Goal: Task Accomplishment & Management: Manage account settings

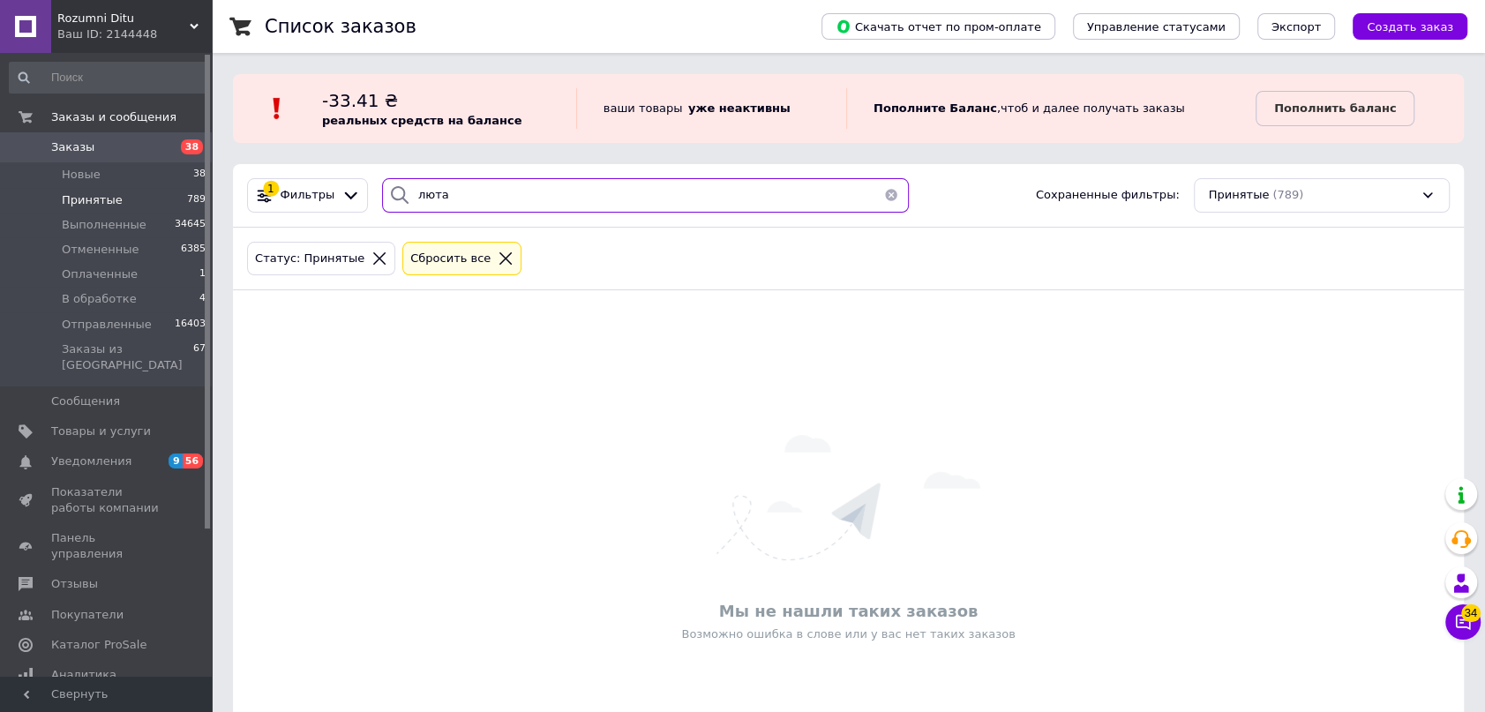
click at [319, 168] on div "1 Фильтры люта Сохраненные фильтры: Принятые (789)" at bounding box center [848, 196] width 1231 height 64
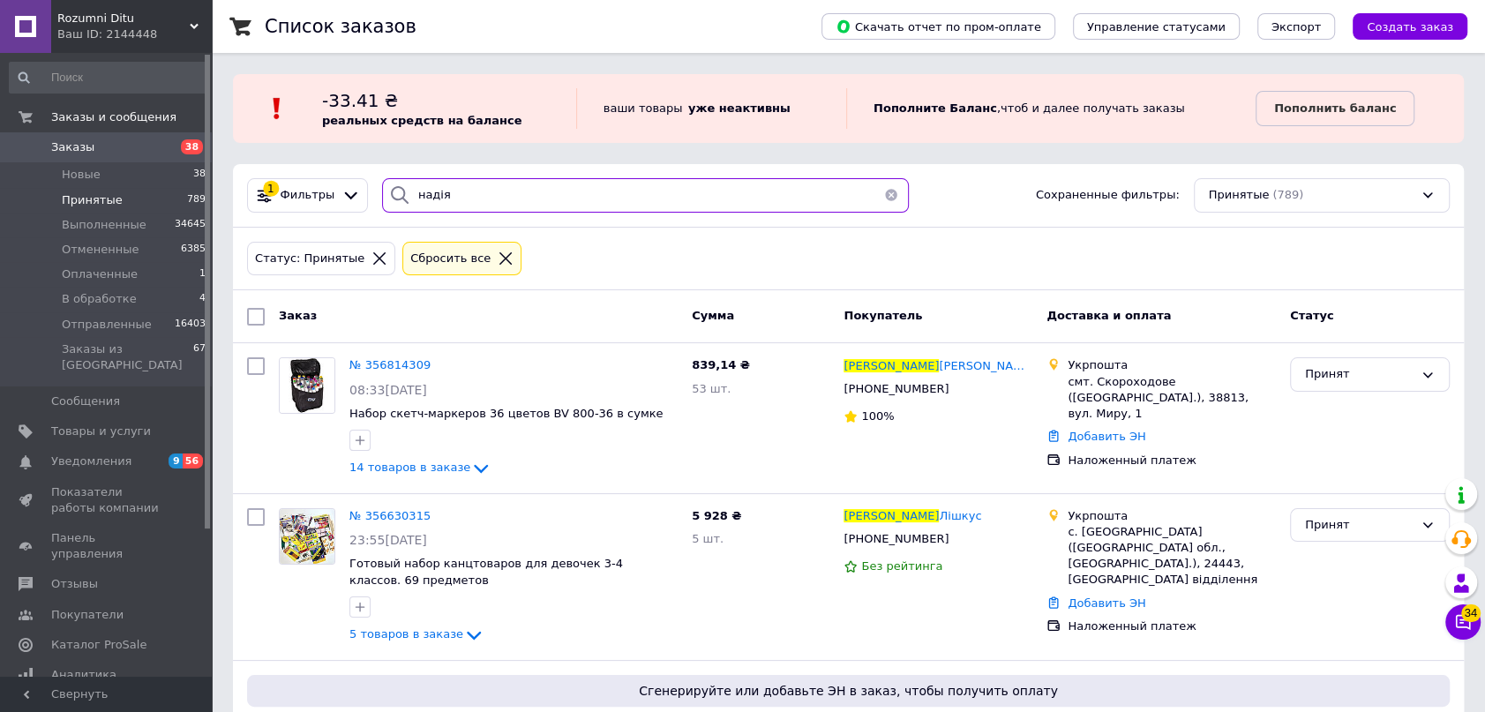
type input "надія"
click at [71, 136] on link "Заказы 38" at bounding box center [108, 147] width 216 height 30
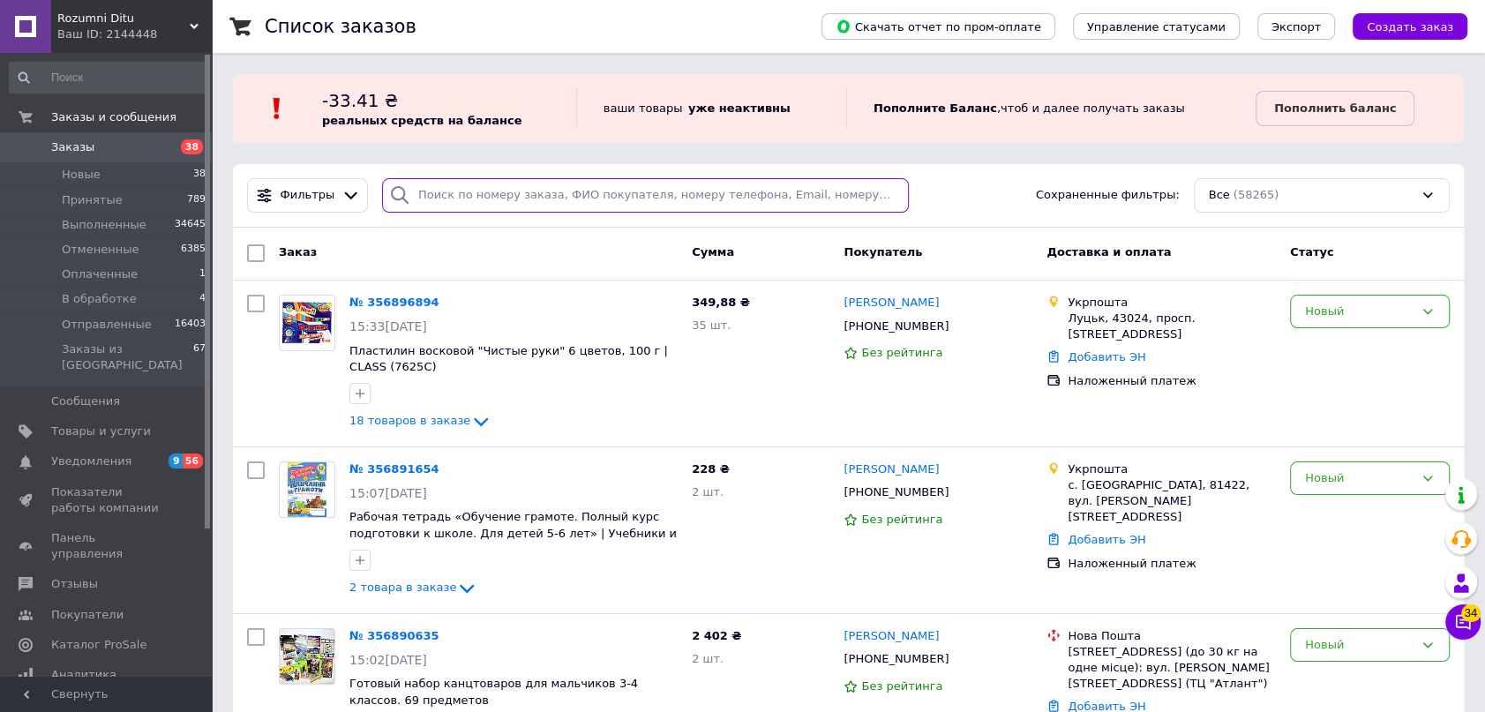
click at [465, 194] on input "search" at bounding box center [645, 195] width 527 height 34
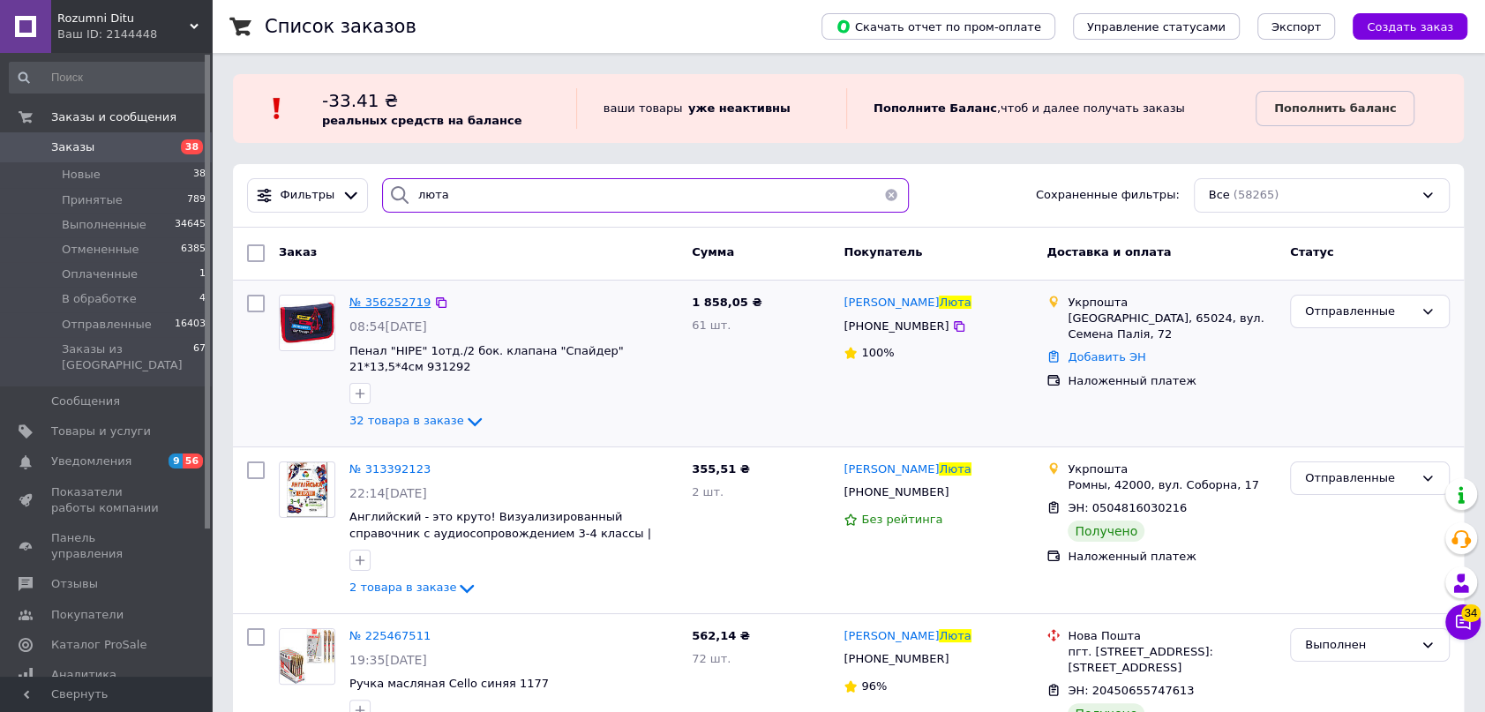
type input "люта"
click at [364, 296] on span "№ 356252719" at bounding box center [389, 302] width 81 height 13
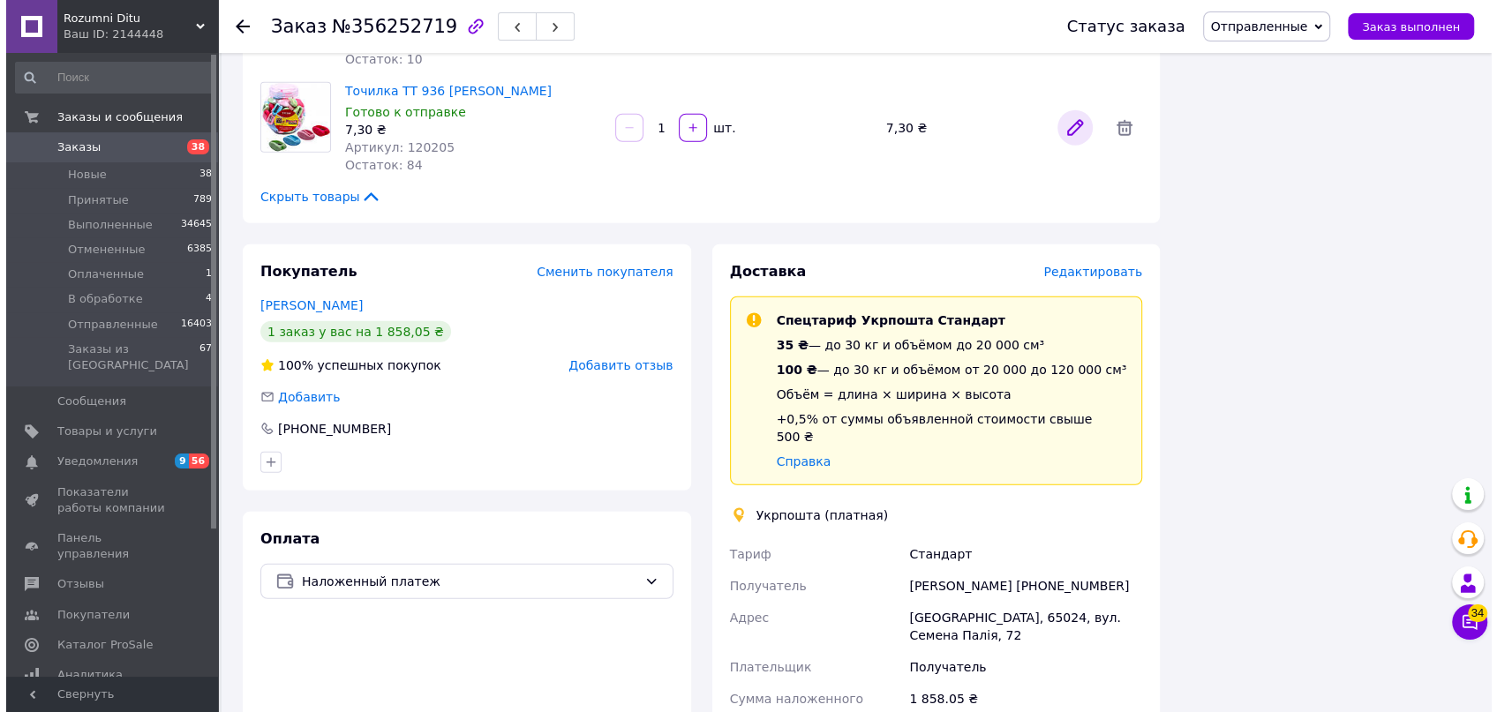
scroll to position [3609, 0]
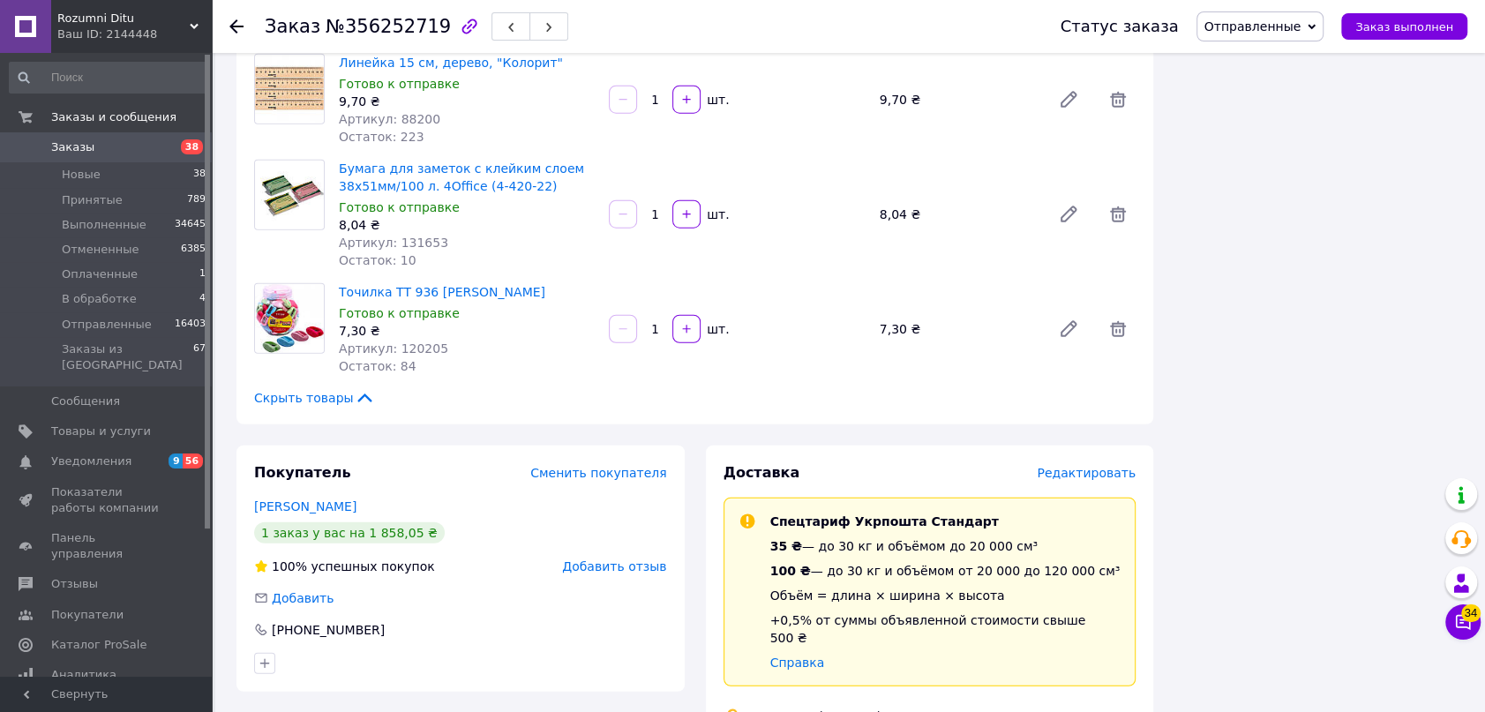
click at [1115, 466] on span "Редактировать" at bounding box center [1086, 473] width 99 height 14
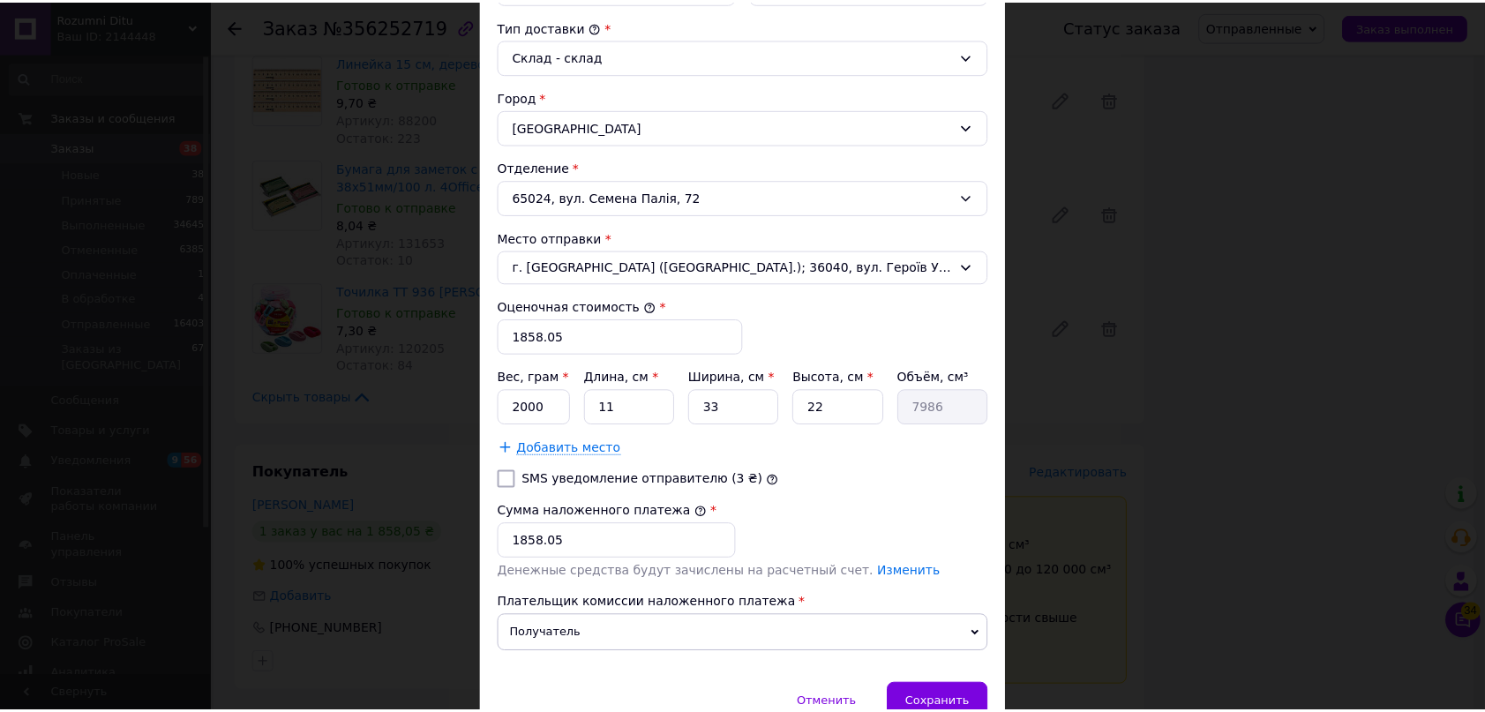
scroll to position [553, 0]
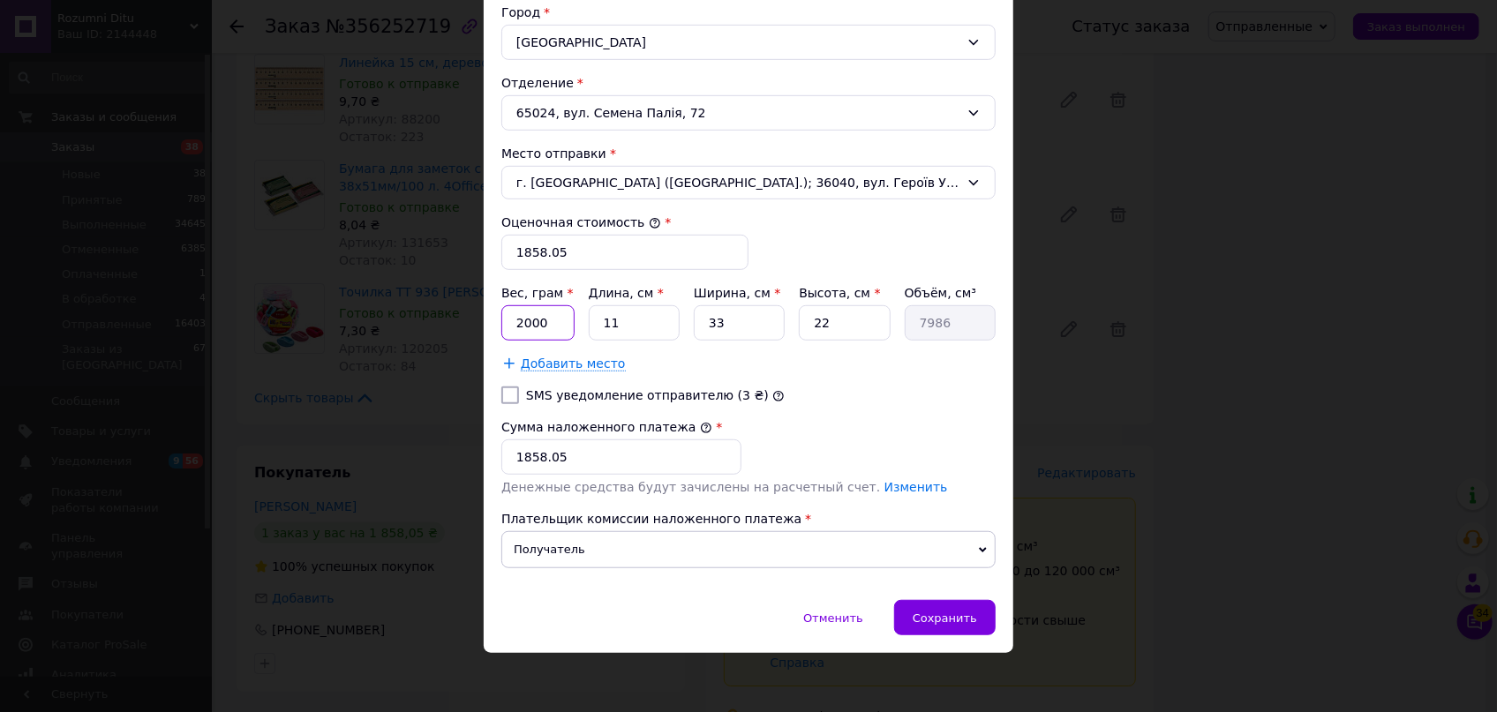
click at [556, 317] on input "2000" at bounding box center [537, 322] width 73 height 35
drag, startPoint x: 658, startPoint y: 297, endPoint x: 645, endPoint y: 321, distance: 27.3
click at [645, 321] on div "Вес, грам * 2000 Длина, см * 11 Ширина, см * 33 Высота, см * 22 Объём, см³ 7986" at bounding box center [748, 312] width 494 height 56
click at [645, 321] on input "11" at bounding box center [634, 322] width 91 height 35
type input "1"
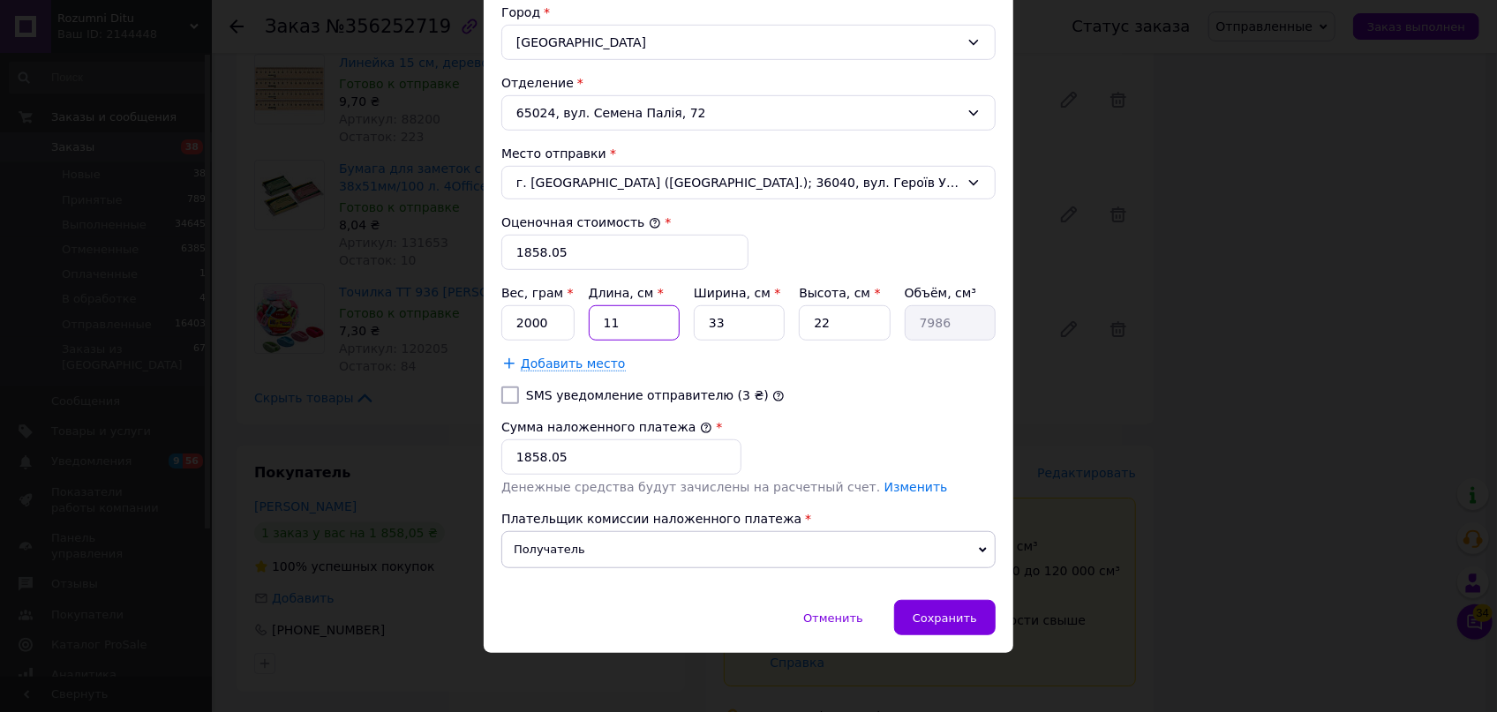
type input "726"
type input "3"
type input "2178"
type input "37"
type input "26862"
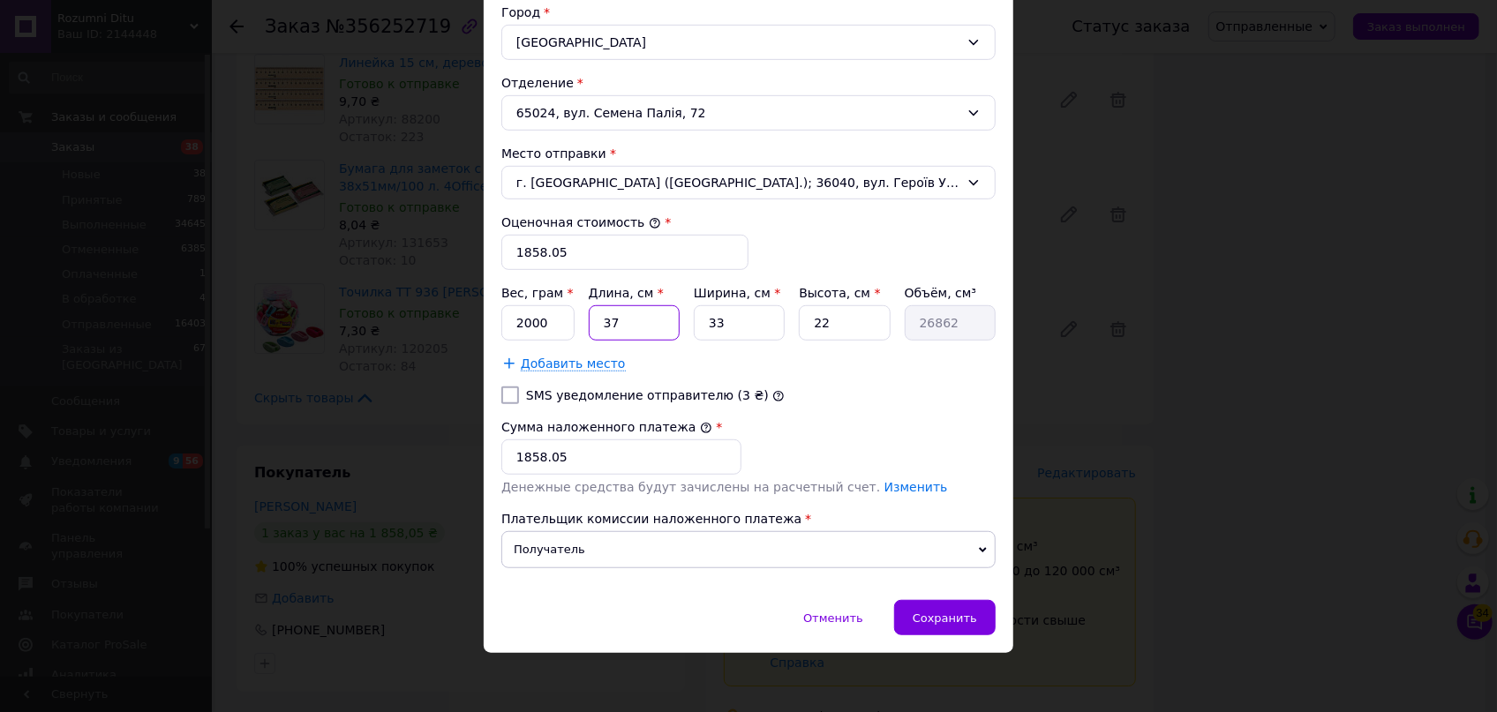
type input "37"
click at [573, 297] on div "Вес, грам * 2000 Длина, см * 37 Ширина, см * 33 Высота, см * 22 Объём, см³ 26862" at bounding box center [748, 312] width 494 height 56
type input "2"
type input "1628"
type input "25"
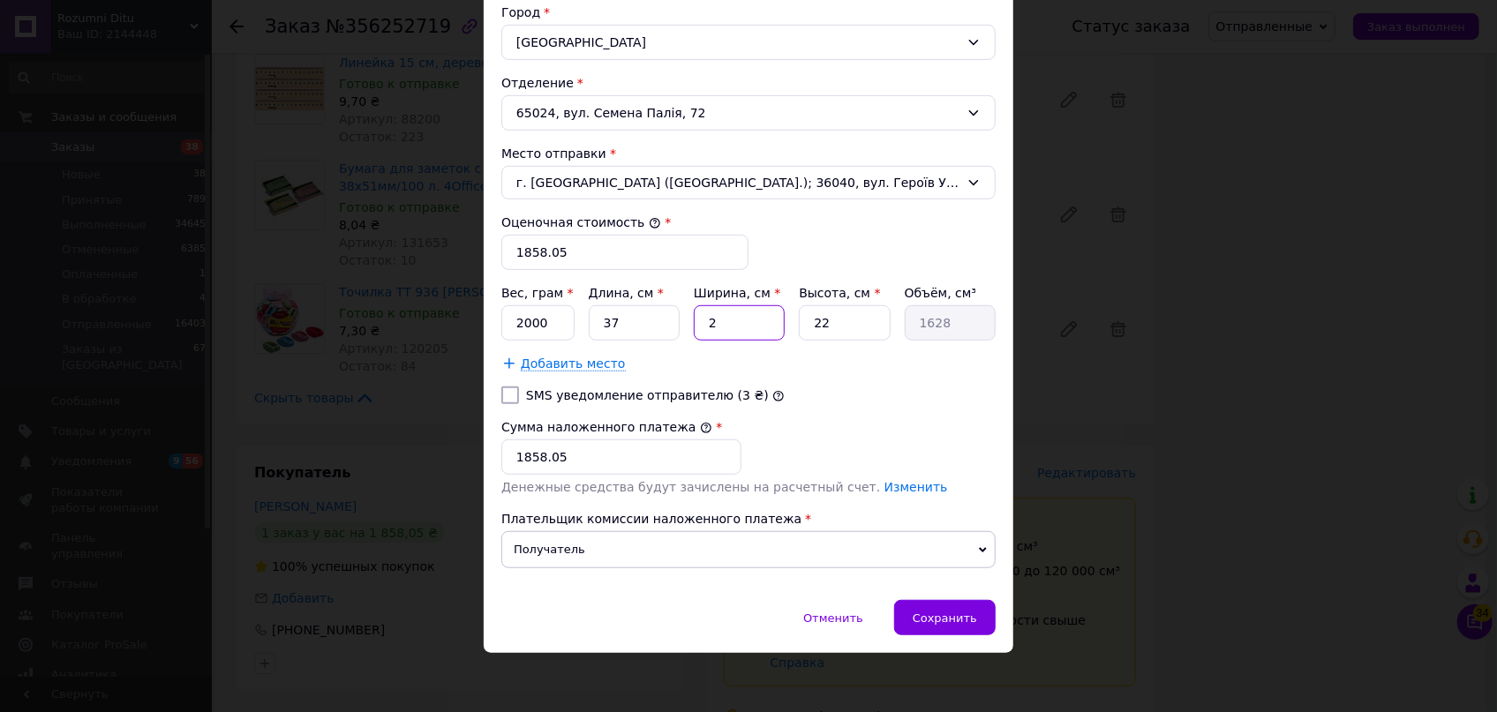
type input "20350"
type input "25"
drag, startPoint x: 855, startPoint y: 317, endPoint x: 758, endPoint y: 303, distance: 98.1
click at [774, 307] on div "Вес, грам * 2000 Длина, см * 37 Ширина, см * 25 Высота, см * 22 Объём, см³ 20350" at bounding box center [748, 312] width 494 height 56
type input "1"
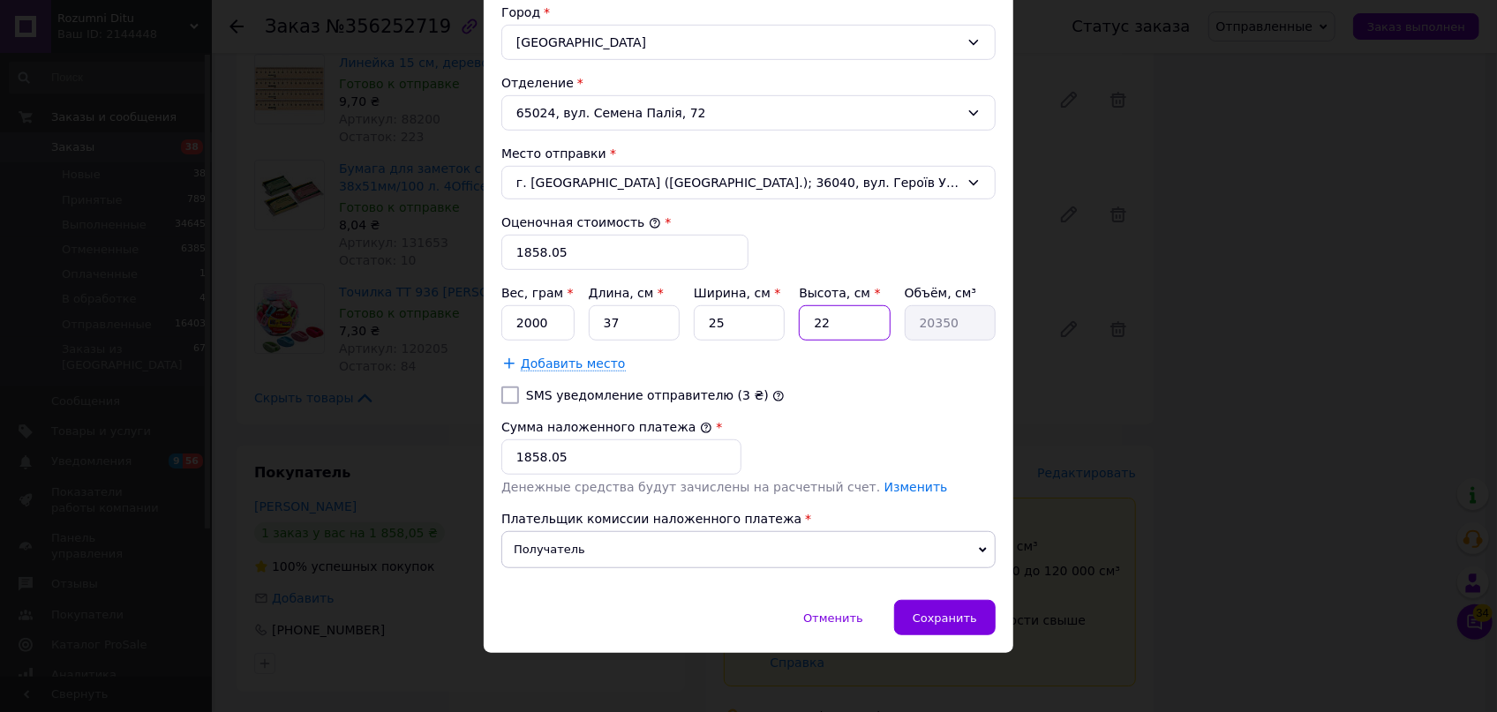
type input "925"
type input "15"
type input "13875"
type input "15"
click at [597, 473] on div "Сумма наложенного платежа * 1858.05 Денежные средства будут зачислены на расчет…" at bounding box center [748, 457] width 494 height 78
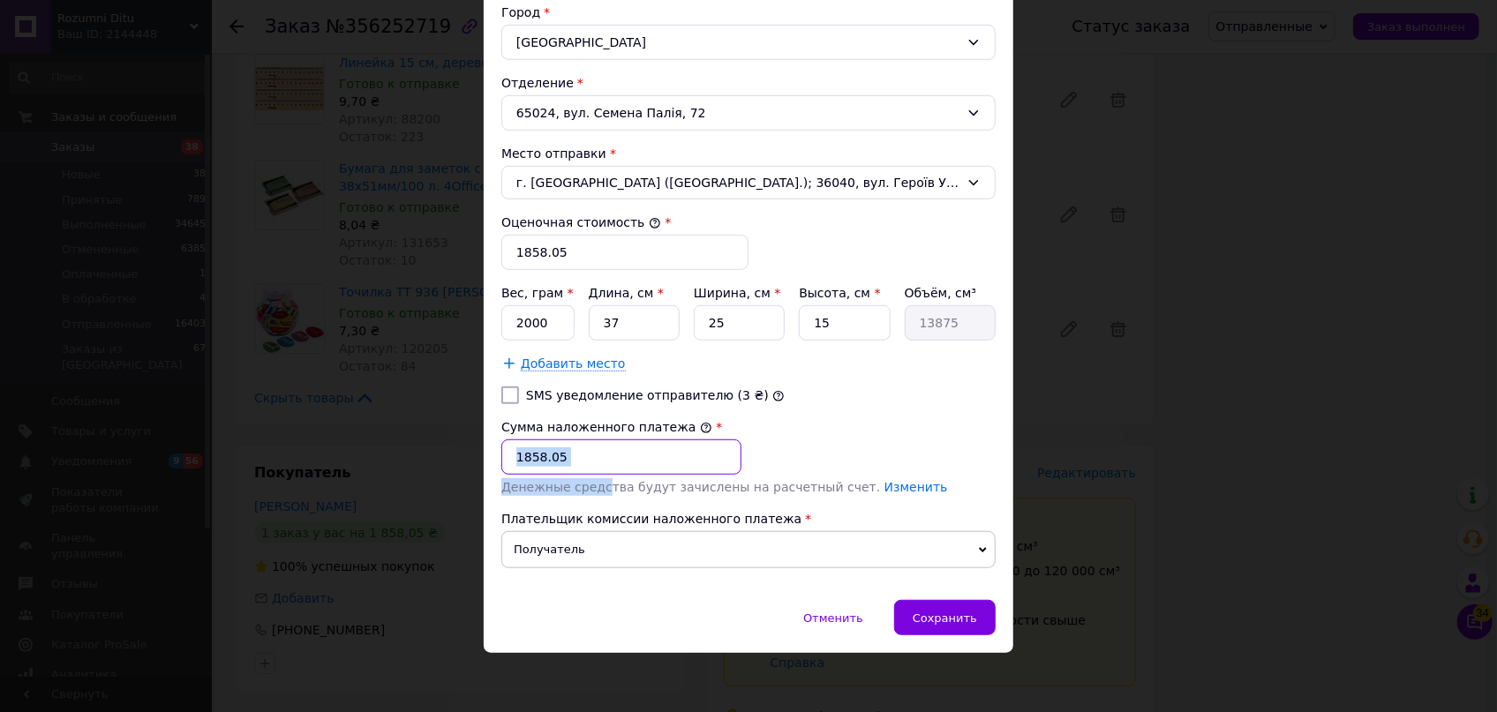
click at [596, 468] on input "1858.05" at bounding box center [621, 456] width 240 height 35
click at [597, 450] on input "1858.05" at bounding box center [621, 456] width 240 height 35
type input "1887.80"
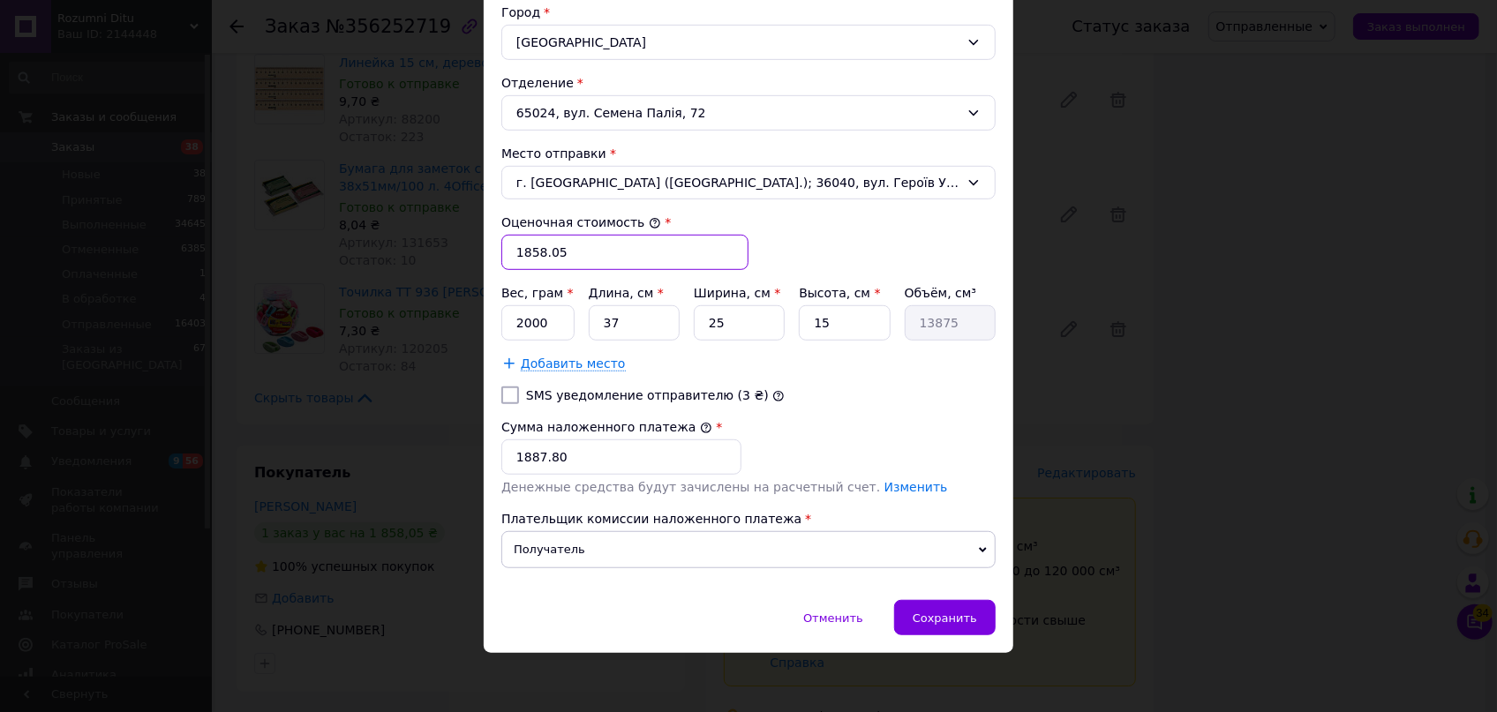
click at [597, 235] on input "1858.05" at bounding box center [624, 252] width 247 height 35
type input "1887.80"
click at [954, 606] on div "Сохранить" at bounding box center [944, 617] width 101 height 35
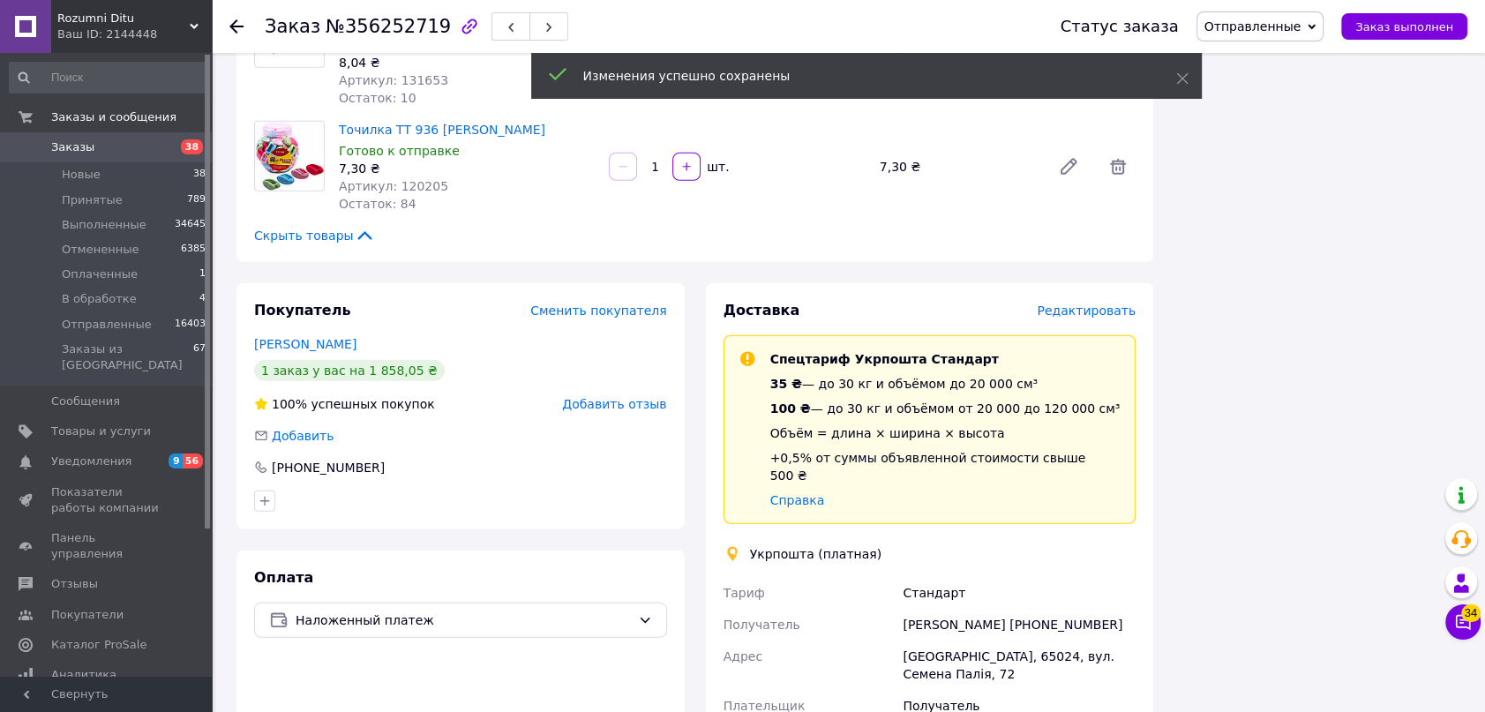
scroll to position [3770, 0]
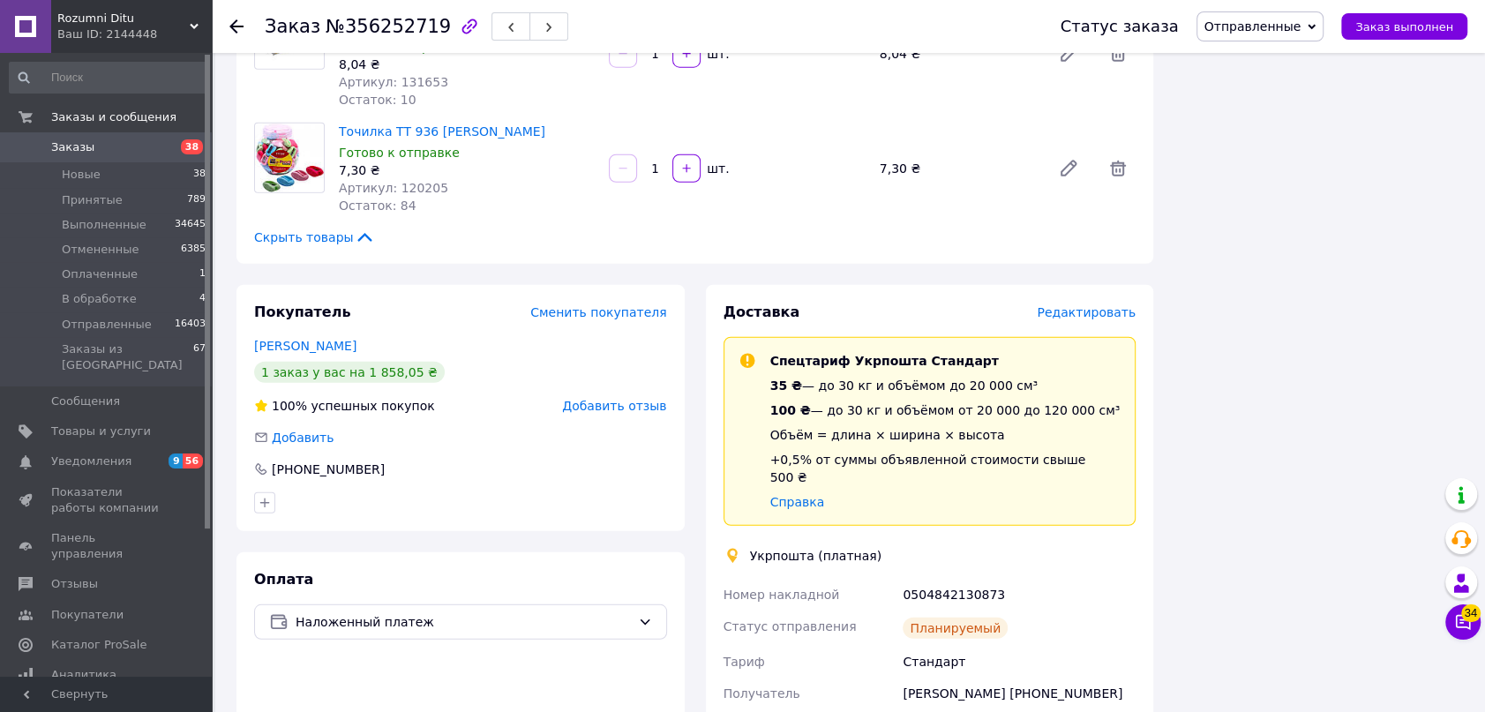
click at [229, 19] on icon at bounding box center [236, 26] width 14 height 14
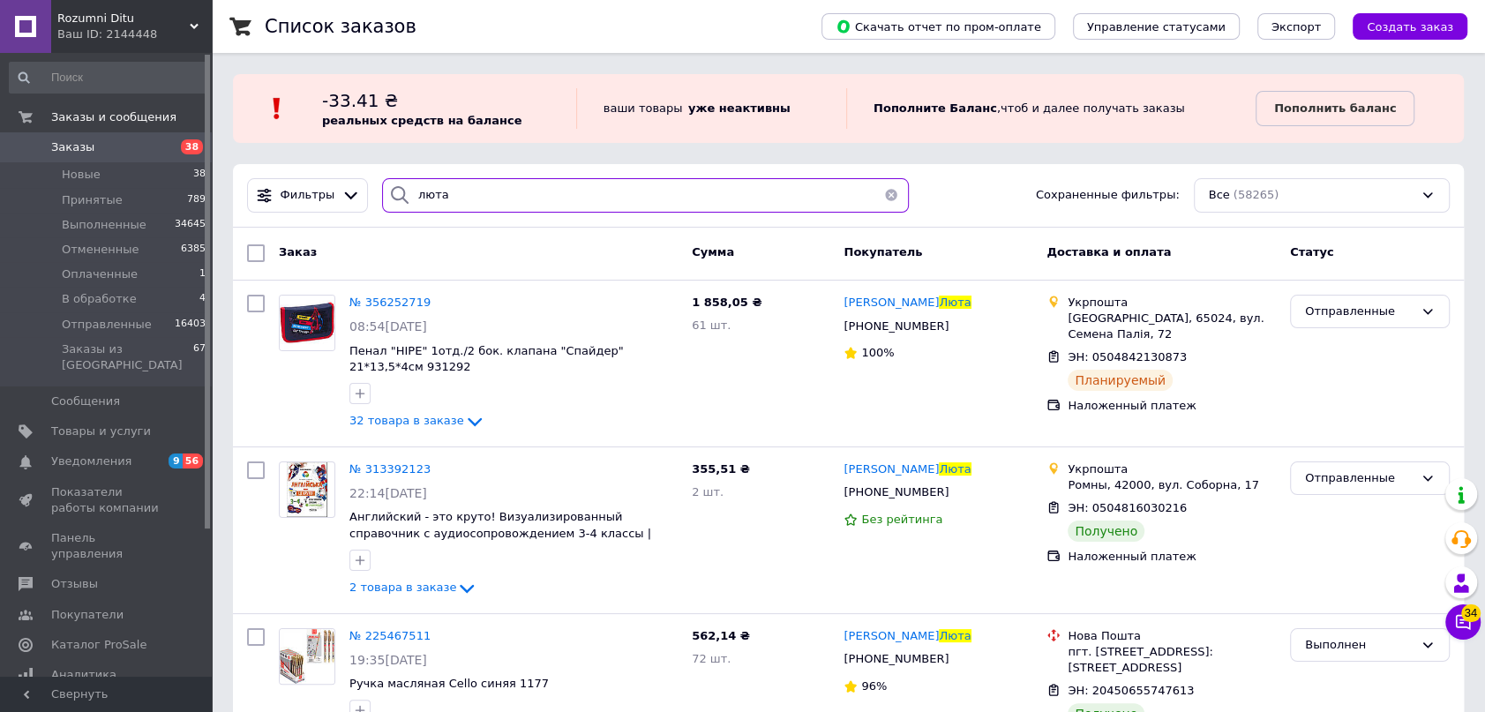
drag, startPoint x: 461, startPoint y: 187, endPoint x: 222, endPoint y: 100, distance: 253.8
click at [312, 150] on div "Список заказов Скачать отчет по пром-оплате Управление статусами Экспорт Создат…" at bounding box center [848, 482] width 1273 height 964
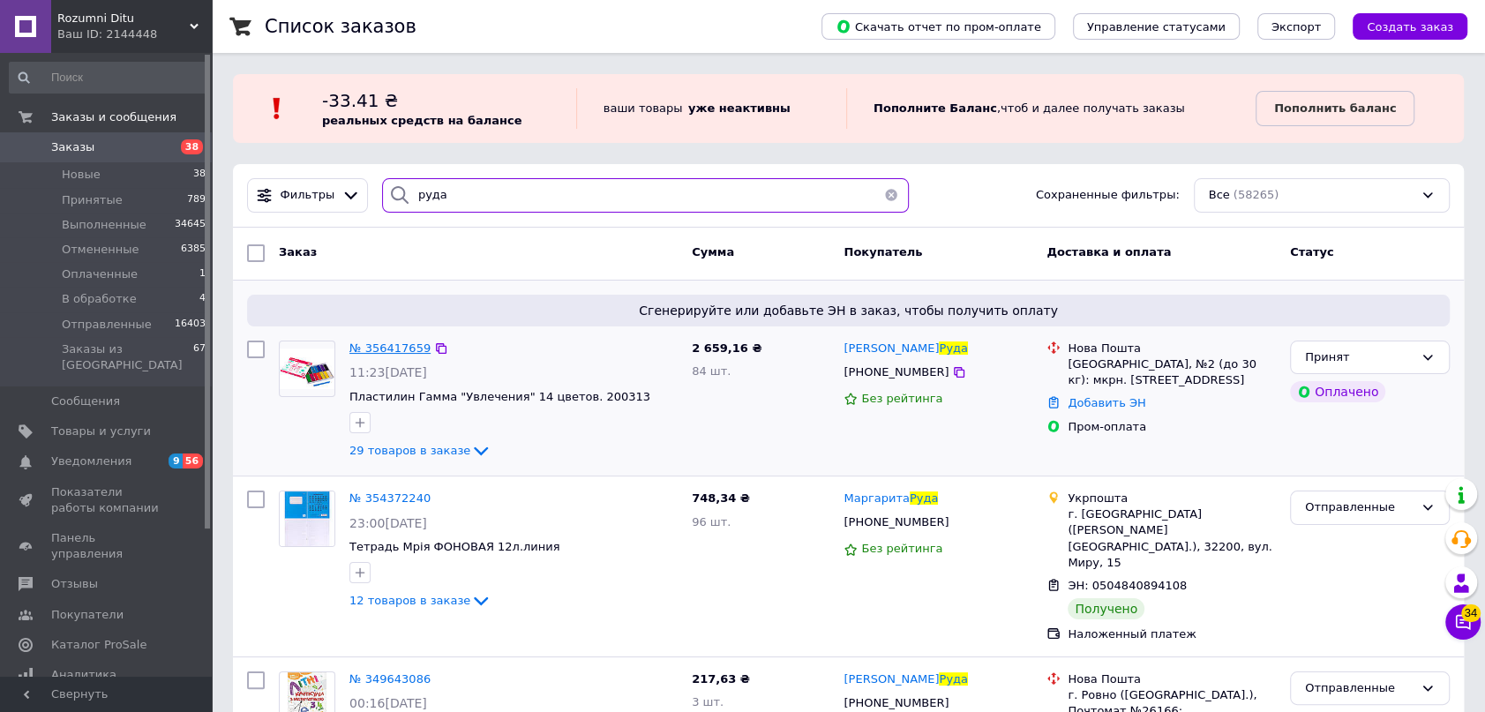
type input "руда"
click at [387, 349] on span "№ 356417659" at bounding box center [389, 348] width 81 height 13
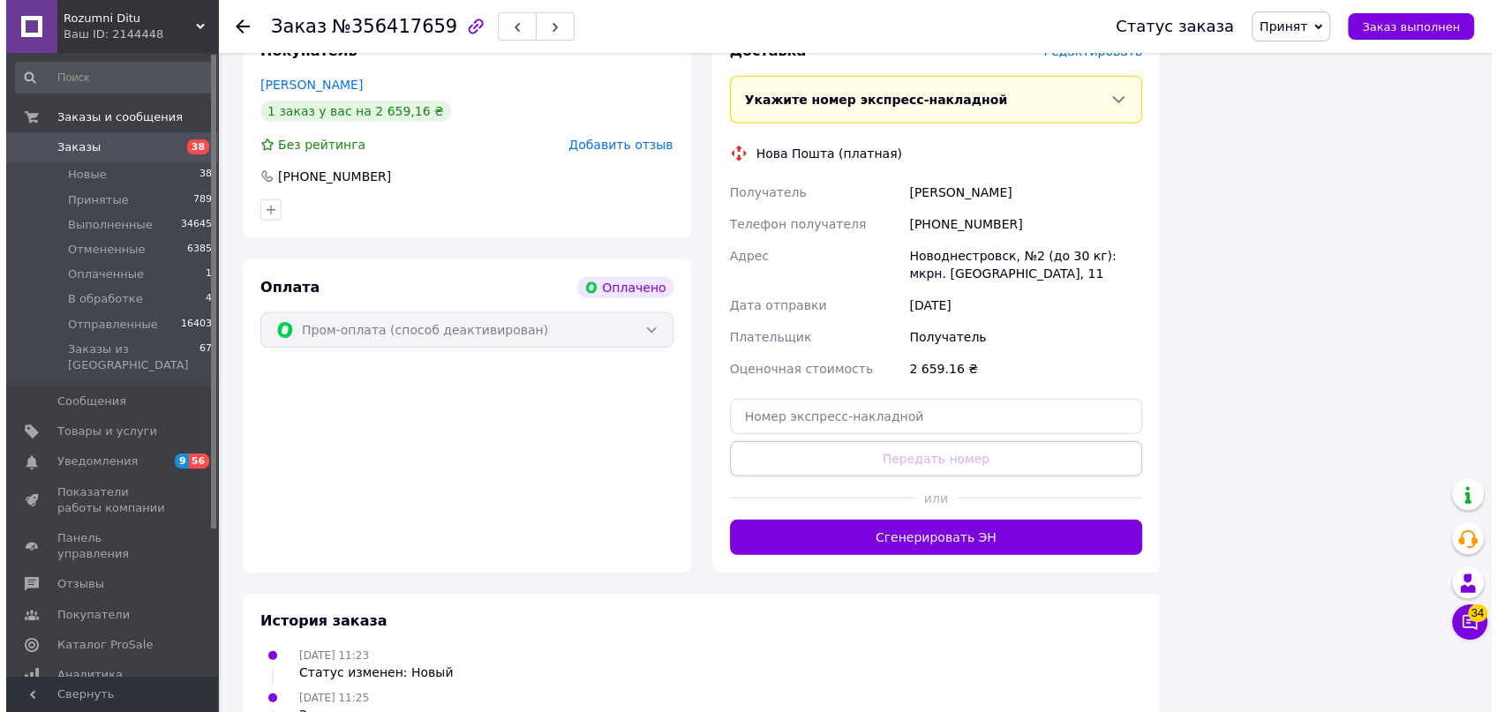
scroll to position [3609, 0]
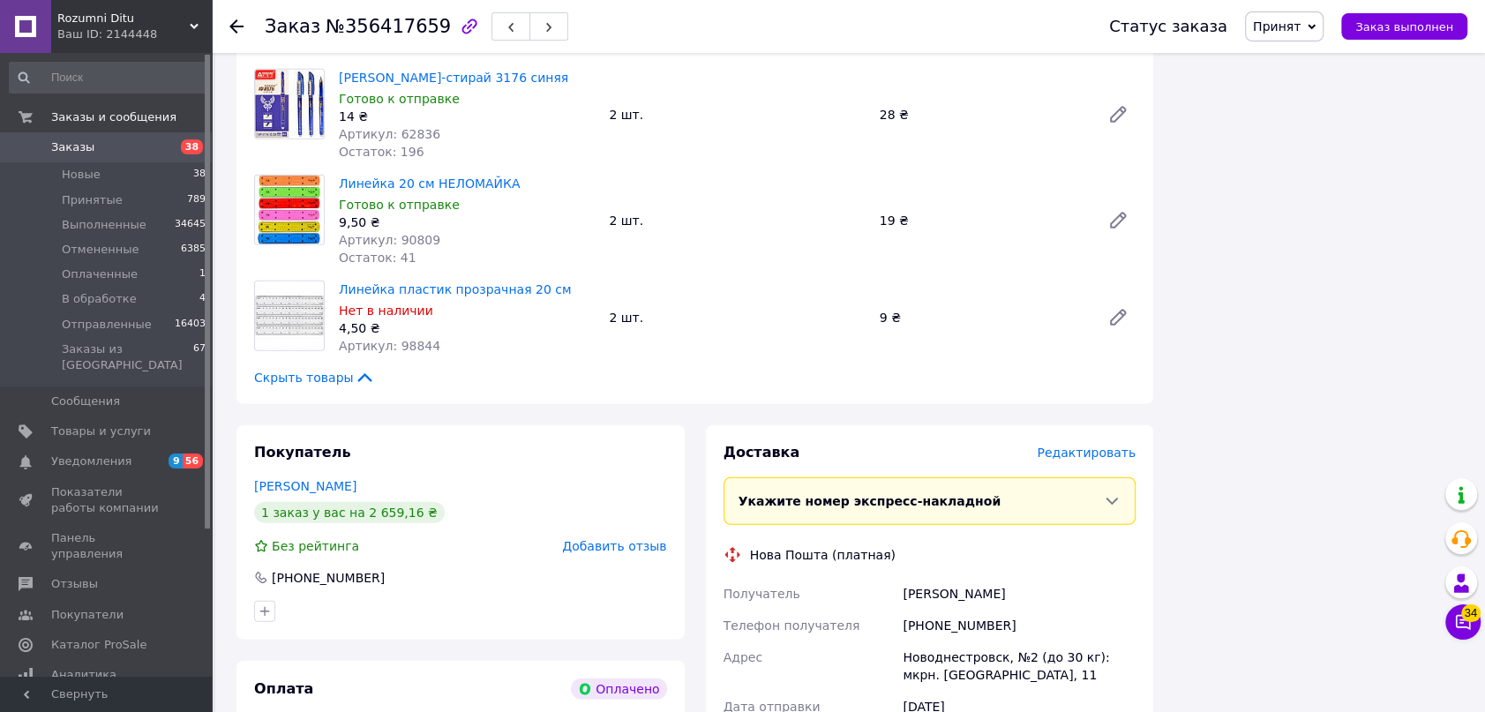
click at [1083, 446] on span "Редактировать" at bounding box center [1086, 453] width 99 height 14
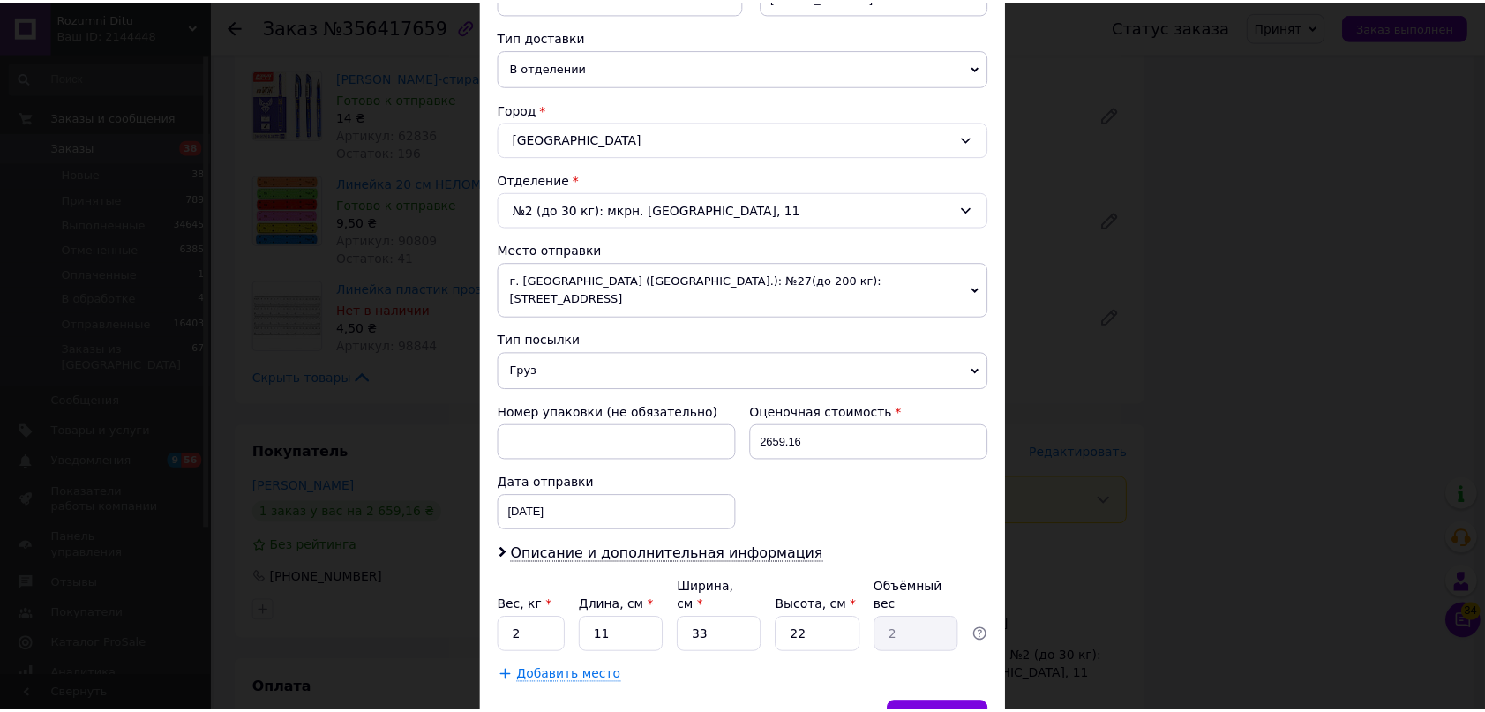
scroll to position [457, 0]
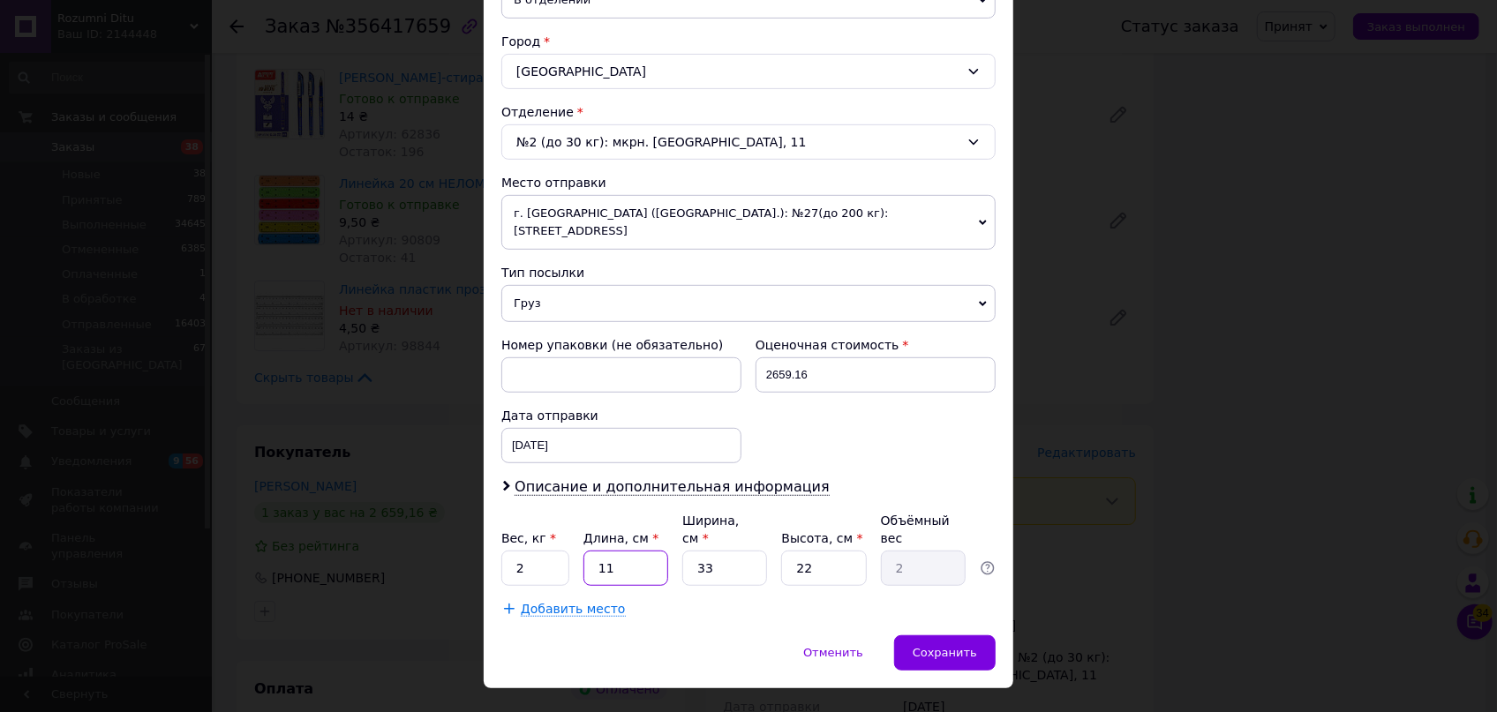
drag, startPoint x: 612, startPoint y: 537, endPoint x: 592, endPoint y: 533, distance: 19.9
click at [592, 551] on input "11" at bounding box center [625, 568] width 85 height 35
type input "3"
type input "0.54"
type input "37"
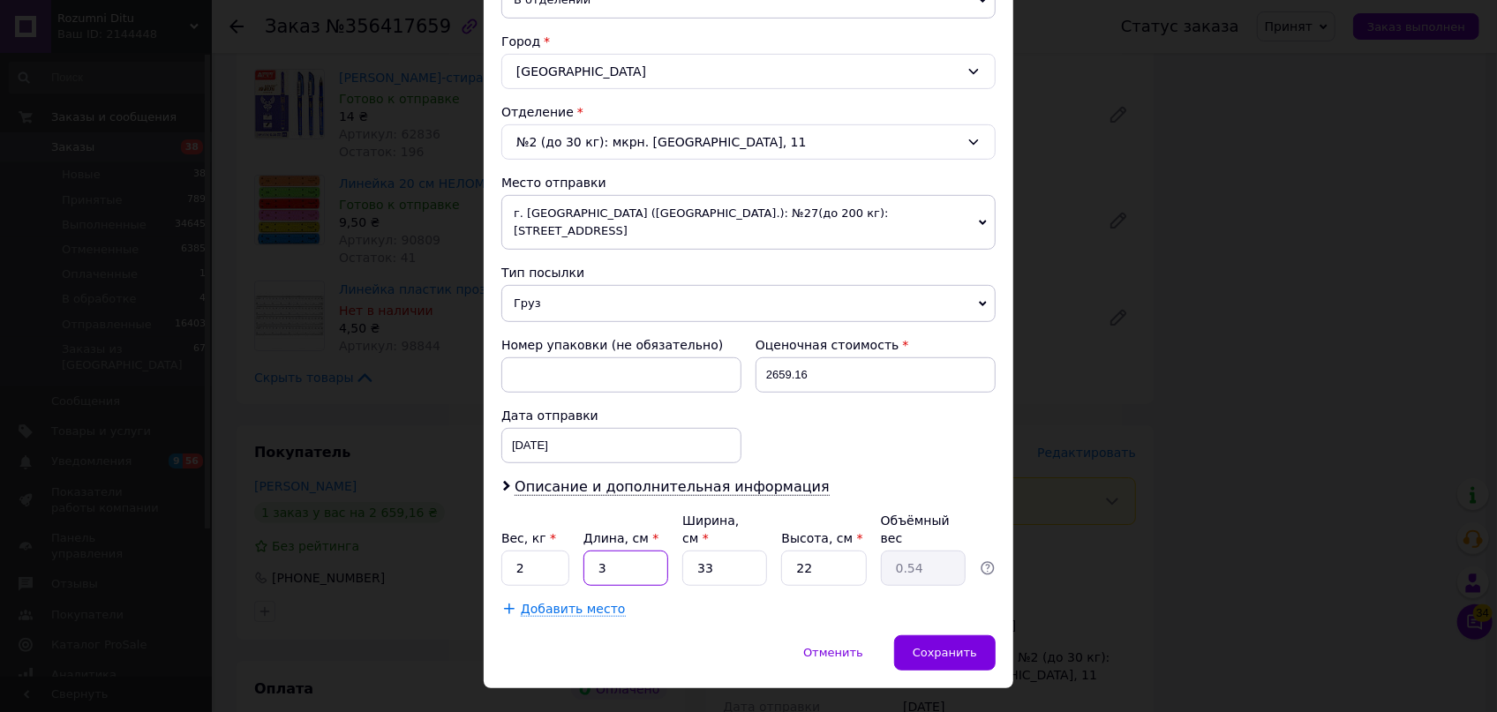
type input "6.72"
type input "37"
drag, startPoint x: 717, startPoint y: 530, endPoint x: 649, endPoint y: 530, distance: 68.0
click at [649, 530] on div "Вес, кг * 2 Длина, см * 37 Ширина, см * 33 Высота, см * 22 Объёмный вес 6.72" at bounding box center [748, 549] width 494 height 74
type input "2"
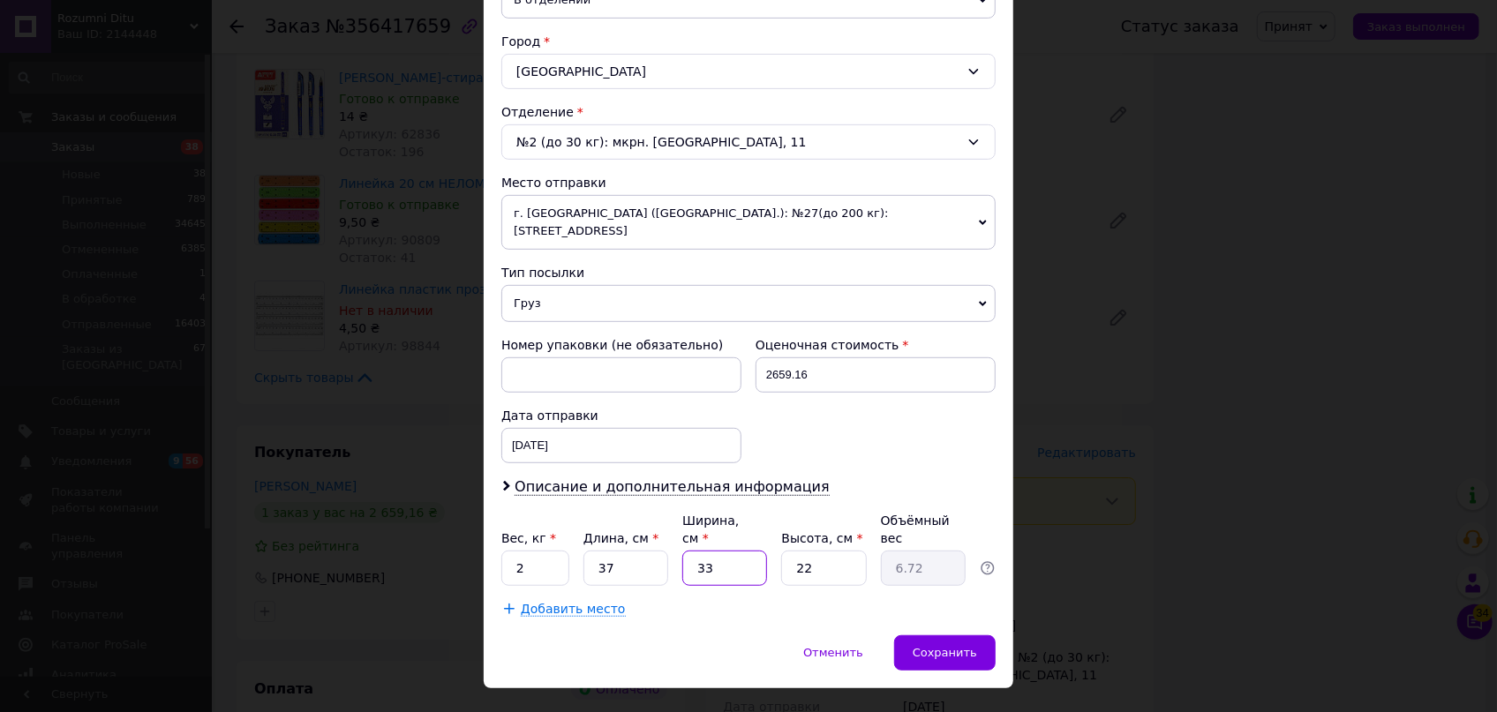
type input "0.41"
type input "25"
type input "5.09"
type input "25"
drag, startPoint x: 782, startPoint y: 523, endPoint x: 730, endPoint y: 521, distance: 52.1
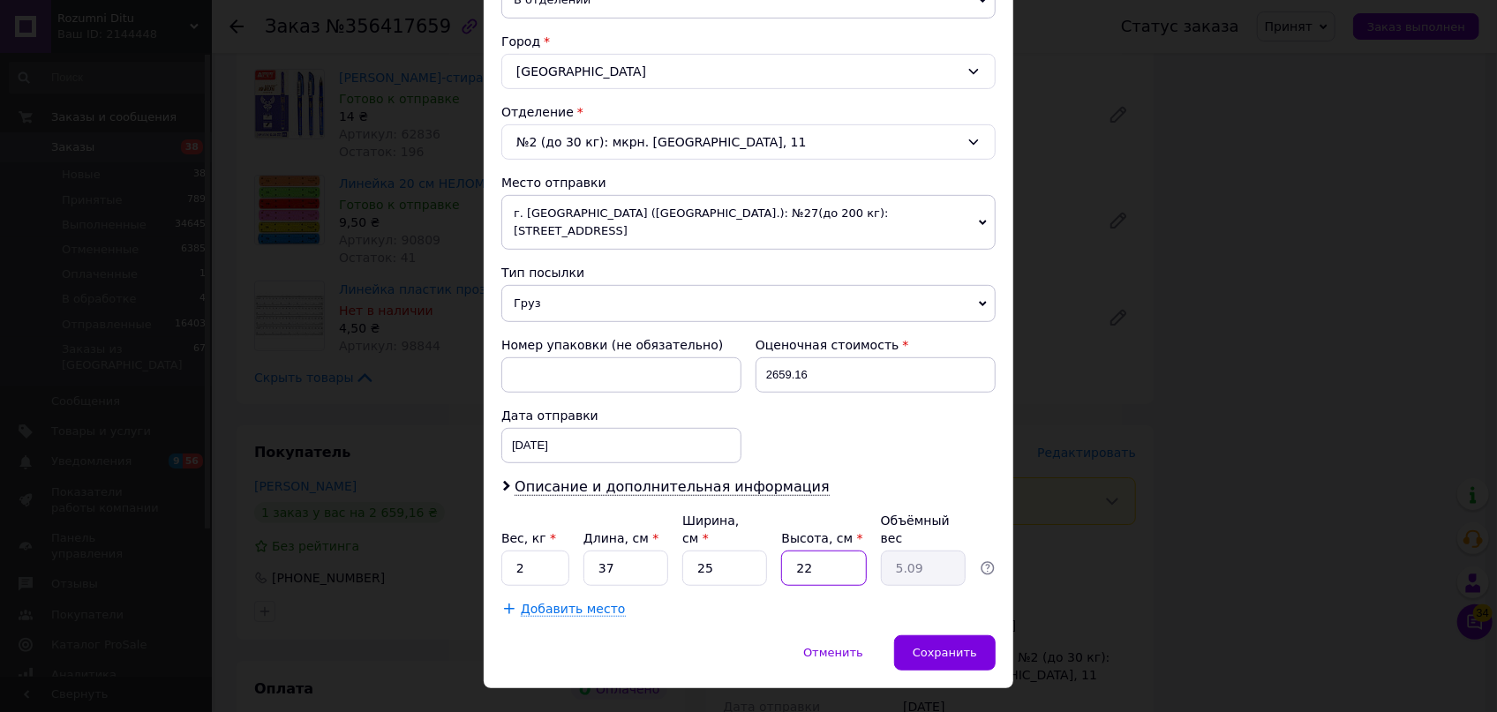
click at [736, 521] on div "Вес, кг * 2 Длина, см * 37 Ширина, см * 25 Высота, см * 22 Объёмный вес 5.09" at bounding box center [748, 549] width 494 height 74
type input "1"
type input "0.23"
type input "15"
type input "3.47"
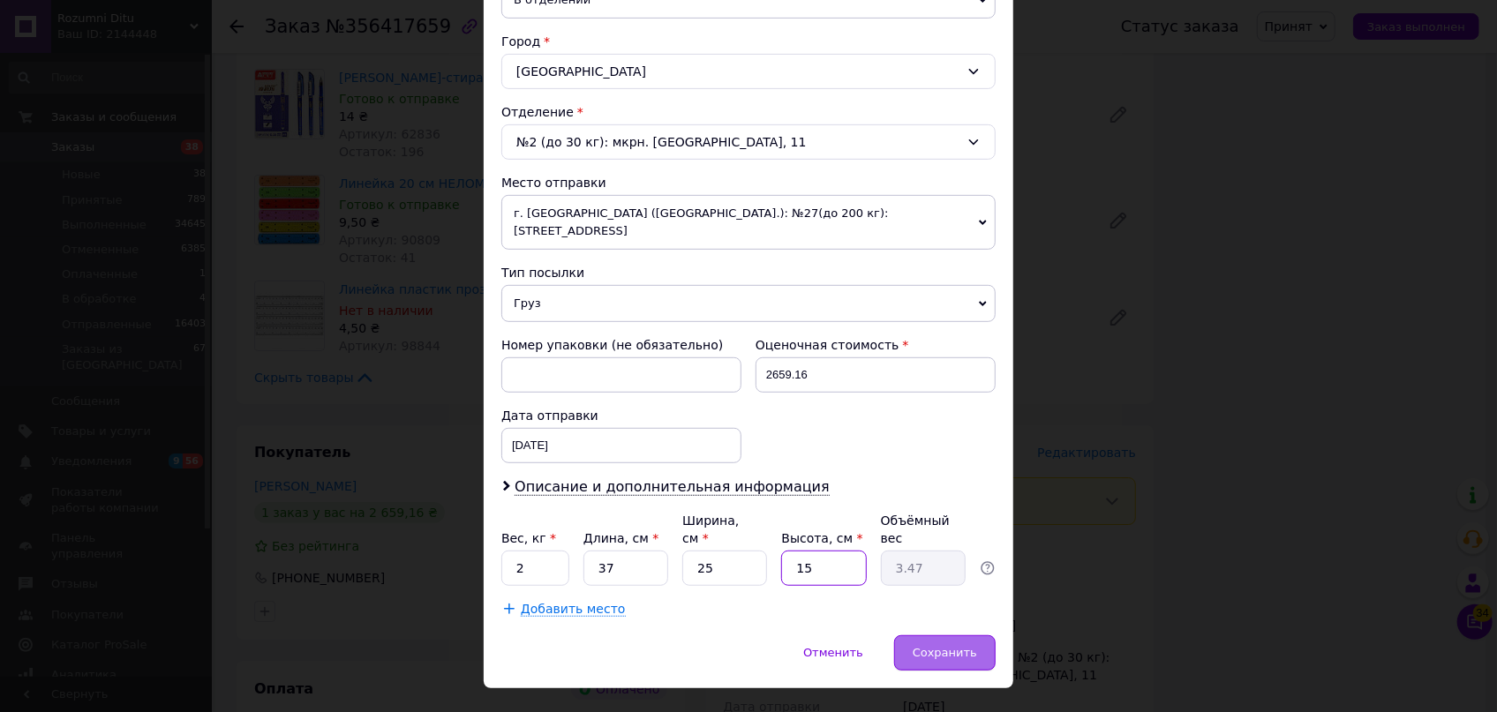
type input "15"
click at [946, 646] on span "Сохранить" at bounding box center [945, 652] width 64 height 13
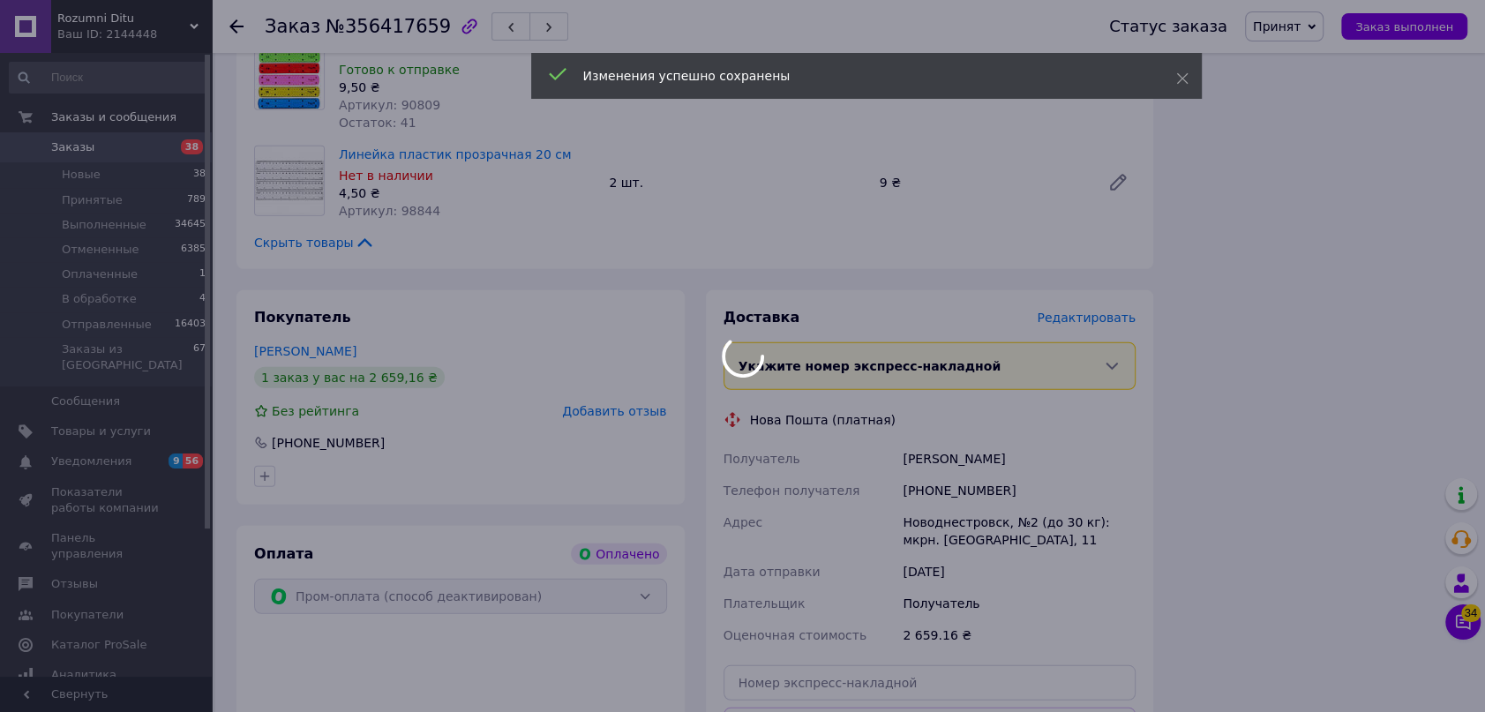
scroll to position [4011, 0]
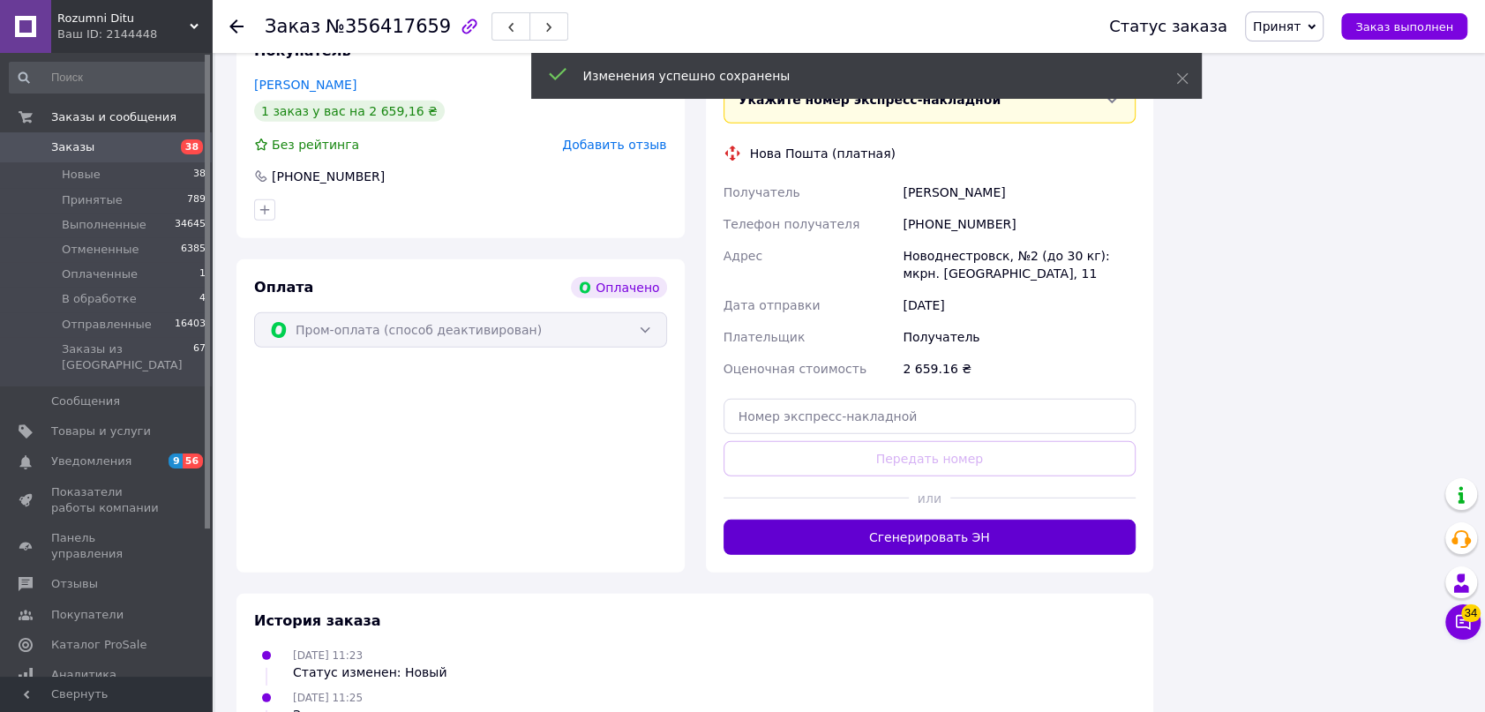
click at [924, 520] on button "Сгенерировать ЭН" at bounding box center [930, 537] width 413 height 35
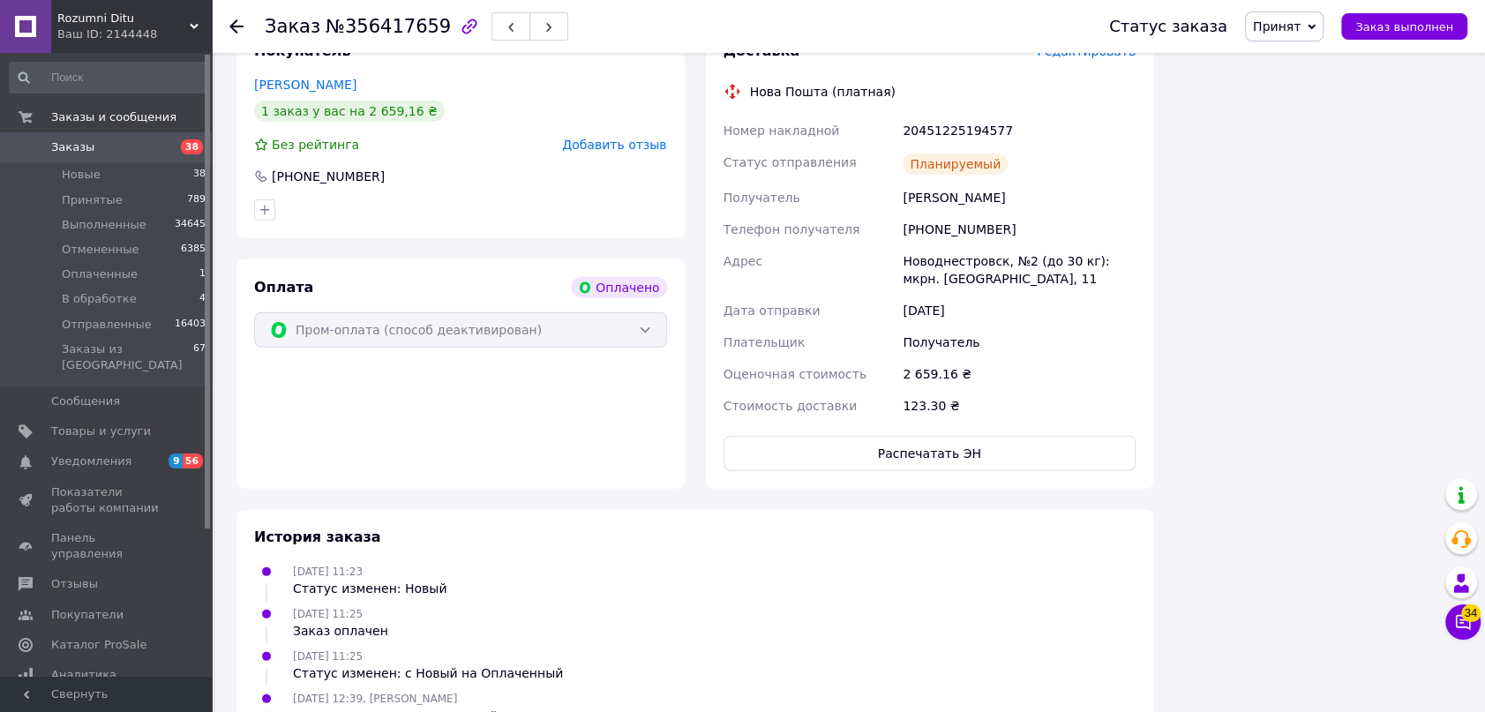
click at [1316, 27] on icon at bounding box center [1312, 27] width 8 height 8
click at [1326, 159] on li "Отправленные" at bounding box center [1300, 167] width 108 height 26
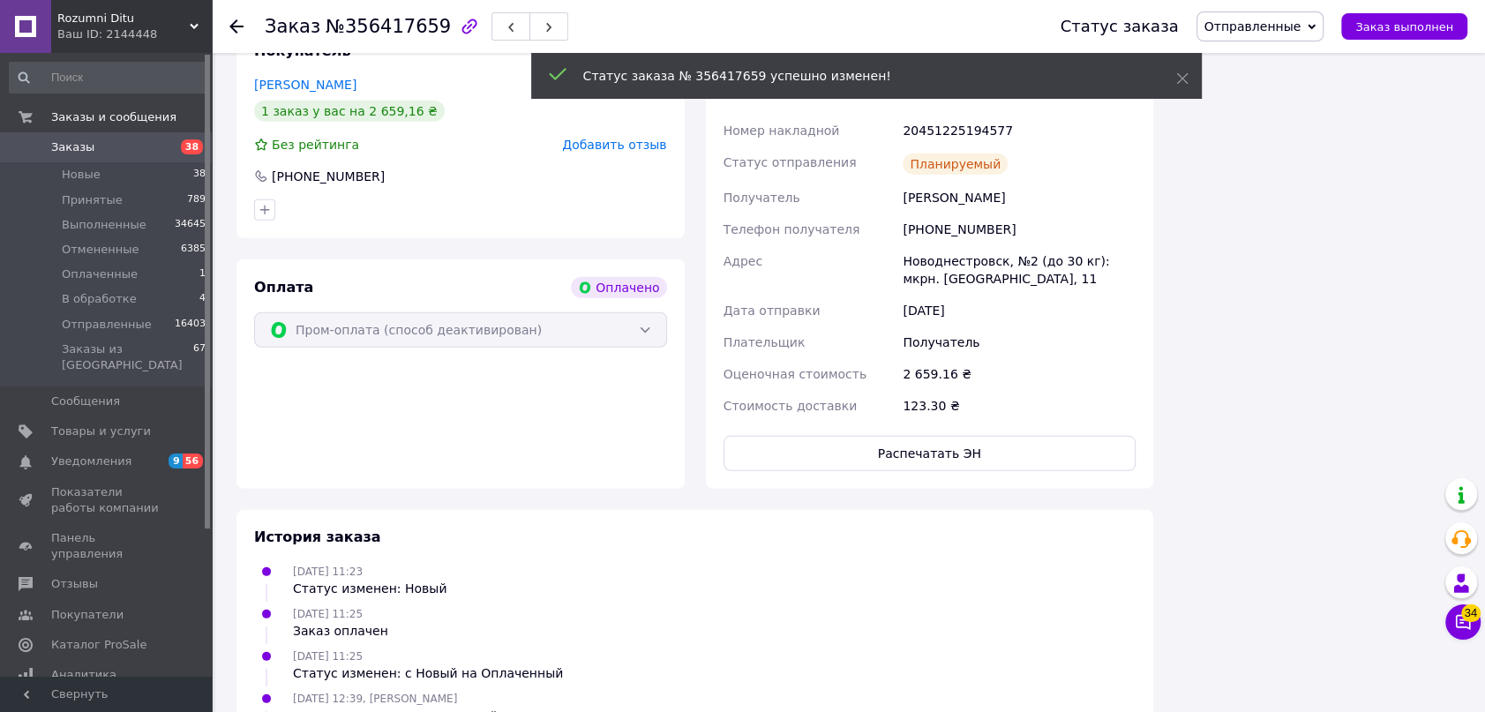
click at [236, 19] on icon at bounding box center [236, 26] width 14 height 14
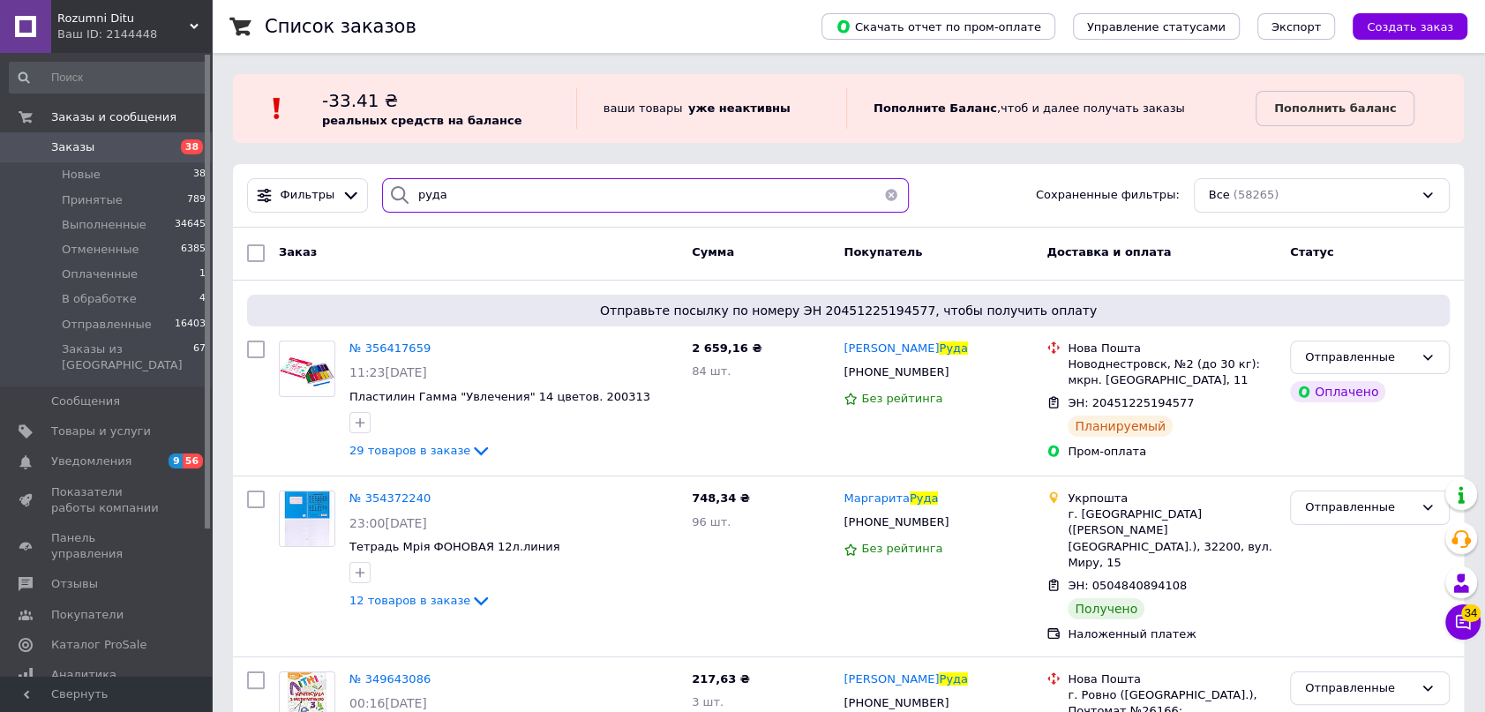
drag, startPoint x: 512, startPoint y: 210, endPoint x: 403, endPoint y: 194, distance: 109.7
click at [403, 194] on div "руда" at bounding box center [645, 195] width 527 height 34
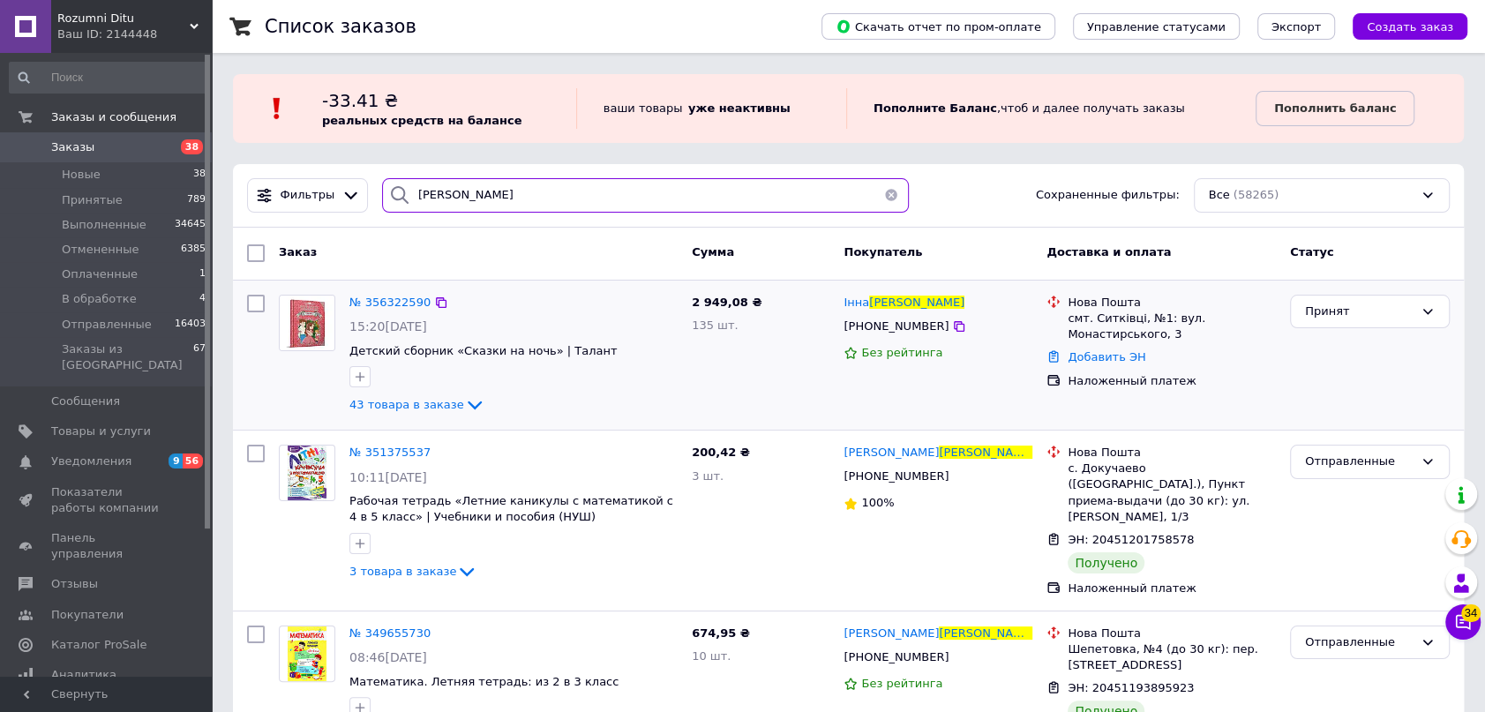
type input "олексійчук"
click at [361, 310] on div "№ 356322590" at bounding box center [390, 303] width 85 height 20
click at [371, 296] on span "№ 356322590" at bounding box center [389, 302] width 81 height 13
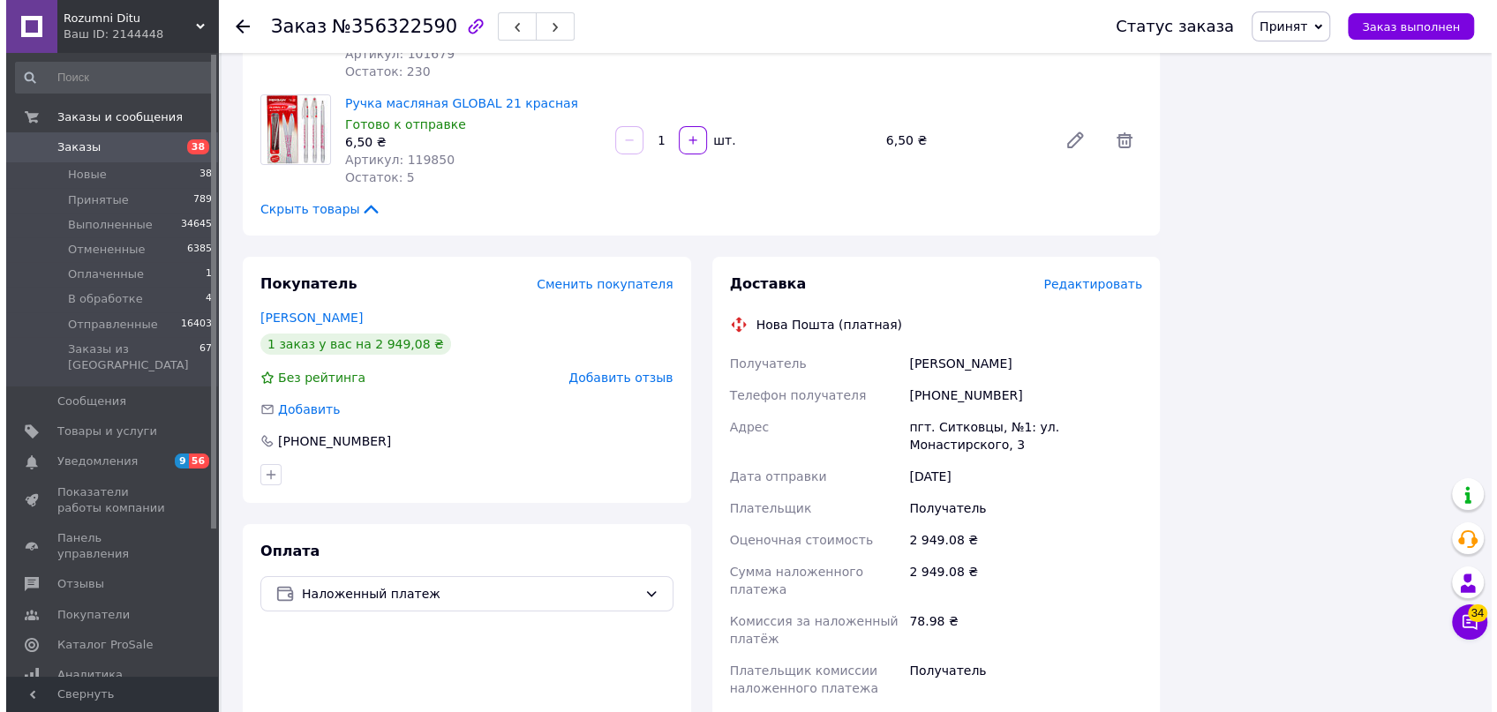
scroll to position [4949, 0]
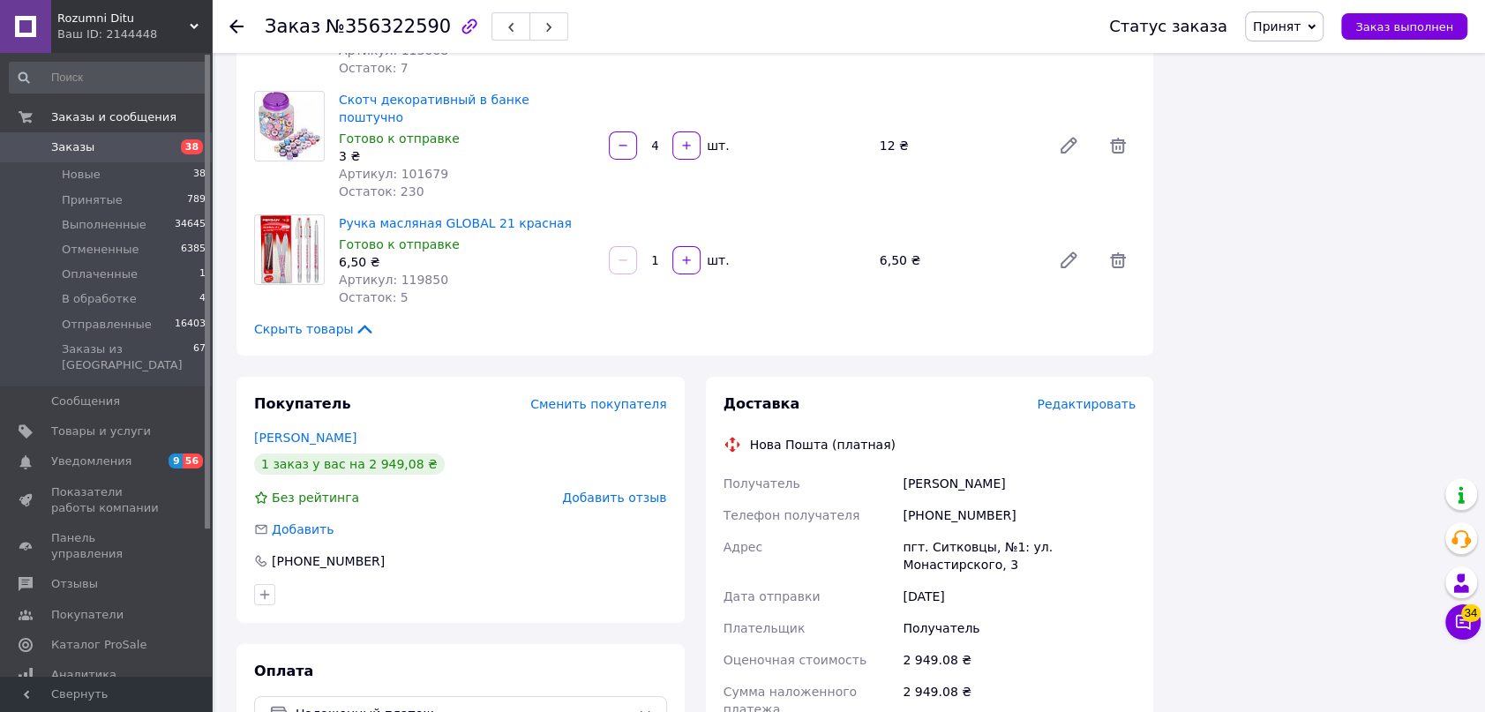
click at [1078, 397] on span "Редактировать" at bounding box center [1086, 404] width 99 height 14
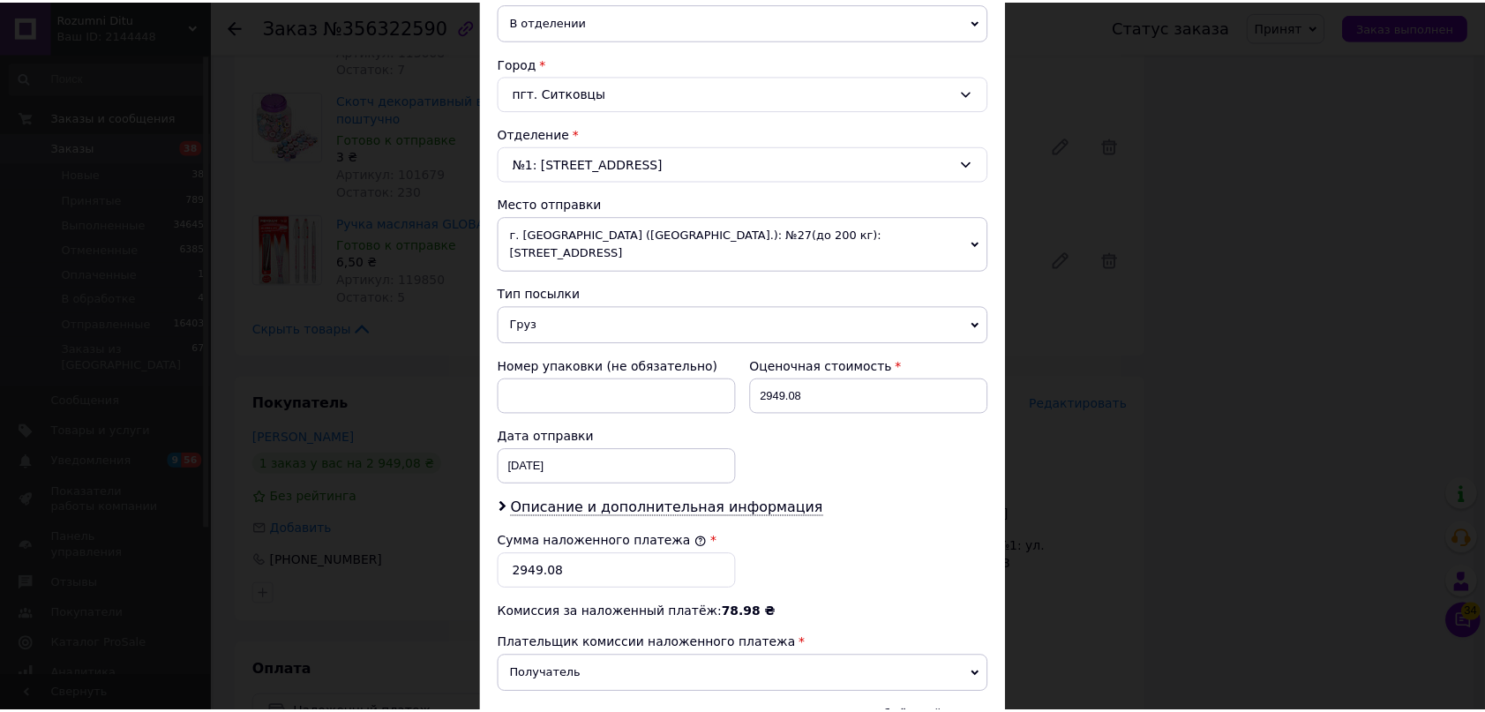
scroll to position [561, 0]
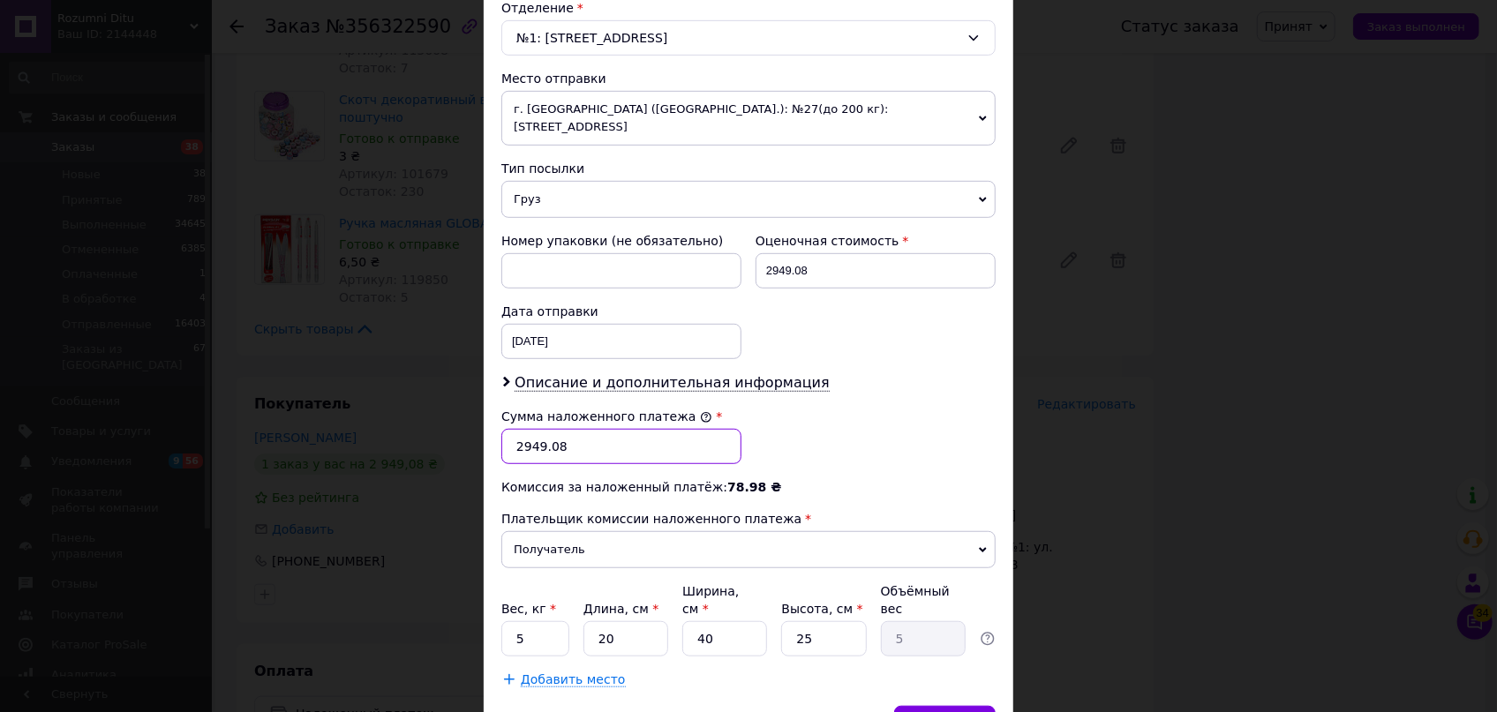
click at [577, 429] on input "2949.08" at bounding box center [621, 446] width 240 height 35
type input "2725.80"
drag, startPoint x: 617, startPoint y: 601, endPoint x: 588, endPoint y: 594, distance: 30.0
click at [588, 621] on input "20" at bounding box center [625, 638] width 85 height 35
type input "3"
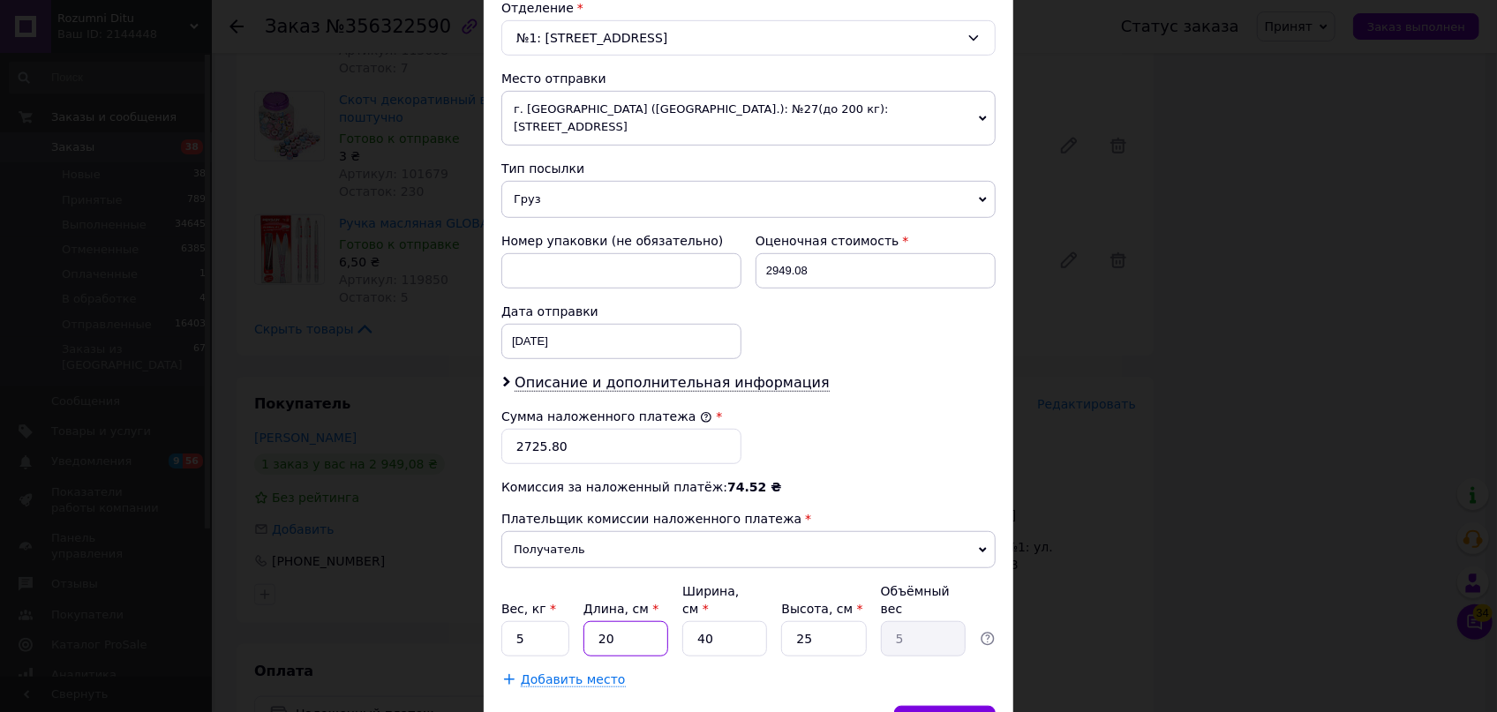
type input "0.75"
type input "37"
type input "9.25"
type input "37"
drag, startPoint x: 713, startPoint y: 590, endPoint x: 680, endPoint y: 588, distance: 32.8
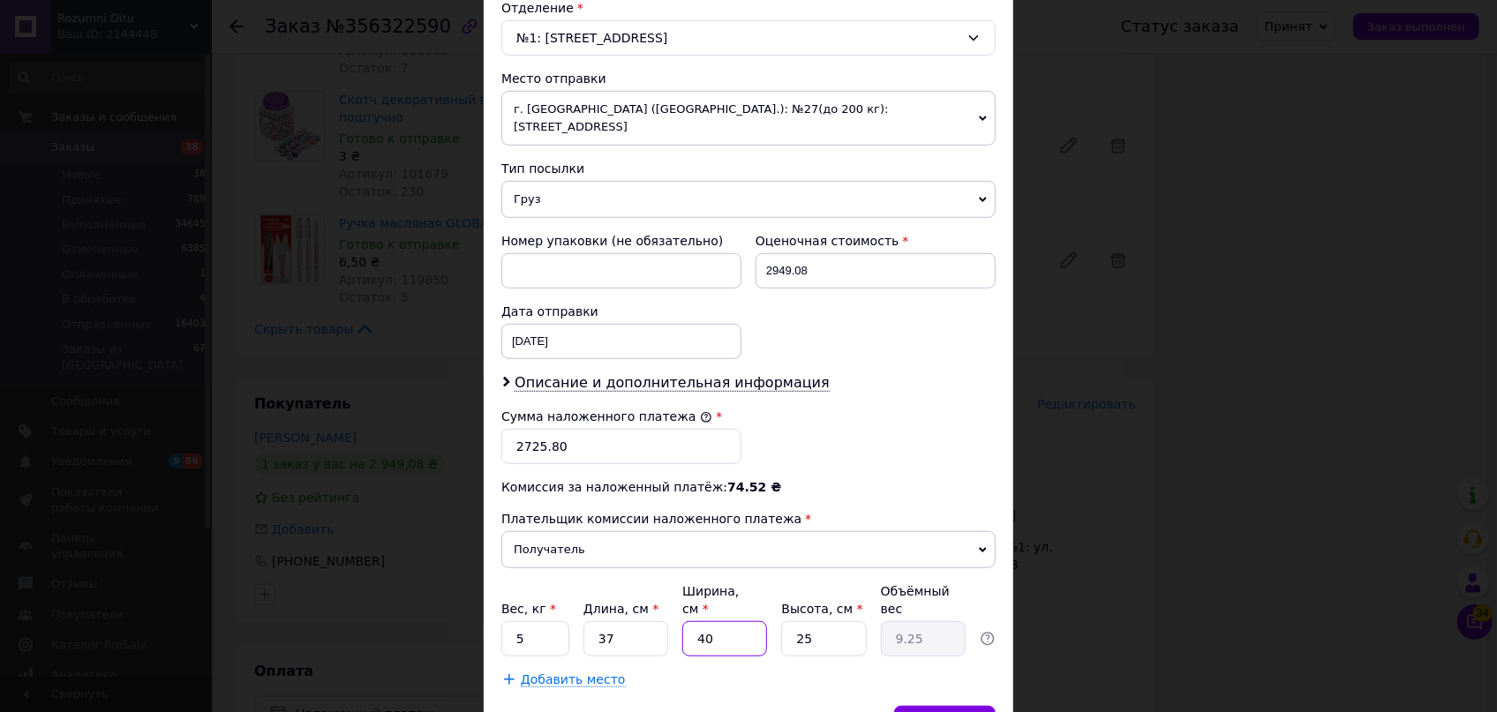
click at [682, 621] on input "40" at bounding box center [724, 638] width 85 height 35
type input "2"
type input "0.46"
type input "25"
type input "5.78"
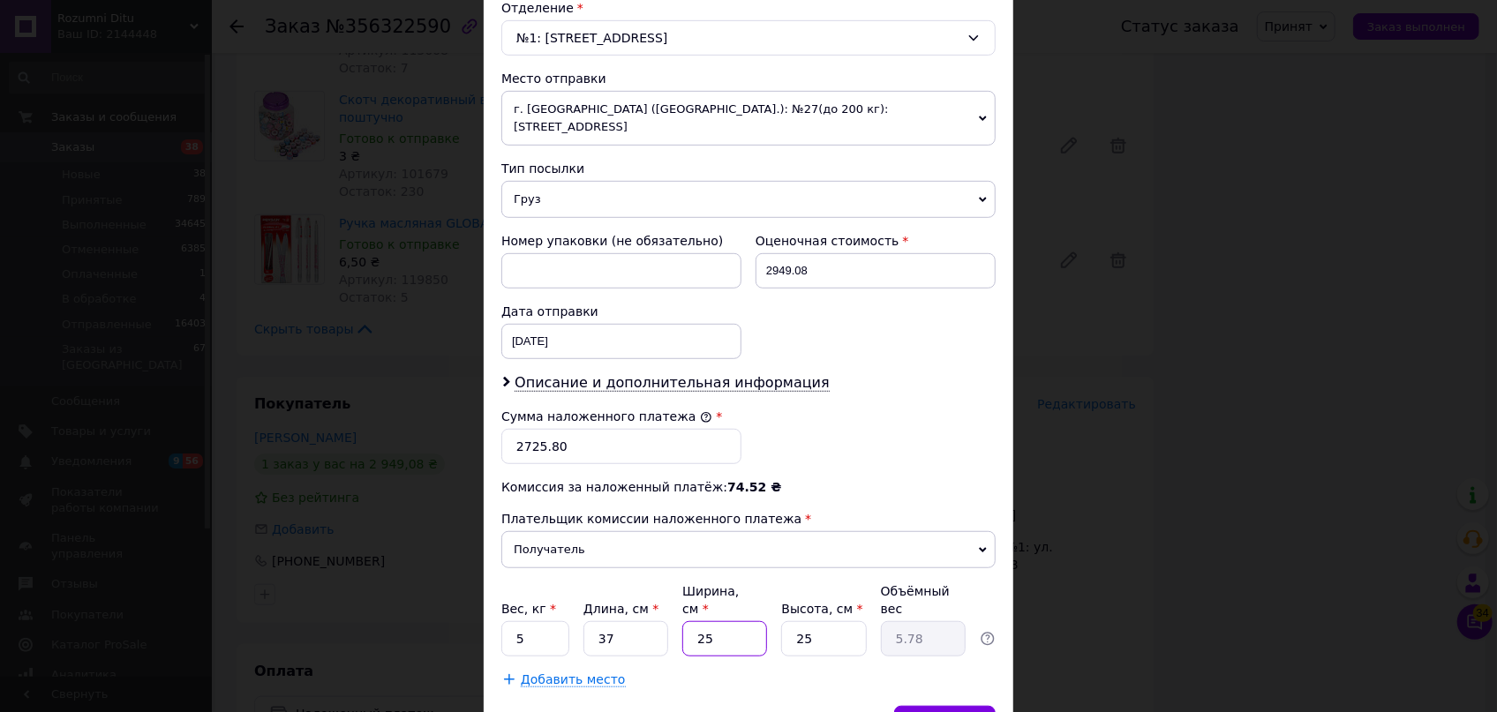
type input "25"
click at [747, 589] on div "Вес, кг * 5 Длина, см * 37 Ширина, см * 25 Высота, см * 25 Объёмный вес 5.78" at bounding box center [748, 619] width 494 height 74
type input "2"
type input "0.46"
type input "20"
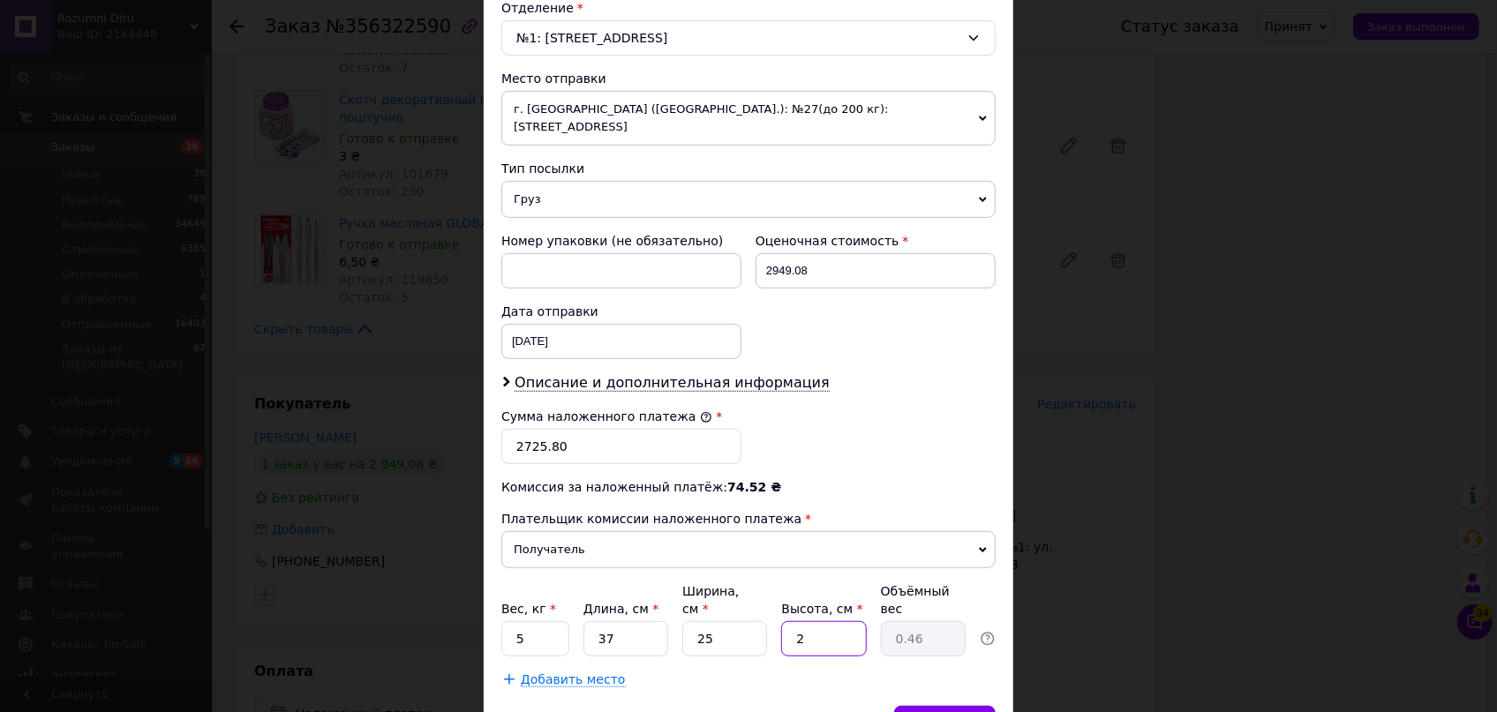
type input "4.63"
type input "20"
click at [952, 706] on div "Сохранить" at bounding box center [944, 723] width 101 height 35
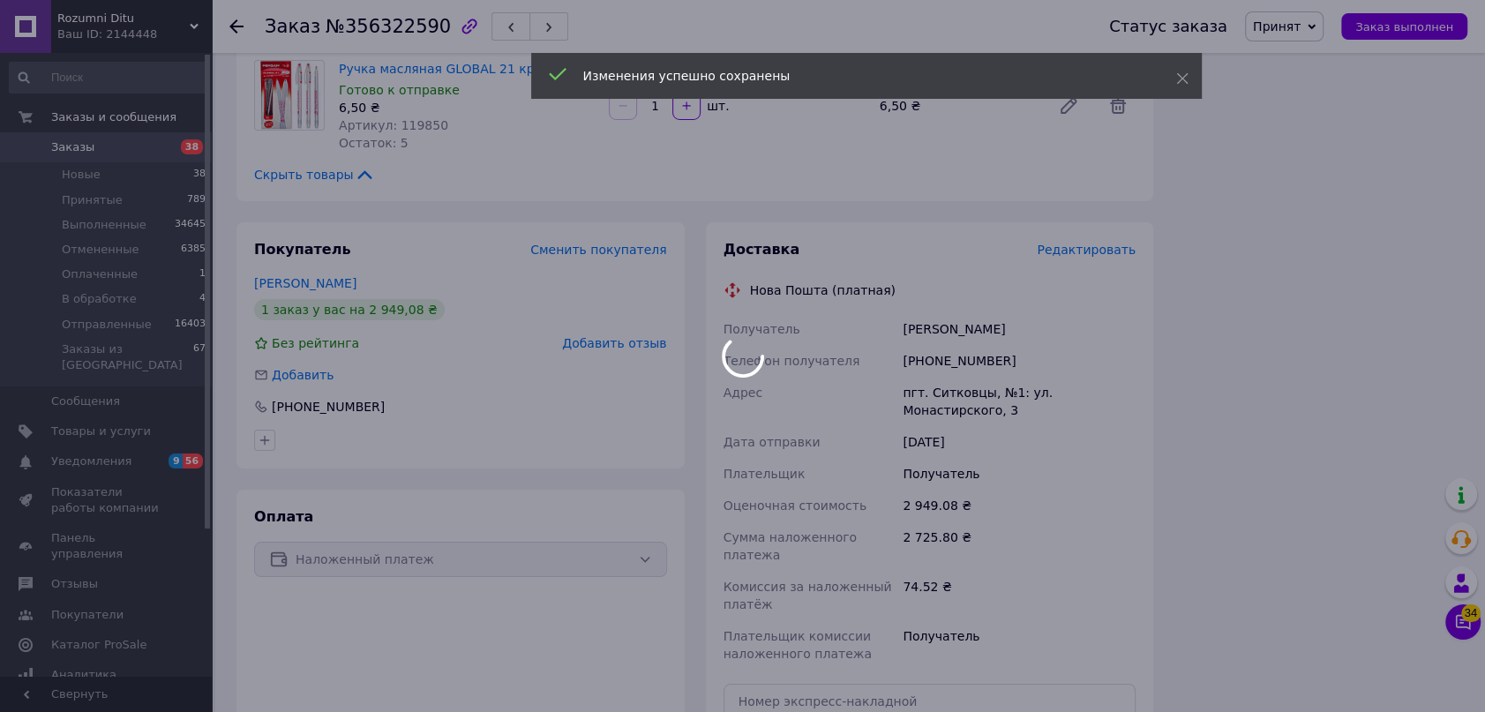
scroll to position [5189, 0]
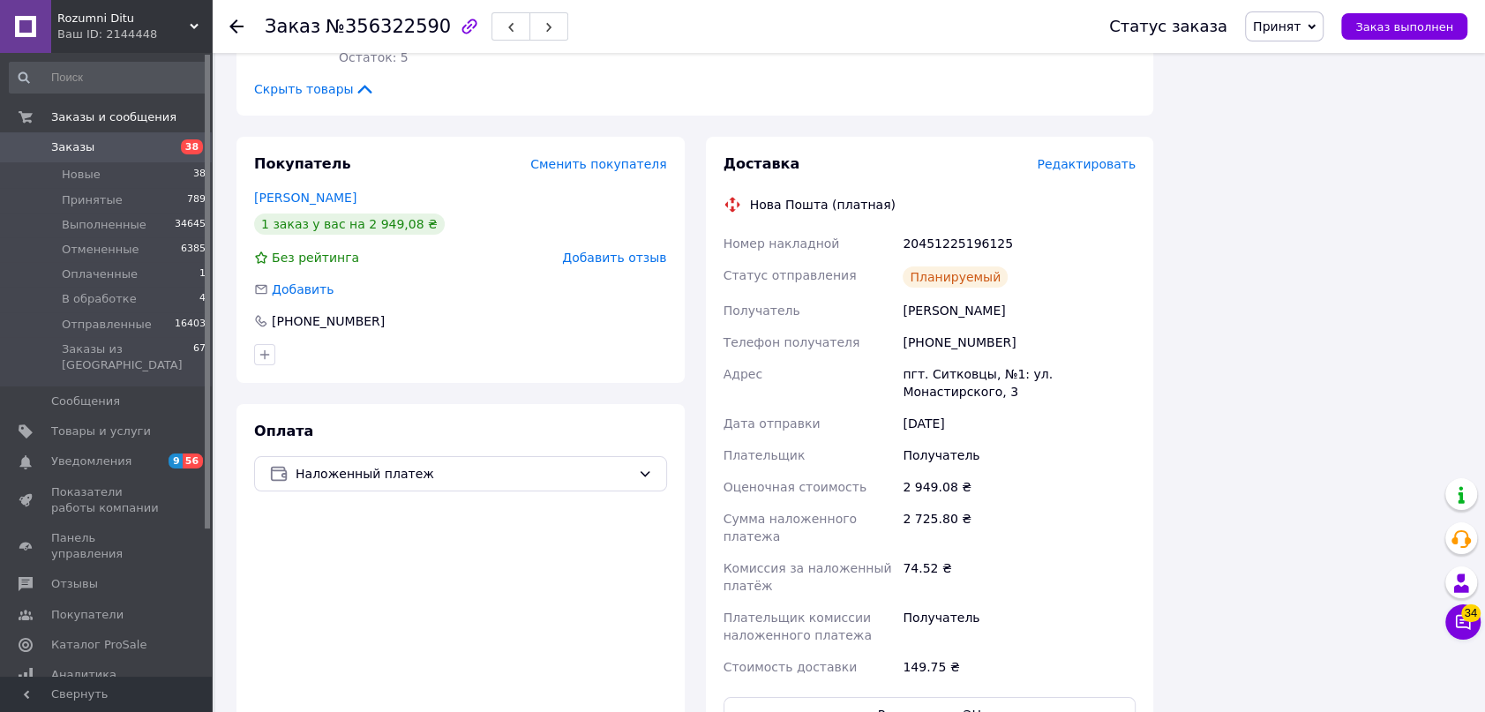
drag, startPoint x: 1306, startPoint y: 26, endPoint x: 1301, endPoint y: 91, distance: 65.5
click at [1301, 25] on span "Принят" at bounding box center [1277, 26] width 48 height 14
click at [1313, 168] on li "Отправленные" at bounding box center [1300, 167] width 108 height 26
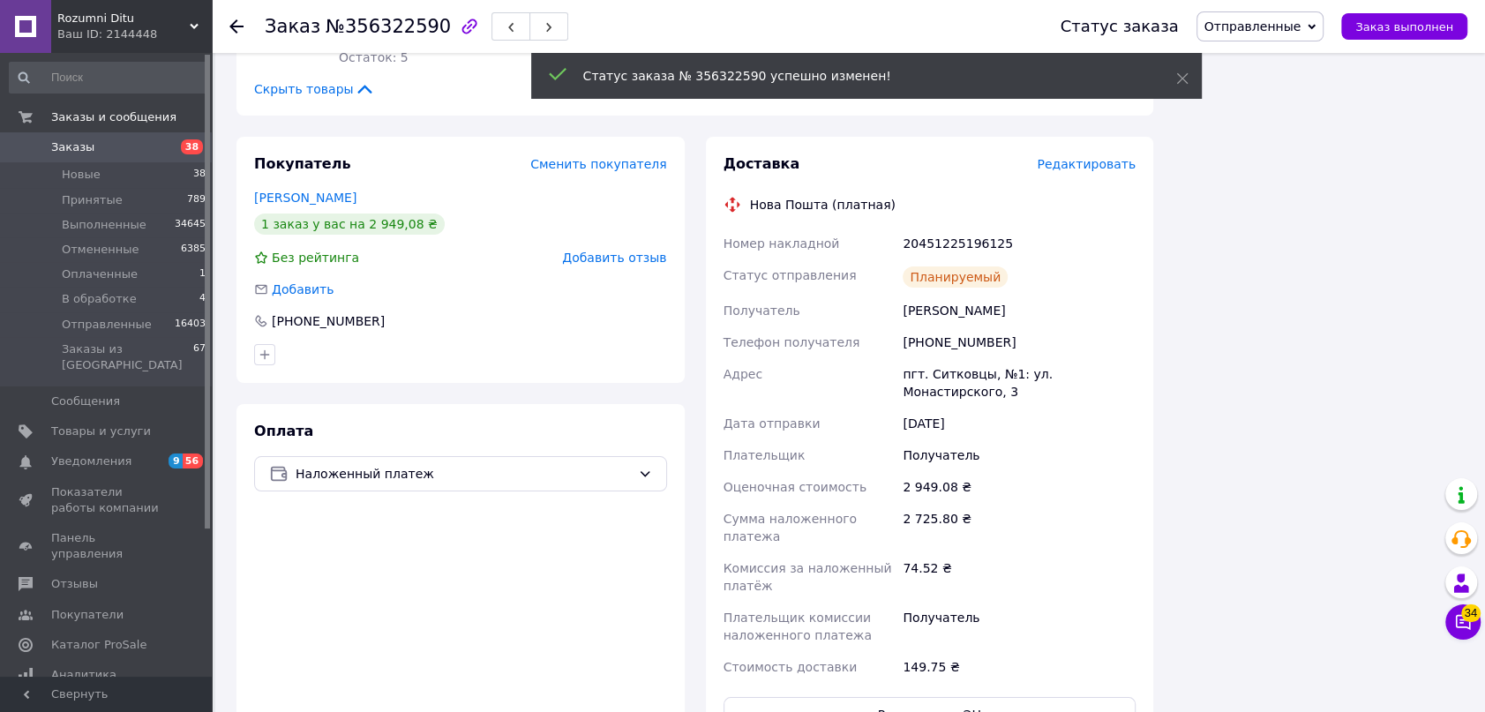
click at [236, 26] on use at bounding box center [236, 26] width 14 height 14
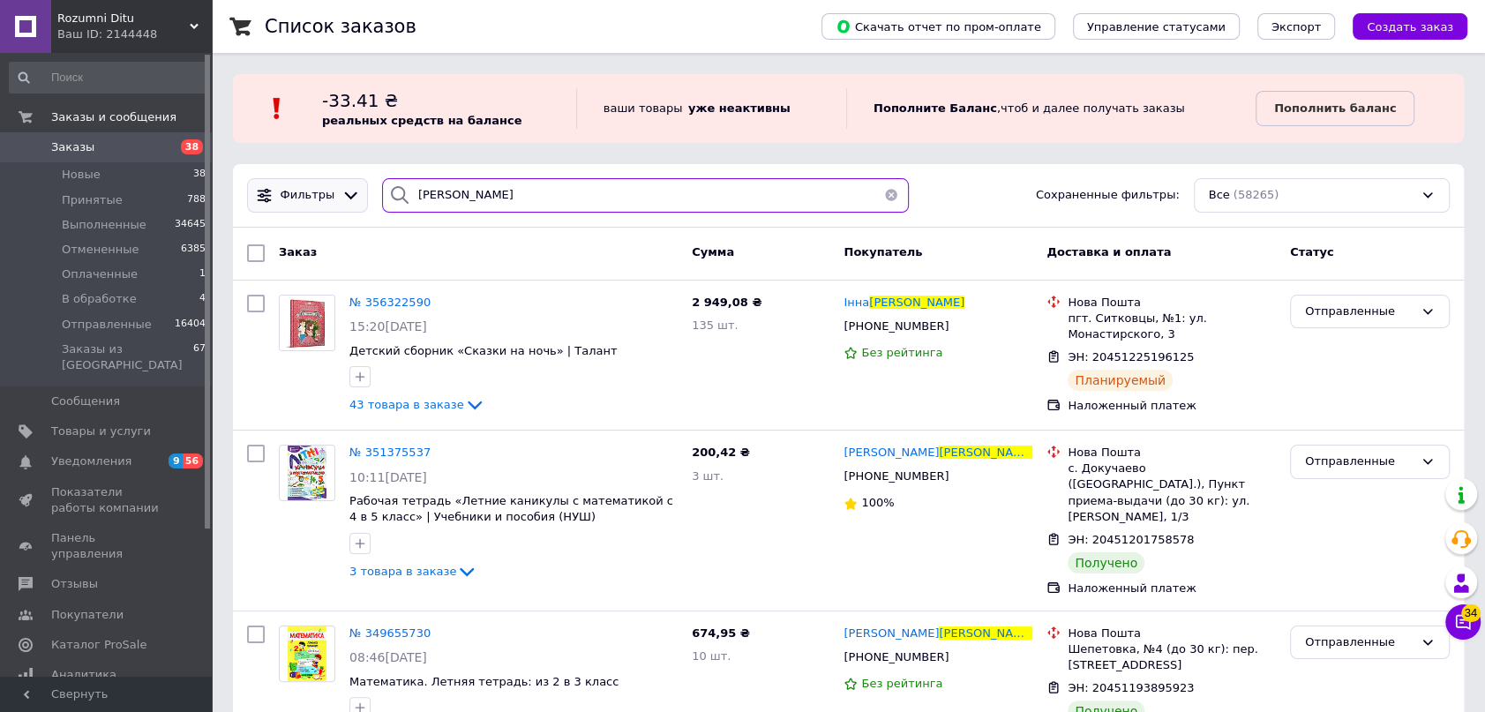
drag, startPoint x: 533, startPoint y: 218, endPoint x: 350, endPoint y: 178, distance: 186.9
click at [375, 184] on div "Фильтры олексійчук Сохраненные фильтры: Все (58265)" at bounding box center [848, 196] width 1231 height 64
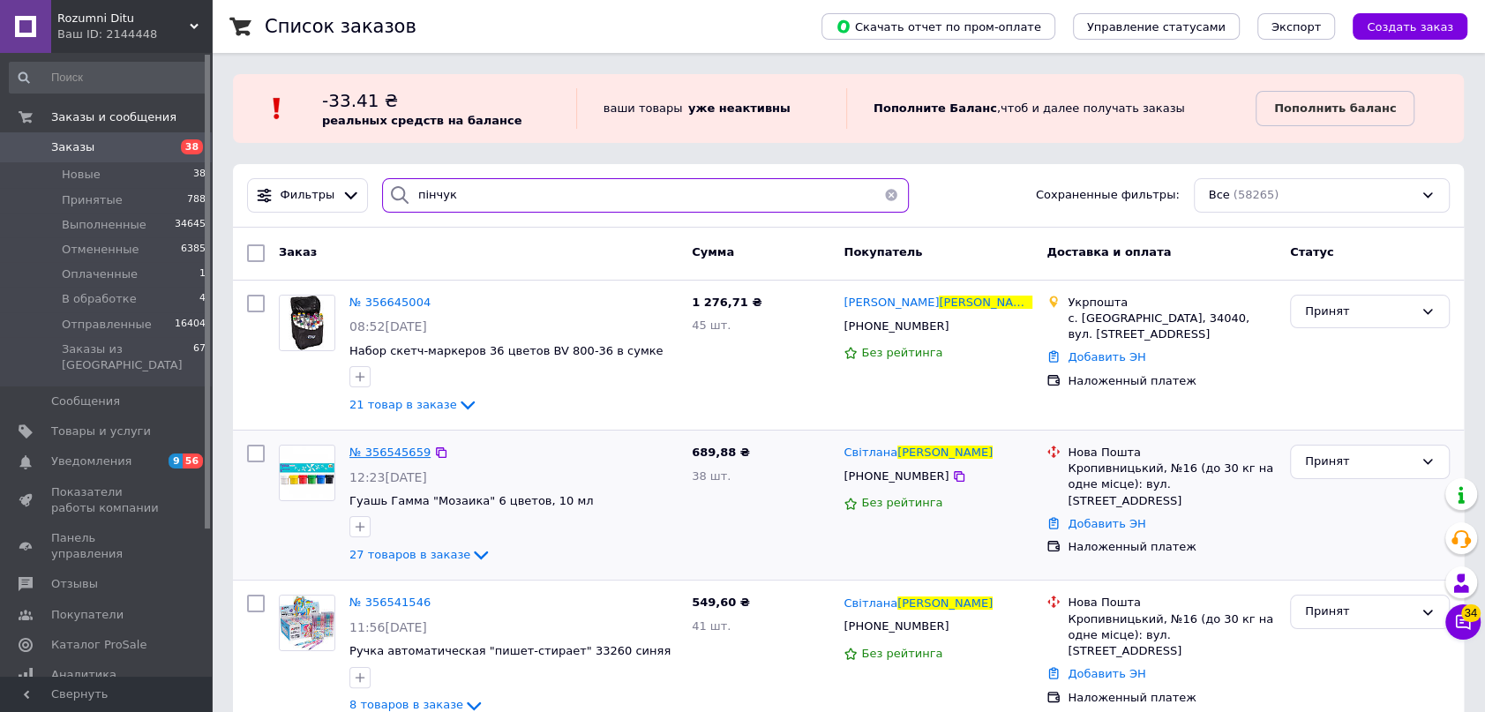
type input "пінчук"
click at [365, 449] on span "№ 356545659" at bounding box center [389, 452] width 81 height 13
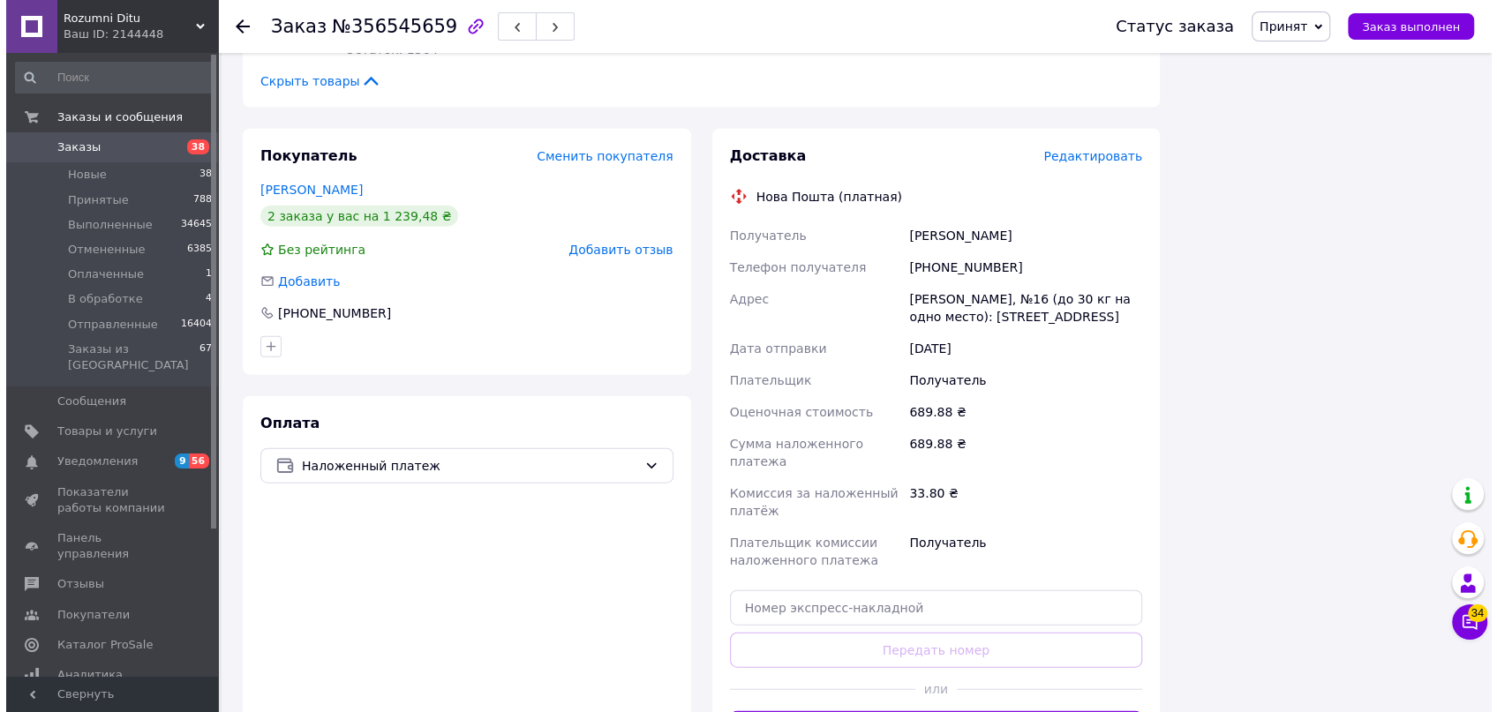
scroll to position [2988, 0]
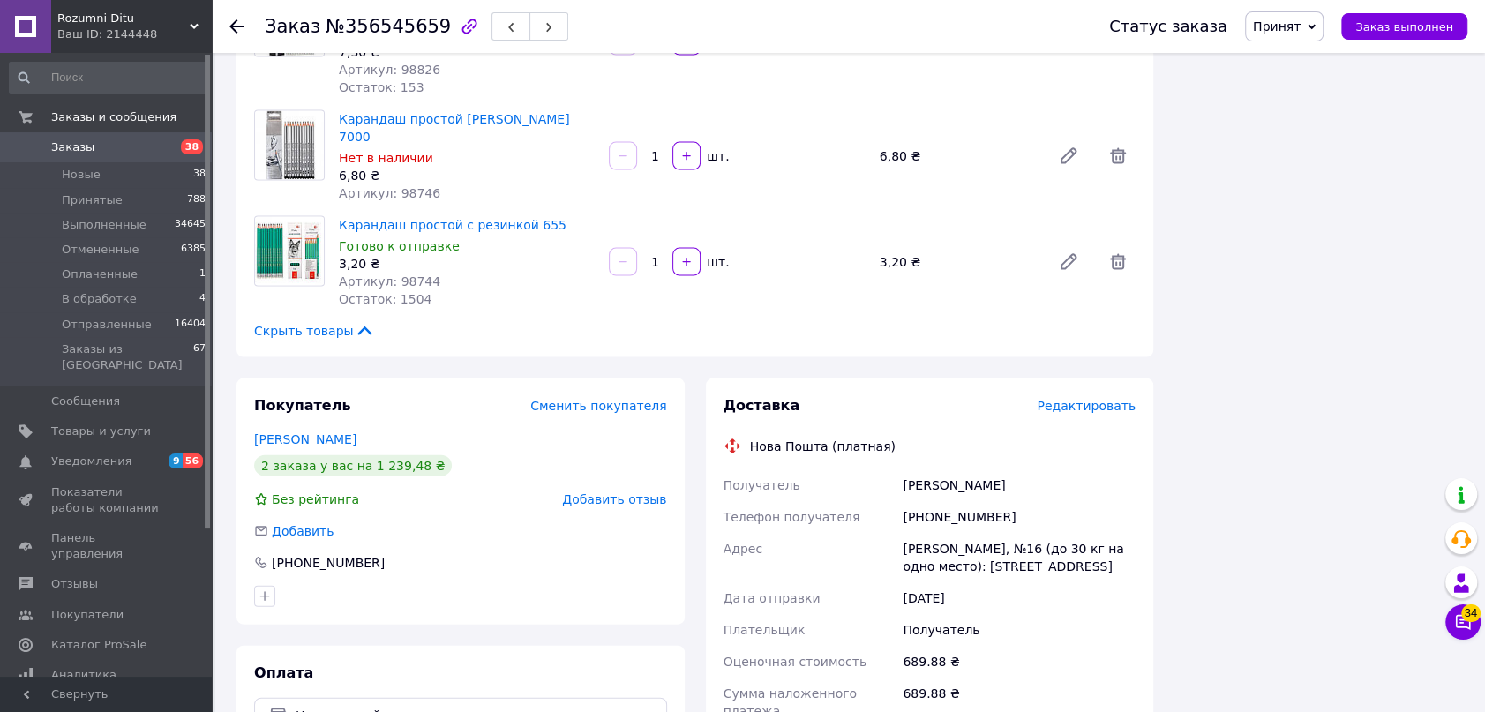
click at [1112, 399] on span "Редактировать" at bounding box center [1086, 406] width 99 height 14
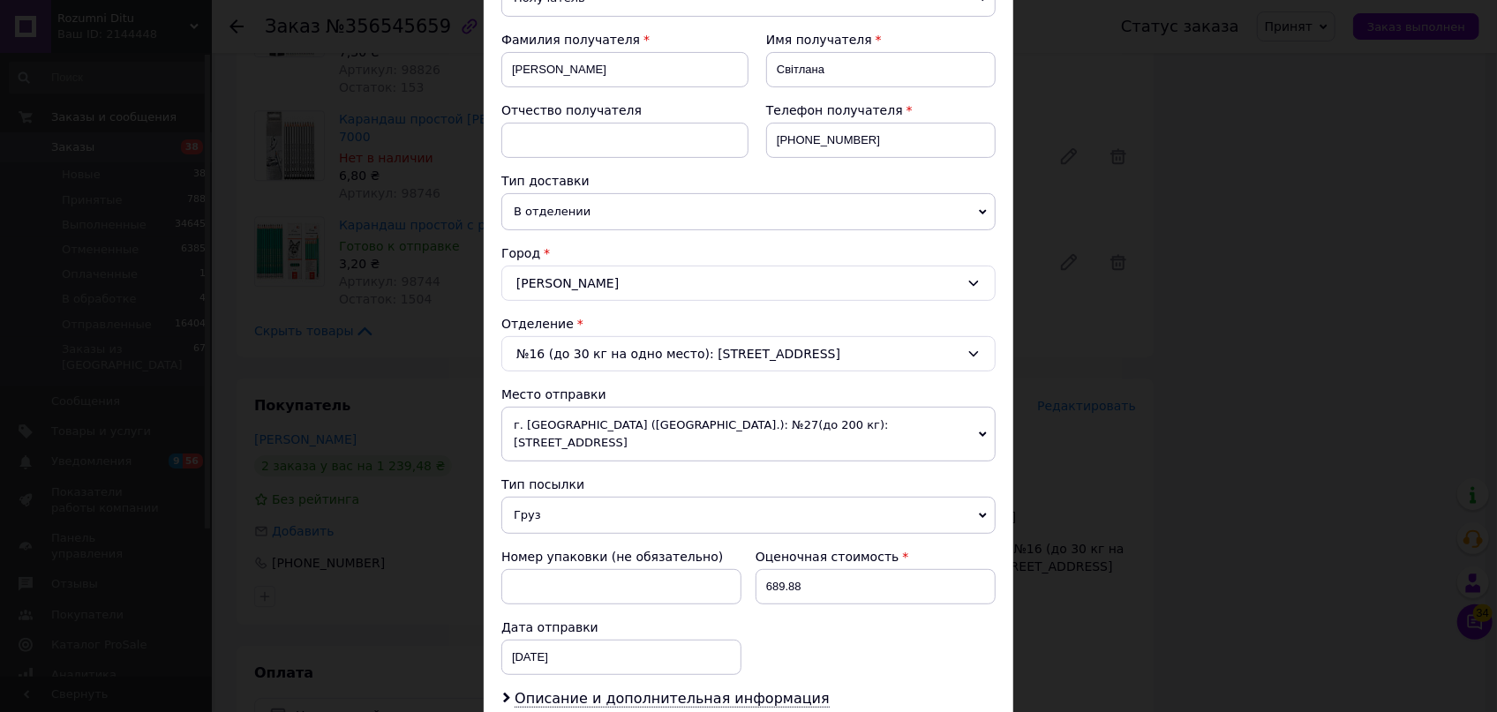
scroll to position [401, 0]
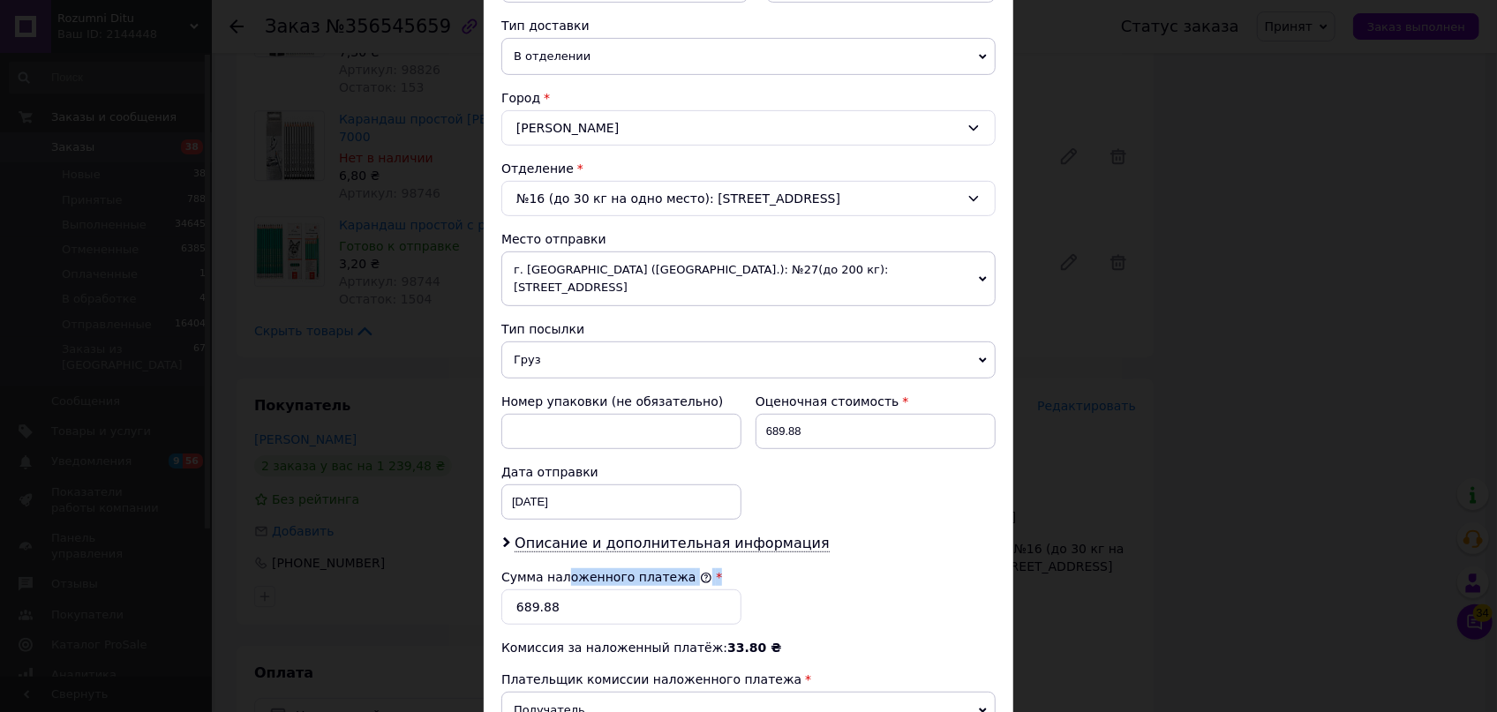
drag, startPoint x: 558, startPoint y: 567, endPoint x: 545, endPoint y: 579, distance: 16.9
click at [524, 568] on div "Сумма наложенного платежа * 689.88" at bounding box center [621, 596] width 240 height 56
click at [550, 590] on input "689.88" at bounding box center [621, 607] width 240 height 35
drag, startPoint x: 530, startPoint y: 575, endPoint x: 521, endPoint y: 572, distance: 9.5
click at [522, 590] on input "689.88" at bounding box center [621, 607] width 240 height 35
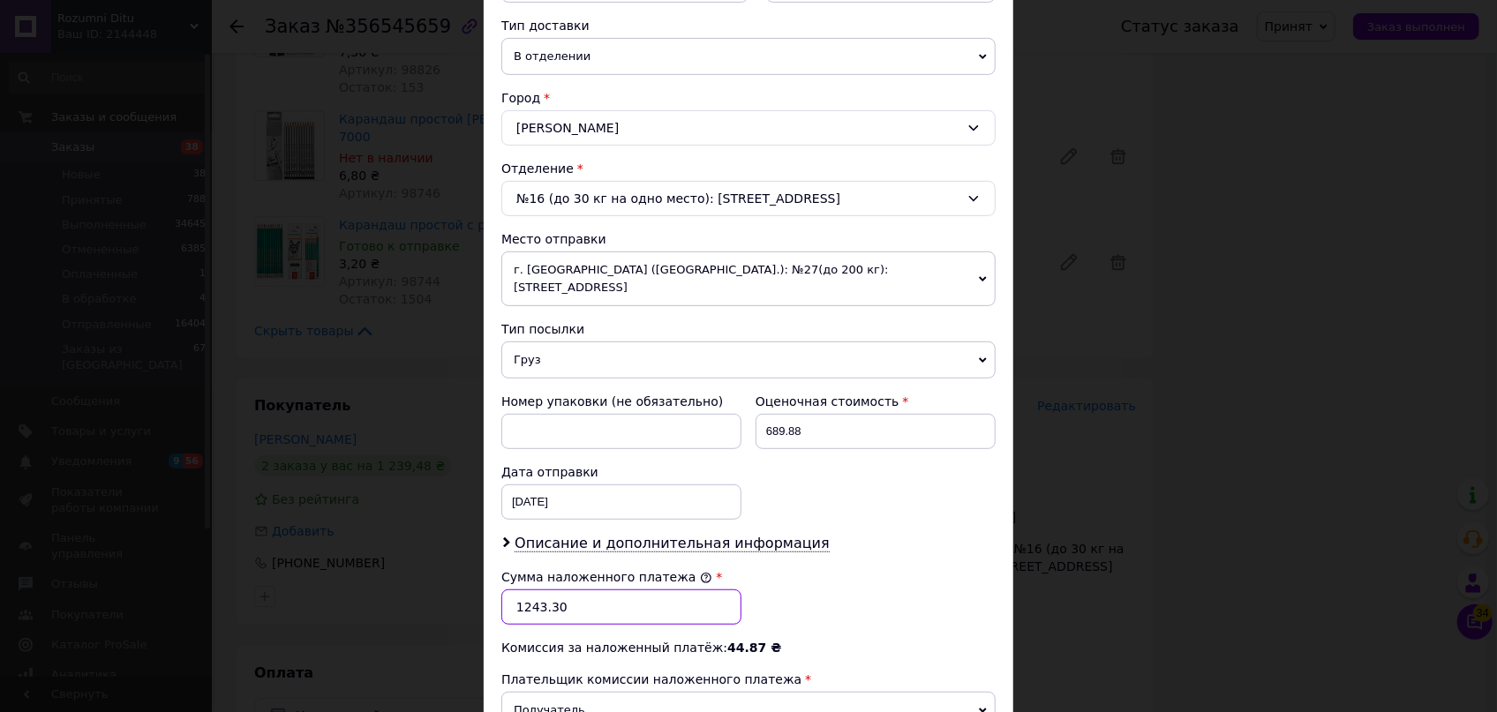
type input "1243.30"
click at [815, 426] on input "689.88" at bounding box center [875, 431] width 240 height 35
type input "6"
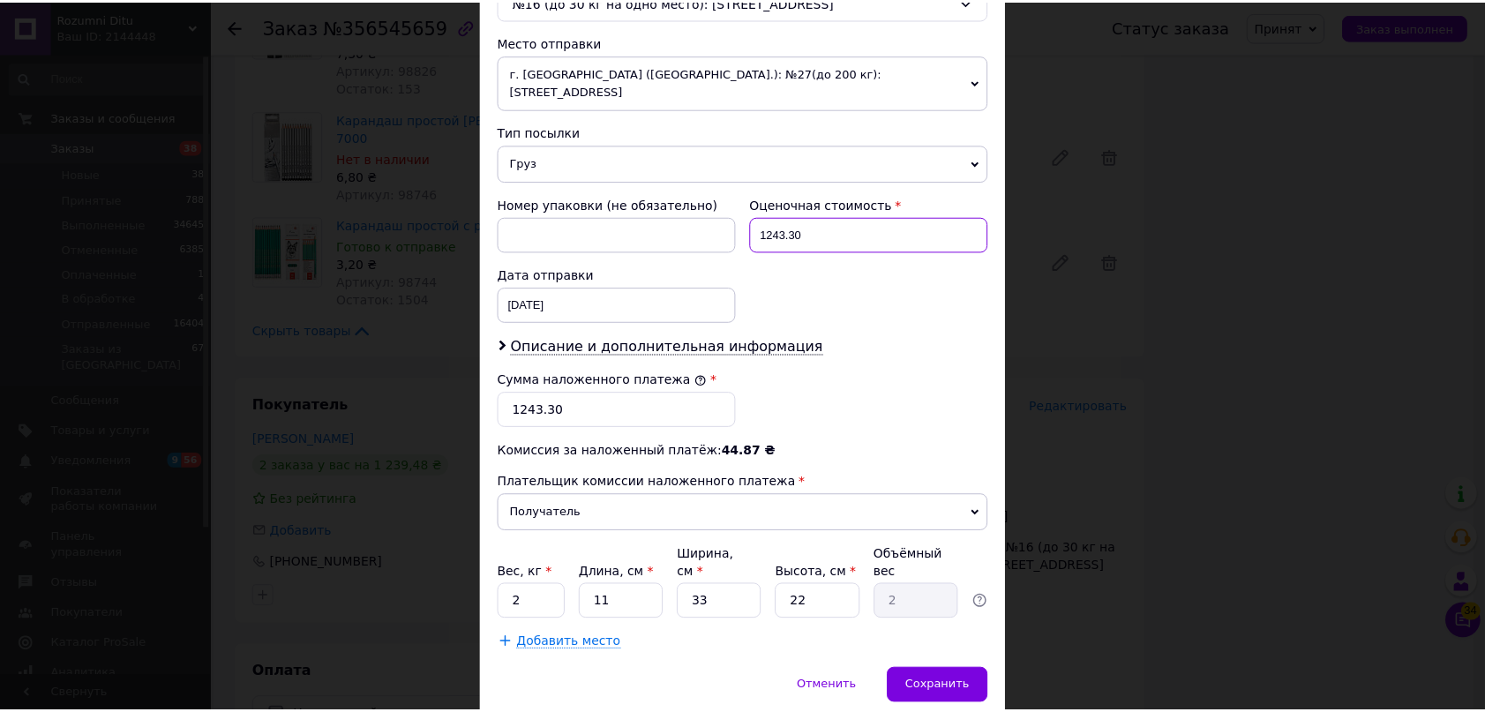
scroll to position [631, 0]
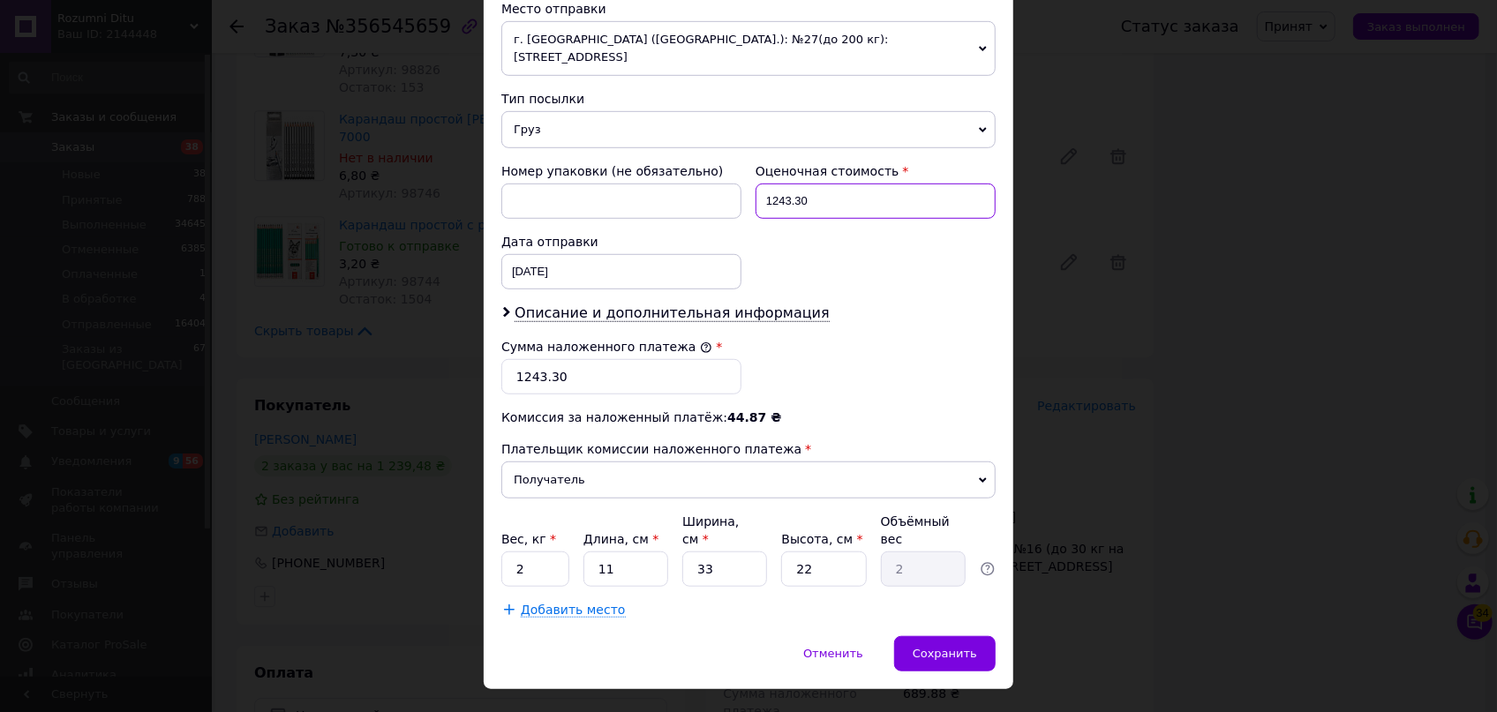
type input "1243.30"
click at [530, 552] on input "2" at bounding box center [535, 569] width 68 height 35
type input "1"
drag, startPoint x: 607, startPoint y: 526, endPoint x: 587, endPoint y: 521, distance: 21.0
click at [587, 552] on input "11" at bounding box center [625, 569] width 85 height 35
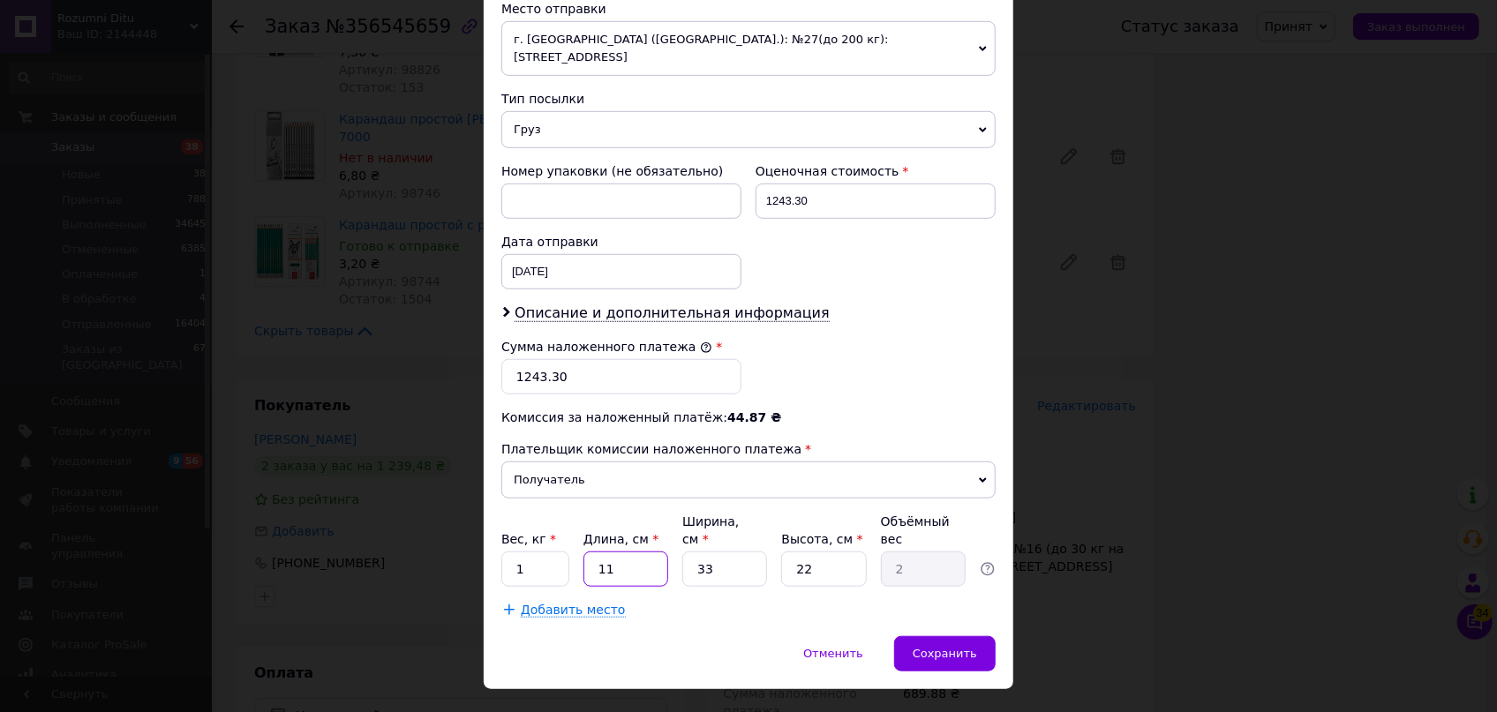
type input "3"
type input "0.54"
type input "37"
type input "6.72"
type input "37"
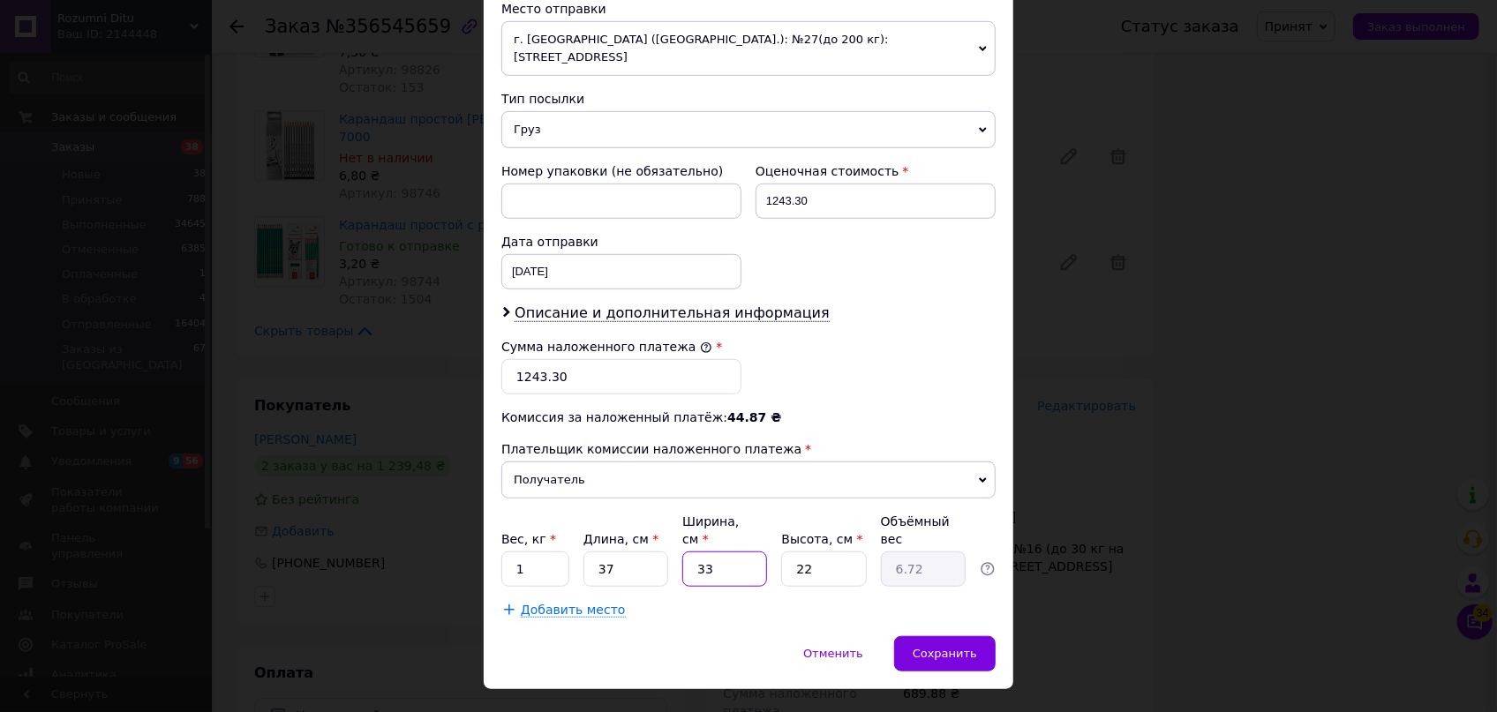
drag, startPoint x: 713, startPoint y: 524, endPoint x: 671, endPoint y: 518, distance: 42.8
click at [672, 518] on div "Вес, кг * 1 Длина, см * 37 Ширина, см * 33 Высота, см * 22 Объёмный вес 6.72" at bounding box center [748, 550] width 494 height 74
type input "2"
type input "0.41"
type input "25"
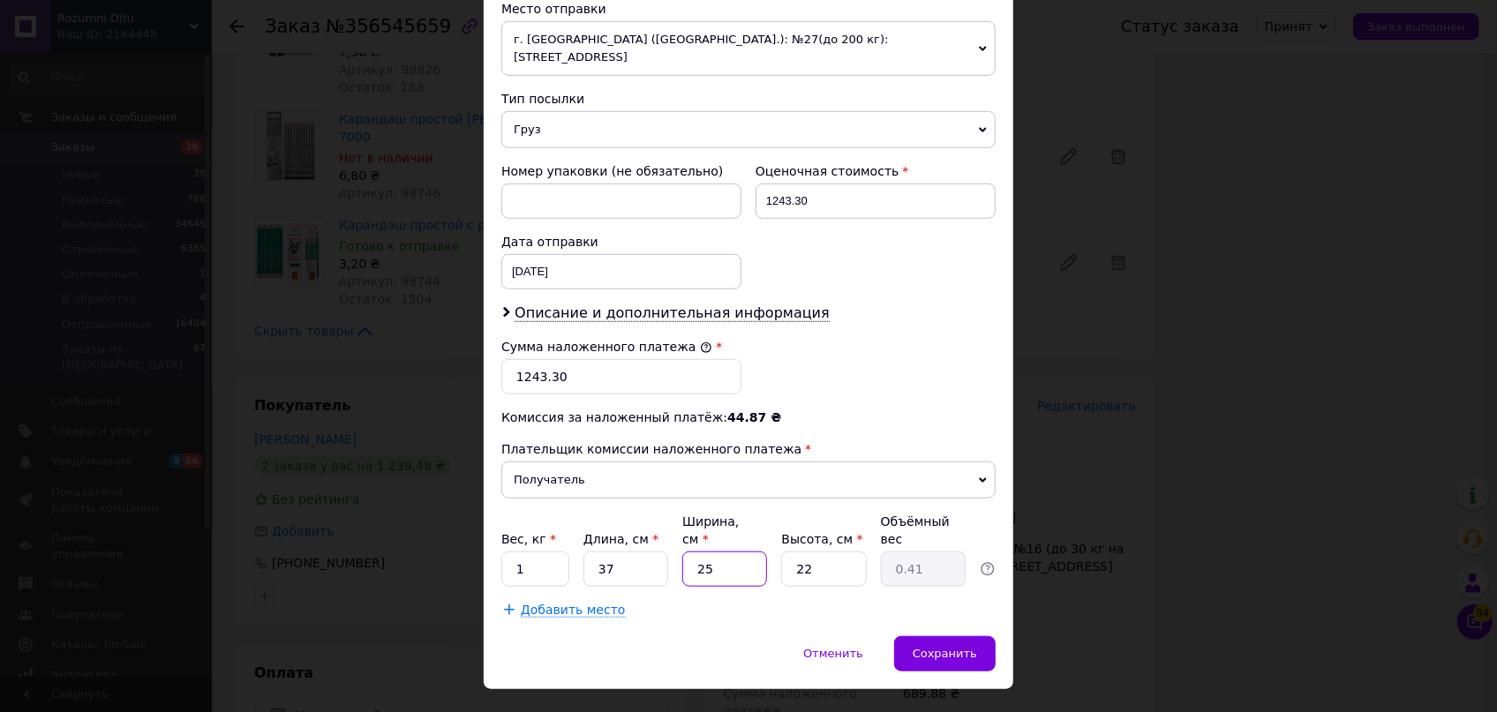
type input "5.09"
type input "25"
drag, startPoint x: 811, startPoint y: 529, endPoint x: 748, endPoint y: 515, distance: 64.2
click at [748, 515] on div "Вес, кг * 1 Длина, см * 37 Ширина, см * 25 Высота, см * 22 Объёмный вес 5.09" at bounding box center [748, 550] width 494 height 74
type input "5"
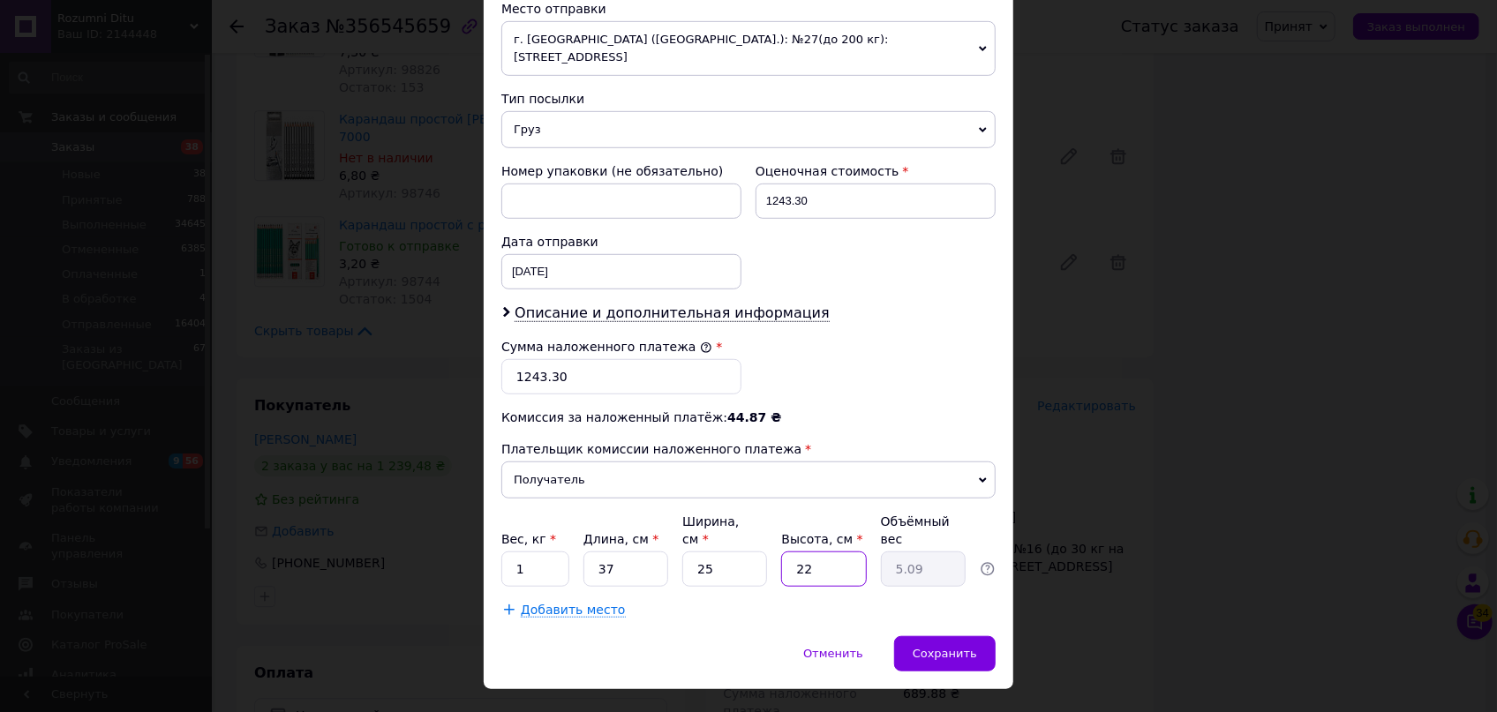
type input "1.16"
type input "5"
click at [960, 636] on div "Сохранить" at bounding box center [944, 653] width 101 height 35
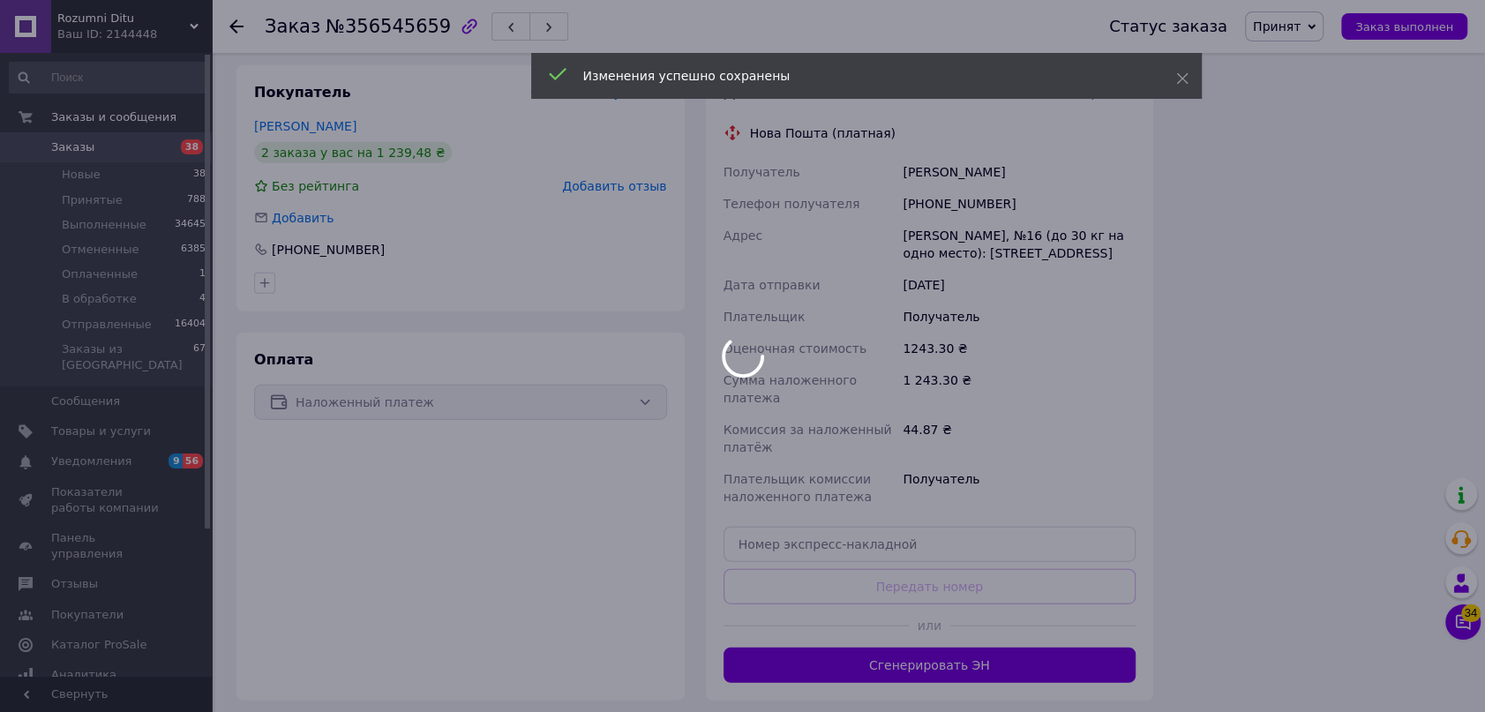
scroll to position [3309, 0]
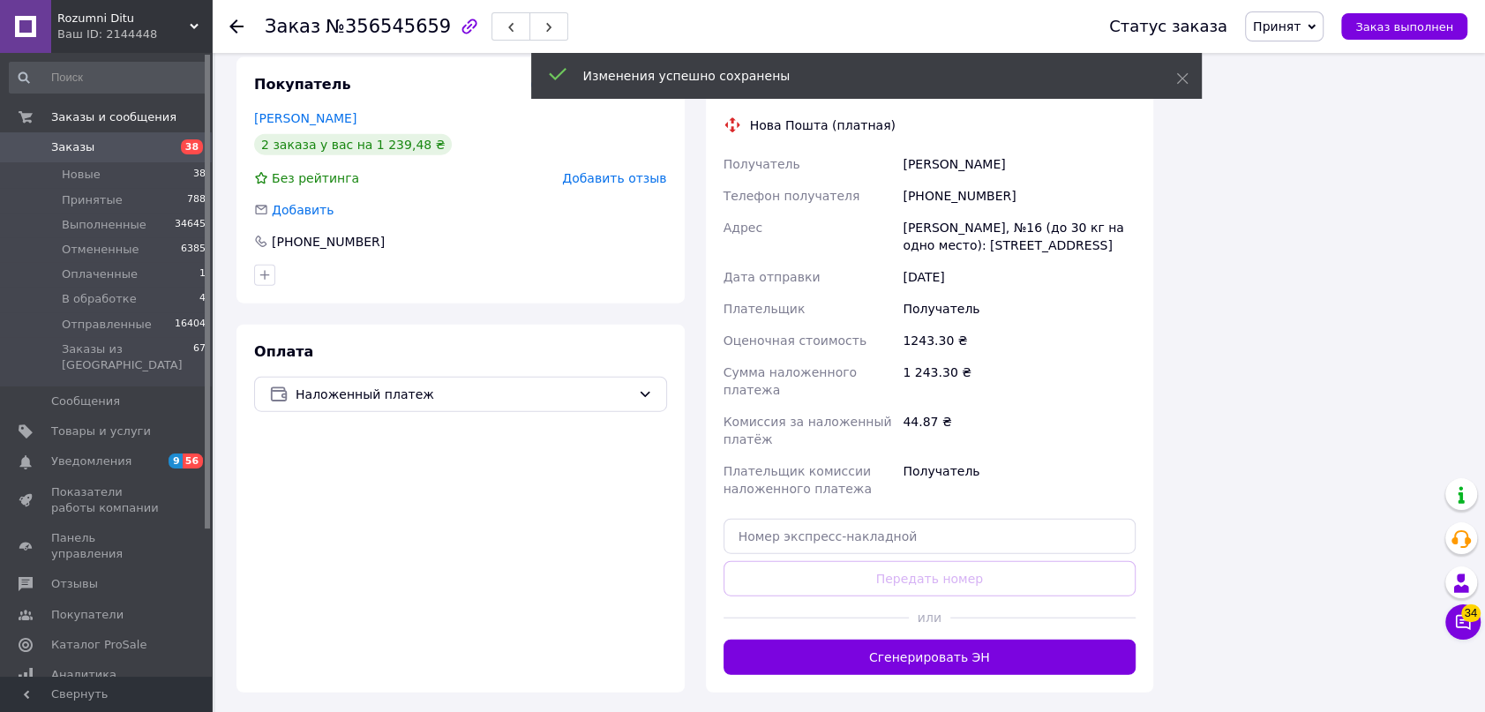
click at [941, 640] on button "Сгенерировать ЭН" at bounding box center [930, 657] width 413 height 35
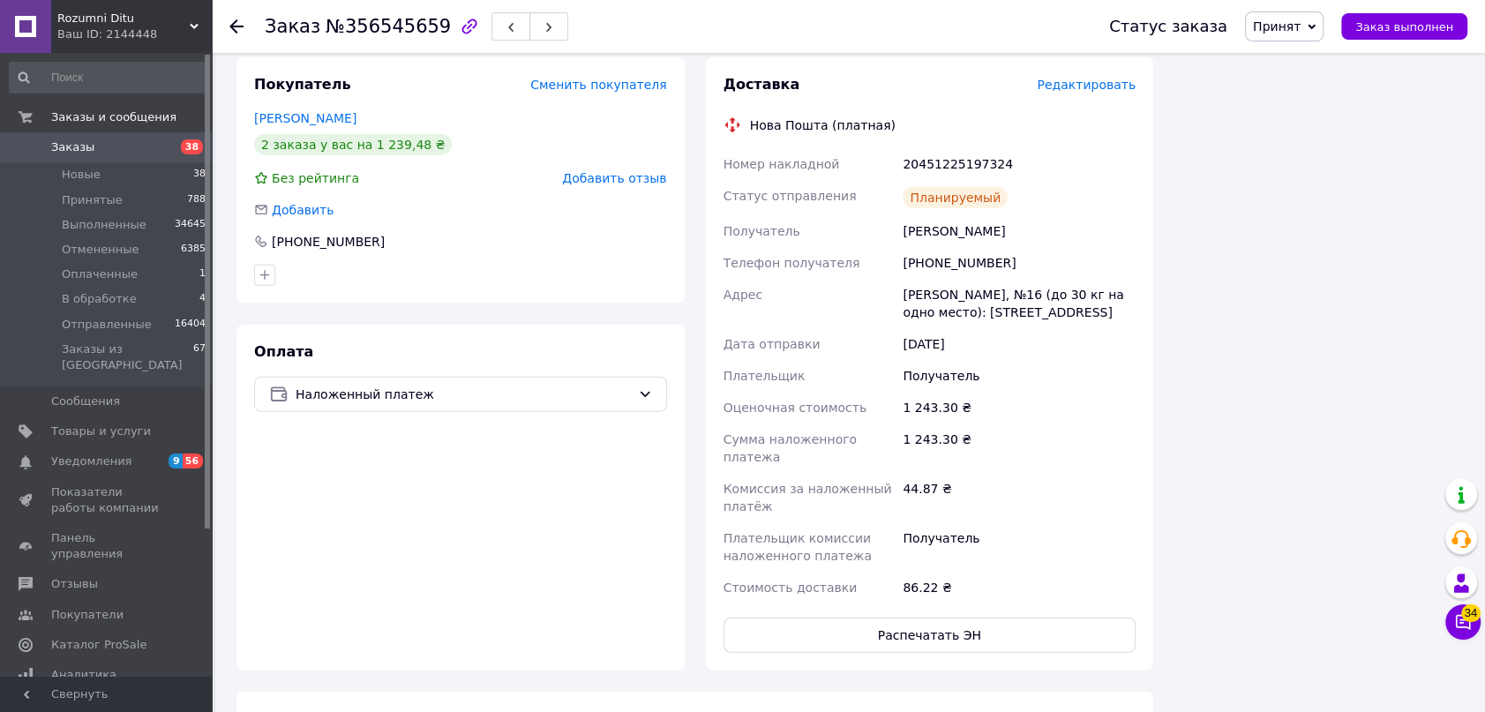
click at [1300, 31] on span "Принят" at bounding box center [1277, 26] width 48 height 14
click at [1307, 168] on li "Отправленные" at bounding box center [1300, 167] width 108 height 26
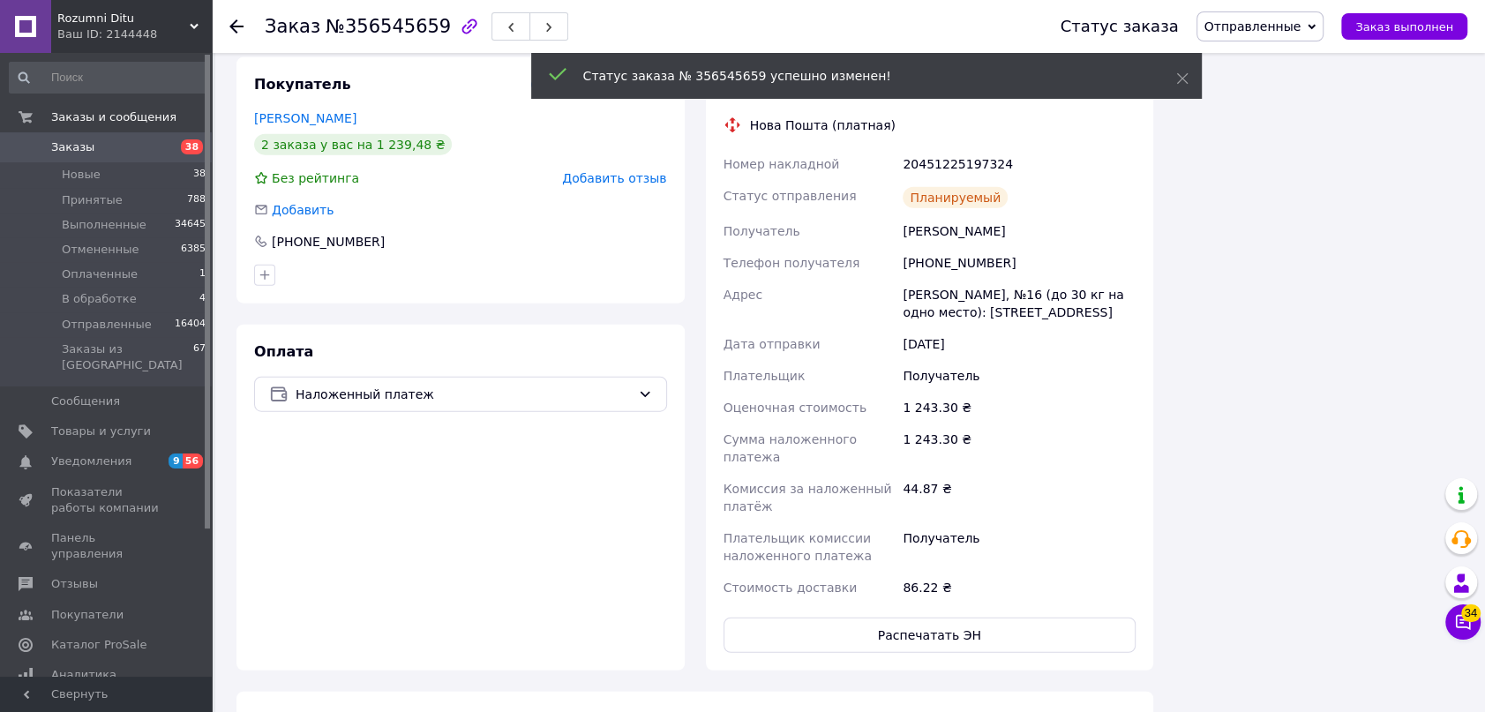
click at [230, 19] on icon at bounding box center [236, 26] width 14 height 14
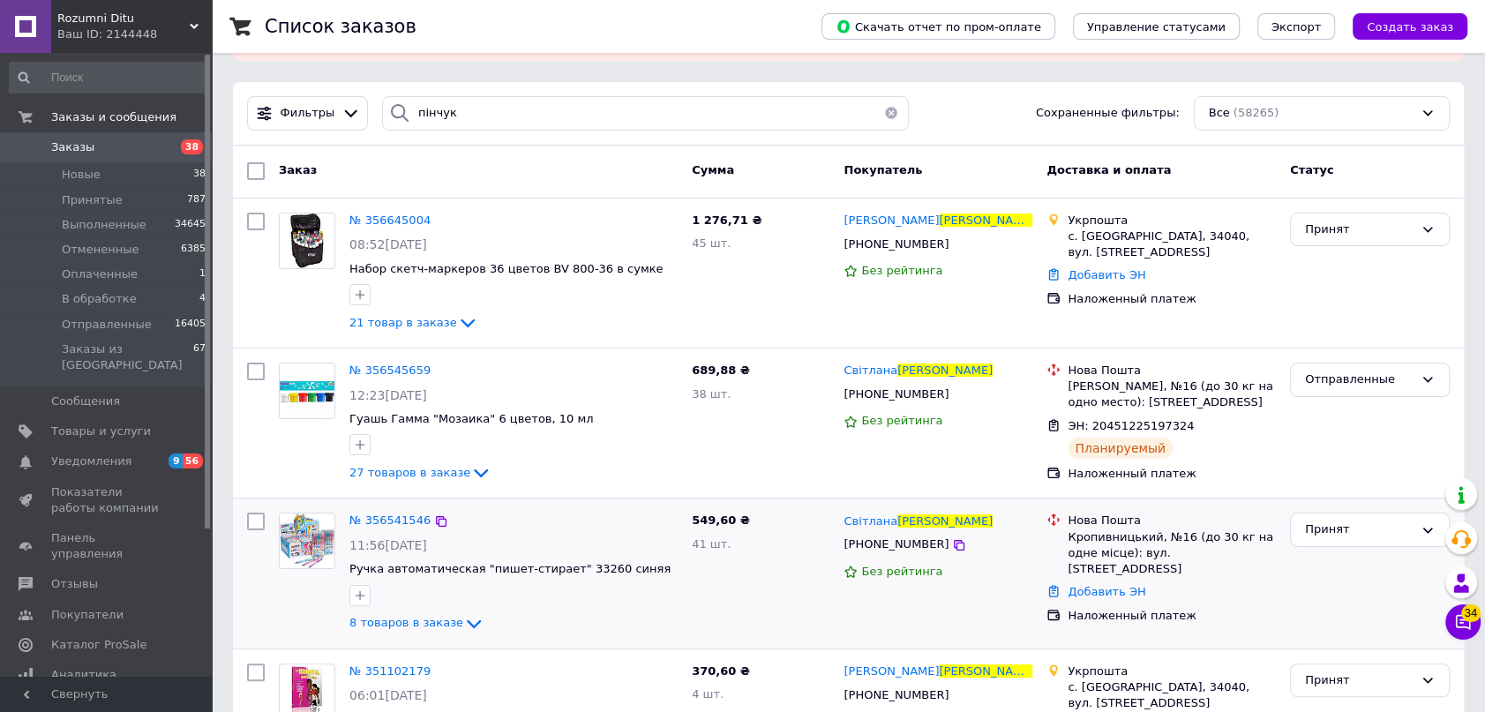
scroll to position [240, 0]
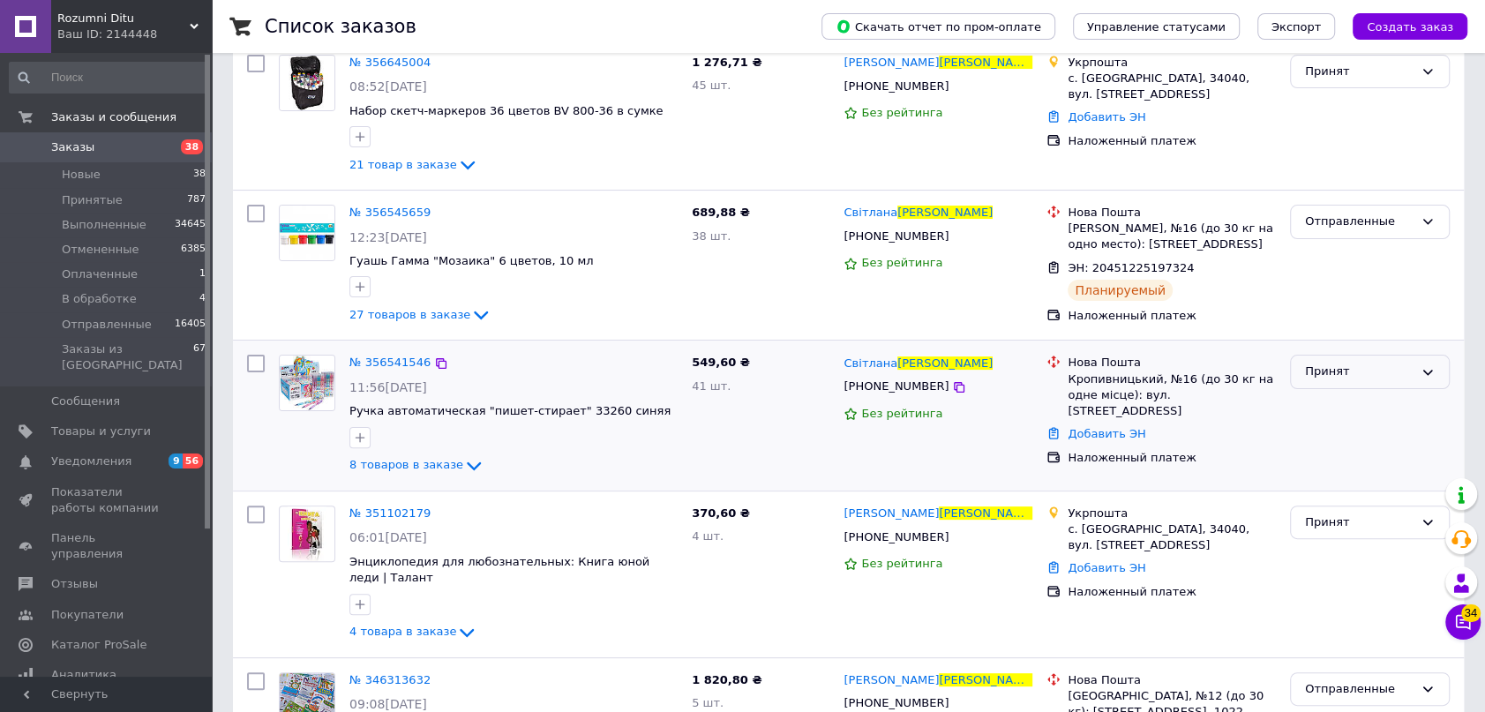
click at [1328, 365] on div "Принят" at bounding box center [1359, 372] width 109 height 19
click at [1363, 523] on li "Отправленные" at bounding box center [1370, 523] width 158 height 33
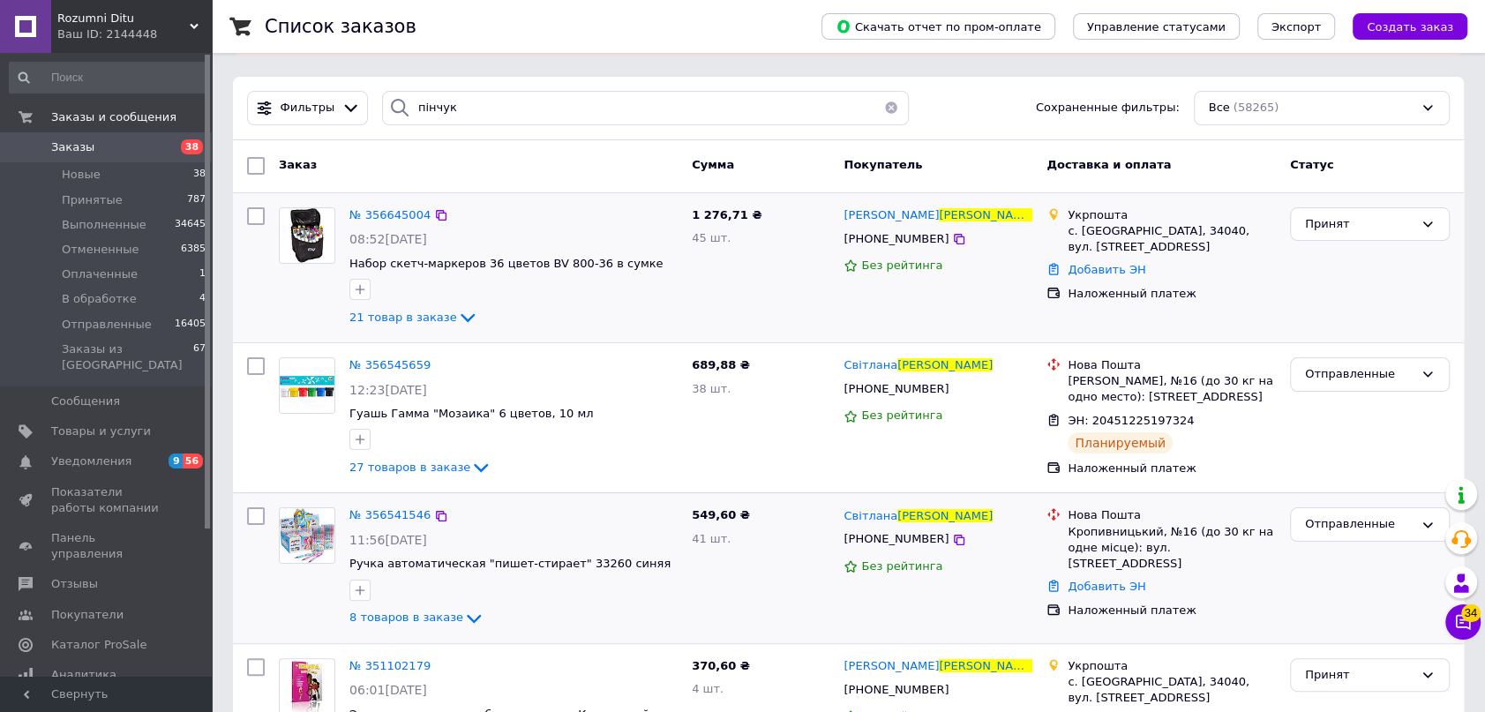
scroll to position [0, 0]
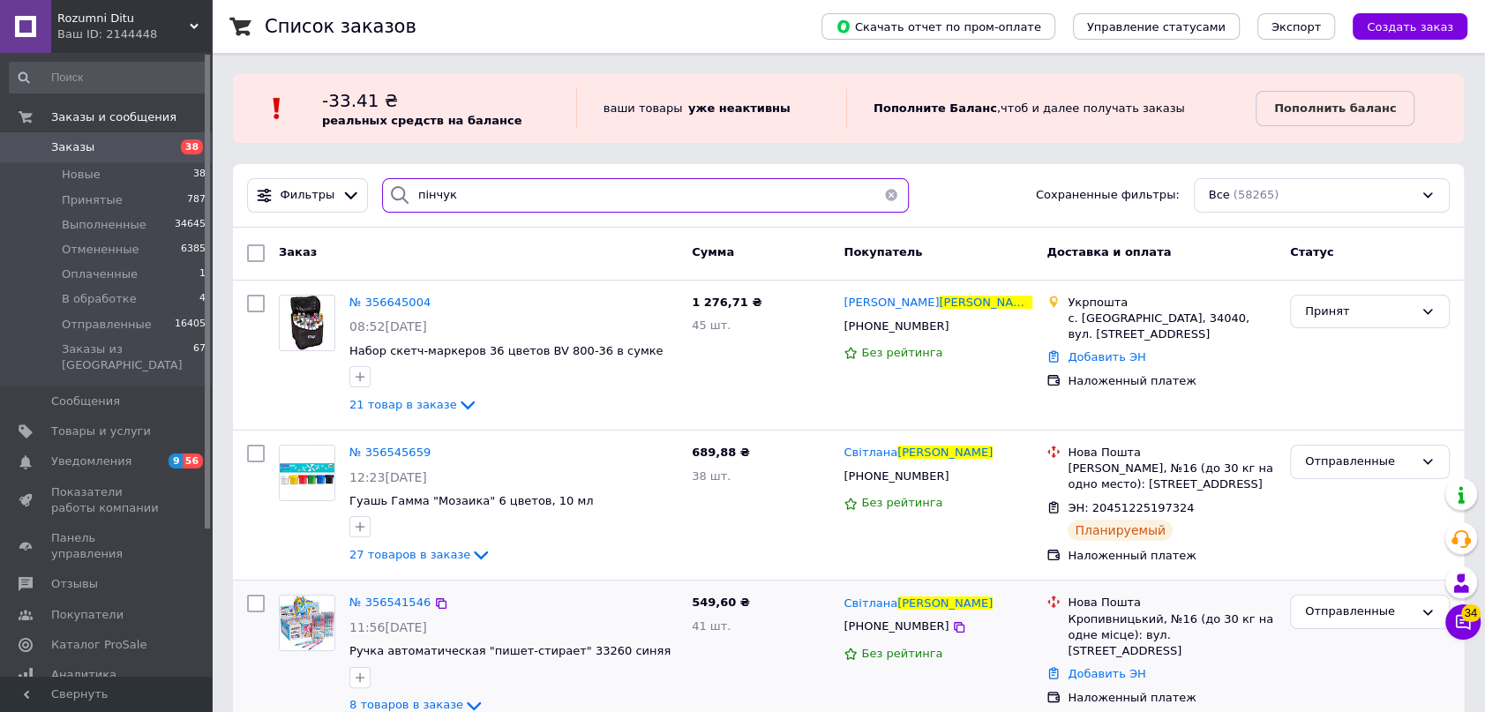
drag, startPoint x: 530, startPoint y: 193, endPoint x: 296, endPoint y: 168, distance: 235.3
click at [297, 168] on div "Фильтры пінчук Сохраненные фильтры: Все (58265)" at bounding box center [848, 196] width 1231 height 64
click at [79, 198] on span "Принятые" at bounding box center [92, 200] width 61 height 16
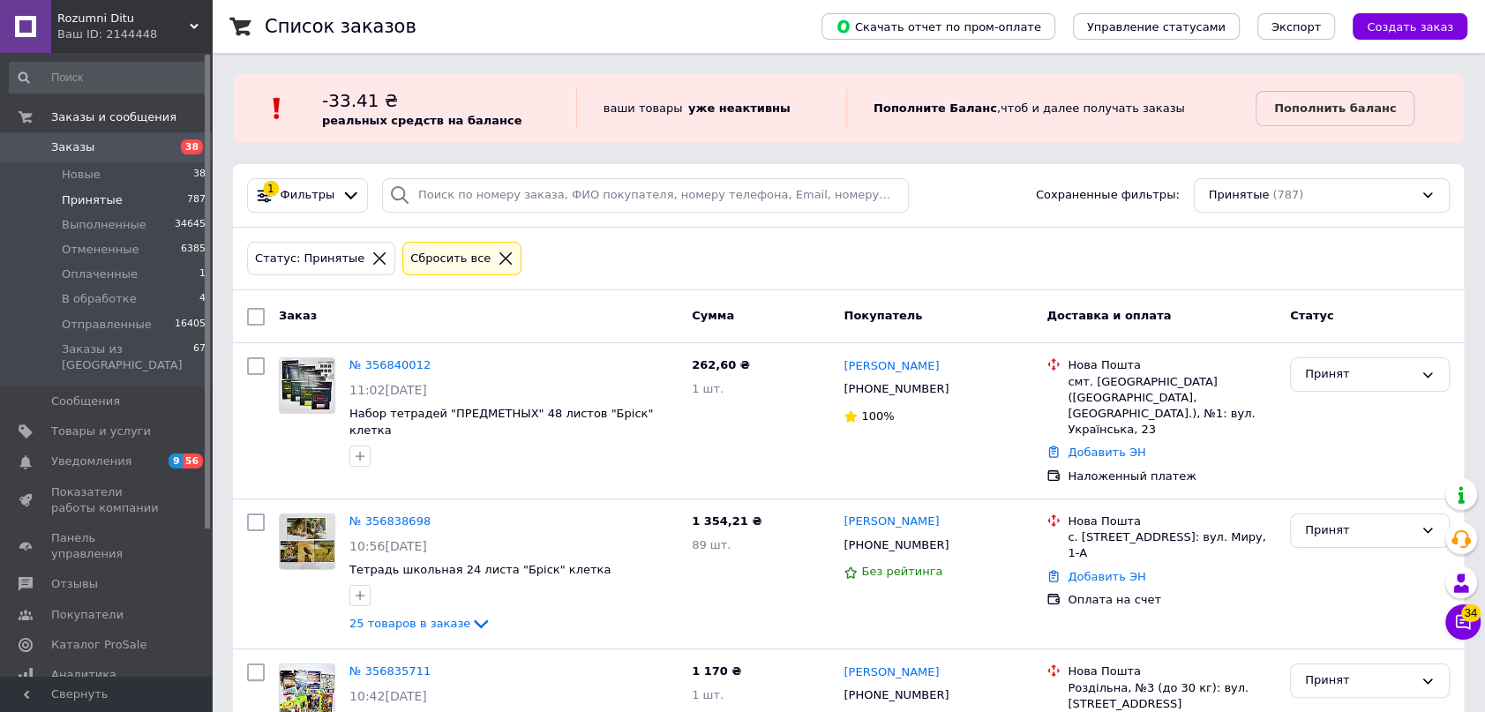
click at [447, 220] on div "1 Фильтры Сохраненные фильтры: Принятые (787)" at bounding box center [848, 196] width 1231 height 64
click at [421, 195] on input "search" at bounding box center [645, 195] width 527 height 34
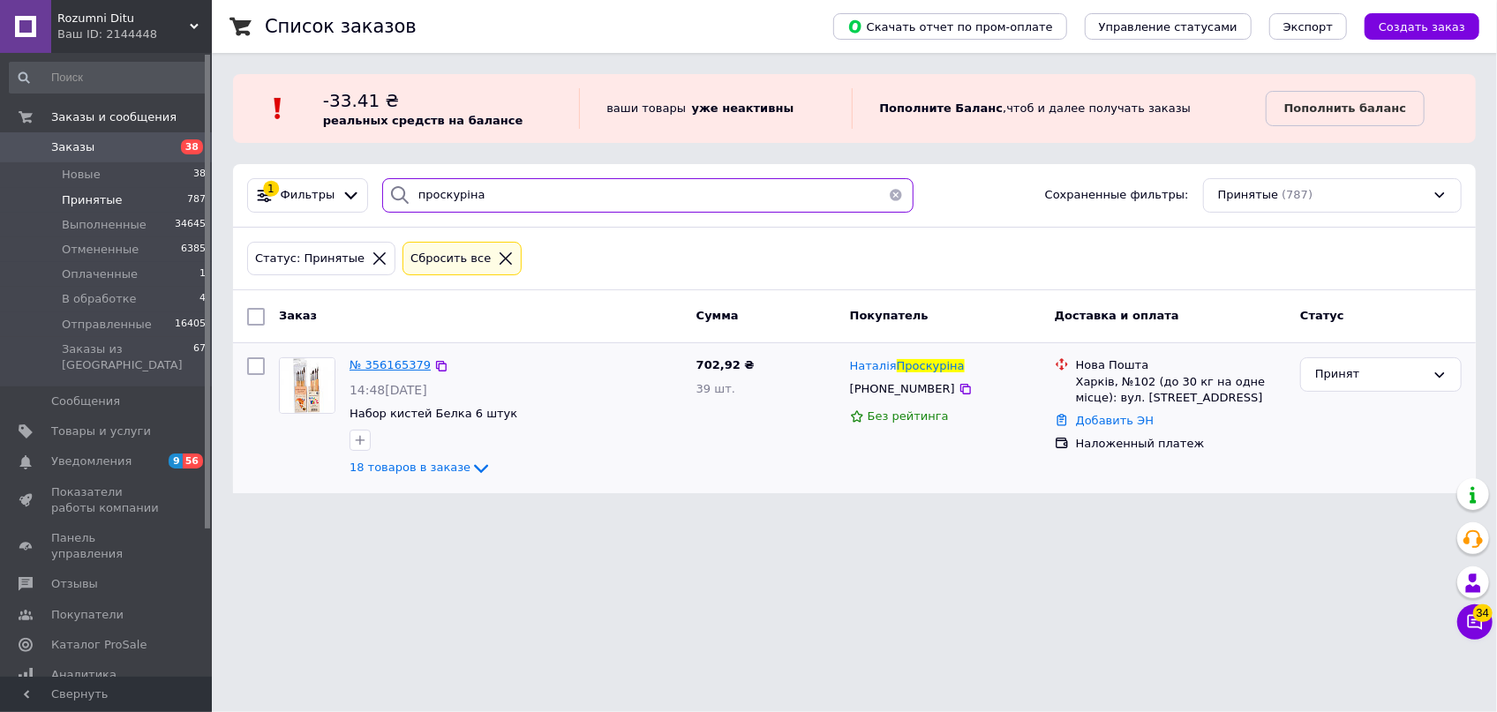
type input "проскуріна"
click at [399, 364] on span "№ 356165379" at bounding box center [389, 364] width 81 height 13
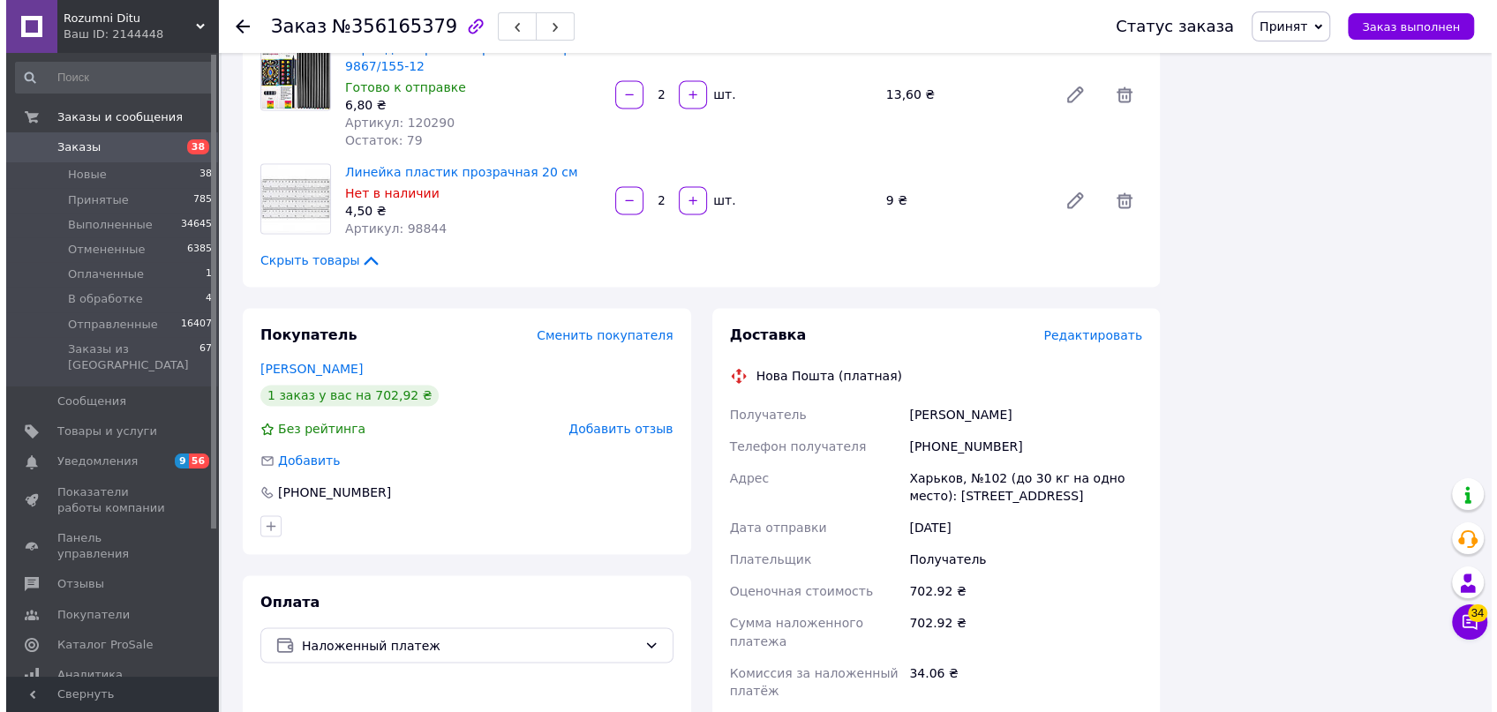
scroll to position [2085, 0]
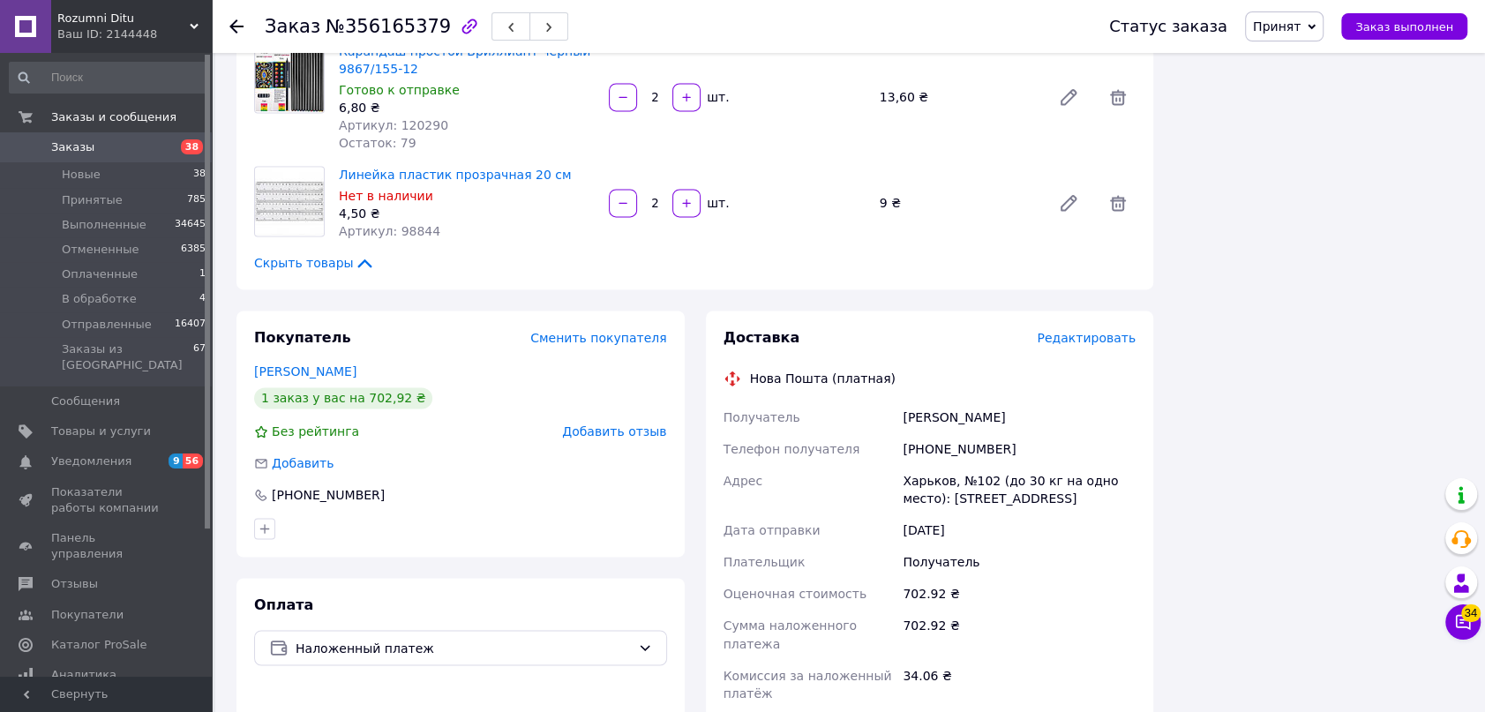
click at [1078, 331] on span "Редактировать" at bounding box center [1086, 338] width 99 height 14
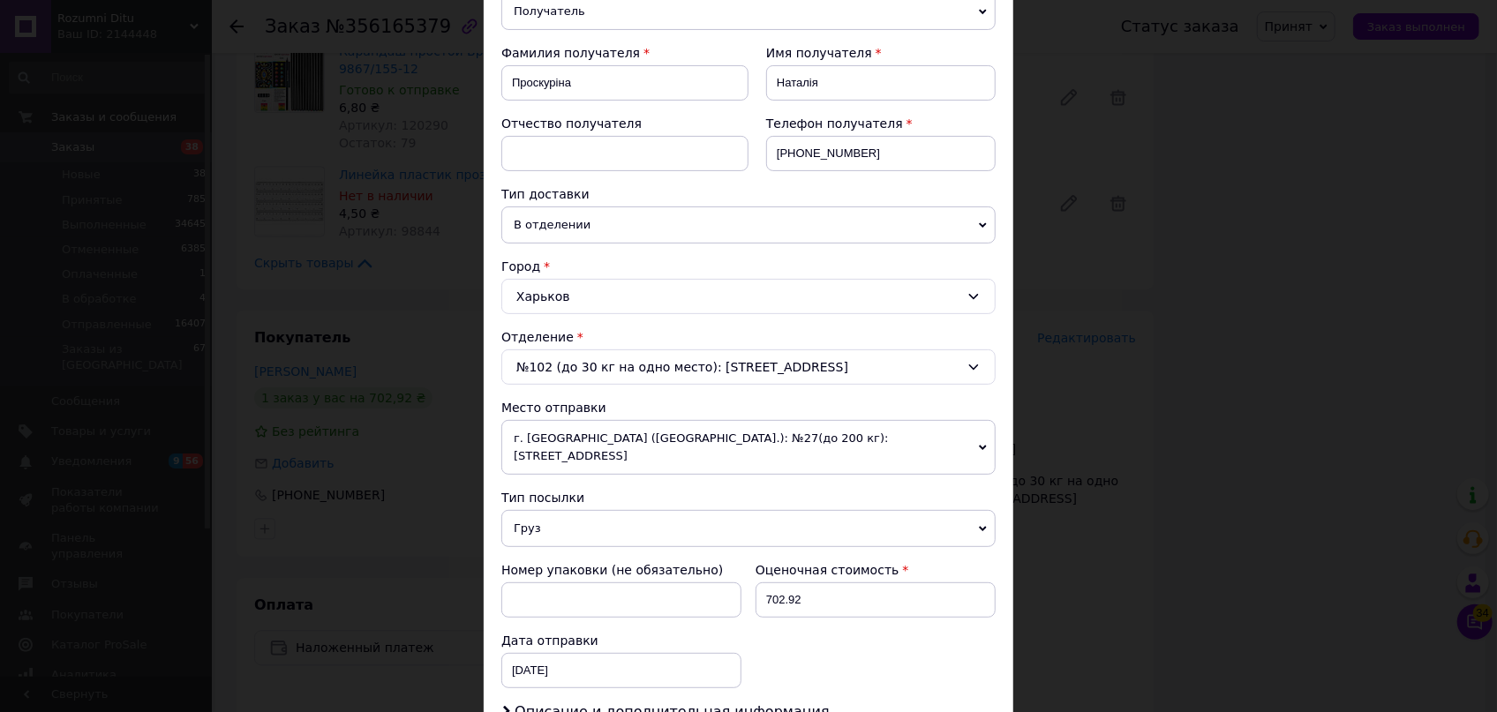
scroll to position [481, 0]
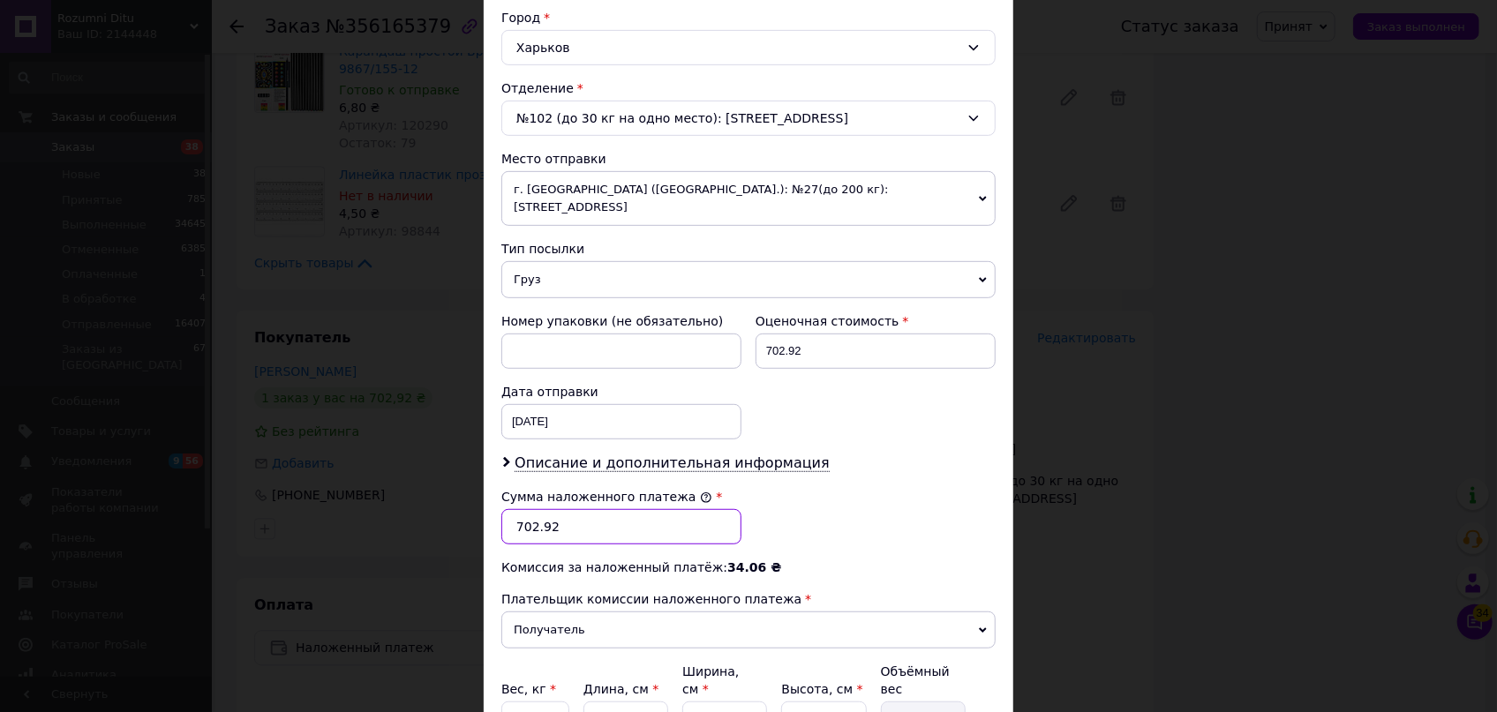
click at [569, 509] on input "702.92" at bounding box center [621, 526] width 240 height 35
type input "714"
click at [799, 334] on input "702.92" at bounding box center [875, 351] width 240 height 35
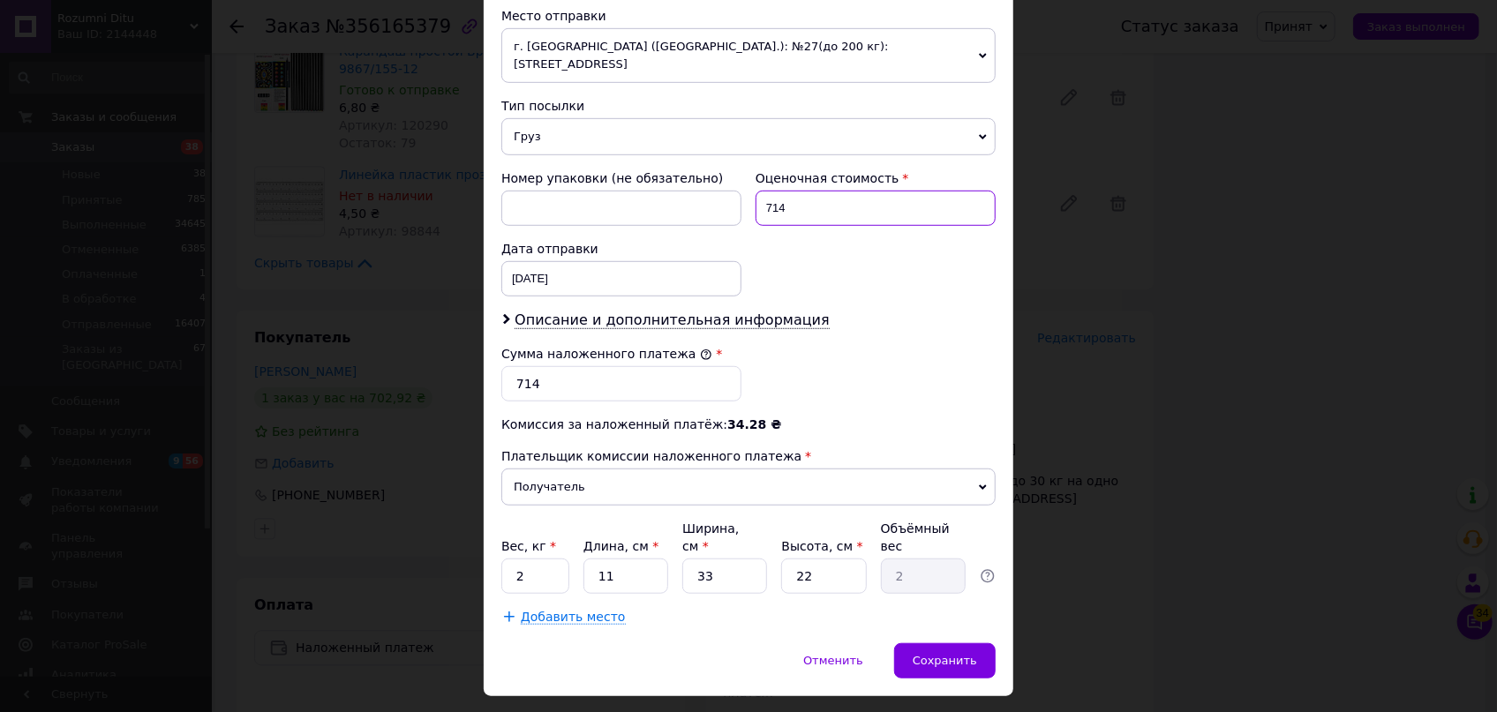
scroll to position [631, 0]
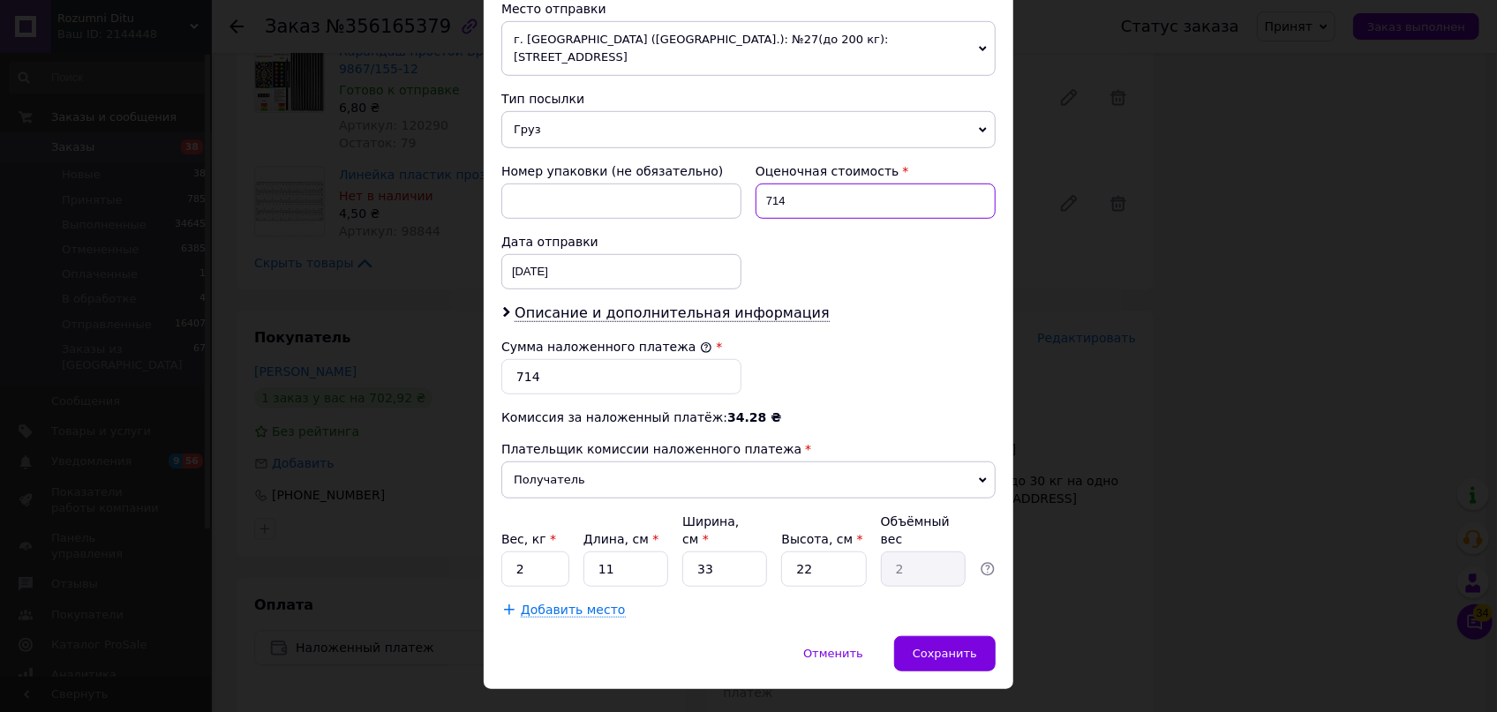
type input "714"
click at [612, 552] on input "11" at bounding box center [625, 569] width 85 height 35
type input "1"
type input "0.18"
type input "3"
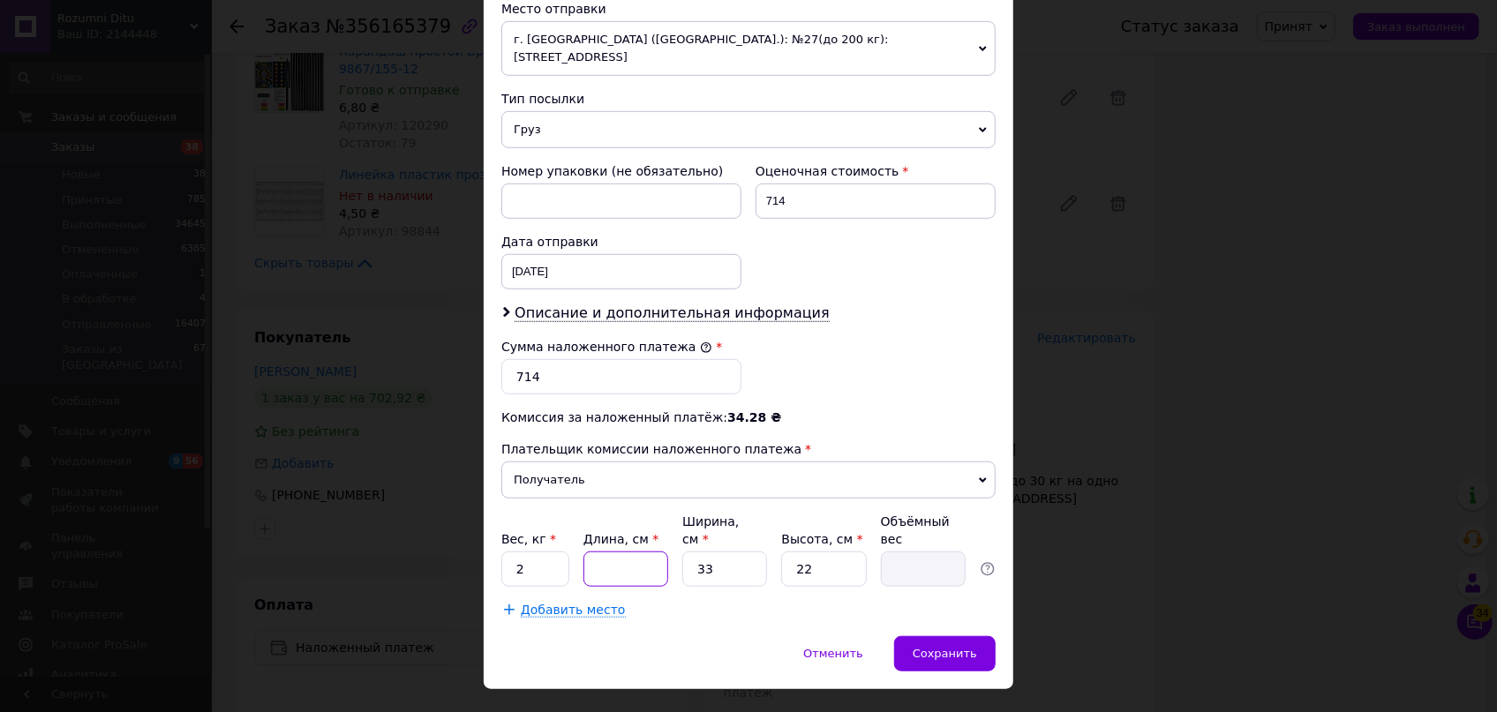
type input "0.54"
type input "37"
type input "6.72"
type input "37"
drag, startPoint x: 731, startPoint y: 528, endPoint x: 687, endPoint y: 515, distance: 45.8
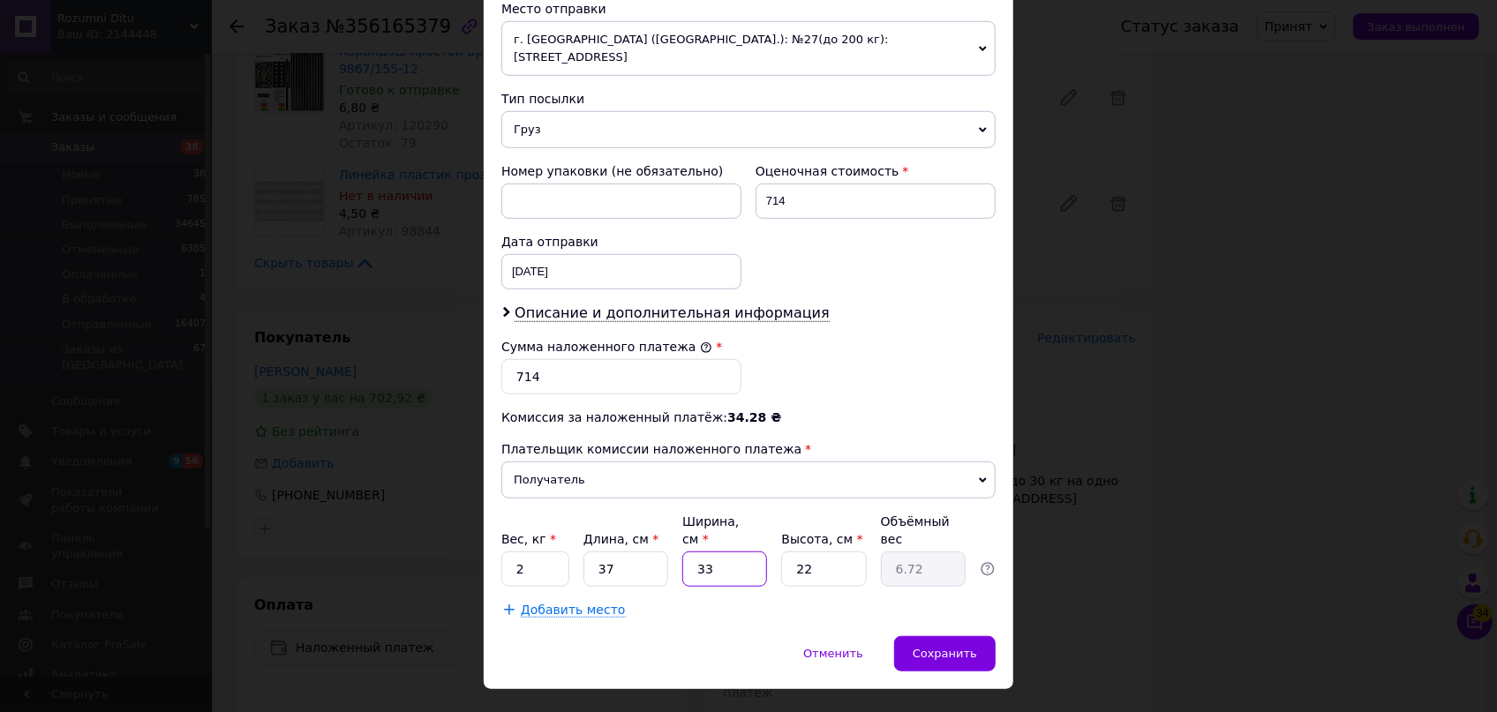
click at [687, 552] on input "33" at bounding box center [724, 569] width 85 height 35
type input "2"
type input "0.41"
type input "25"
type input "5.09"
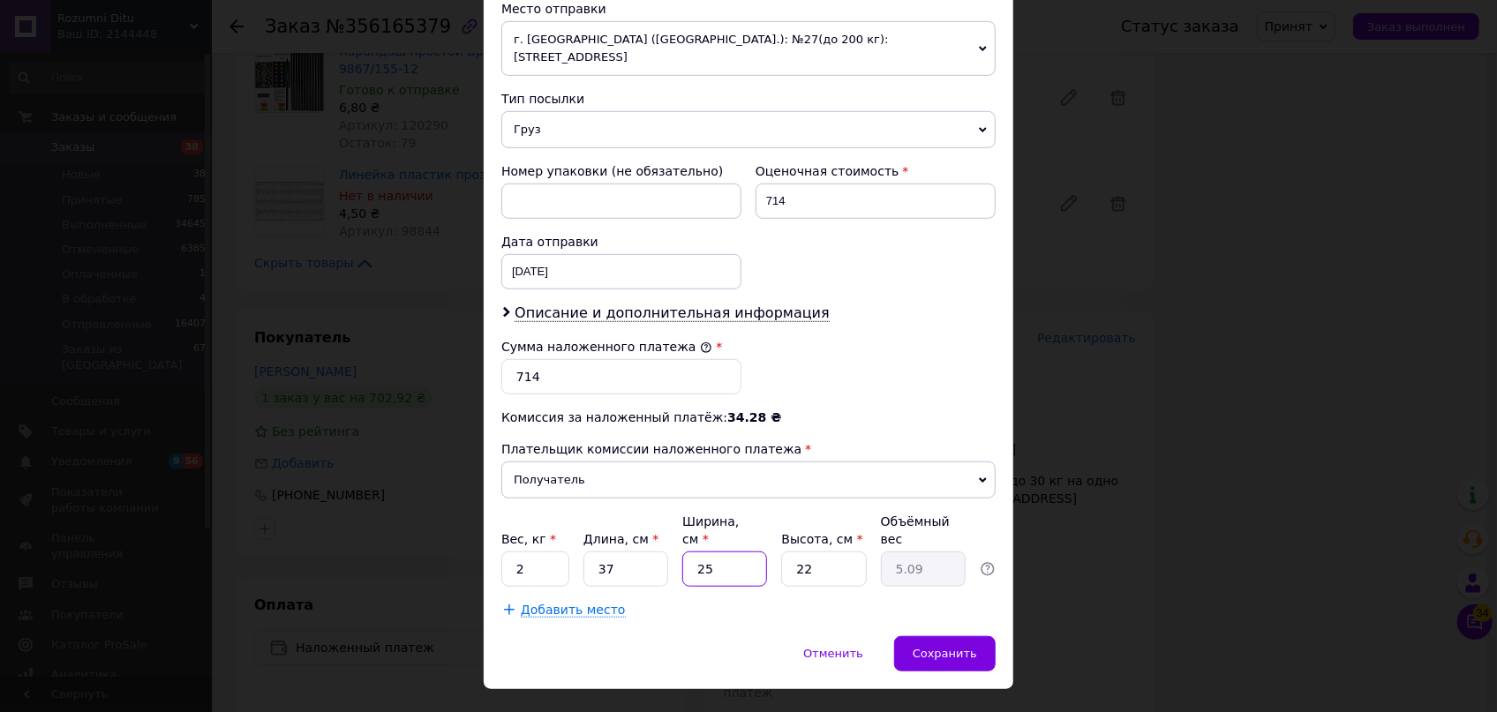
type input "25"
click at [776, 526] on div "Вес, кг * 2 Длина, см * 37 Ширина, см * 25 Высота, см * 22 Объёмный вес 5.09" at bounding box center [748, 550] width 494 height 74
type input "8"
type input "1.85"
type input "8"
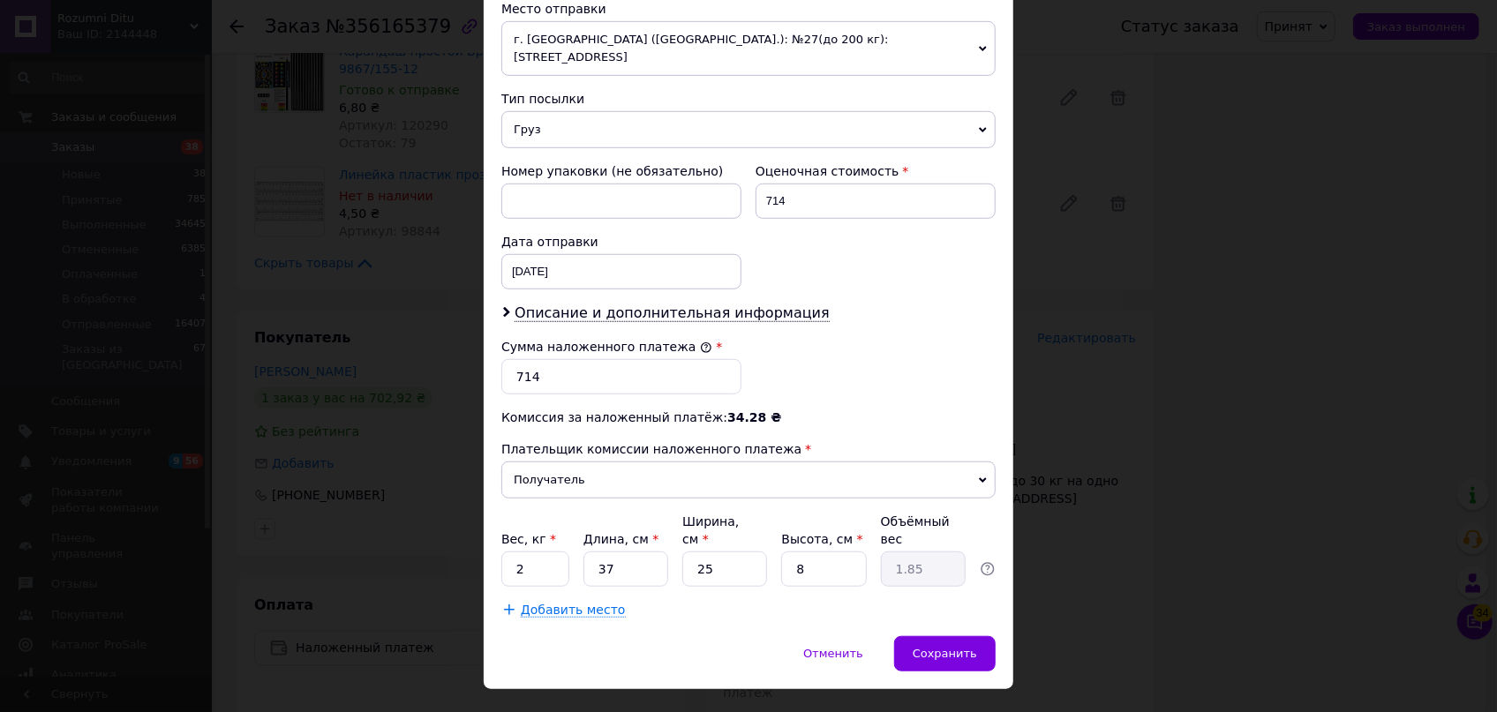
click at [989, 597] on div "Способ доставки Нова Пошта (платная) Плательщик Получатель Отправитель Фамилия …" at bounding box center [749, 61] width 530 height 1152
click at [976, 636] on div "Сохранить" at bounding box center [944, 653] width 101 height 35
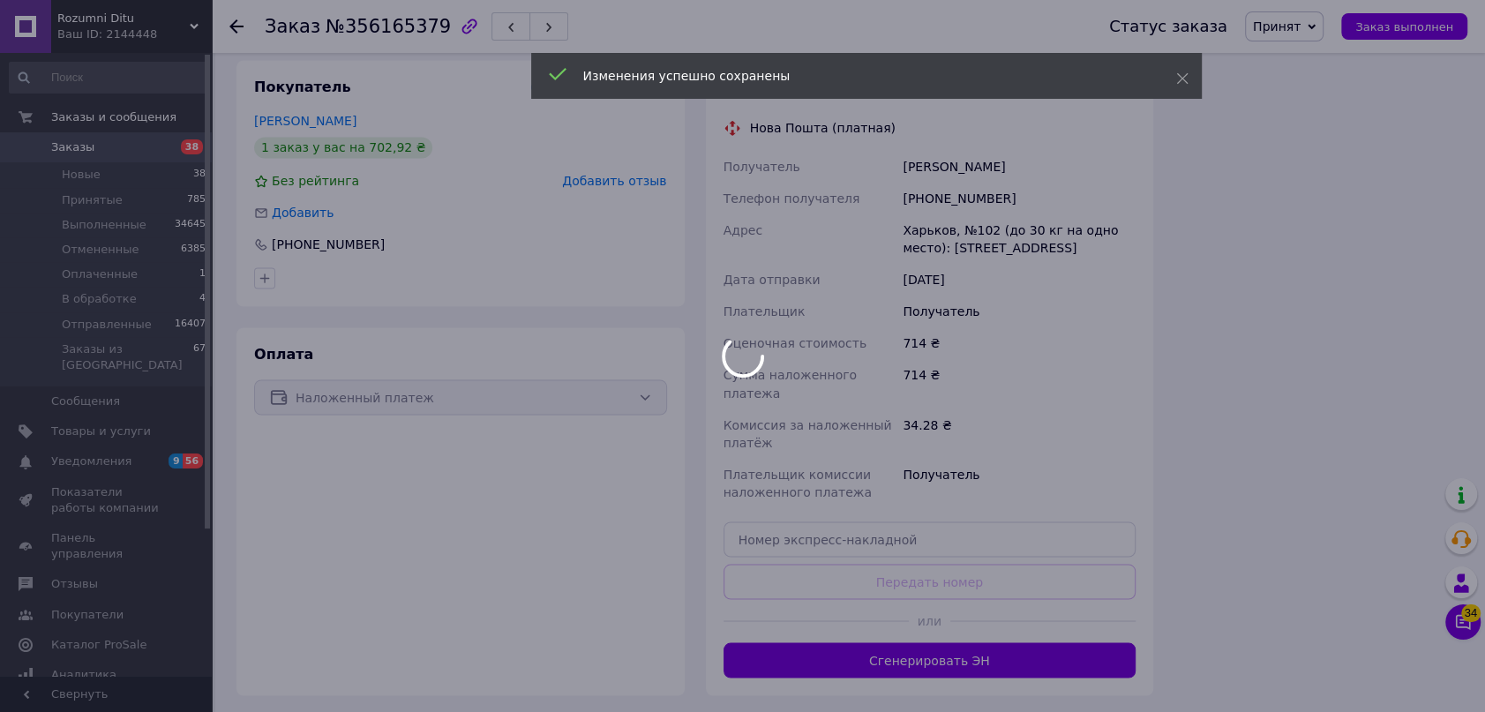
scroll to position [2365, 0]
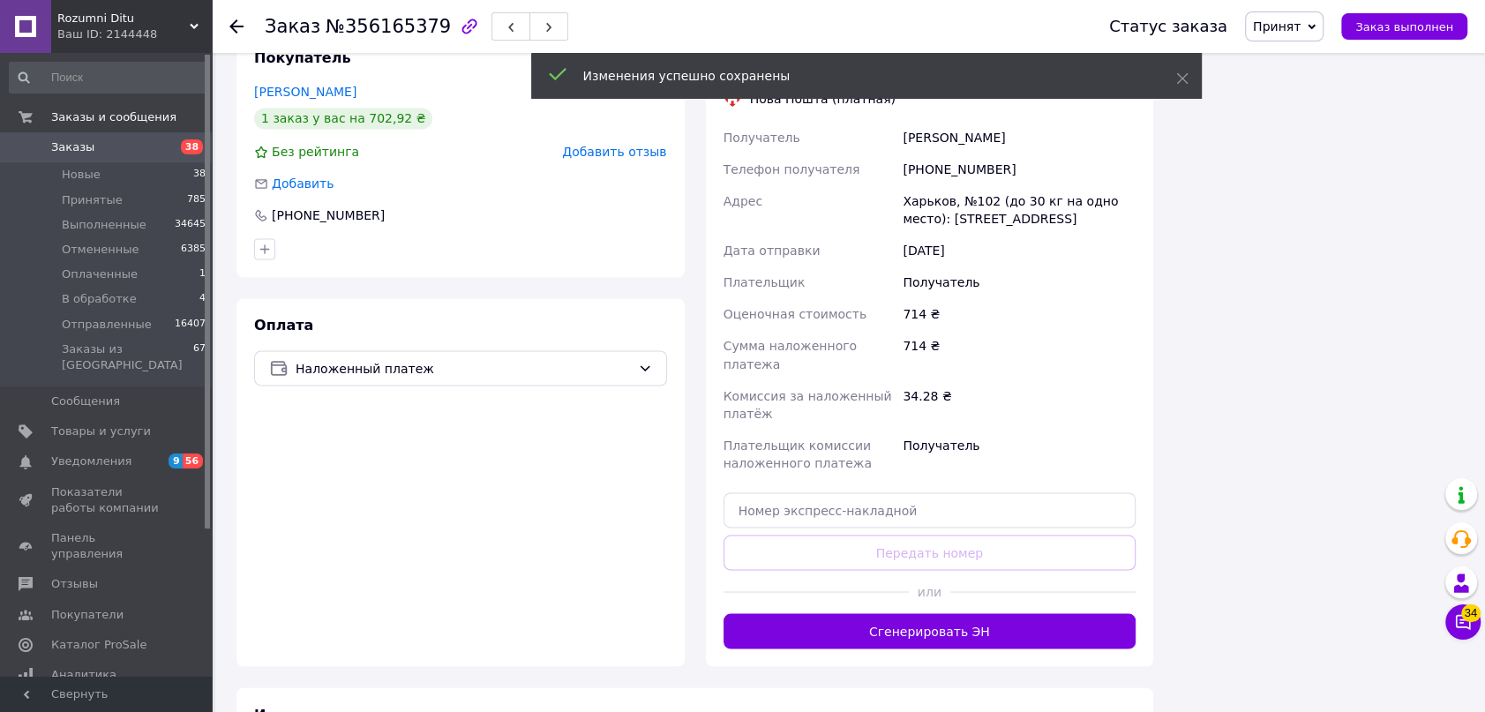
click at [909, 613] on button "Сгенерировать ЭН" at bounding box center [930, 630] width 413 height 35
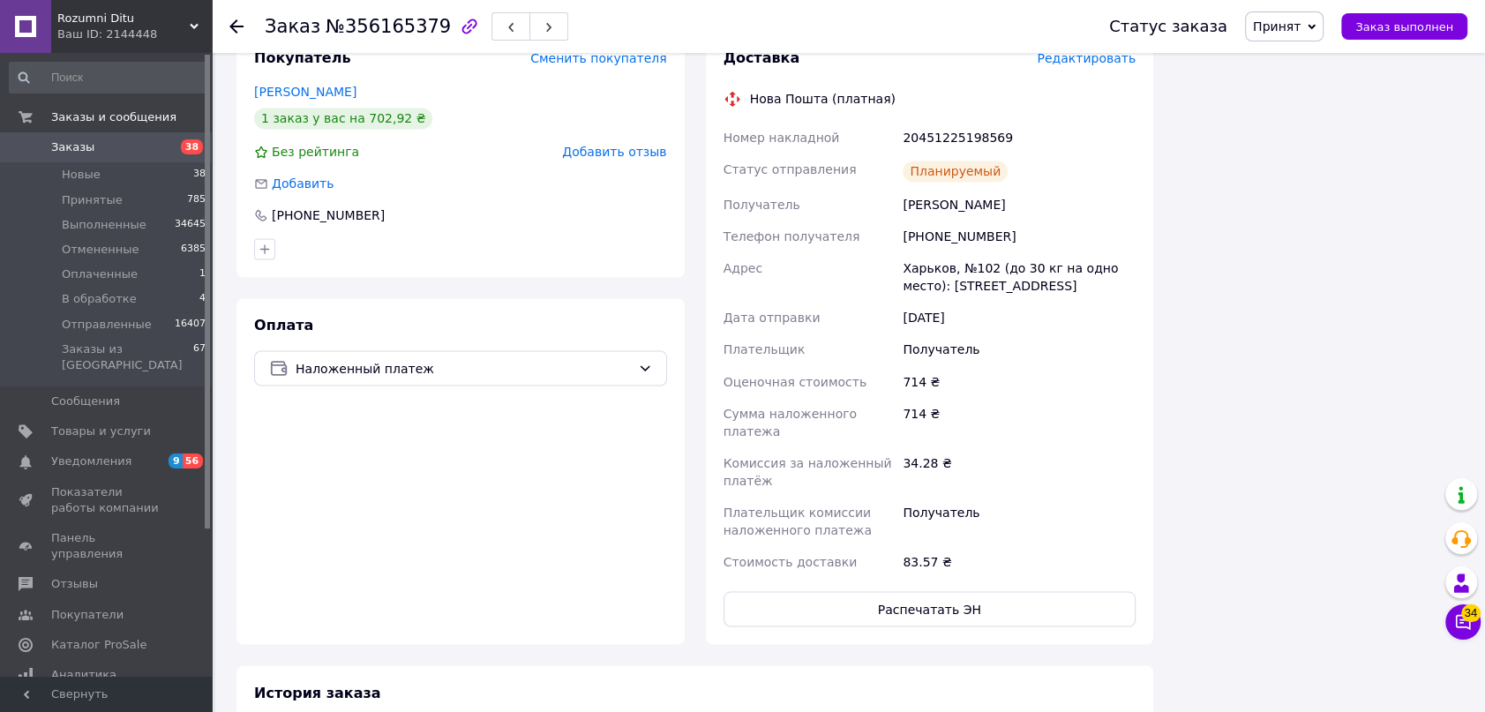
click at [1292, 32] on span "Принят" at bounding box center [1277, 26] width 48 height 14
click at [1324, 167] on li "Отправленные" at bounding box center [1300, 167] width 108 height 26
click at [235, 27] on icon at bounding box center [236, 26] width 14 height 14
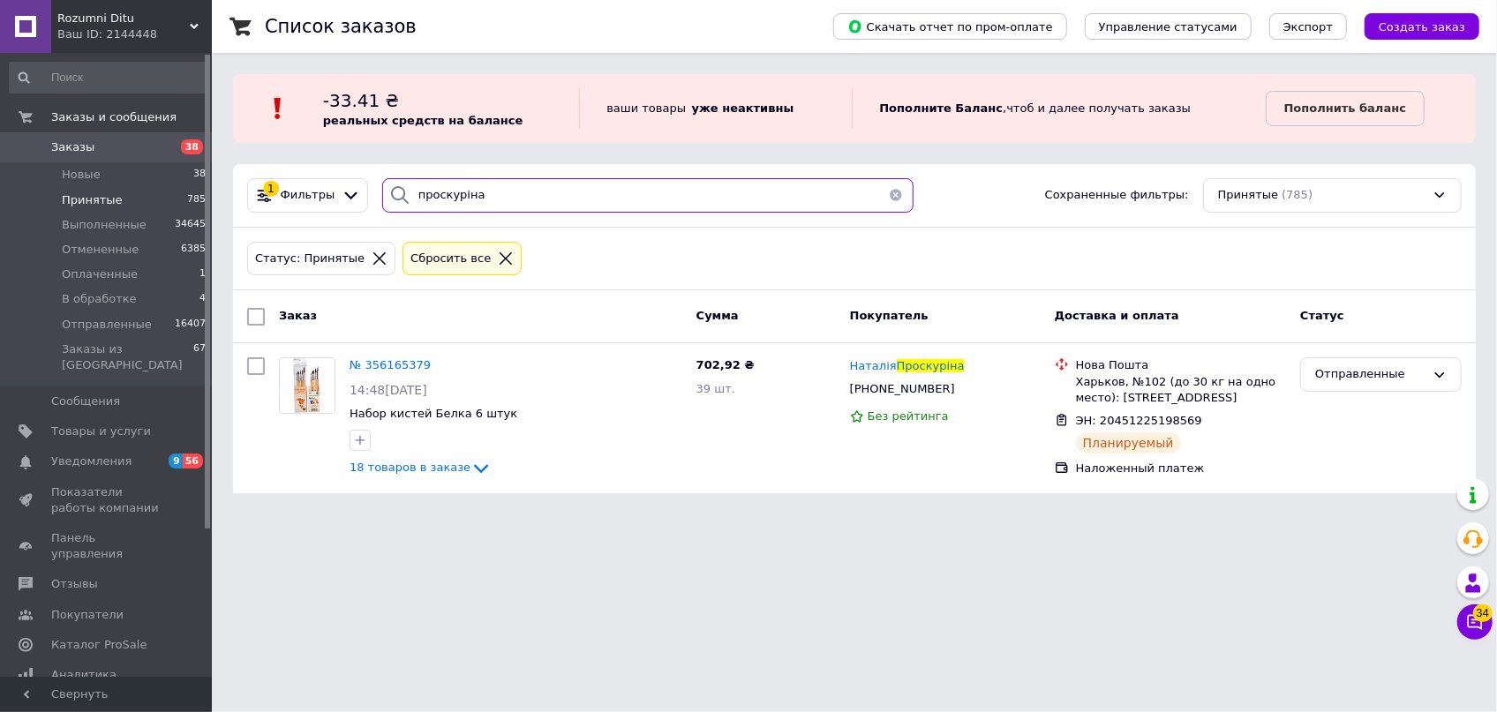
drag, startPoint x: 494, startPoint y: 205, endPoint x: 266, endPoint y: 132, distance: 239.8
click at [266, 132] on div "Список заказов Скачать отчет по пром-оплате Управление статусами Экспорт Создат…" at bounding box center [854, 257] width 1285 height 515
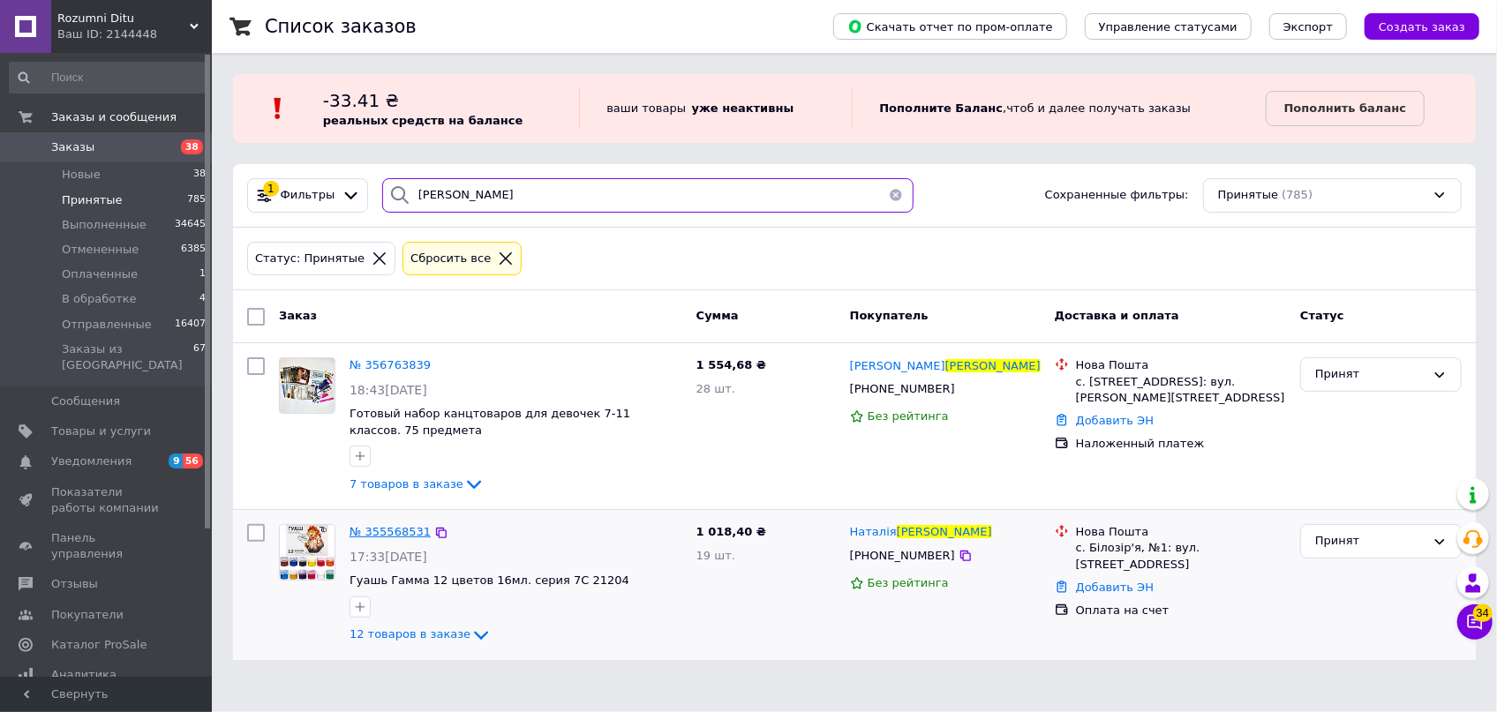
type input "марченко"
click at [388, 534] on span "№ 355568531" at bounding box center [389, 531] width 81 height 13
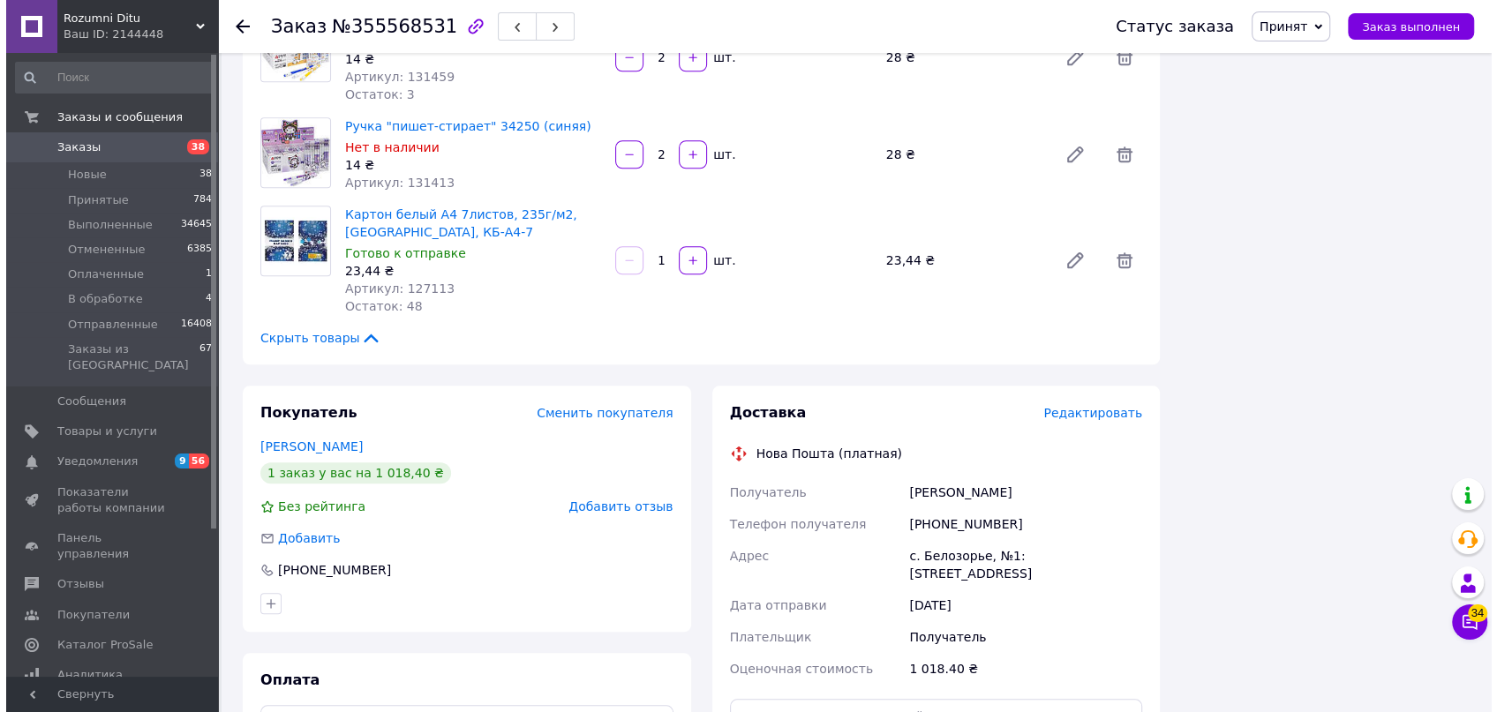
scroll to position [1203, 0]
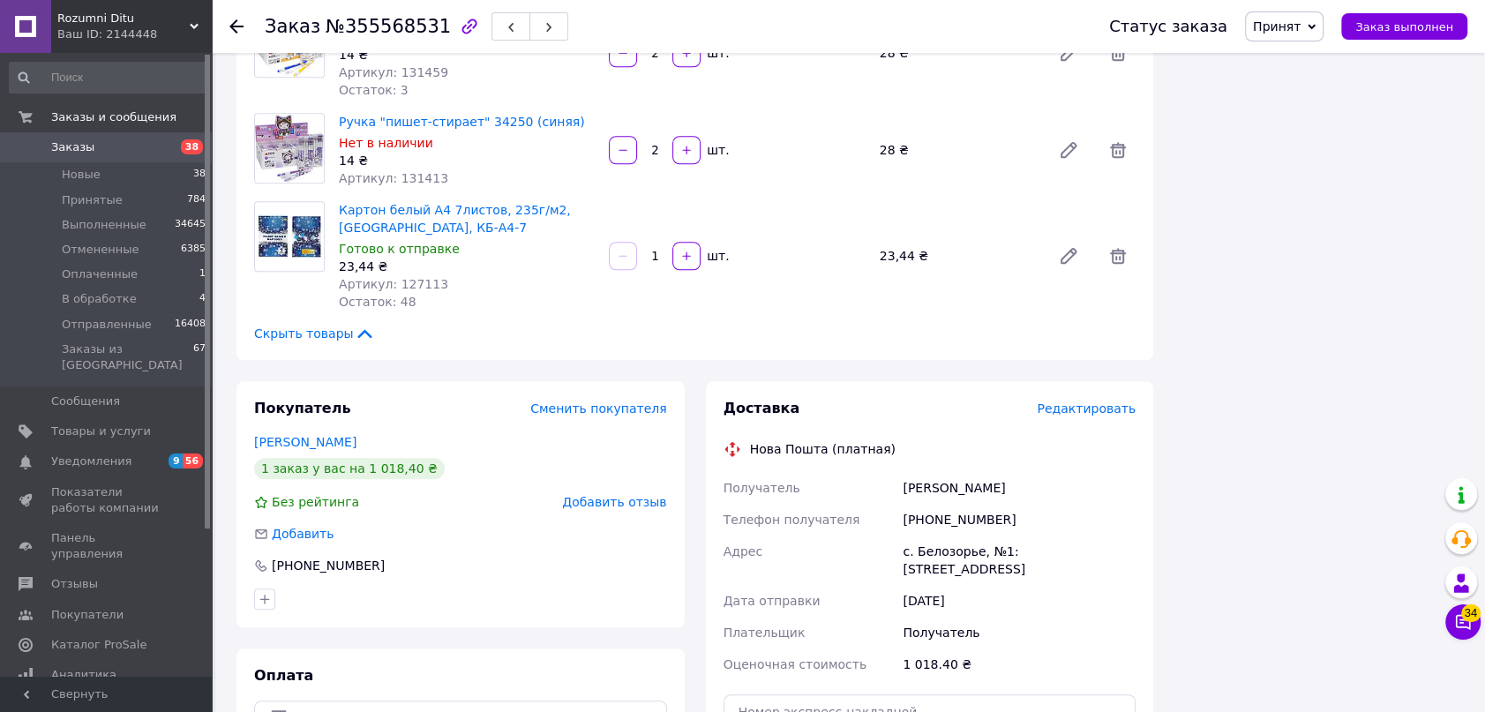
click at [1081, 402] on span "Редактировать" at bounding box center [1086, 409] width 99 height 14
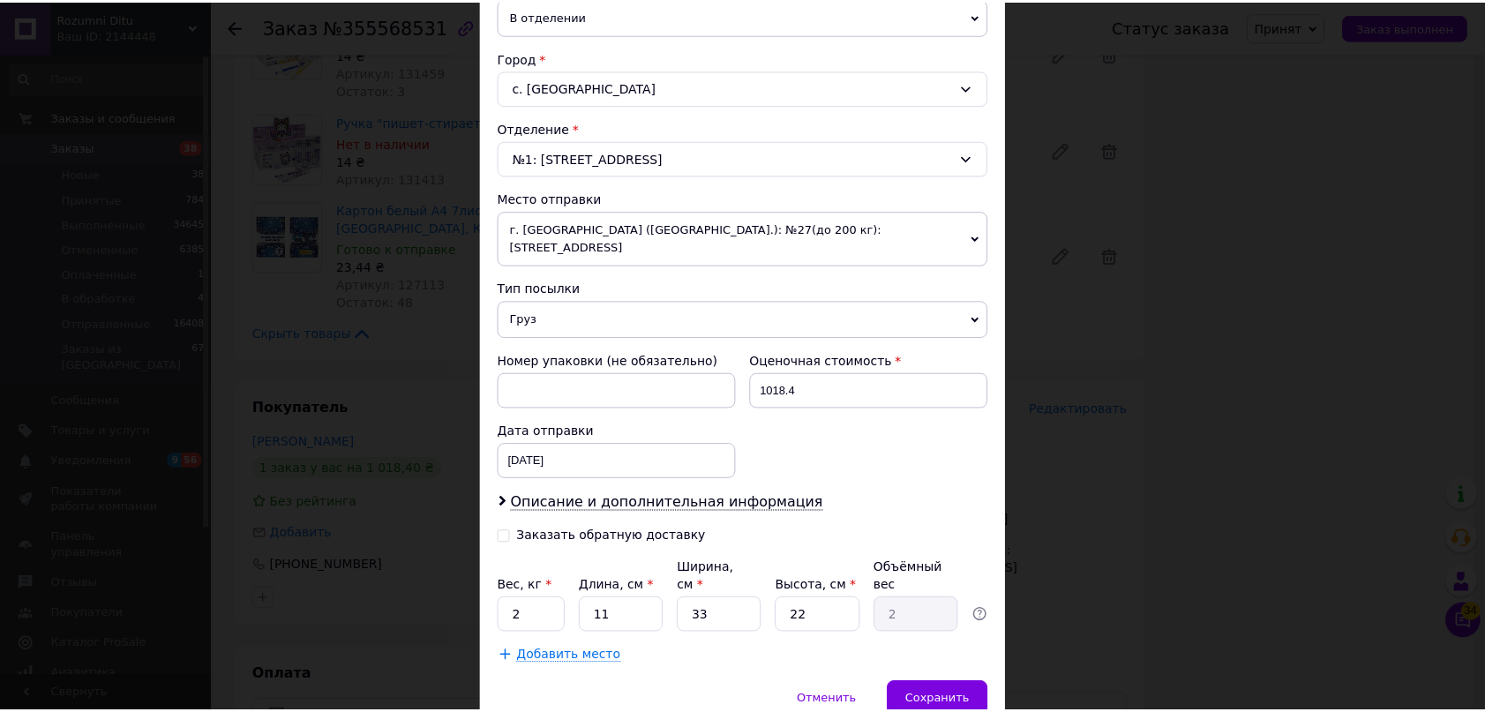
scroll to position [481, 0]
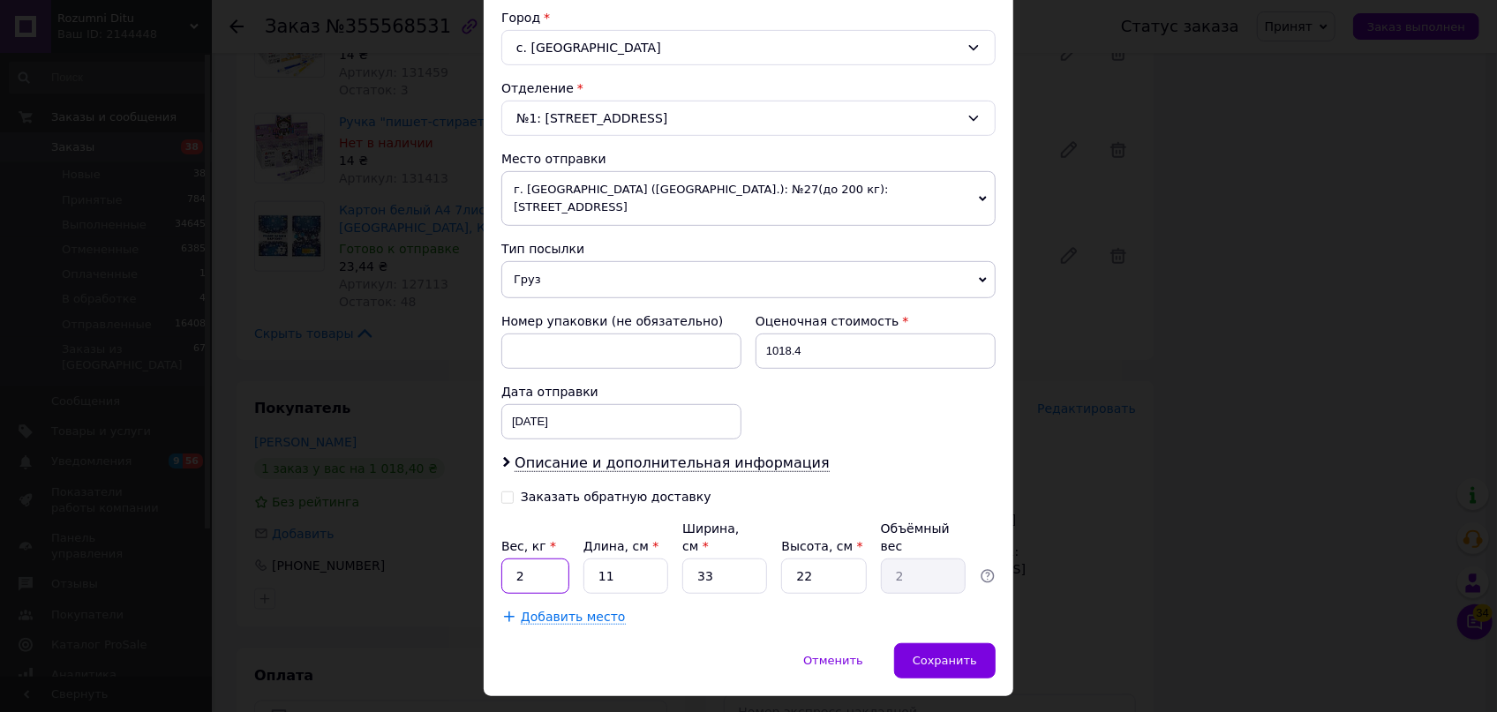
click at [552, 559] on input "2" at bounding box center [535, 576] width 68 height 35
type input "1"
drag, startPoint x: 612, startPoint y: 522, endPoint x: 566, endPoint y: 519, distance: 46.0
click at [569, 520] on div "Вес, кг * 1 Длина, см * 11 Ширина, см * 33 Высота, см * 22 Объёмный вес 2" at bounding box center [748, 557] width 494 height 74
type input "3"
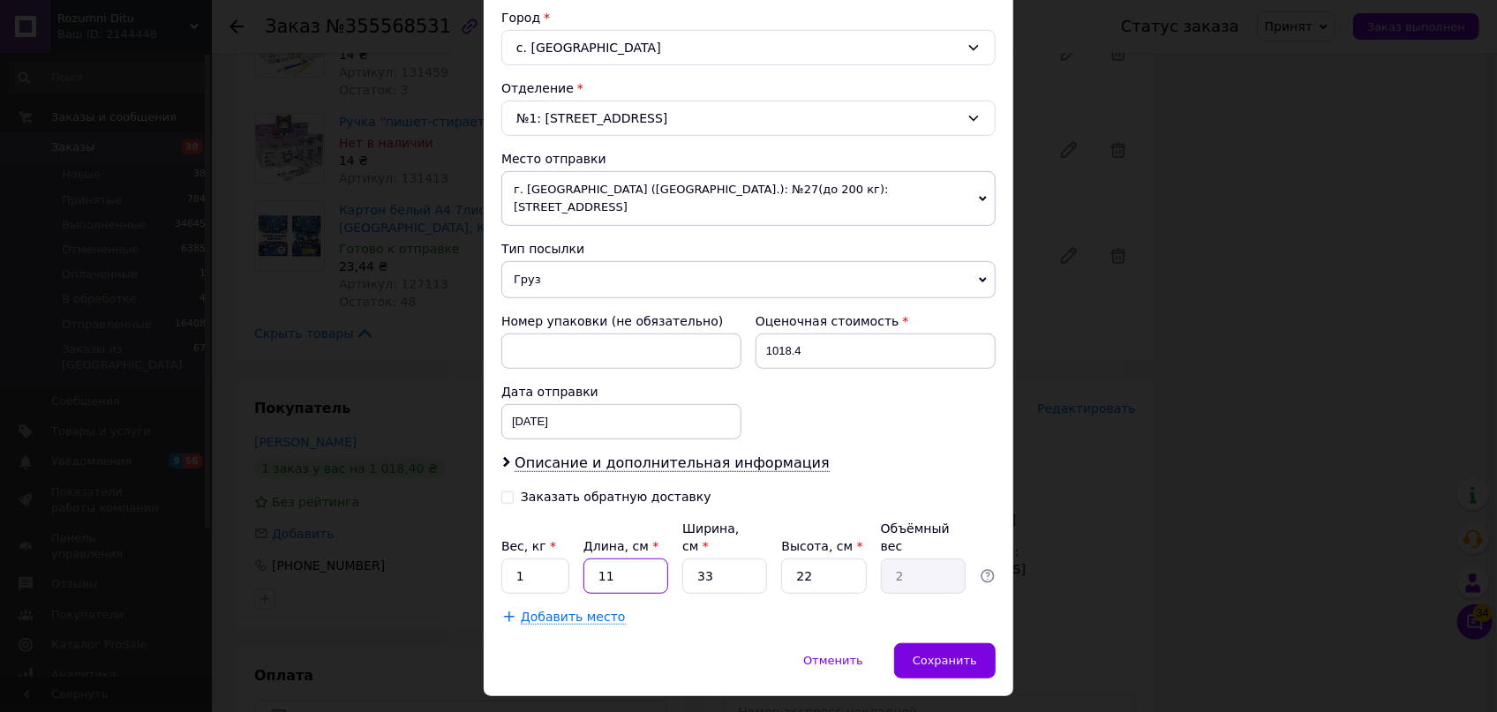
type input "0.54"
type input "38"
type input "6.9"
type input "38"
drag, startPoint x: 720, startPoint y: 543, endPoint x: 666, endPoint y: 534, distance: 54.6
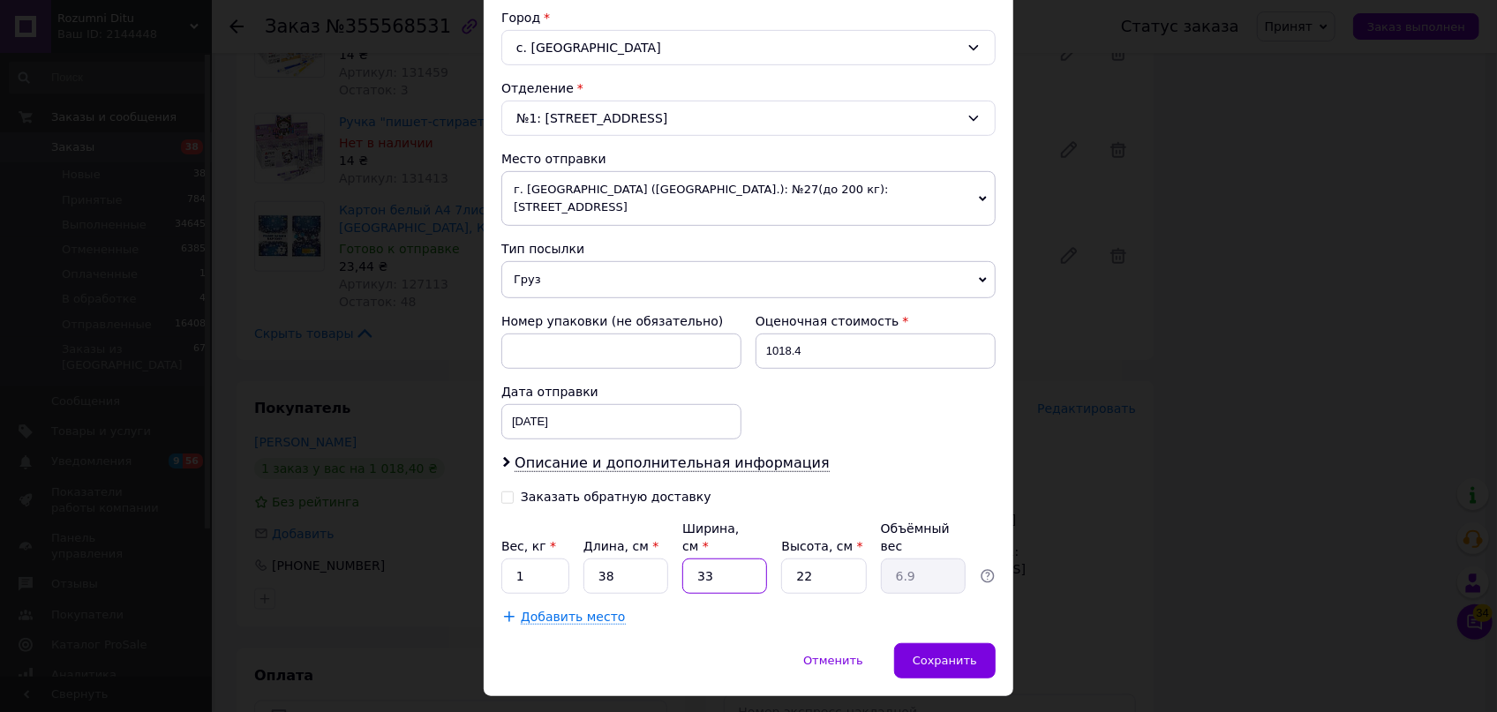
click at [666, 534] on div "Вес, кг * 1 Длина, см * 38 Ширина, см * 33 Высота, см * 22 Объёмный вес 6.9" at bounding box center [748, 557] width 494 height 74
type input "2"
type input "0.42"
type input "25"
type input "5.23"
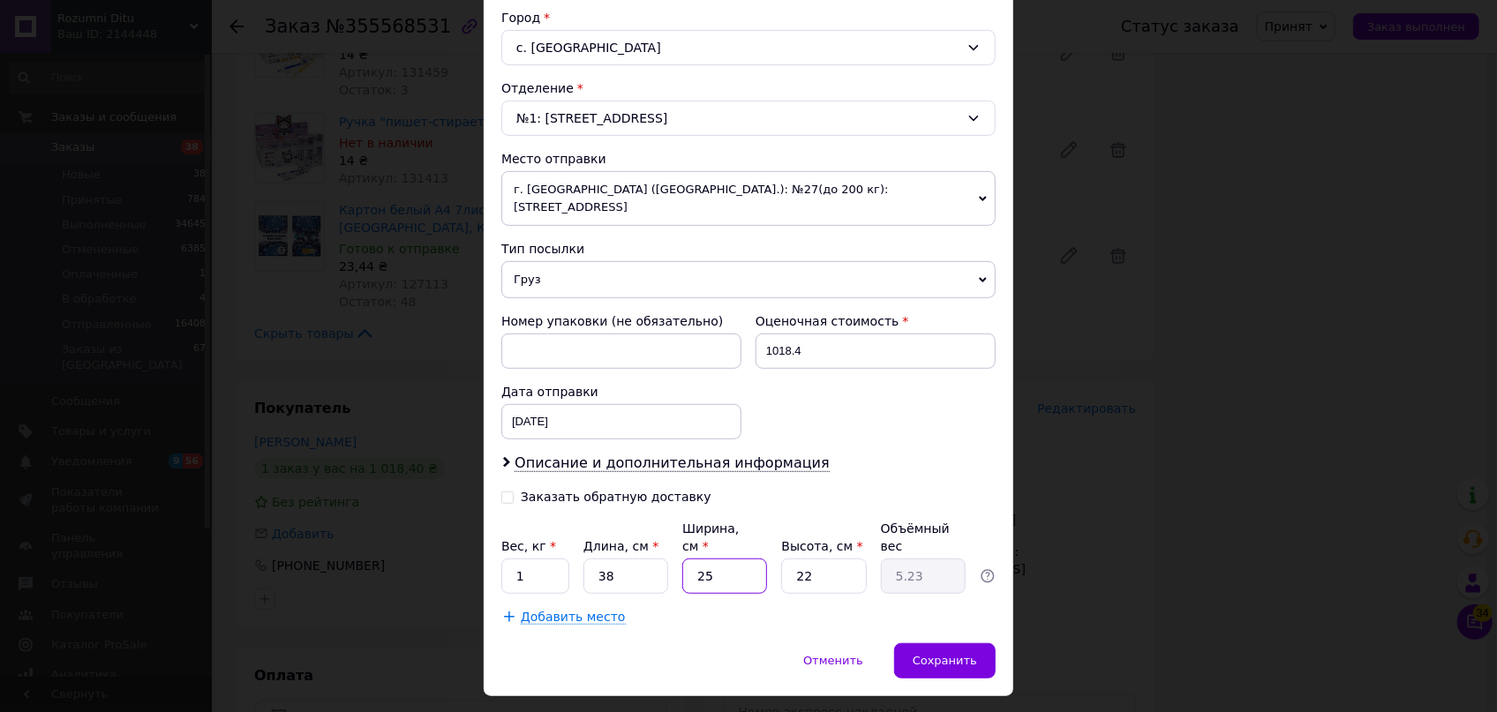
type input "25"
drag, startPoint x: 780, startPoint y: 537, endPoint x: 732, endPoint y: 537, distance: 47.7
click at [744, 537] on div "Вес, кг * 1 Длина, см * 38 Ширина, см * 25 Высота, см * 22 Объёмный вес 5.23" at bounding box center [748, 557] width 494 height 74
type input "7"
type input "1.66"
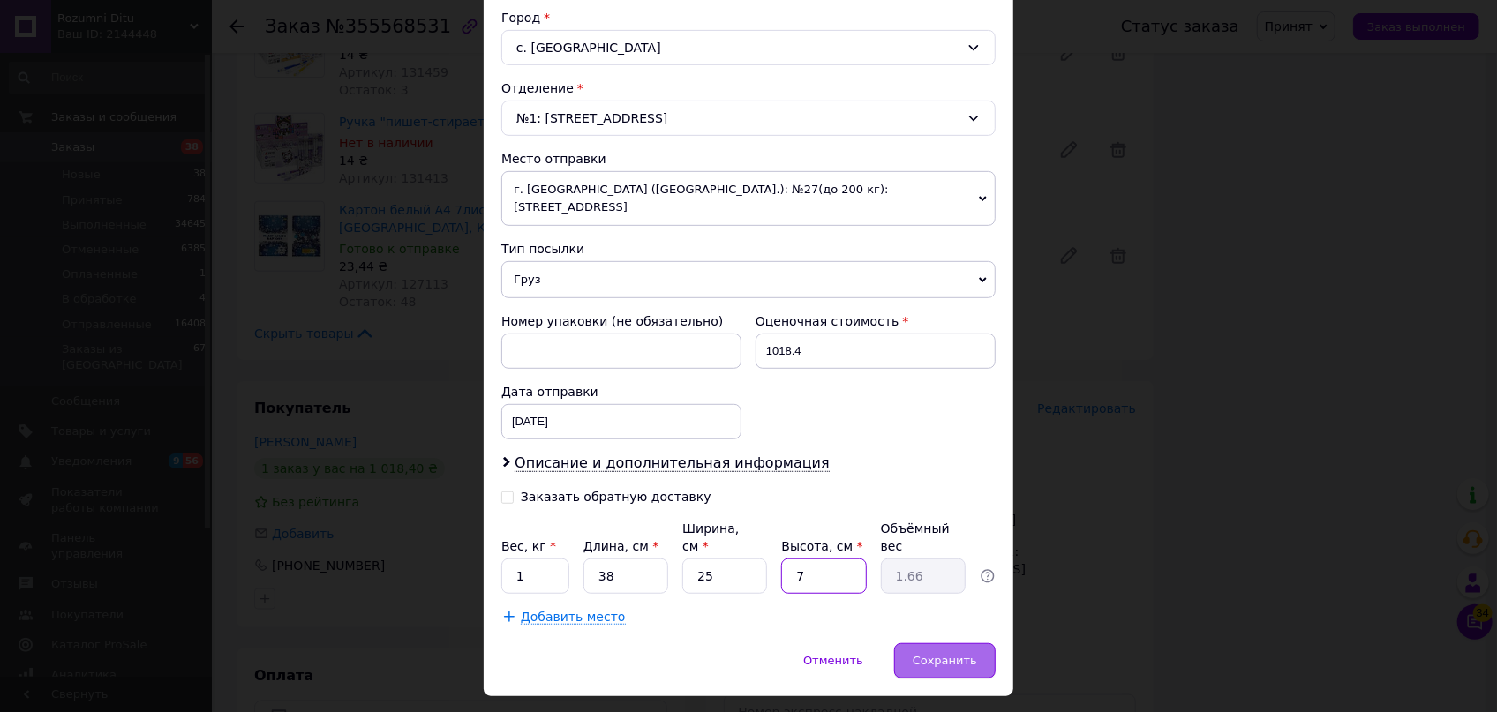
type input "7"
click at [934, 654] on span "Сохранить" at bounding box center [945, 660] width 64 height 13
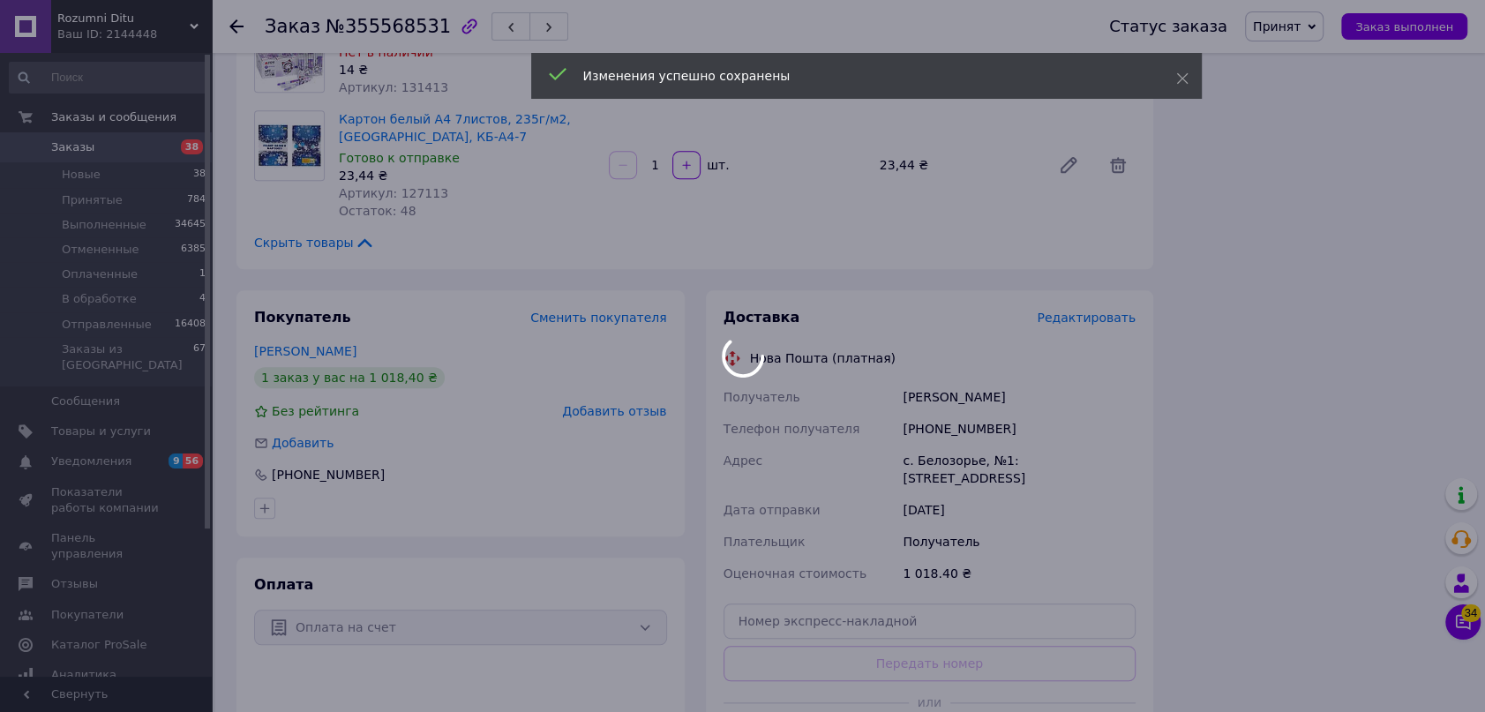
scroll to position [1444, 0]
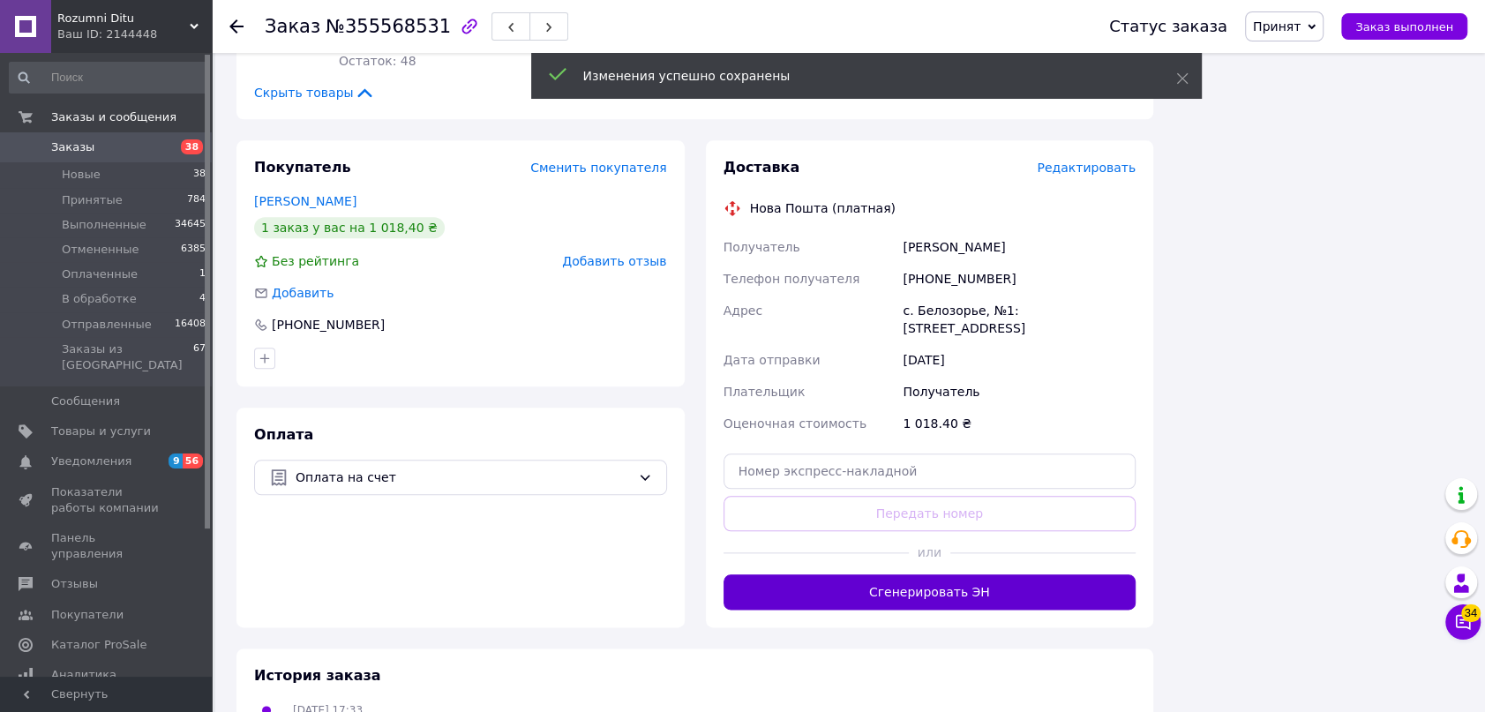
click at [1003, 575] on button "Сгенерировать ЭН" at bounding box center [930, 592] width 413 height 35
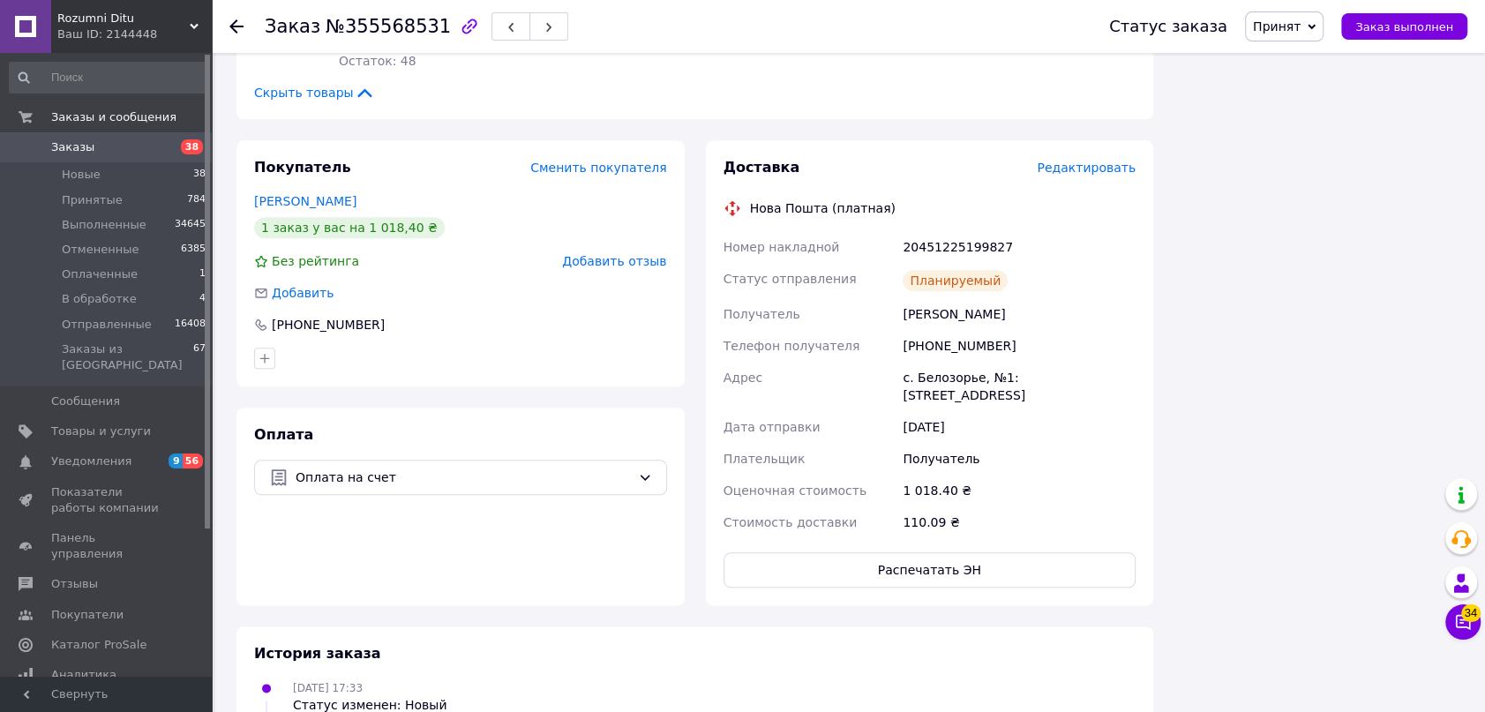
drag, startPoint x: 1303, startPoint y: 17, endPoint x: 1313, endPoint y: 18, distance: 9.7
click at [1305, 17] on span "Принят" at bounding box center [1284, 26] width 79 height 30
click at [1340, 168] on li "Отправленные" at bounding box center [1300, 167] width 108 height 26
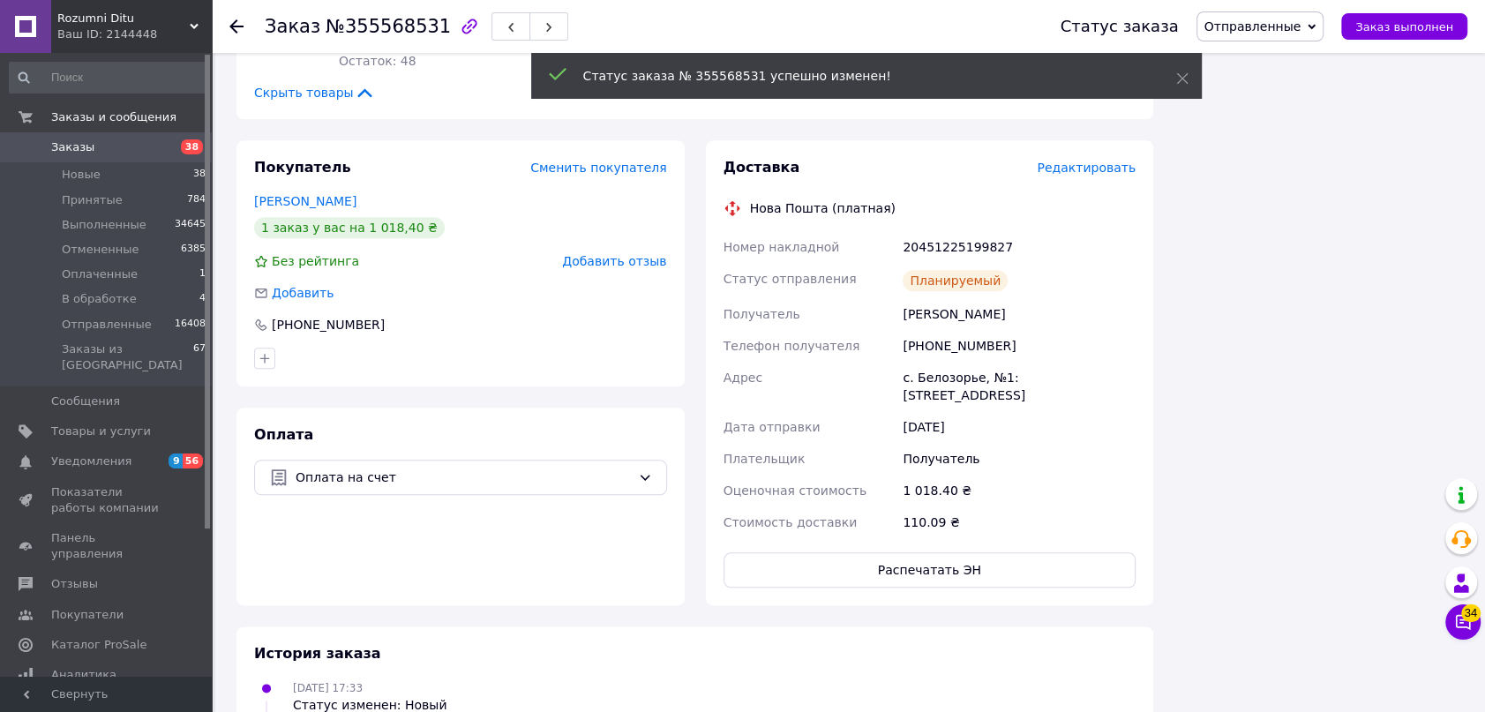
click at [234, 24] on use at bounding box center [236, 26] width 14 height 14
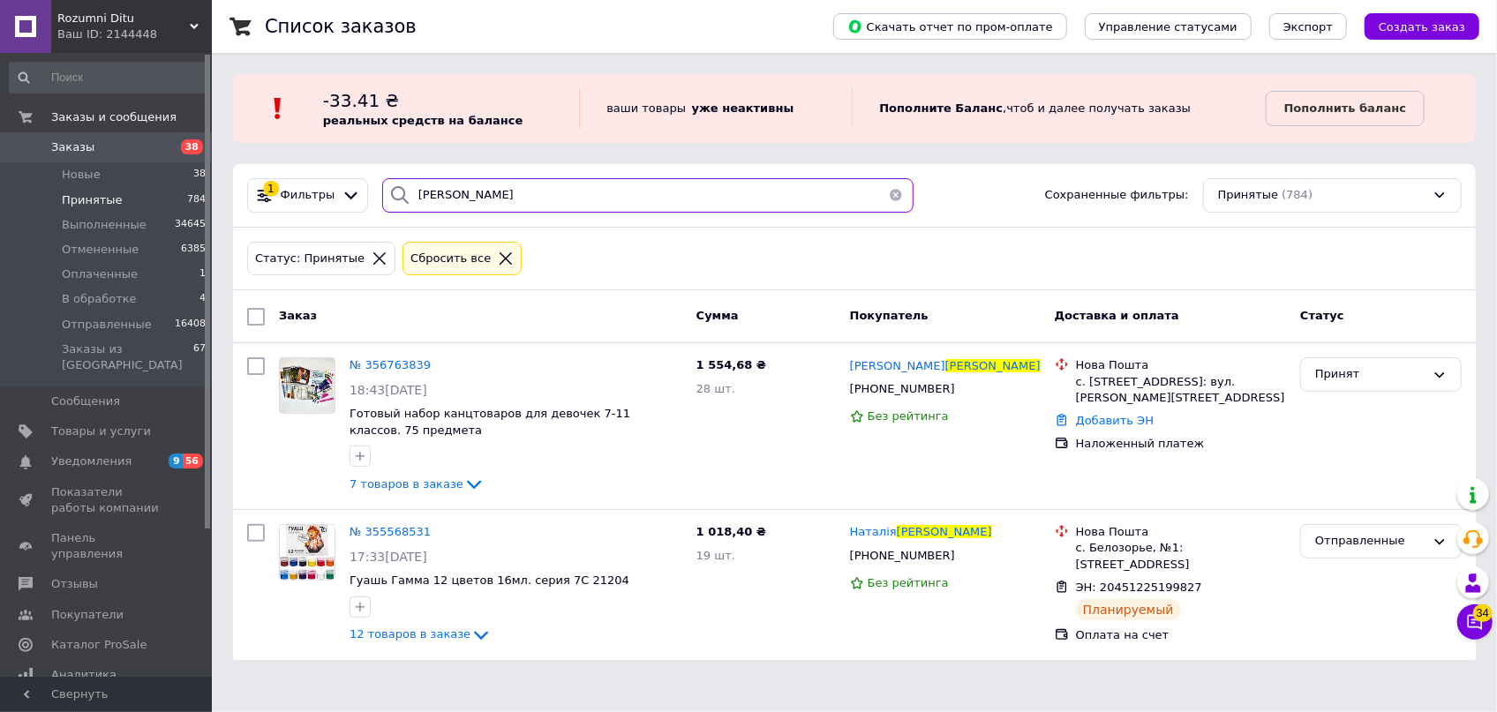
drag, startPoint x: 424, startPoint y: 191, endPoint x: 254, endPoint y: 170, distance: 170.7
click at [254, 170] on div "1 Фильтры марченко Сохраненные фильтры: Принятые (784)" at bounding box center [854, 196] width 1243 height 64
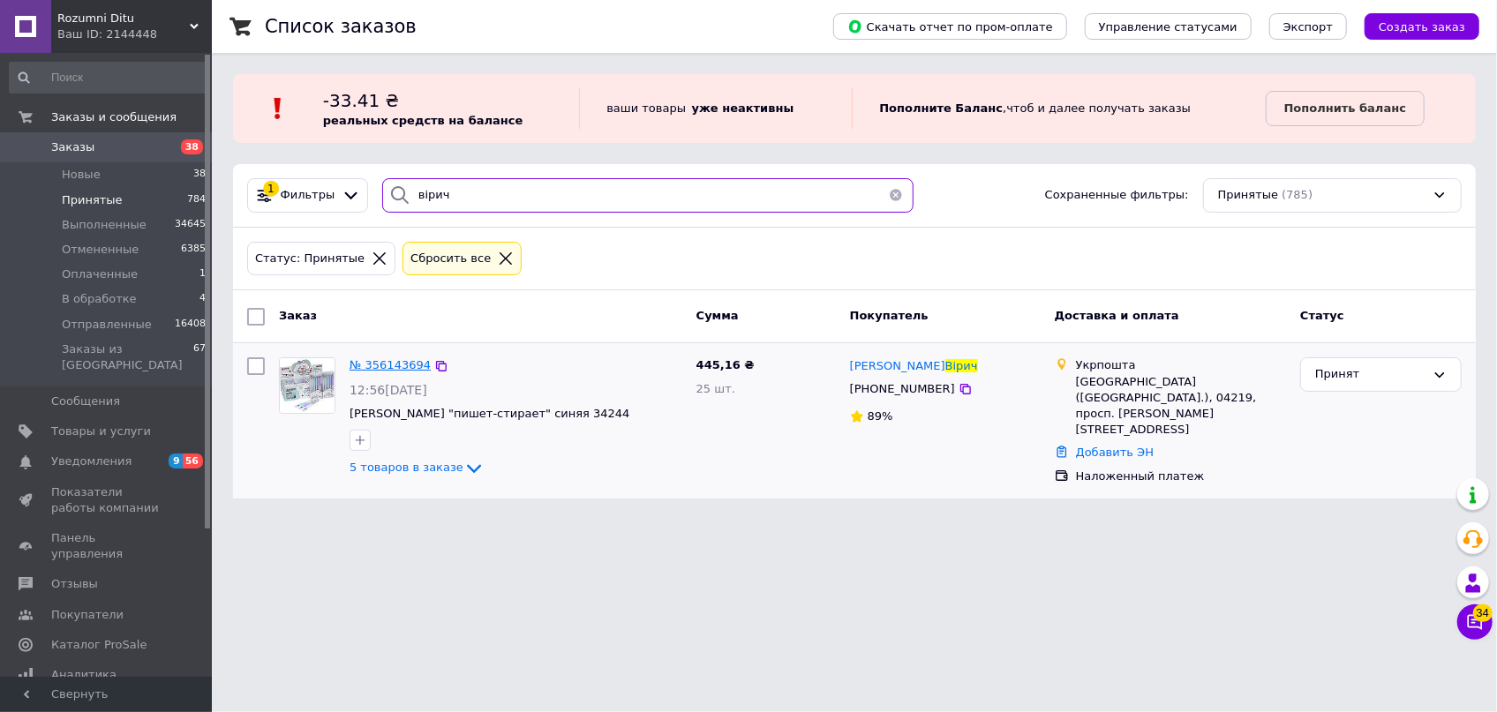
type input "вірич"
click at [396, 363] on span "№ 356143694" at bounding box center [389, 364] width 81 height 13
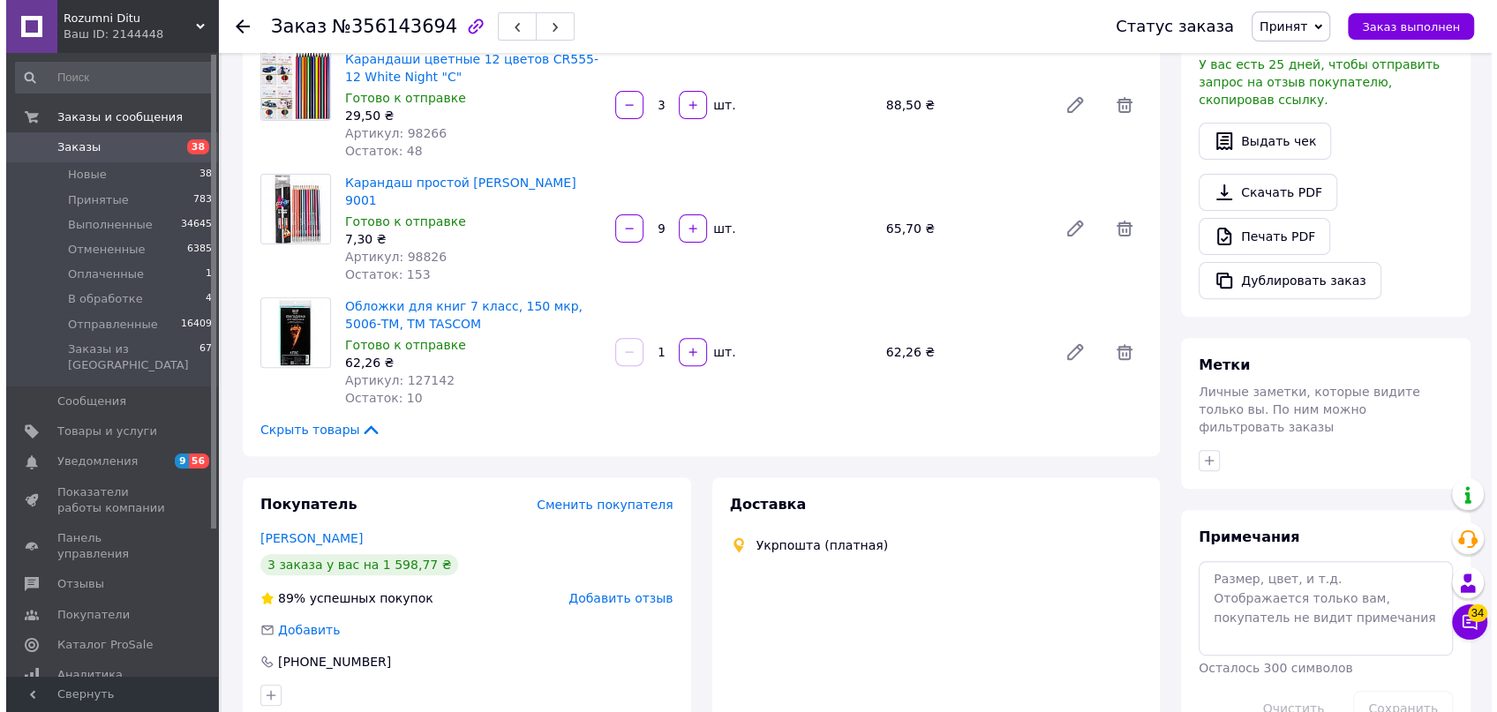
scroll to position [691, 0]
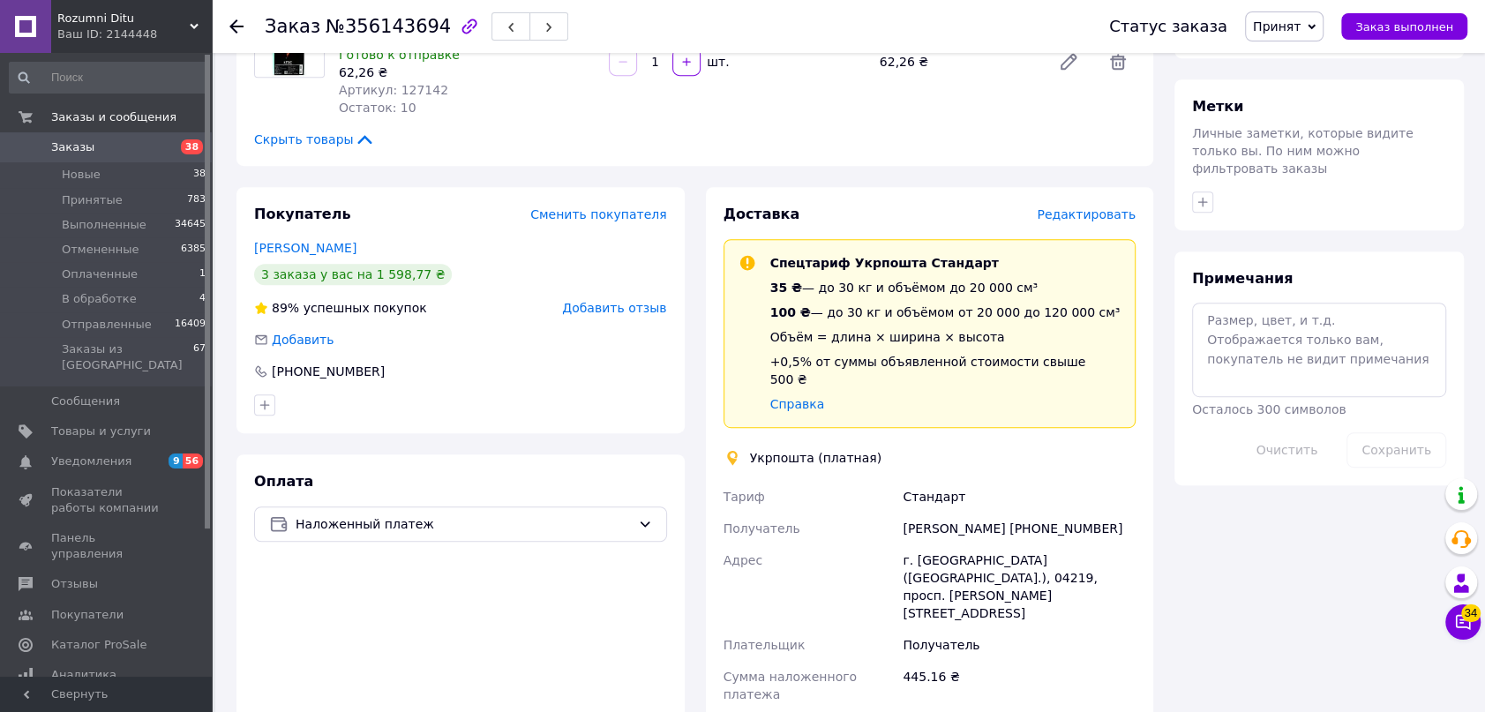
click at [1080, 207] on span "Редактировать" at bounding box center [1086, 214] width 99 height 14
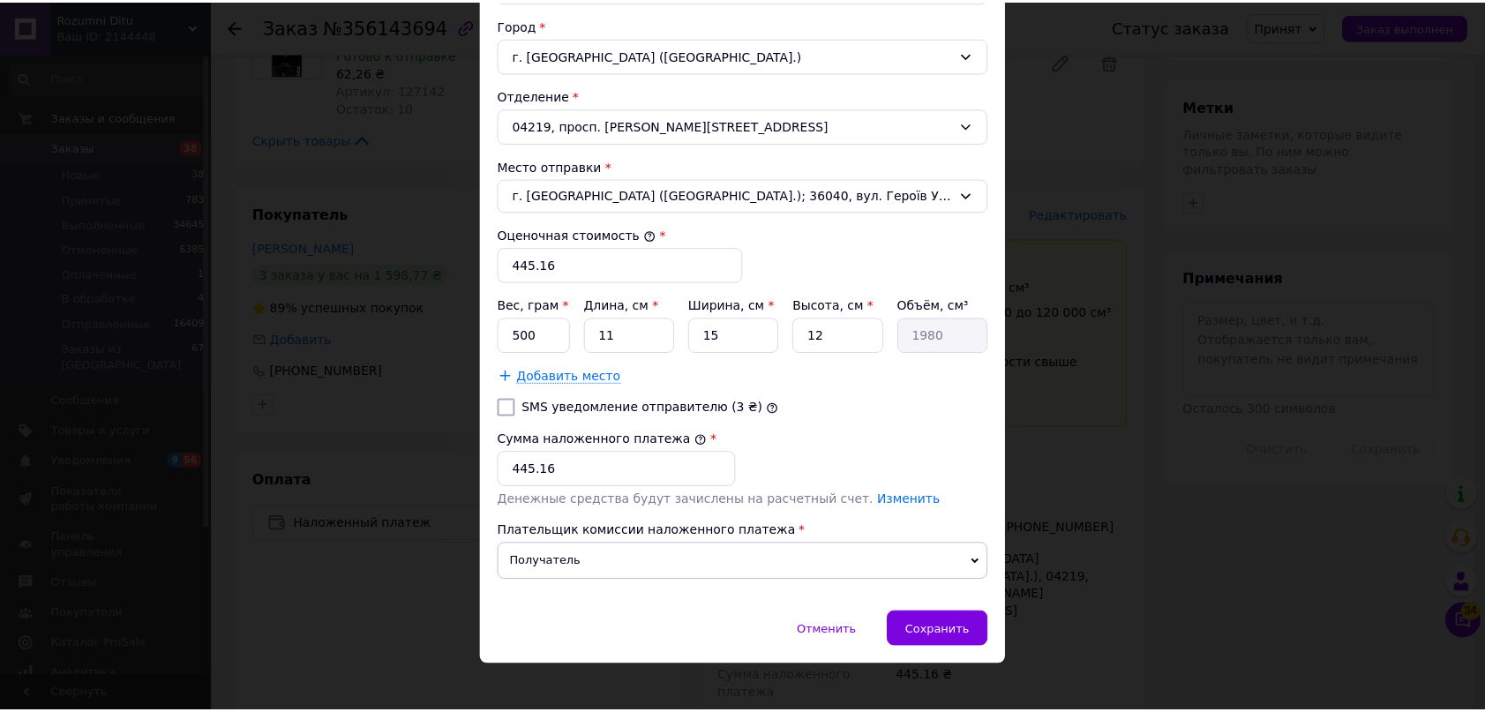
scroll to position [553, 0]
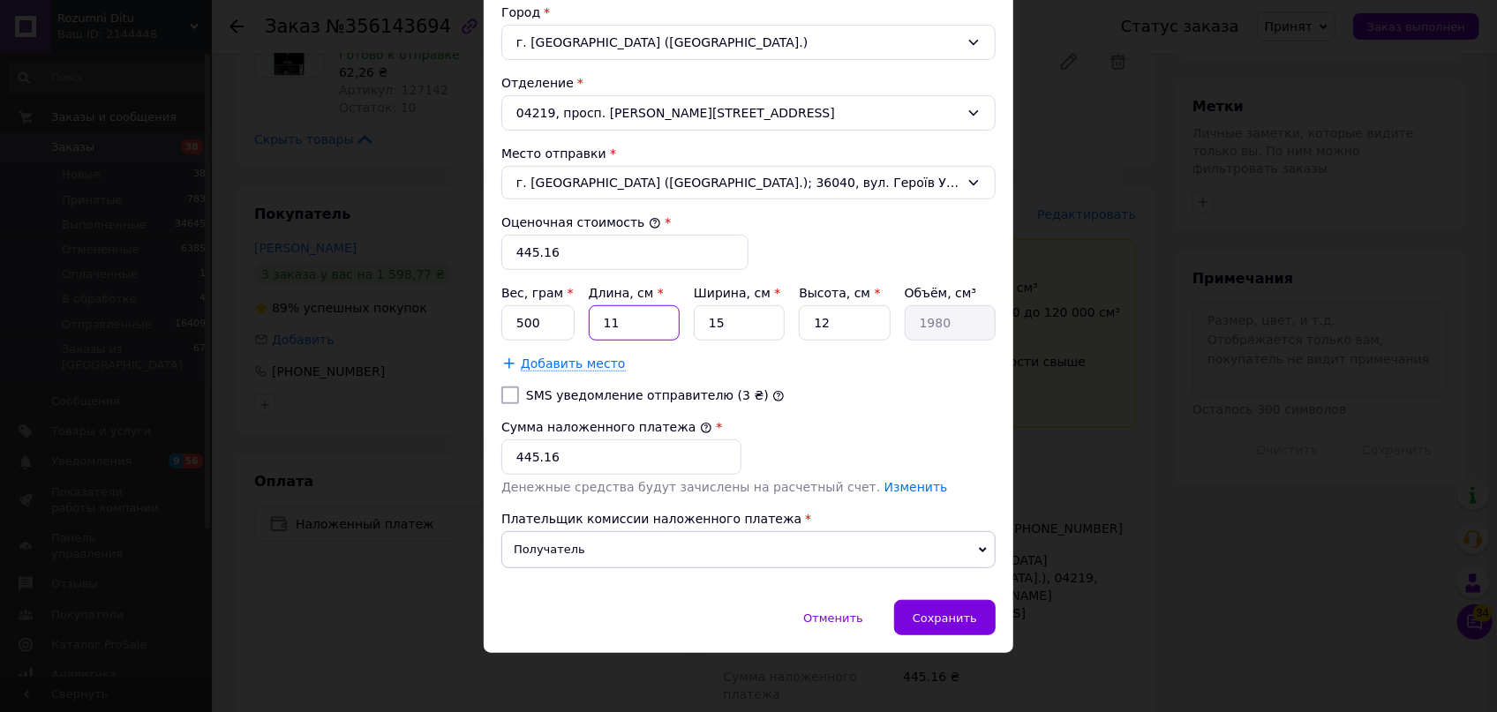
drag, startPoint x: 616, startPoint y: 316, endPoint x: 568, endPoint y: 304, distance: 49.0
click at [568, 304] on div "Вес, грам * 500 Длина, см * 11 Ширина, см * 15 Высота, см * 12 Объём, см³ 1980" at bounding box center [748, 312] width 494 height 56
type input "3"
type input "540"
type input "37"
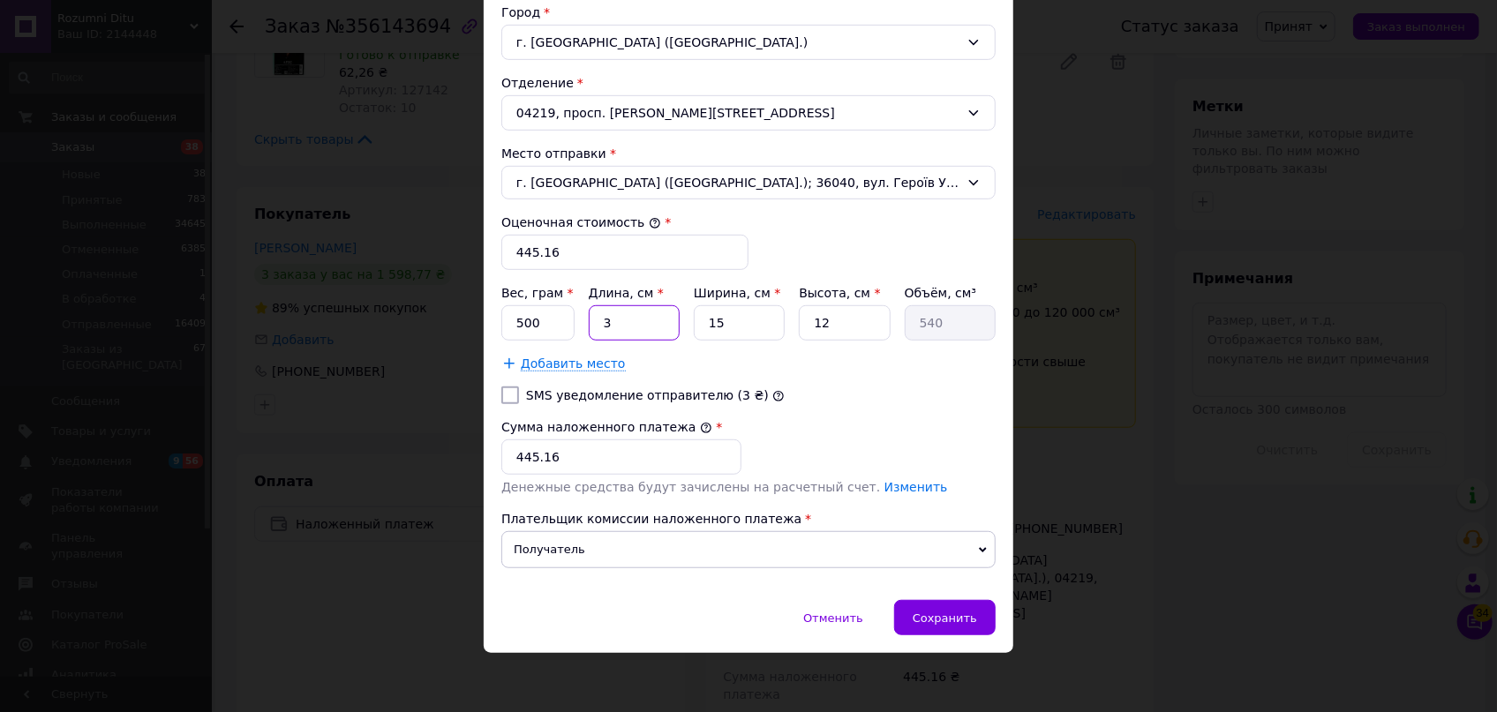
type input "6660"
type input "37"
drag, startPoint x: 731, startPoint y: 317, endPoint x: 671, endPoint y: 305, distance: 61.1
click at [673, 305] on div "Вес, грам * 500 Длина, см * 37 Ширина, см * 15 Высота, см * 12 Объём, см³ 6660" at bounding box center [748, 312] width 494 height 56
type input "2"
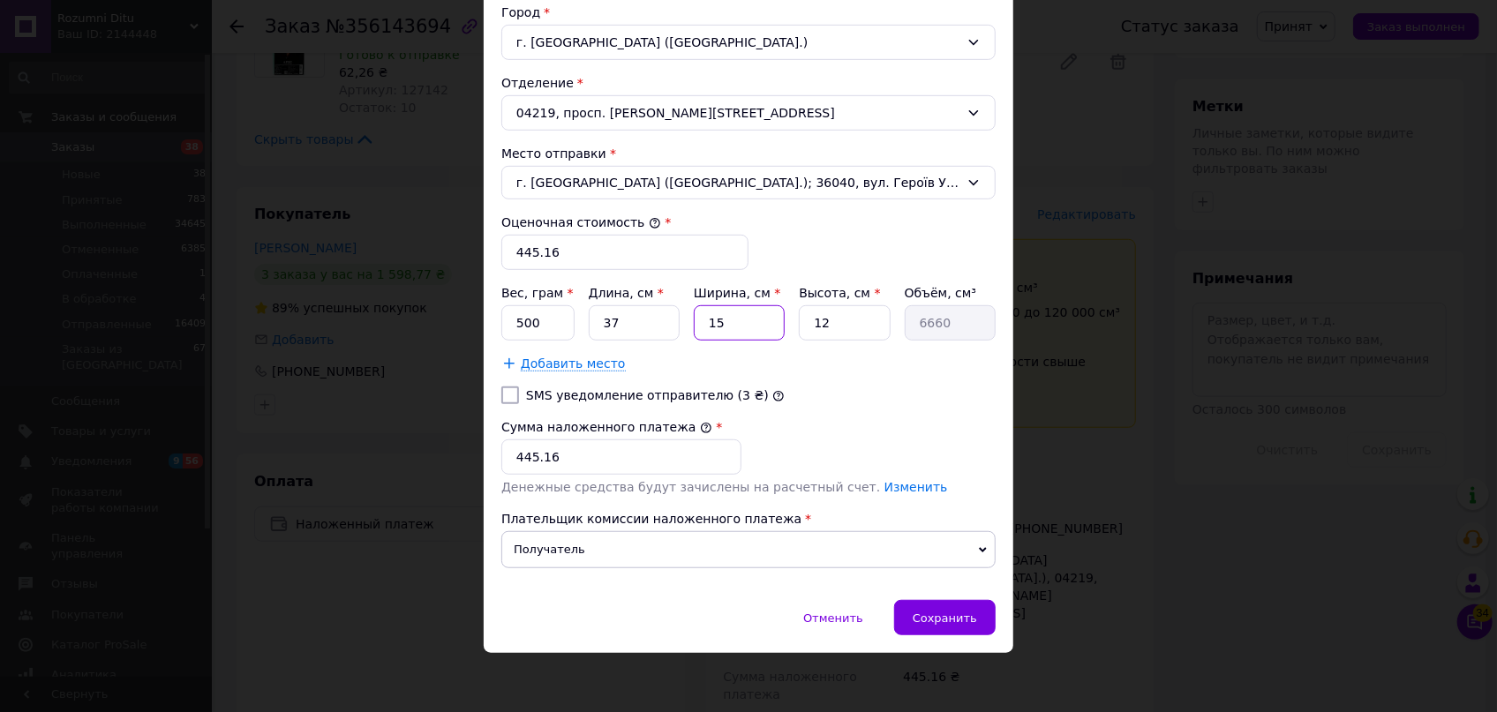
type input "888"
type input "25"
type input "11100"
type input "25"
click at [783, 315] on div "Вес, грам * 500 Длина, см * 37 Ширина, см * 25 Высота, см * 12 Объём, см³ 11100" at bounding box center [748, 312] width 494 height 56
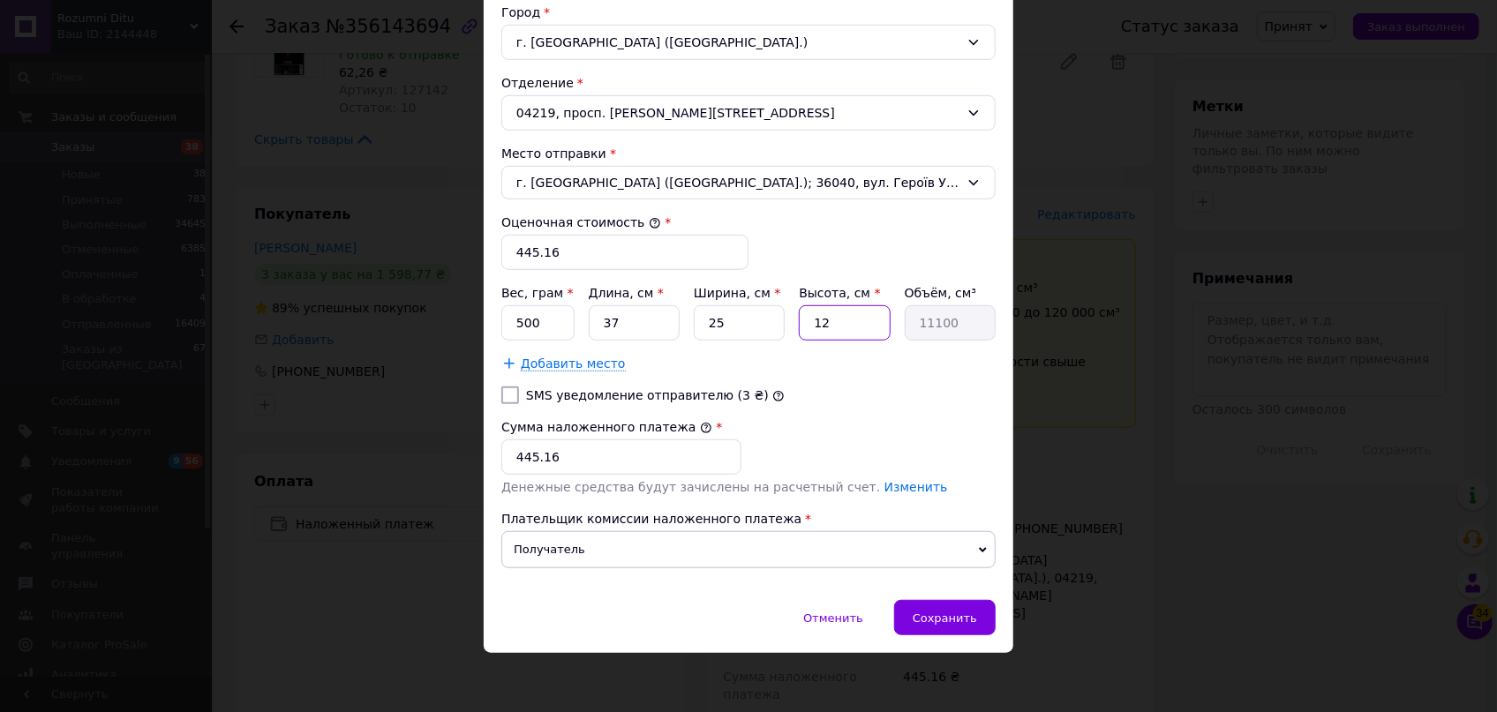
type input "5"
type input "4625"
type input "5"
click at [973, 613] on span "Сохранить" at bounding box center [945, 618] width 64 height 13
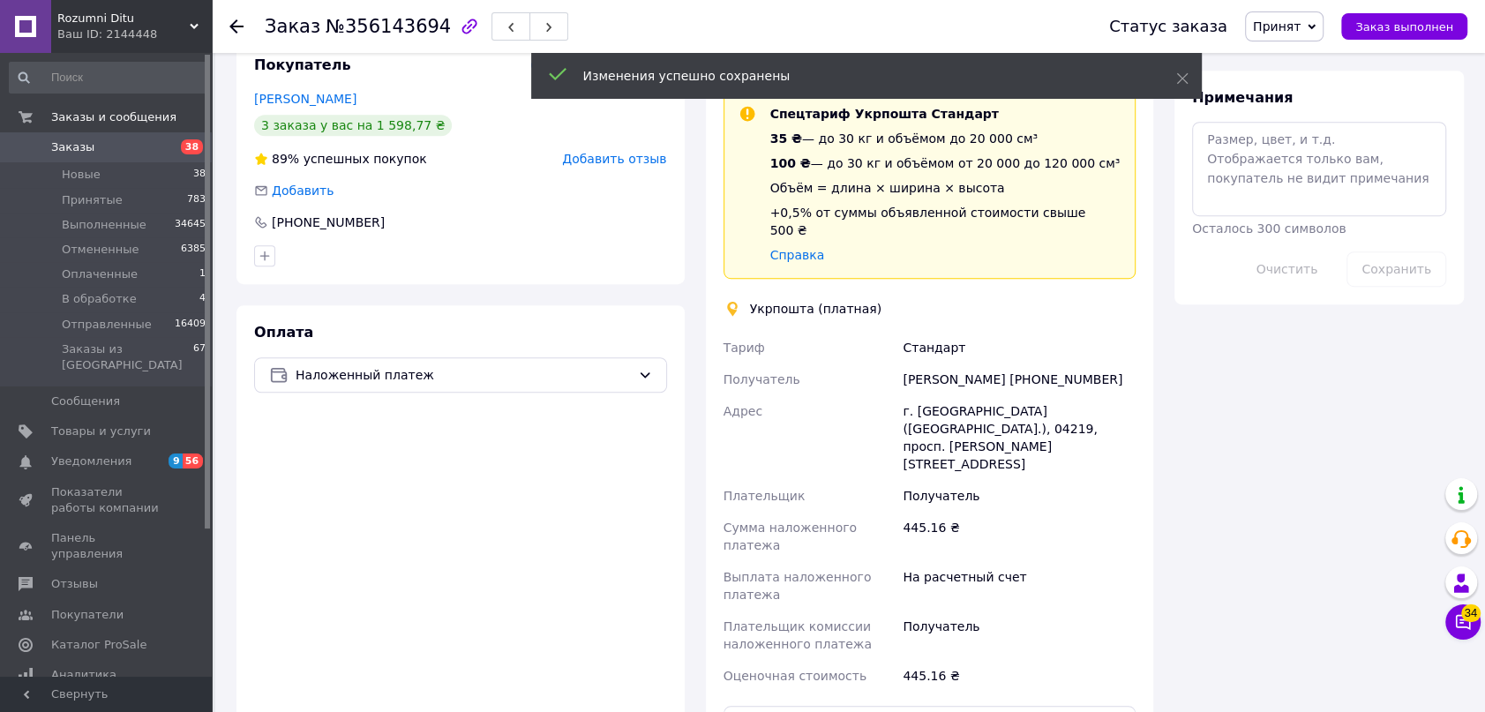
scroll to position [1012, 0]
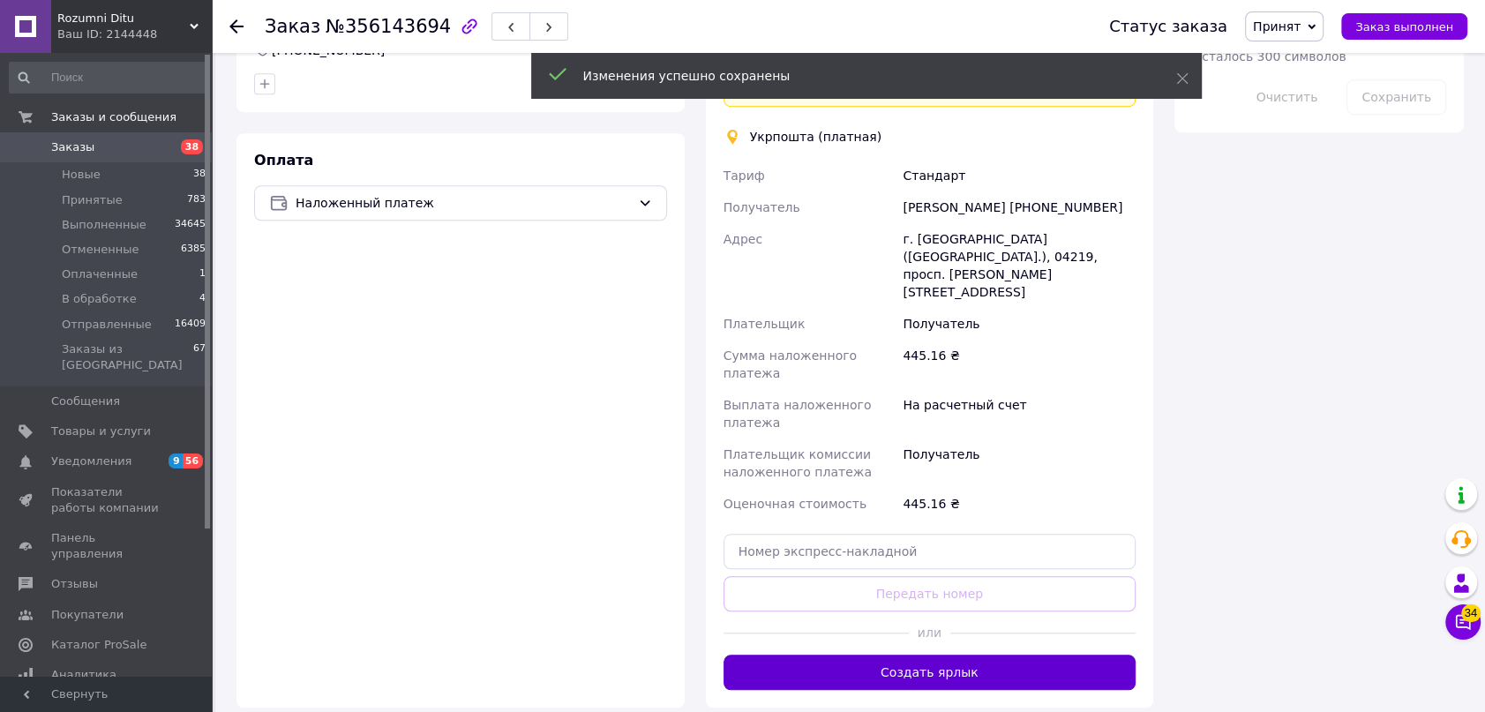
click at [1026, 655] on button "Создать ярлык" at bounding box center [930, 672] width 413 height 35
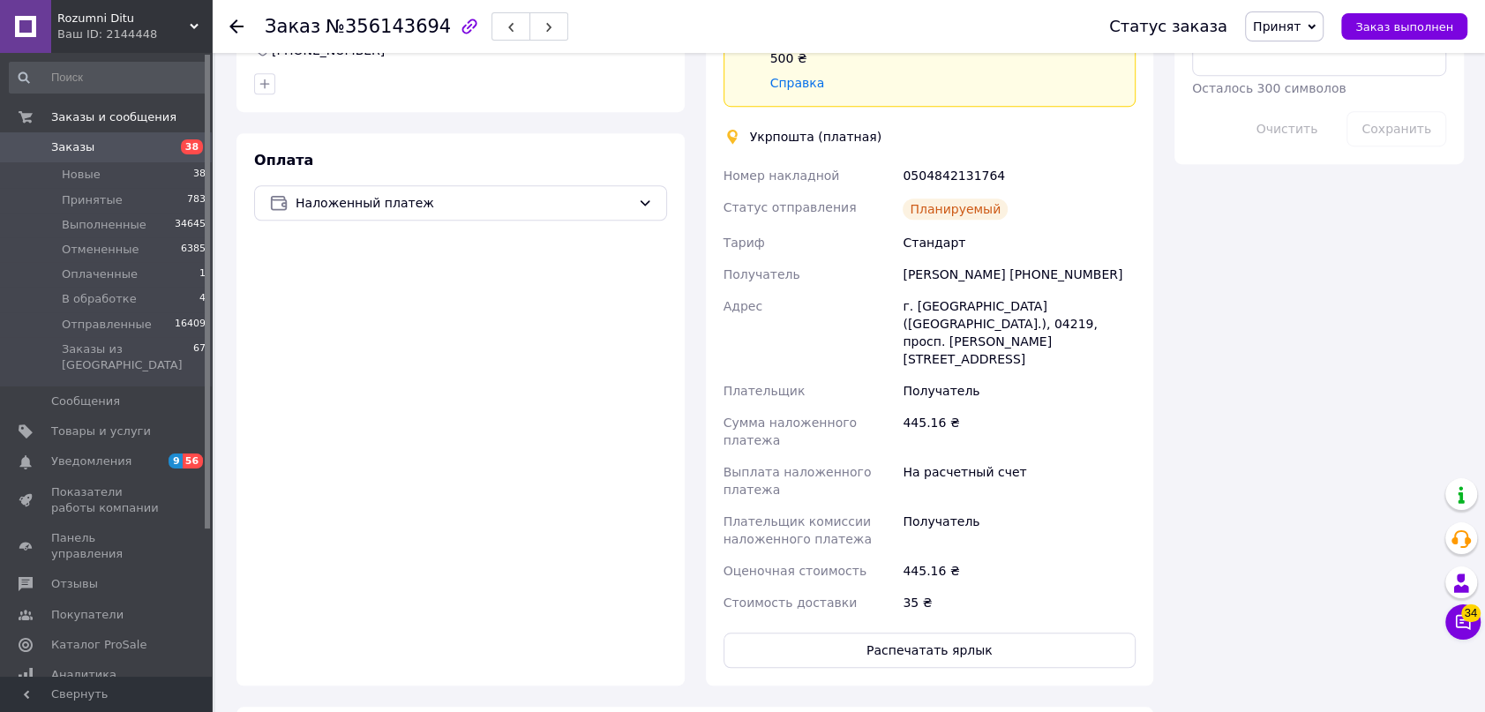
click at [1301, 24] on span "Принят" at bounding box center [1277, 26] width 48 height 14
click at [1308, 169] on li "Отправленные" at bounding box center [1300, 167] width 108 height 26
click at [237, 22] on icon at bounding box center [236, 26] width 14 height 14
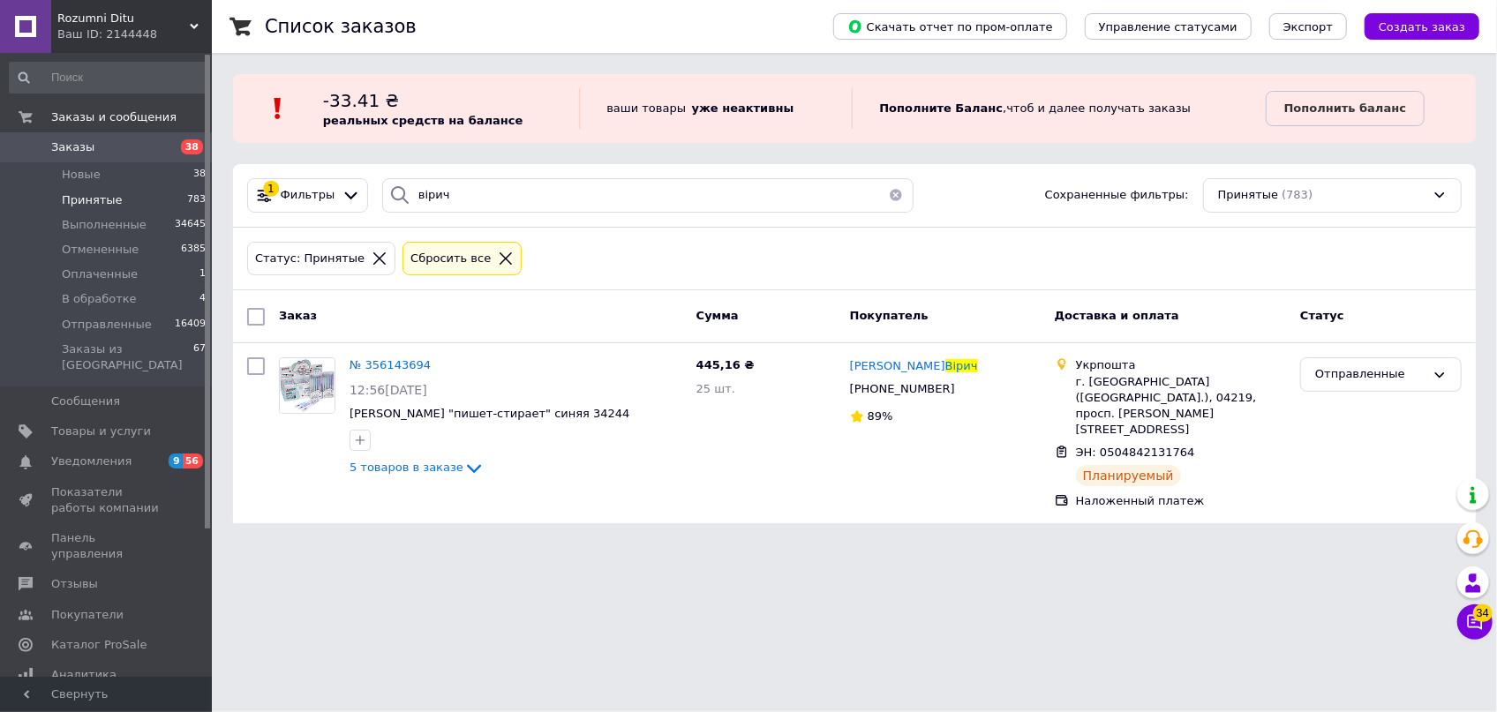
click at [502, 112] on div "-33.41 ₴ реальных средств на балансе" at bounding box center [451, 108] width 256 height 41
drag, startPoint x: 499, startPoint y: 193, endPoint x: 335, endPoint y: 158, distance: 167.9
click at [335, 158] on div "Список заказов Скачать отчет по пром-оплате Управление статусами Экспорт Создат…" at bounding box center [854, 272] width 1285 height 545
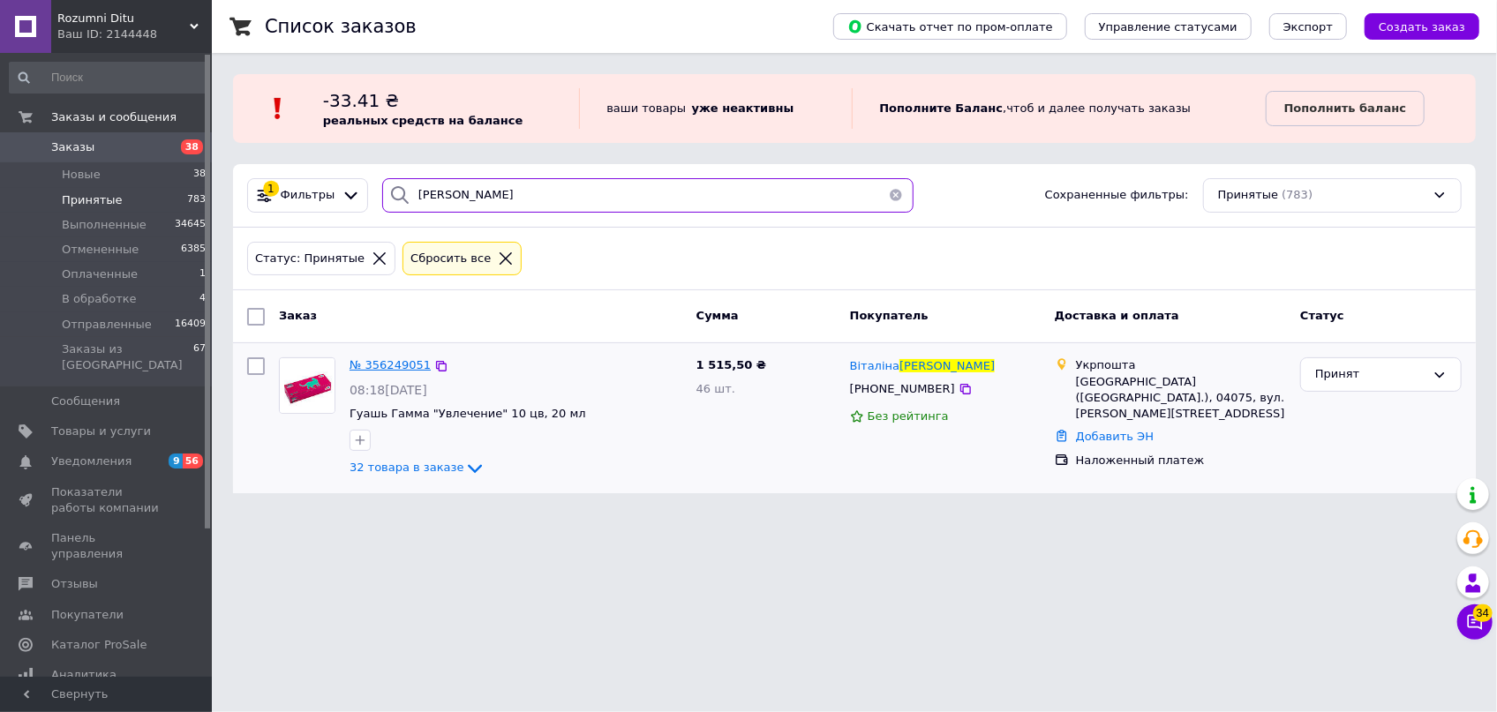
type input "чмирук"
click at [390, 364] on span "№ 356249051" at bounding box center [389, 364] width 81 height 13
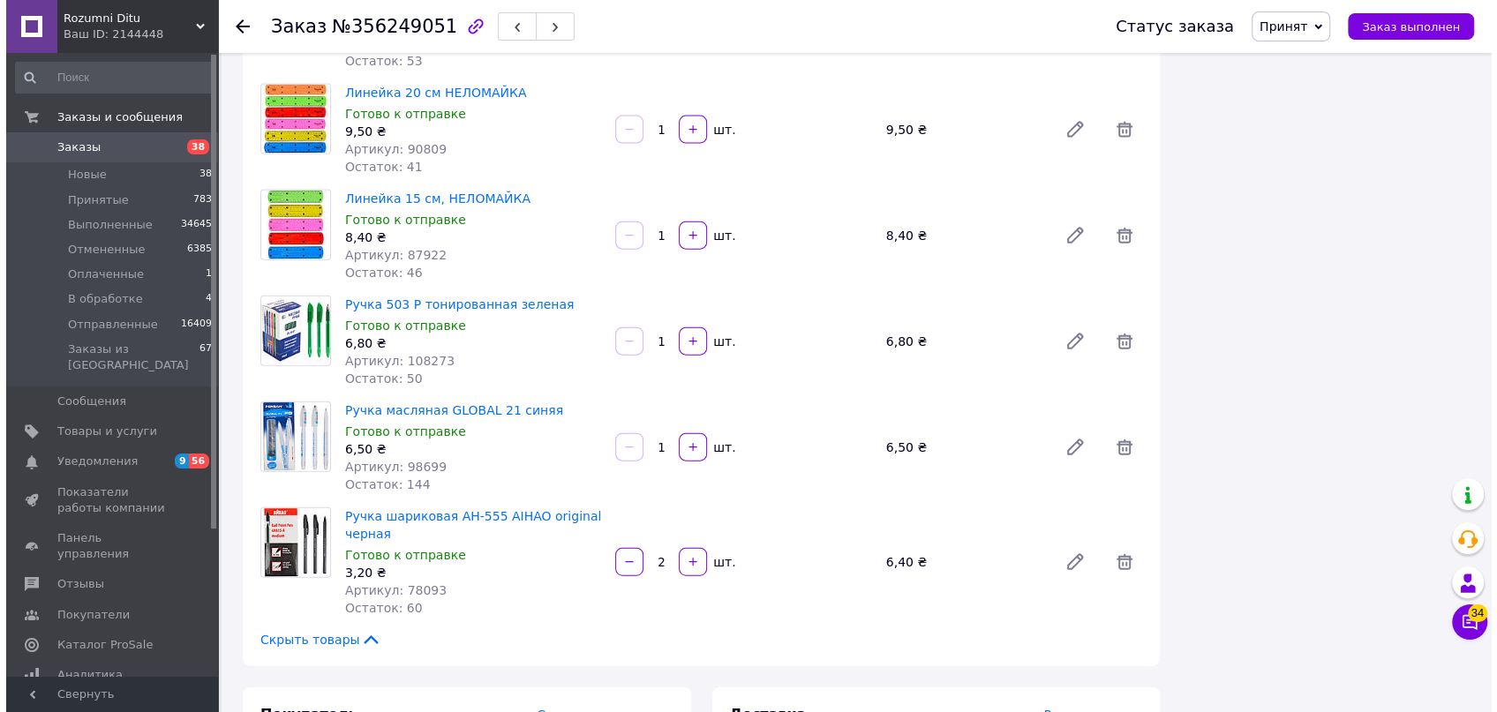
scroll to position [3289, 0]
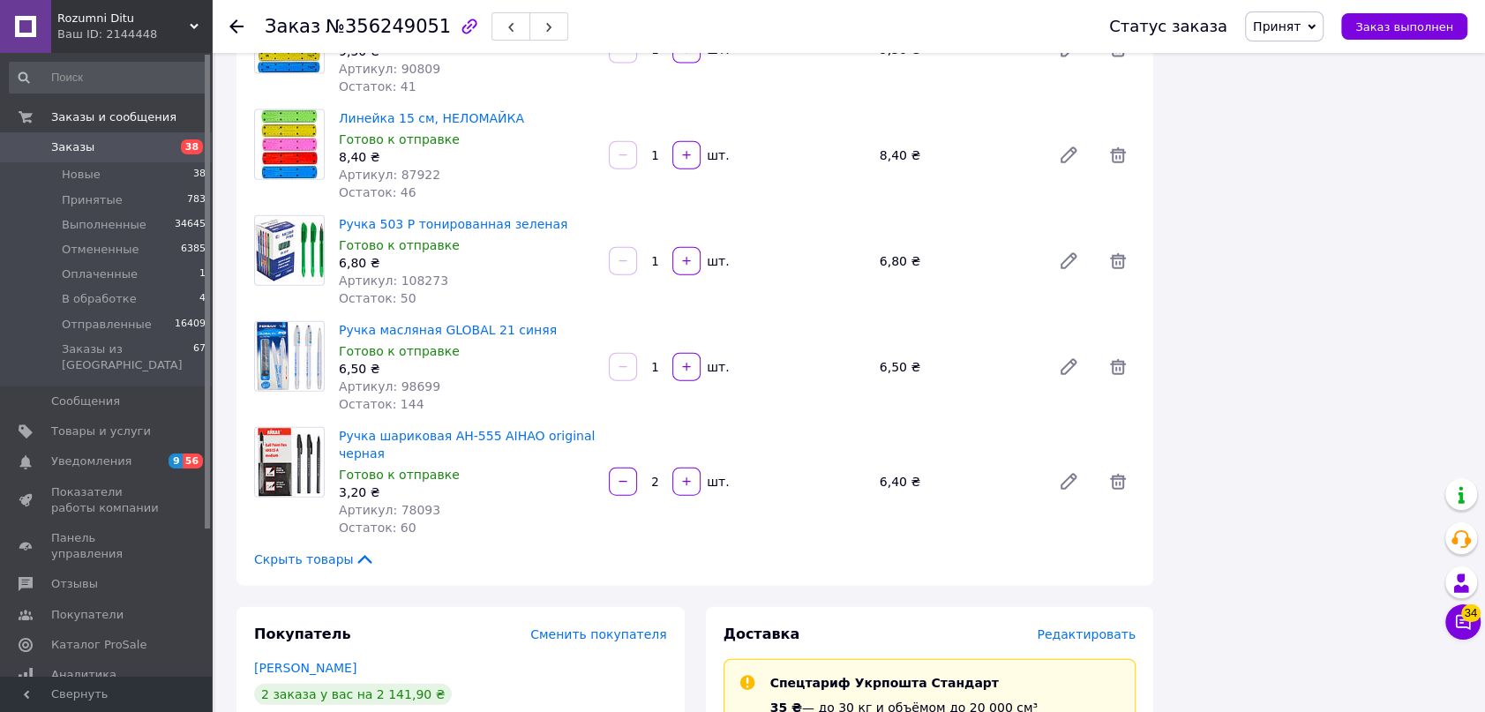
click at [1125, 627] on span "Редактировать" at bounding box center [1086, 634] width 99 height 14
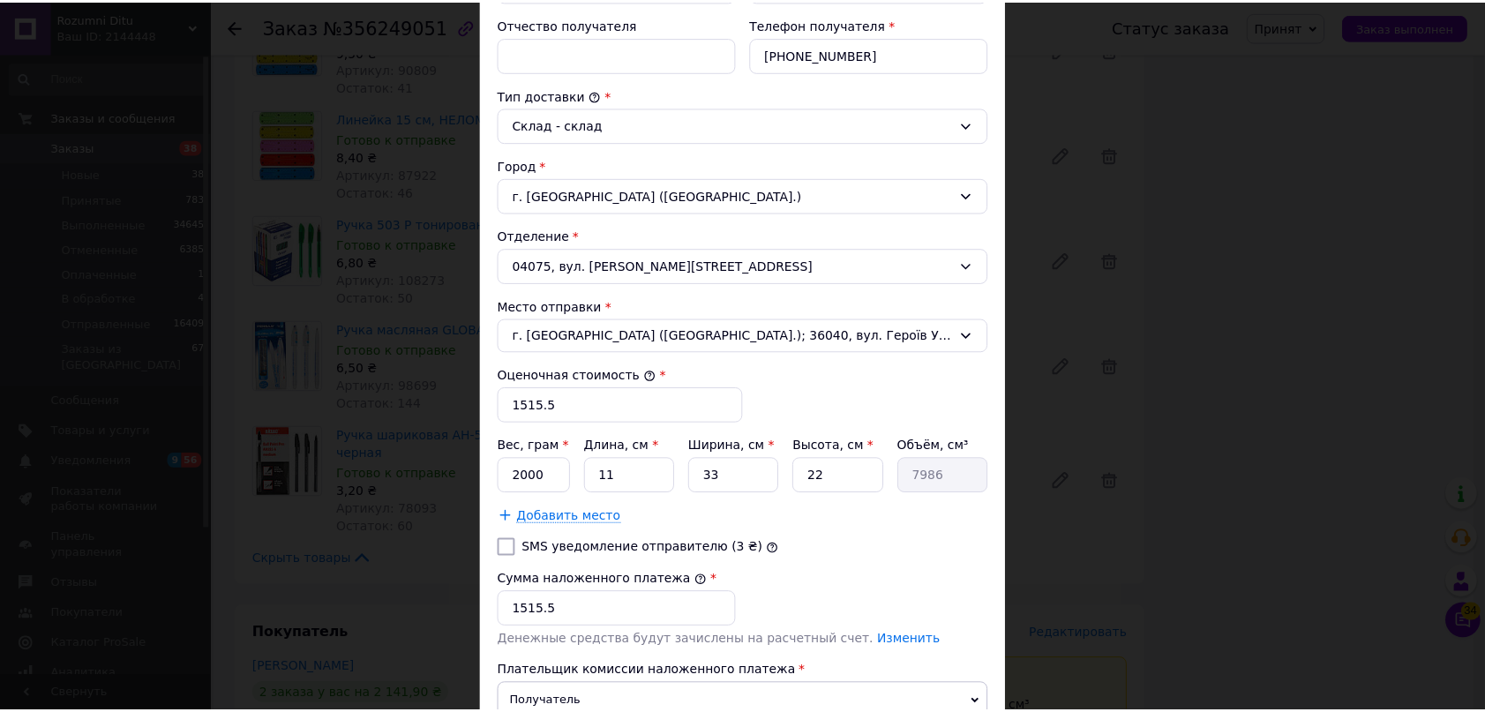
scroll to position [553, 0]
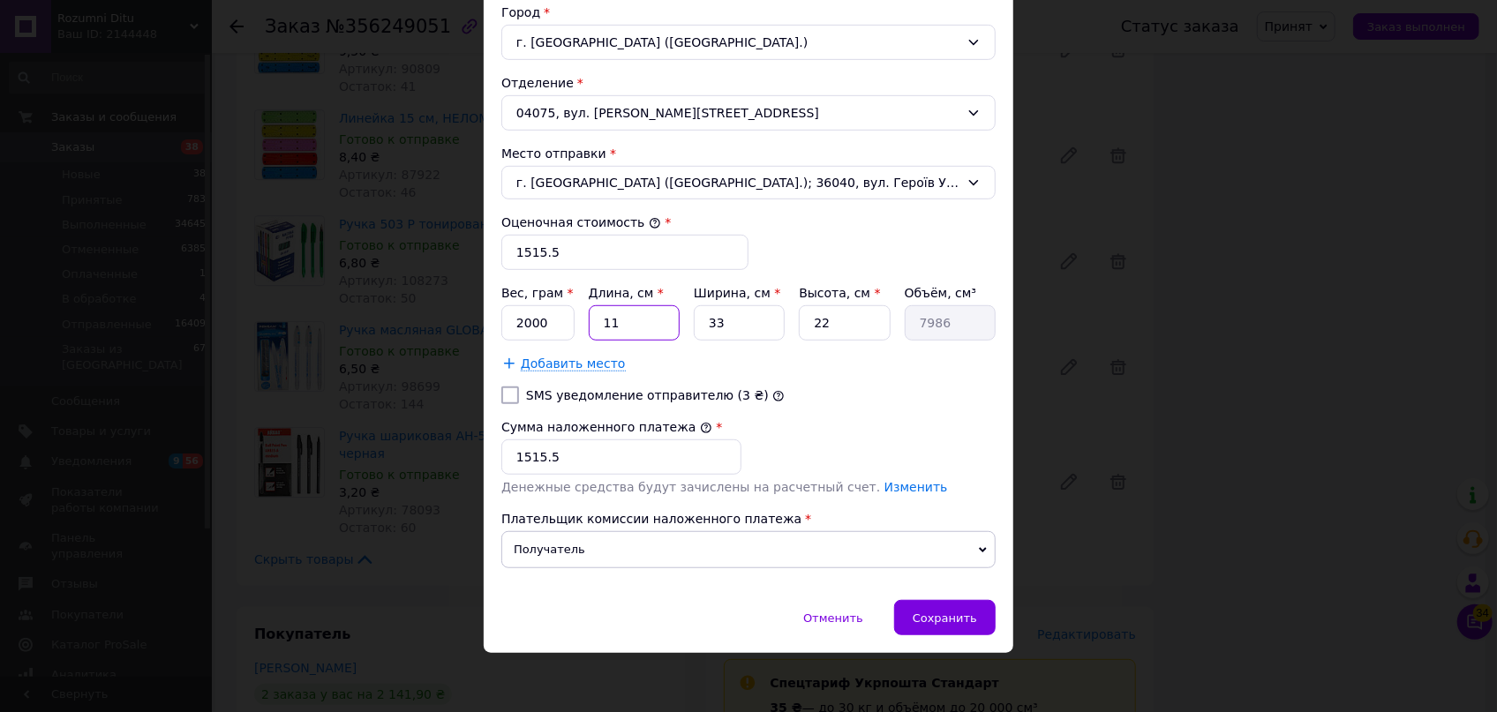
drag, startPoint x: 627, startPoint y: 323, endPoint x: 592, endPoint y: 315, distance: 35.3
click at [592, 315] on input "11" at bounding box center [634, 322] width 91 height 35
type input "3"
type input "2178"
type input "37"
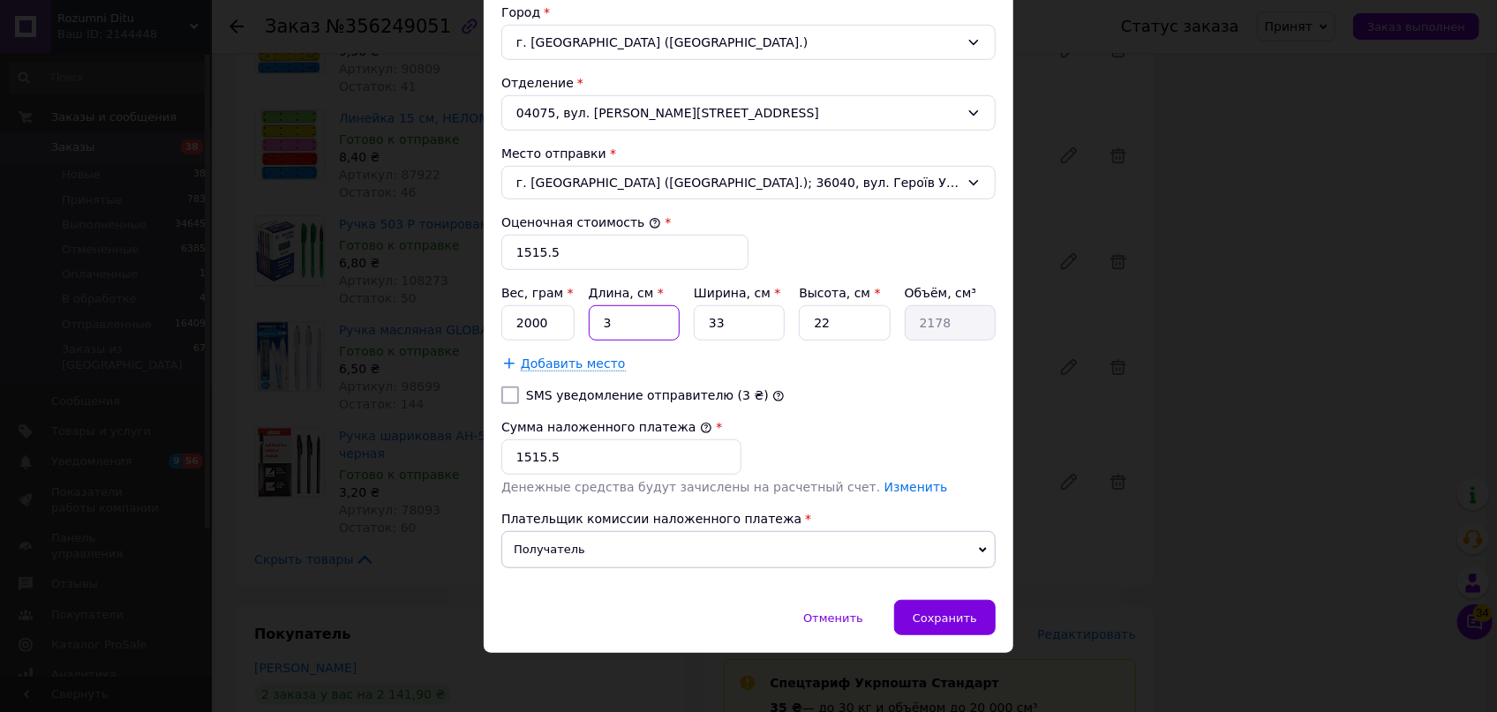
type input "26862"
type input "37"
drag, startPoint x: 733, startPoint y: 331, endPoint x: 673, endPoint y: 319, distance: 61.3
click at [676, 319] on div "Вес, грам * 2000 Длина, см * 37 Ширина, см * 33 Высота, см * 22 Объём, см³ 26862" at bounding box center [748, 312] width 494 height 56
type input "2"
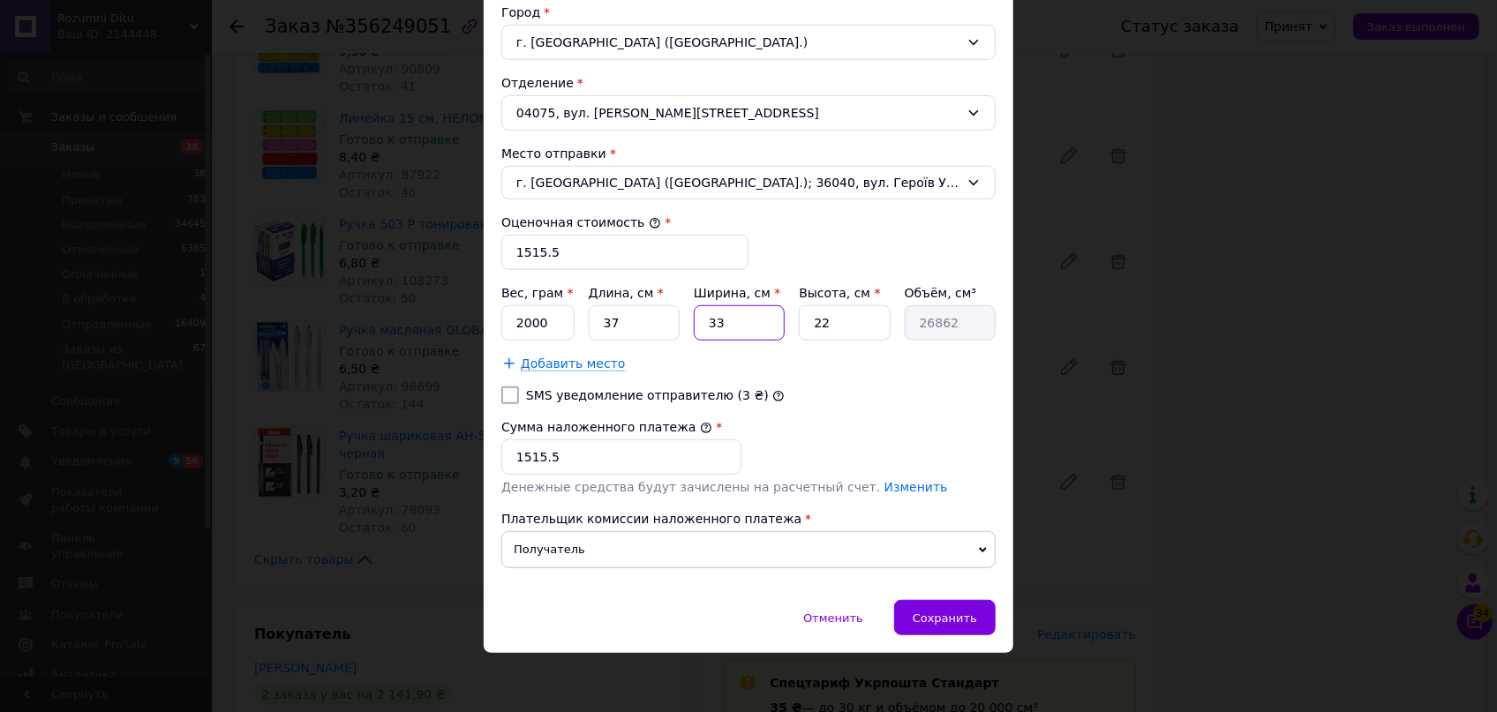
type input "1628"
type input "25"
type input "20350"
type input "25"
drag, startPoint x: 839, startPoint y: 312, endPoint x: 797, endPoint y: 307, distance: 42.6
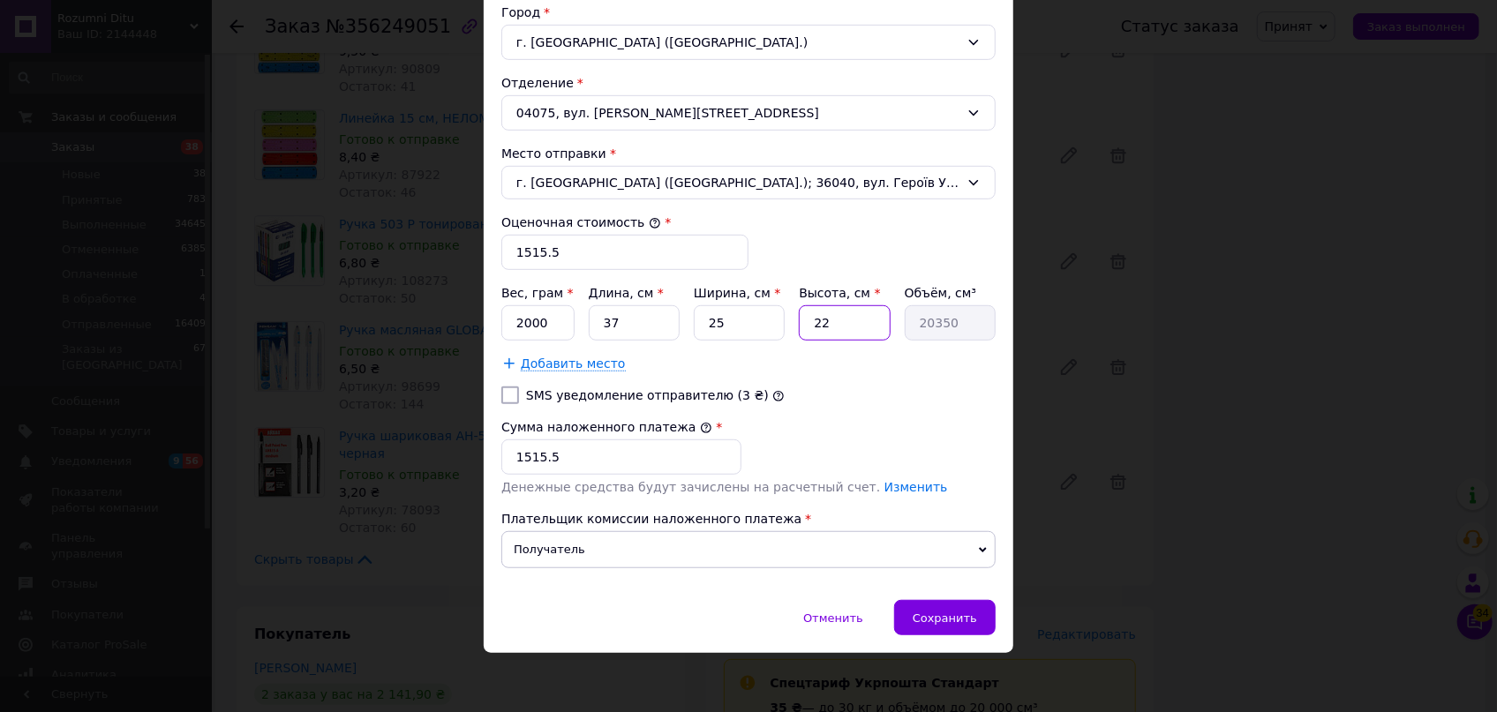
click at [799, 307] on input "22" at bounding box center [844, 322] width 91 height 35
type input "1"
type input "925"
type input "10"
type input "9250"
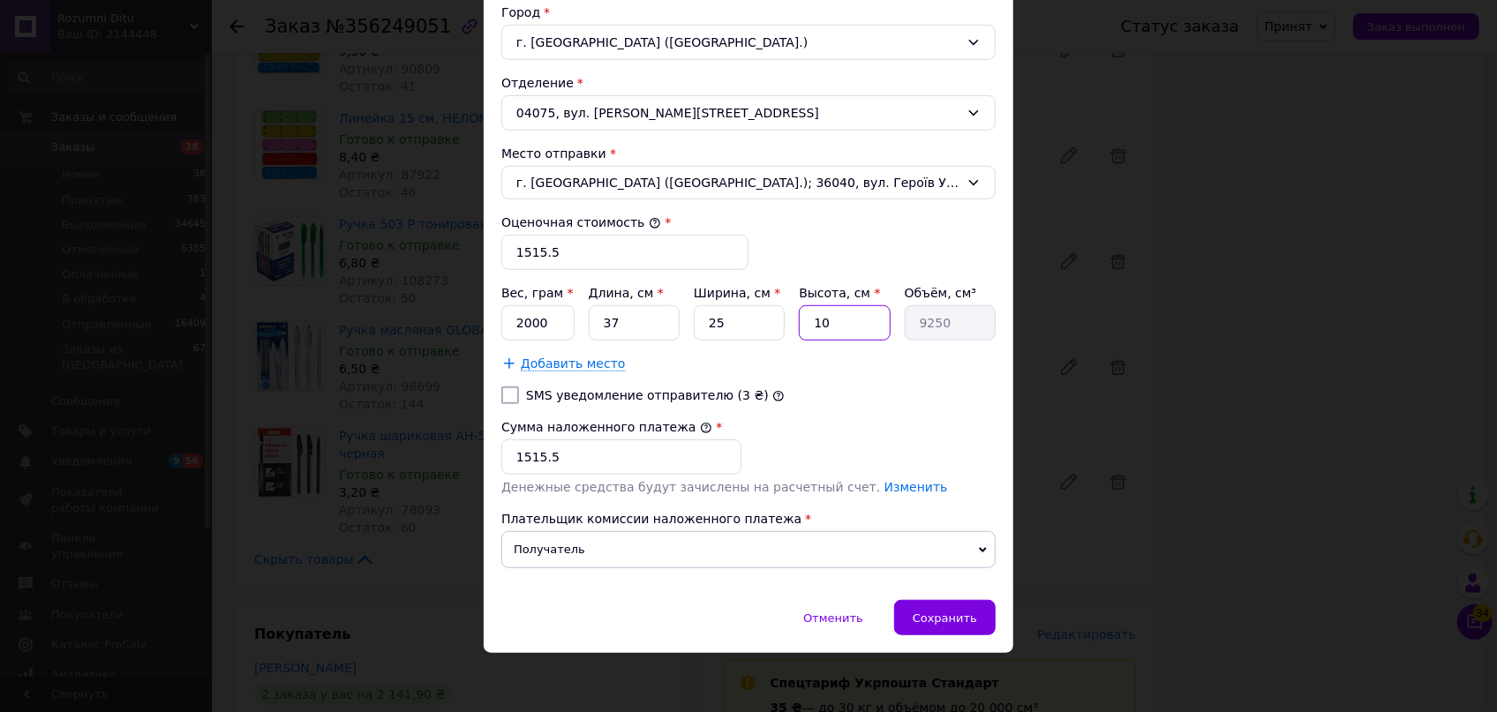
type input "10"
click at [566, 457] on input "1515.5" at bounding box center [621, 456] width 240 height 35
type input "1524.90"
click at [588, 259] on input "1515.5" at bounding box center [624, 252] width 247 height 35
type input "1524.90"
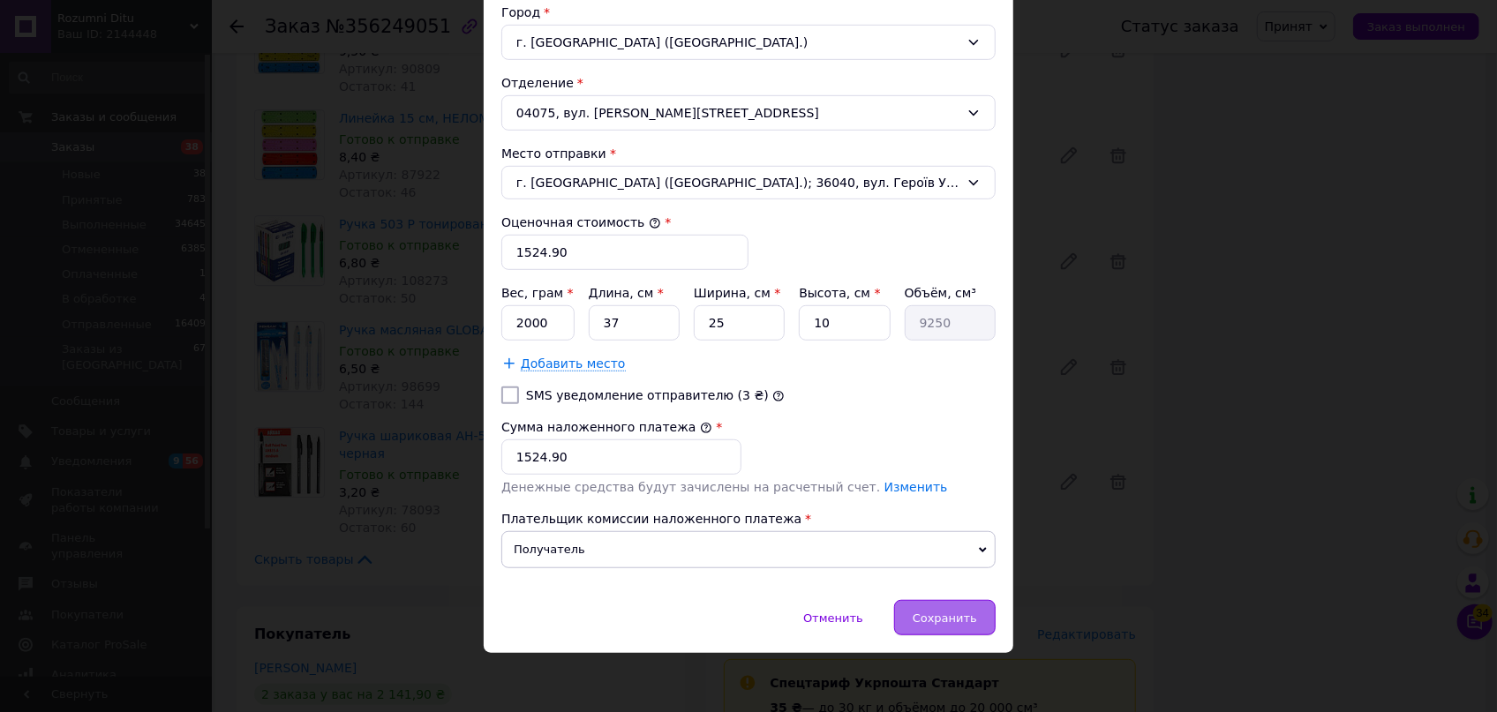
click at [954, 613] on span "Сохранить" at bounding box center [945, 618] width 64 height 13
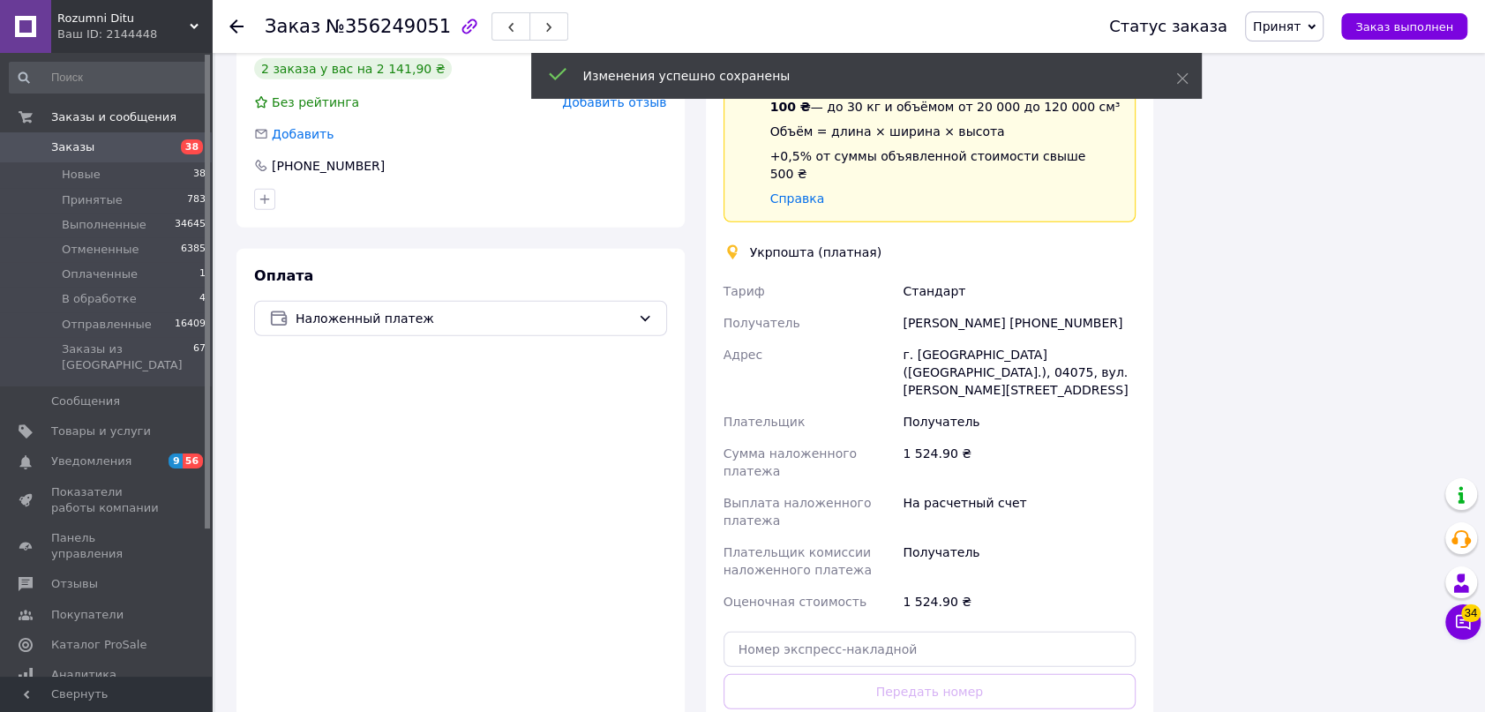
scroll to position [4011, 0]
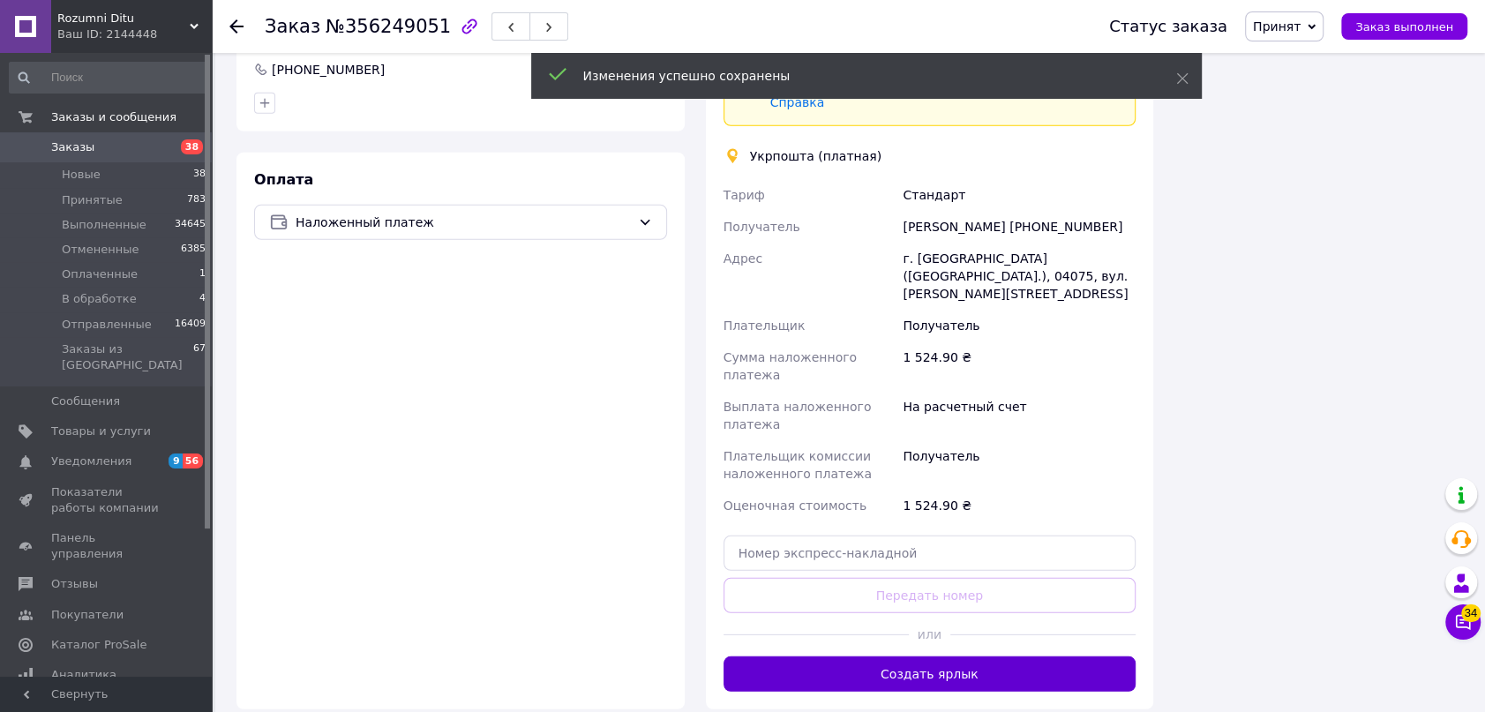
click at [958, 657] on button "Создать ярлык" at bounding box center [930, 674] width 413 height 35
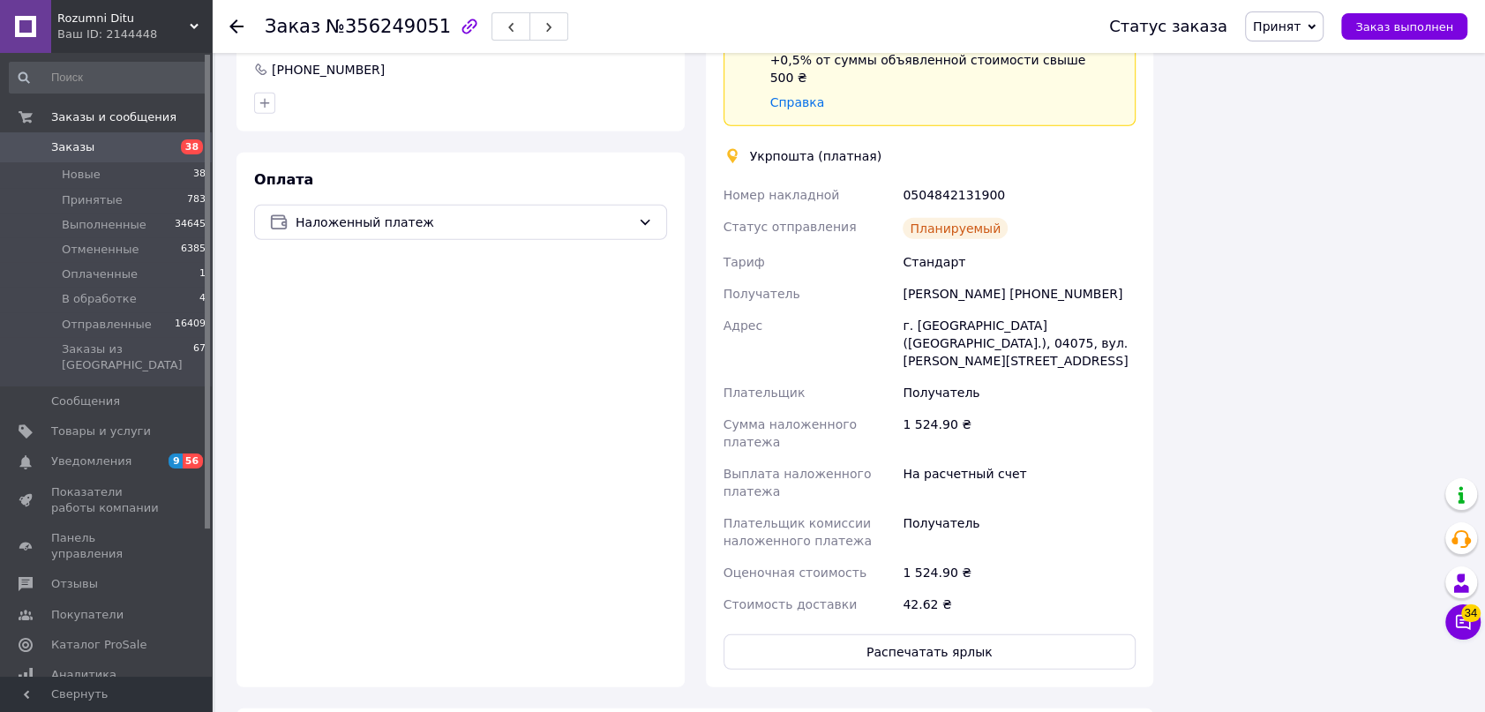
drag, startPoint x: 1315, startPoint y: 20, endPoint x: 1329, endPoint y: 48, distance: 30.8
click at [1317, 22] on span "Принят" at bounding box center [1284, 26] width 79 height 30
click at [1327, 159] on li "Отправленные" at bounding box center [1300, 167] width 108 height 26
click at [240, 32] on icon at bounding box center [236, 26] width 14 height 14
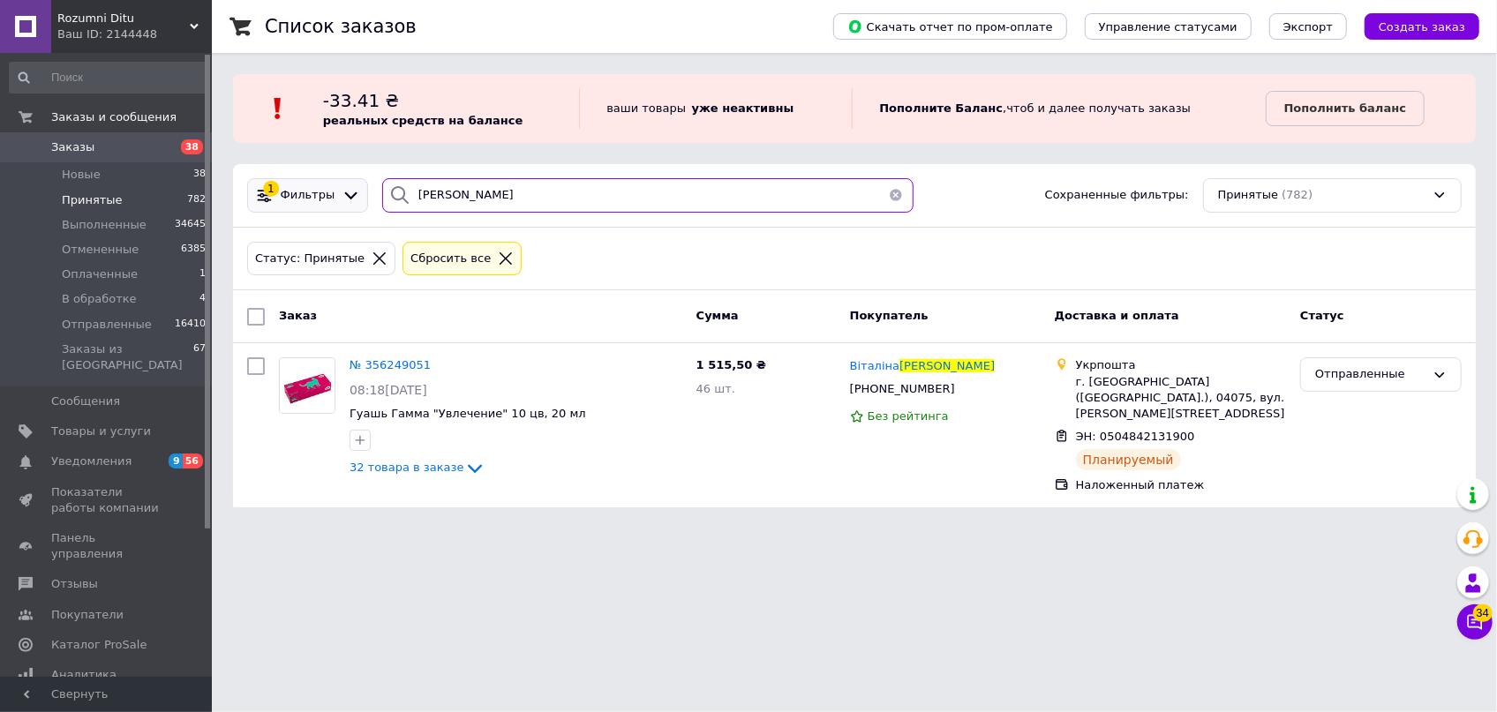
drag, startPoint x: 472, startPoint y: 208, endPoint x: 329, endPoint y: 177, distance: 146.3
click at [333, 178] on div "1 Фильтры чмирук Сохраненные фильтры: Принятые (782)" at bounding box center [854, 195] width 1228 height 34
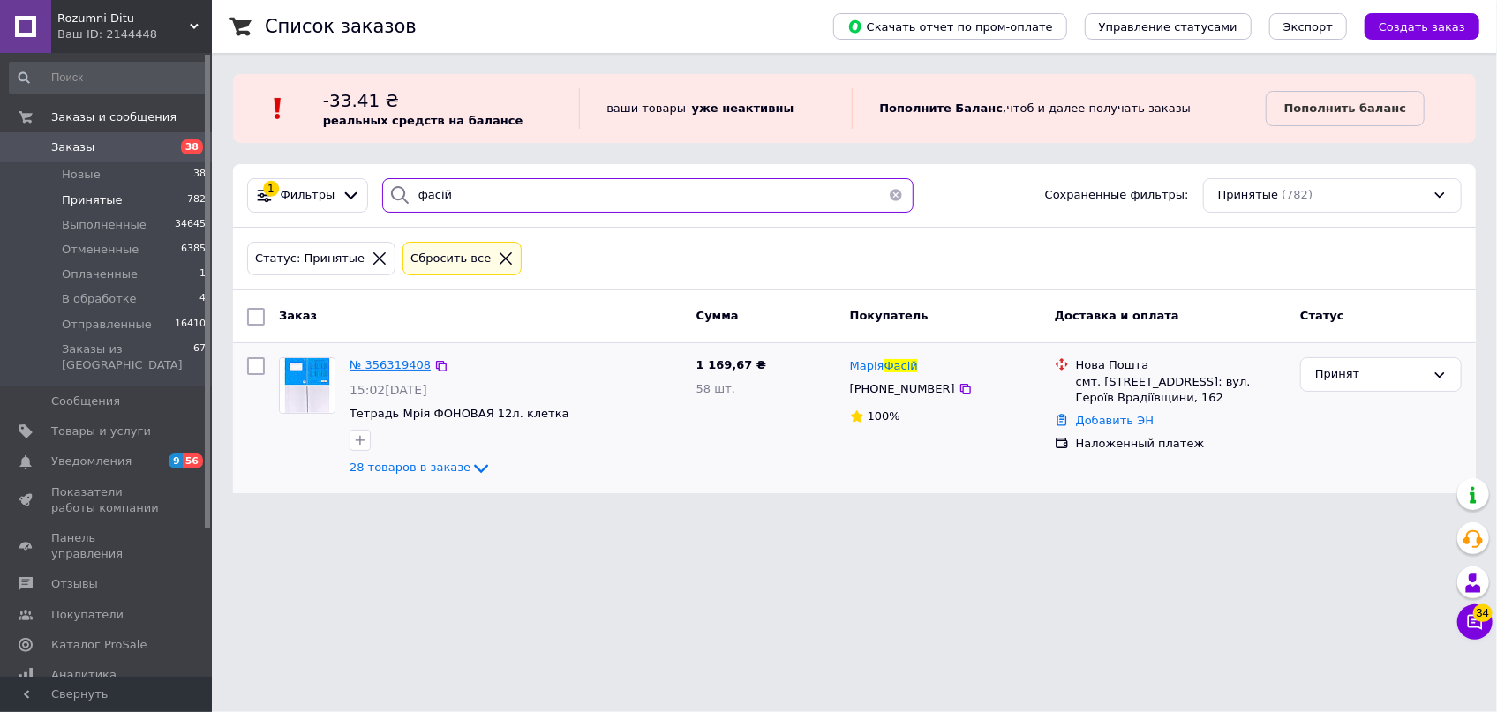
type input "фасій"
click at [405, 362] on span "№ 356319408" at bounding box center [389, 364] width 81 height 13
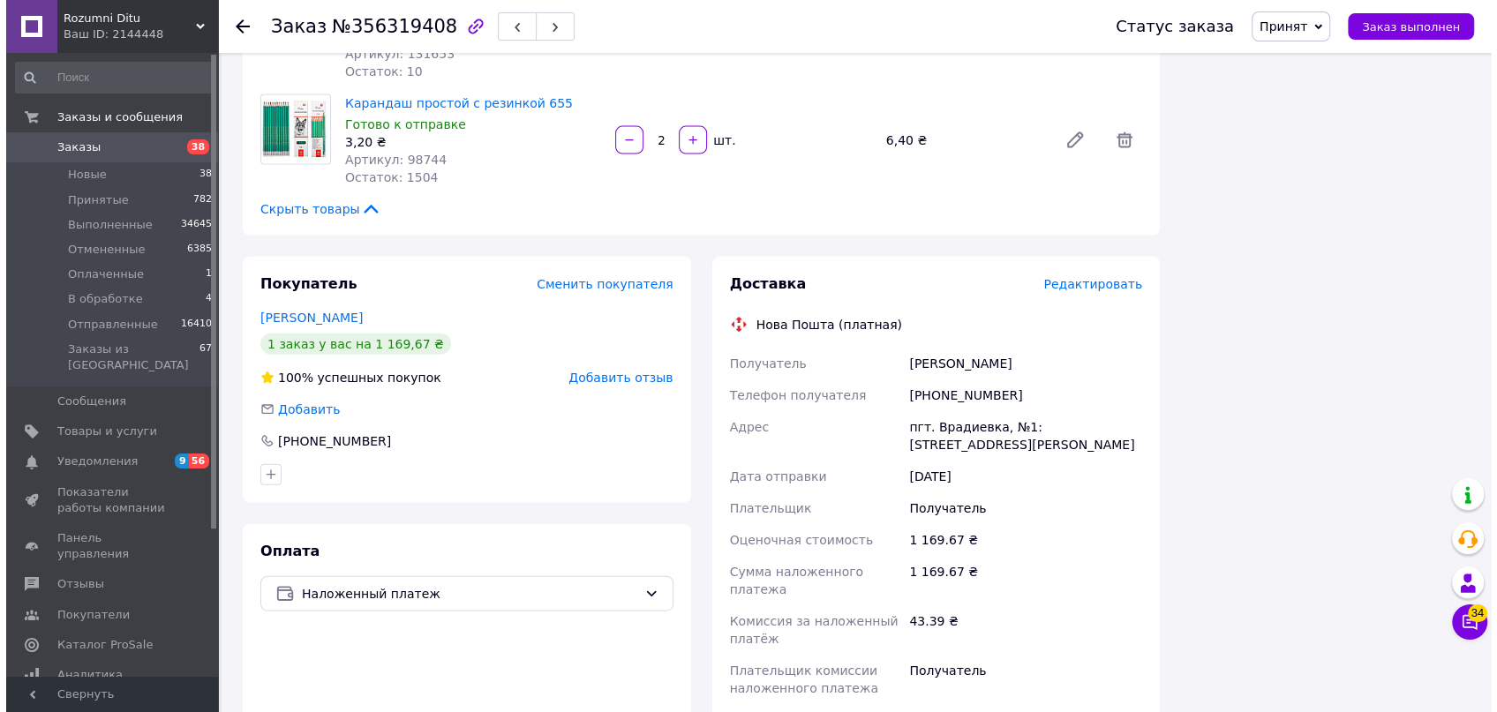
scroll to position [3128, 0]
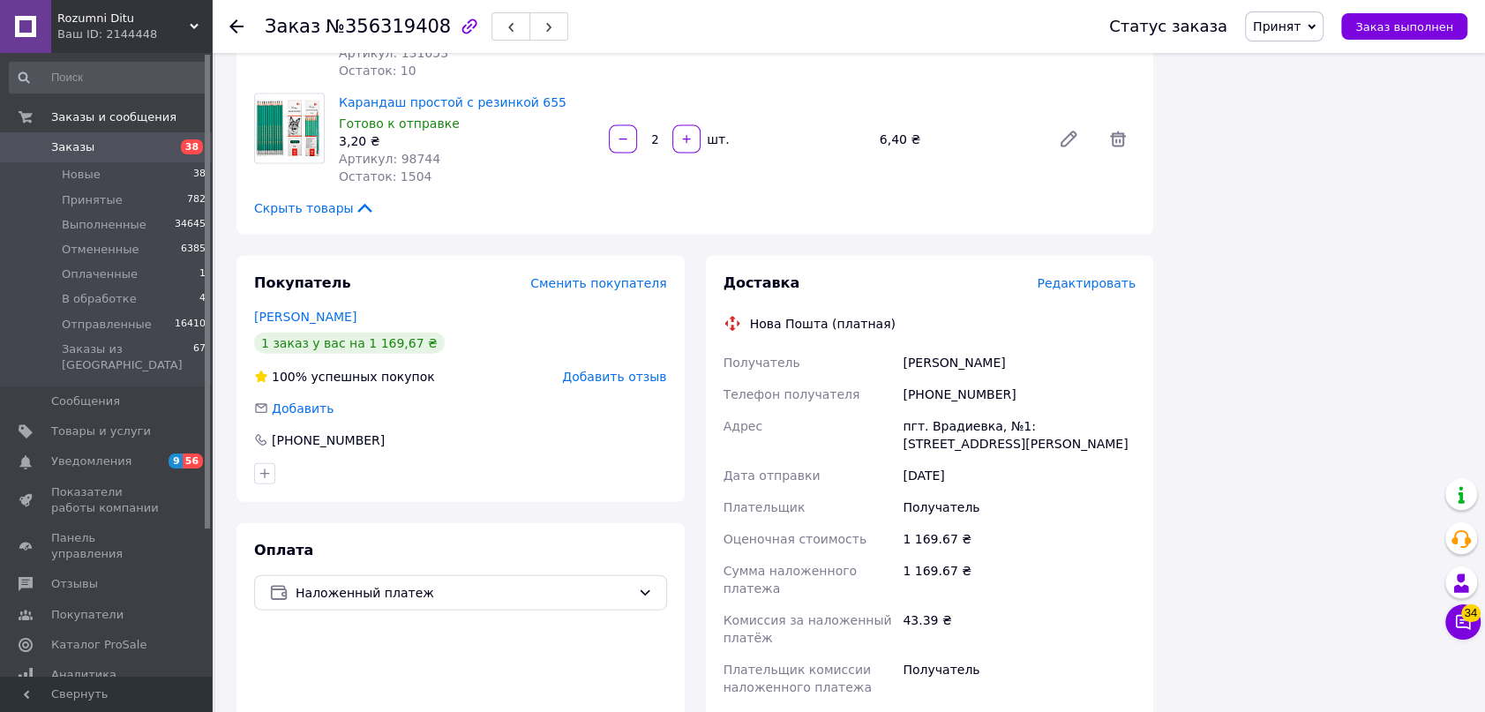
click at [1076, 276] on span "Редактировать" at bounding box center [1086, 283] width 99 height 14
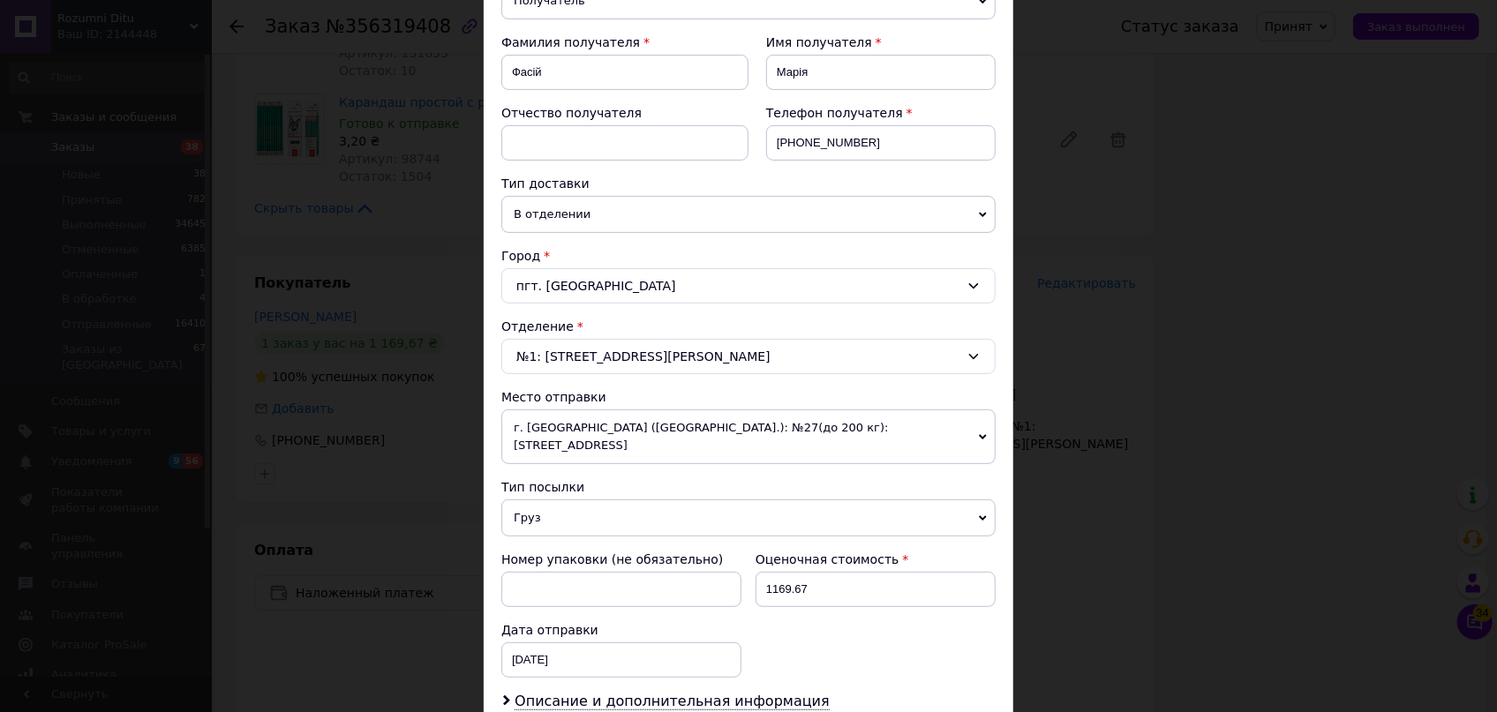
scroll to position [401, 0]
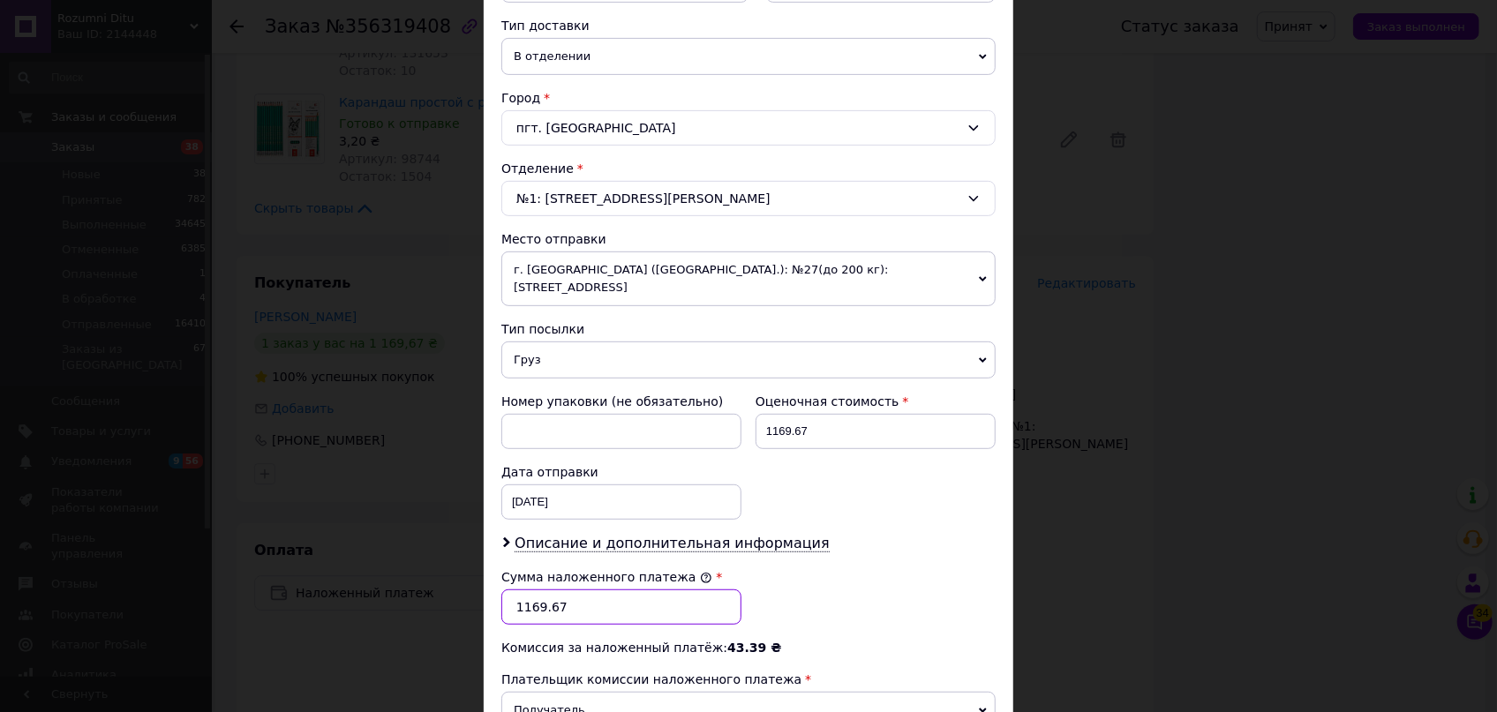
click at [579, 595] on input "1169.67" at bounding box center [621, 607] width 240 height 35
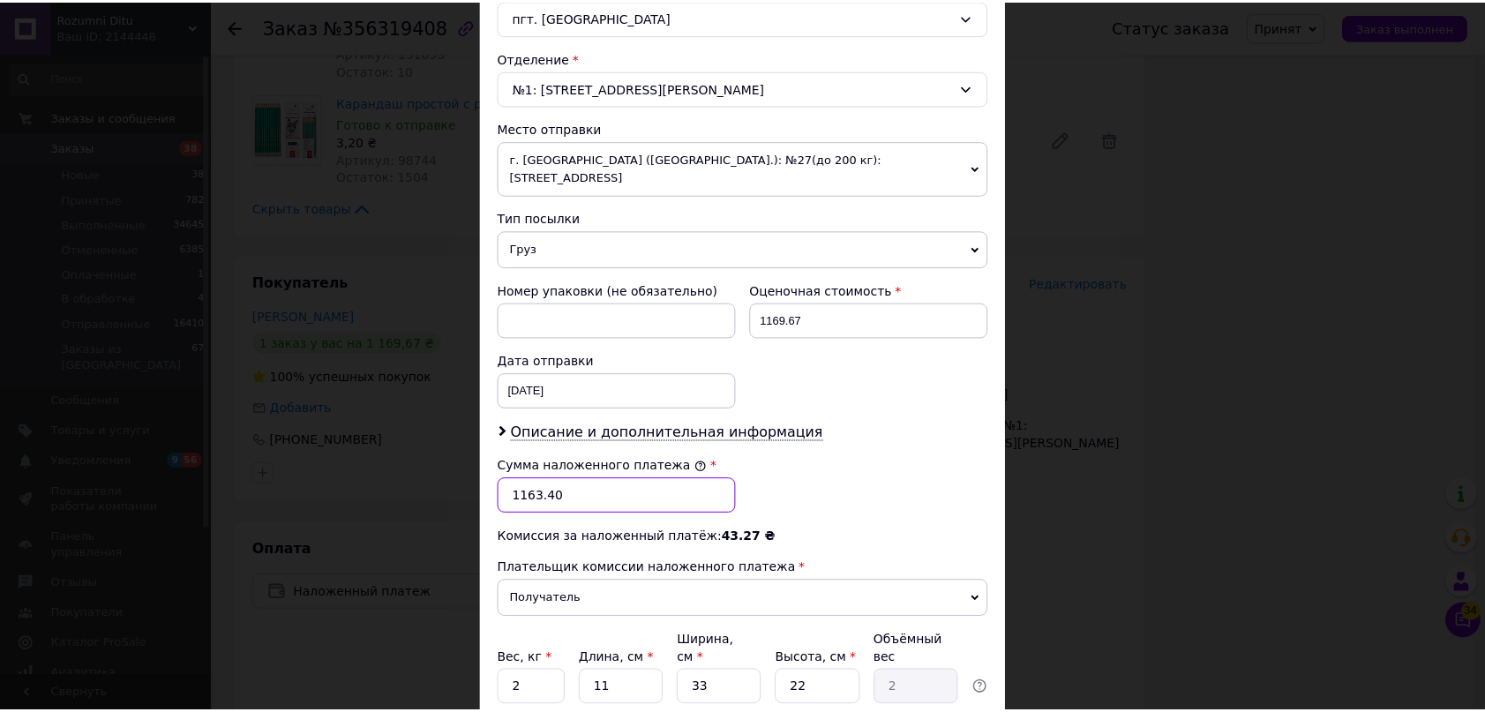
scroll to position [631, 0]
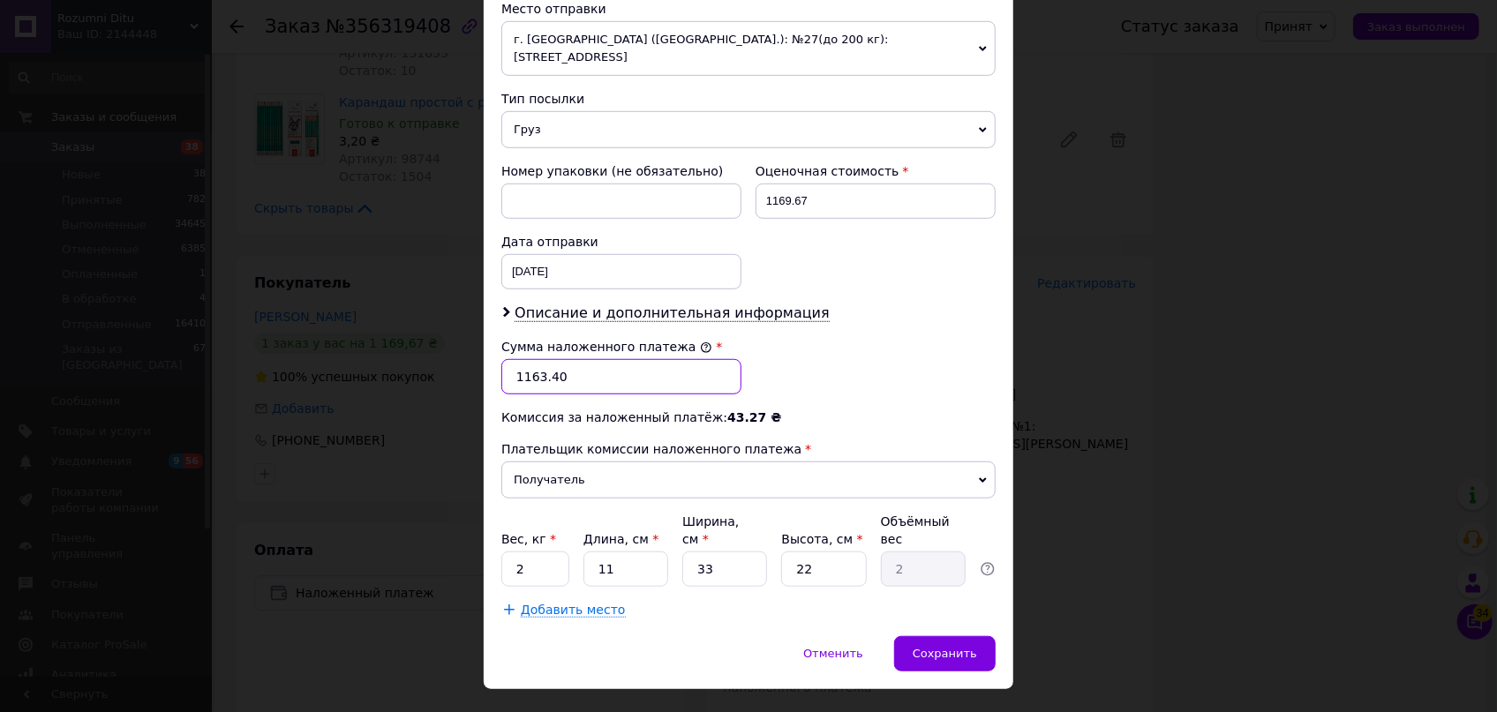
type input "1163.40"
click at [630, 552] on input "11" at bounding box center [625, 569] width 85 height 35
type input "1"
type input "0.18"
type input "3"
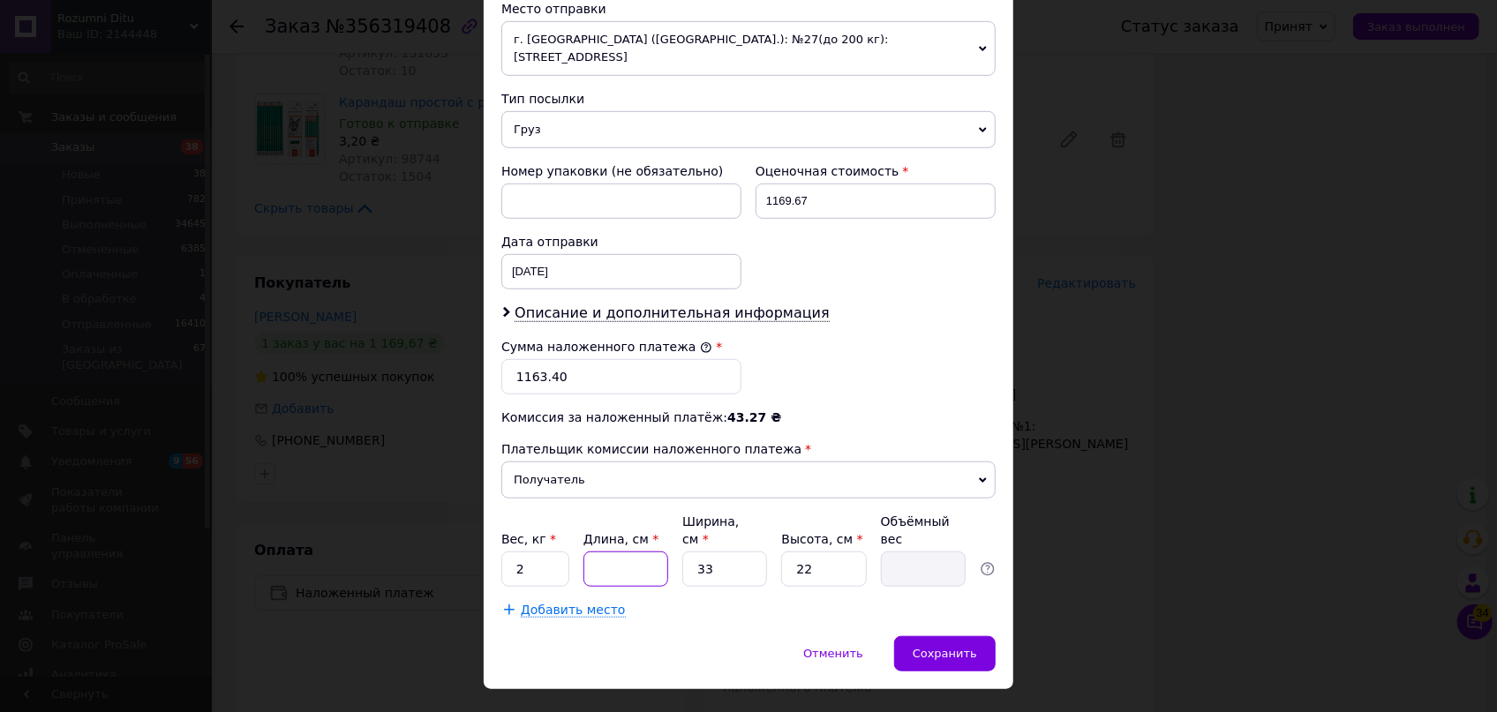
type input "0.54"
type input "37"
type input "6.72"
type input "37"
drag, startPoint x: 717, startPoint y: 533, endPoint x: 648, endPoint y: 517, distance: 71.5
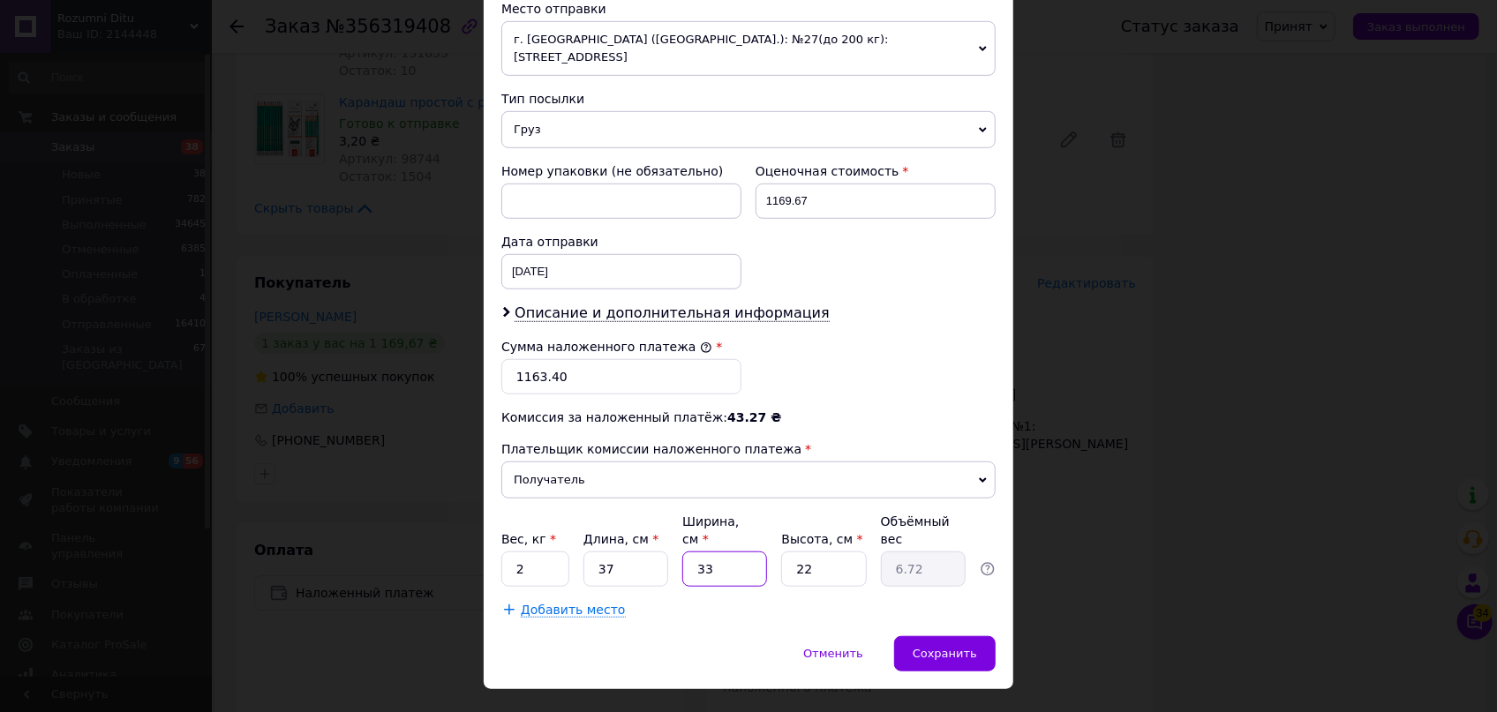
click at [648, 517] on div "Вес, кг * 2 Длина, см * 37 Ширина, см * 33 Высота, см * 22 Объёмный вес 6.72" at bounding box center [748, 550] width 494 height 74
type input "2"
type input "0.41"
type input "25"
type input "5.09"
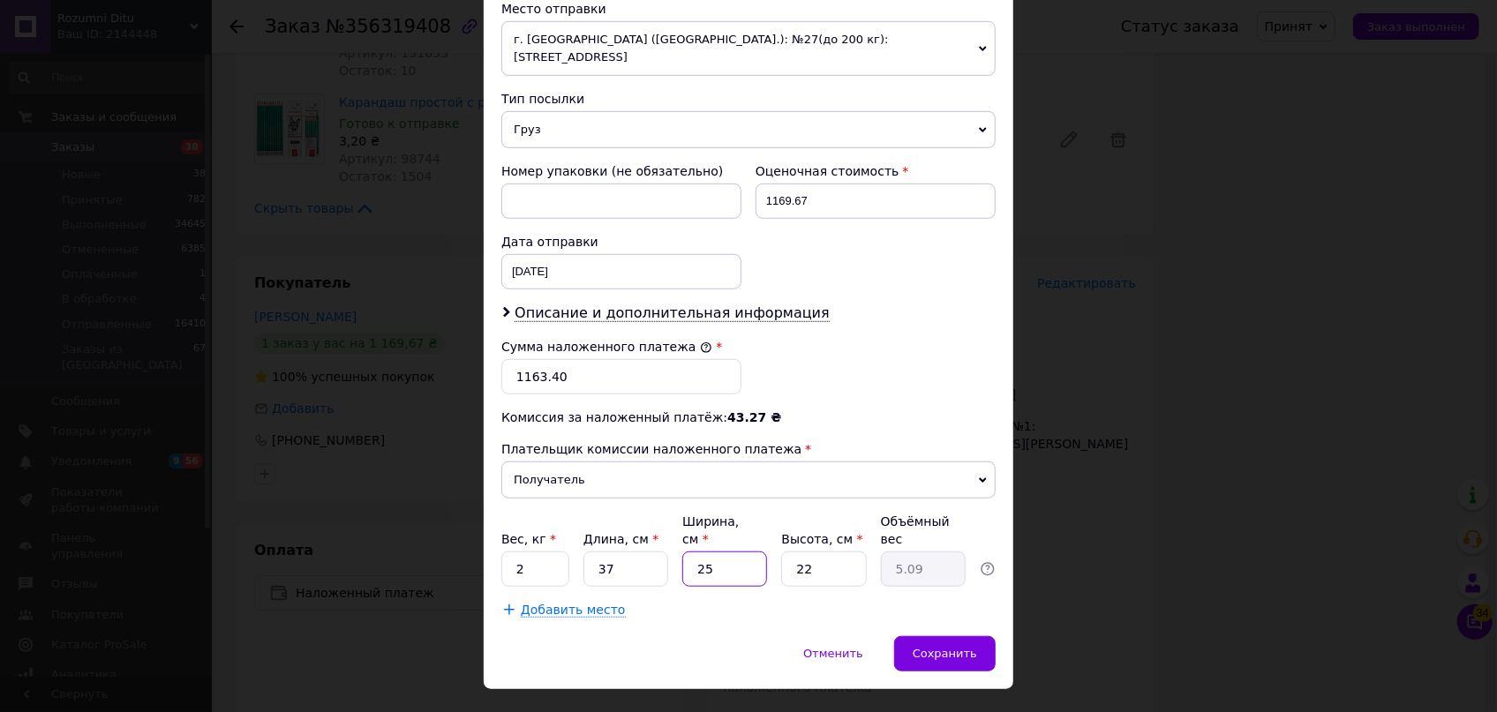
type input "25"
drag, startPoint x: 826, startPoint y: 524, endPoint x: 732, endPoint y: 506, distance: 96.2
click at [733, 513] on div "Вес, кг * 2 Длина, см * 37 Ширина, см * 25 Высота, см * 22 Объёмный вес 5.09" at bounding box center [748, 550] width 494 height 74
type input "1"
type input "0.23"
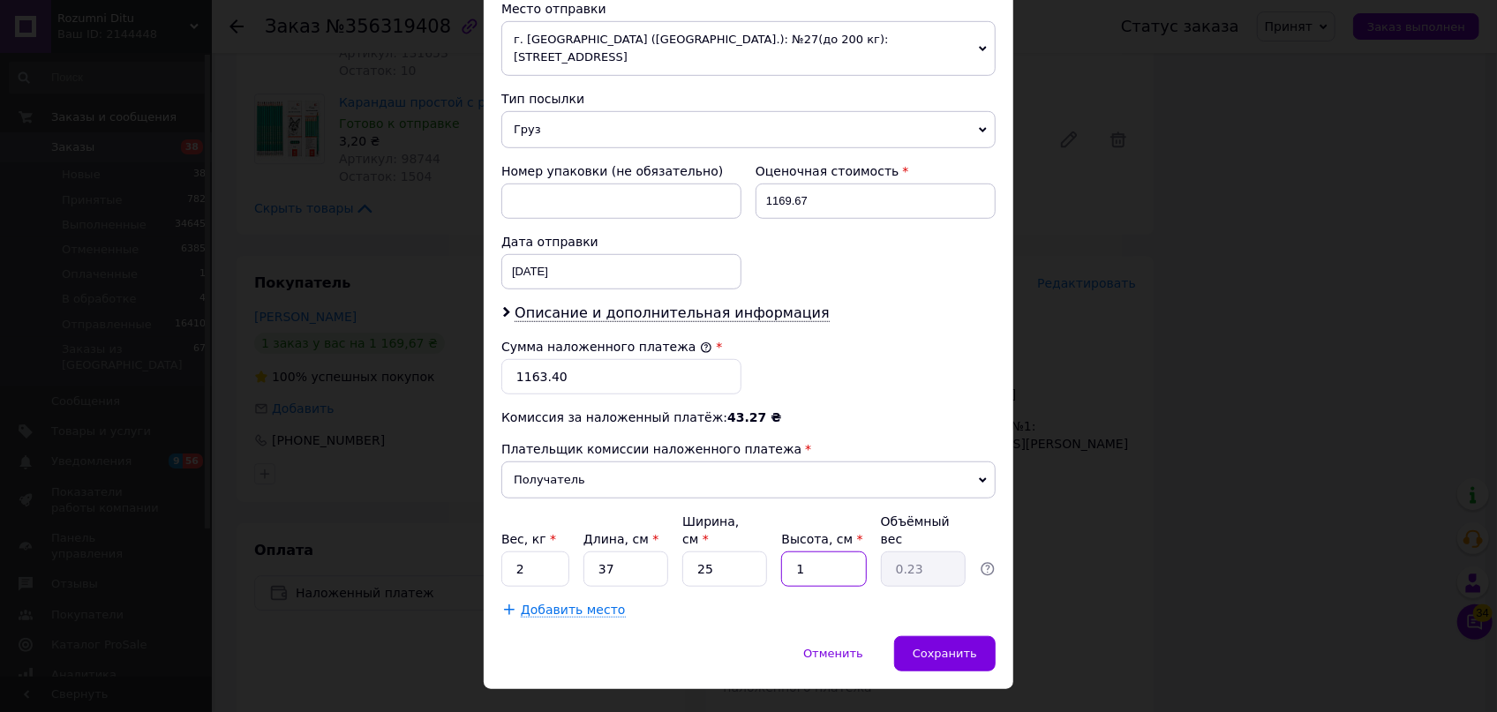
type input "10"
type input "2.31"
type input "10"
click at [954, 647] on span "Сохранить" at bounding box center [945, 653] width 64 height 13
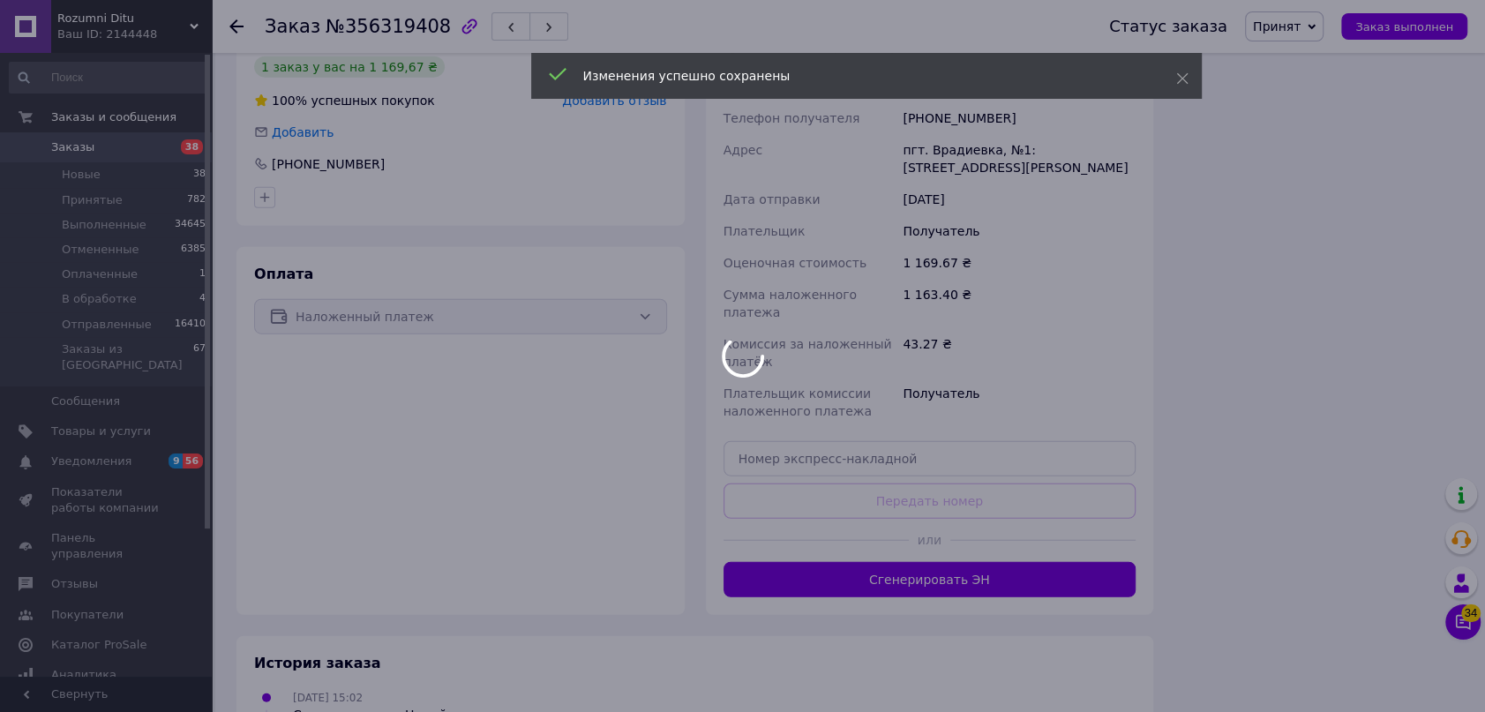
scroll to position [3406, 0]
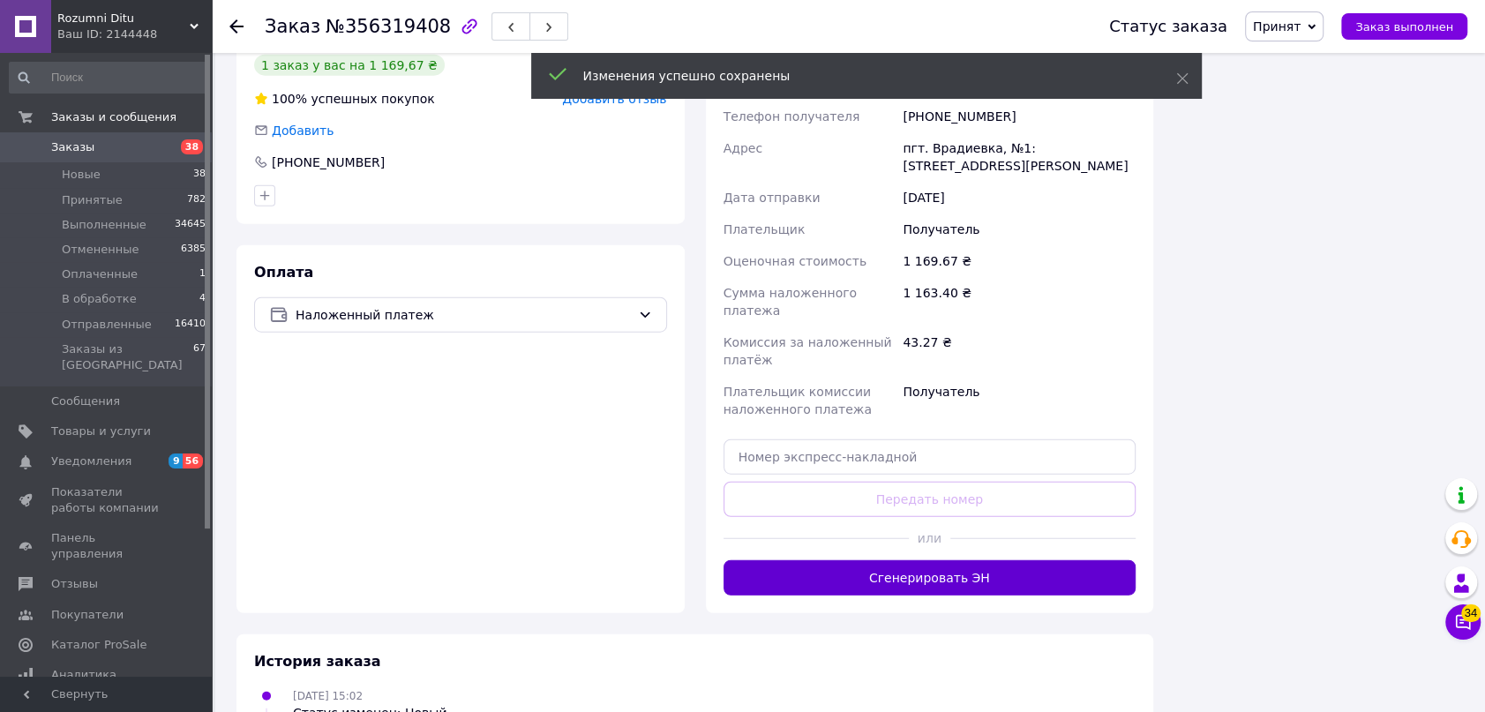
click at [936, 560] on button "Сгенерировать ЭН" at bounding box center [930, 577] width 413 height 35
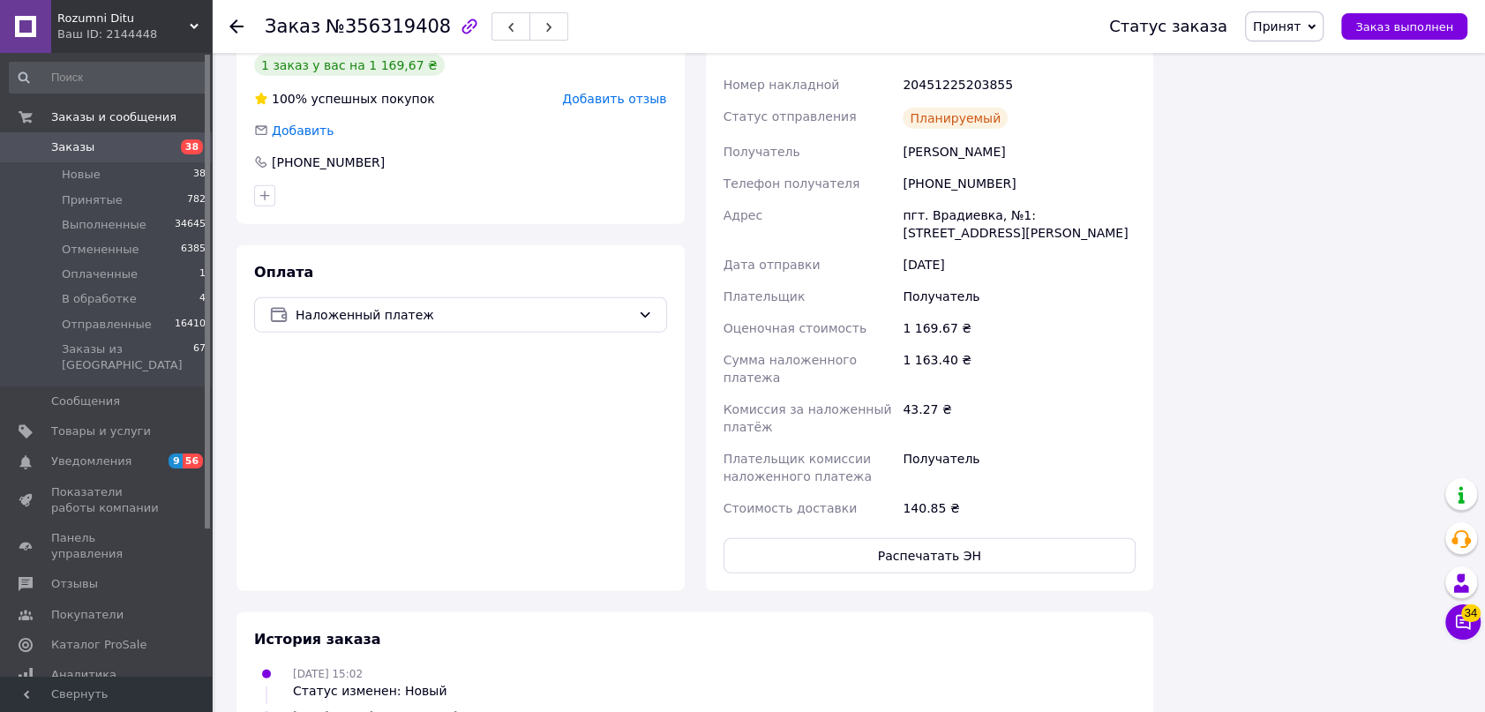
drag, startPoint x: 1326, startPoint y: 16, endPoint x: 1304, endPoint y: 117, distance: 103.7
click at [1324, 16] on span "Принят" at bounding box center [1284, 26] width 79 height 30
click at [1322, 165] on li "Отправленные" at bounding box center [1300, 167] width 108 height 26
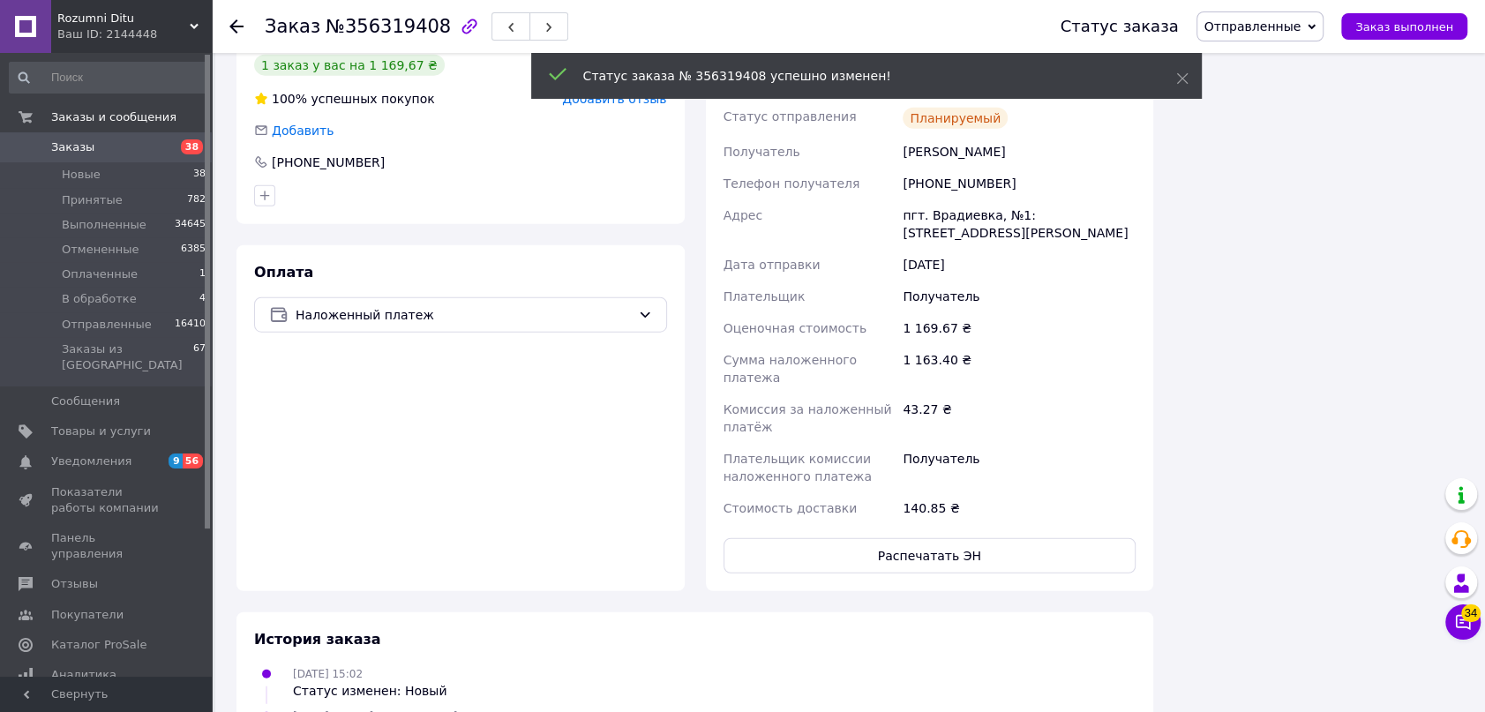
click at [237, 26] on use at bounding box center [236, 26] width 14 height 14
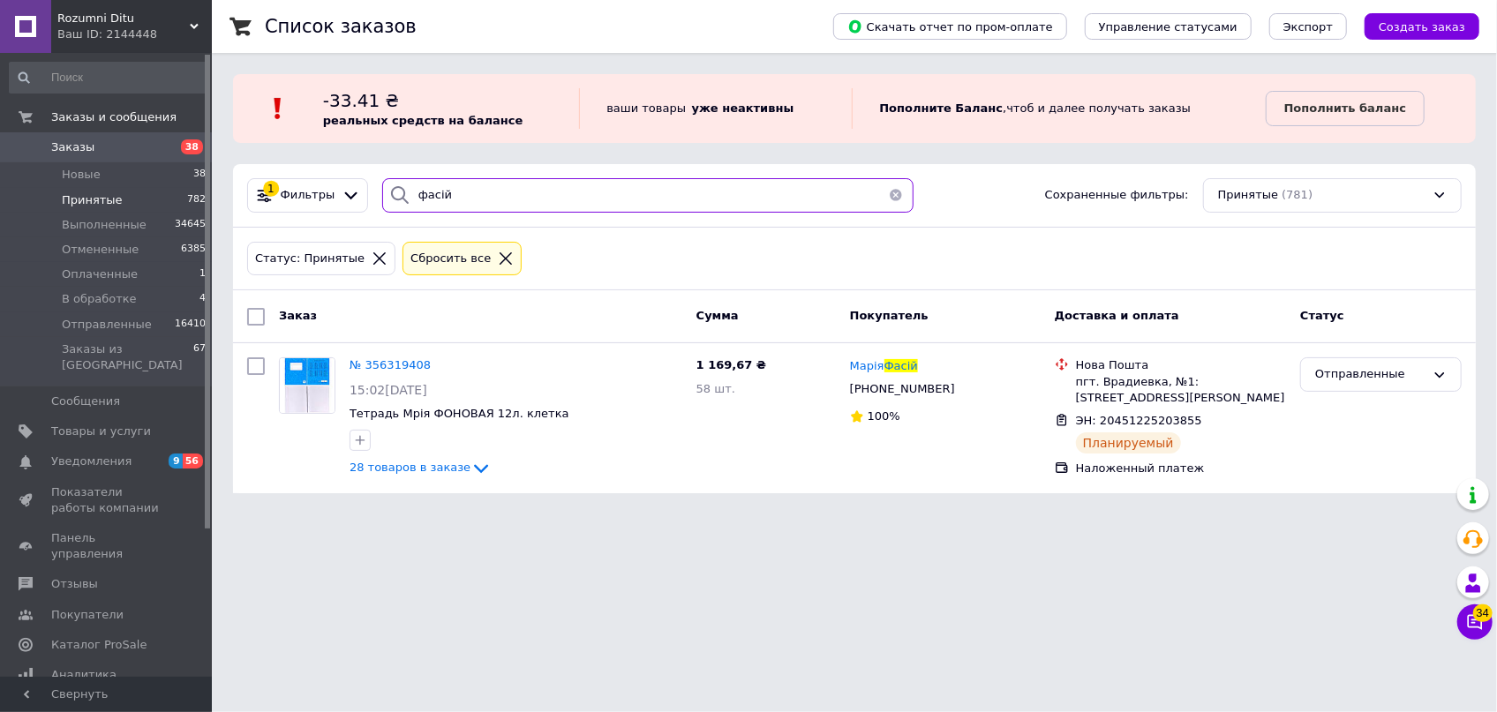
drag, startPoint x: 487, startPoint y: 198, endPoint x: 267, endPoint y: 148, distance: 226.1
click at [267, 152] on div "Список заказов Скачать отчет по пром-оплате Управление статусами Экспорт Создат…" at bounding box center [854, 257] width 1285 height 515
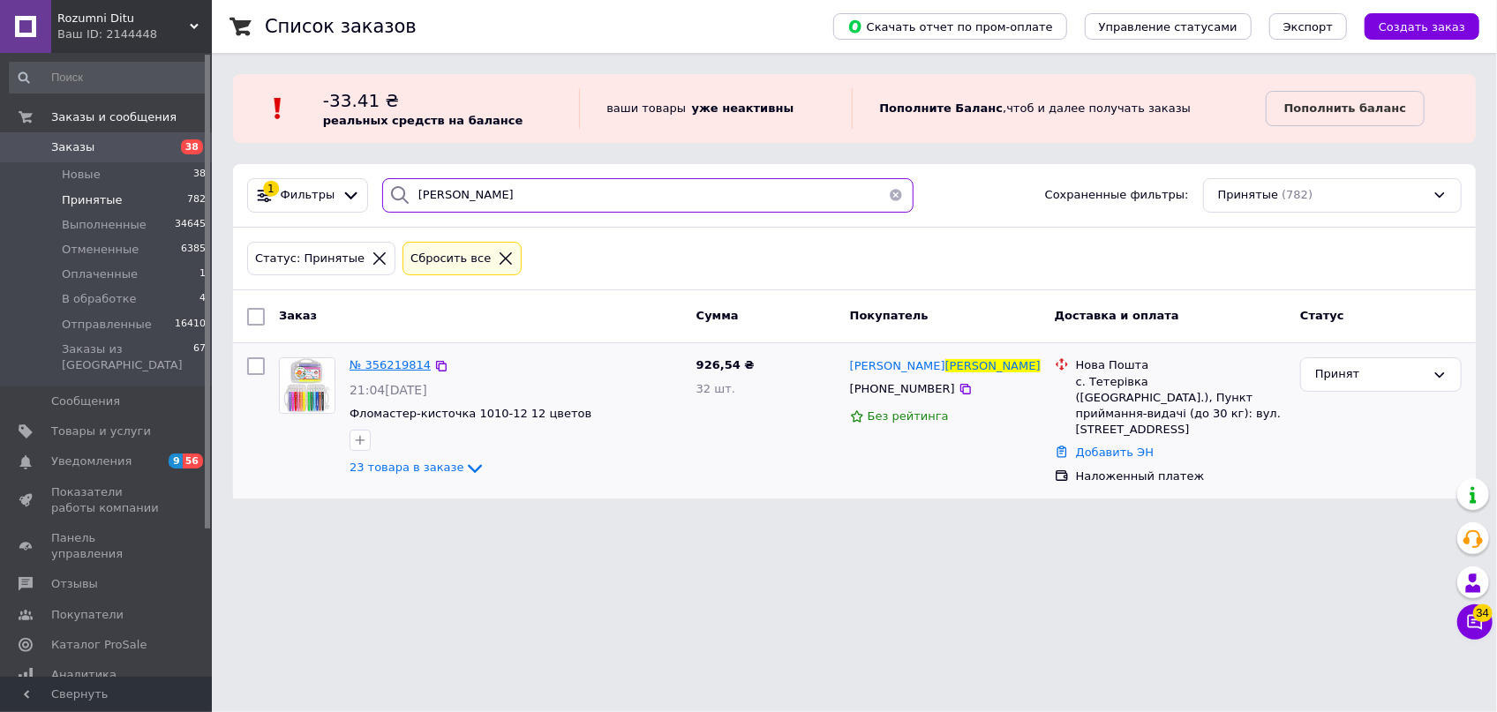
type input "хаврун"
click at [361, 361] on span "№ 356219814" at bounding box center [389, 364] width 81 height 13
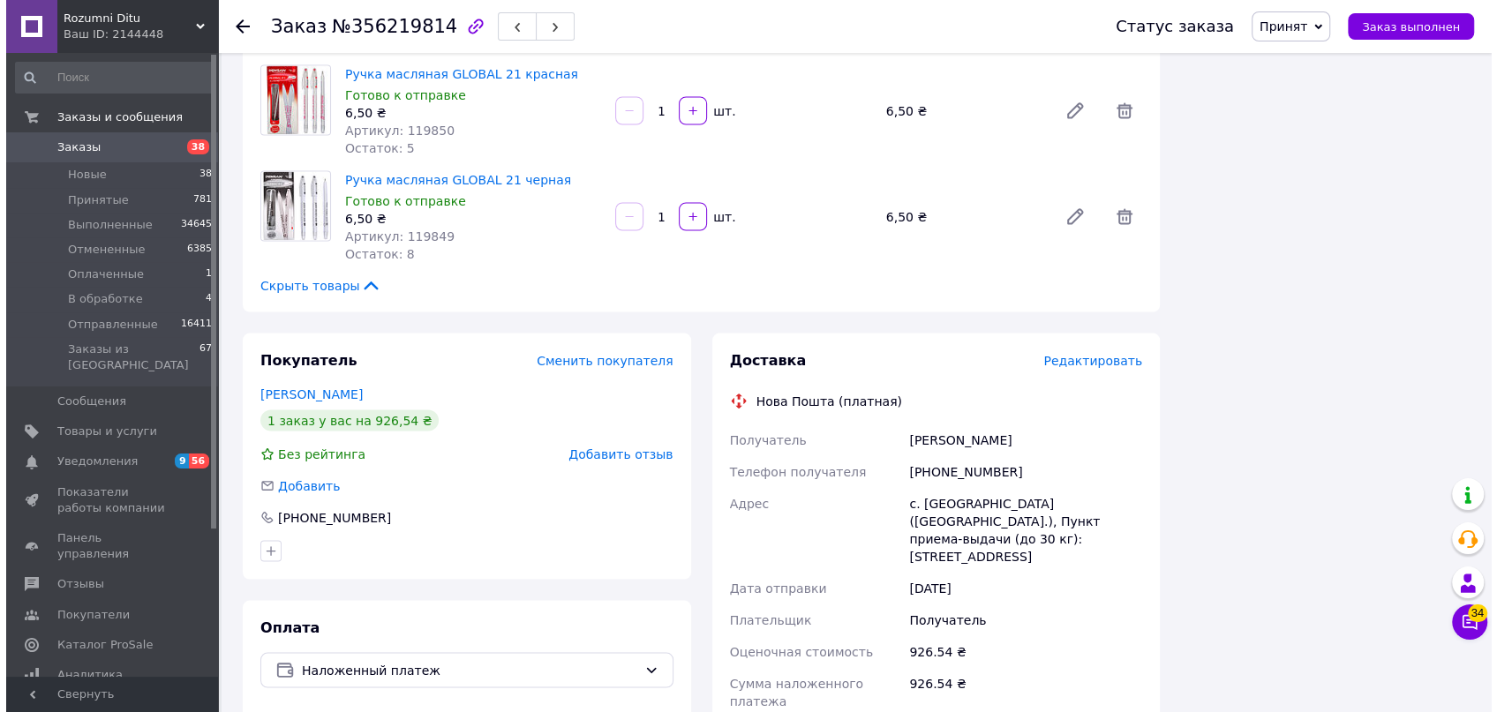
scroll to position [2648, 0]
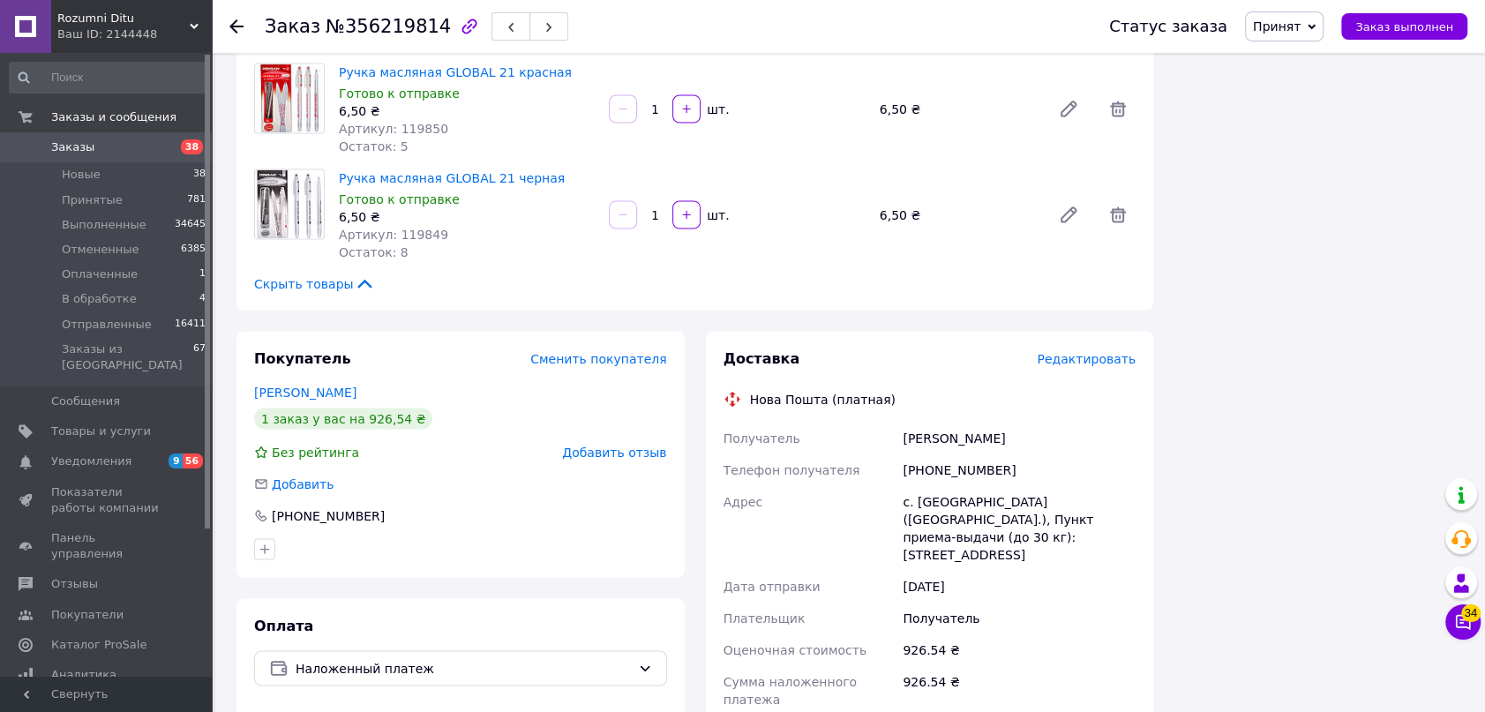
click at [1094, 351] on span "Редактировать" at bounding box center [1086, 358] width 99 height 14
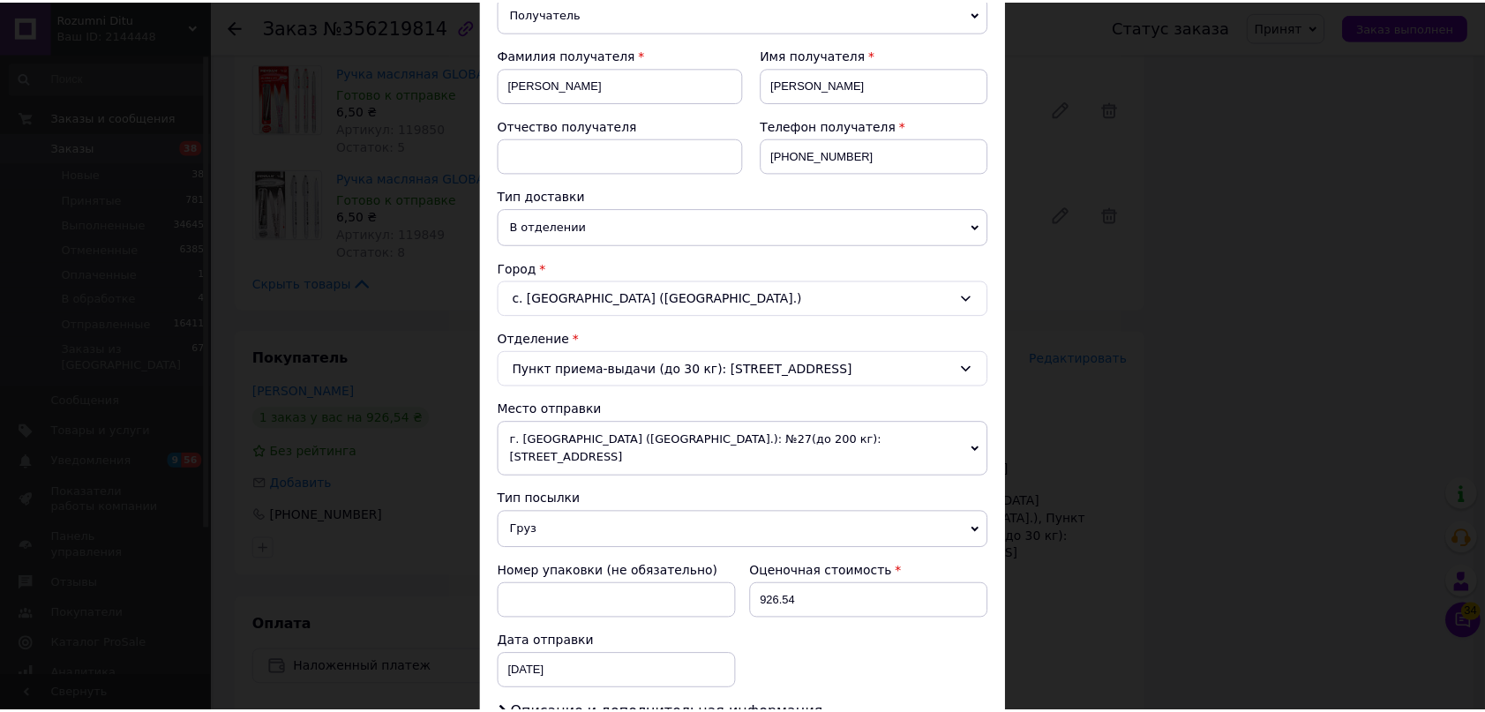
scroll to position [561, 0]
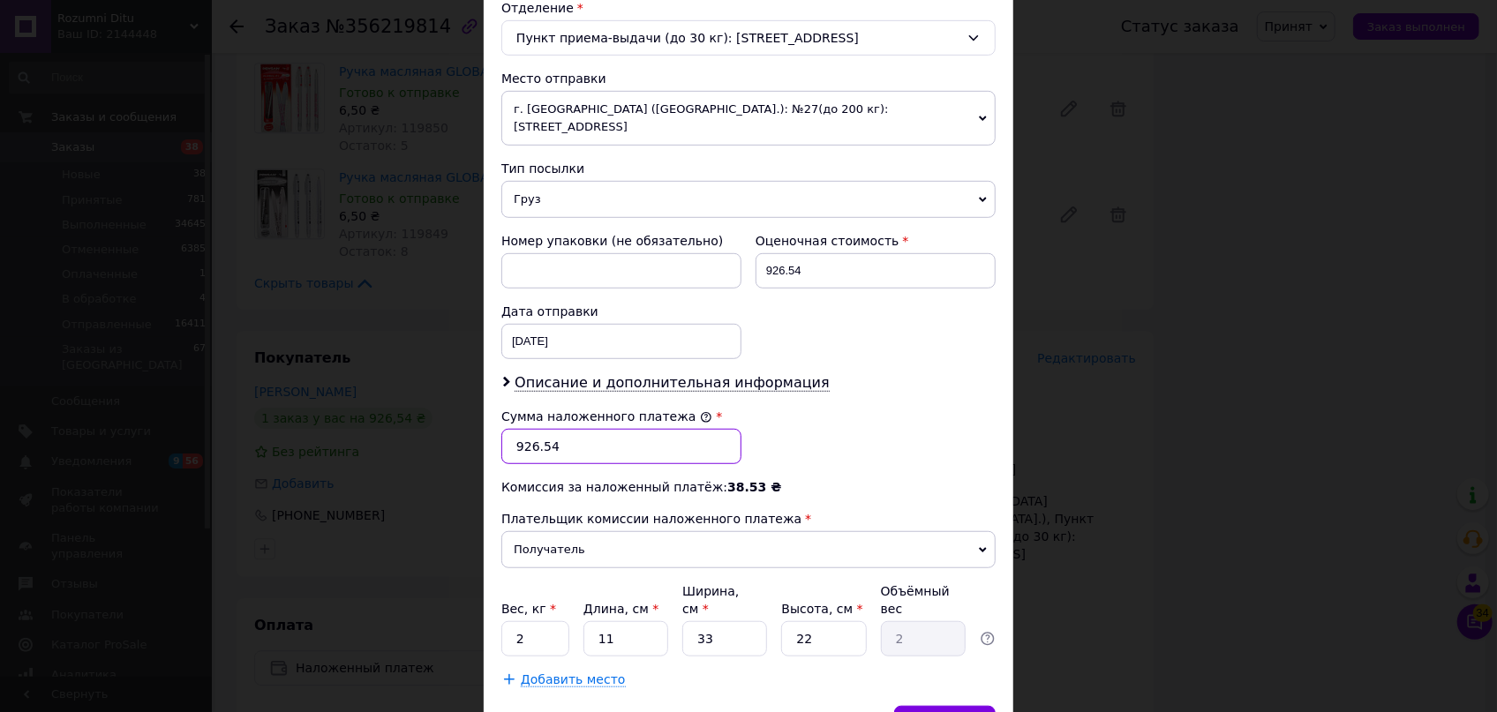
click at [580, 429] on input "926.54" at bounding box center [621, 446] width 240 height 35
type input "9"
type input "1179.80"
drag, startPoint x: 880, startPoint y: 151, endPoint x: 861, endPoint y: 169, distance: 26.2
click at [874, 160] on div "Тип посылки" at bounding box center [748, 169] width 494 height 18
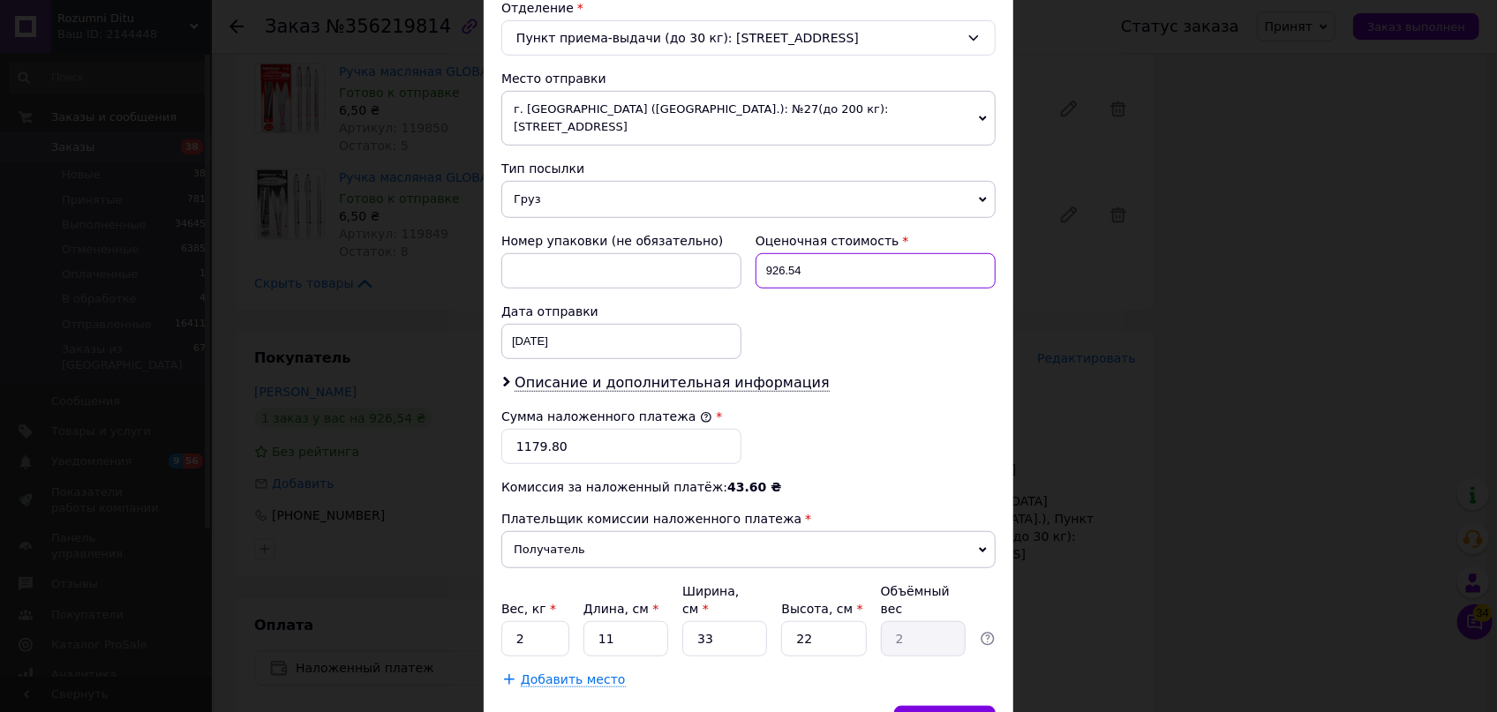
click at [845, 253] on input "926.54" at bounding box center [875, 270] width 240 height 35
type input "9"
type input "1179.80"
click at [567, 594] on div "Вес, кг * 2 Длина, см * 11 Ширина, см * 33 Высота, см * 22 Объёмный вес 2" at bounding box center [748, 619] width 494 height 74
click at [560, 621] on input "2" at bounding box center [535, 638] width 68 height 35
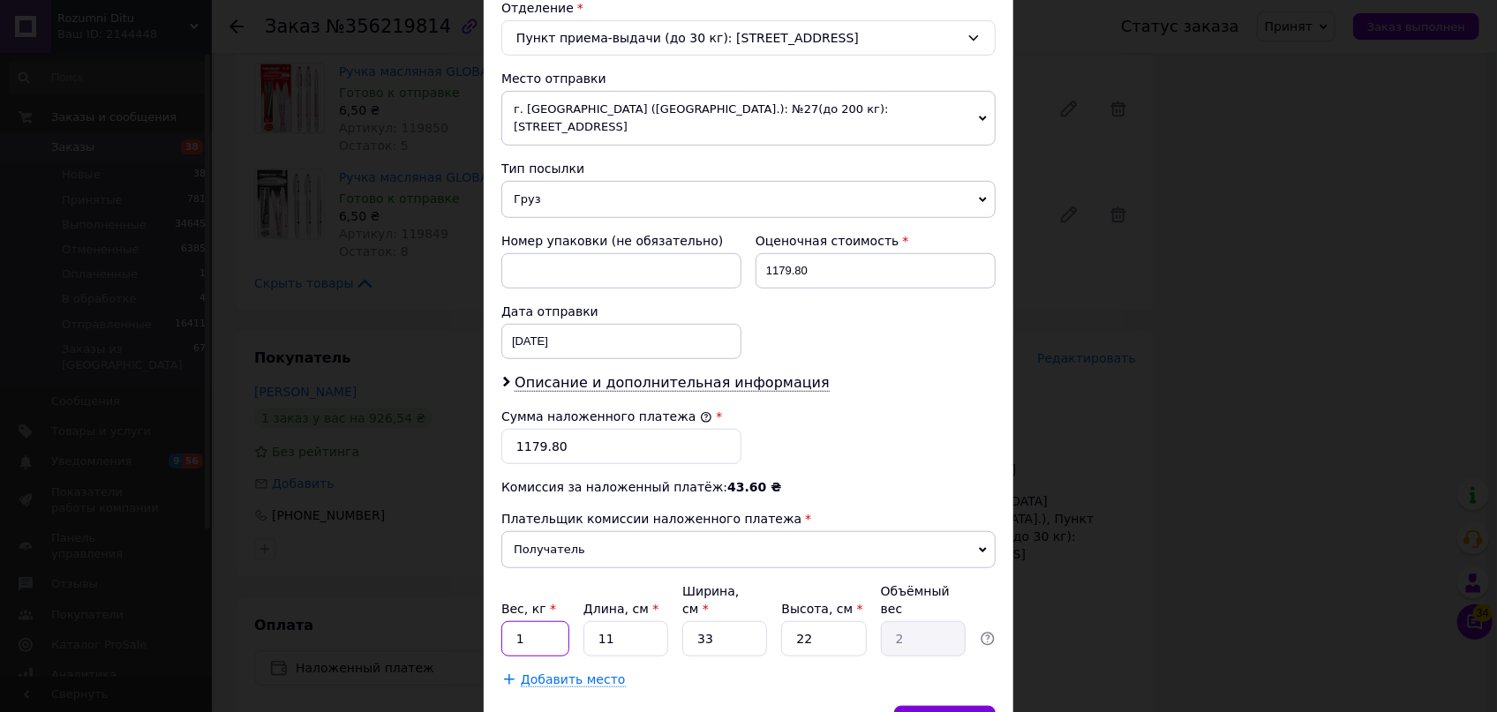
type input "1"
drag, startPoint x: 605, startPoint y: 591, endPoint x: 558, endPoint y: 586, distance: 47.9
click at [558, 586] on div "Вес, кг * 1 Длина, см * 11 Ширина, см * 33 Высота, см * 22 Объёмный вес 2" at bounding box center [748, 619] width 494 height 74
type input "3"
type input "0.54"
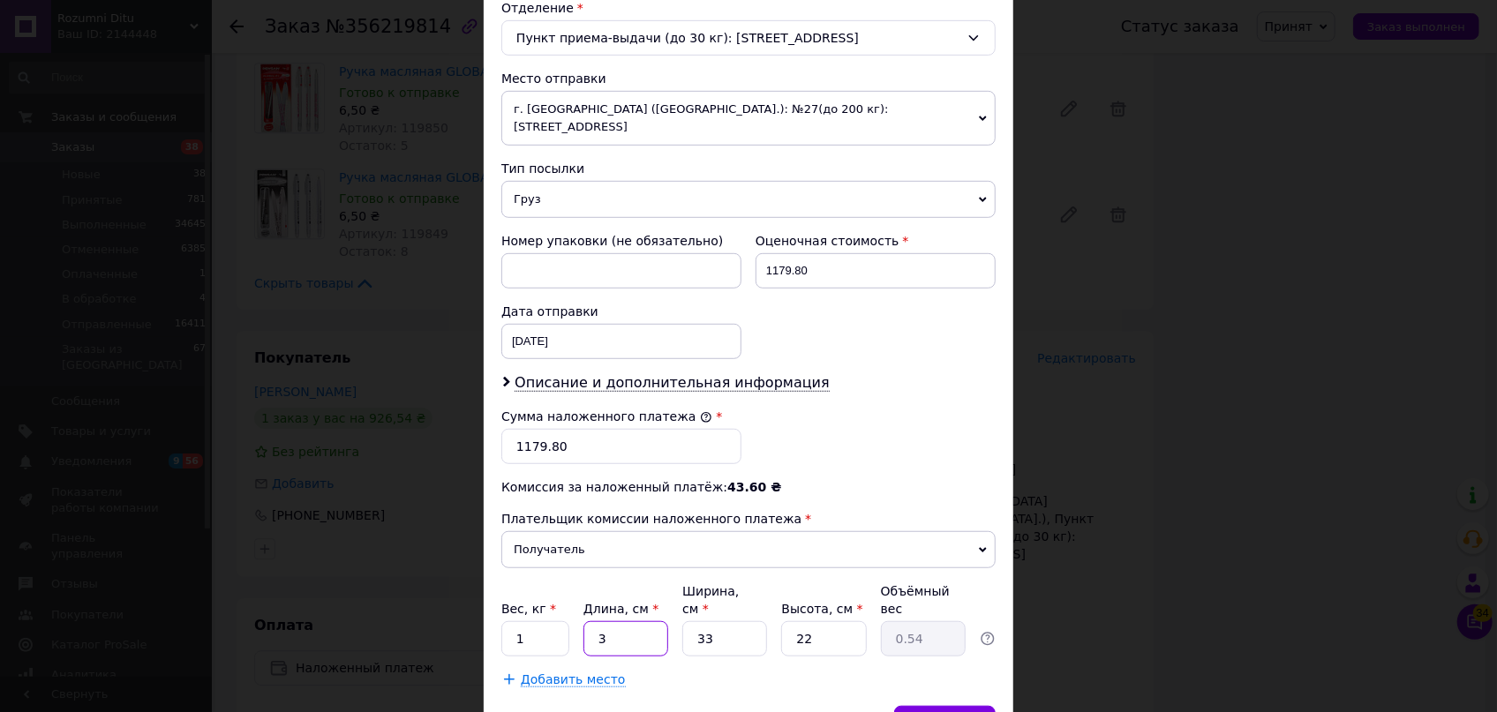
type input "37"
type input "6.72"
type input "37"
drag, startPoint x: 708, startPoint y: 604, endPoint x: 695, endPoint y: 601, distance: 13.5
click at [695, 621] on input "33" at bounding box center [724, 638] width 85 height 35
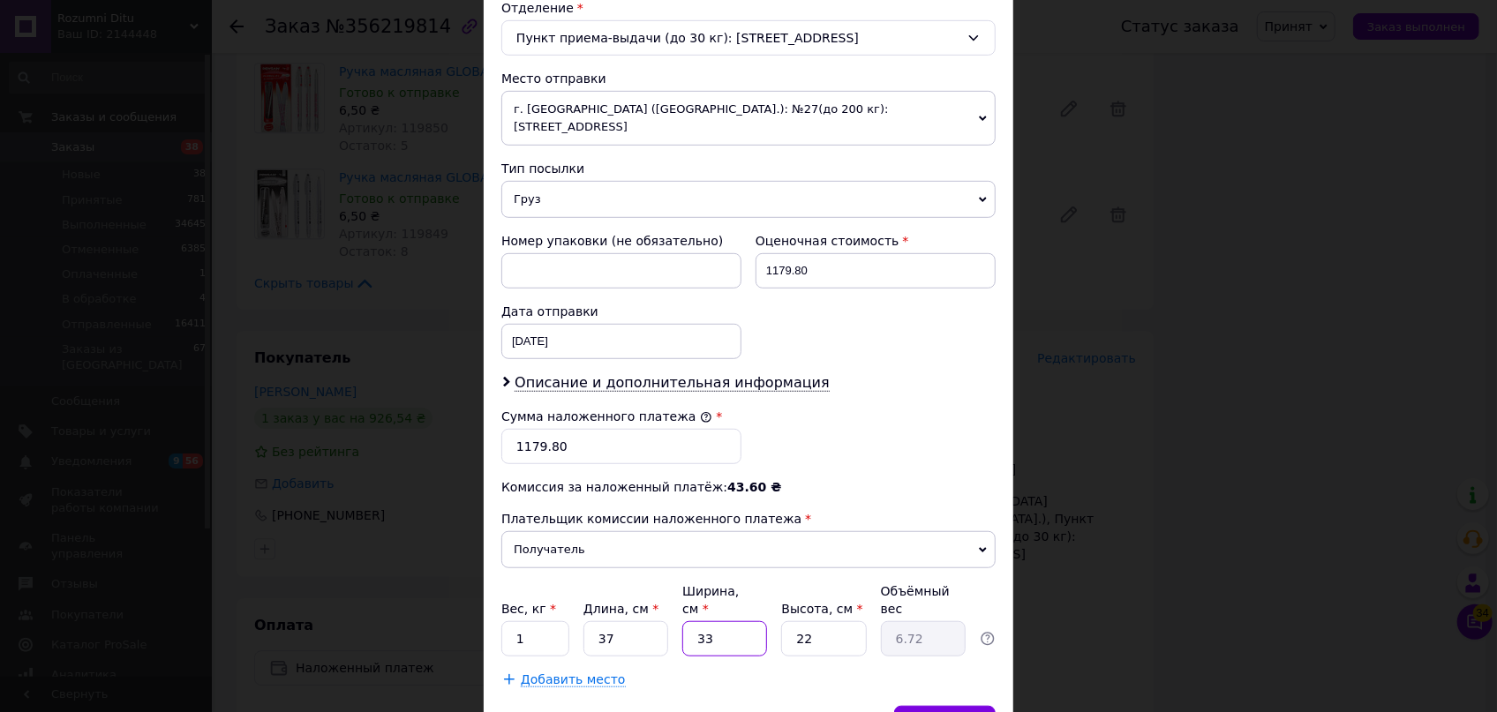
type input "2"
type input "0.41"
type input "25"
type input "5.09"
type input "25"
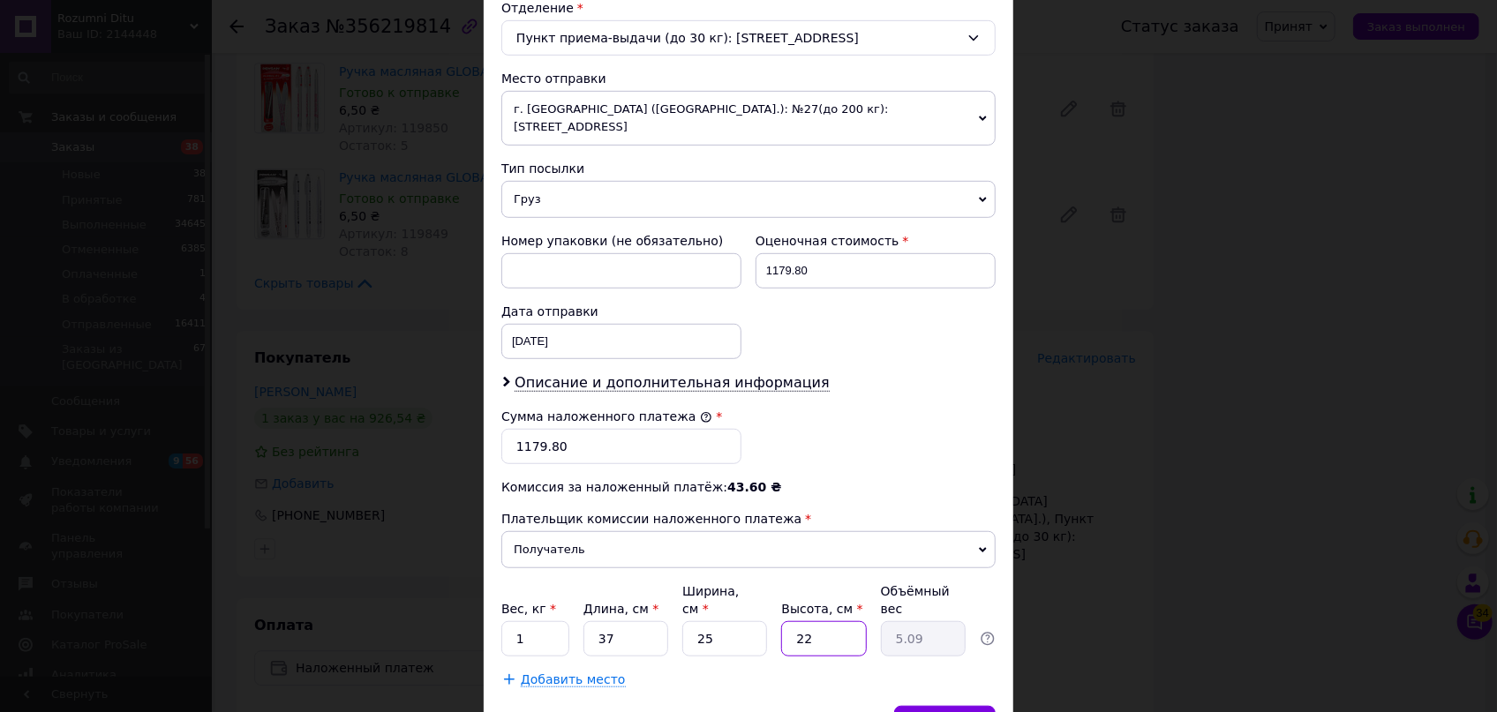
drag, startPoint x: 834, startPoint y: 599, endPoint x: 757, endPoint y: 584, distance: 78.2
click at [762, 586] on div "Вес, кг * 1 Длина, см * 37 Ширина, см * 25 Высота, см * 22 Объёмный вес 5.09" at bounding box center [748, 619] width 494 height 74
type input "8"
type input "1.85"
type input "8"
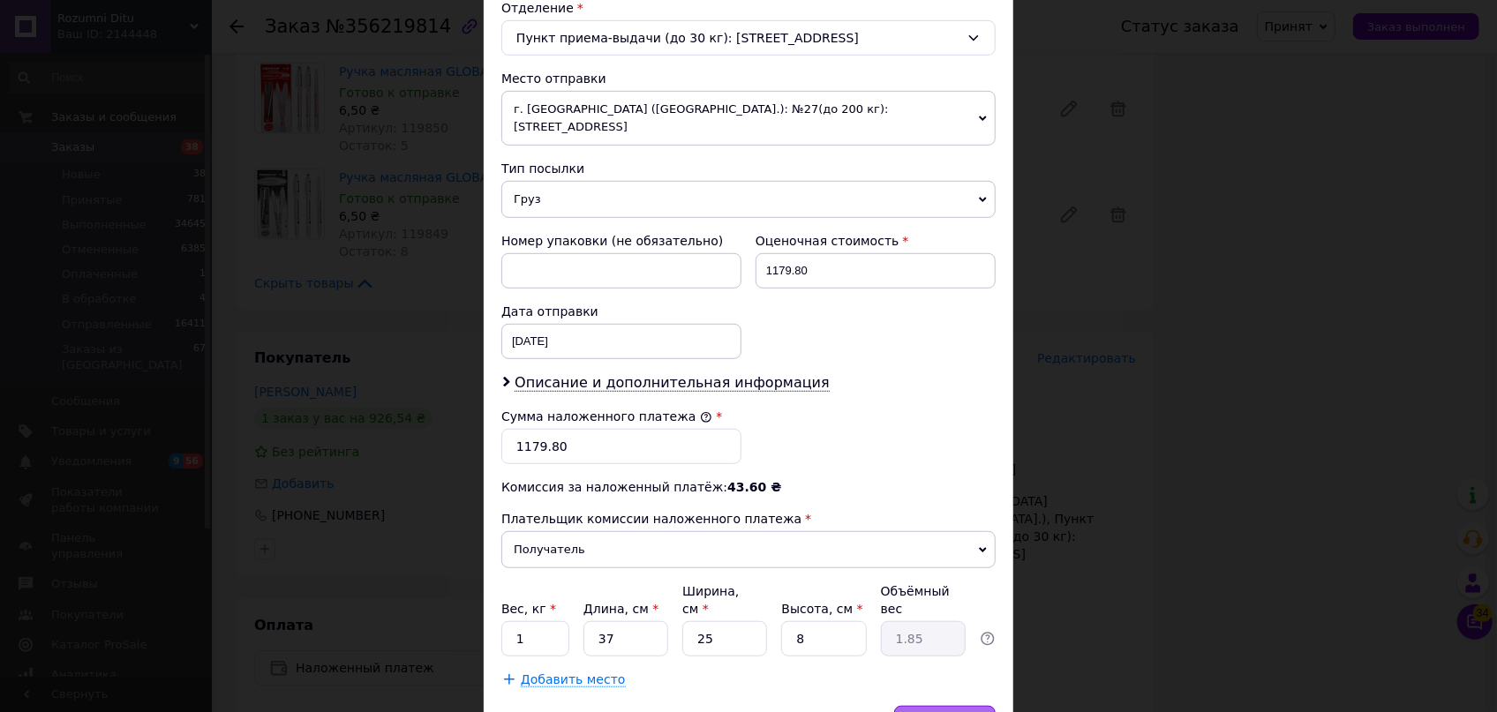
click at [947, 711] on span "Сохранить" at bounding box center [945, 723] width 64 height 13
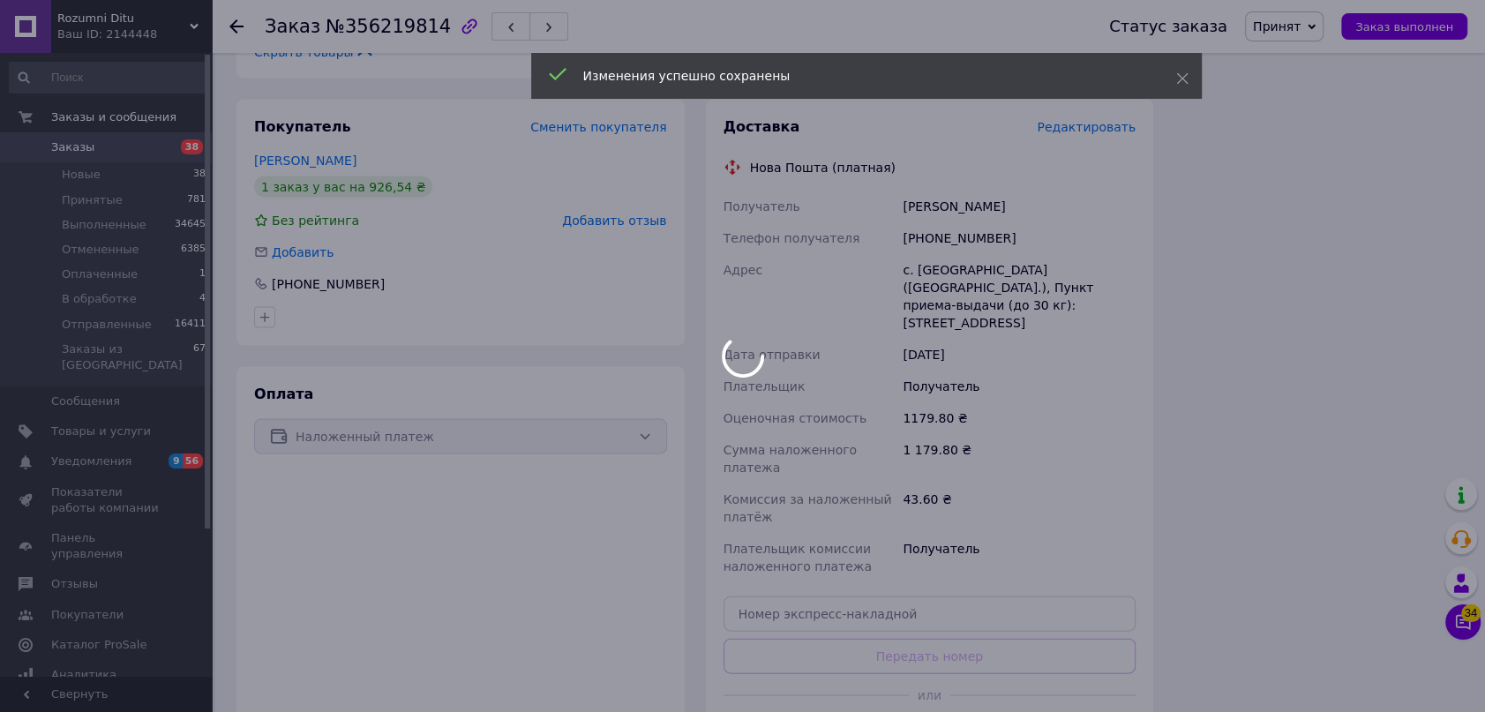
scroll to position [2888, 0]
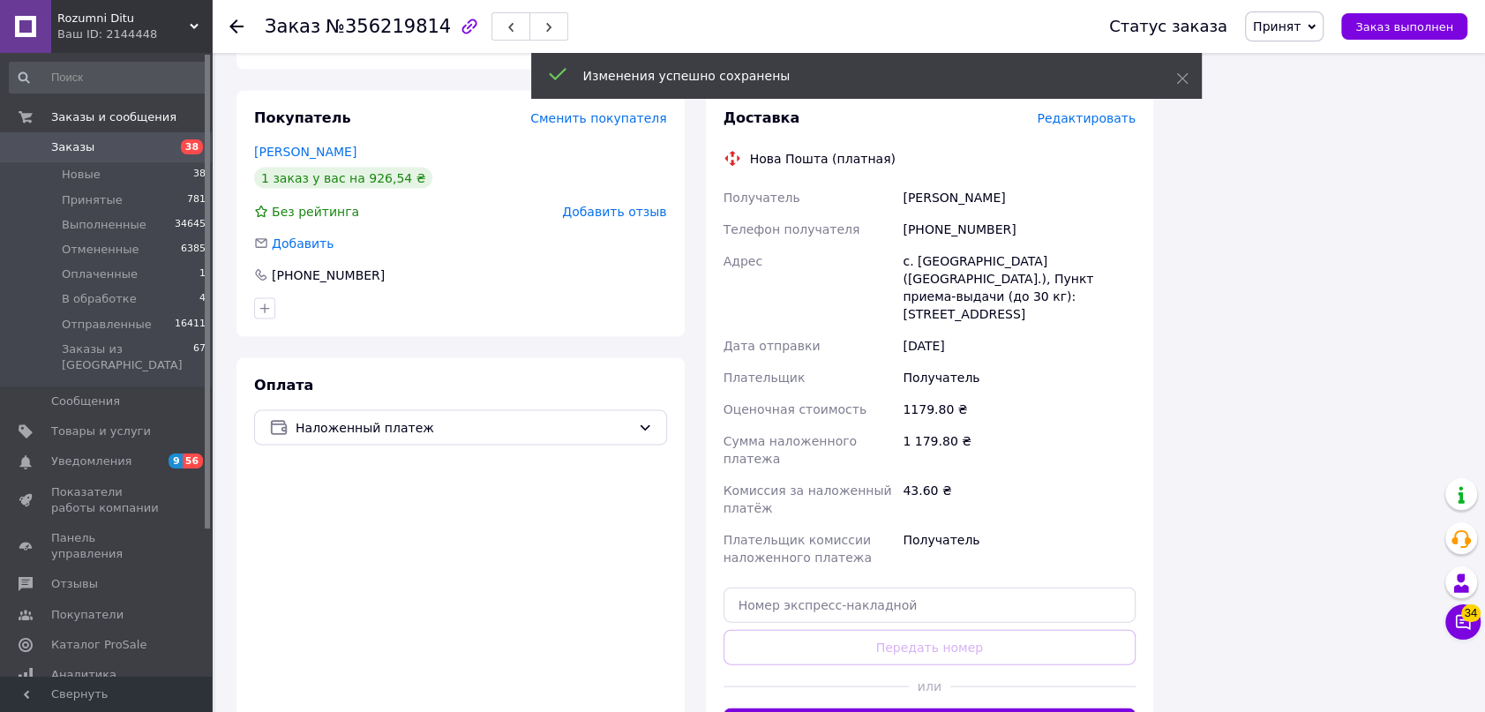
click at [955, 709] on button "Сгенерировать ЭН" at bounding box center [930, 726] width 413 height 35
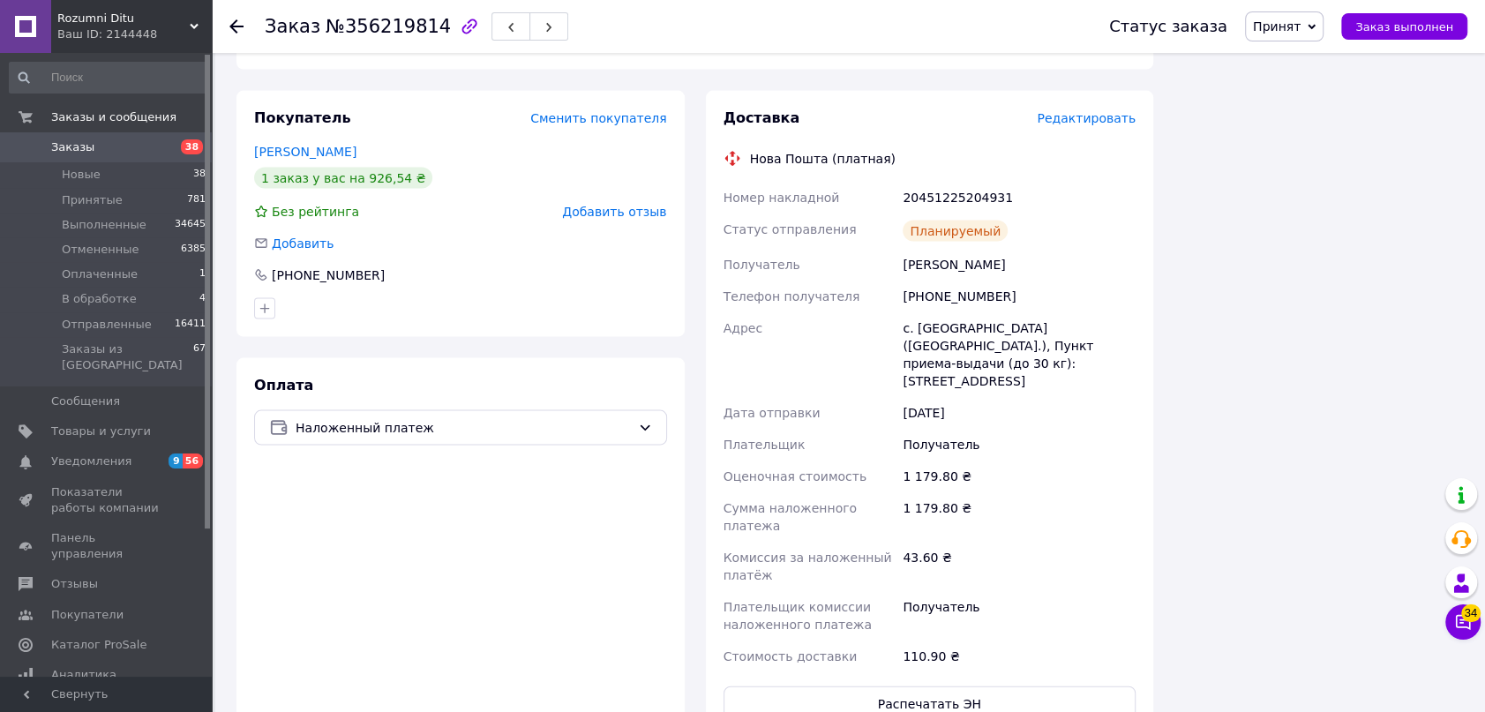
click at [1318, 26] on span "Принят" at bounding box center [1284, 26] width 79 height 30
click at [1326, 164] on li "Отправленные" at bounding box center [1300, 167] width 108 height 26
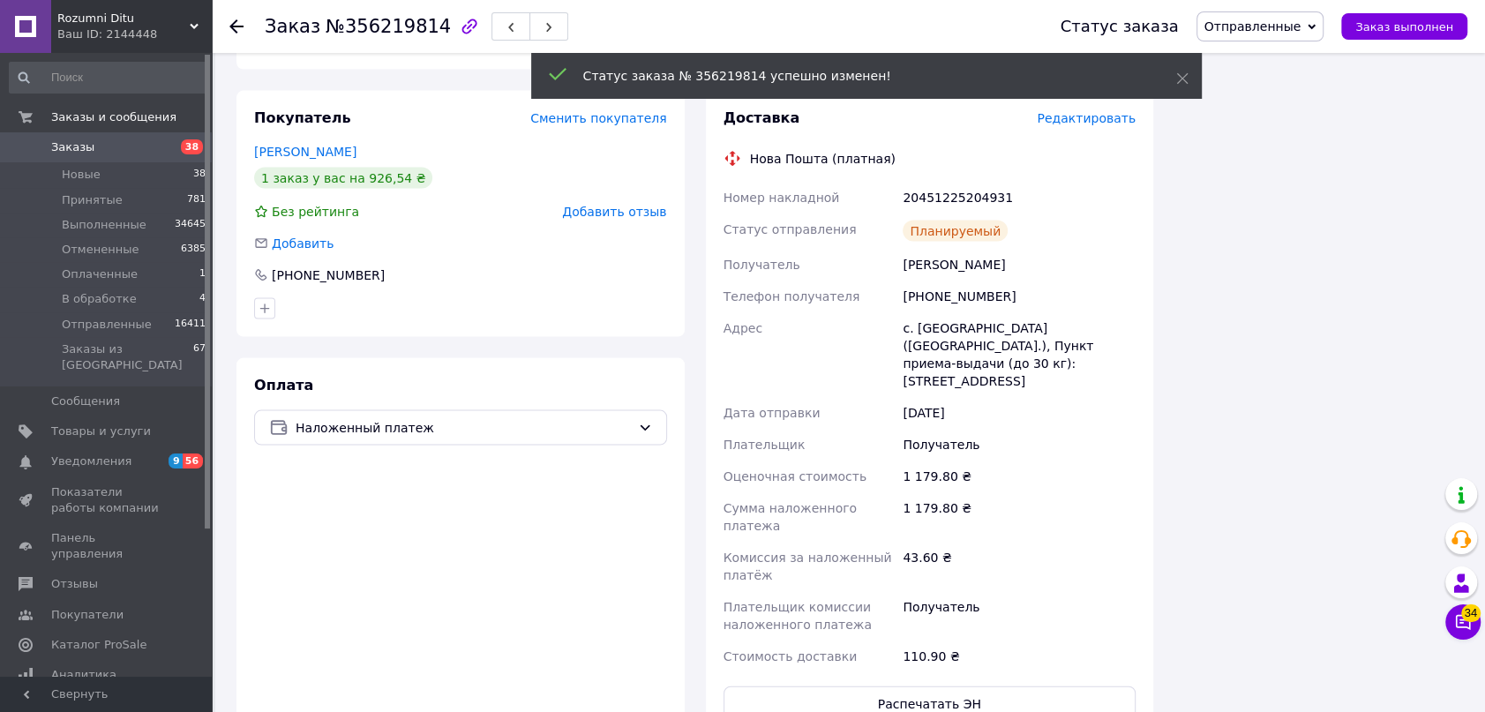
click at [238, 21] on icon at bounding box center [236, 26] width 14 height 14
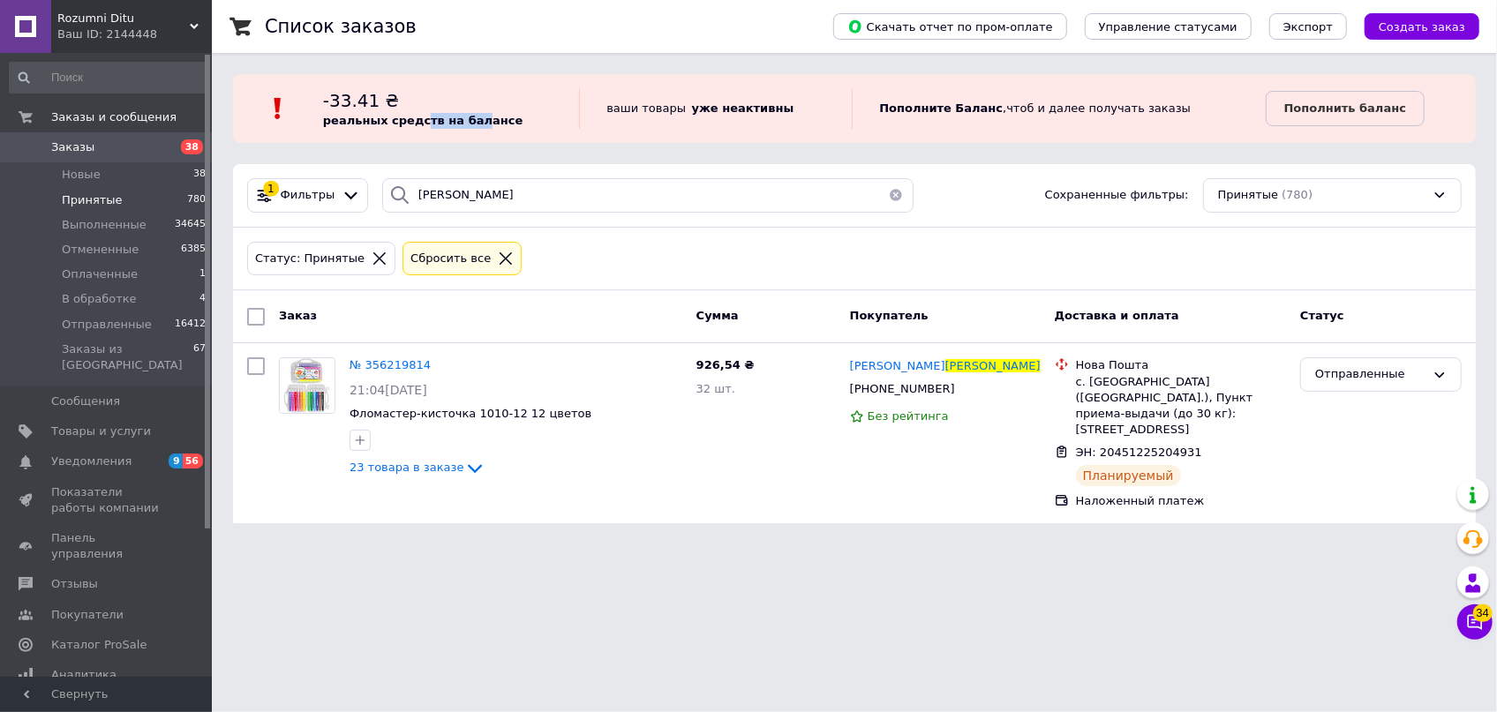
click at [424, 114] on b "реальных средств на балансе" at bounding box center [423, 120] width 200 height 13
drag, startPoint x: 469, startPoint y: 190, endPoint x: 177, endPoint y: 148, distance: 295.9
click at [182, 158] on div "Rozumni Ditu Ваш ID: 2144448 Сайт Rozumni Ditu Кабинет покупателя Проверить сос…" at bounding box center [748, 272] width 1497 height 545
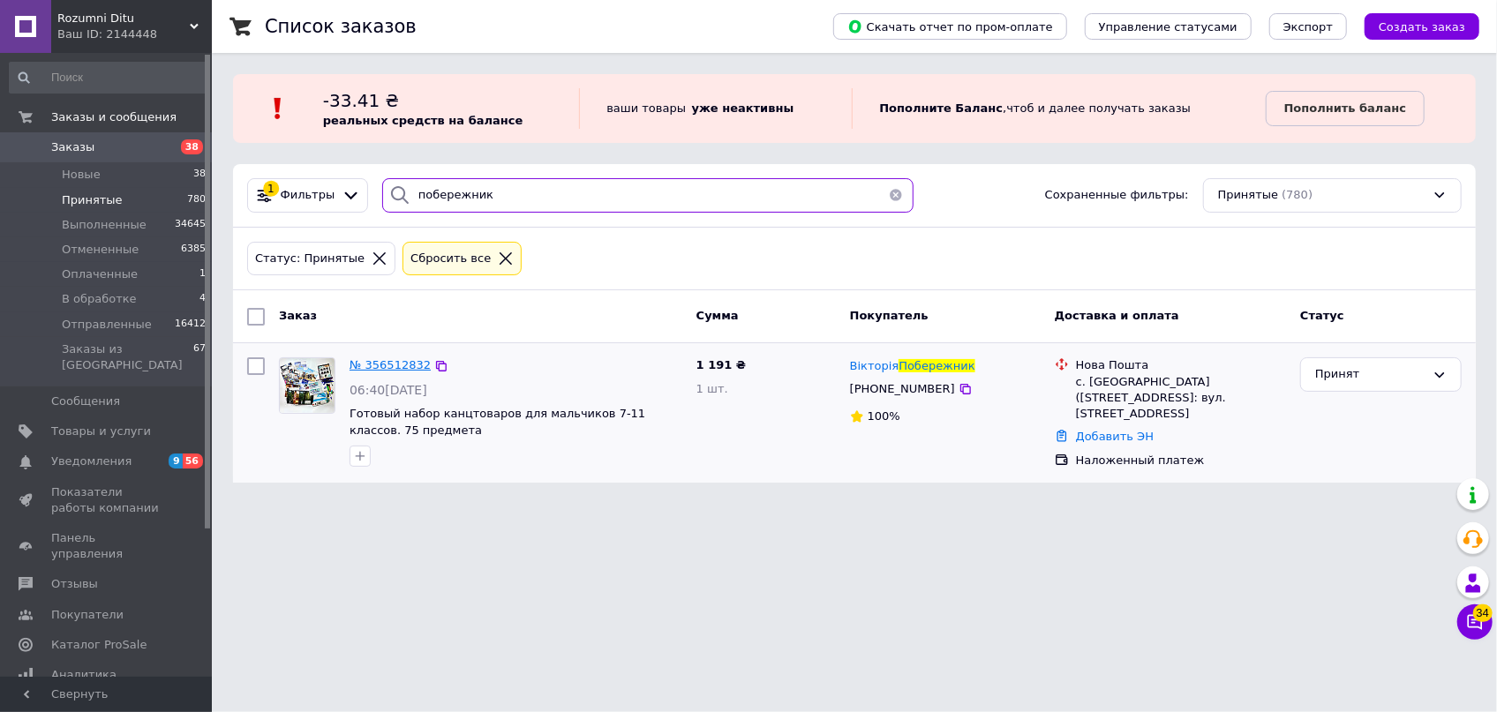
type input "побережник"
click at [400, 368] on span "№ 356512832" at bounding box center [389, 364] width 81 height 13
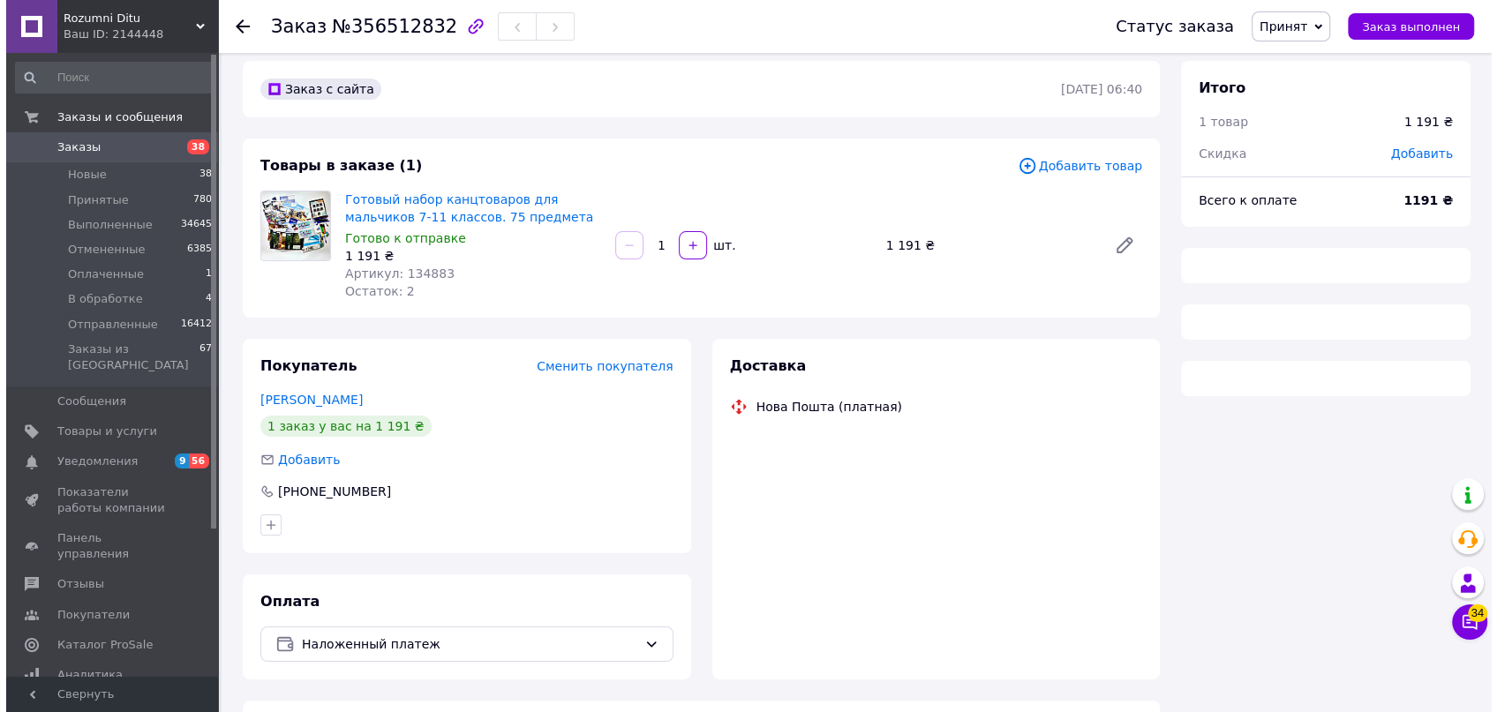
scroll to position [57, 0]
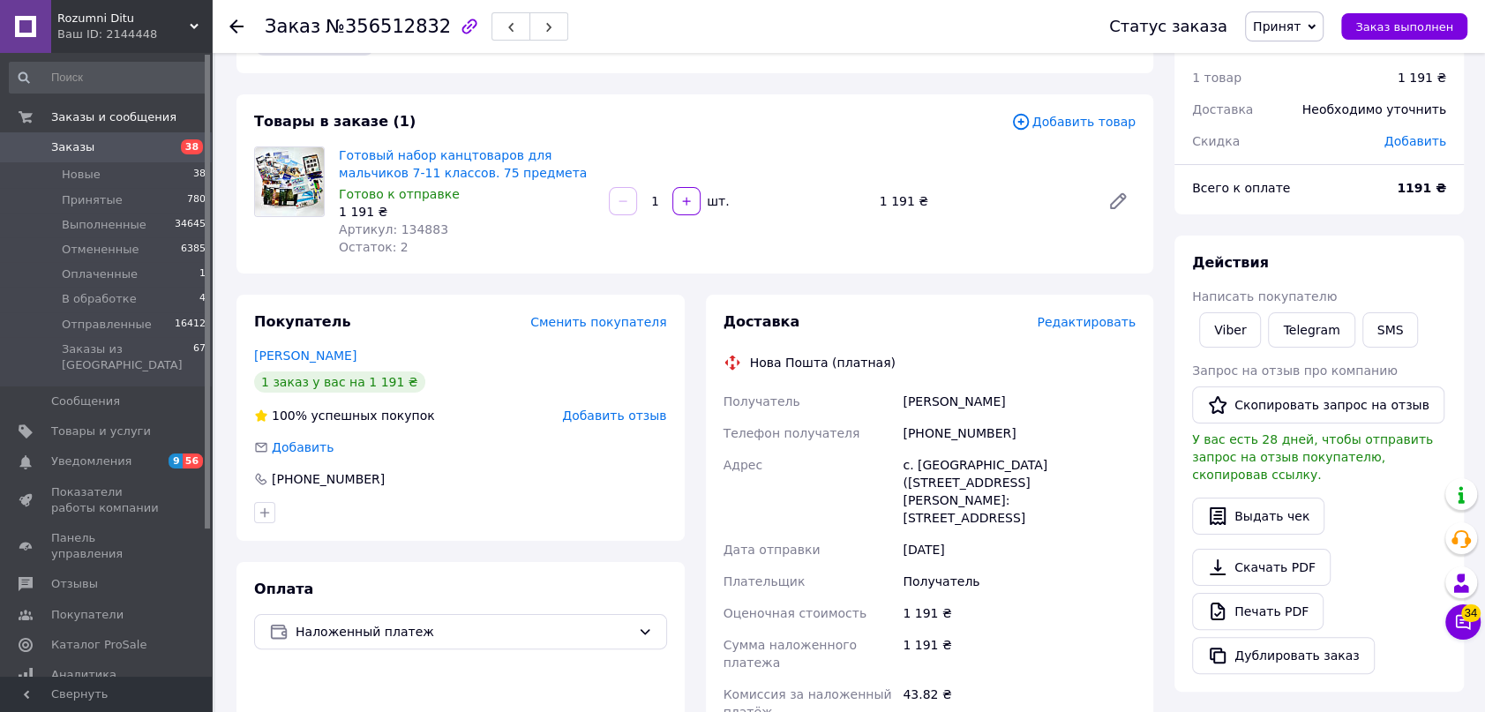
click at [1084, 324] on span "Редактировать" at bounding box center [1086, 322] width 99 height 14
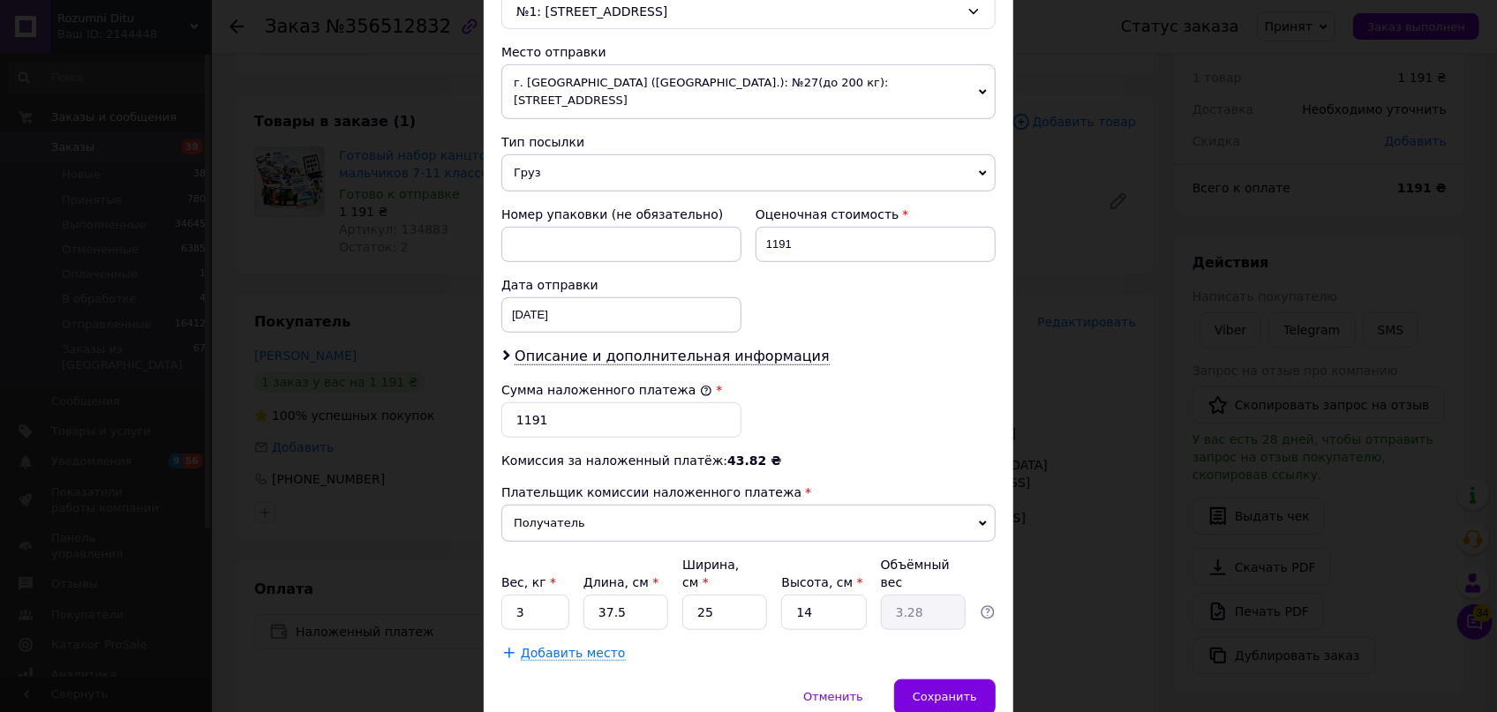
scroll to position [631, 0]
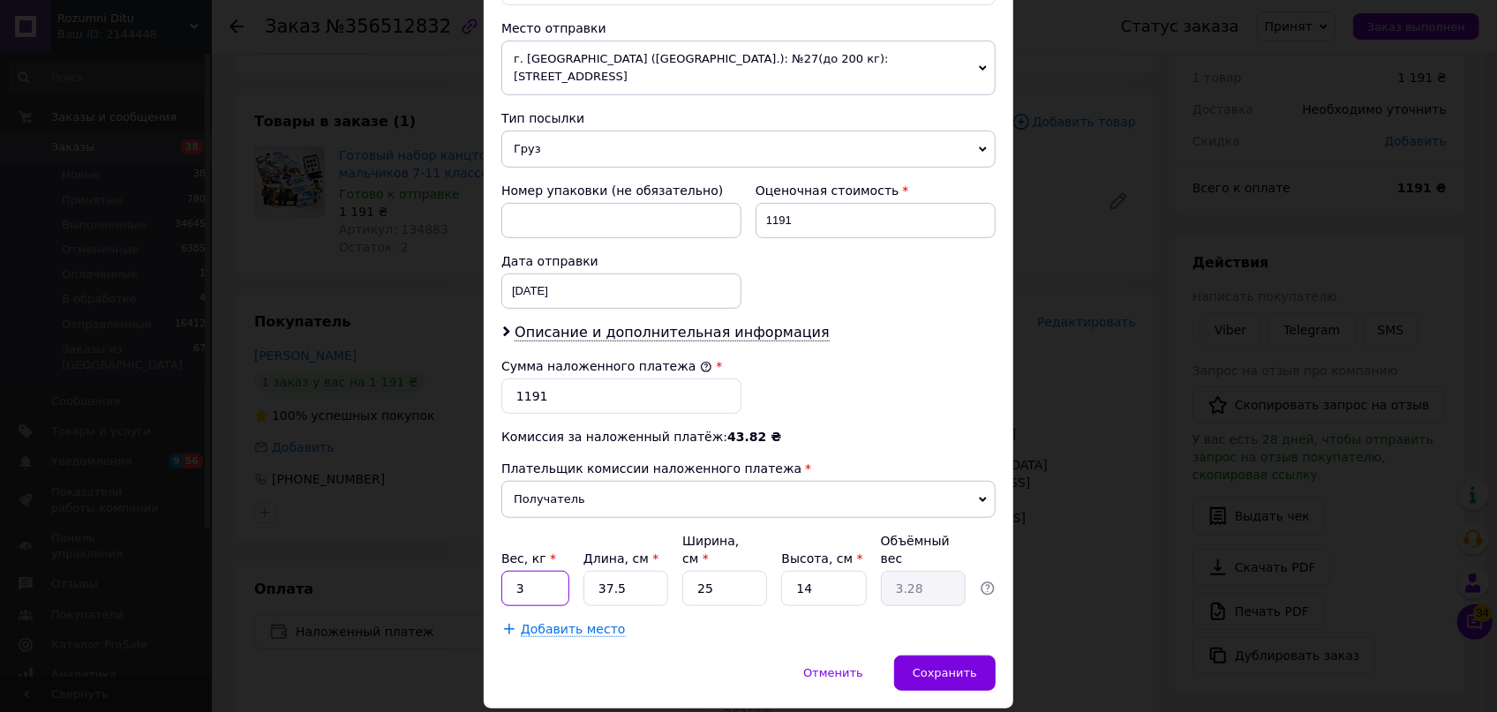
click at [538, 571] on input "3" at bounding box center [535, 588] width 68 height 35
click at [953, 656] on div "Сохранить" at bounding box center [944, 673] width 101 height 35
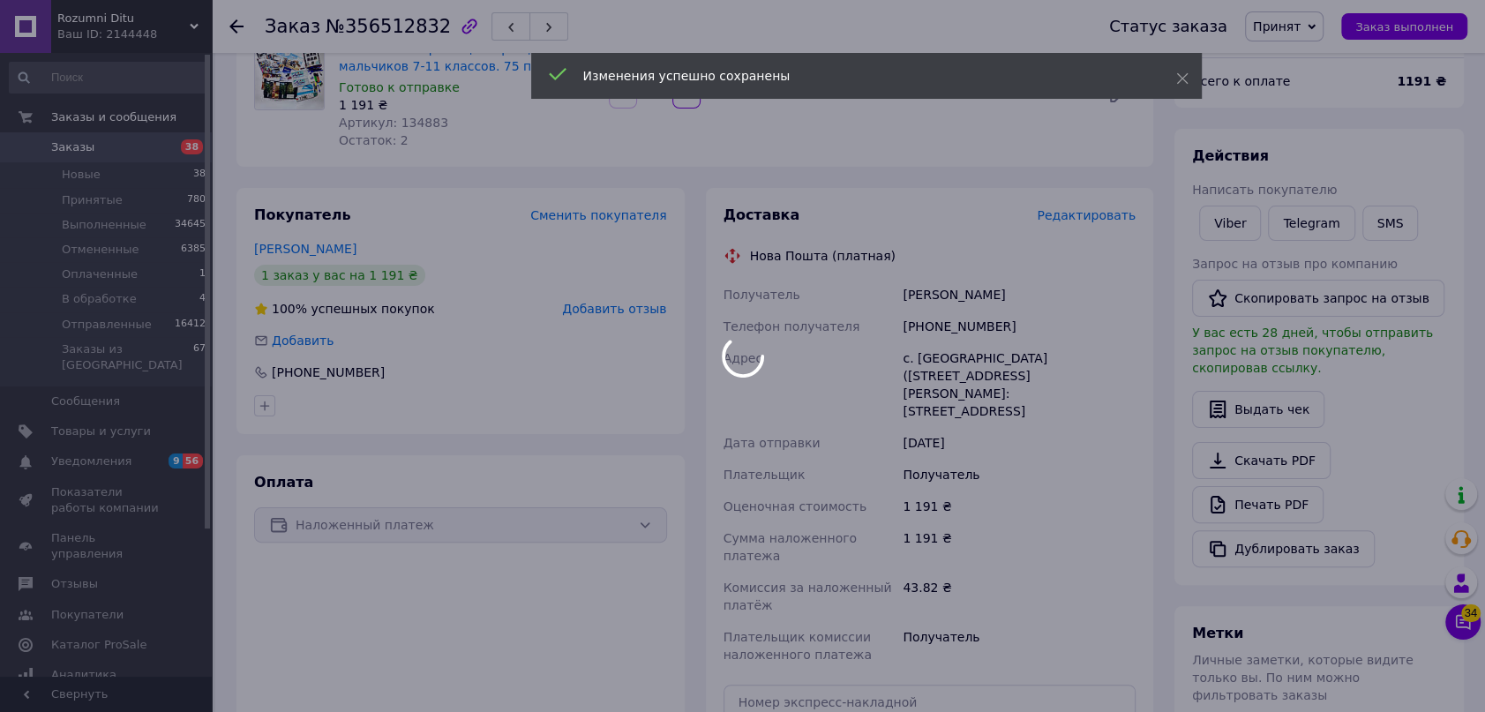
scroll to position [379, 0]
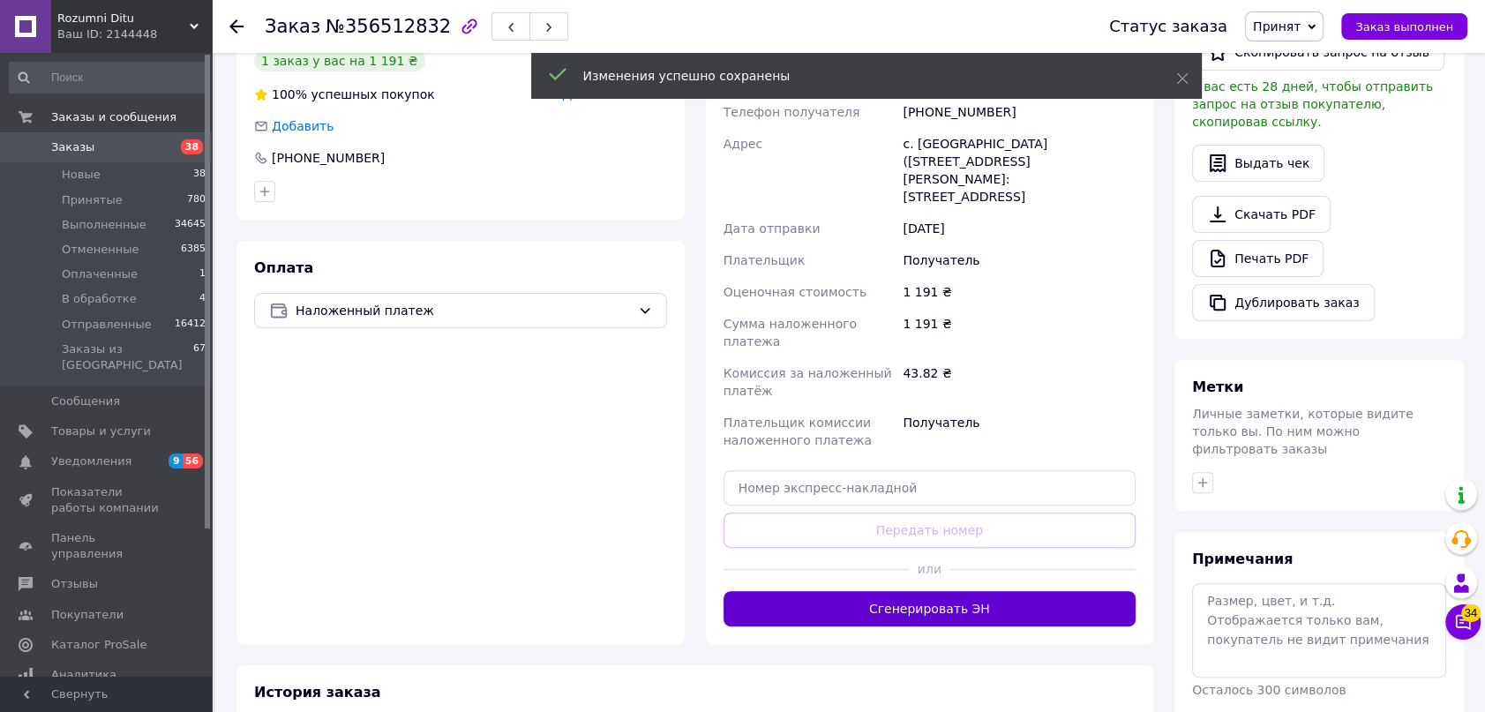
click at [988, 591] on button "Сгенерировать ЭН" at bounding box center [930, 608] width 413 height 35
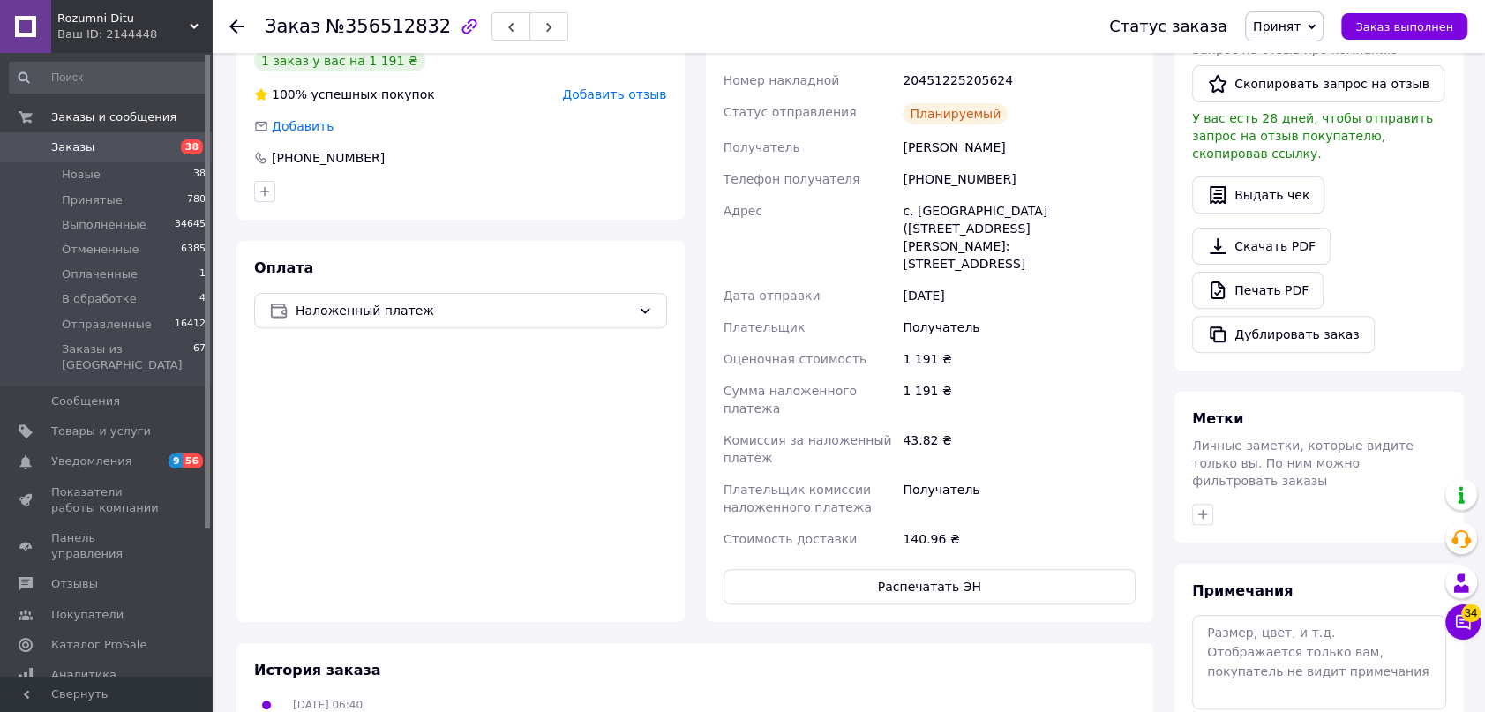
click at [1296, 9] on div "Статус заказа Принят Выполнен Отменен Оплаченный В обработке Отправленные Заказ…" at bounding box center [1271, 26] width 394 height 53
click at [1301, 35] on span "Принят" at bounding box center [1284, 26] width 79 height 30
click at [1324, 159] on li "Отправленные" at bounding box center [1300, 167] width 108 height 26
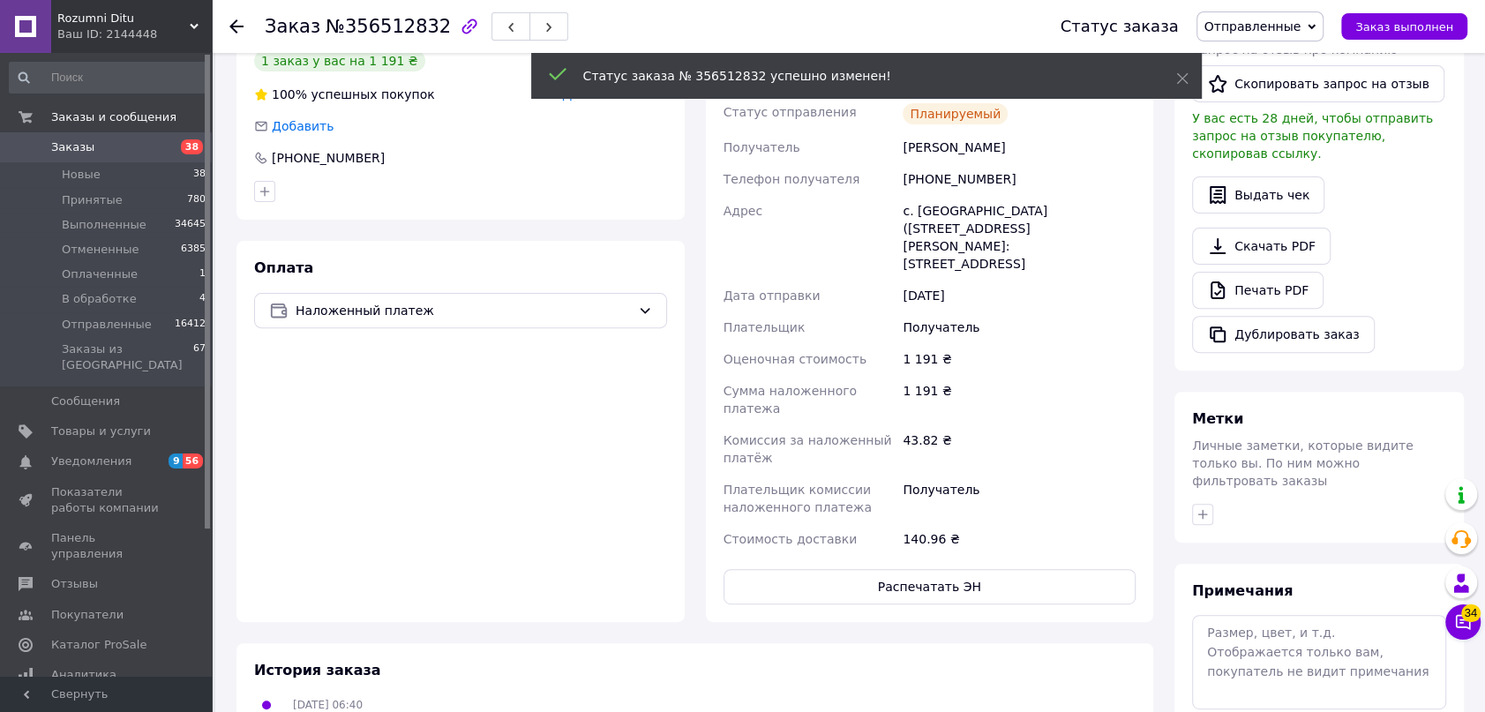
click at [234, 28] on use at bounding box center [236, 26] width 14 height 14
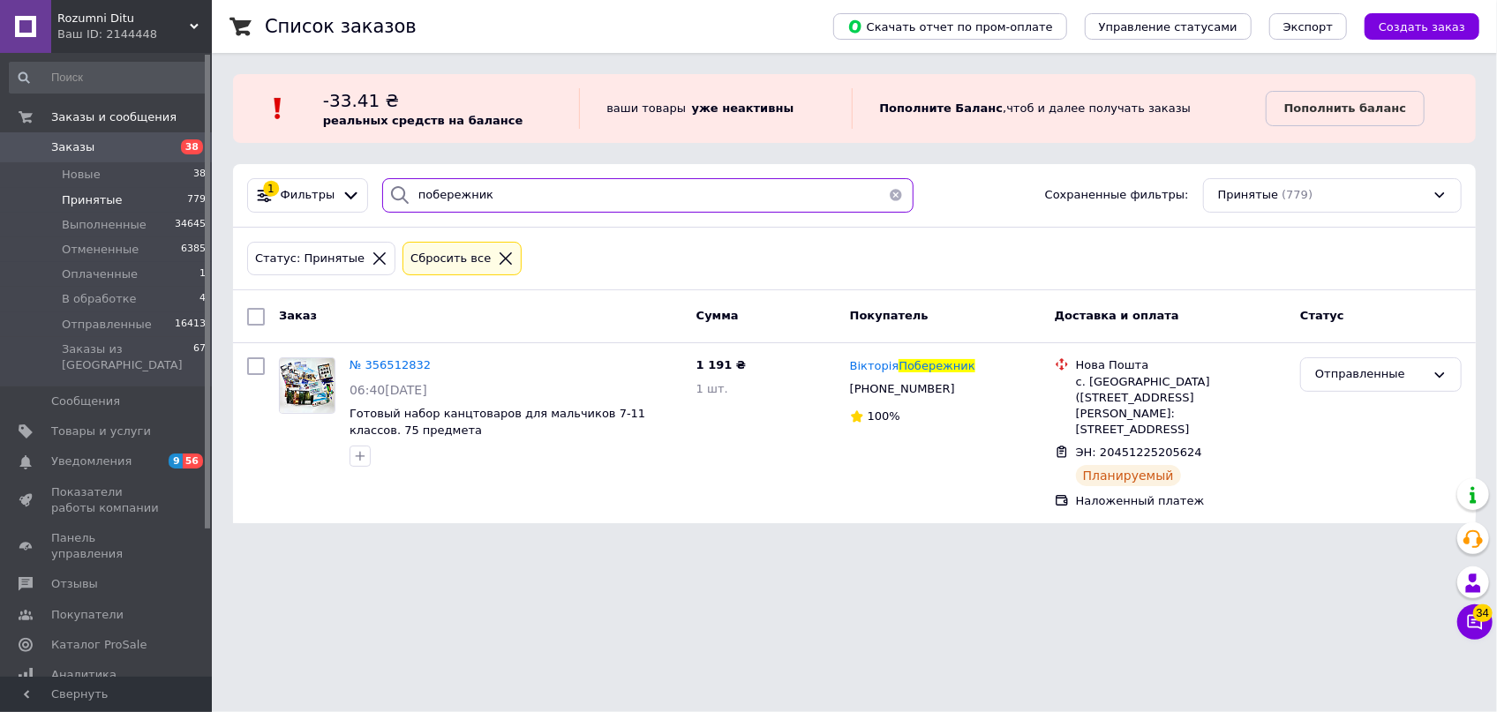
drag, startPoint x: 506, startPoint y: 193, endPoint x: 131, endPoint y: 207, distance: 374.4
click at [275, 200] on div "1 Фильтры побережник Сохраненные фильтры: Принятые (779)" at bounding box center [854, 195] width 1228 height 34
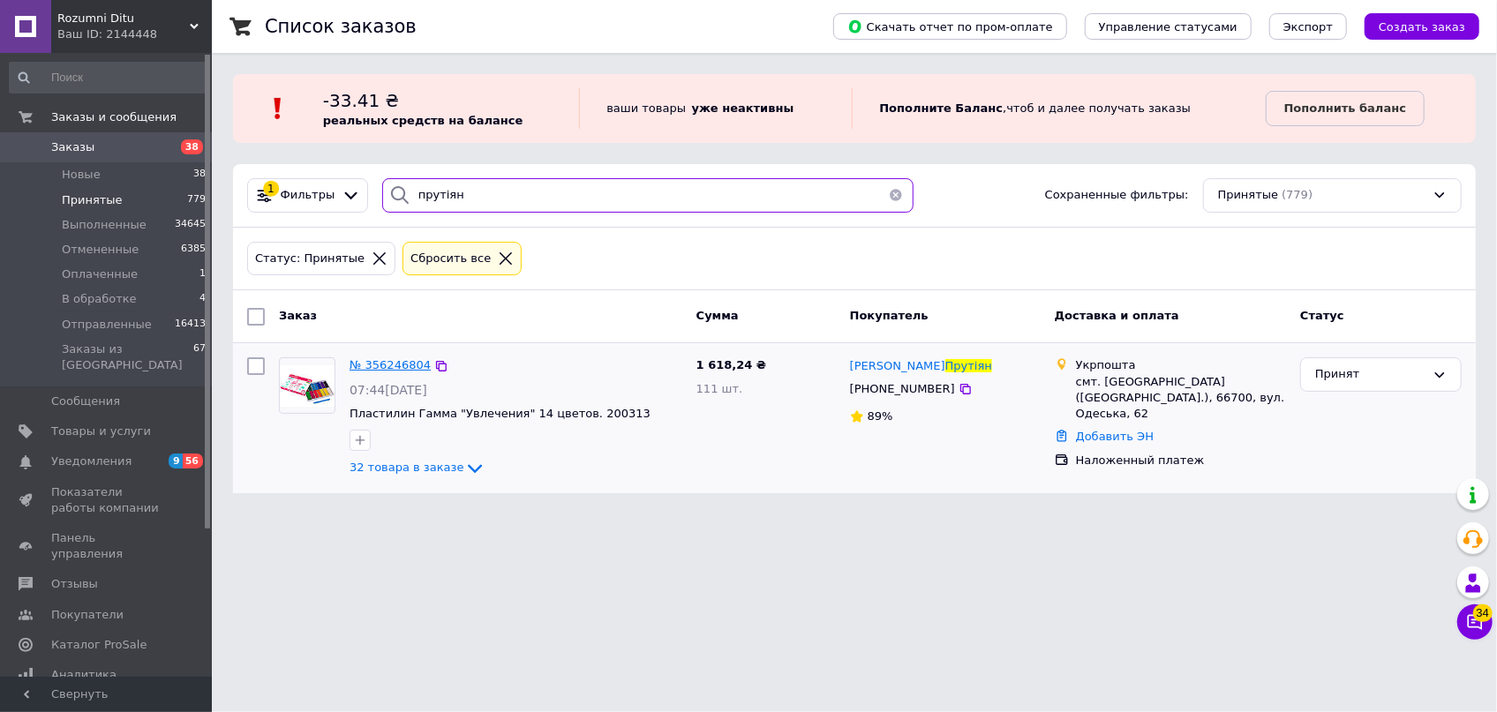
type input "прутіян"
click at [377, 361] on span "№ 356246804" at bounding box center [389, 364] width 81 height 13
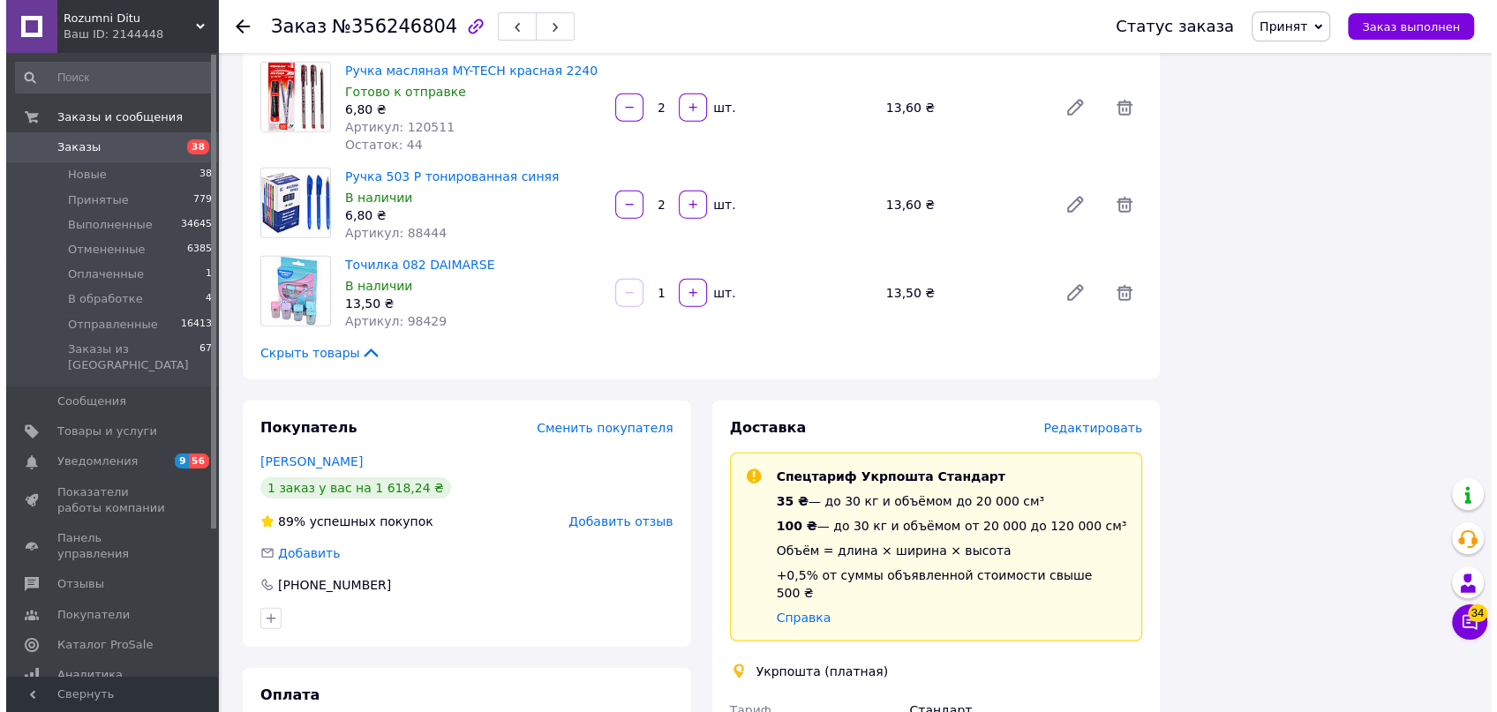
scroll to position [3690, 0]
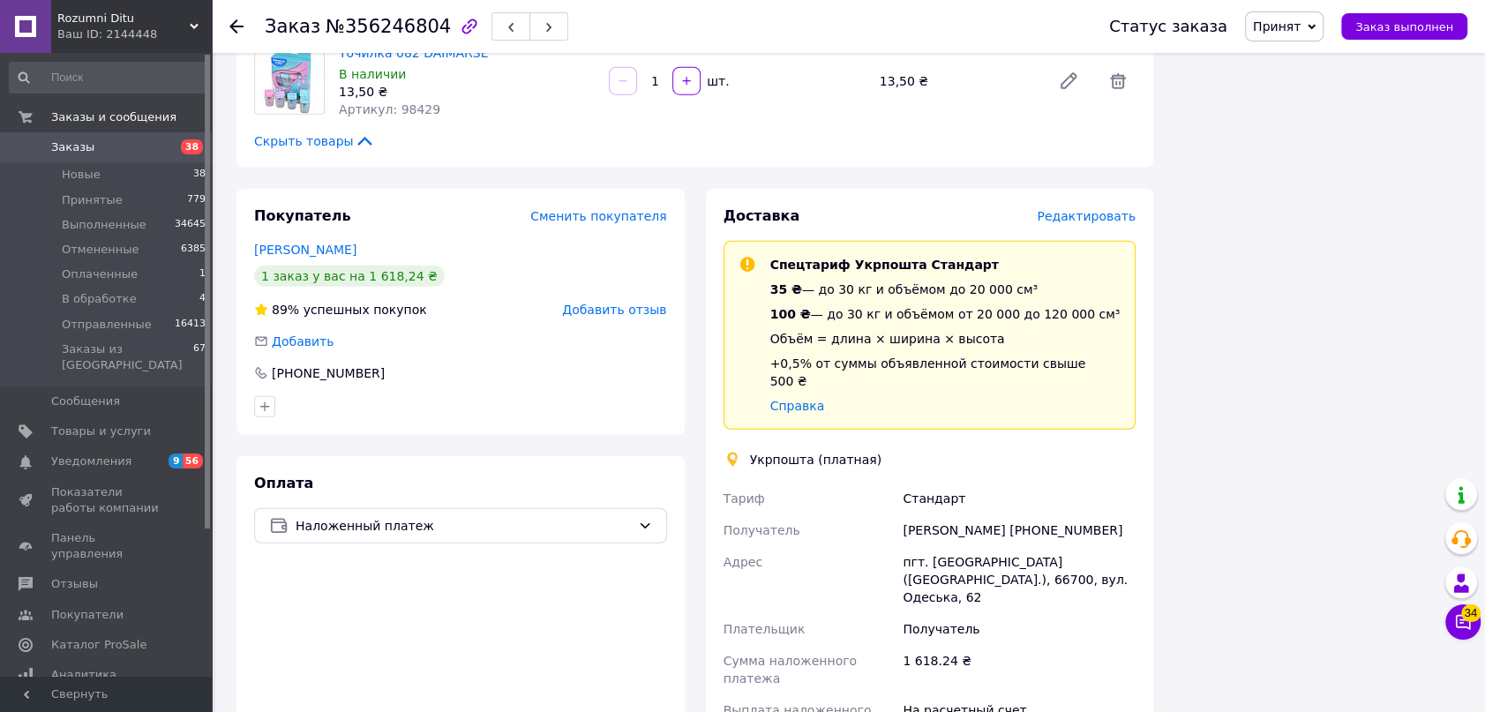
click at [1091, 209] on span "Редактировать" at bounding box center [1086, 216] width 99 height 14
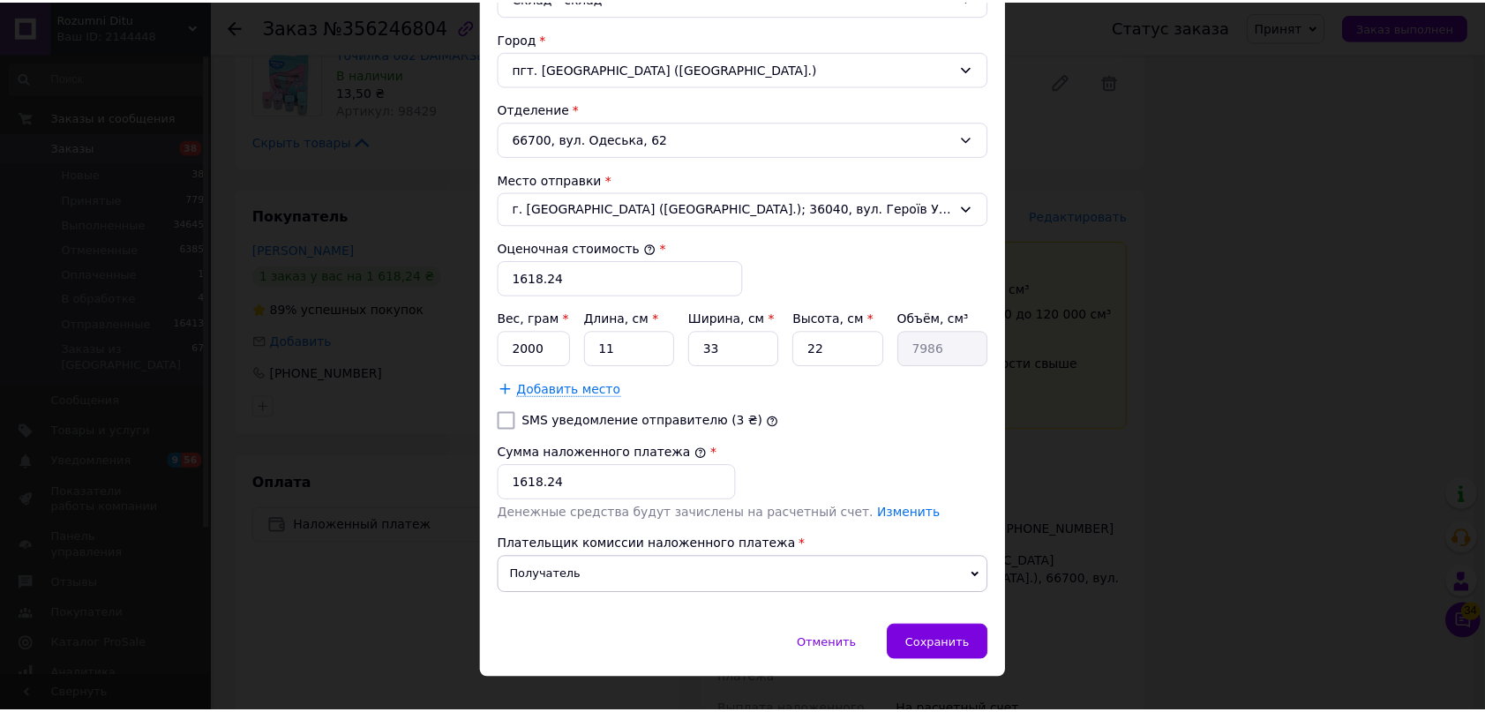
scroll to position [553, 0]
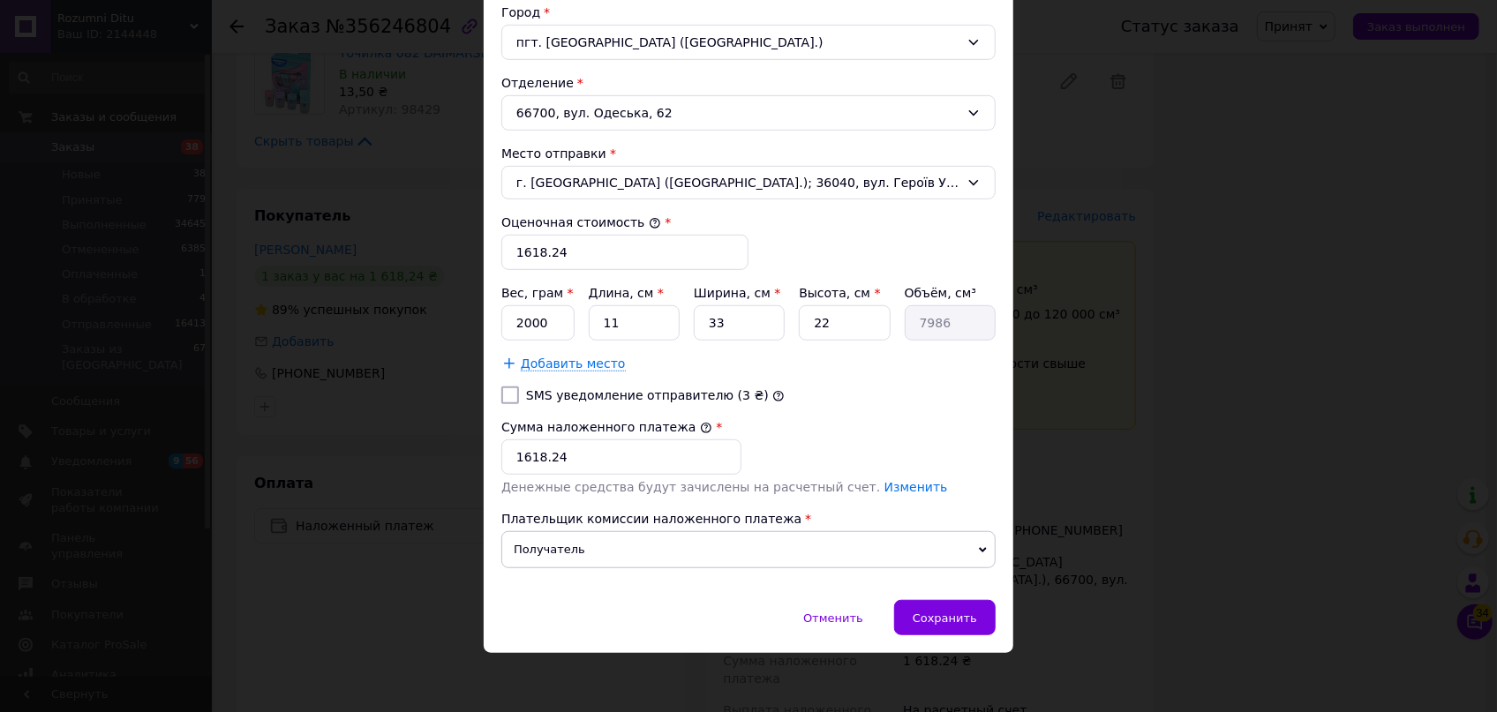
click at [597, 472] on div "Сумма наложенного платежа * 1618.24" at bounding box center [621, 446] width 254 height 71
drag, startPoint x: 583, startPoint y: 469, endPoint x: 574, endPoint y: 459, distance: 14.4
click at [574, 459] on input "1618.24" at bounding box center [621, 456] width 240 height 35
type input "1549.50"
click at [575, 251] on input "1618.24" at bounding box center [624, 252] width 247 height 35
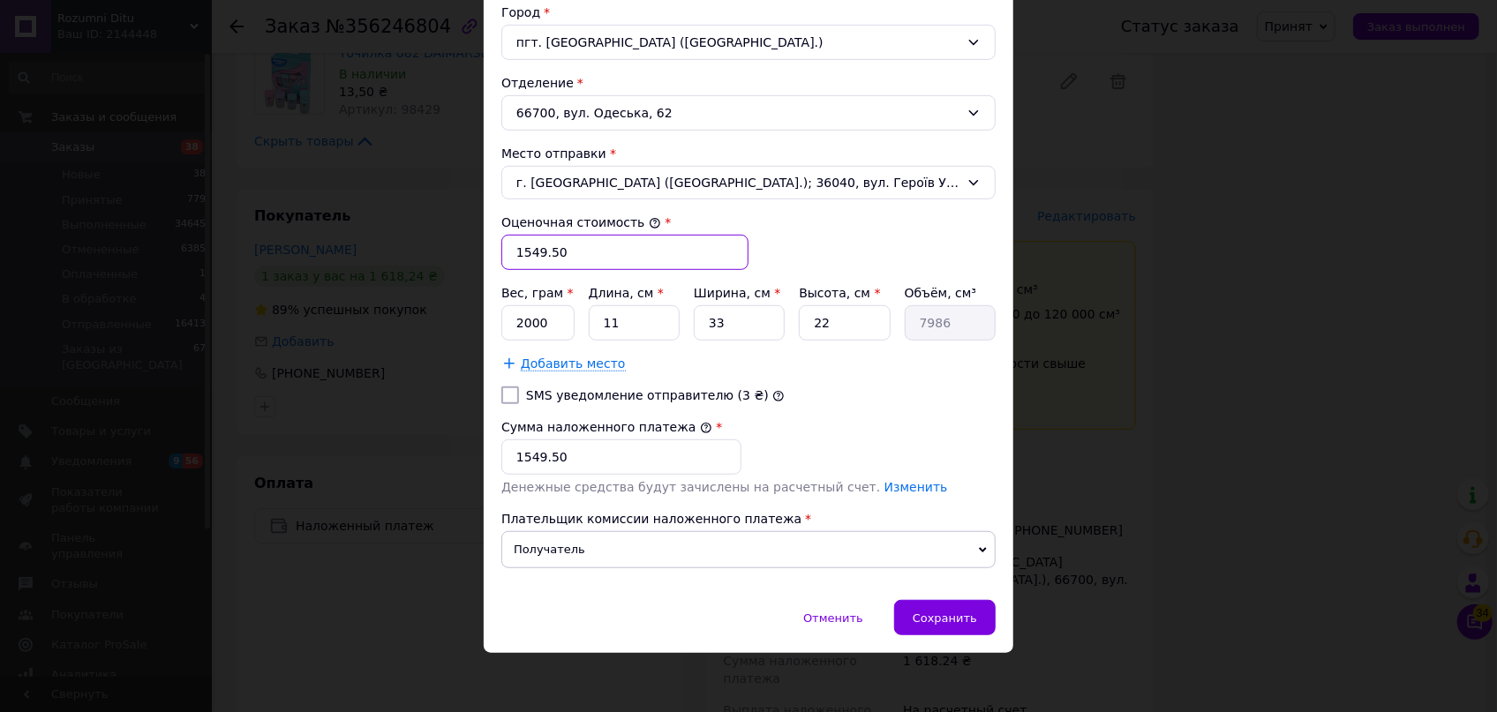
type input "1549.50"
drag, startPoint x: 625, startPoint y: 317, endPoint x: 590, endPoint y: 315, distance: 34.5
click at [590, 315] on input "11" at bounding box center [634, 322] width 91 height 35
type input "3"
type input "2178"
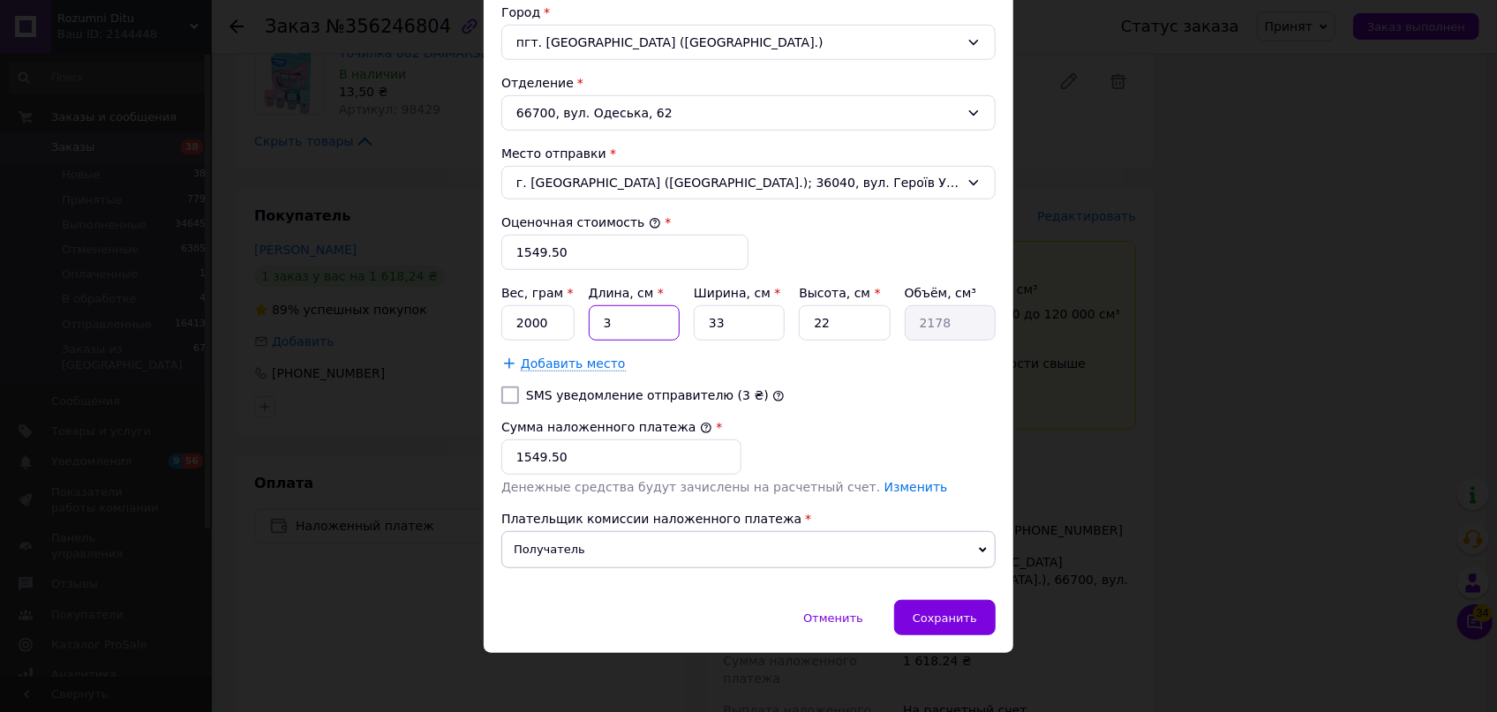
type input "37"
type input "26862"
type input "37"
drag, startPoint x: 724, startPoint y: 327, endPoint x: 697, endPoint y: 317, distance: 28.2
click at [701, 319] on input "33" at bounding box center [739, 322] width 91 height 35
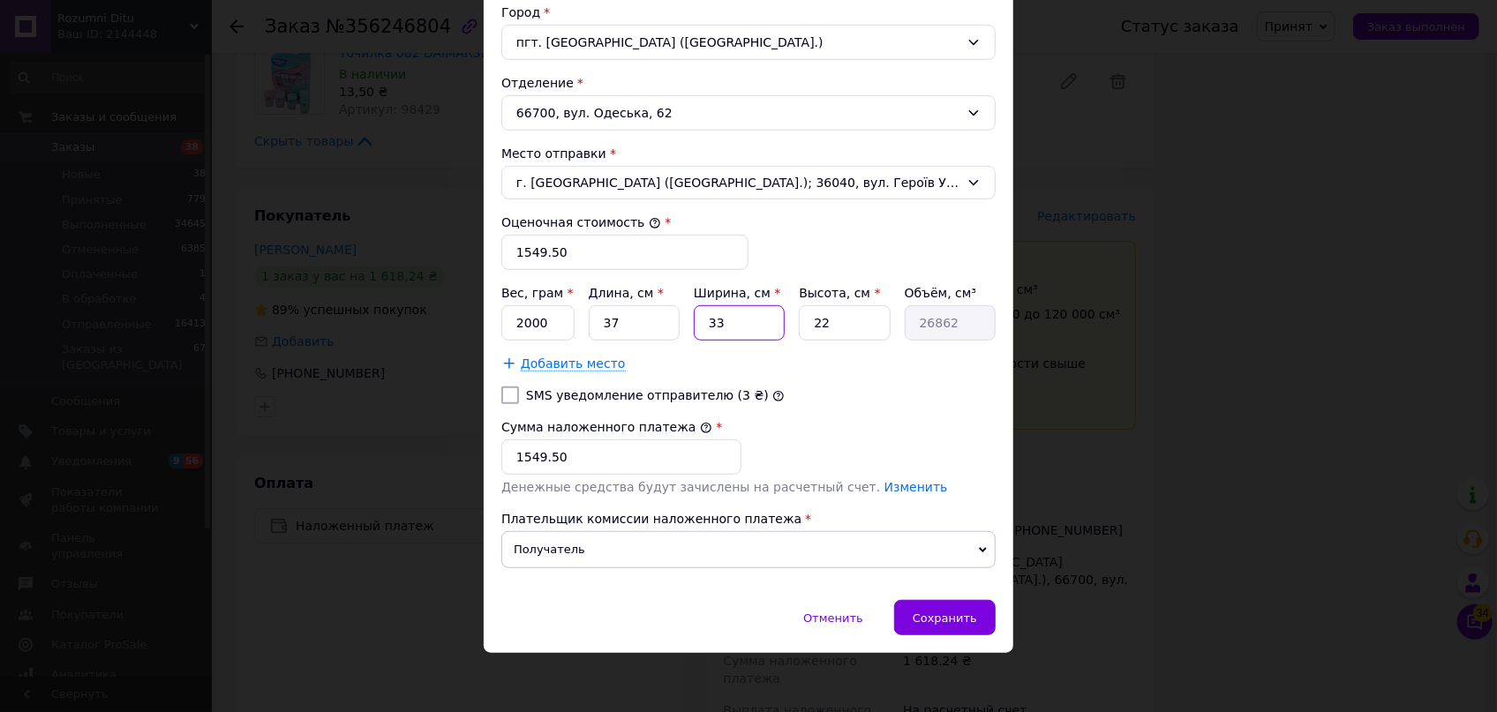
type input "2"
type input "1628"
type input "25"
type input "20350"
type input "25"
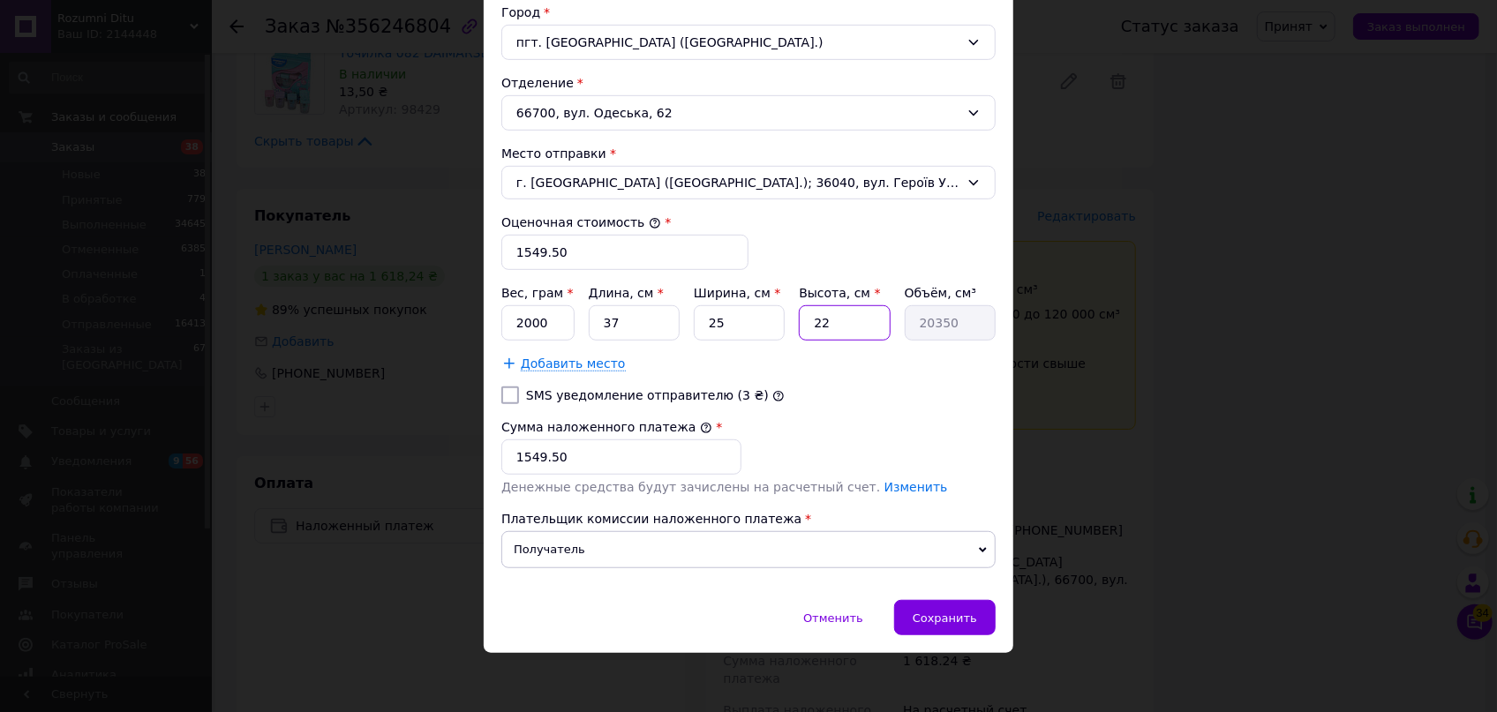
drag, startPoint x: 845, startPoint y: 313, endPoint x: 786, endPoint y: 301, distance: 59.5
click at [787, 301] on div "Вес, грам * 2000 Длина, см * 37 Ширина, см * 25 Высота, см * 22 Объём, см³ 20350" at bounding box center [748, 312] width 494 height 56
type input "1"
type input "925"
type input "10"
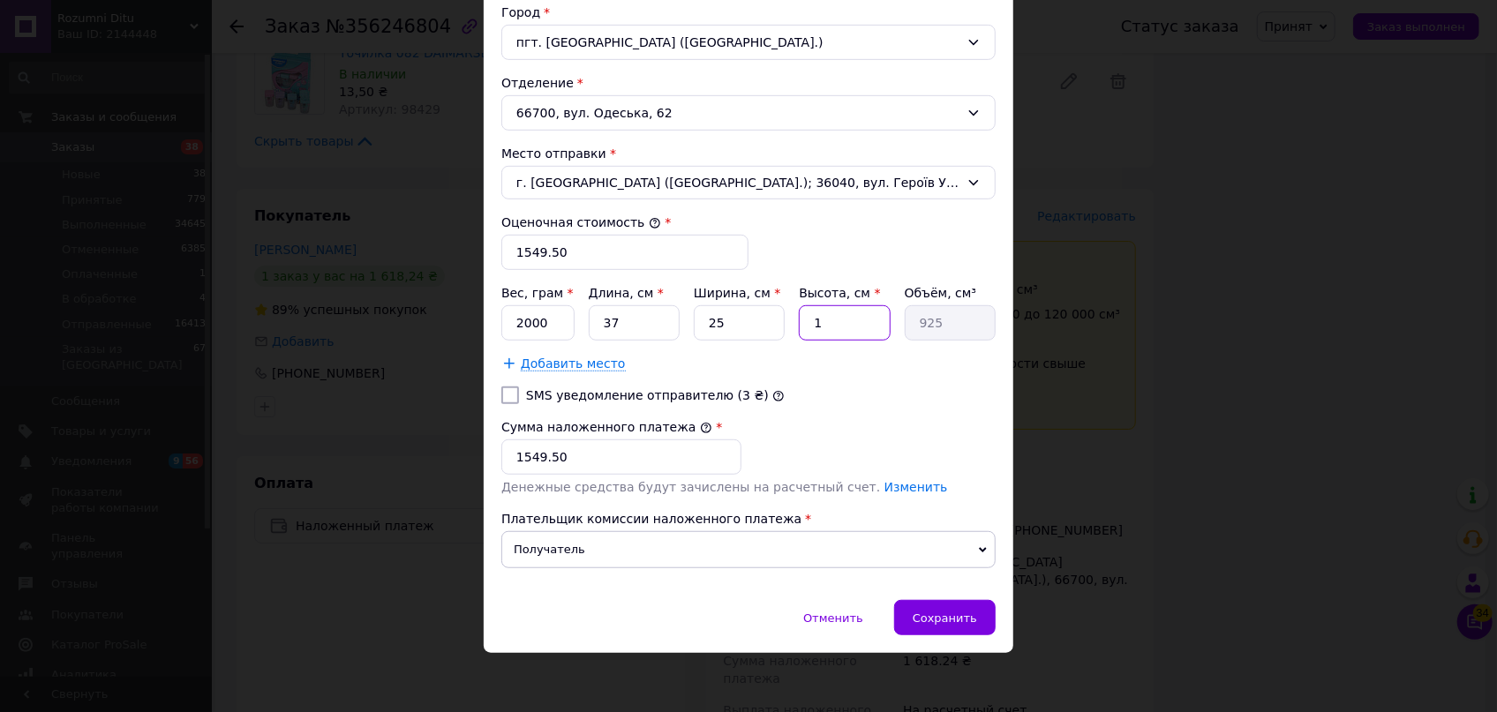
type input "9250"
type input "10"
click at [927, 624] on div "Сохранить" at bounding box center [944, 617] width 101 height 35
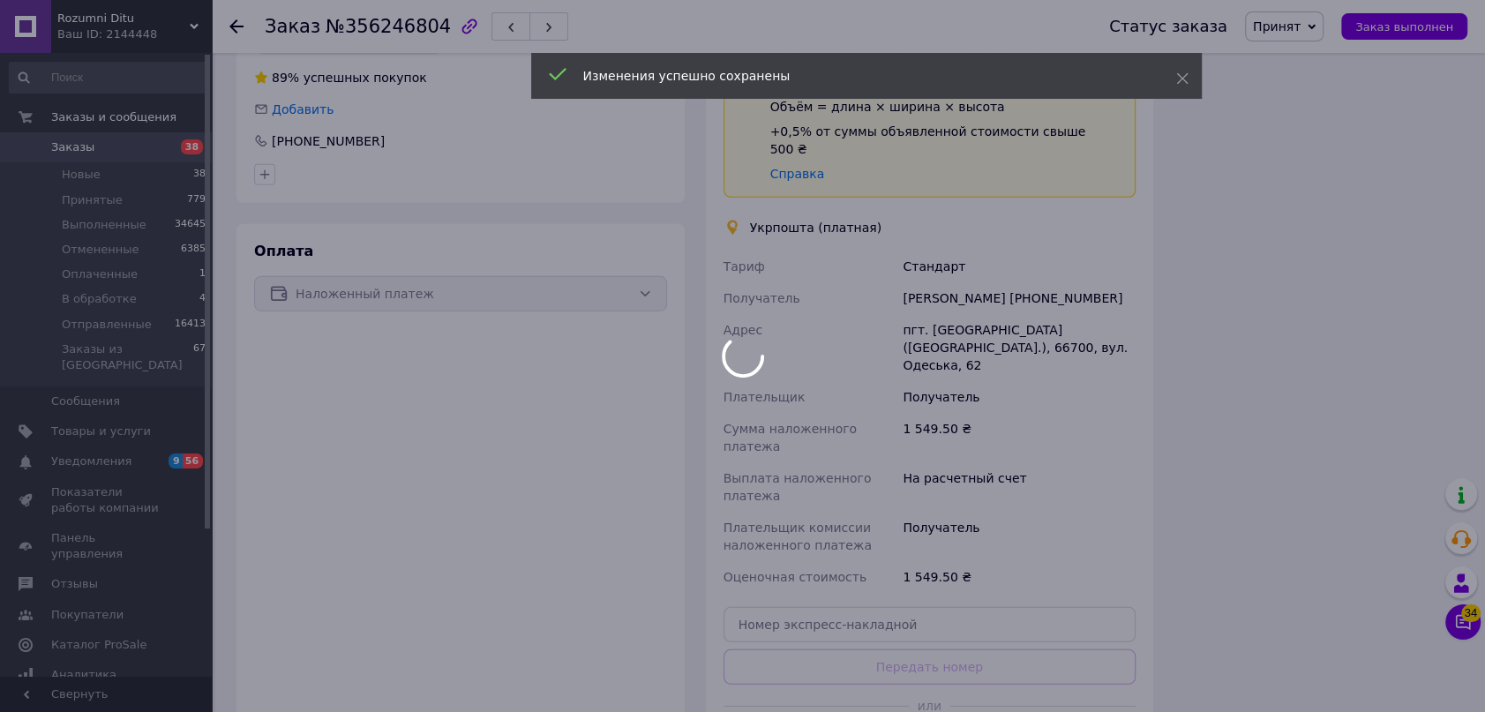
scroll to position [3931, 0]
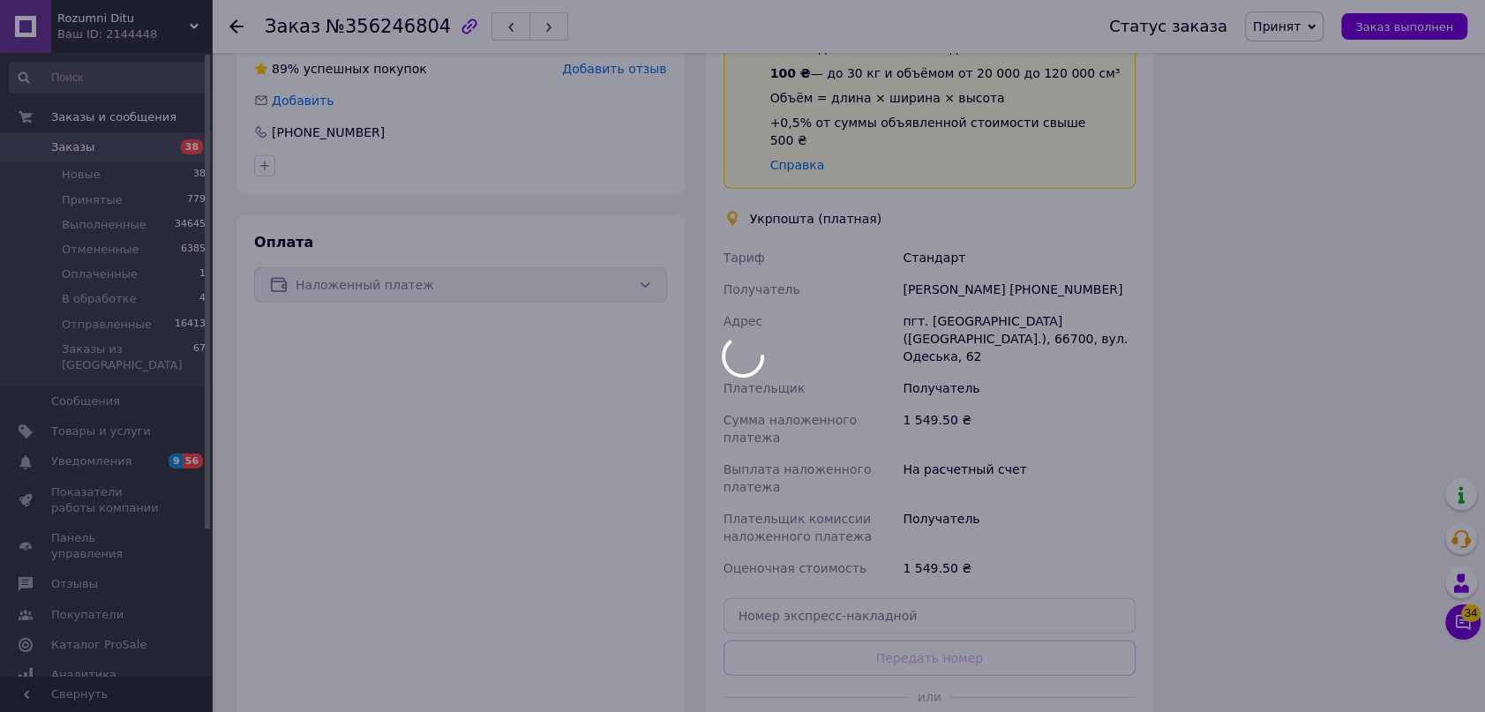
click at [1253, 515] on div at bounding box center [742, 356] width 1485 height 712
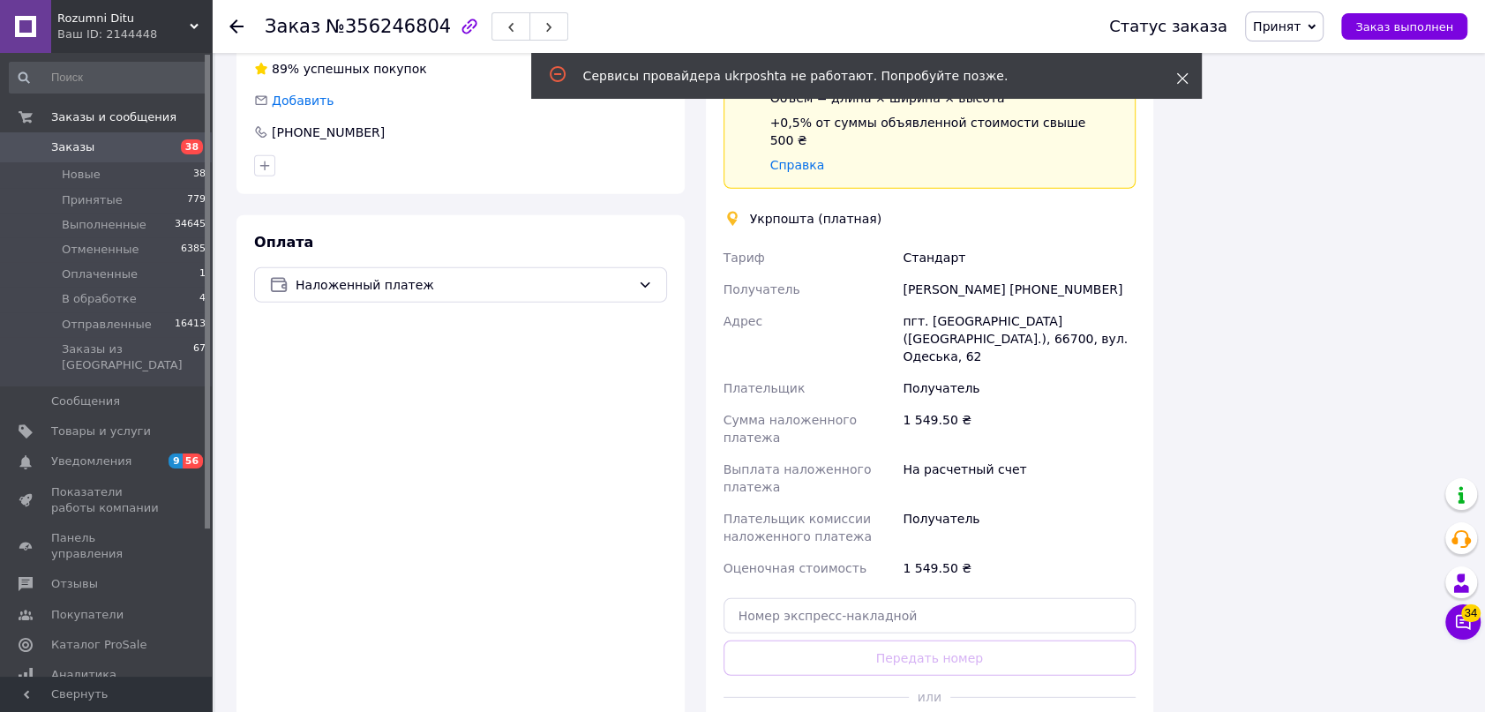
click at [1180, 83] on icon at bounding box center [1182, 78] width 12 height 12
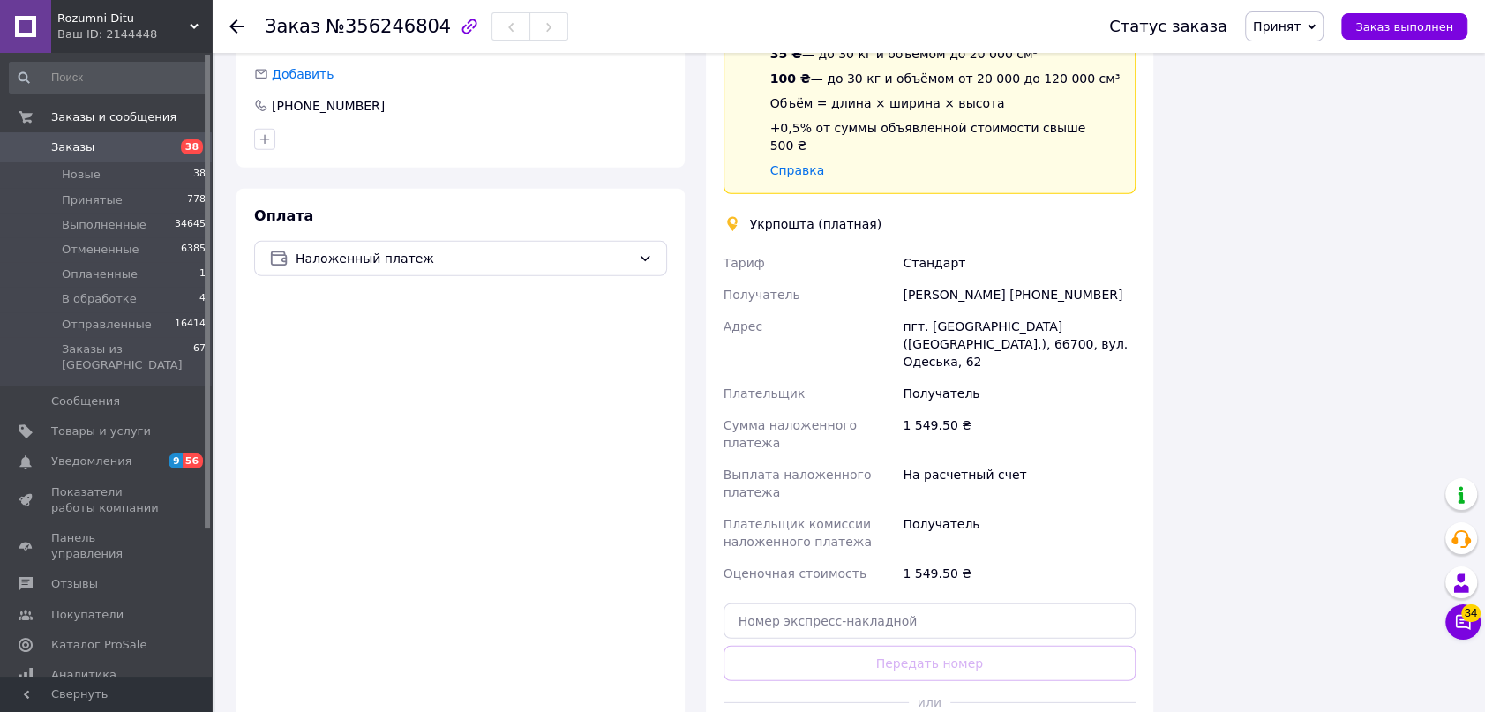
click at [939, 586] on div "Доставка Редактировать Спецтариф Укрпошта Стандарт 35 ₴ — до 30 кг и объёмом до…" at bounding box center [930, 365] width 448 height 824
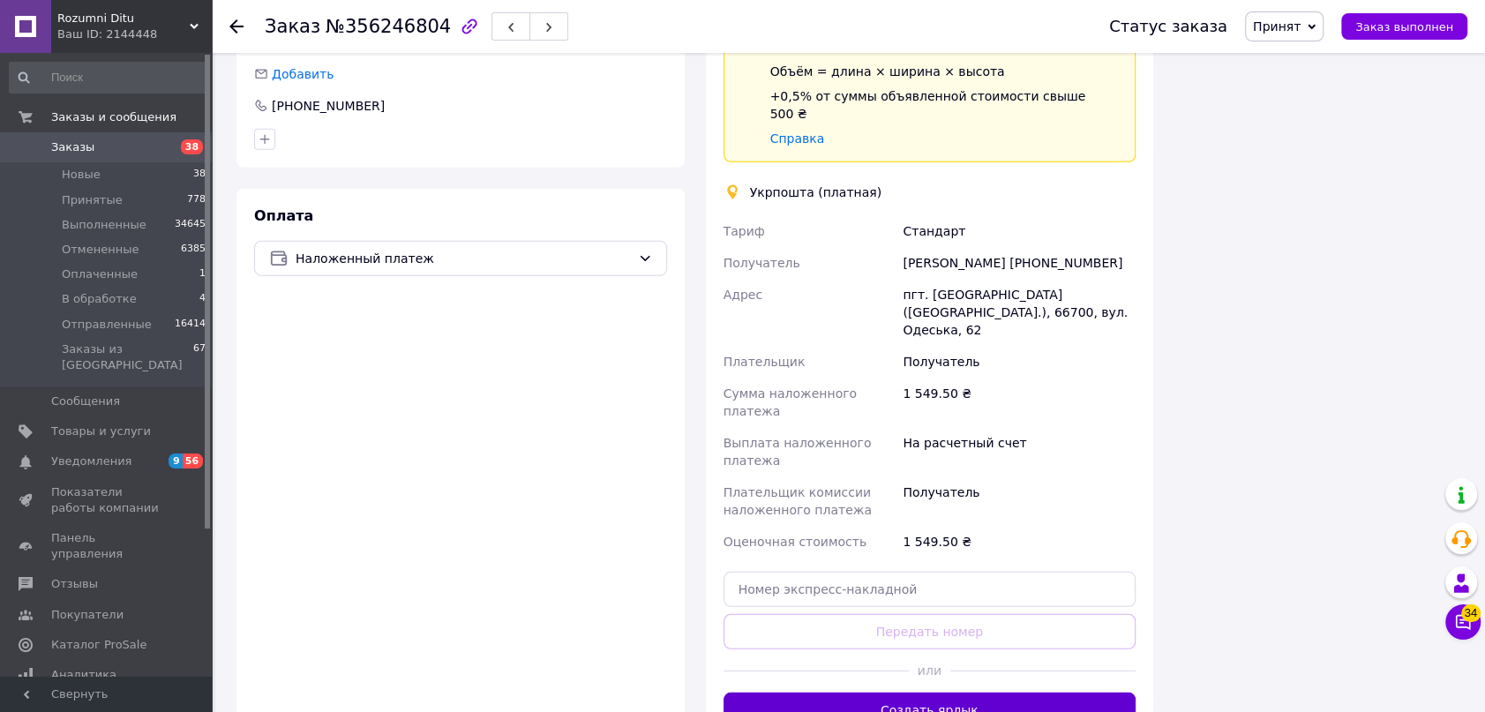
click at [934, 693] on button "Создать ярлык" at bounding box center [930, 710] width 413 height 35
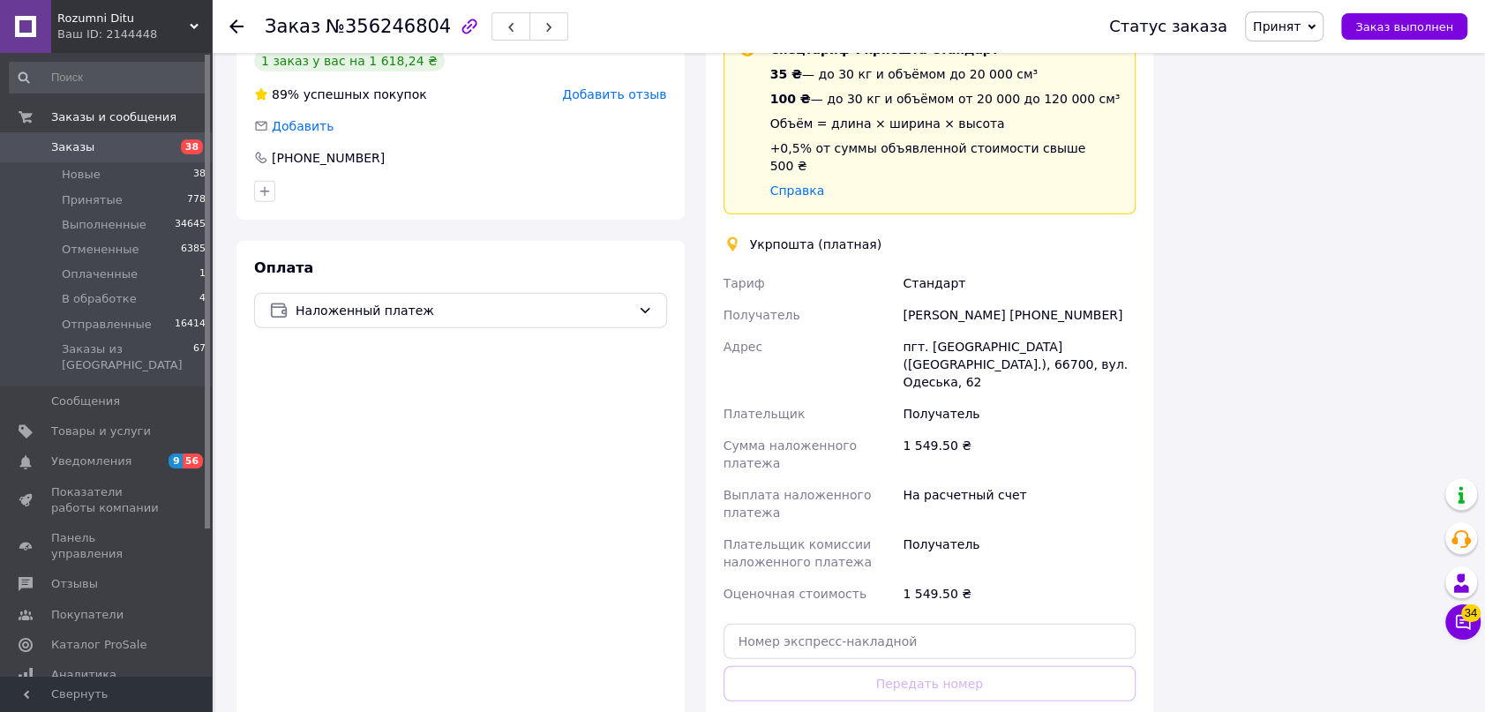
scroll to position [3877, 0]
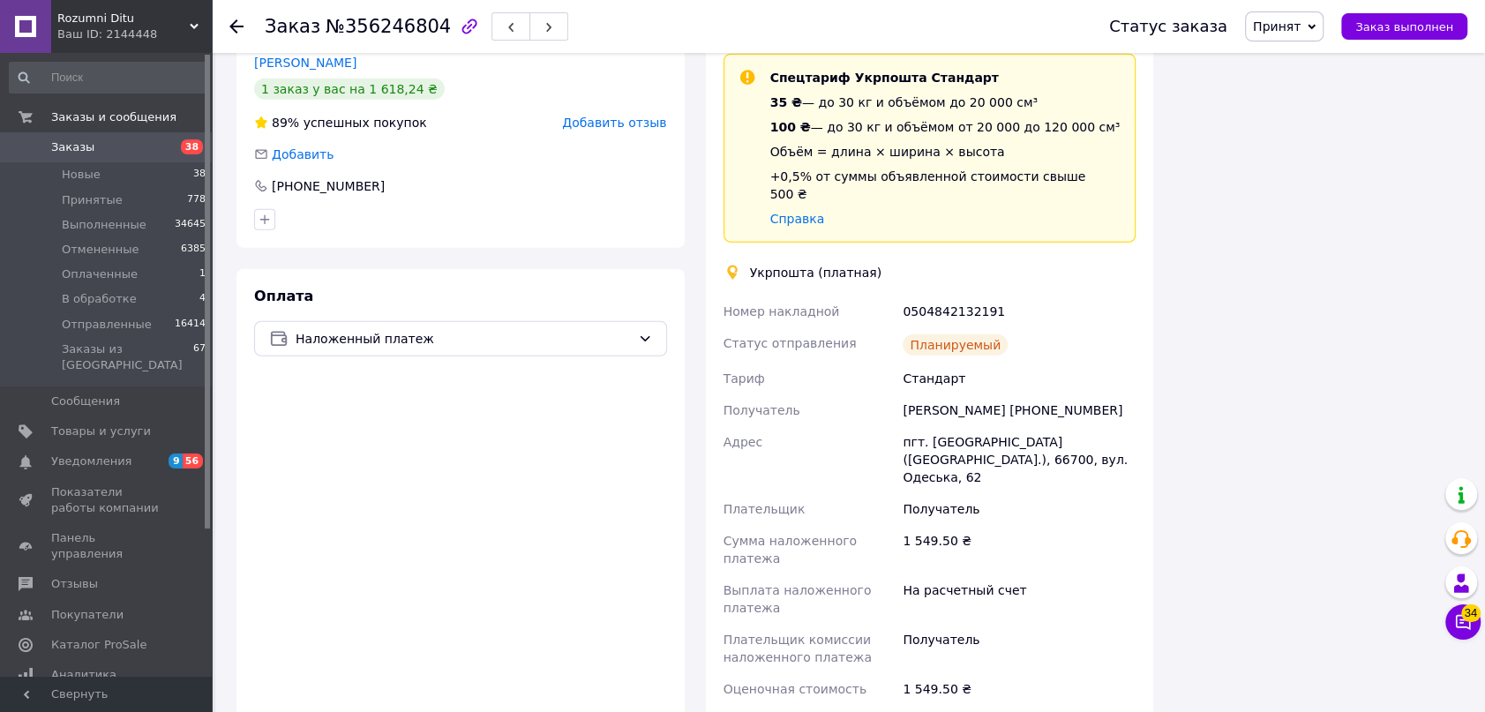
click at [1288, 49] on div "Статус заказа Принят Выполнен Отменен Оплаченный В обработке Отправленные Заказ…" at bounding box center [1271, 26] width 394 height 53
click at [1292, 30] on span "Принят" at bounding box center [1277, 26] width 48 height 14
click at [1320, 162] on li "Отправленные" at bounding box center [1300, 167] width 108 height 26
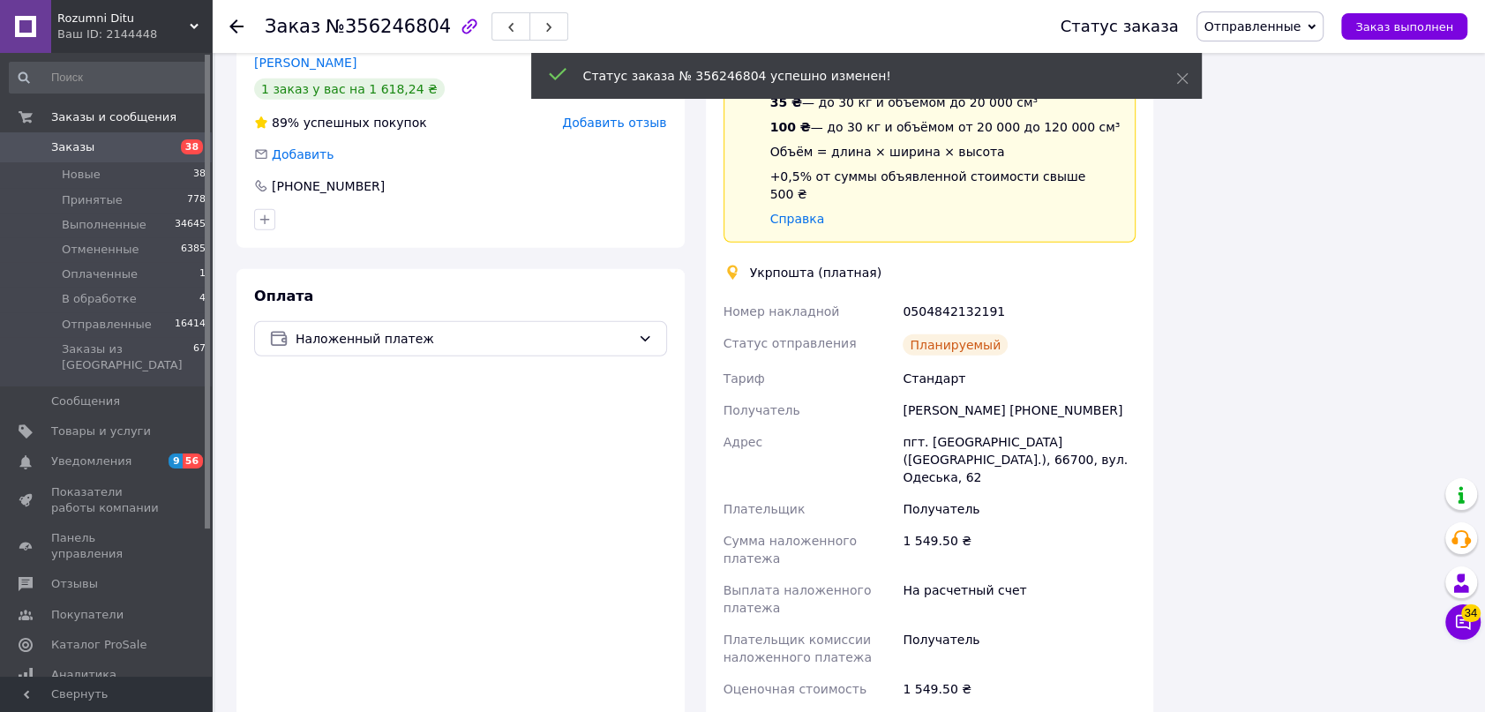
click at [233, 23] on use at bounding box center [236, 26] width 14 height 14
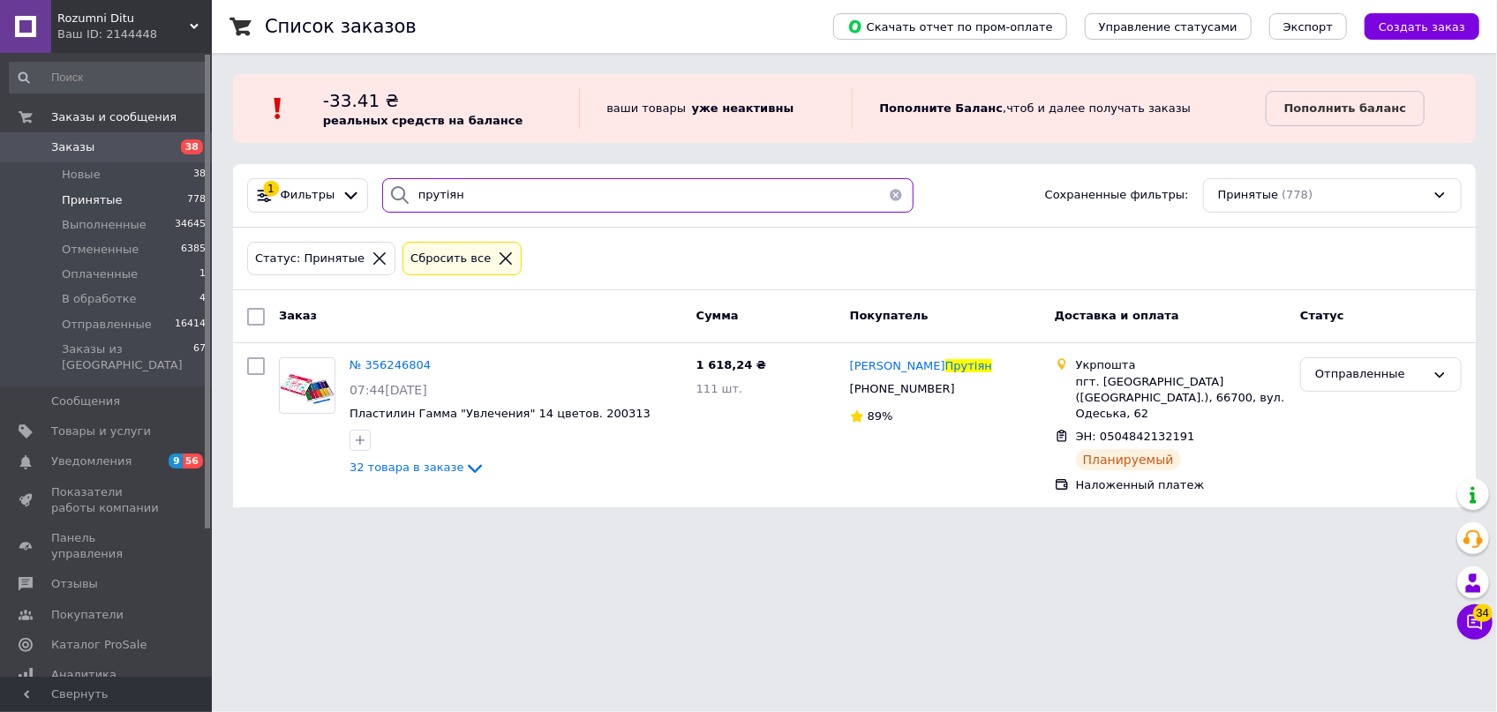
drag, startPoint x: 380, startPoint y: 182, endPoint x: 276, endPoint y: 161, distance: 106.1
click at [291, 162] on div "Список заказов Скачать отчет по пром-оплате Управление статусами Экспорт Создат…" at bounding box center [854, 264] width 1285 height 529
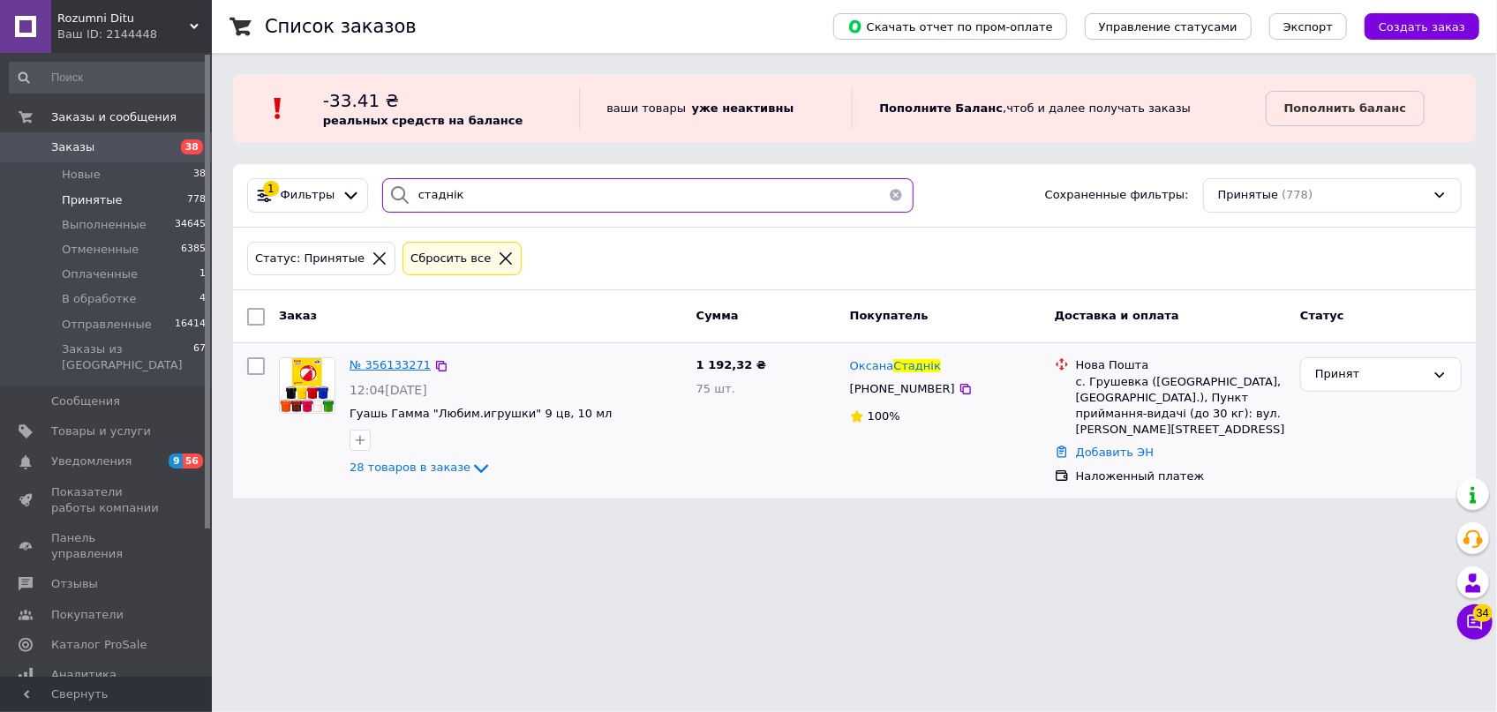
type input "стаднік"
click at [373, 358] on span "№ 356133271" at bounding box center [389, 364] width 81 height 13
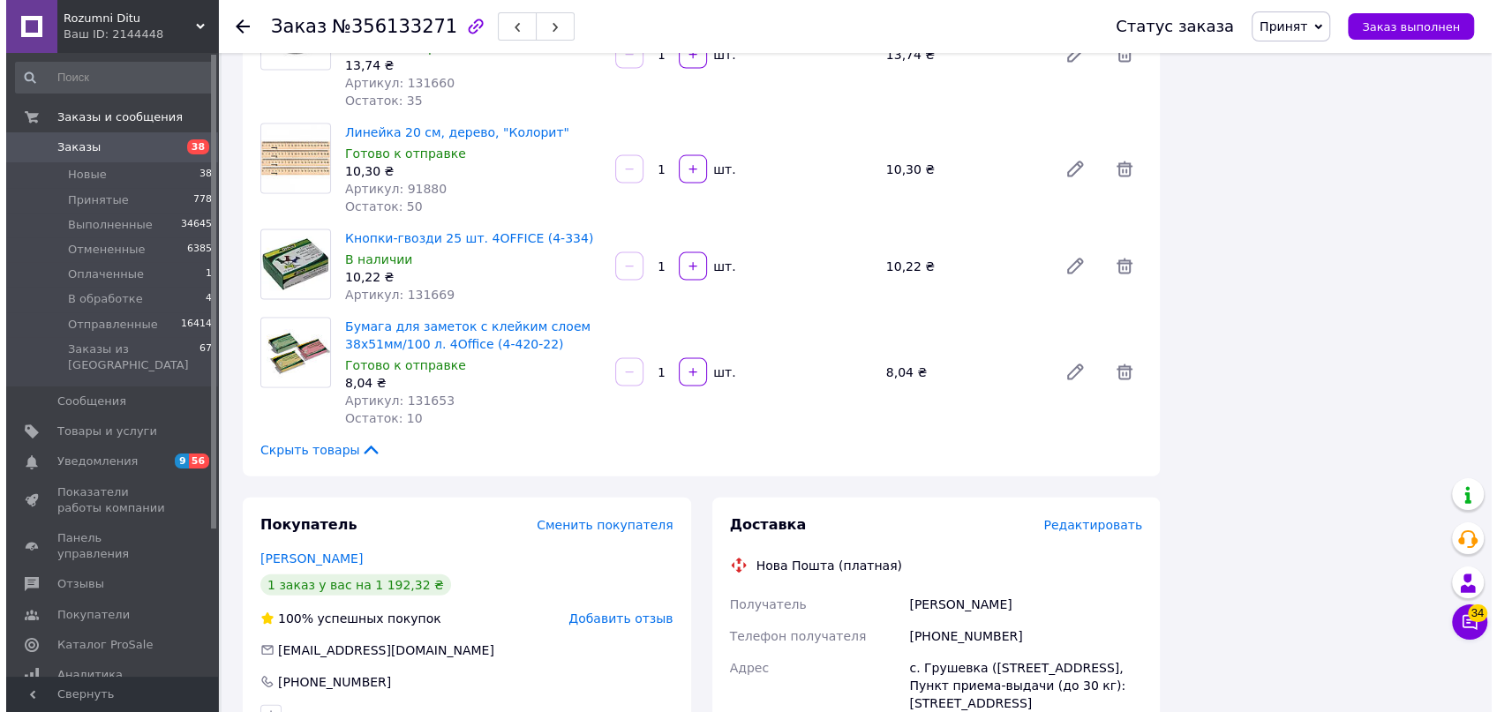
scroll to position [3209, 0]
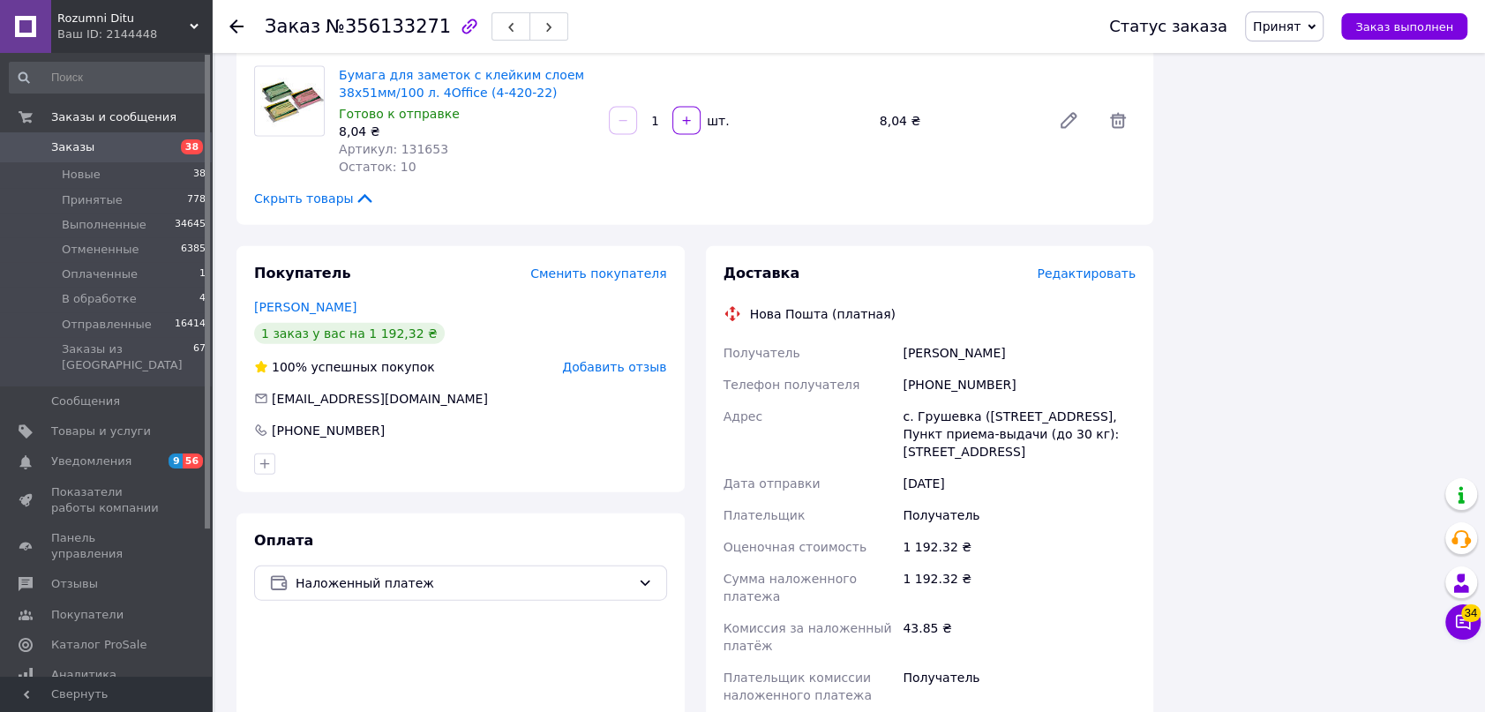
click at [1097, 267] on span "Редактировать" at bounding box center [1086, 274] width 99 height 14
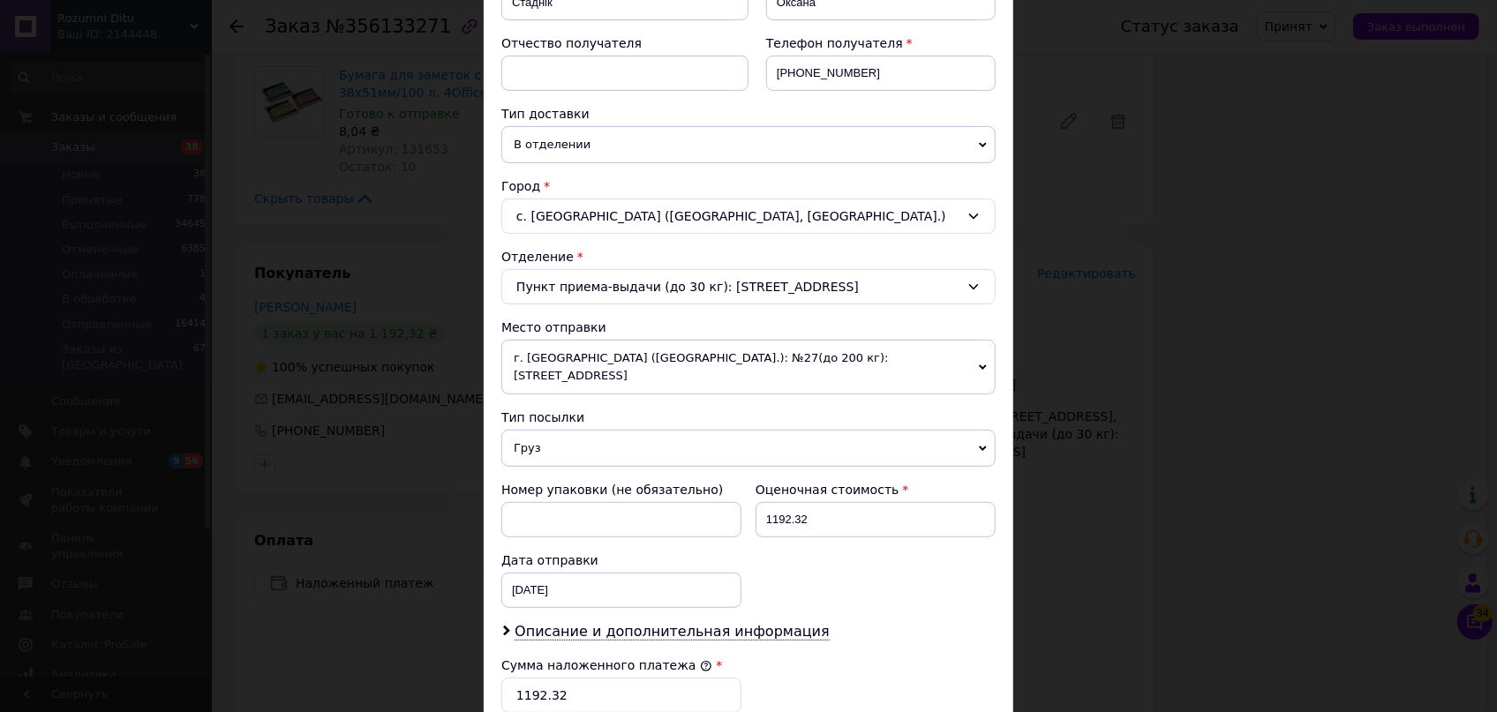
scroll to position [401, 0]
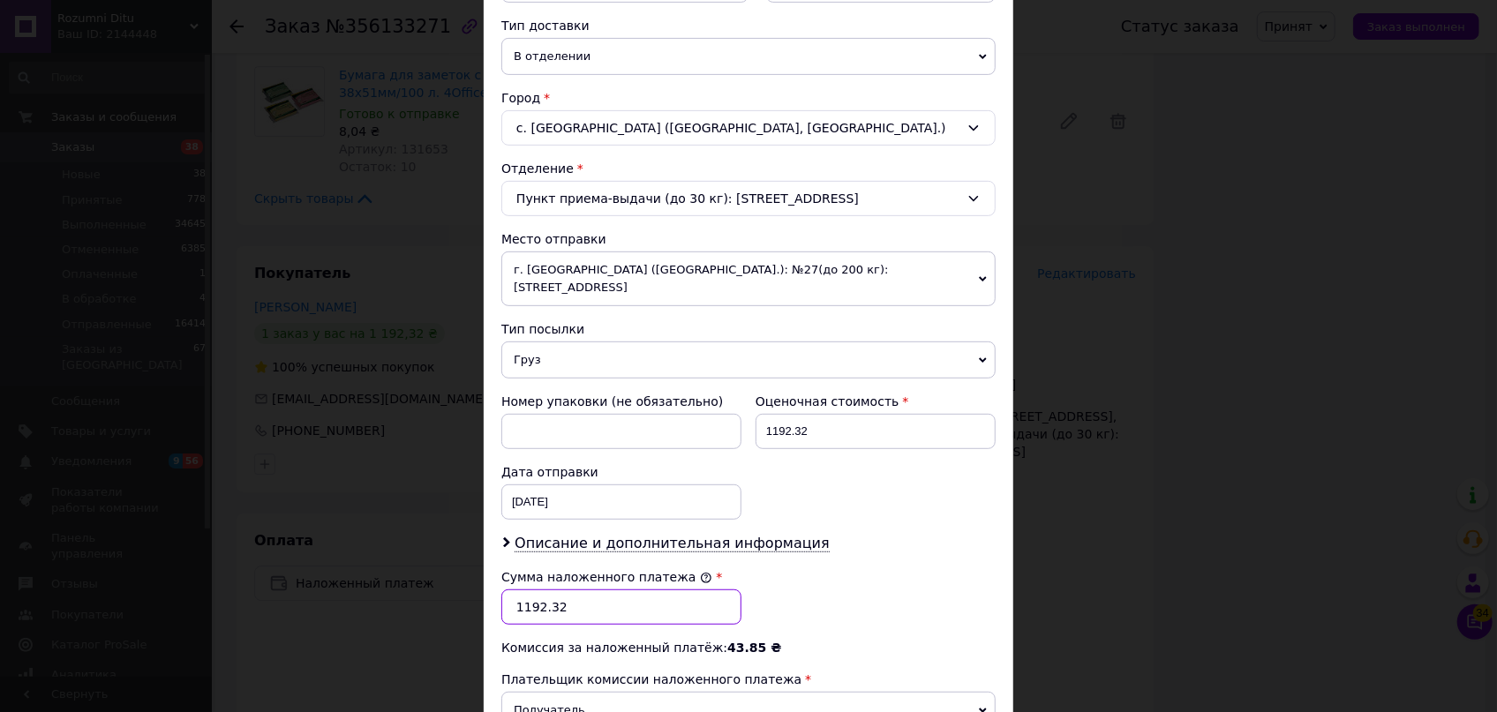
click at [590, 590] on input "1192.32" at bounding box center [621, 607] width 240 height 35
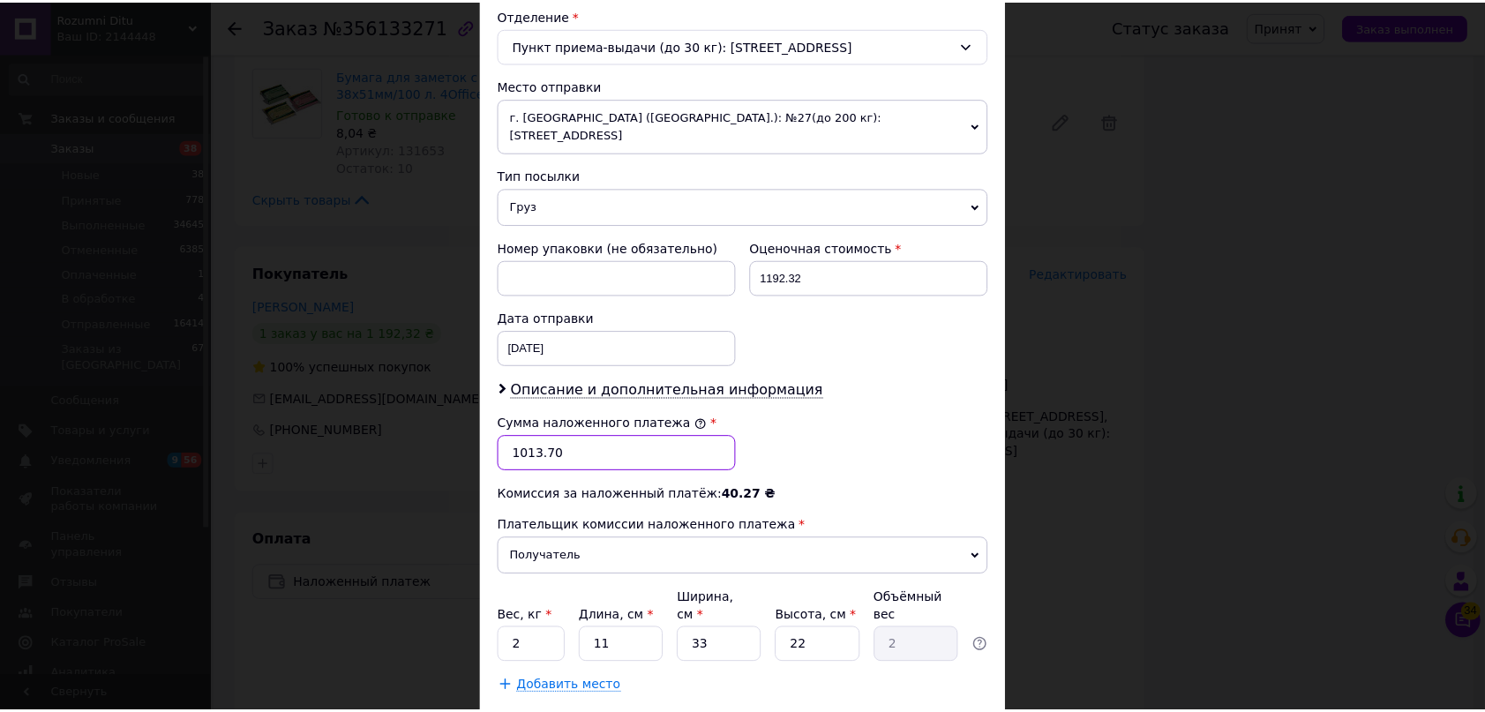
scroll to position [561, 0]
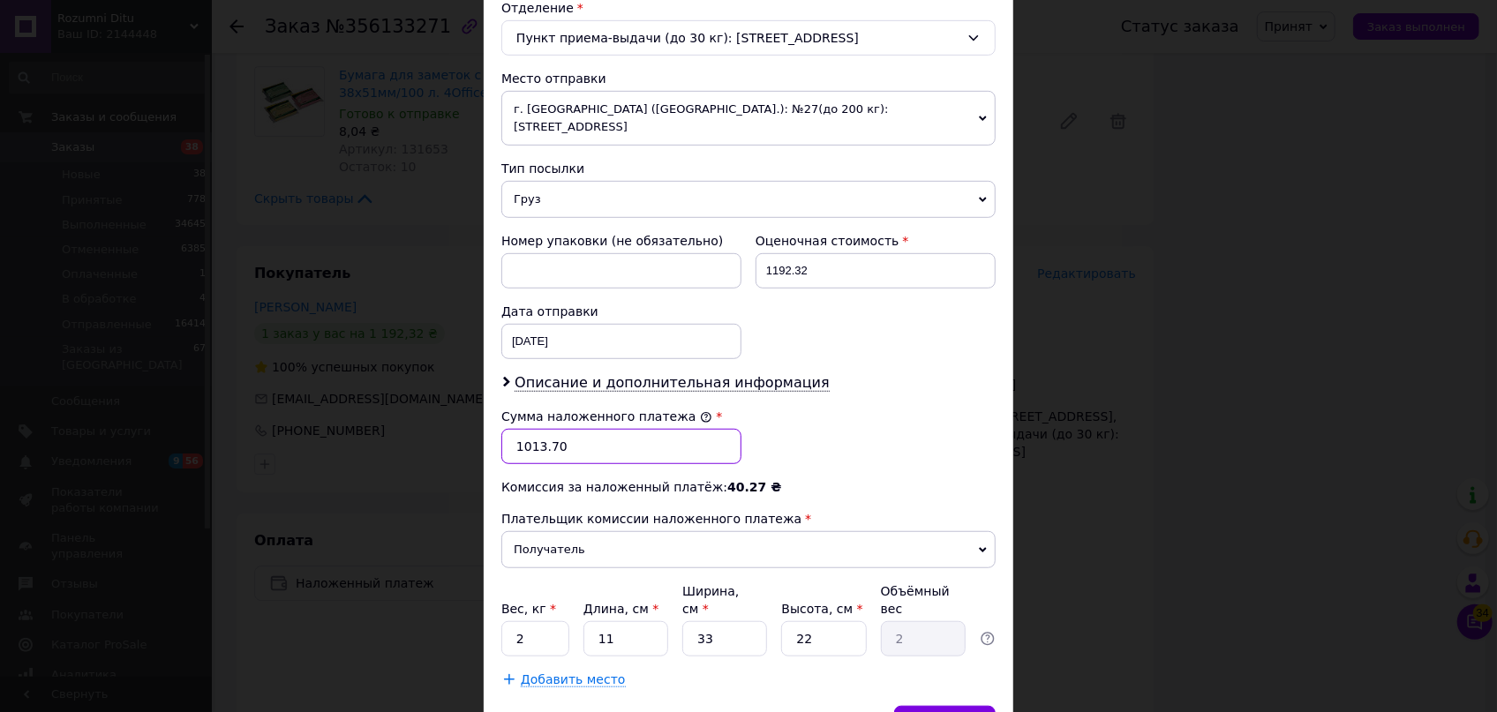
type input "1013.70"
drag, startPoint x: 627, startPoint y: 603, endPoint x: 611, endPoint y: 598, distance: 16.5
click at [611, 621] on input "11" at bounding box center [625, 638] width 85 height 35
drag, startPoint x: 609, startPoint y: 598, endPoint x: 600, endPoint y: 595, distance: 9.5
click at [600, 621] on input "11" at bounding box center [625, 638] width 85 height 35
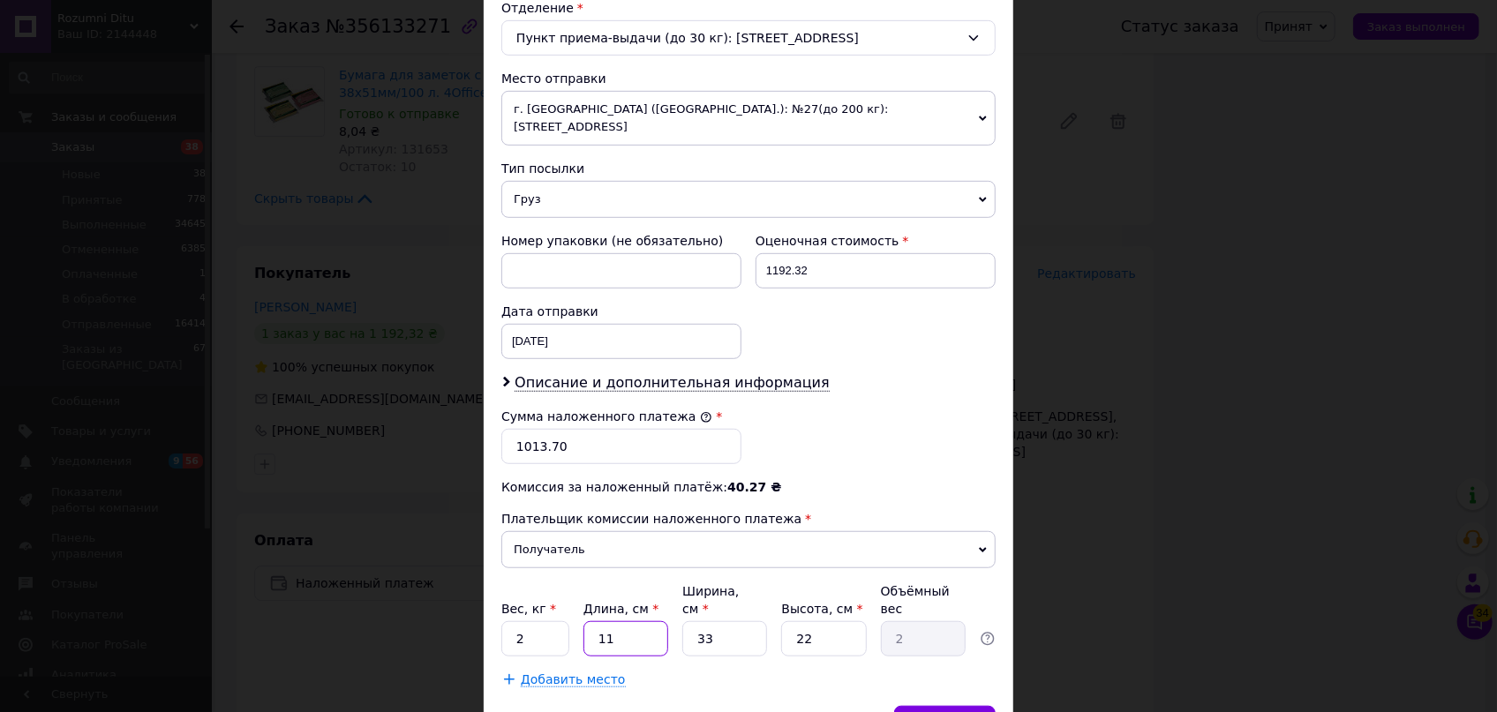
type input "1"
type input "0.18"
type input "3"
type input "0.54"
type input "37"
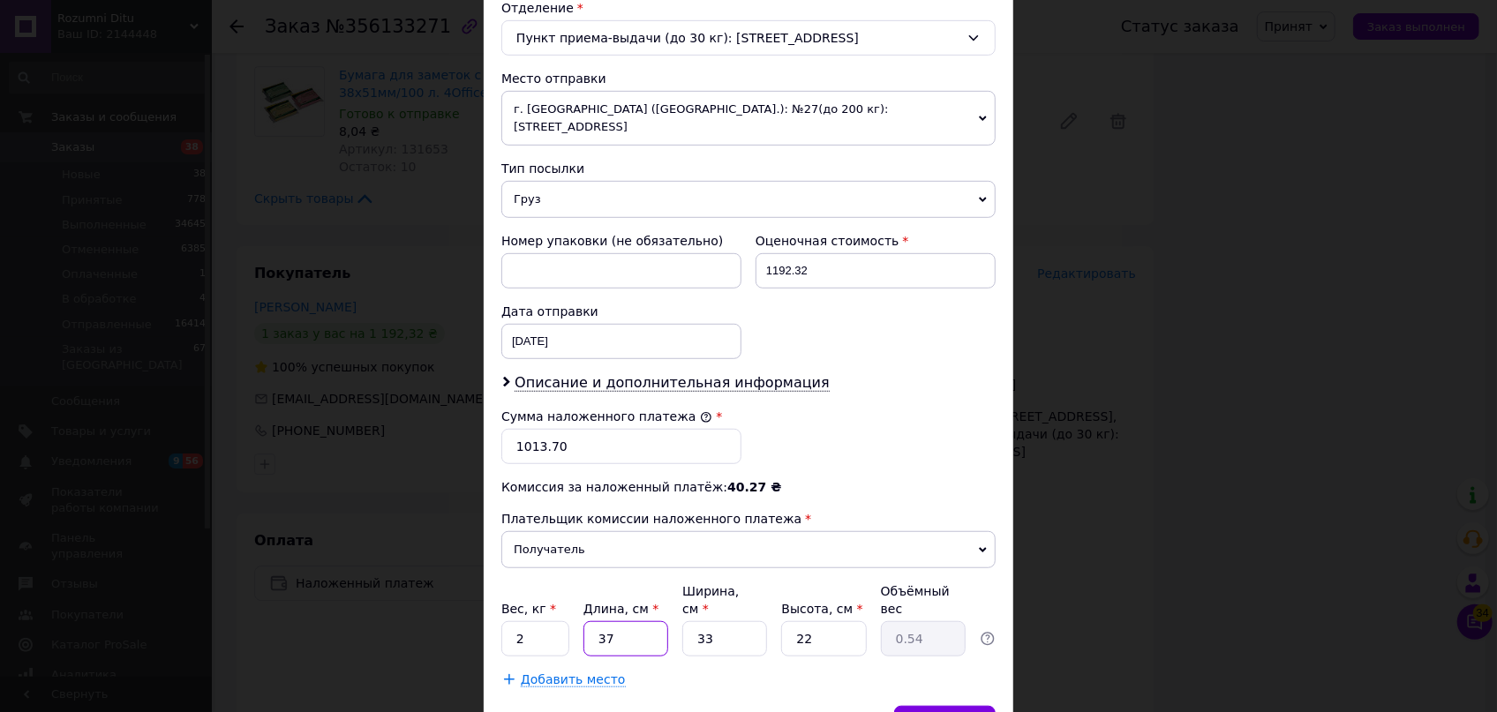
type input "6.72"
type input "37"
drag, startPoint x: 671, startPoint y: 598, endPoint x: 660, endPoint y: 595, distance: 11.2
click at [660, 595] on div "Вес, кг * 2 Длина, см * 37 Ширина, см * 33 Высота, см * 22 Объёмный вес 6.72" at bounding box center [748, 619] width 494 height 74
type input "2"
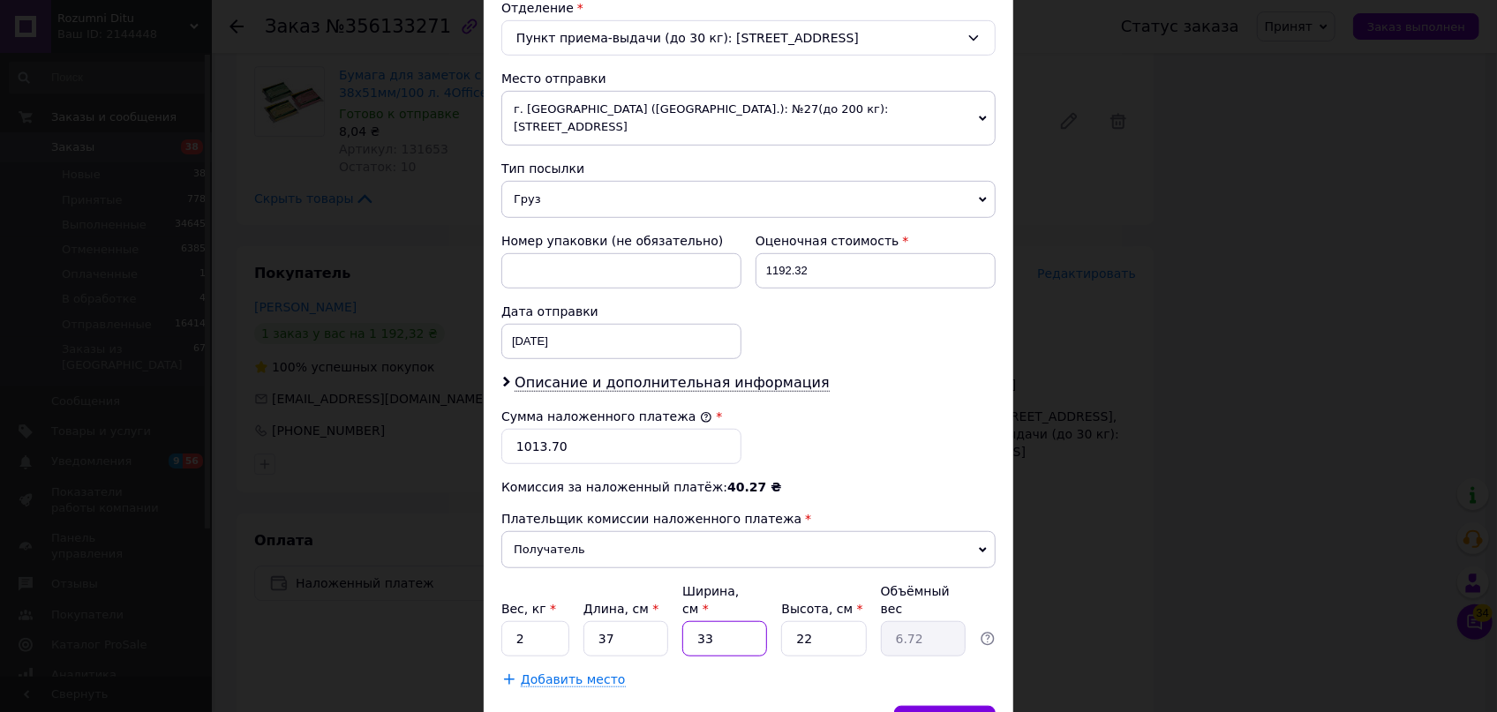
type input "0.41"
type input "25"
type input "5.09"
type input "25"
click at [771, 586] on div "Вес, кг * 2 Длина, см * 37 Ширина, см * 25 Высота, см * 22 Объёмный вес 5.09" at bounding box center [748, 619] width 494 height 74
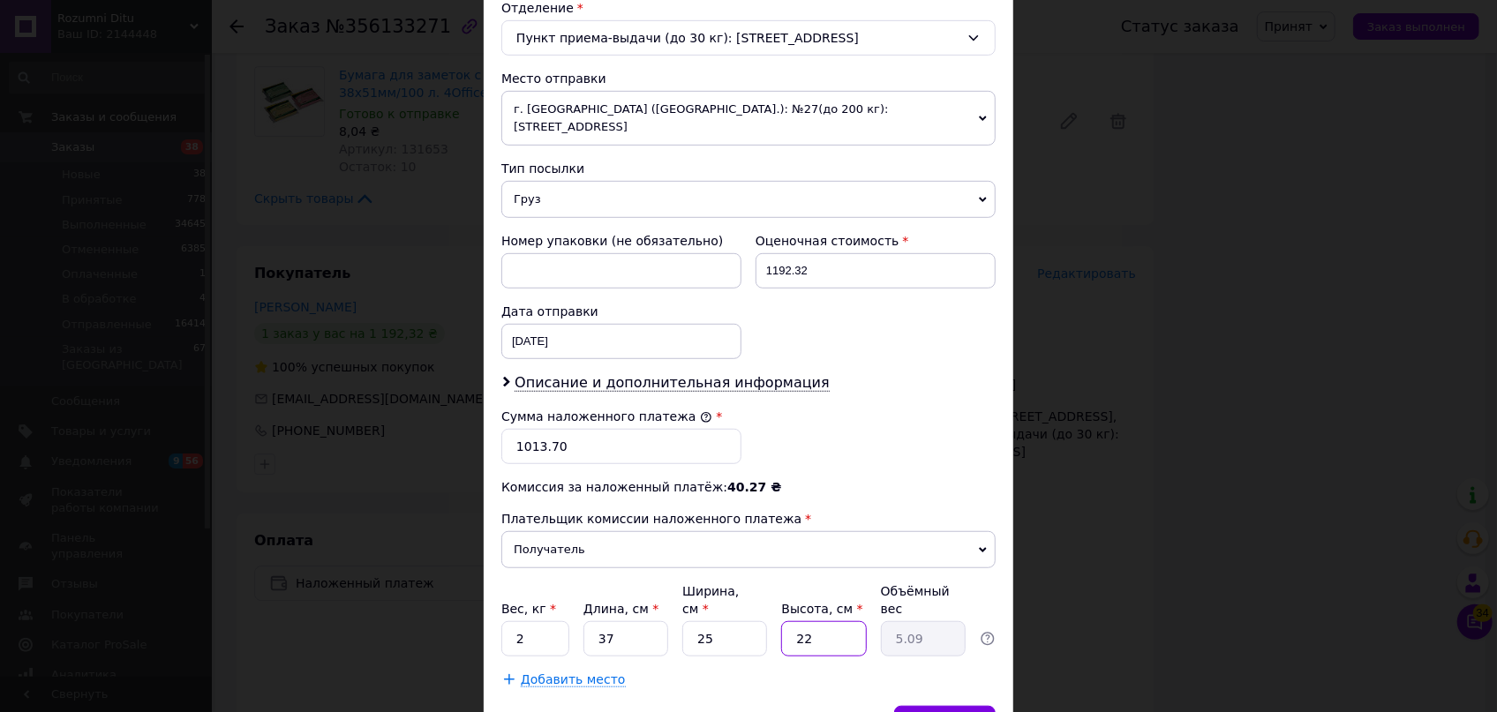
type input "1"
type input "0.23"
type input "10"
type input "2.31"
type input "10"
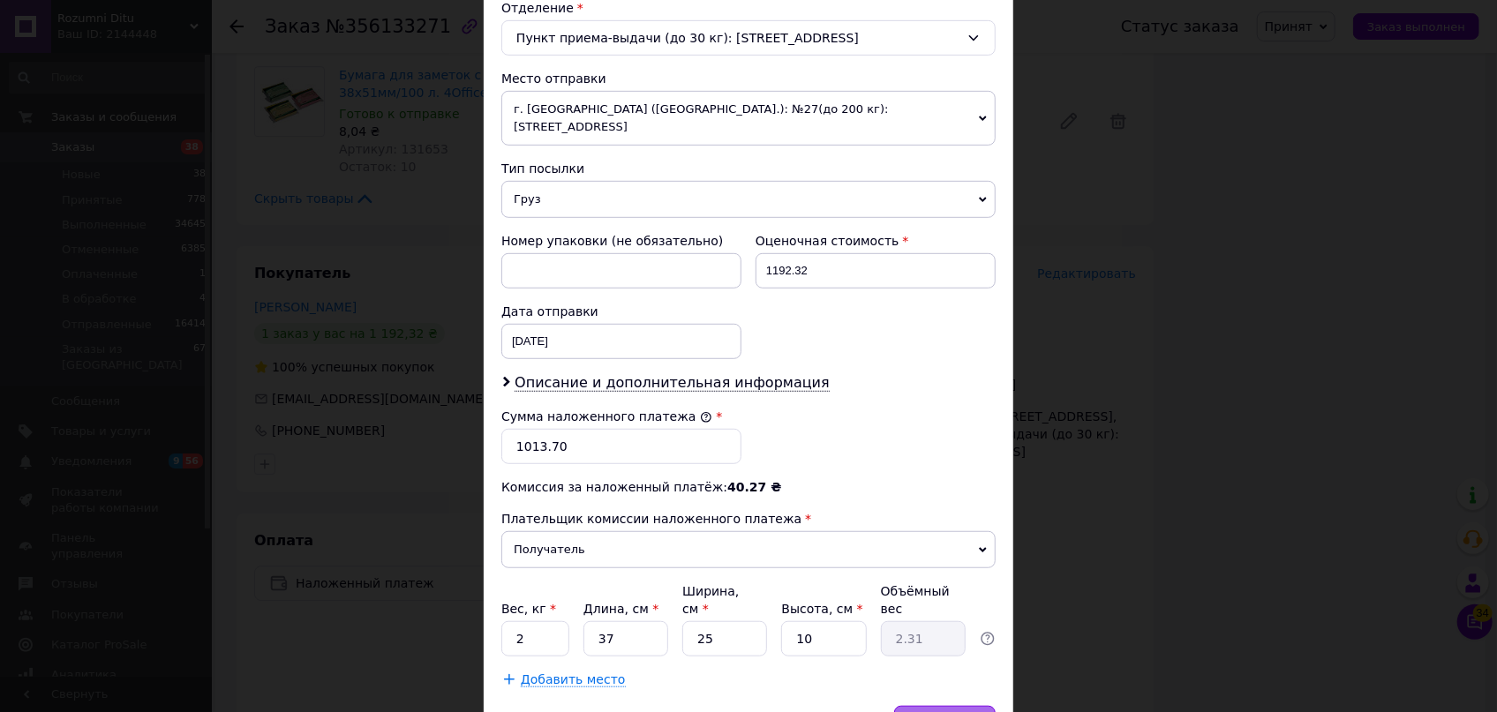
click at [943, 711] on span "Сохранить" at bounding box center [945, 723] width 64 height 13
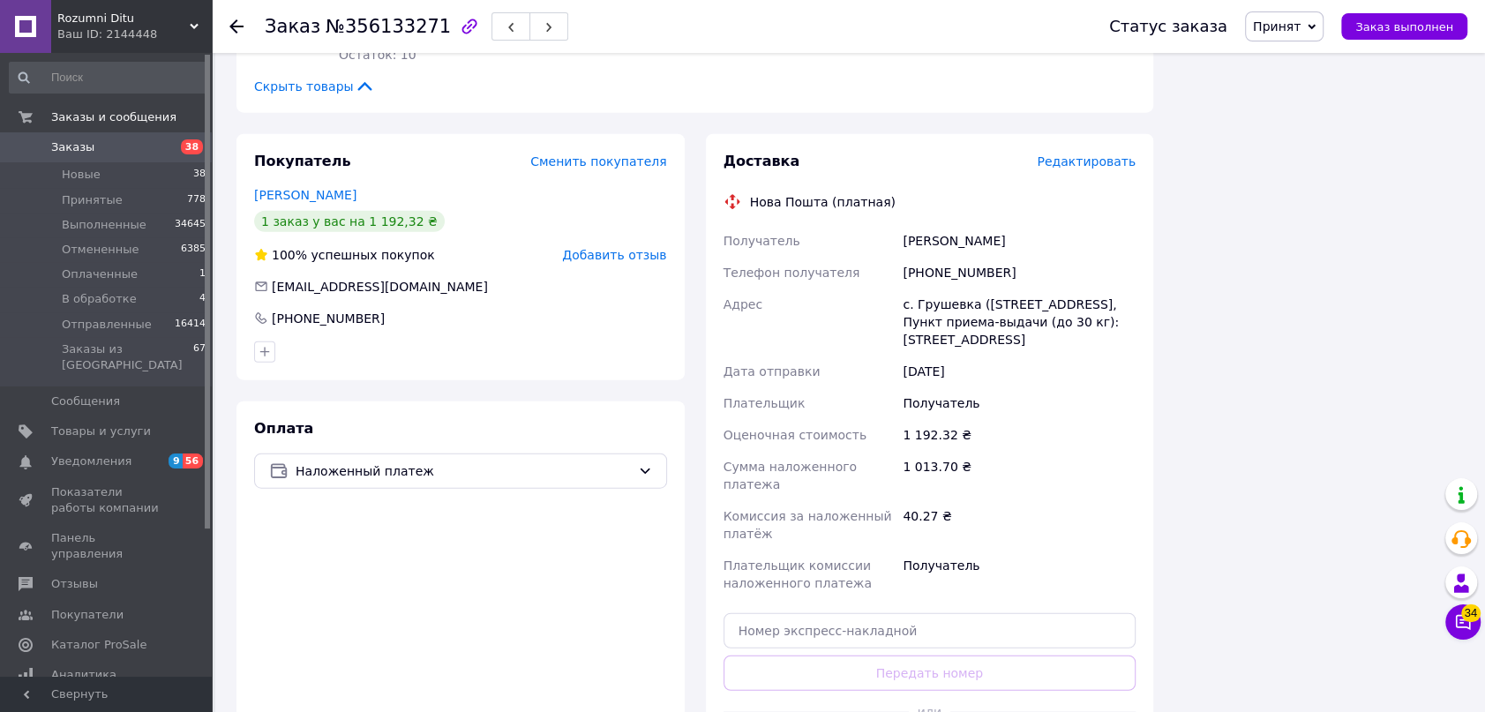
scroll to position [3450, 0]
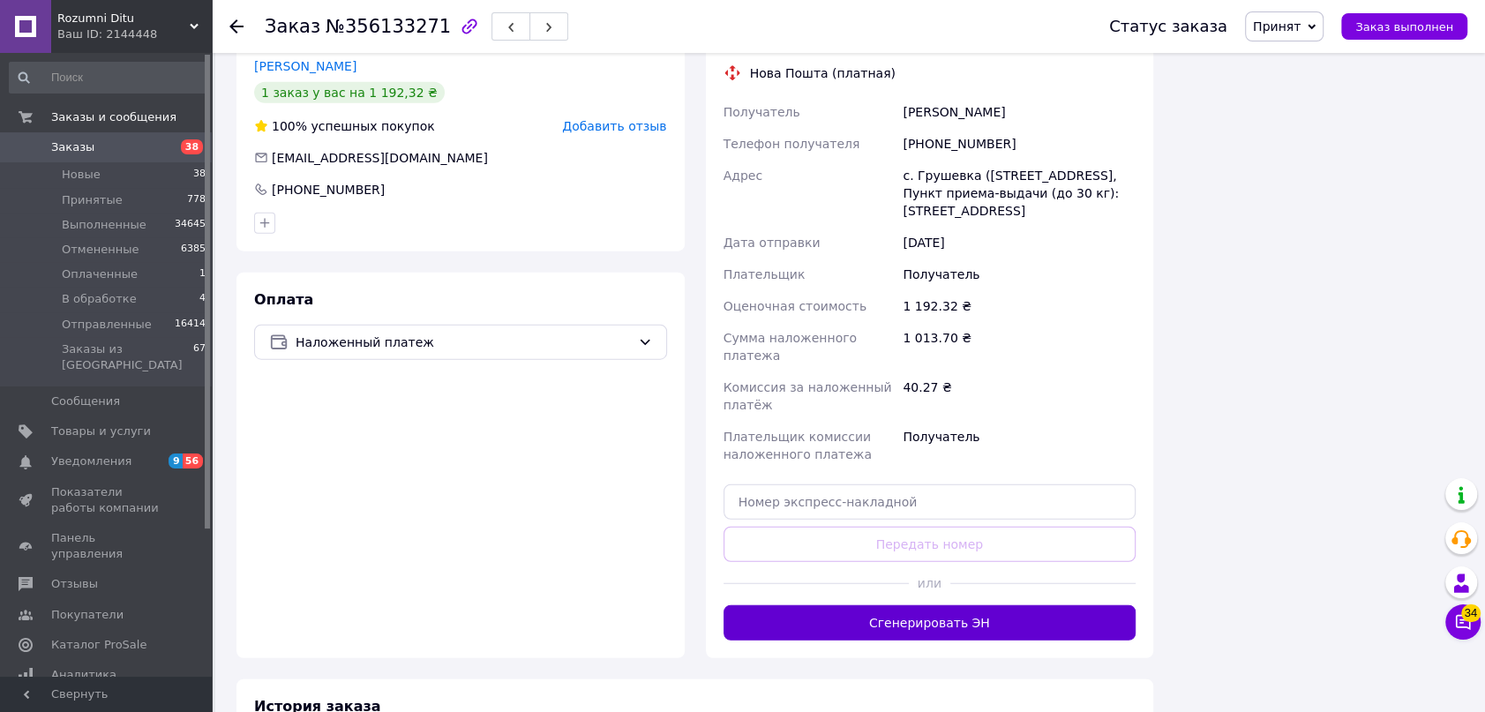
click at [961, 605] on button "Сгенерировать ЭН" at bounding box center [930, 622] width 413 height 35
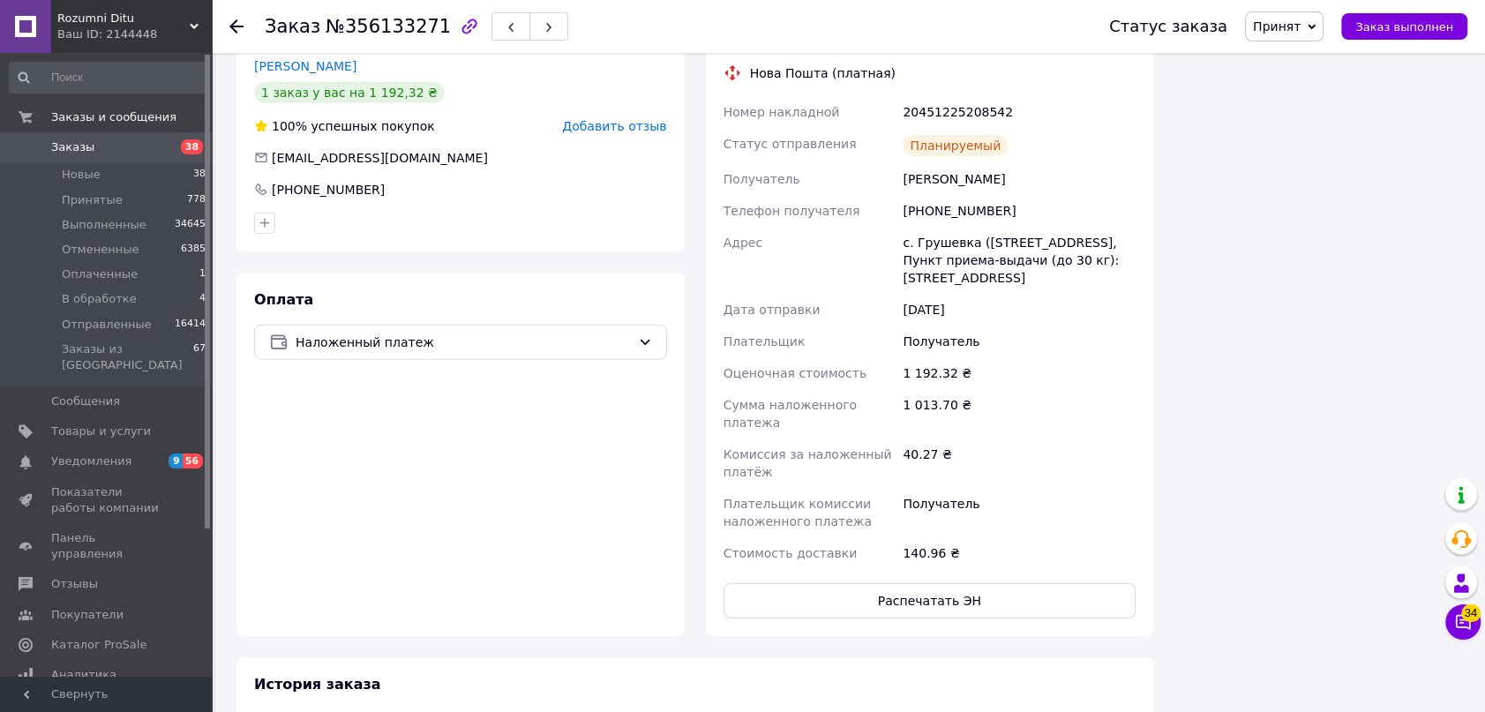
click at [1285, 18] on span "Принят" at bounding box center [1284, 26] width 79 height 30
click at [1328, 170] on li "Отправленные" at bounding box center [1300, 167] width 108 height 26
click at [234, 21] on use at bounding box center [236, 26] width 14 height 14
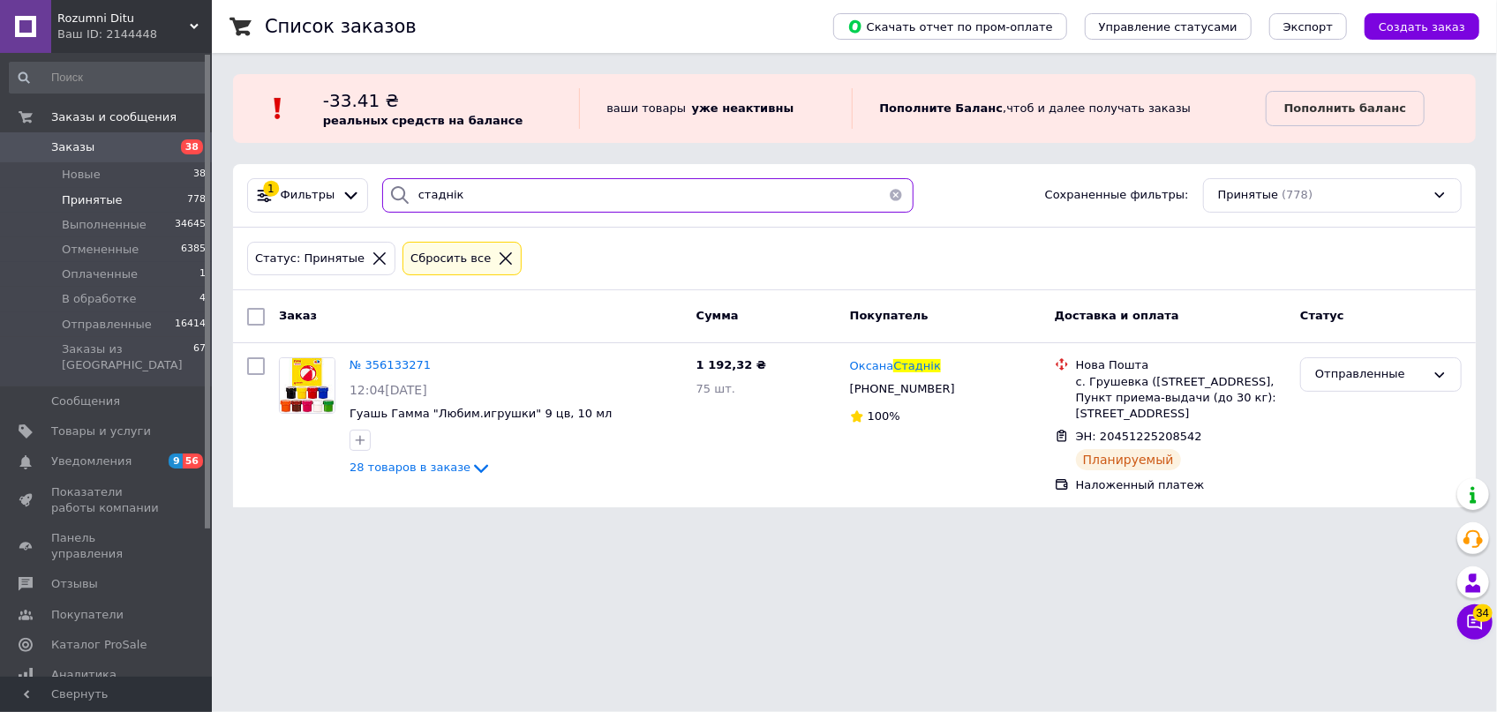
drag, startPoint x: 522, startPoint y: 197, endPoint x: 314, endPoint y: 150, distance: 212.6
click at [342, 183] on div "1 Фильтры стаднік Сохраненные фильтры: Принятые (778)" at bounding box center [854, 195] width 1228 height 34
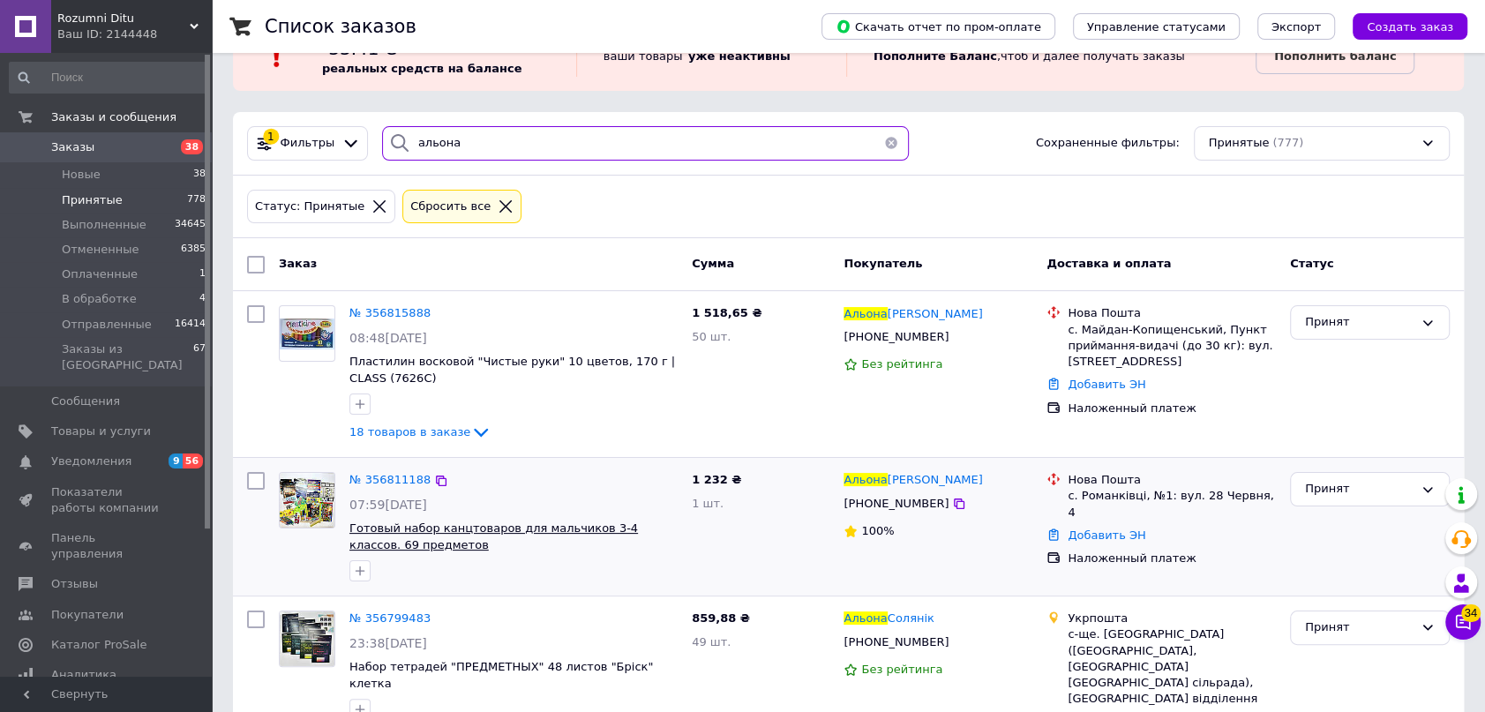
scroll to position [79, 0]
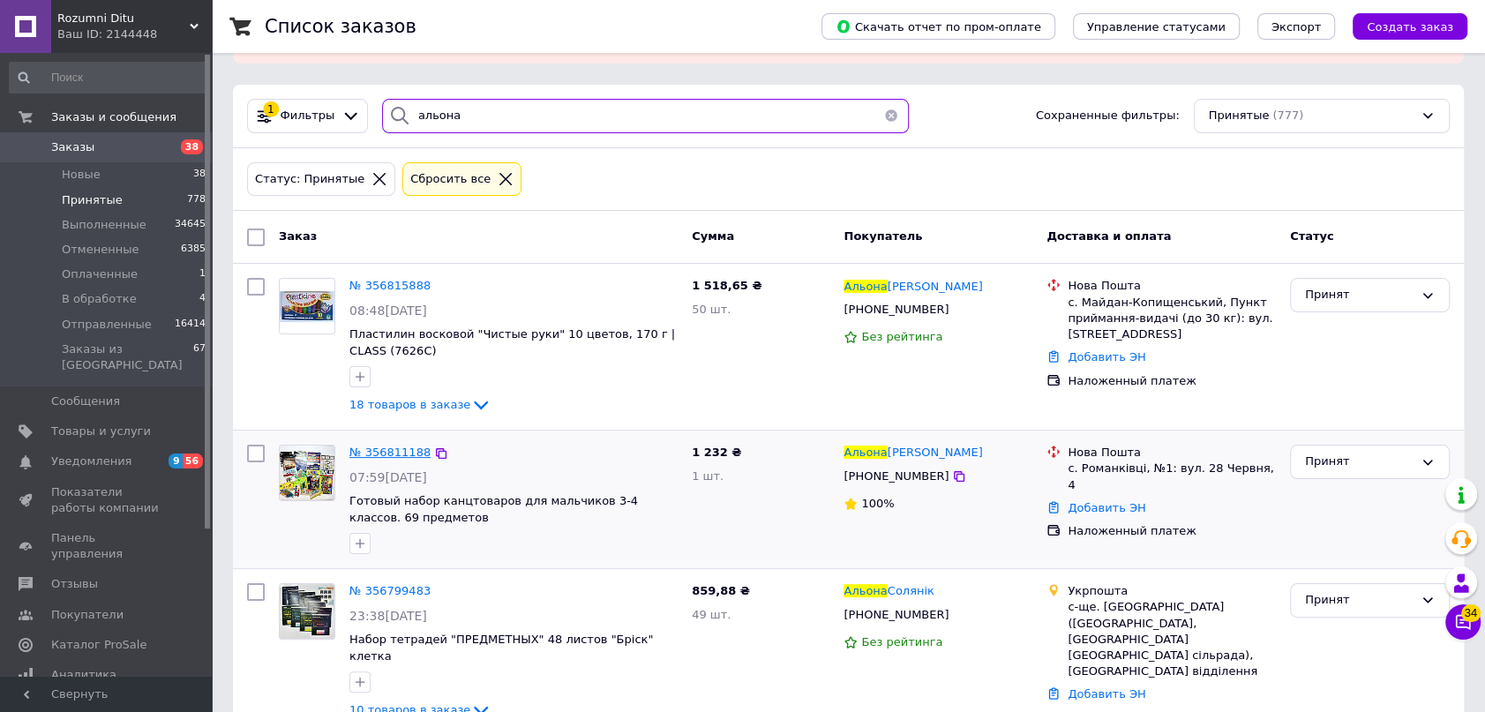
type input "альона"
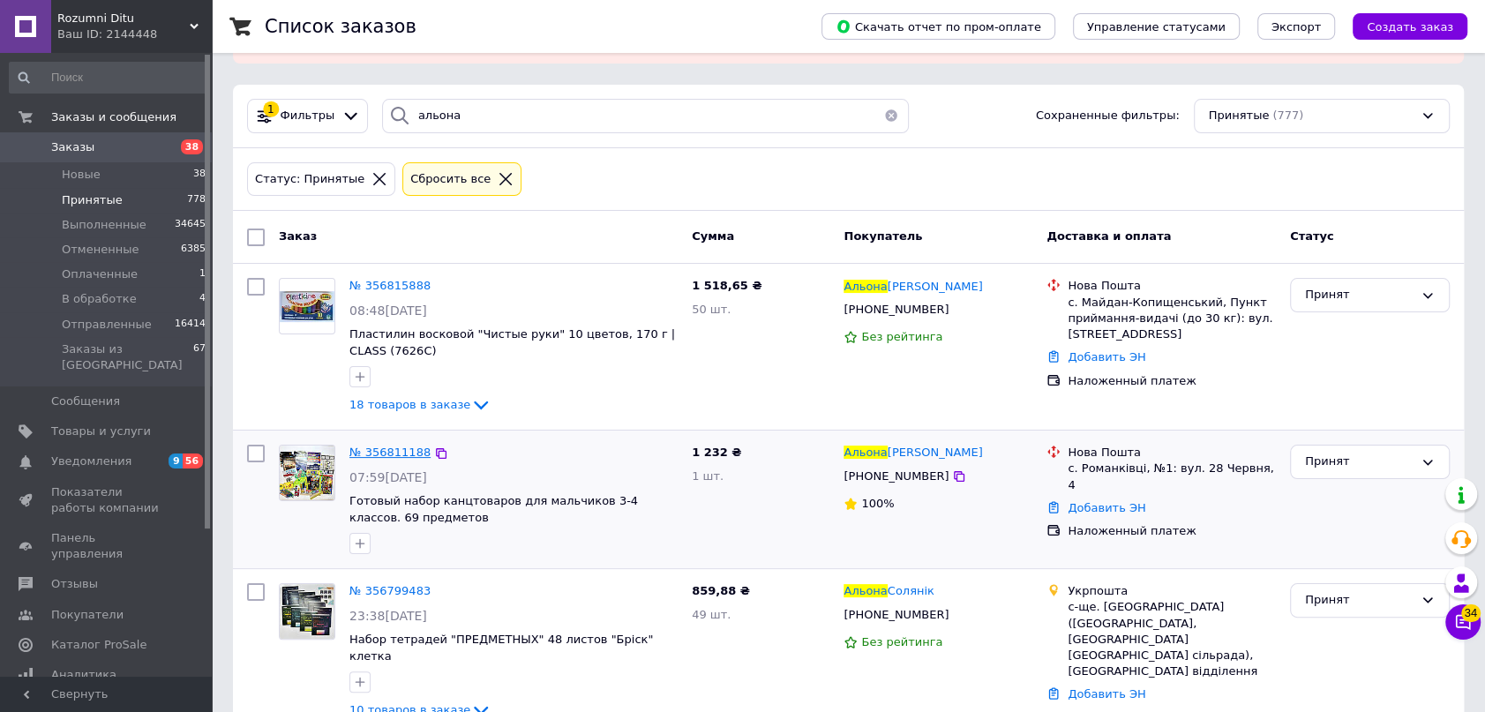
click at [387, 451] on span "№ 356811188" at bounding box center [389, 452] width 81 height 13
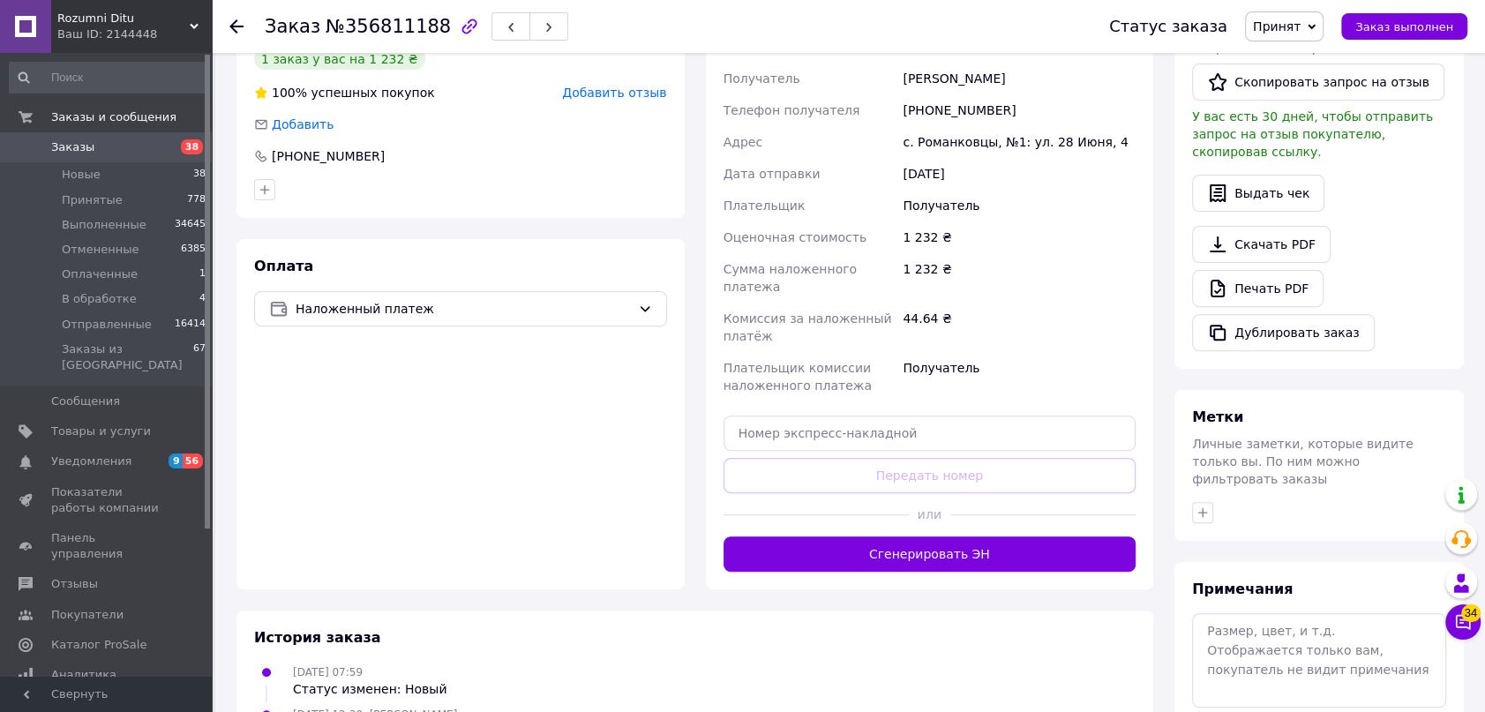
scroll to position [448, 0]
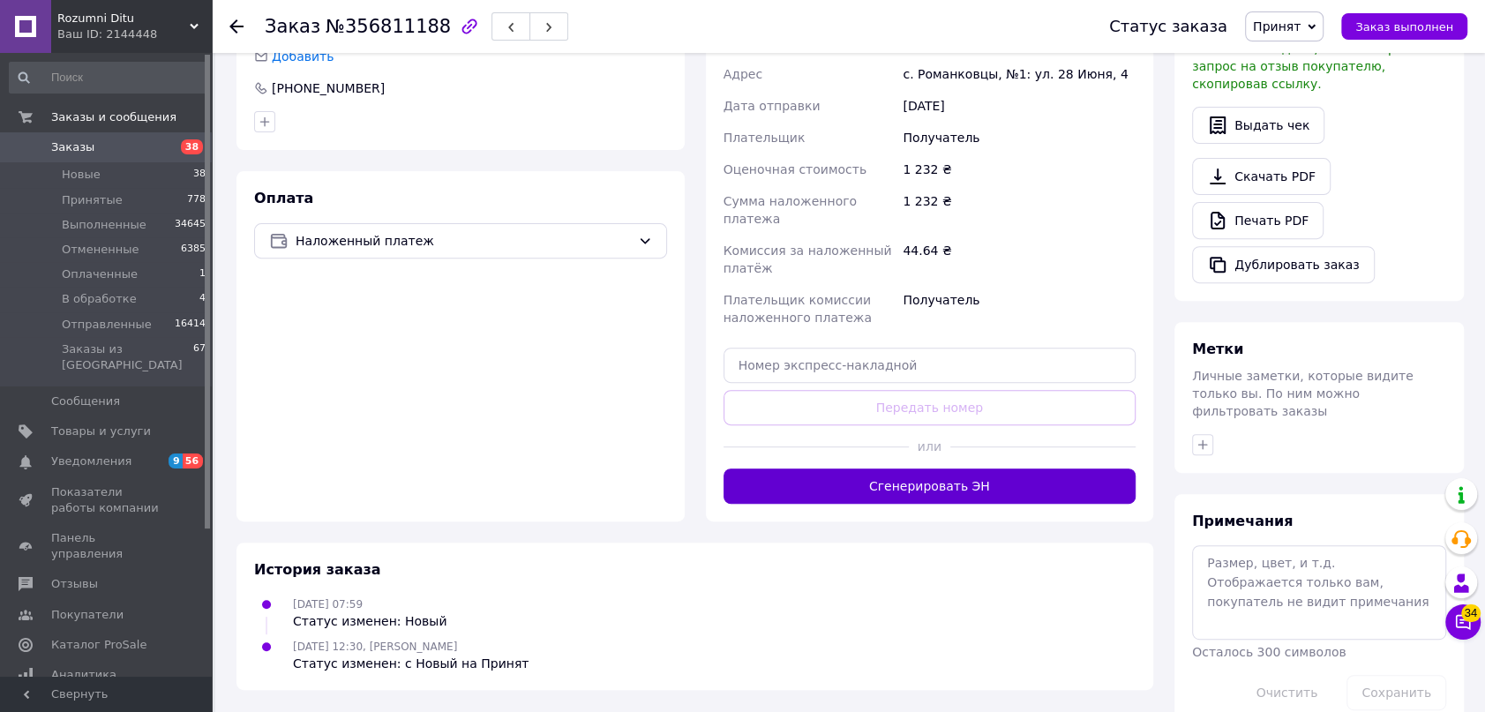
click at [979, 482] on button "Сгенерировать ЭН" at bounding box center [930, 486] width 413 height 35
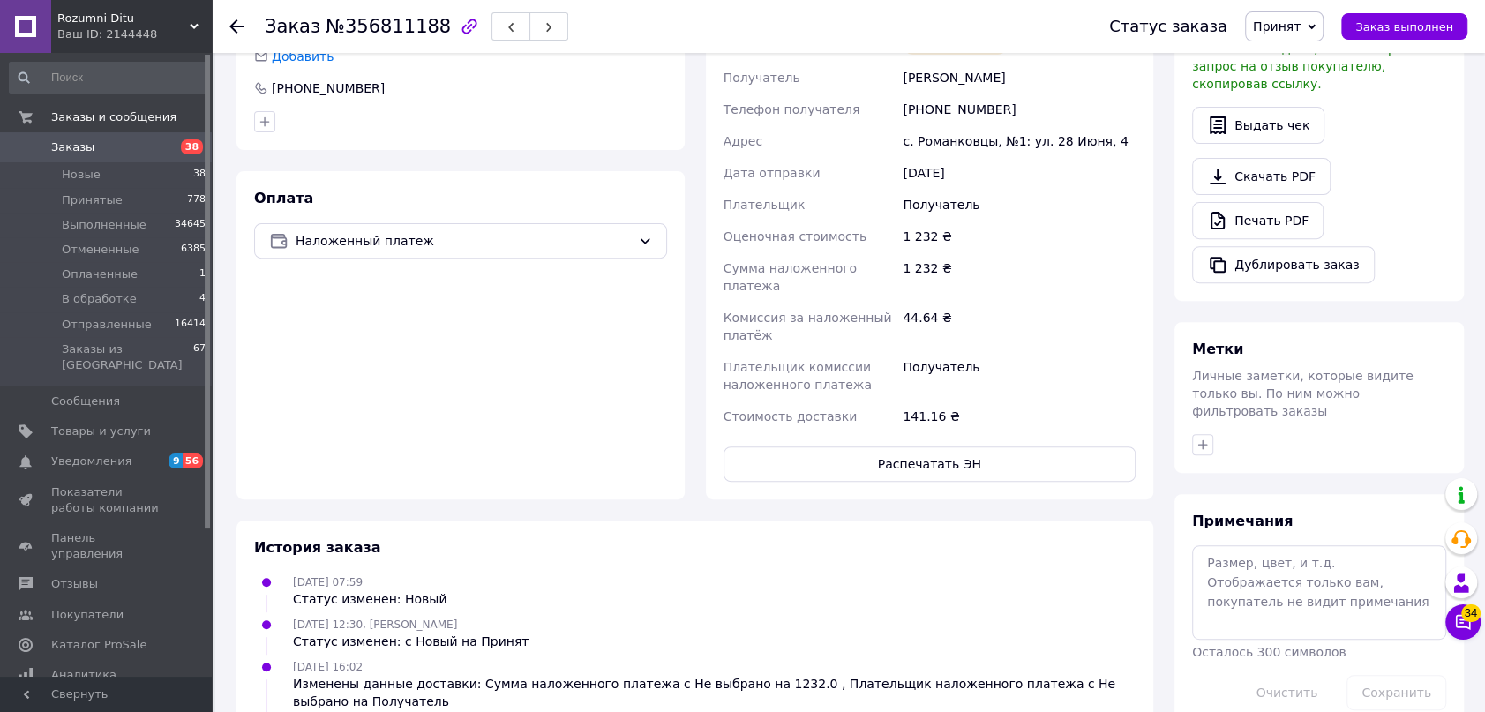
scroll to position [127, 0]
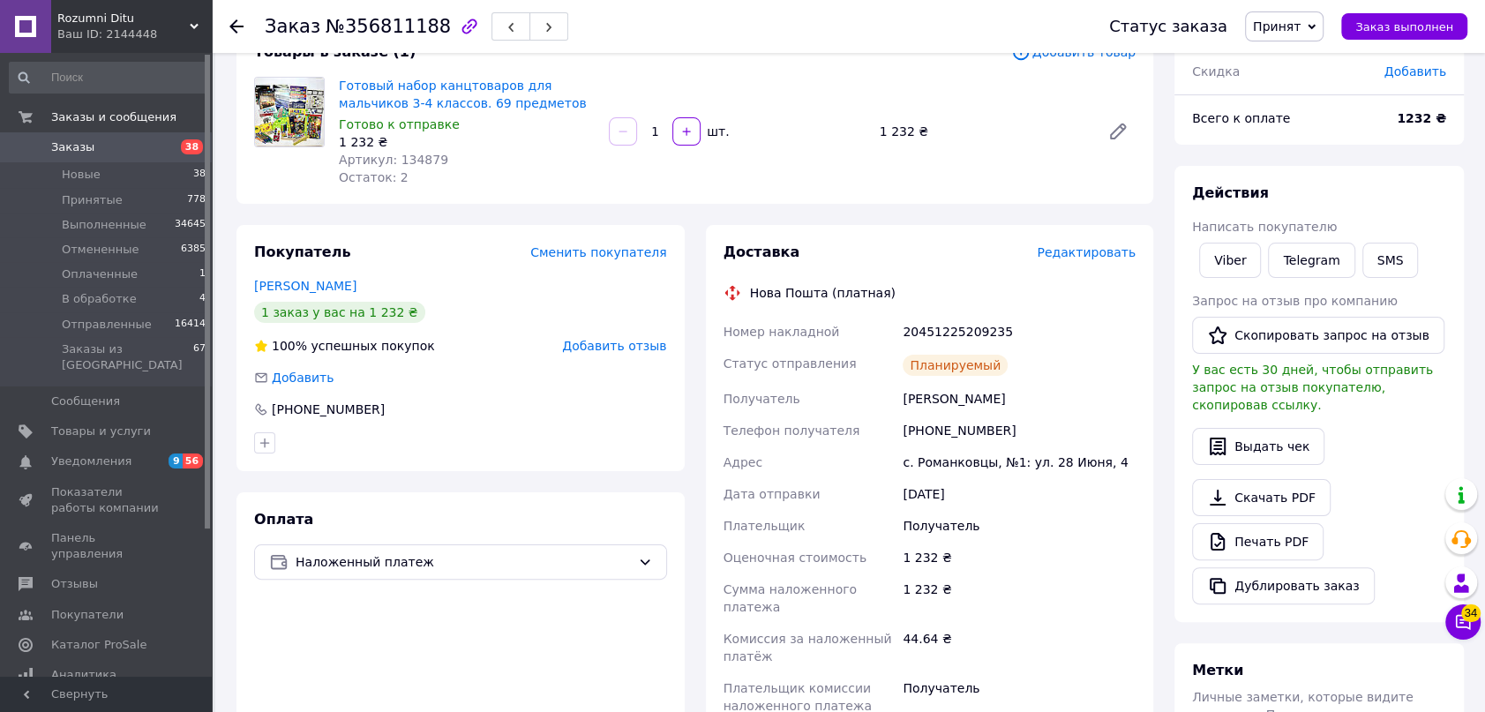
click at [1324, 36] on span "Принят" at bounding box center [1284, 26] width 79 height 30
click at [1302, 161] on li "Отправленные" at bounding box center [1300, 167] width 108 height 26
click at [237, 32] on use at bounding box center [236, 26] width 14 height 14
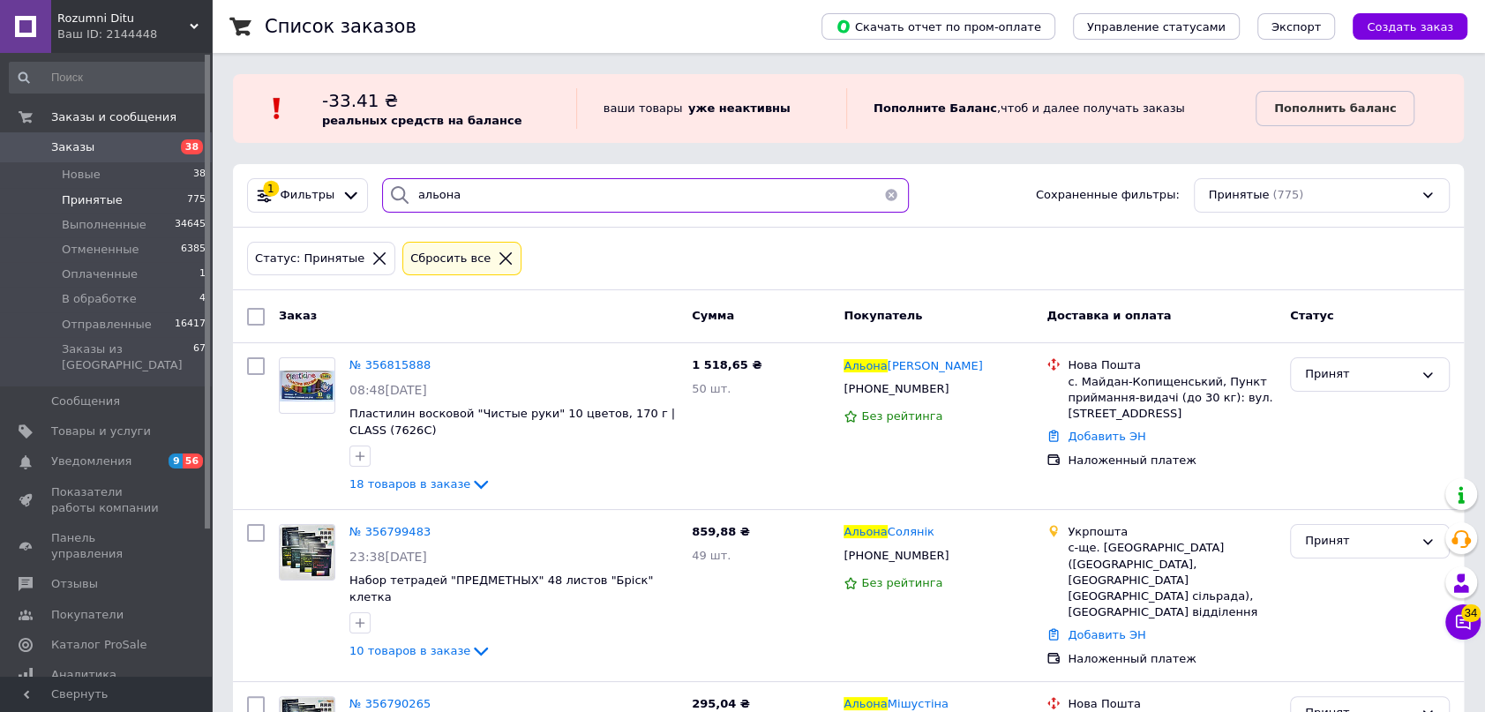
drag, startPoint x: 484, startPoint y: 203, endPoint x: 364, endPoint y: 184, distance: 121.4
click at [375, 186] on div "альона" at bounding box center [645, 195] width 541 height 34
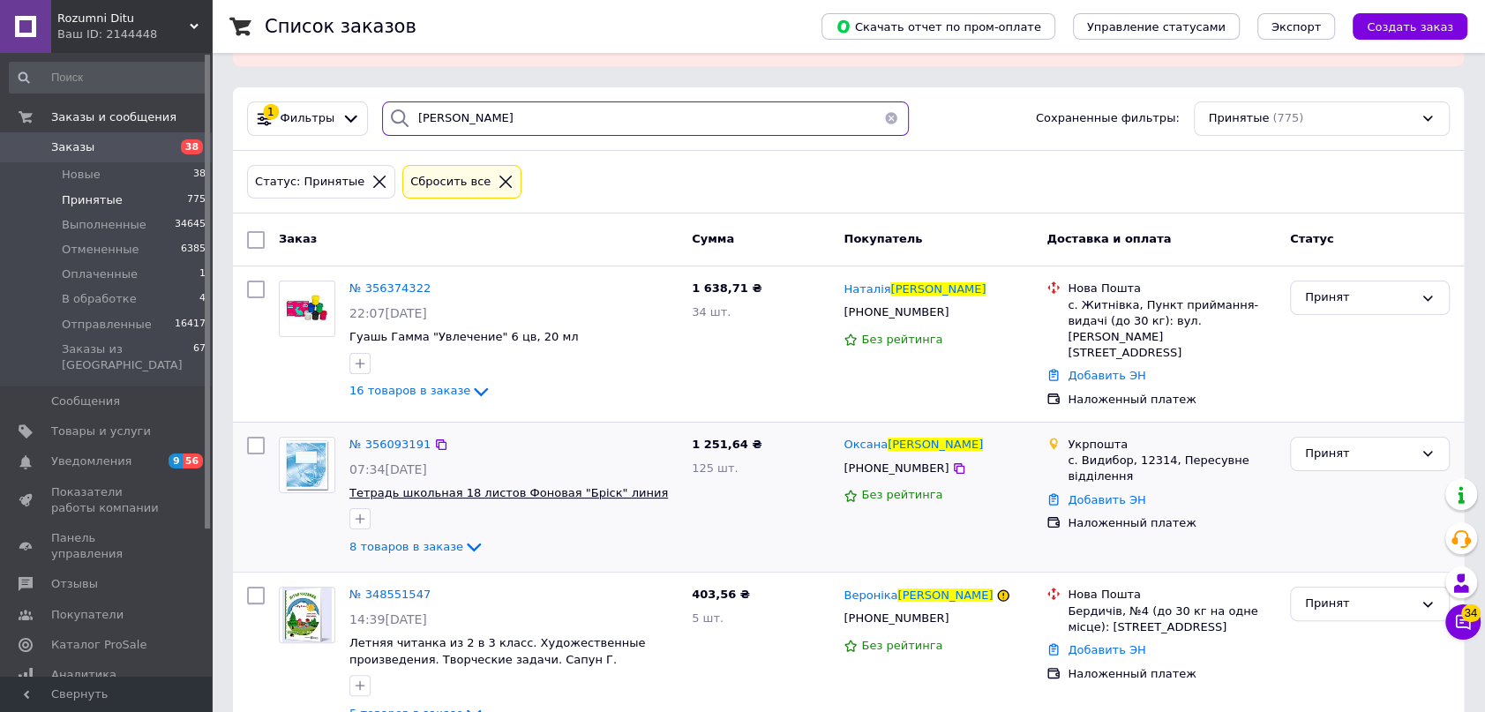
scroll to position [160, 0]
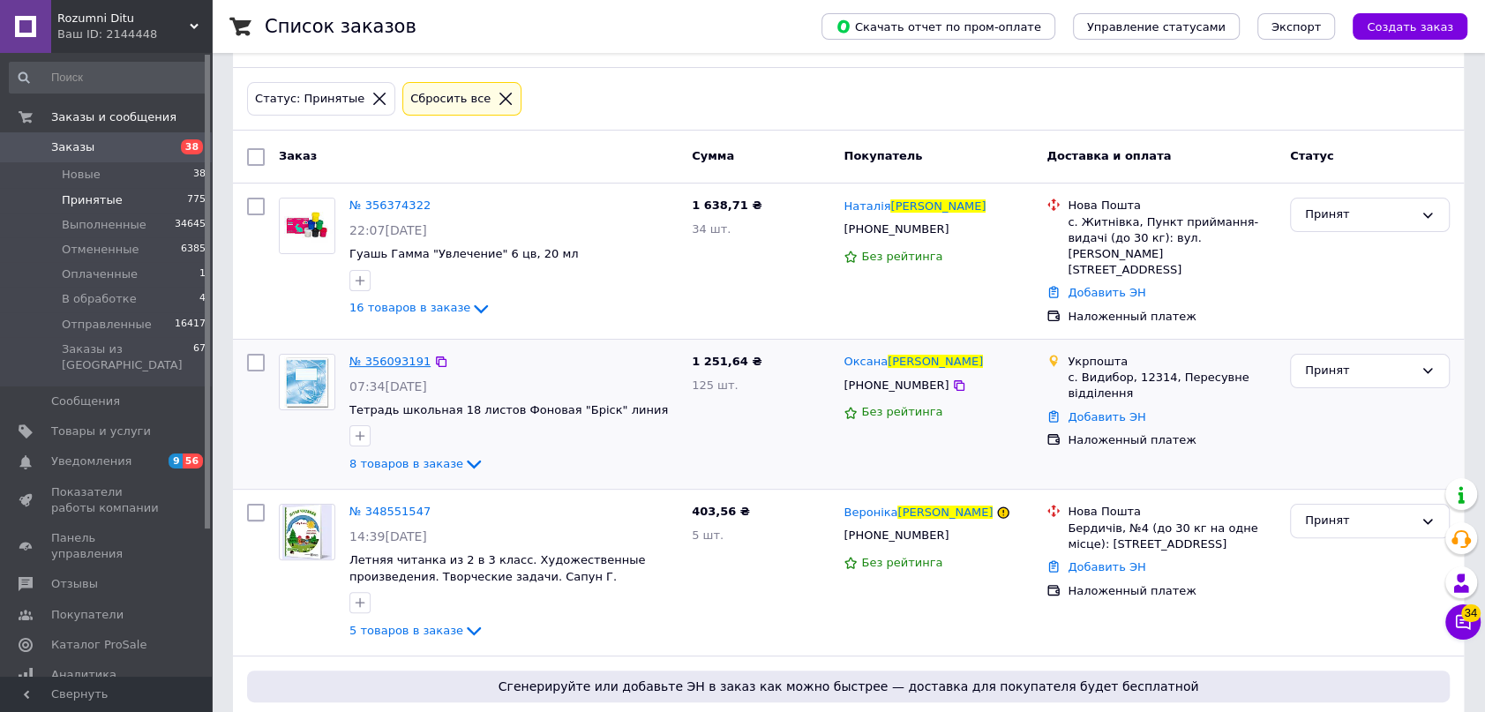
type input "[PERSON_NAME]"
click at [400, 355] on span "№ 356093191" at bounding box center [389, 361] width 81 height 13
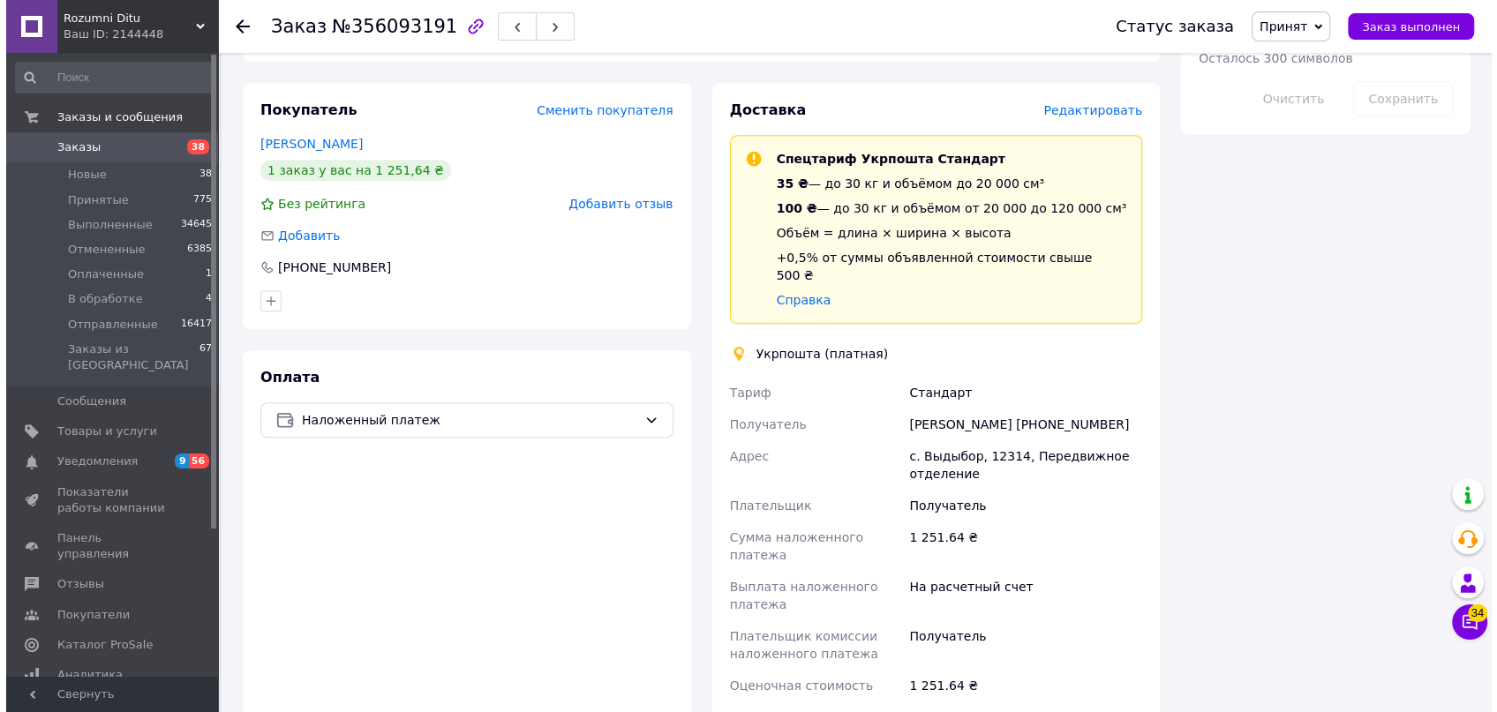
scroll to position [883, 0]
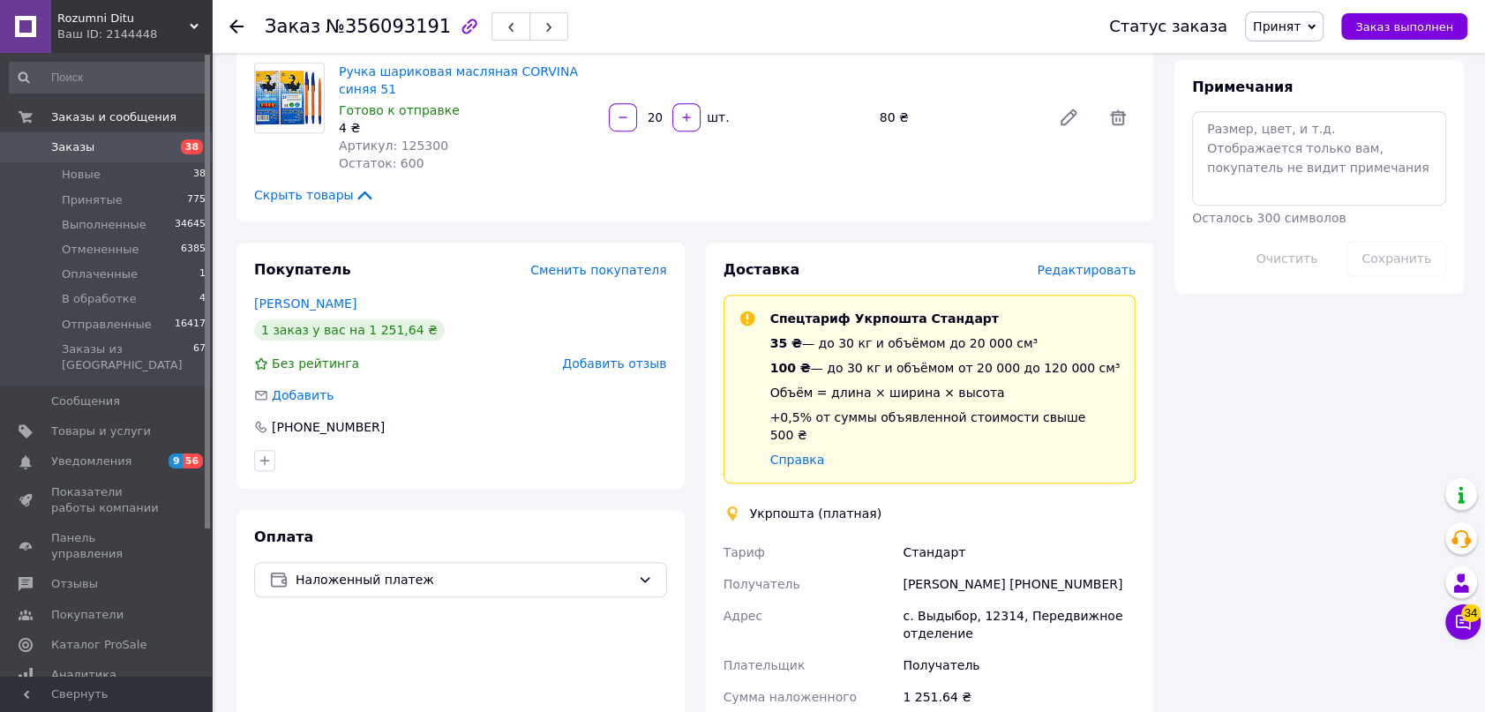
click at [1088, 266] on span "Редактировать" at bounding box center [1086, 270] width 99 height 14
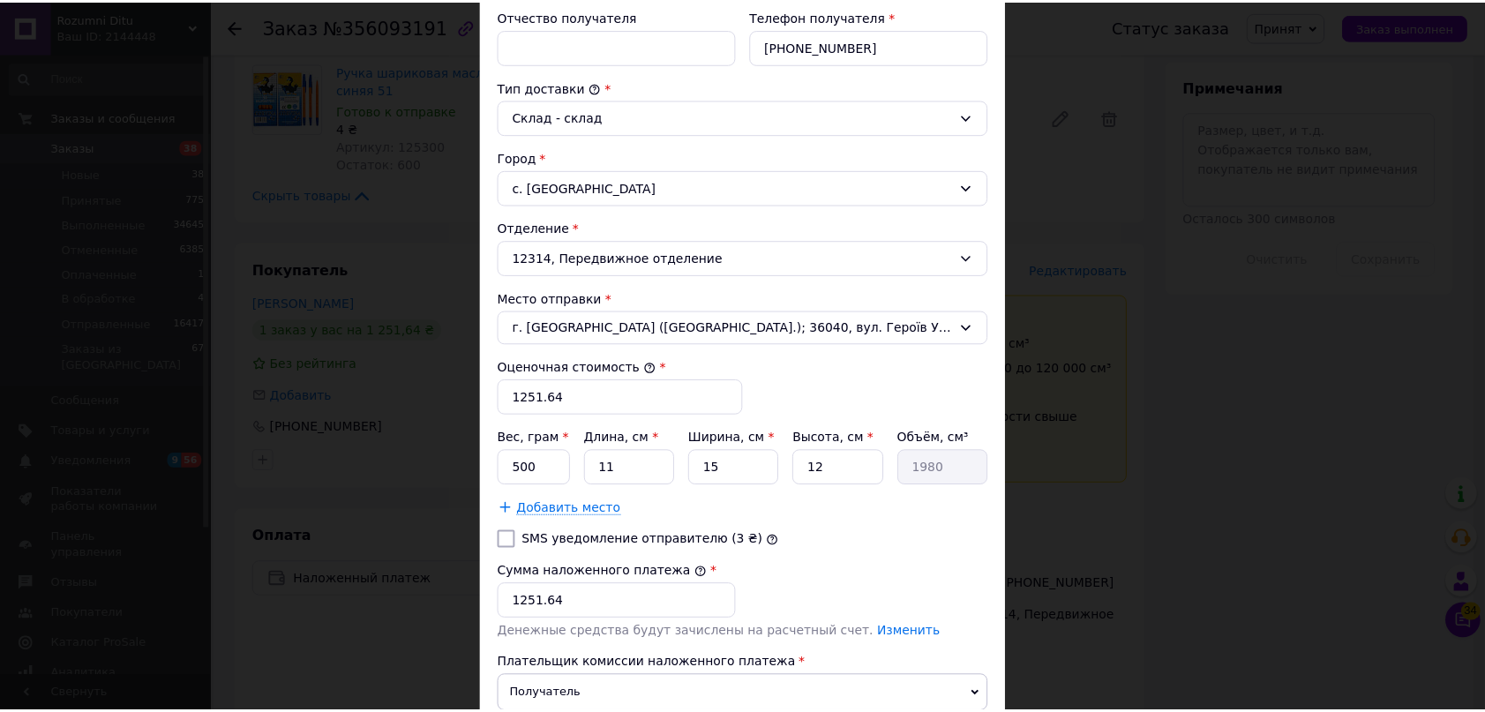
scroll to position [553, 0]
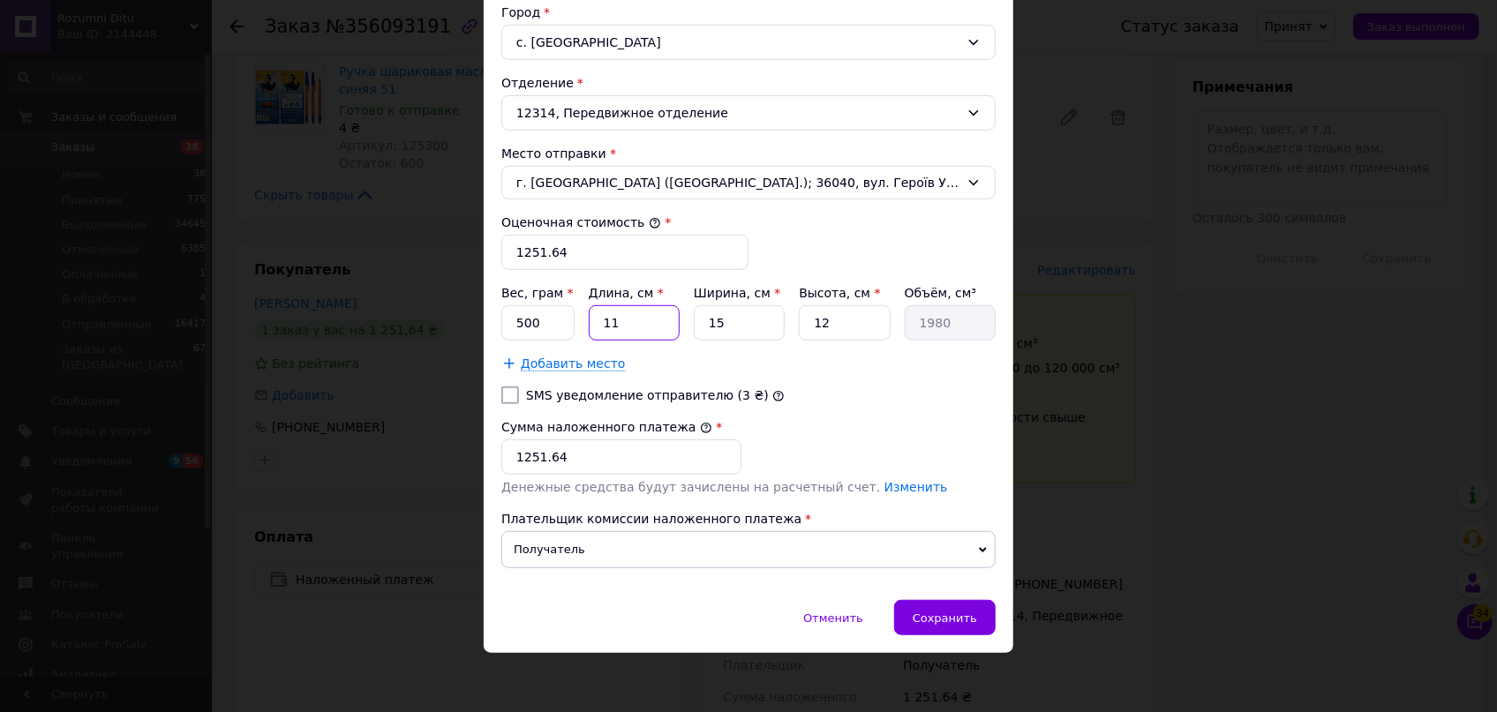
click at [578, 309] on div "Вес, грам * 500 Длина, см * 11 Ширина, см * 15 Высота, см * 12 Объём, см³ 1980" at bounding box center [748, 312] width 494 height 56
type input "3"
type input "540"
type input "37"
type input "6660"
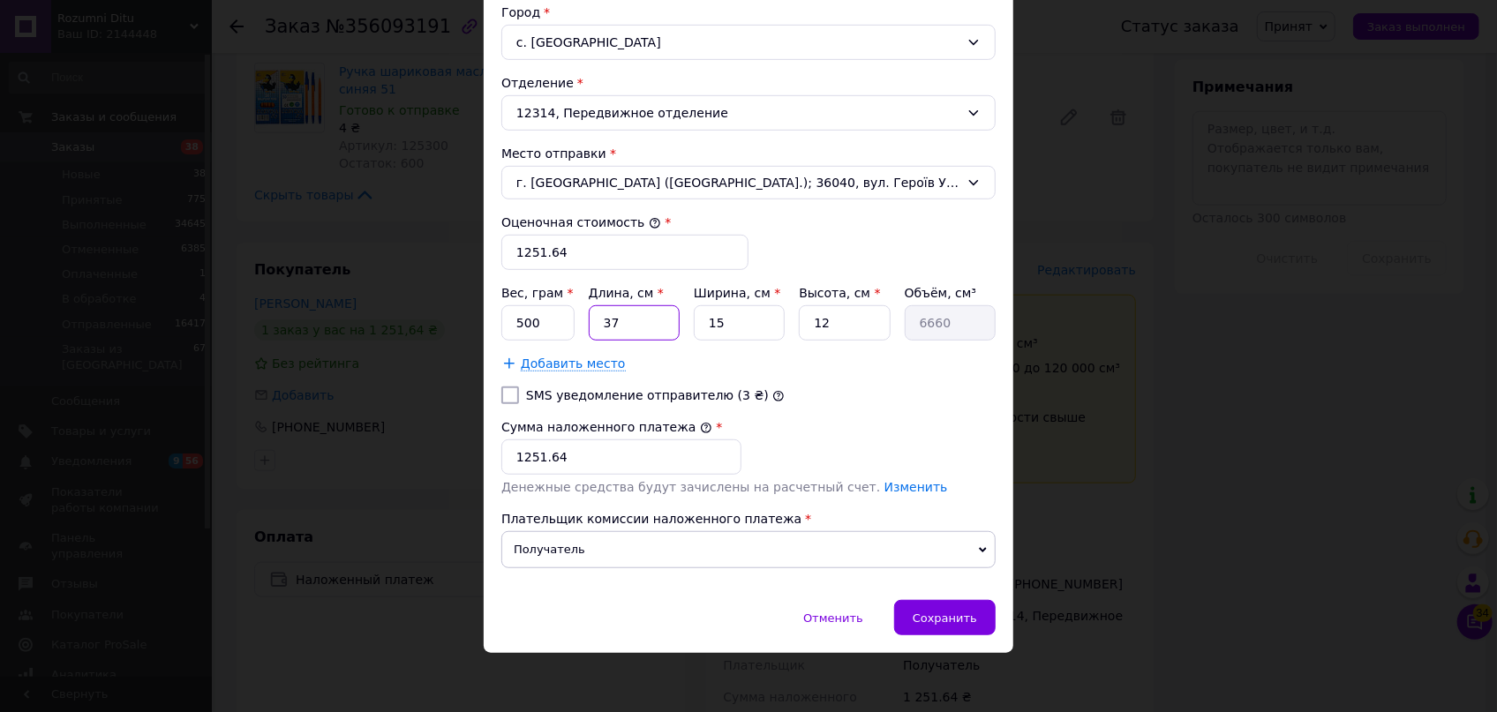
type input "37"
drag, startPoint x: 725, startPoint y: 319, endPoint x: 653, endPoint y: 304, distance: 73.0
click at [667, 309] on div "Вес, грам * 500 Длина, см * 37 Ширина, см * 15 Высота, см * 12 Объём, см³ 6660" at bounding box center [748, 312] width 494 height 56
type input "2"
type input "888"
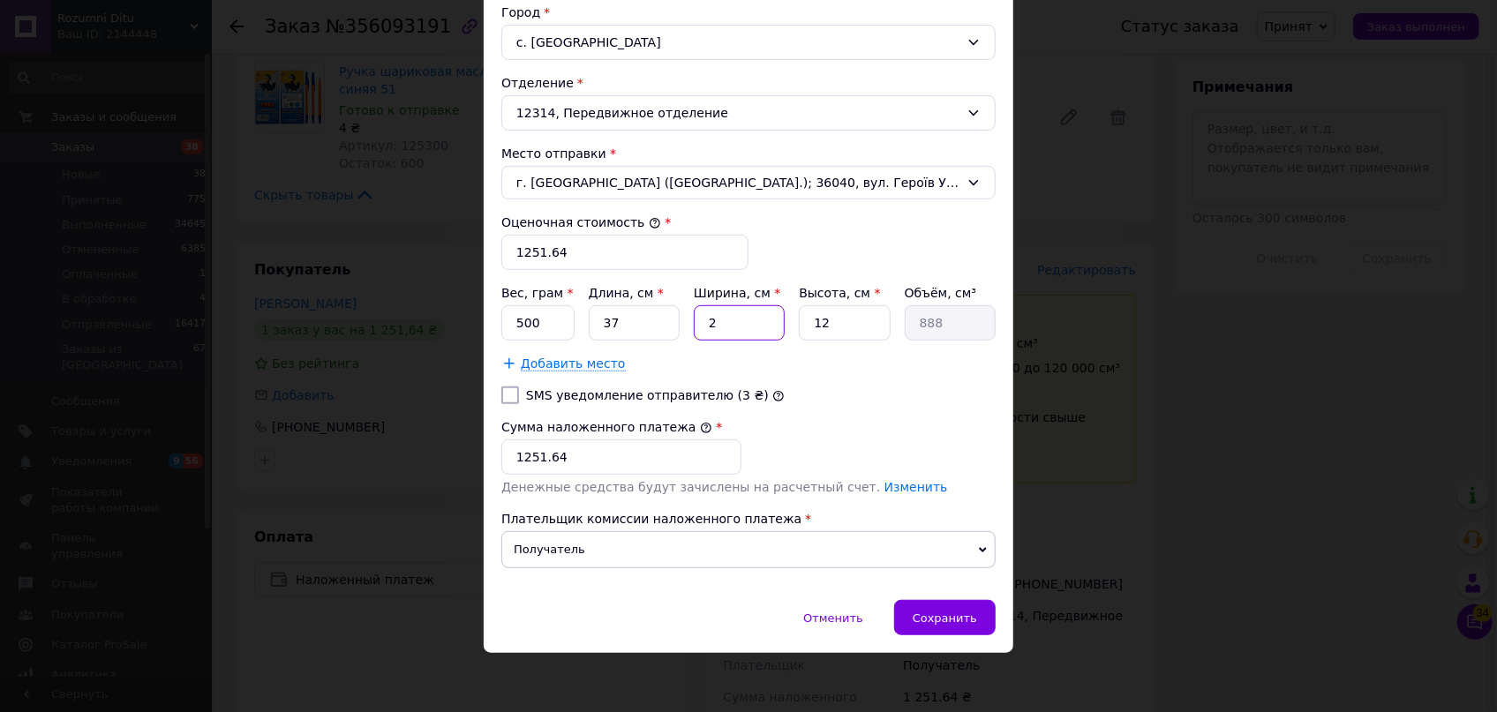
type input "25"
type input "11100"
type input "25"
click at [930, 620] on div "Сохранить" at bounding box center [944, 617] width 101 height 35
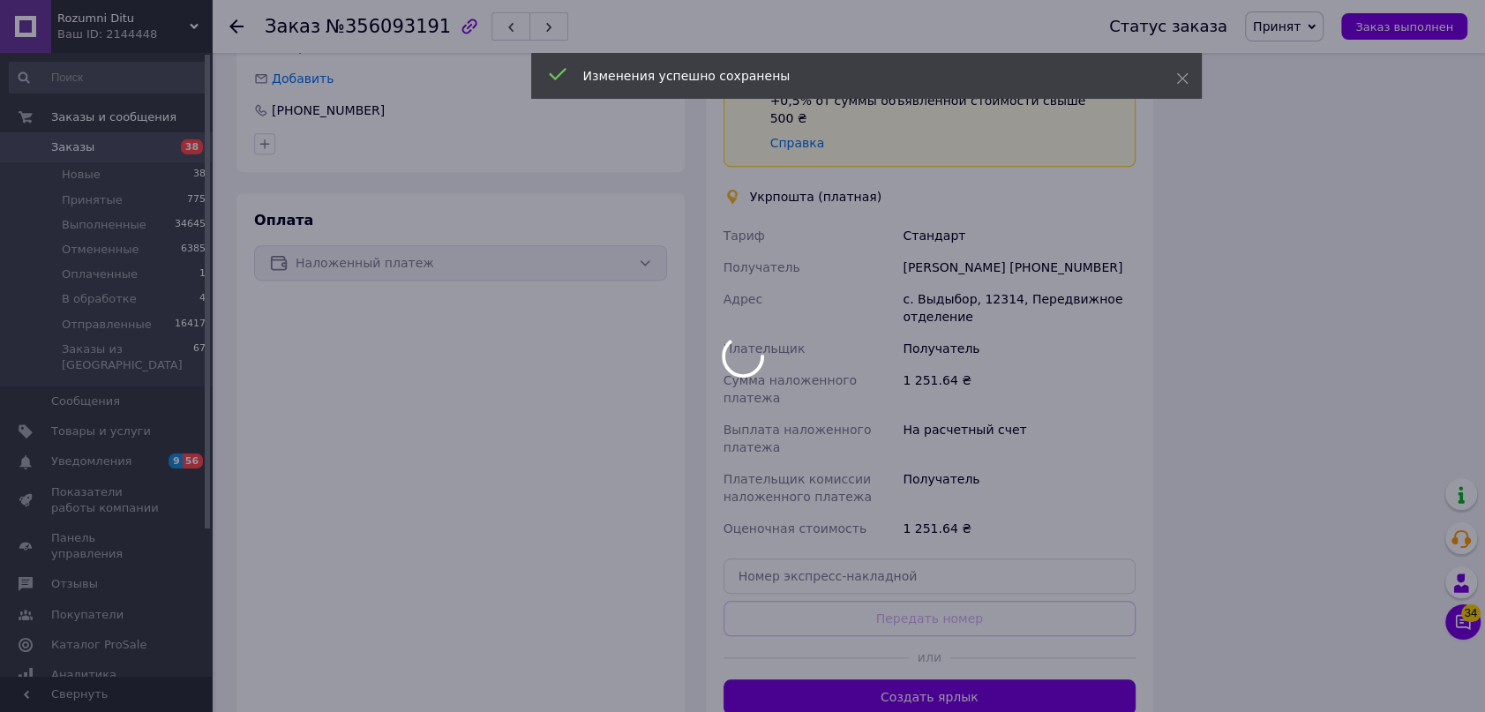
scroll to position [1203, 0]
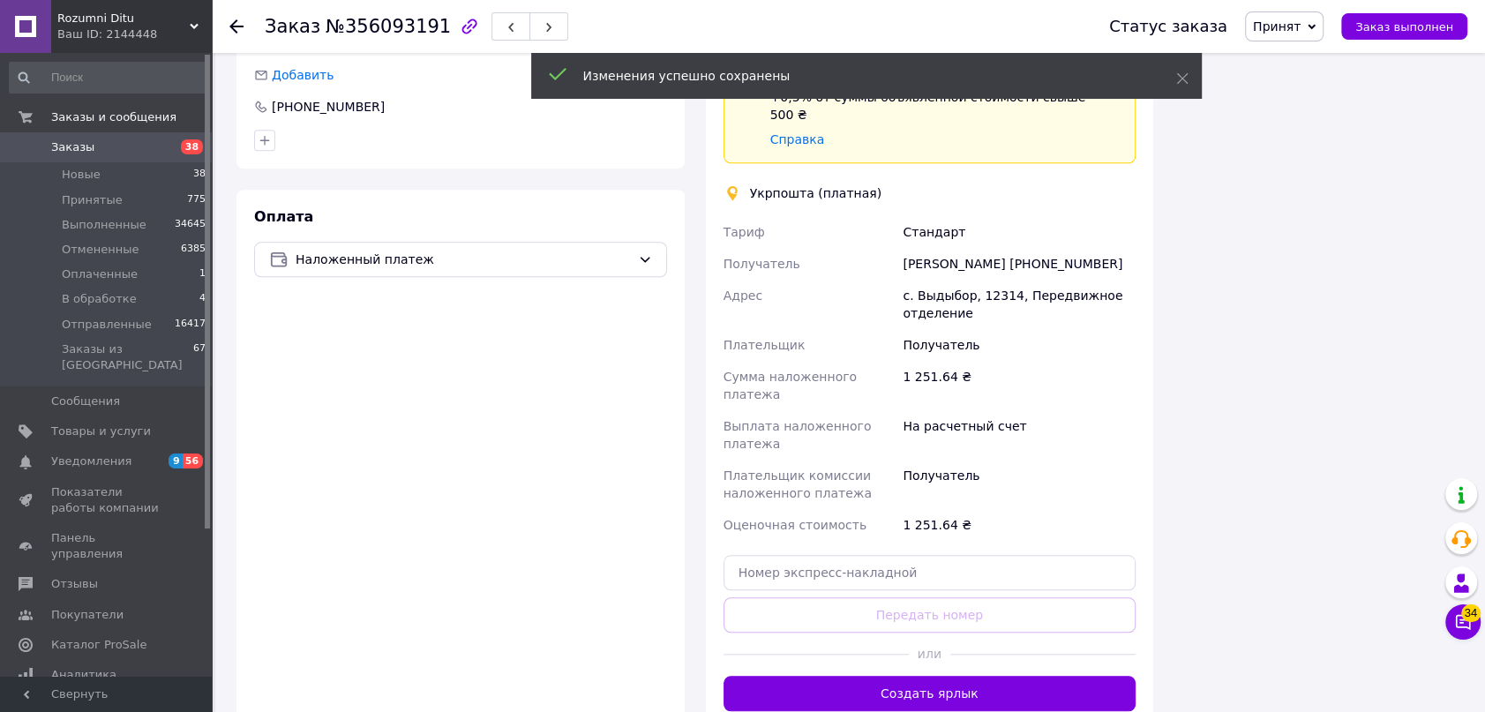
click at [1023, 676] on button "Создать ярлык" at bounding box center [930, 693] width 413 height 35
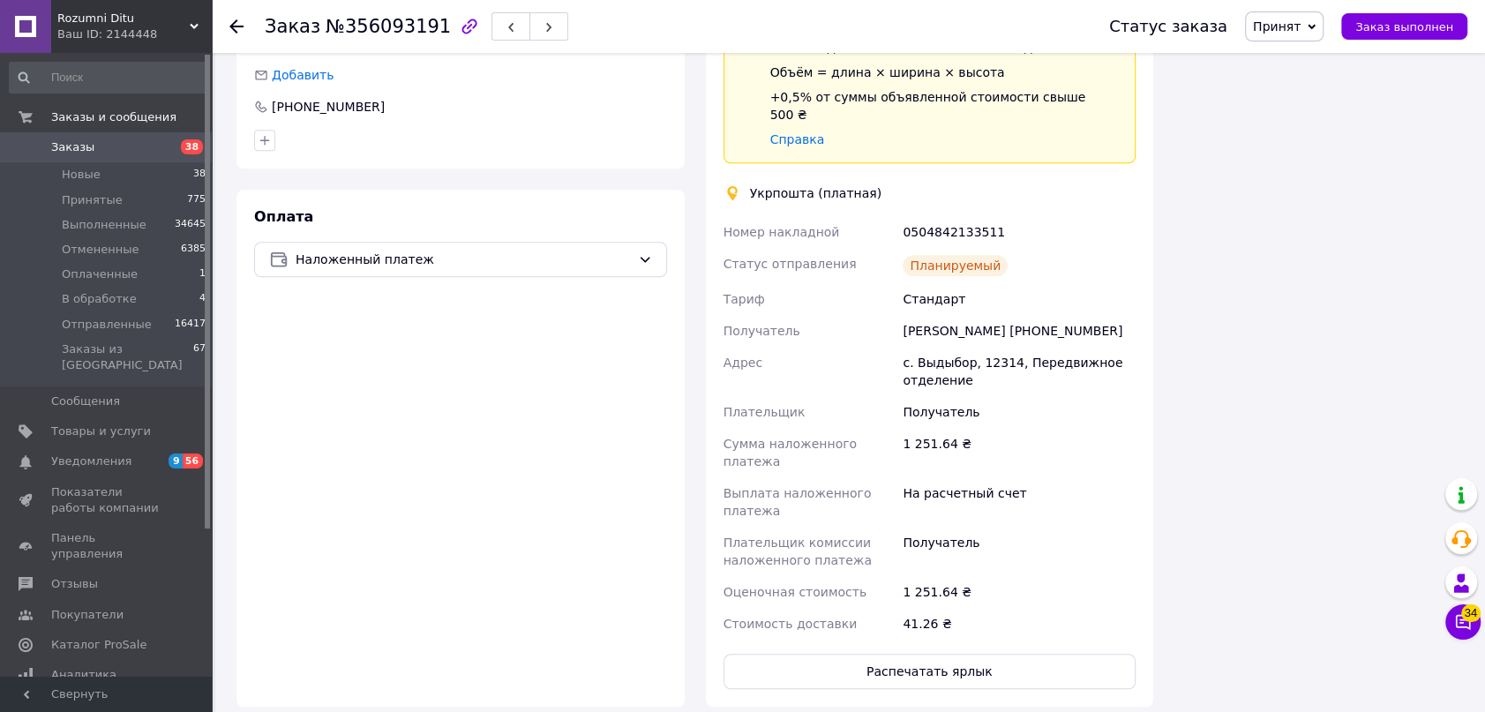
drag, startPoint x: 1313, startPoint y: 15, endPoint x: 1316, endPoint y: 27, distance: 12.6
click at [1314, 19] on span "Принят" at bounding box center [1284, 26] width 79 height 30
click at [1307, 166] on li "Отправленные" at bounding box center [1300, 167] width 108 height 26
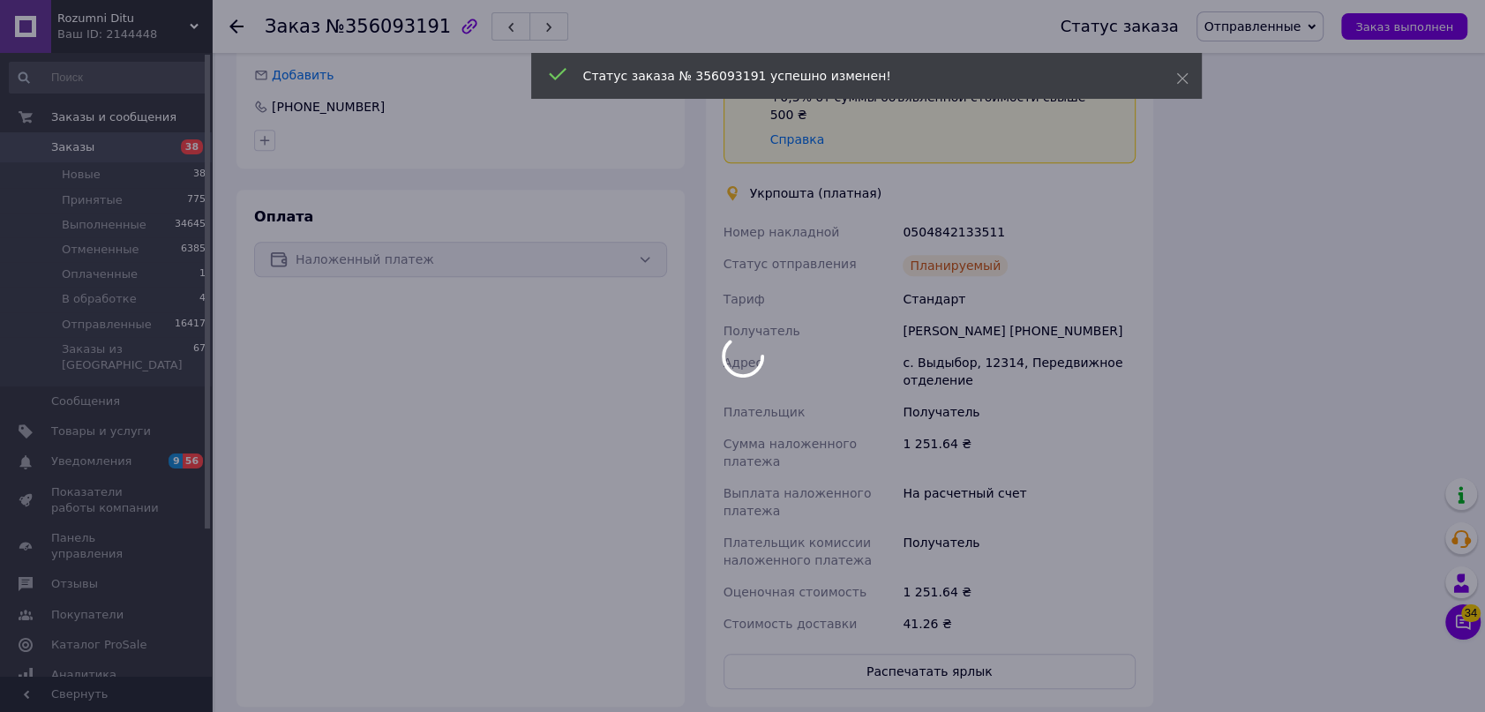
click at [228, 26] on div at bounding box center [742, 356] width 1485 height 712
click at [242, 26] on use at bounding box center [236, 26] width 14 height 14
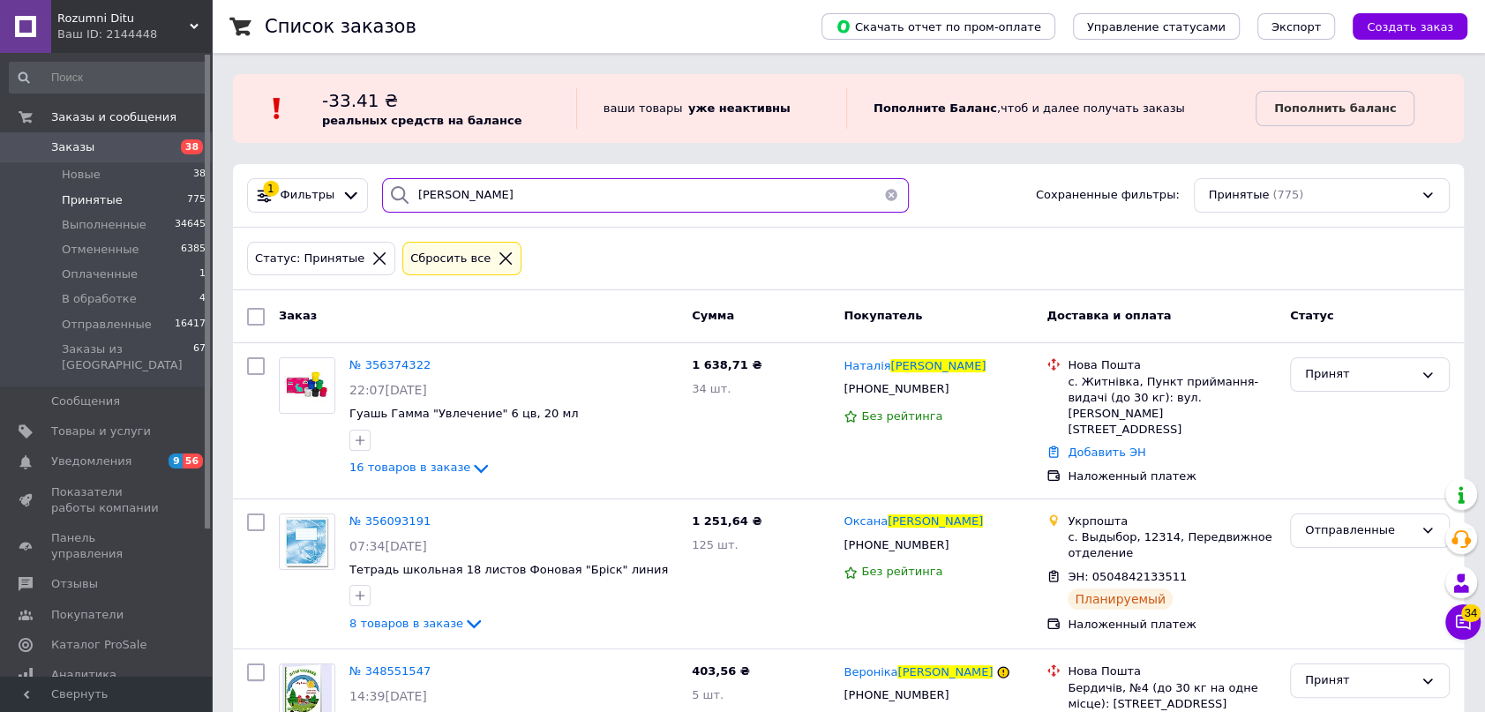
click at [474, 183] on input "[PERSON_NAME]" at bounding box center [645, 195] width 527 height 34
drag, startPoint x: 474, startPoint y: 184, endPoint x: 386, endPoint y: 174, distance: 88.8
click at [386, 174] on div "1 Фильтры [PERSON_NAME] Сохраненные фильтры: Принятые (775)" at bounding box center [848, 196] width 1231 height 64
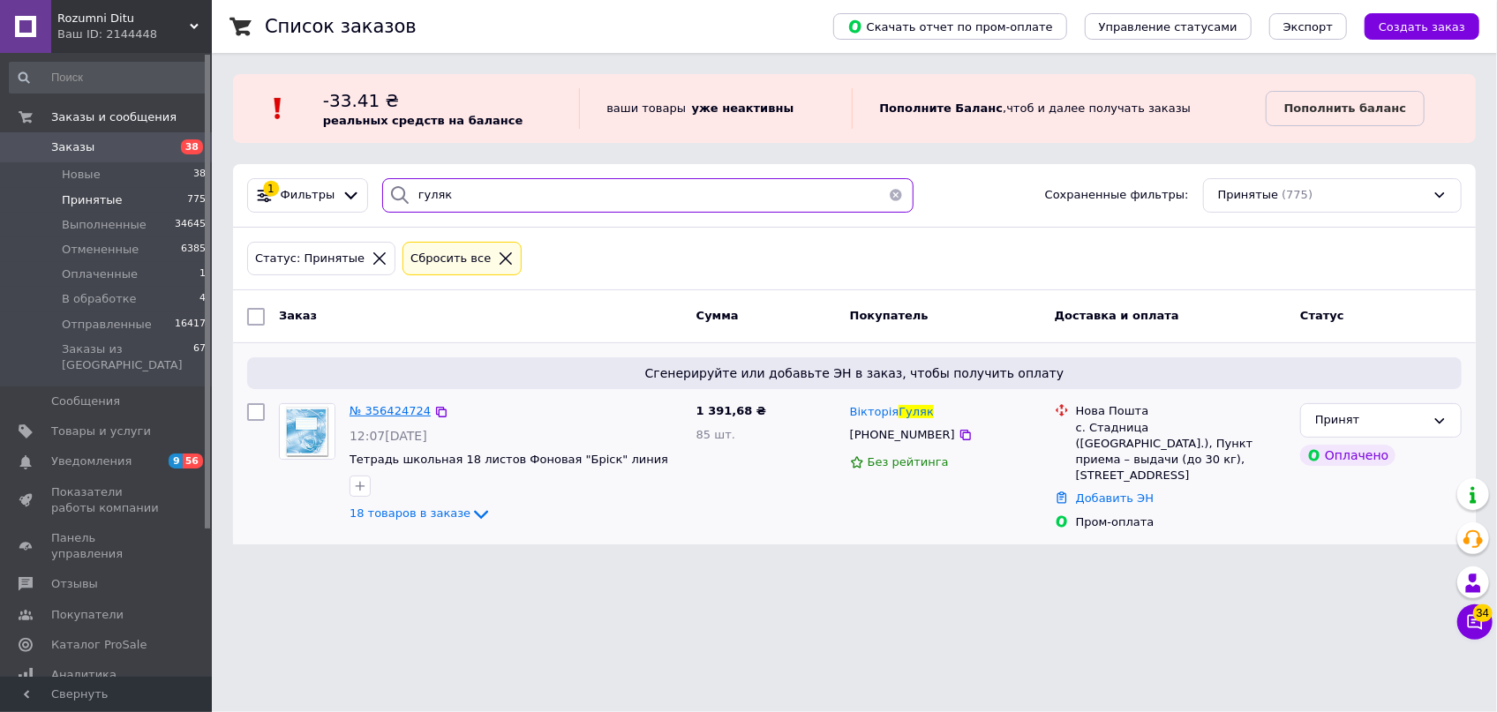
type input "гуляк"
click at [405, 415] on span "№ 356424724" at bounding box center [389, 410] width 81 height 13
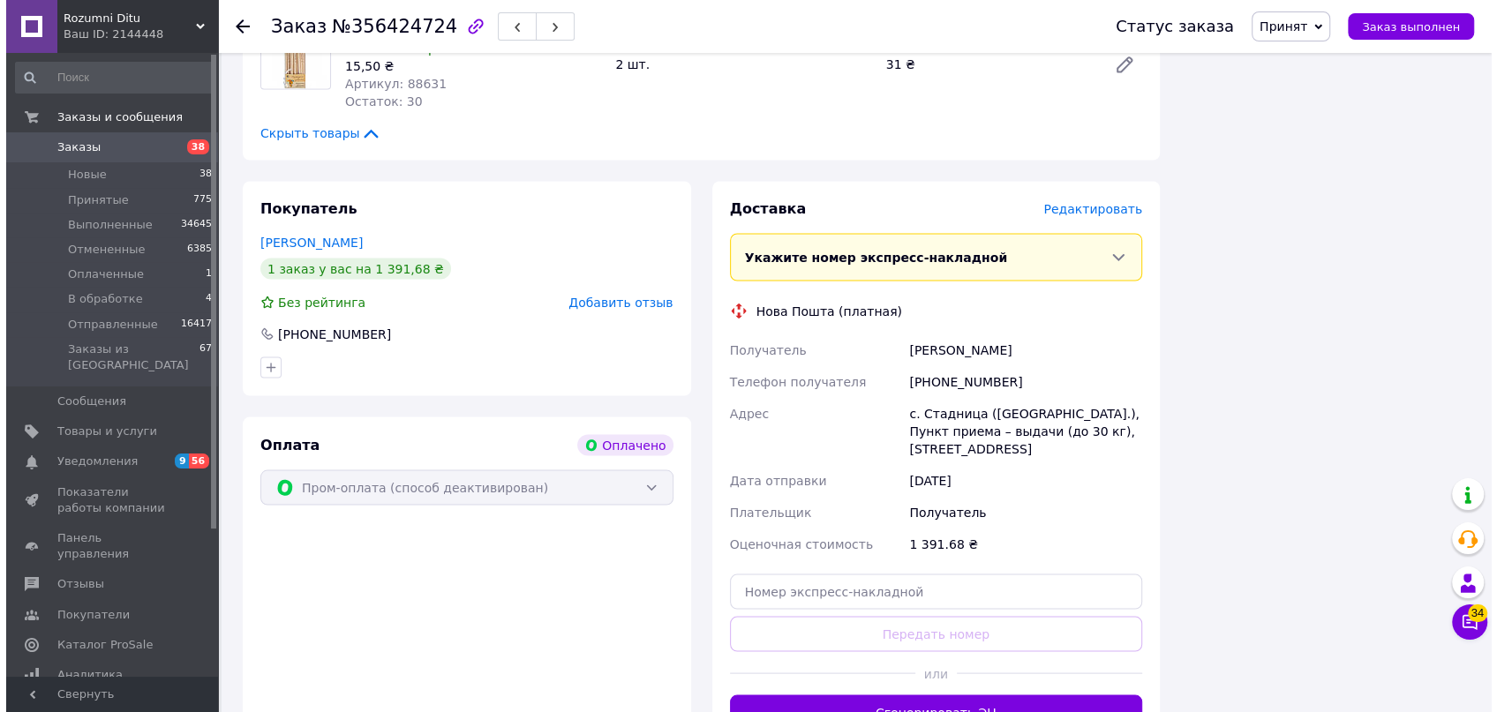
scroll to position [2326, 0]
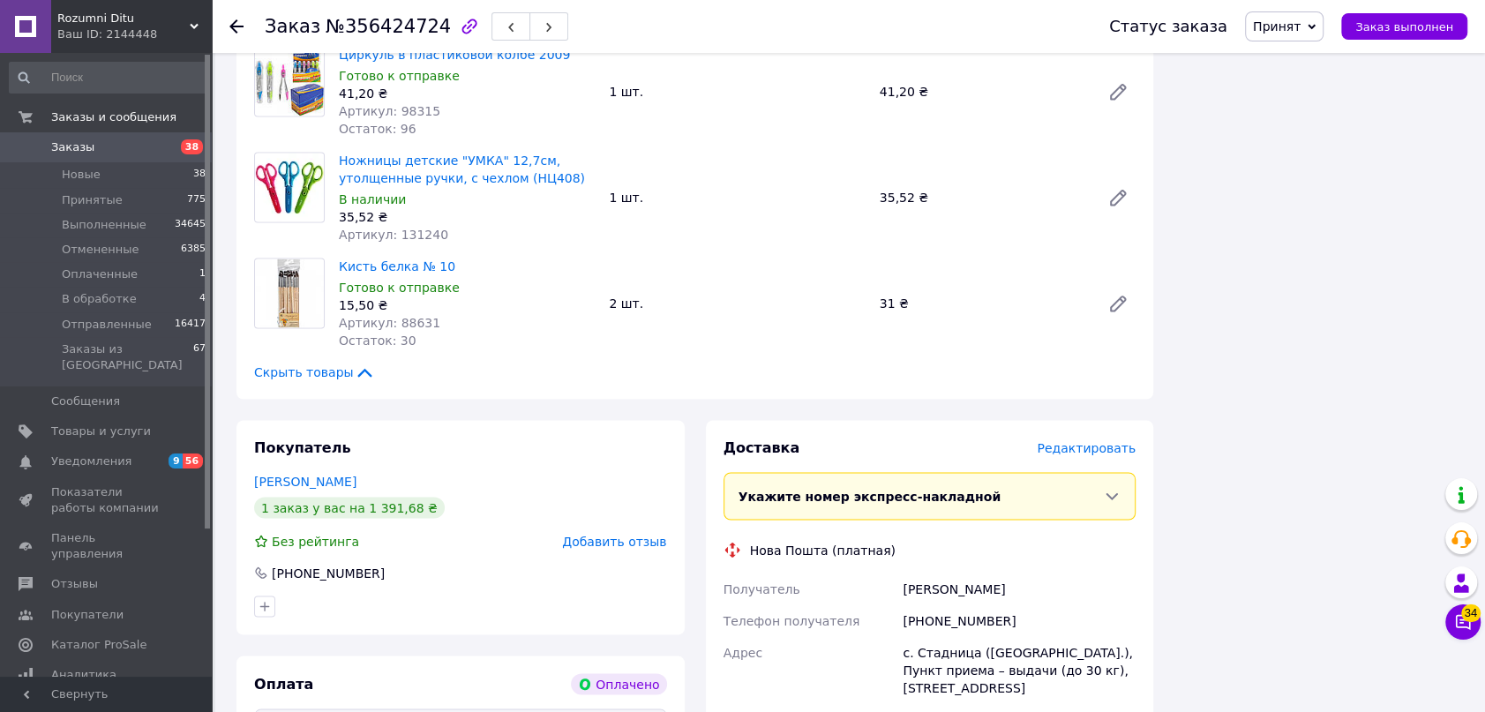
click at [1094, 440] on span "Редактировать" at bounding box center [1086, 447] width 99 height 14
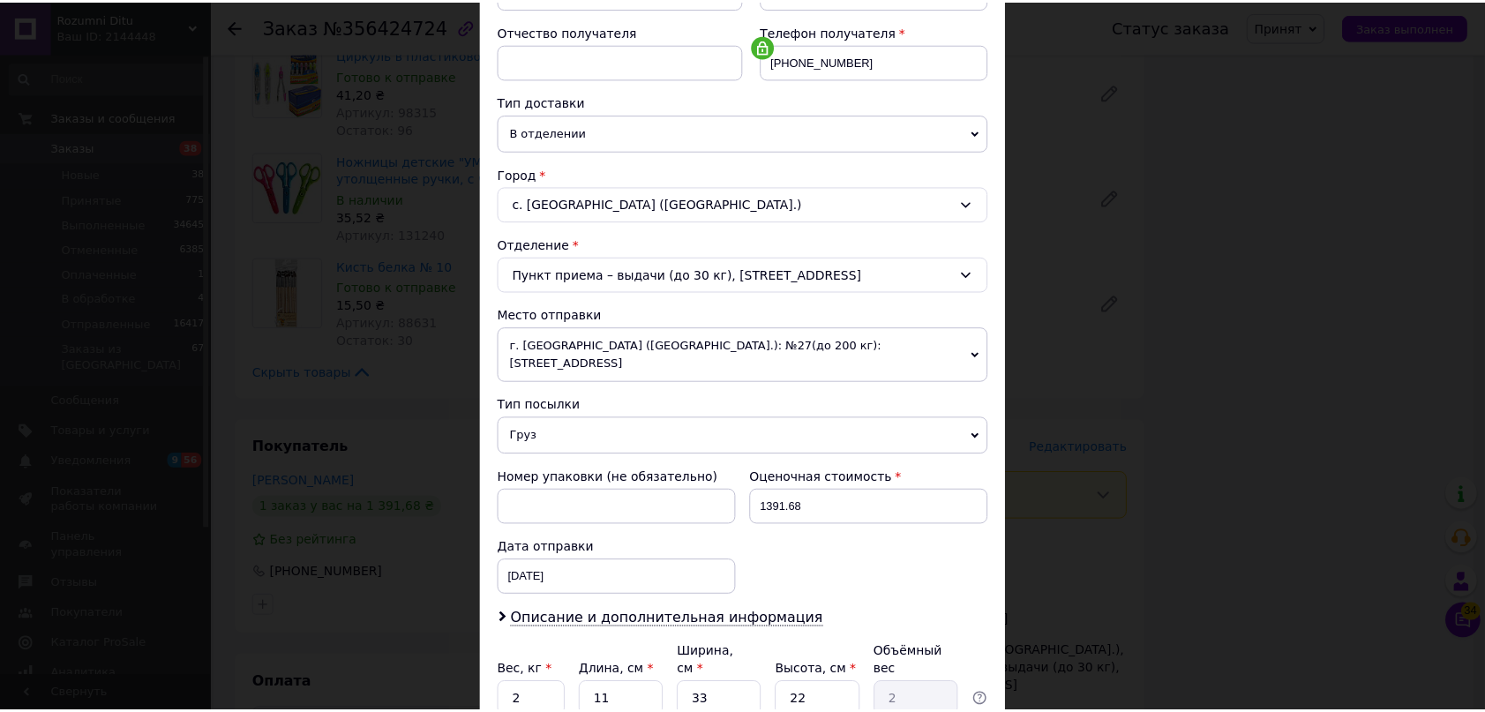
scroll to position [401, 0]
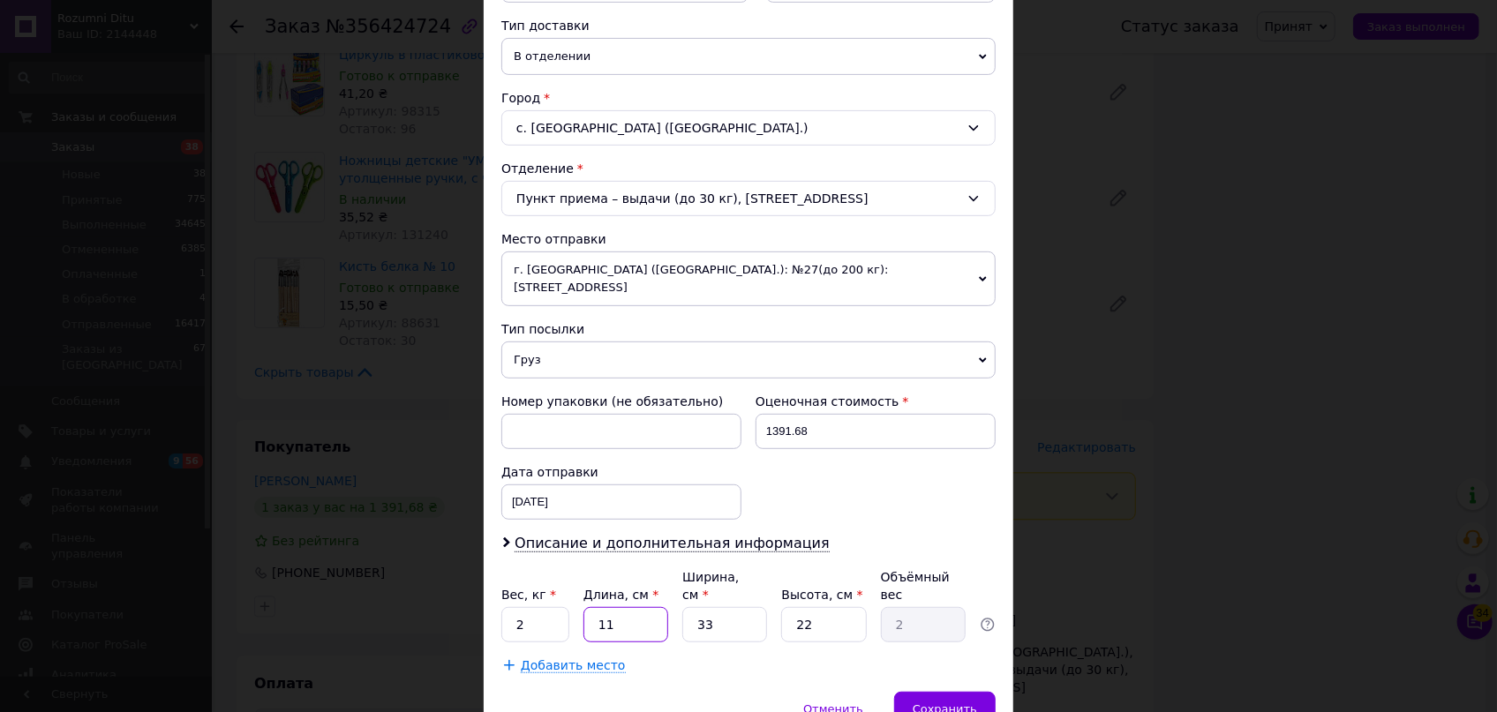
drag, startPoint x: 614, startPoint y: 588, endPoint x: 597, endPoint y: 584, distance: 17.1
click at [597, 607] on input "11" at bounding box center [625, 624] width 85 height 35
type input "3"
type input "0.54"
type input "37"
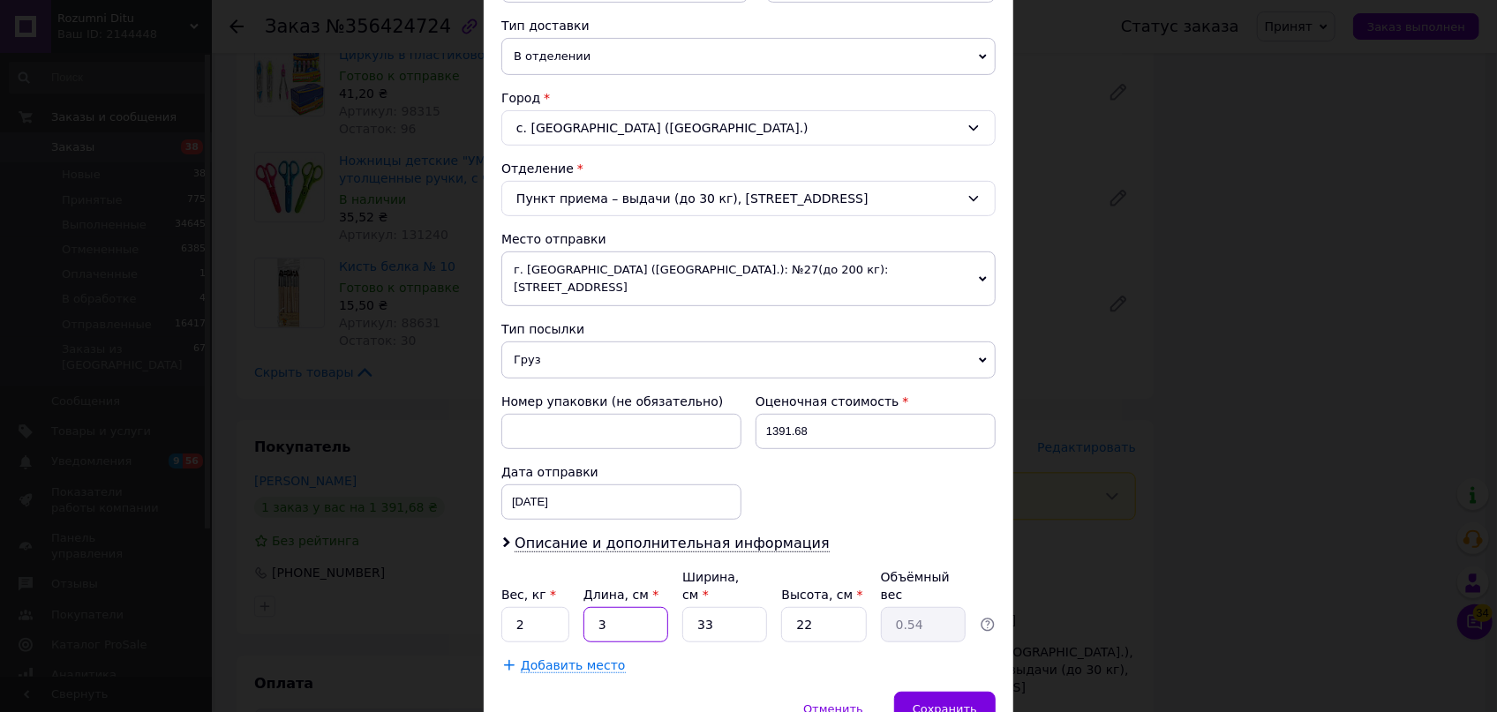
type input "6.72"
type input "37"
drag, startPoint x: 715, startPoint y: 584, endPoint x: 676, endPoint y: 575, distance: 39.8
click at [676, 575] on div "Вес, кг * 2 Длина, см * 37 Ширина, см * 33 Высота, см * 22 Объёмный вес 6.72" at bounding box center [748, 605] width 494 height 74
type input "3"
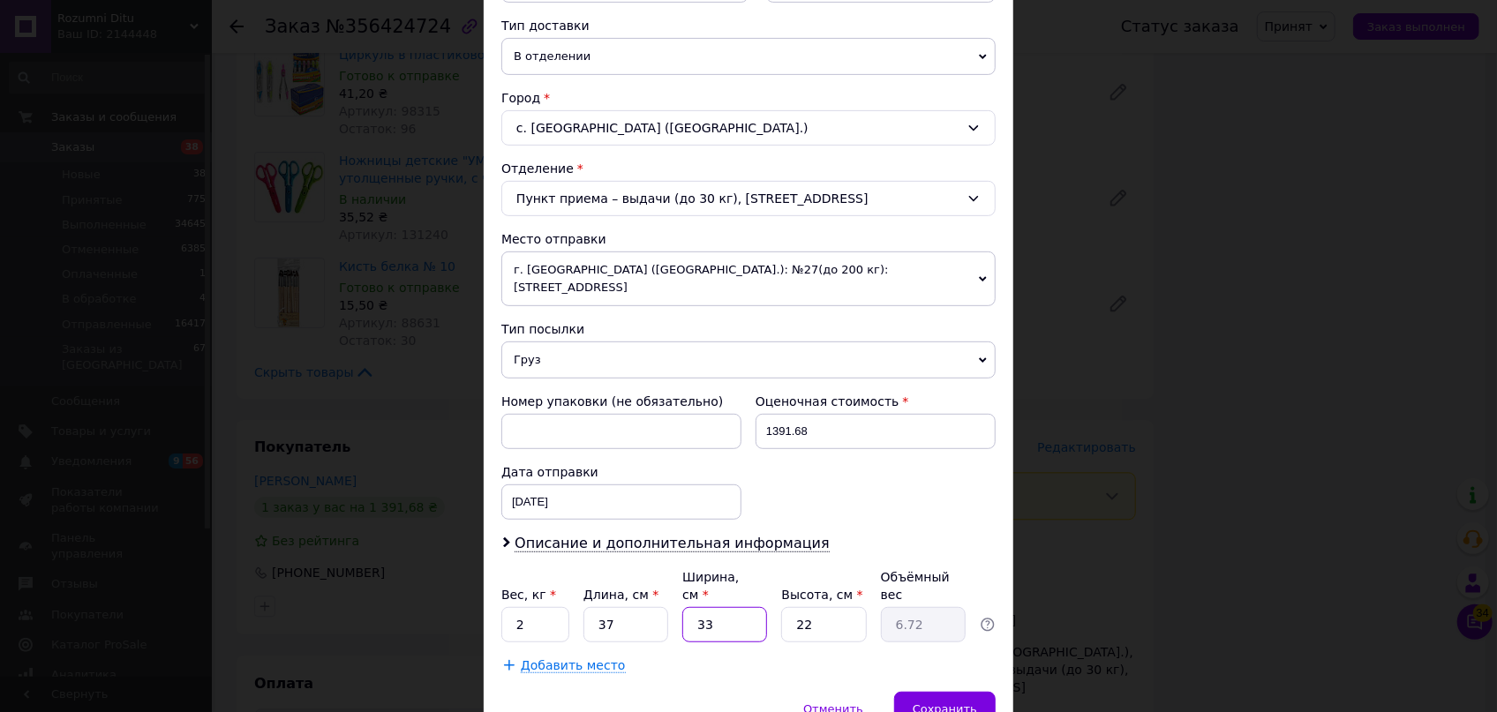
type input "0.61"
type input "37"
type input "7.53"
drag, startPoint x: 722, startPoint y: 594, endPoint x: 688, endPoint y: 585, distance: 34.7
click at [689, 607] on input "37" at bounding box center [724, 624] width 85 height 35
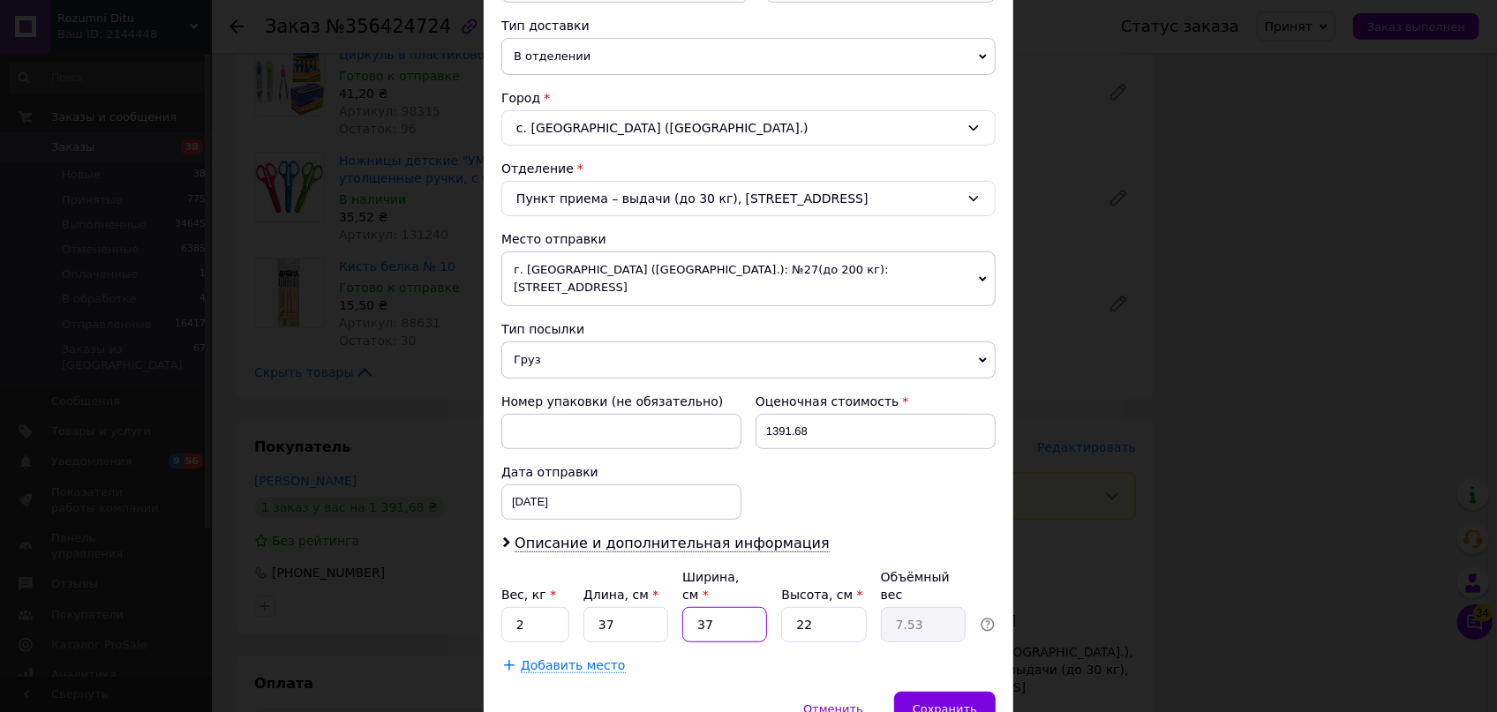
type input "2"
type input "0.41"
type input "25"
type input "5.09"
type input "25"
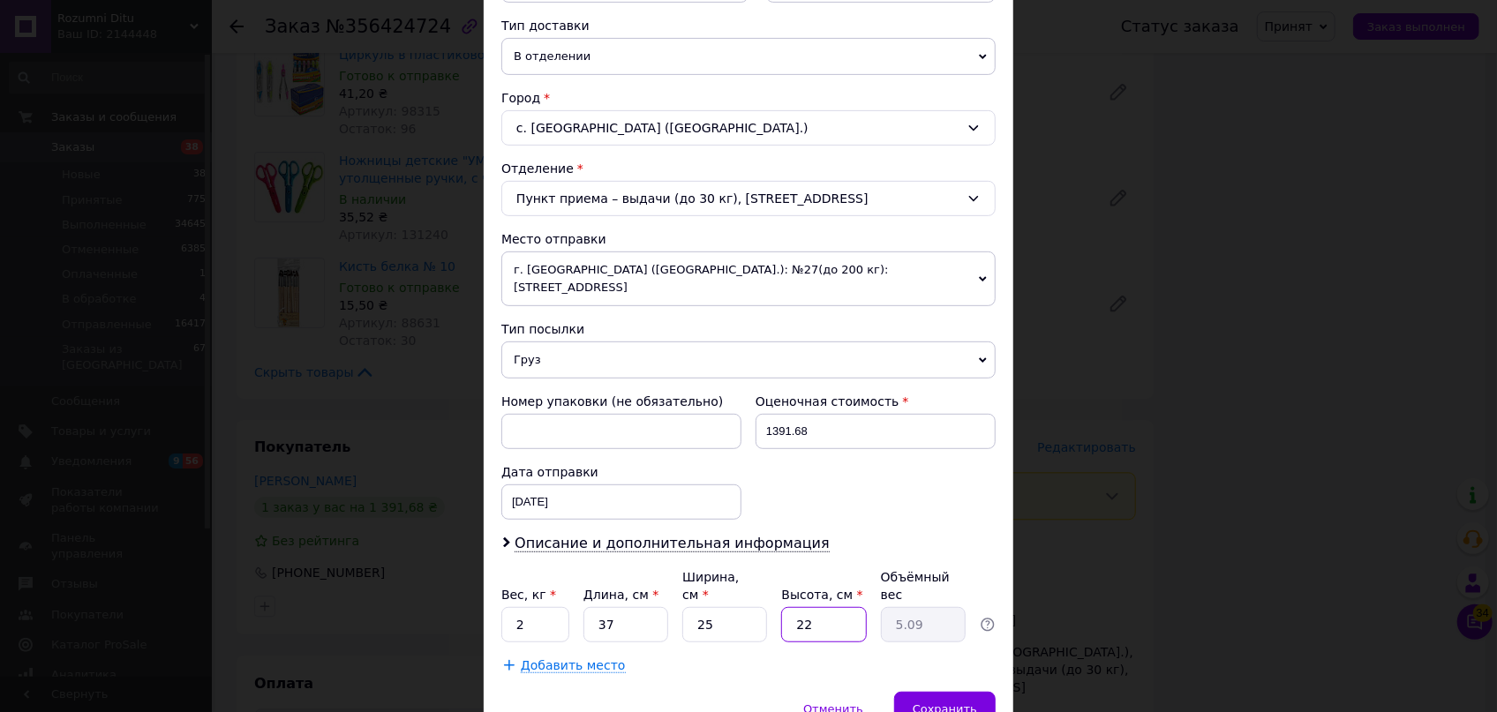
drag, startPoint x: 811, startPoint y: 578, endPoint x: 747, endPoint y: 564, distance: 65.1
click at [747, 568] on div "Вес, кг * 2 Длина, см * 37 Ширина, см * 25 Высота, см * 22 Объёмный вес 5.09" at bounding box center [748, 605] width 494 height 74
type input "5"
type input "1.16"
type input "5"
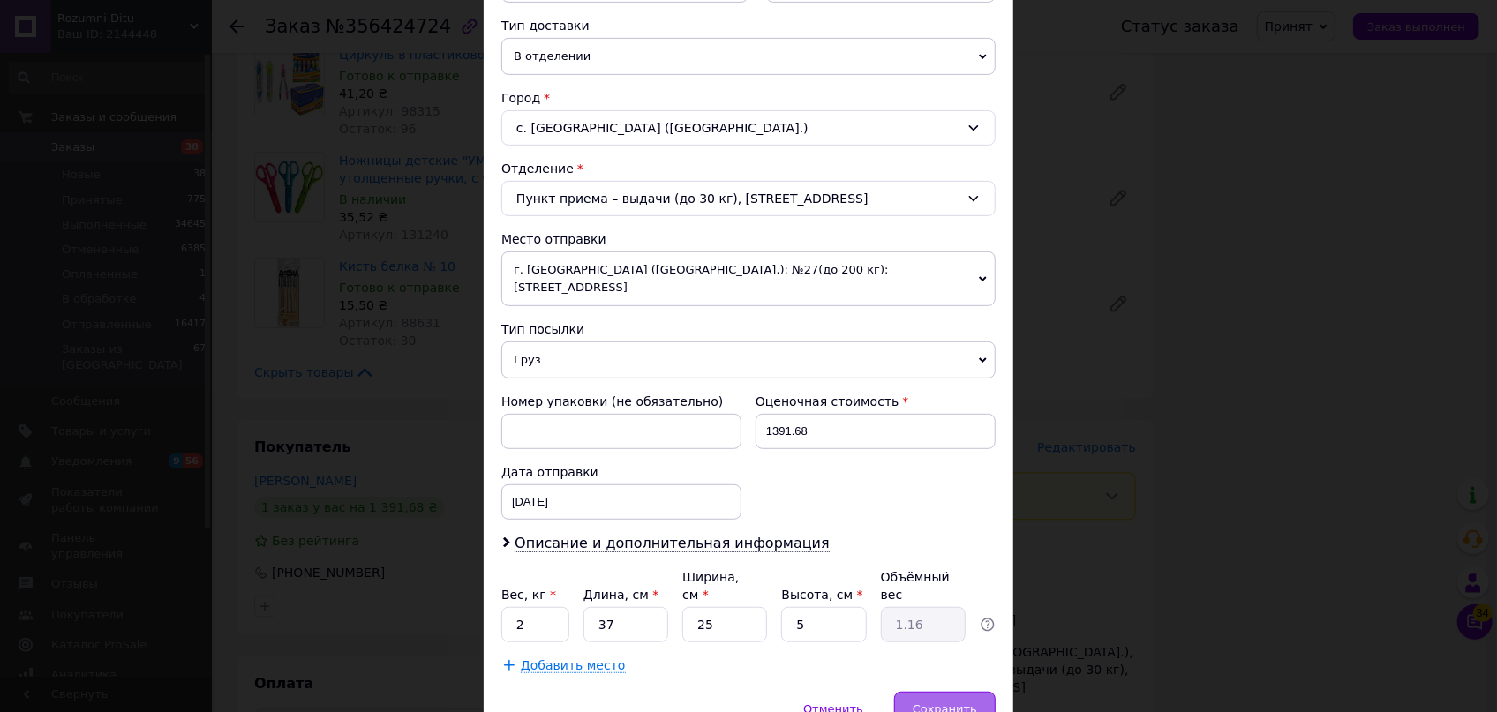
click at [946, 702] on span "Сохранить" at bounding box center [945, 708] width 64 height 13
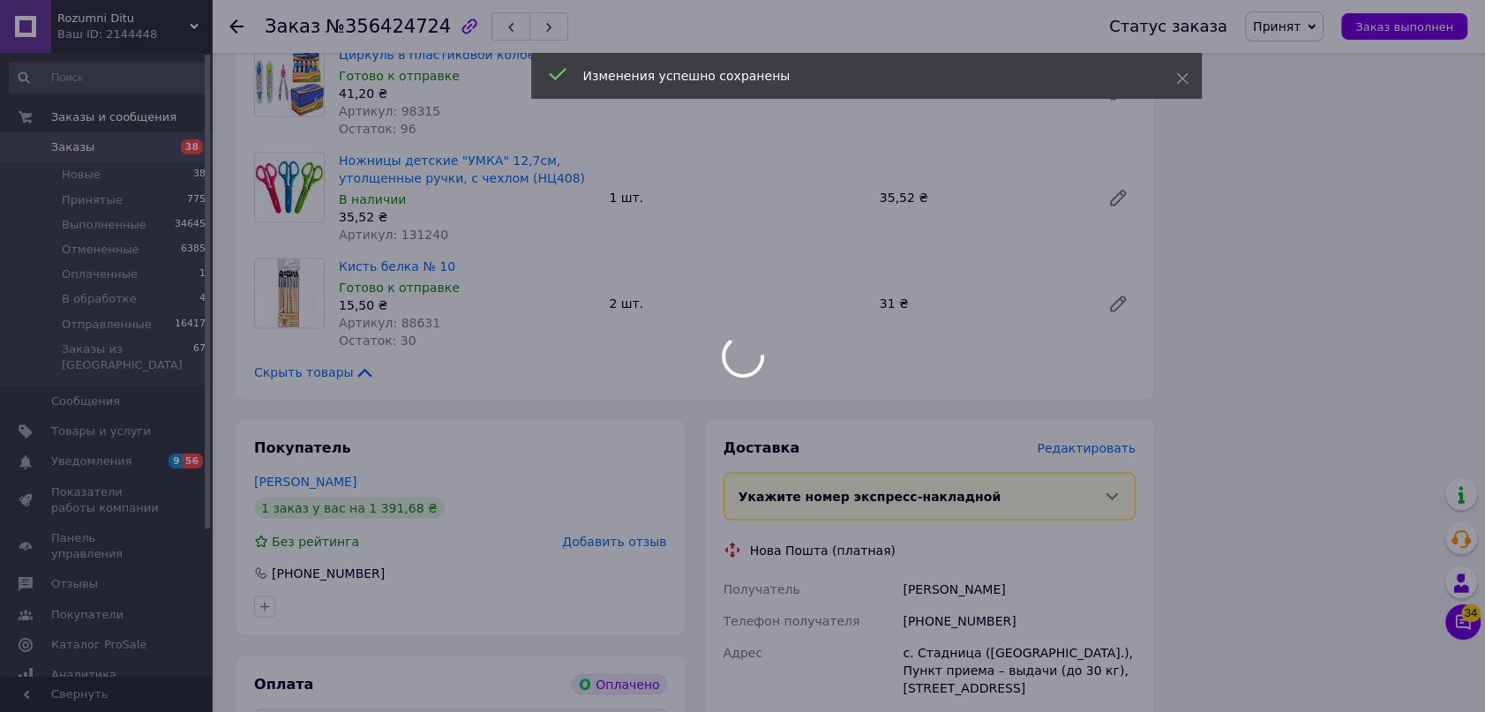
scroll to position [2727, 0]
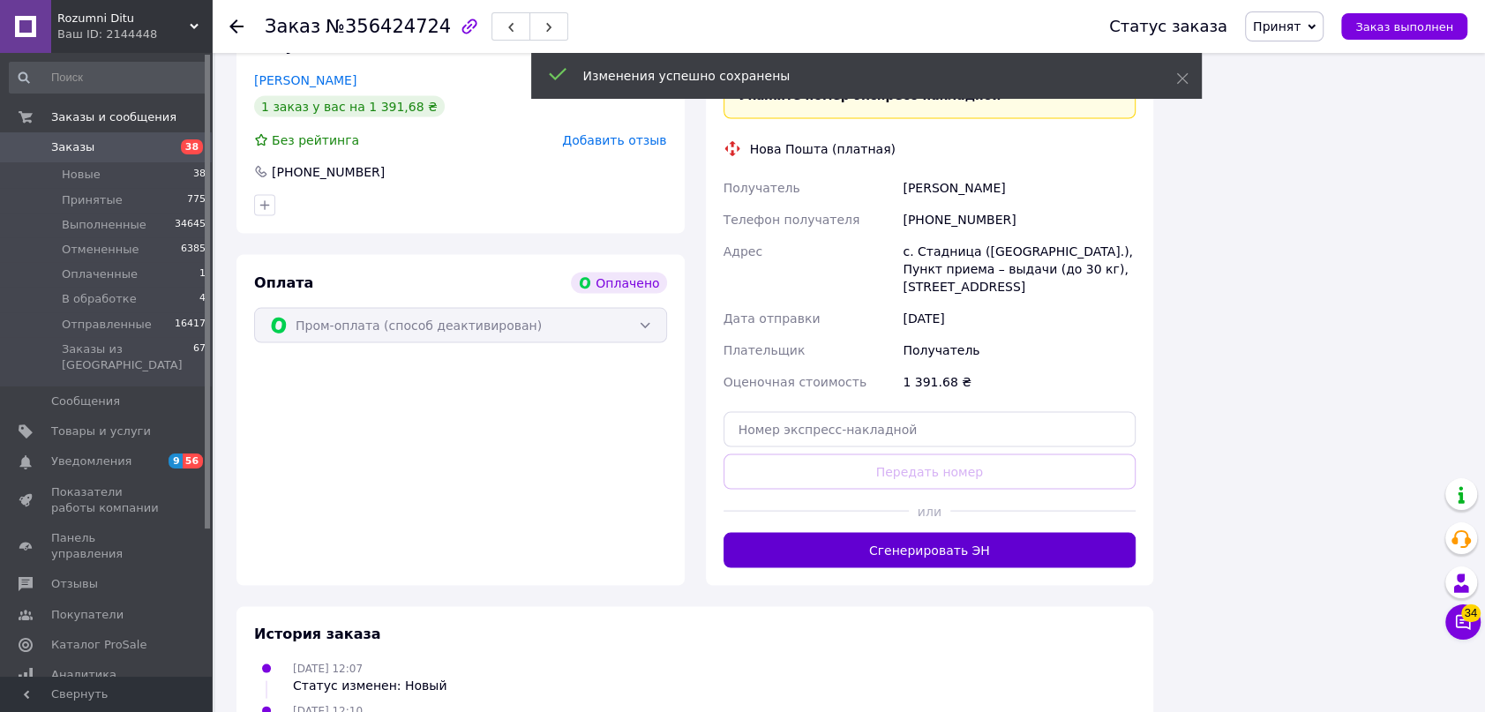
click at [915, 533] on button "Сгенерировать ЭН" at bounding box center [930, 550] width 413 height 35
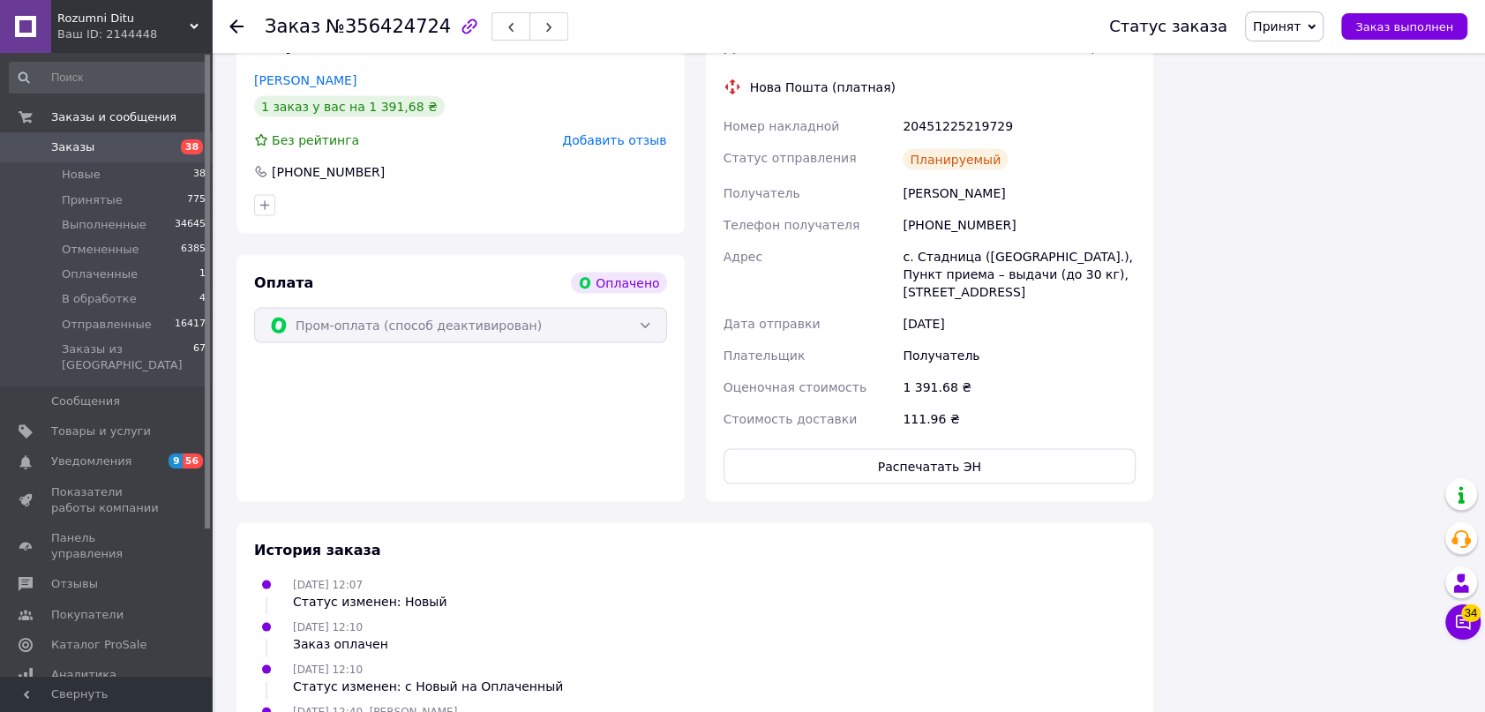
click at [1301, 27] on span "Принят" at bounding box center [1277, 26] width 48 height 14
click at [1338, 161] on li "Отправленные" at bounding box center [1300, 167] width 108 height 26
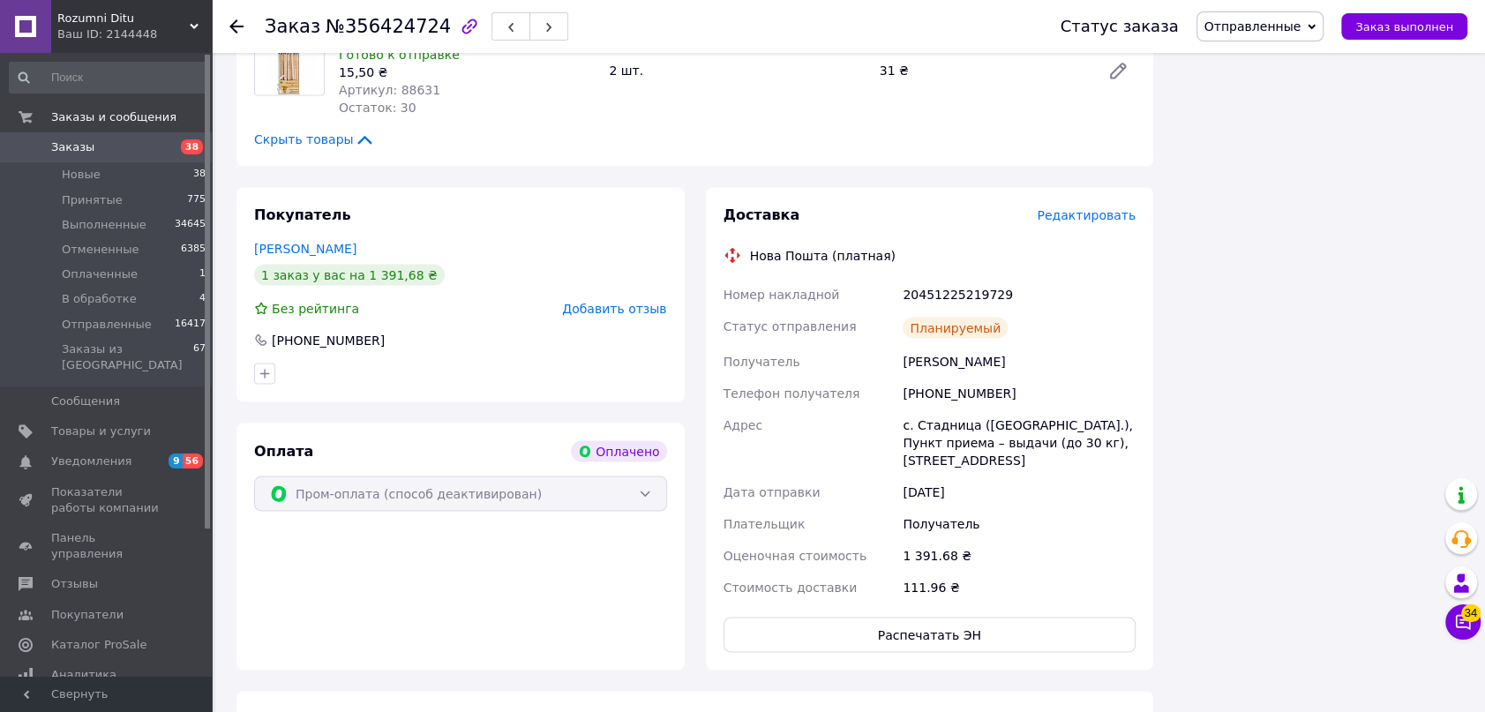
scroll to position [2407, 0]
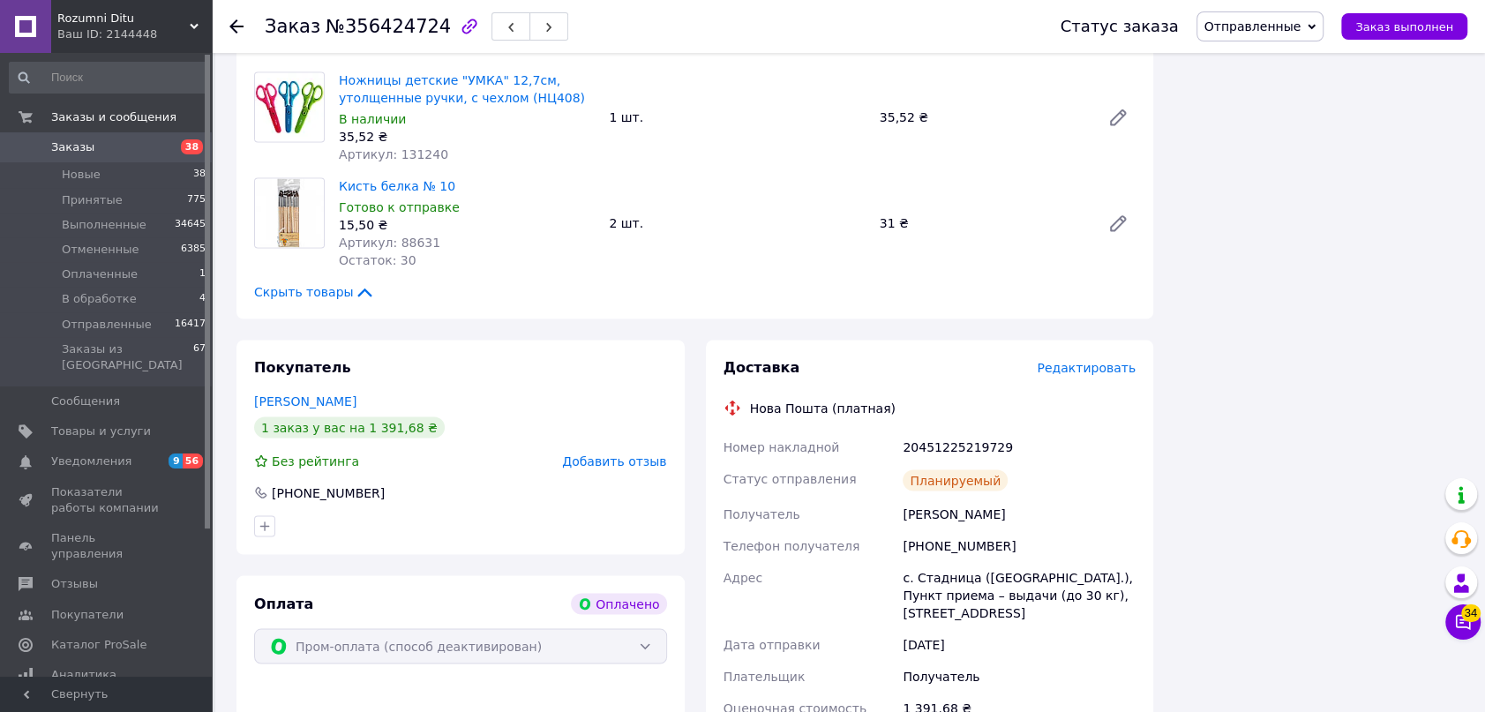
click at [233, 19] on icon at bounding box center [236, 26] width 14 height 14
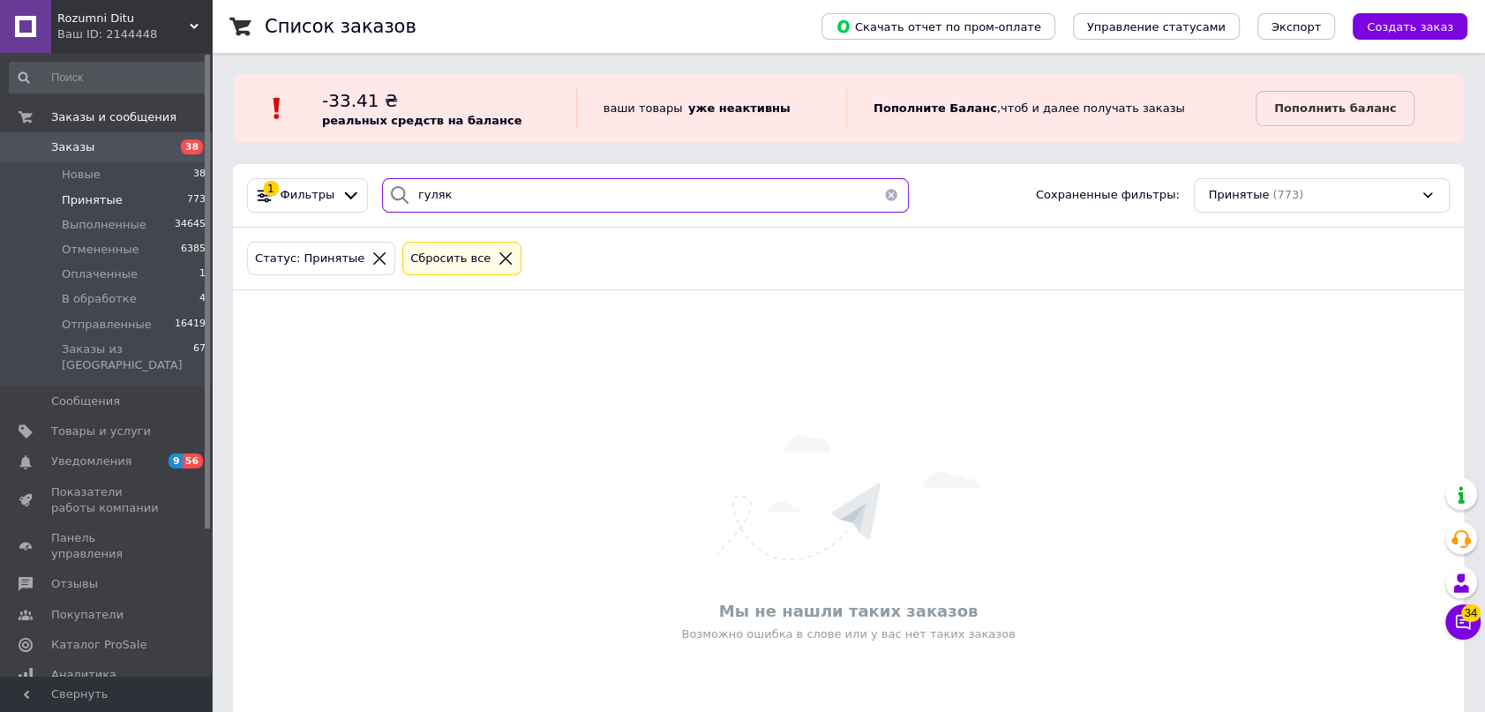
drag, startPoint x: 511, startPoint y: 208, endPoint x: 283, endPoint y: 175, distance: 230.1
click at [307, 180] on div "1 Фильтры гуляк Сохраненные фильтры: Принятые (773)" at bounding box center [848, 195] width 1217 height 34
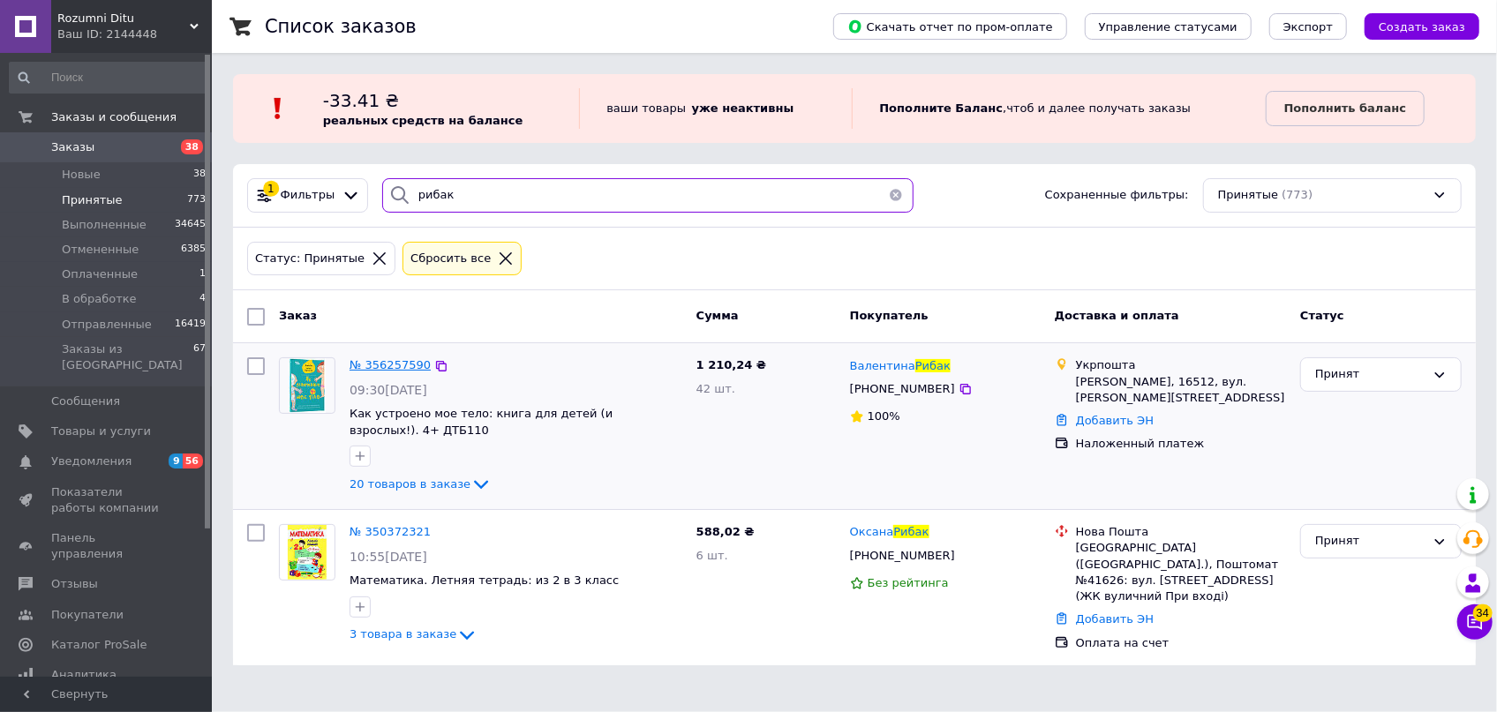
type input "рибак"
click at [379, 365] on span "№ 356257590" at bounding box center [389, 364] width 81 height 13
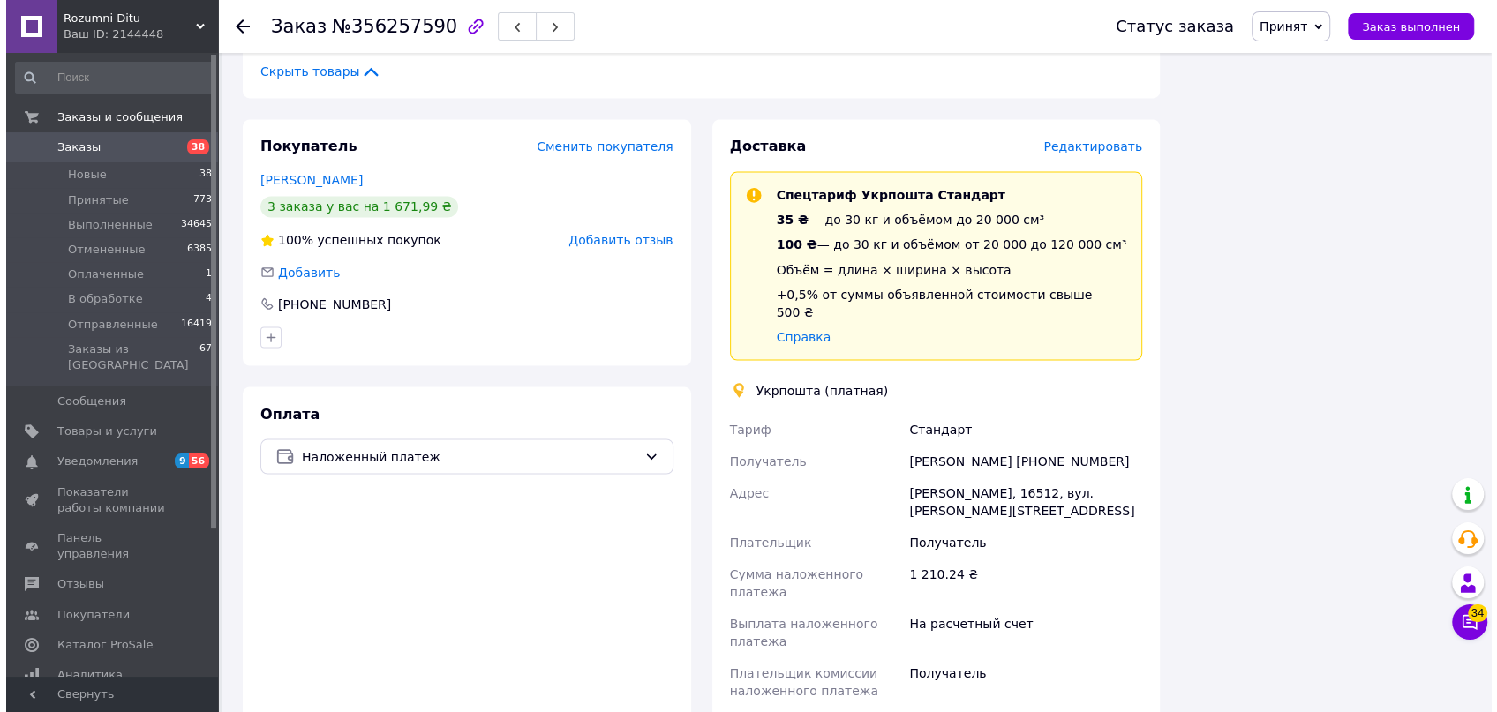
scroll to position [2326, 0]
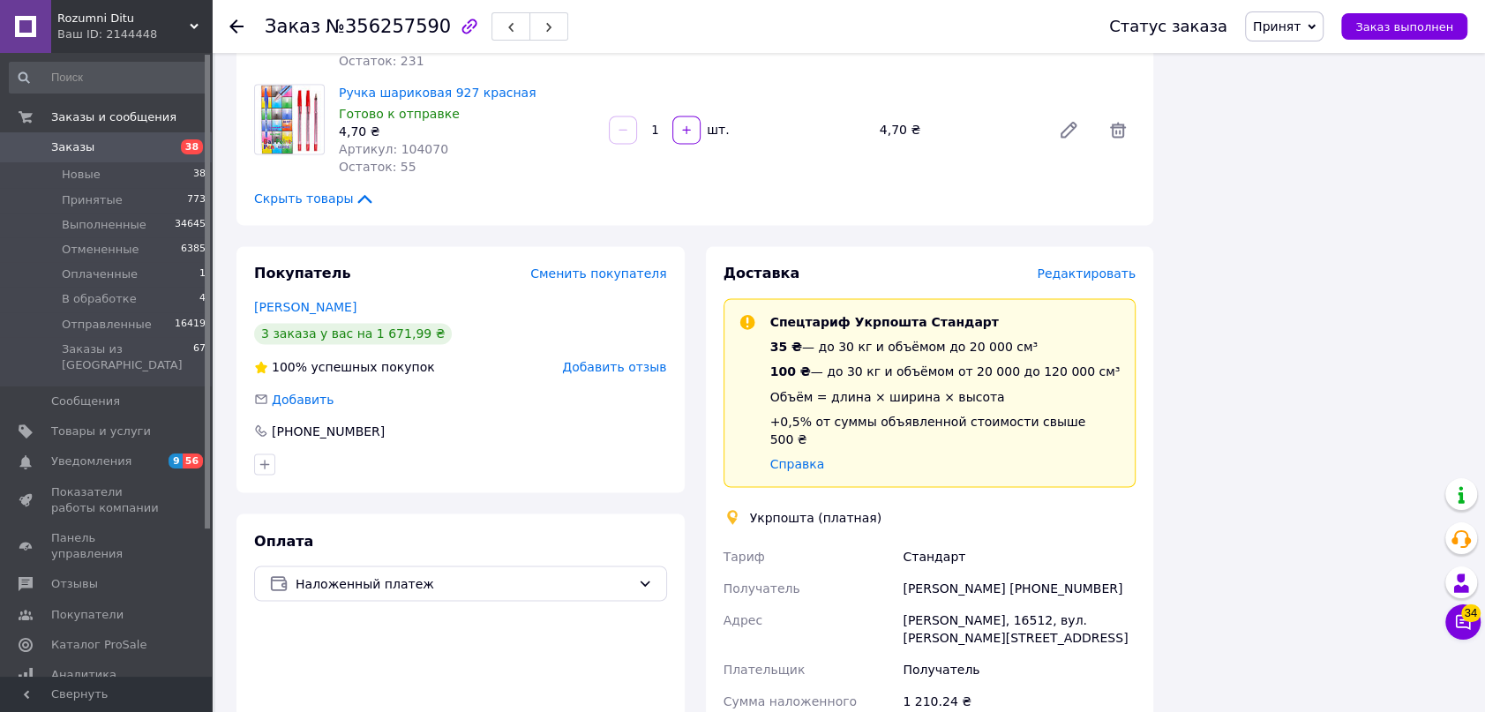
click at [1076, 267] on span "Редактировать" at bounding box center [1086, 274] width 99 height 14
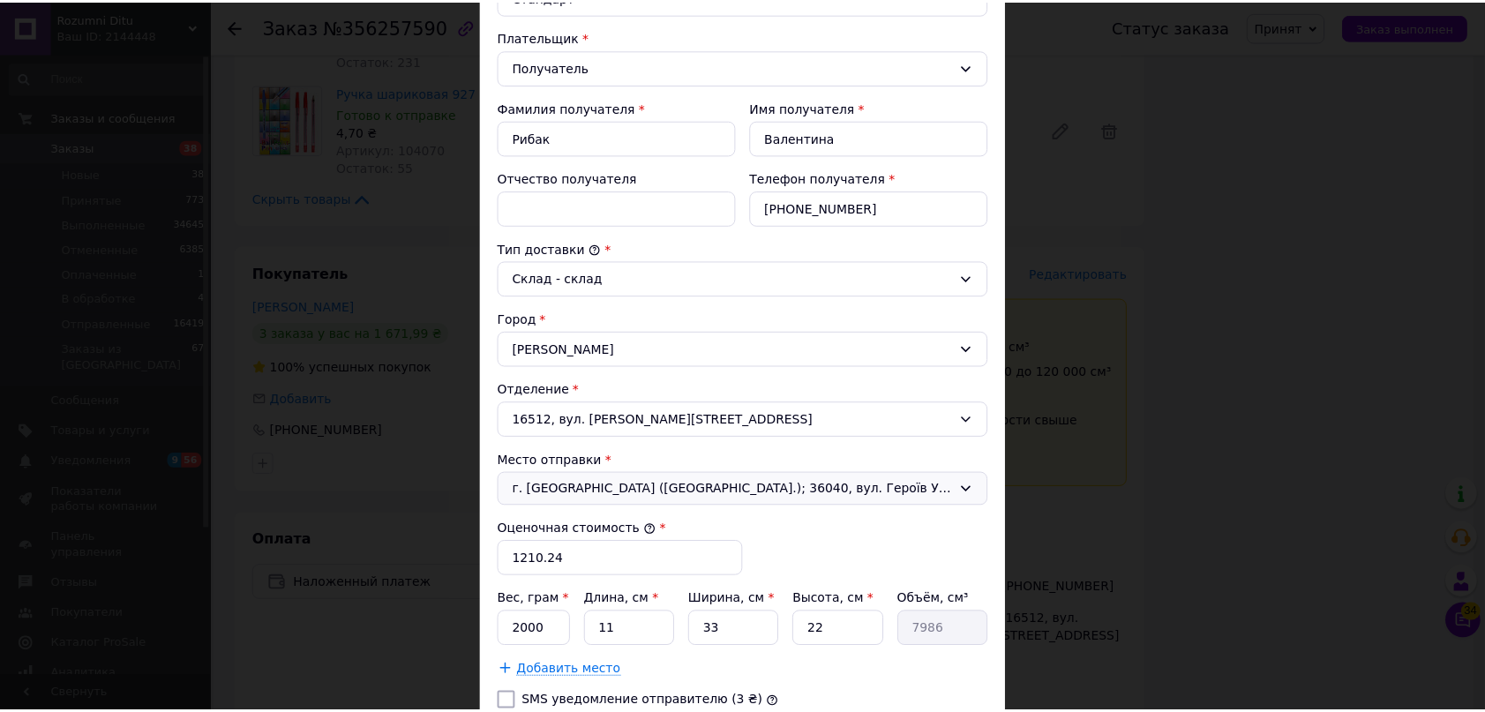
scroll to position [481, 0]
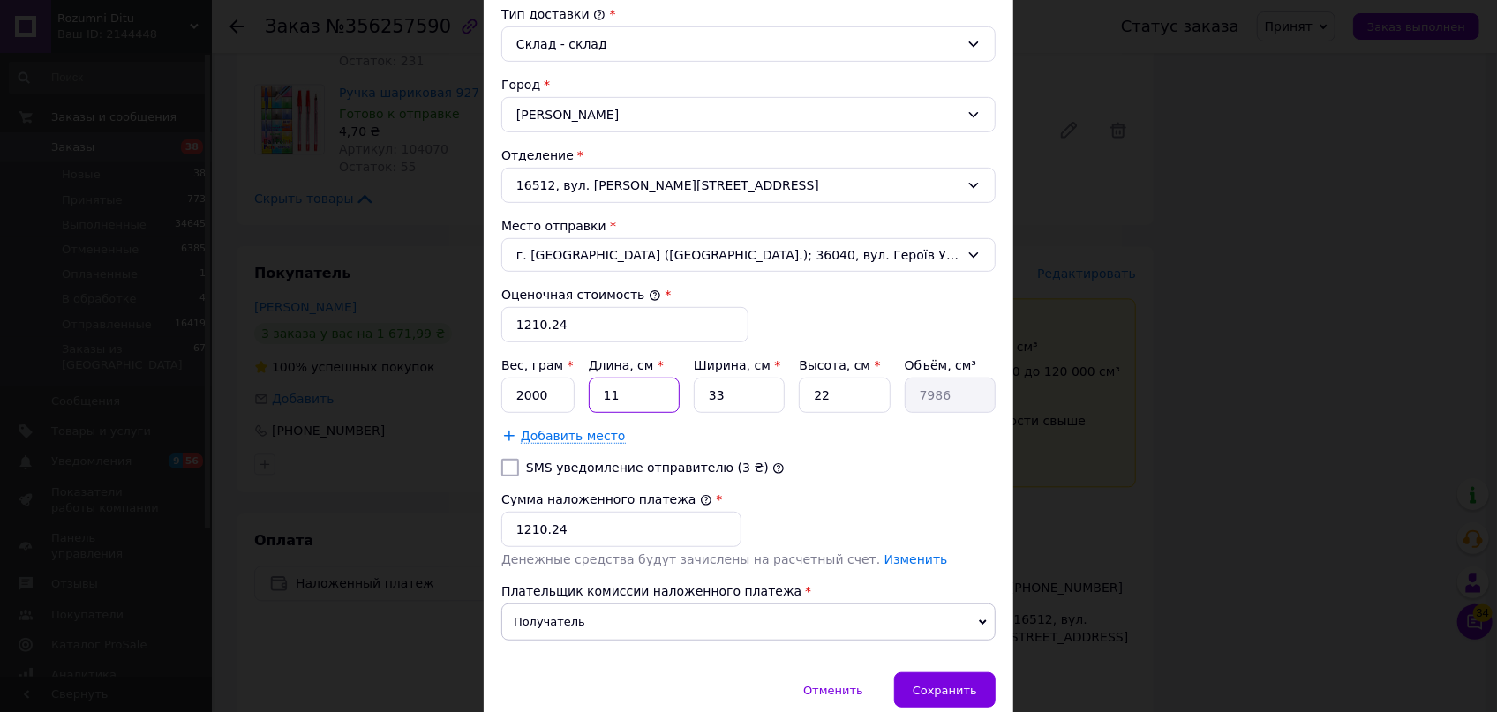
click at [609, 403] on input "11" at bounding box center [634, 395] width 91 height 35
click at [615, 400] on input "11" at bounding box center [634, 395] width 91 height 35
type input "1"
type input "726"
type input "3"
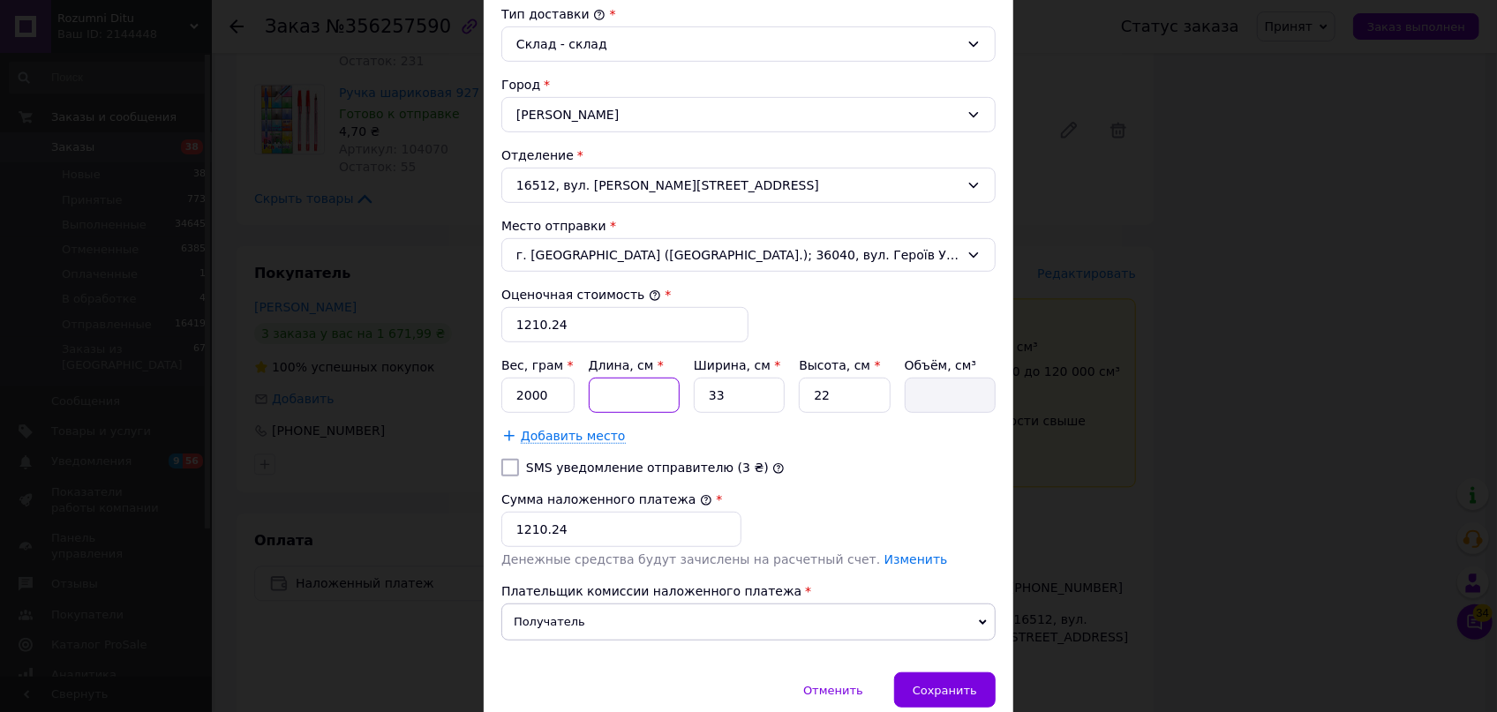
type input "2178"
type input "37"
type input "26862"
type input "37"
drag, startPoint x: 746, startPoint y: 398, endPoint x: 681, endPoint y: 387, distance: 65.3
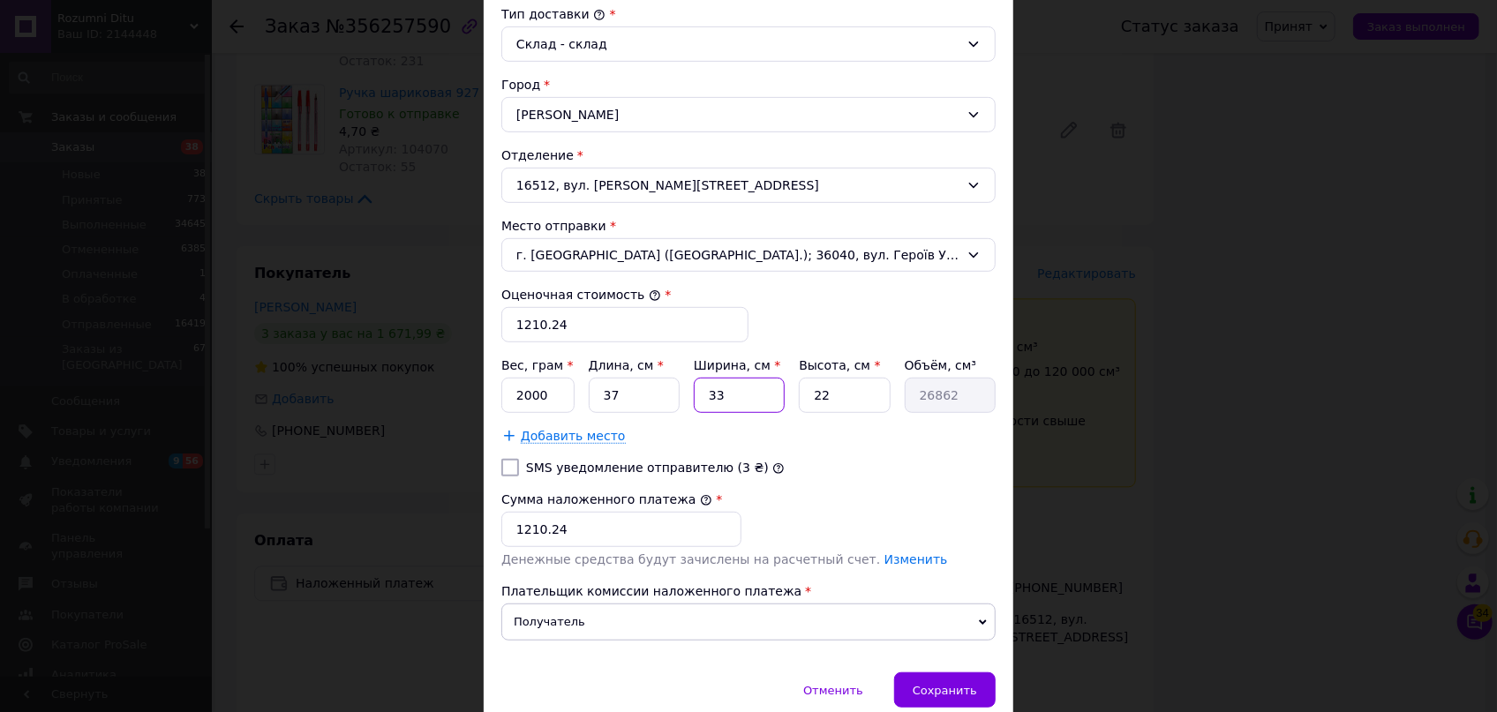
click at [681, 387] on div "Вес, грам * 2000 Длина, см * 37 Ширина, см * 33 Высота, см * 22 Объём, см³ 26862" at bounding box center [748, 385] width 494 height 56
type input "2"
type input "1628"
type input "25"
type input "20350"
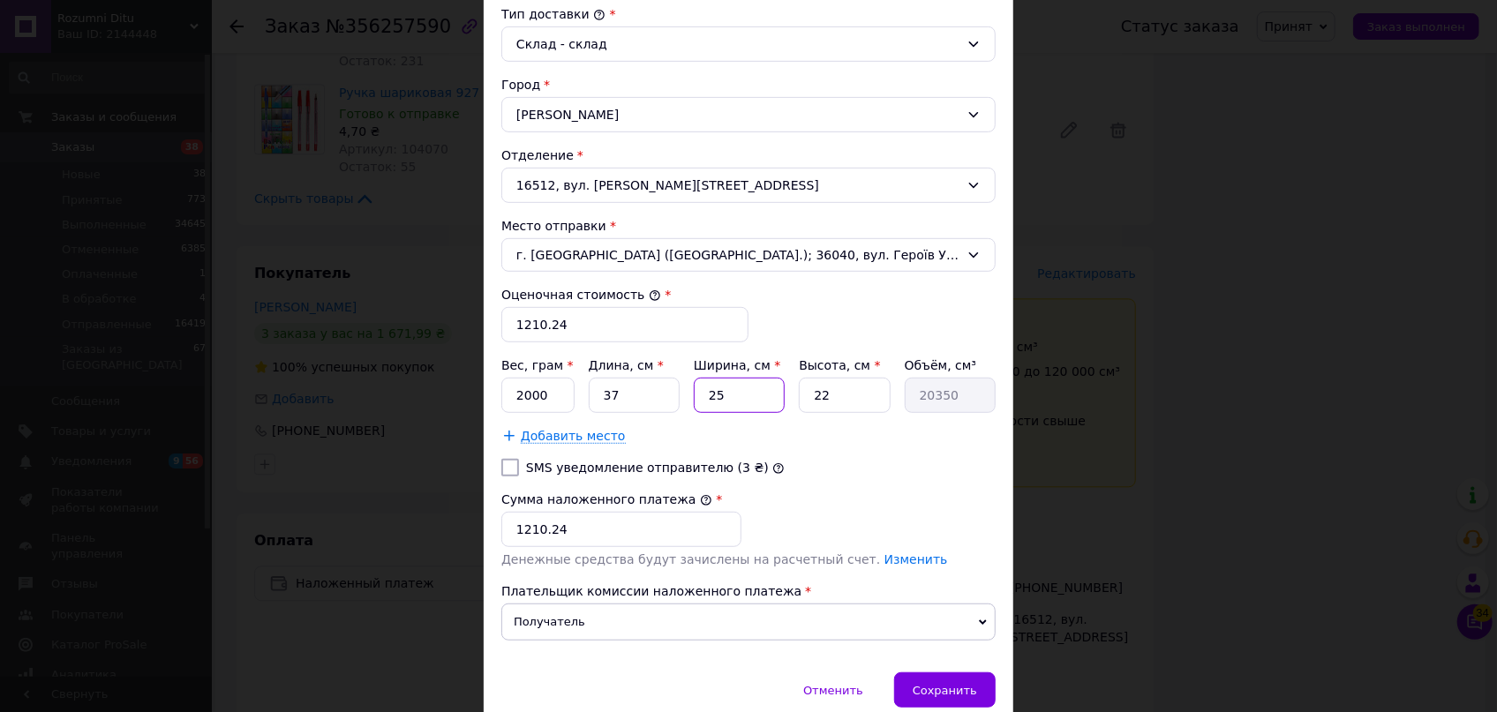
type input "25"
drag, startPoint x: 855, startPoint y: 403, endPoint x: 756, endPoint y: 393, distance: 99.4
click at [762, 393] on div "Вес, грам * 2000 Длина, см * 37 Ширина, см * 25 Высота, см * 22 Объём, см³ 20350" at bounding box center [748, 385] width 494 height 56
type input "1"
type input "925"
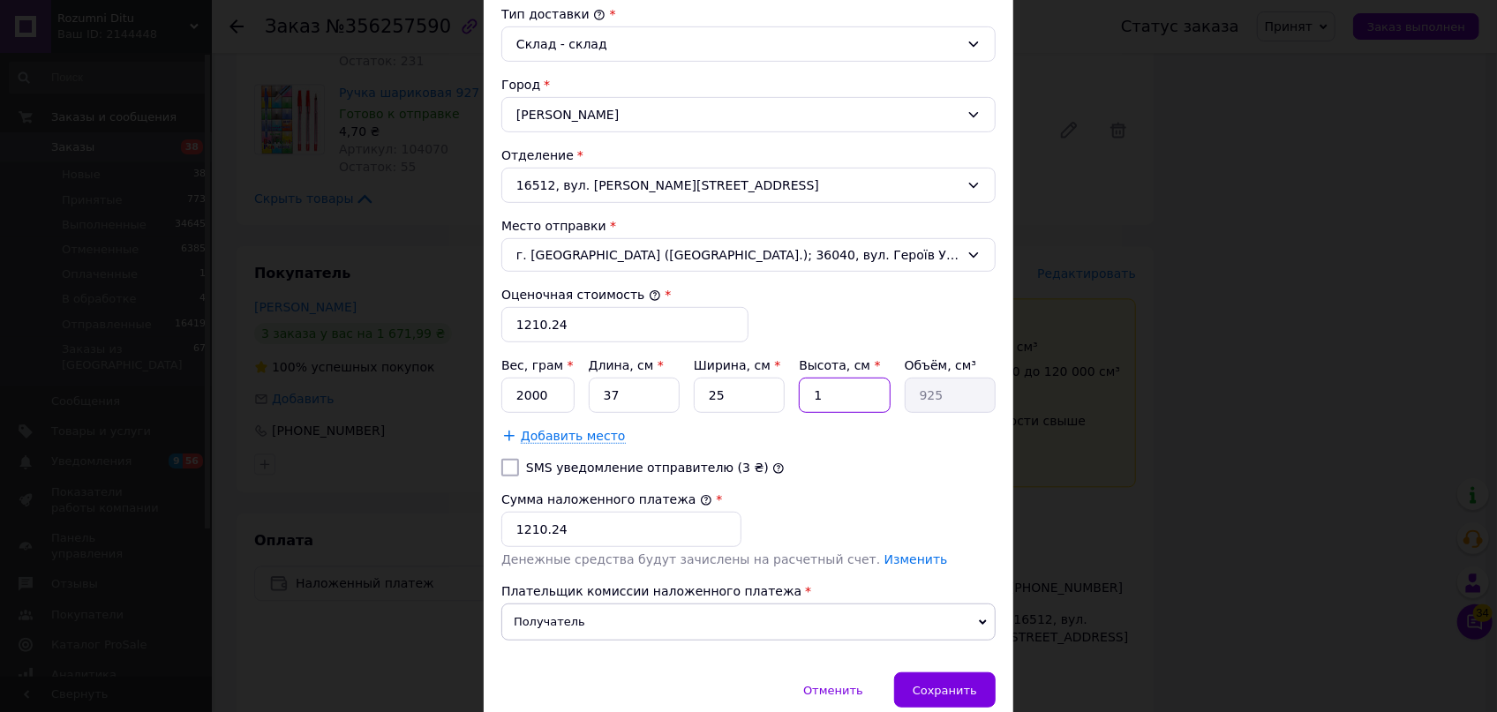
type input "10"
type input "9250"
type input "10"
click at [958, 694] on span "Сохранить" at bounding box center [945, 690] width 64 height 13
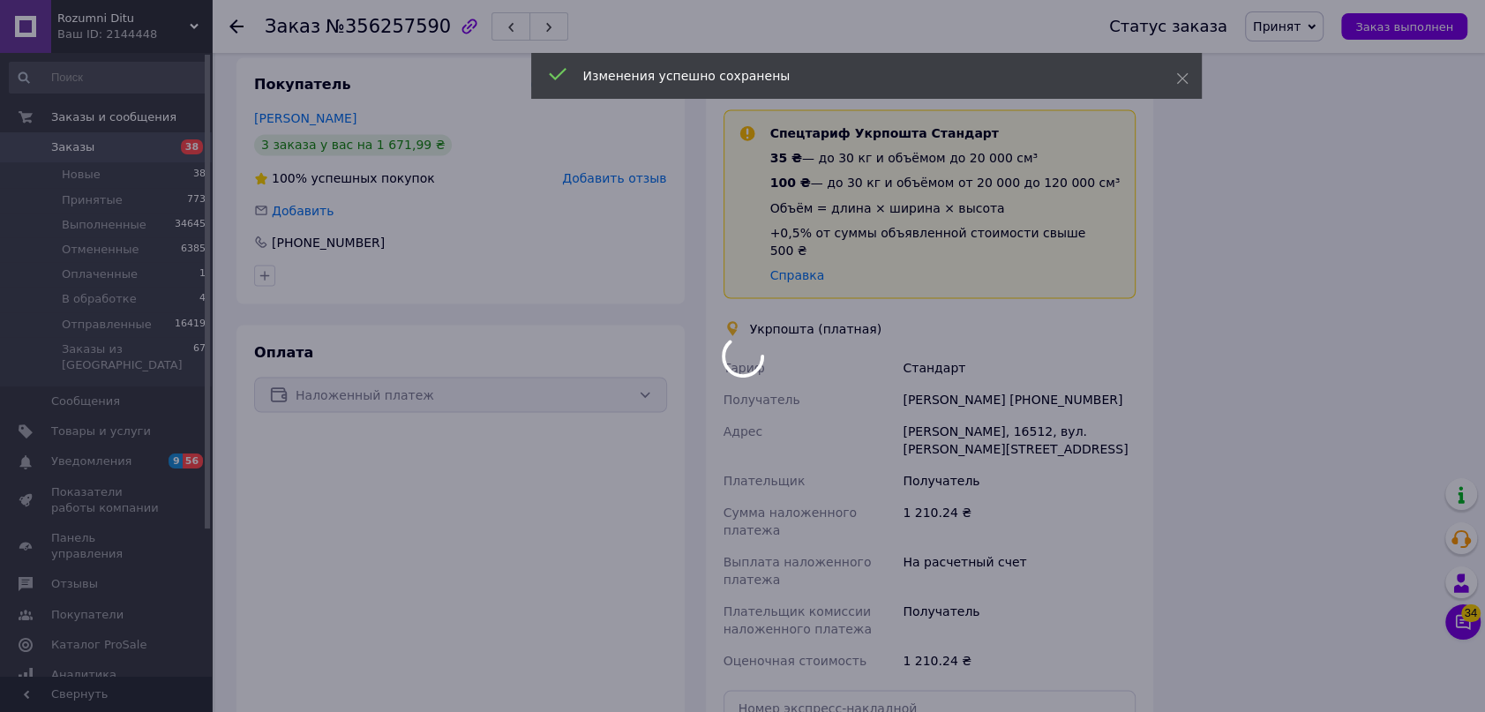
scroll to position [2727, 0]
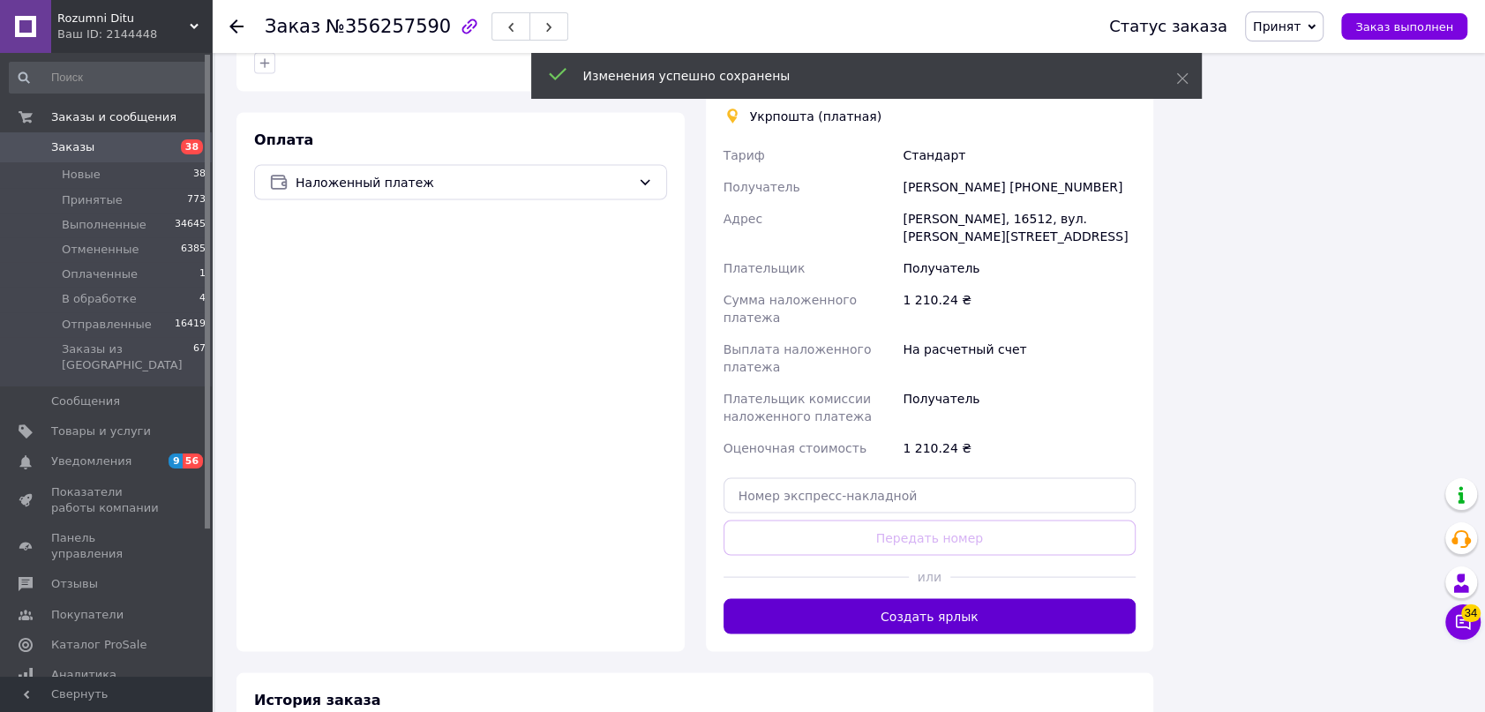
click at [944, 599] on button "Создать ярлык" at bounding box center [930, 616] width 413 height 35
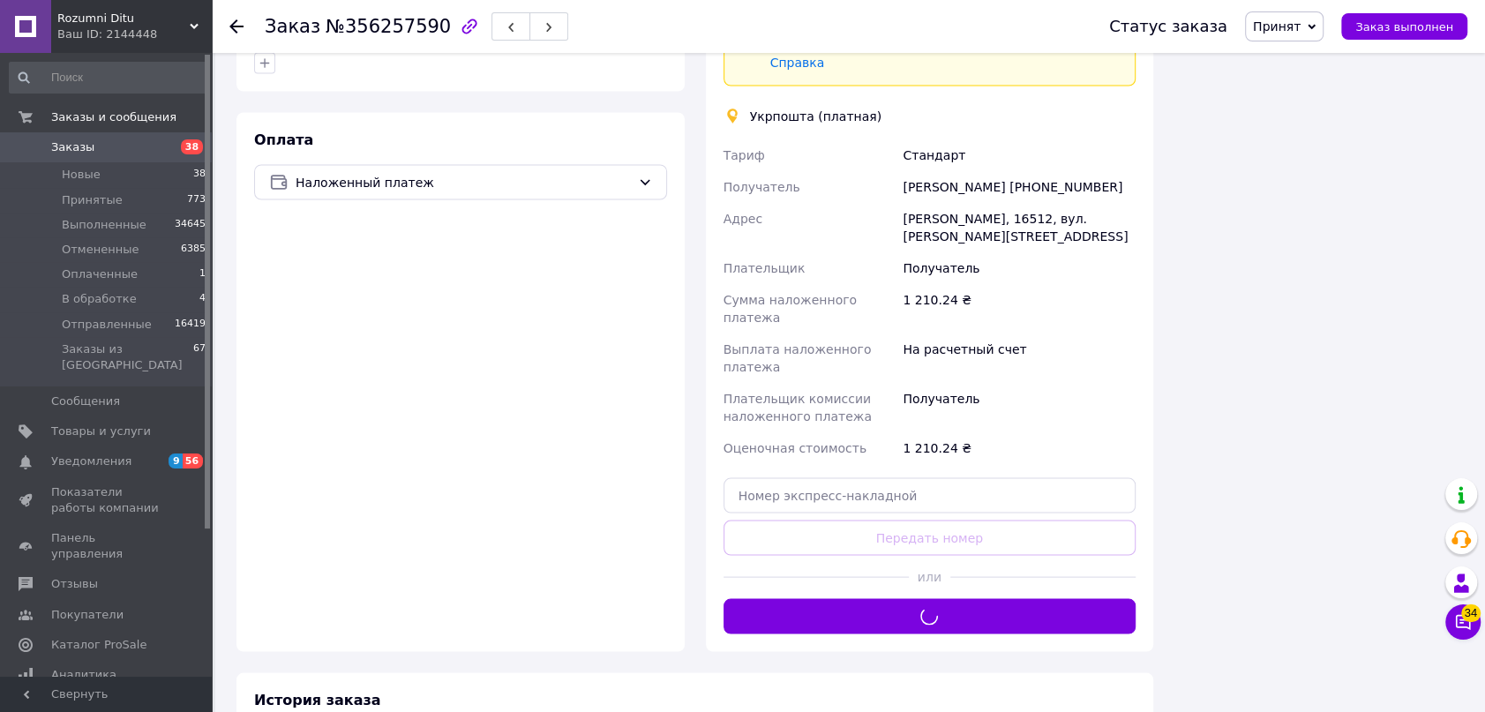
scroll to position [2487, 0]
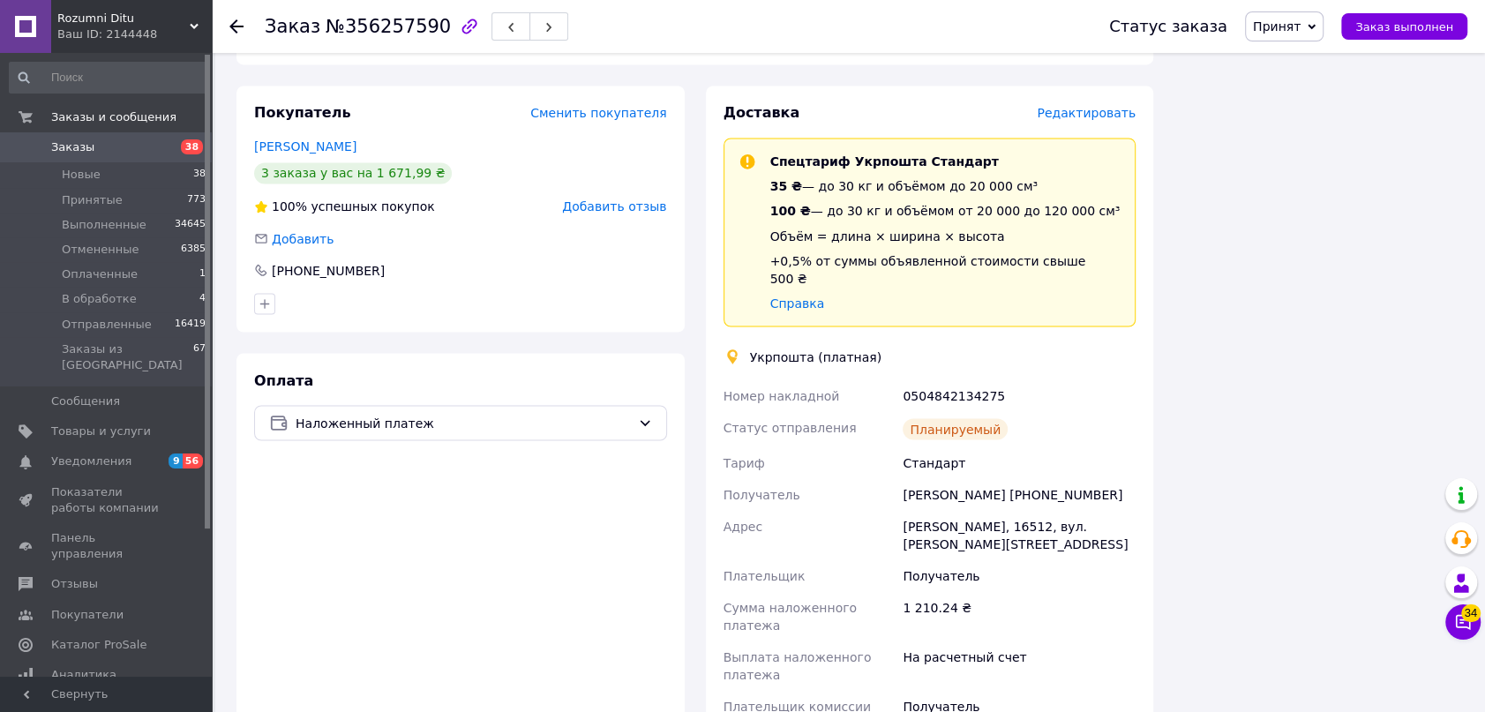
click at [1317, 15] on span "Принят" at bounding box center [1284, 26] width 79 height 30
click at [1319, 181] on ul "Выполнен Отменен Оплаченный В обработке Отправленные" at bounding box center [1299, 114] width 109 height 143
drag, startPoint x: 1267, startPoint y: 18, endPoint x: 1275, endPoint y: 22, distance: 9.1
click at [1269, 18] on span "Принят" at bounding box center [1284, 26] width 79 height 30
click at [1309, 168] on li "Отправленные" at bounding box center [1300, 167] width 108 height 26
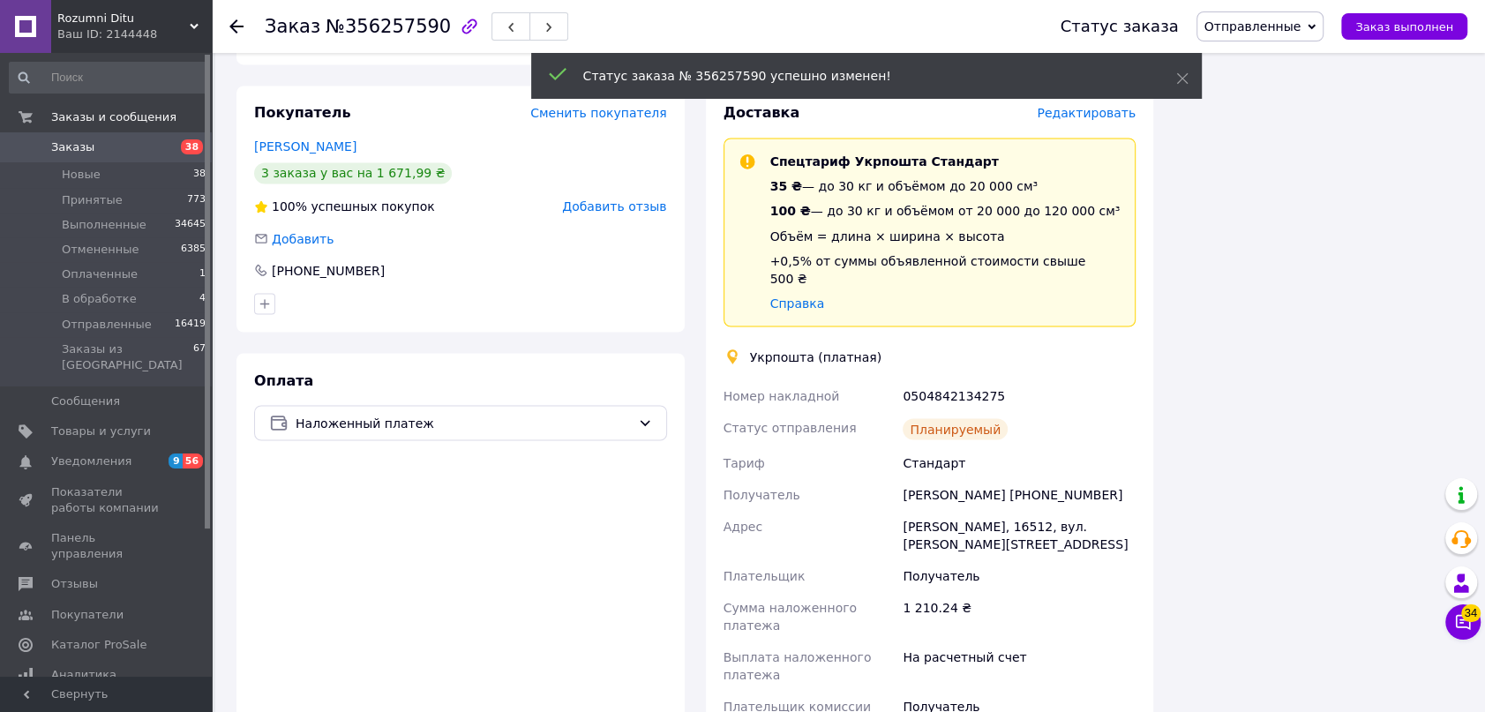
click at [233, 19] on icon at bounding box center [236, 26] width 14 height 14
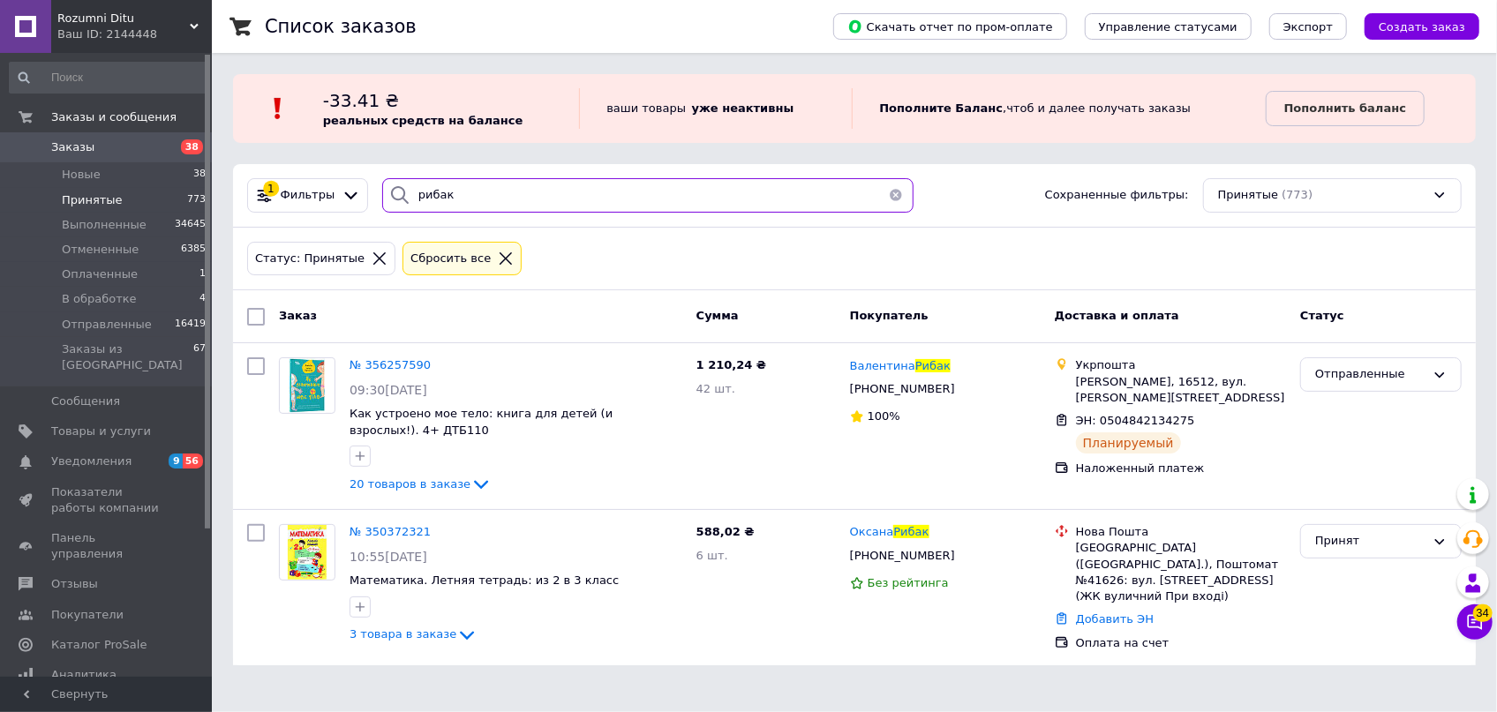
drag, startPoint x: 387, startPoint y: 180, endPoint x: 319, endPoint y: 150, distance: 73.5
click at [325, 165] on div "1 Фильтры рибак Сохраненные фильтры: Принятые (773)" at bounding box center [854, 196] width 1243 height 64
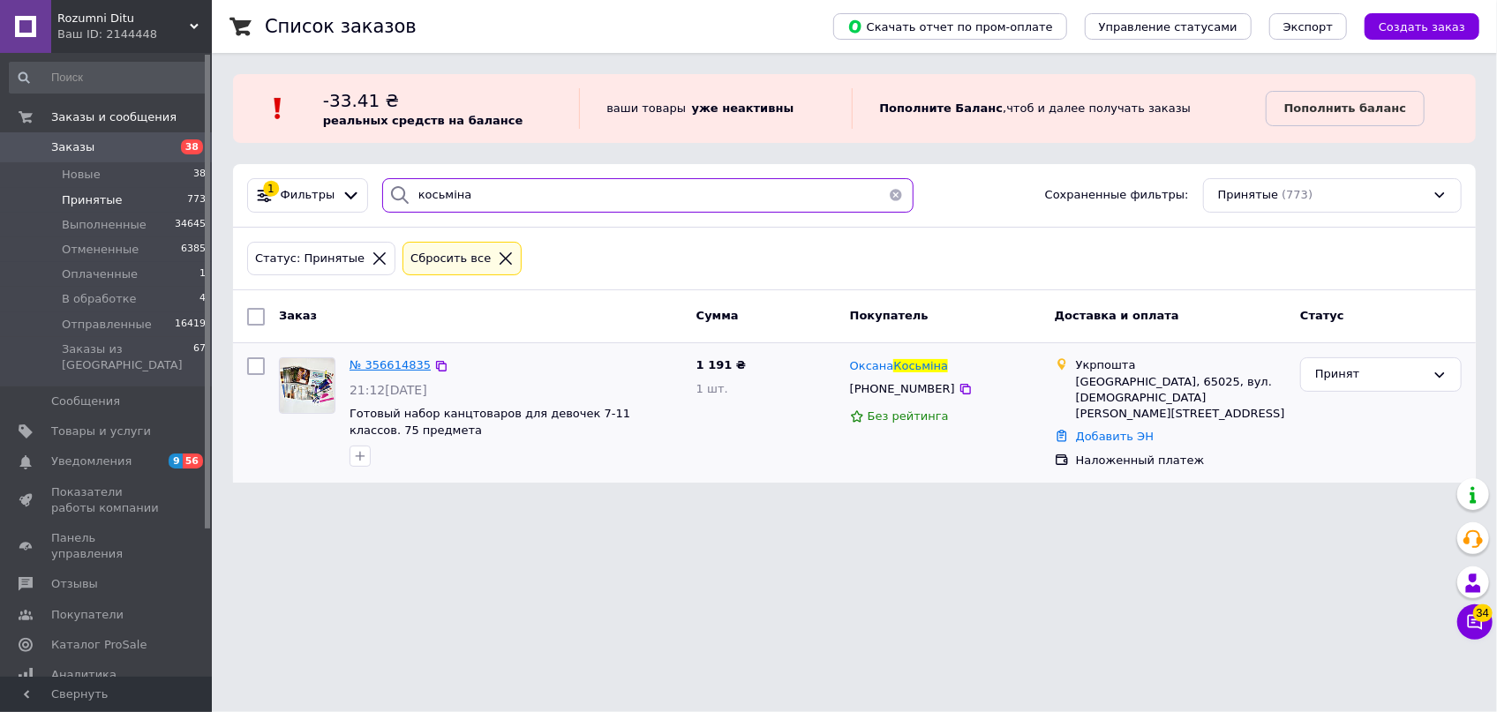
type input "косьміна"
click at [396, 368] on span "№ 356614835" at bounding box center [389, 364] width 81 height 13
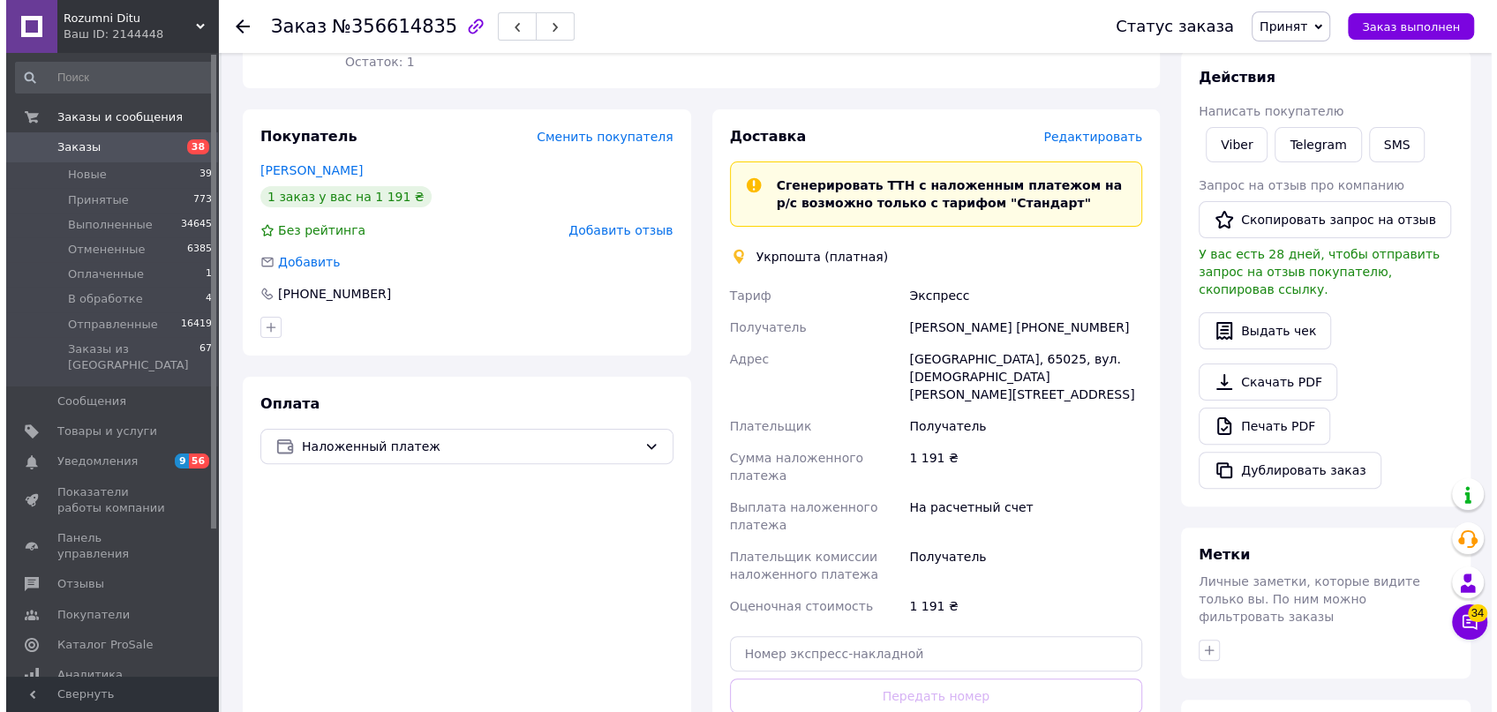
scroll to position [235, 0]
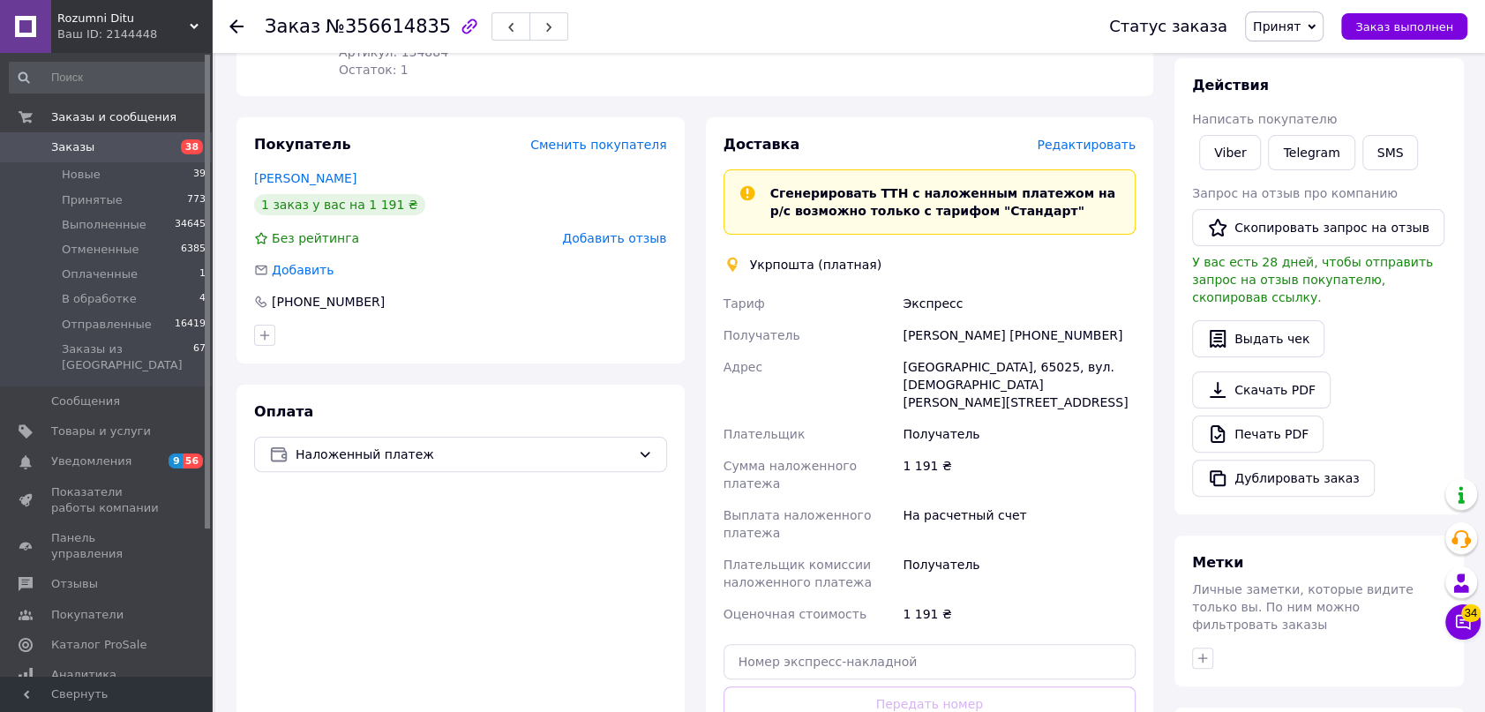
click at [1079, 152] on div "Доставка Редактировать Сгенерировать ТТН с наложенным платежом на р/с возможно …" at bounding box center [930, 467] width 413 height 665
click at [1075, 144] on span "Редактировать" at bounding box center [1086, 145] width 99 height 14
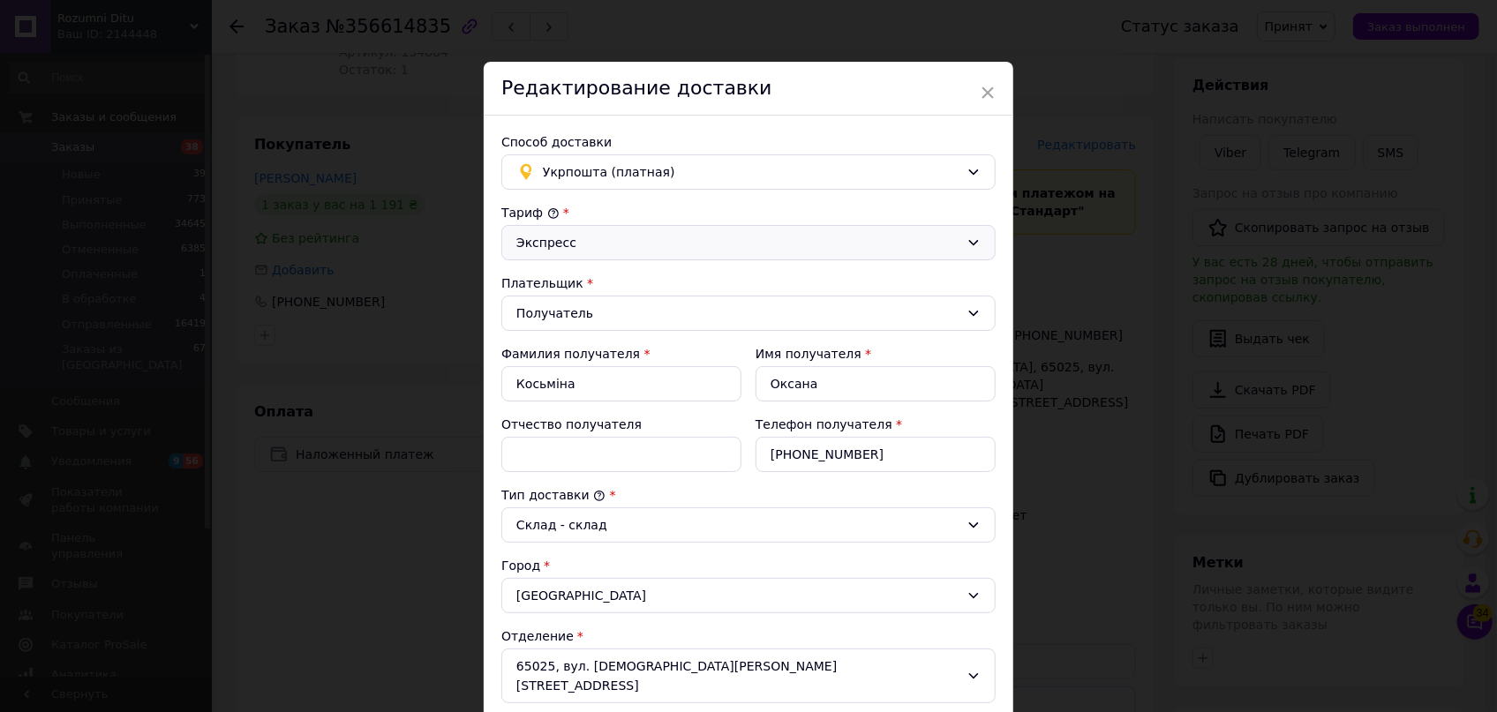
click at [626, 241] on div "Экспресс" at bounding box center [737, 242] width 443 height 19
click at [609, 269] on li "Стандарт" at bounding box center [748, 281] width 492 height 34
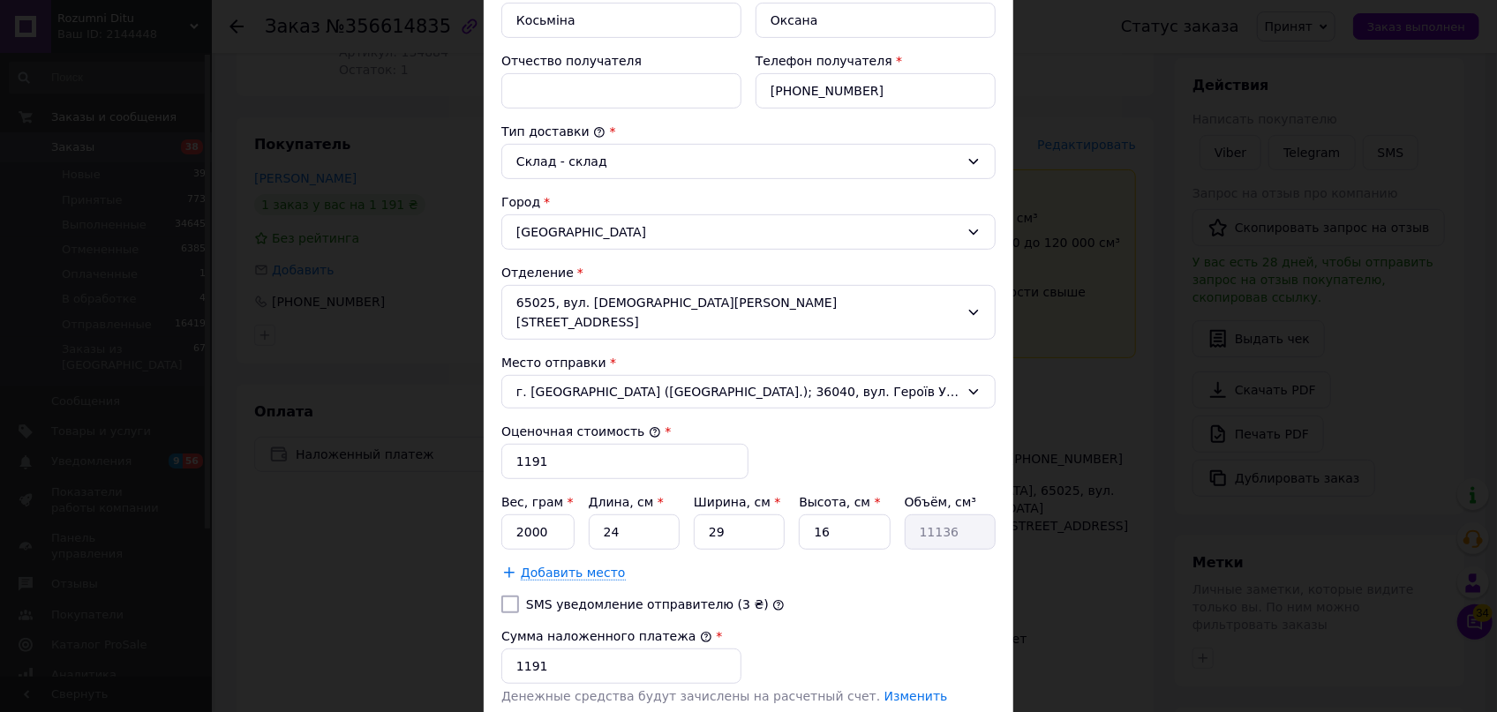
scroll to position [553, 0]
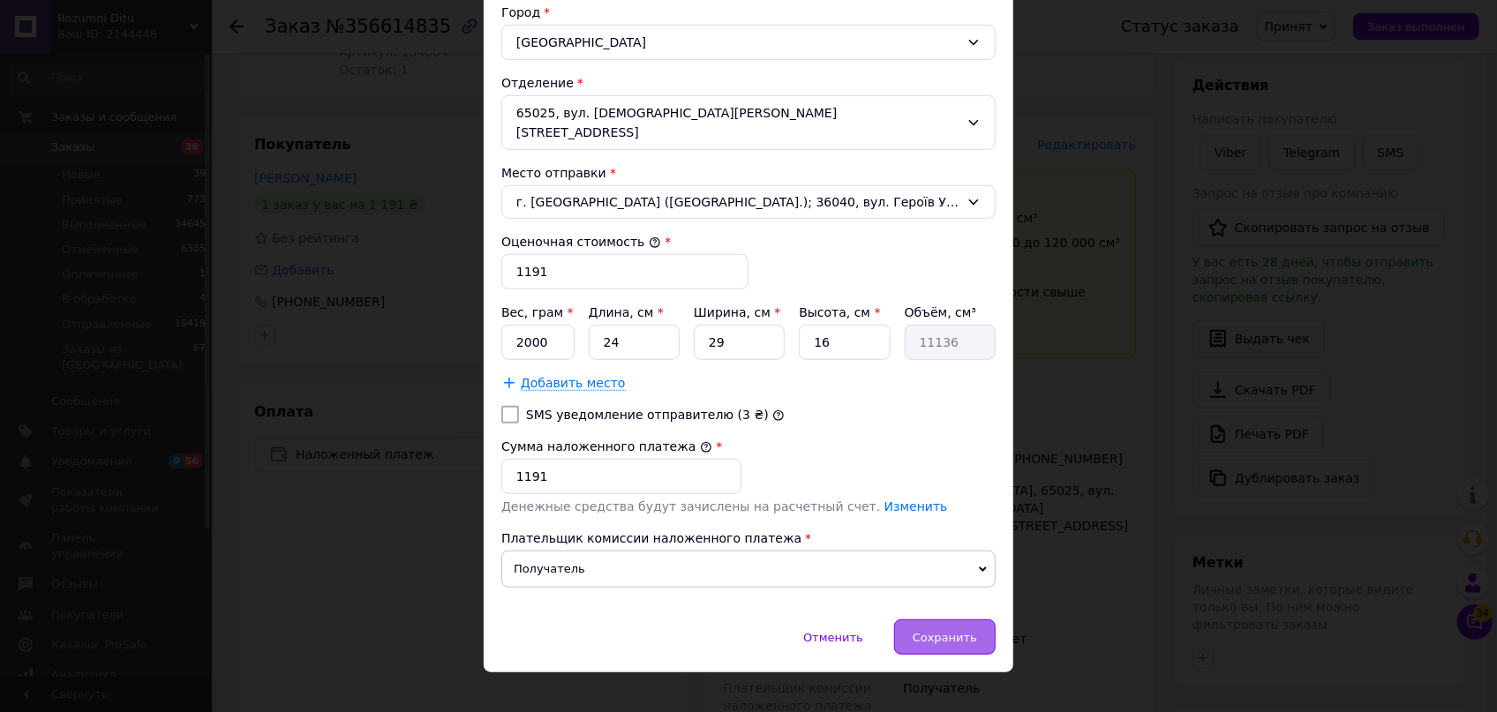
click at [941, 631] on span "Сохранить" at bounding box center [945, 637] width 64 height 13
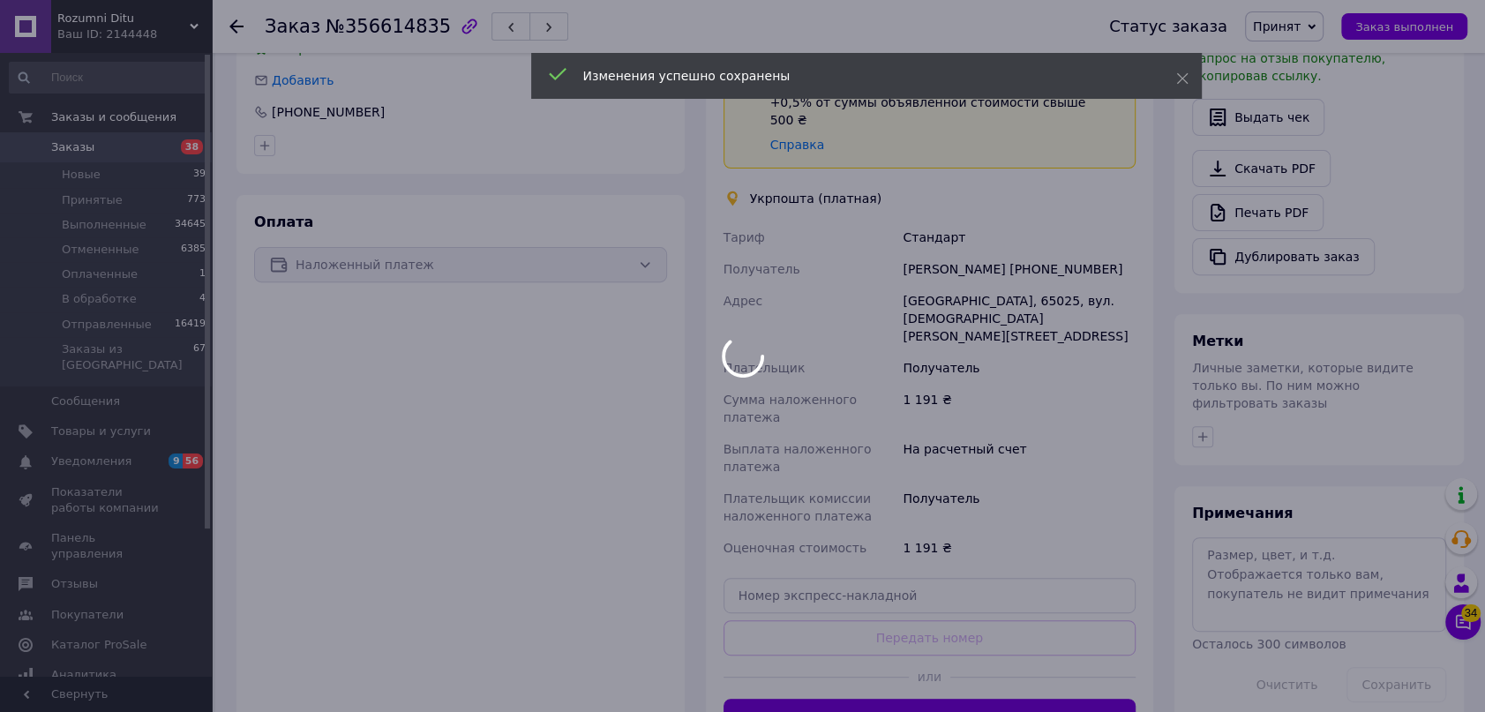
scroll to position [476, 0]
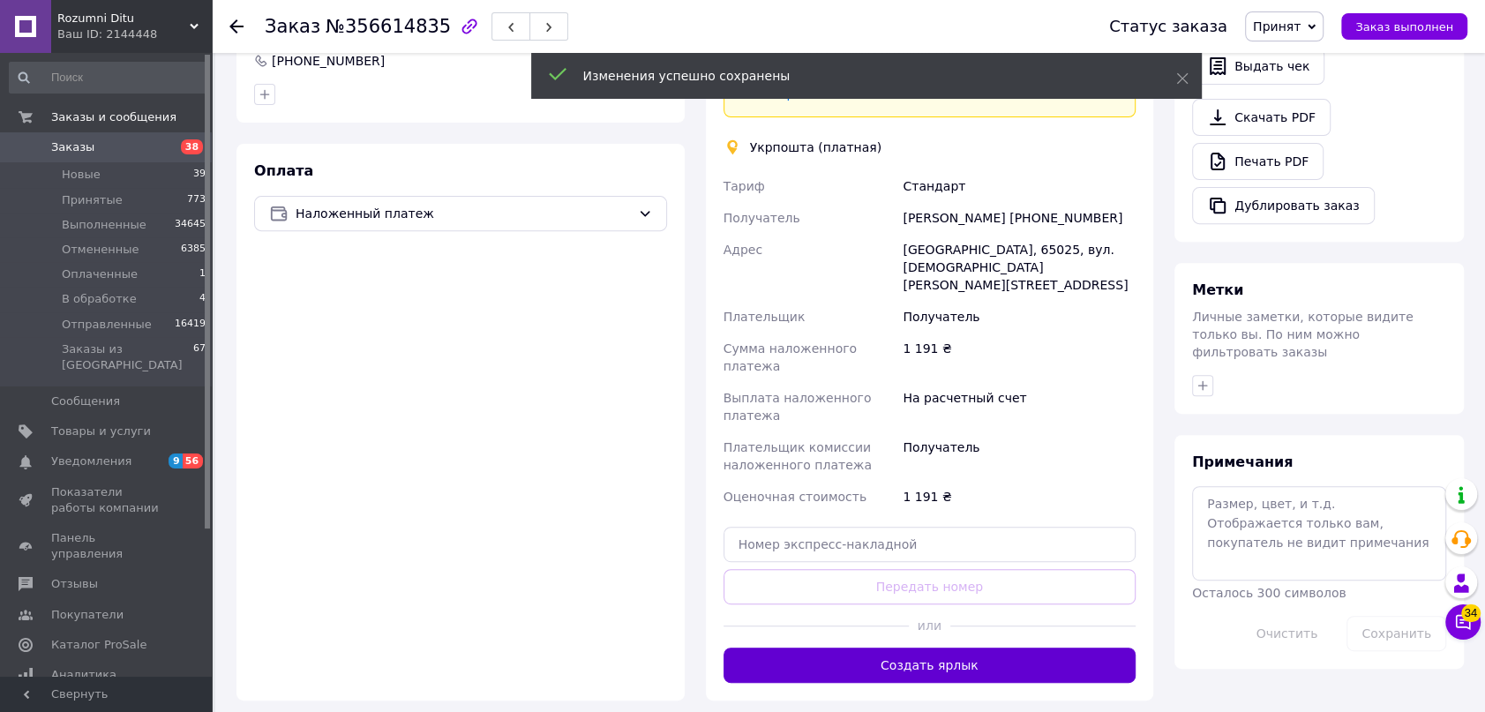
click at [944, 648] on button "Создать ярлык" at bounding box center [930, 665] width 413 height 35
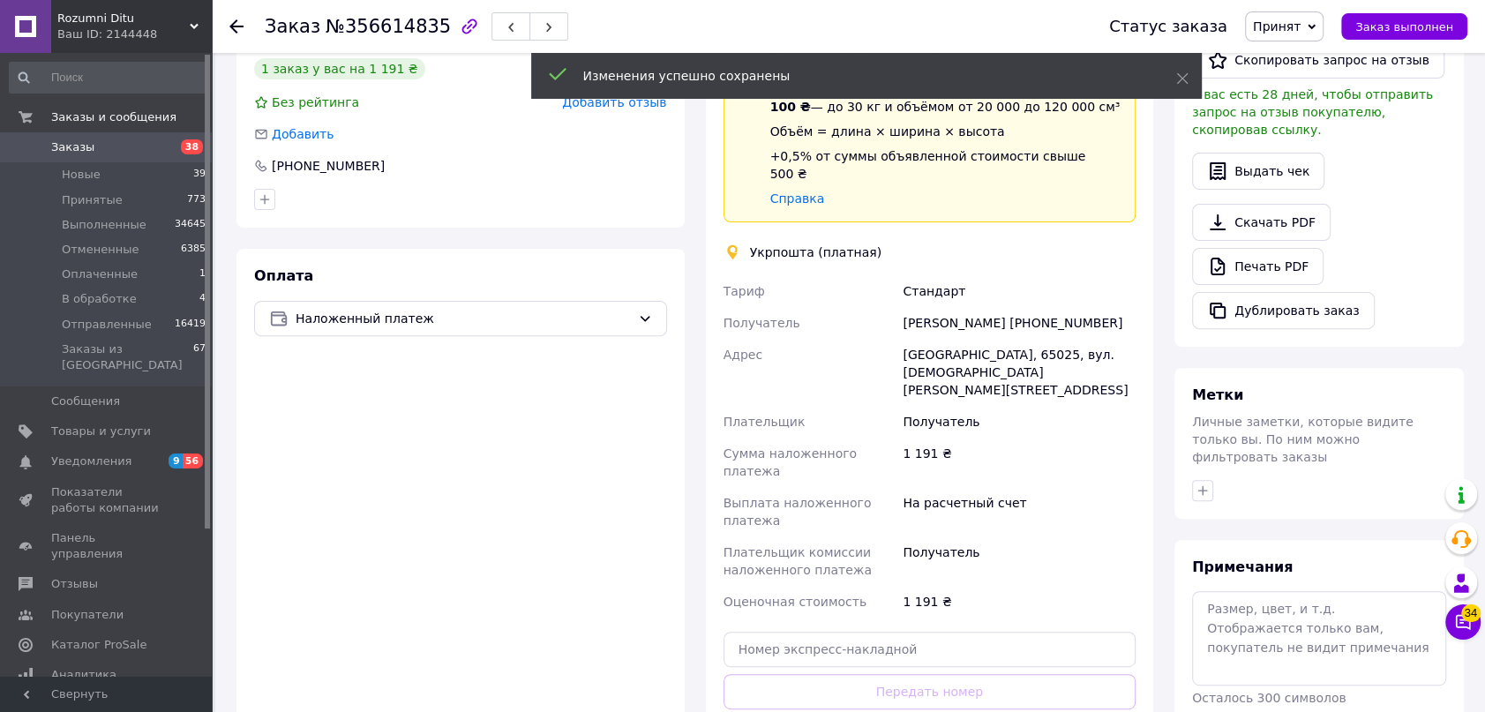
scroll to position [235, 0]
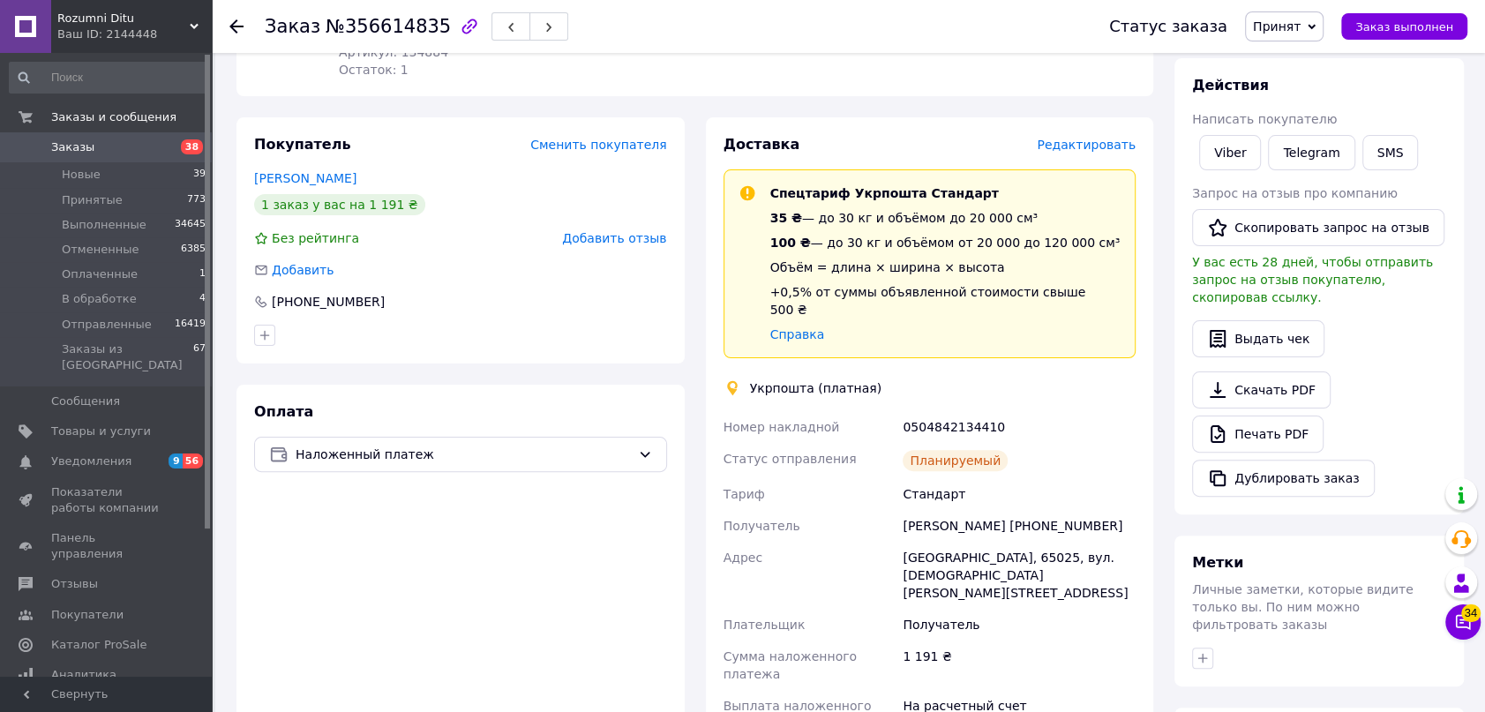
click at [1297, 20] on span "Принят" at bounding box center [1277, 26] width 48 height 14
click at [1318, 169] on li "Отправленные" at bounding box center [1300, 167] width 108 height 26
click at [229, 21] on icon at bounding box center [236, 26] width 14 height 14
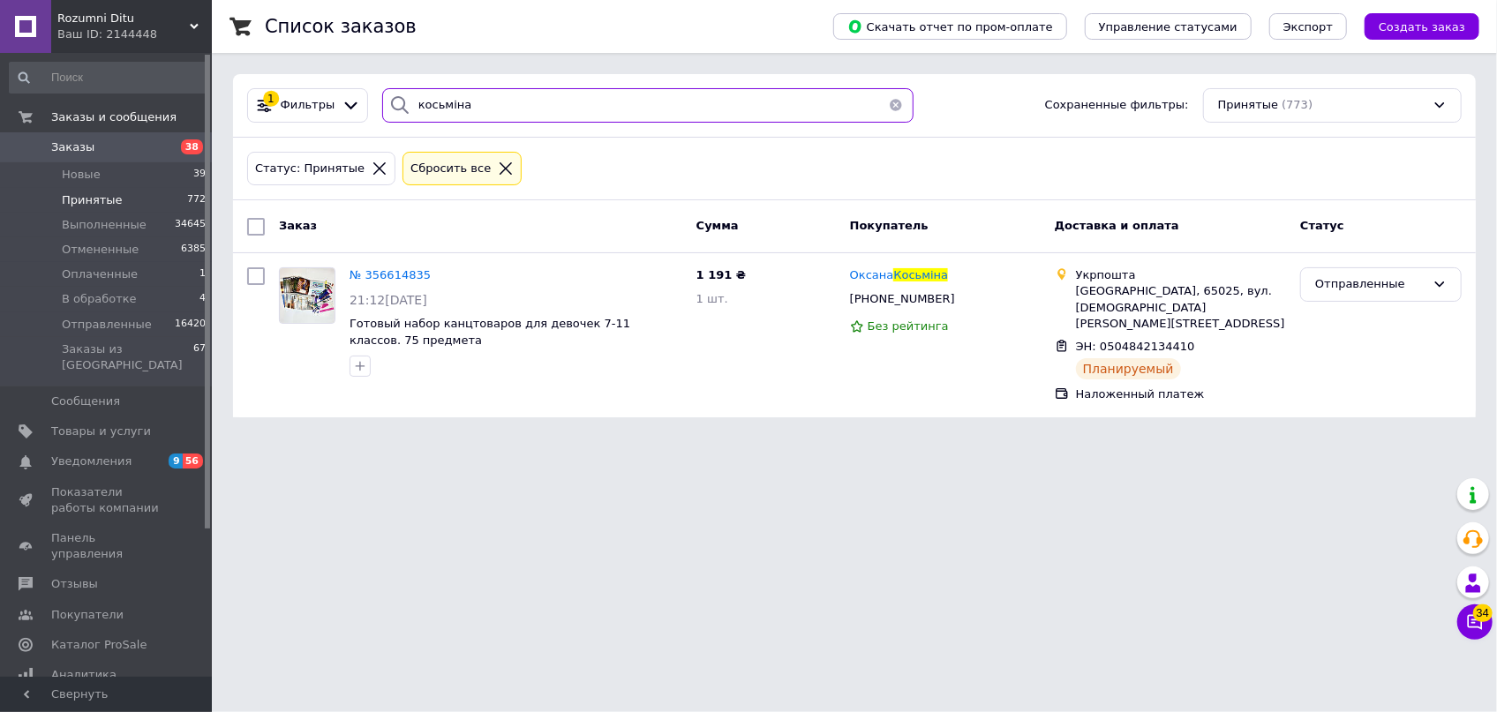
drag, startPoint x: 499, startPoint y: 106, endPoint x: 292, endPoint y: 77, distance: 209.4
click at [292, 77] on div "1 Фильтры косьміна Сохраненные фильтры: Принятые (773)" at bounding box center [854, 106] width 1243 height 64
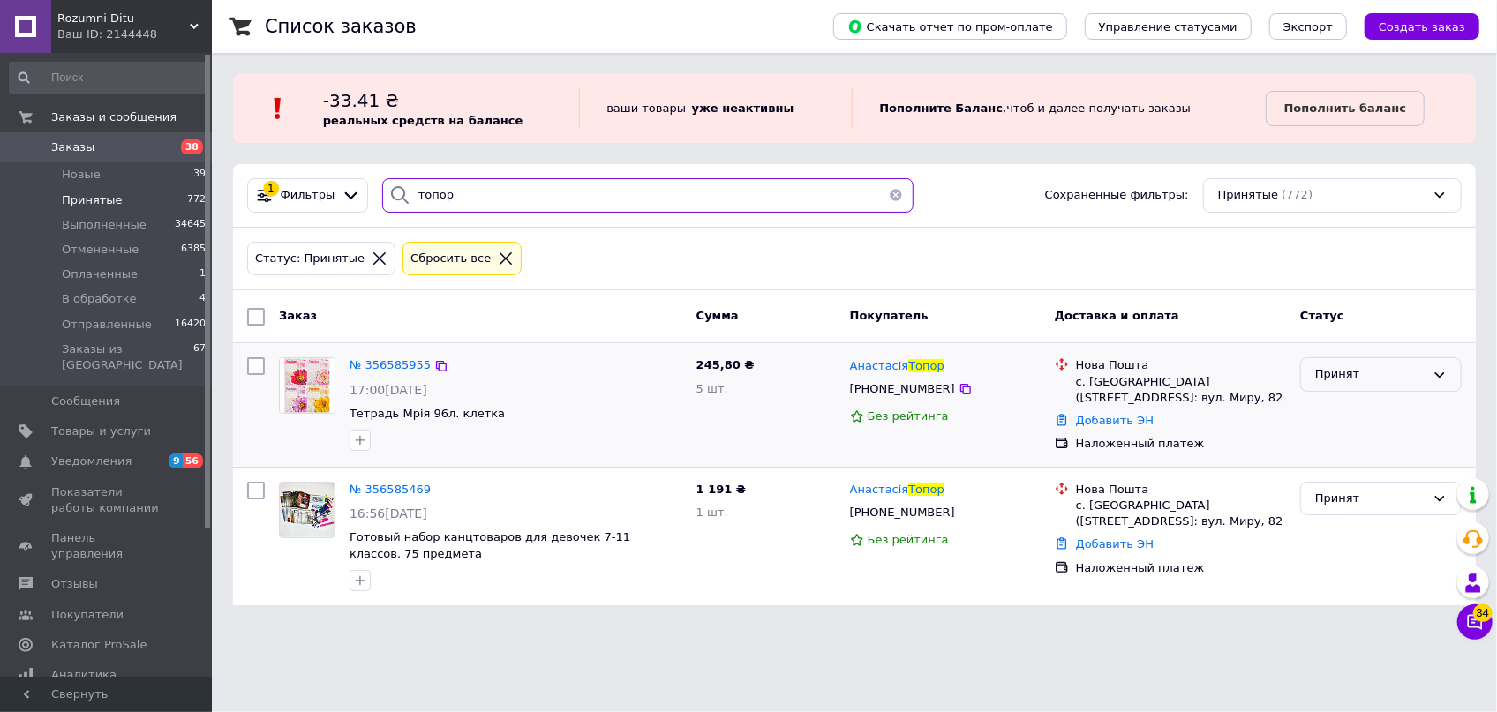
type input "топор"
click at [1368, 372] on div "Принят" at bounding box center [1370, 374] width 110 height 19
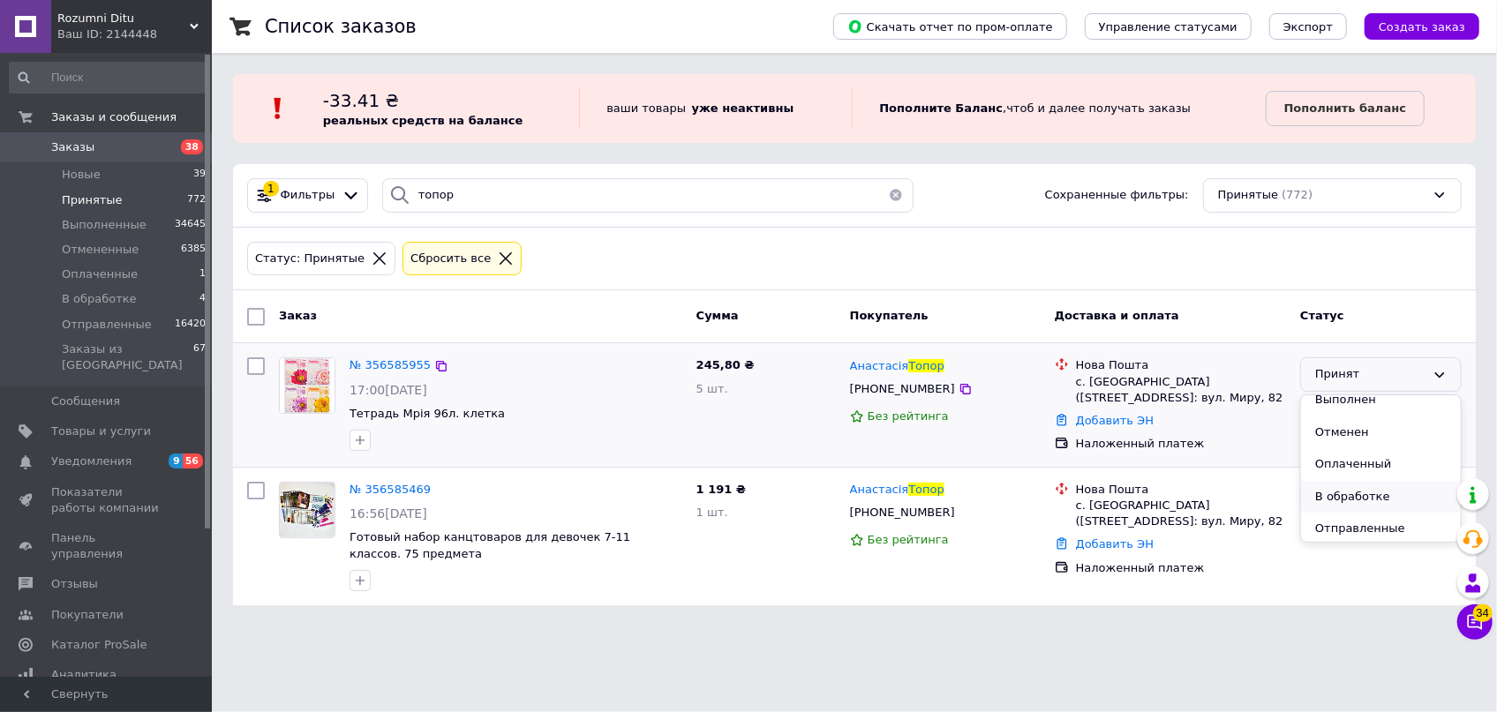
scroll to position [15, 0]
click at [1371, 517] on li "Отправленные" at bounding box center [1381, 525] width 160 height 33
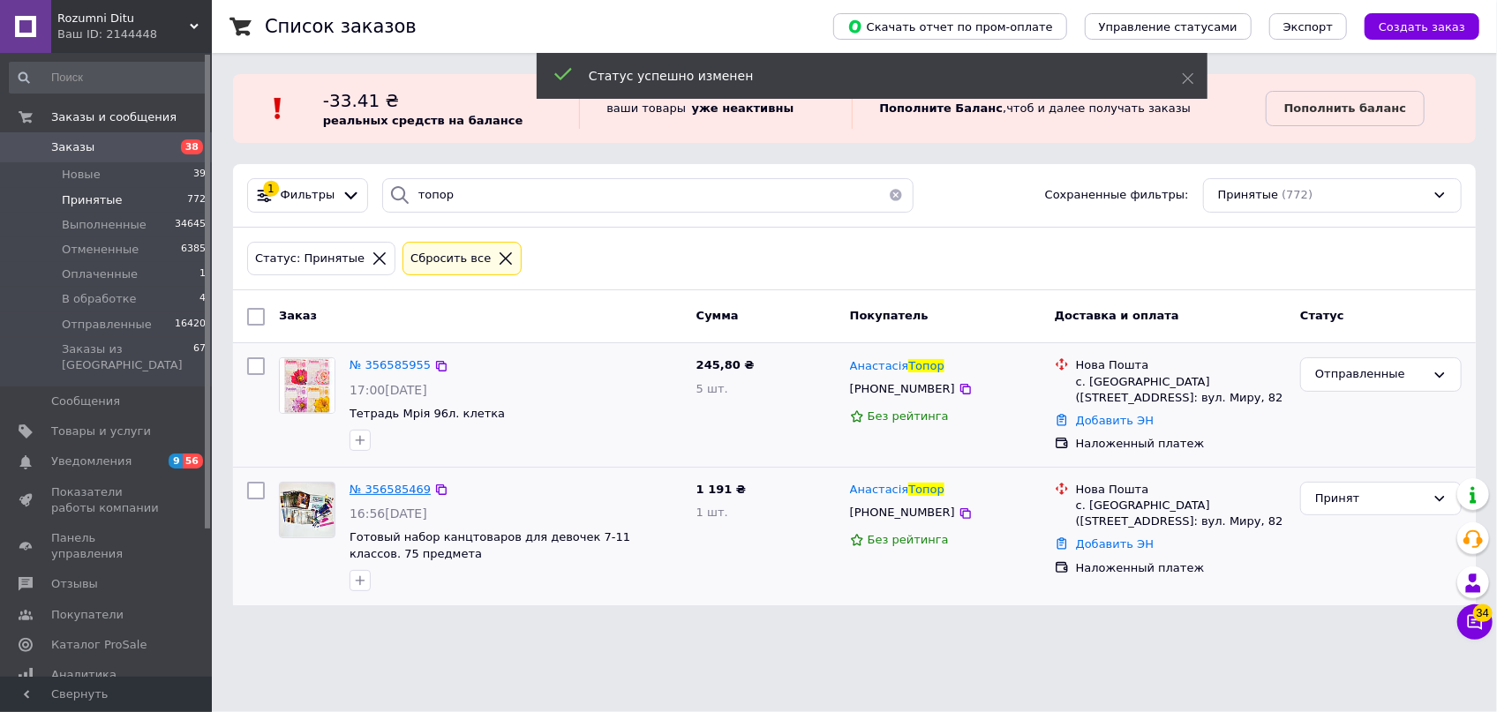
click at [372, 484] on span "№ 356585469" at bounding box center [389, 489] width 81 height 13
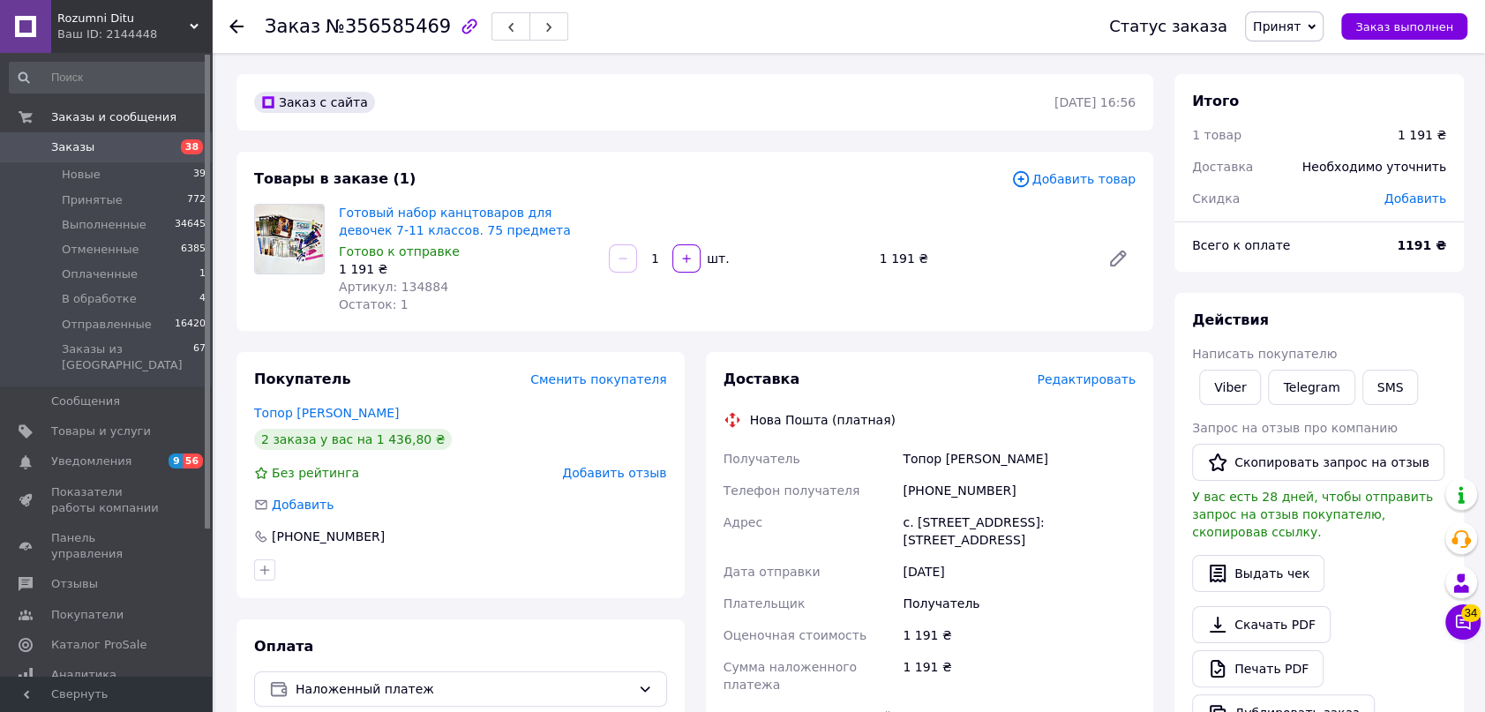
click at [1093, 375] on span "Редактировать" at bounding box center [1086, 379] width 99 height 14
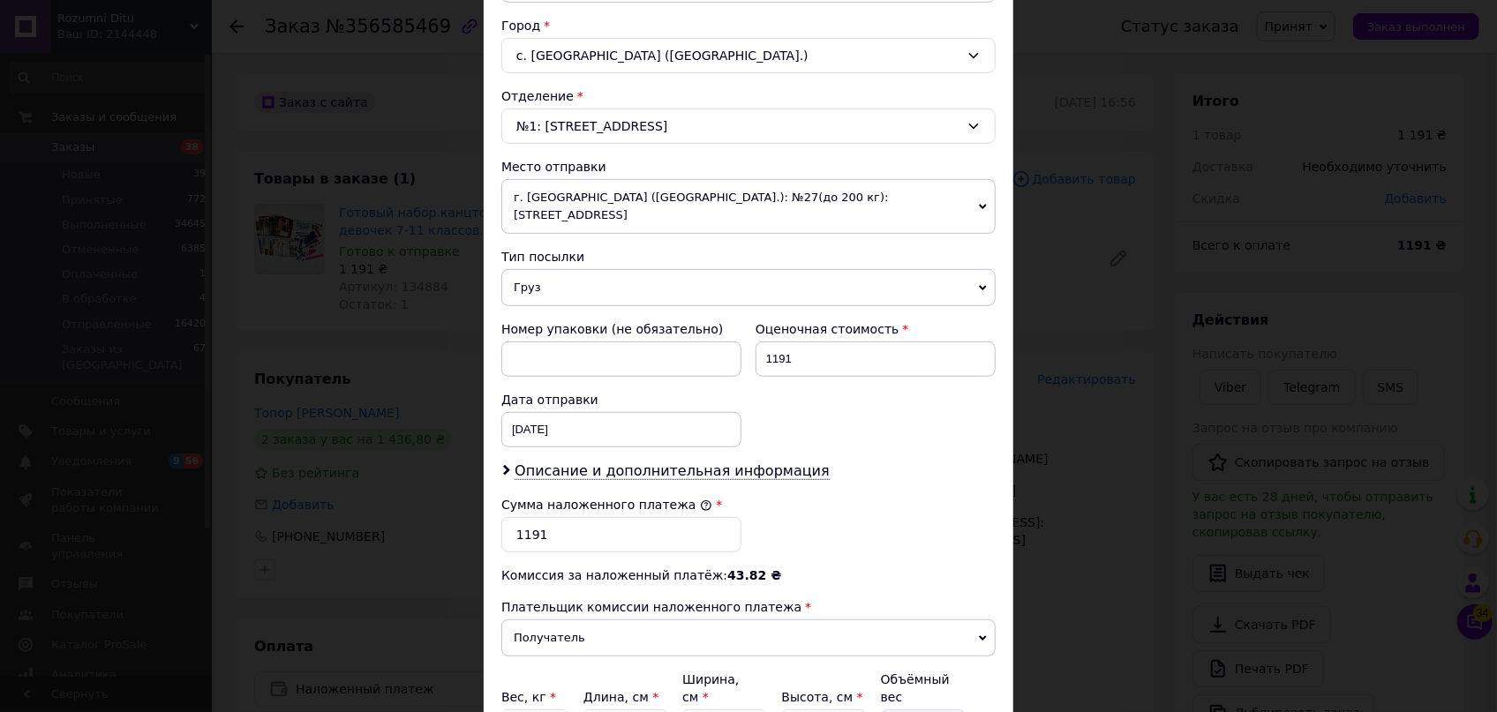
scroll to position [481, 0]
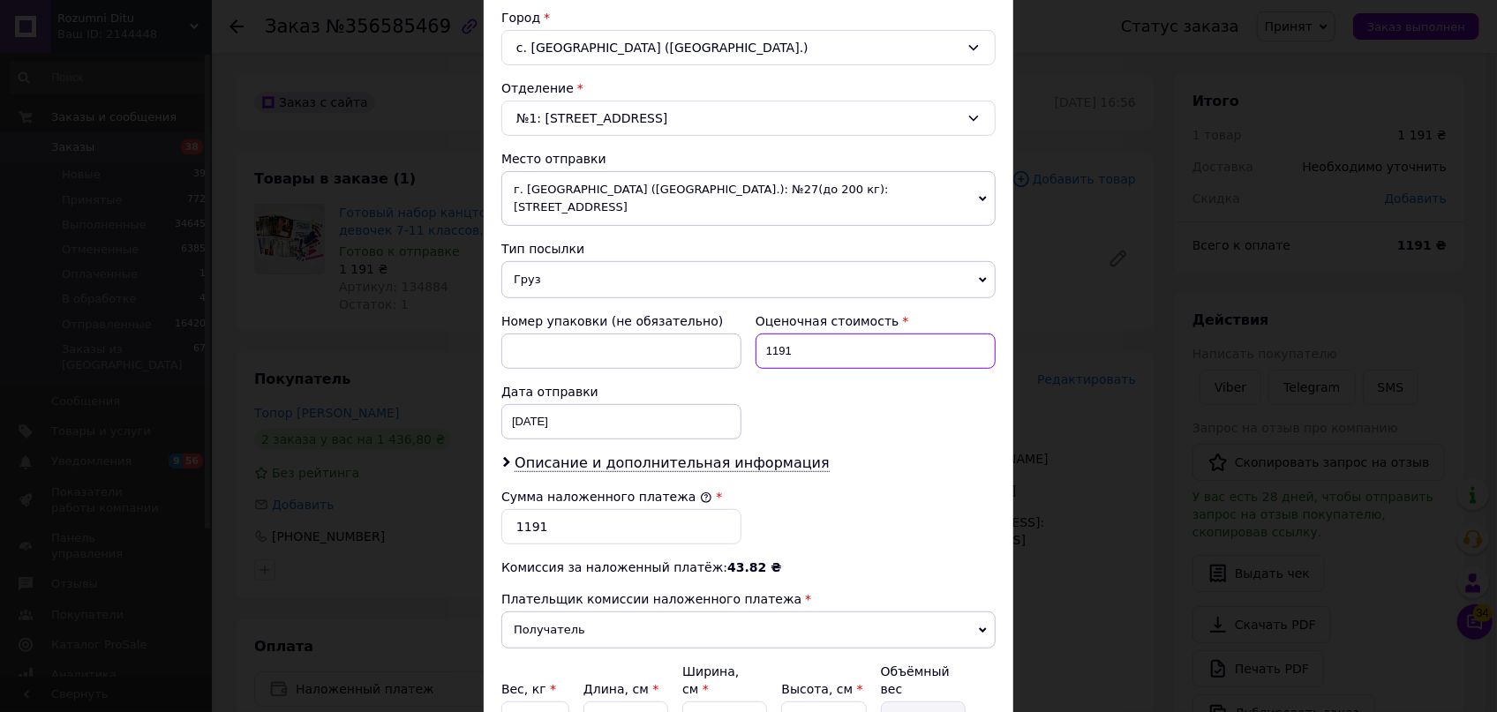
click at [802, 342] on input "1191" at bounding box center [875, 351] width 240 height 35
type input "1408.30"
click at [566, 509] on input "1191" at bounding box center [621, 526] width 240 height 35
type input "1408.30"
drag, startPoint x: 609, startPoint y: 667, endPoint x: 589, endPoint y: 665, distance: 20.4
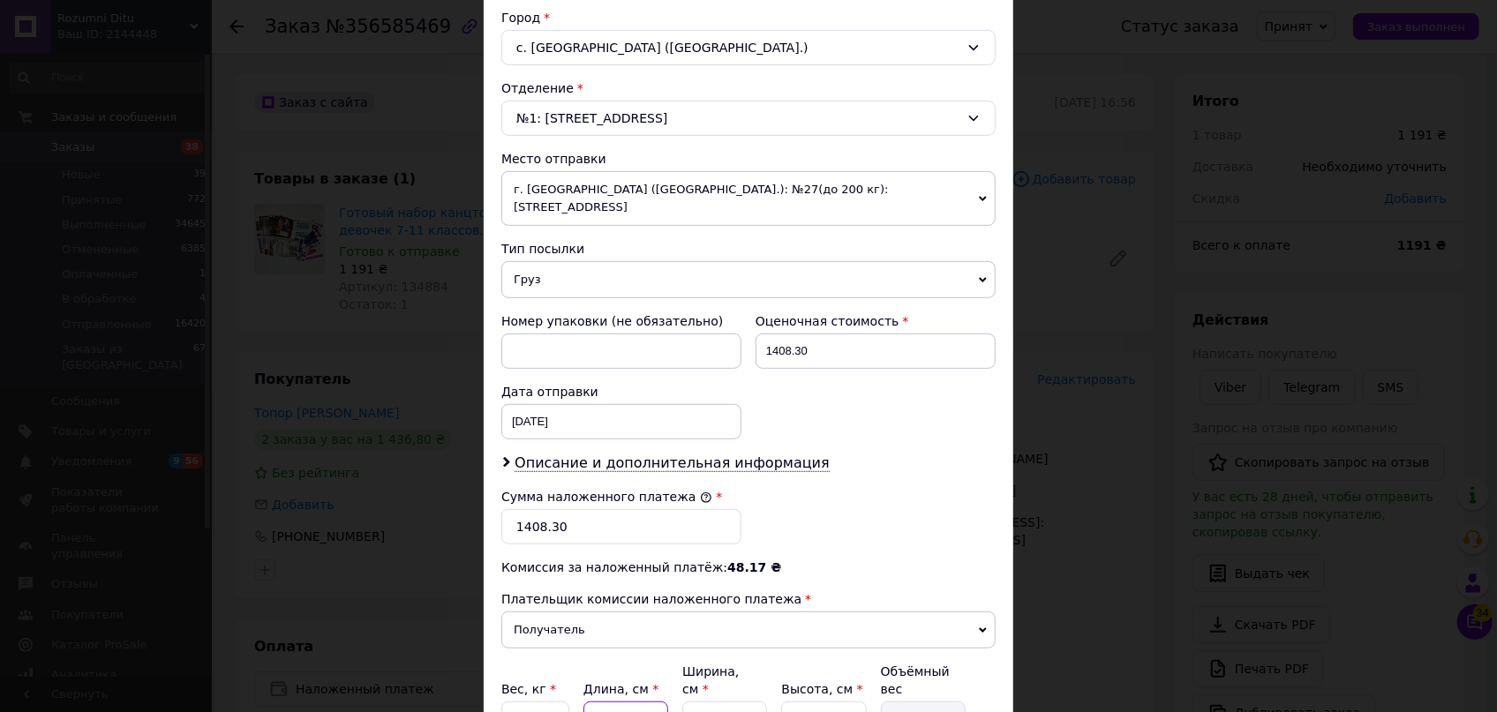
click at [589, 702] on input "24" at bounding box center [625, 719] width 85 height 35
type input "3"
type input "0.35"
type input "37"
type input "4.29"
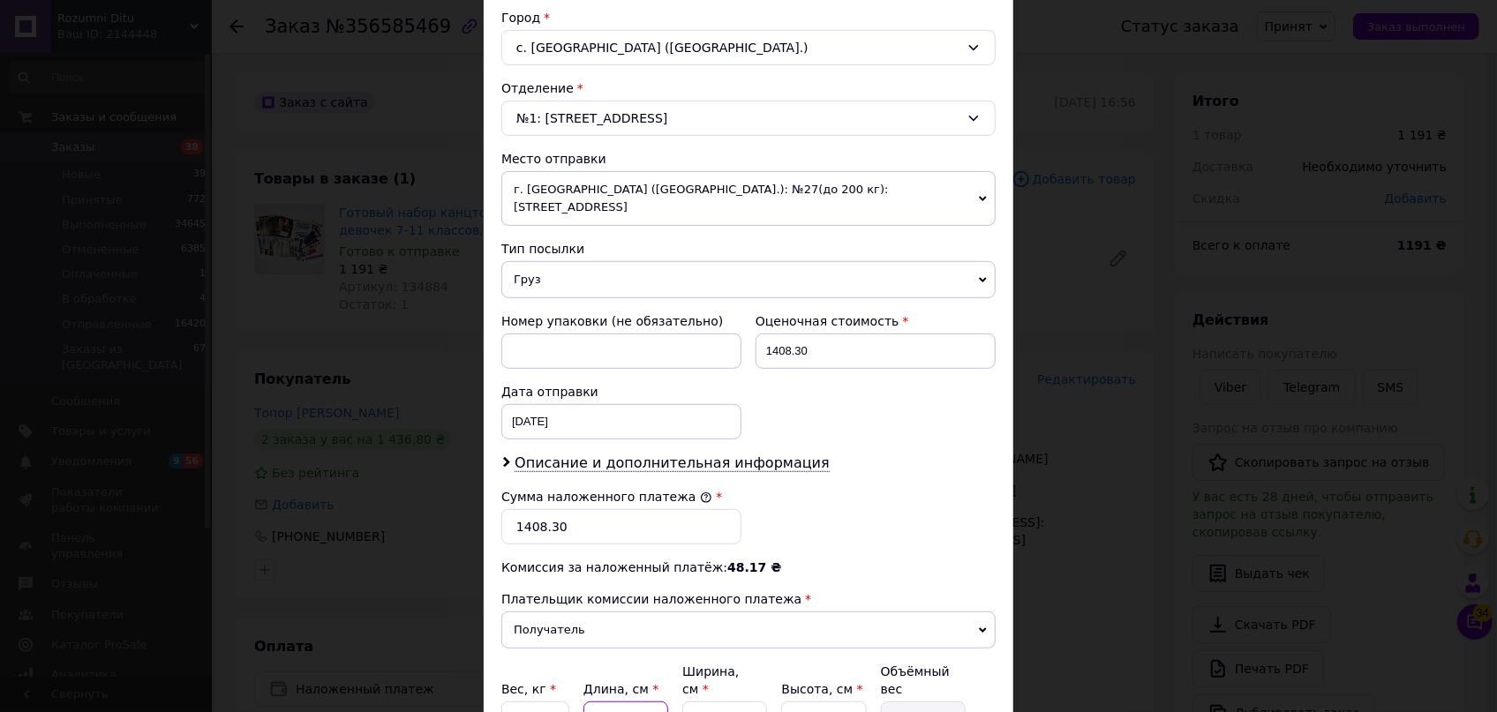
type input "37"
drag, startPoint x: 738, startPoint y: 668, endPoint x: 692, endPoint y: 662, distance: 46.3
click at [693, 702] on input "29" at bounding box center [724, 719] width 85 height 35
type input "2"
type input "0.3"
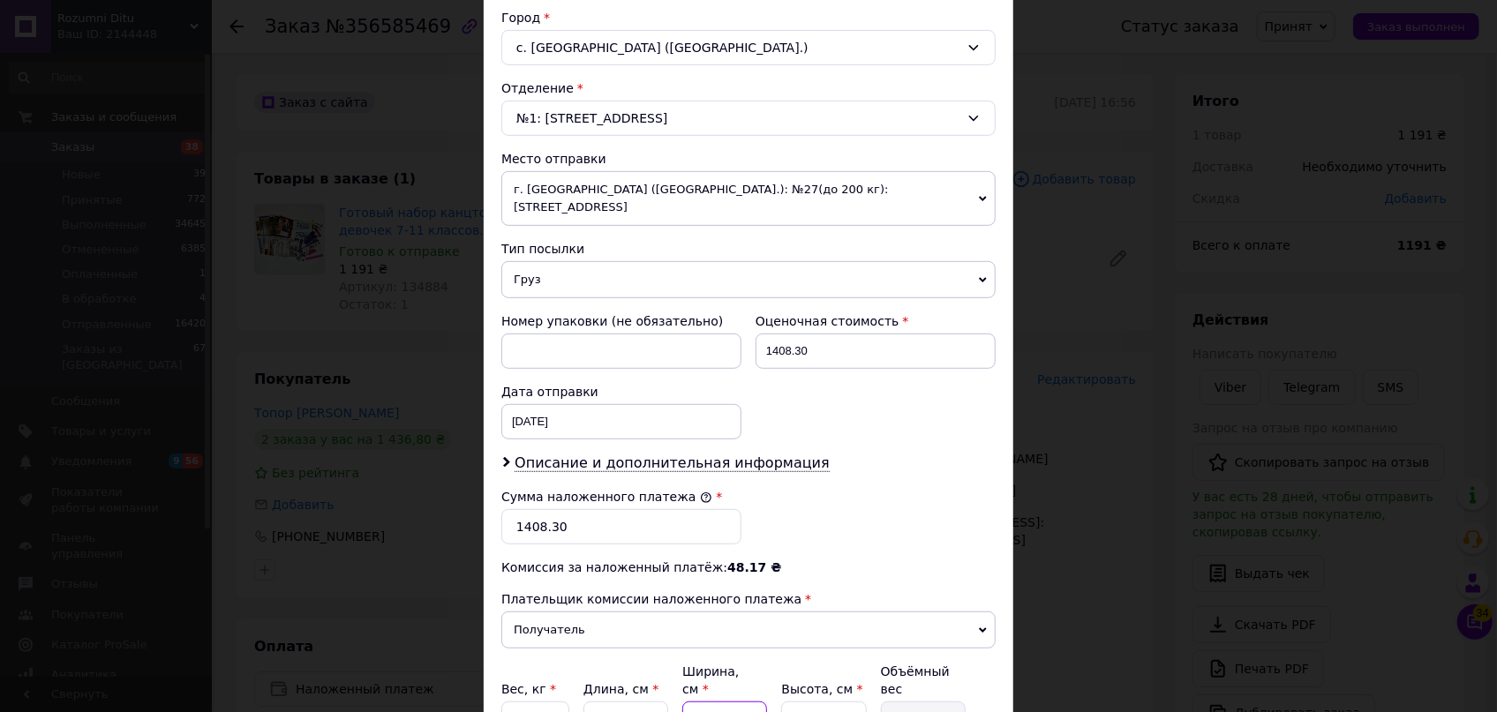
type input "25"
type input "3.7"
type input "25"
drag, startPoint x: 833, startPoint y: 676, endPoint x: 773, endPoint y: 664, distance: 61.3
click at [773, 664] on div "Вес, кг * 2 Длина, см * 37 Ширина, см * 25 Высота, см * 16 Объёмный вес 3.7" at bounding box center [748, 700] width 494 height 74
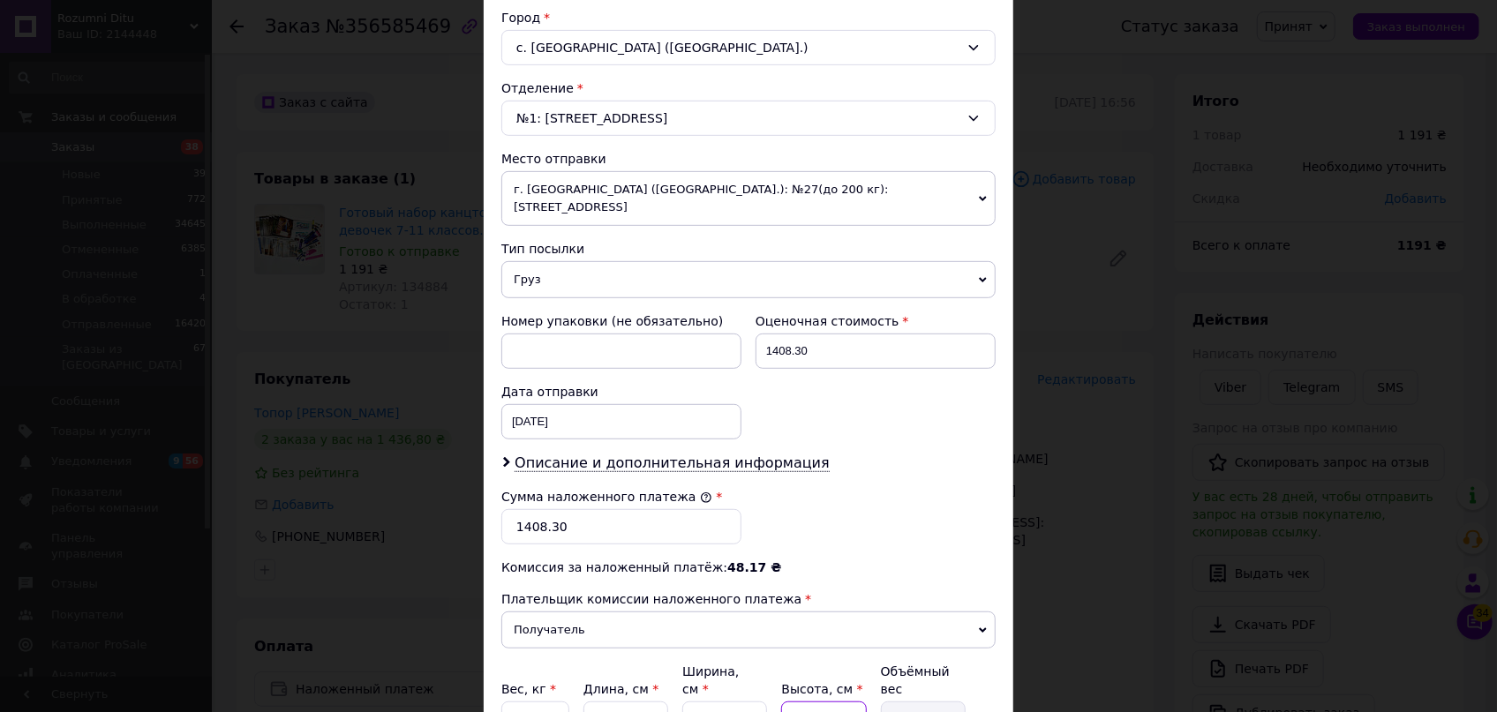
type input "1"
type input "0.23"
type input "15"
type input "3.47"
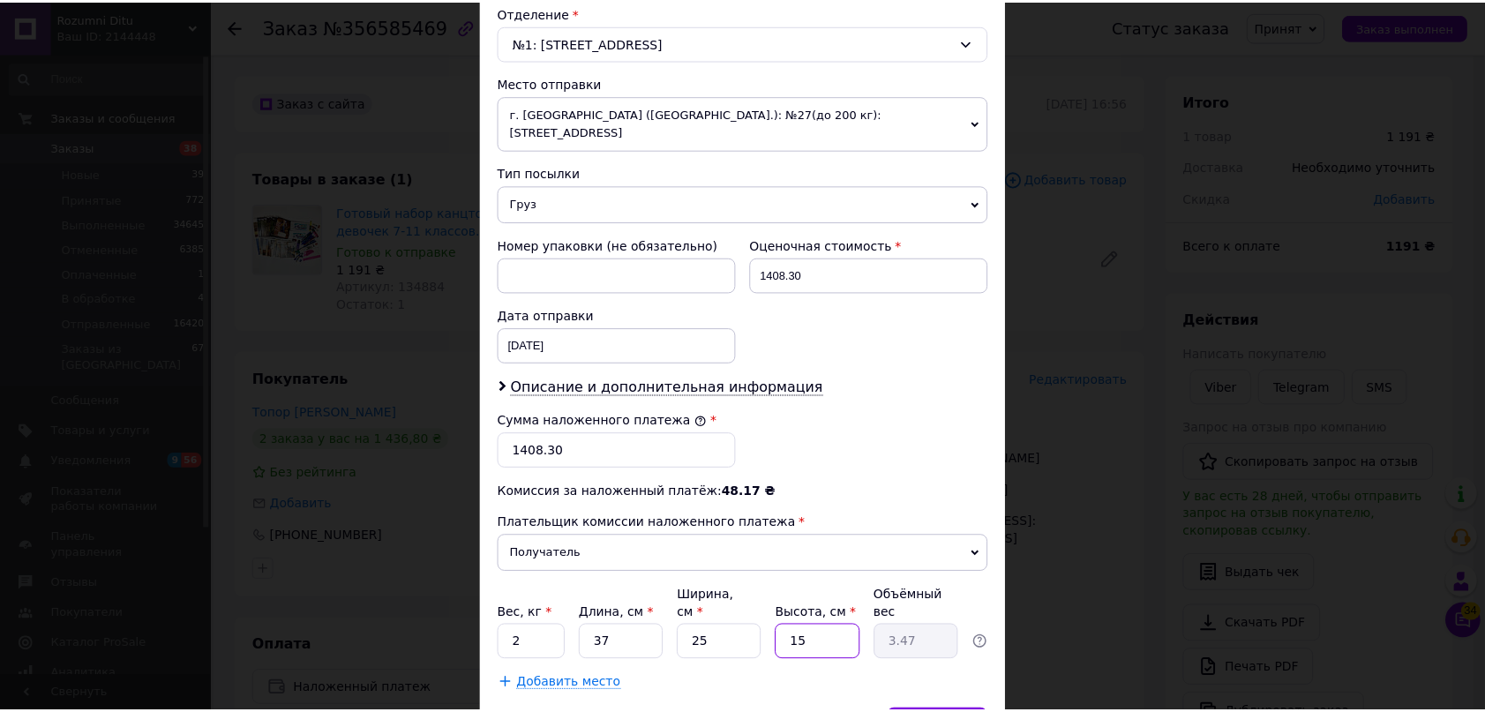
scroll to position [631, 0]
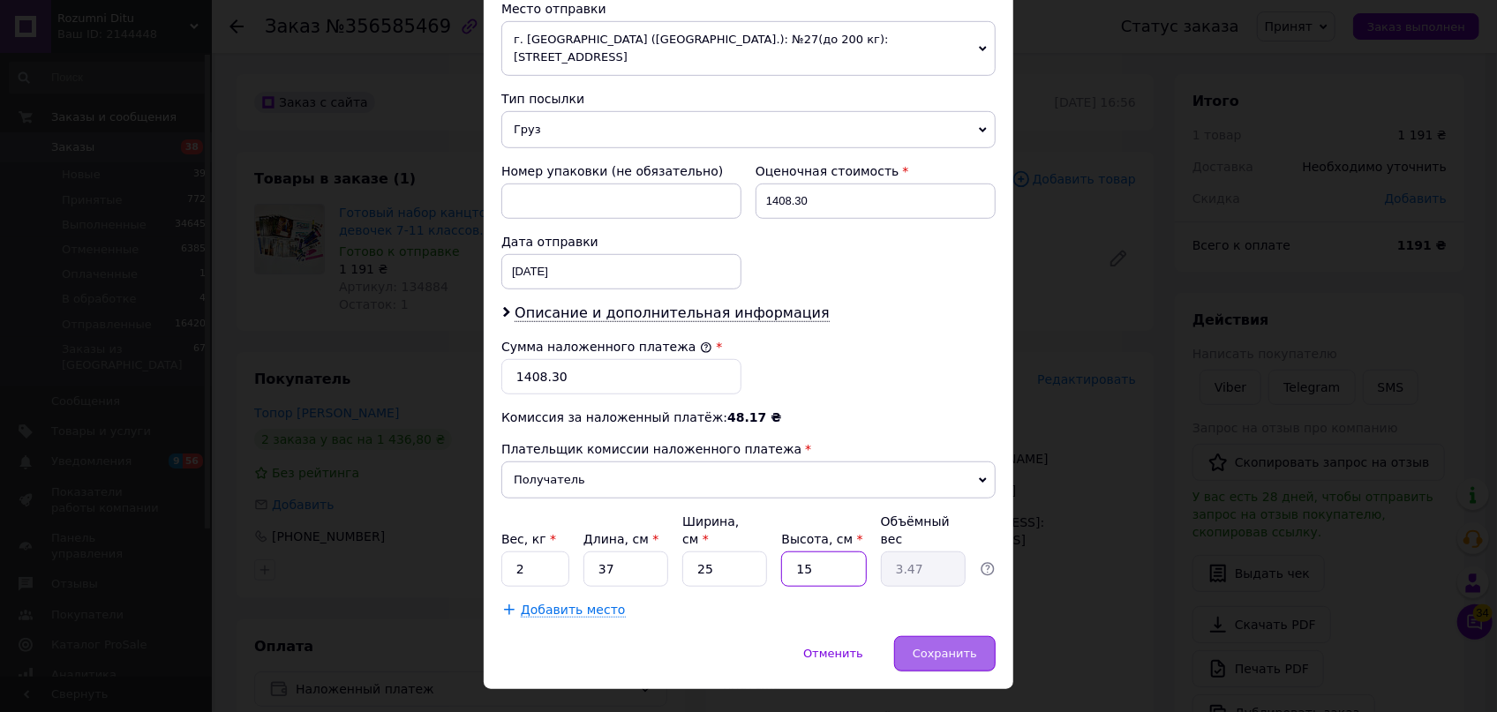
type input "15"
click at [940, 647] on span "Сохранить" at bounding box center [945, 653] width 64 height 13
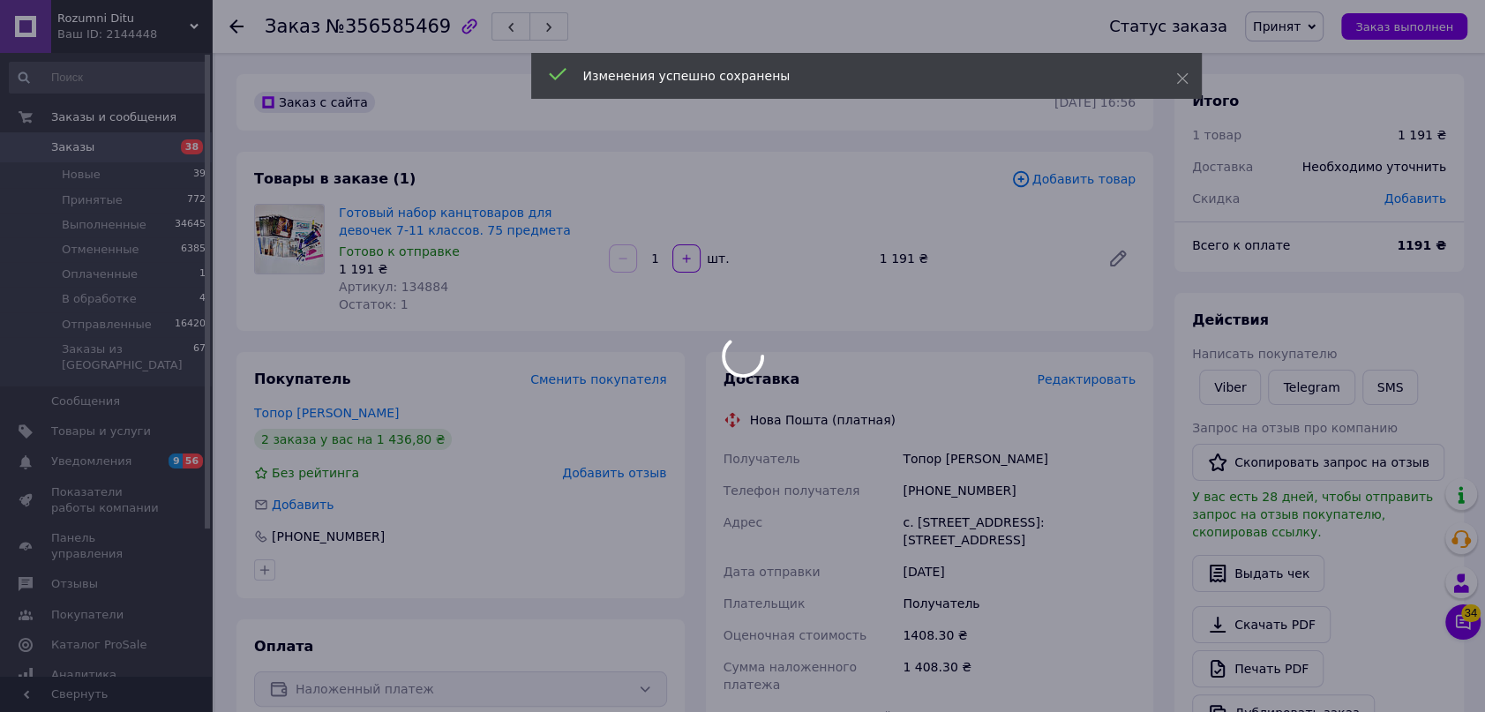
scroll to position [320, 0]
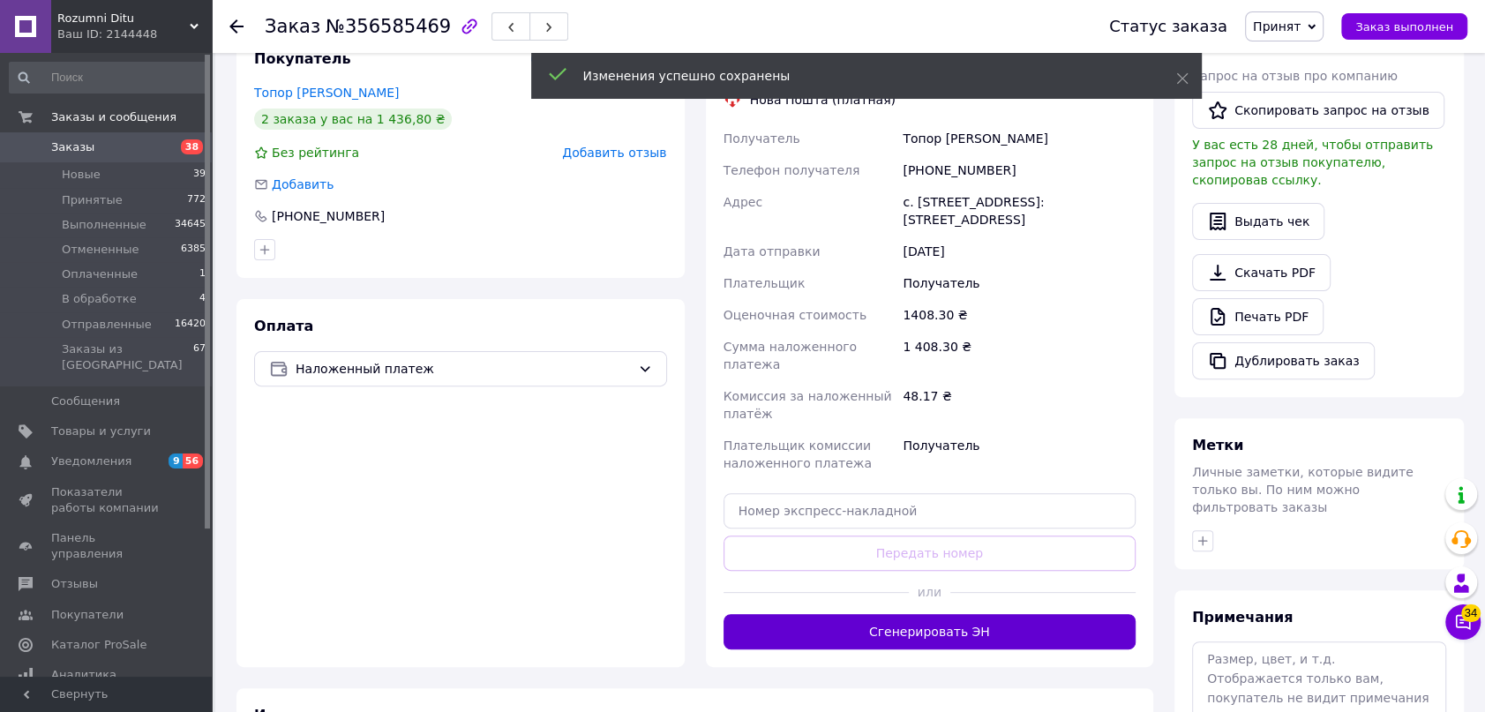
click at [989, 615] on button "Сгенерировать ЭН" at bounding box center [930, 631] width 413 height 35
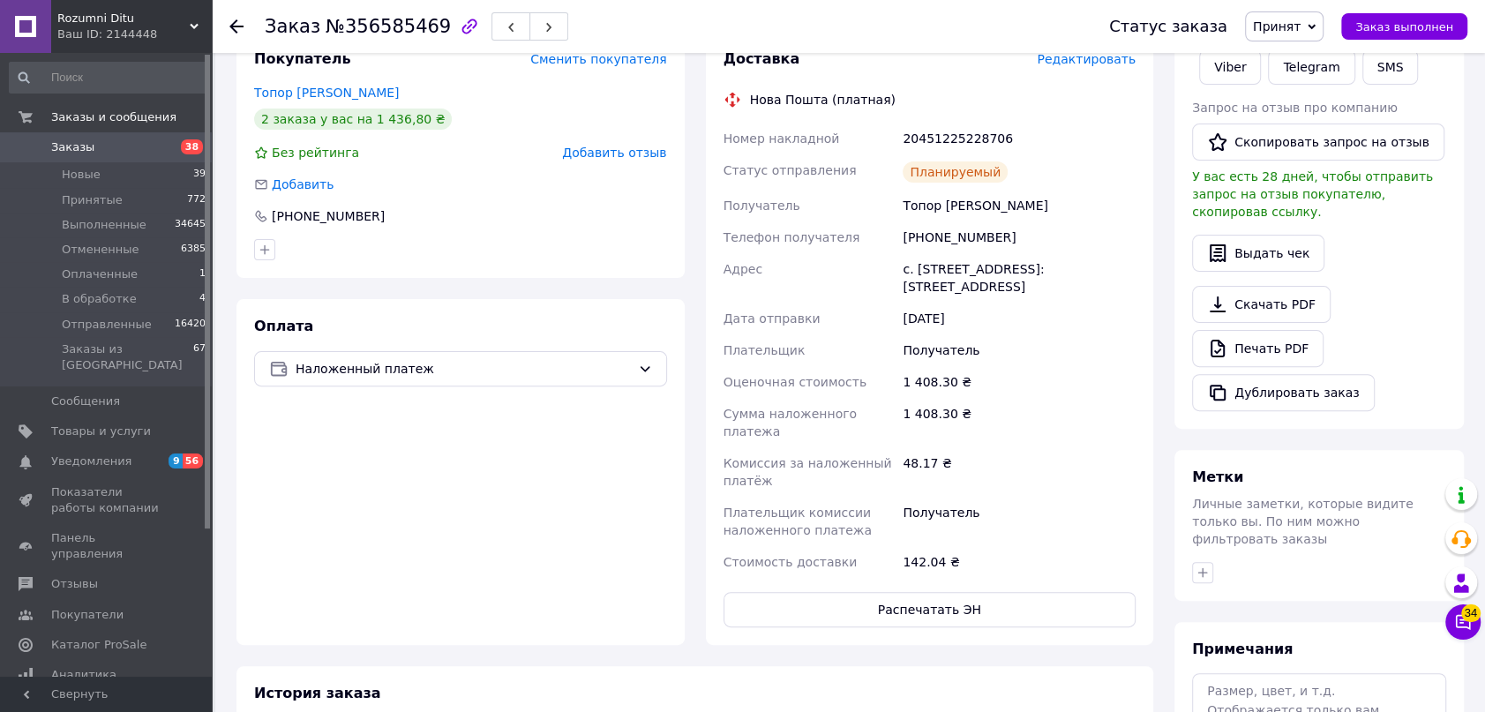
click at [1301, 29] on span "Принят" at bounding box center [1277, 26] width 48 height 14
click at [1323, 164] on li "Отправленные" at bounding box center [1300, 167] width 108 height 26
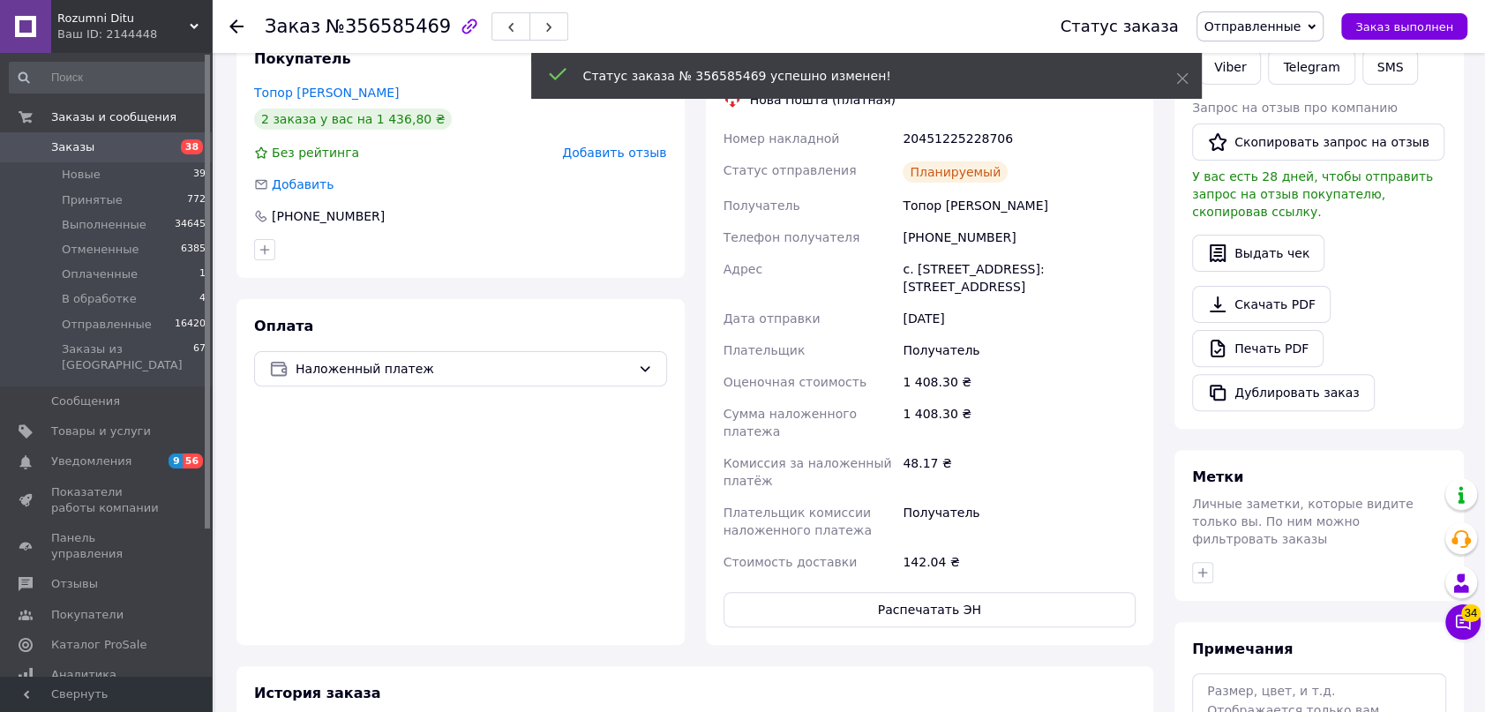
click at [238, 18] on div at bounding box center [236, 27] width 14 height 18
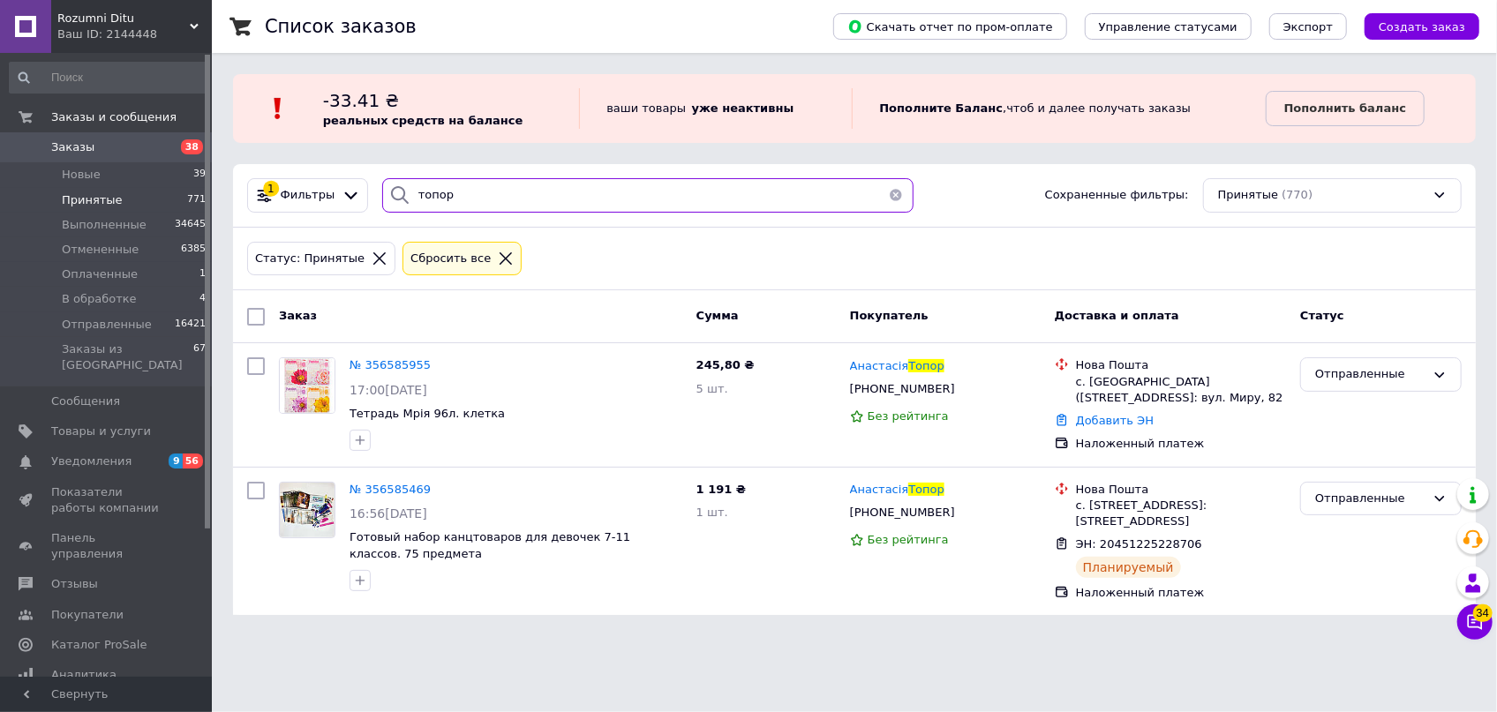
drag, startPoint x: 459, startPoint y: 195, endPoint x: 354, endPoint y: 175, distance: 107.0
click at [384, 183] on div "топор" at bounding box center [648, 195] width 532 height 34
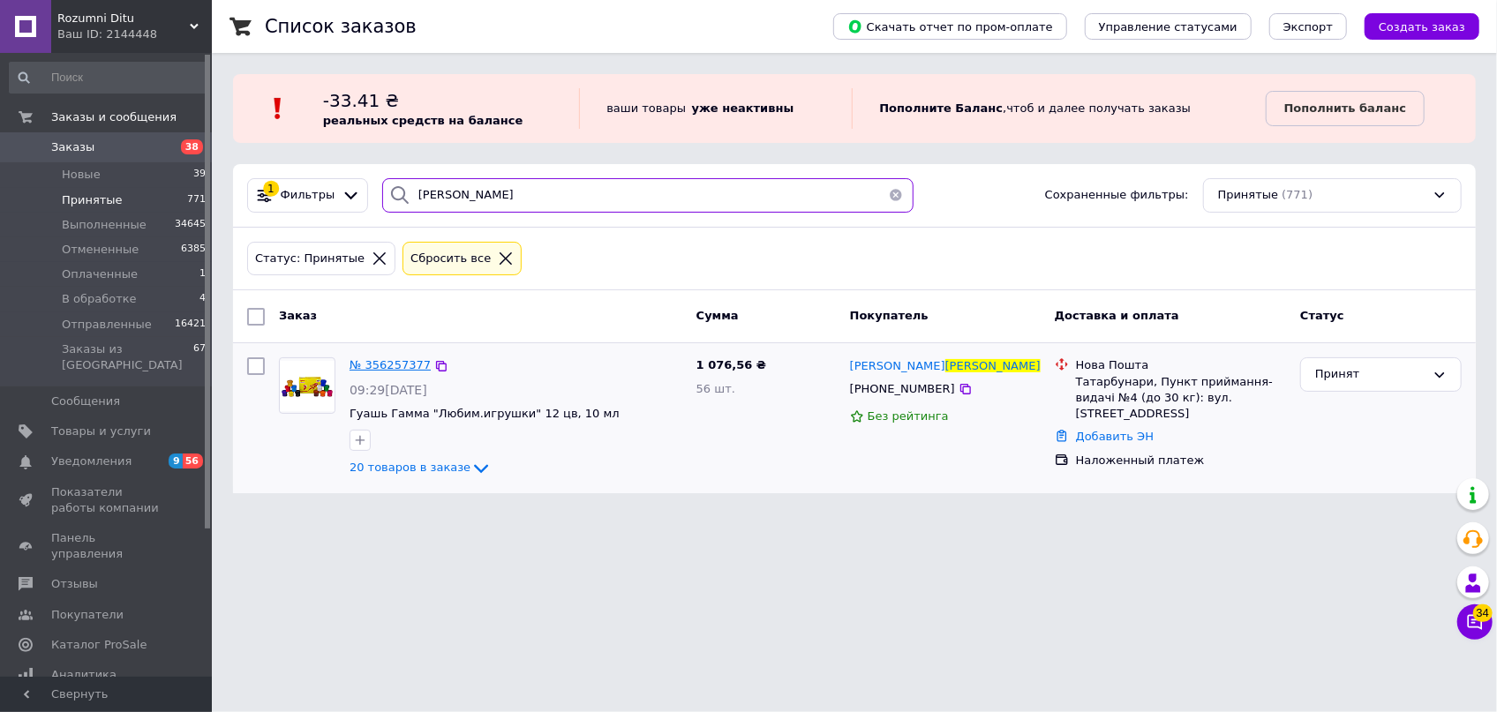
type input "[PERSON_NAME]"
click at [374, 361] on span "№ 356257377" at bounding box center [389, 364] width 81 height 13
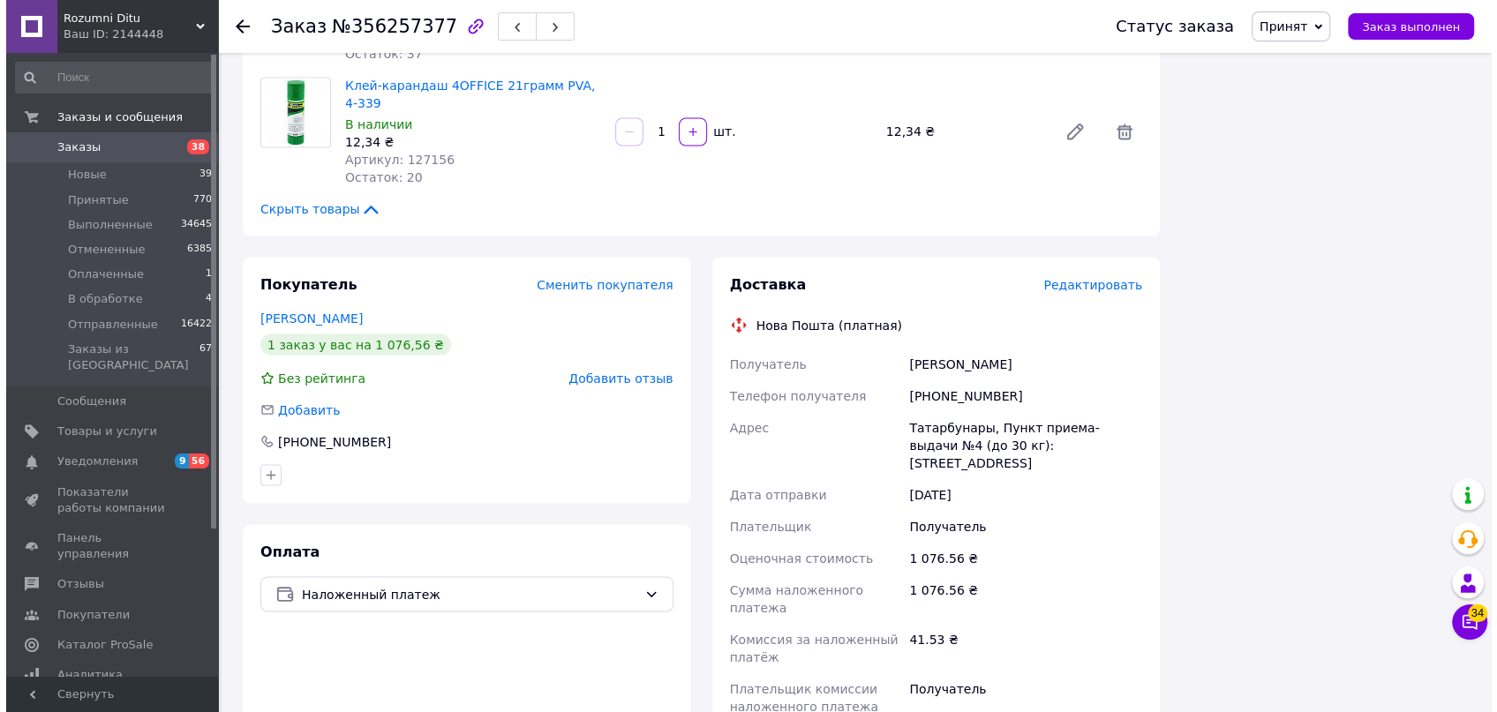
scroll to position [2246, 0]
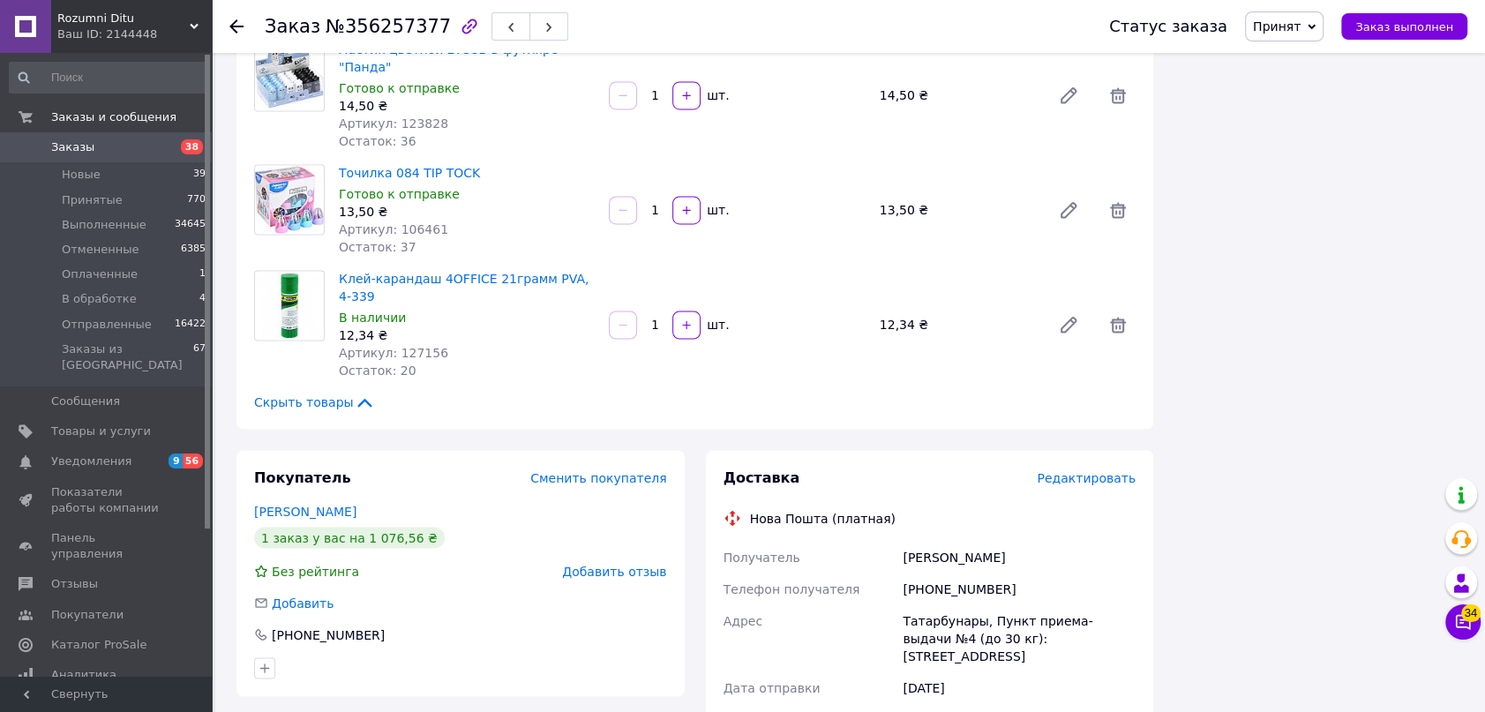
click at [1094, 470] on span "Редактировать" at bounding box center [1086, 477] width 99 height 14
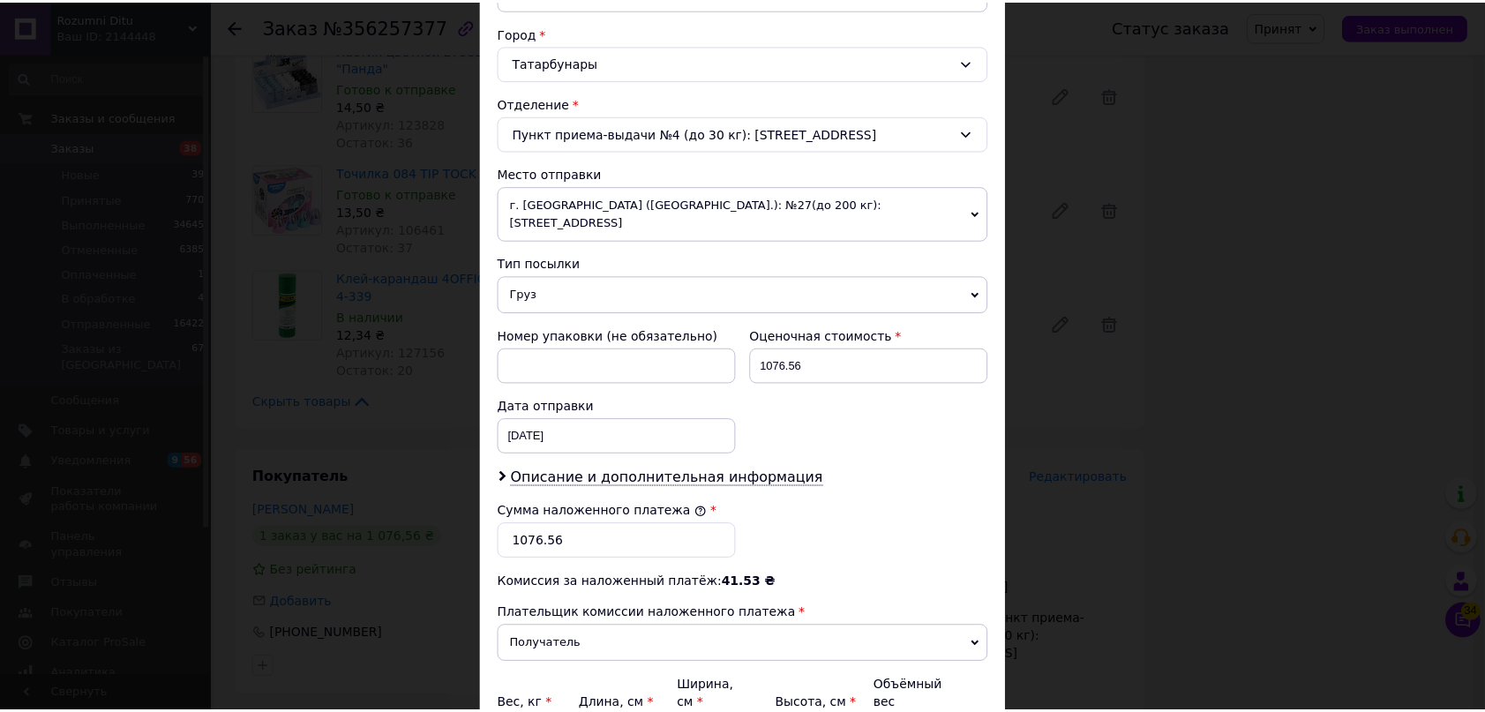
scroll to position [561, 0]
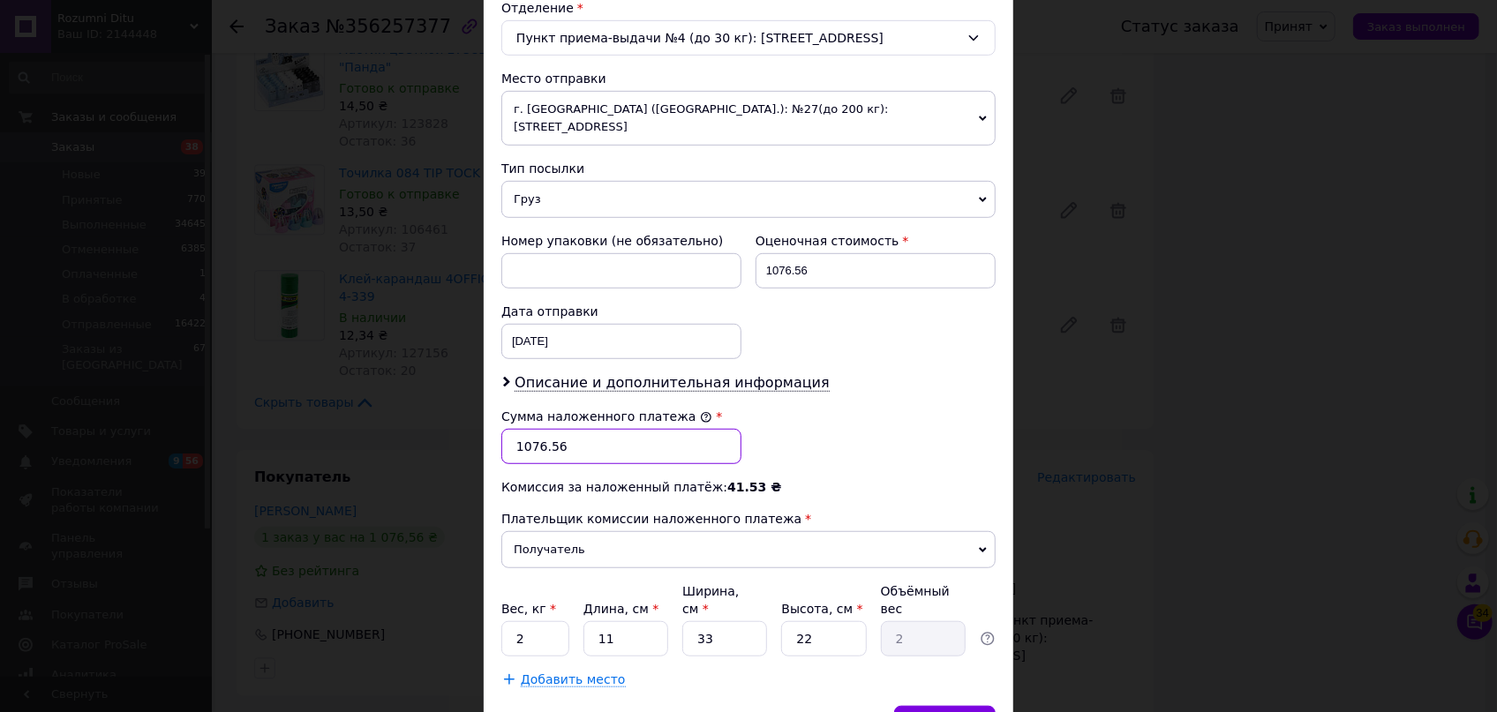
click at [587, 433] on input "1076.56" at bounding box center [621, 446] width 240 height 35
type input "1180"
click at [827, 253] on input "1076.56" at bounding box center [875, 270] width 240 height 35
type input "1180"
drag, startPoint x: 627, startPoint y: 590, endPoint x: 575, endPoint y: 575, distance: 54.2
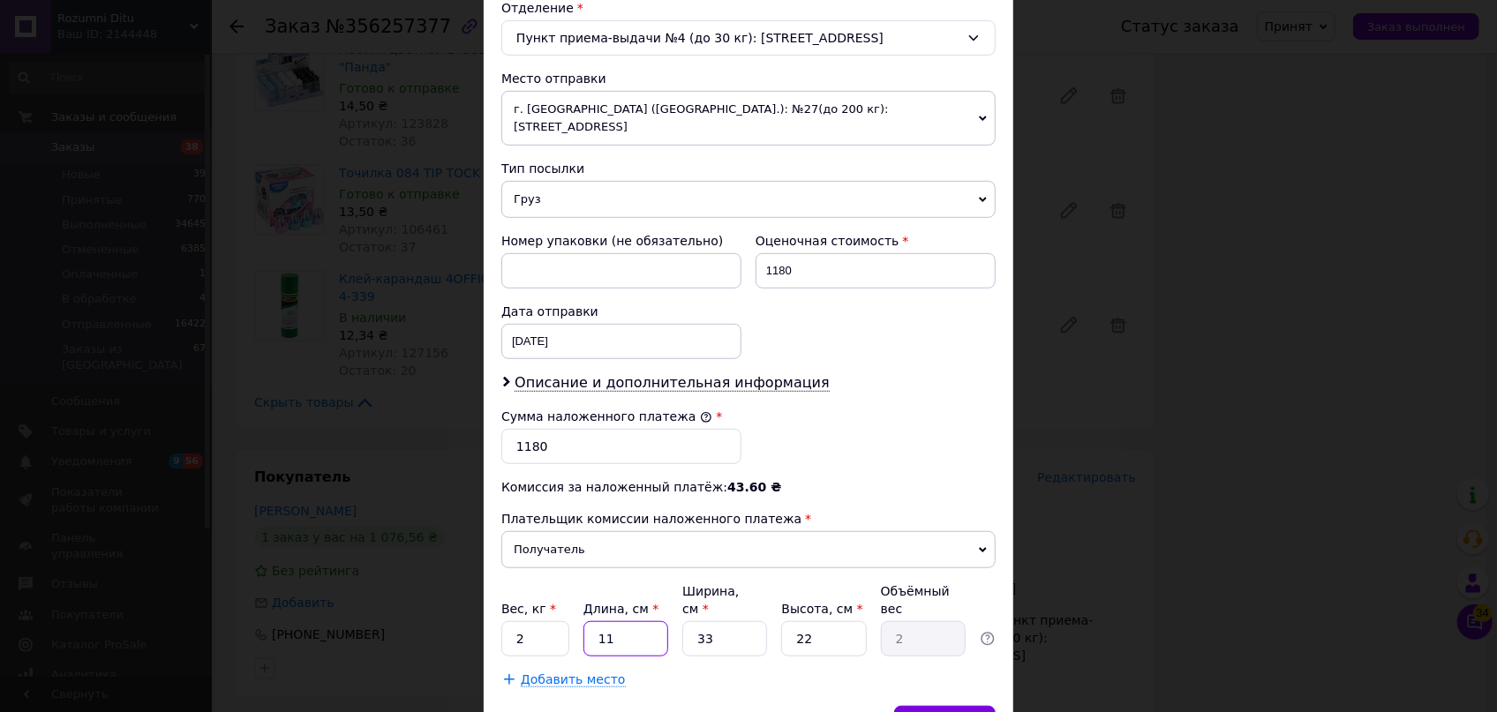
click at [575, 582] on div "Вес, кг * 2 Длина, см * 11 Ширина, см * 33 Высота, см * 22 Объёмный вес 2" at bounding box center [748, 619] width 494 height 74
type input "3"
type input "0.54"
type input "37"
type input "6.72"
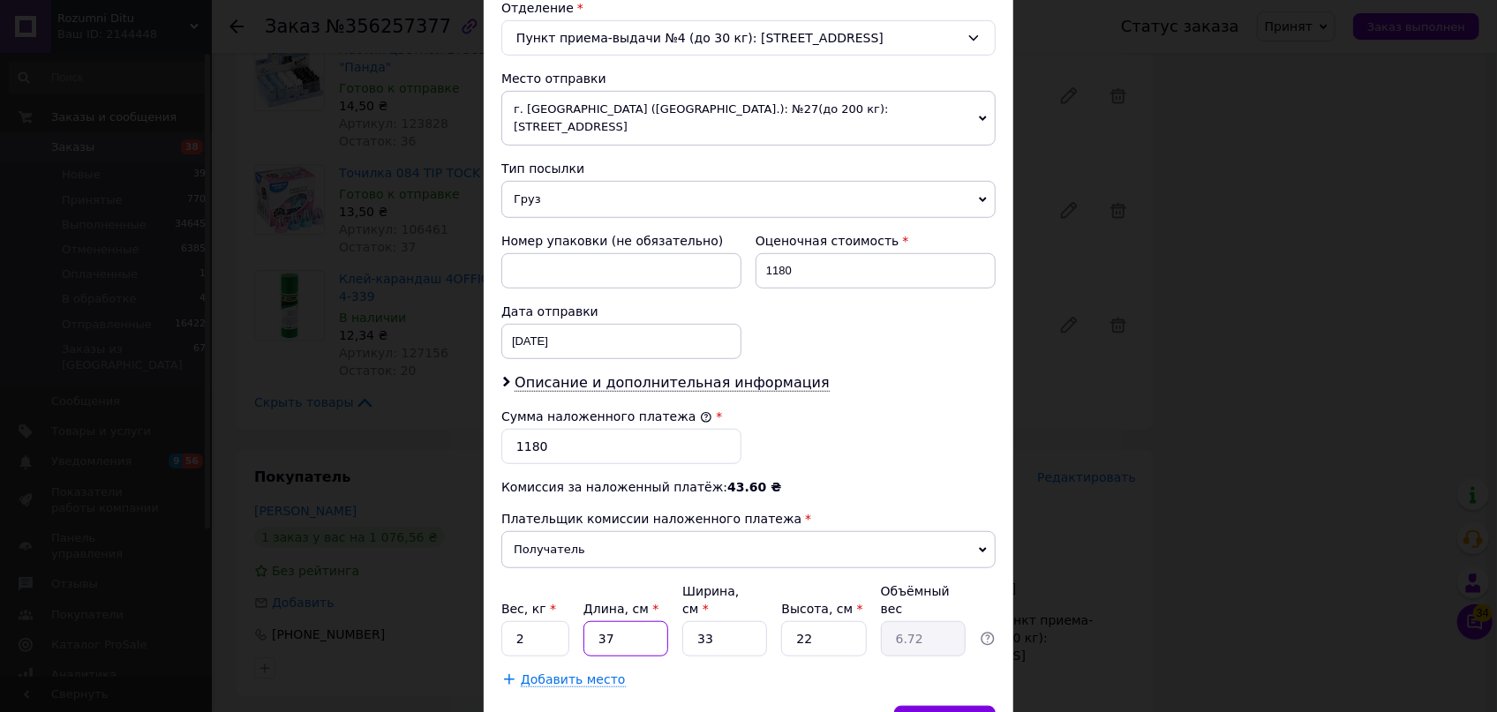
type input "37"
click at [635, 584] on div "Вес, кг * 2 Длина, см * 37 Ширина, см * 33 Высота, см * 22 Объёмный вес 6.72" at bounding box center [748, 619] width 494 height 74
type input "2"
type input "0.41"
type input "25"
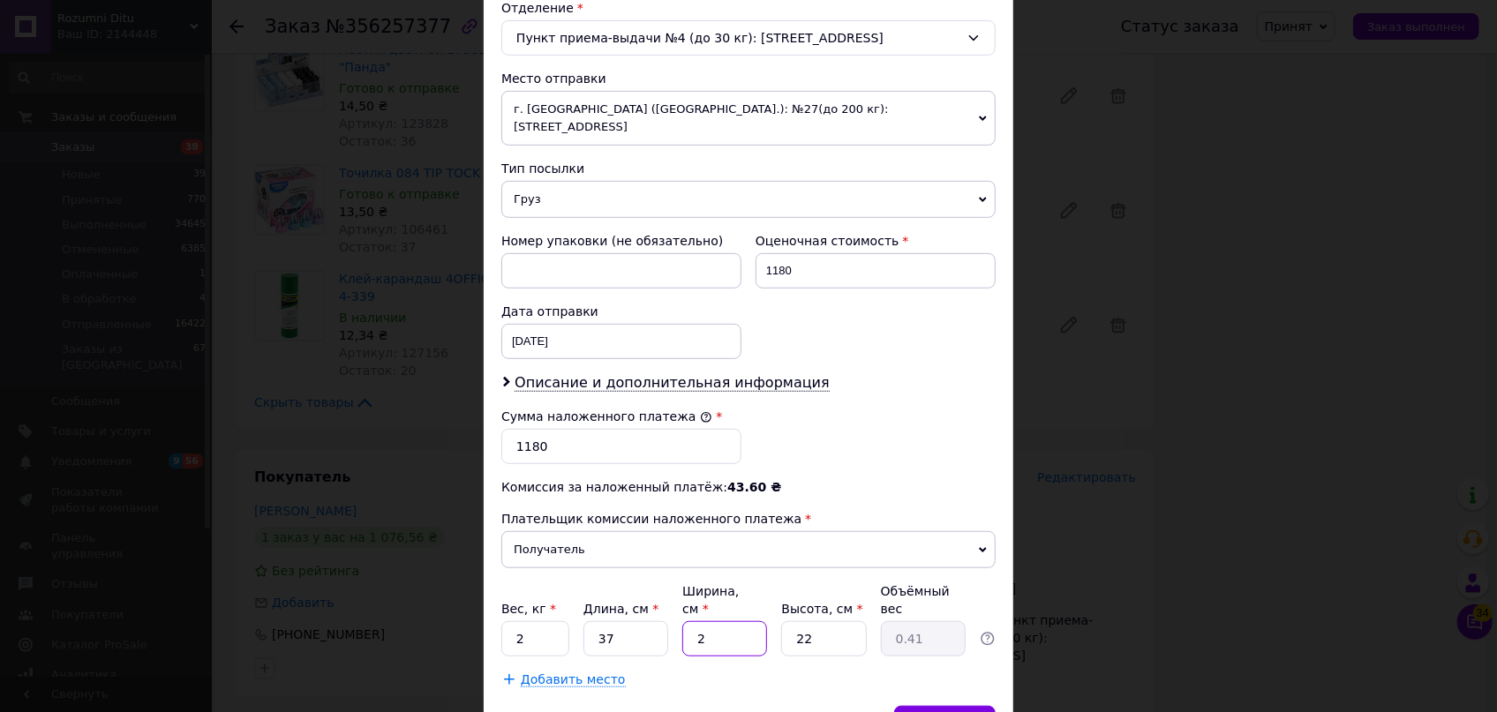
type input "5.09"
type input "25"
drag, startPoint x: 864, startPoint y: 600, endPoint x: 757, endPoint y: 592, distance: 107.1
click at [757, 592] on div "Вес, кг * 2 Длина, см * 37 Ширина, см * 25 Высота, см * 22 Объёмный вес 5.09" at bounding box center [748, 619] width 494 height 74
click at [825, 621] on input "22" at bounding box center [823, 638] width 85 height 35
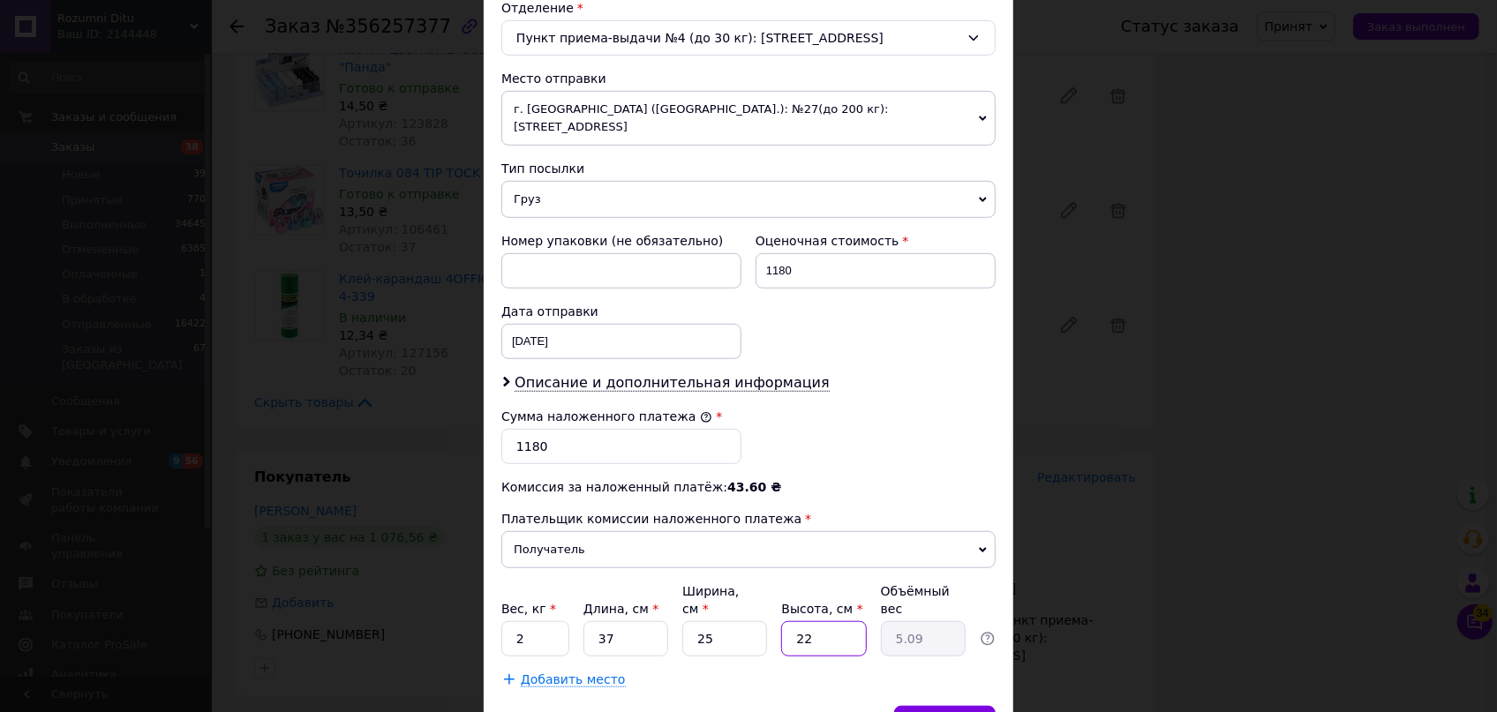
drag, startPoint x: 825, startPoint y: 600, endPoint x: 738, endPoint y: 597, distance: 87.4
click at [755, 598] on div "Вес, кг * 2 Длина, см * 37 Ширина, см * 25 Высота, см * 22 Объёмный вес 5.09" at bounding box center [748, 619] width 494 height 74
type input "1"
type input "0.23"
type input "12"
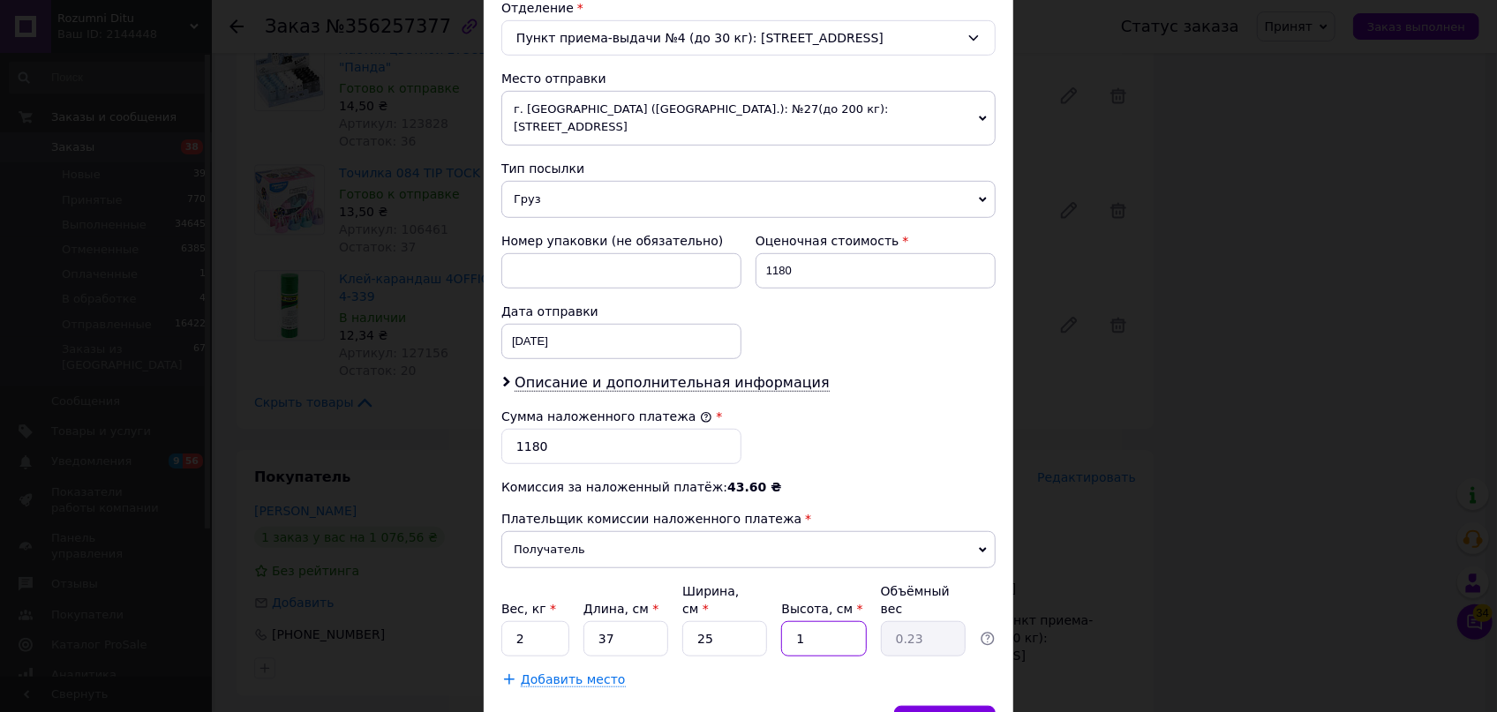
type input "2.78"
type input "12"
click at [961, 706] on div "Сохранить" at bounding box center [944, 723] width 101 height 35
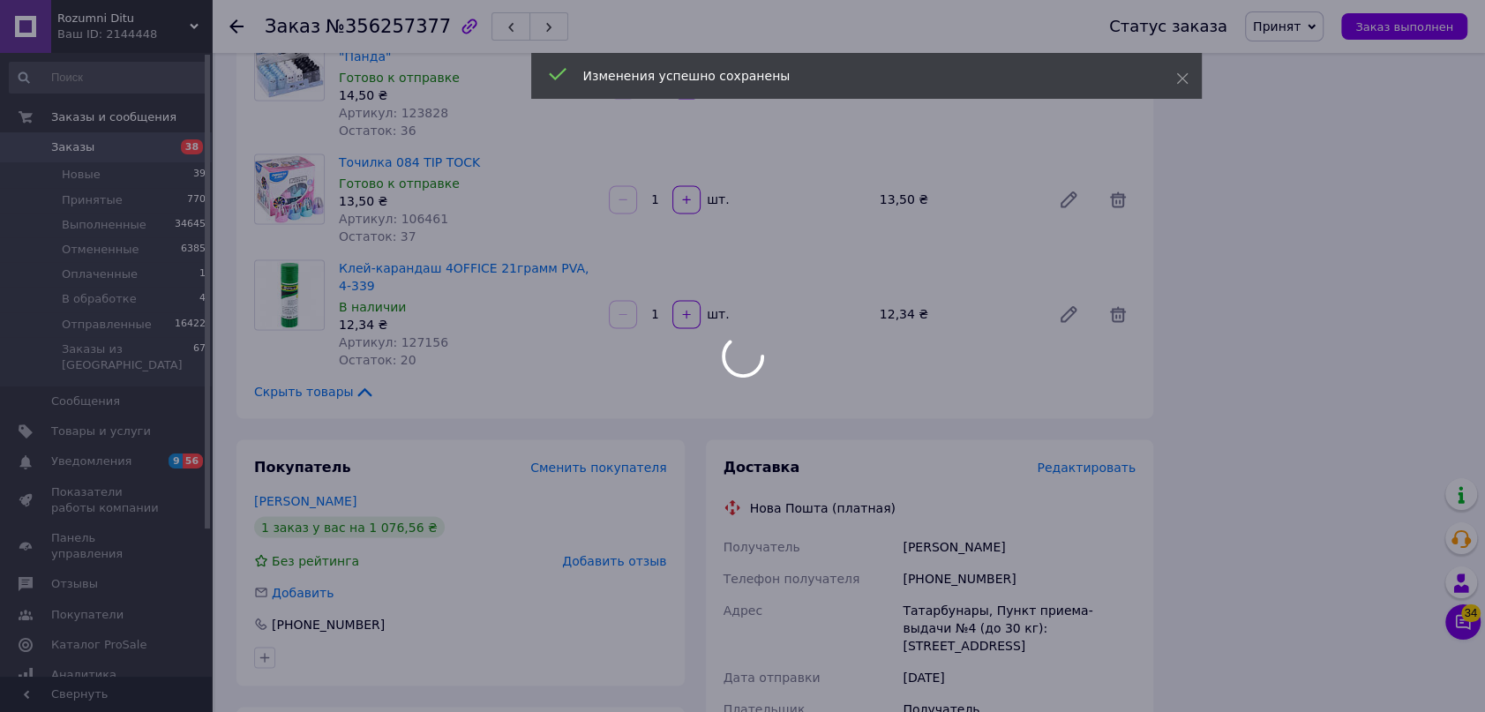
scroll to position [2487, 0]
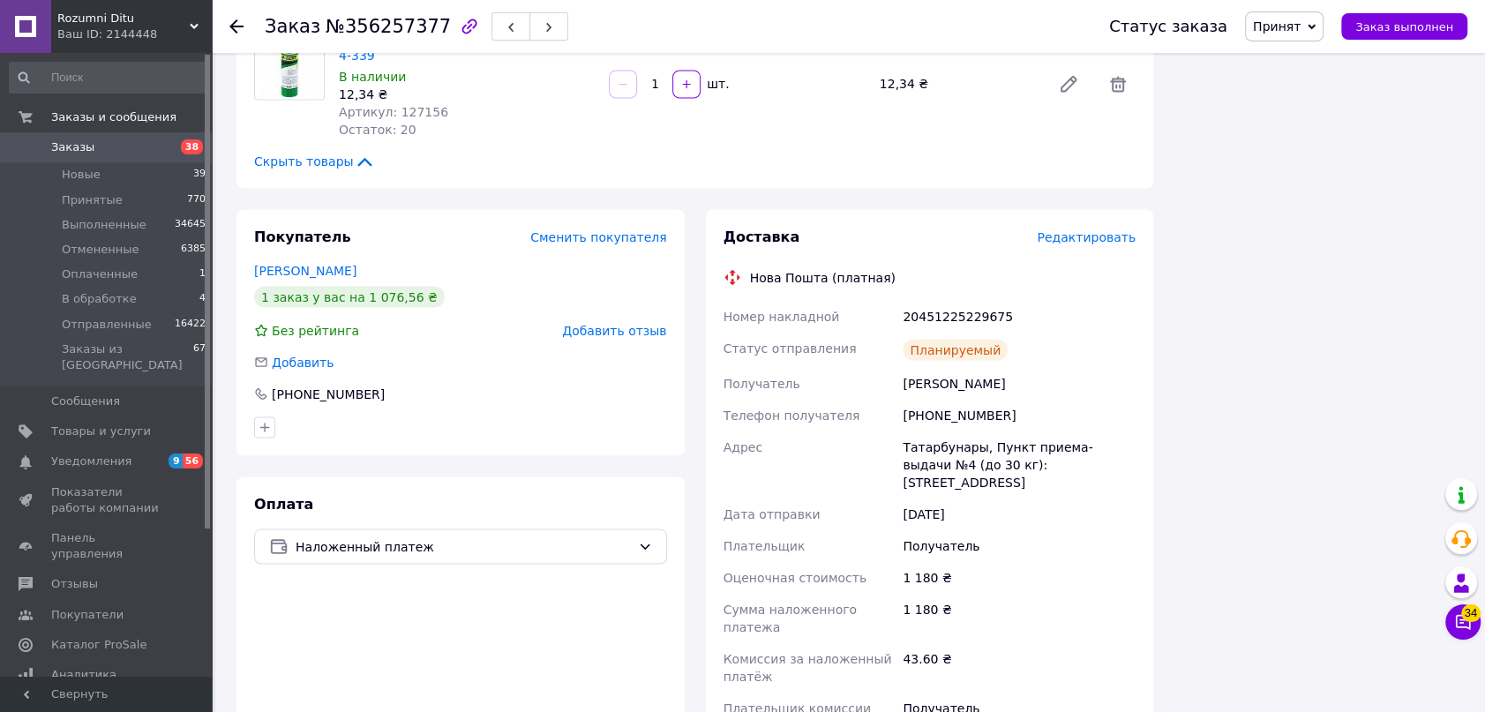
drag, startPoint x: 1289, startPoint y: 39, endPoint x: 1306, endPoint y: 134, distance: 96.8
click at [1289, 40] on span "Принят" at bounding box center [1284, 26] width 79 height 30
click at [1327, 164] on li "Отправленные" at bounding box center [1300, 167] width 108 height 26
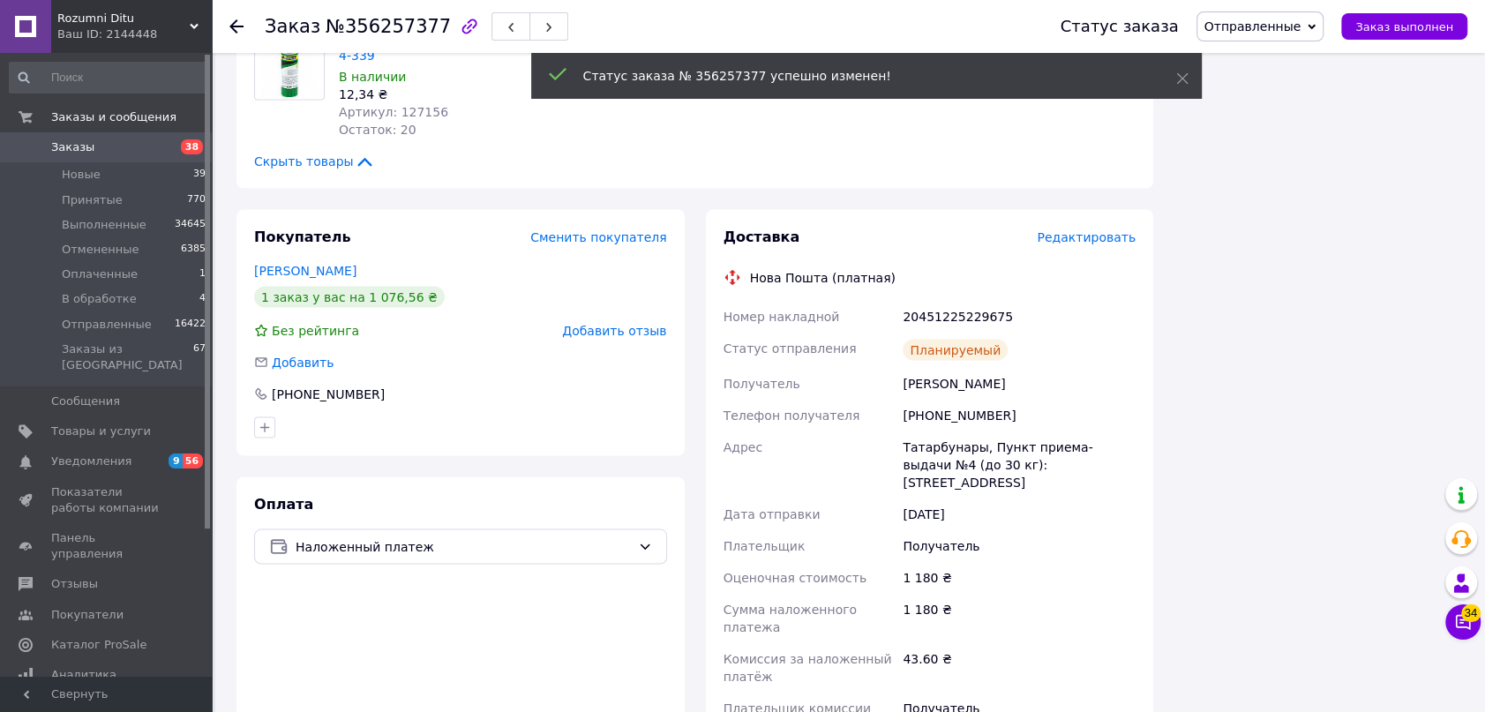
click at [233, 25] on use at bounding box center [236, 26] width 14 height 14
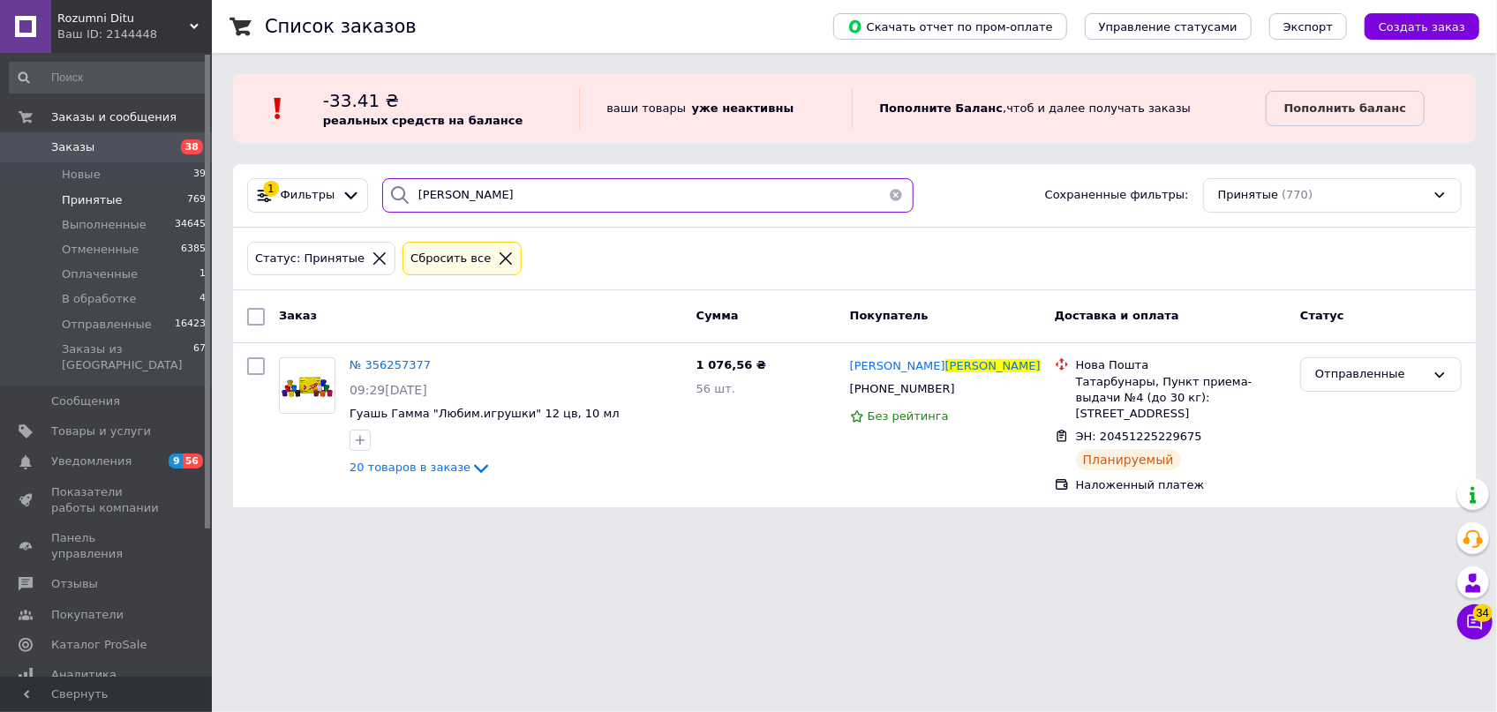
drag, startPoint x: 475, startPoint y: 191, endPoint x: 200, endPoint y: 145, distance: 278.3
click at [237, 153] on div "Список заказов Скачать отчет по пром-оплате Управление статусами Экспорт Создат…" at bounding box center [854, 264] width 1285 height 529
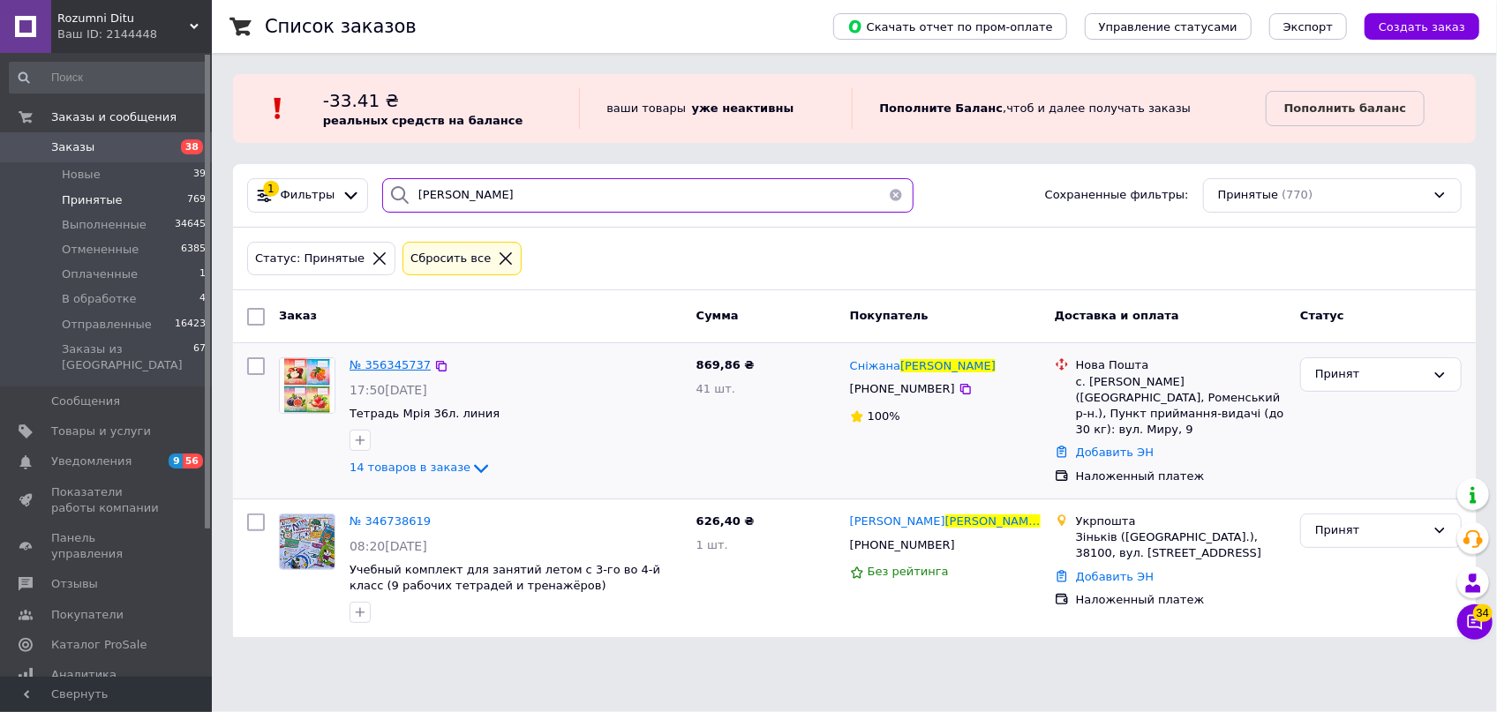
type input "[PERSON_NAME]"
click at [398, 368] on span "№ 356345737" at bounding box center [389, 364] width 81 height 13
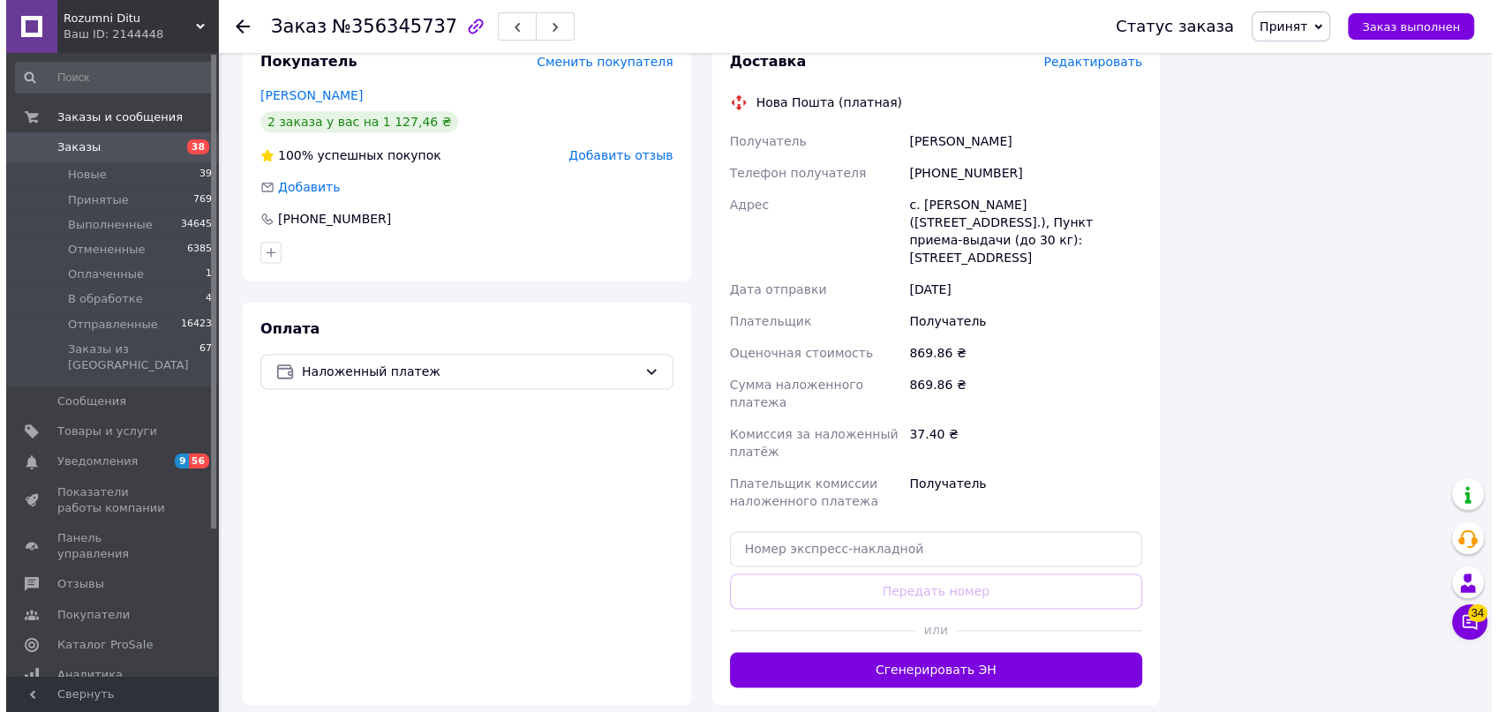
scroll to position [1667, 0]
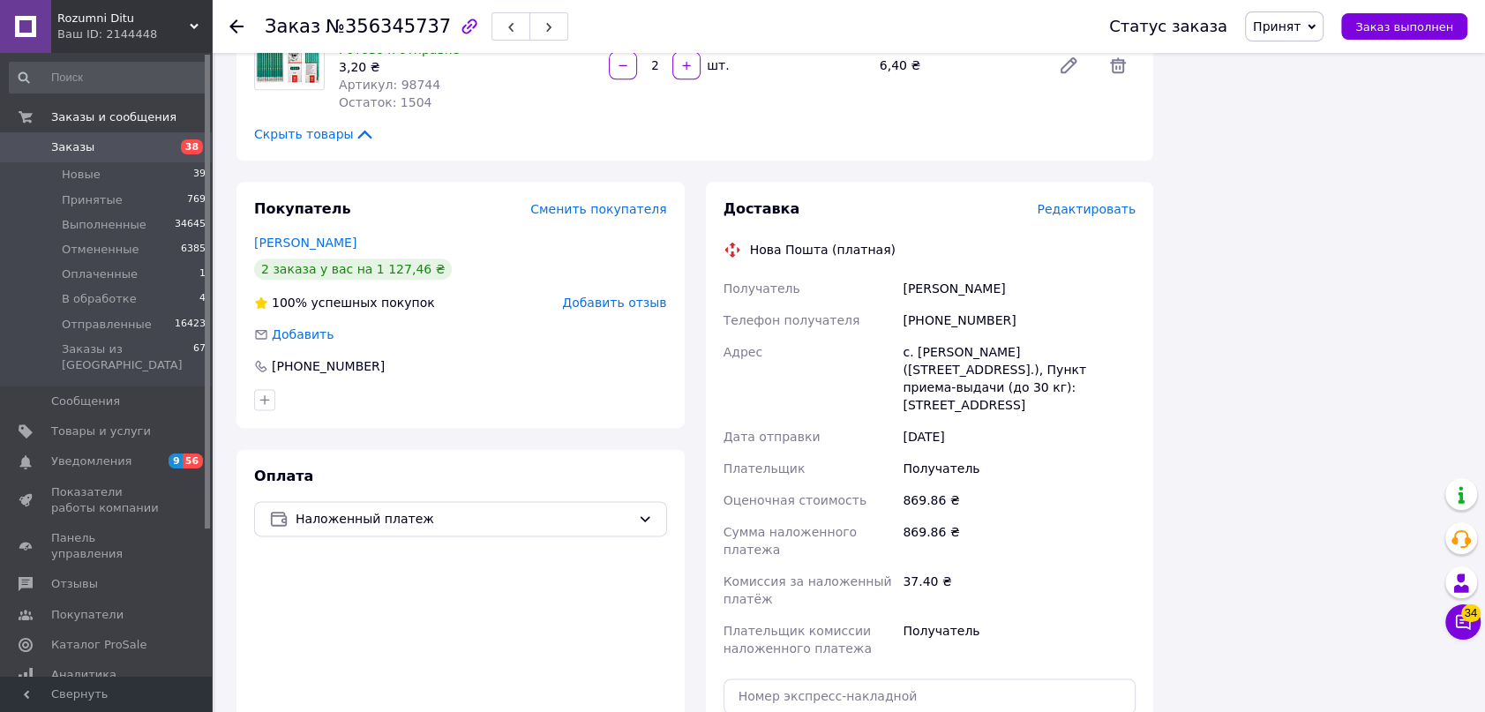
click at [1114, 202] on span "Редактировать" at bounding box center [1086, 209] width 99 height 14
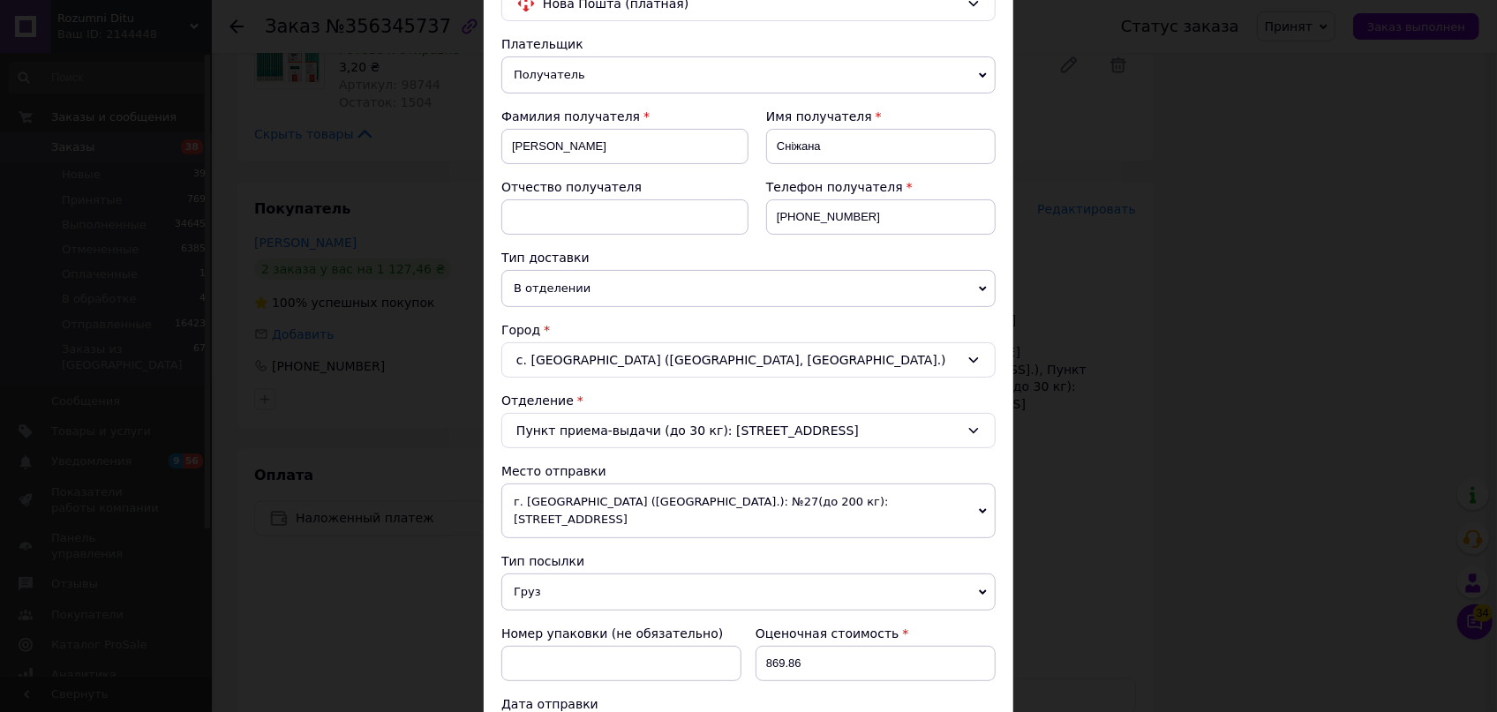
scroll to position [320, 0]
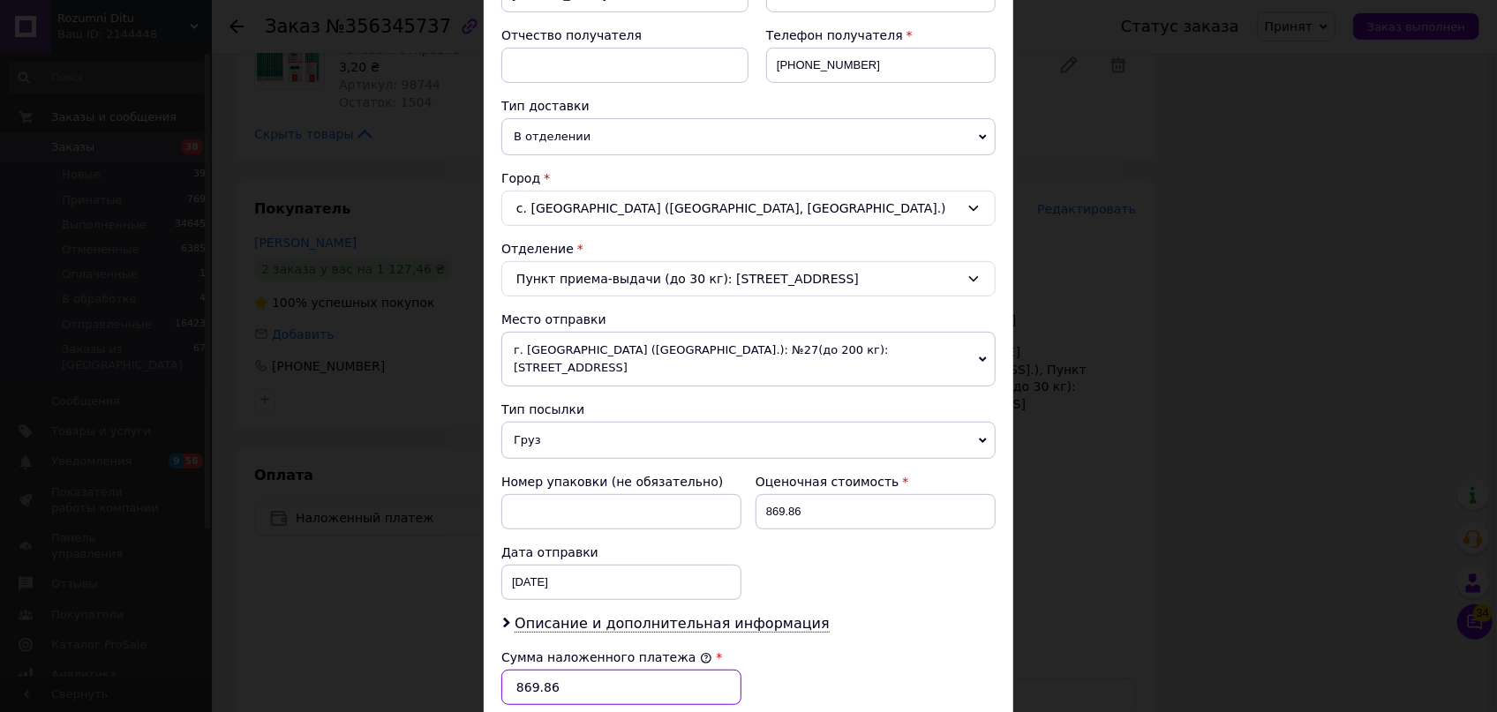
click at [559, 682] on input "869.86" at bounding box center [621, 687] width 240 height 35
type input "875.50"
click at [827, 494] on input "869.86" at bounding box center [875, 511] width 240 height 35
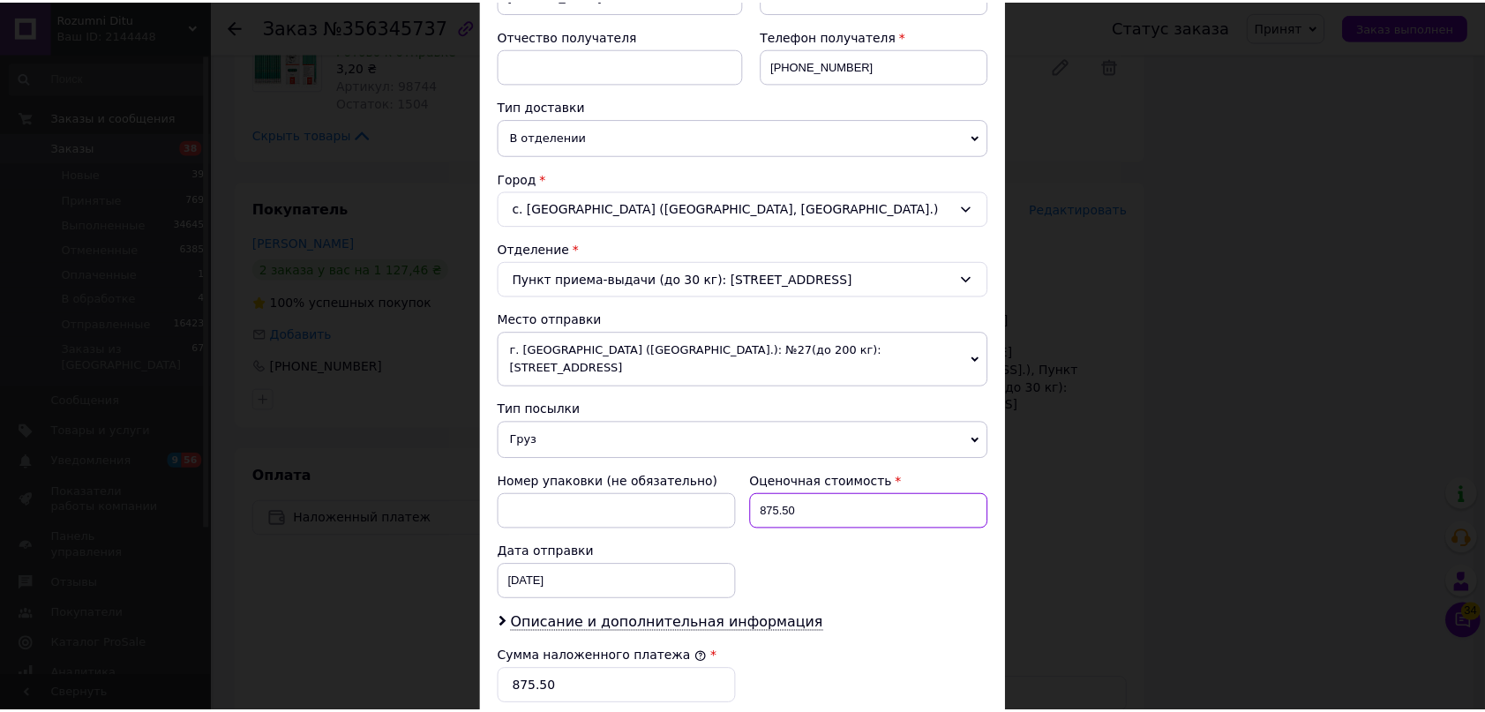
scroll to position [631, 0]
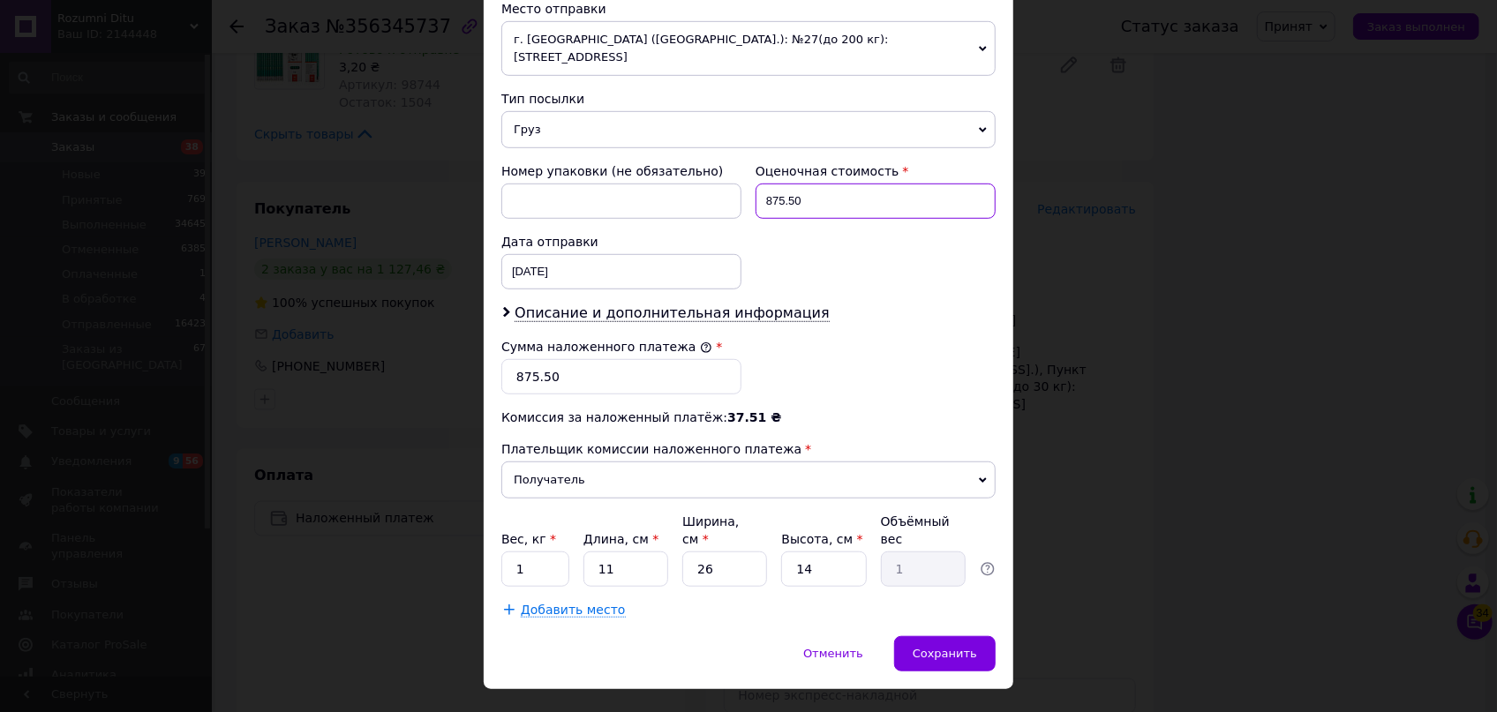
type input "875.50"
click at [632, 552] on input "11" at bounding box center [625, 569] width 85 height 35
type input "1"
type input "0.1"
type input "3"
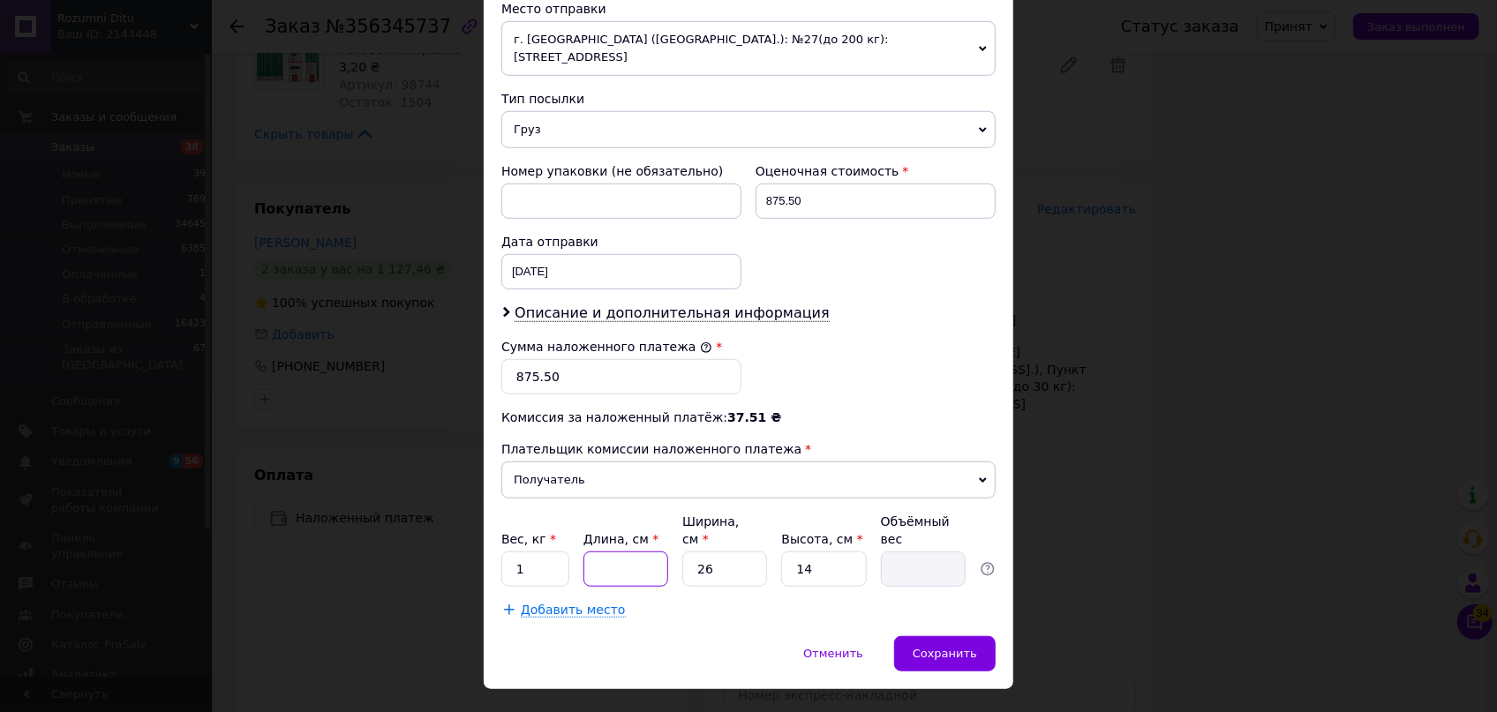
type input "0.27"
type input "37"
type input "3.37"
type input "37"
drag, startPoint x: 838, startPoint y: 526, endPoint x: 727, endPoint y: 518, distance: 111.5
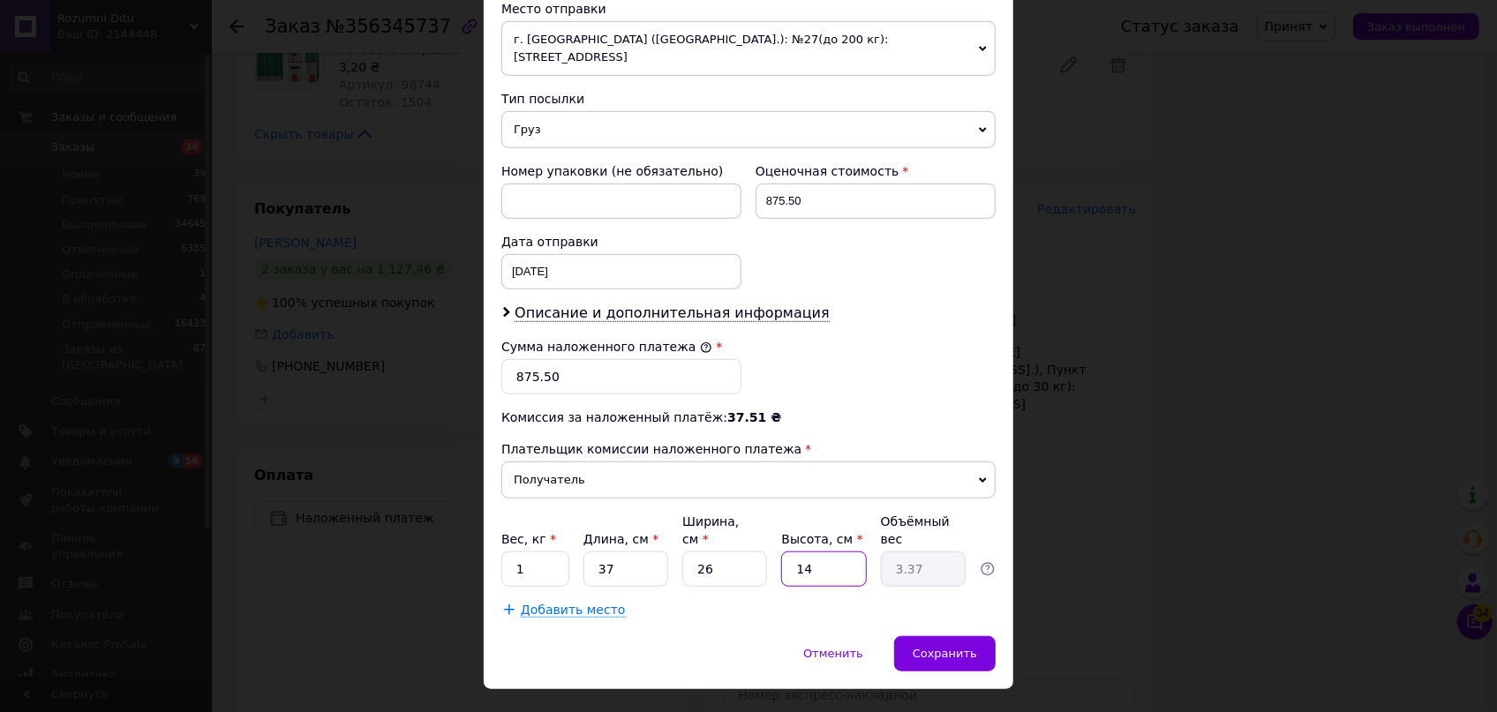
click at [727, 518] on div "Вес, кг * 1 Длина, см * 37 Ширина, см * 26 Высота, см * 14 Объёмный вес 3.37" at bounding box center [748, 550] width 494 height 74
type input "1"
type input "0.24"
type input "10"
type input "2.4"
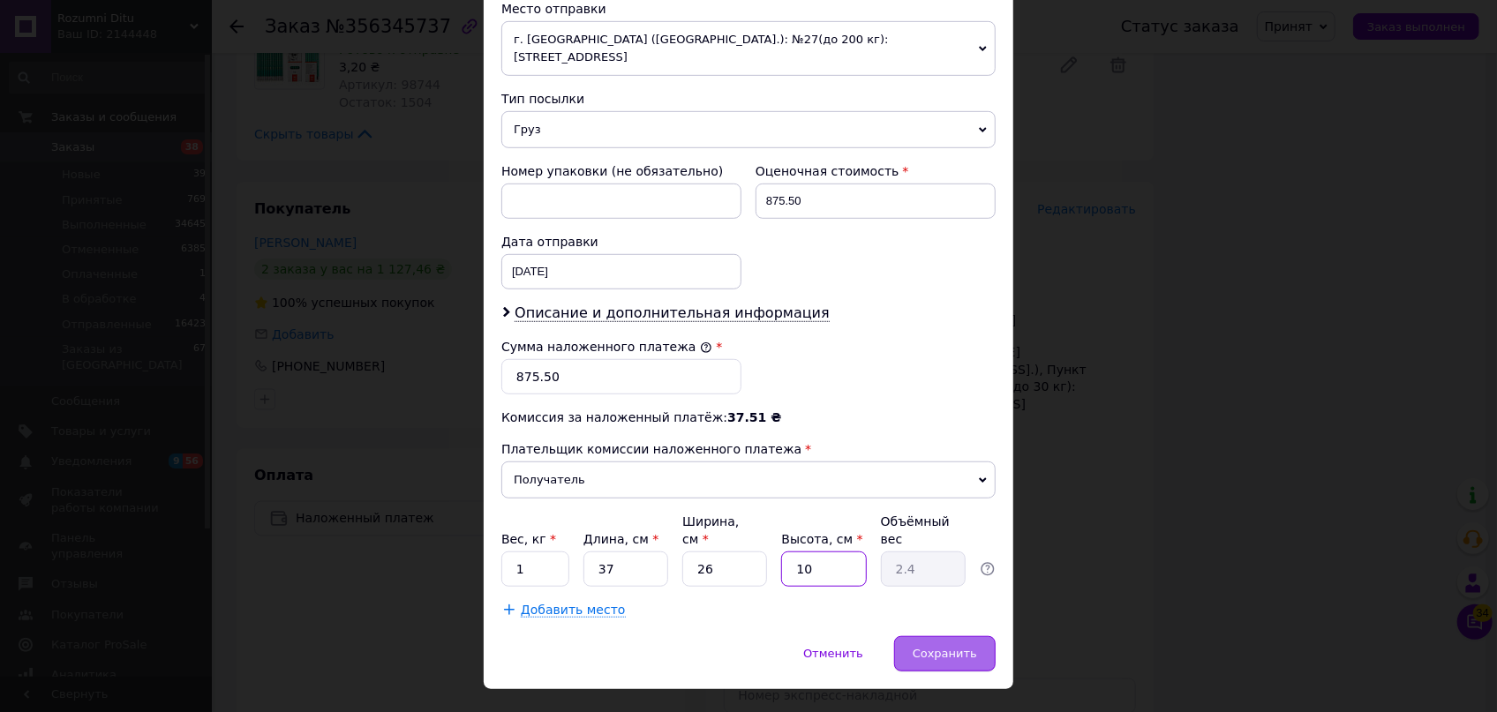
type input "10"
click at [939, 647] on span "Сохранить" at bounding box center [945, 653] width 64 height 13
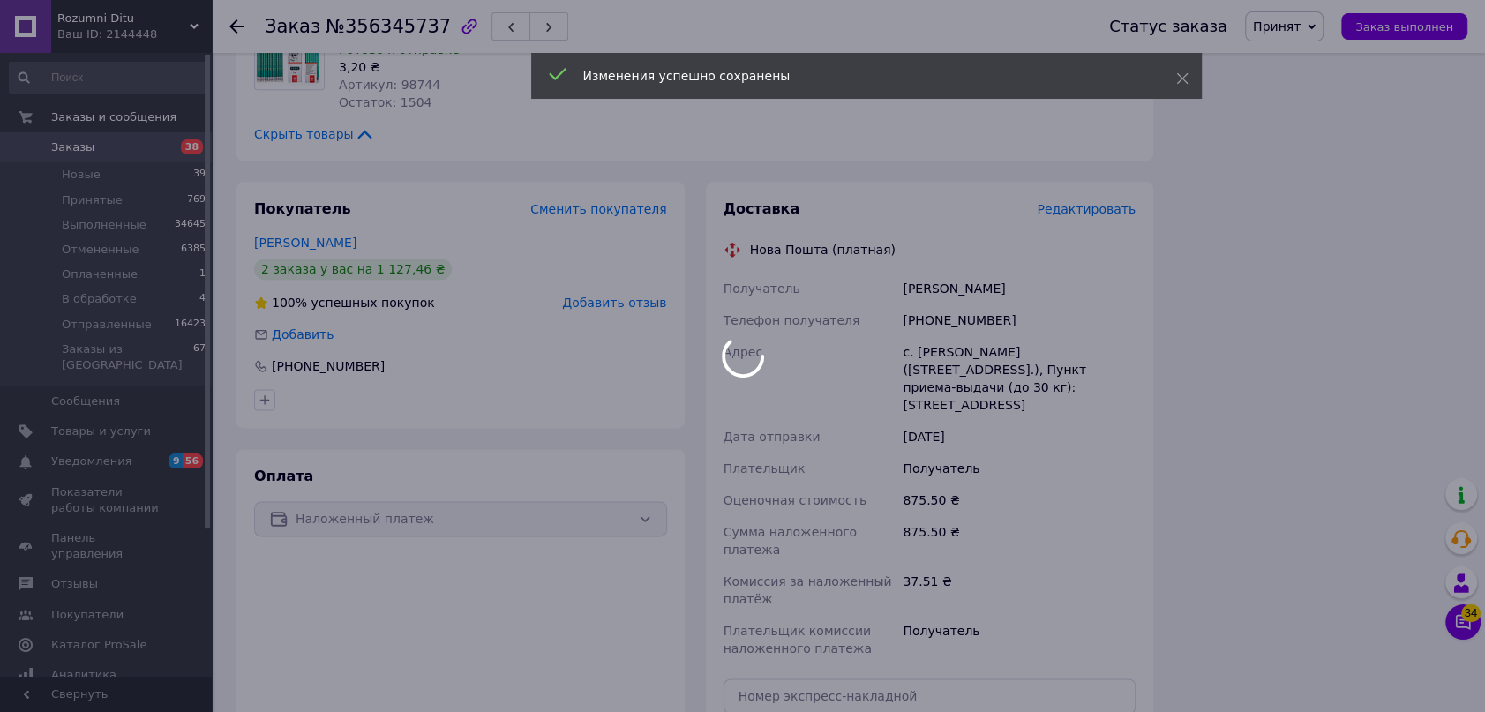
scroll to position [1907, 0]
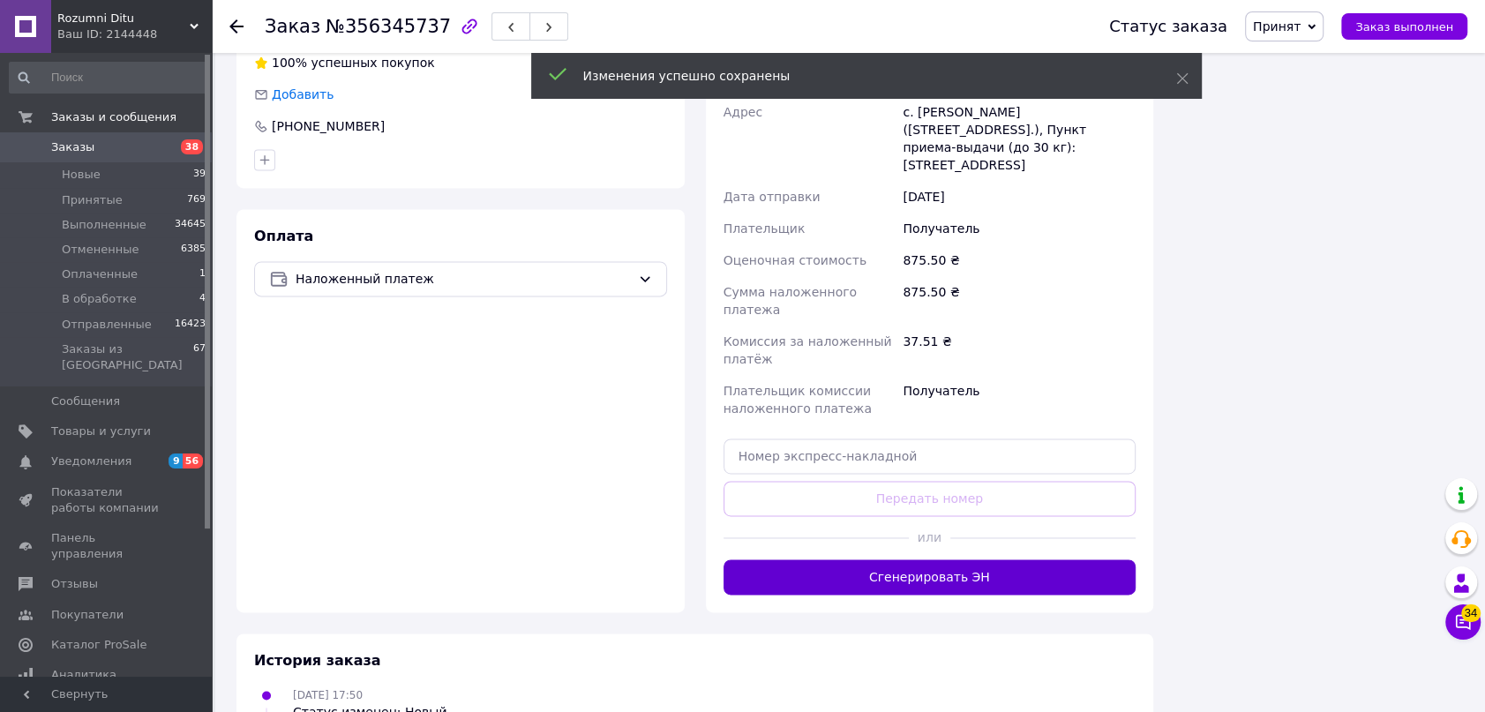
click at [933, 560] on button "Сгенерировать ЭН" at bounding box center [930, 577] width 413 height 35
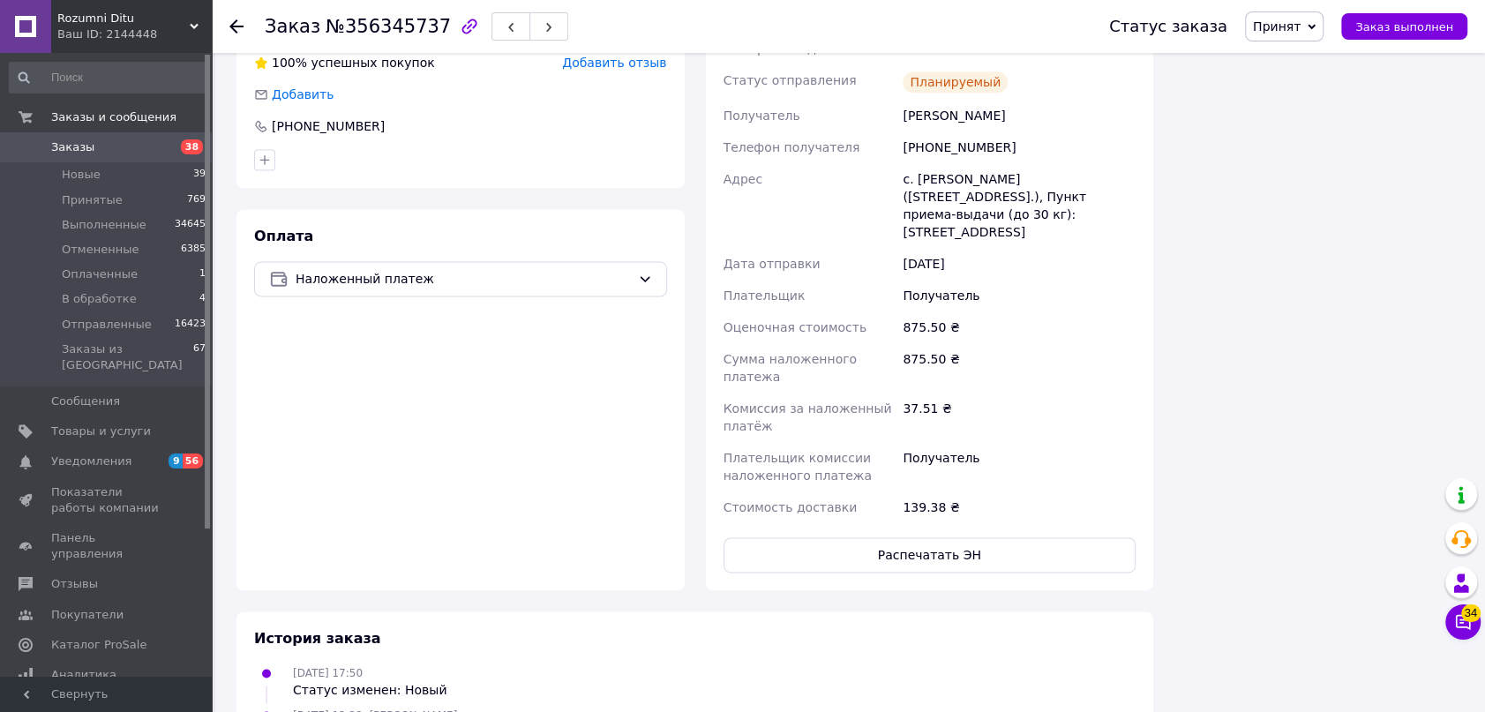
click at [1291, 27] on span "Принят" at bounding box center [1277, 26] width 48 height 14
click at [1336, 171] on li "Отправленные" at bounding box center [1300, 167] width 108 height 26
click at [238, 26] on use at bounding box center [236, 26] width 14 height 14
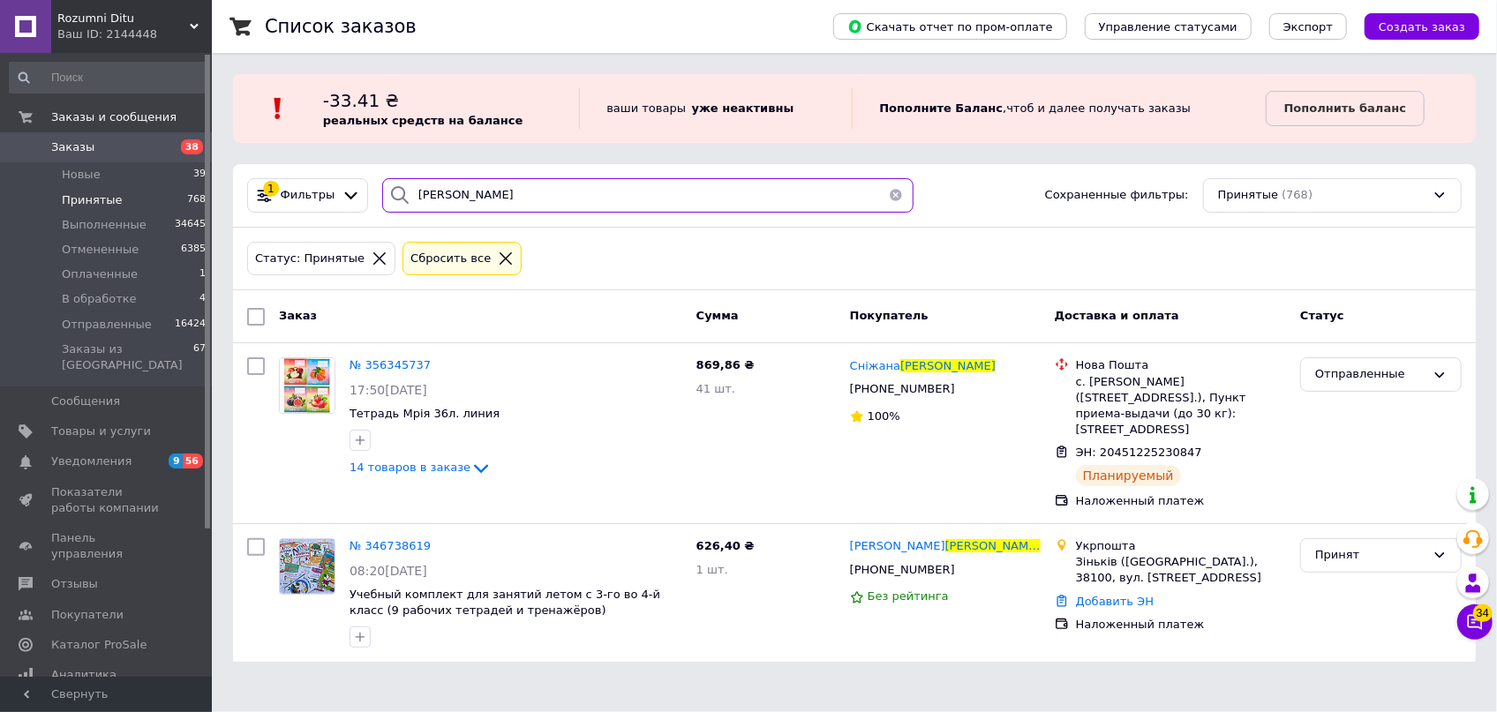
drag, startPoint x: 499, startPoint y: 196, endPoint x: 297, endPoint y: 168, distance: 204.1
click at [297, 168] on div "1 Фильтры [PERSON_NAME] Сохраненные фильтры: Принятые (768)" at bounding box center [854, 196] width 1243 height 64
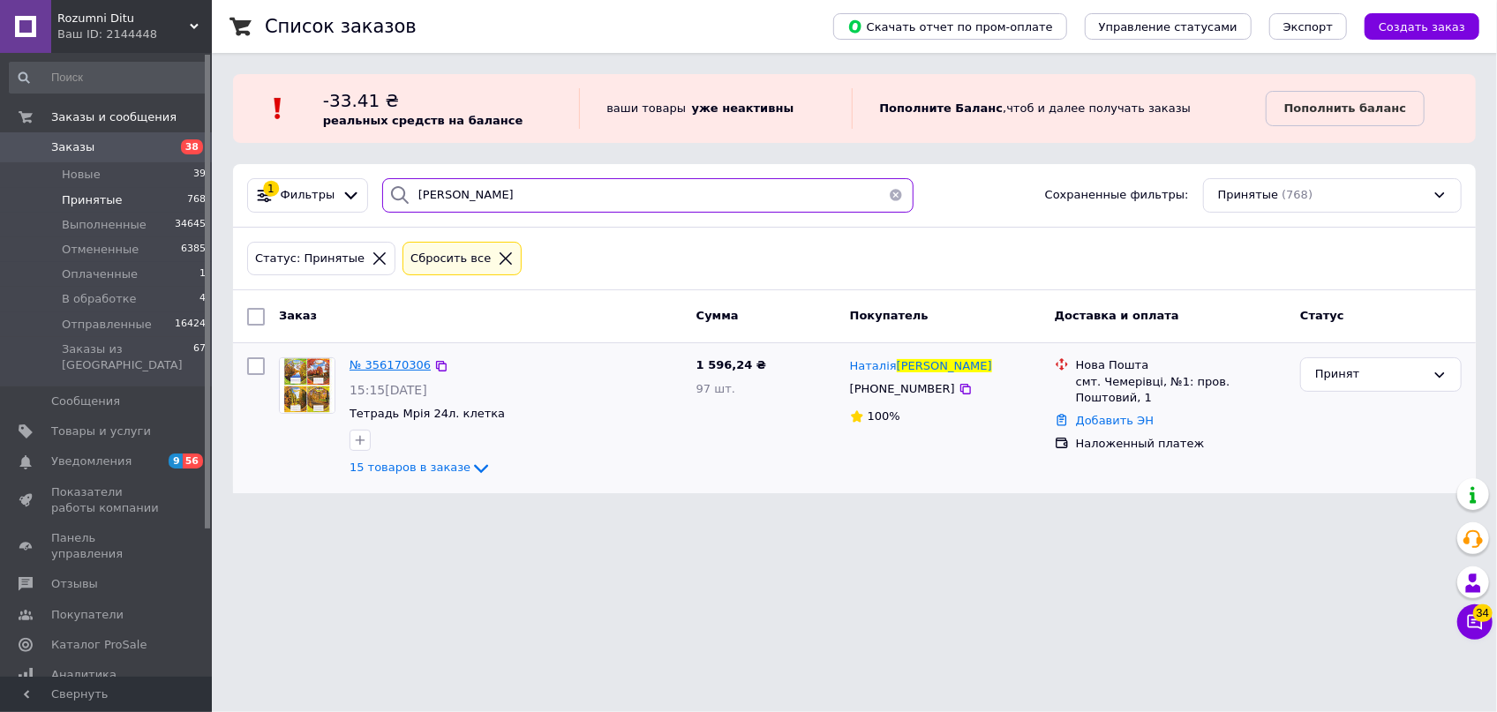
type input "[PERSON_NAME]"
click at [369, 358] on span "№ 356170306" at bounding box center [389, 364] width 81 height 13
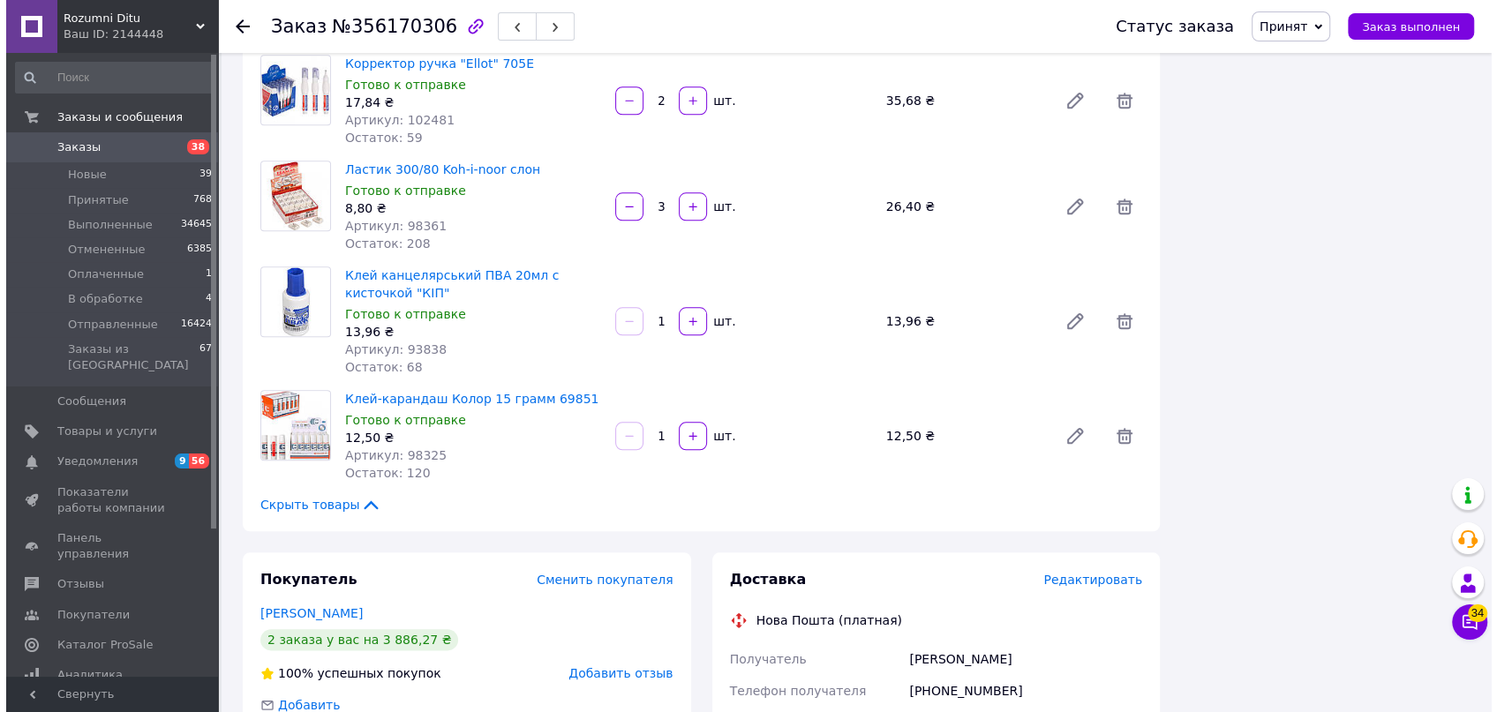
scroll to position [1685, 0]
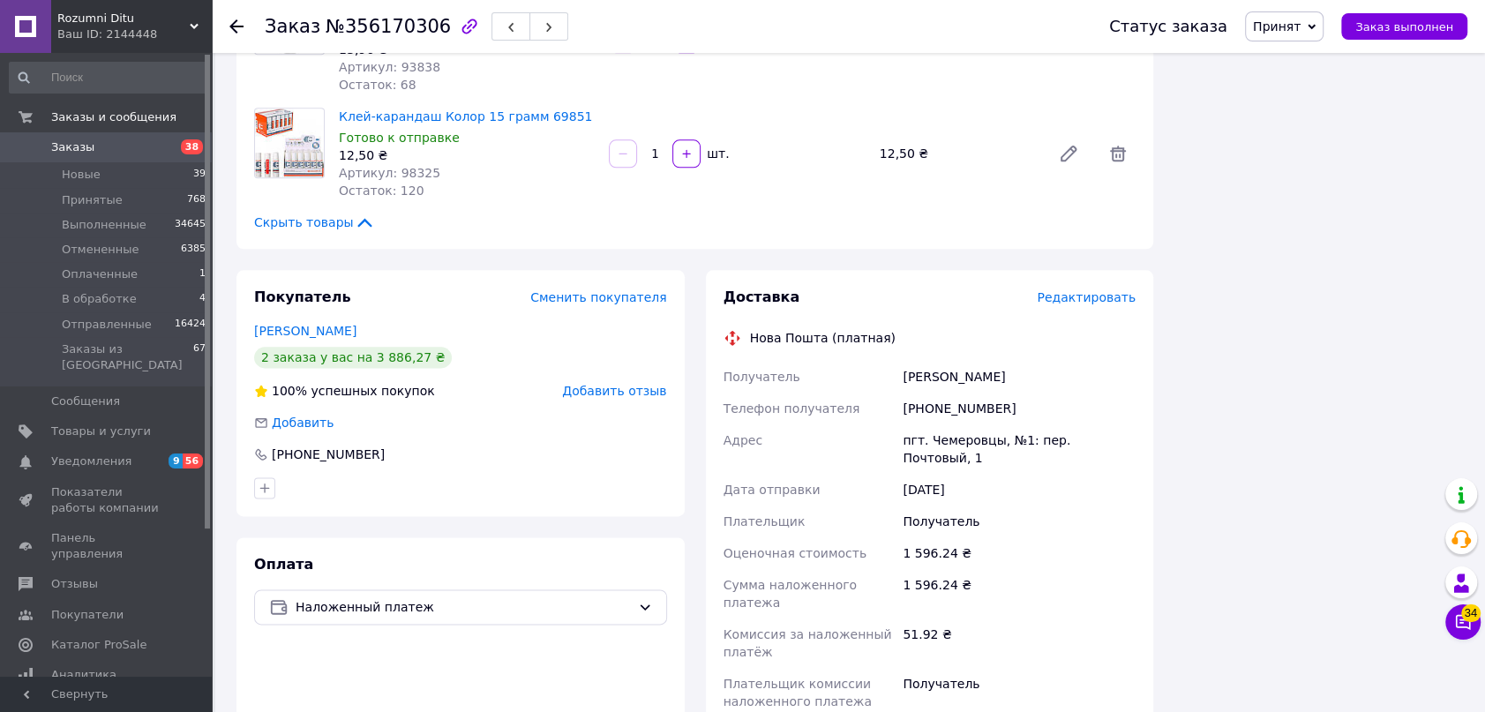
click at [1108, 290] on span "Редактировать" at bounding box center [1086, 297] width 99 height 14
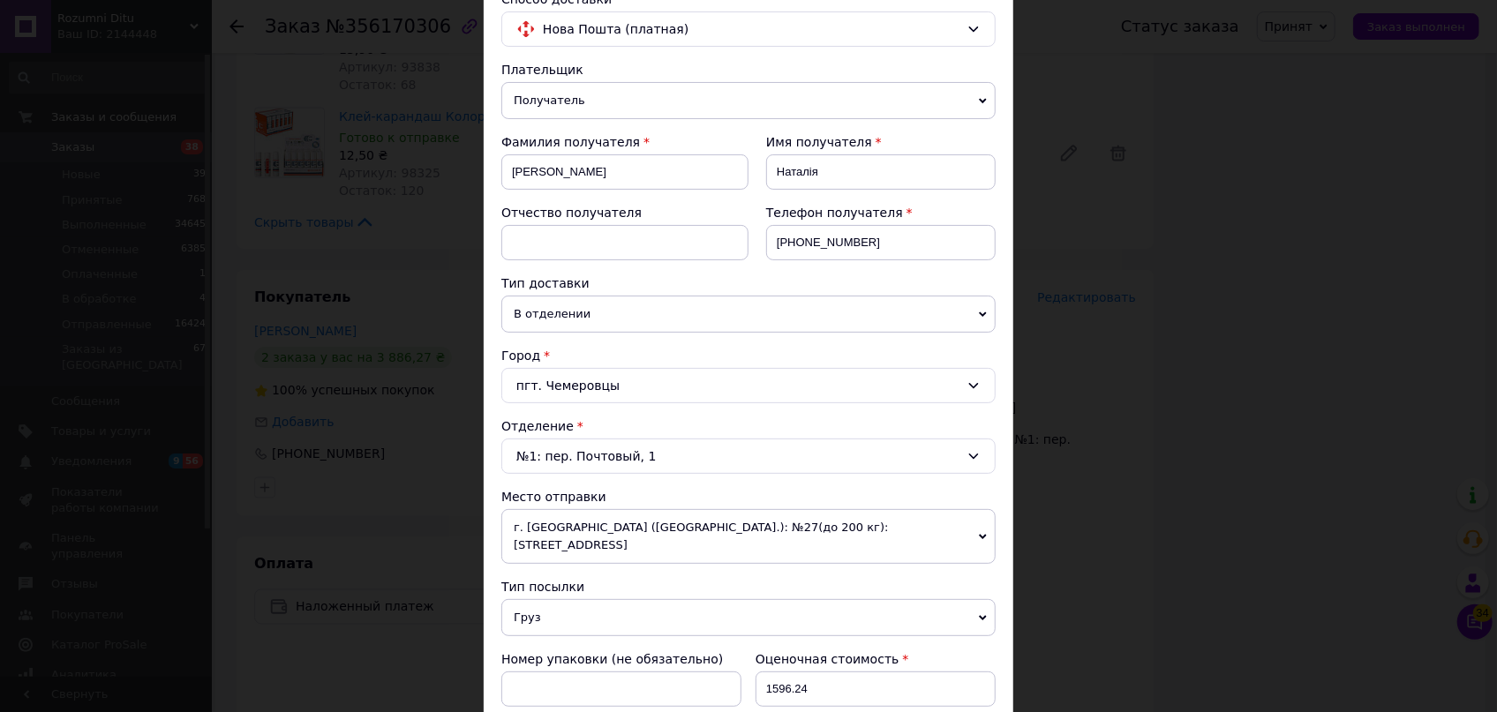
scroll to position [401, 0]
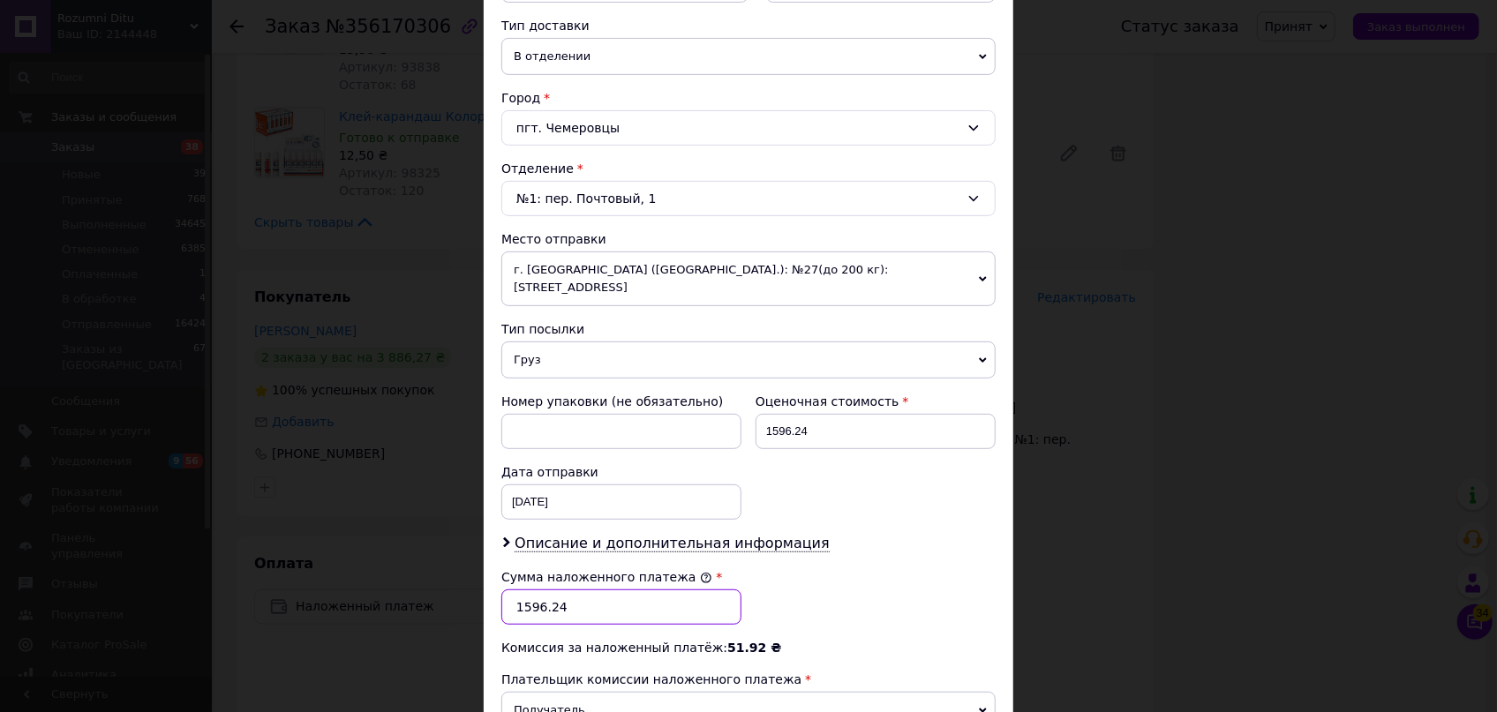
click at [599, 590] on input "1596.24" at bounding box center [621, 607] width 240 height 35
type input "1752"
click at [860, 414] on input "1596.24" at bounding box center [875, 431] width 240 height 35
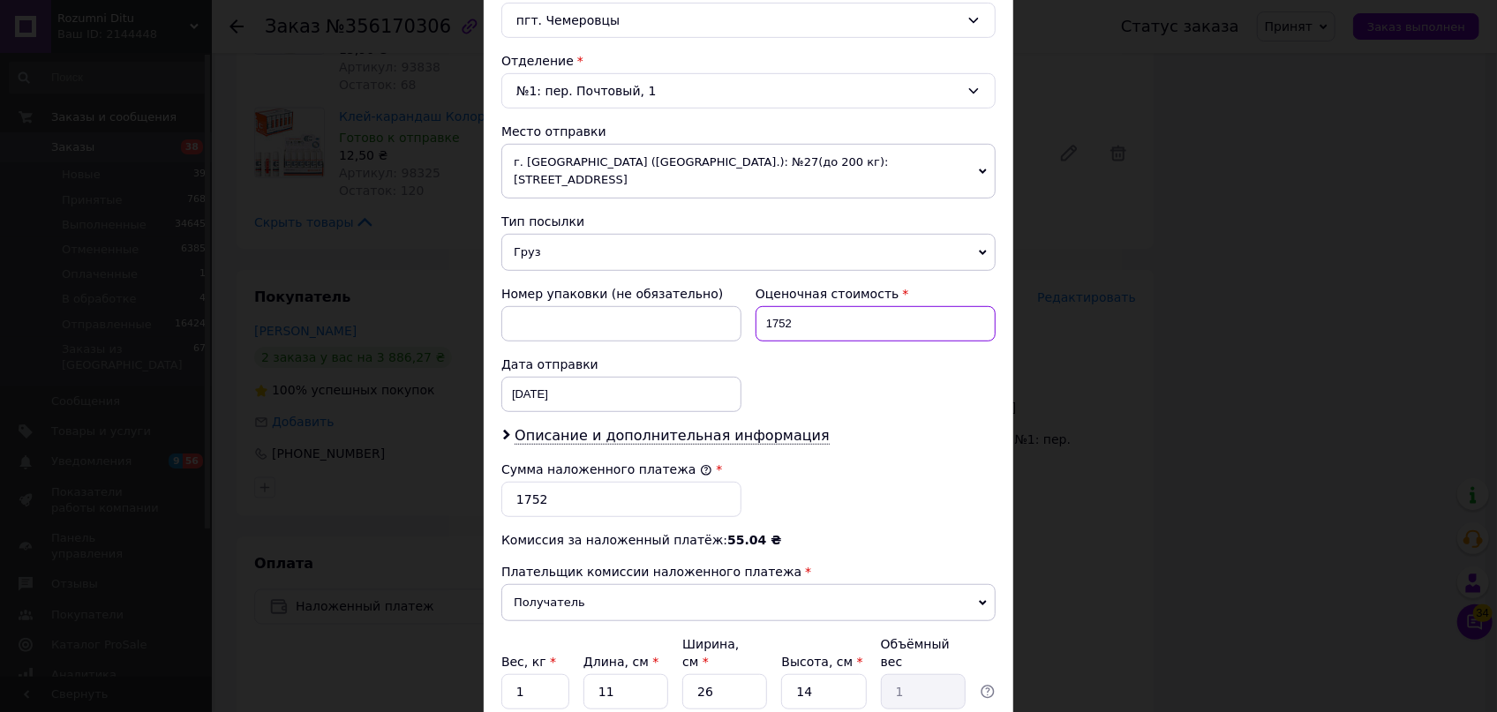
scroll to position [631, 0]
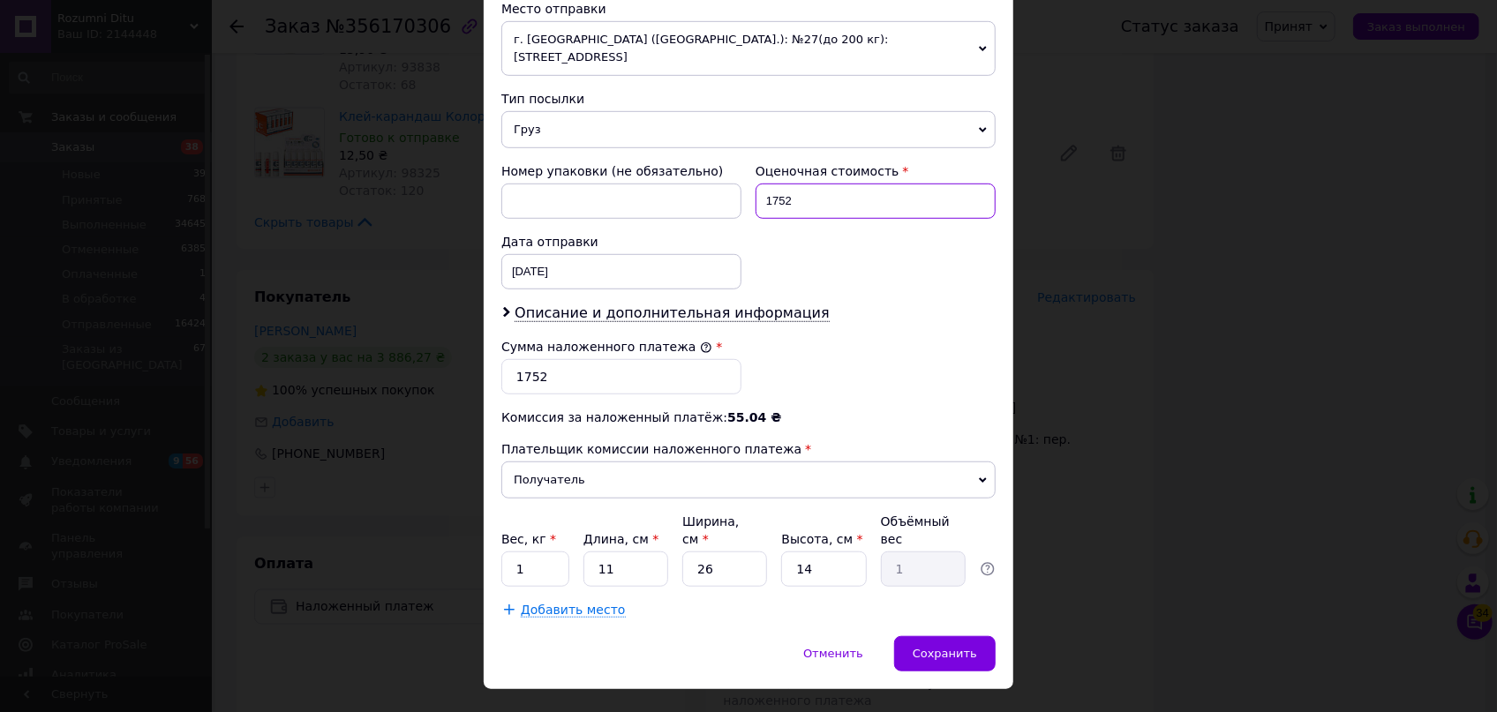
type input "1752"
click at [611, 552] on input "11" at bounding box center [625, 569] width 85 height 35
type input "1"
type input "0.1"
type input "3"
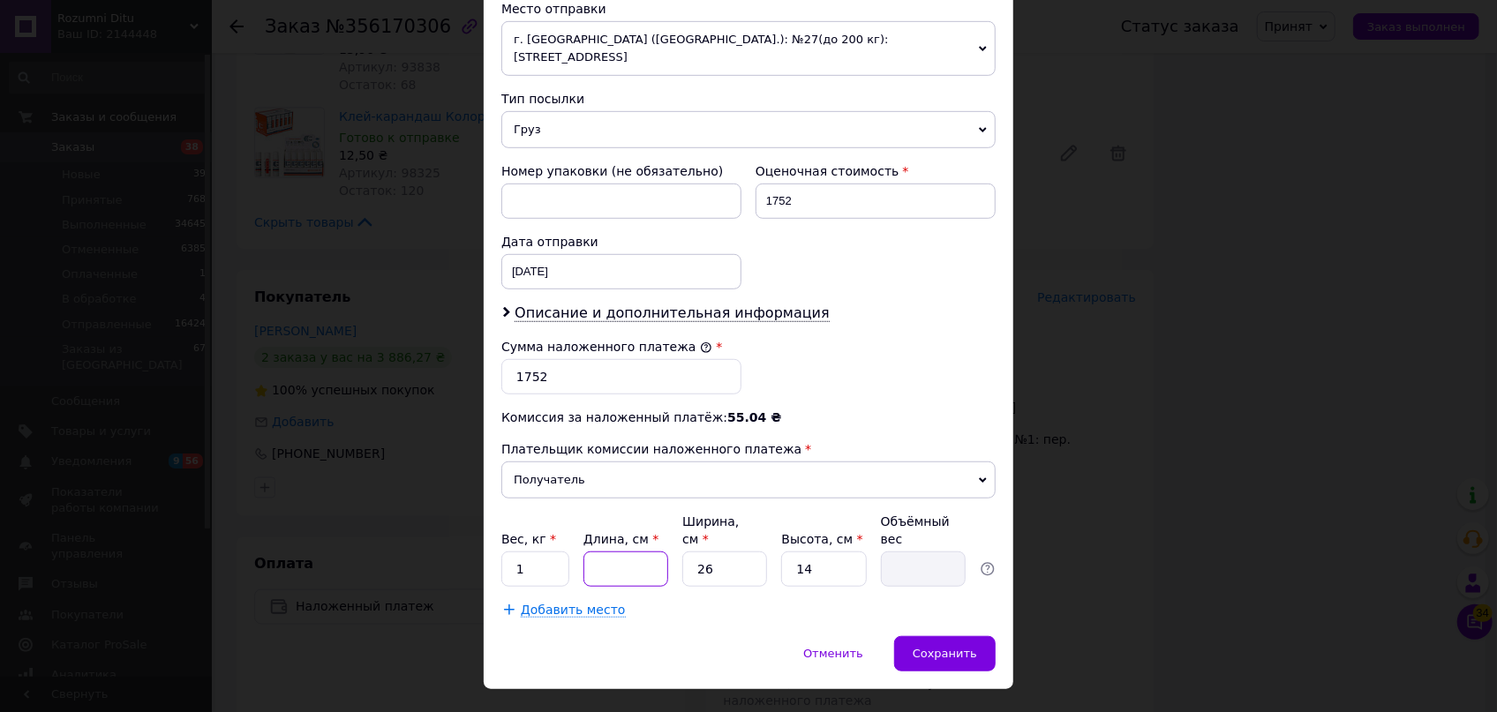
type input "0.27"
type input "37"
type input "3.37"
type input "37"
click at [942, 647] on span "Сохранить" at bounding box center [945, 653] width 64 height 13
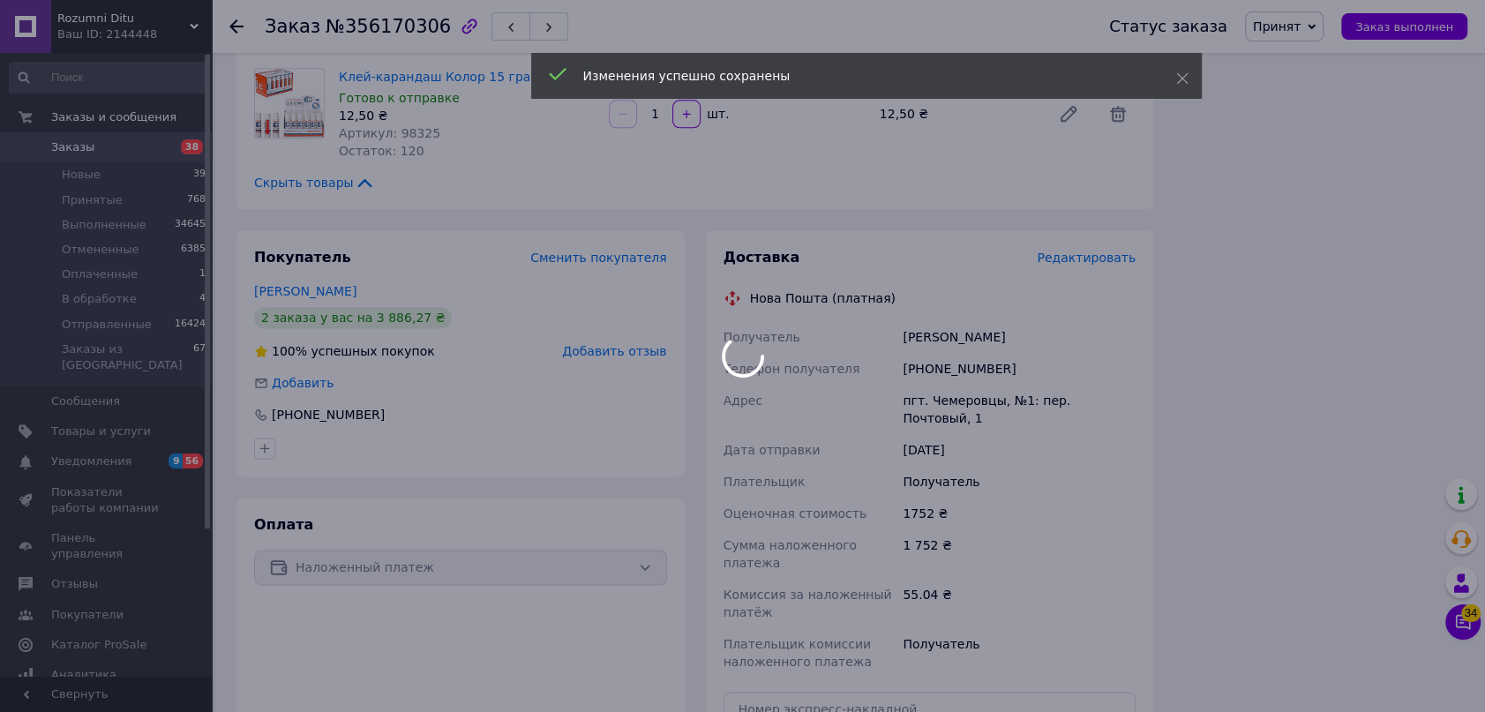
scroll to position [1844, 0]
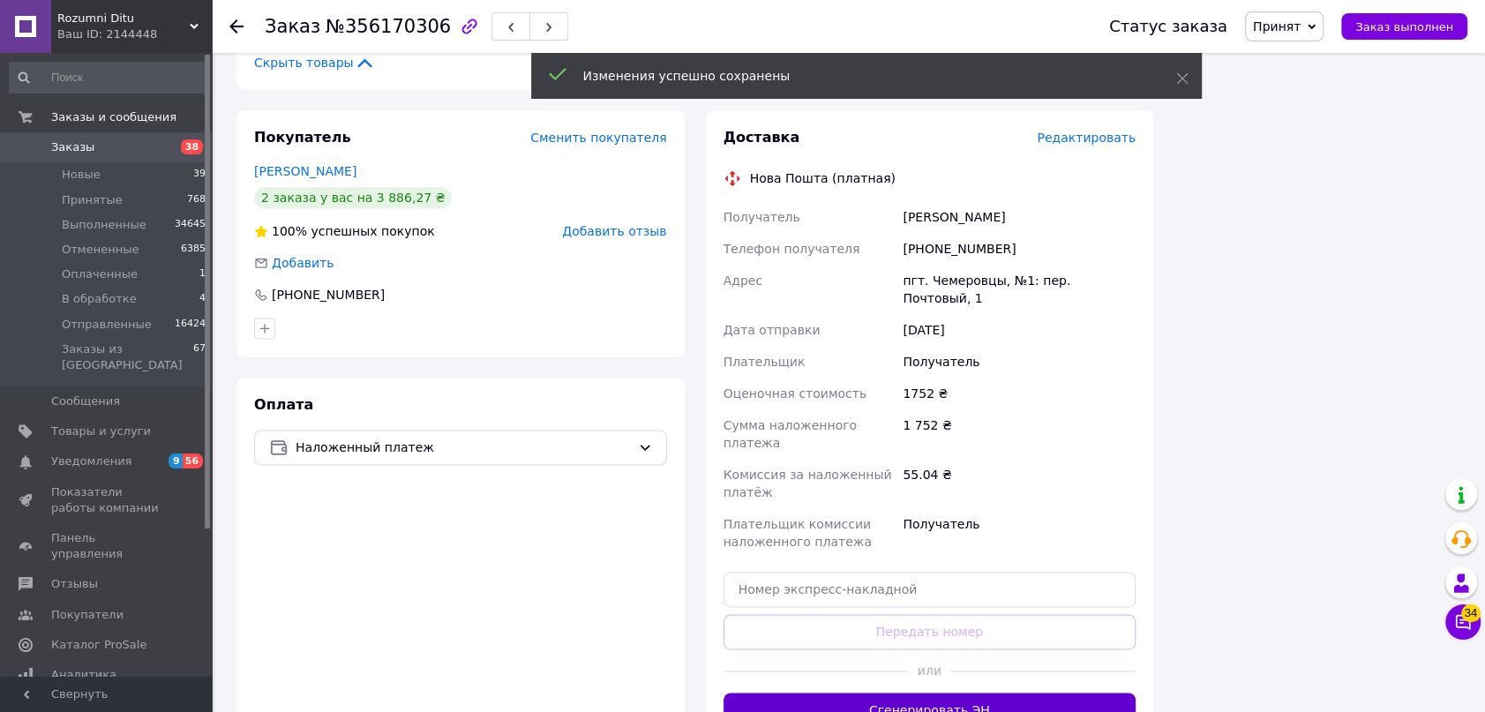
click at [943, 693] on button "Сгенерировать ЭН" at bounding box center [930, 710] width 413 height 35
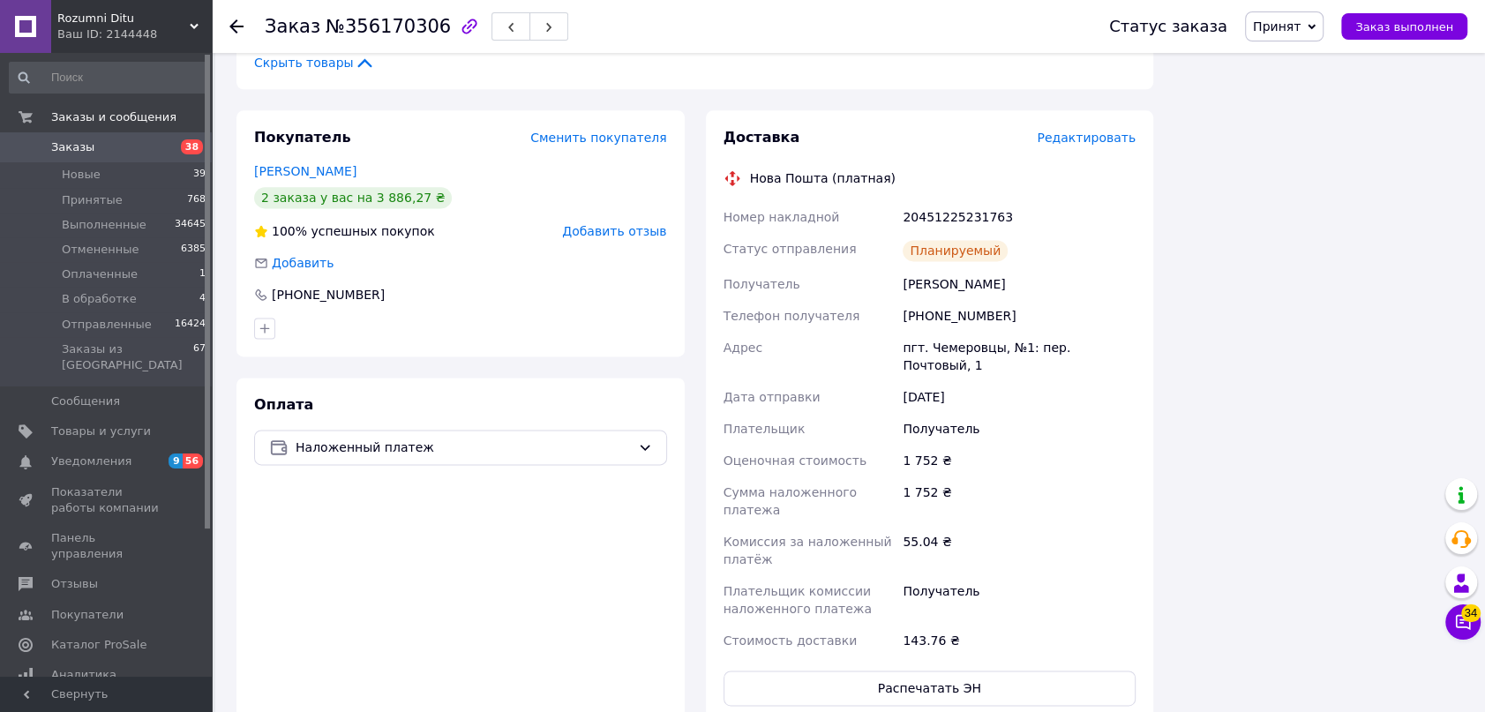
drag, startPoint x: 1298, startPoint y: 11, endPoint x: 1325, endPoint y: 98, distance: 90.4
click at [1302, 14] on span "Принят" at bounding box center [1284, 26] width 79 height 30
click at [1334, 167] on li "Отправленные" at bounding box center [1300, 167] width 108 height 26
click at [237, 25] on icon at bounding box center [236, 26] width 14 height 14
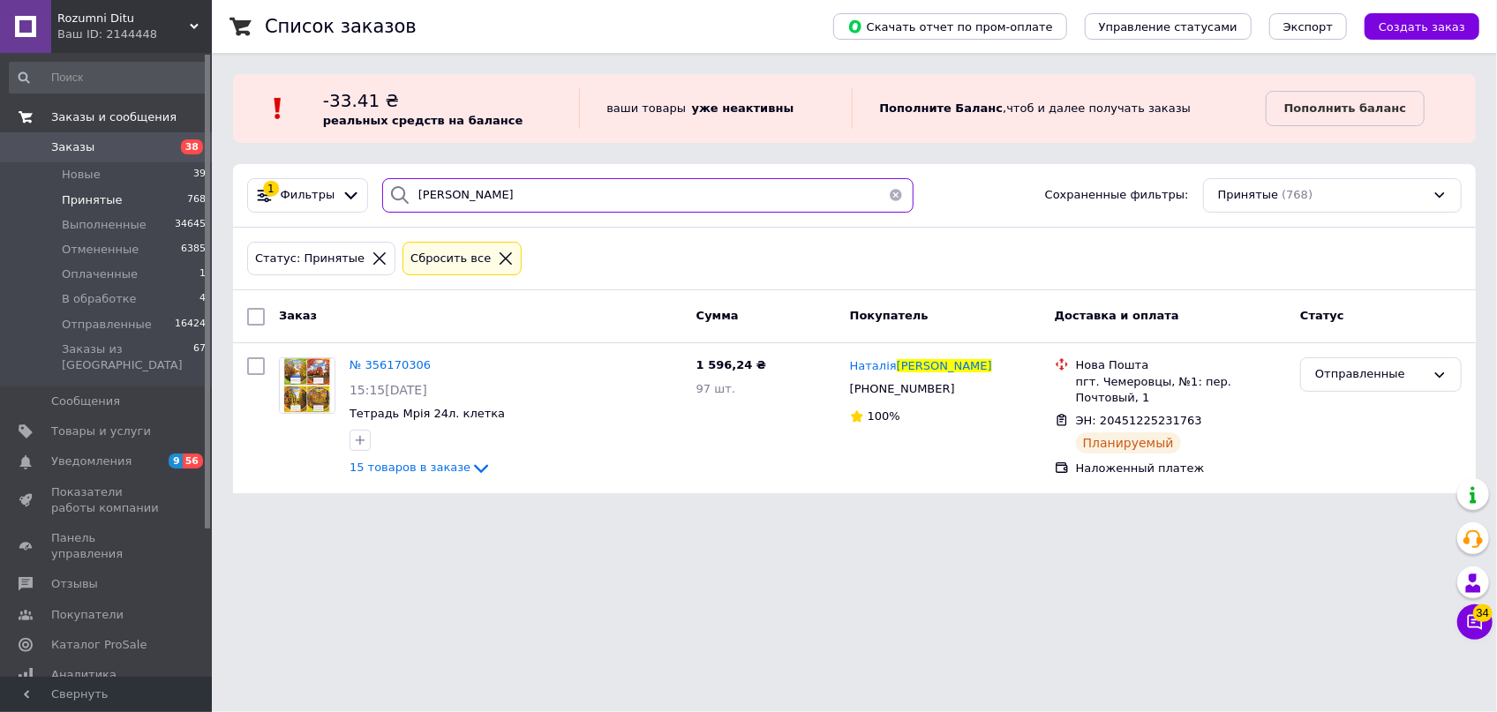
drag, startPoint x: 344, startPoint y: 179, endPoint x: 113, endPoint y: 126, distance: 237.2
click at [113, 126] on div "Rozumni Ditu Ваш ID: 2144448 Сайт Rozumni Ditu Кабинет покупателя Проверить сос…" at bounding box center [748, 257] width 1497 height 515
type input "и"
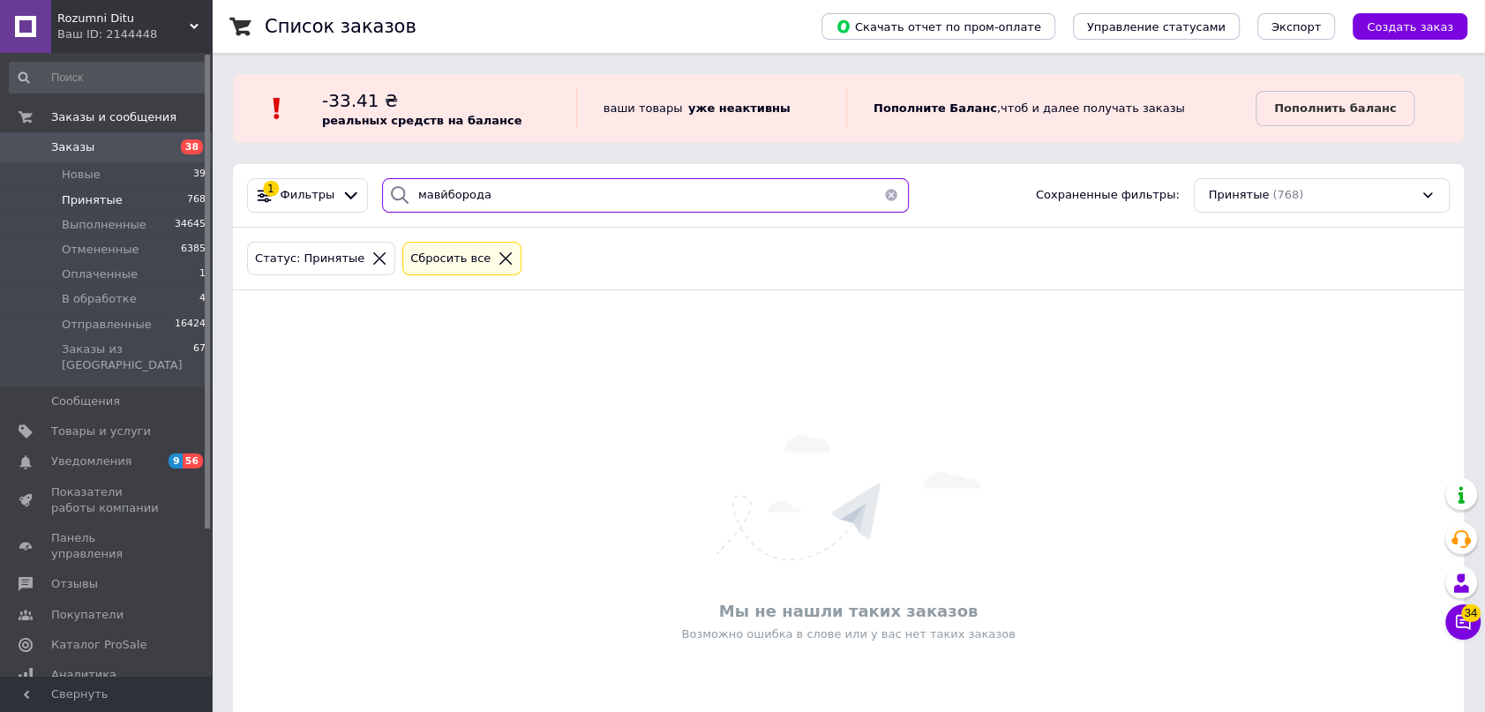
drag, startPoint x: 427, startPoint y: 194, endPoint x: 501, endPoint y: 224, distance: 80.0
click at [430, 196] on input "мавйборода" at bounding box center [645, 195] width 527 height 34
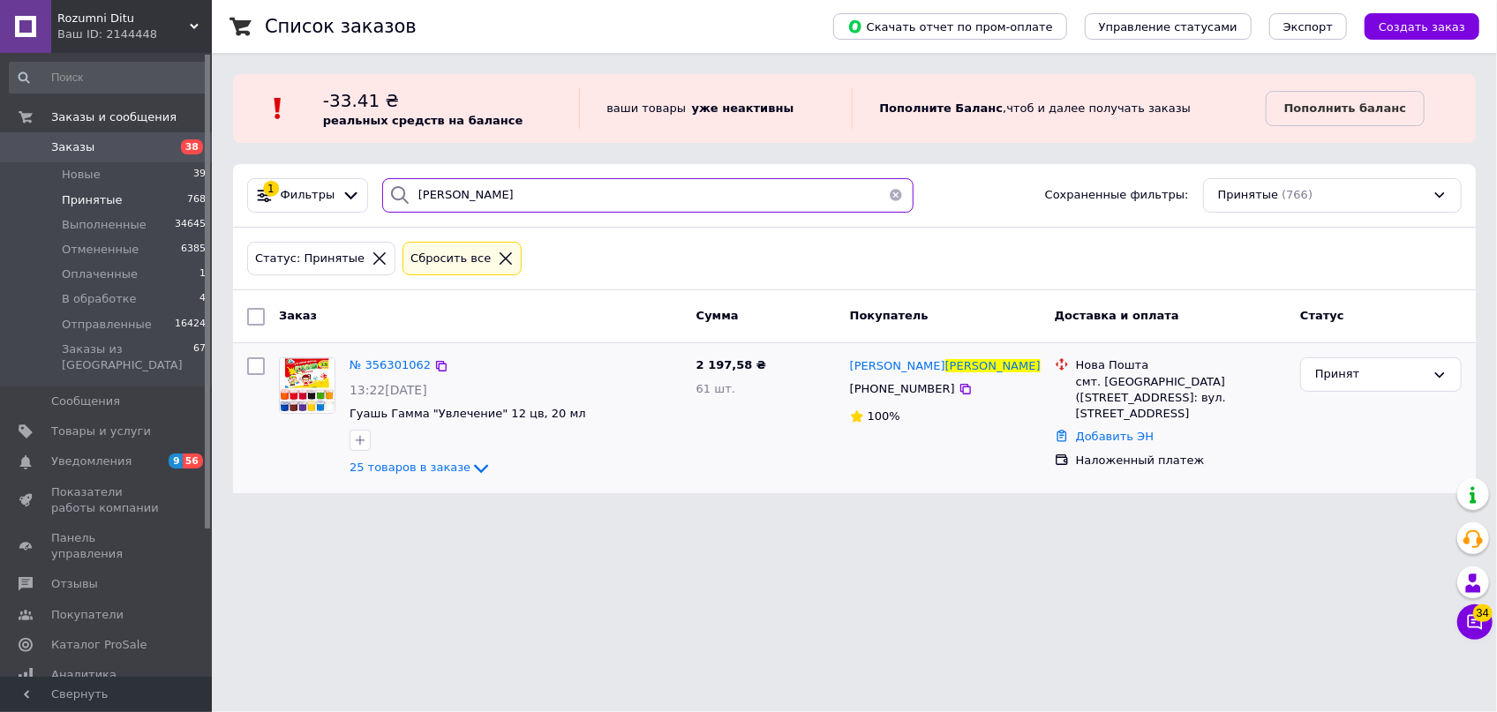
type input "[PERSON_NAME]"
click at [387, 354] on div "№ 356301062 13:22[DATE] Гуашь Гамма "Увлечение" 12 цв, 20 мл 25 товаров в заказе" at bounding box center [515, 417] width 347 height 135
click at [387, 366] on span "№ 356301062" at bounding box center [389, 364] width 81 height 13
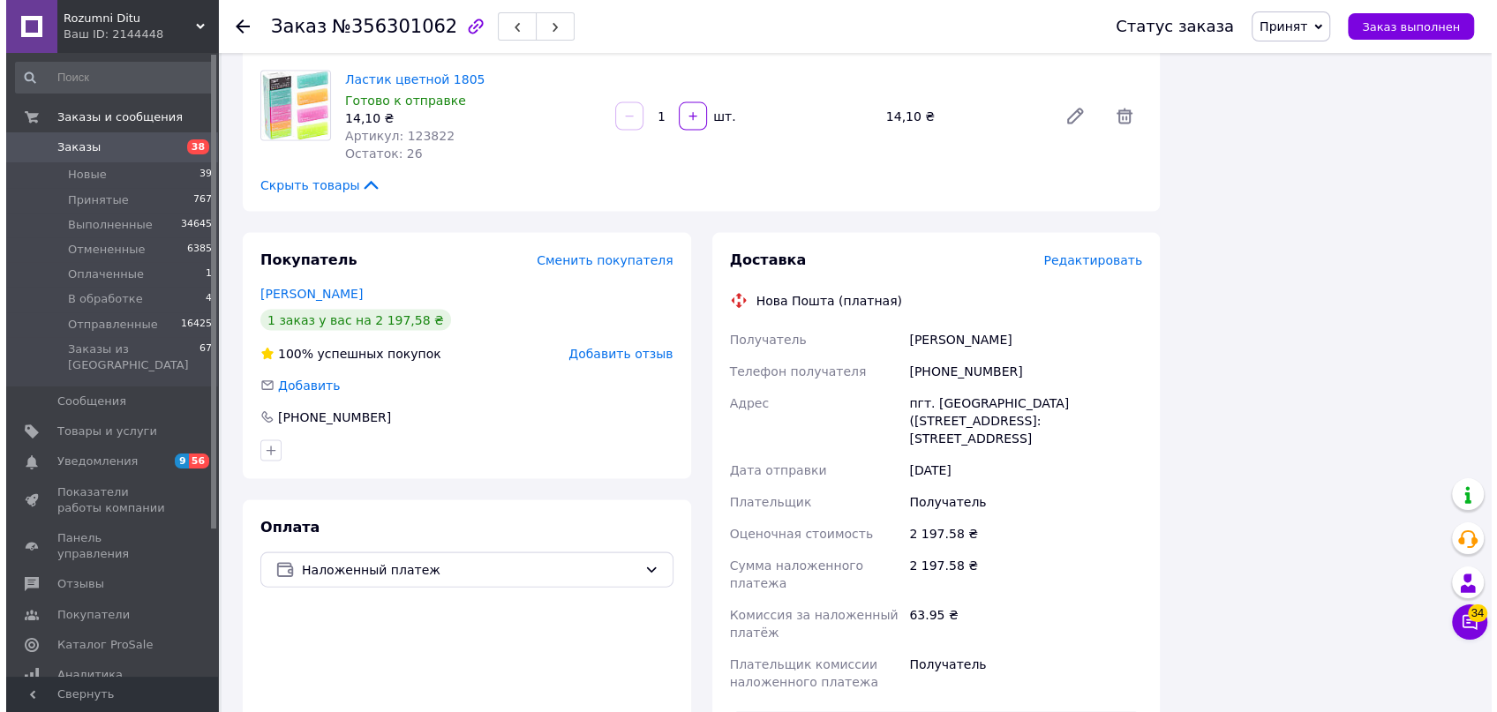
scroll to position [2888, 0]
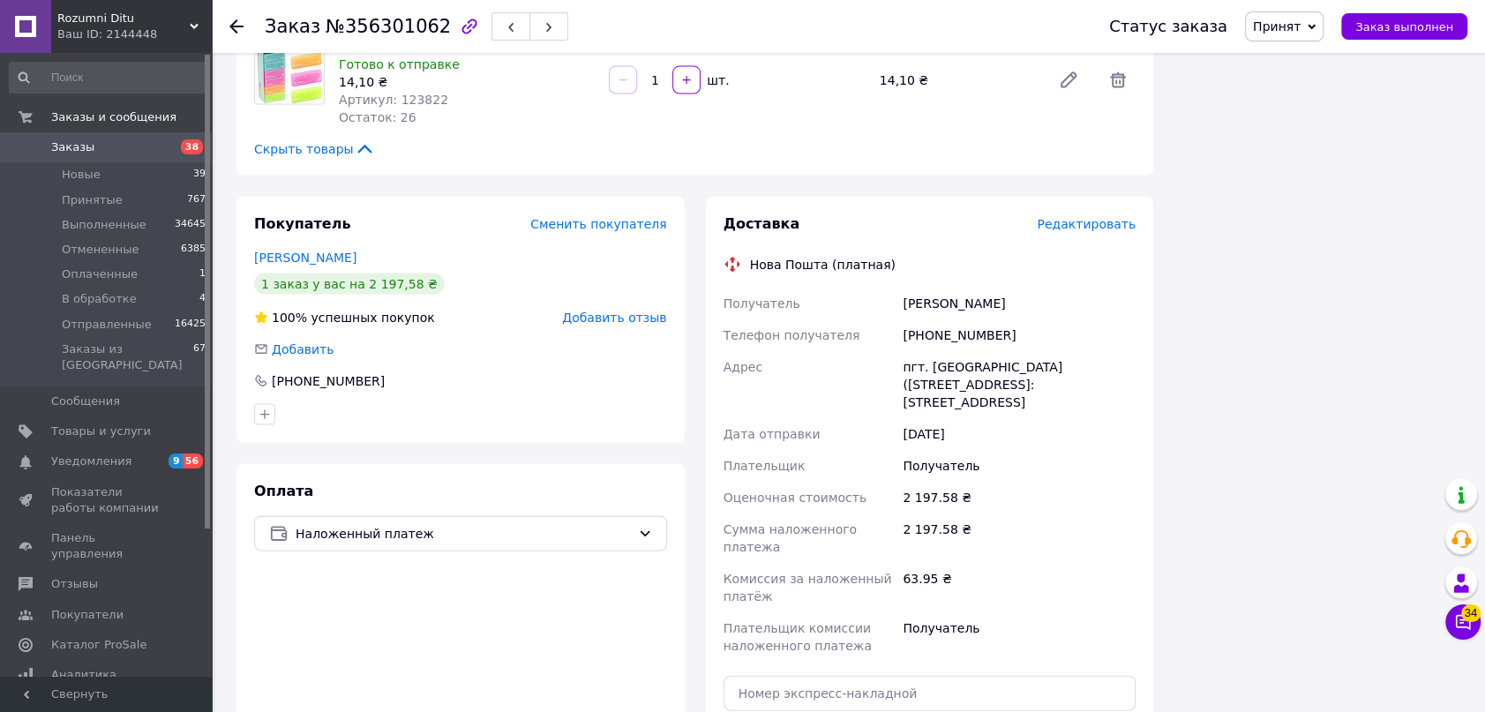
click at [1123, 217] on span "Редактировать" at bounding box center [1086, 224] width 99 height 14
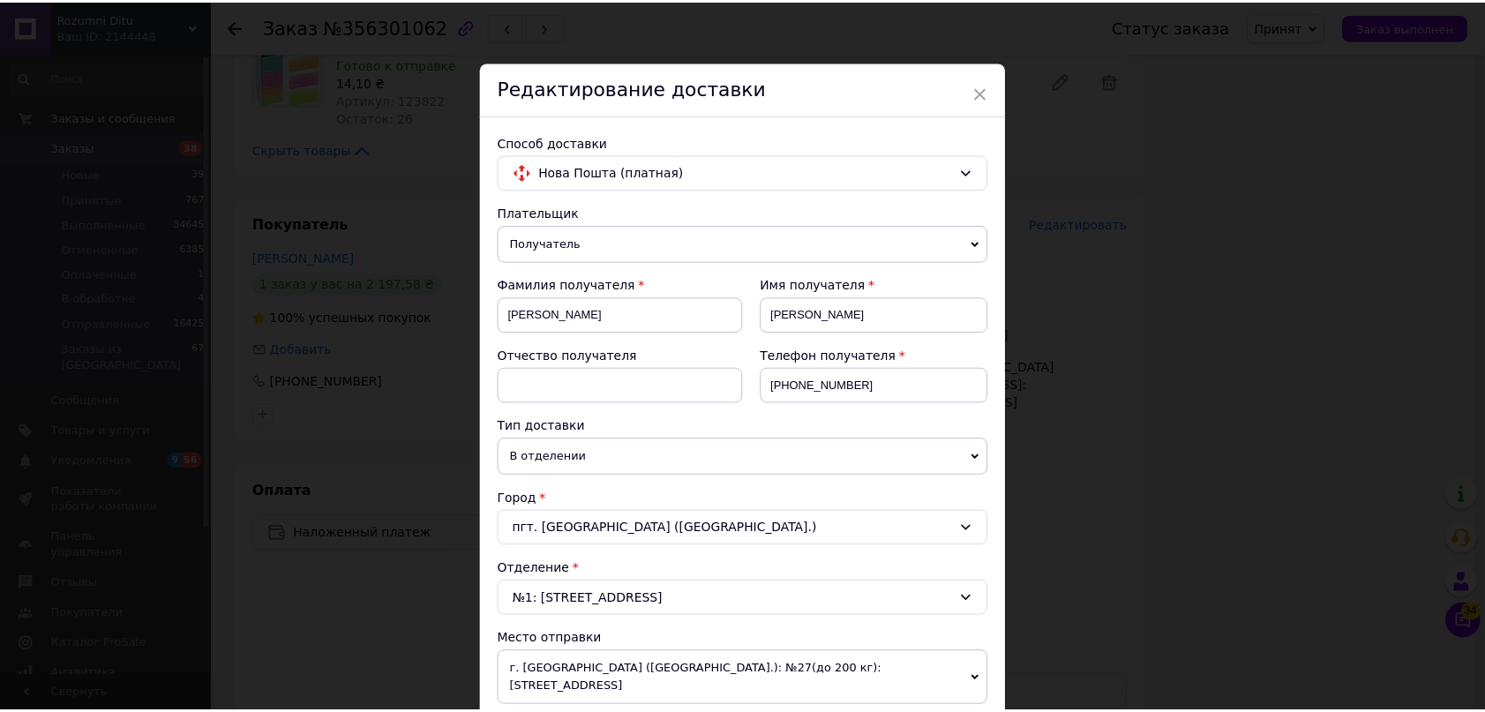
scroll to position [561, 0]
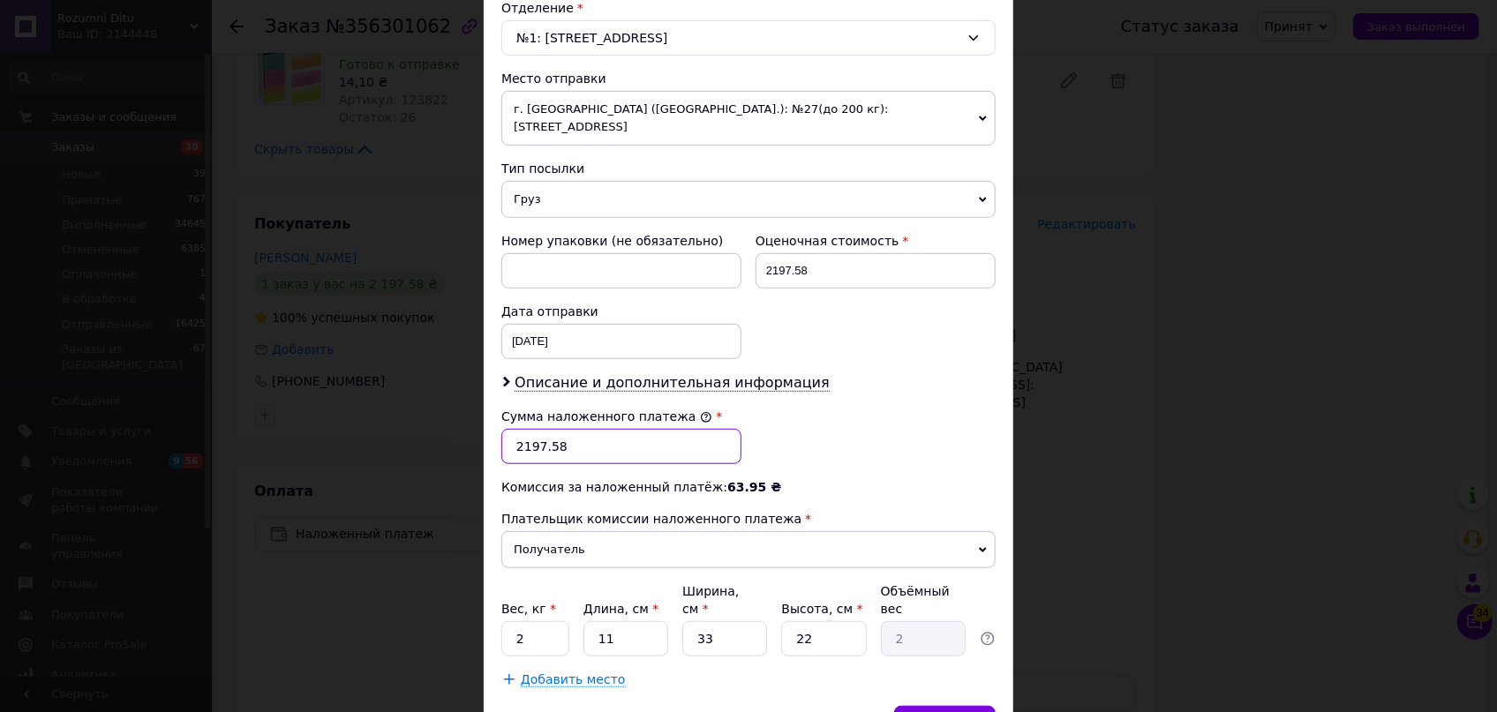
click at [562, 435] on input "2197.58" at bounding box center [621, 446] width 240 height 35
type input "2"
type input "1999.30"
click at [860, 253] on input "2197.58" at bounding box center [875, 270] width 240 height 35
type input "2"
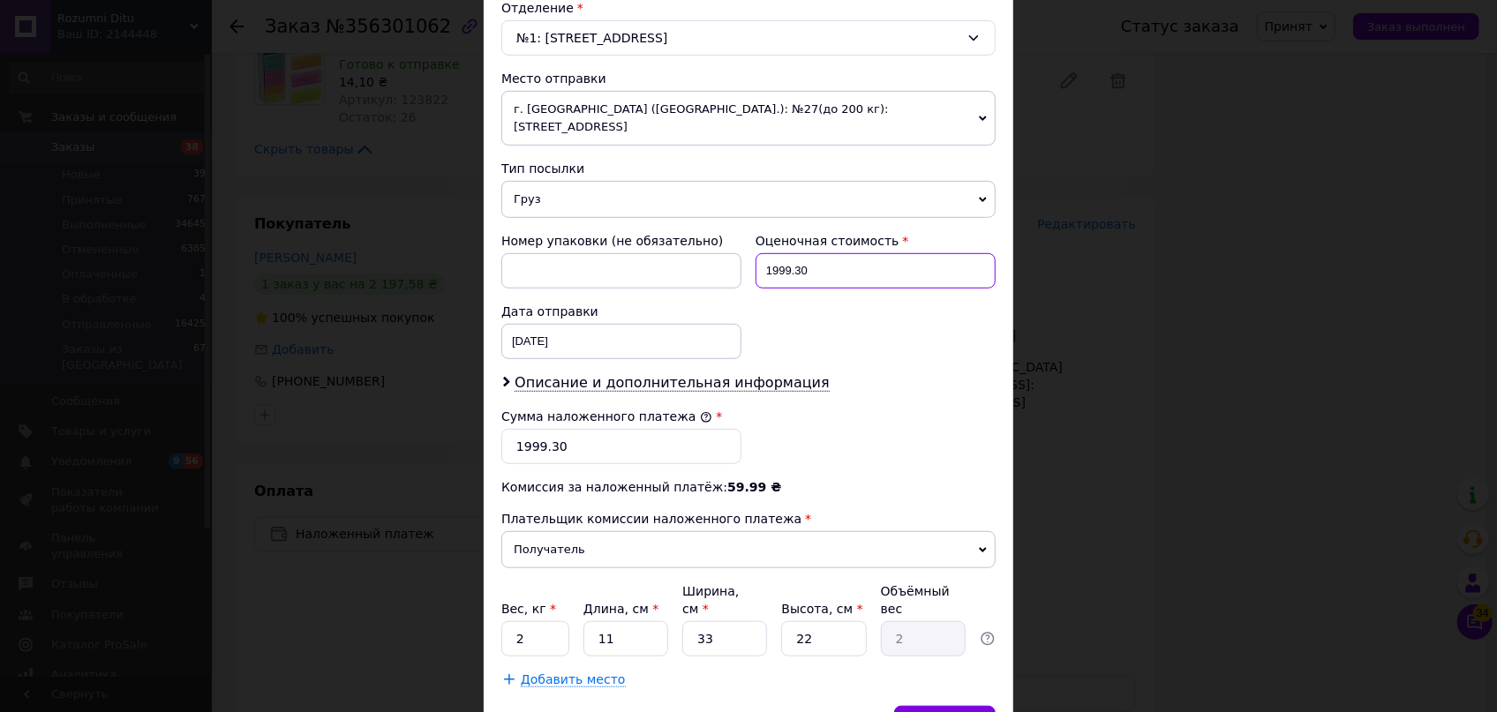
type input "1999.30"
drag, startPoint x: 617, startPoint y: 610, endPoint x: 582, endPoint y: 601, distance: 36.4
click at [583, 621] on input "11" at bounding box center [625, 638] width 85 height 35
type input "3"
type input "0.54"
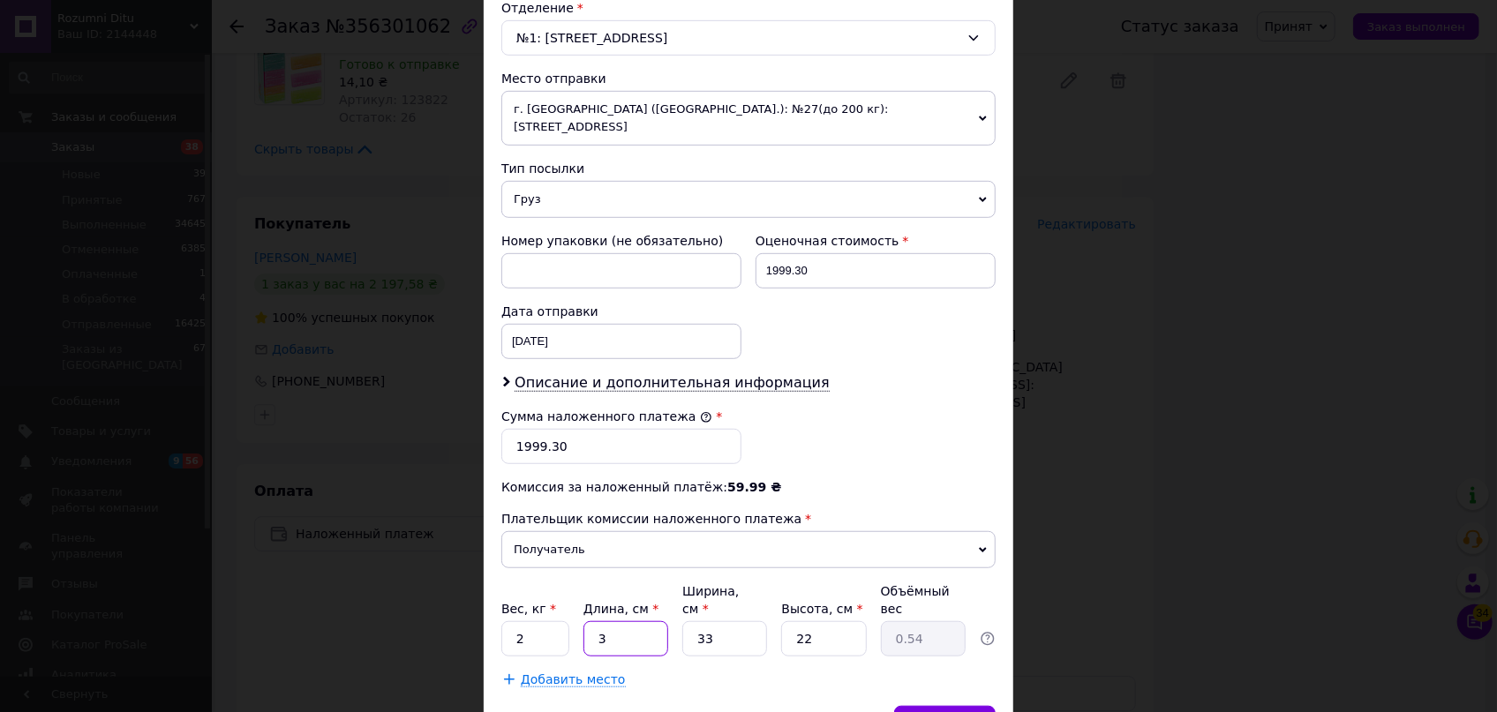
type input "37"
type input "6.72"
type input "37"
drag, startPoint x: 735, startPoint y: 597, endPoint x: 683, endPoint y: 597, distance: 52.1
click at [691, 621] on input "33" at bounding box center [724, 638] width 85 height 35
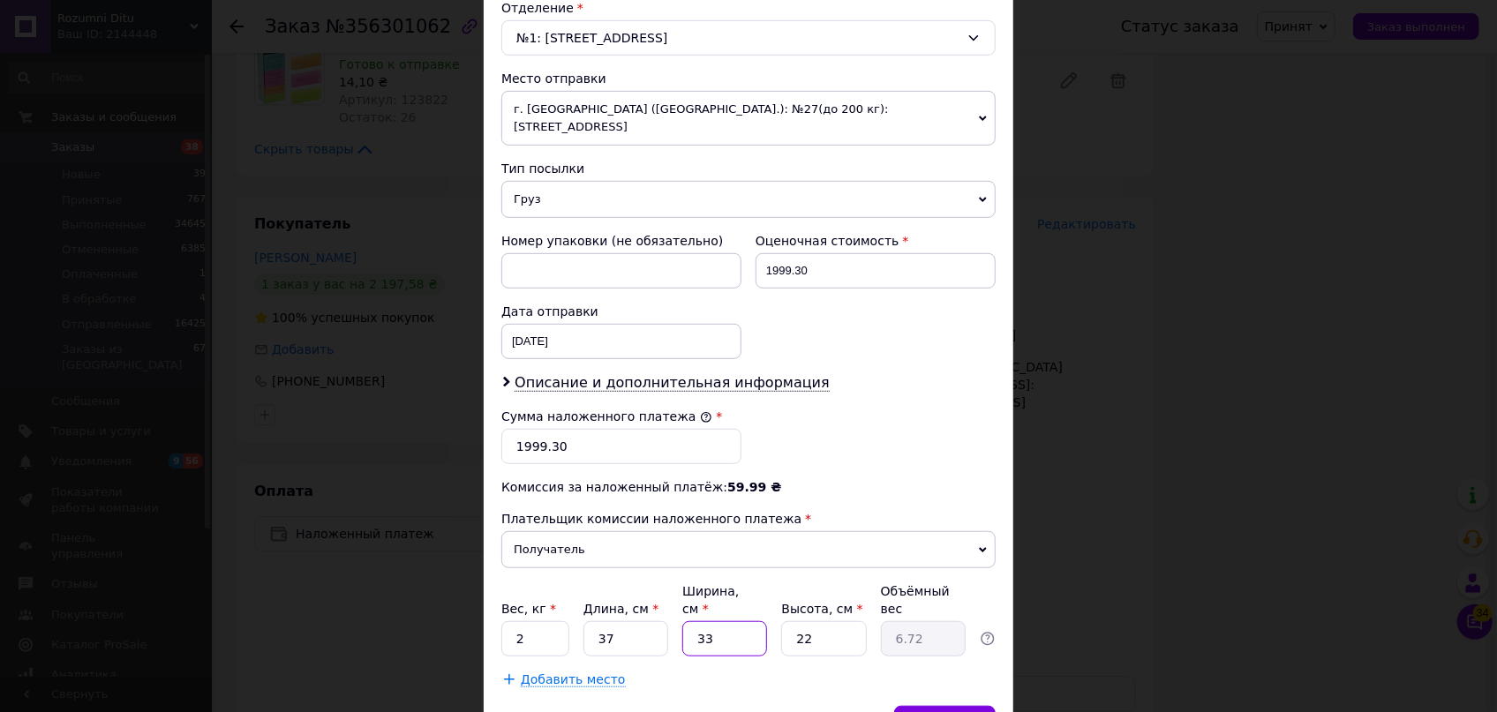
type input "2"
type input "0.41"
type input "25"
type input "5.09"
type input "25"
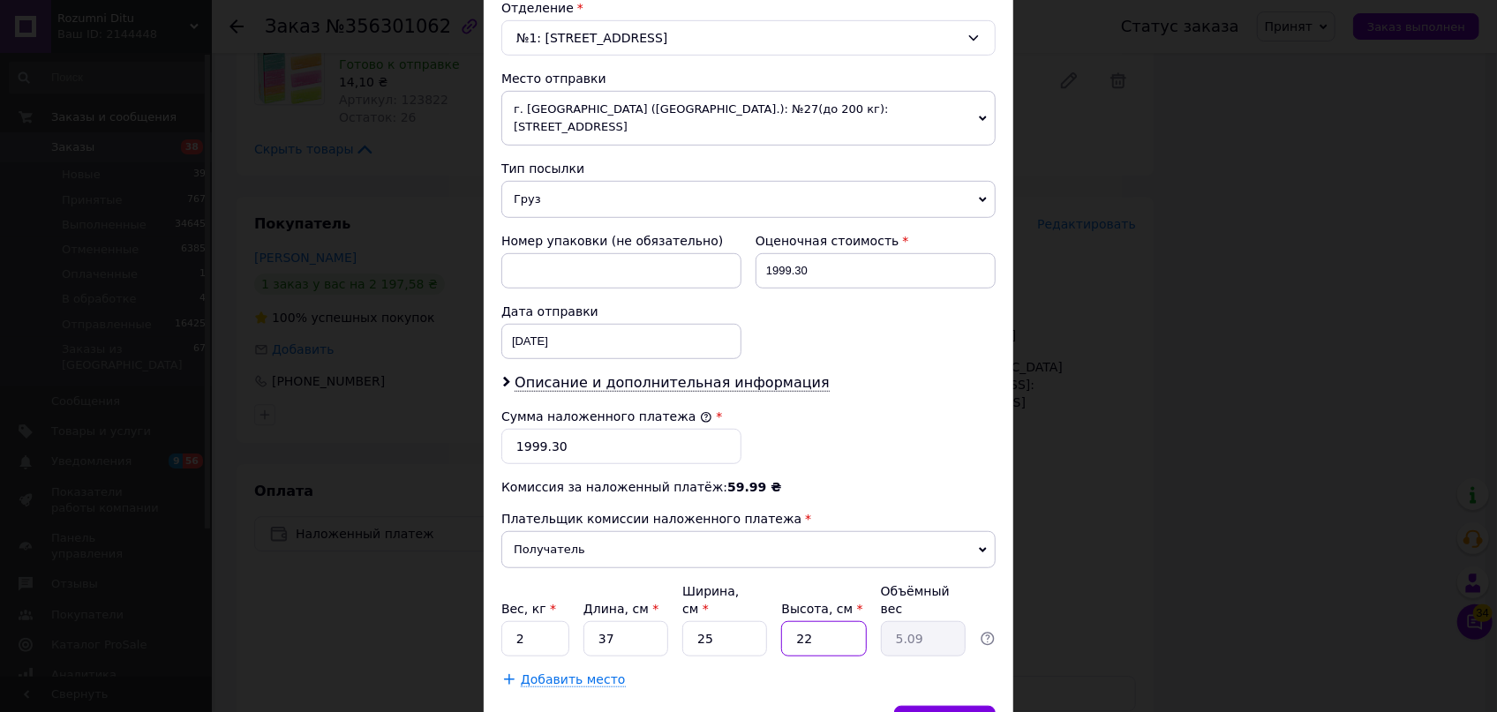
drag, startPoint x: 805, startPoint y: 596, endPoint x: 767, endPoint y: 590, distance: 38.3
click at [781, 621] on input "22" at bounding box center [823, 638] width 85 height 35
type input "0"
type input "0.1"
type input "1"
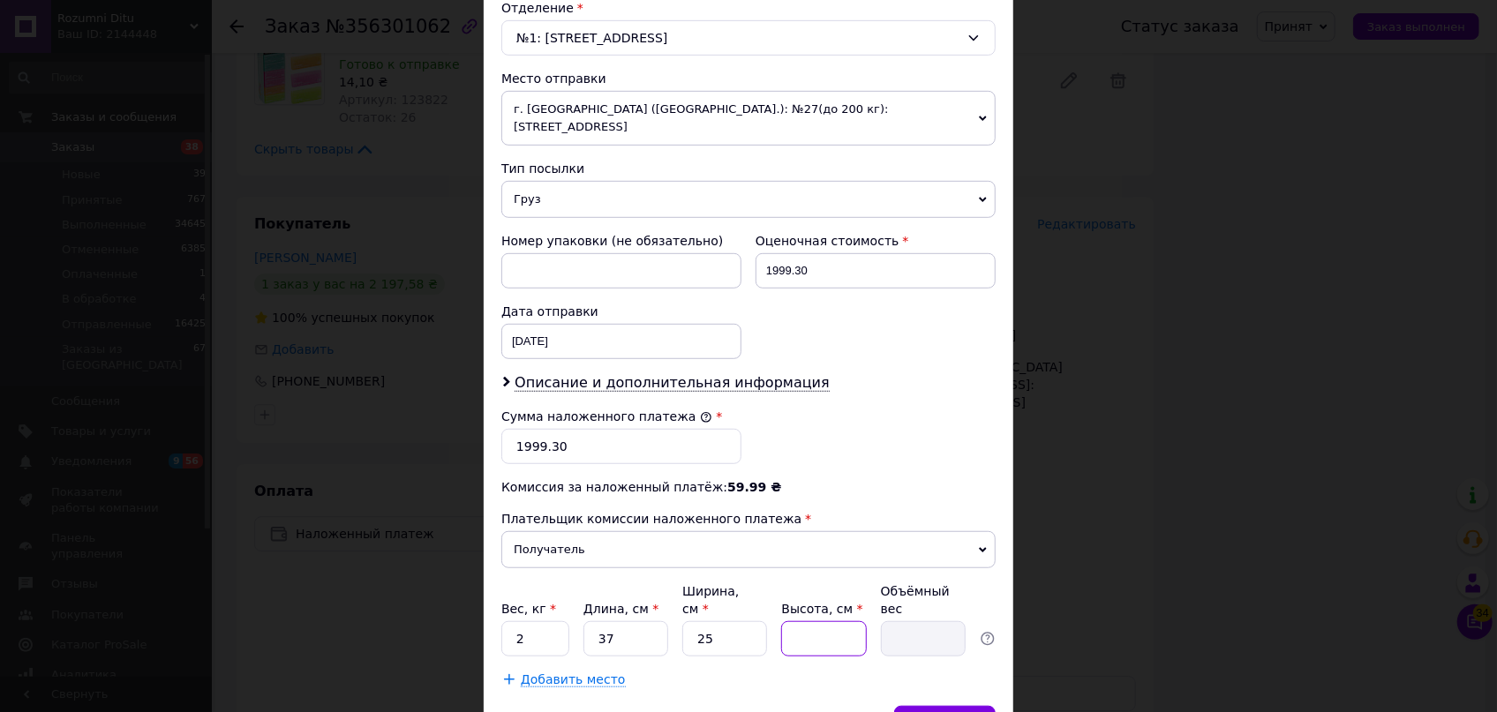
type input "0.23"
type input "12"
type input "2.78"
type input "12"
click at [969, 706] on div "Сохранить" at bounding box center [944, 723] width 101 height 35
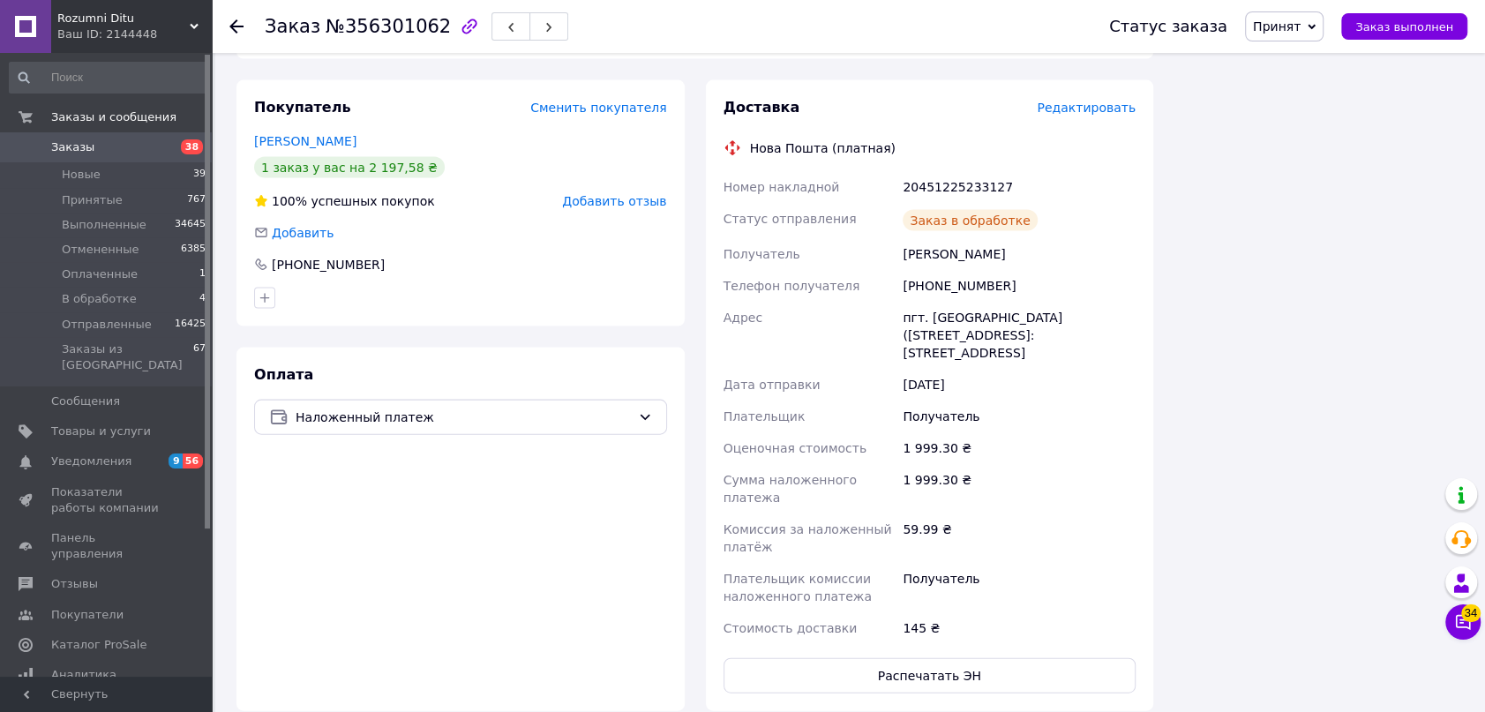
scroll to position [3128, 0]
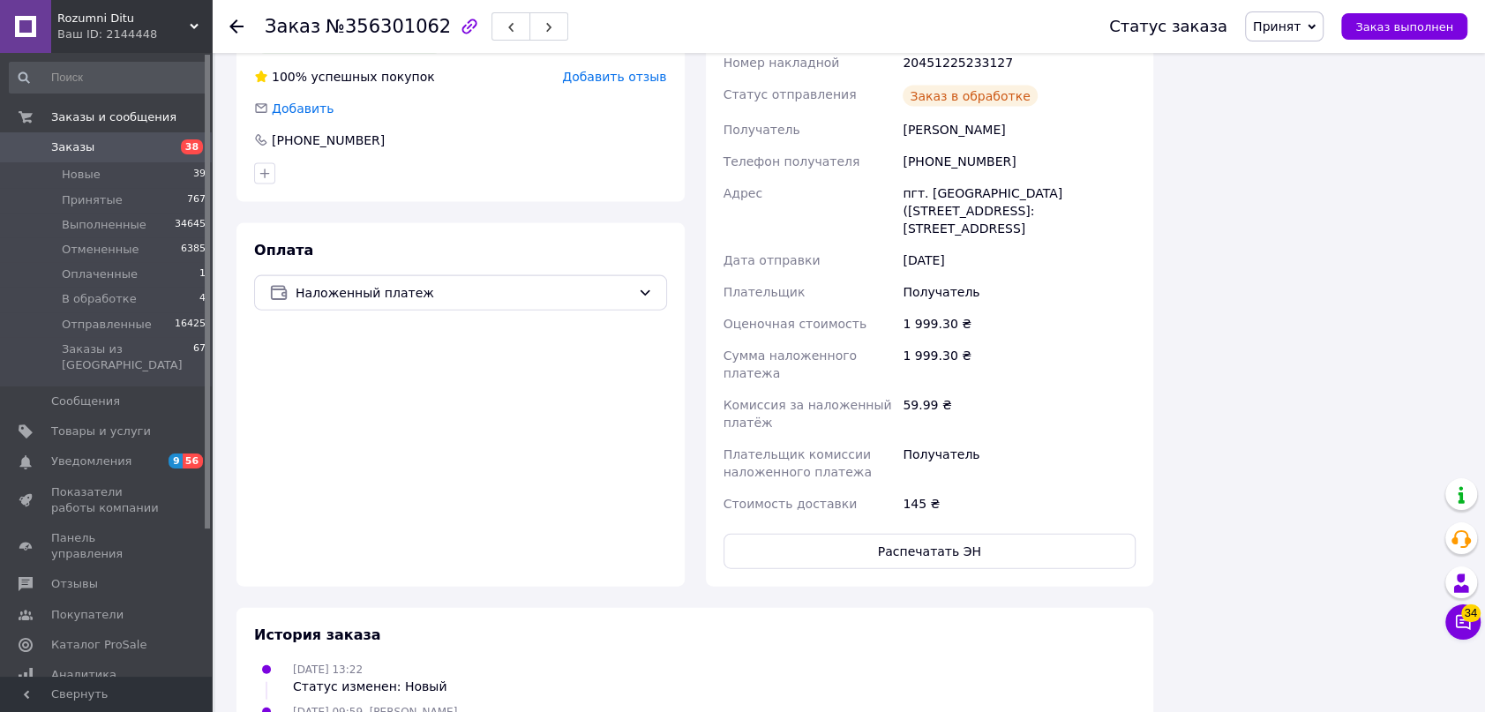
click at [938, 488] on div "145 ₴" at bounding box center [1019, 504] width 240 height 32
click at [953, 534] on button "Распечатать ЭН" at bounding box center [930, 551] width 413 height 35
click at [1303, 39] on span "Принят" at bounding box center [1284, 26] width 79 height 30
drag, startPoint x: 1331, startPoint y: 172, endPoint x: 1196, endPoint y: 179, distance: 135.2
click at [1331, 171] on li "Отправленные" at bounding box center [1300, 167] width 108 height 26
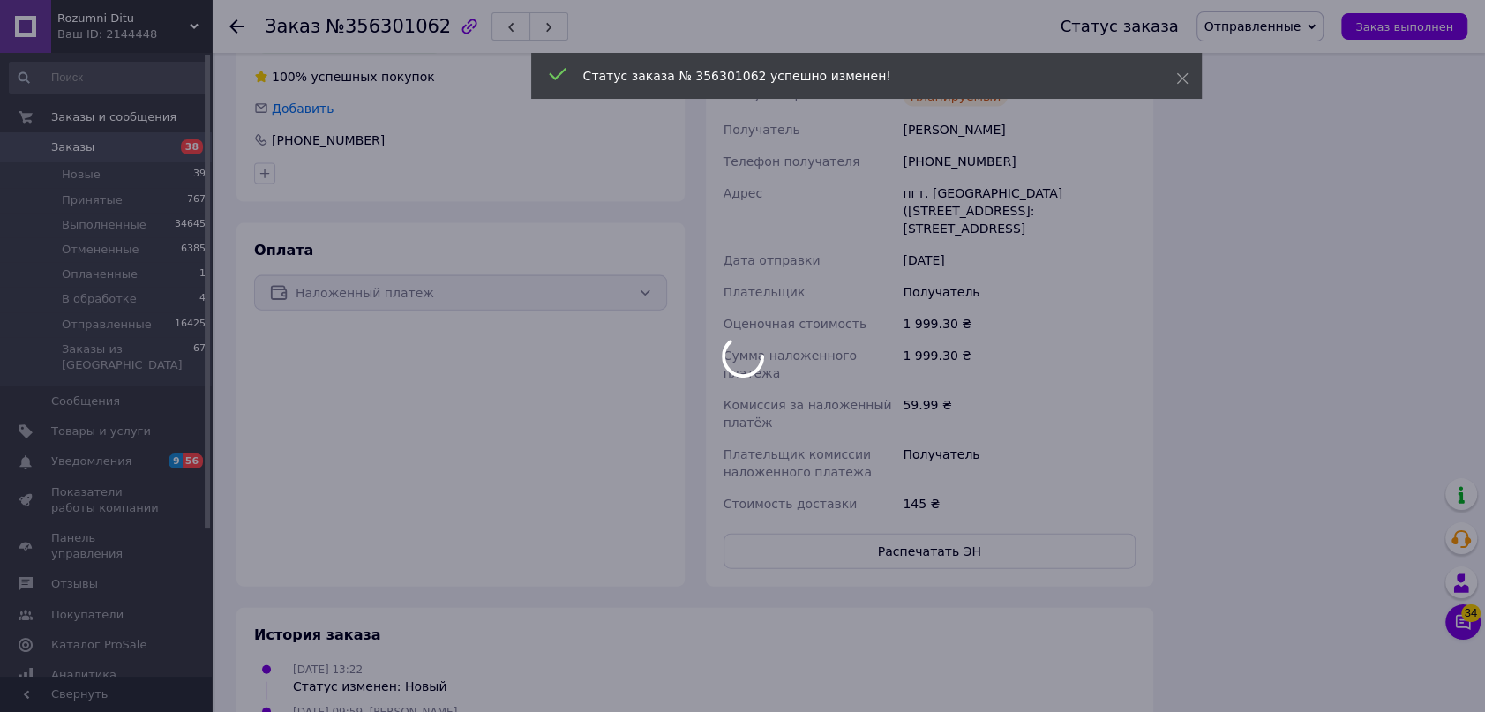
click at [238, 22] on div at bounding box center [742, 356] width 1485 height 712
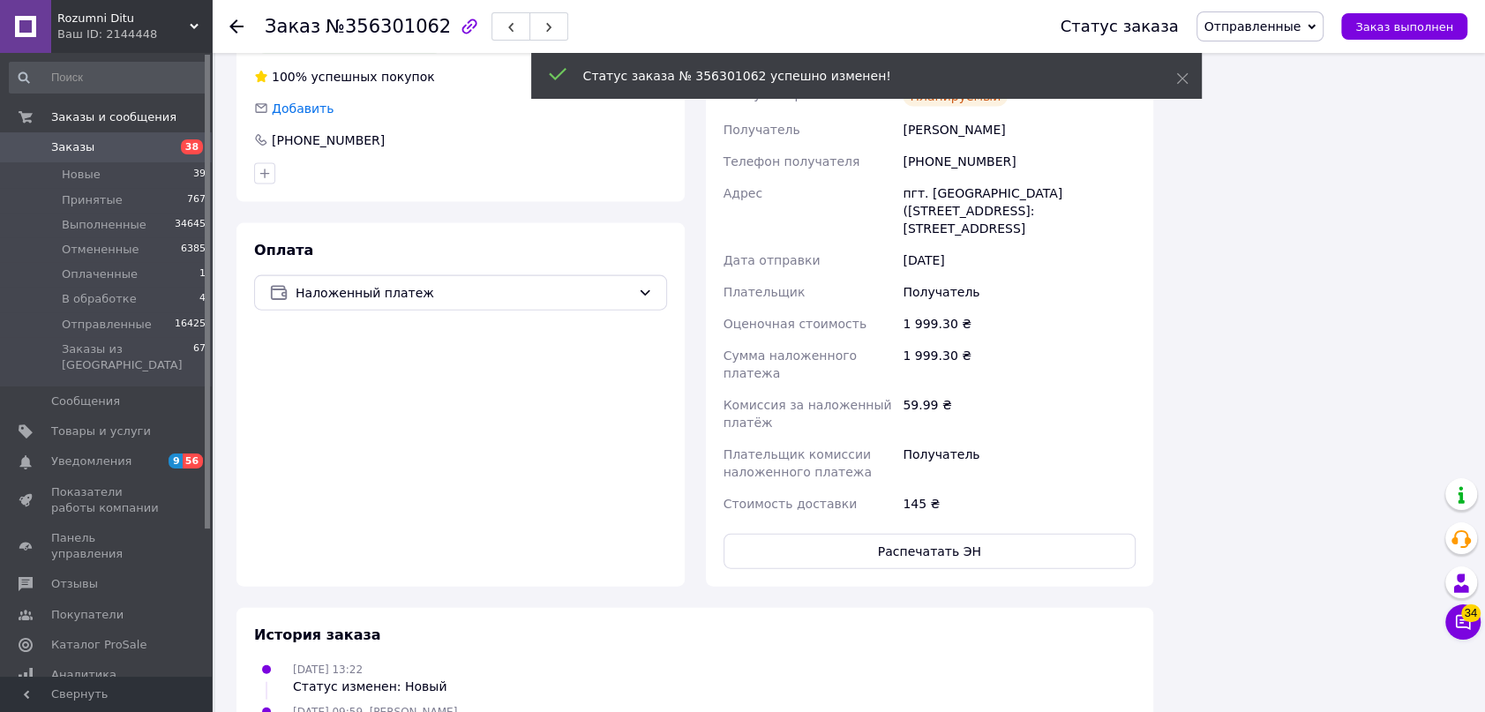
click at [238, 25] on icon at bounding box center [236, 26] width 14 height 14
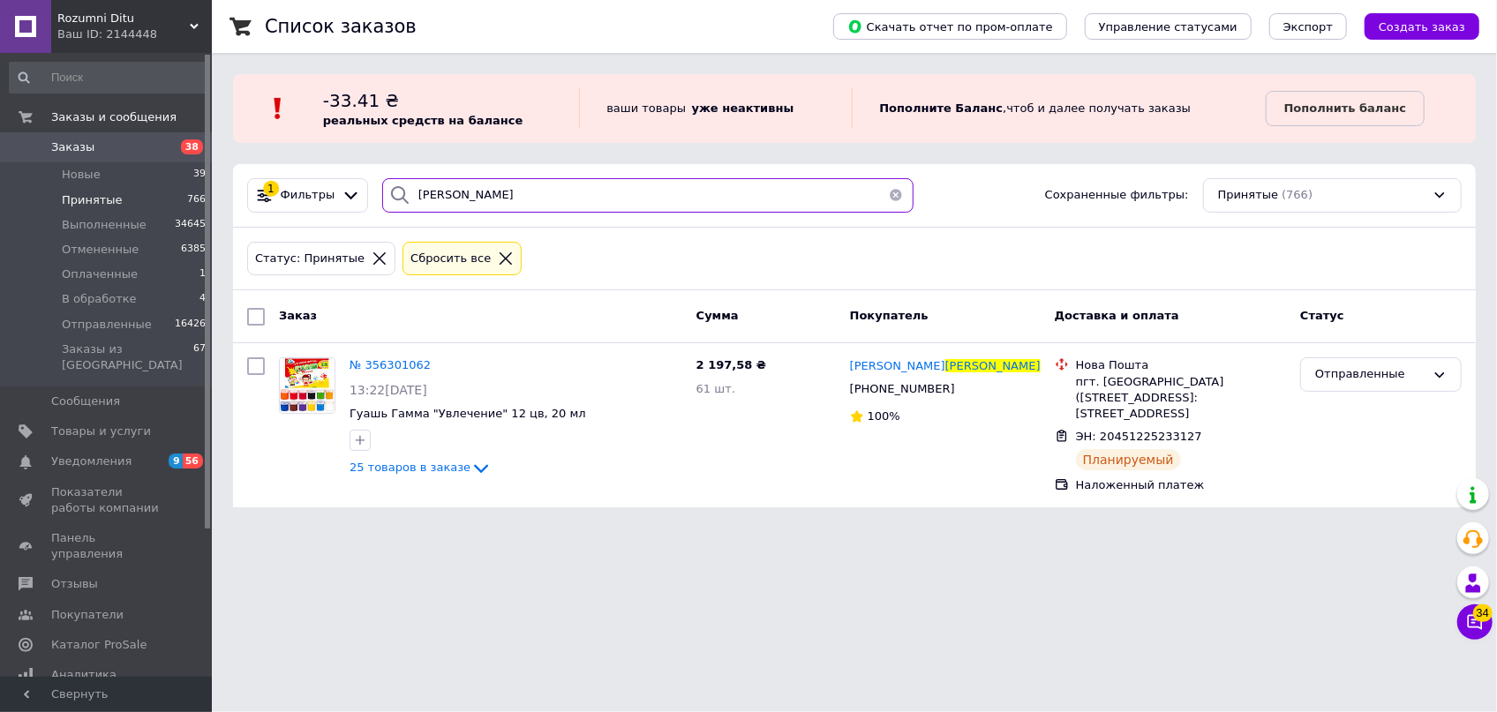
drag, startPoint x: 513, startPoint y: 189, endPoint x: 259, endPoint y: 153, distance: 255.9
click at [270, 158] on div "Список заказов Скачать отчет по пром-оплате Управление статусами Экспорт Создат…" at bounding box center [854, 264] width 1285 height 529
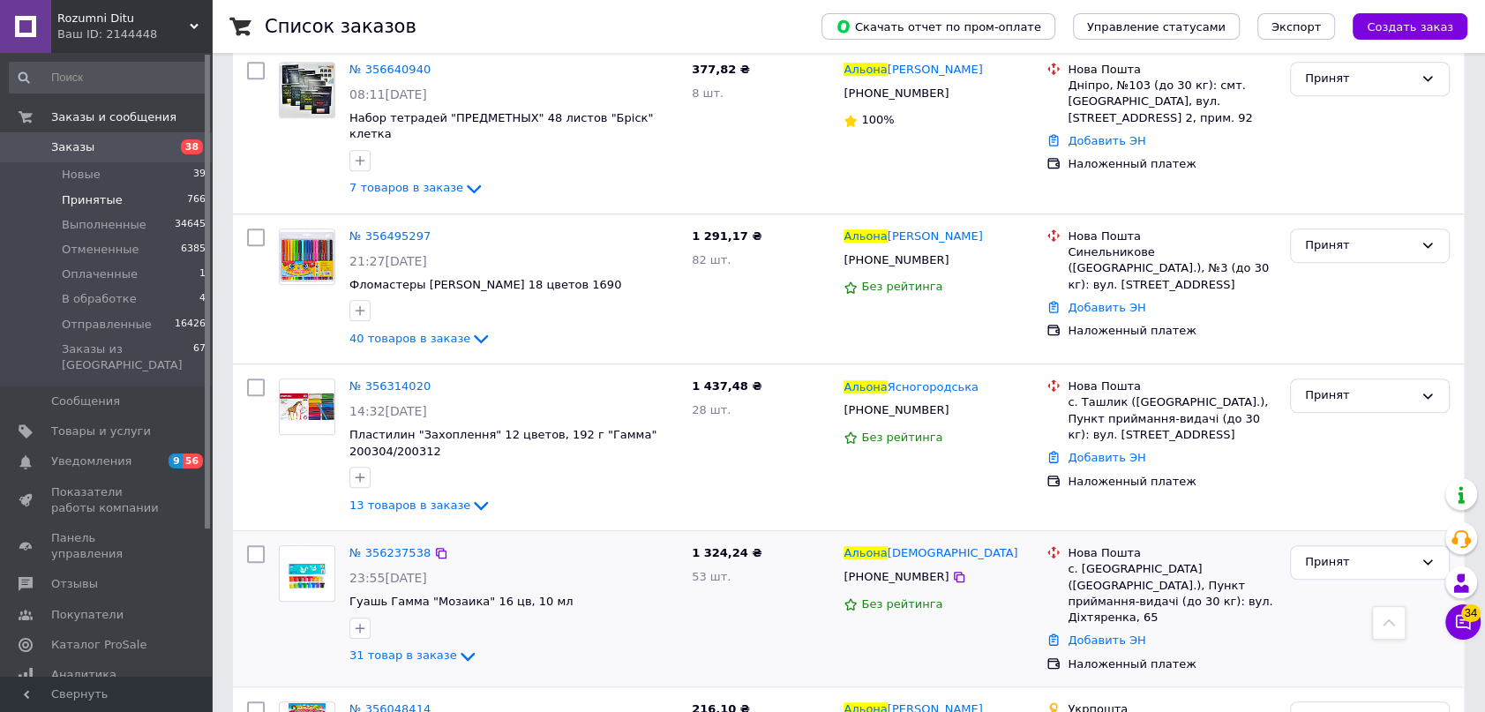
scroll to position [802, 0]
type input "альона"
click at [384, 379] on span "№ 356314020" at bounding box center [389, 385] width 81 height 13
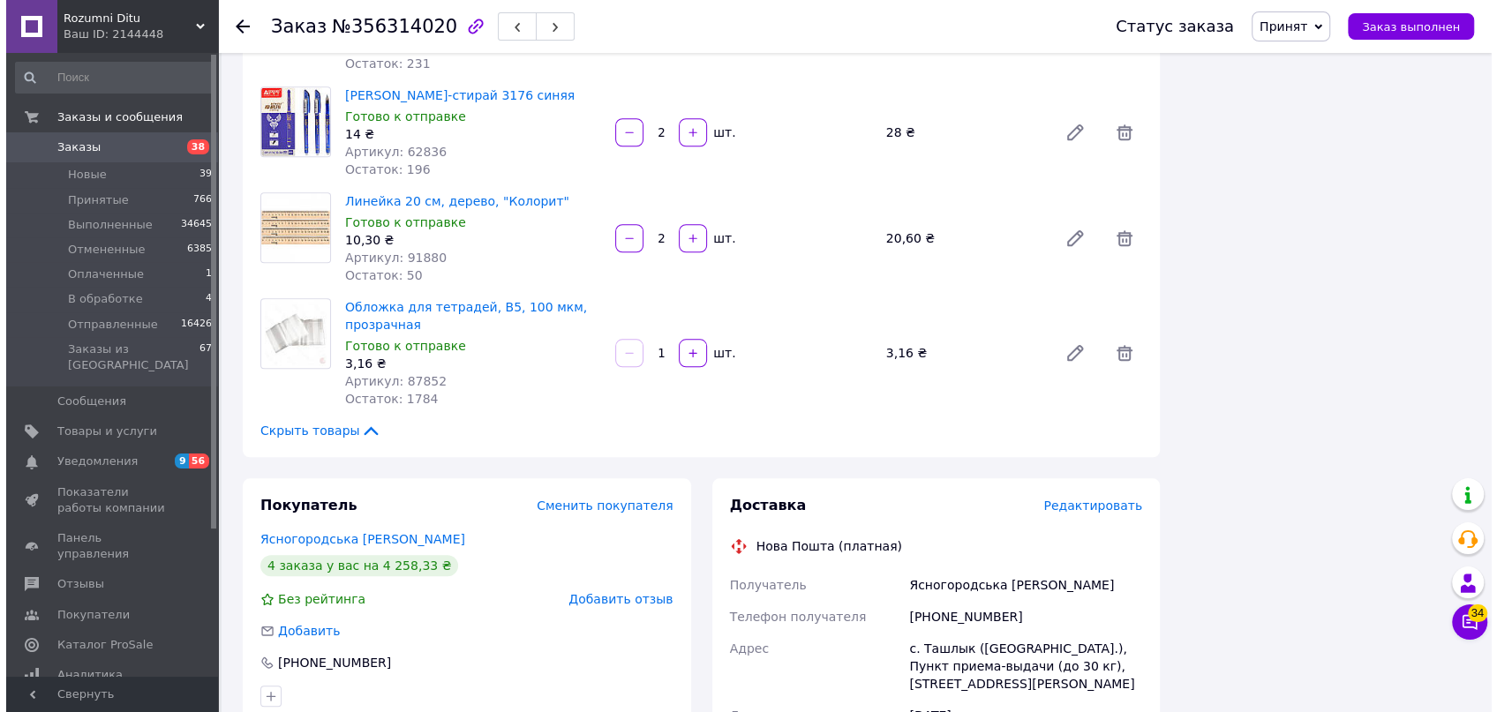
scroll to position [1524, 0]
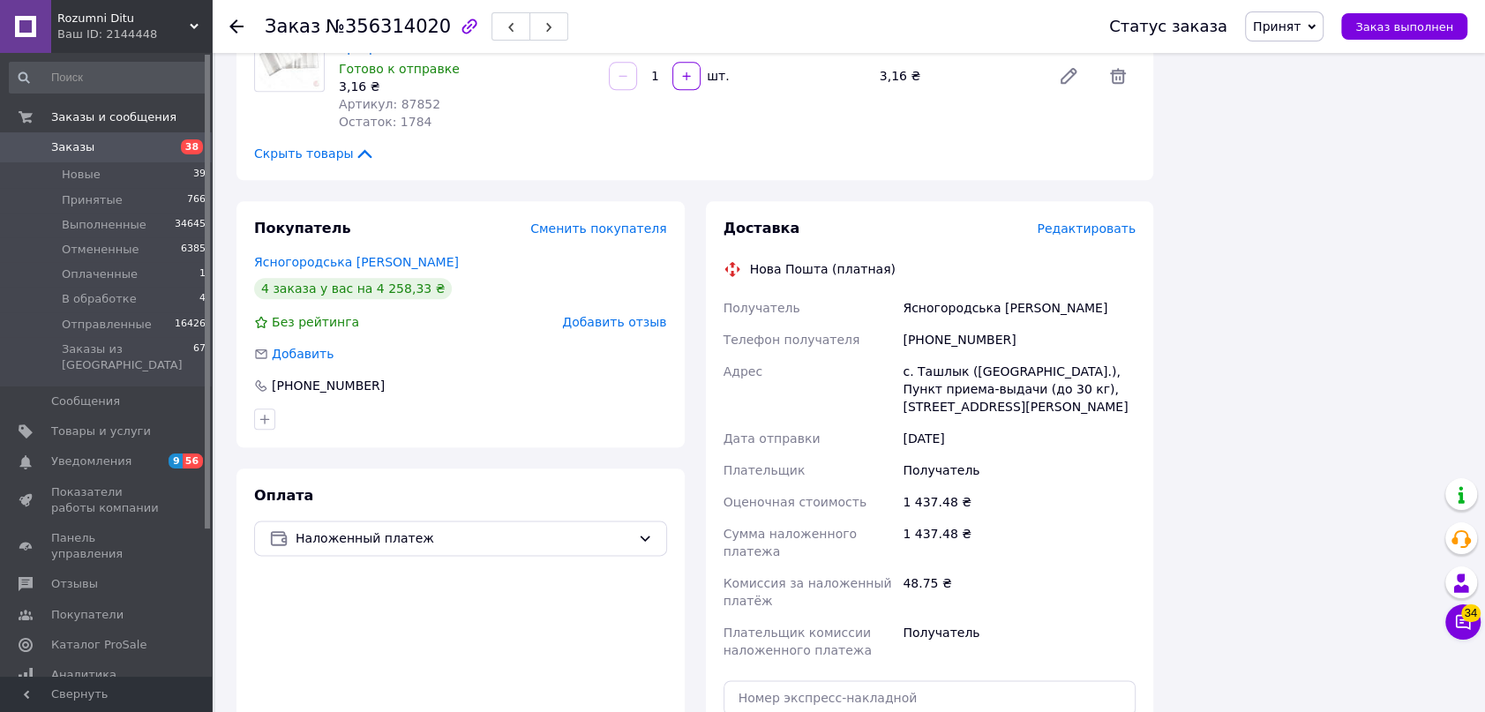
click at [1091, 222] on span "Редактировать" at bounding box center [1086, 229] width 99 height 14
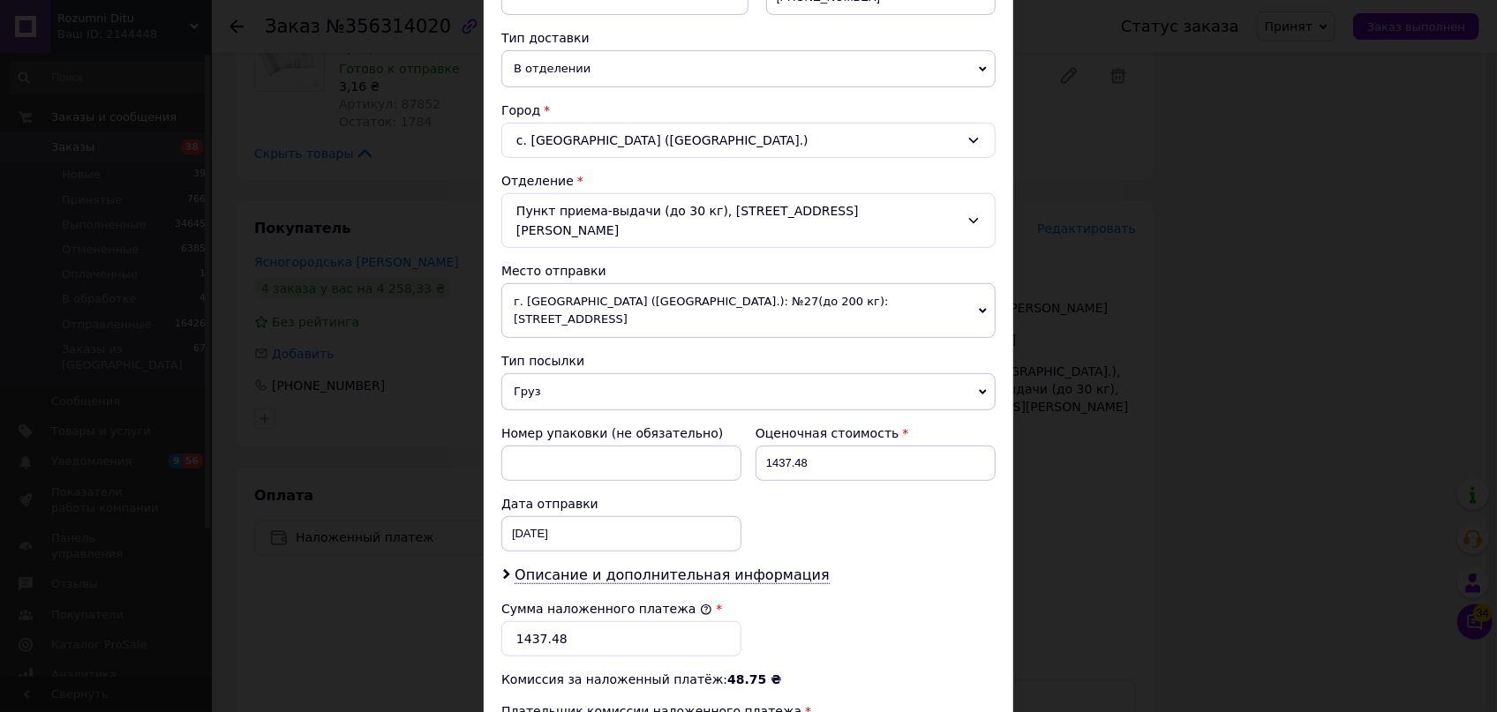
scroll to position [401, 0]
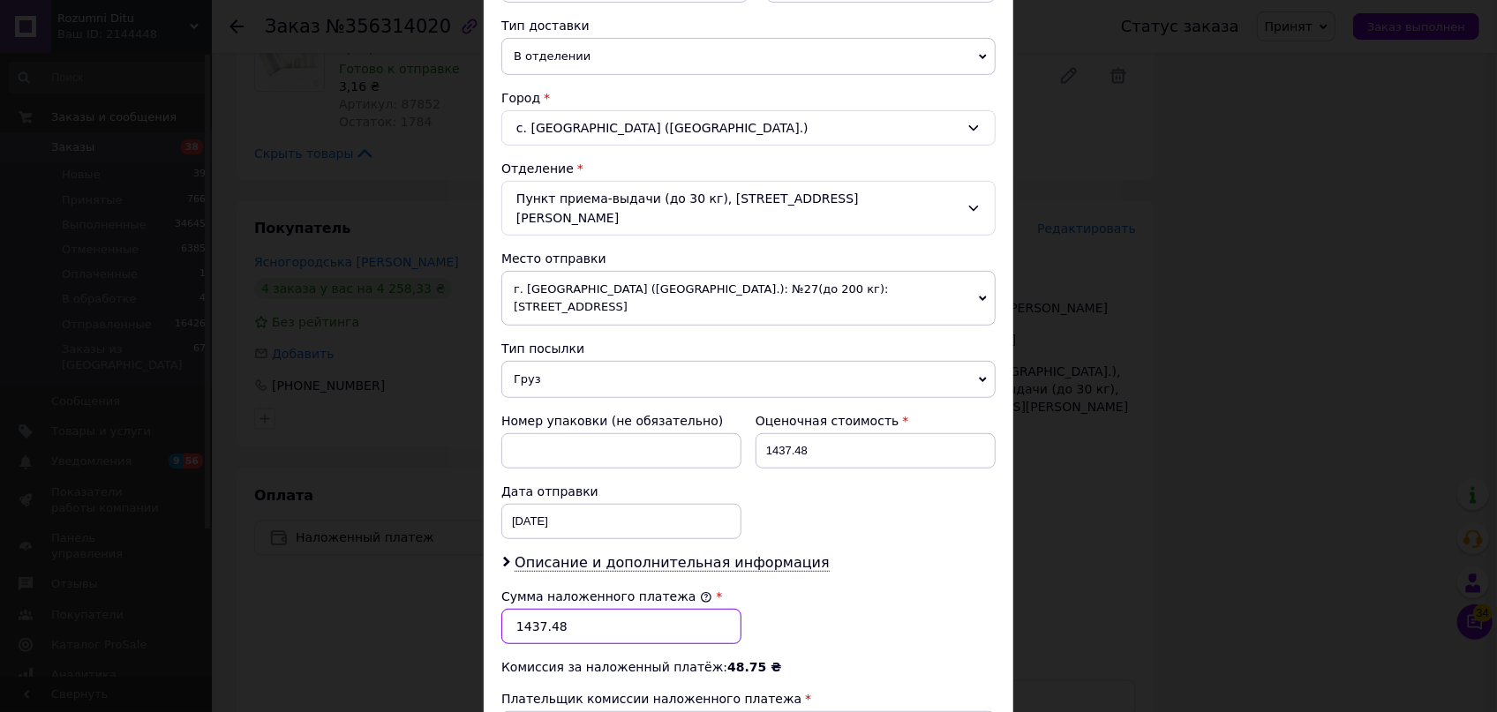
click at [575, 609] on input "1437.48" at bounding box center [621, 626] width 240 height 35
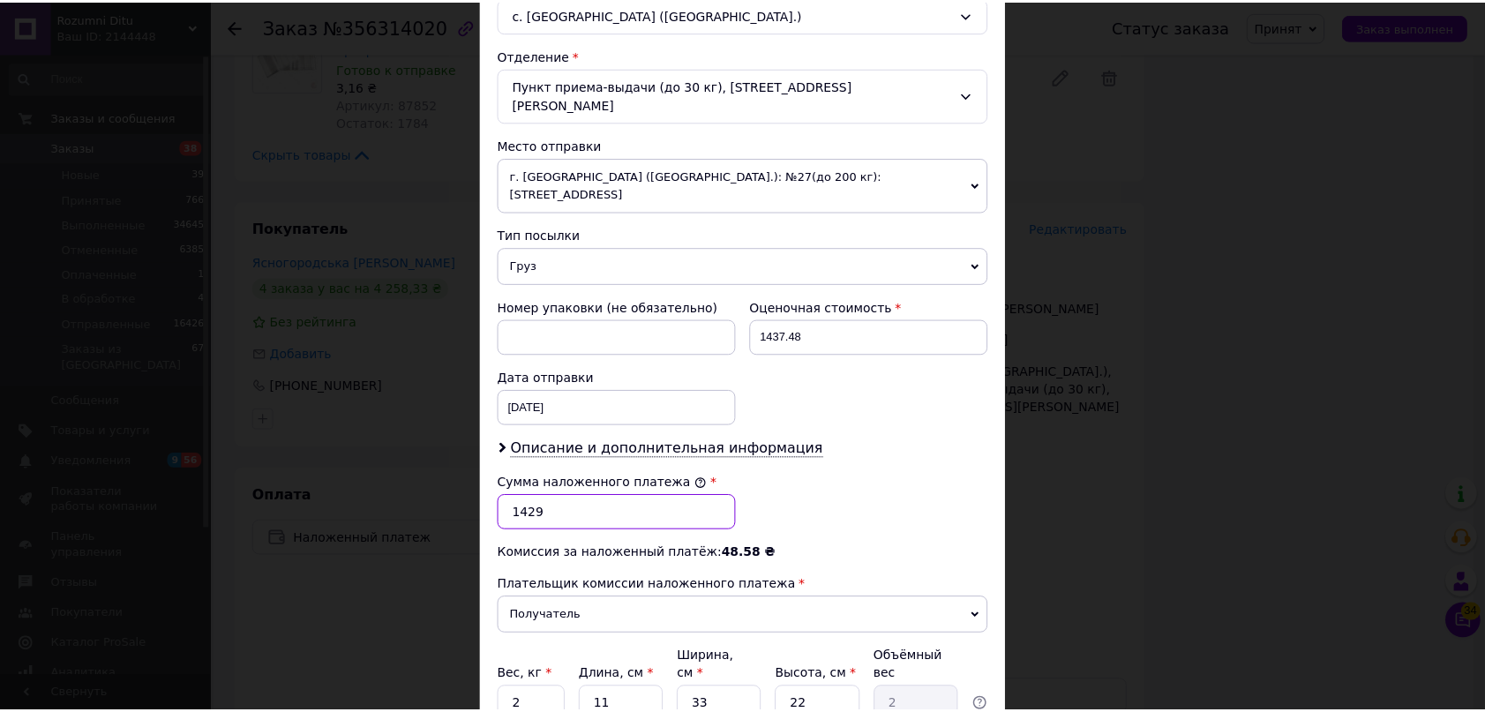
scroll to position [631, 0]
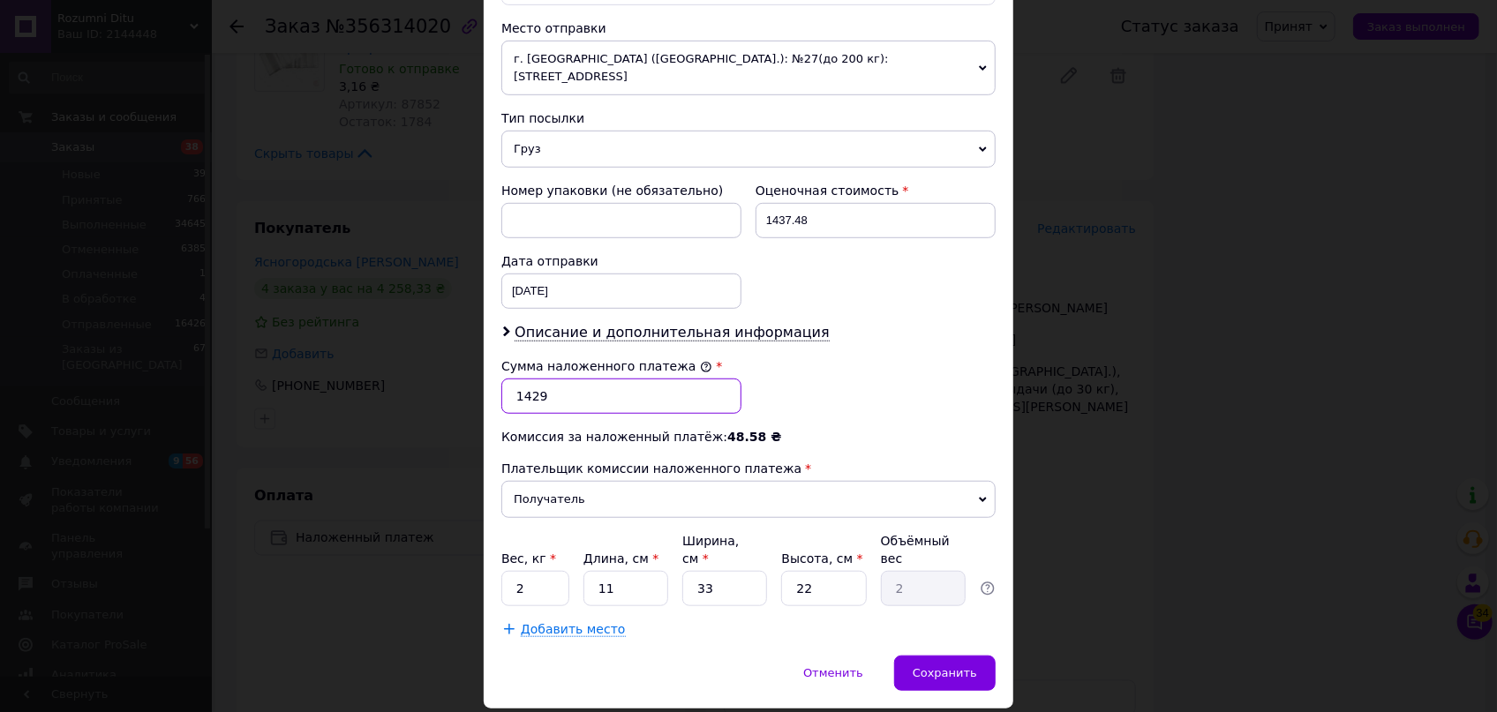
type input "1429"
drag, startPoint x: 614, startPoint y: 531, endPoint x: 572, endPoint y: 525, distance: 42.8
click at [572, 532] on div "Вес, кг * 2 Длина, см * 11 Ширина, см * 33 Высота, см * 22 Объёмный вес 2" at bounding box center [748, 569] width 494 height 74
type input "3"
type input "0.54"
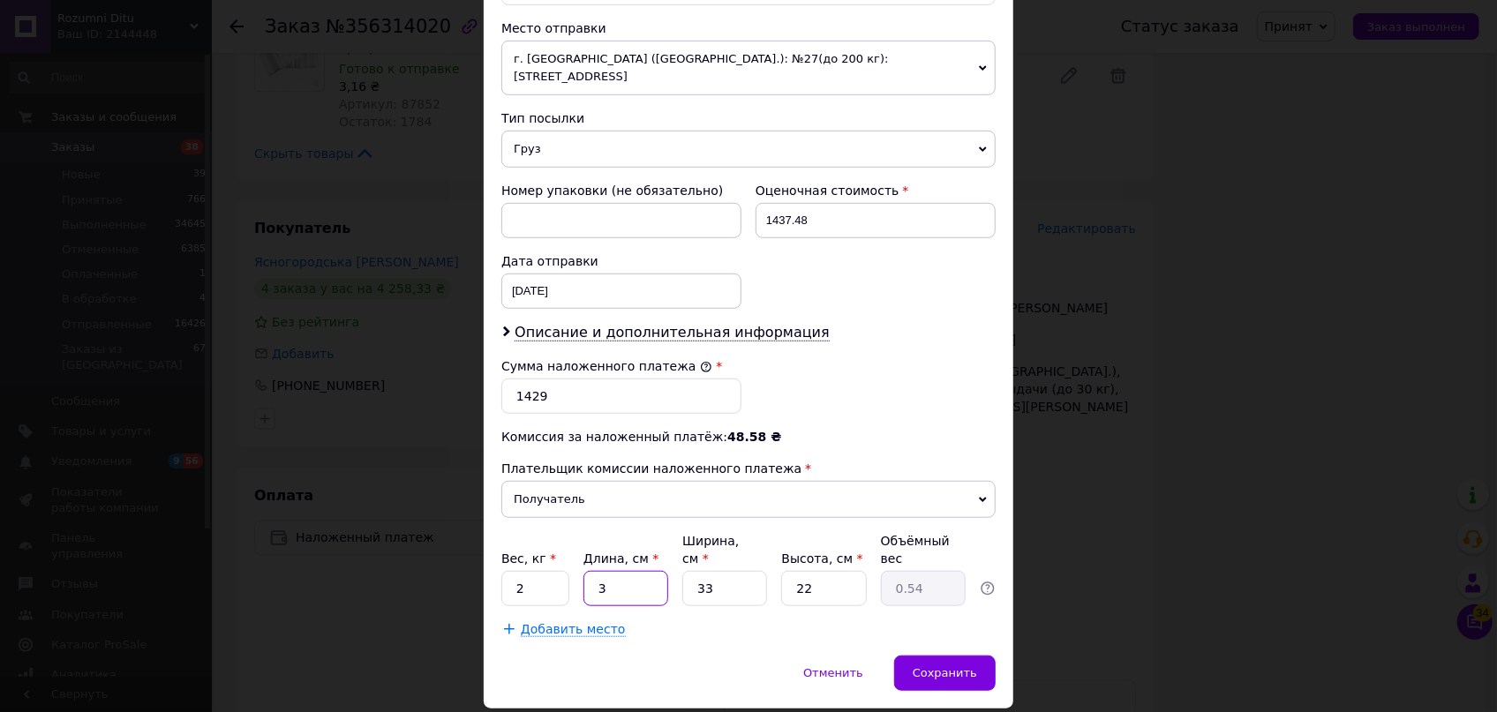
type input "37"
type input "6.72"
type input "37"
drag, startPoint x: 723, startPoint y: 530, endPoint x: 645, endPoint y: 526, distance: 77.7
click at [645, 532] on div "Вес, кг * 2 Длина, см * 37 Ширина, см * 33 Высота, см * 22 Объёмный вес 6.72" at bounding box center [748, 569] width 494 height 74
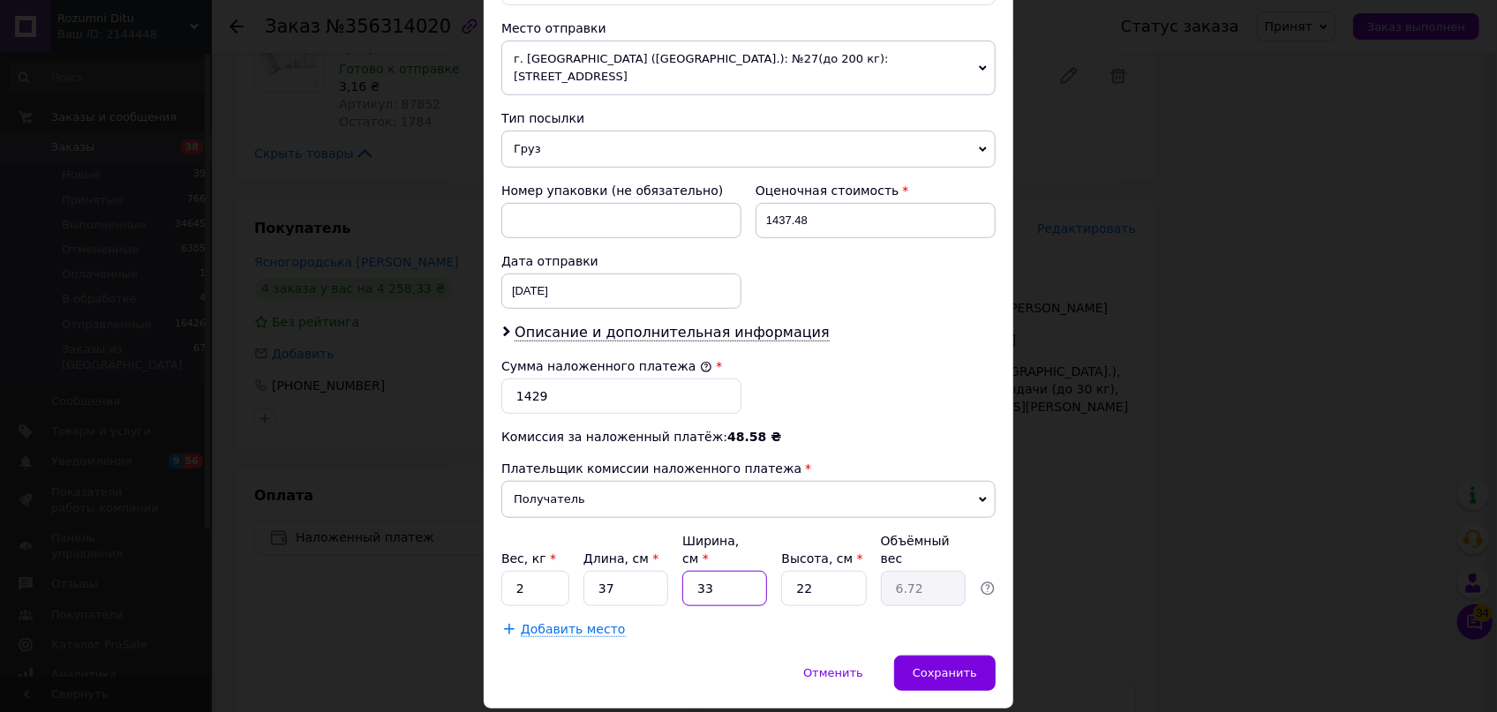
type input "2"
type input "0.41"
type input "25"
type input "5.09"
type input "25"
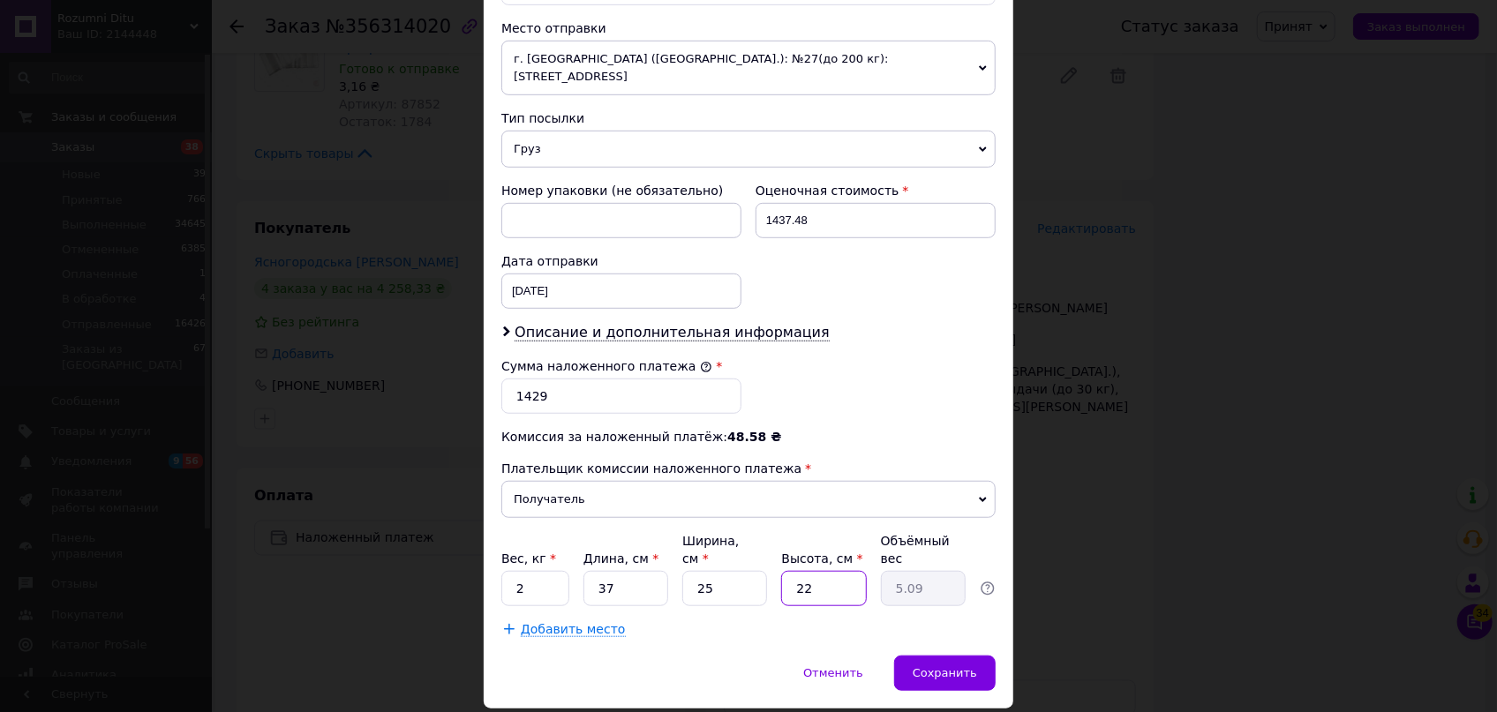
drag, startPoint x: 800, startPoint y: 523, endPoint x: 765, endPoint y: 523, distance: 34.4
click at [765, 532] on div "Вес, кг * 2 Длина, см * 37 Ширина, см * 25 Высота, см * 22 Объёмный вес 5.09" at bounding box center [748, 569] width 494 height 74
drag, startPoint x: 837, startPoint y: 538, endPoint x: 765, endPoint y: 526, distance: 73.4
click at [765, 532] on div "Вес, кг * 2 Длина, см * 37 Ширина, см * 25 Высота, см * 22 Объёмный вес 5.09" at bounding box center [748, 569] width 494 height 74
type input "7"
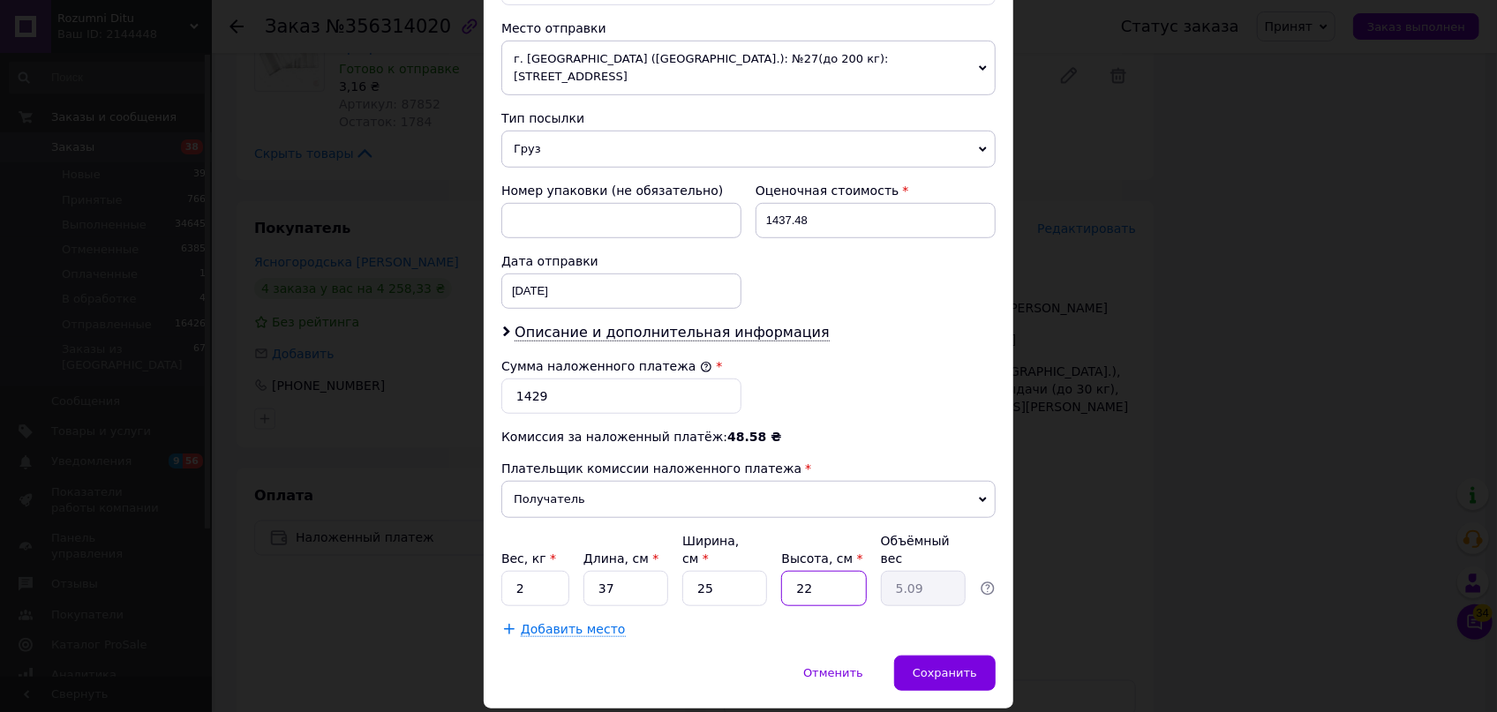
type input "1.62"
type input "7"
click at [530, 571] on input "2" at bounding box center [535, 588] width 68 height 35
type input "1"
click at [965, 666] on span "Сохранить" at bounding box center [945, 672] width 64 height 13
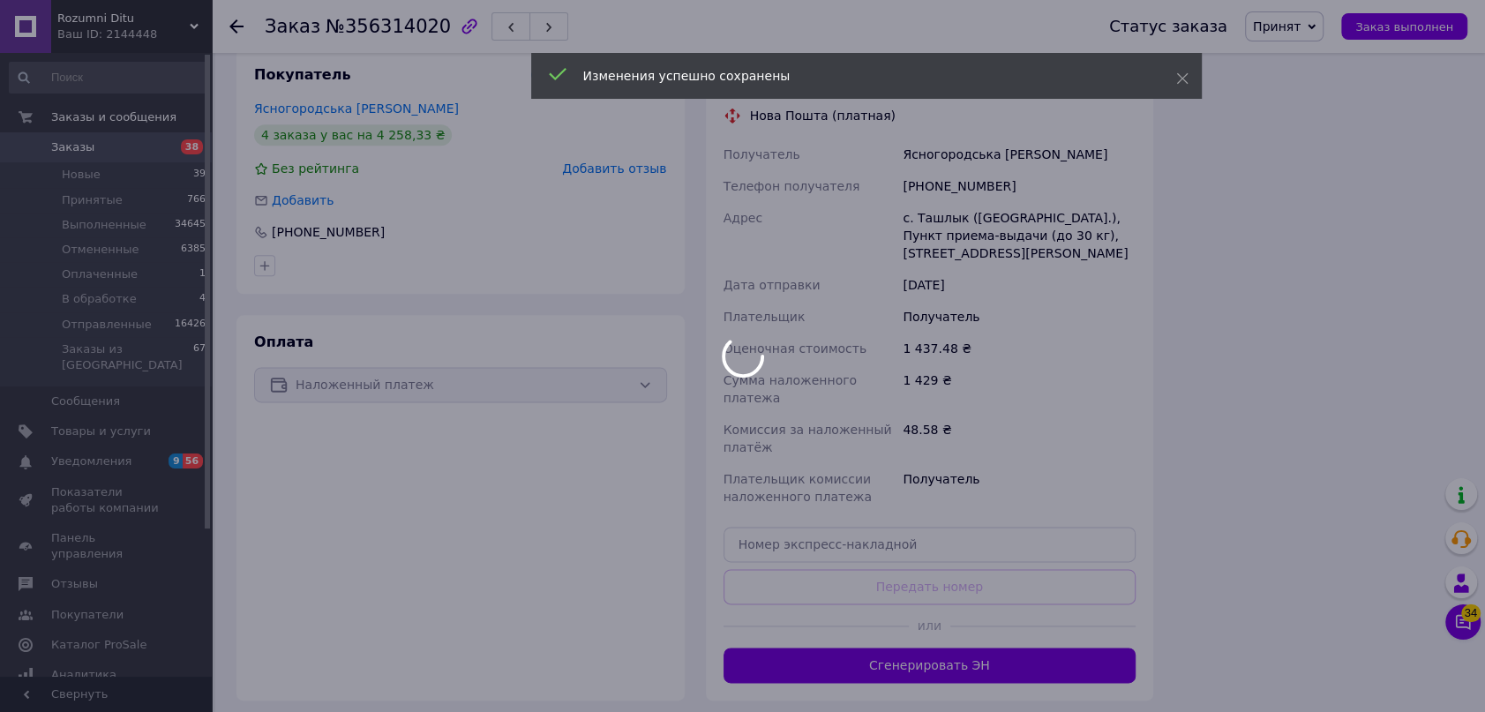
scroll to position [1685, 0]
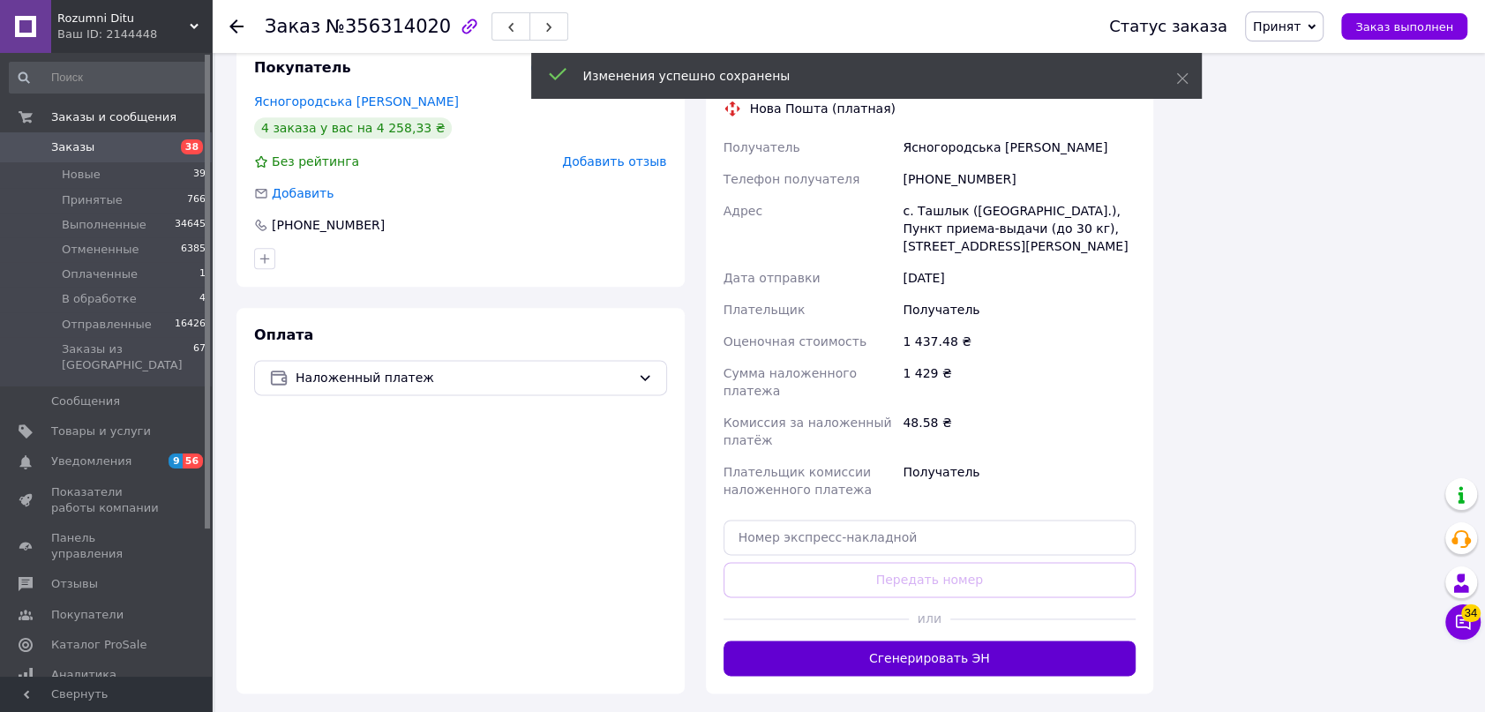
click at [988, 641] on button "Сгенерировать ЭН" at bounding box center [930, 658] width 413 height 35
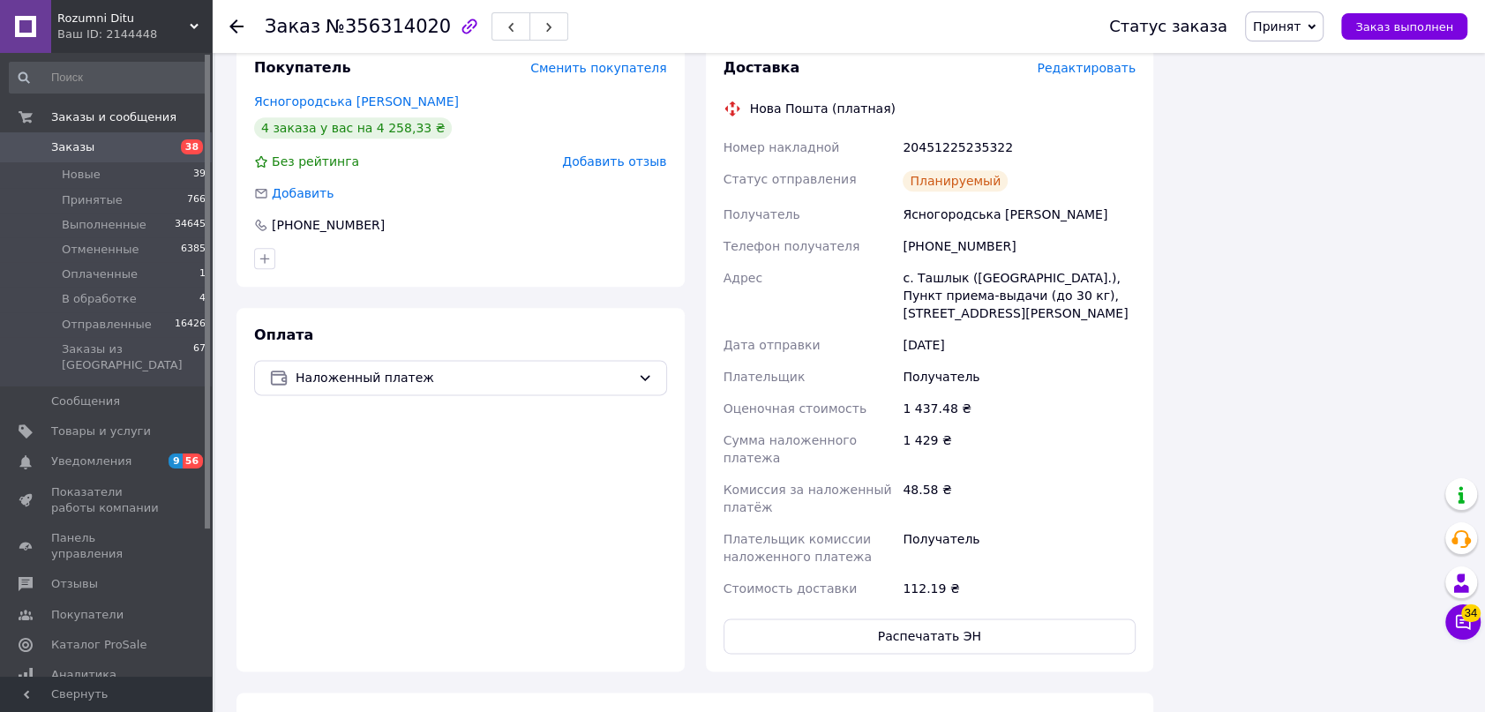
click at [1297, 33] on span "Принят" at bounding box center [1277, 26] width 48 height 14
click at [1308, 165] on li "Отправленные" at bounding box center [1300, 167] width 108 height 26
click at [237, 24] on icon at bounding box center [236, 26] width 14 height 14
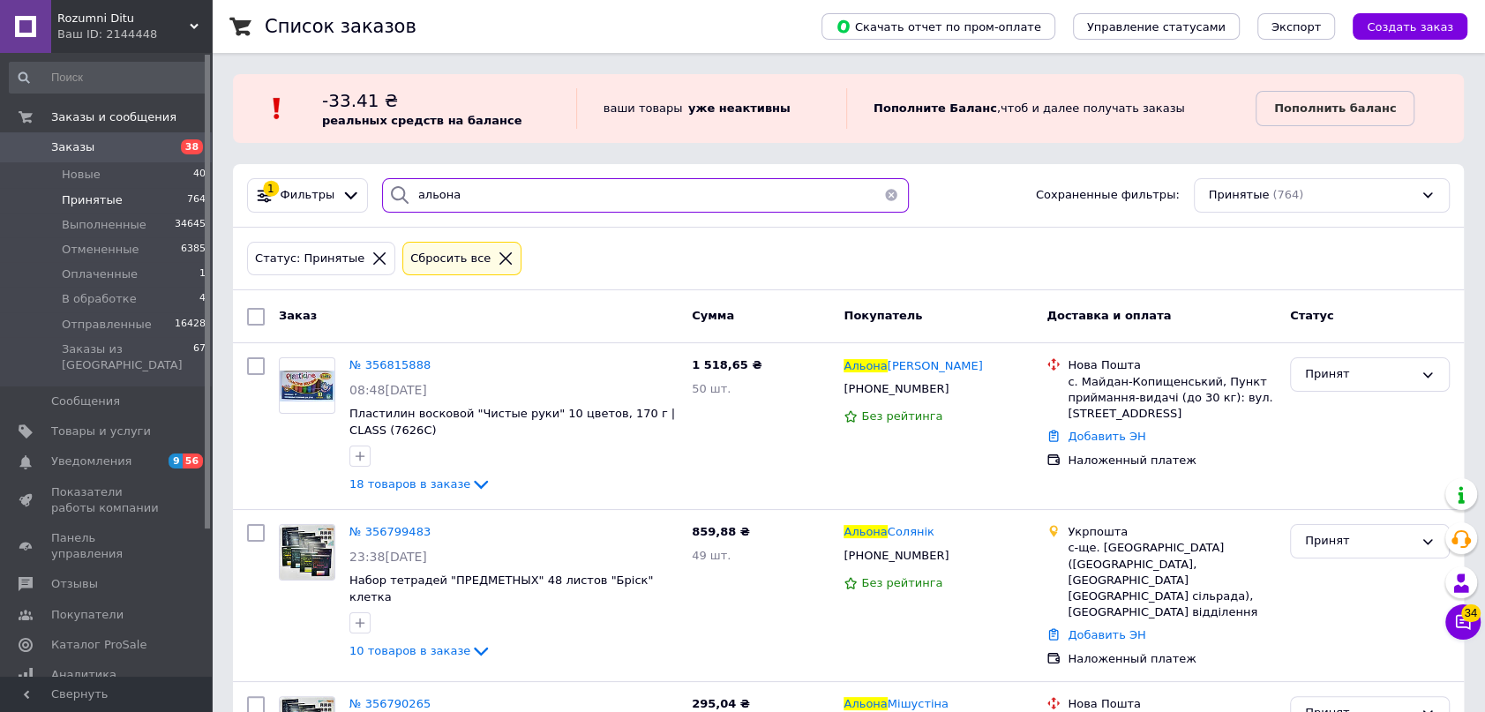
drag, startPoint x: 535, startPoint y: 195, endPoint x: 256, endPoint y: 154, distance: 281.8
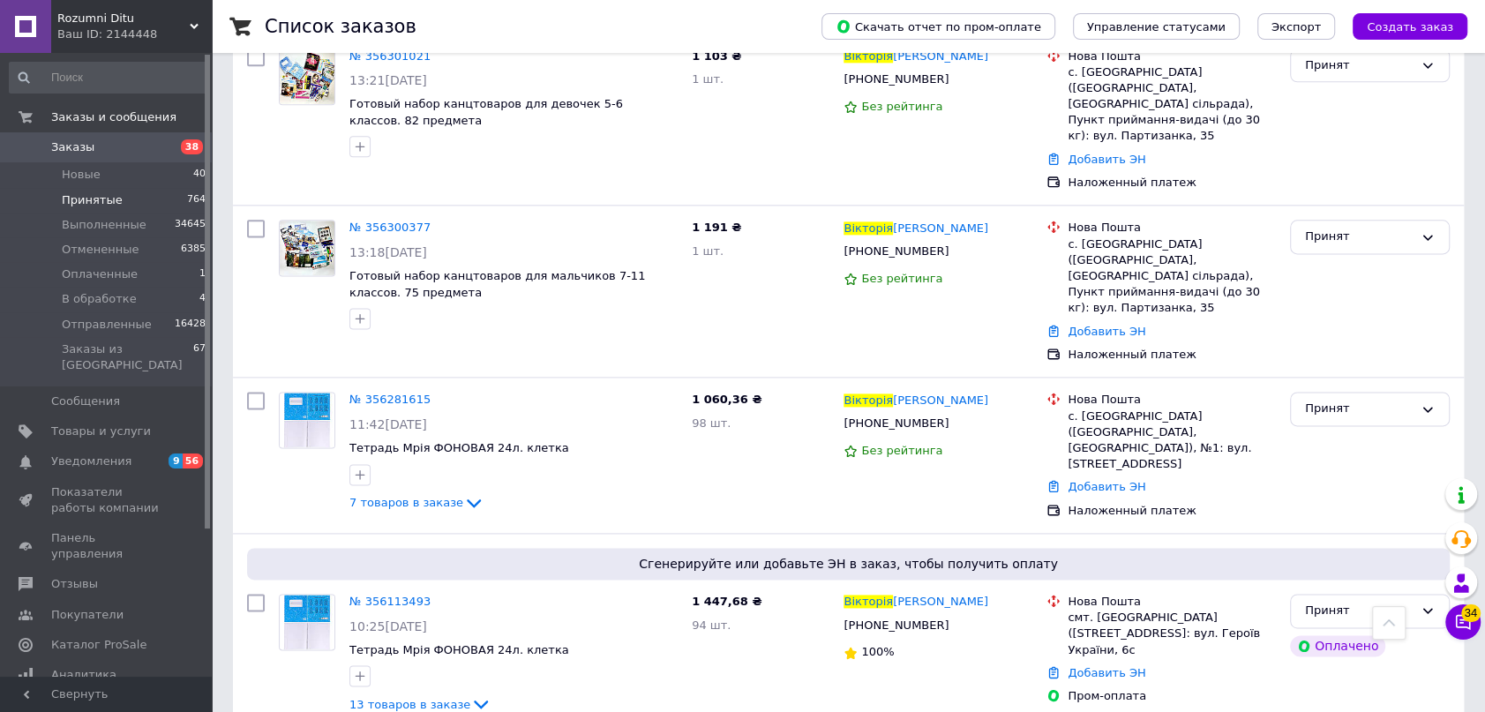
scroll to position [1844, 0]
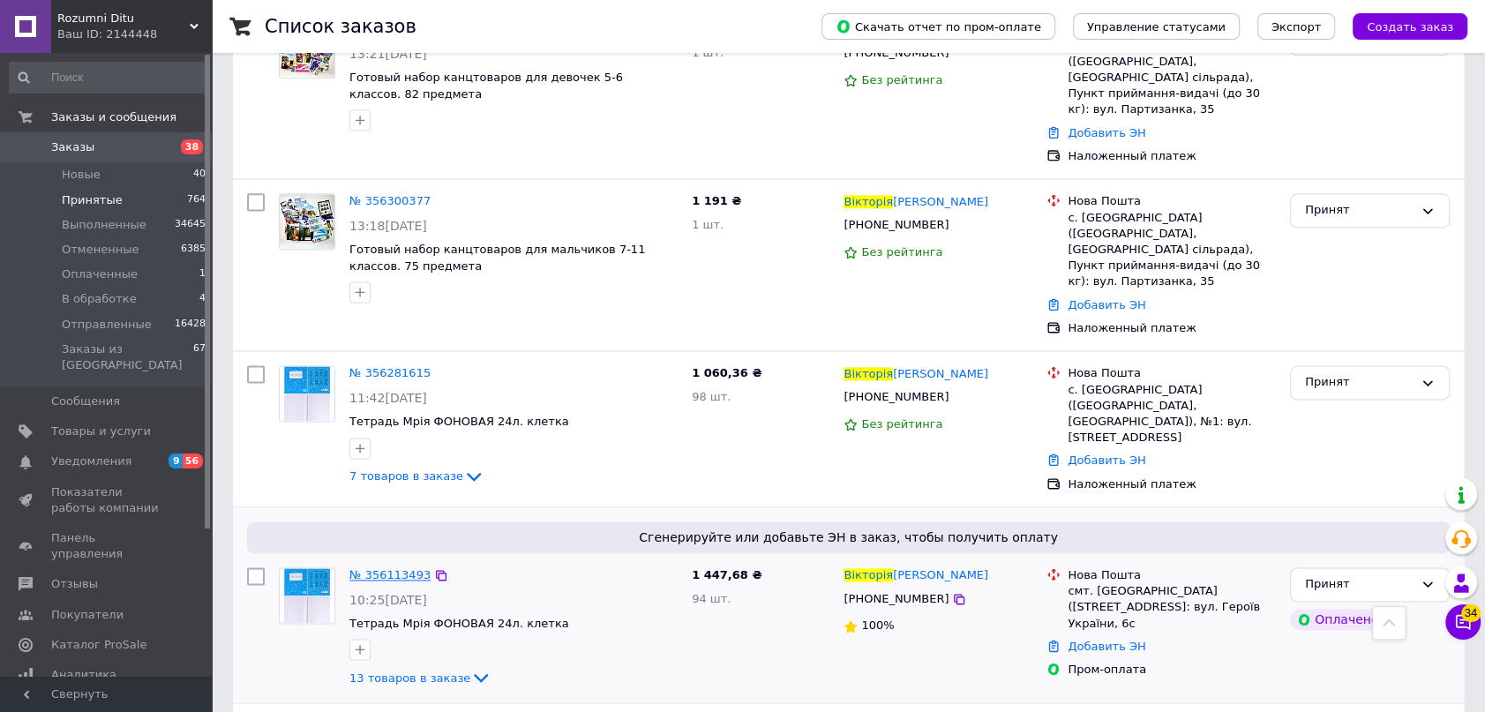
type input "[PERSON_NAME]"
click at [378, 568] on span "№ 356113493" at bounding box center [389, 574] width 81 height 13
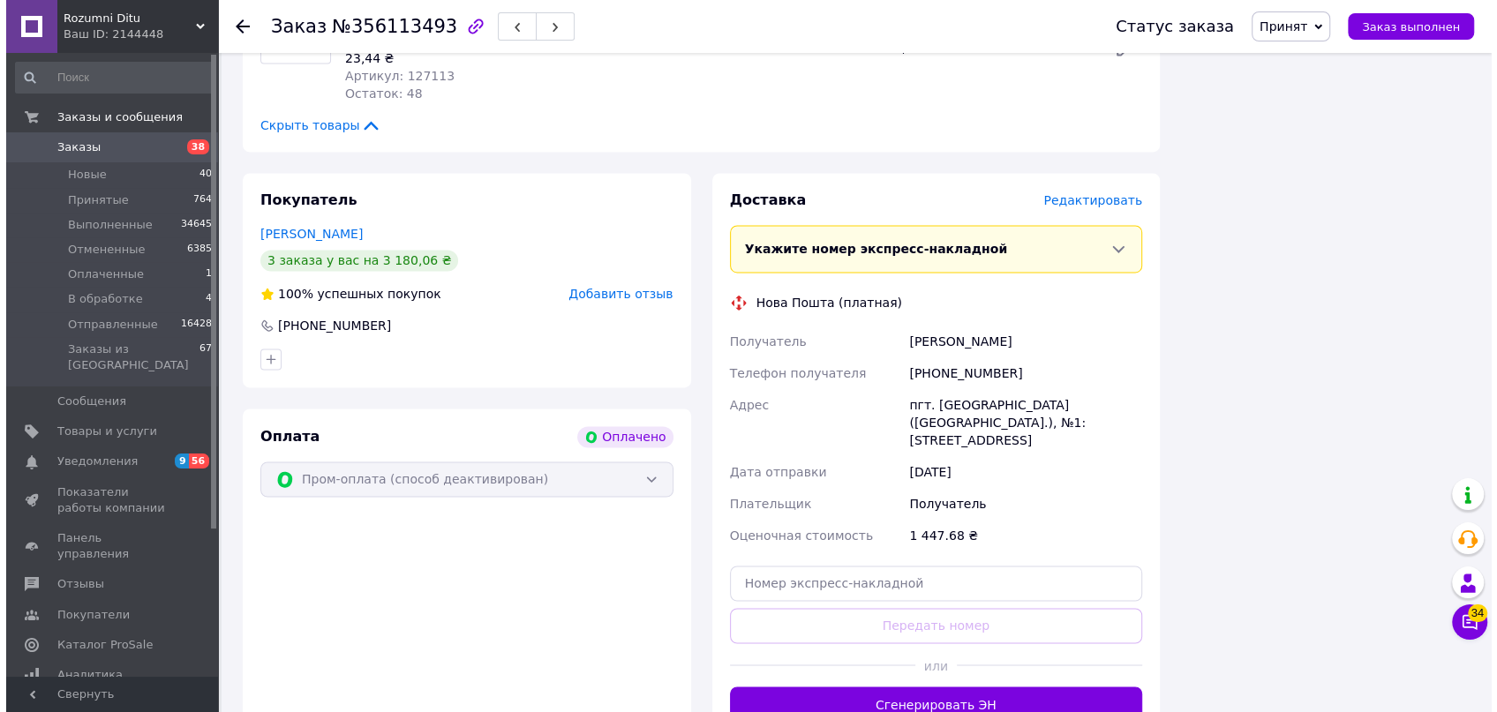
scroll to position [2085, 0]
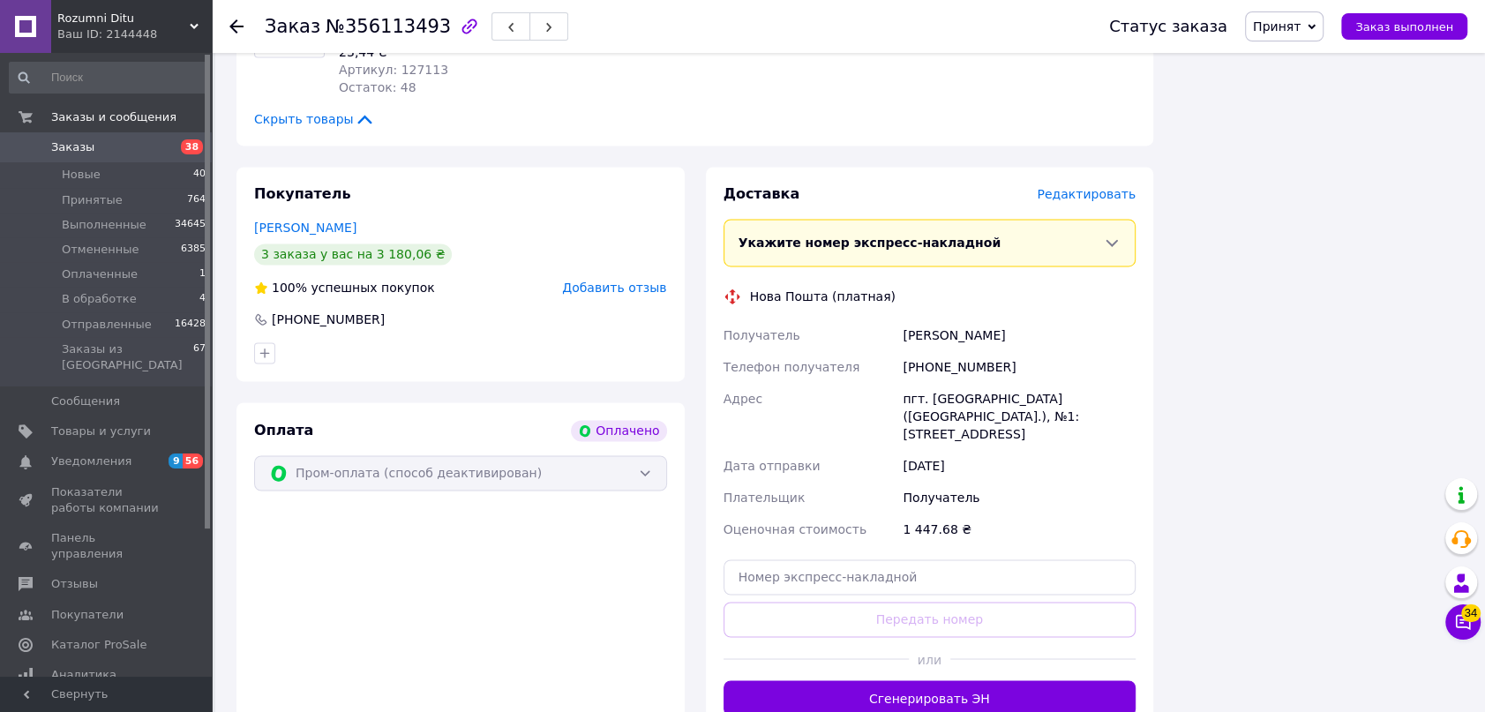
click at [1084, 187] on span "Редактировать" at bounding box center [1086, 194] width 99 height 14
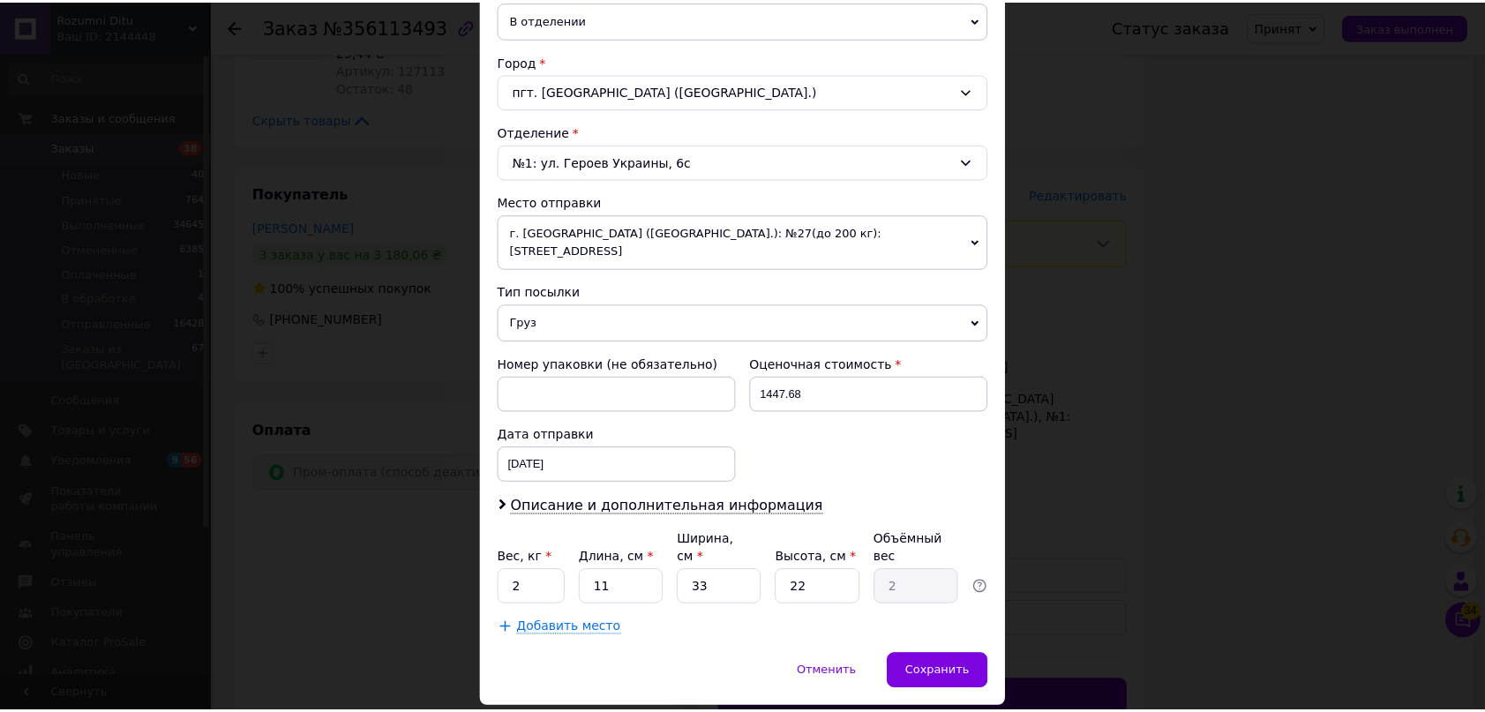
scroll to position [457, 0]
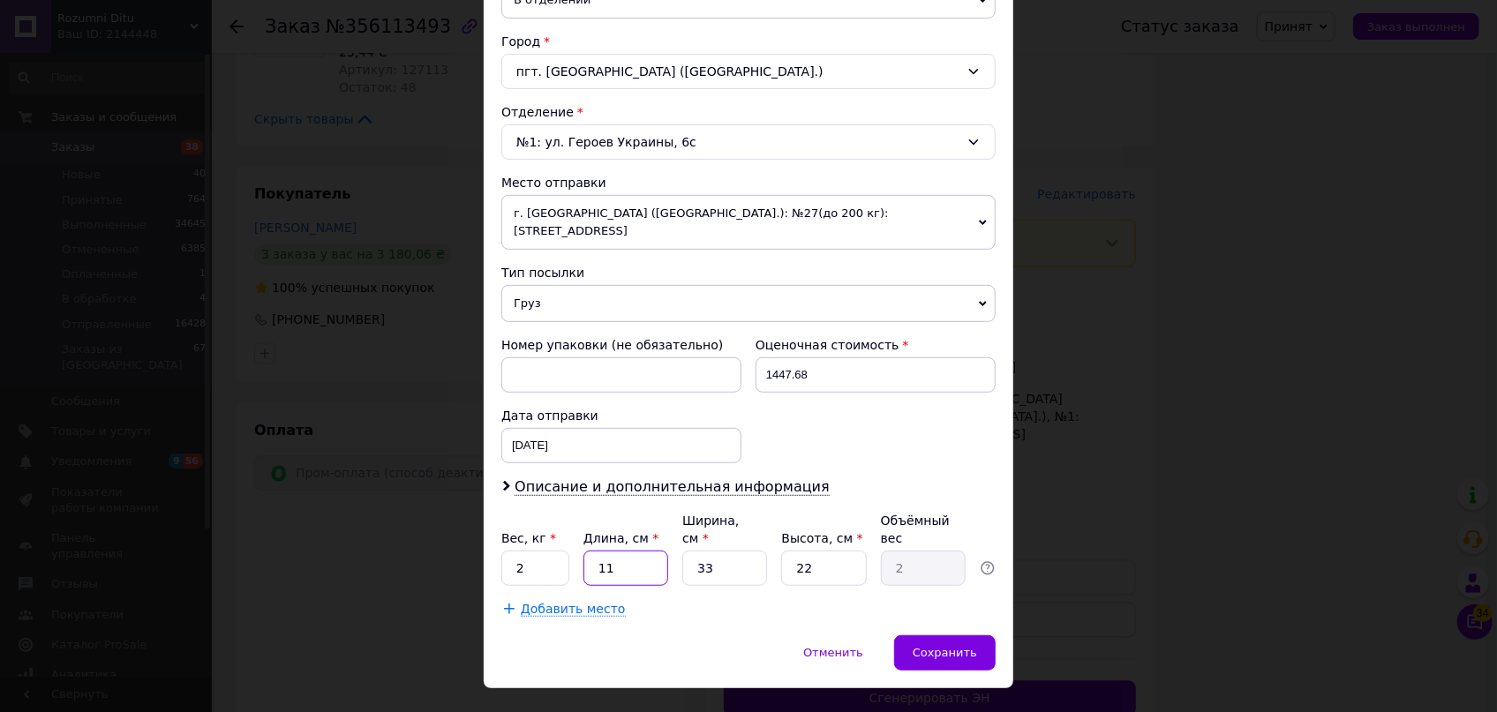
drag, startPoint x: 609, startPoint y: 521, endPoint x: 590, endPoint y: 516, distance: 19.9
click at [591, 551] on input "11" at bounding box center [625, 568] width 85 height 35
type input "3"
type input "0.54"
type input "37"
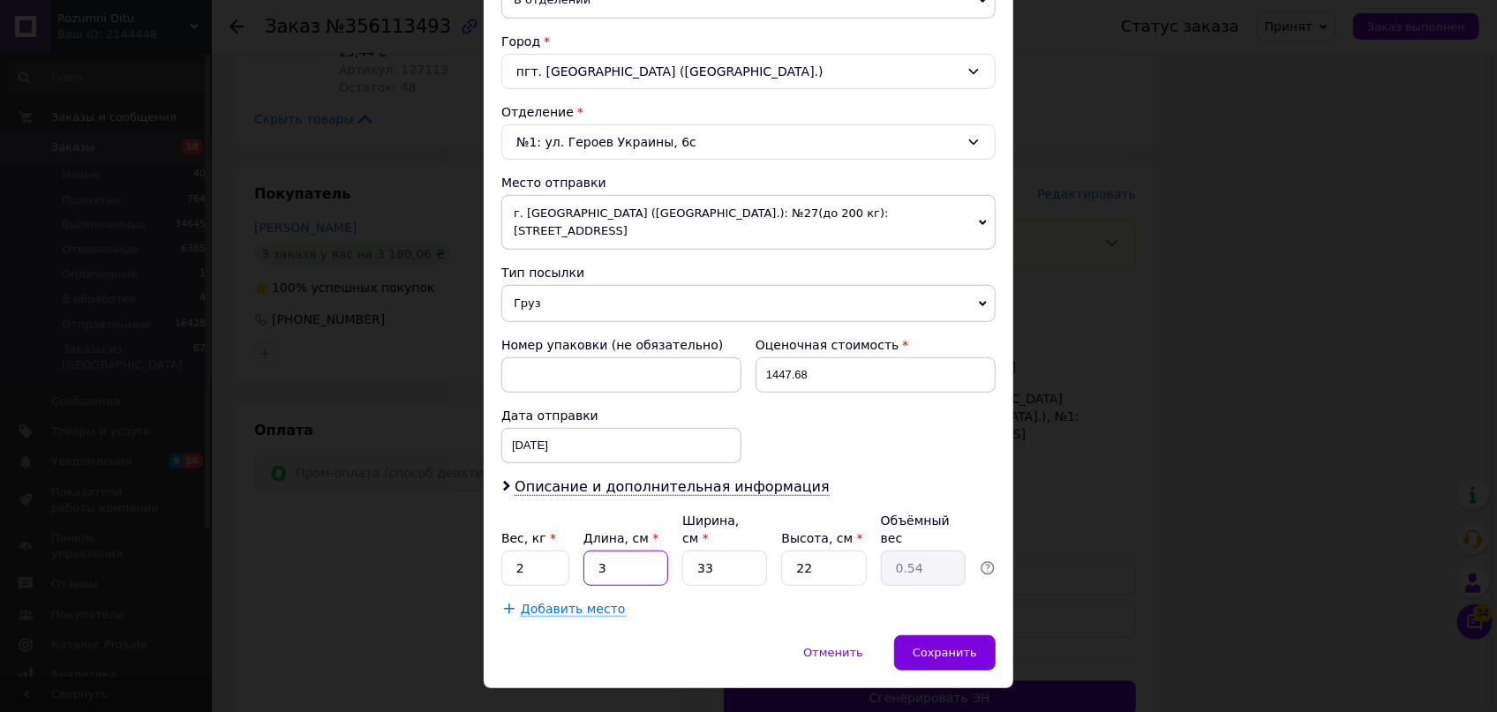
type input "6.72"
type input "37"
drag, startPoint x: 681, startPoint y: 525, endPoint x: 665, endPoint y: 519, distance: 17.9
click at [670, 522] on div "Вес, кг * 2 Длина, см * 37 Ширина, см * 33 Высота, см * 22 Объёмный вес 6.72" at bounding box center [748, 549] width 494 height 74
type input "2"
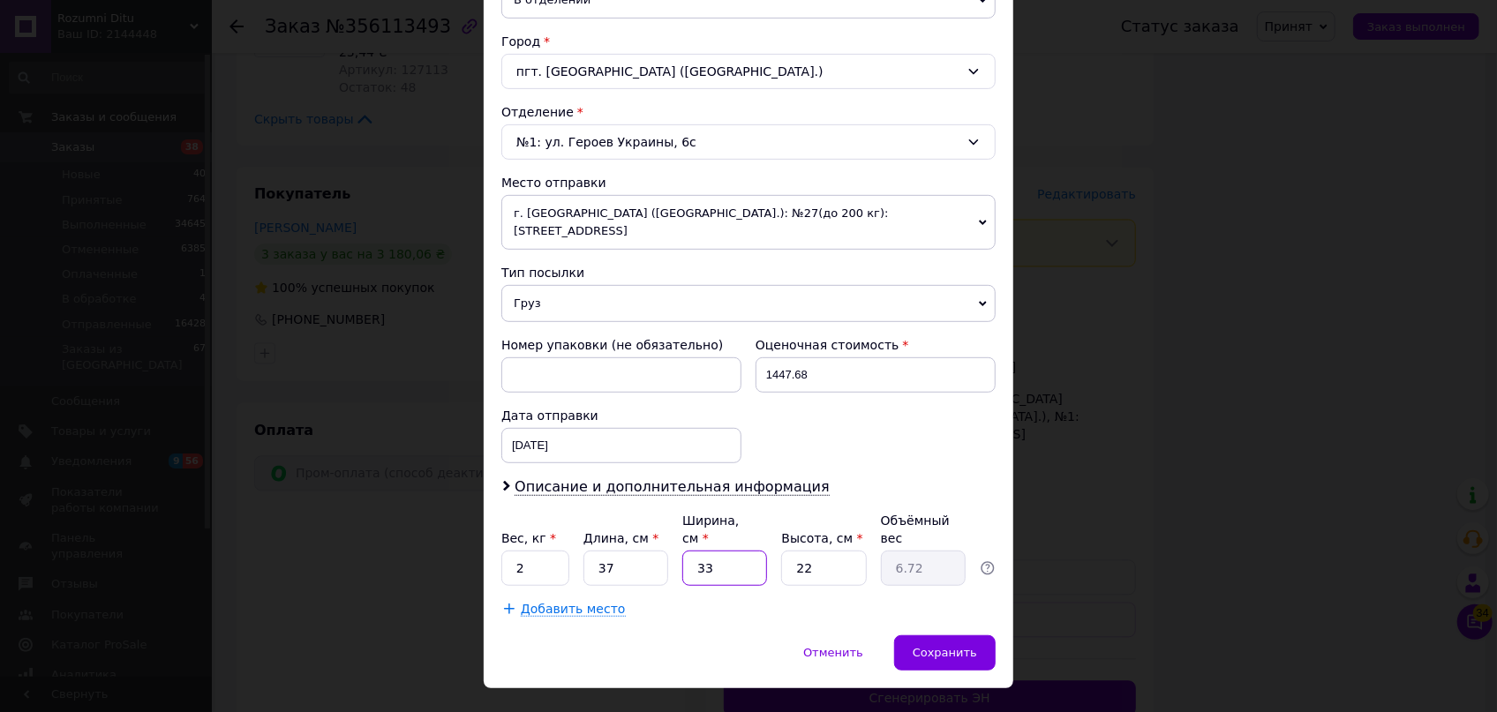
type input "0.41"
type input "25"
type input "5.09"
type input "25"
drag, startPoint x: 820, startPoint y: 530, endPoint x: 766, endPoint y: 521, distance: 54.6
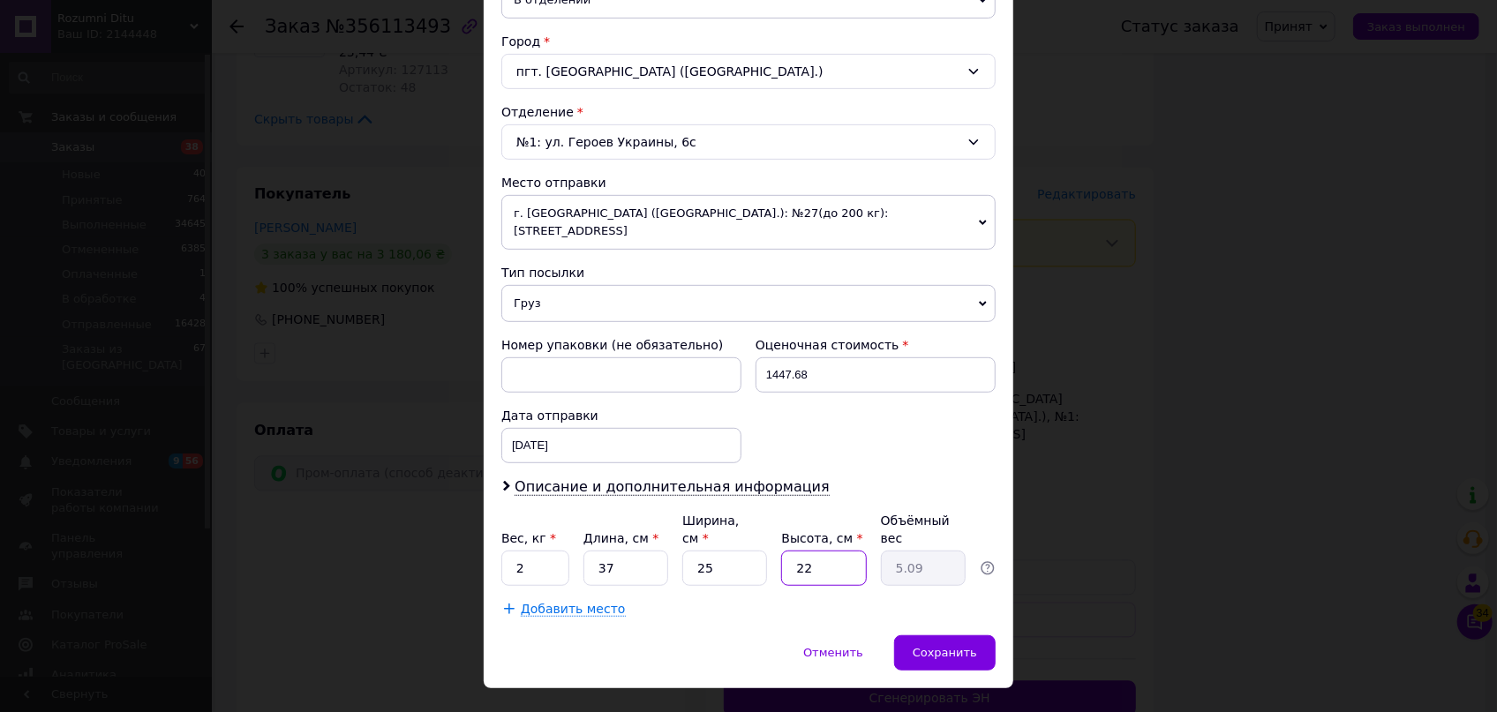
click at [776, 522] on div "Вес, кг * 2 Длина, см * 37 Ширина, см * 25 Высота, см * 22 Объёмный вес 5.09" at bounding box center [748, 549] width 494 height 74
type input "1"
type input "0.23"
type input "10"
type input "2.31"
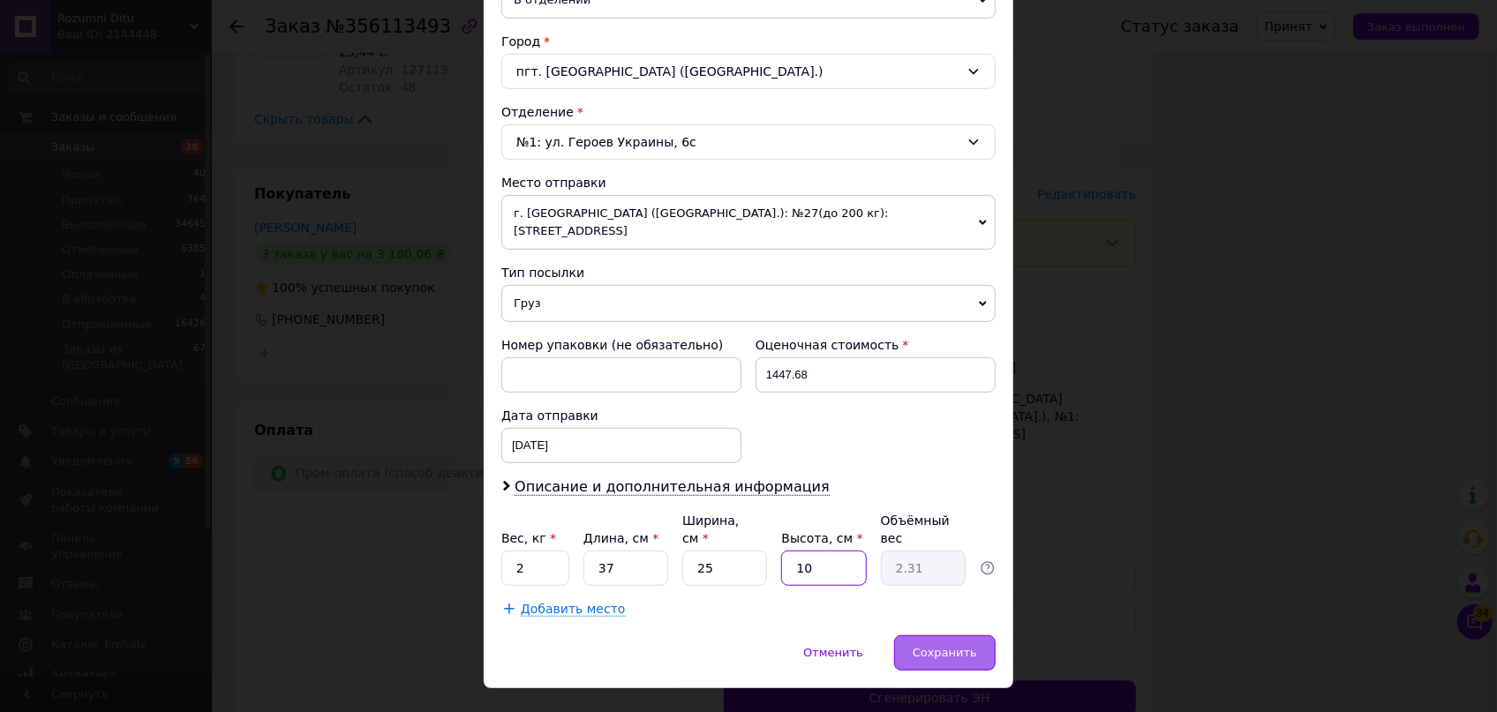
type input "10"
drag, startPoint x: 951, startPoint y: 610, endPoint x: 970, endPoint y: 616, distance: 19.5
click at [955, 646] on span "Сохранить" at bounding box center [945, 652] width 64 height 13
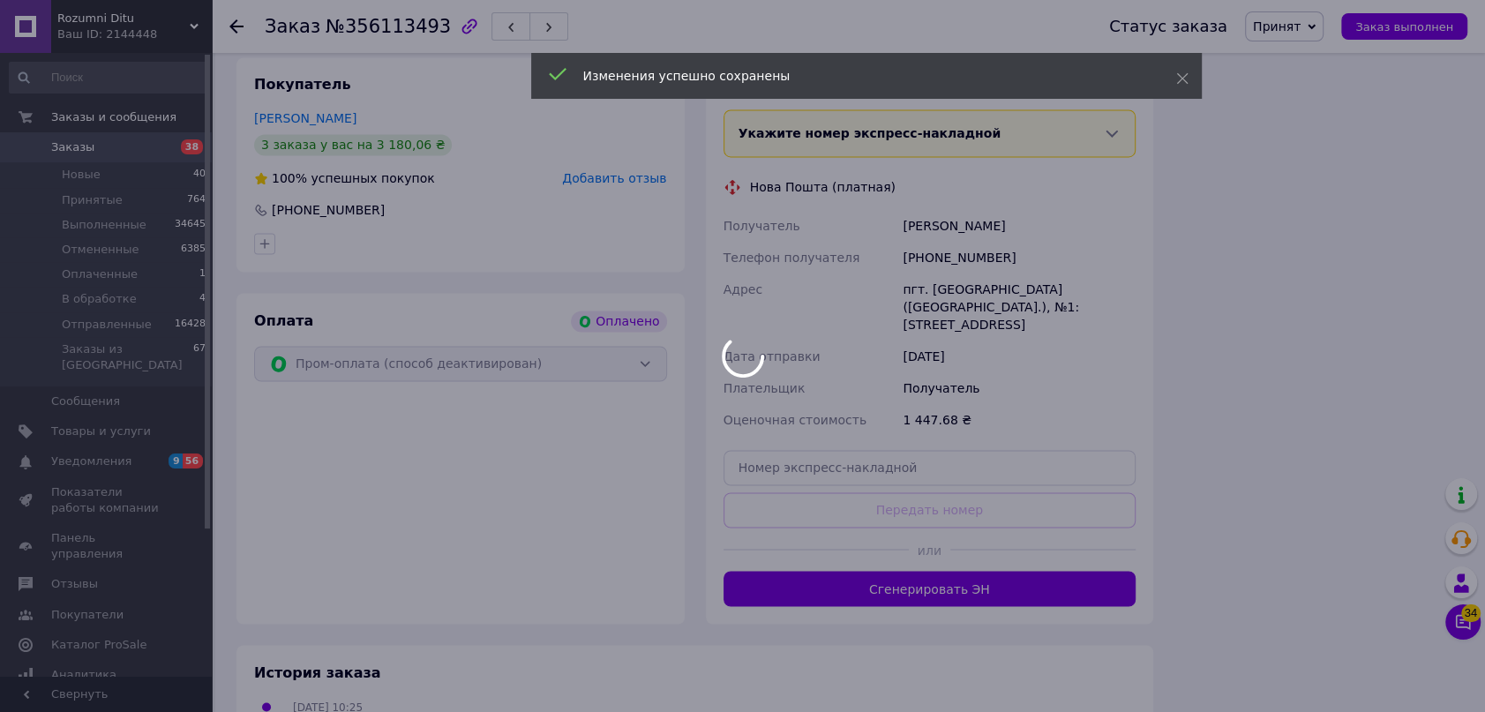
scroll to position [2292, 0]
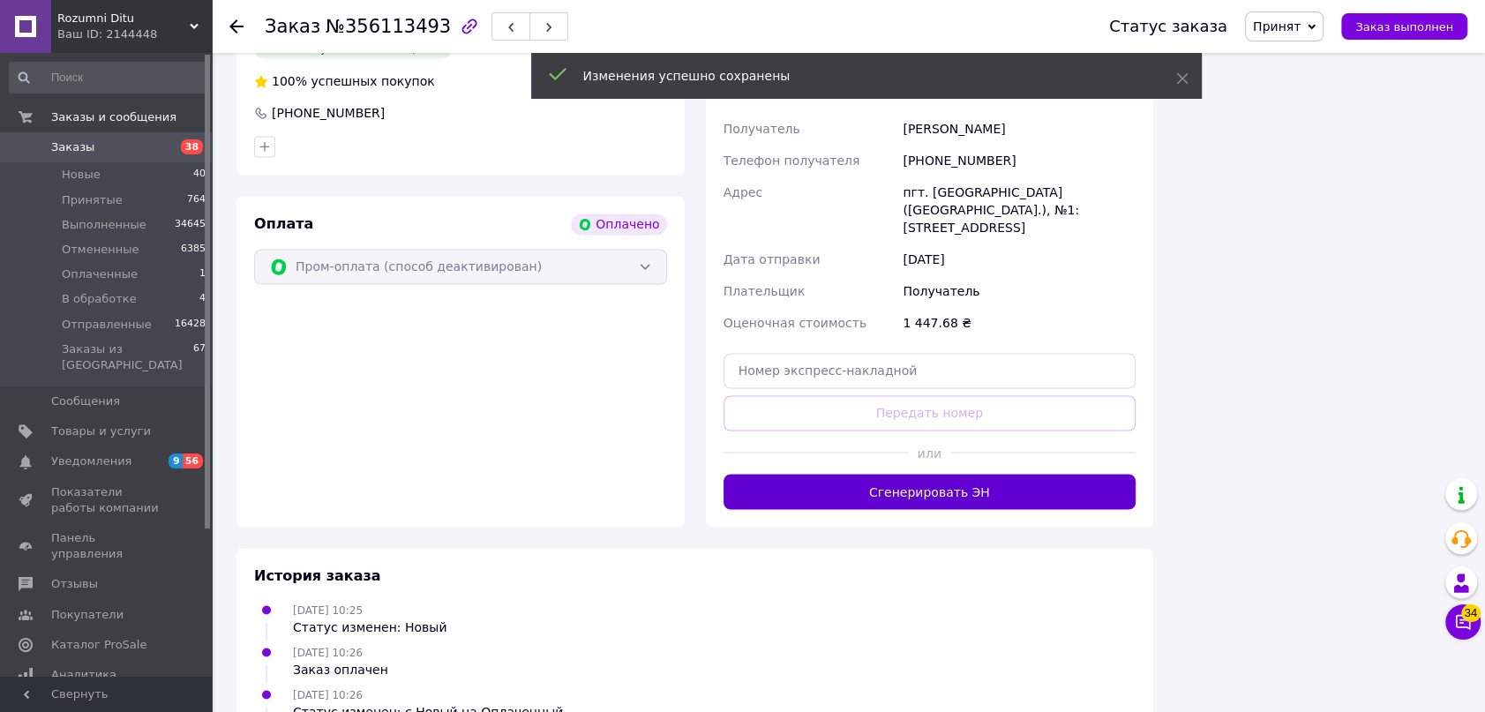
click at [930, 474] on button "Сгенерировать ЭН" at bounding box center [930, 491] width 413 height 35
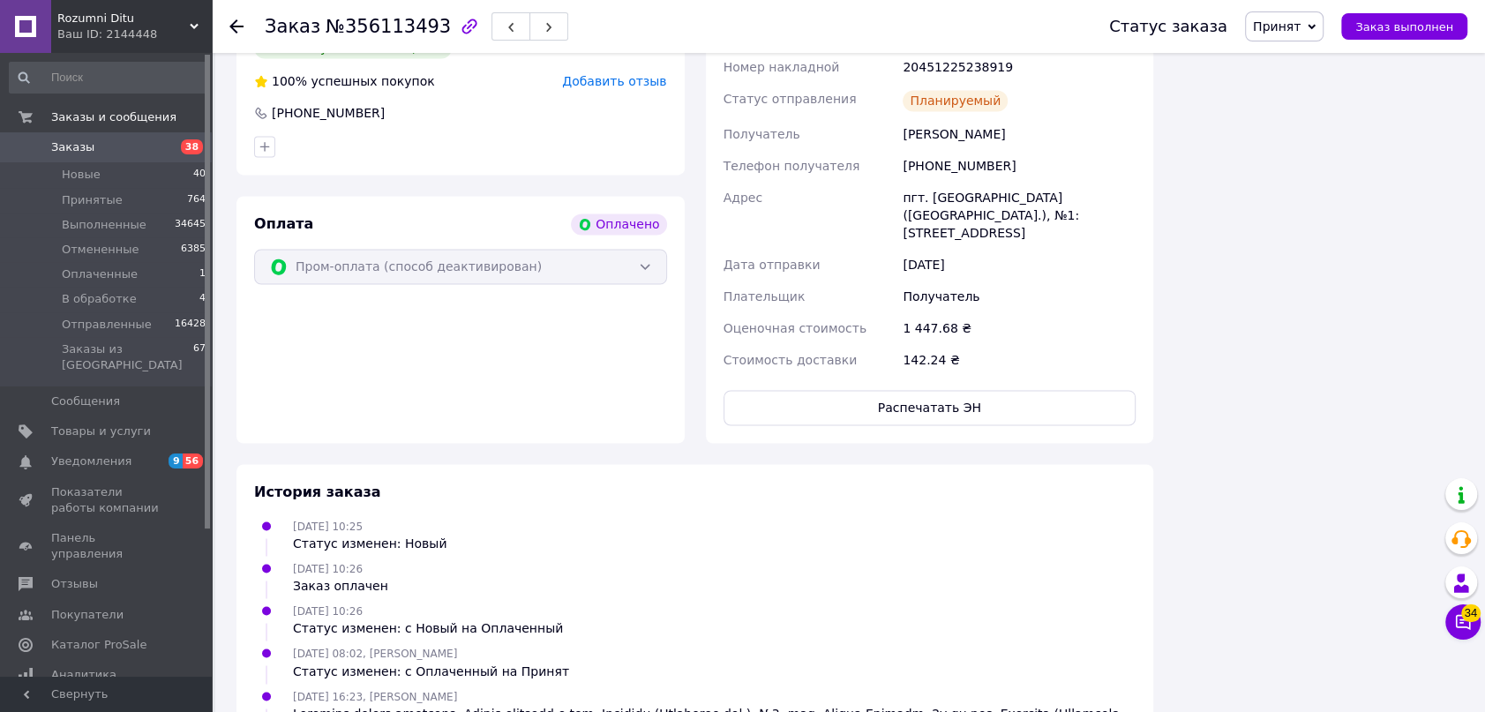
click at [1301, 30] on span "Принят" at bounding box center [1277, 26] width 48 height 14
click at [1328, 167] on li "Отправленные" at bounding box center [1300, 167] width 108 height 26
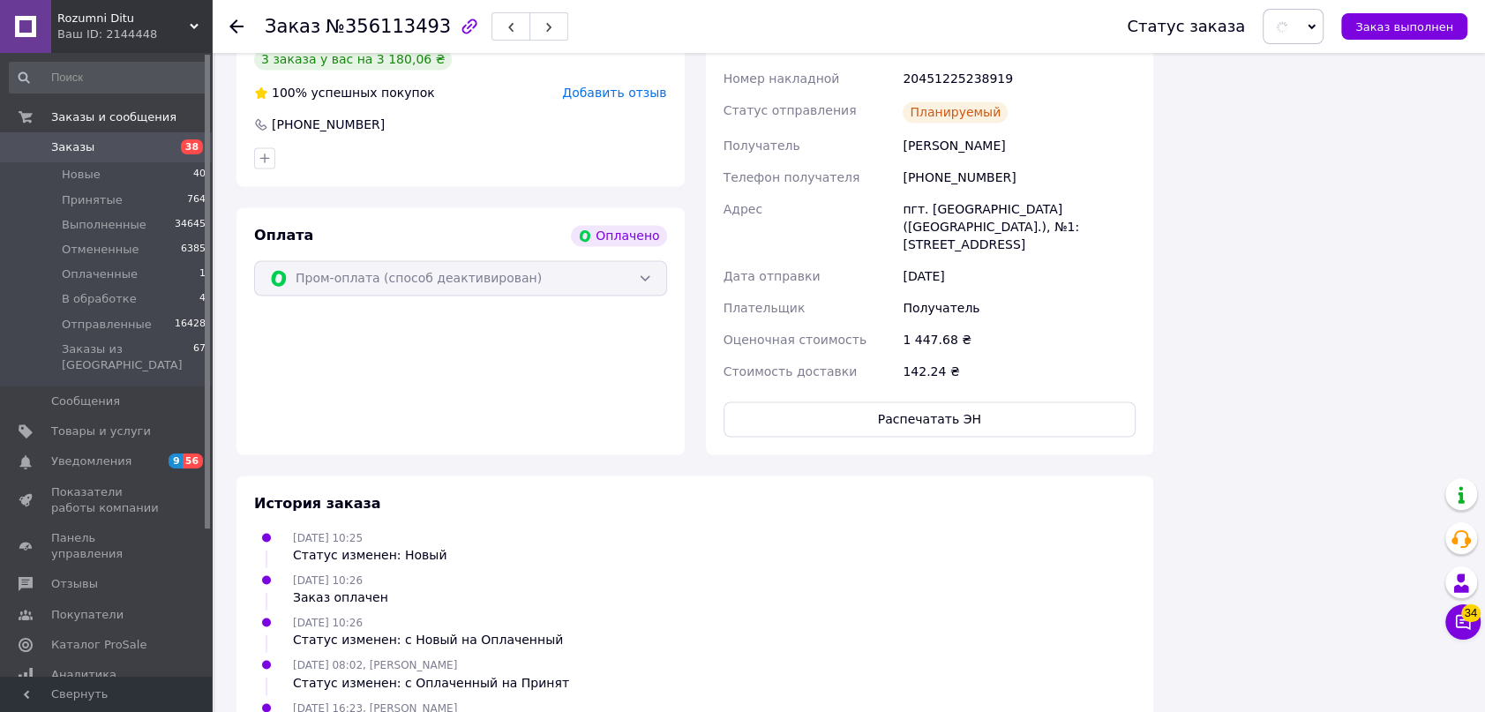
scroll to position [2051, 0]
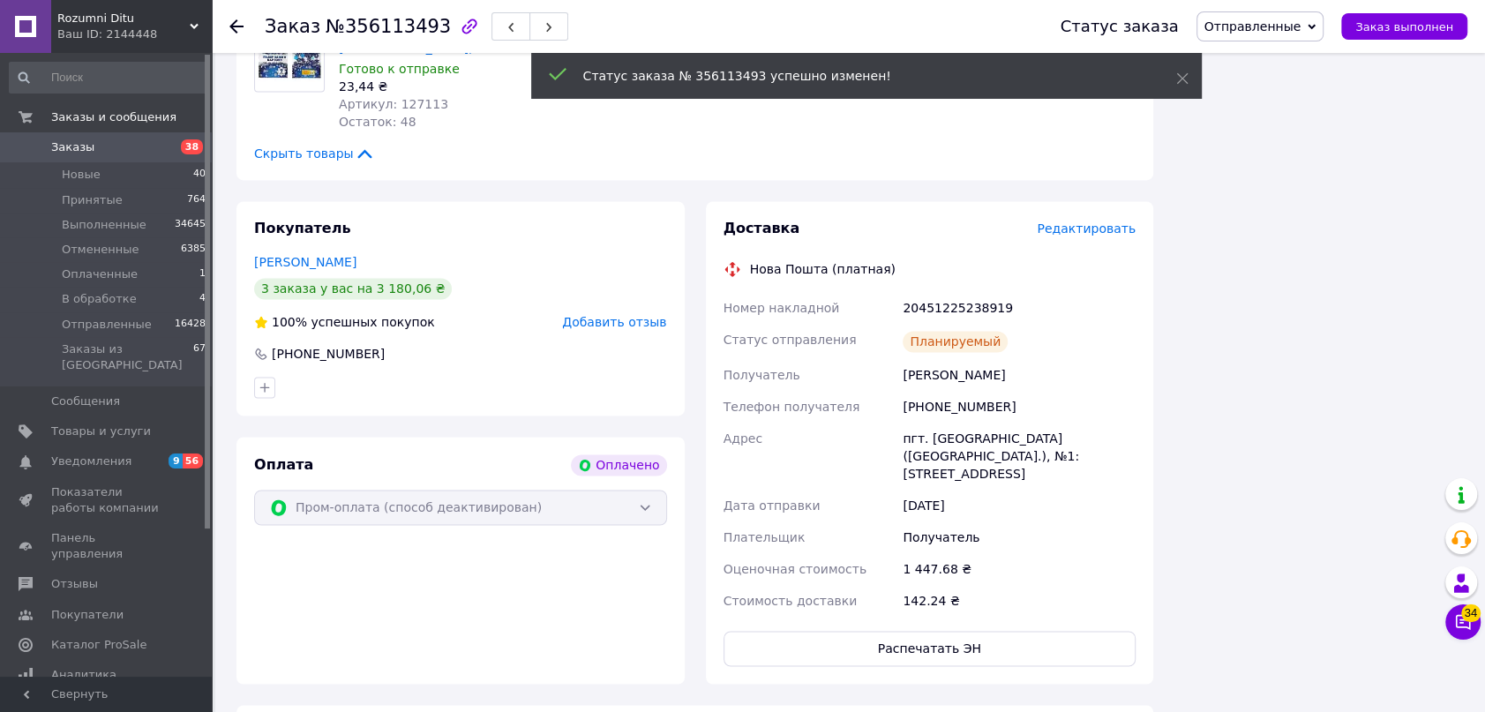
click at [238, 19] on icon at bounding box center [236, 26] width 14 height 14
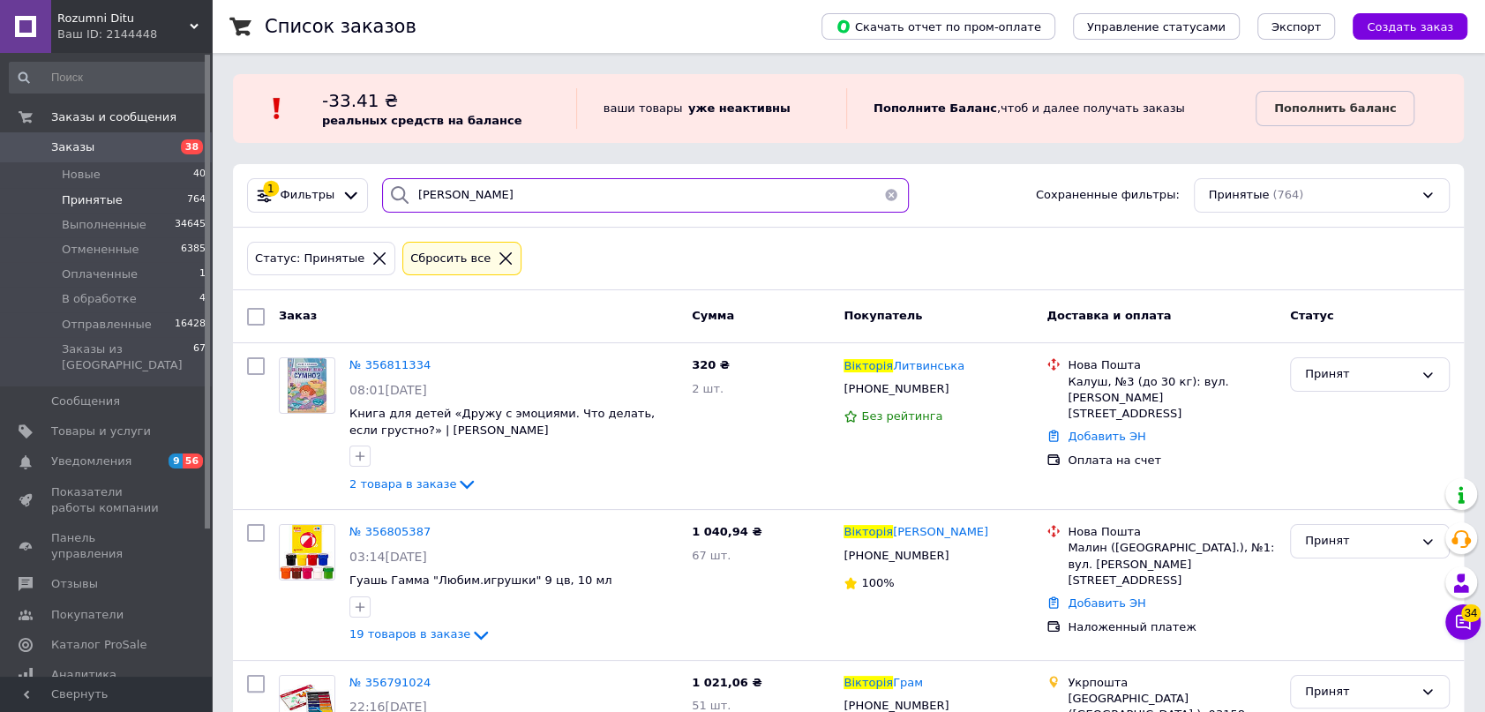
drag, startPoint x: 512, startPoint y: 192, endPoint x: 282, endPoint y: 129, distance: 238.7
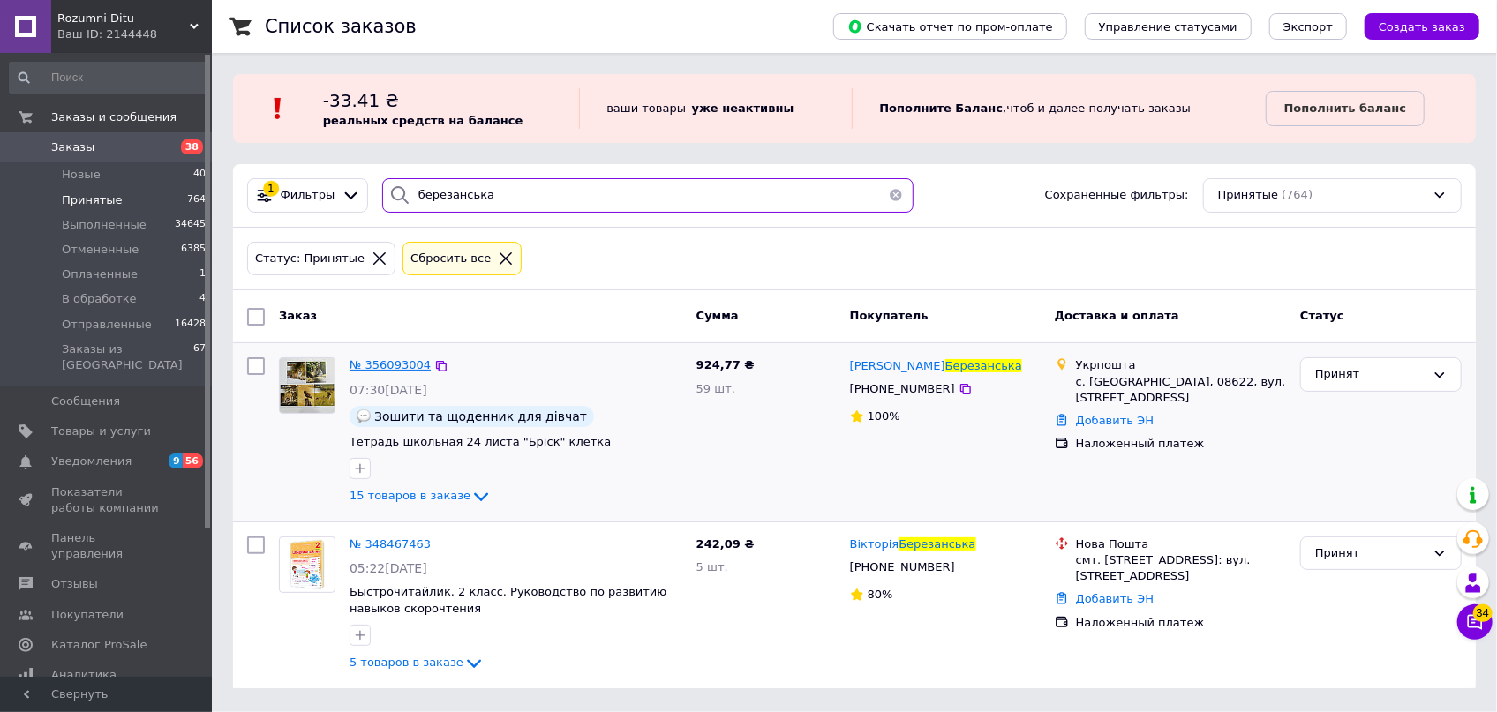
type input "березанська"
click at [399, 361] on span "№ 356093004" at bounding box center [389, 364] width 81 height 13
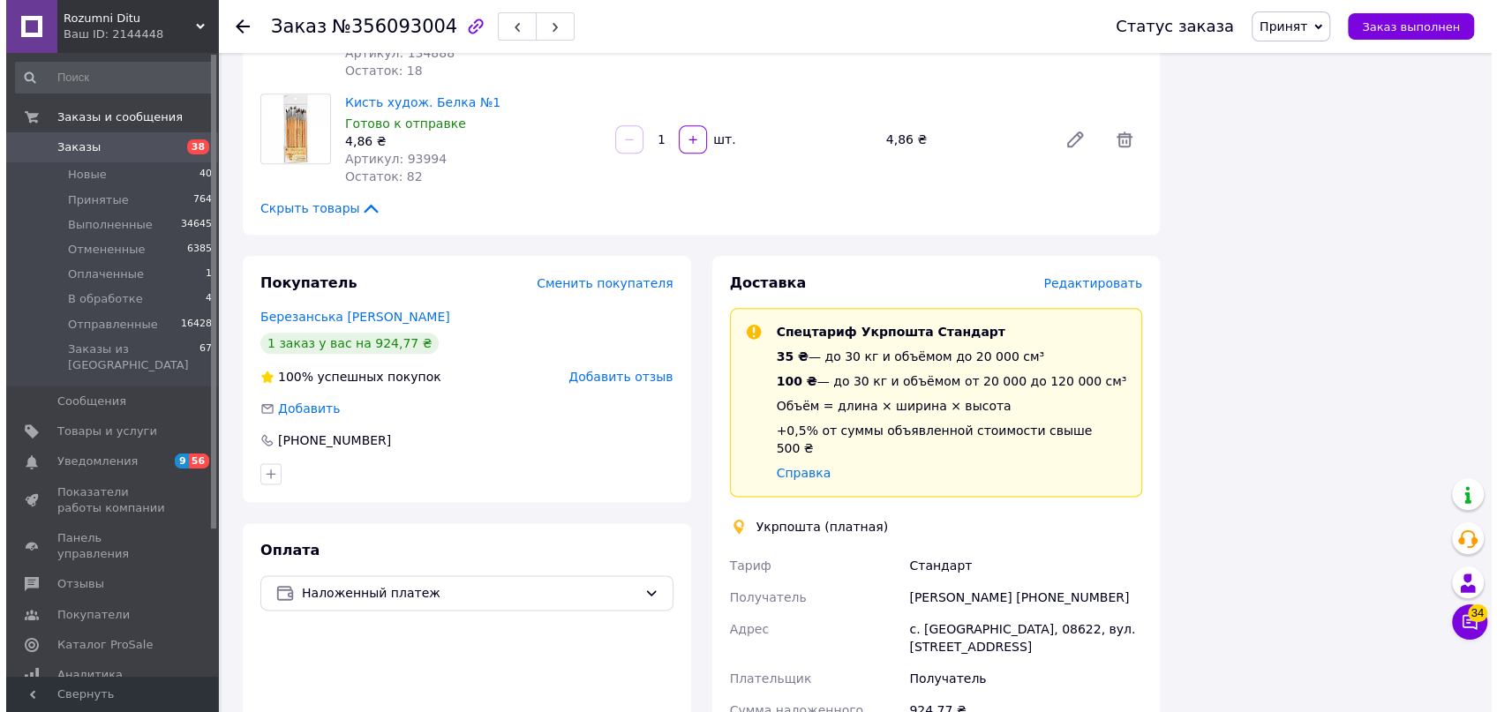
scroll to position [1844, 0]
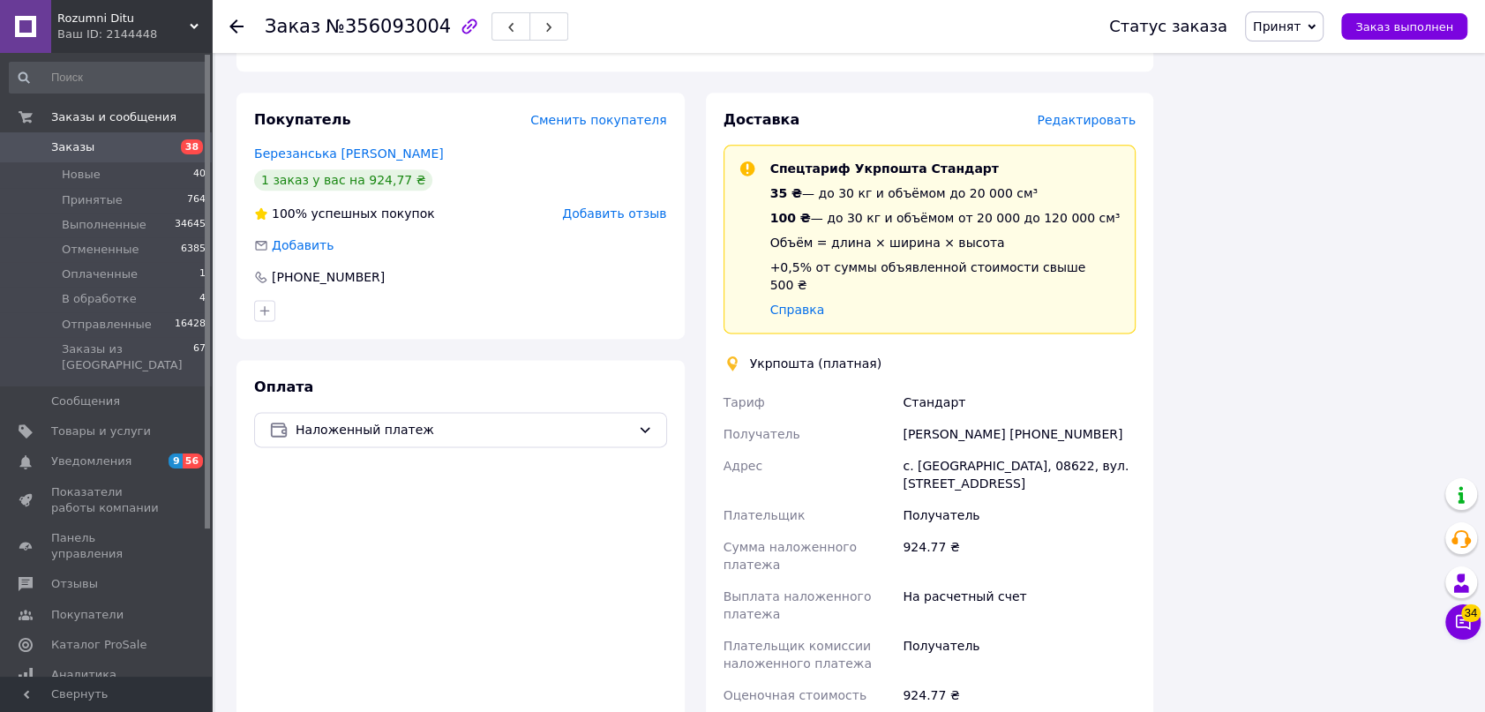
click at [1068, 113] on span "Редактировать" at bounding box center [1086, 120] width 99 height 14
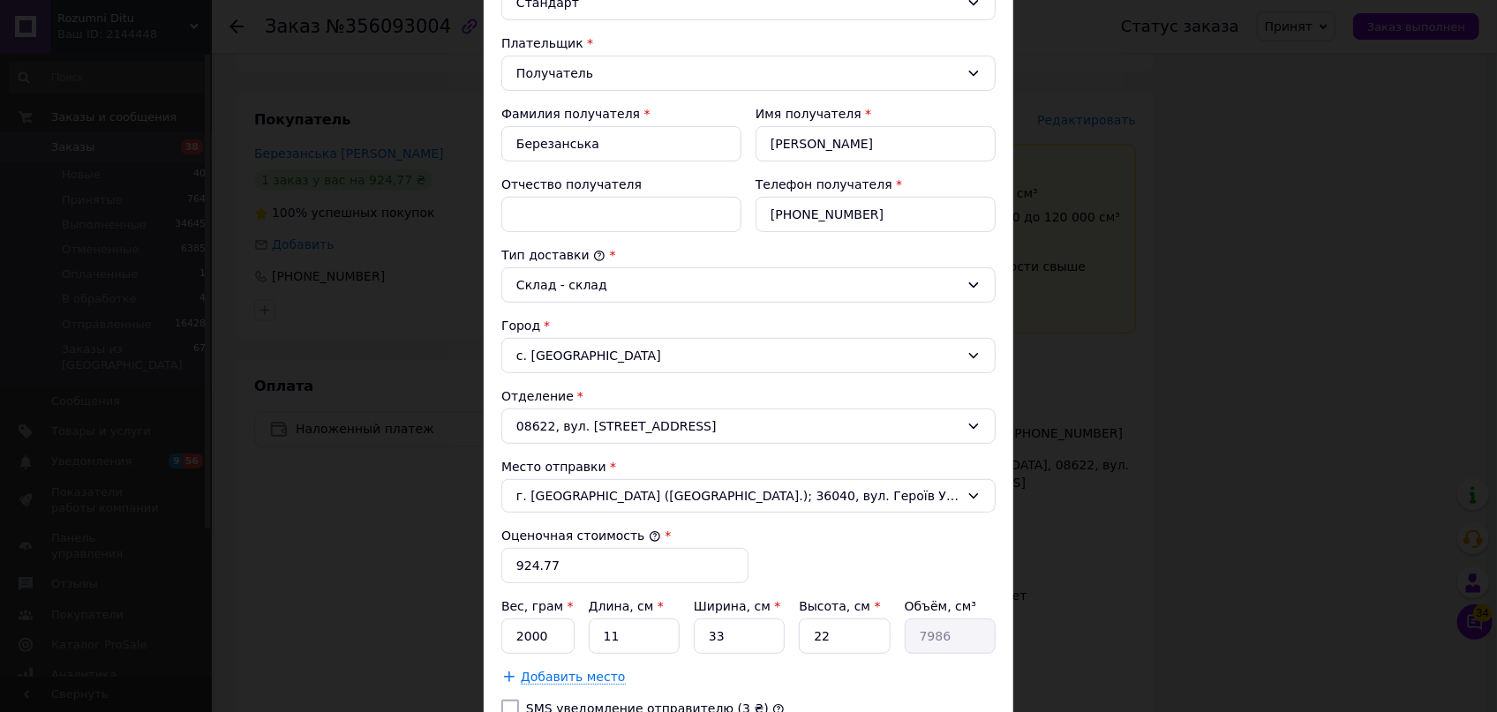
scroll to position [320, 0]
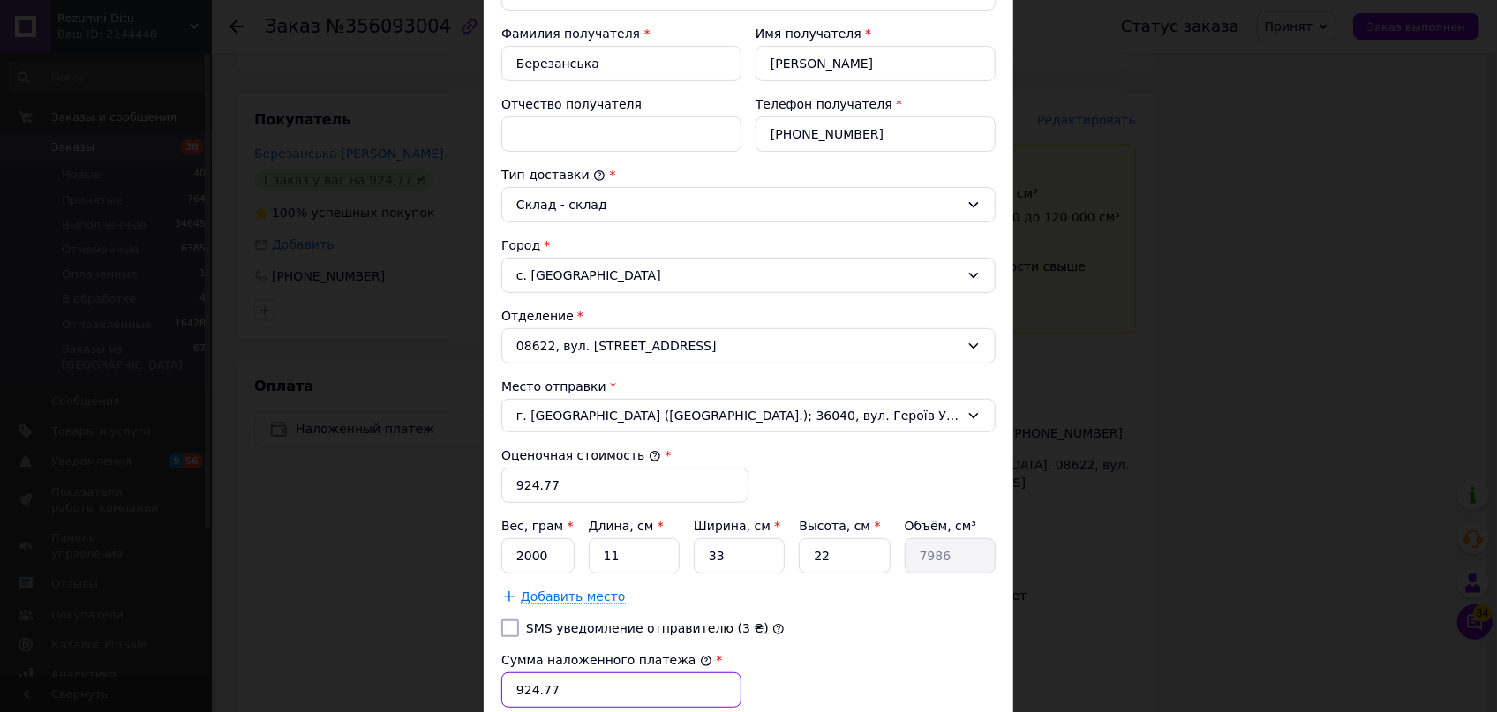
click at [561, 683] on input "924.77" at bounding box center [621, 689] width 240 height 35
type input "9"
type input "735.50"
drag, startPoint x: 636, startPoint y: 558, endPoint x: 581, endPoint y: 547, distance: 56.6
click at [581, 547] on div "Вес, грам * 2000 Длина, см * 11 Ширина, см * 33 Высота, см * 22 Объём, см³ 7986" at bounding box center [748, 545] width 494 height 56
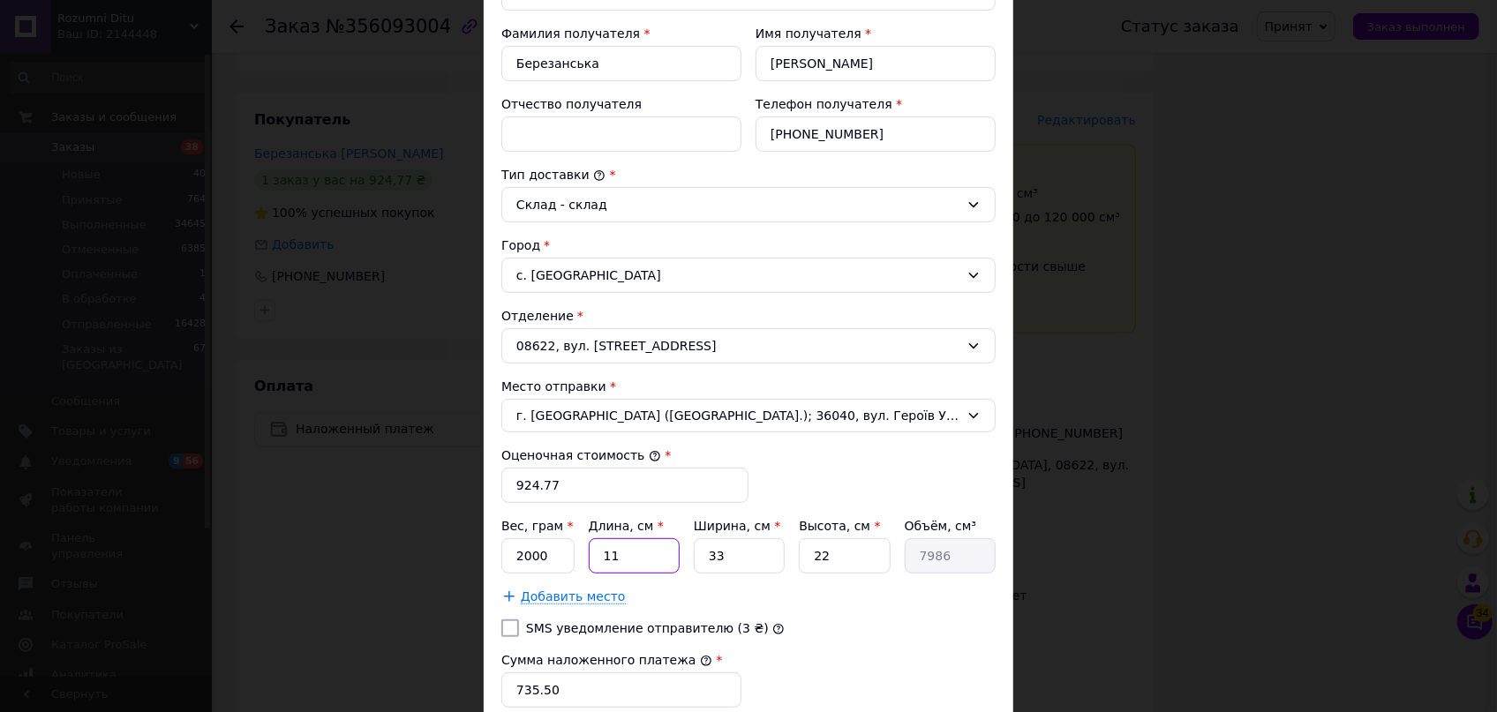
type input "3"
type input "2178"
type input "37"
drag, startPoint x: 741, startPoint y: 547, endPoint x: 672, endPoint y: 537, distance: 70.4
click at [675, 538] on div "Вес, грам * 2000 Длина, см * 37 Ширина, см * 33 Высота, см * 22 Объём, см³ 26862" at bounding box center [748, 545] width 494 height 56
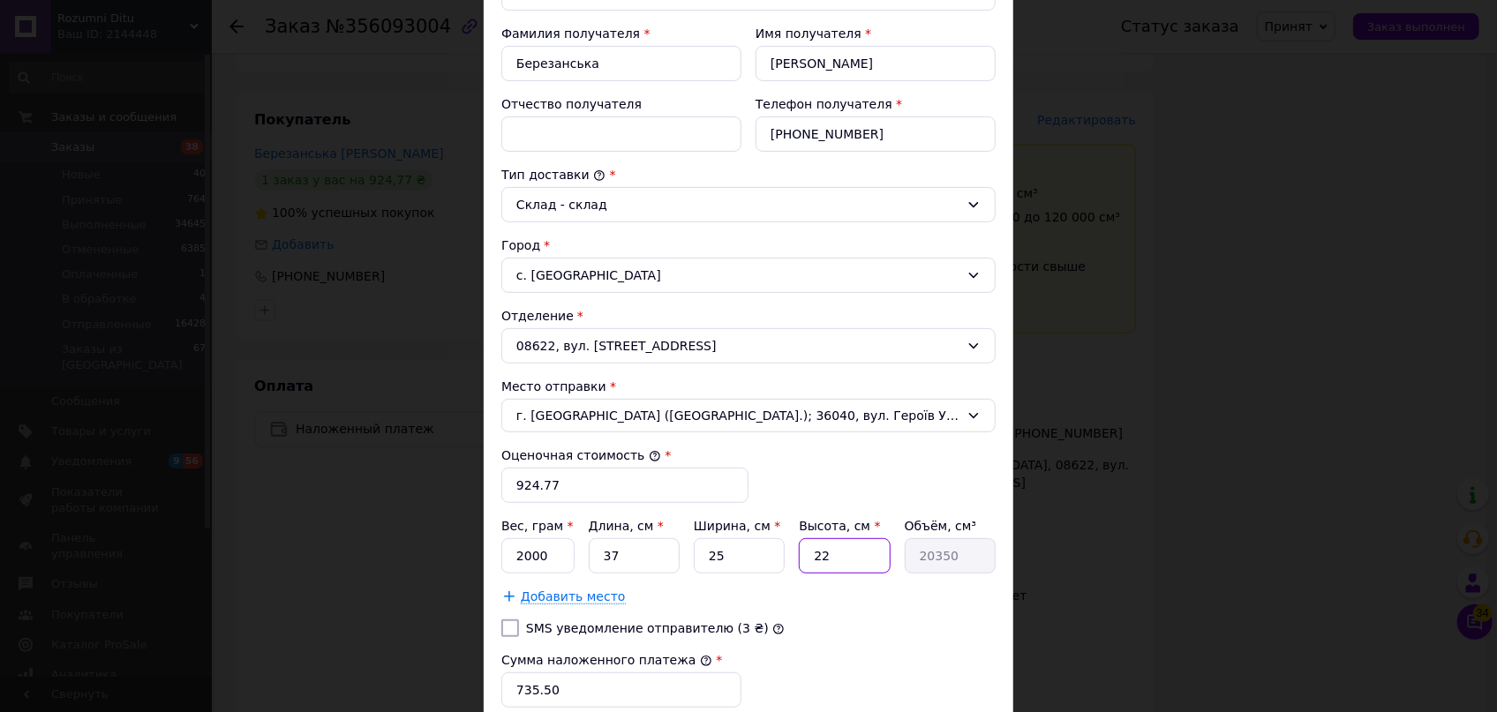
drag, startPoint x: 837, startPoint y: 541, endPoint x: 760, endPoint y: 541, distance: 77.7
click at [769, 541] on div "Вес, грам * 2000 Длина, см * 37 Ширина, см * 25 Высота, см * 22 Объём, см³ 20350" at bounding box center [748, 545] width 494 height 56
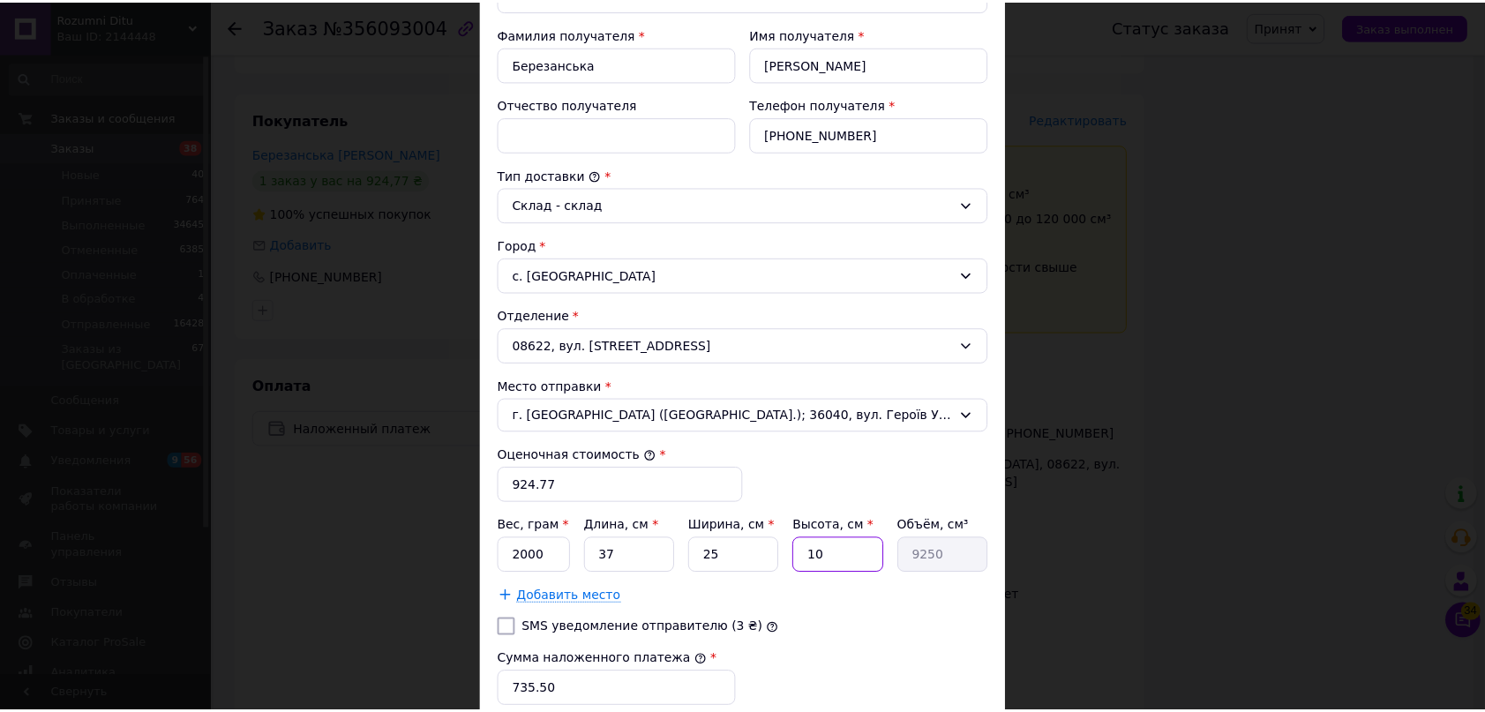
scroll to position [553, 0]
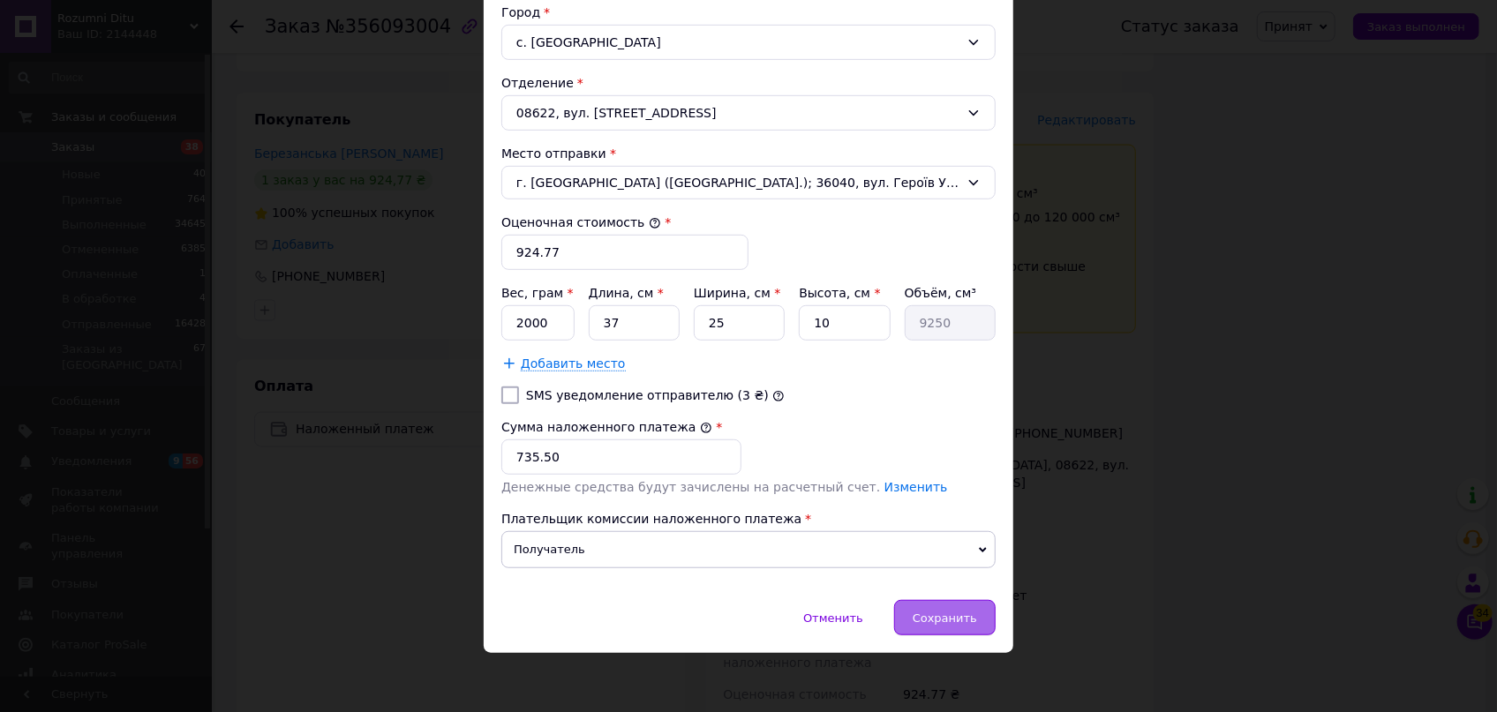
click at [935, 604] on div "Сохранить" at bounding box center [944, 617] width 101 height 35
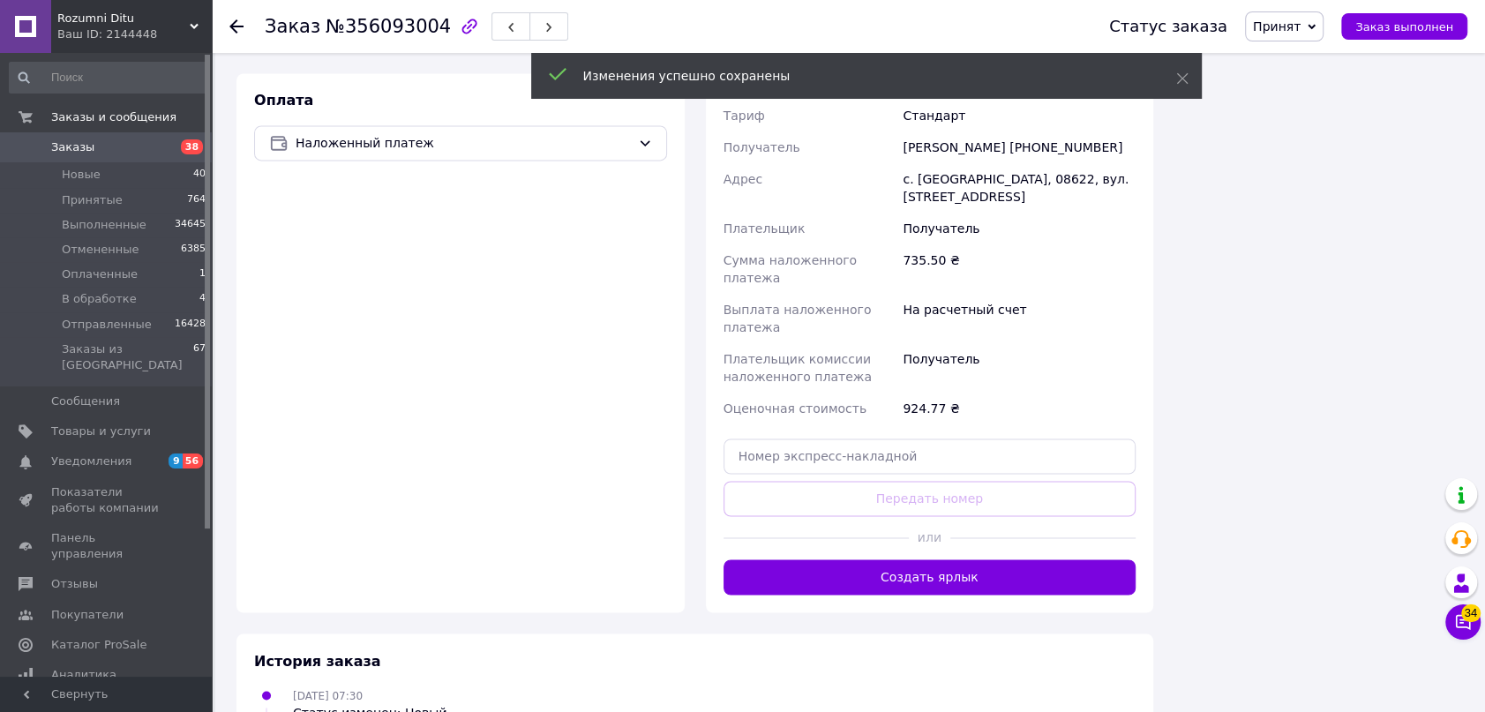
scroll to position [2051, 0]
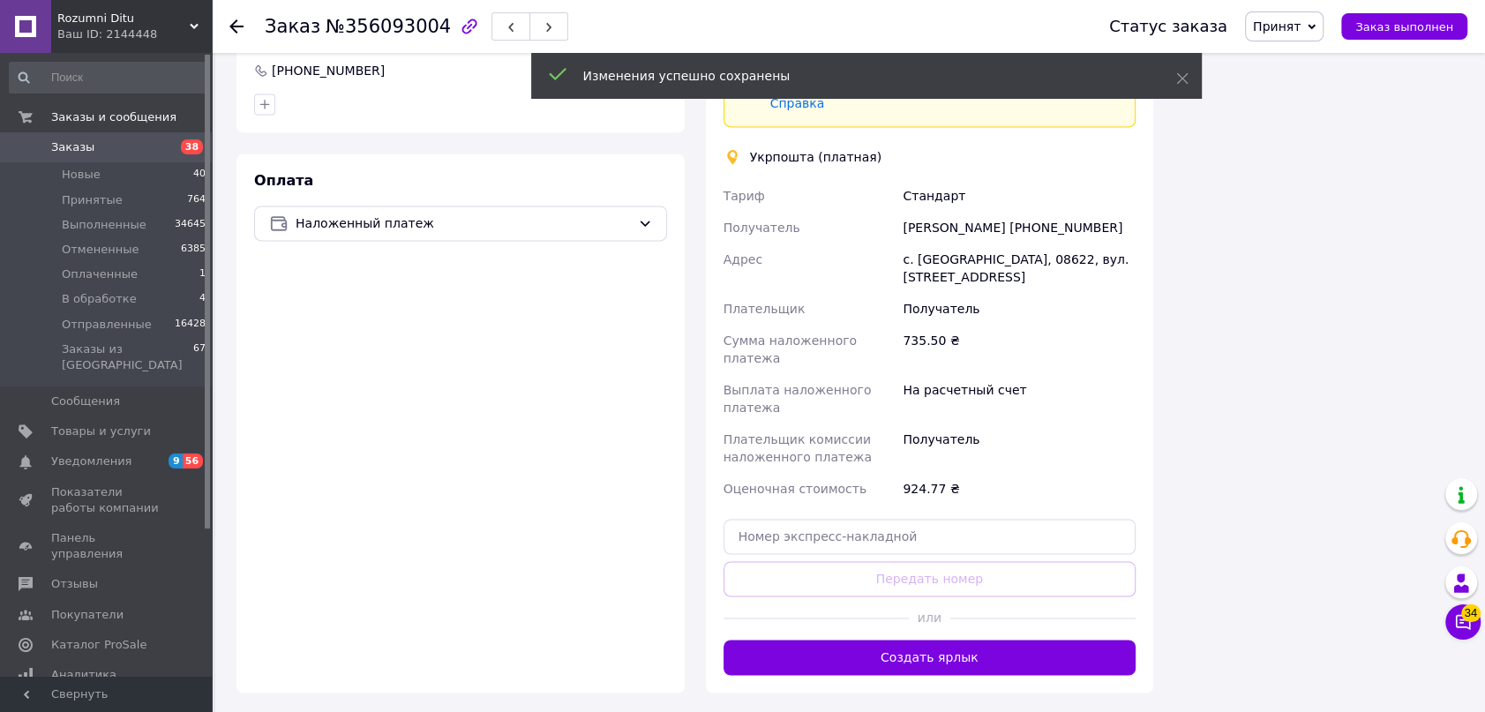
click at [958, 640] on button "Создать ярлык" at bounding box center [930, 657] width 413 height 35
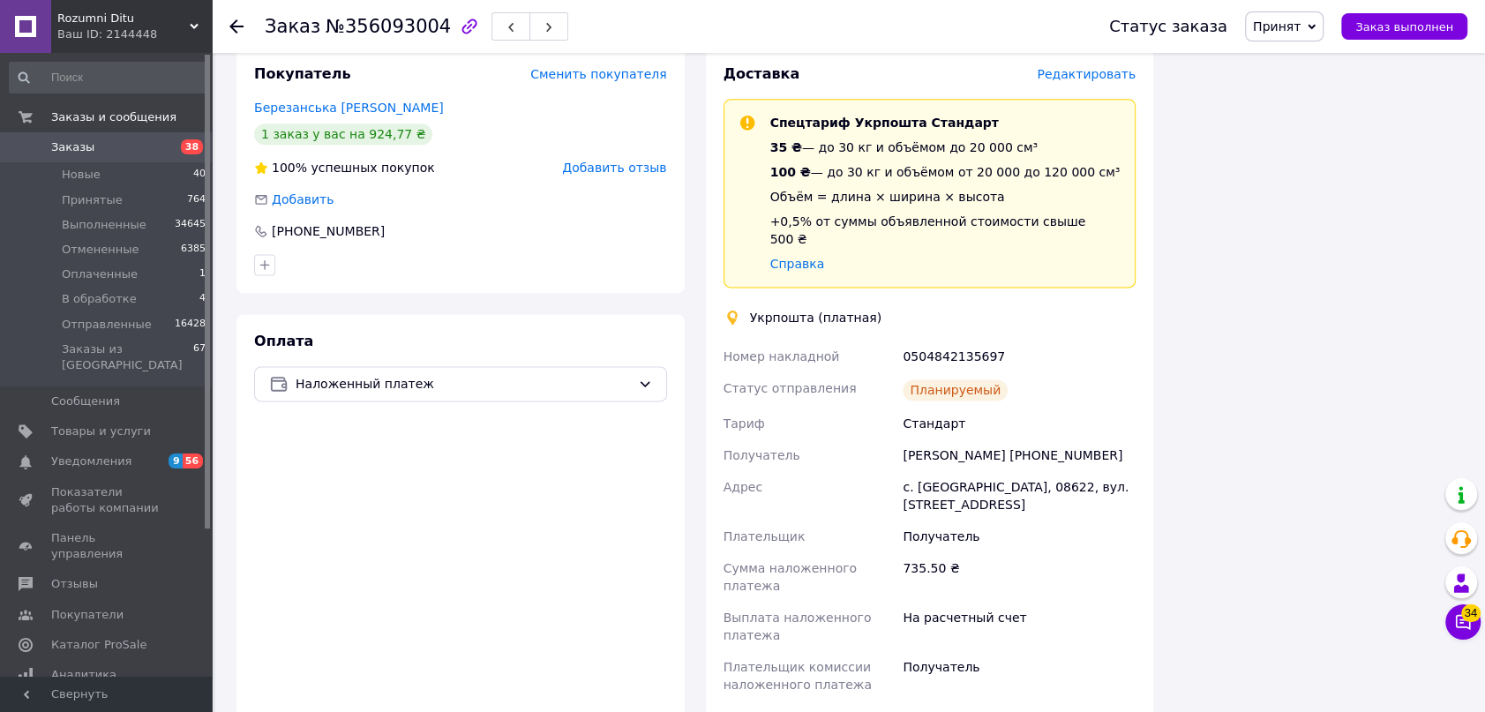
click at [1315, 32] on span "Принят" at bounding box center [1284, 26] width 79 height 30
click at [1320, 168] on li "Отправленные" at bounding box center [1300, 167] width 108 height 26
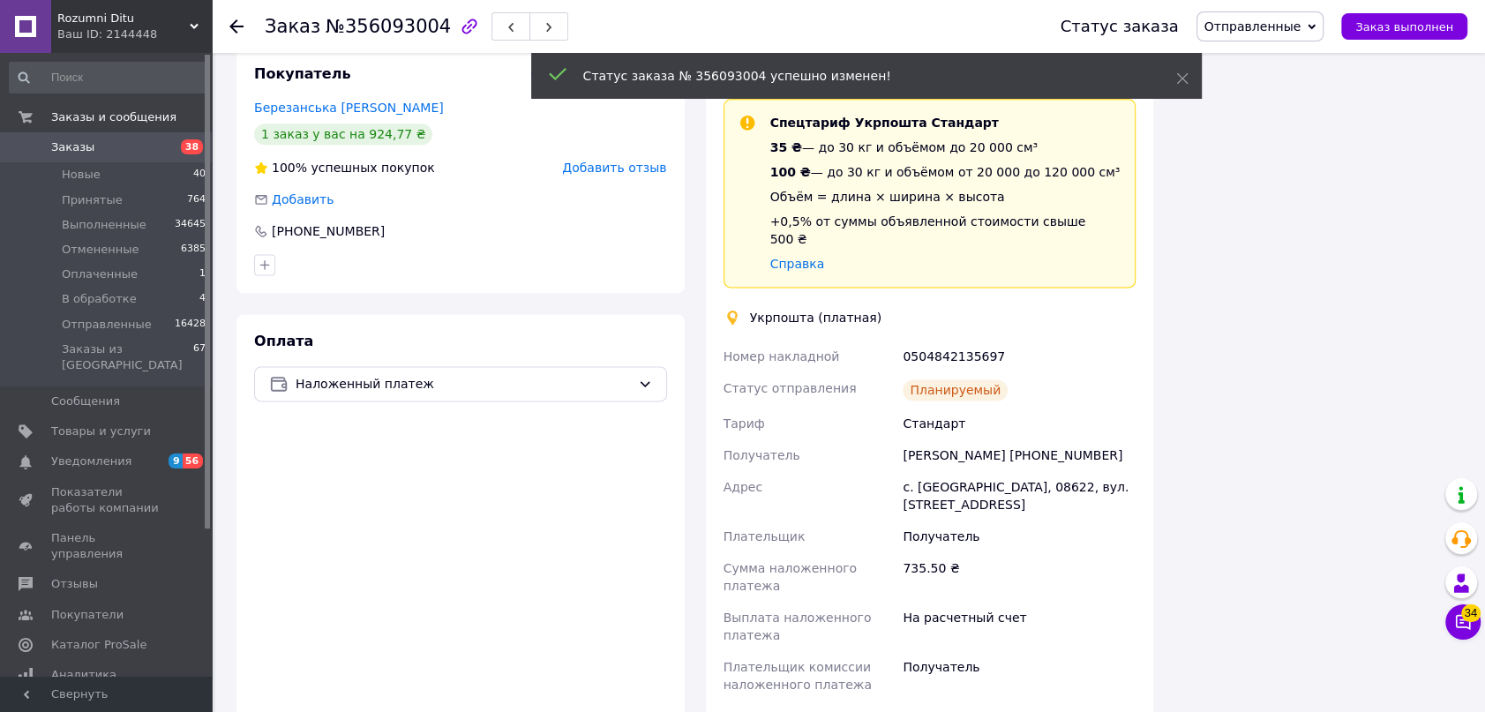
click at [230, 20] on icon at bounding box center [236, 26] width 14 height 14
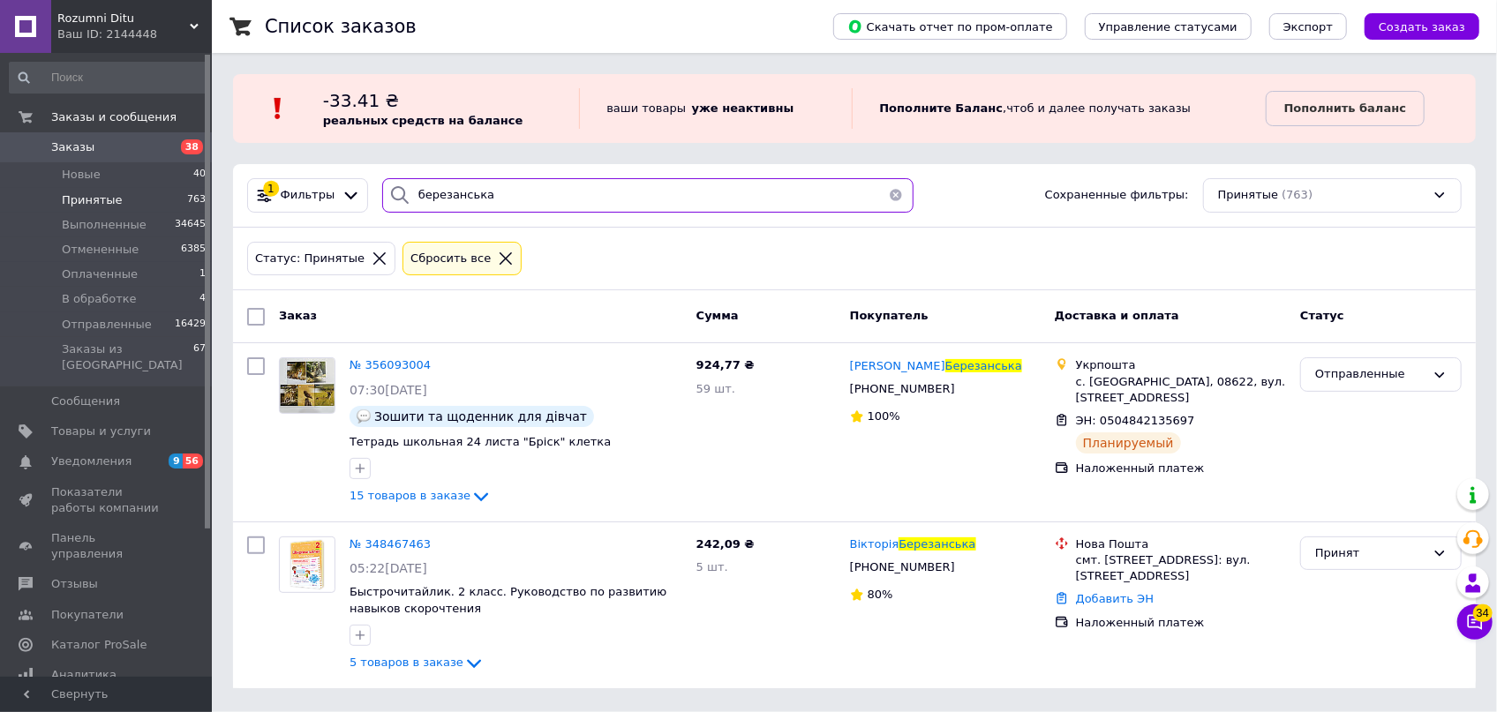
drag, startPoint x: 274, startPoint y: 136, endPoint x: 254, endPoint y: 124, distance: 23.8
click at [254, 124] on div "Список заказов Скачать отчет по пром-оплате Управление статусами Экспорт Создат…" at bounding box center [854, 355] width 1285 height 710
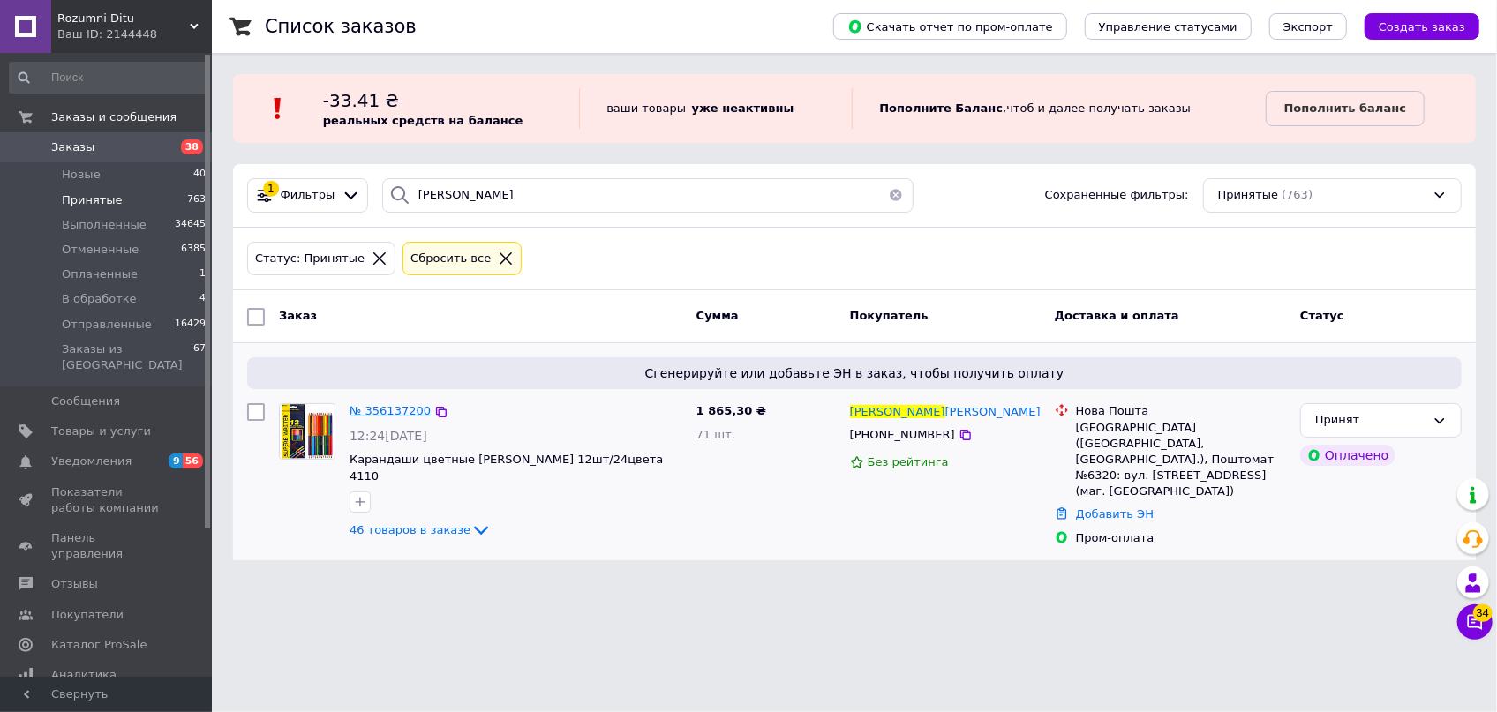
click at [391, 412] on span "№ 356137200" at bounding box center [389, 410] width 81 height 13
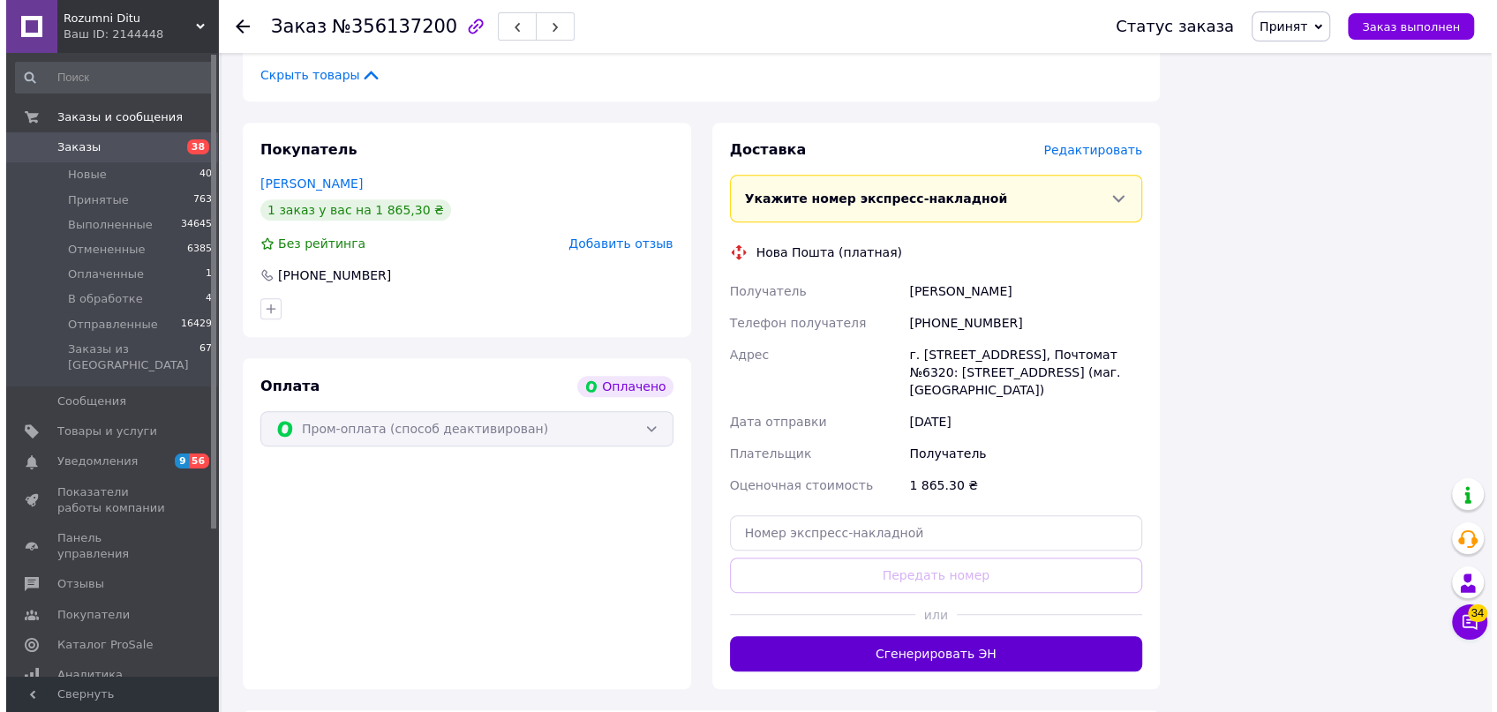
scroll to position [5710, 0]
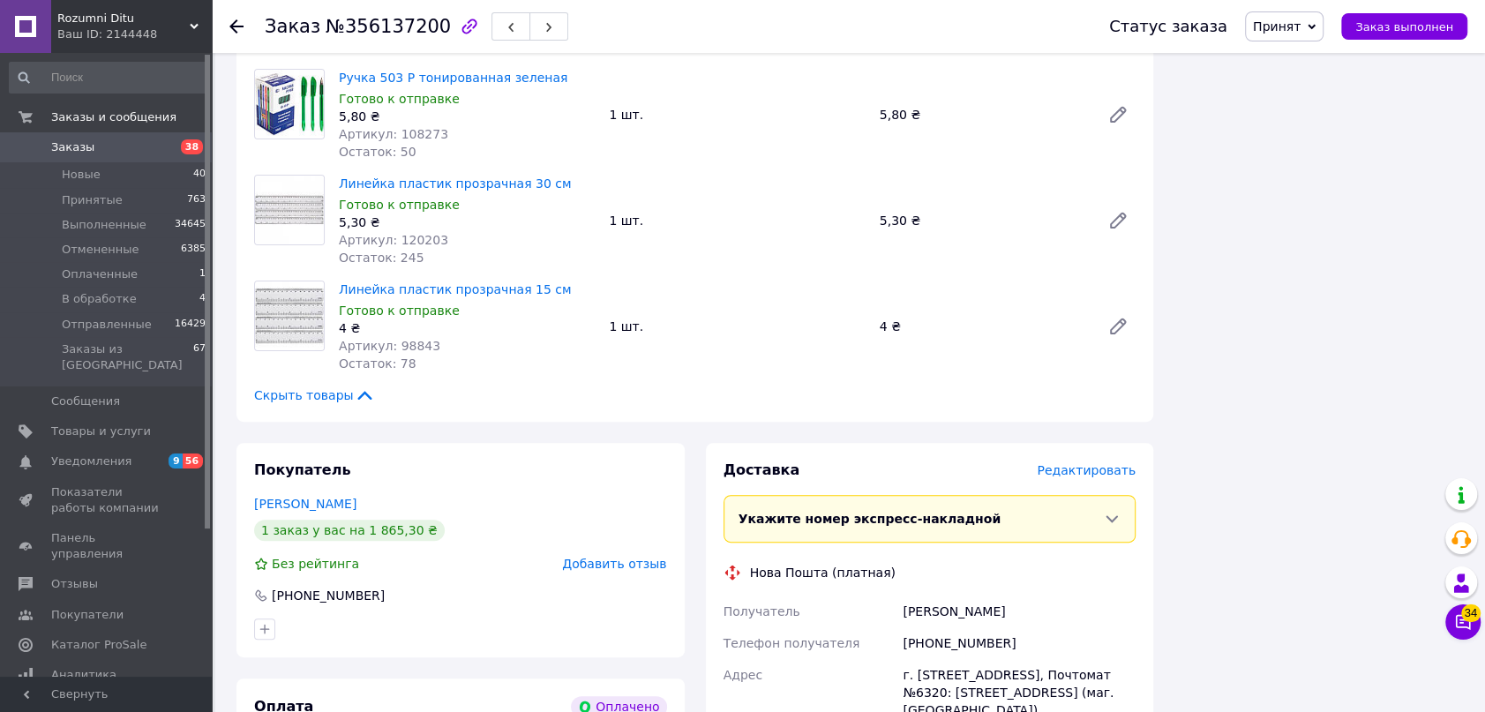
click at [1105, 462] on div "Редактировать" at bounding box center [1086, 471] width 99 height 18
click at [1103, 463] on span "Редактировать" at bounding box center [1086, 470] width 99 height 14
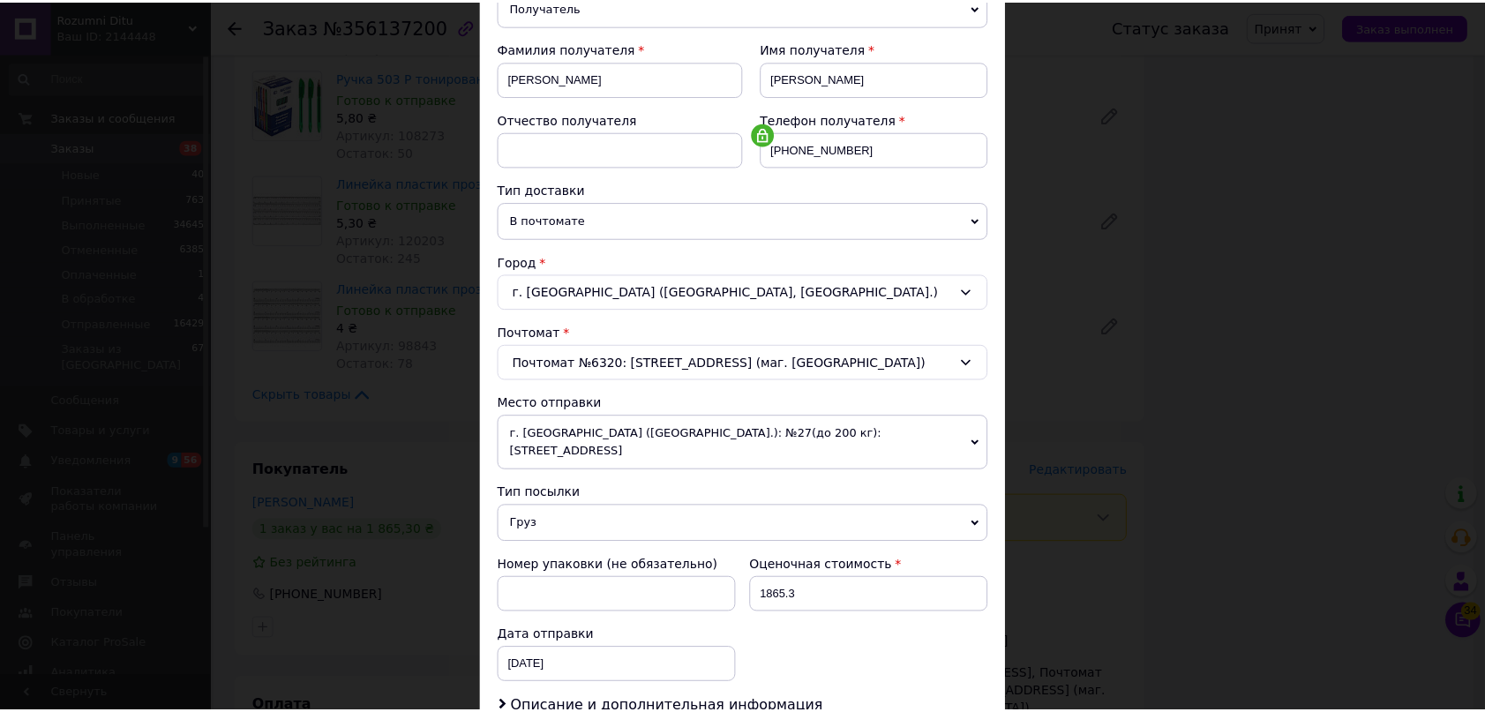
scroll to position [457, 0]
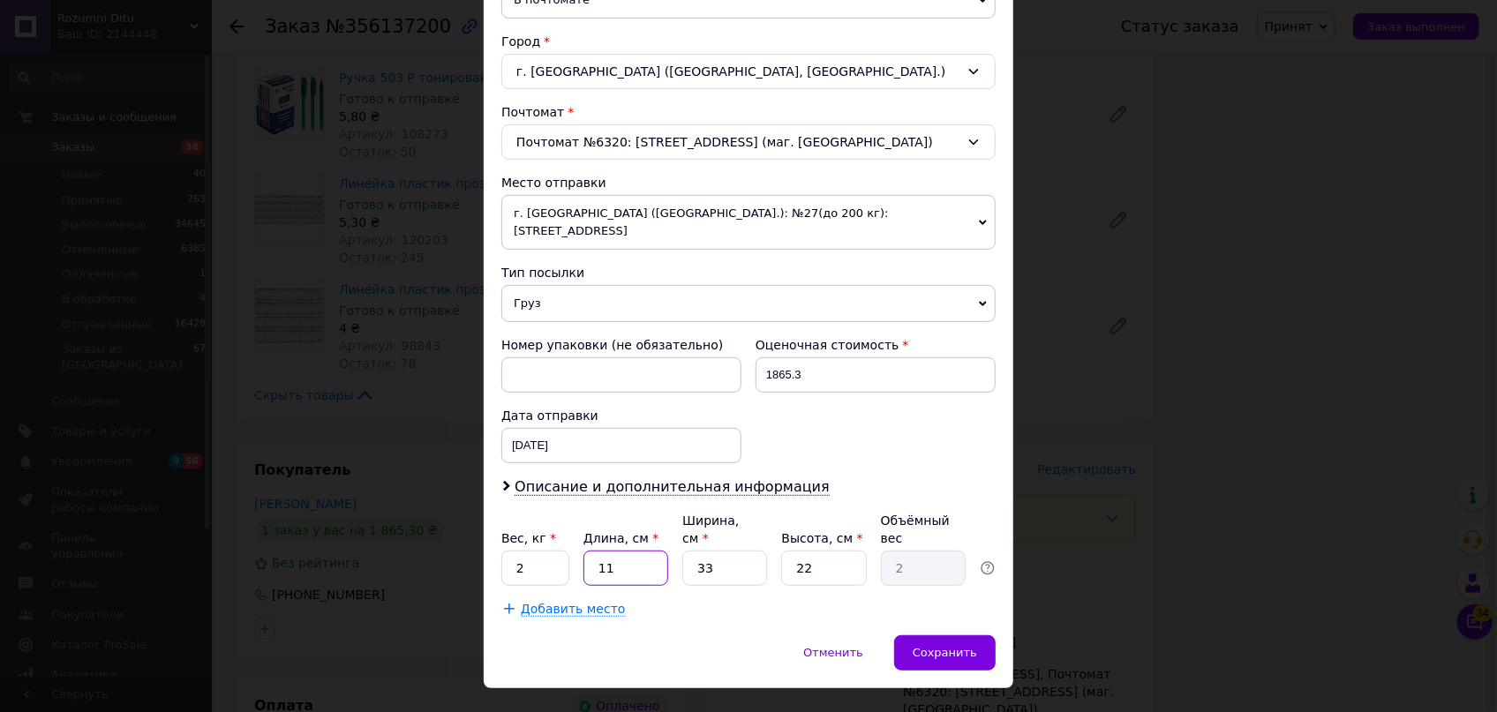
click at [623, 551] on input "11" at bounding box center [625, 568] width 85 height 35
click at [682, 512] on div "Ширина, см *" at bounding box center [724, 529] width 85 height 35
drag, startPoint x: 707, startPoint y: 527, endPoint x: 670, endPoint y: 515, distance: 38.8
click at [670, 515] on div "Вес, кг * 2 Длина, см * 37 Ширина, см * 33 Высота, см * 22 Объёмный вес 6.72" at bounding box center [748, 549] width 494 height 74
drag, startPoint x: 828, startPoint y: 528, endPoint x: 739, endPoint y: 517, distance: 89.8
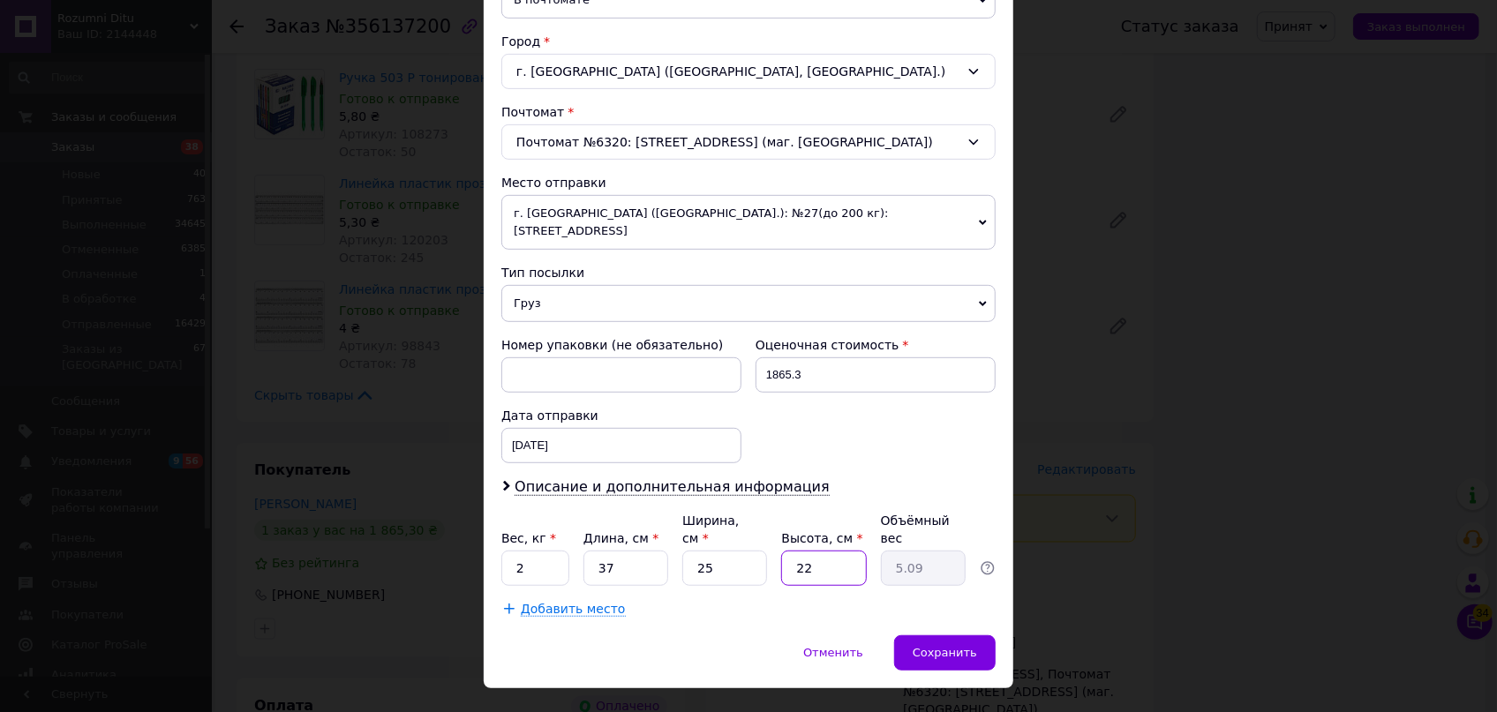
click at [739, 517] on div "Вес, кг * 2 Длина, см * 37 Ширина, см * 25 Высота, см * 22 Объёмный вес 5.09" at bounding box center [748, 549] width 494 height 74
click at [954, 646] on span "Сохранить" at bounding box center [945, 652] width 64 height 13
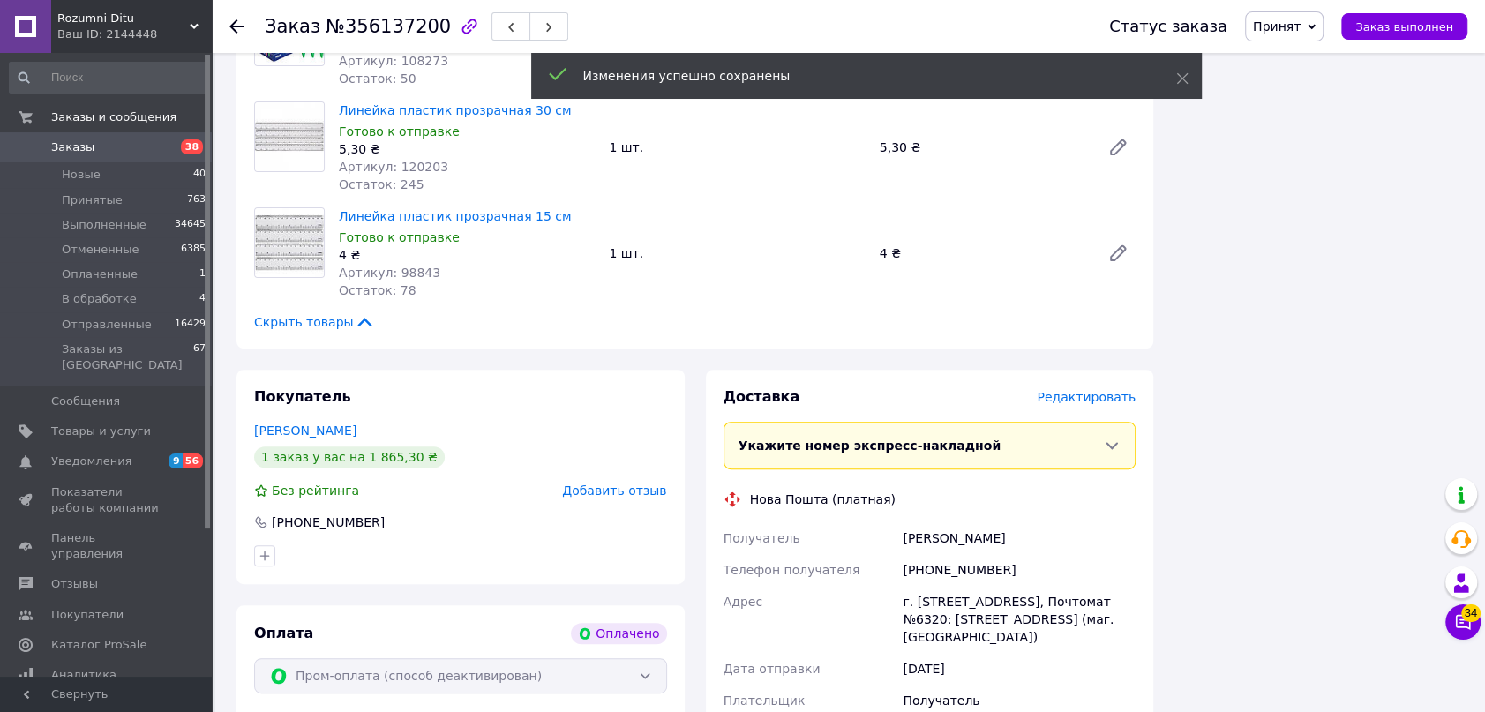
scroll to position [6030, 0]
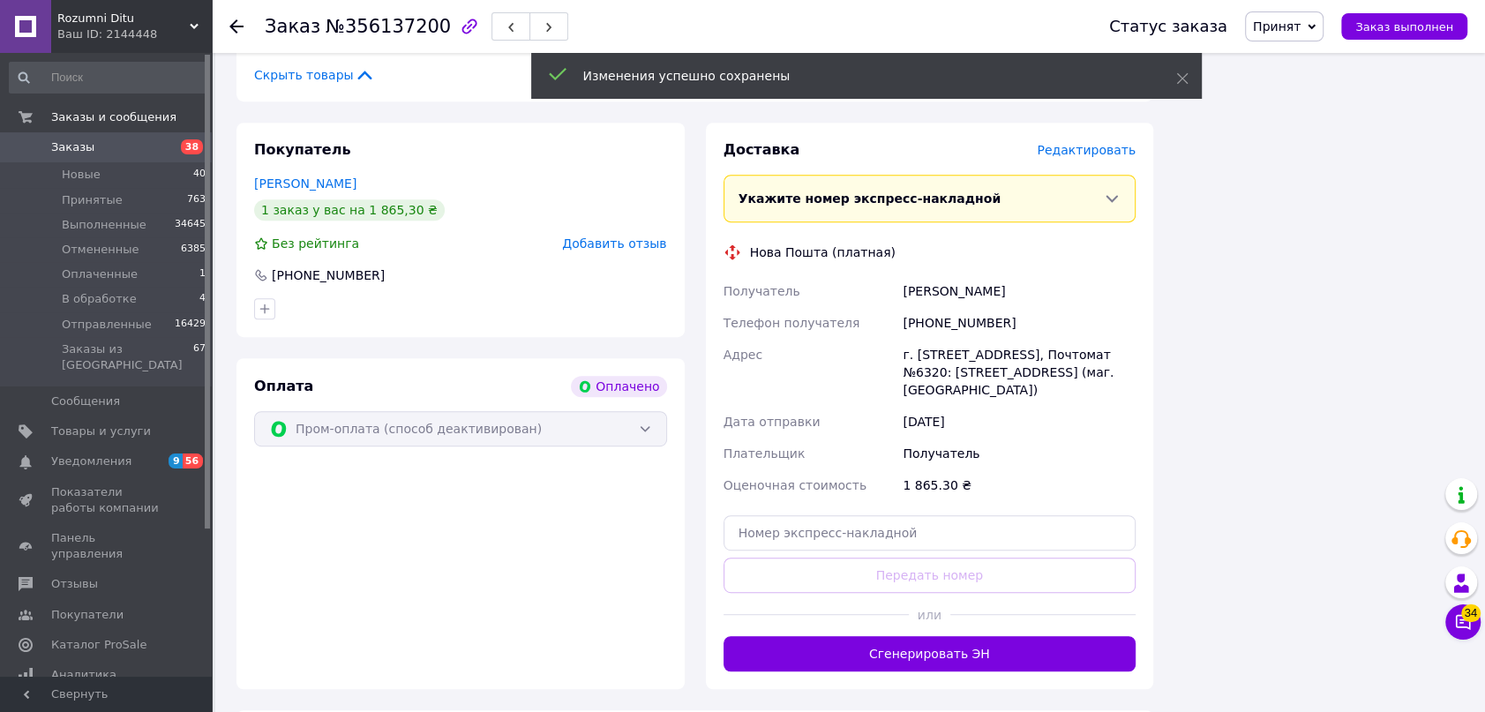
click at [1048, 636] on button "Сгенерировать ЭН" at bounding box center [930, 653] width 413 height 35
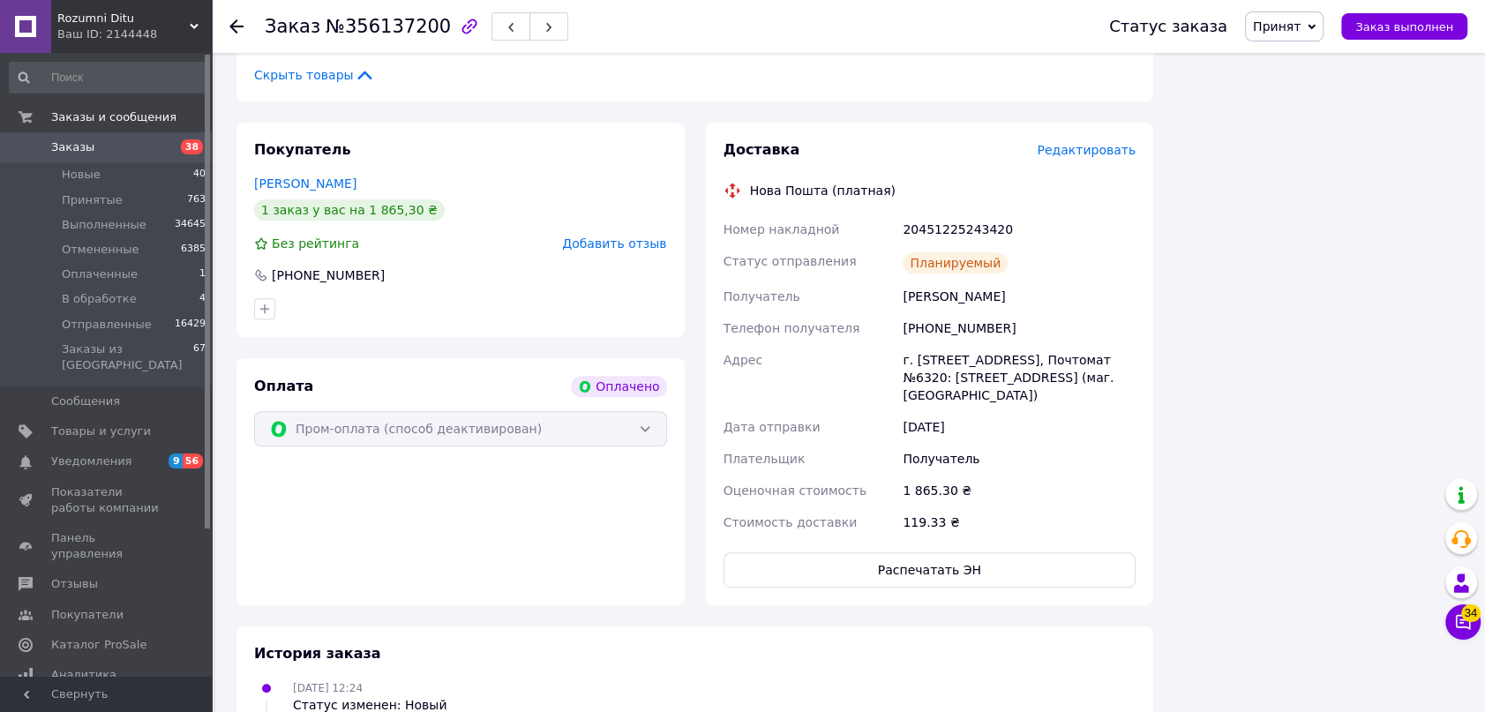
click at [1301, 23] on span "Принят" at bounding box center [1277, 26] width 48 height 14
click at [1331, 167] on li "Отправленные" at bounding box center [1300, 167] width 108 height 26
click at [232, 26] on use at bounding box center [236, 26] width 14 height 14
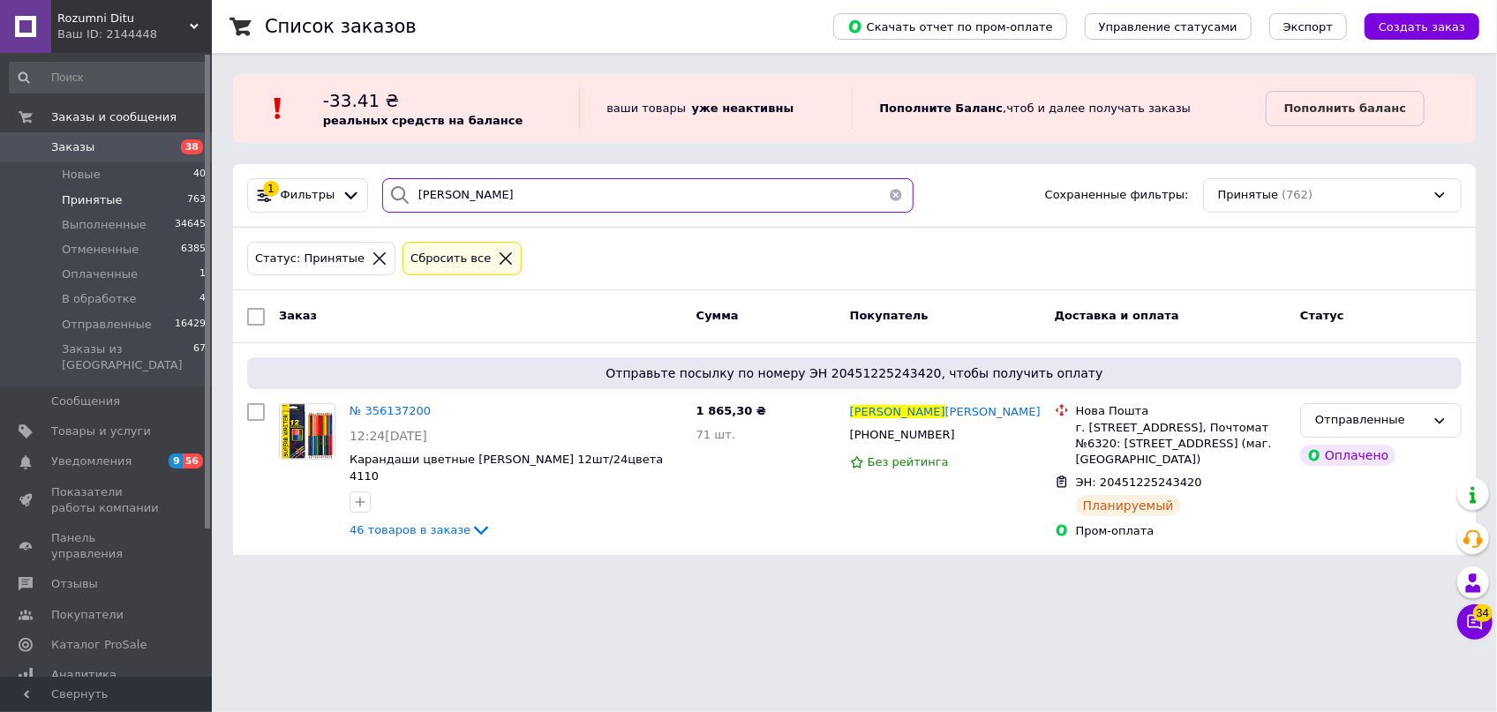
drag, startPoint x: 434, startPoint y: 192, endPoint x: 308, endPoint y: 169, distance: 128.1
click at [308, 171] on div "1 Фильтры [DEMOGRAPHIC_DATA] Сохраненные фильтры: Принятые (762)" at bounding box center [854, 196] width 1243 height 64
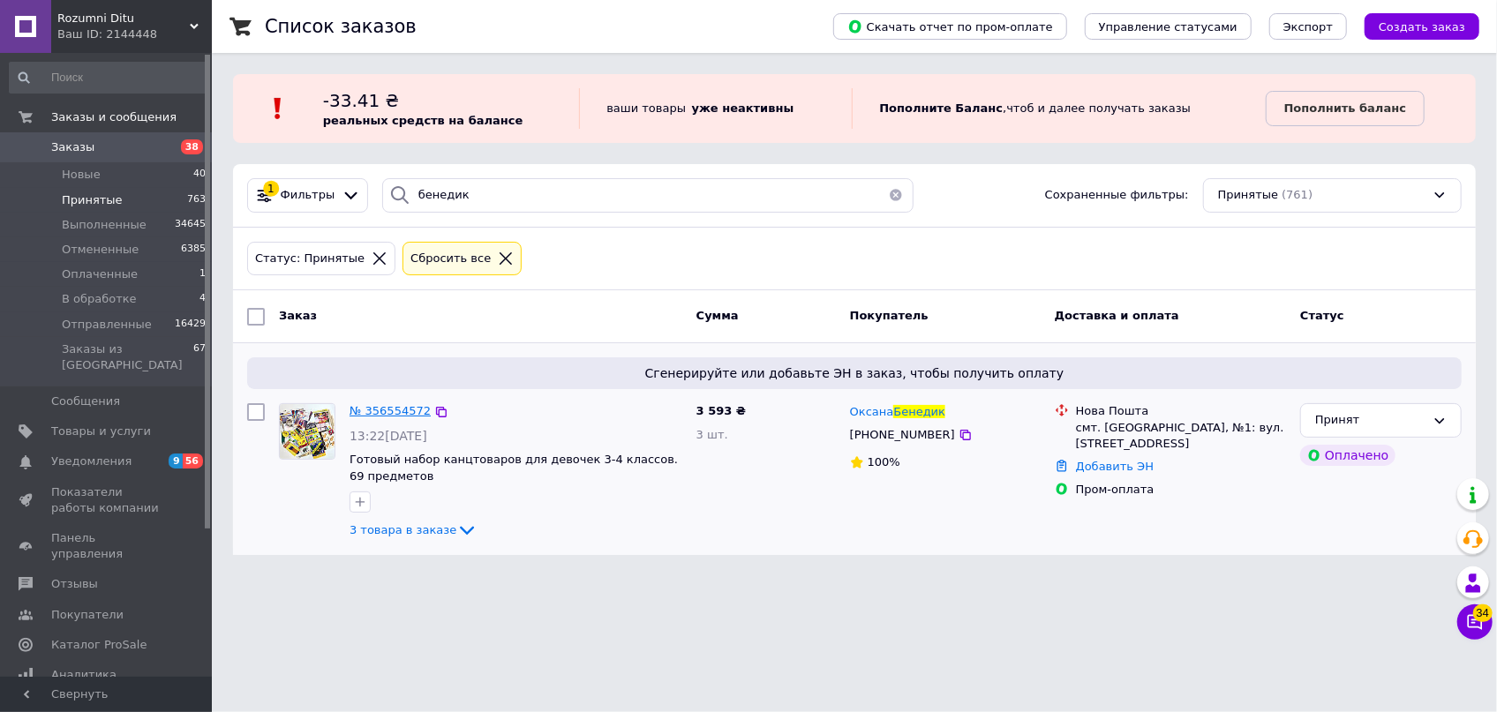
click at [378, 411] on span "№ 356554572" at bounding box center [389, 410] width 81 height 13
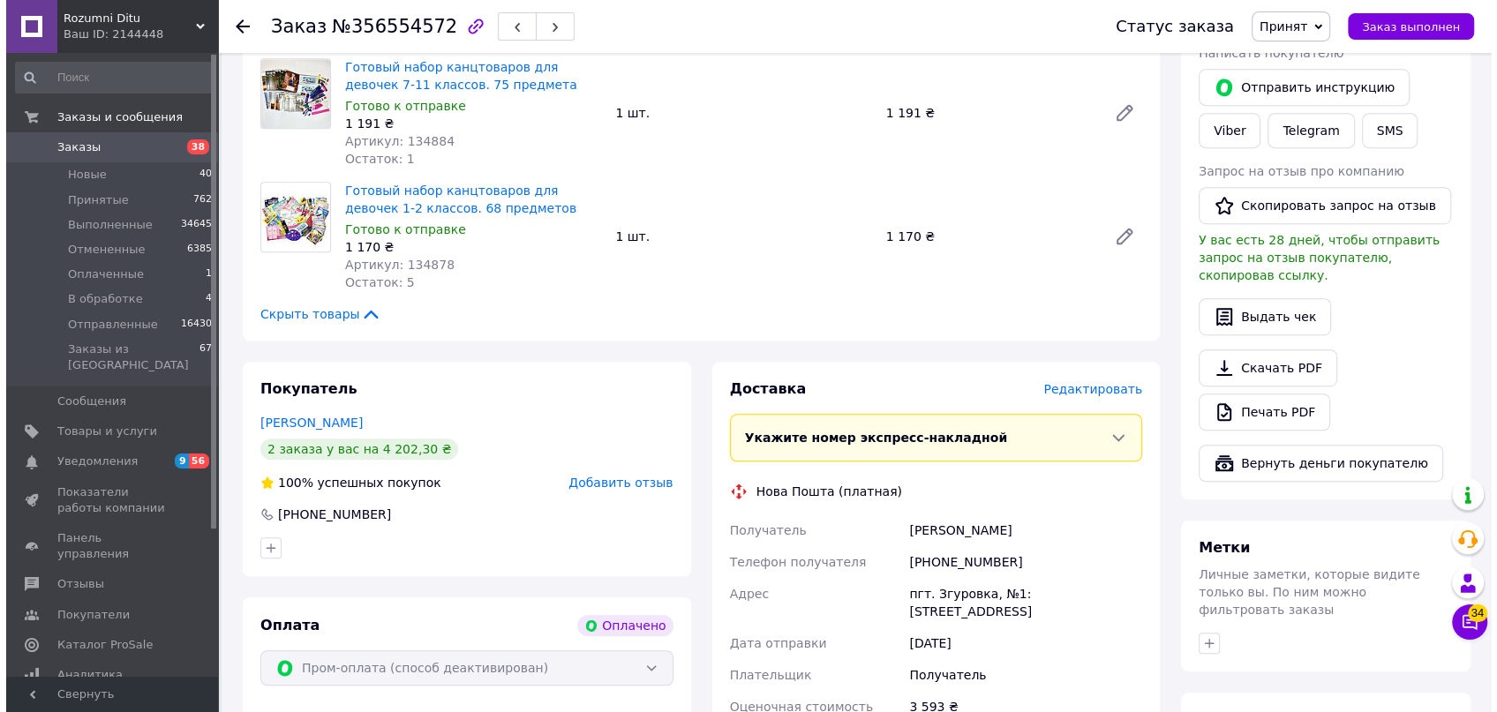
scroll to position [802, 0]
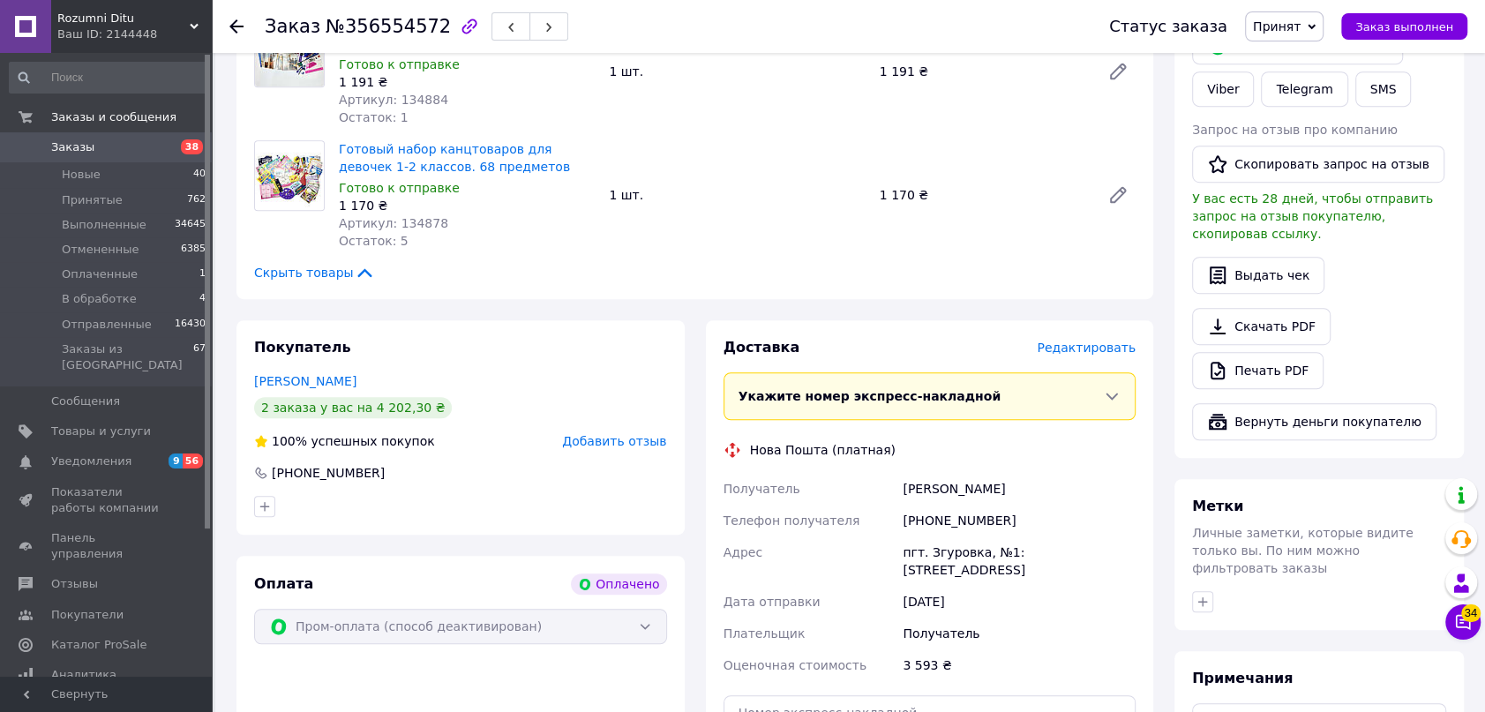
click at [1091, 341] on span "Редактировать" at bounding box center [1086, 348] width 99 height 14
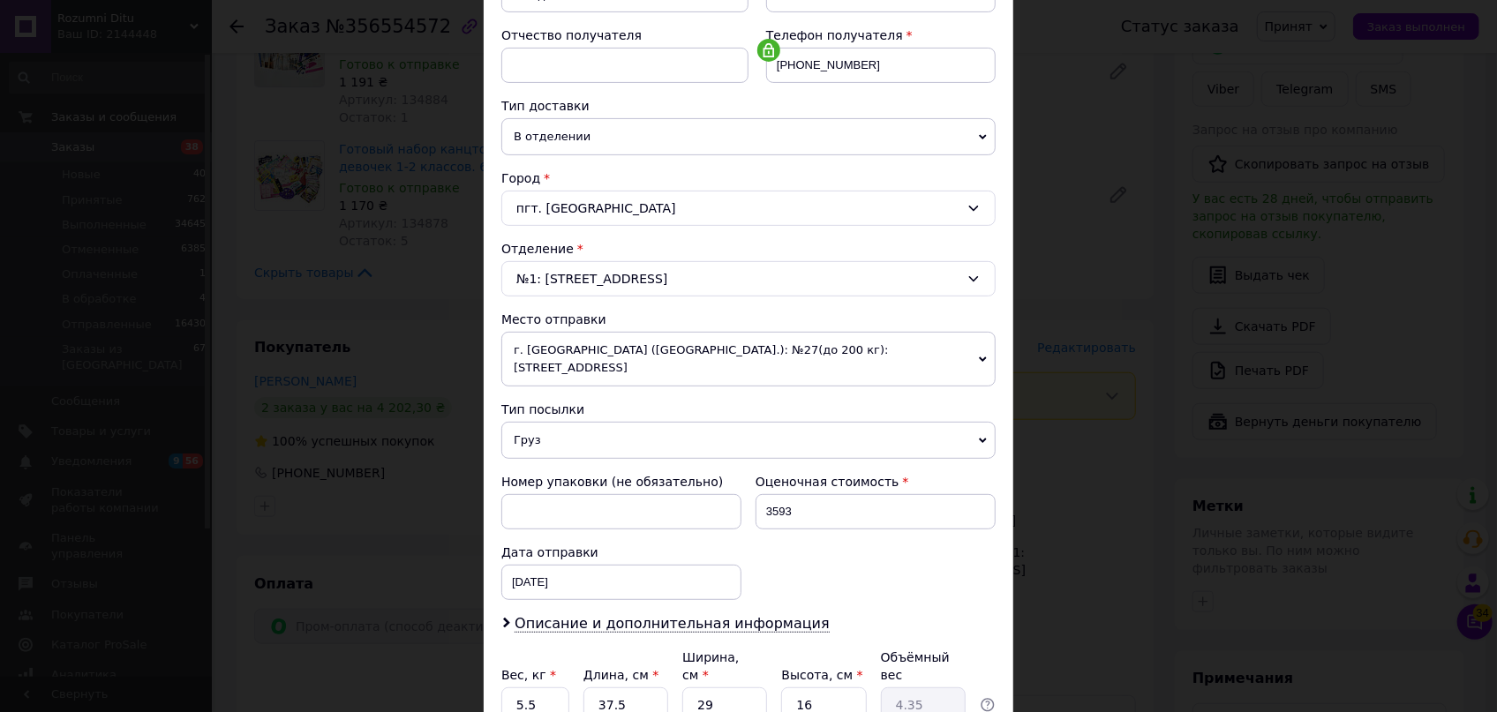
scroll to position [401, 0]
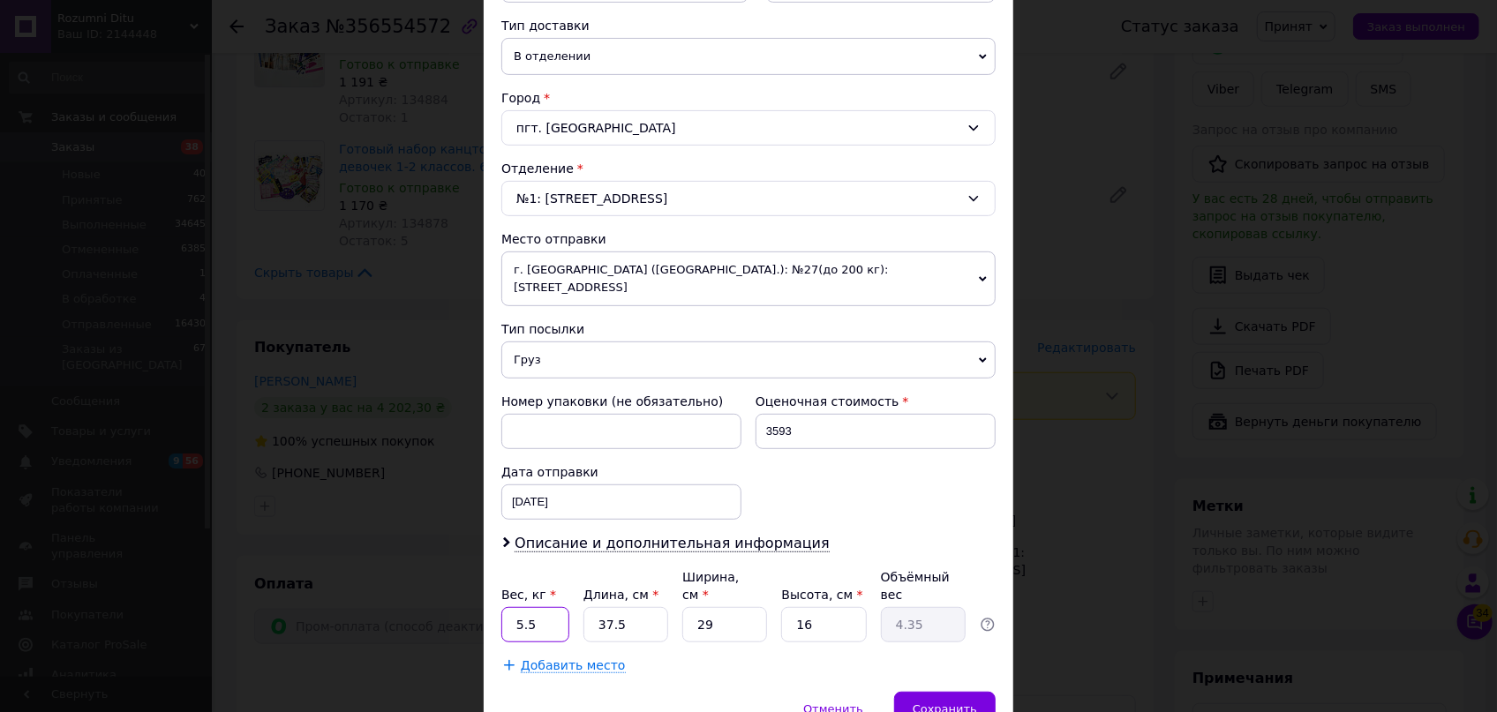
click at [545, 607] on input "5.5" at bounding box center [535, 624] width 68 height 35
drag, startPoint x: 815, startPoint y: 596, endPoint x: 792, endPoint y: 590, distance: 23.5
click at [794, 607] on input "16" at bounding box center [823, 624] width 85 height 35
click at [568, 658] on span "Добавить место" at bounding box center [573, 665] width 105 height 15
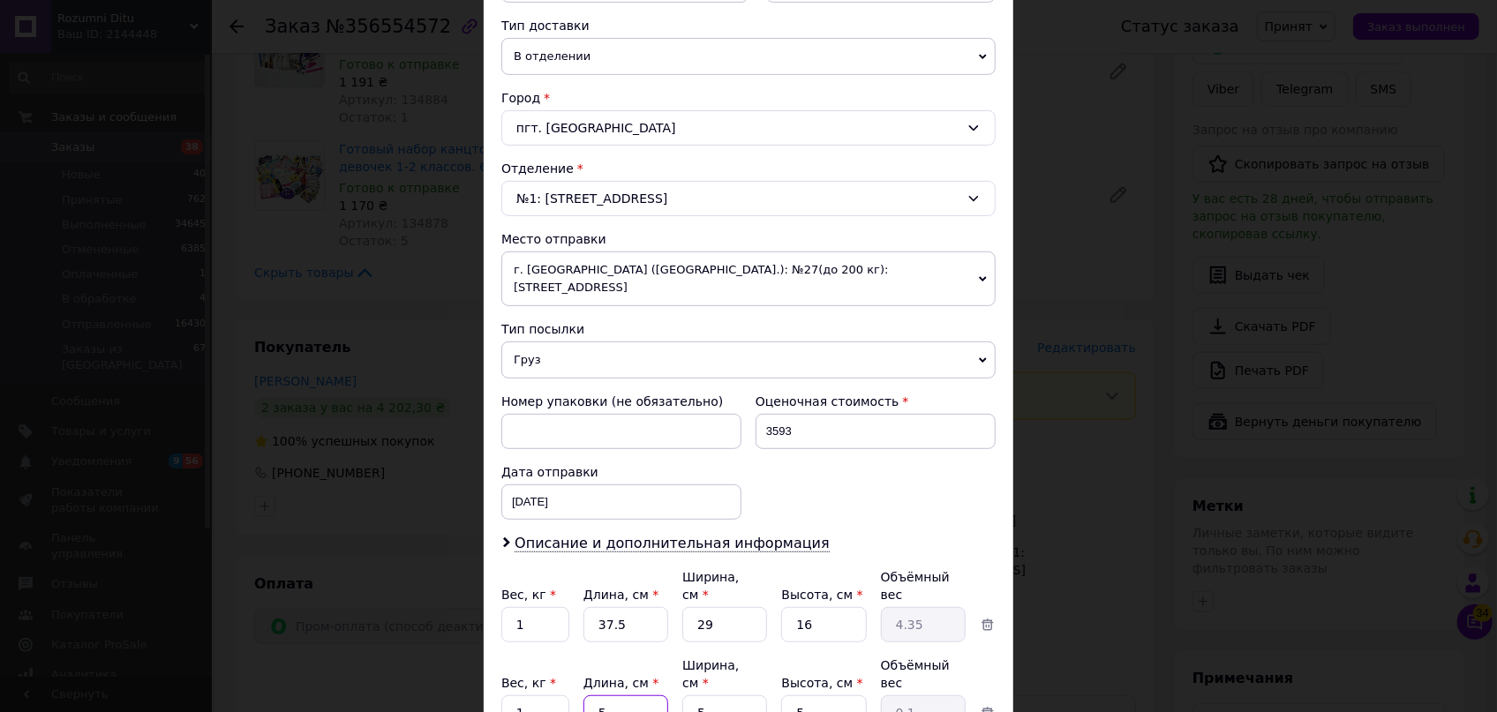
click at [591, 642] on input "5" at bounding box center [625, 624] width 85 height 35
drag, startPoint x: 707, startPoint y: 662, endPoint x: 663, endPoint y: 653, distance: 45.0
click at [663, 657] on div "Вес, кг * 1 Длина, см * 37 Ширина, см * 5 Высота, см * 5 Объёмный вес 0.23" at bounding box center [748, 694] width 494 height 74
drag, startPoint x: 838, startPoint y: 659, endPoint x: 776, endPoint y: 650, distance: 63.4
click at [783, 642] on input "5" at bounding box center [823, 624] width 85 height 35
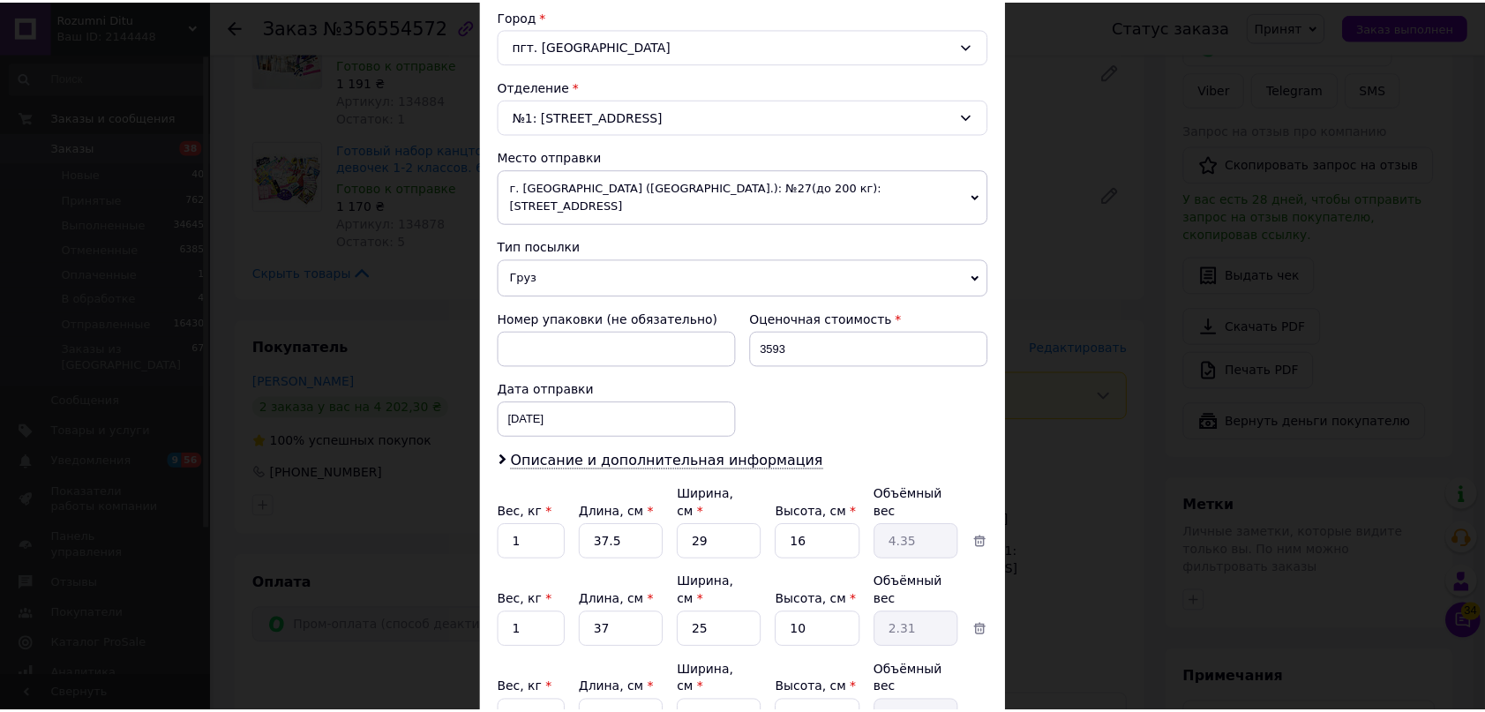
scroll to position [561, 0]
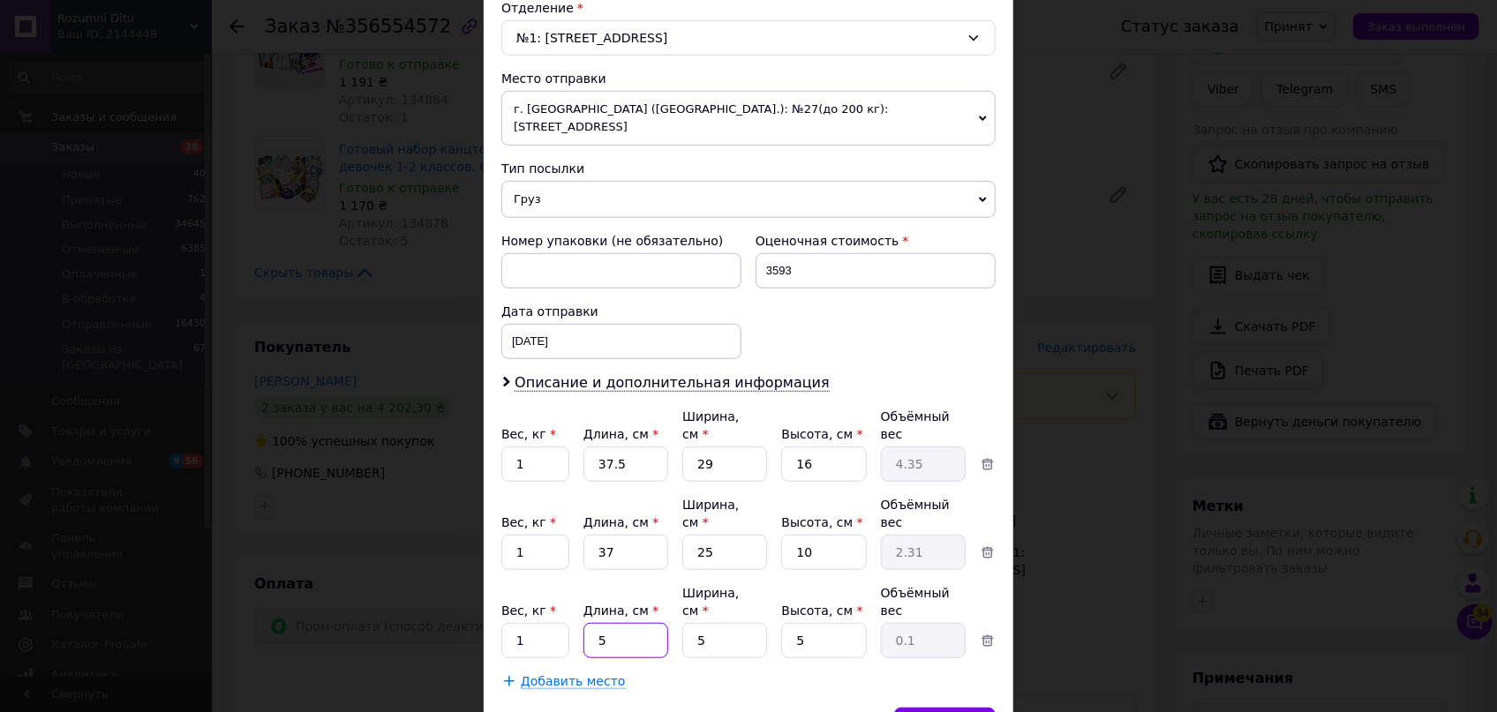
drag, startPoint x: 621, startPoint y: 571, endPoint x: 588, endPoint y: 562, distance: 34.7
click at [590, 482] on input "5" at bounding box center [625, 464] width 85 height 35
drag, startPoint x: 667, startPoint y: 559, endPoint x: 653, endPoint y: 558, distance: 14.1
click at [653, 584] on div "Вес, кг * 1 Длина, см * 37 Ширина, см * 5 Высота, см * 5 Объёмный вес 0.23" at bounding box center [748, 621] width 494 height 74
drag, startPoint x: 815, startPoint y: 582, endPoint x: 748, endPoint y: 567, distance: 67.9
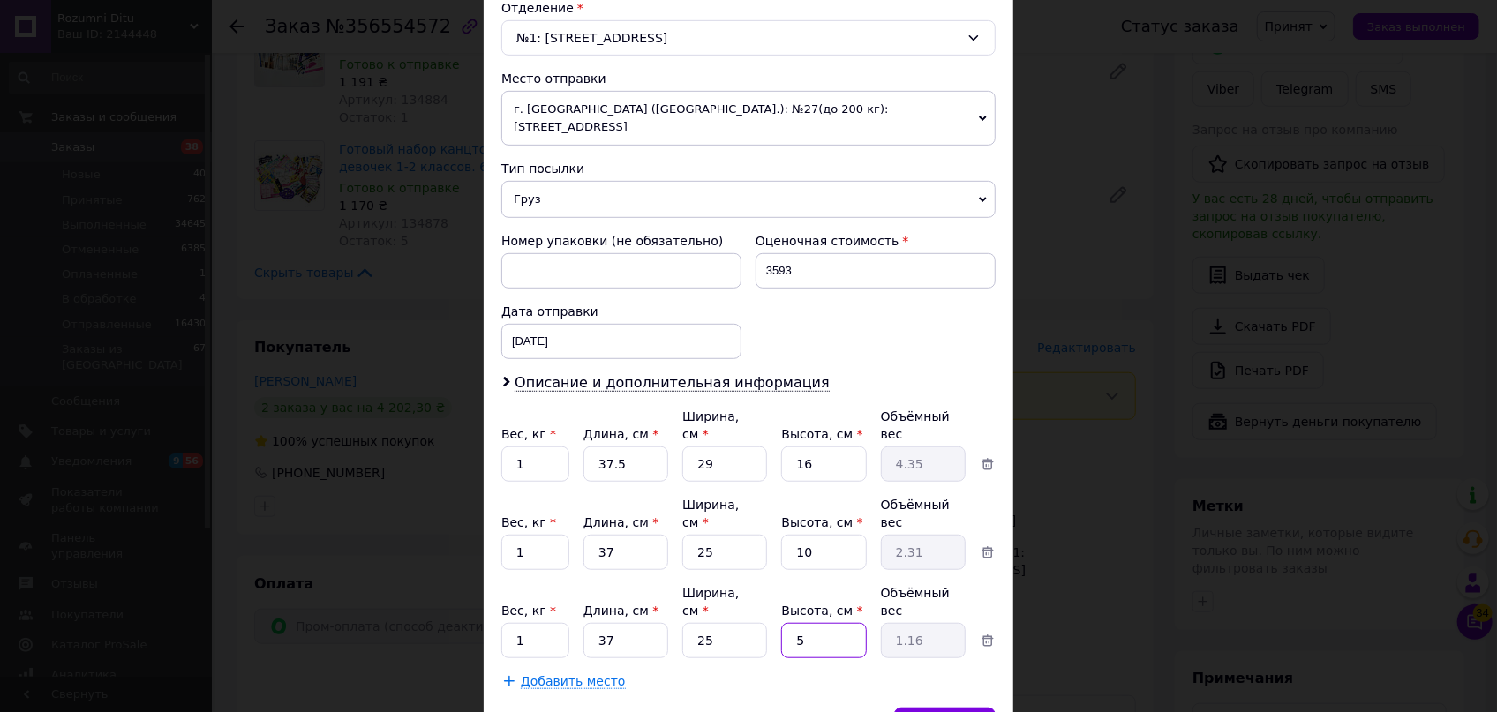
click at [750, 584] on div "Вес, кг * 1 Длина, см * 37 Ширина, см * 25 Высота, см * 5 Объёмный вес 1.16" at bounding box center [748, 621] width 494 height 74
click at [937, 711] on span "Сохранить" at bounding box center [945, 724] width 64 height 13
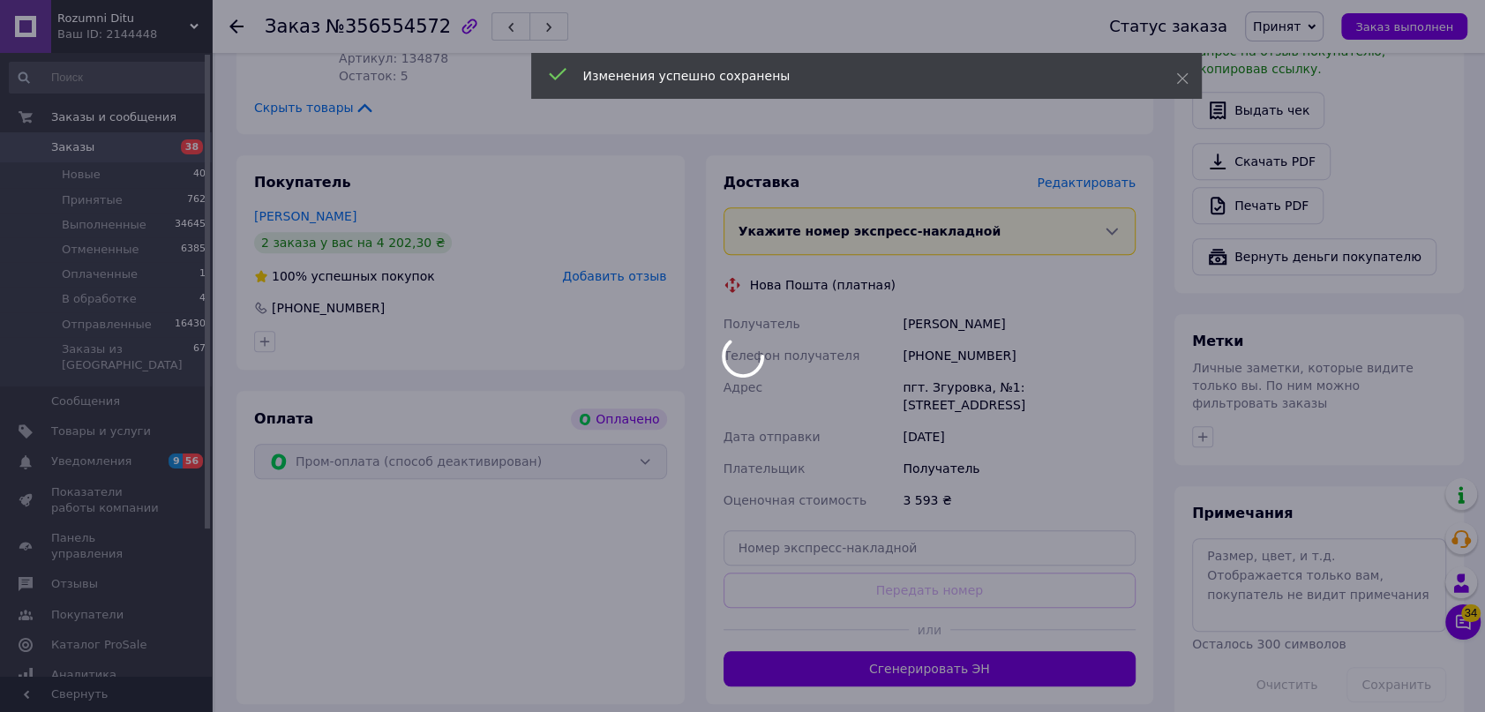
scroll to position [1123, 0]
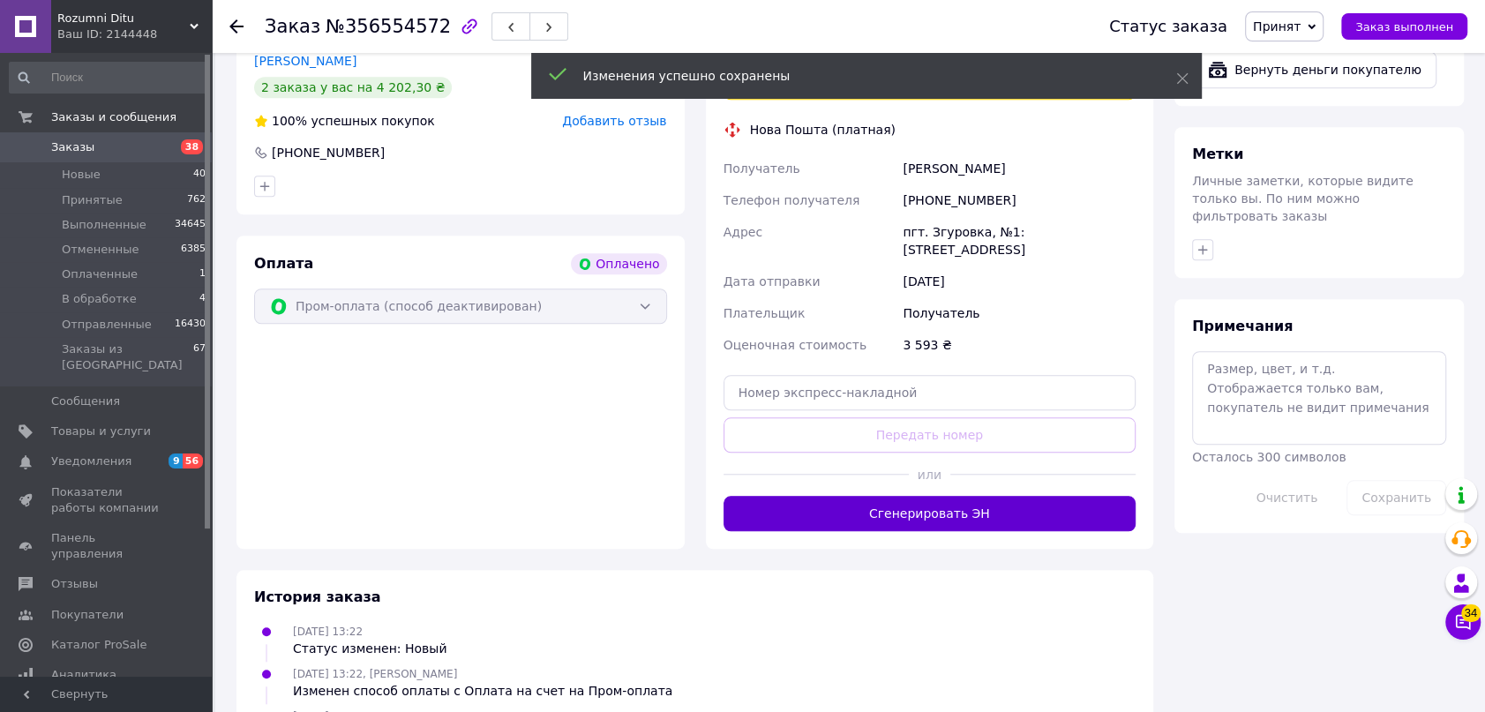
click at [877, 496] on button "Сгенерировать ЭН" at bounding box center [930, 513] width 413 height 35
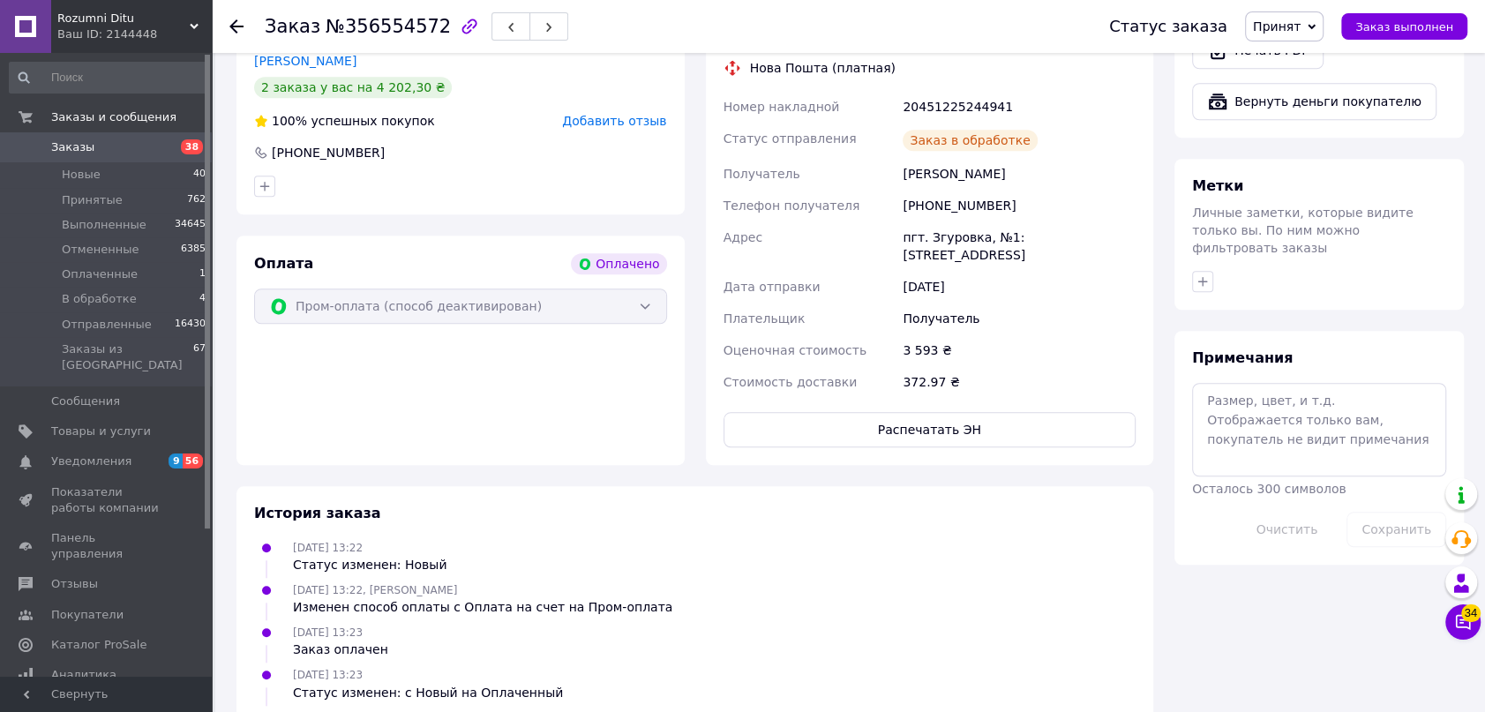
click at [1290, 26] on span "Принят" at bounding box center [1277, 26] width 48 height 14
click at [1313, 159] on li "Отправленные" at bounding box center [1300, 167] width 108 height 26
click at [238, 26] on use at bounding box center [236, 26] width 14 height 14
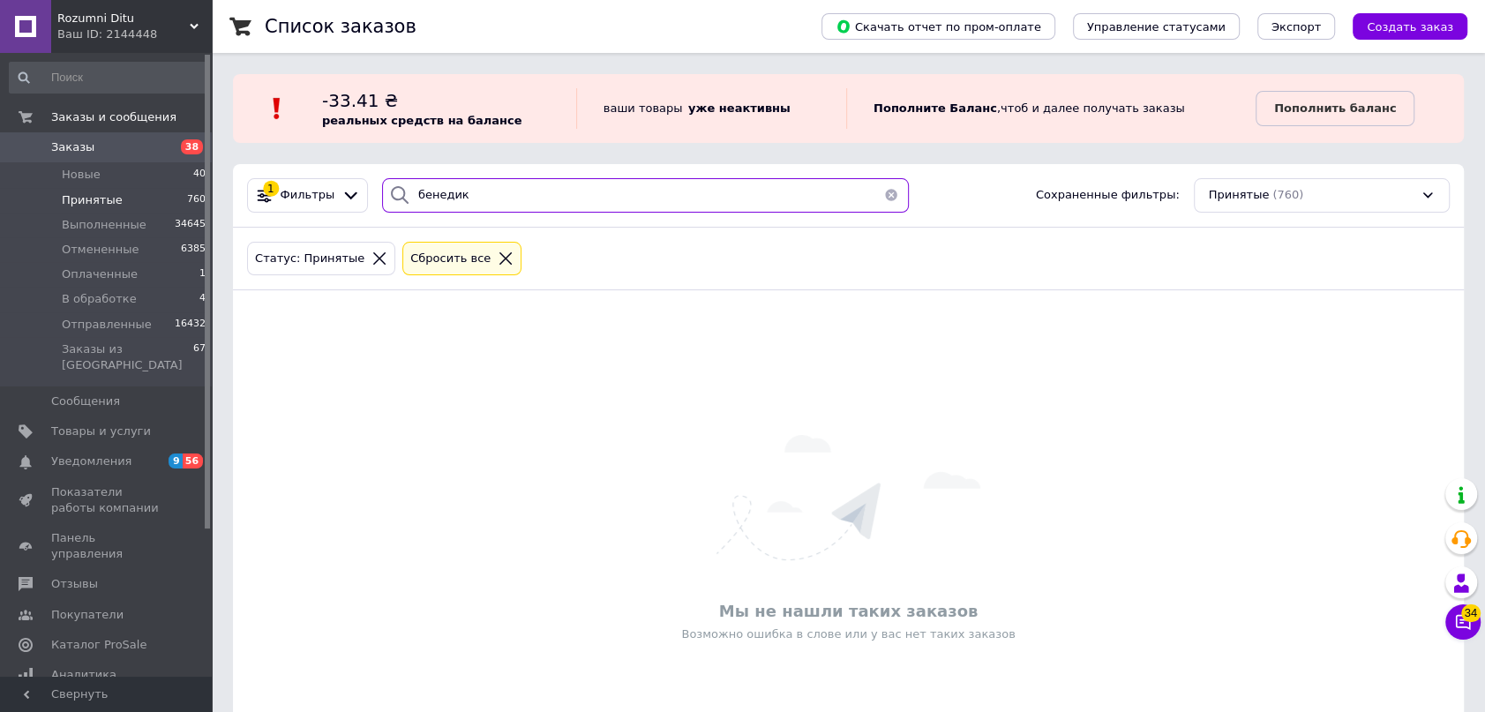
drag, startPoint x: 472, startPoint y: 201, endPoint x: 266, endPoint y: 160, distance: 210.6
click at [291, 180] on div "1 Фильтры бенедик Сохраненные фильтры: Принятые (760)" at bounding box center [848, 195] width 1217 height 34
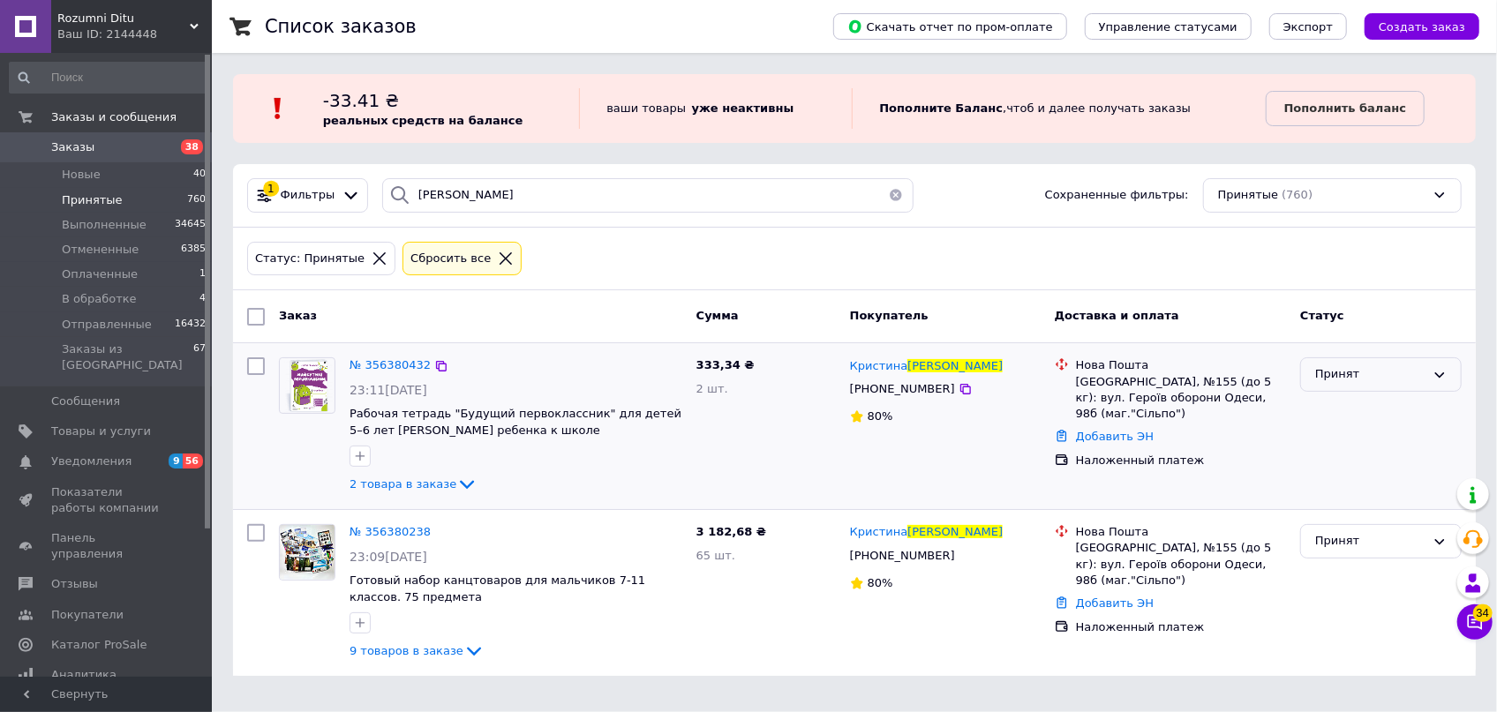
click at [1318, 374] on div "Принят" at bounding box center [1370, 374] width 110 height 19
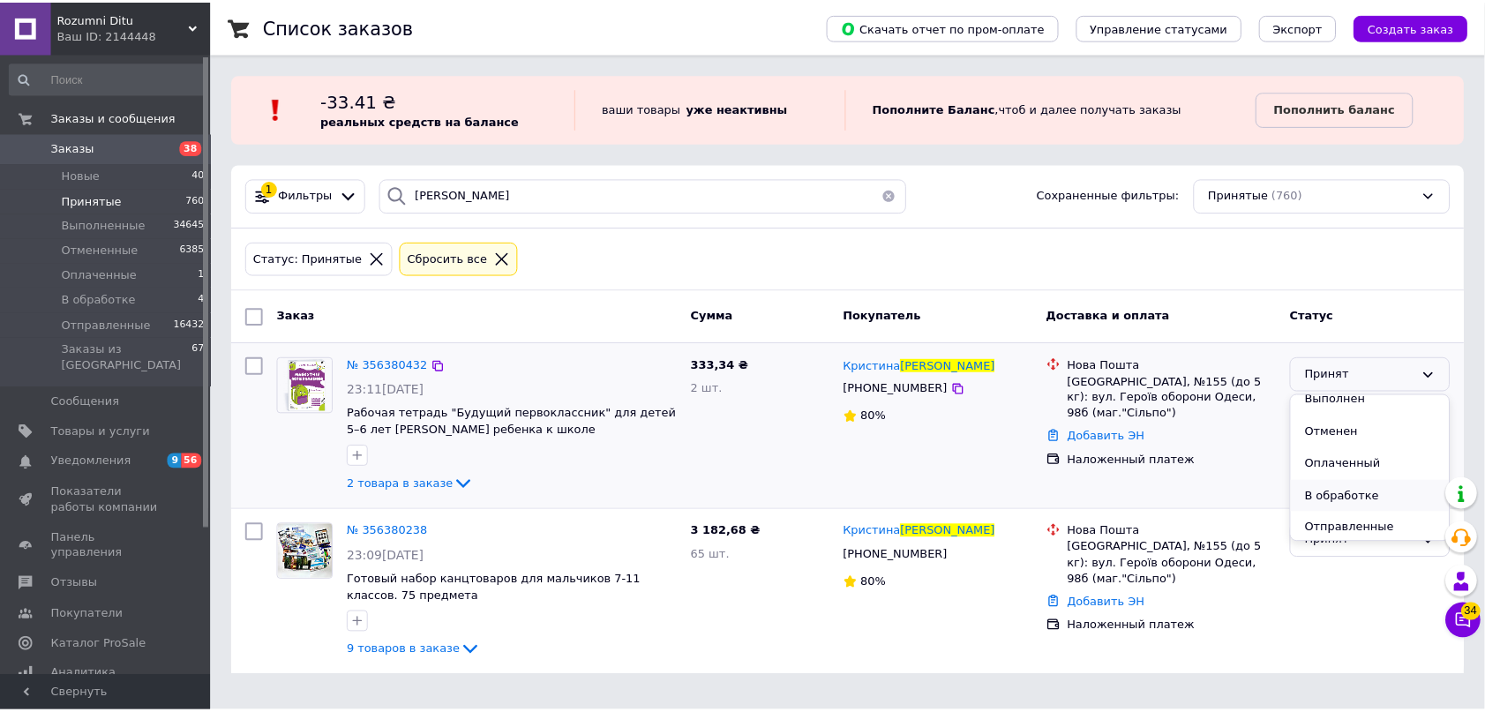
scroll to position [15, 0]
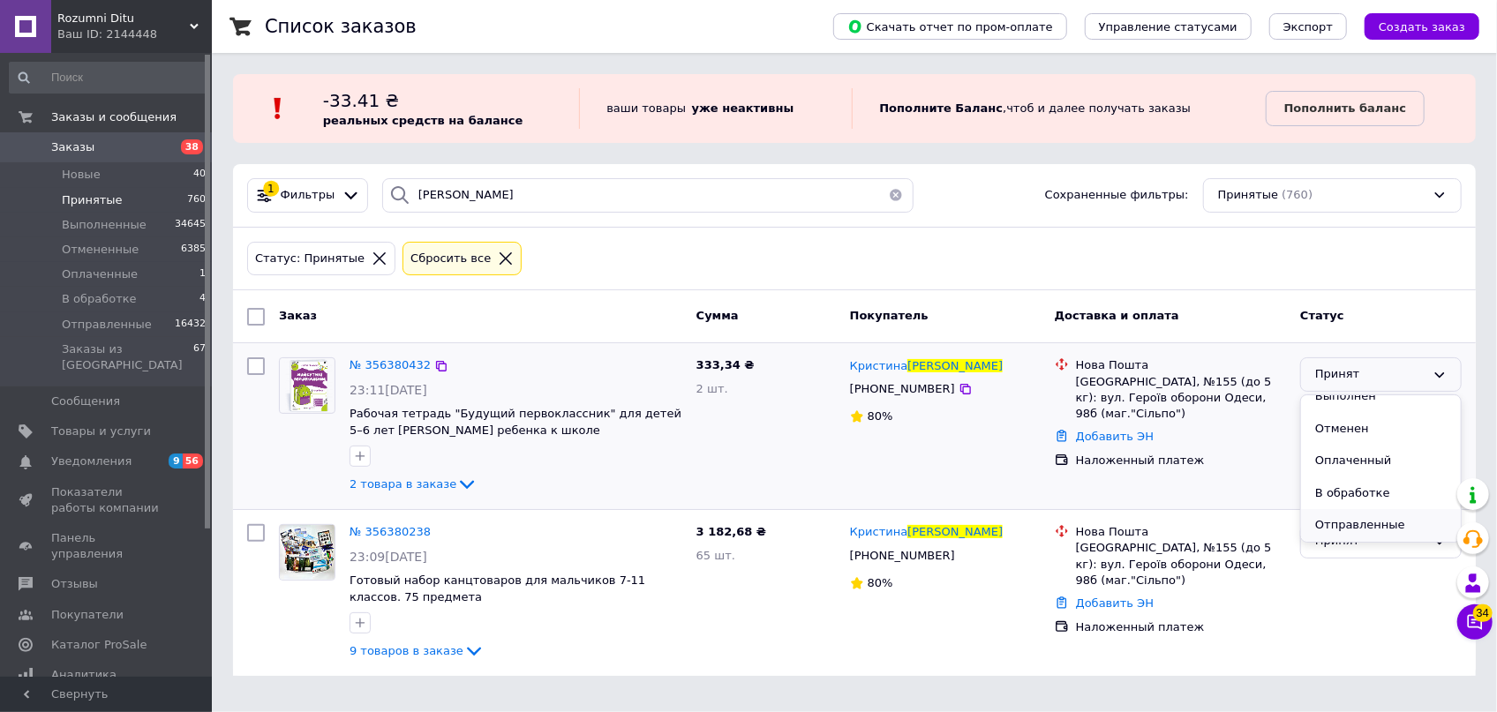
click at [1374, 521] on li "Отправленные" at bounding box center [1381, 525] width 160 height 33
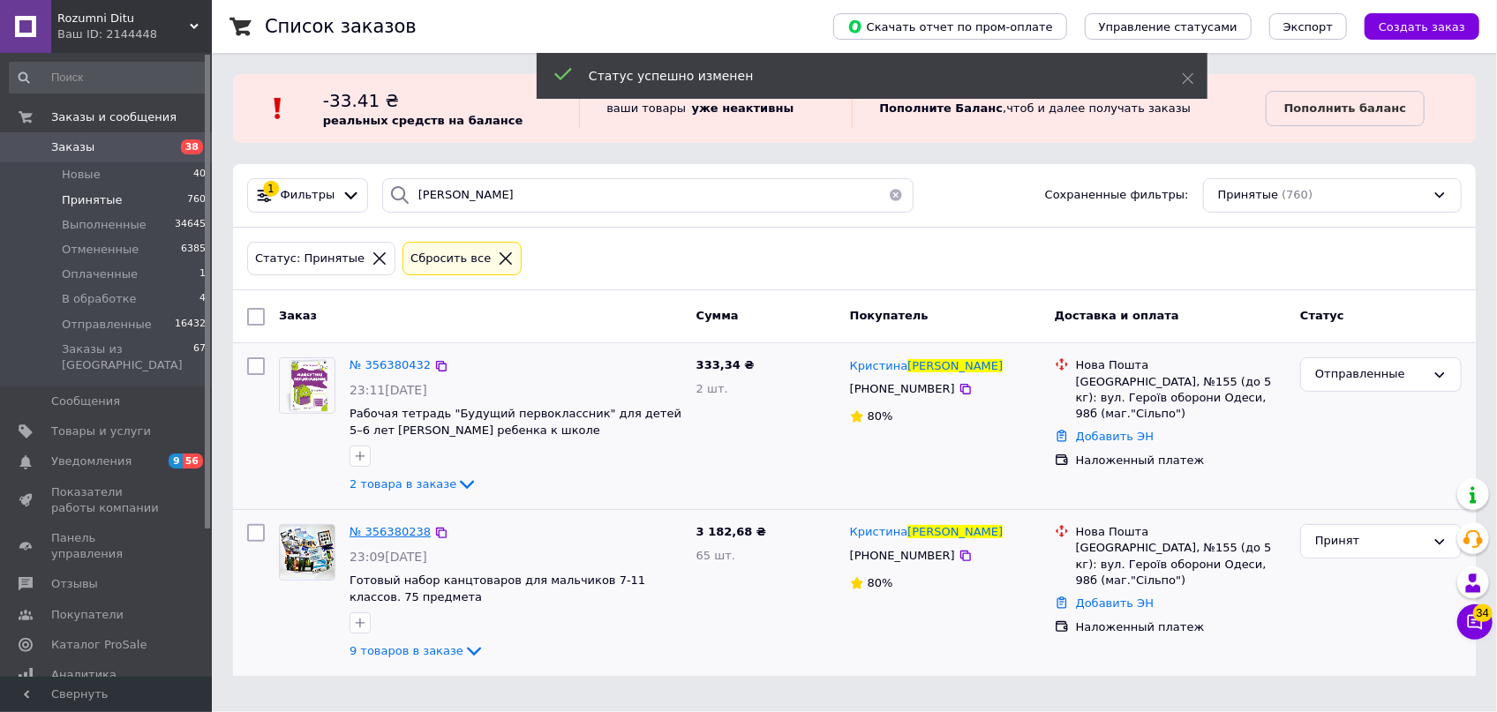
click at [369, 525] on span "№ 356380238" at bounding box center [389, 531] width 81 height 13
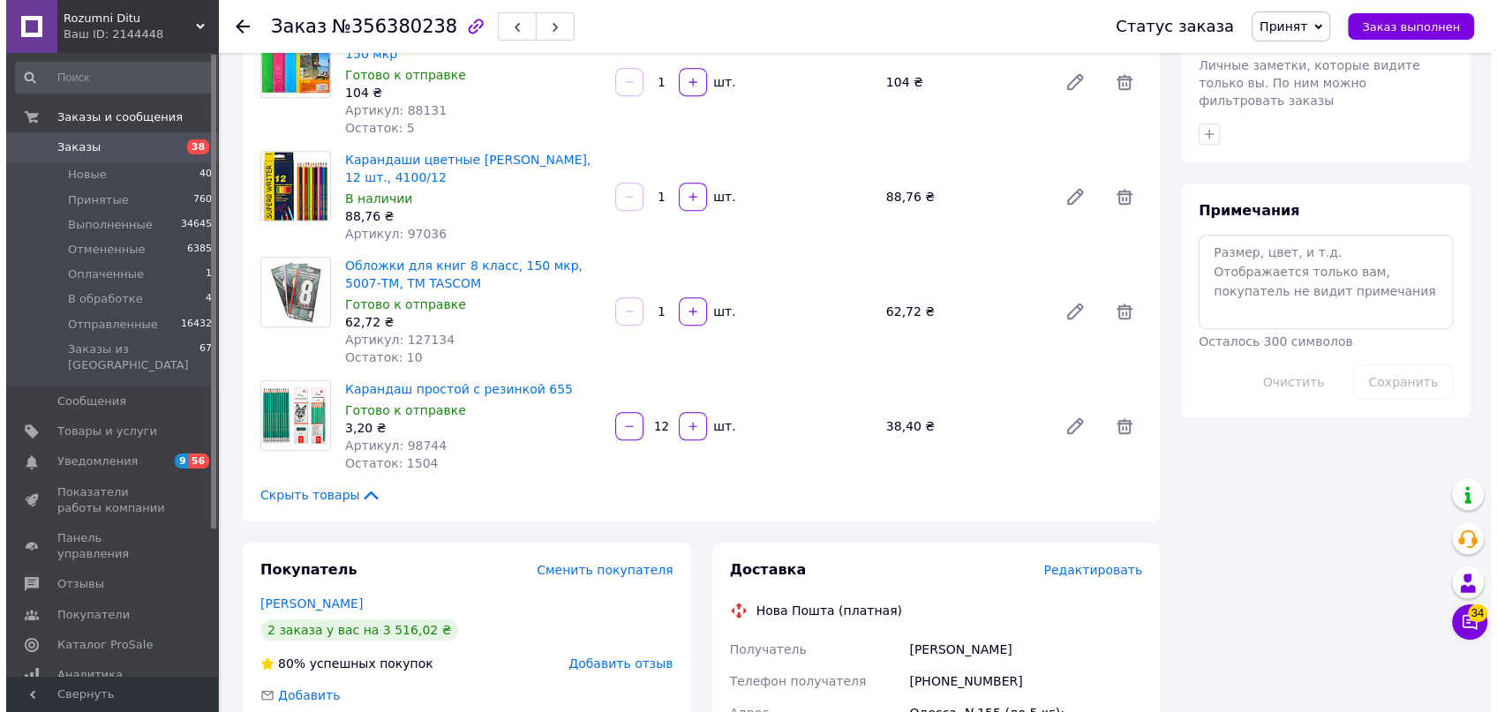
scroll to position [962, 0]
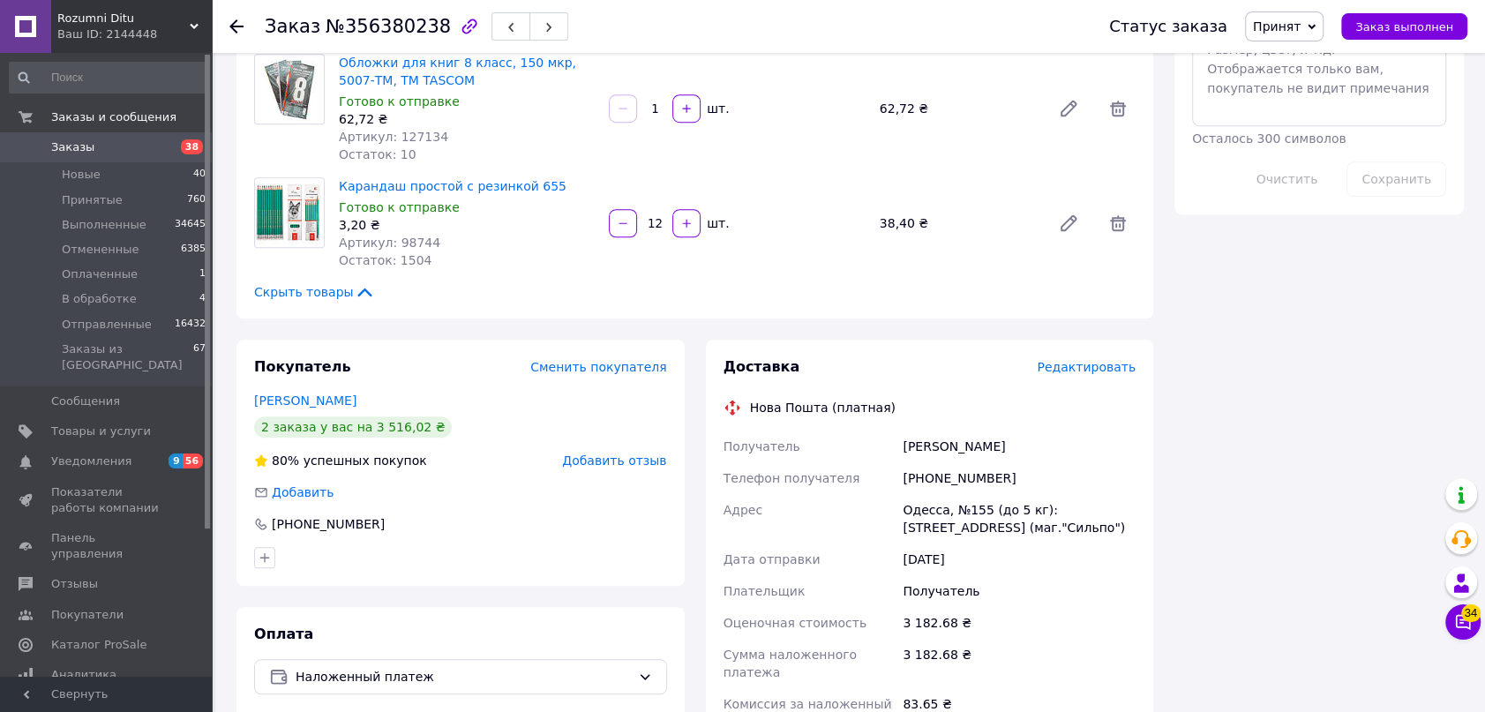
click at [1098, 360] on span "Редактировать" at bounding box center [1086, 367] width 99 height 14
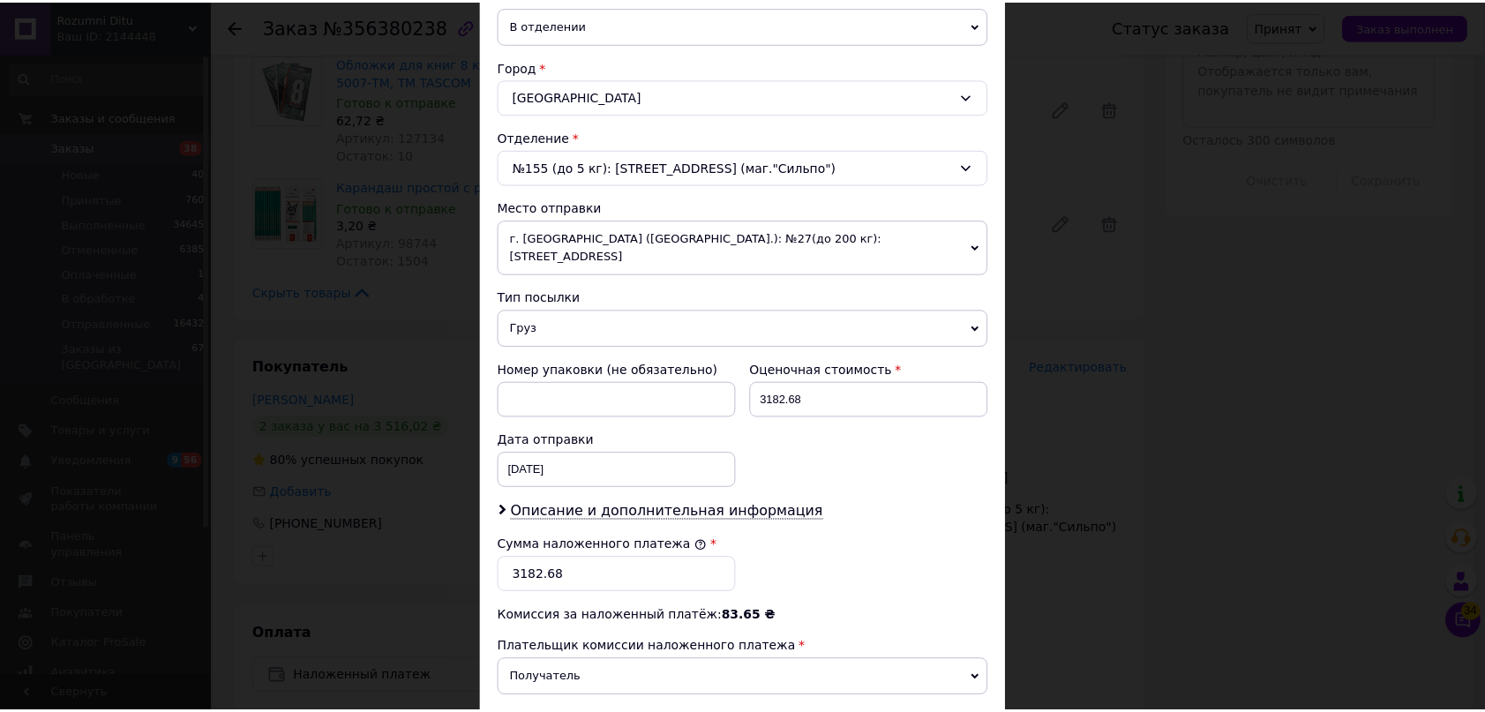
scroll to position [631, 0]
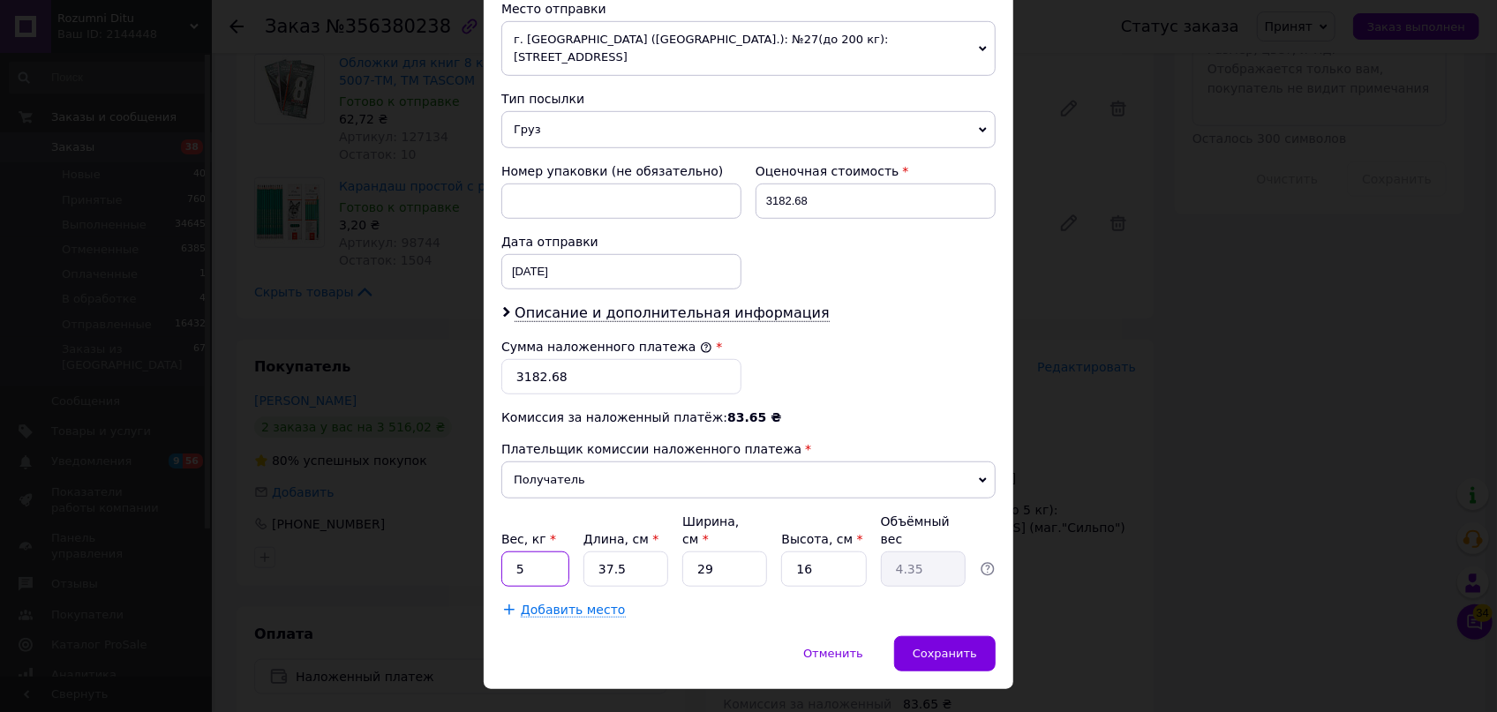
click at [552, 552] on input "5" at bounding box center [535, 569] width 68 height 35
click at [748, 552] on input "29" at bounding box center [724, 569] width 85 height 35
click at [571, 603] on span "Добавить место" at bounding box center [573, 610] width 105 height 15
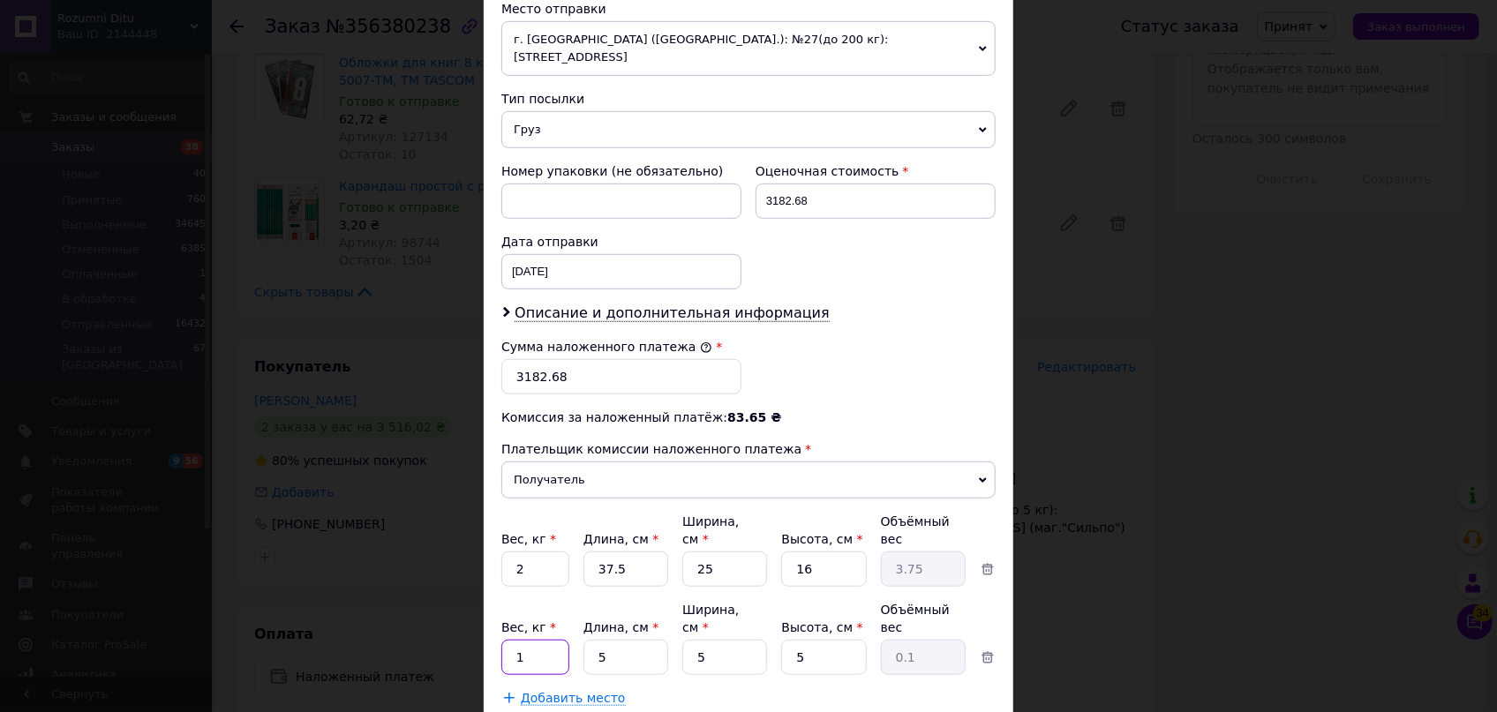
drag, startPoint x: 536, startPoint y: 597, endPoint x: 500, endPoint y: 591, distance: 35.7
click at [501, 587] on input "1" at bounding box center [535, 569] width 68 height 35
drag, startPoint x: 626, startPoint y: 597, endPoint x: 588, endPoint y: 590, distance: 38.6
click at [590, 587] on input "5" at bounding box center [625, 569] width 85 height 35
drag, startPoint x: 732, startPoint y: 607, endPoint x: 701, endPoint y: 597, distance: 32.7
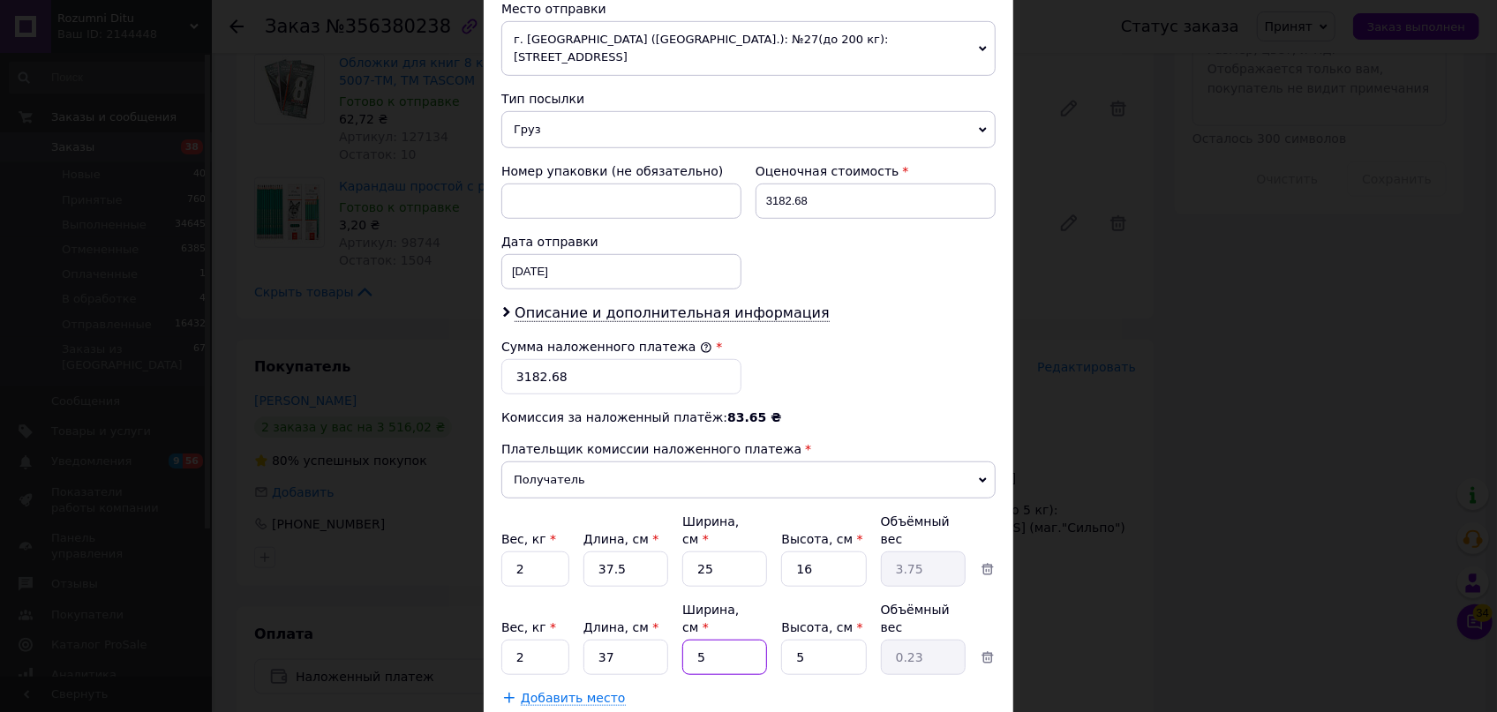
click at [701, 587] on input "5" at bounding box center [724, 569] width 85 height 35
drag, startPoint x: 732, startPoint y: 606, endPoint x: 668, endPoint y: 601, distance: 64.6
click at [668, 602] on div "Вес, кг * 2 Длина, см * 37 Ширина, см * 525 Высота, см * 5 Объёмный вес 24.28" at bounding box center [748, 638] width 494 height 74
drag, startPoint x: 837, startPoint y: 600, endPoint x: 746, endPoint y: 600, distance: 91.8
click at [746, 601] on div "Вес, кг * 2 Длина, см * 37 Ширина, см * 25 Высота, см * 5 Объёмный вес 1.16" at bounding box center [748, 638] width 494 height 74
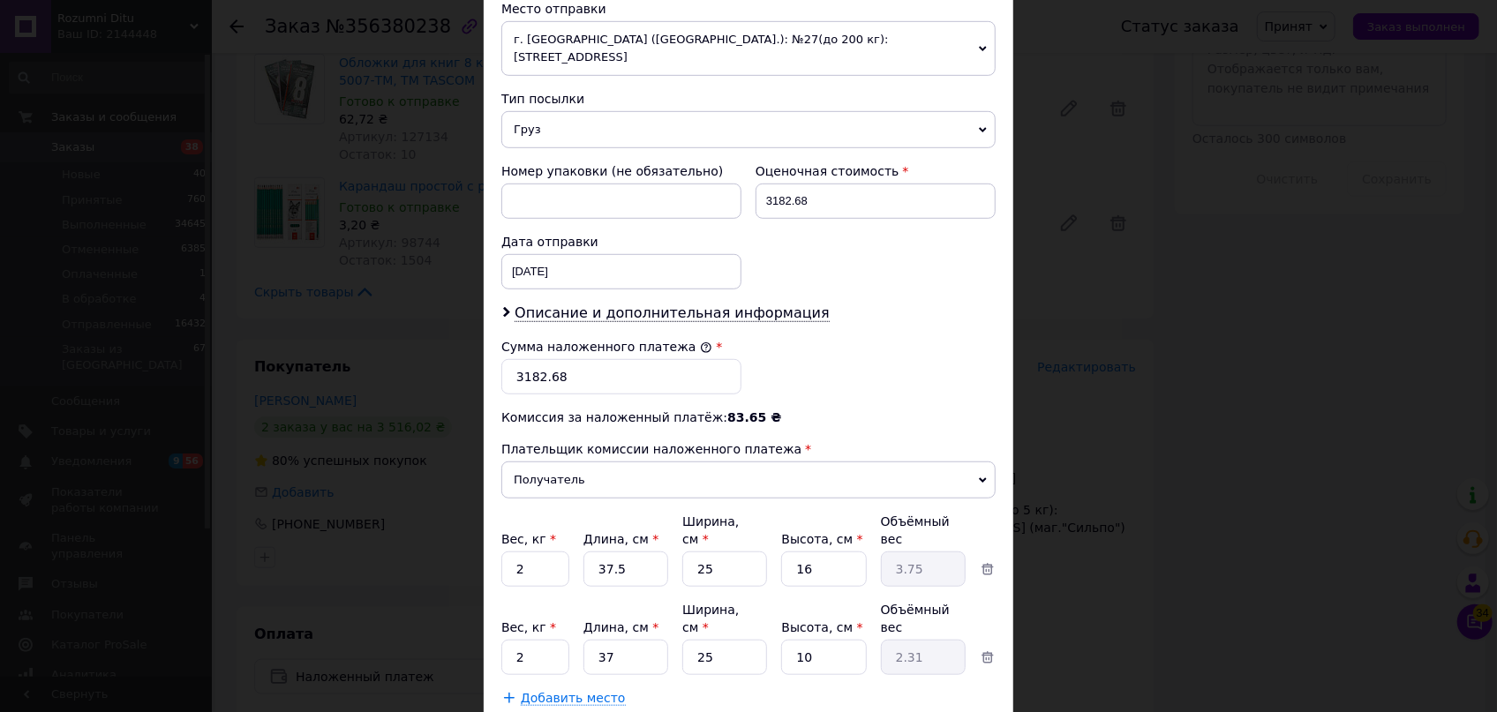
drag, startPoint x: 934, startPoint y: 678, endPoint x: 940, endPoint y: 687, distance: 11.5
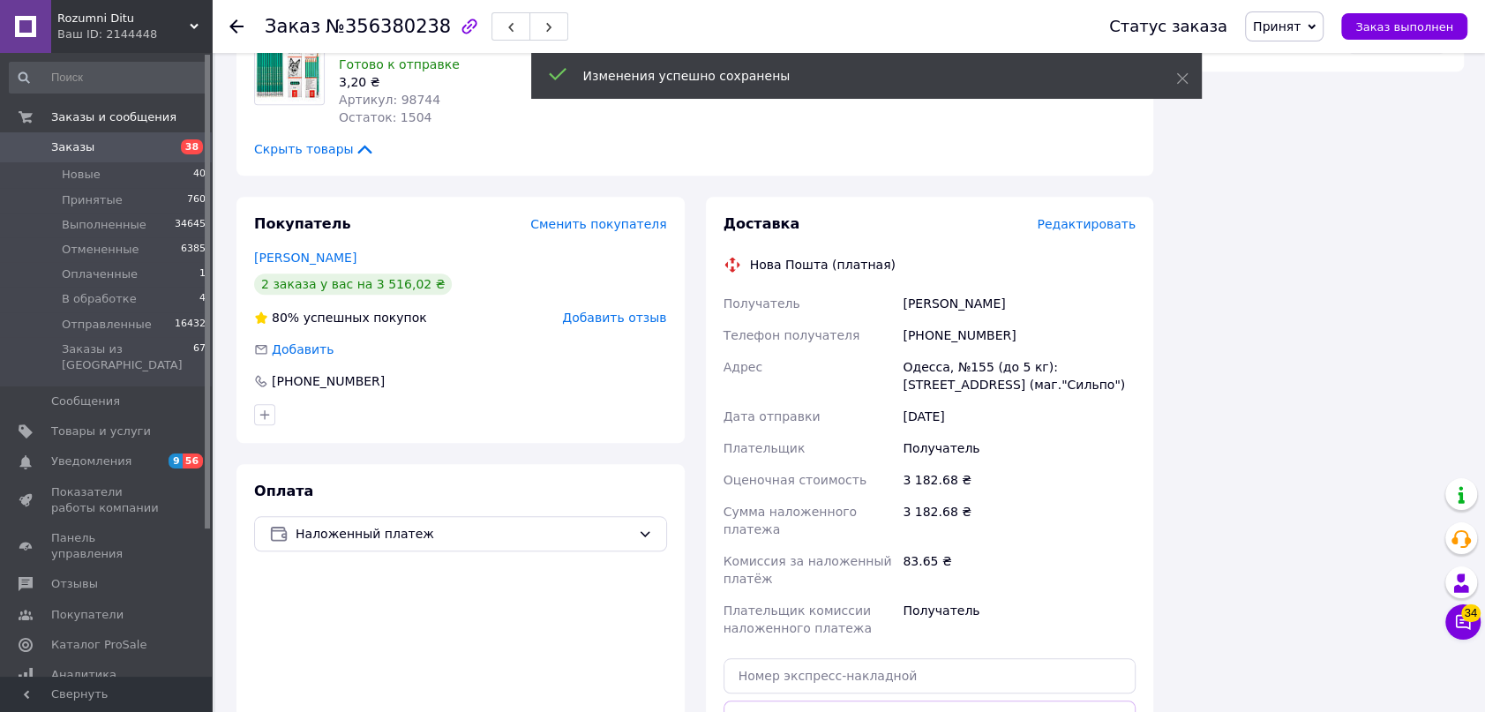
scroll to position [1283, 0]
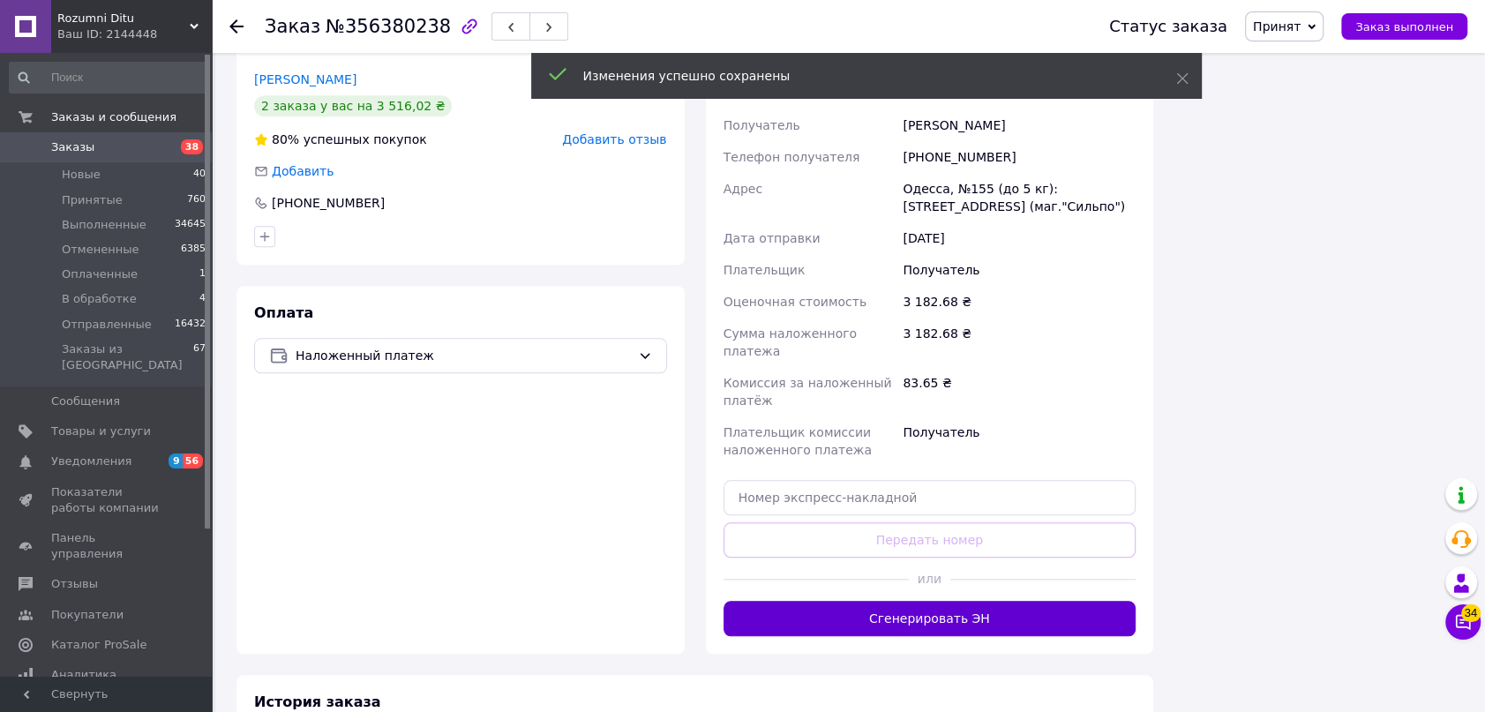
click at [966, 601] on button "Сгенерировать ЭН" at bounding box center [930, 618] width 413 height 35
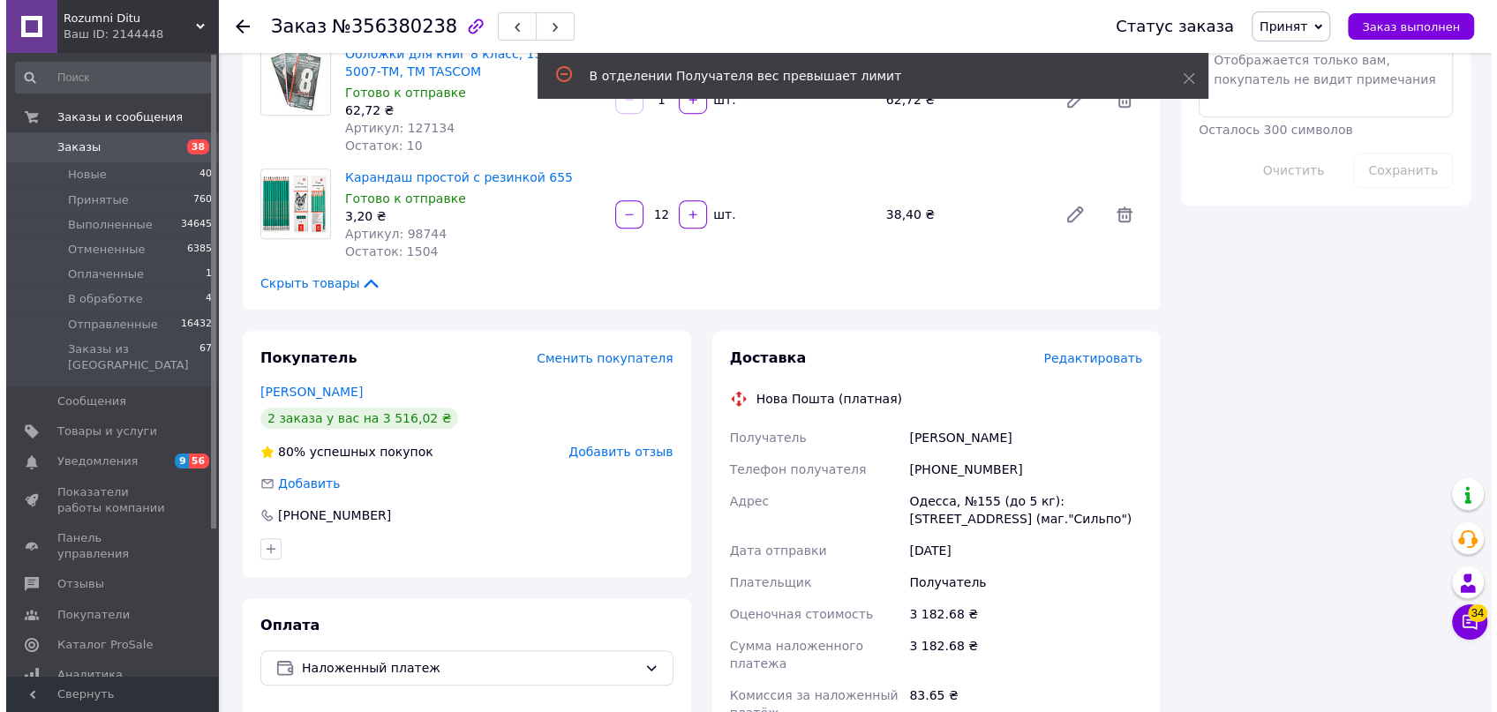
scroll to position [962, 0]
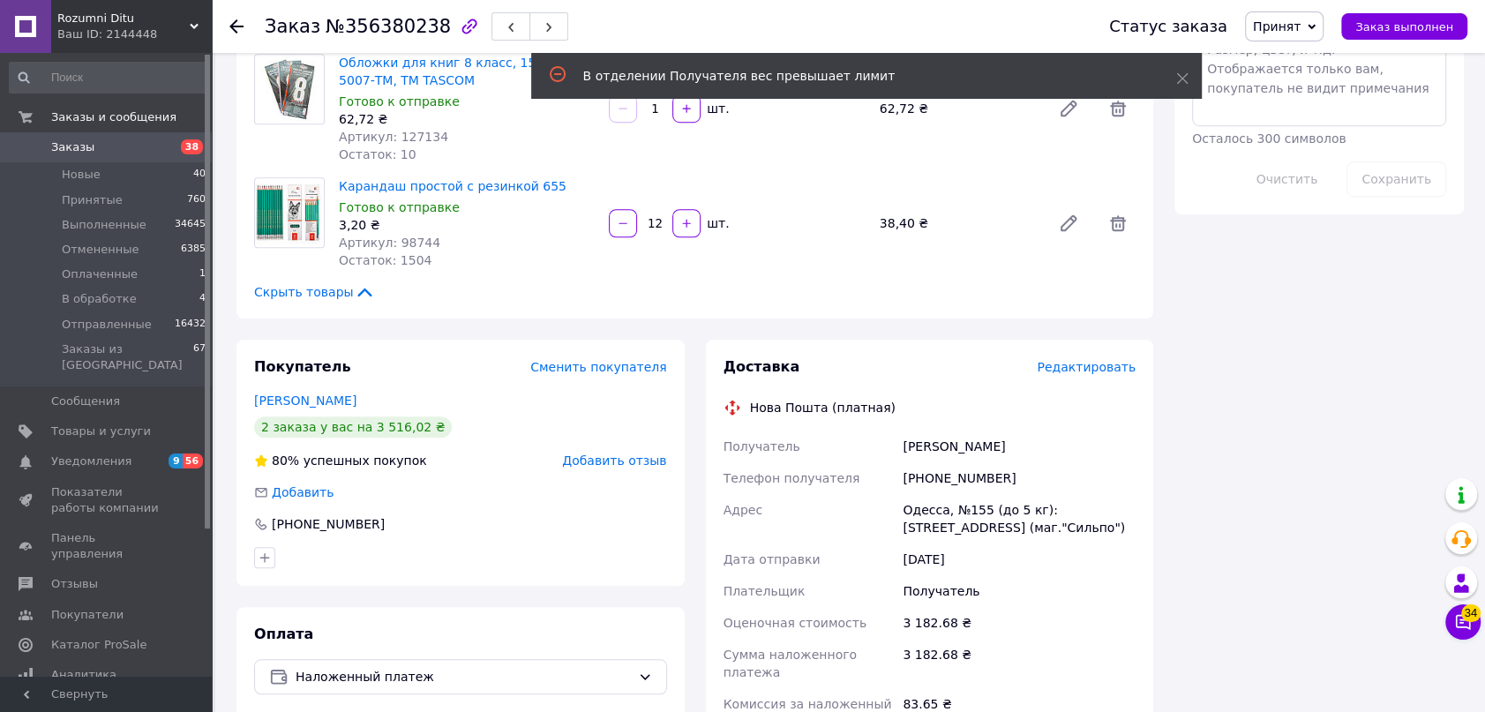
click at [1080, 360] on span "Редактировать" at bounding box center [1086, 367] width 99 height 14
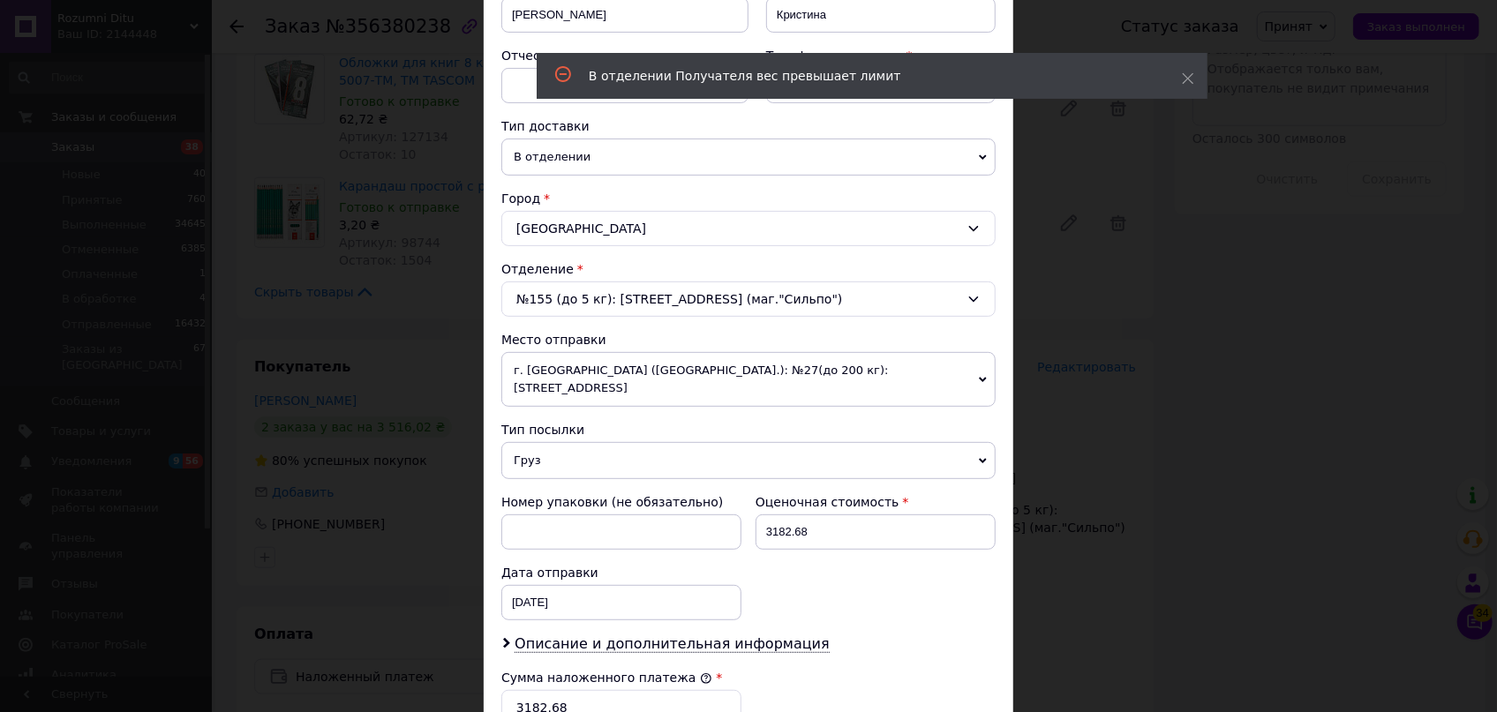
scroll to position [561, 0]
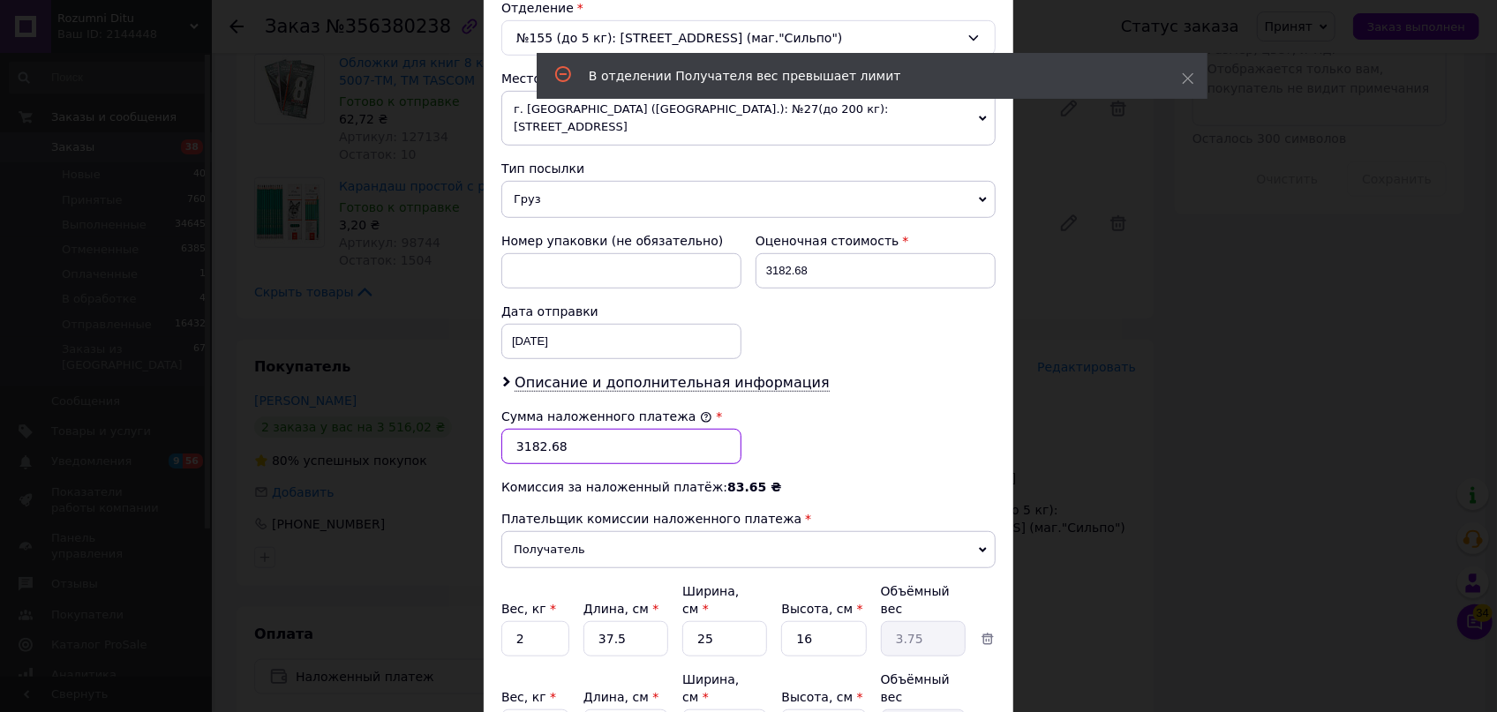
click at [582, 429] on input "3182.68" at bounding box center [621, 446] width 240 height 35
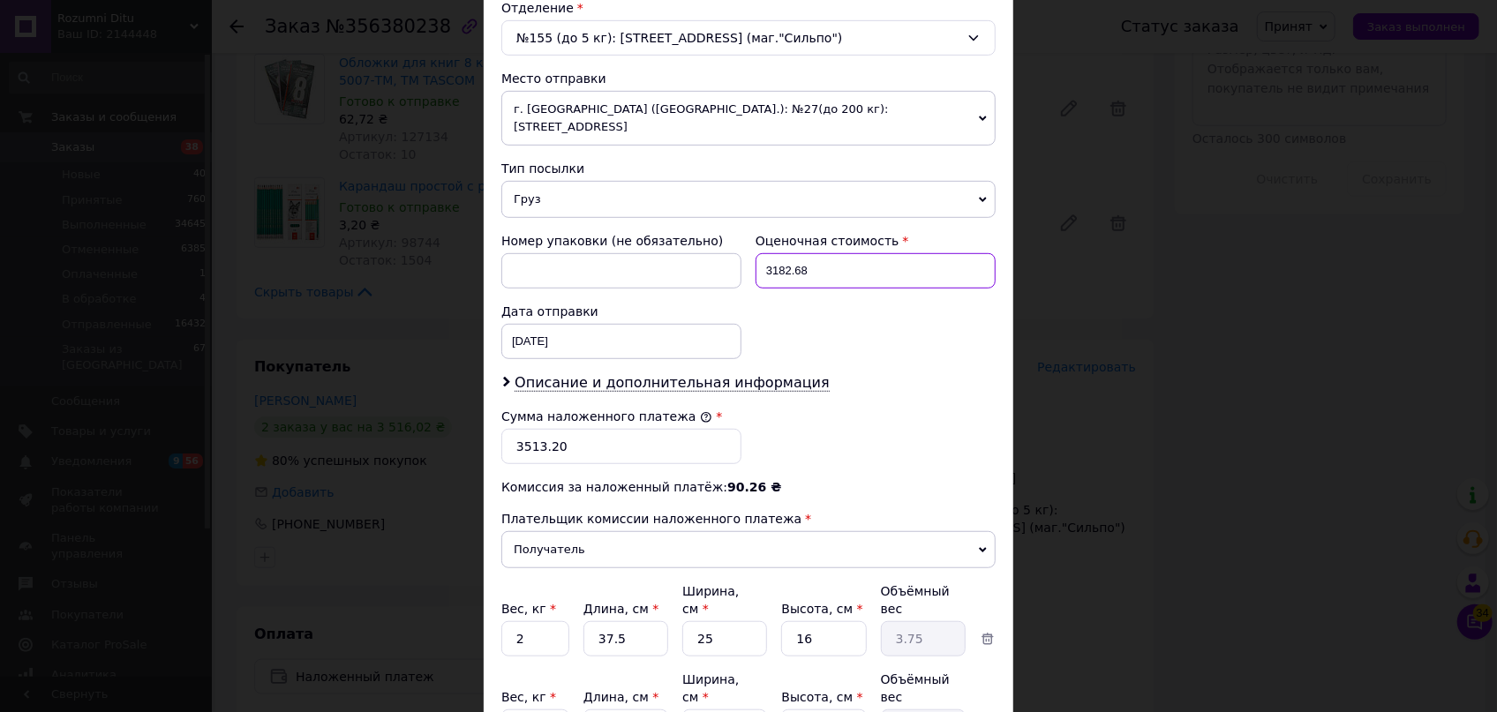
click at [813, 253] on input "3182.68" at bounding box center [875, 270] width 240 height 35
click at [556, 657] on input "2" at bounding box center [535, 638] width 68 height 35
click at [484, 584] on div "Способ доставки Нова Пошта (платная) Плательщик Получатель Отправитель Фамилия …" at bounding box center [749, 174] width 530 height 1240
click at [530, 621] on input "2" at bounding box center [535, 638] width 68 height 35
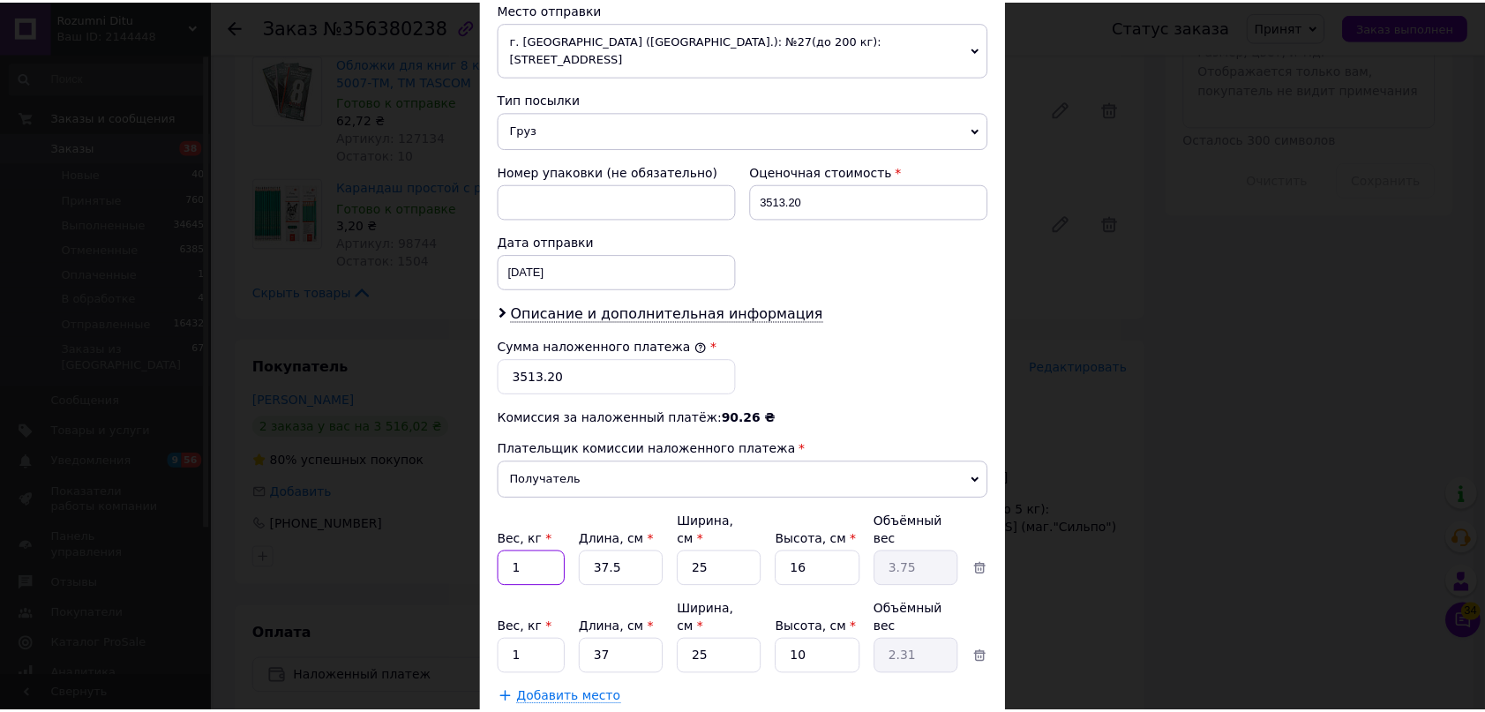
scroll to position [702, 0]
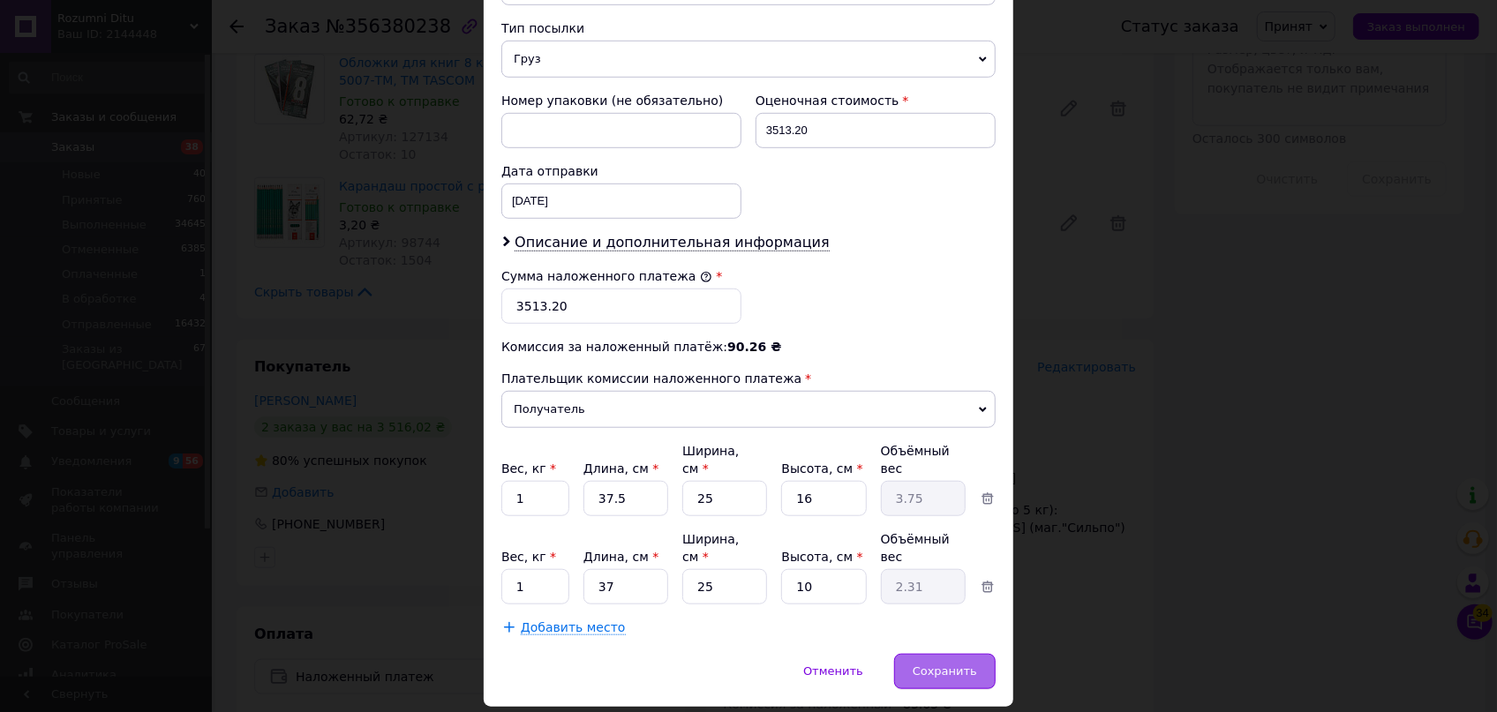
click at [942, 654] on div "Сохранить" at bounding box center [944, 671] width 101 height 35
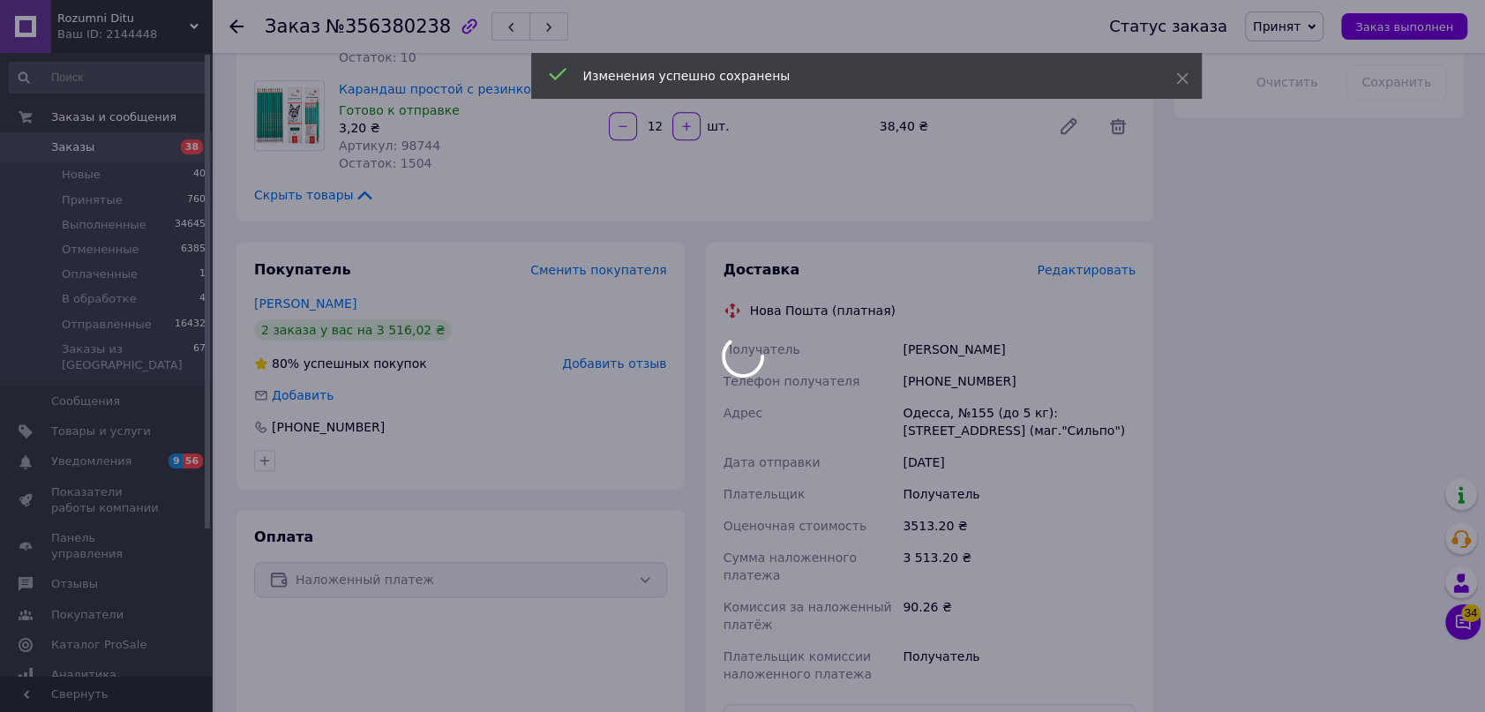
scroll to position [1203, 0]
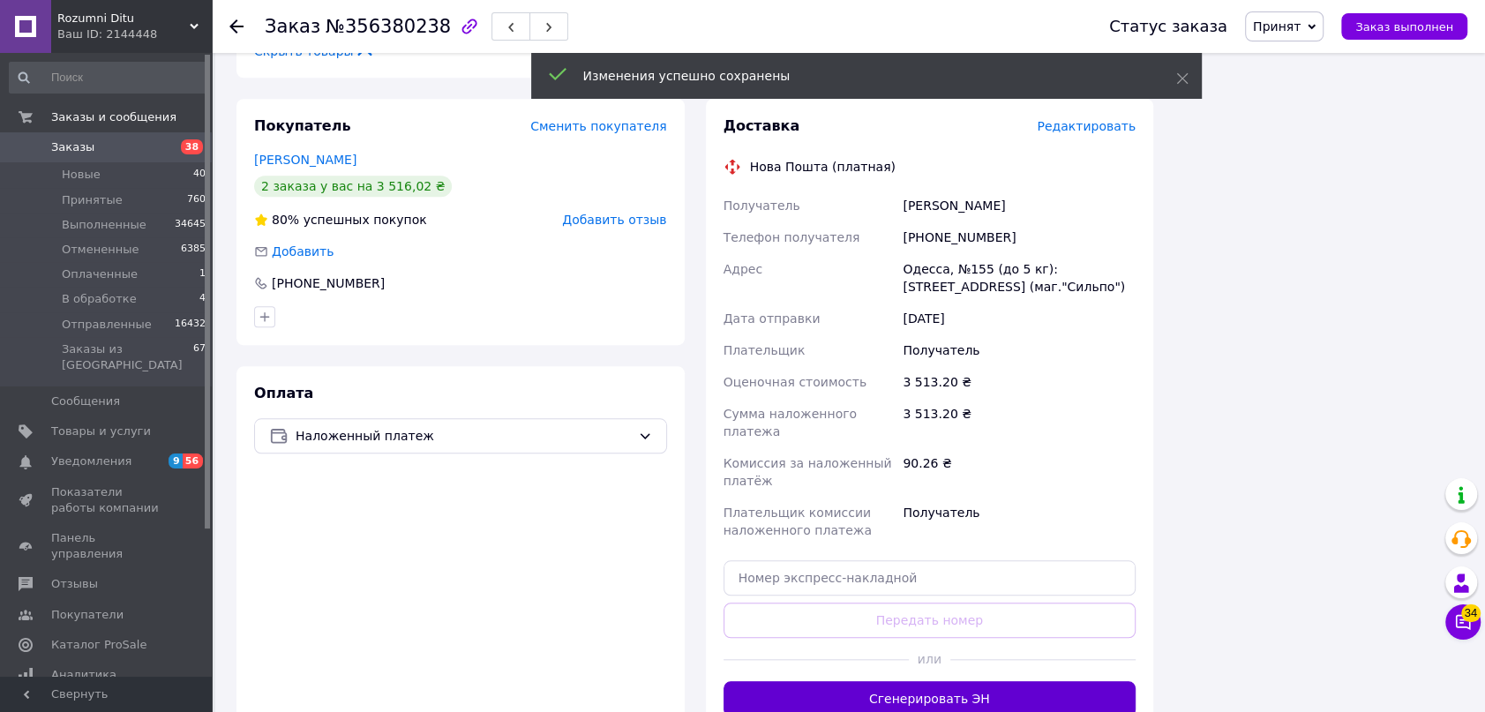
click at [951, 681] on button "Сгенерировать ЭН" at bounding box center [930, 698] width 413 height 35
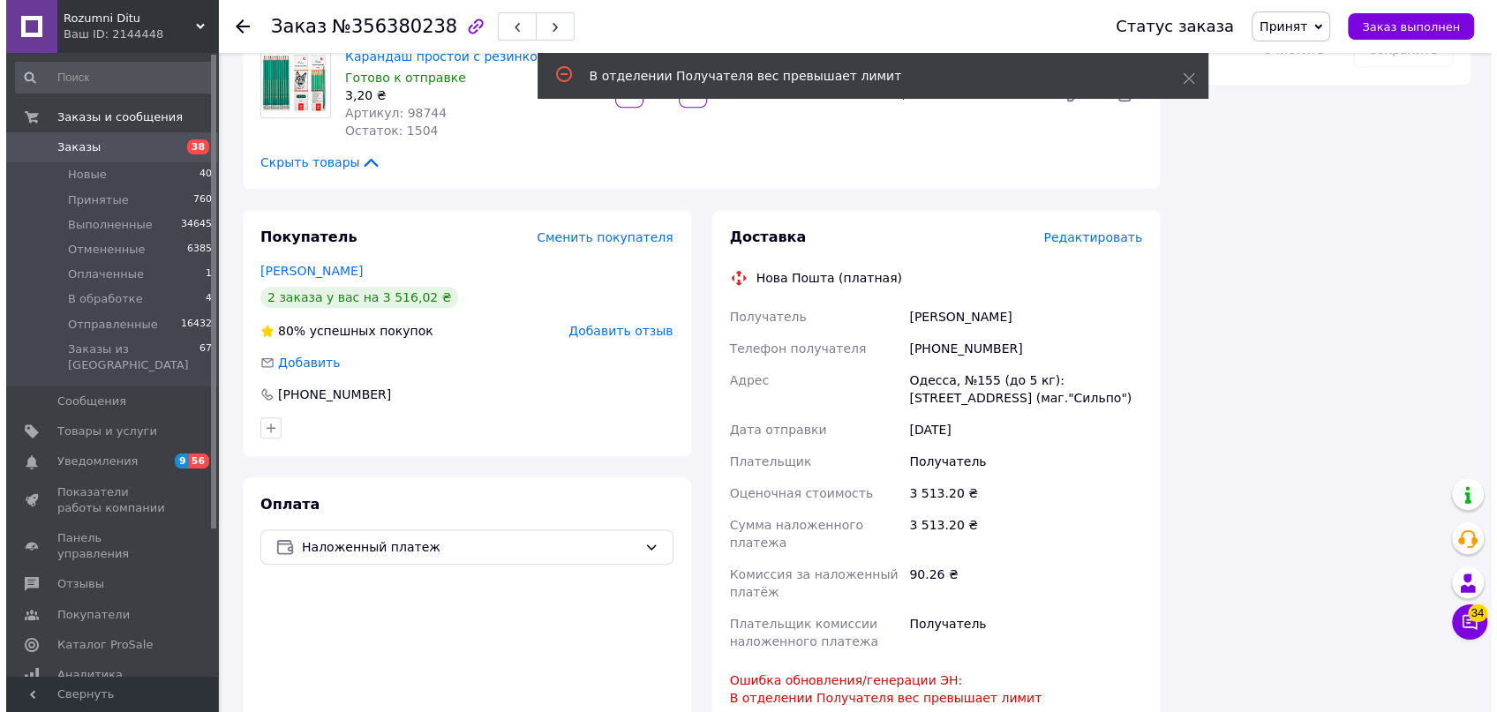
scroll to position [962, 0]
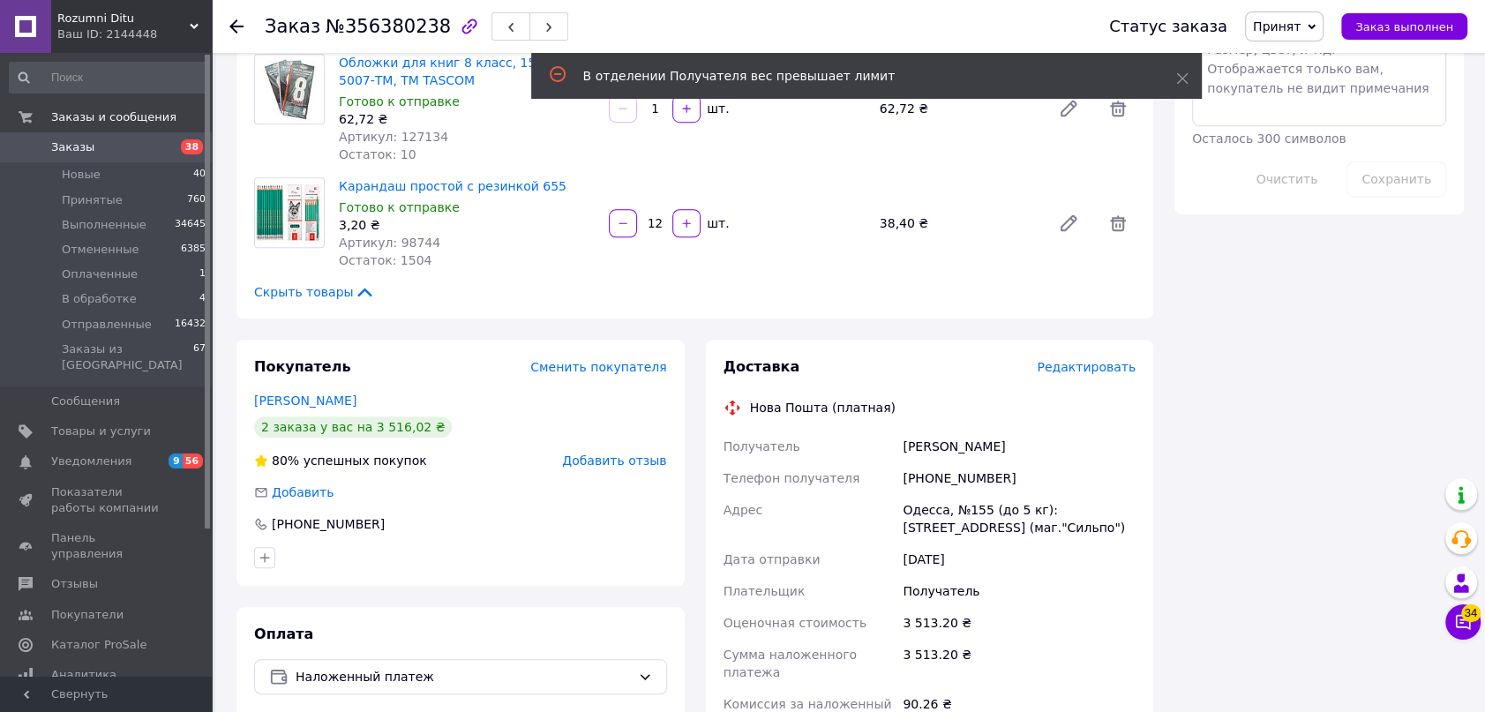
click at [1111, 360] on span "Редактировать" at bounding box center [1086, 367] width 99 height 14
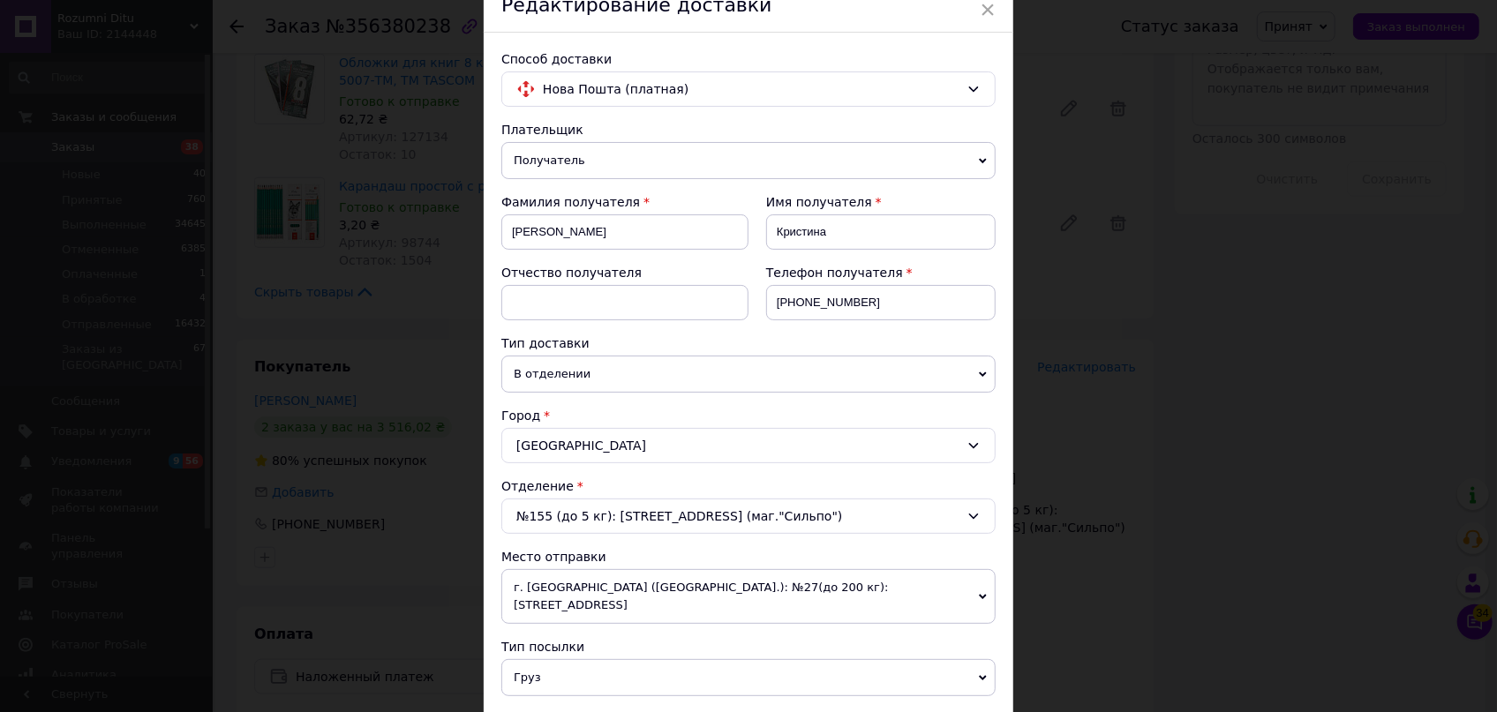
scroll to position [0, 0]
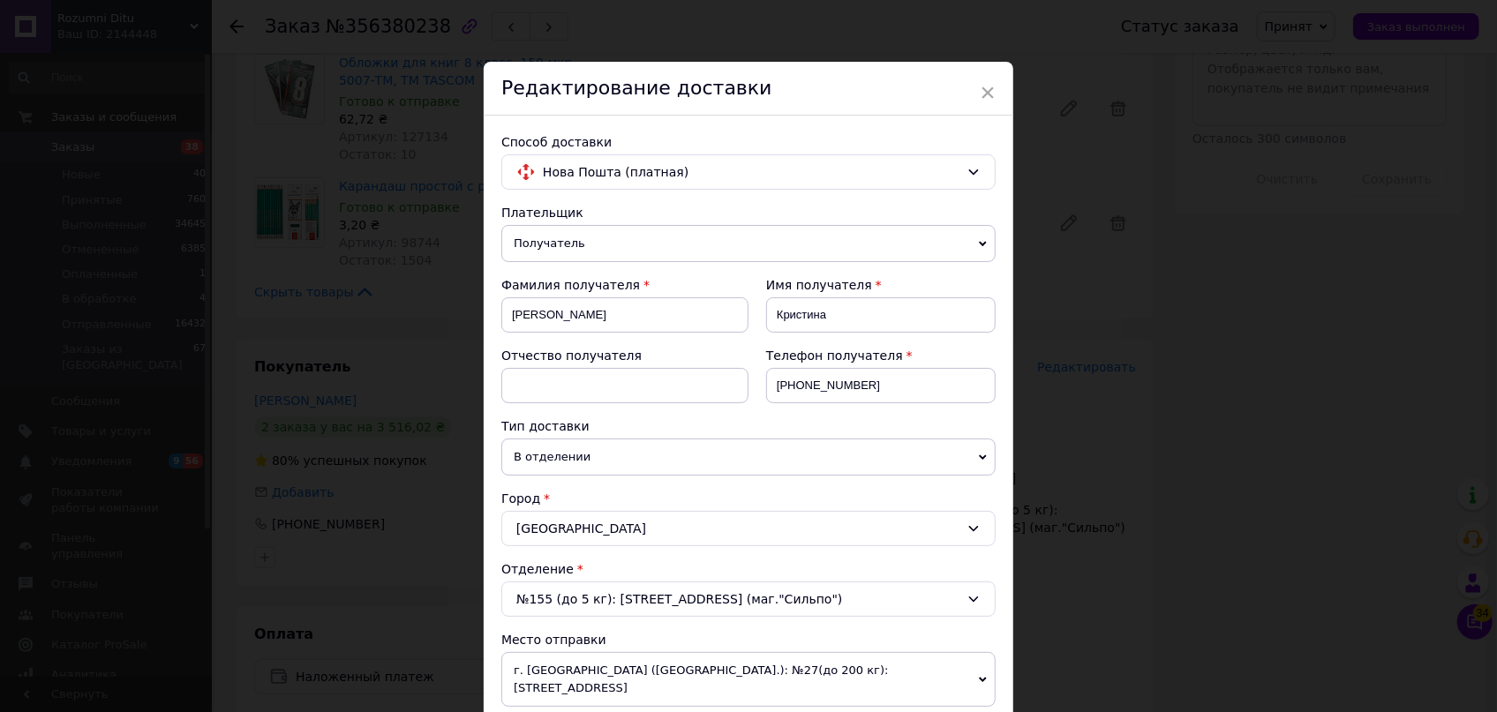
click at [685, 598] on div "№155 (до 5 кг): [STREET_ADDRESS] (маг."Сильпо")" at bounding box center [748, 599] width 494 height 35
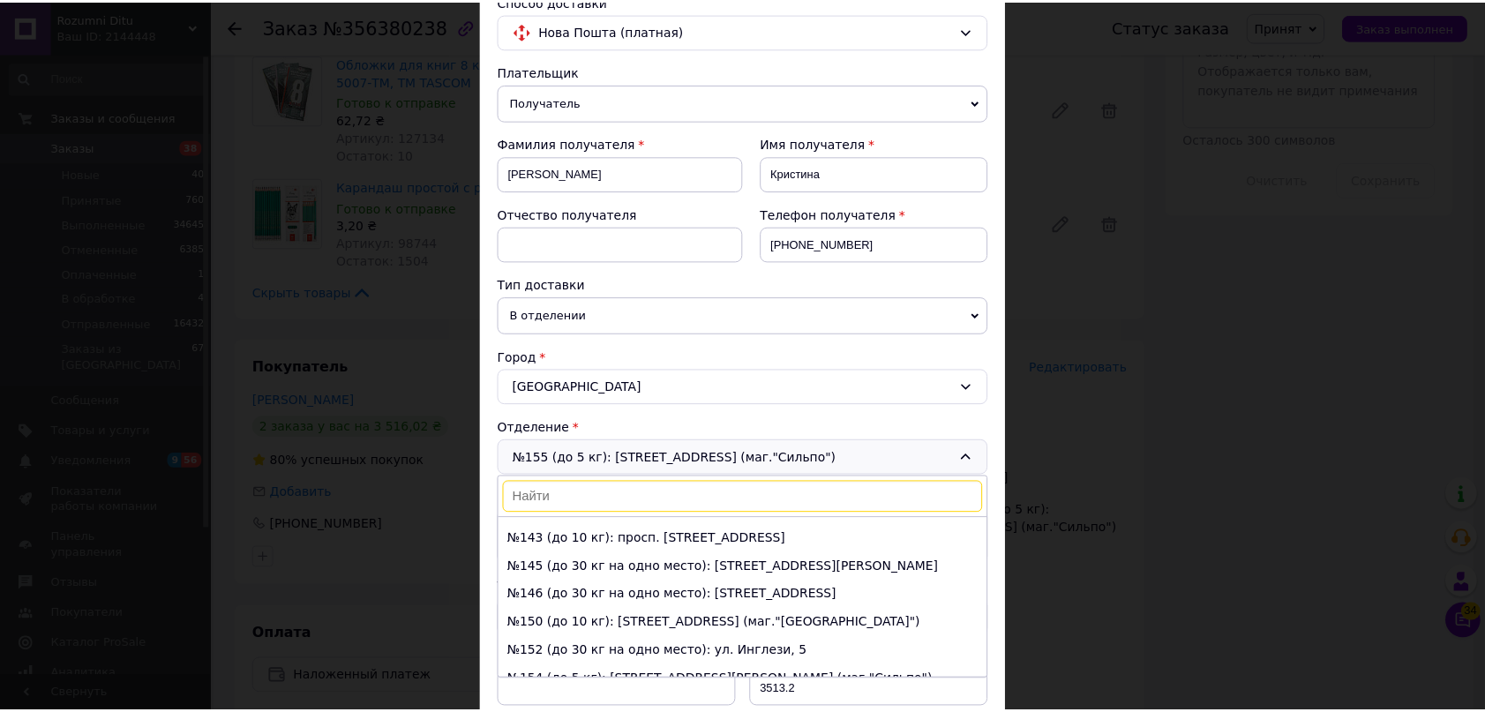
scroll to position [240, 0]
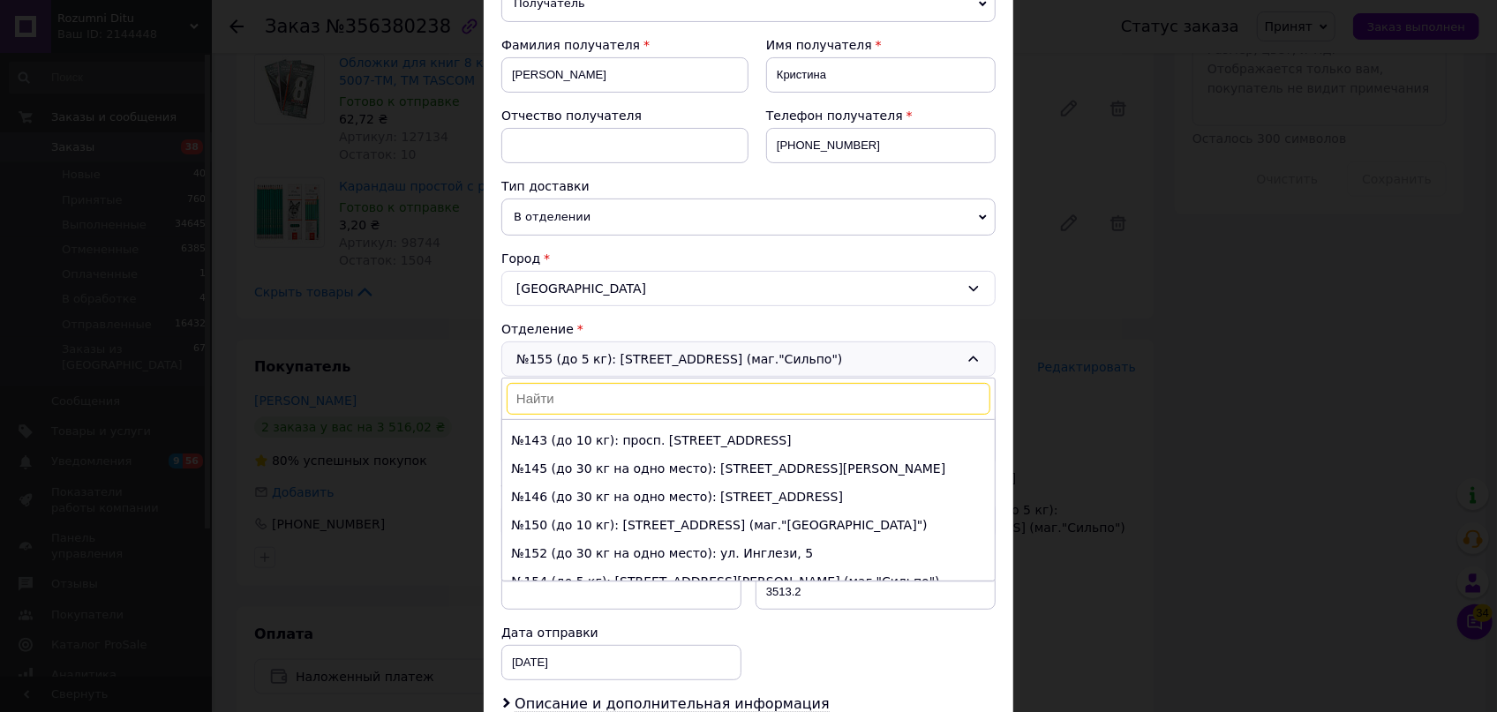
click at [1221, 442] on div "× Редактирование доставки Способ доставки Нова Пошта (платная) Плательщик Получ…" at bounding box center [748, 356] width 1497 height 712
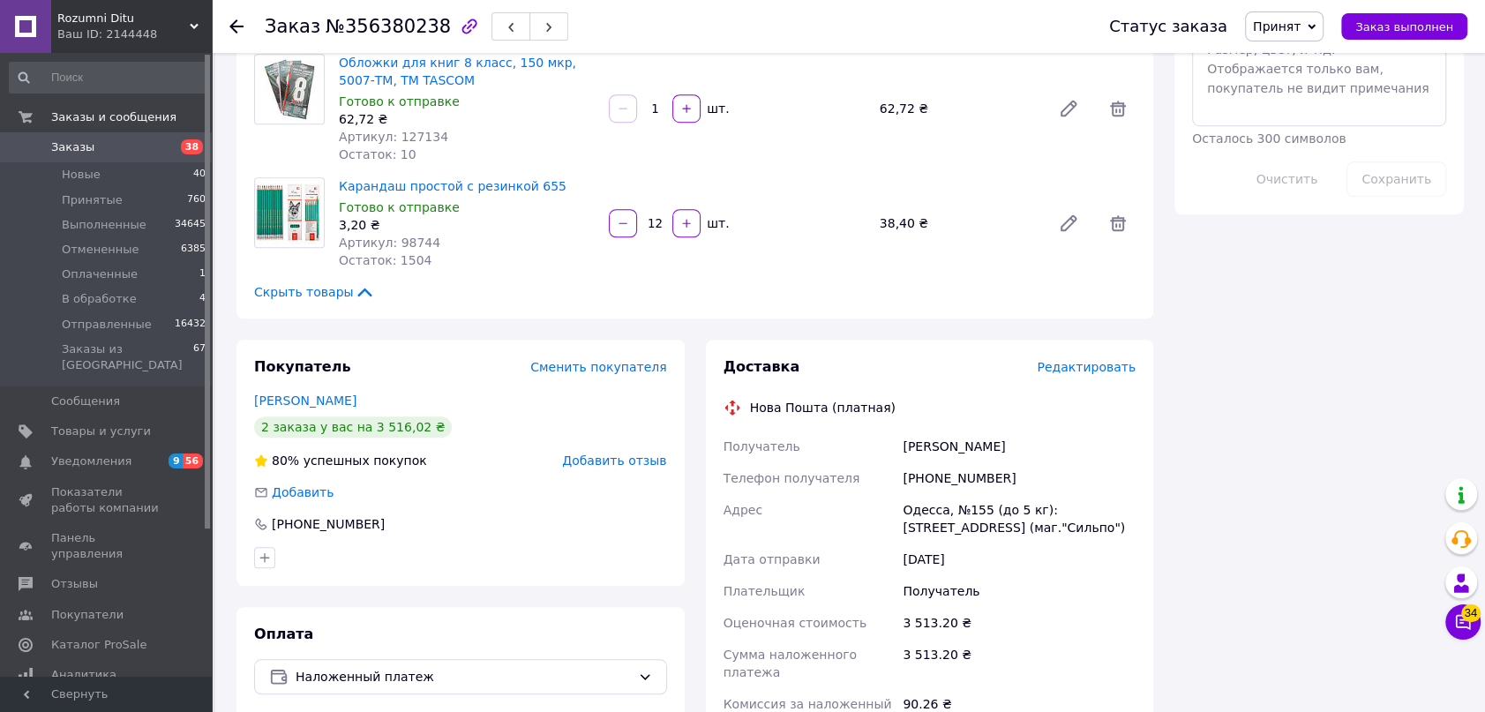
click at [235, 26] on use at bounding box center [236, 26] width 14 height 14
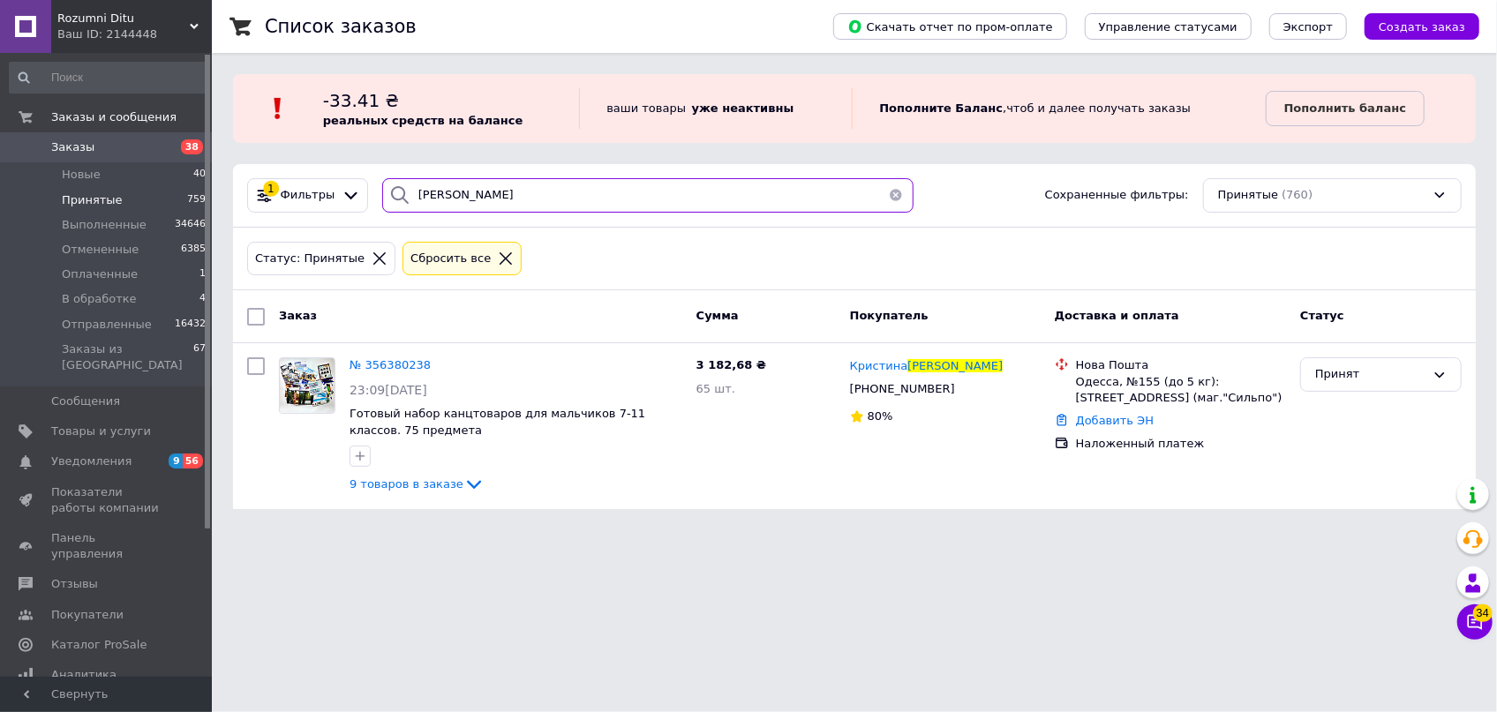
drag, startPoint x: 438, startPoint y: 187, endPoint x: 202, endPoint y: 146, distance: 239.3
click at [203, 147] on div "Rozumni Ditu Ваш ID: 2144448 Сайт Rozumni Ditu Кабинет покупателя Проверить сос…" at bounding box center [748, 265] width 1497 height 530
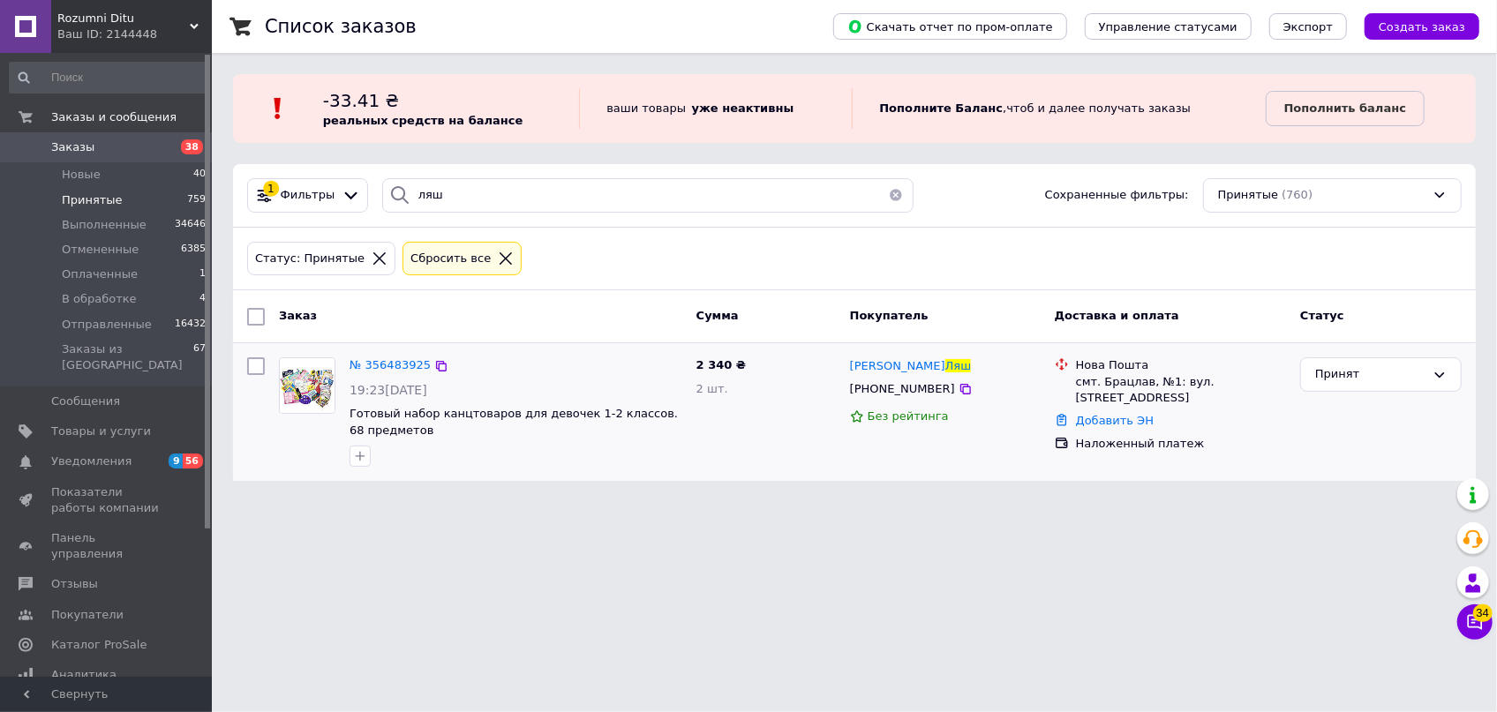
click at [375, 377] on div "№ 356483925 19:23[DATE] Готовый набор канцтоваров для девочек 1-2 классов. 68 п…" at bounding box center [515, 412] width 347 height 124
click at [379, 371] on span "№ 356483925" at bounding box center [389, 364] width 81 height 13
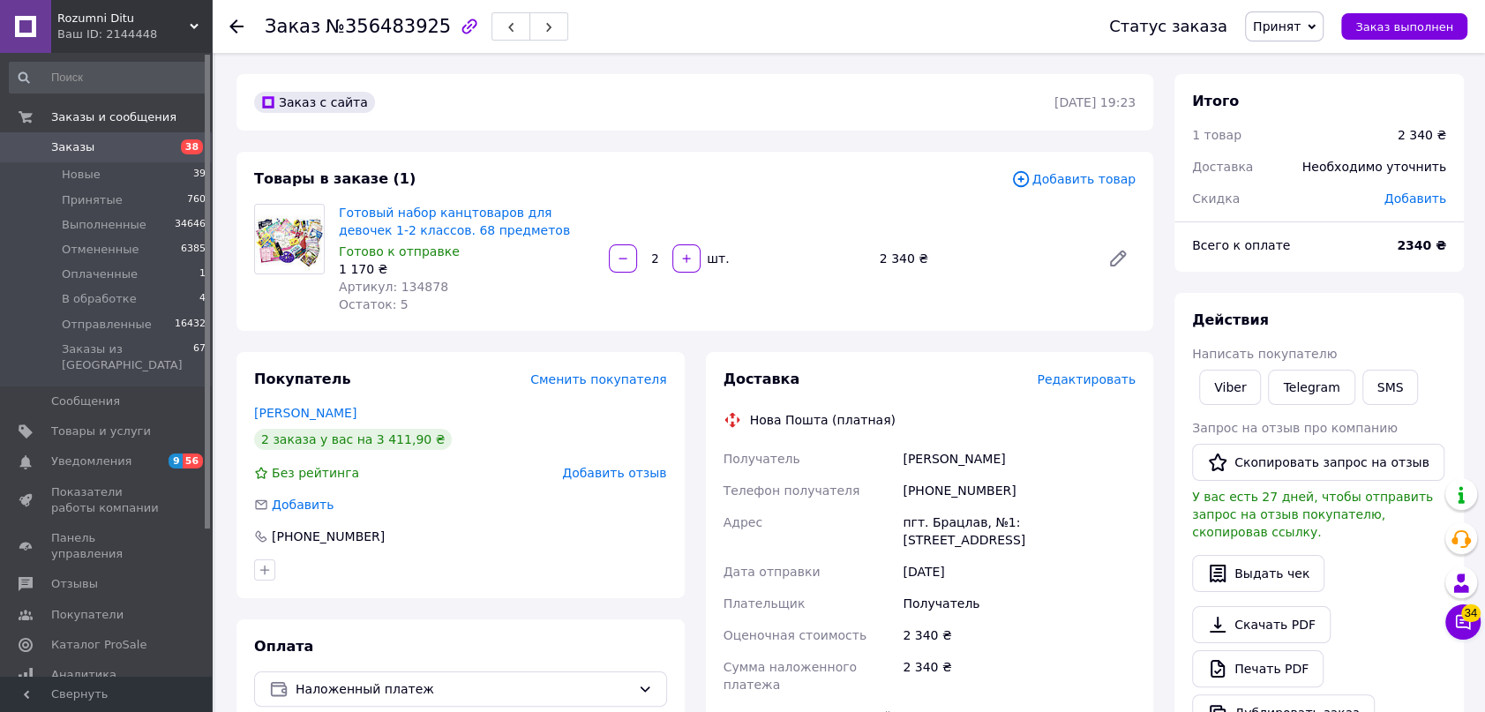
click at [1071, 378] on span "Редактировать" at bounding box center [1086, 379] width 99 height 14
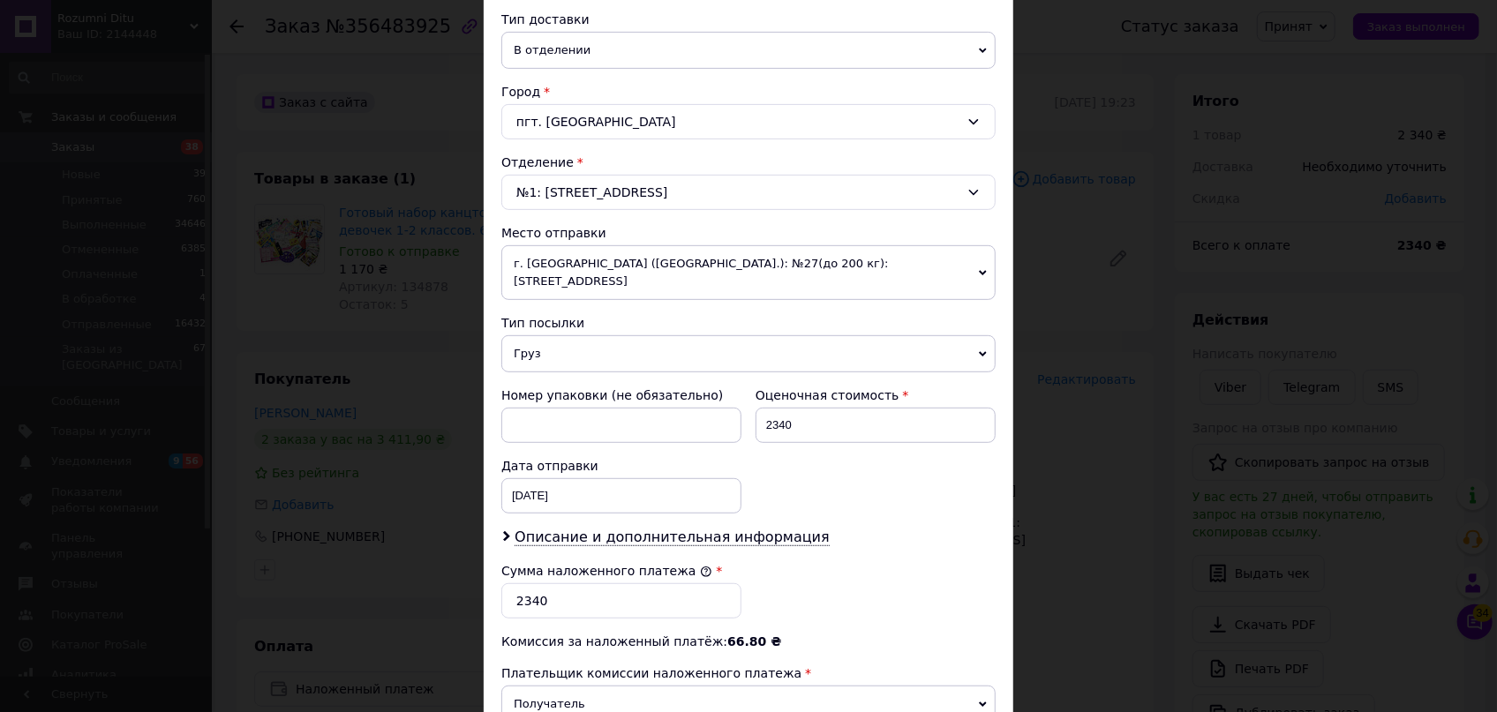
scroll to position [631, 0]
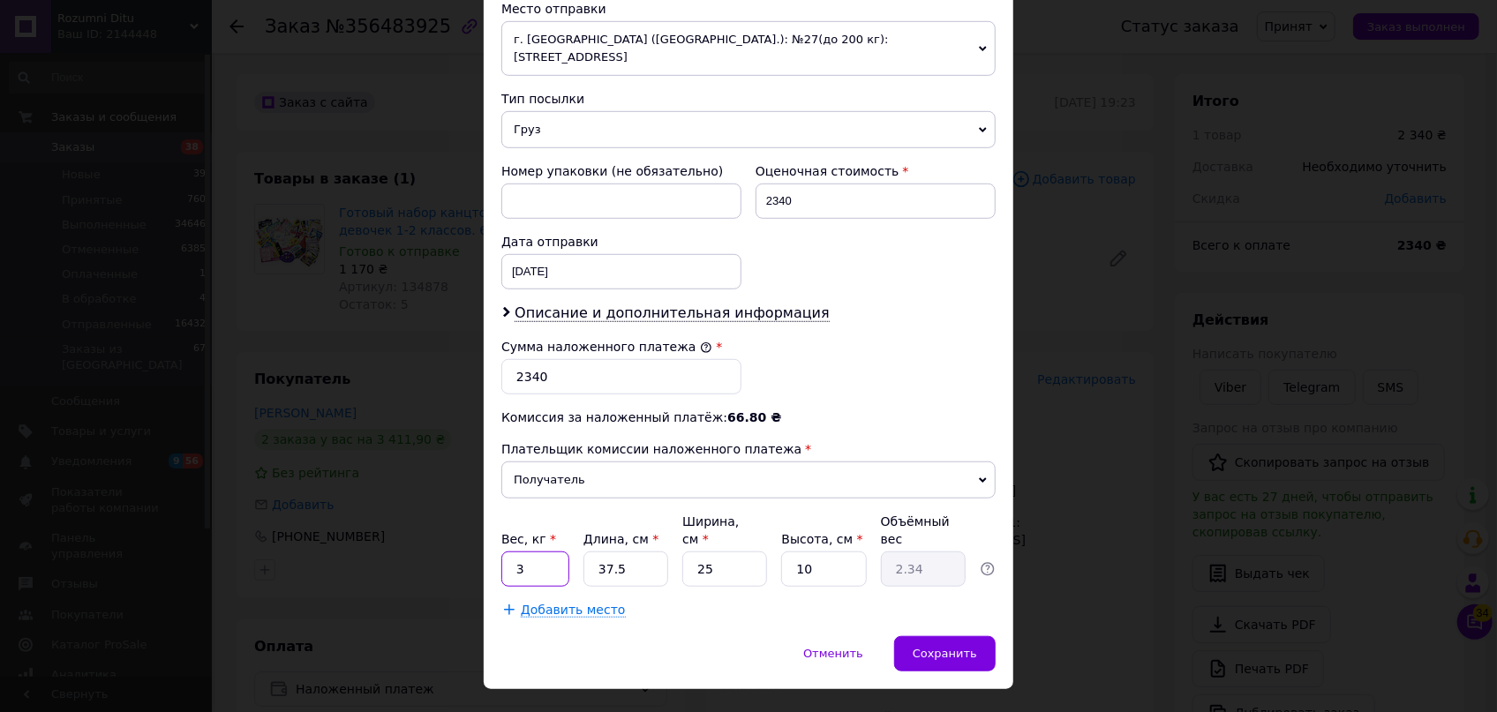
click at [546, 552] on input "3" at bounding box center [535, 569] width 68 height 35
click at [828, 552] on input "10" at bounding box center [823, 569] width 85 height 35
click at [567, 603] on span "Добавить место" at bounding box center [573, 610] width 105 height 15
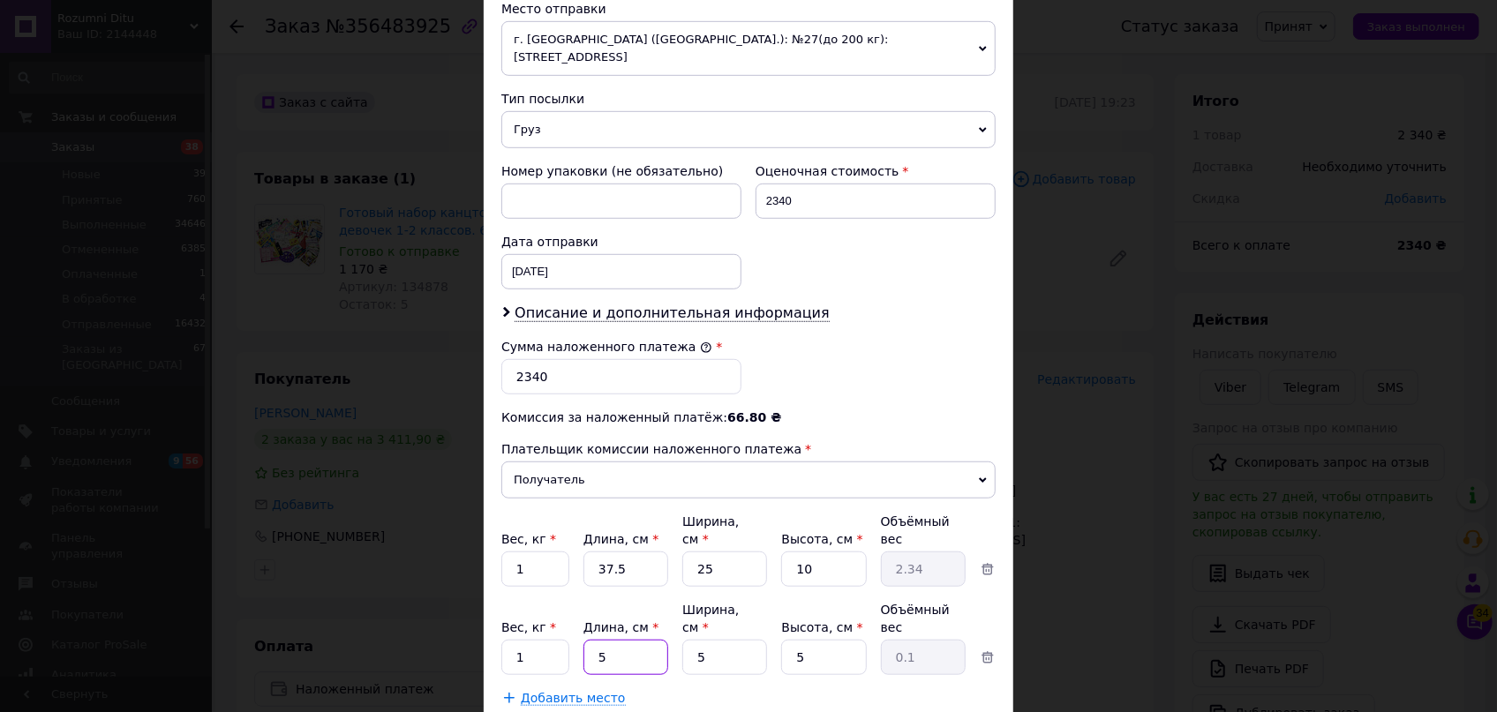
drag, startPoint x: 618, startPoint y: 602, endPoint x: 584, endPoint y: 594, distance: 34.5
click at [584, 587] on input "5" at bounding box center [625, 569] width 85 height 35
drag, startPoint x: 710, startPoint y: 595, endPoint x: 680, endPoint y: 591, distance: 30.2
click at [682, 587] on input "5" at bounding box center [724, 569] width 85 height 35
drag, startPoint x: 822, startPoint y: 602, endPoint x: 767, endPoint y: 596, distance: 55.1
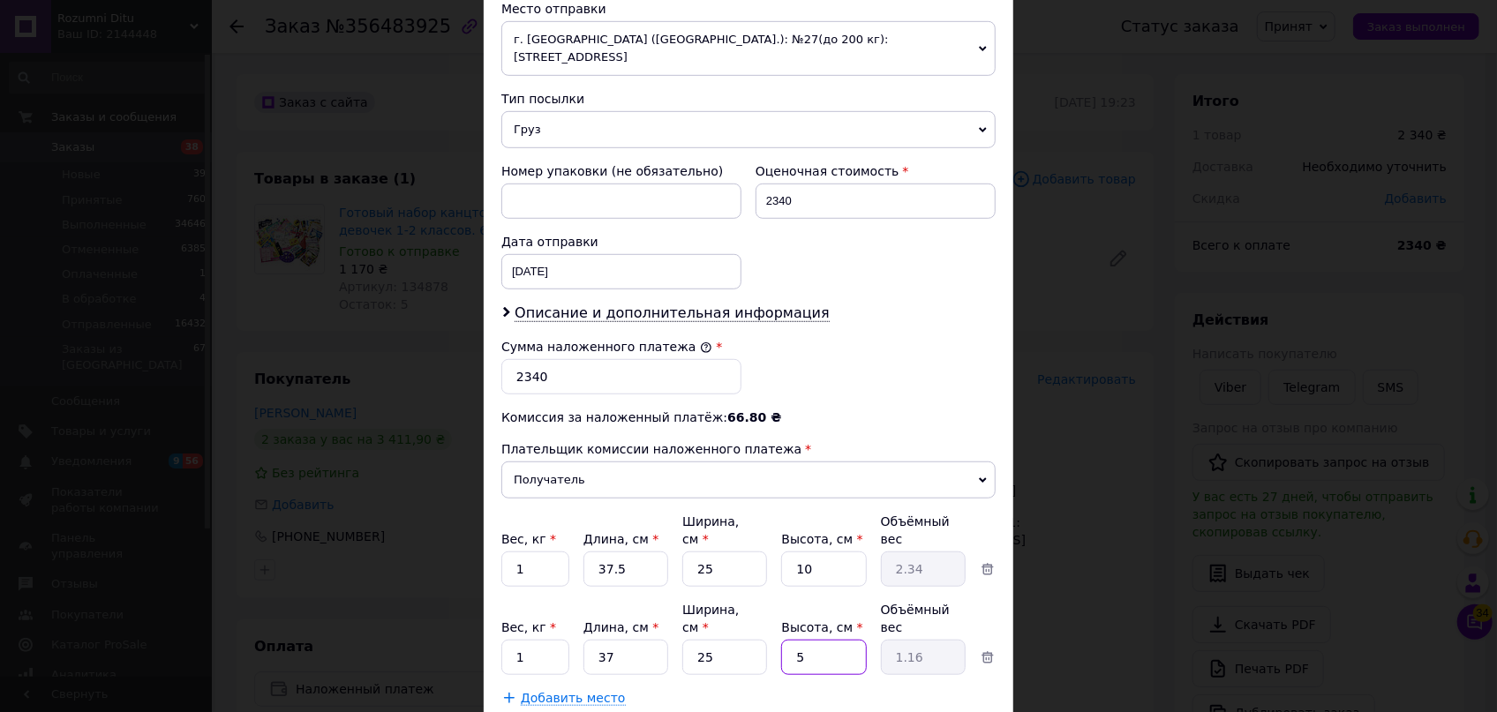
click at [767, 601] on div "Вес, кг * 1 Длина, см * 37 Ширина, см * 25 Высота, см * 5 Объёмный вес 1.16" at bounding box center [748, 638] width 494 height 74
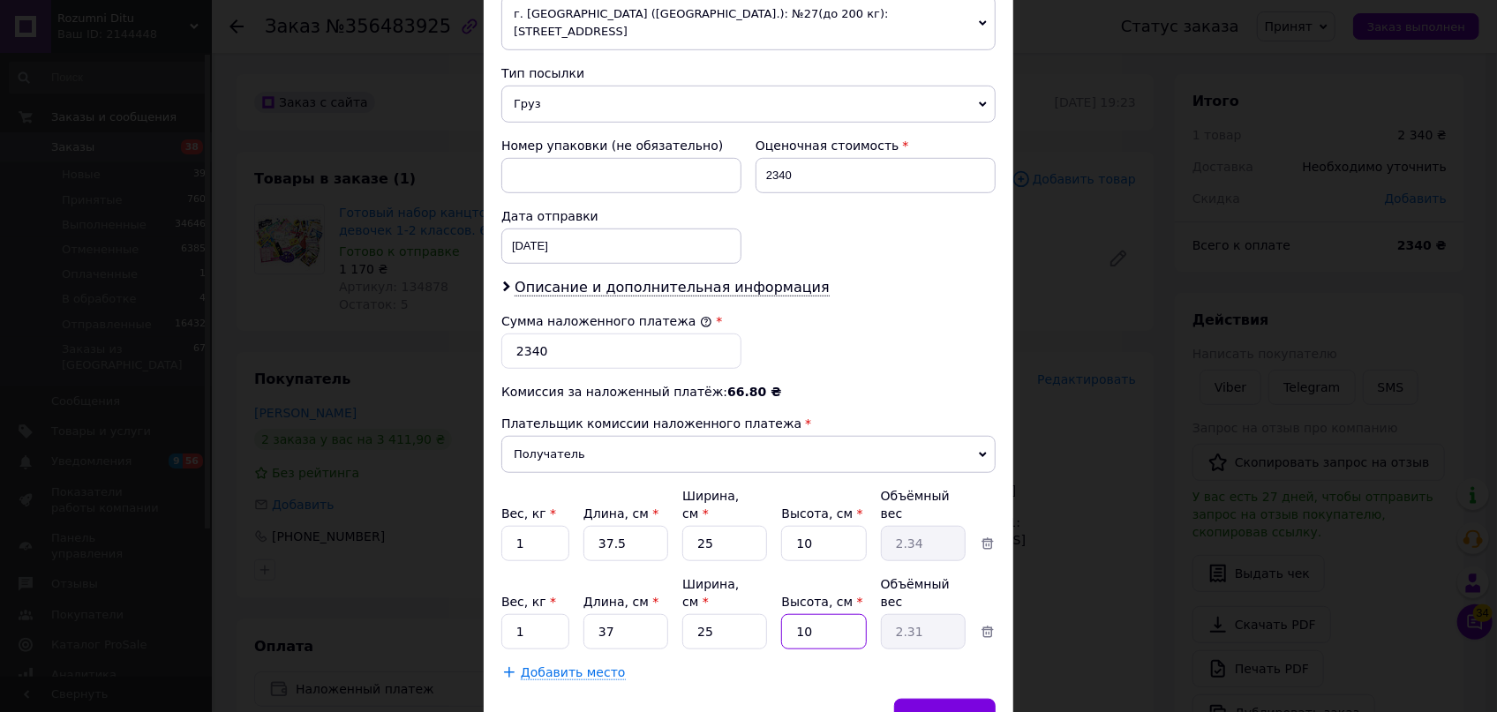
scroll to position [702, 0]
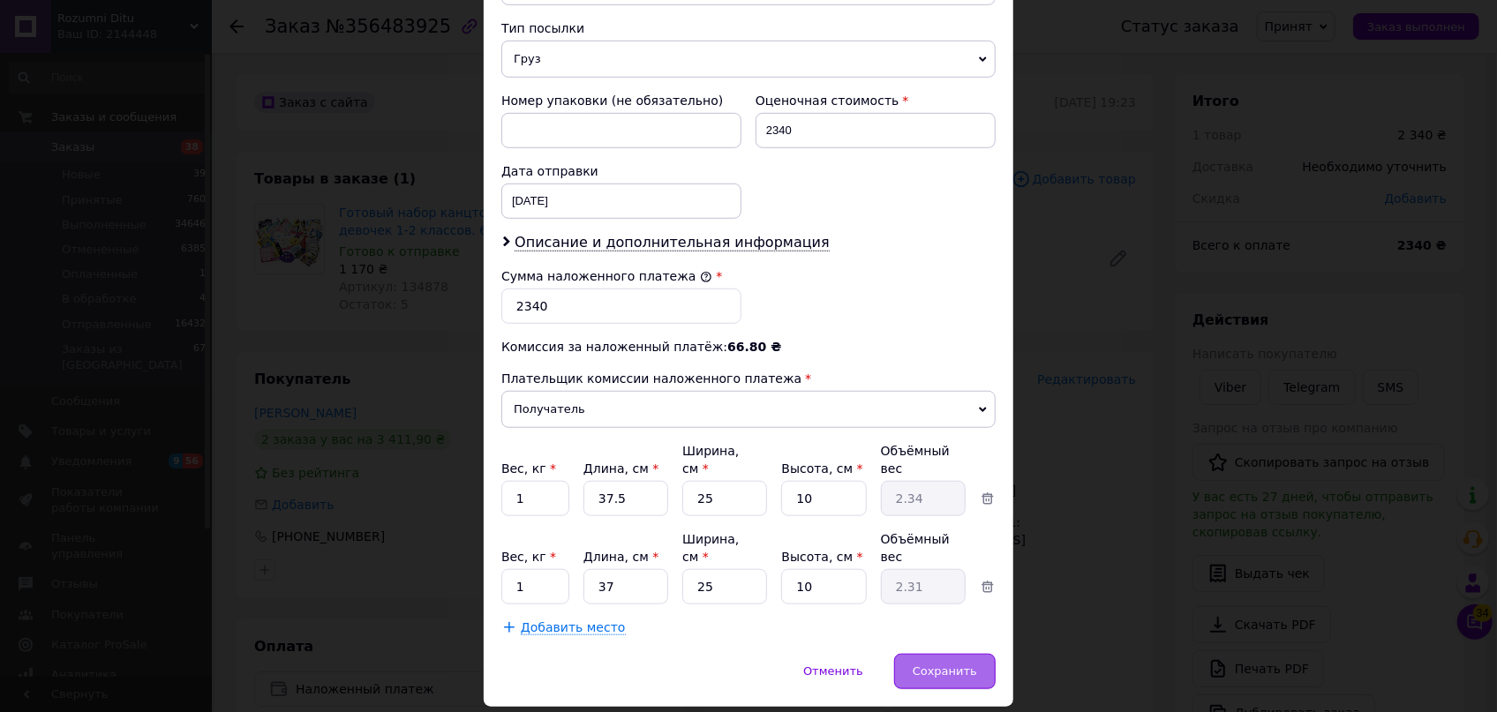
click at [963, 665] on span "Сохранить" at bounding box center [945, 671] width 64 height 13
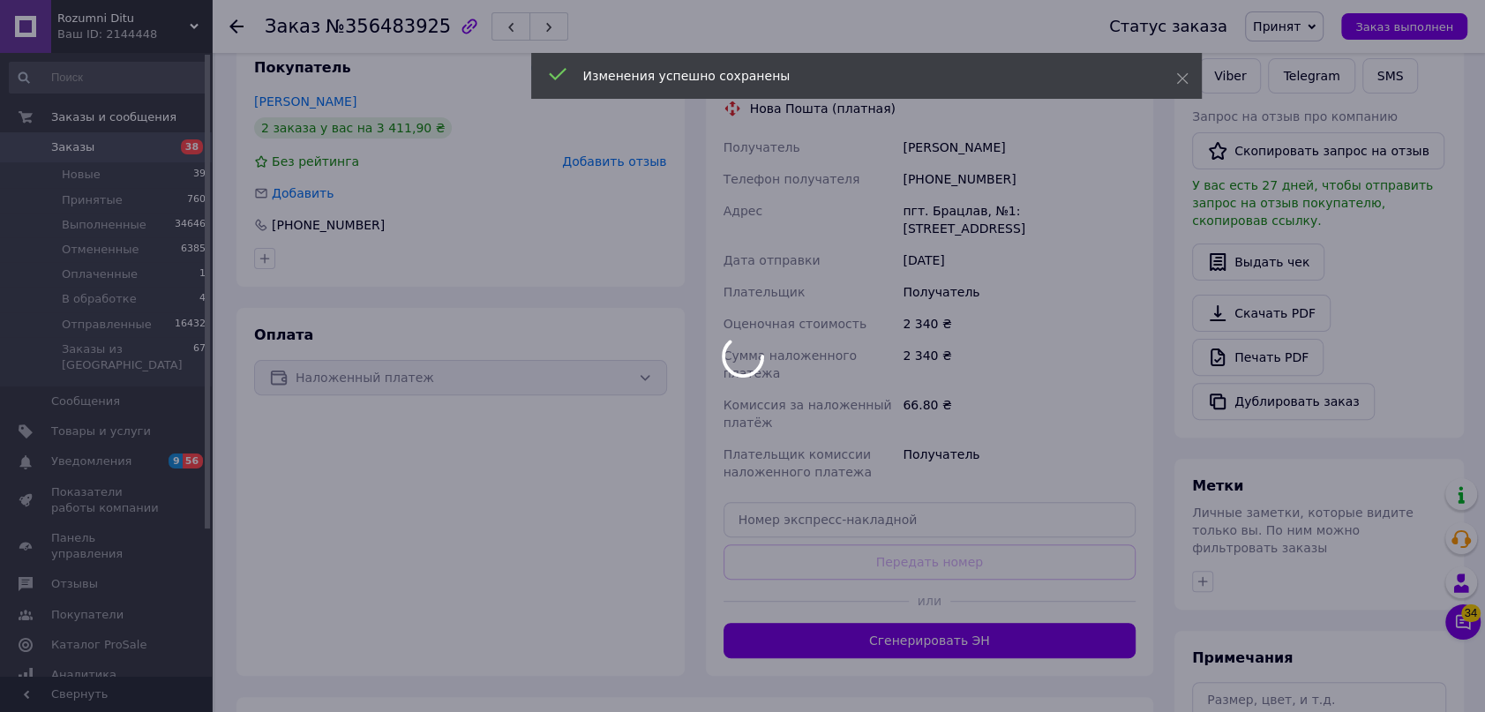
scroll to position [320, 0]
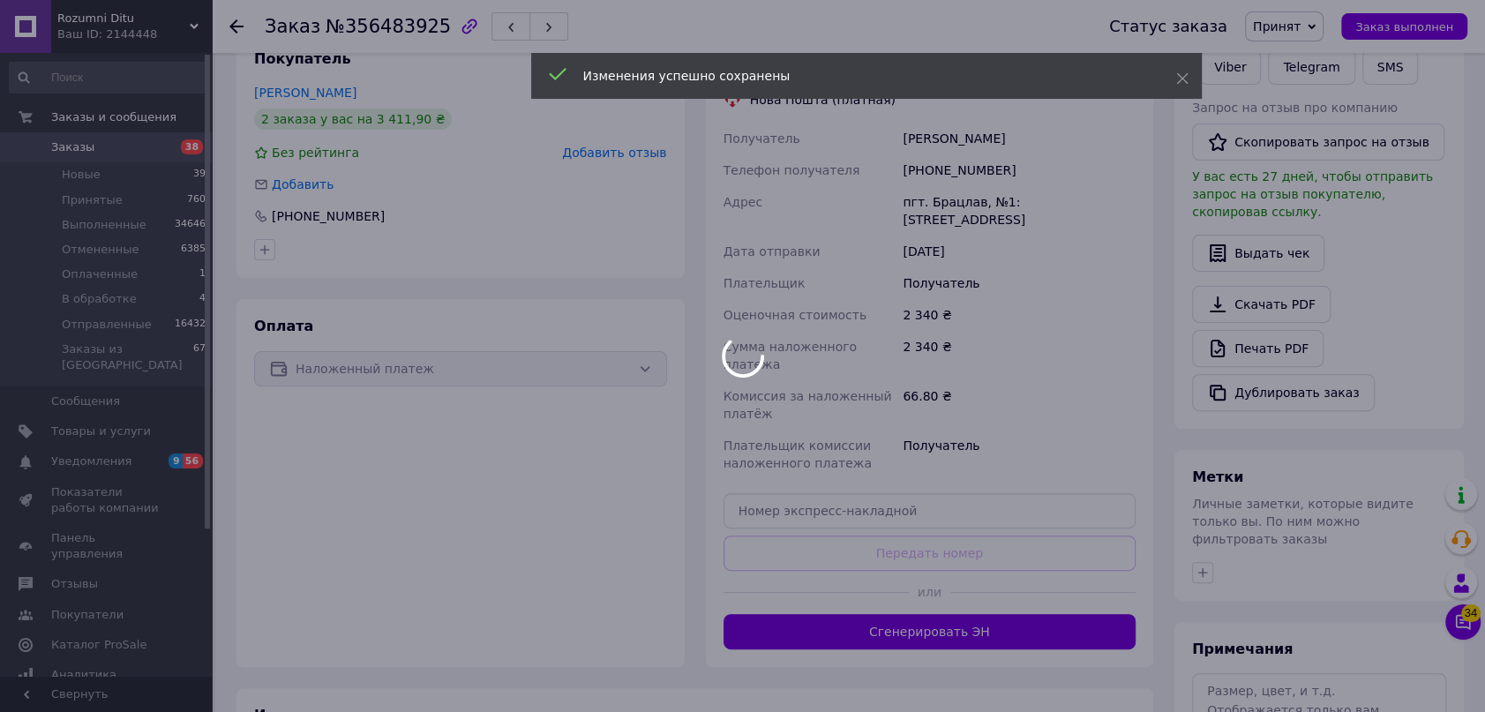
click at [980, 612] on div at bounding box center [742, 356] width 1485 height 712
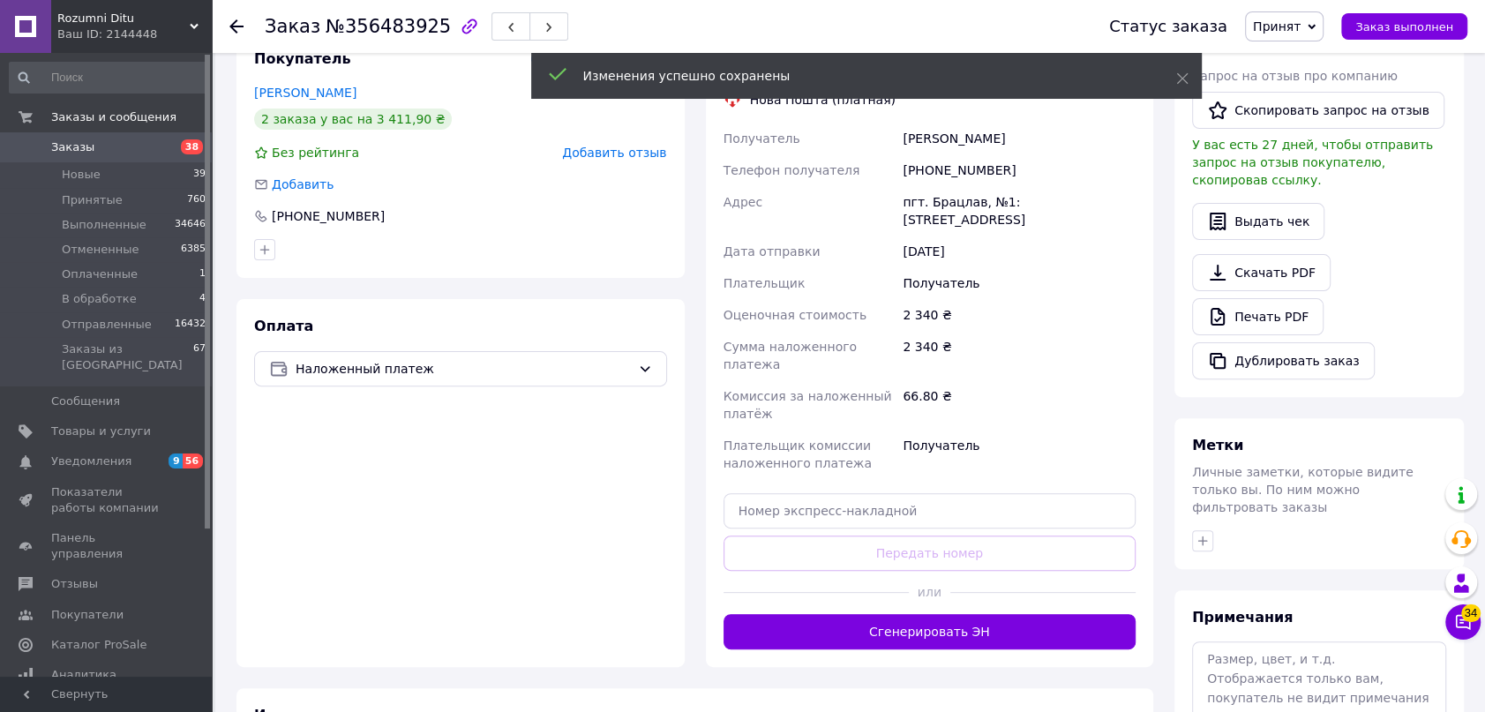
click at [980, 614] on button "Сгенерировать ЭН" at bounding box center [930, 631] width 413 height 35
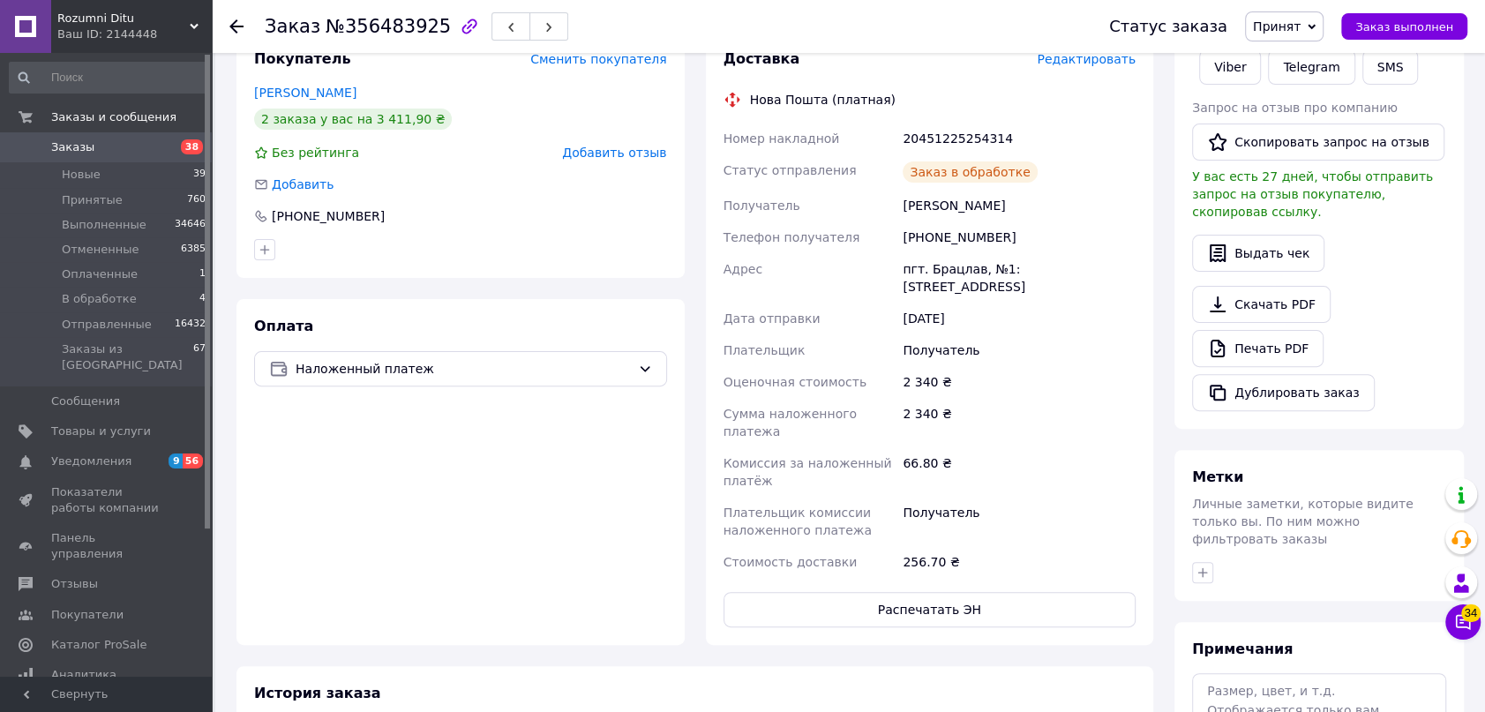
click at [1301, 31] on span "Принят" at bounding box center [1277, 26] width 48 height 14
click at [1315, 162] on li "Отправленные" at bounding box center [1300, 167] width 108 height 26
click at [238, 26] on icon at bounding box center [236, 26] width 14 height 14
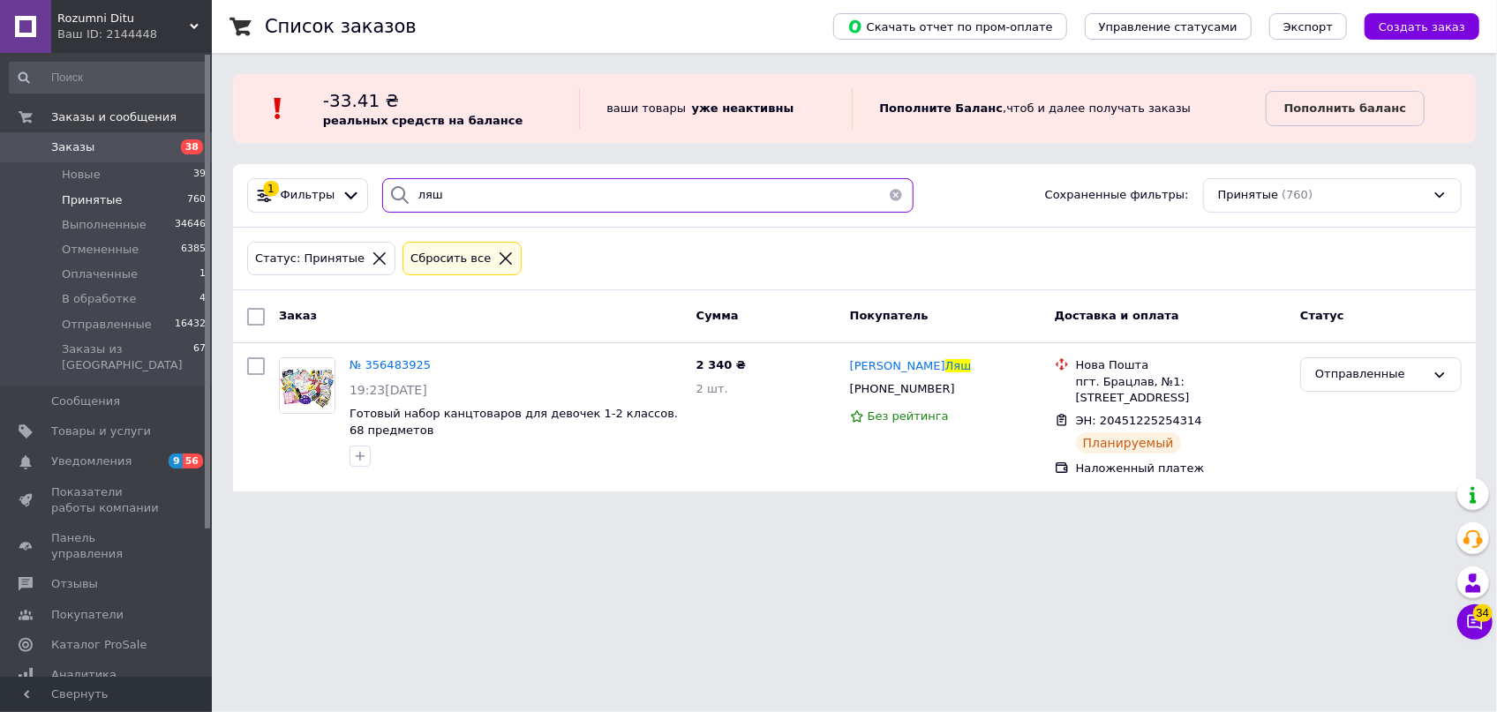
drag, startPoint x: 309, startPoint y: 182, endPoint x: 155, endPoint y: 159, distance: 155.3
click at [156, 162] on div "Rozumni Ditu Ваш ID: 2144448 Сайт Rozumni Ditu Кабинет покупателя Проверить сос…" at bounding box center [748, 256] width 1497 height 513
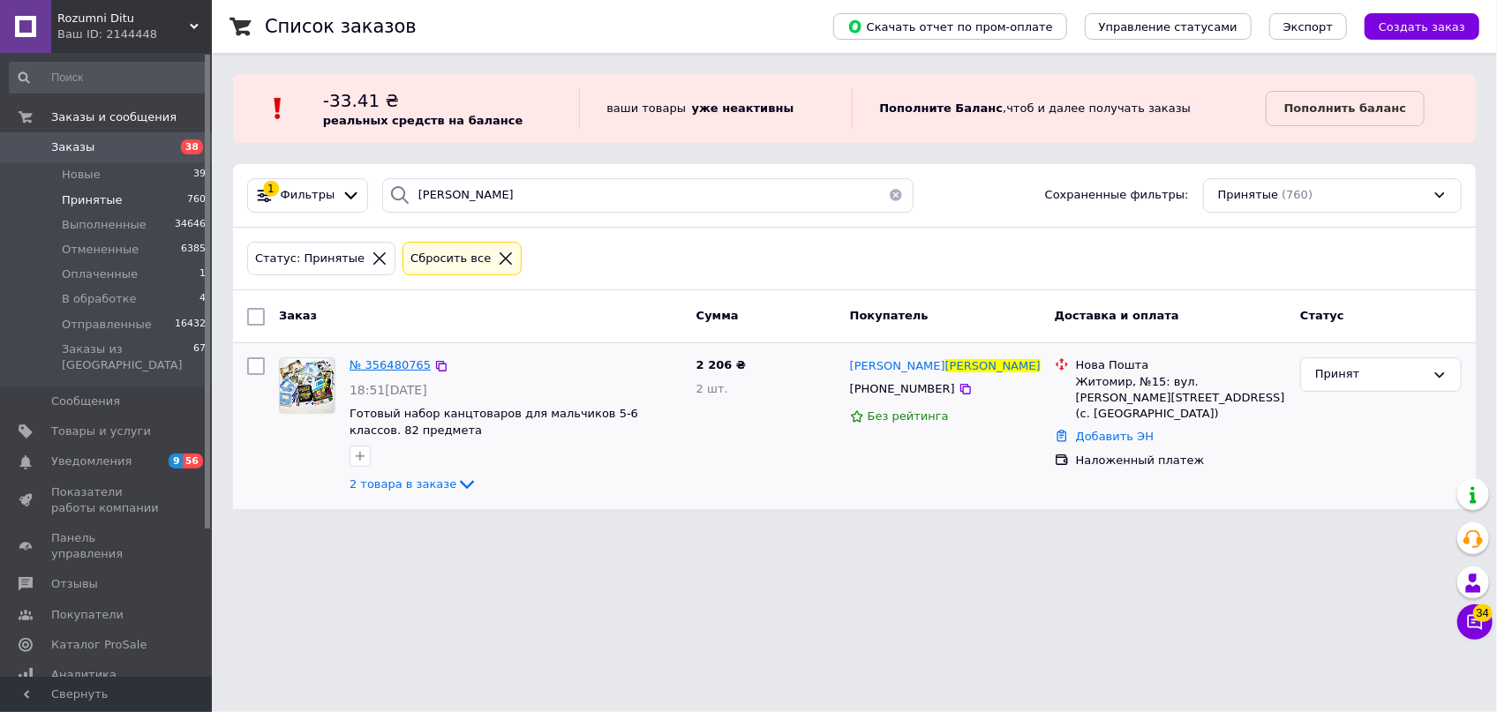
click at [402, 363] on span "№ 356480765" at bounding box center [389, 364] width 81 height 13
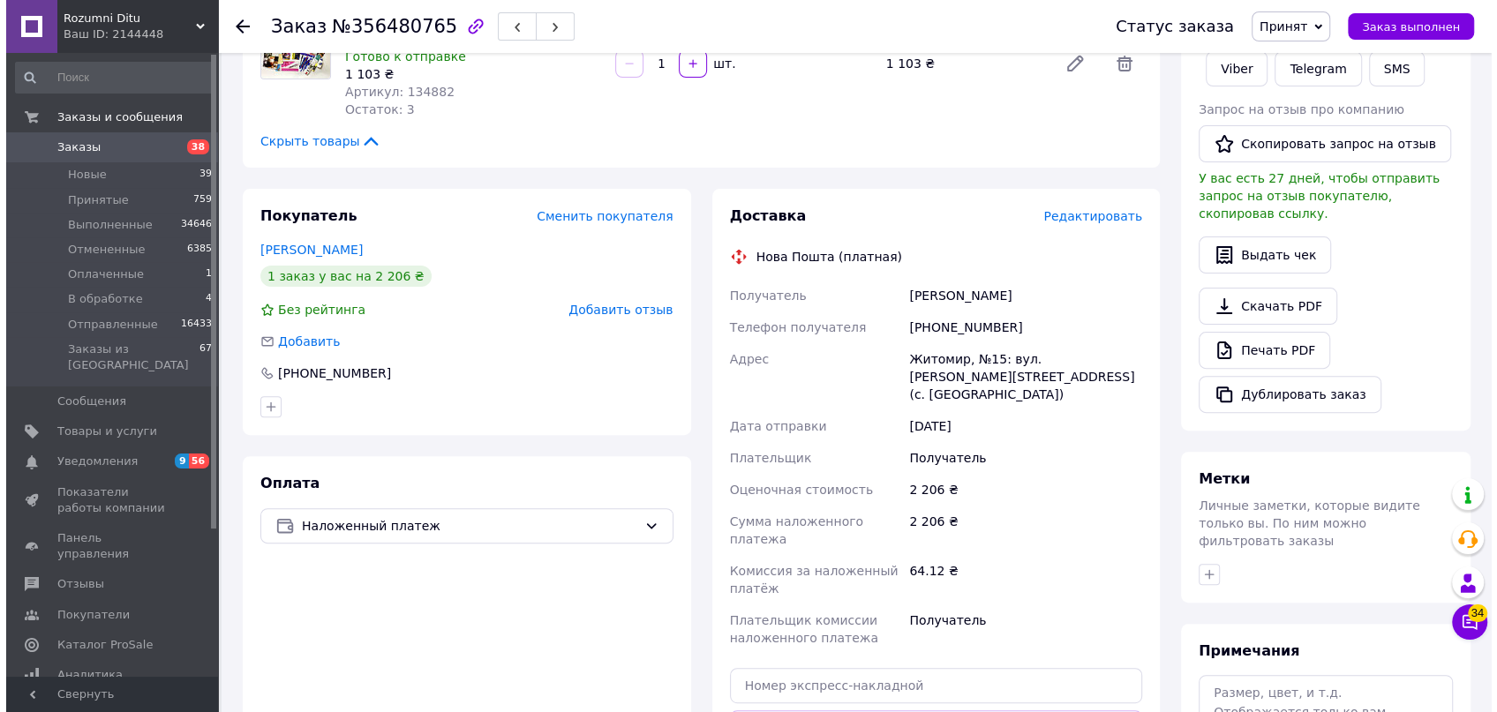
scroll to position [416, 0]
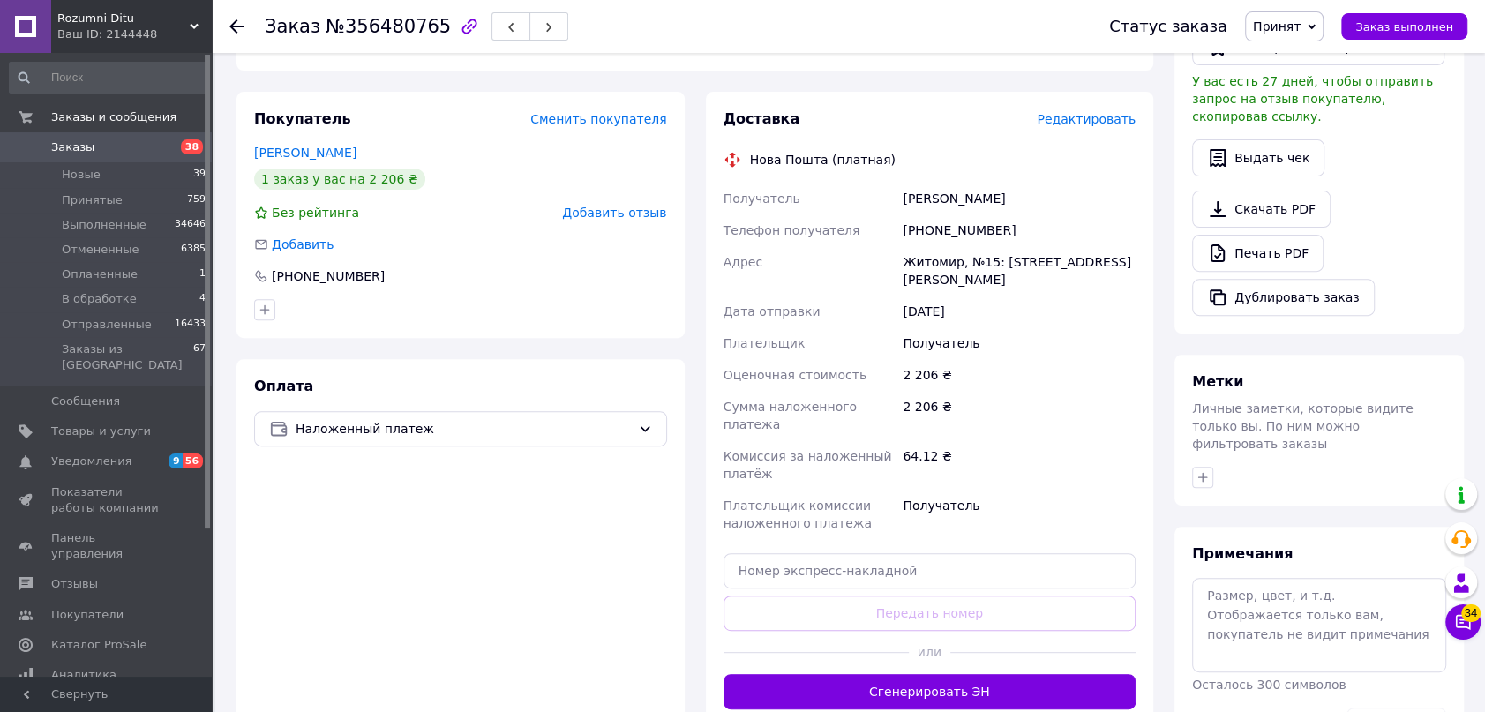
click at [1105, 120] on span "Редактировать" at bounding box center [1086, 119] width 99 height 14
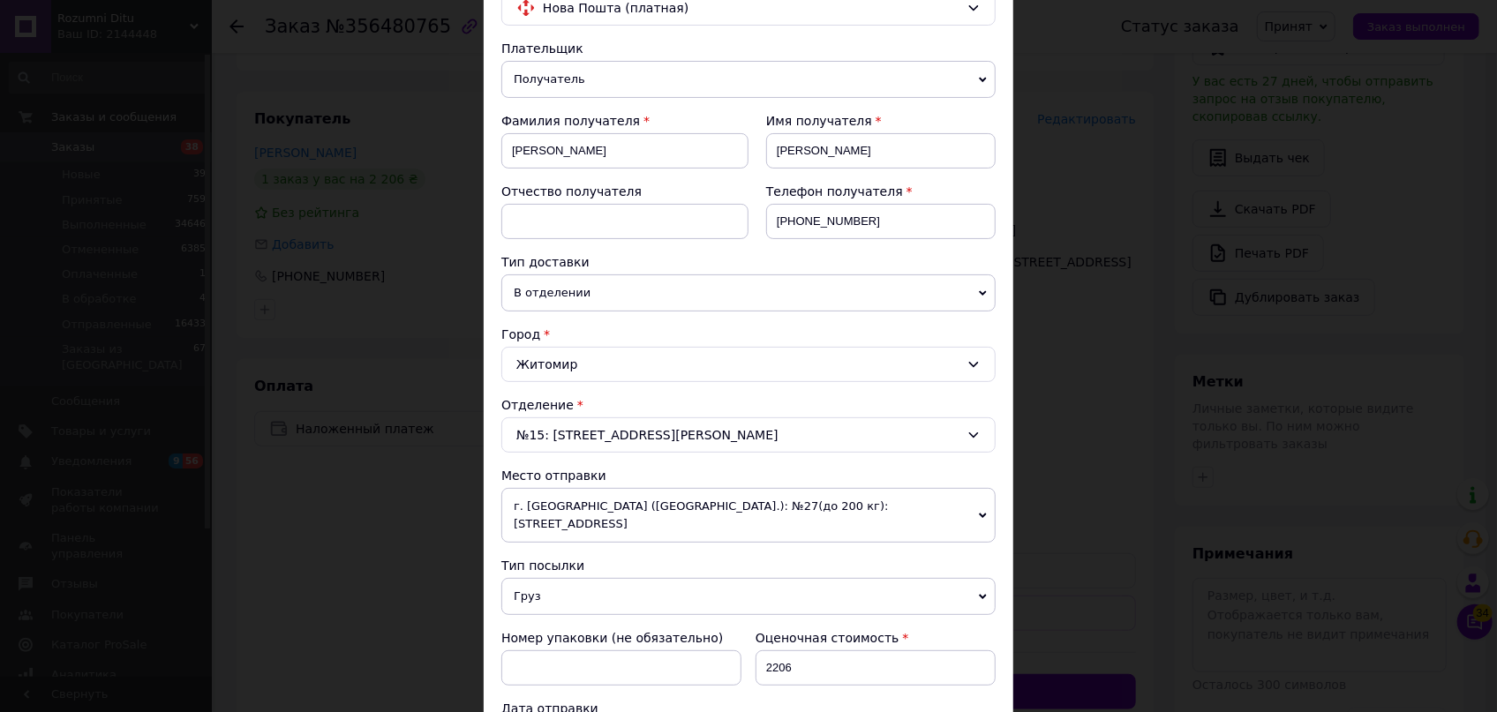
scroll to position [401, 0]
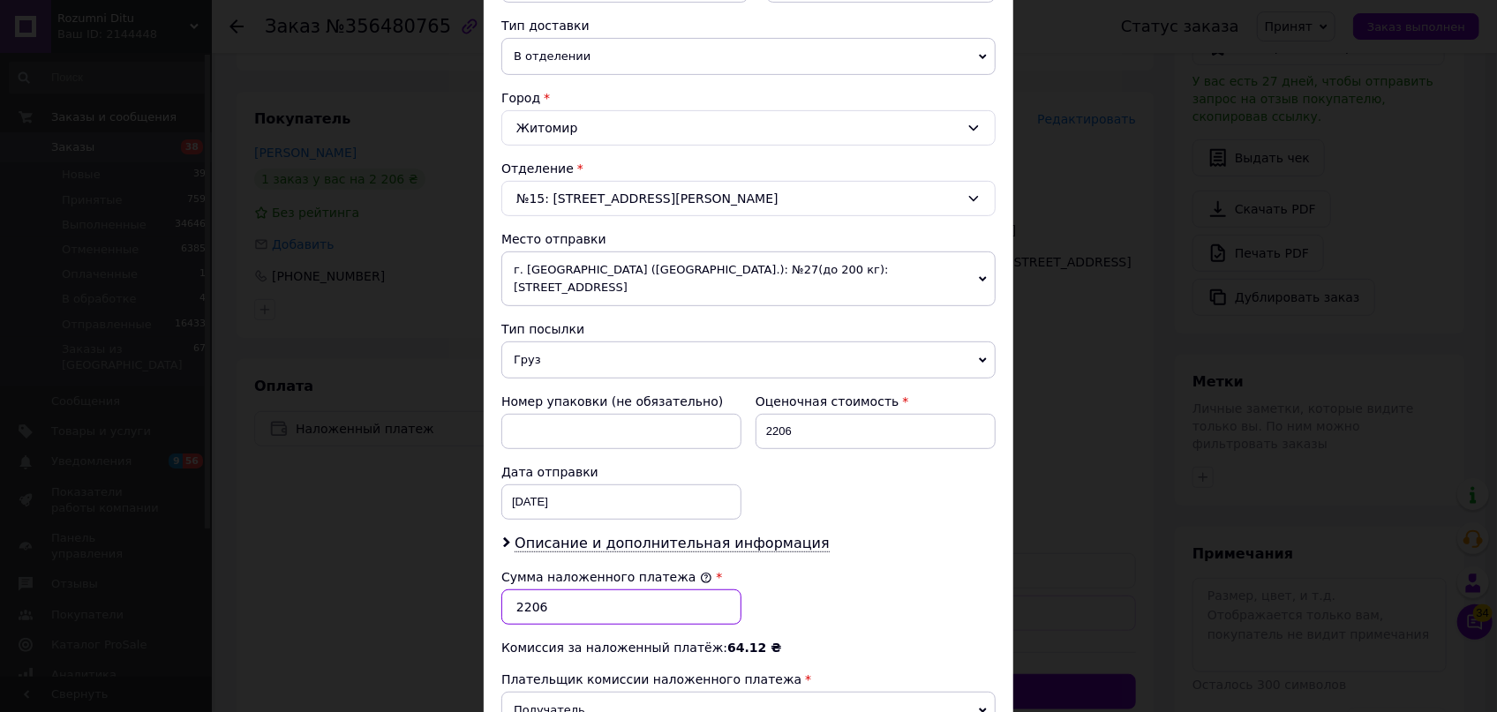
drag, startPoint x: 521, startPoint y: 582, endPoint x: 576, endPoint y: 605, distance: 59.8
click at [522, 590] on input "2206" at bounding box center [621, 607] width 240 height 35
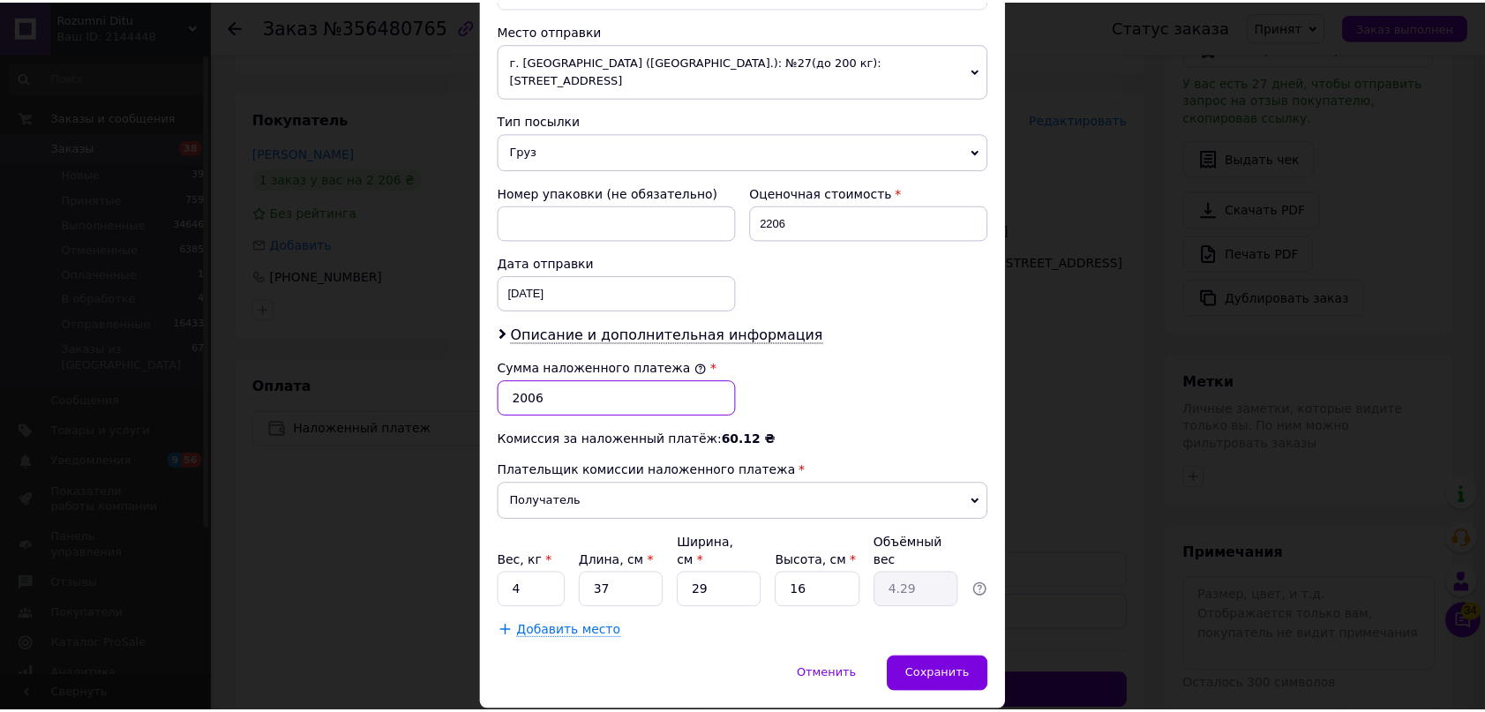
scroll to position [631, 0]
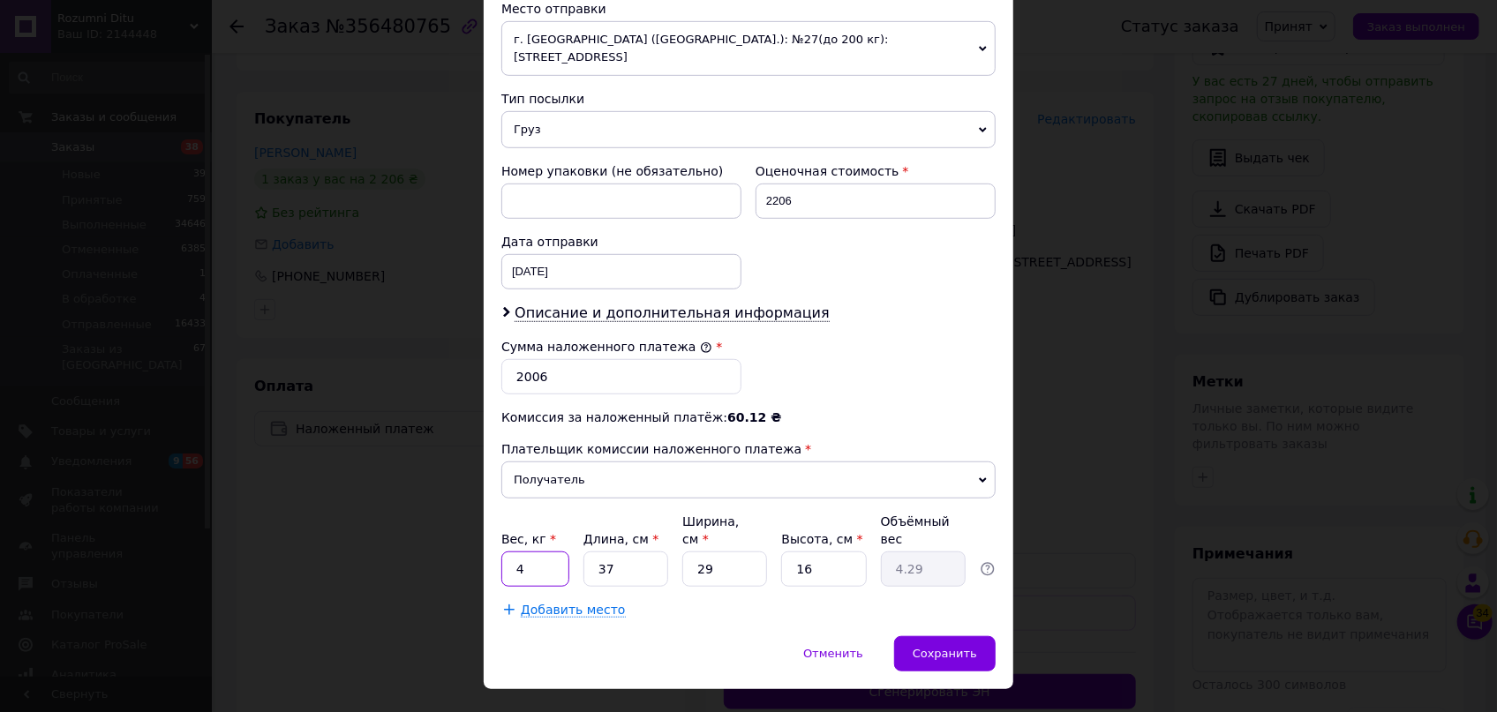
click at [547, 552] on input "4" at bounding box center [535, 569] width 68 height 35
click at [726, 552] on input "29" at bounding box center [724, 569] width 85 height 35
click at [552, 603] on span "Добавить место" at bounding box center [573, 610] width 105 height 15
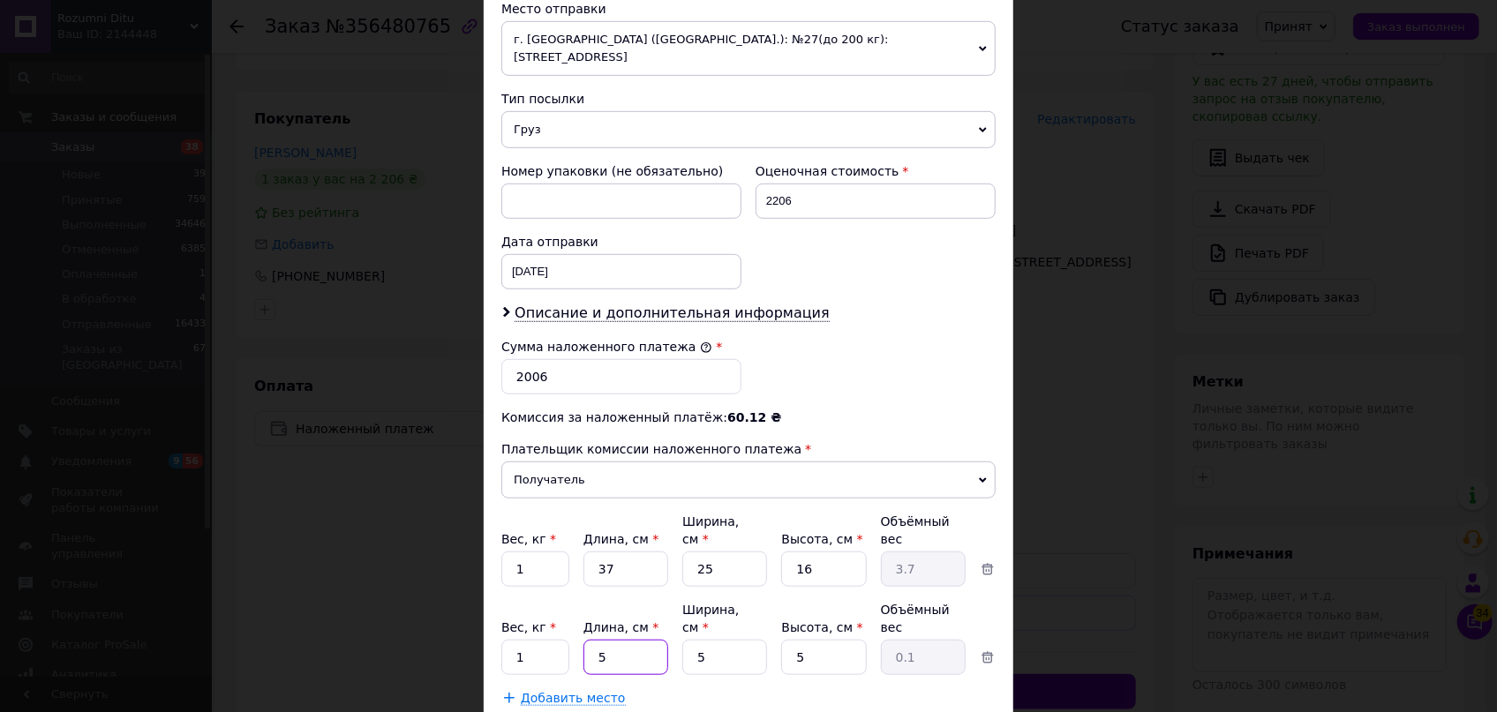
drag, startPoint x: 619, startPoint y: 598, endPoint x: 573, endPoint y: 590, distance: 46.6
click at [573, 601] on div "Вес, кг * 1 Длина, см * 5 Ширина, см * 5 Высота, см * 5 Объёмный вес 0.1" at bounding box center [748, 638] width 494 height 74
drag, startPoint x: 715, startPoint y: 590, endPoint x: 671, endPoint y: 588, distance: 44.2
click at [671, 601] on div "Вес, кг * 1 Длина, см * 37 Ширина, см * 5 Высота, см * 5 Объёмный вес 0.23" at bounding box center [748, 638] width 494 height 74
drag, startPoint x: 821, startPoint y: 594, endPoint x: 772, endPoint y: 587, distance: 49.0
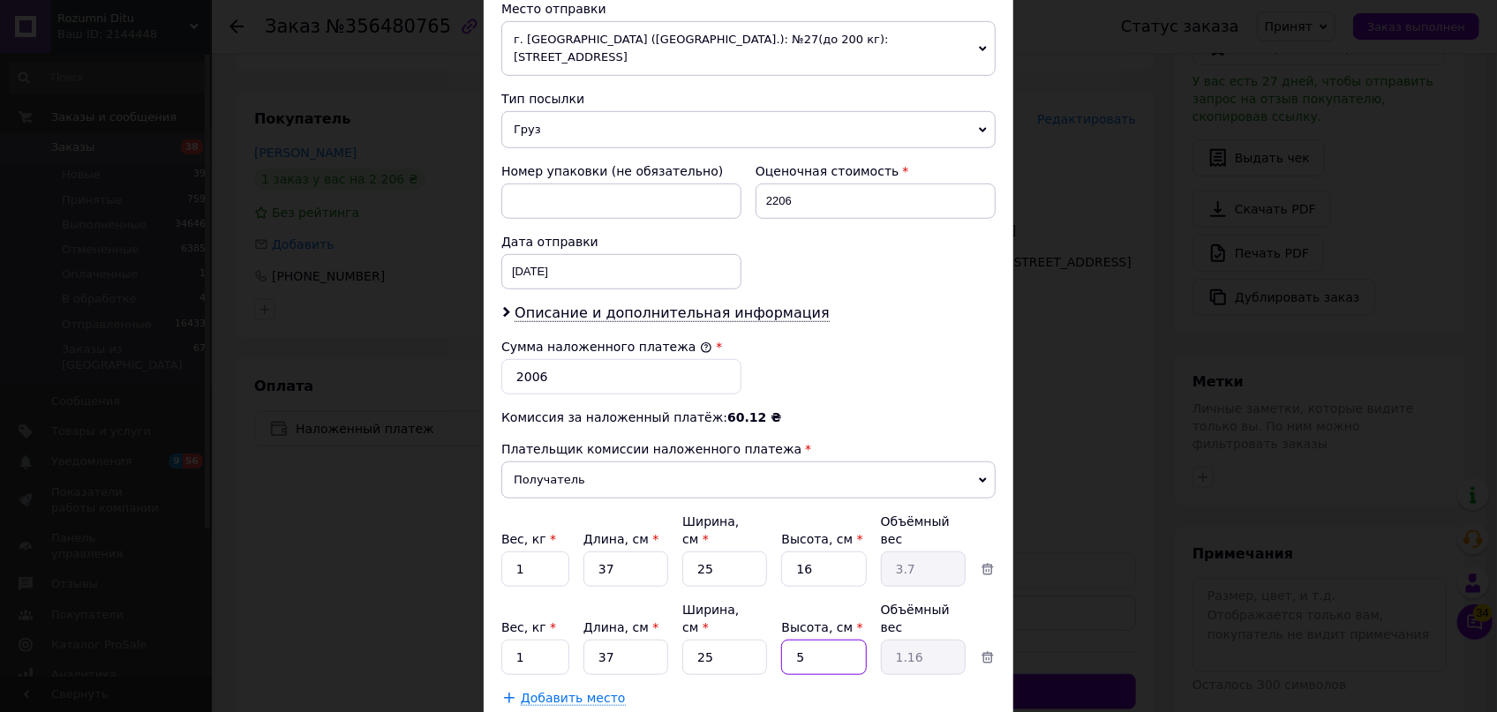
click at [772, 601] on div "Вес, кг * 1 Длина, см * 37 Ширина, см * 25 Высота, см * 5 Объёмный вес 1.16" at bounding box center [748, 638] width 494 height 74
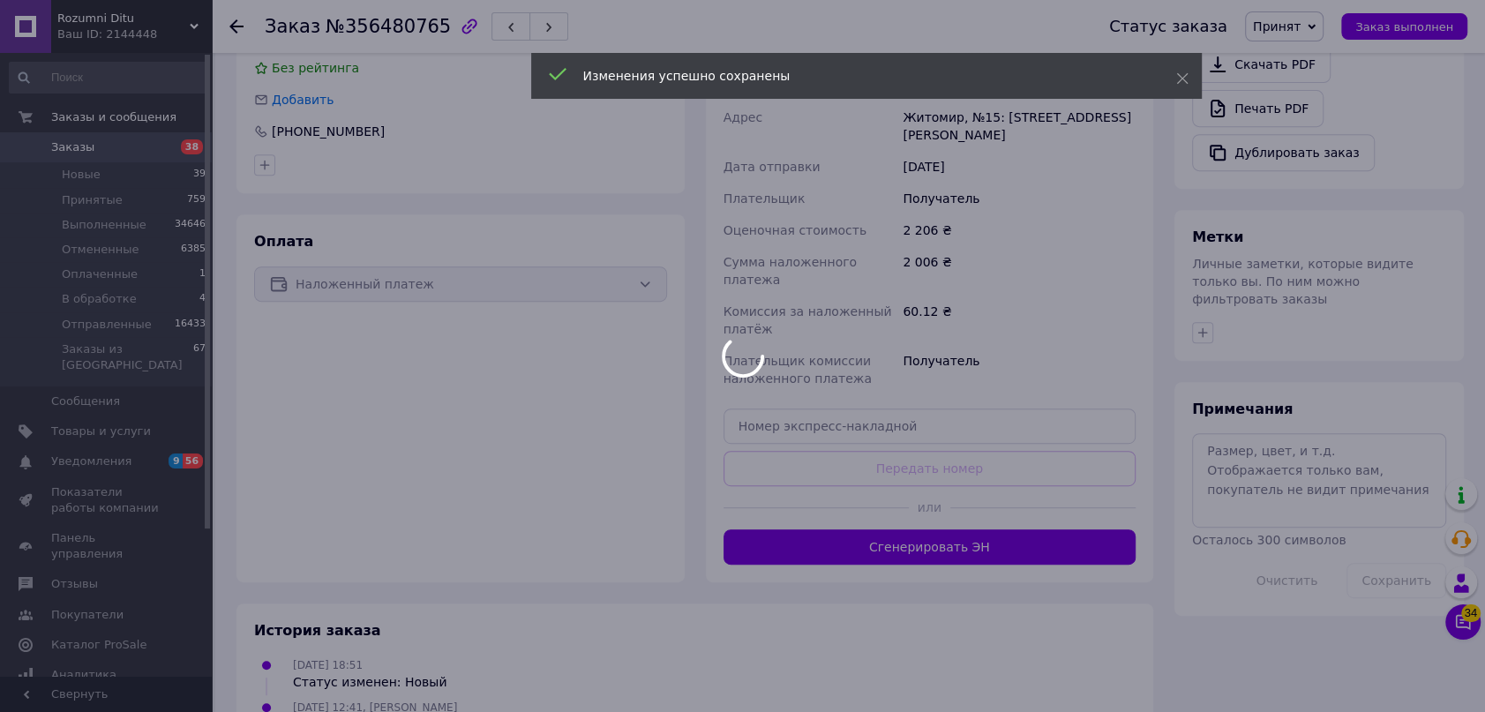
scroll to position [583, 0]
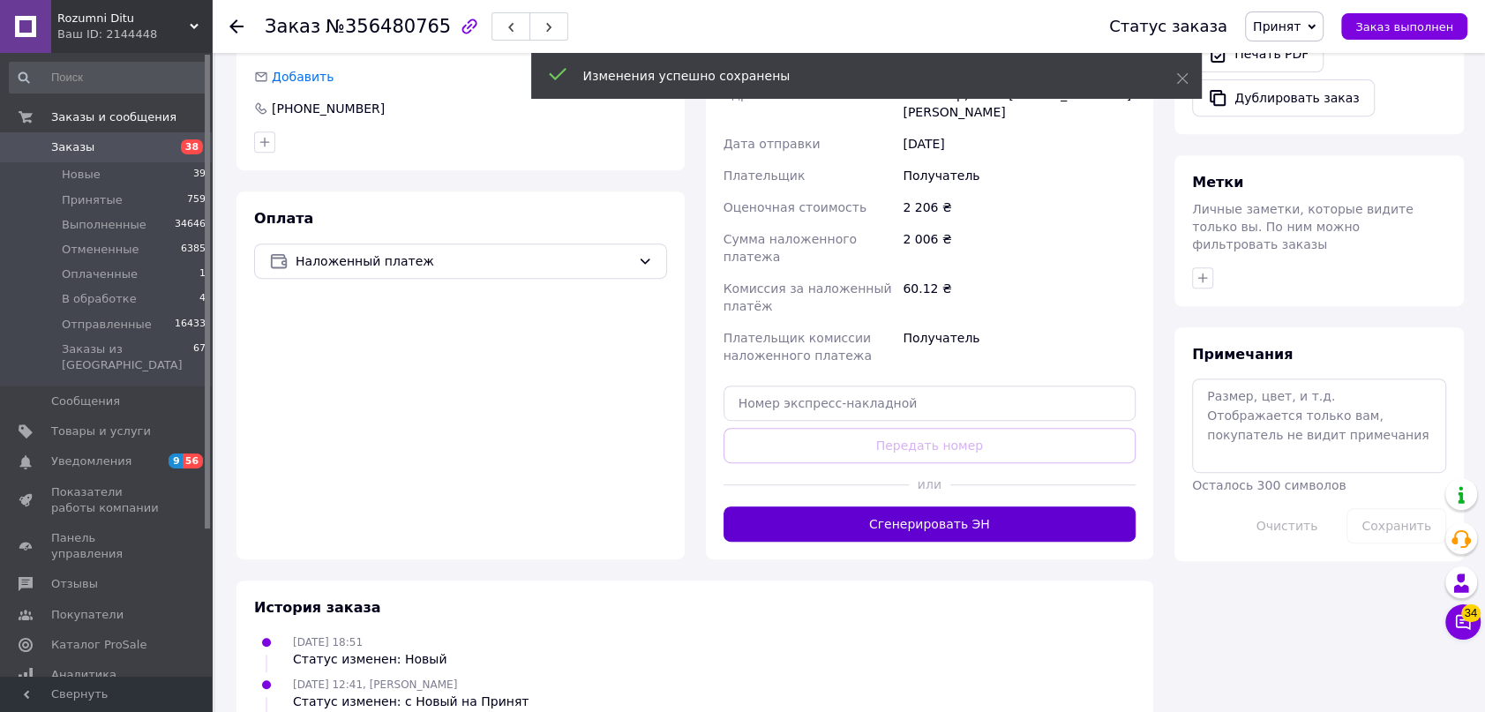
click at [975, 507] on button "Сгенерировать ЭН" at bounding box center [930, 524] width 413 height 35
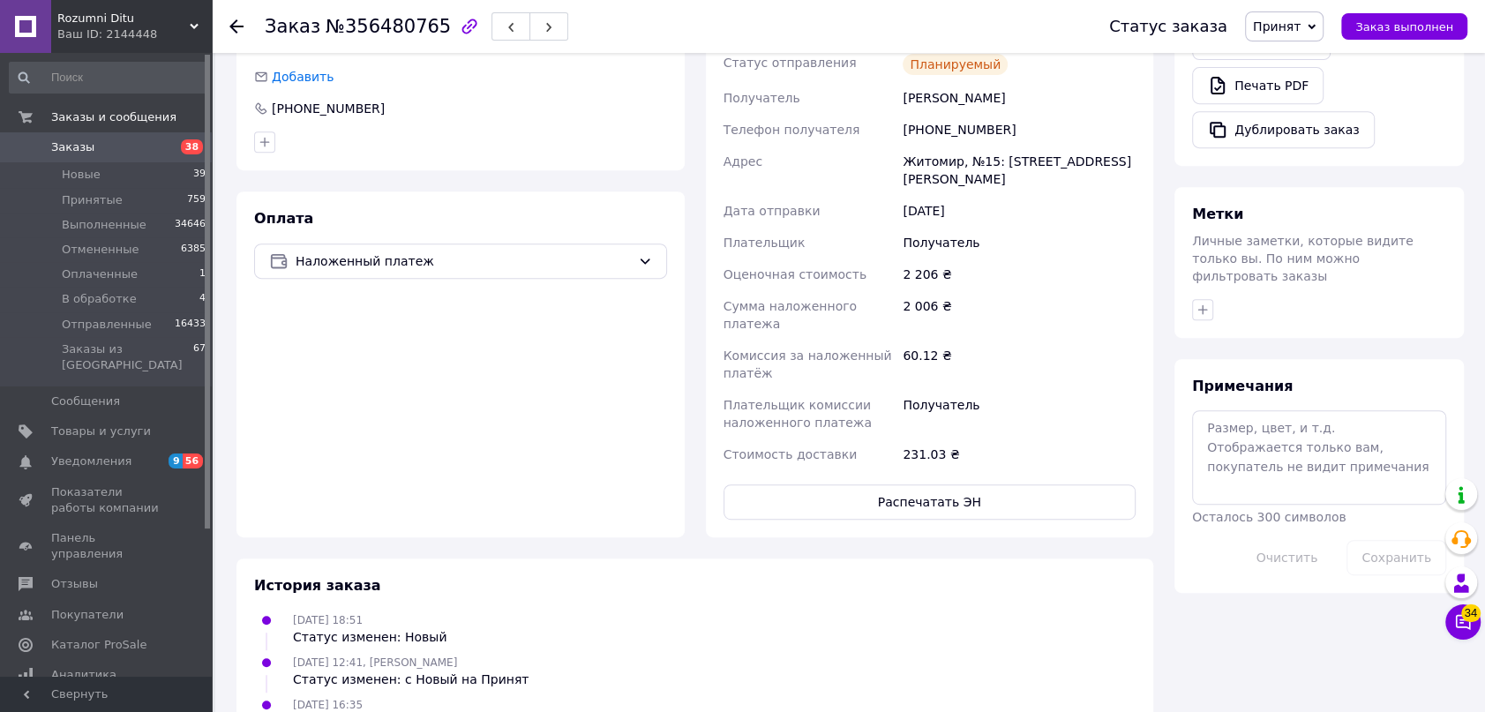
drag, startPoint x: 1292, startPoint y: 26, endPoint x: 1315, endPoint y: 51, distance: 34.4
click at [1292, 26] on span "Принят" at bounding box center [1277, 26] width 48 height 14
click at [1339, 167] on li "Отправленные" at bounding box center [1300, 167] width 108 height 26
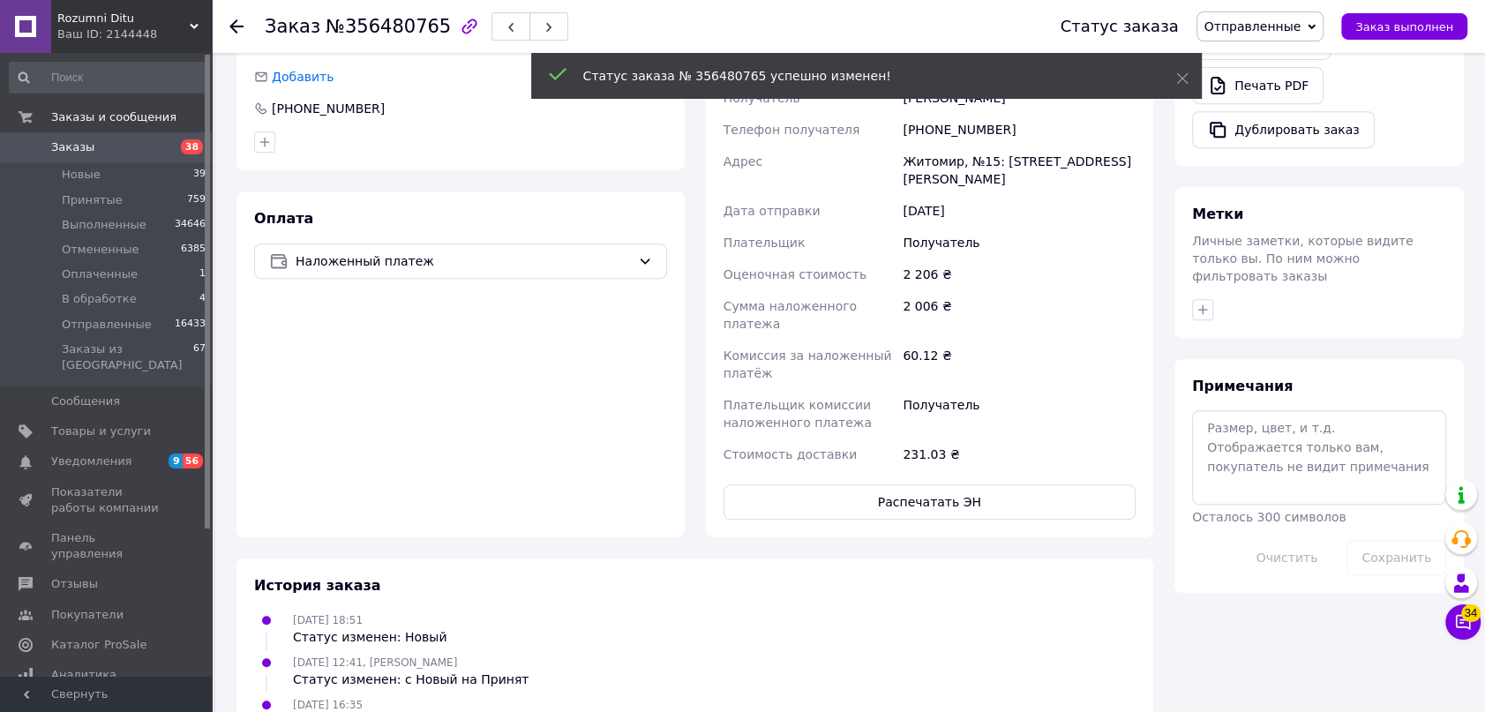
click at [233, 29] on use at bounding box center [236, 26] width 14 height 14
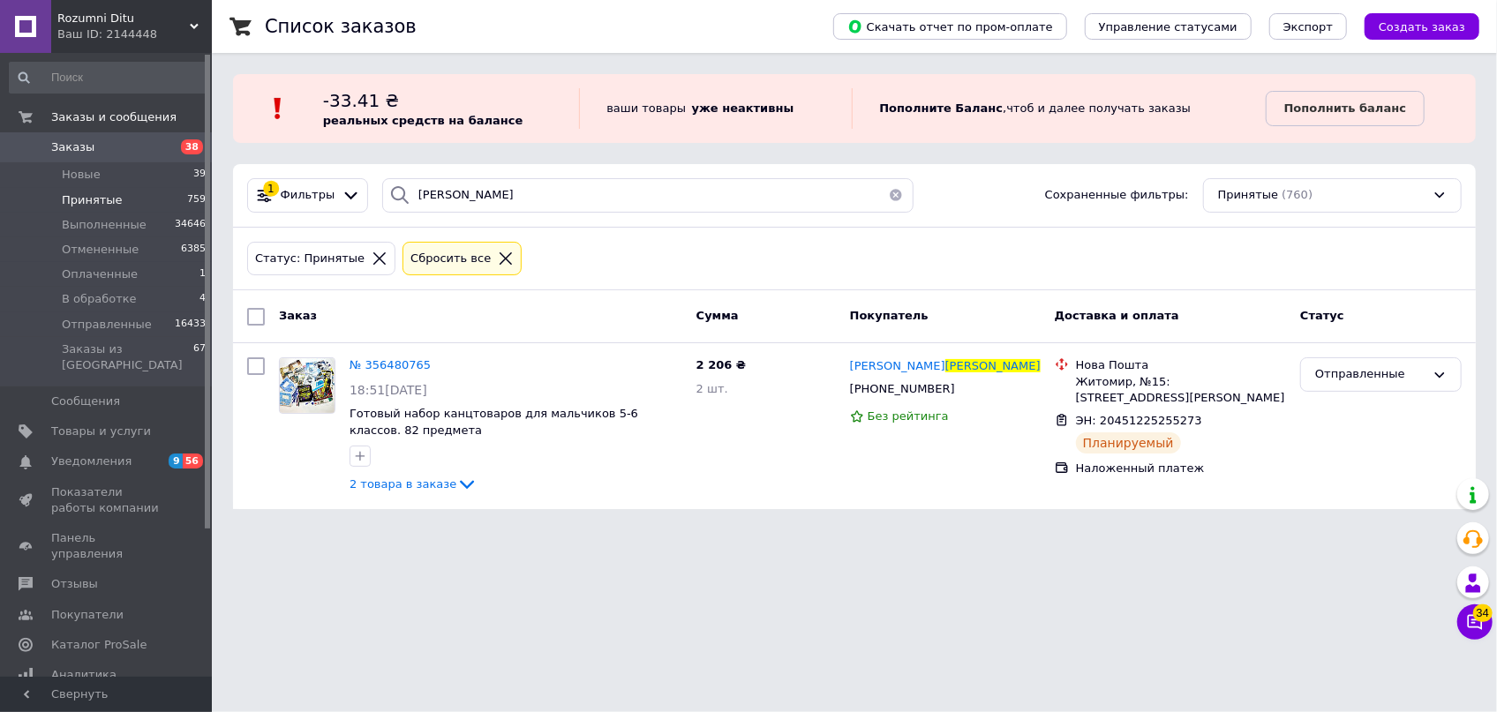
drag, startPoint x: 443, startPoint y: 168, endPoint x: 170, endPoint y: 154, distance: 273.0
click at [170, 154] on div "Rozumni Ditu Ваш ID: 2144448 Сайт Rozumni Ditu Кабинет покупателя Проверить сос…" at bounding box center [748, 265] width 1497 height 530
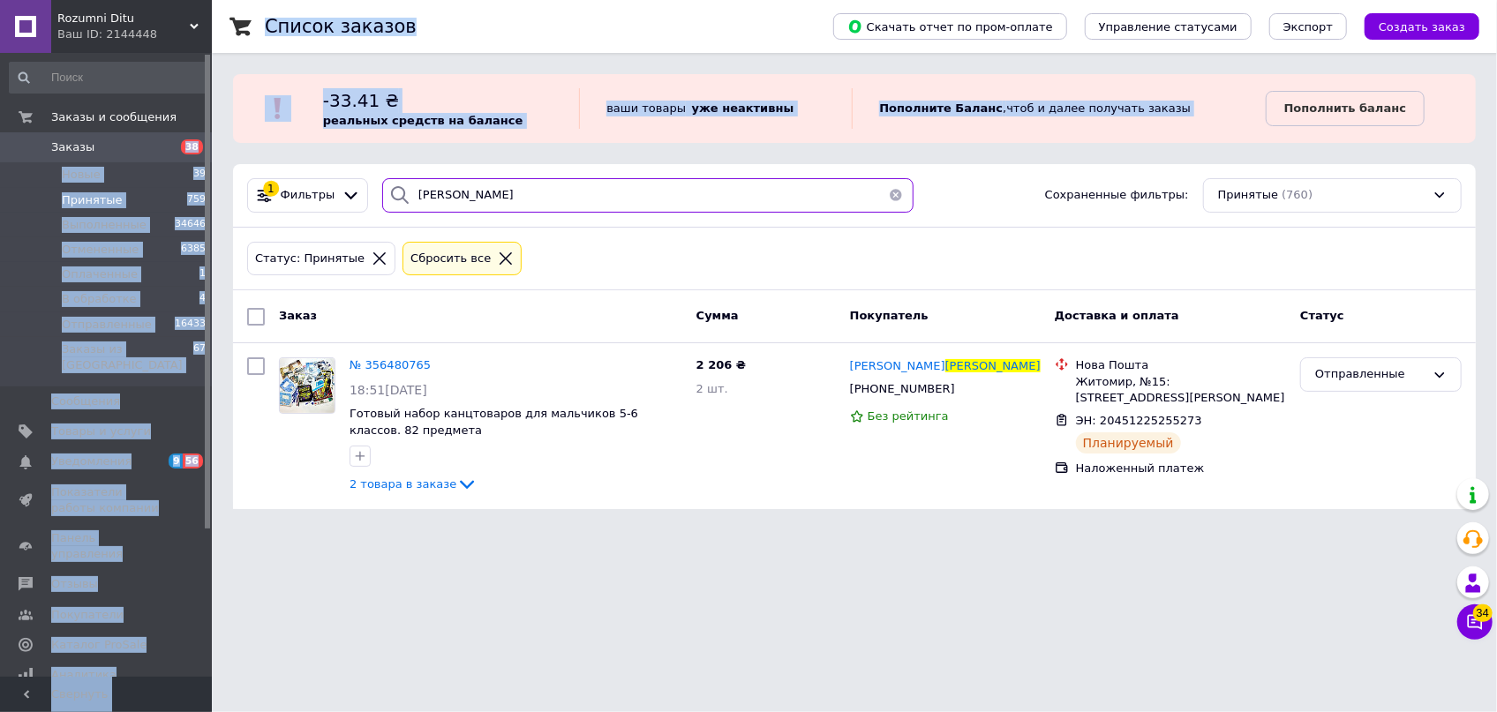
click at [457, 193] on input "[PERSON_NAME]" at bounding box center [648, 195] width 532 height 34
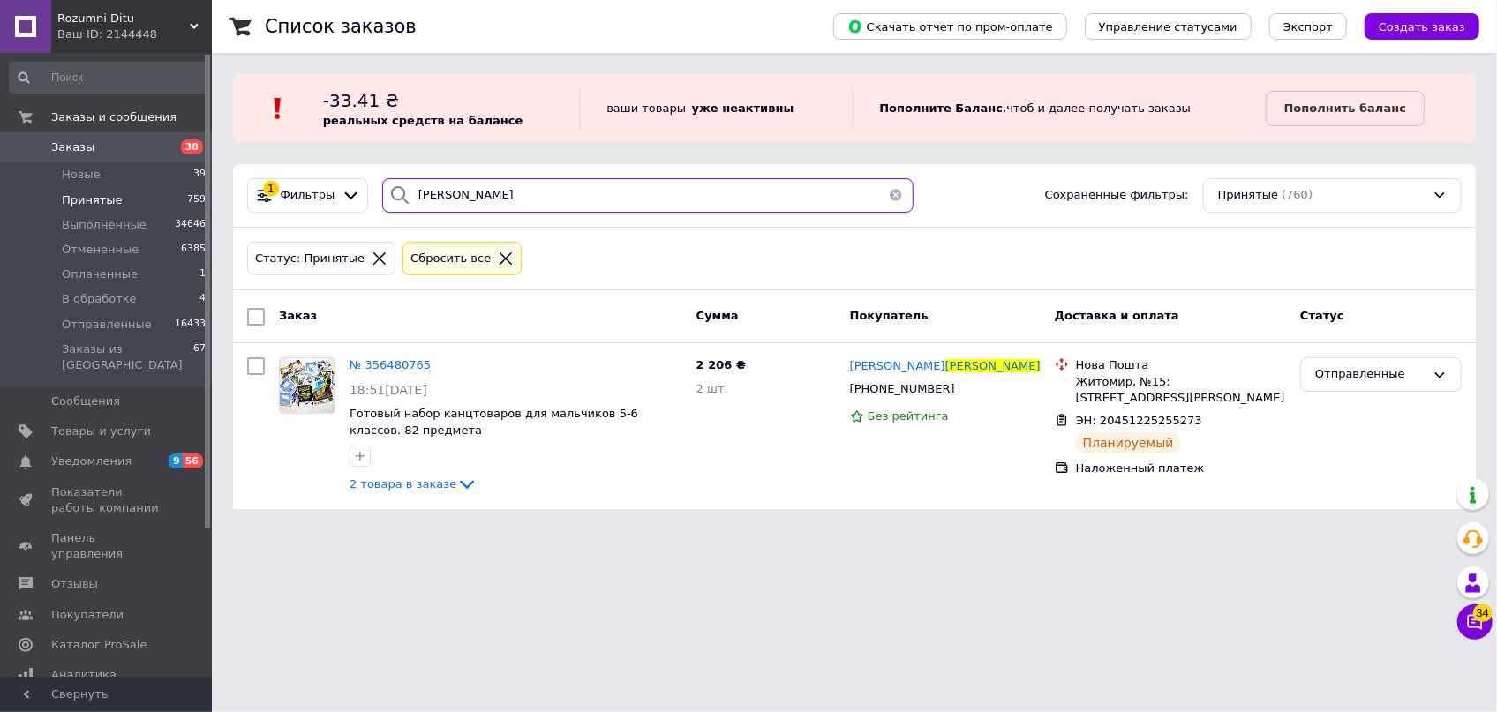
drag, startPoint x: 457, startPoint y: 193, endPoint x: 346, endPoint y: 169, distance: 113.9
click at [360, 172] on div "1 Фильтры [PERSON_NAME] Сохраненные фильтры: Принятые (760)" at bounding box center [854, 196] width 1243 height 64
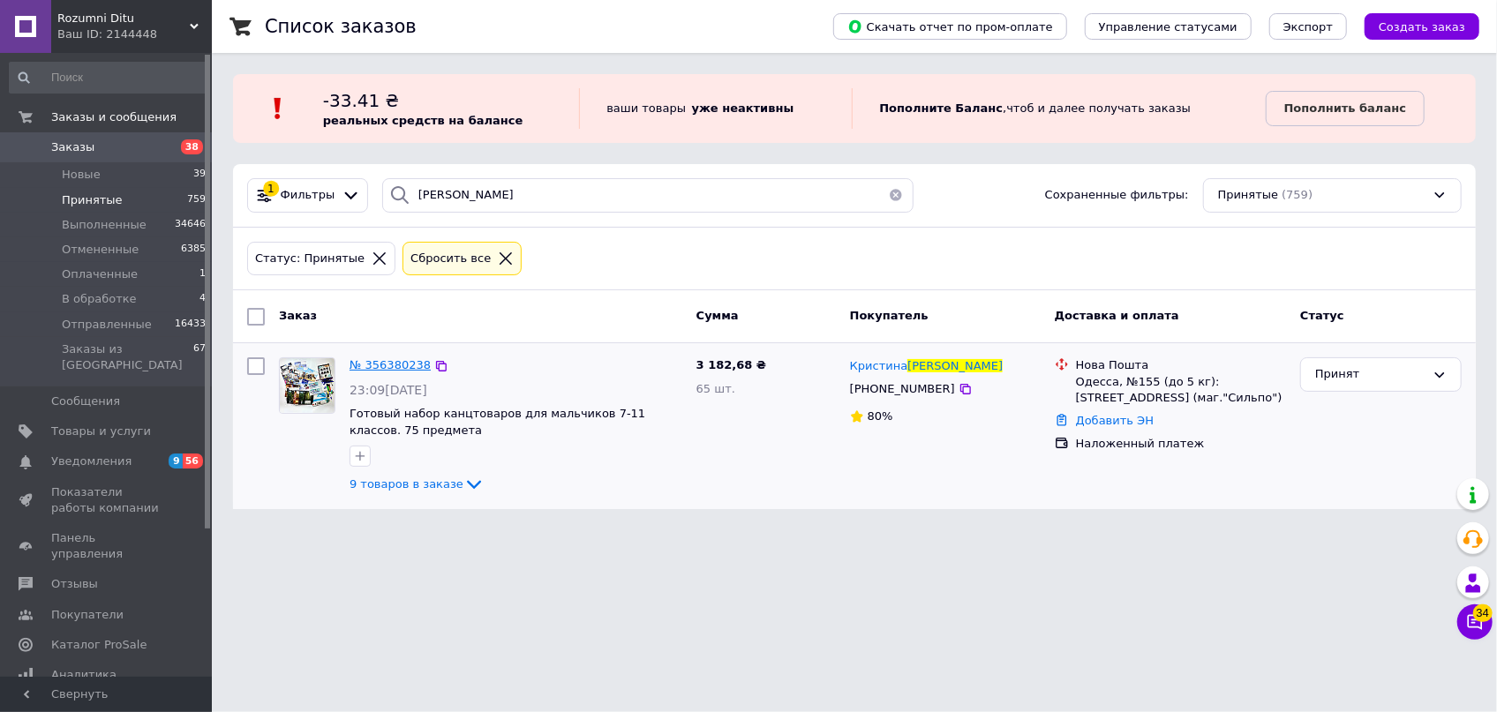
click at [395, 366] on span "№ 356380238" at bounding box center [389, 364] width 81 height 13
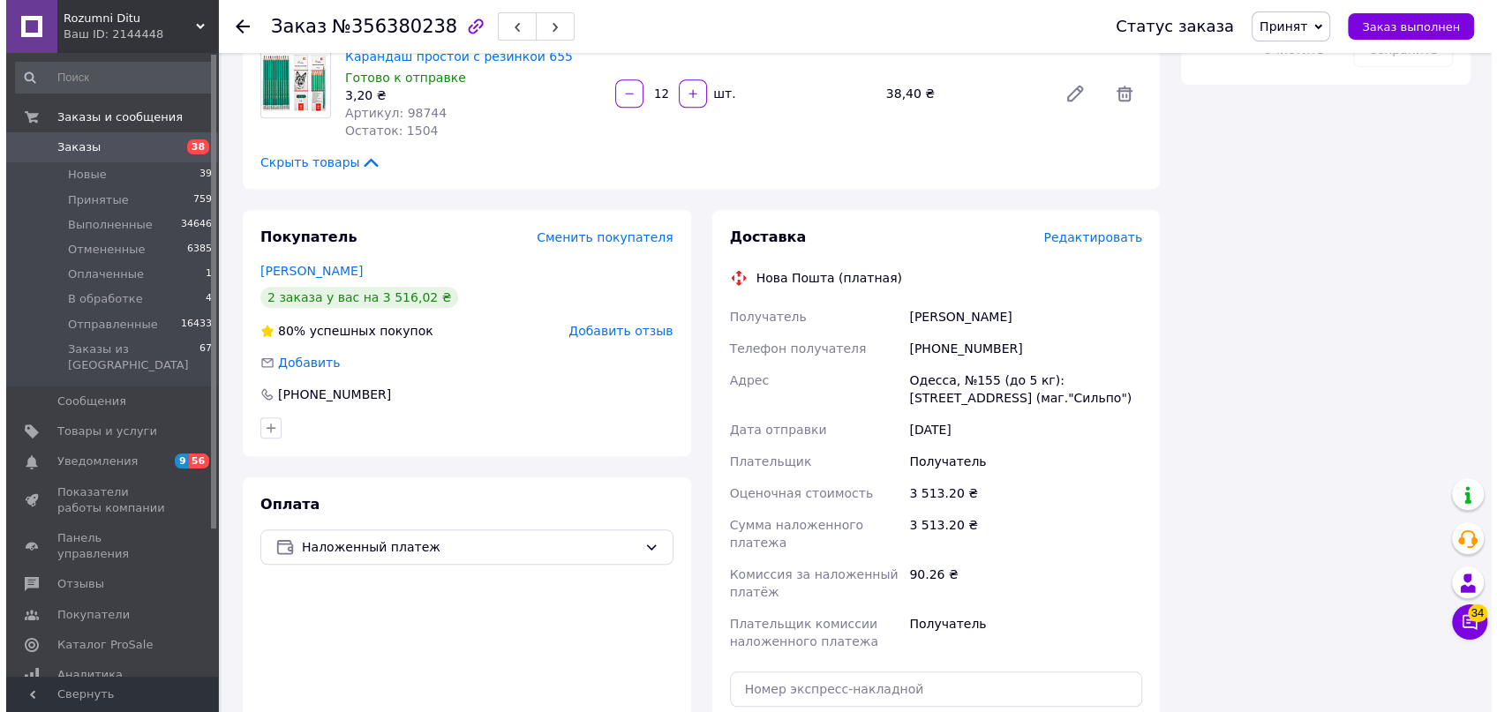
scroll to position [1123, 0]
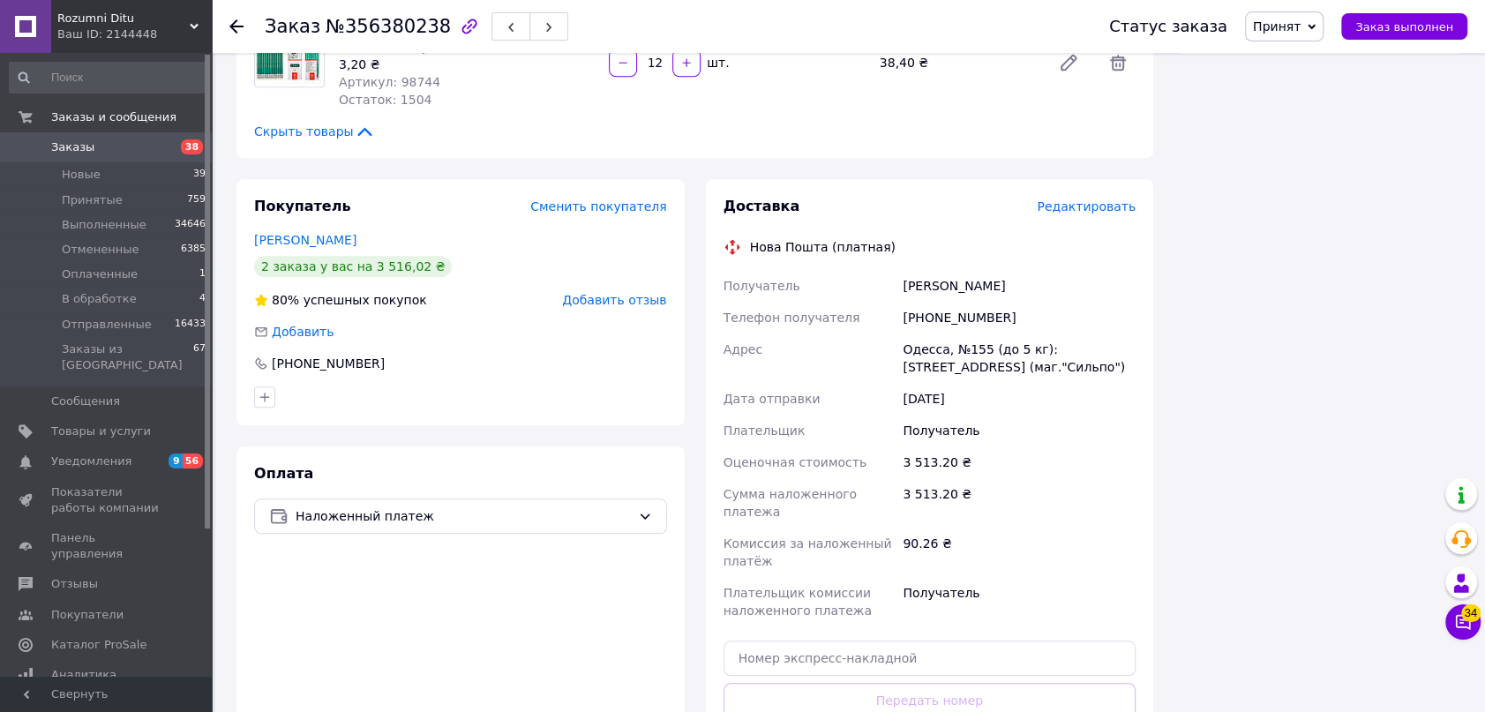
click at [1062, 200] on div "Доставка Редактировать Нова Пошта (платная) Получатель [PERSON_NAME] Телефон по…" at bounding box center [930, 497] width 413 height 600
click at [1077, 199] on span "Редактировать" at bounding box center [1086, 206] width 99 height 14
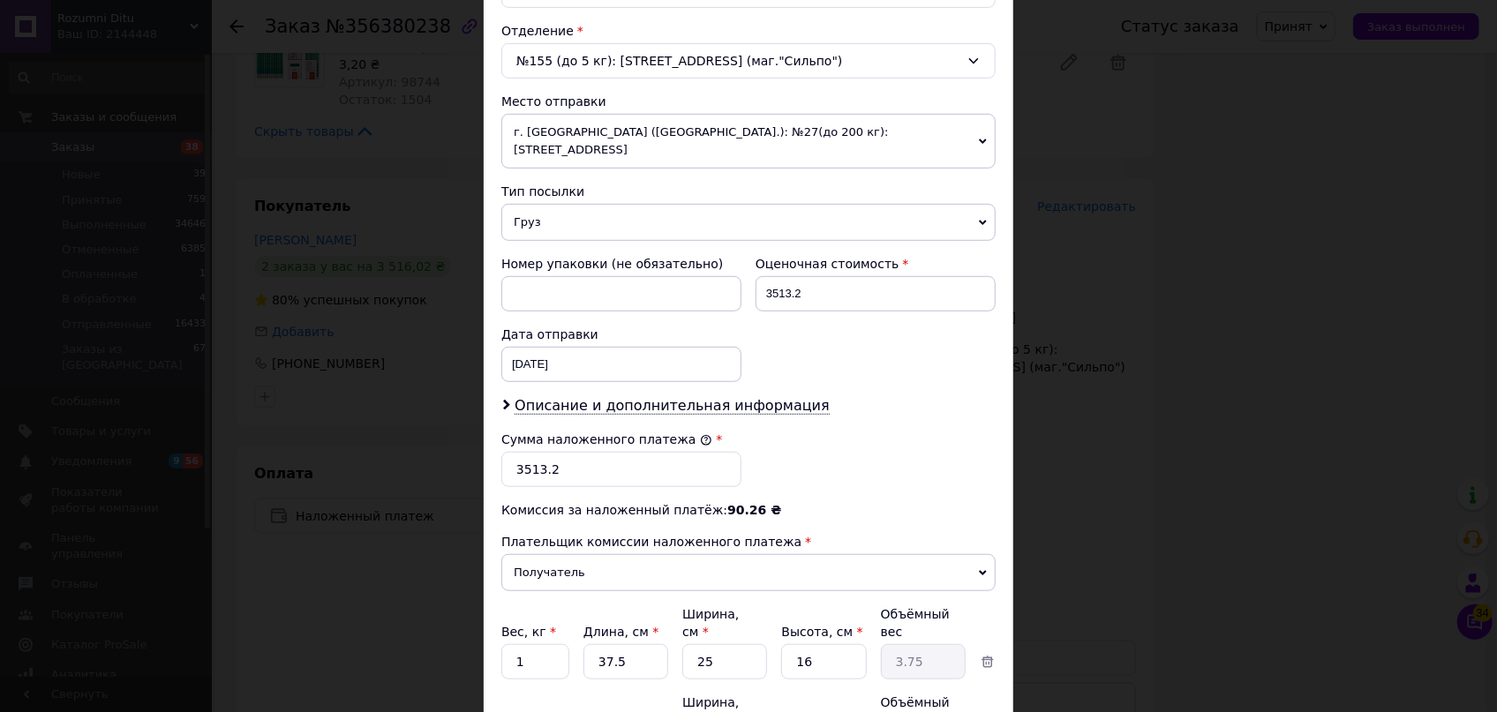
scroll to position [401, 0]
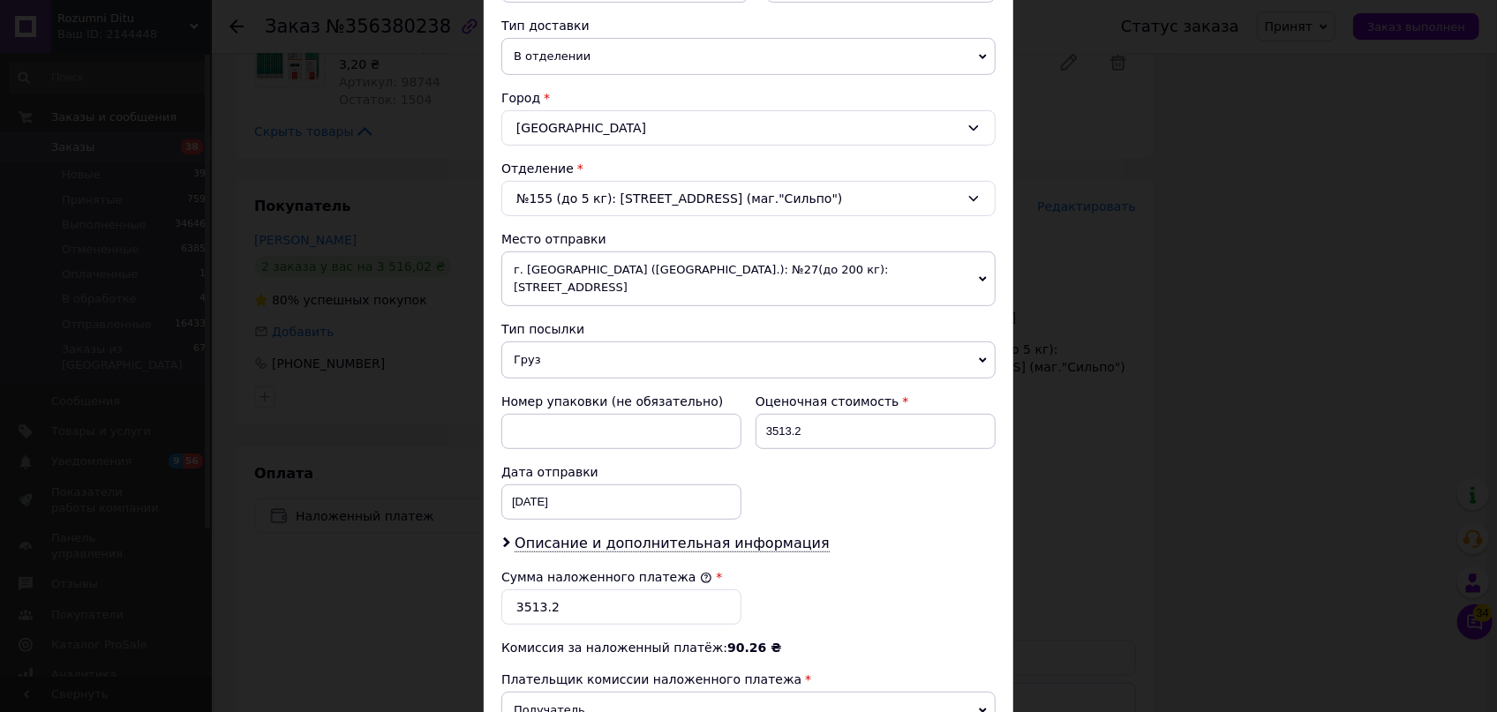
click at [557, 200] on div "№155 (до 5 кг): [STREET_ADDRESS] (маг."Сильпо")" at bounding box center [748, 198] width 494 height 35
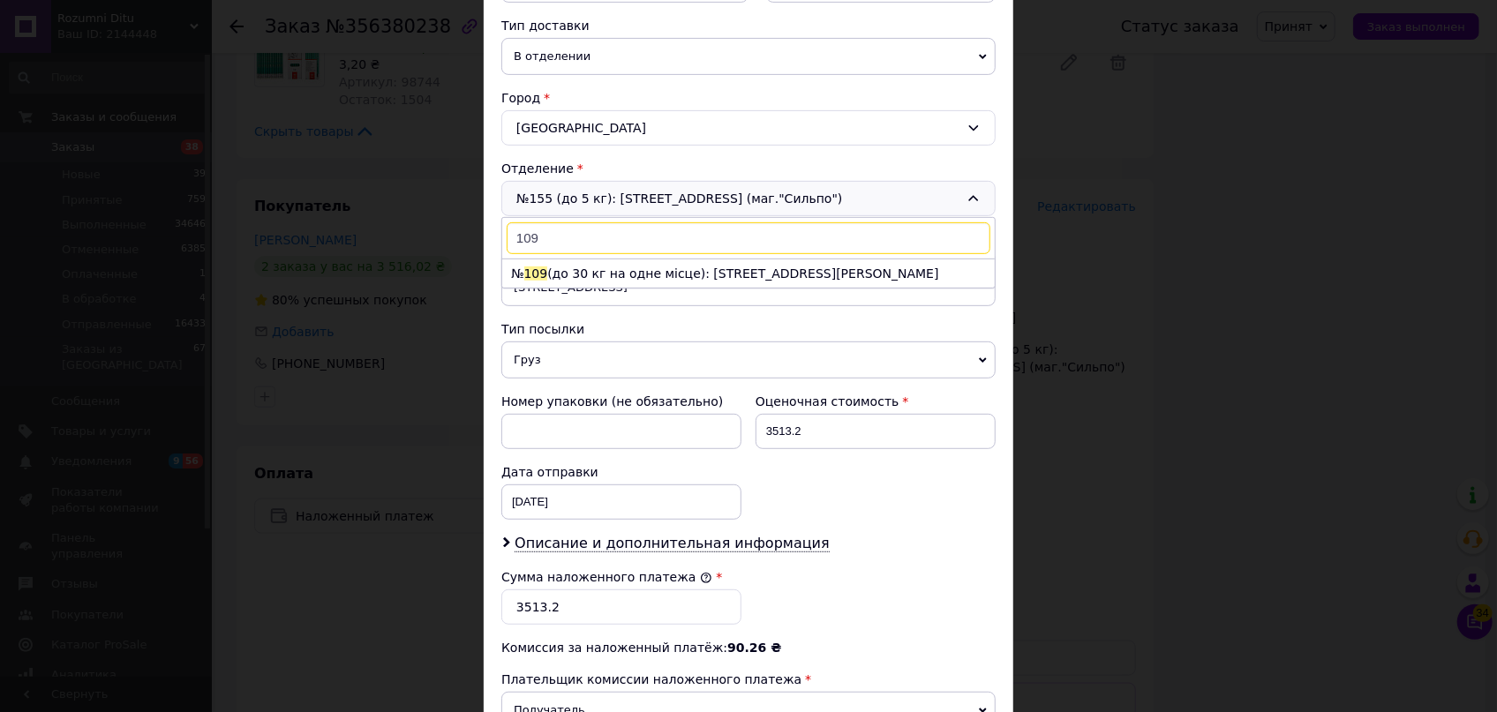
scroll to position [0, 0]
click at [539, 276] on span "109" at bounding box center [536, 274] width 24 height 14
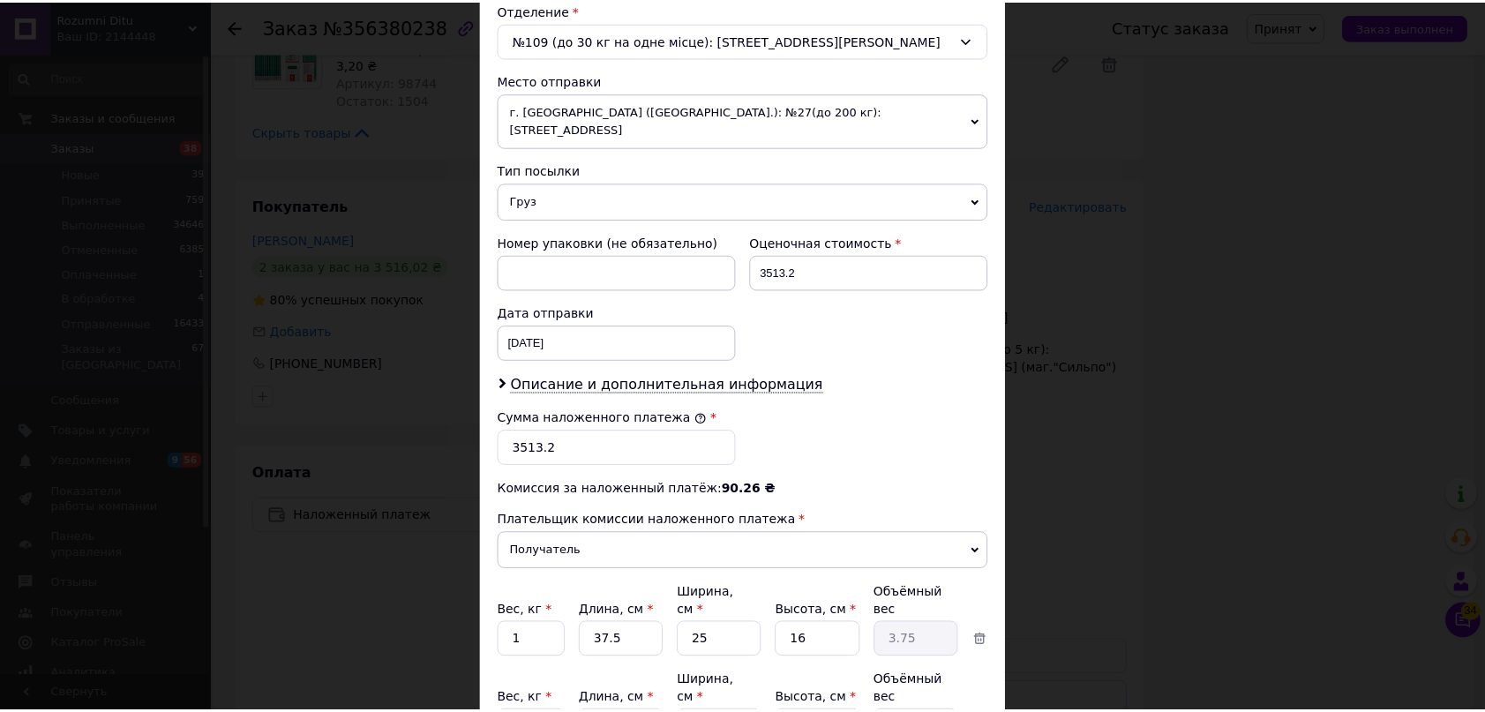
scroll to position [702, 0]
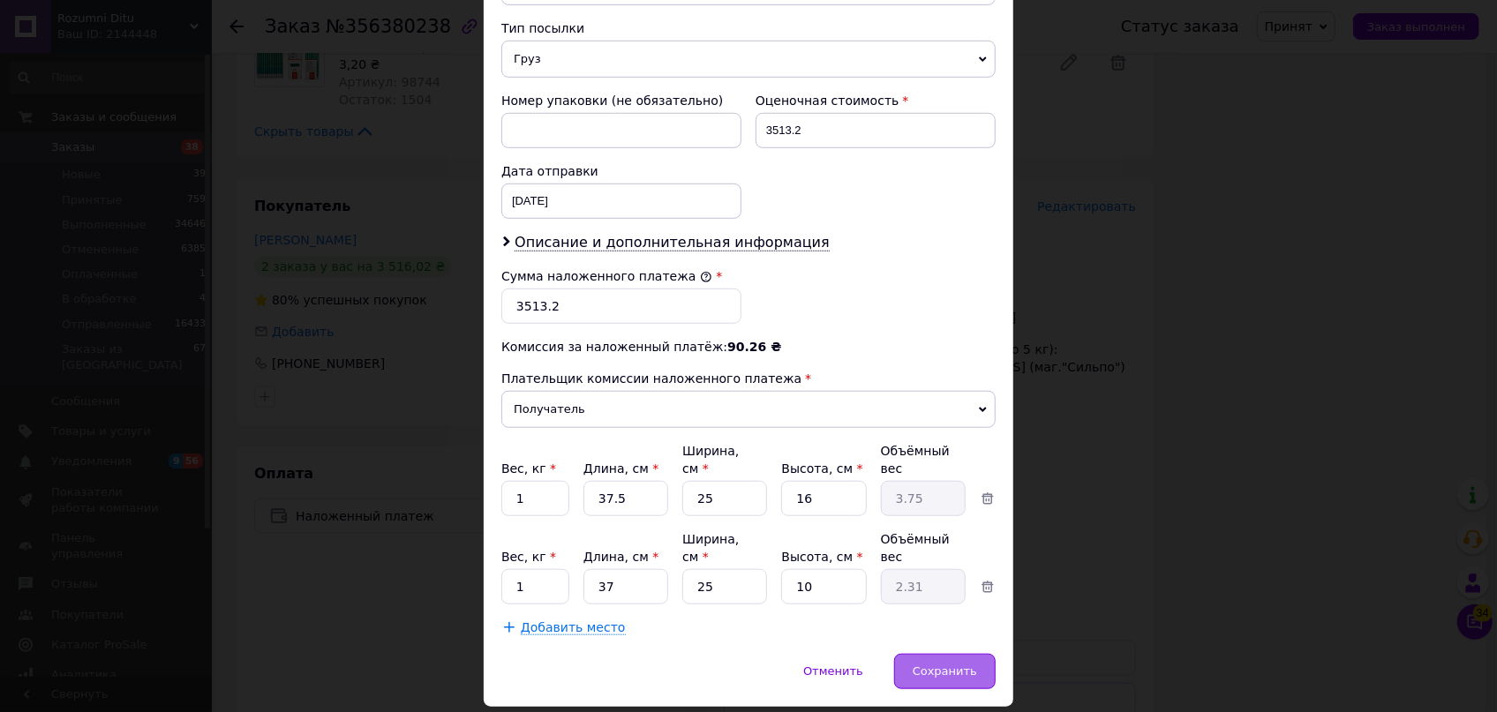
click at [965, 665] on span "Сохранить" at bounding box center [945, 671] width 64 height 13
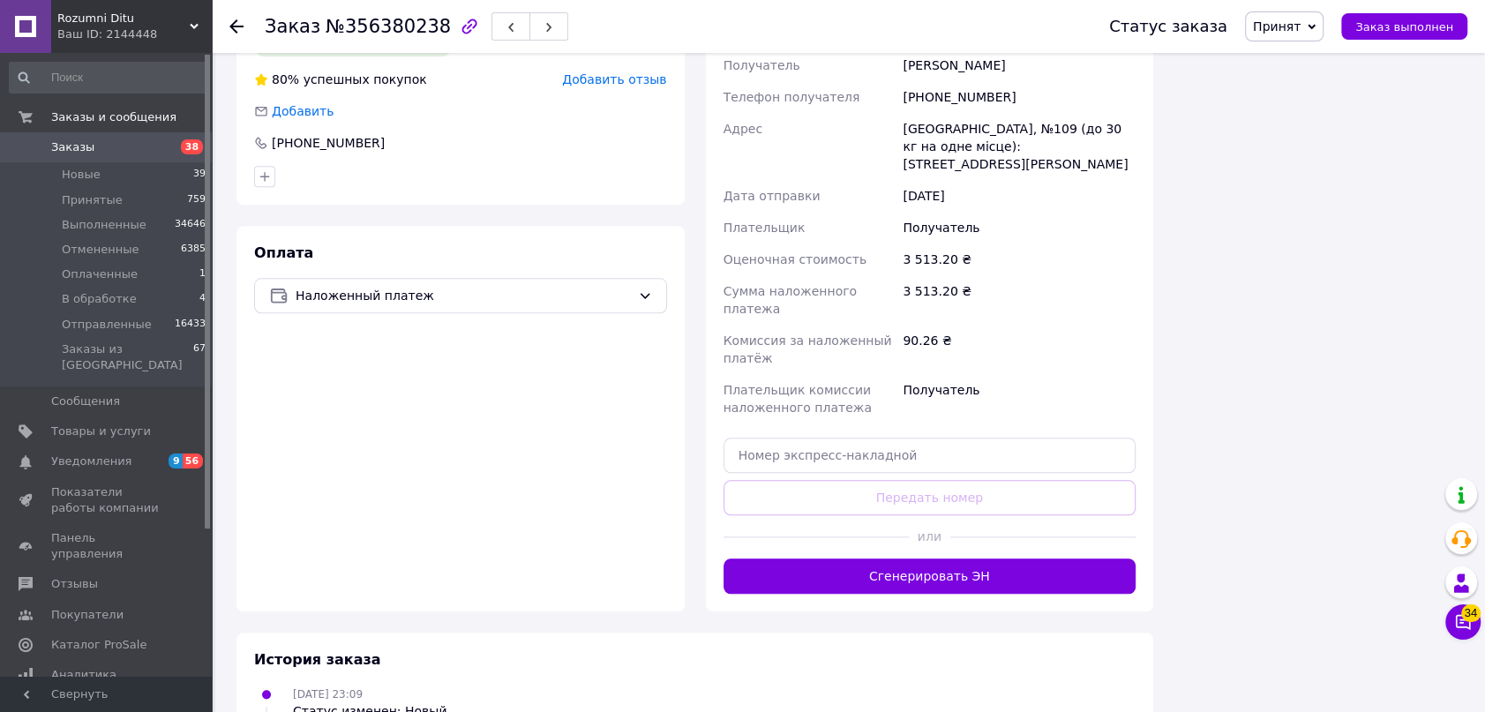
scroll to position [1444, 0]
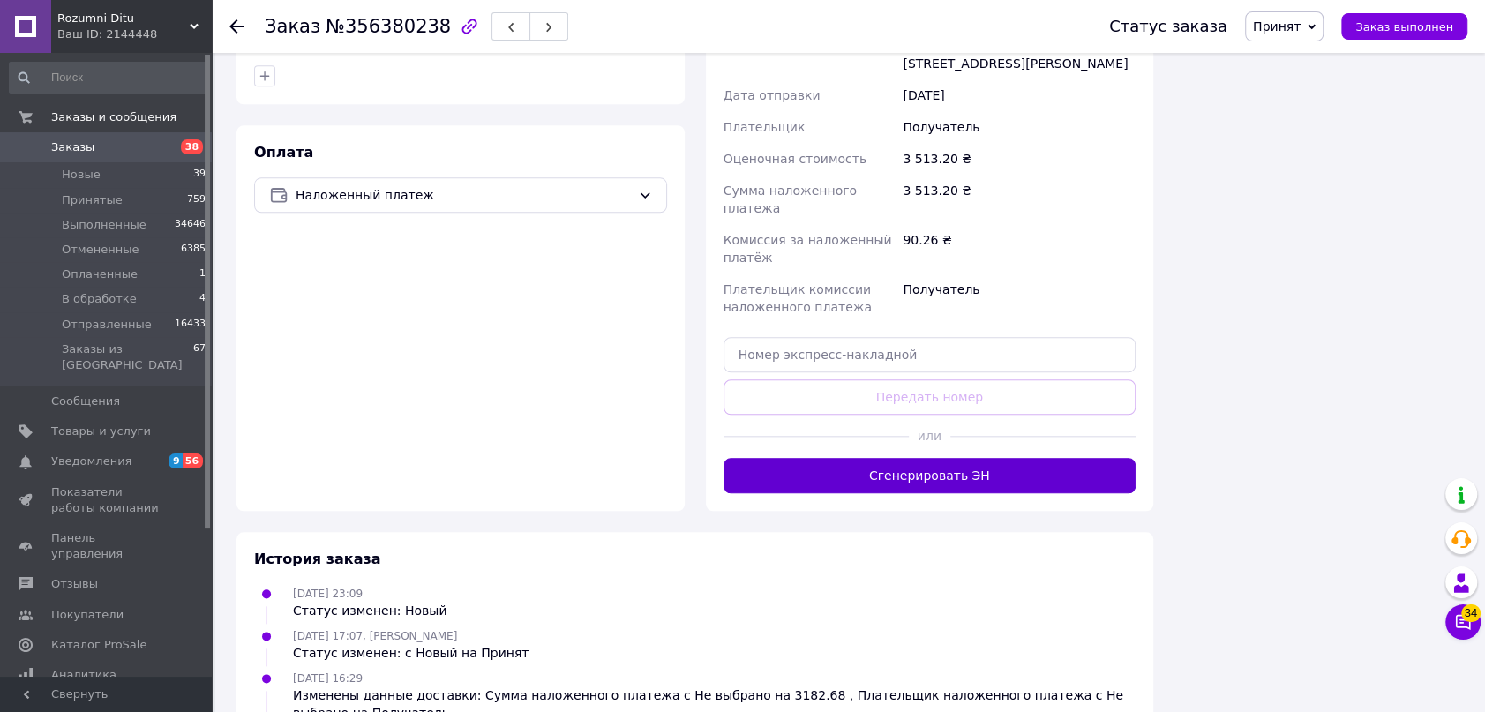
click at [976, 458] on button "Сгенерировать ЭН" at bounding box center [930, 475] width 413 height 35
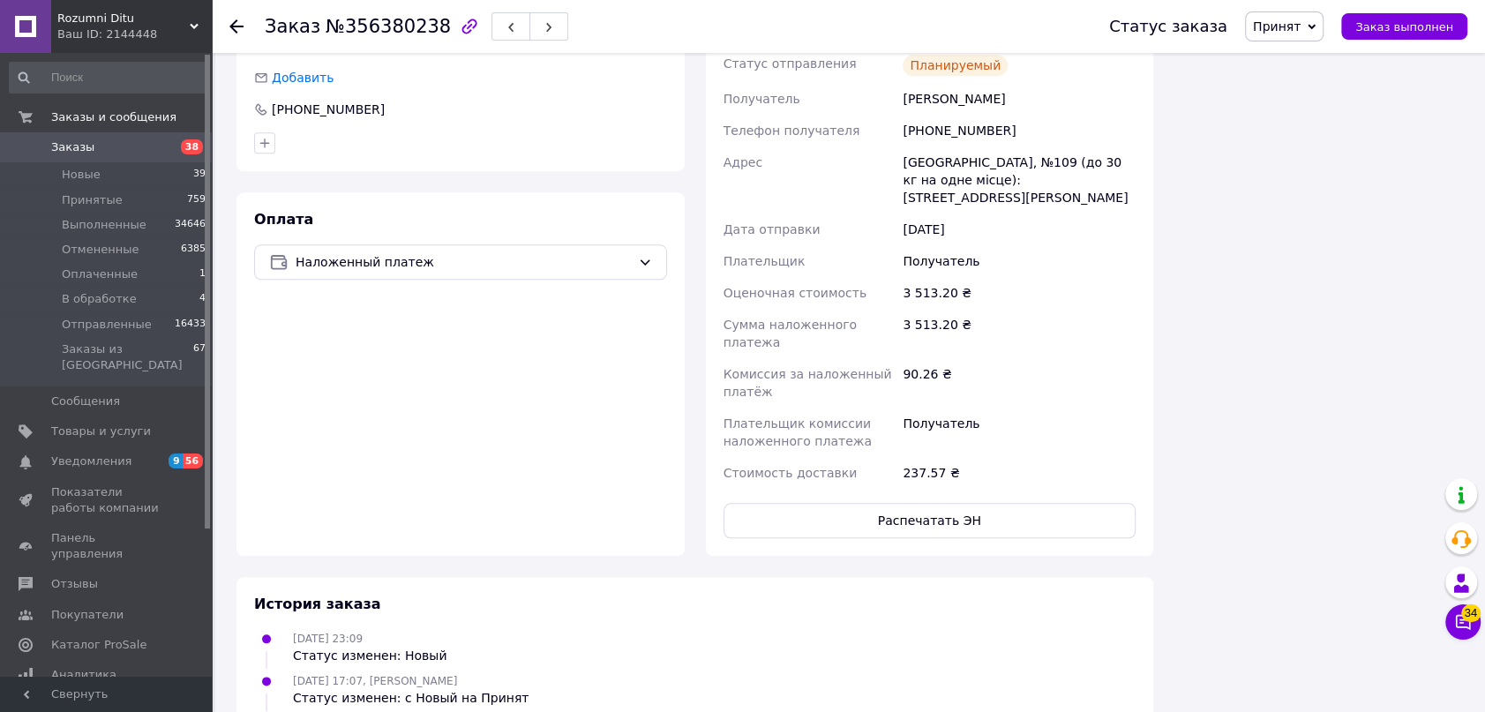
scroll to position [1283, 0]
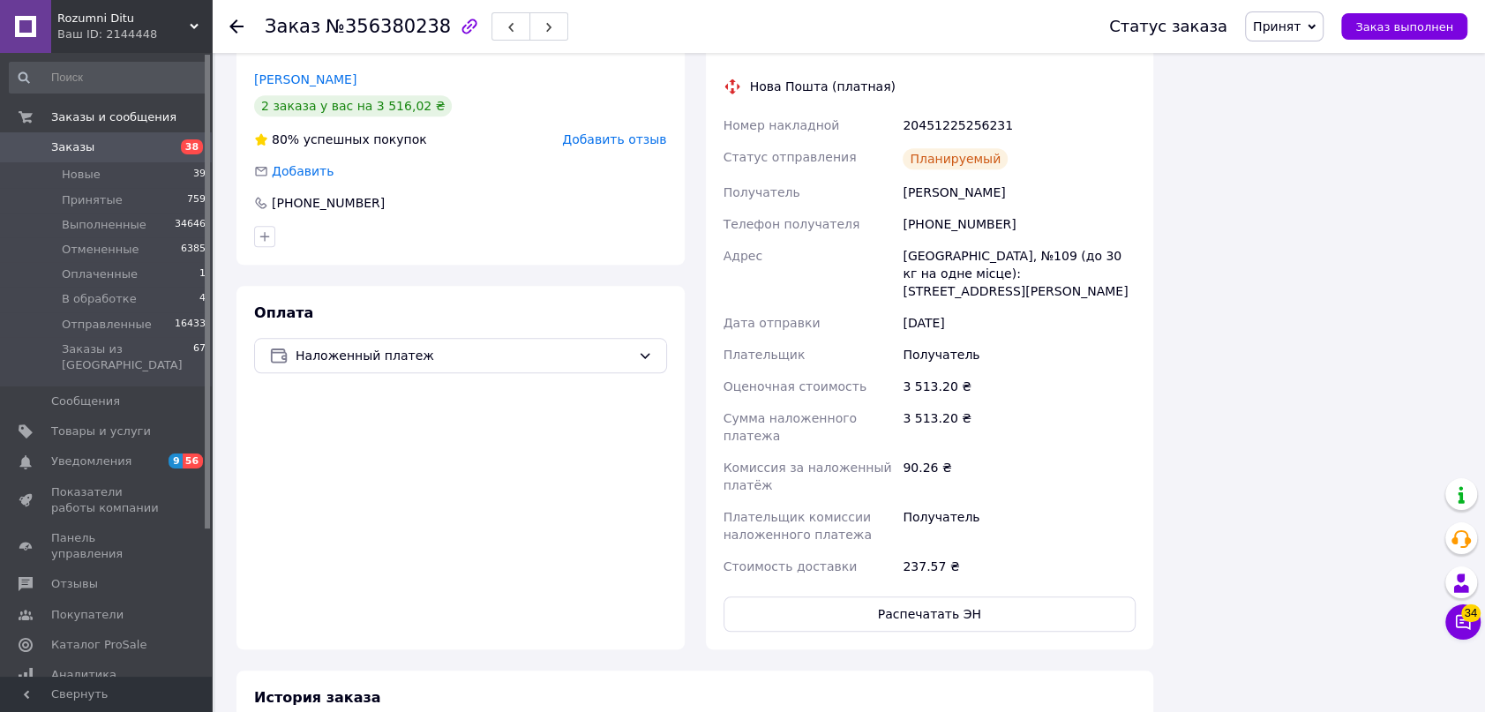
click at [1288, 26] on span "Принят" at bounding box center [1277, 26] width 48 height 14
click at [1322, 169] on li "Отправленные" at bounding box center [1300, 167] width 108 height 26
click at [237, 25] on icon at bounding box center [236, 26] width 14 height 14
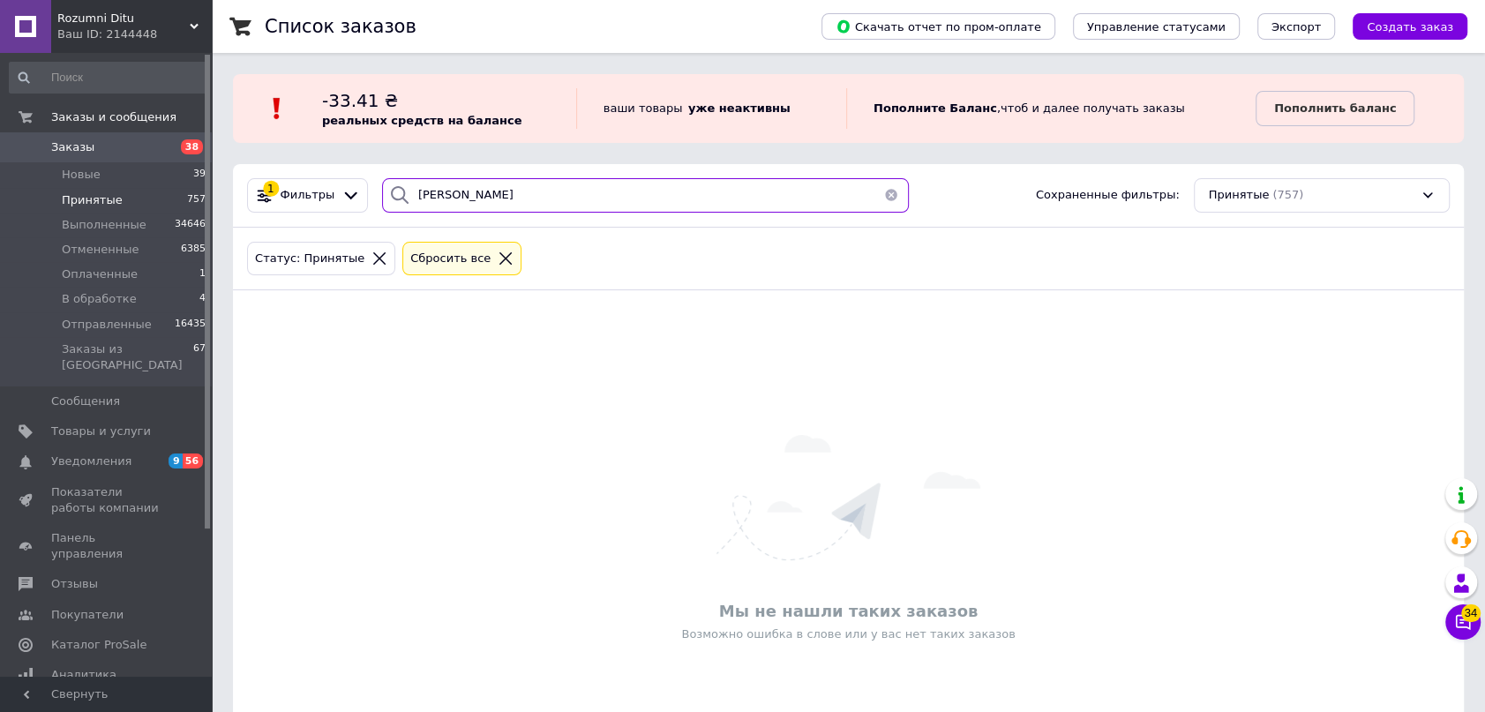
drag, startPoint x: 304, startPoint y: 161, endPoint x: 230, endPoint y: 154, distance: 73.6
click at [244, 157] on div "Список заказов Скачать отчет по пром-оплате Управление статусами Экспорт Создат…" at bounding box center [848, 403] width 1273 height 807
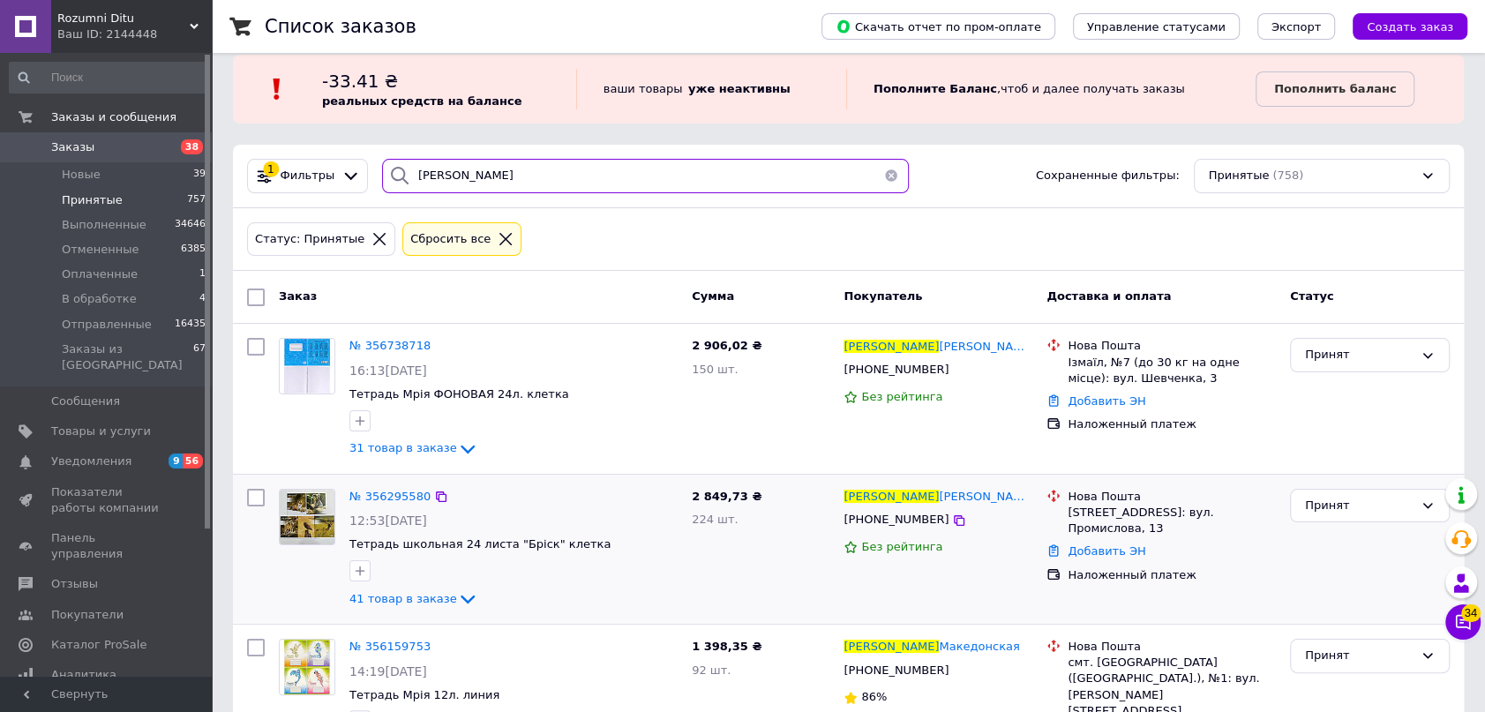
scroll to position [160, 0]
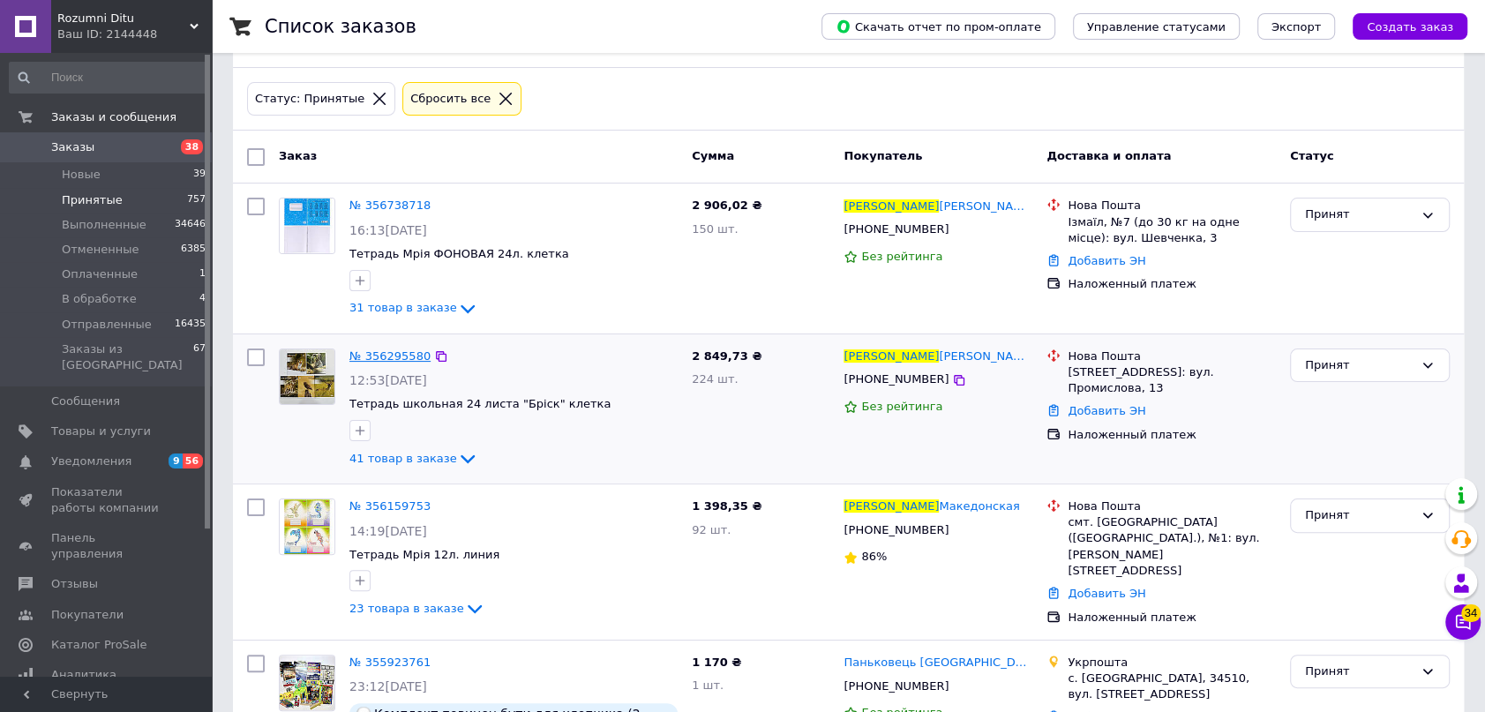
click at [373, 353] on span "№ 356295580" at bounding box center [389, 355] width 81 height 13
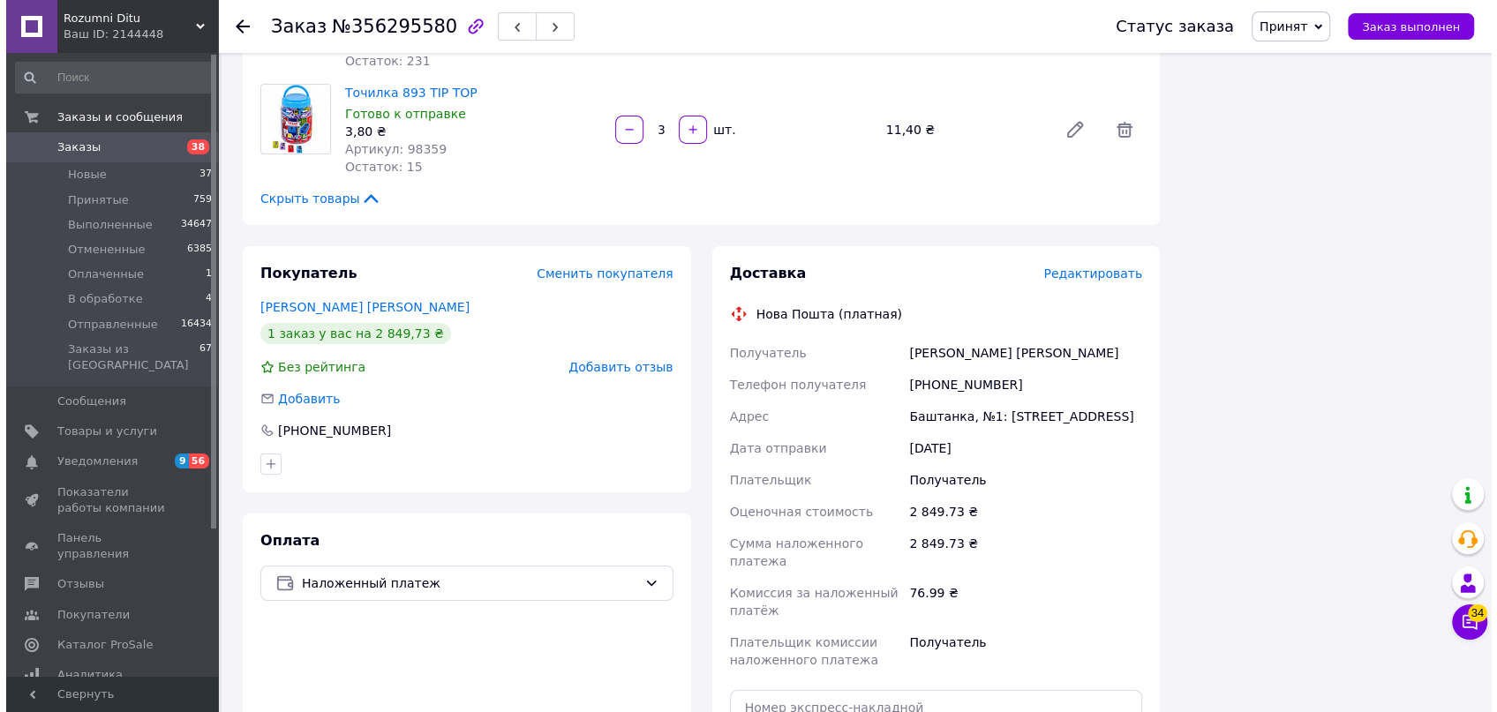
scroll to position [4653, 0]
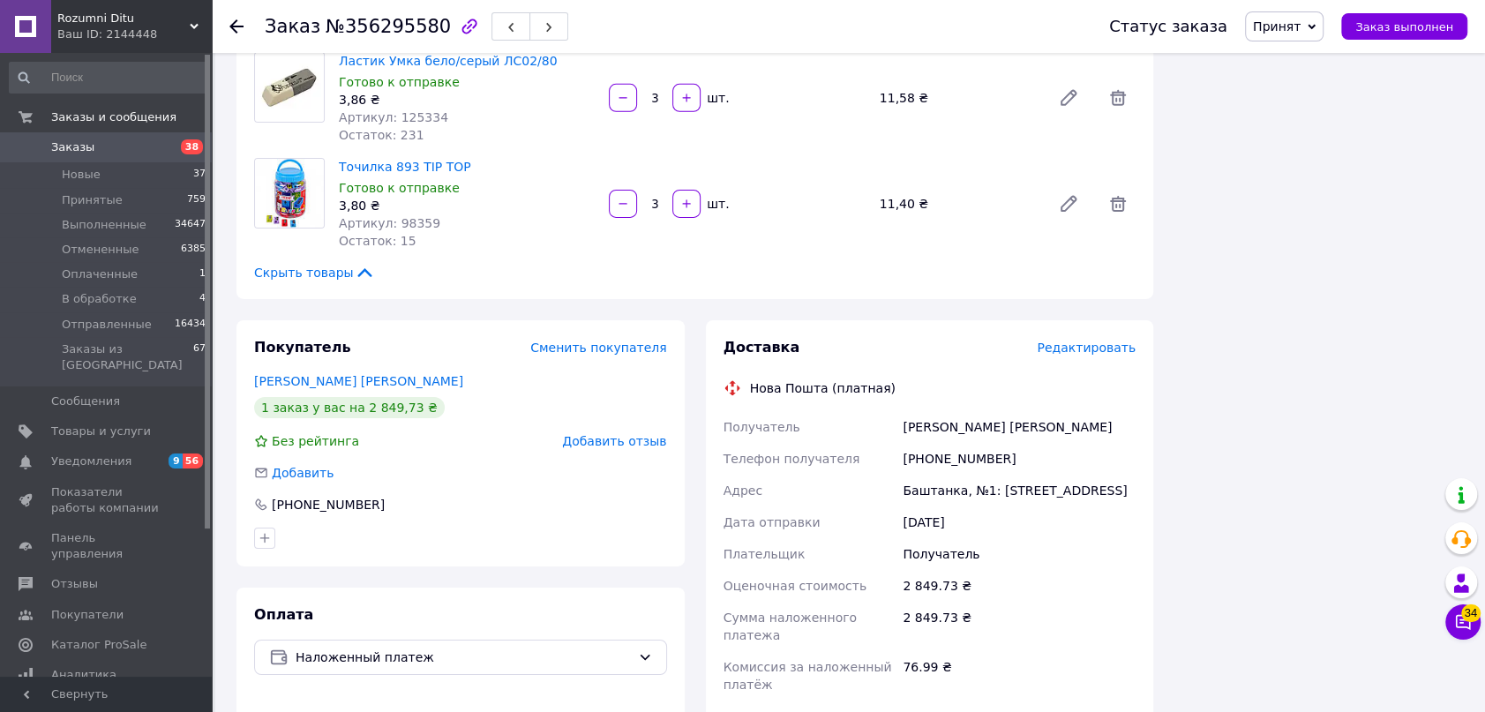
click at [1090, 341] on span "Редактировать" at bounding box center [1086, 348] width 99 height 14
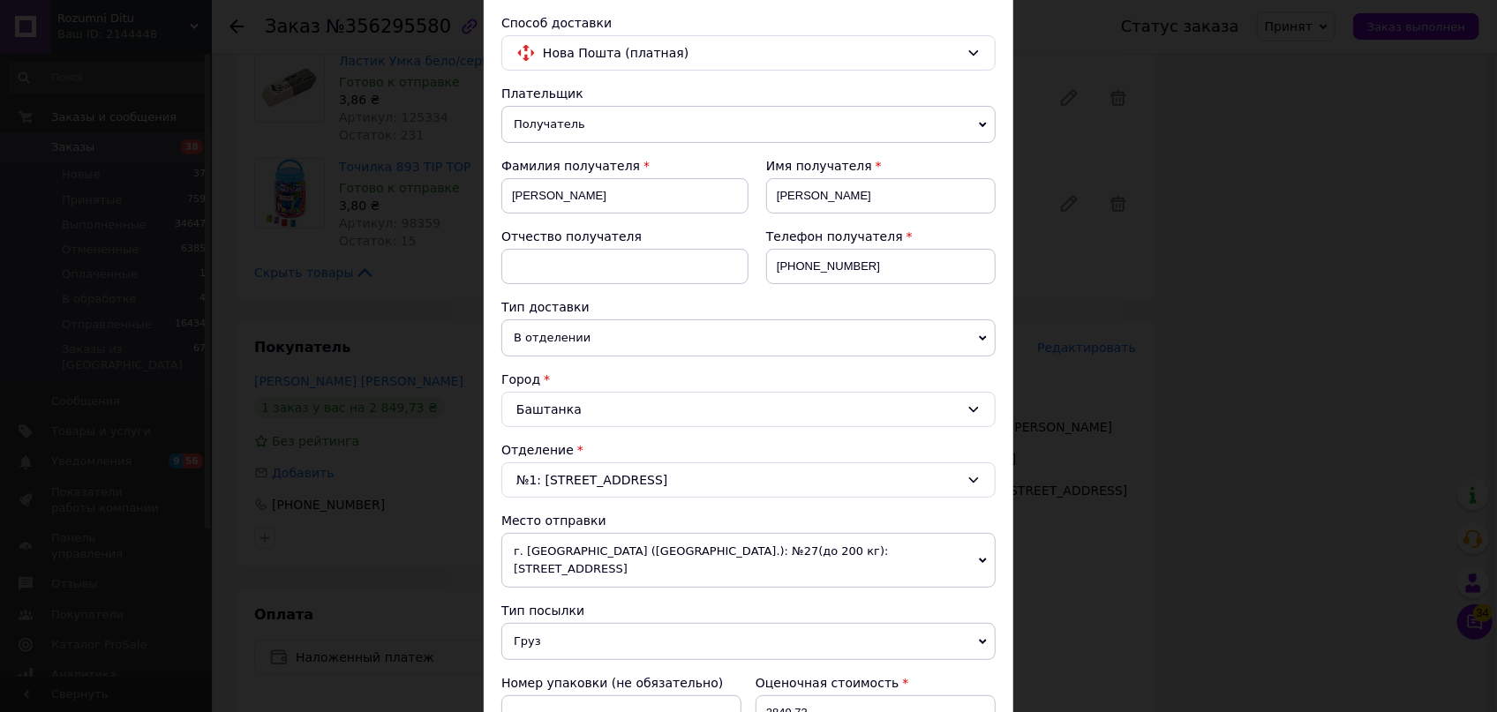
scroll to position [320, 0]
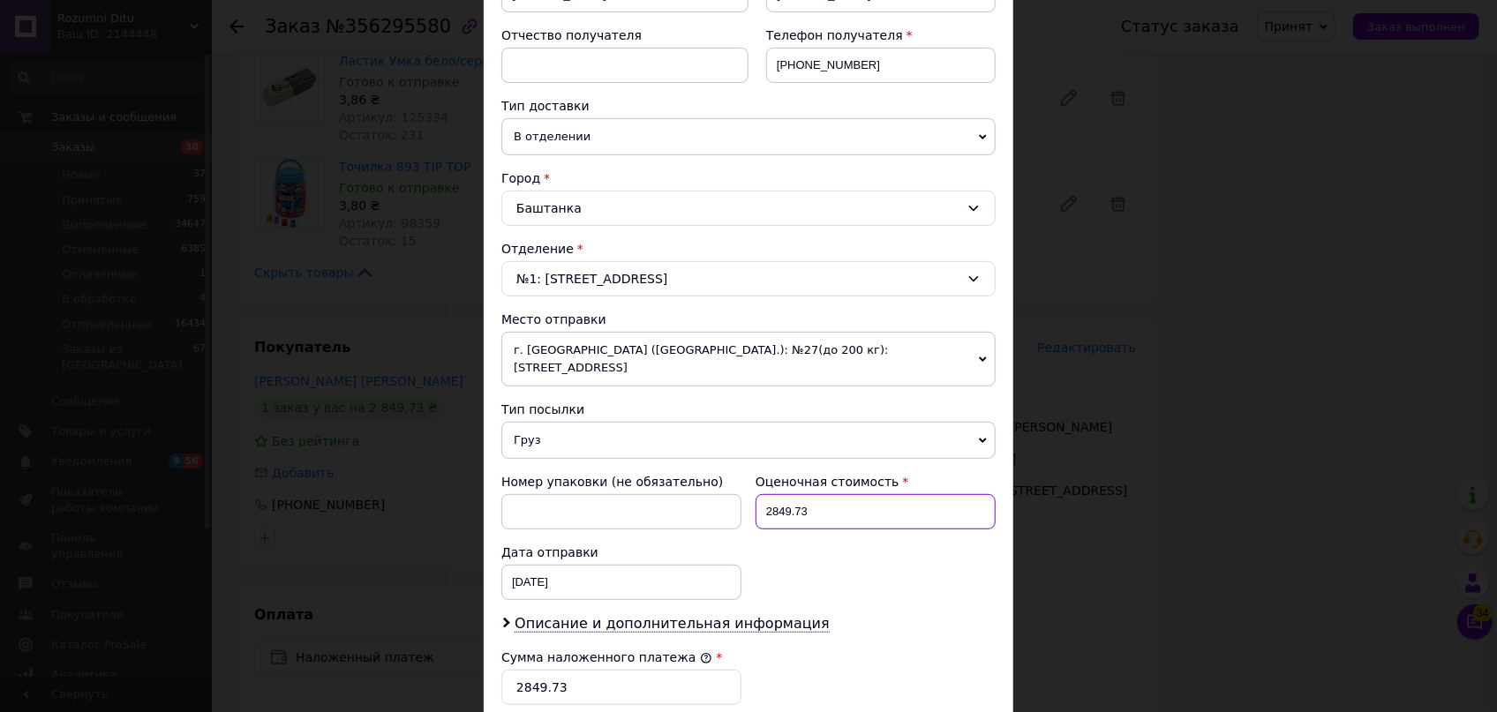
click at [811, 494] on input "2849.73" at bounding box center [875, 511] width 240 height 35
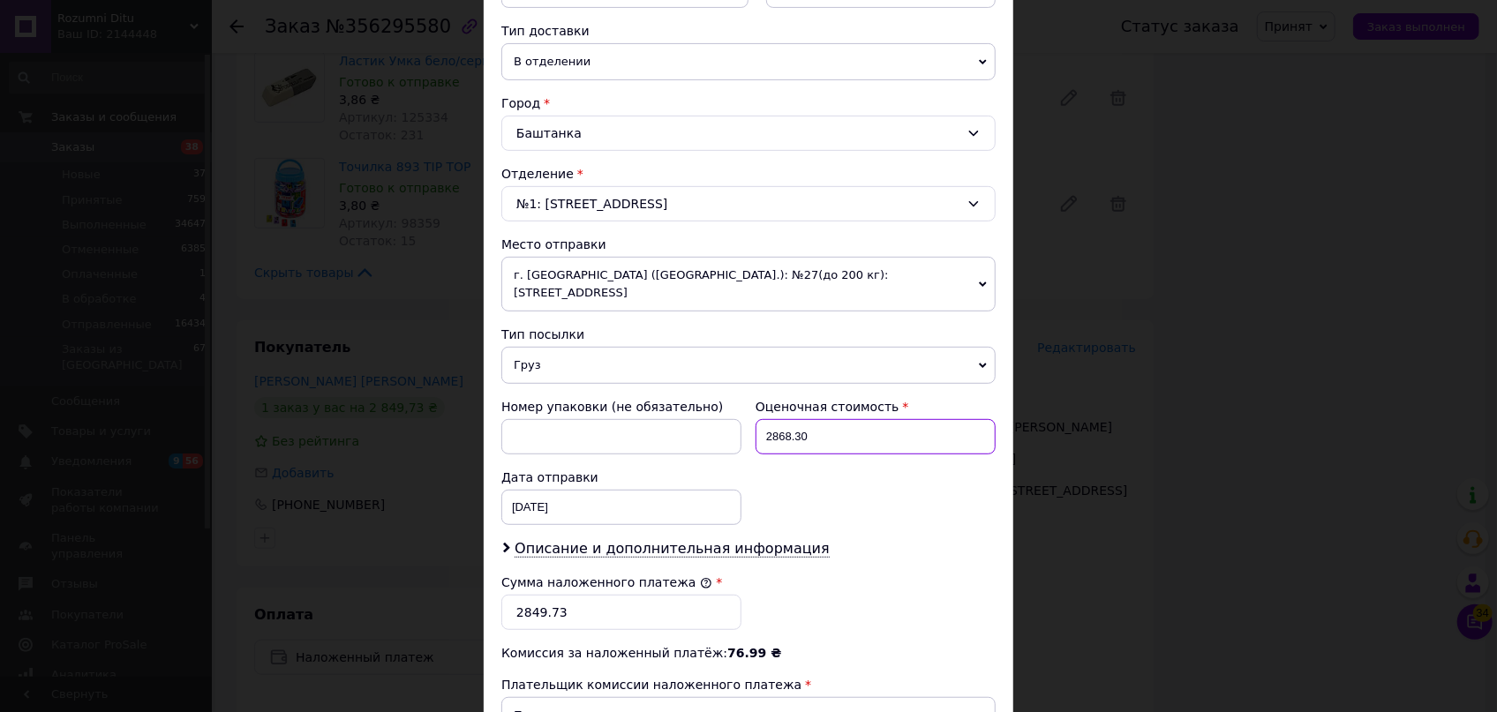
scroll to position [481, 0]
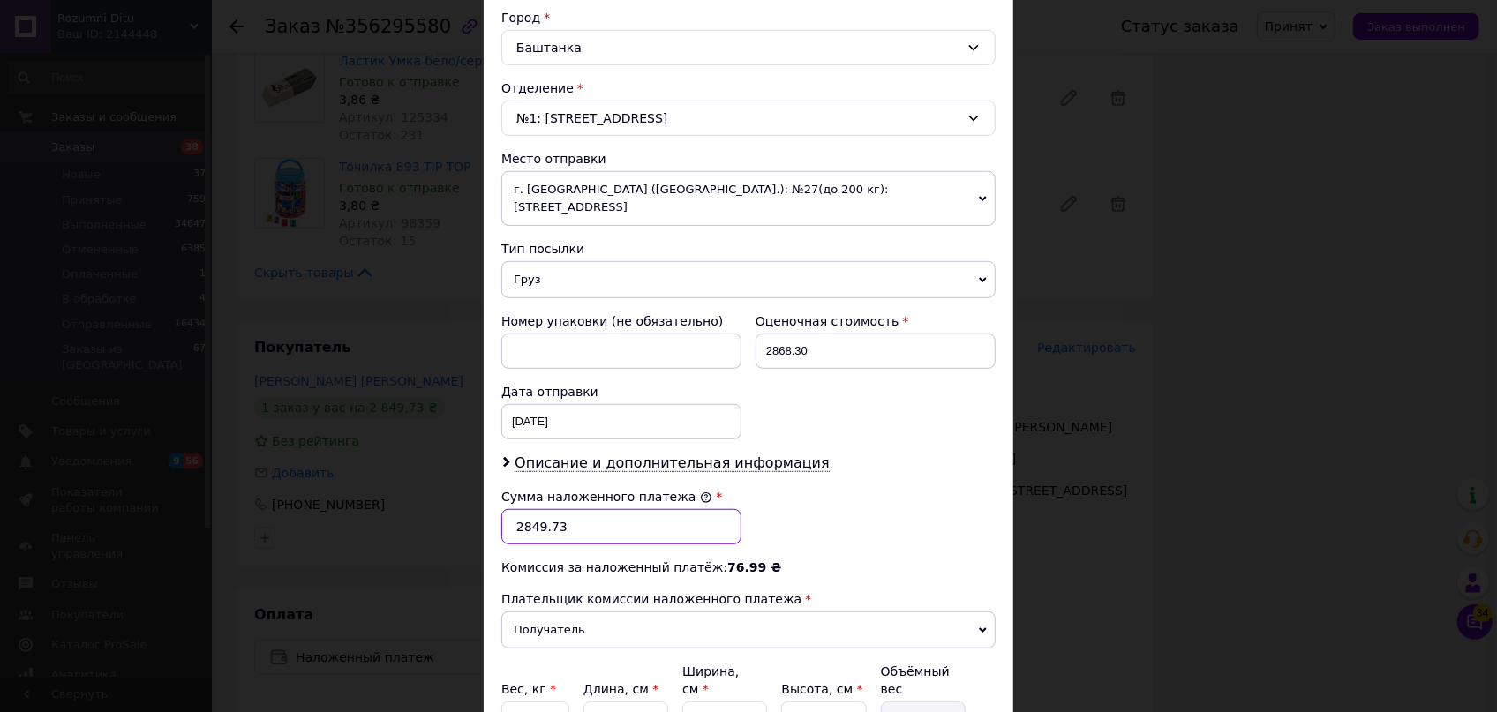
click at [585, 509] on input "2849.73" at bounding box center [621, 526] width 240 height 35
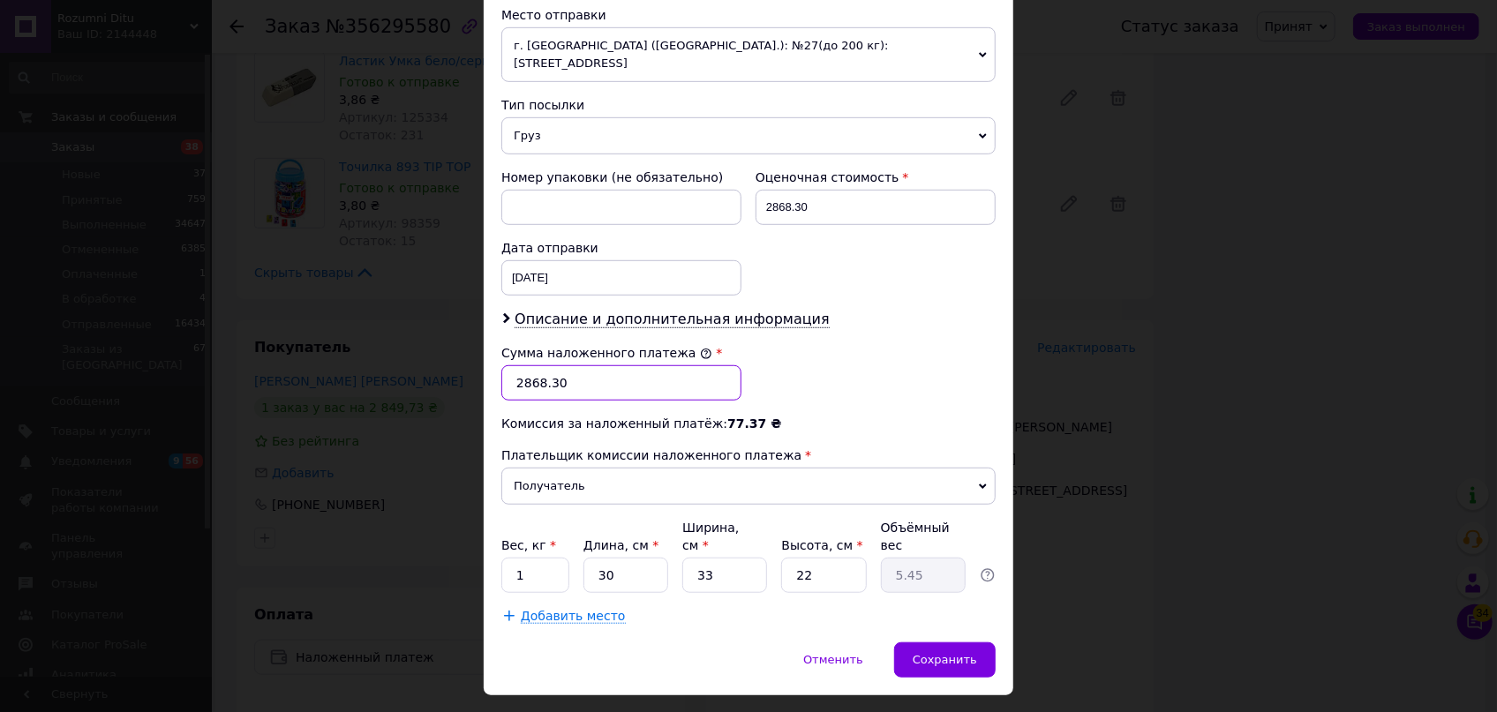
scroll to position [631, 0]
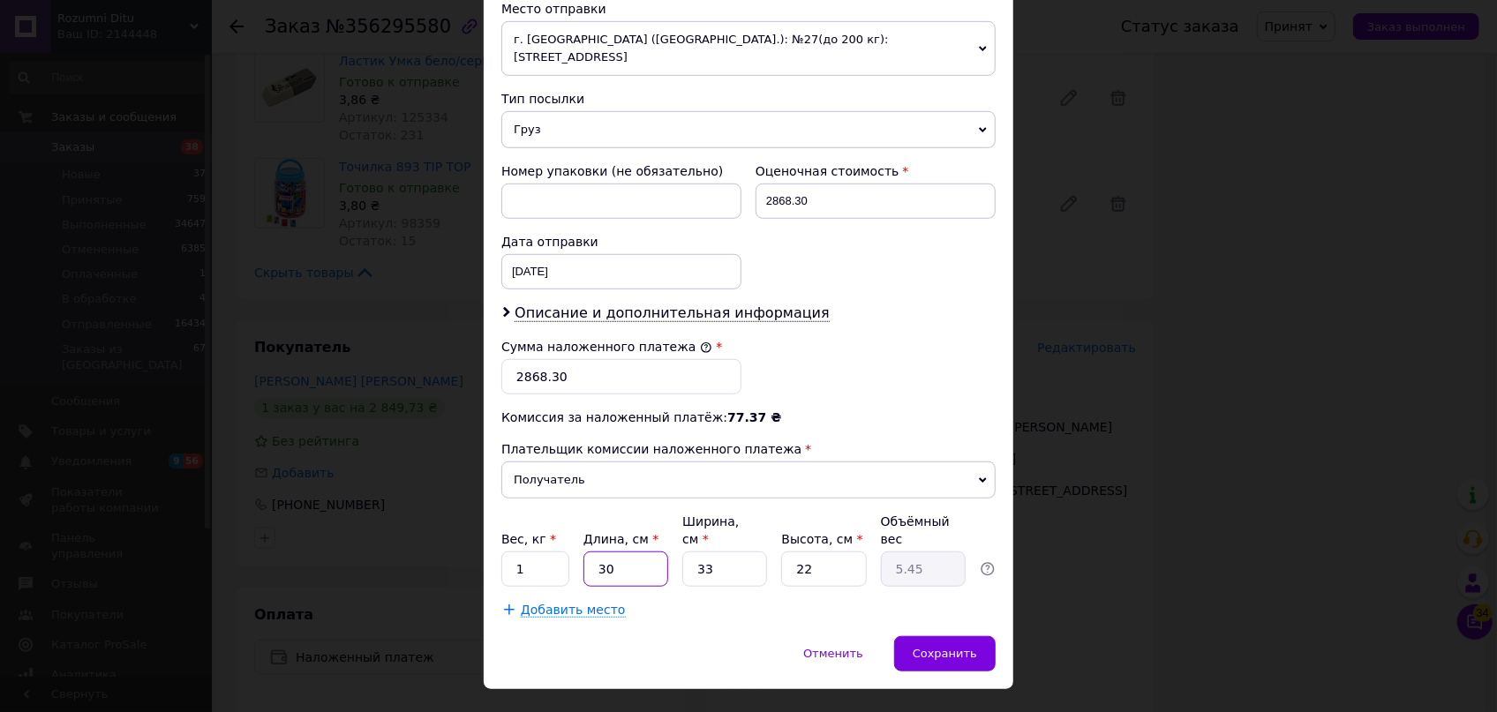
drag, startPoint x: 623, startPoint y: 528, endPoint x: 590, endPoint y: 521, distance: 34.3
click at [590, 552] on input "30" at bounding box center [625, 569] width 85 height 35
drag, startPoint x: 811, startPoint y: 530, endPoint x: 756, endPoint y: 521, distance: 55.4
click at [766, 522] on div "Вес, кг * 1 Длина, см * 40 Ширина, см * 33 Высота, см * 22 Объёмный вес 7.26" at bounding box center [748, 550] width 494 height 74
click at [541, 552] on input "1" at bounding box center [535, 569] width 68 height 35
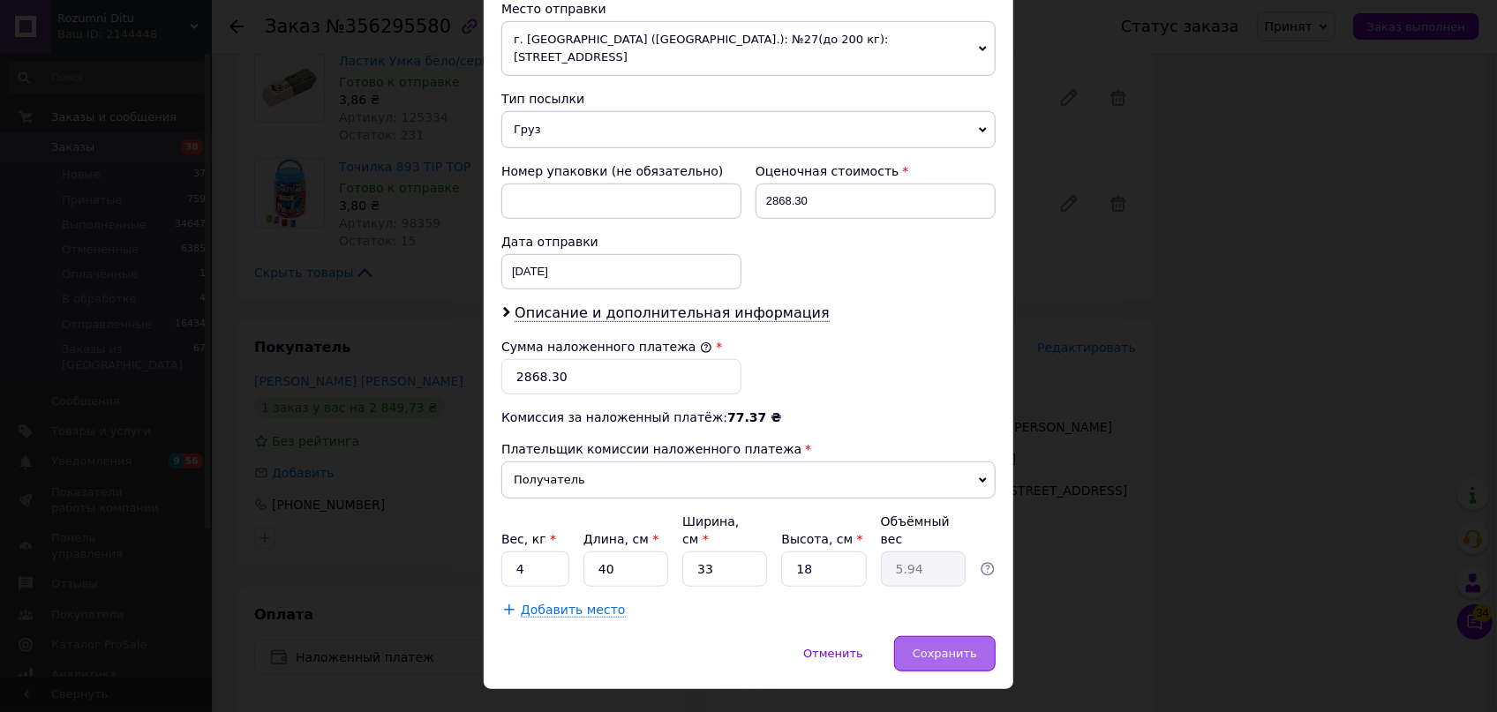
click at [958, 647] on span "Сохранить" at bounding box center [945, 653] width 64 height 13
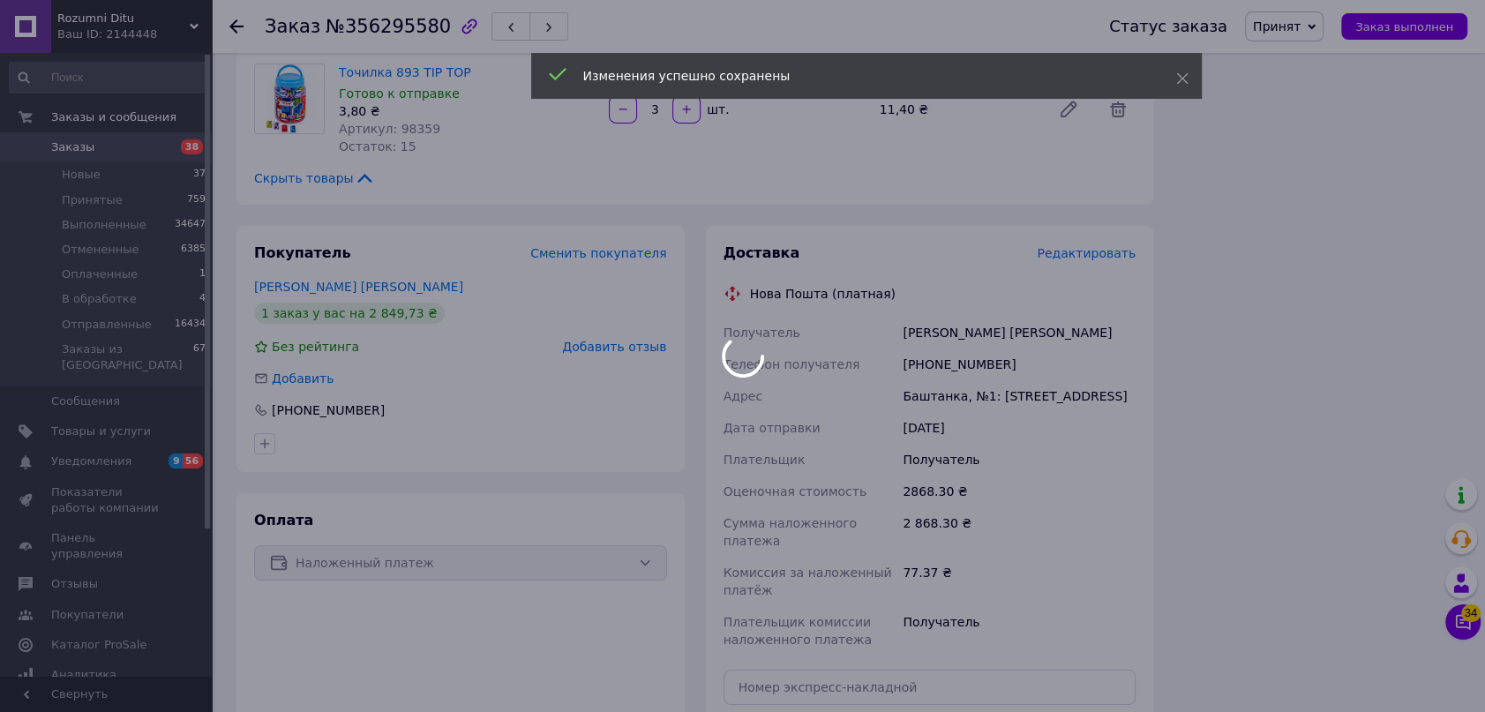
scroll to position [4889, 0]
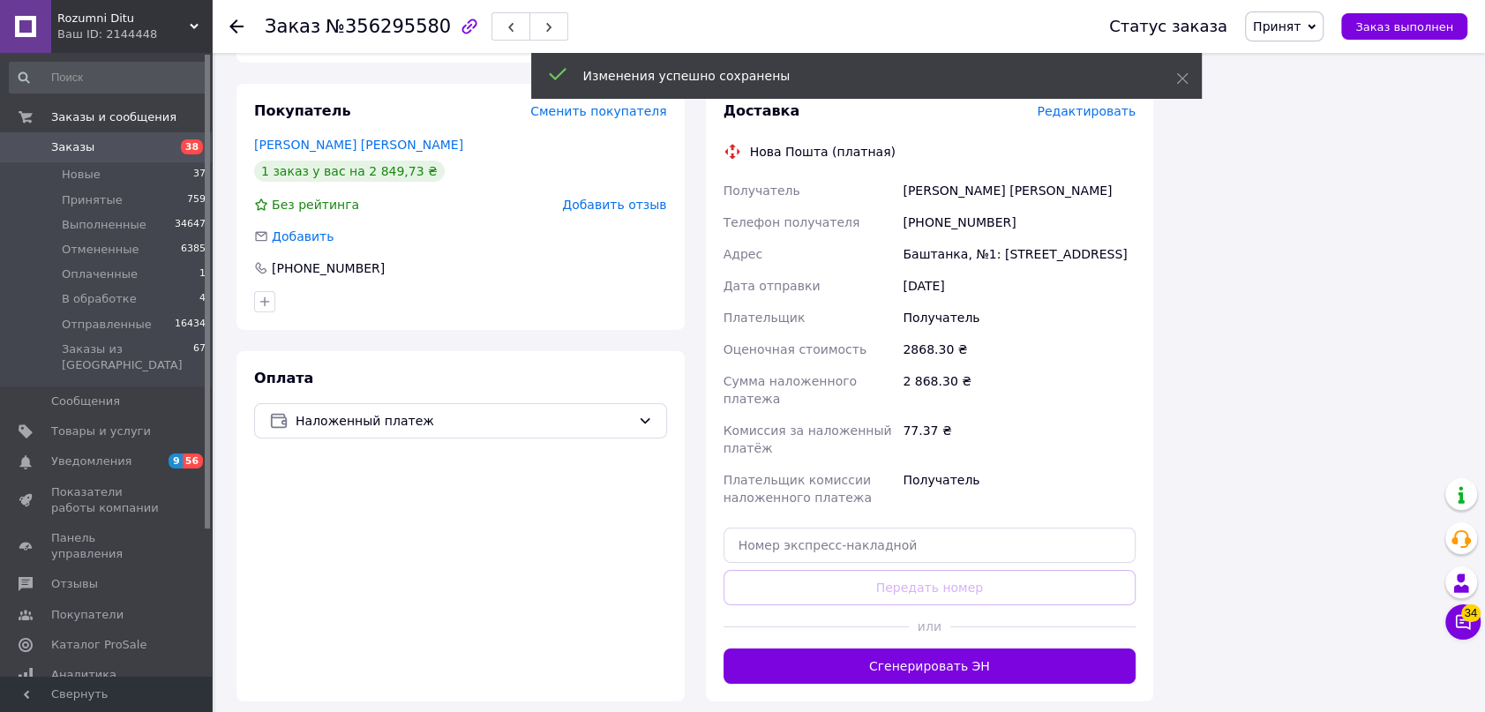
click at [958, 649] on button "Сгенерировать ЭН" at bounding box center [930, 666] width 413 height 35
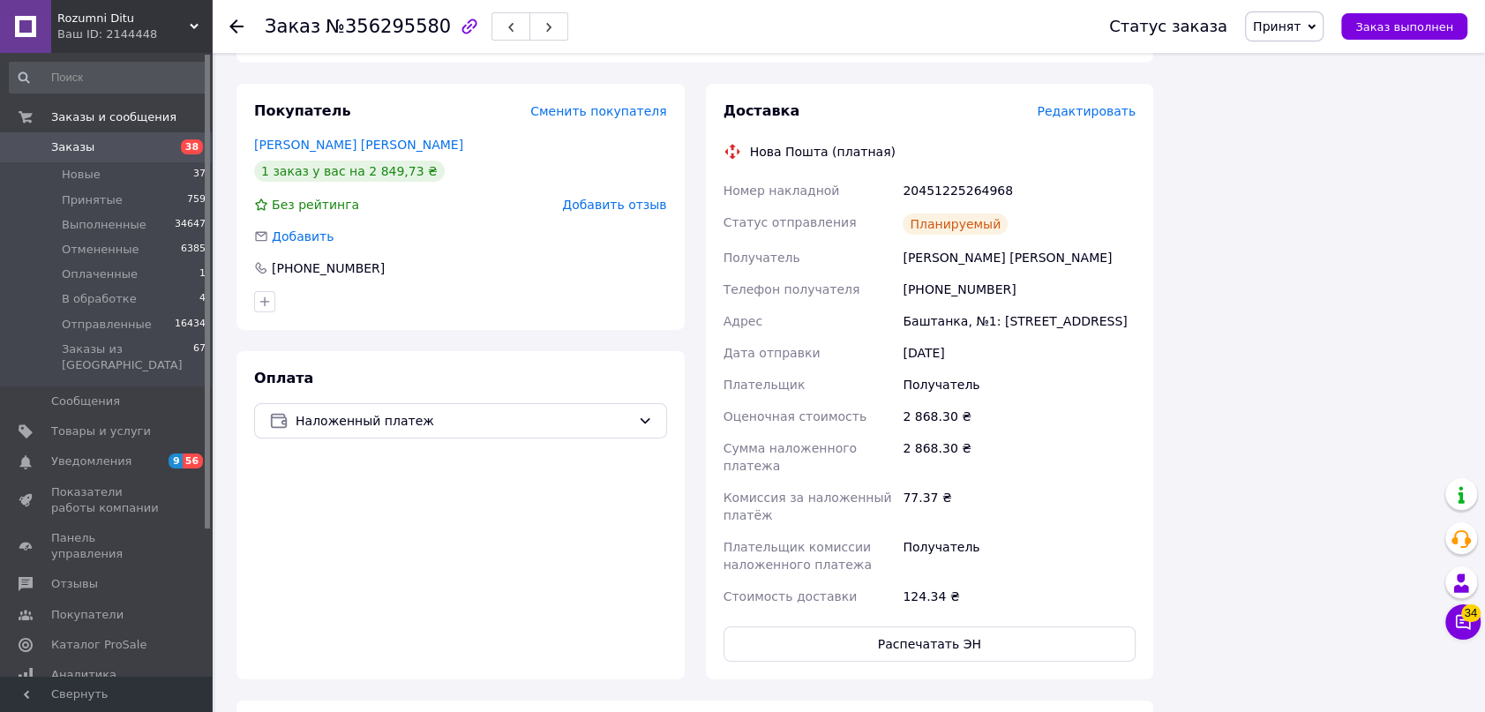
click at [1301, 26] on span "Принят" at bounding box center [1277, 26] width 48 height 14
click at [1306, 162] on li "Отправленные" at bounding box center [1300, 167] width 108 height 26
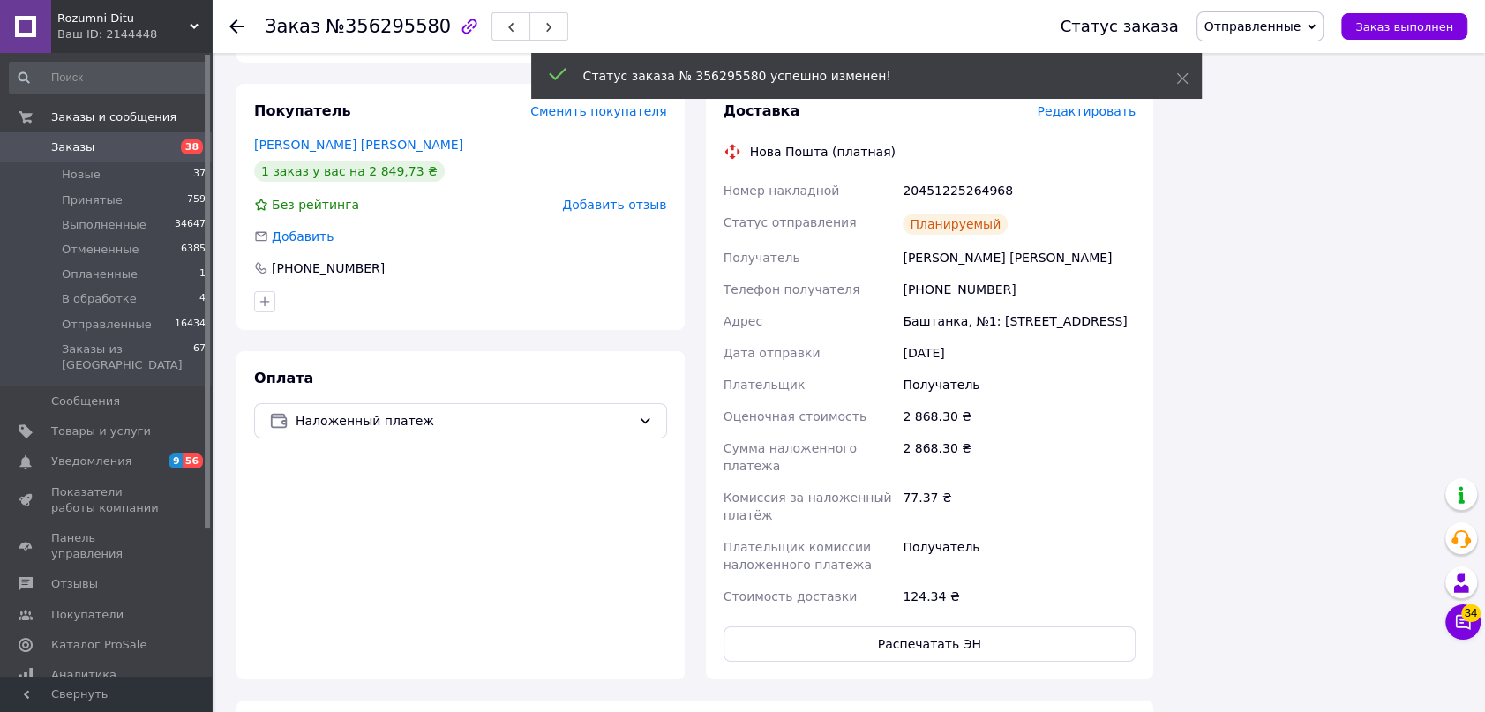
click at [237, 24] on icon at bounding box center [236, 26] width 14 height 14
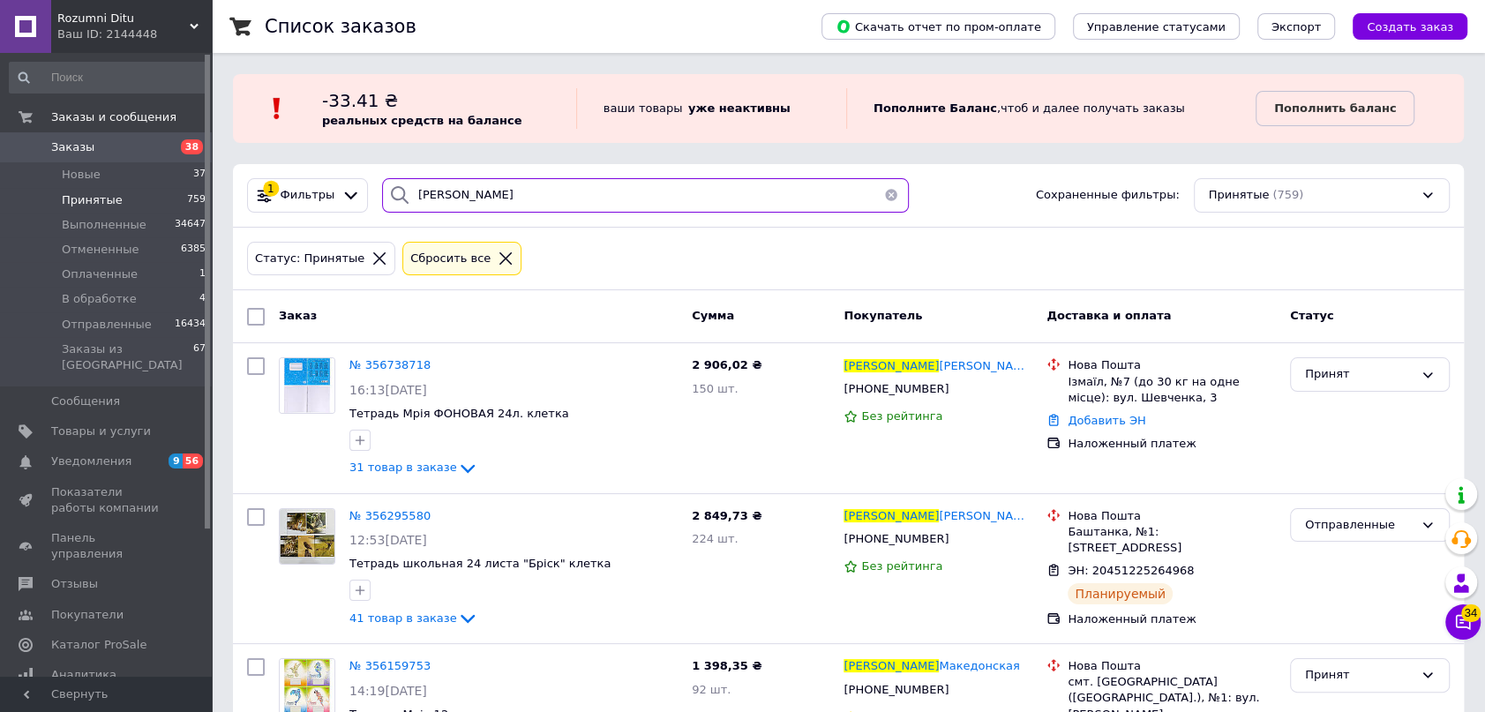
drag, startPoint x: 483, startPoint y: 209, endPoint x: 266, endPoint y: 162, distance: 222.1
click at [268, 164] on div "1 Фильтры [PERSON_NAME] фильтры: Принятые (759)" at bounding box center [848, 196] width 1231 height 64
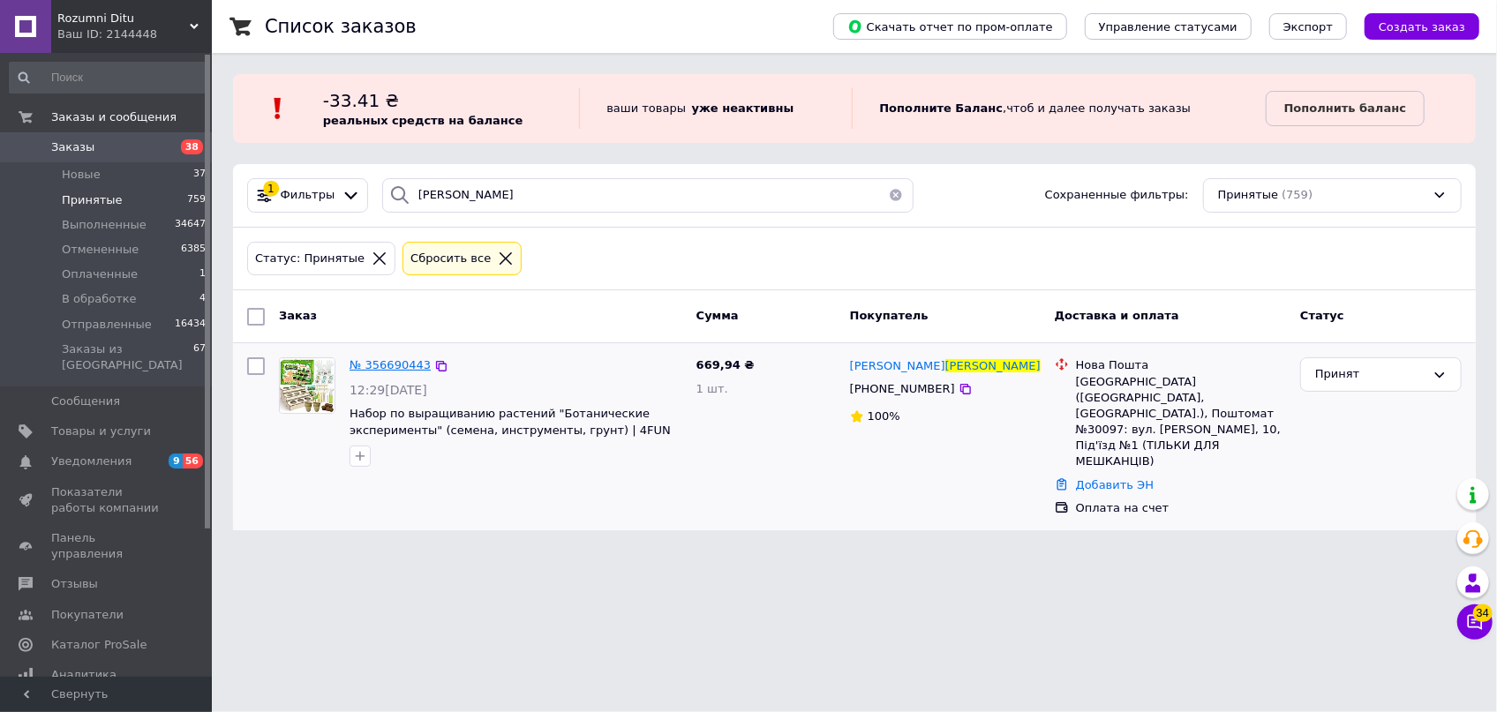
click at [369, 366] on span "№ 356690443" at bounding box center [389, 364] width 81 height 13
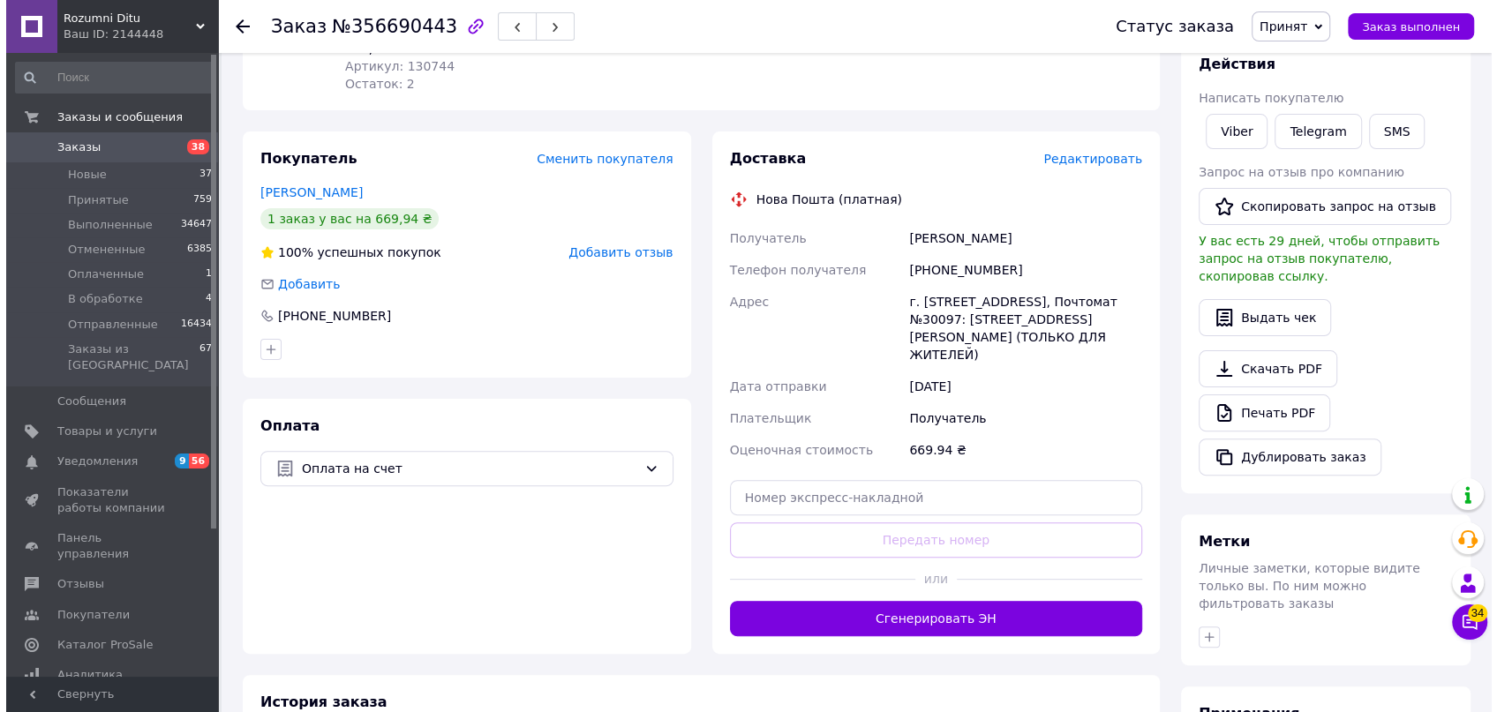
scroll to position [256, 0]
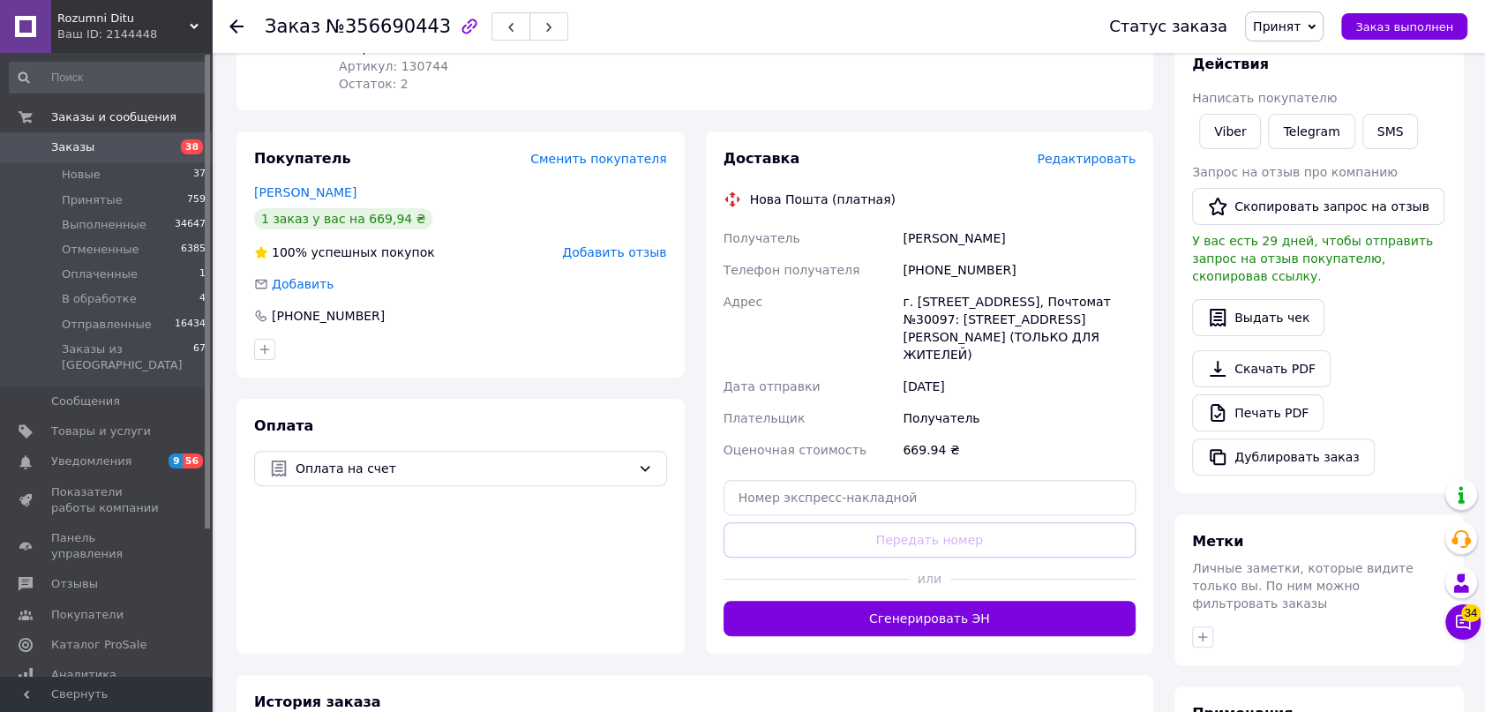
click at [1072, 149] on div "Доставка Редактировать" at bounding box center [930, 159] width 413 height 20
click at [1071, 152] on span "Редактировать" at bounding box center [1086, 159] width 99 height 14
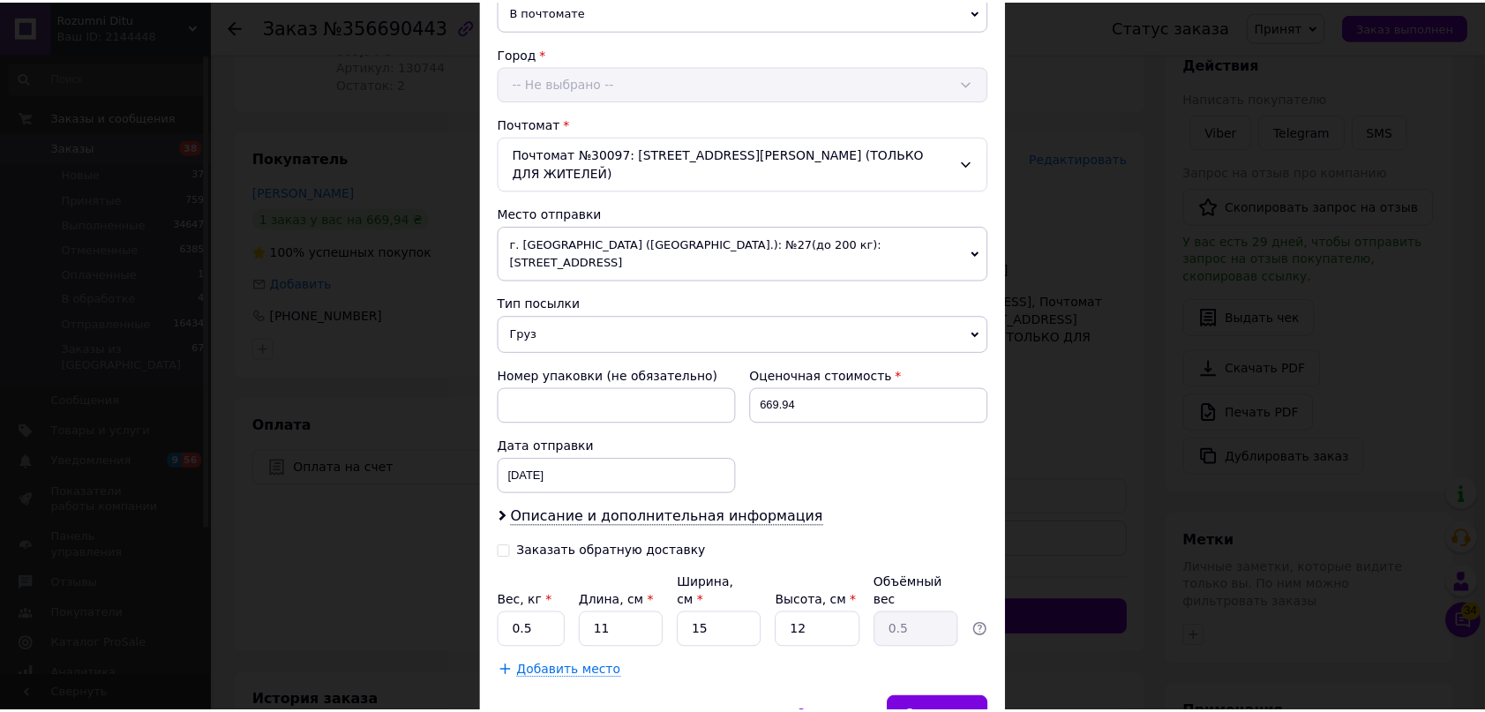
scroll to position [488, 0]
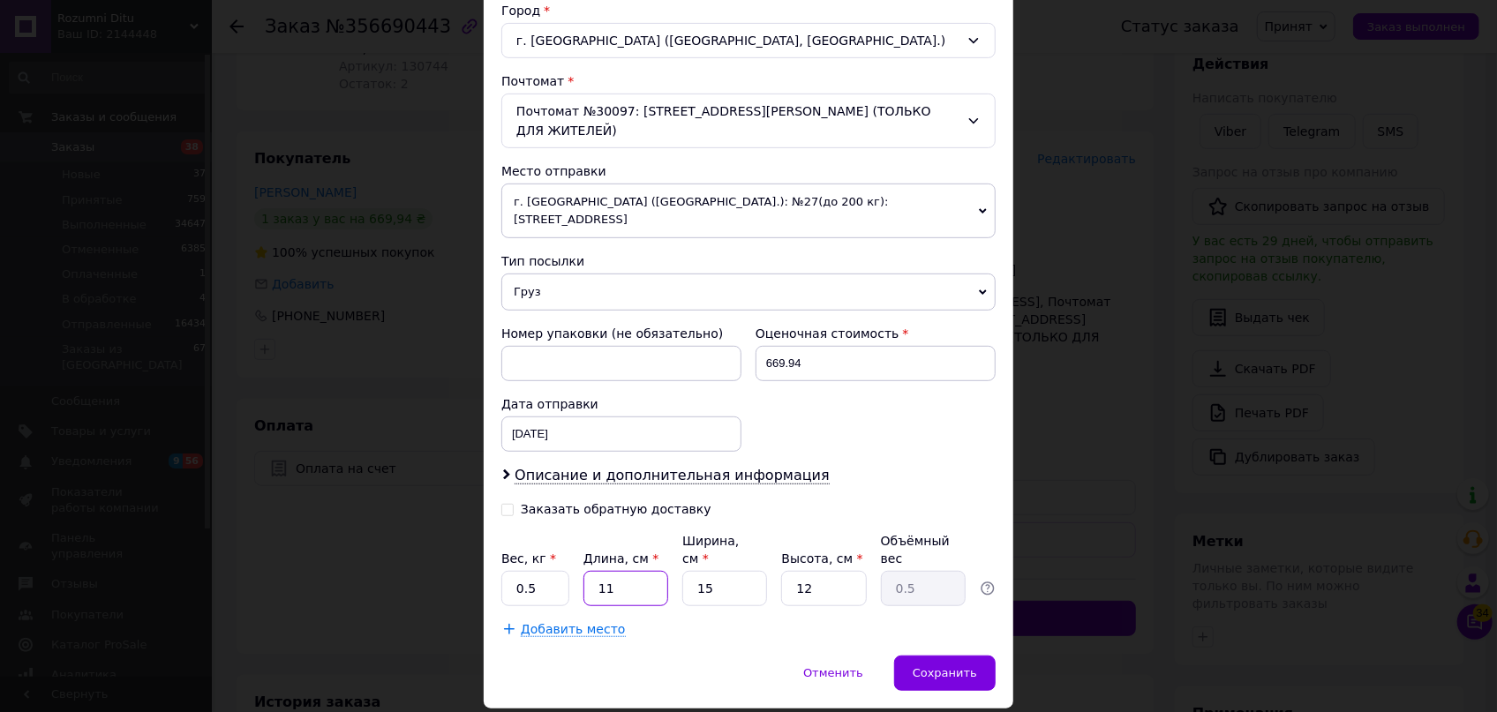
drag, startPoint x: 610, startPoint y: 530, endPoint x: 579, endPoint y: 520, distance: 32.4
click at [579, 532] on div "Вес, кг * 0.5 Длина, см * 11 Ширина, см * 15 Высота, см * 12 Объёмный вес 0.5" at bounding box center [748, 569] width 494 height 74
drag, startPoint x: 717, startPoint y: 536, endPoint x: 667, endPoint y: 526, distance: 51.2
click at [667, 532] on div "Вес, кг * 0.5 Длина, см * 40 Ширина, см * 15 Высота, см * 12 Объёмный вес 1.8" at bounding box center [748, 569] width 494 height 74
click at [734, 571] on input "15" at bounding box center [724, 588] width 85 height 35
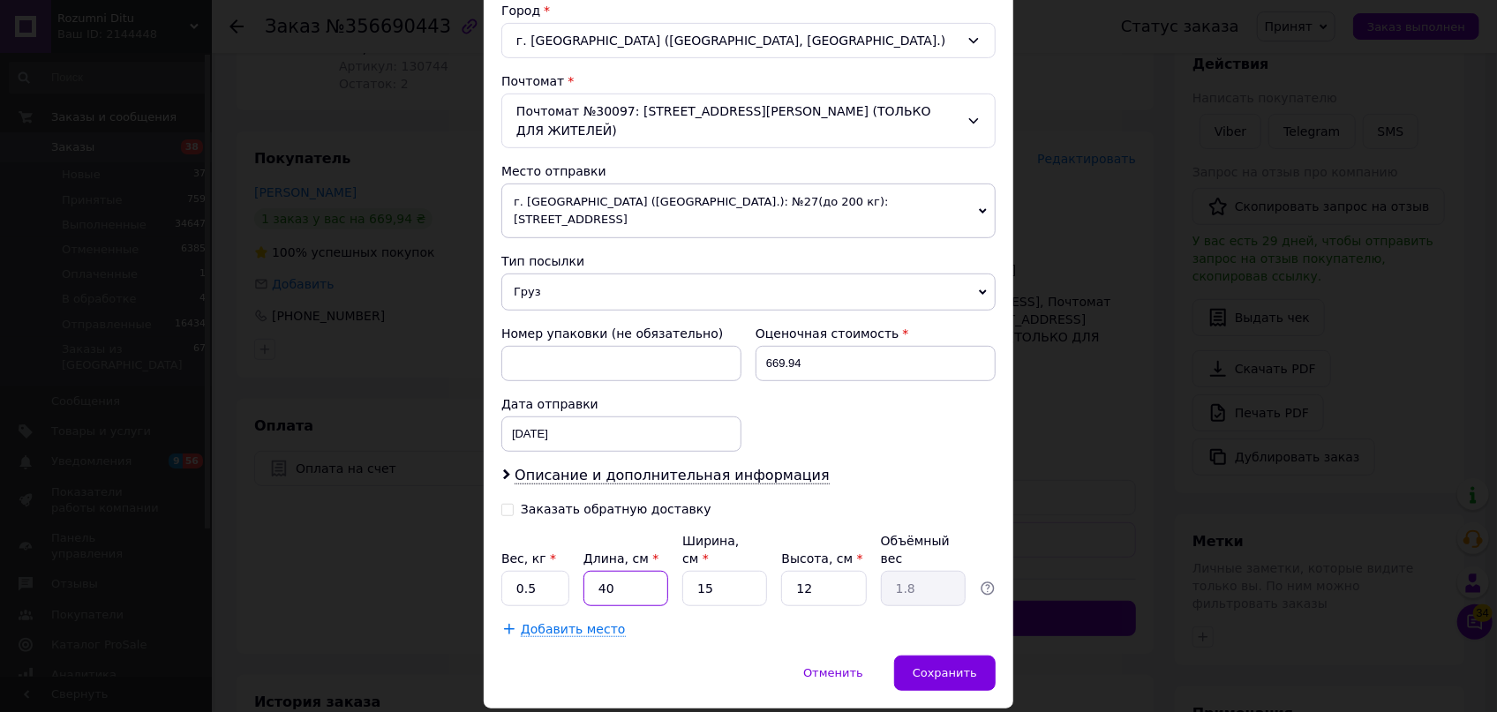
drag, startPoint x: 635, startPoint y: 524, endPoint x: 582, endPoint y: 517, distance: 53.4
click at [583, 571] on input "40" at bounding box center [625, 588] width 85 height 35
drag, startPoint x: 716, startPoint y: 530, endPoint x: 682, endPoint y: 530, distance: 33.5
click at [682, 571] on input "15" at bounding box center [724, 588] width 85 height 35
drag, startPoint x: 802, startPoint y: 530, endPoint x: 776, endPoint y: 536, distance: 27.2
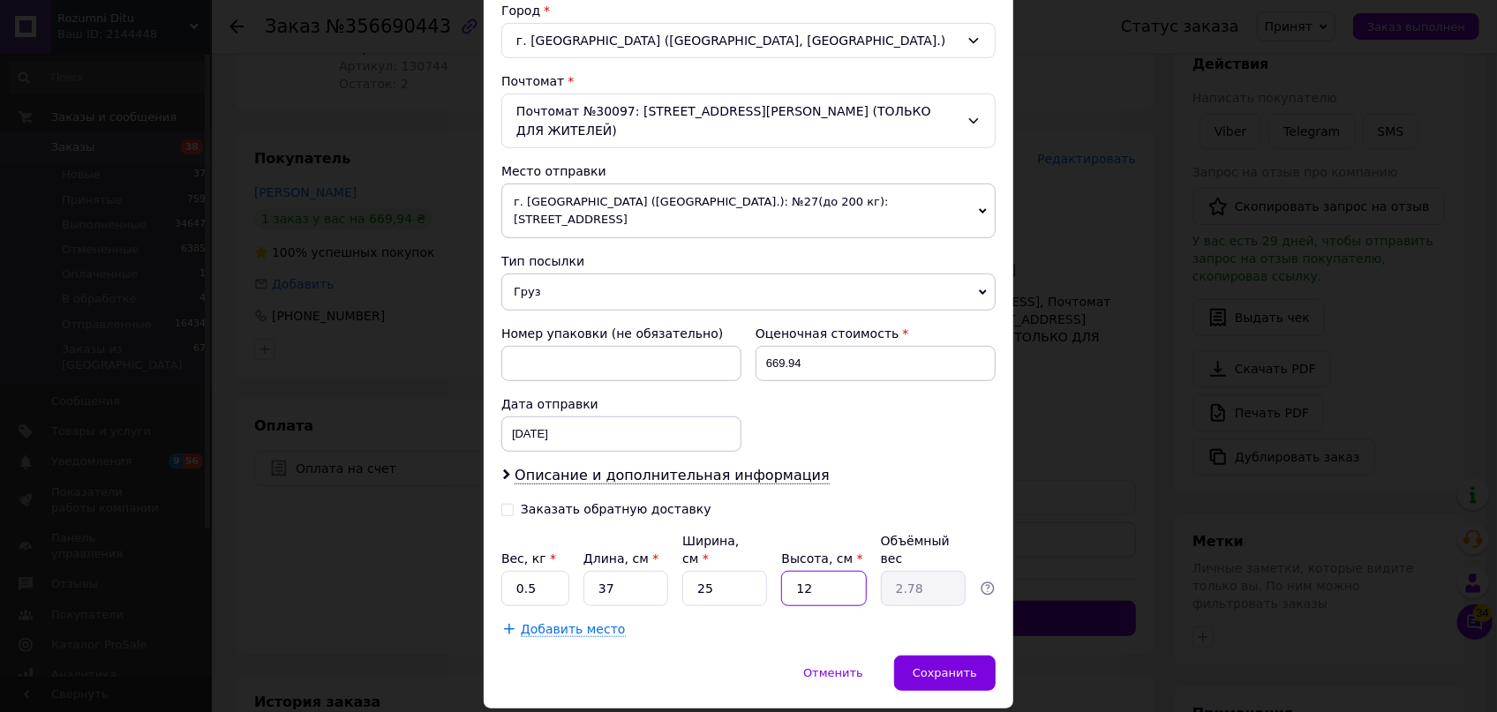
click at [781, 571] on input "12" at bounding box center [823, 588] width 85 height 35
drag, startPoint x: 539, startPoint y: 534, endPoint x: 504, endPoint y: 530, distance: 35.6
click at [504, 571] on input "0.5" at bounding box center [535, 588] width 68 height 35
click at [921, 666] on span "Сохранить" at bounding box center [945, 672] width 64 height 13
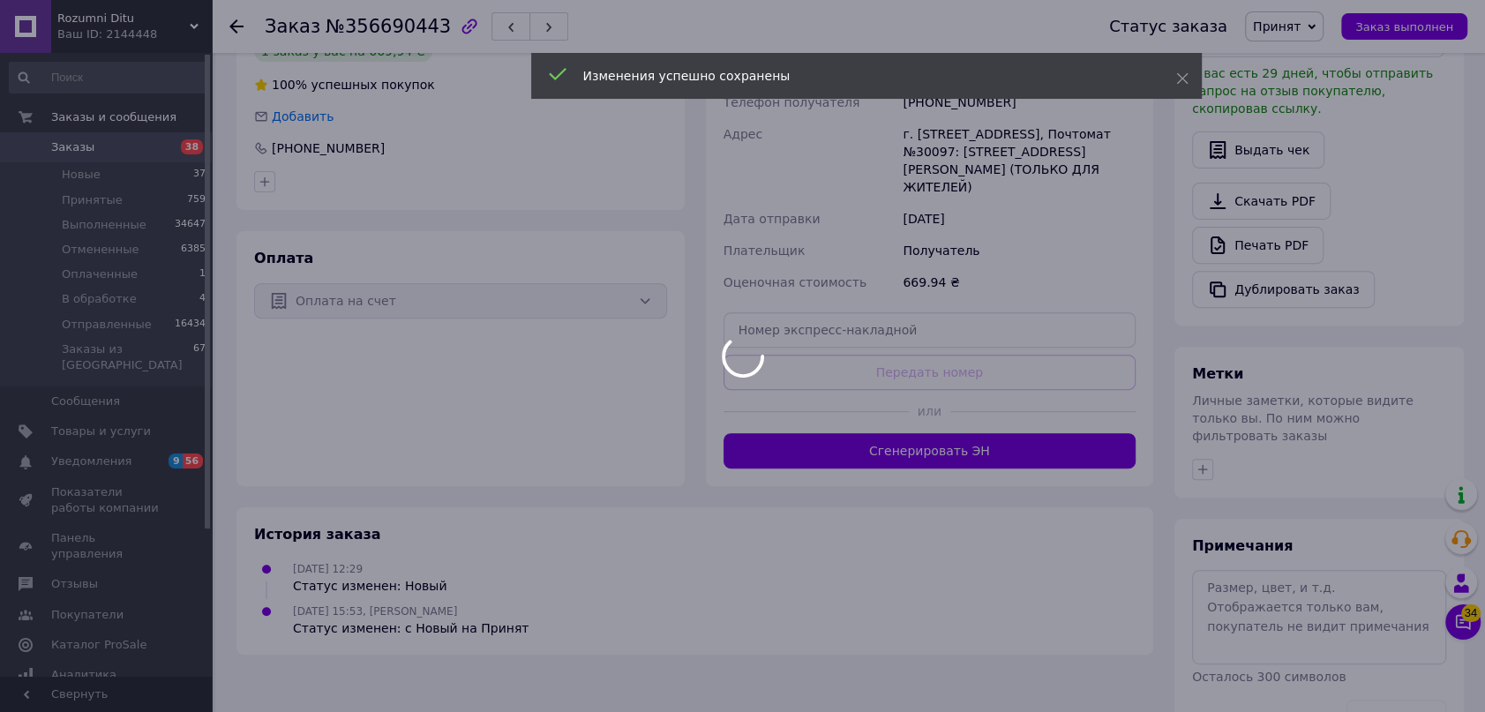
scroll to position [448, 0]
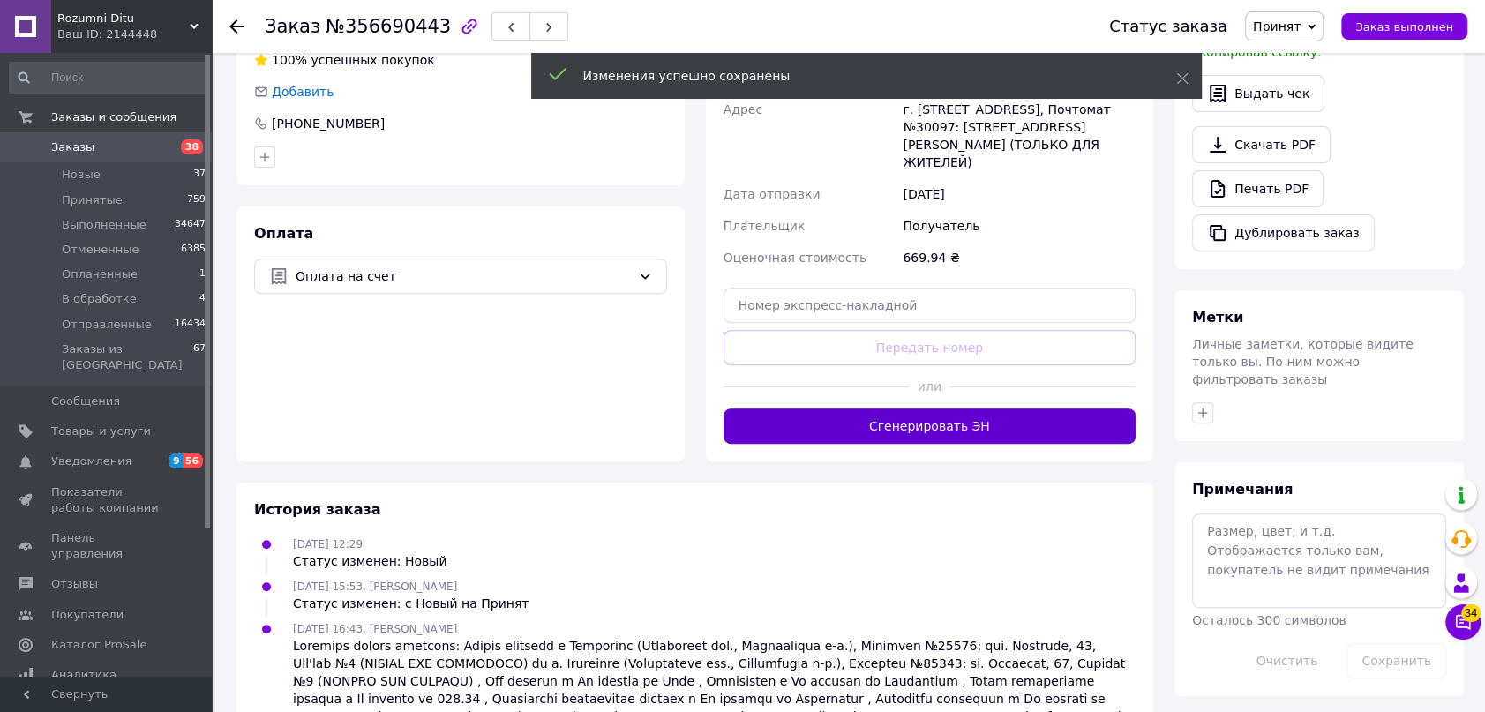
click at [950, 409] on button "Сгенерировать ЭН" at bounding box center [930, 426] width 413 height 35
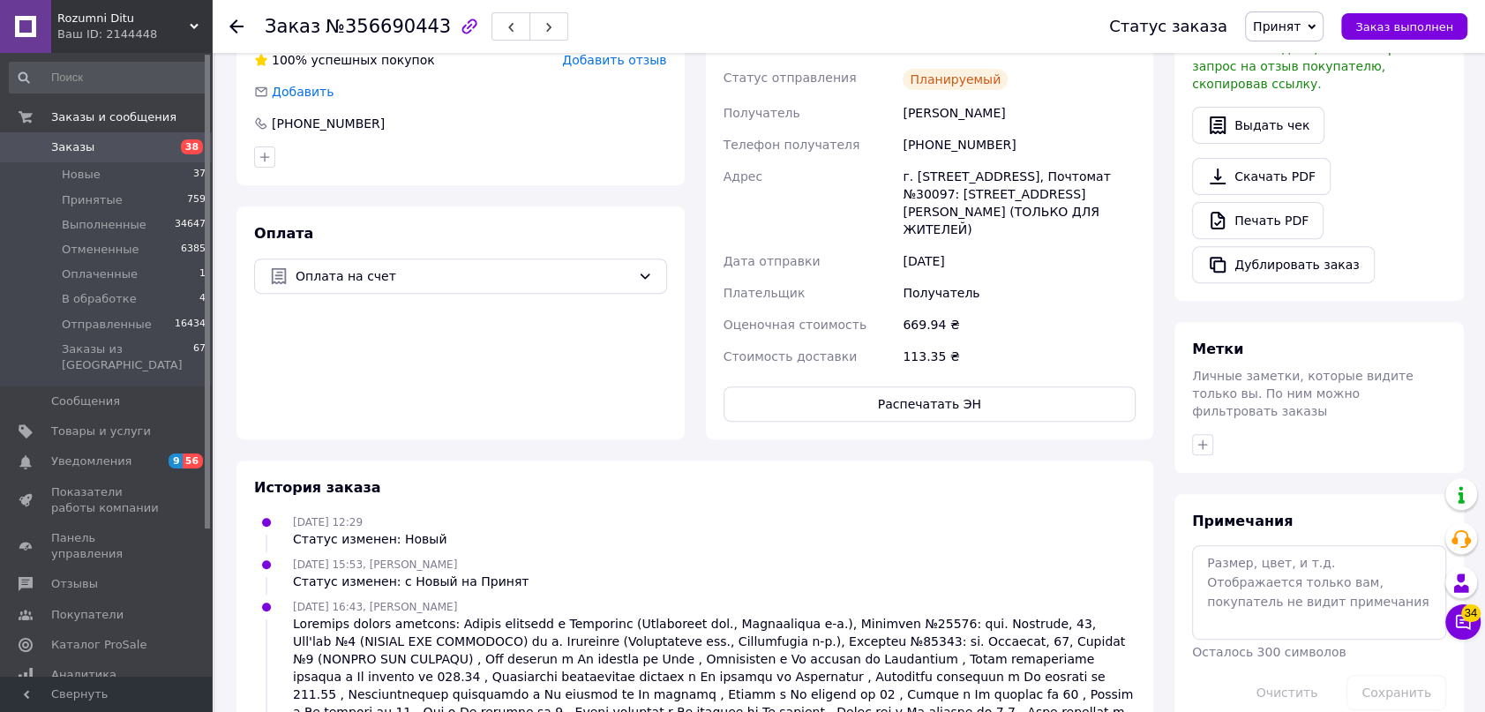
click at [1314, 71] on span "У вас есть 29 дней, чтобы отправить запрос на отзыв покупателю, скопировав ссыл…" at bounding box center [1312, 65] width 241 height 49
click at [1299, 26] on span "Принят" at bounding box center [1277, 26] width 48 height 14
drag, startPoint x: 1315, startPoint y: 169, endPoint x: 1275, endPoint y: 161, distance: 40.5
click at [1317, 169] on li "Отправленные" at bounding box center [1300, 167] width 108 height 26
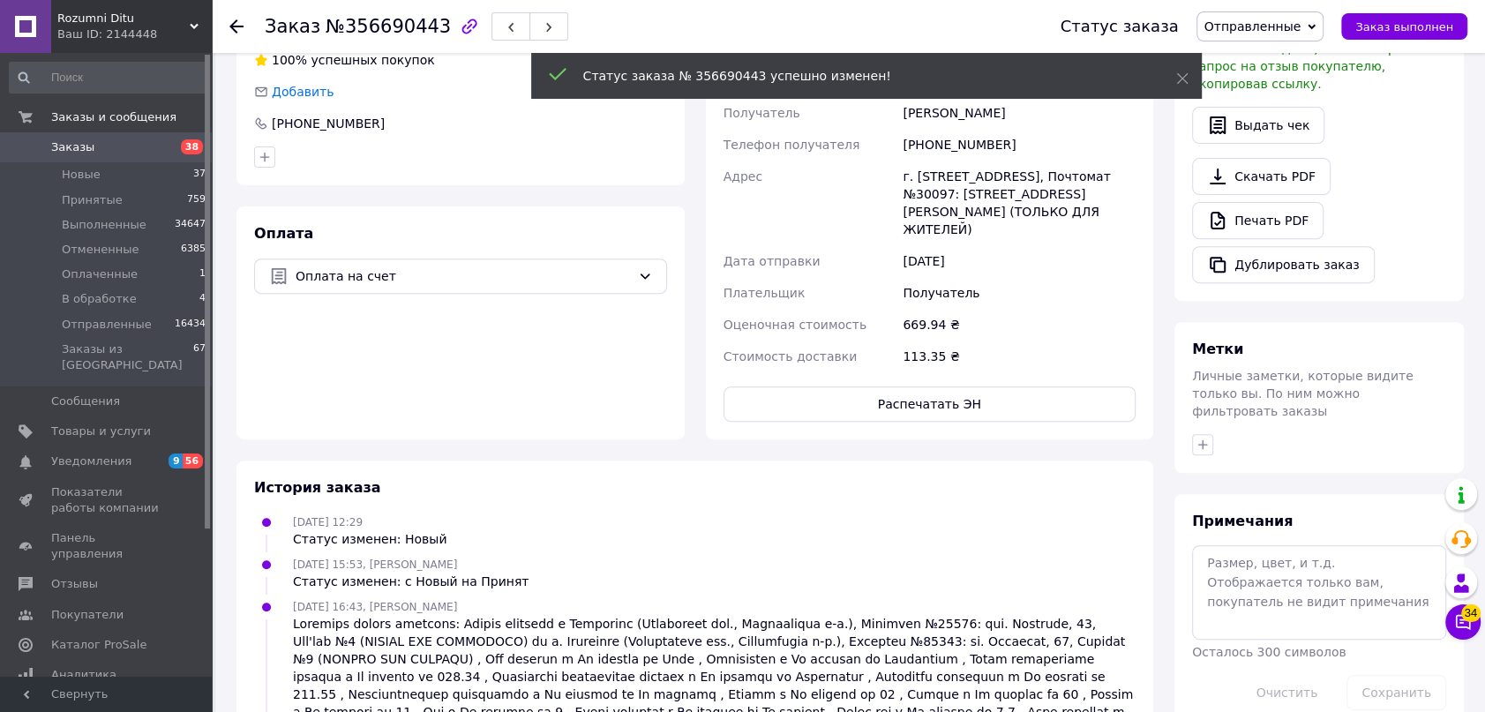
click at [235, 26] on use at bounding box center [236, 26] width 14 height 14
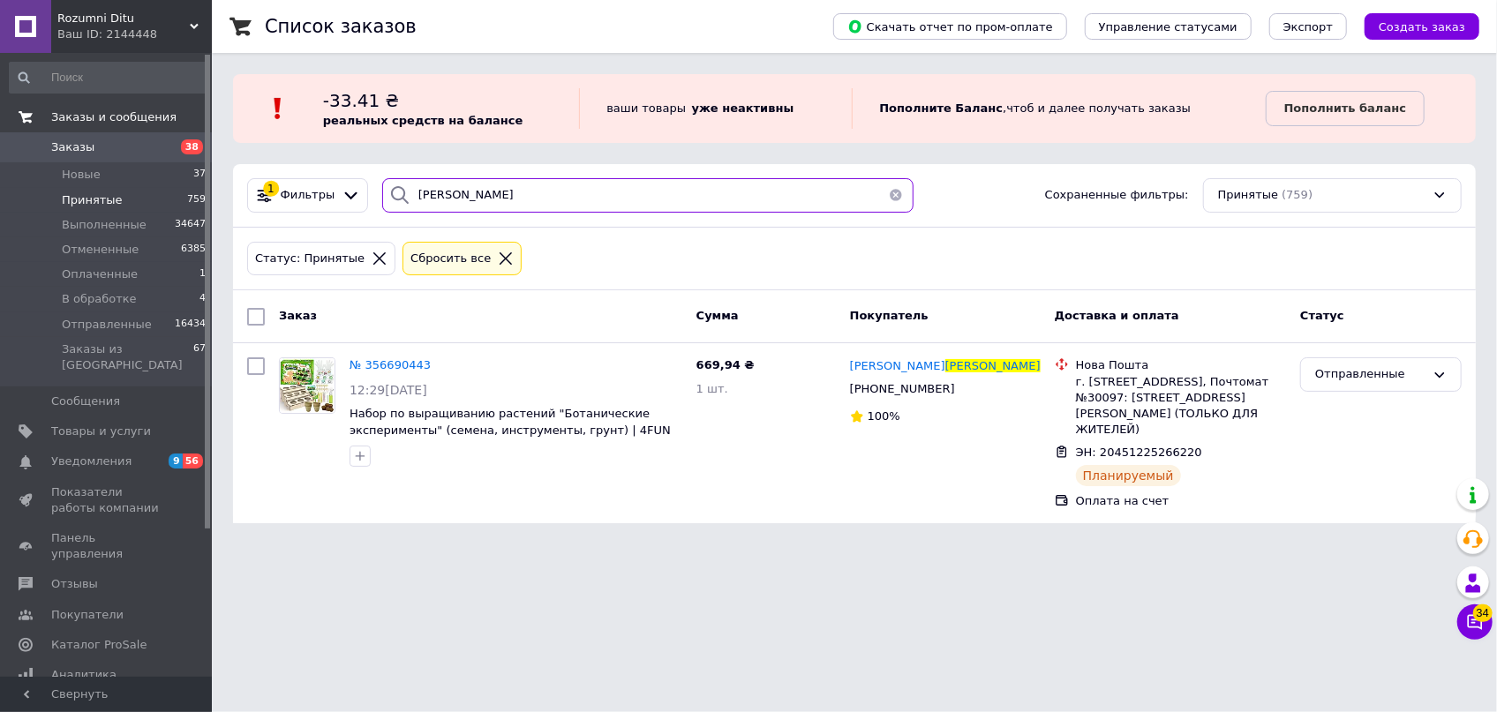
drag, startPoint x: 468, startPoint y: 178, endPoint x: 200, endPoint y: 120, distance: 273.7
click at [224, 131] on div "Список заказов Скачать отчет по пром-оплате Управление статусами Экспорт Создат…" at bounding box center [854, 272] width 1285 height 545
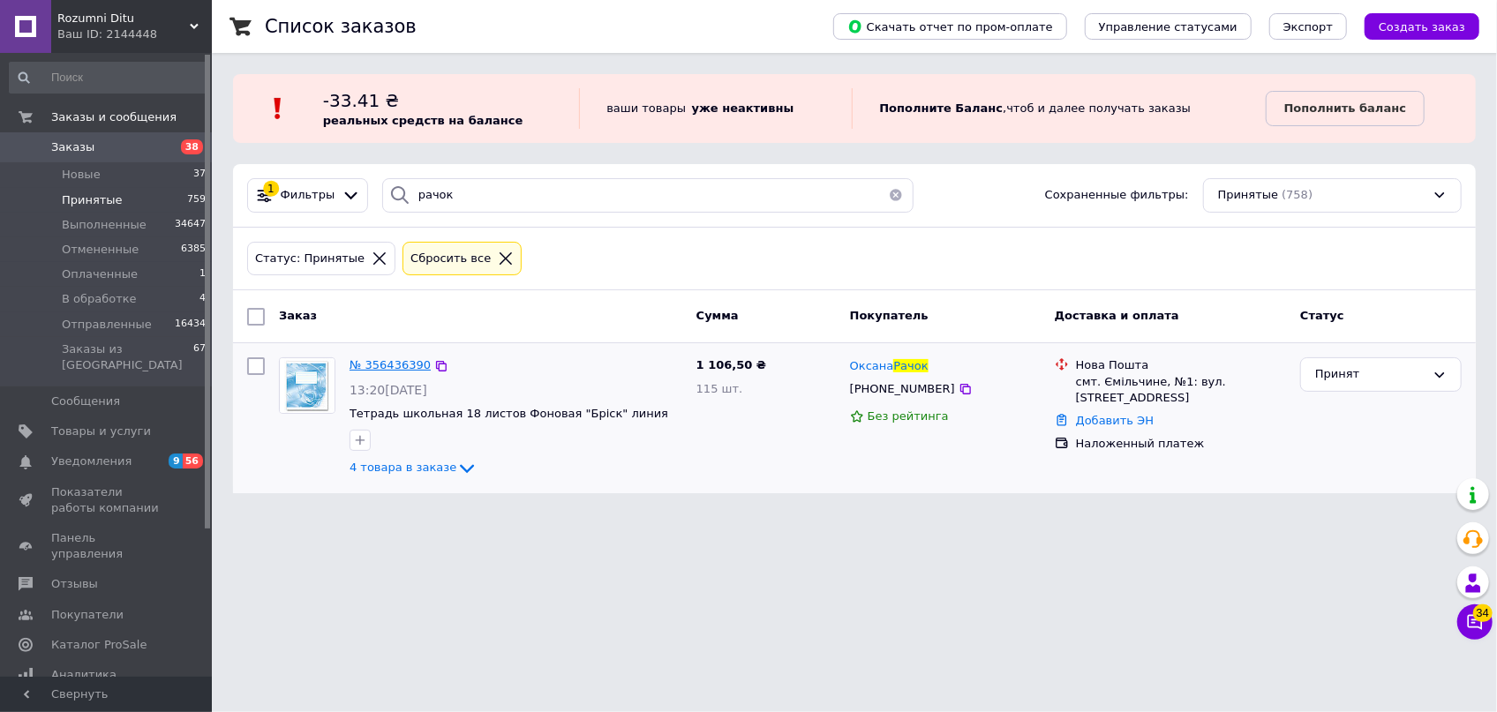
click at [371, 362] on span "№ 356436390" at bounding box center [389, 364] width 81 height 13
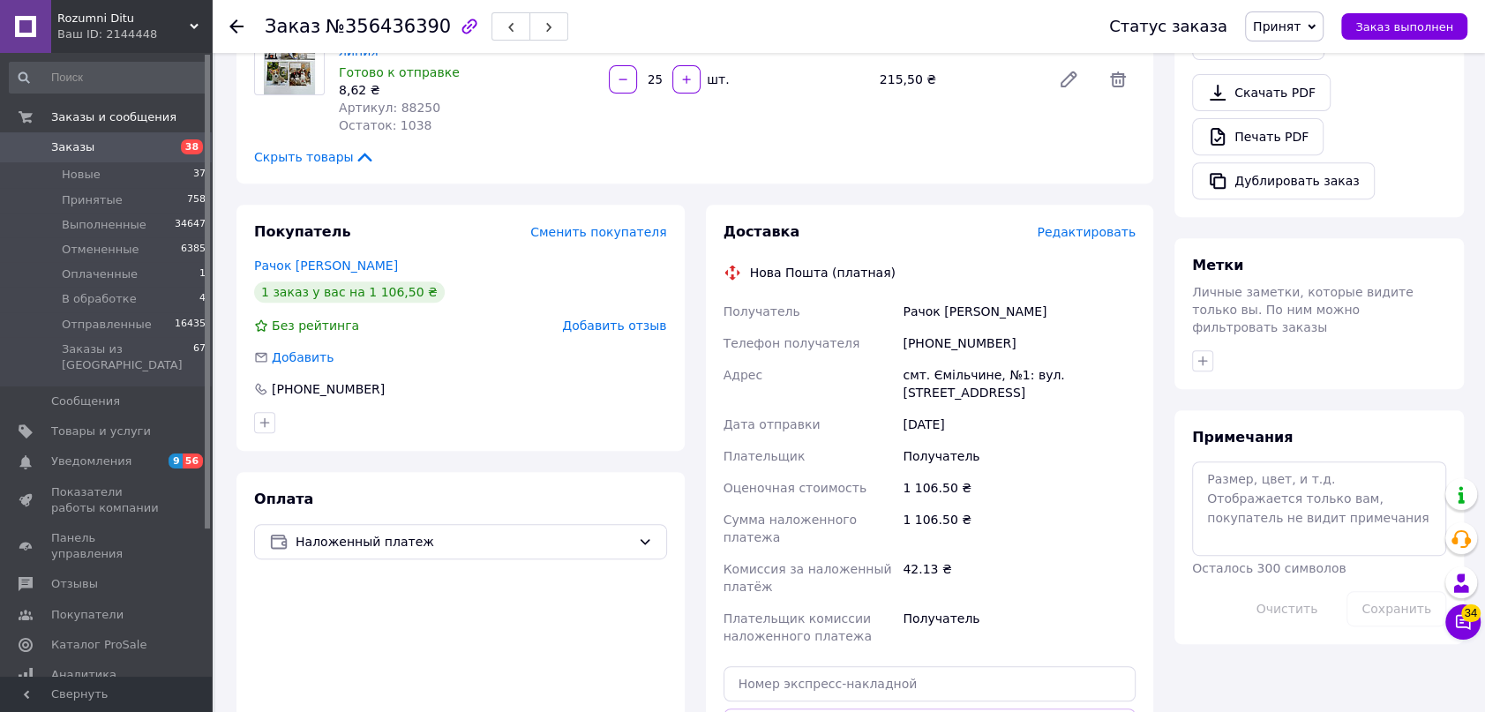
scroll to position [777, 0]
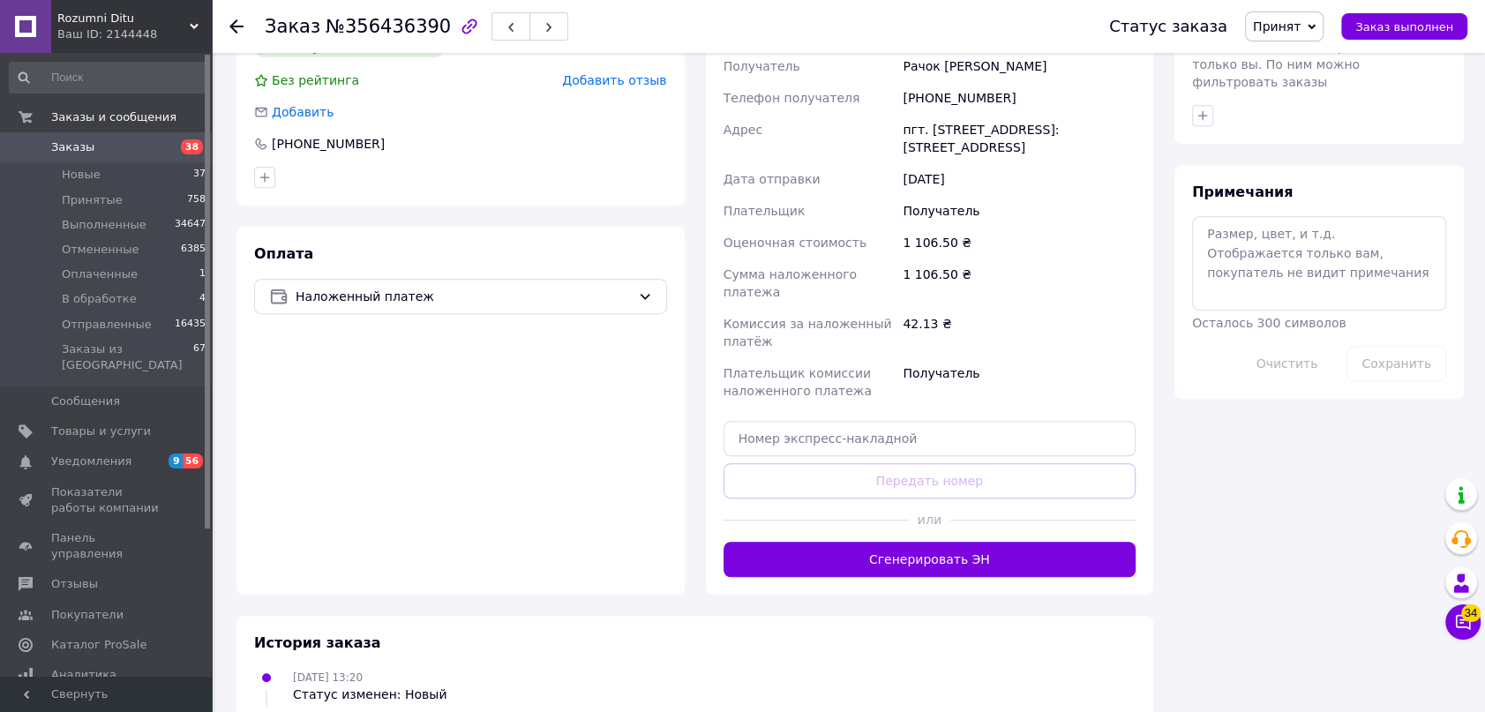
click at [974, 542] on button "Сгенерировать ЭН" at bounding box center [930, 559] width 413 height 35
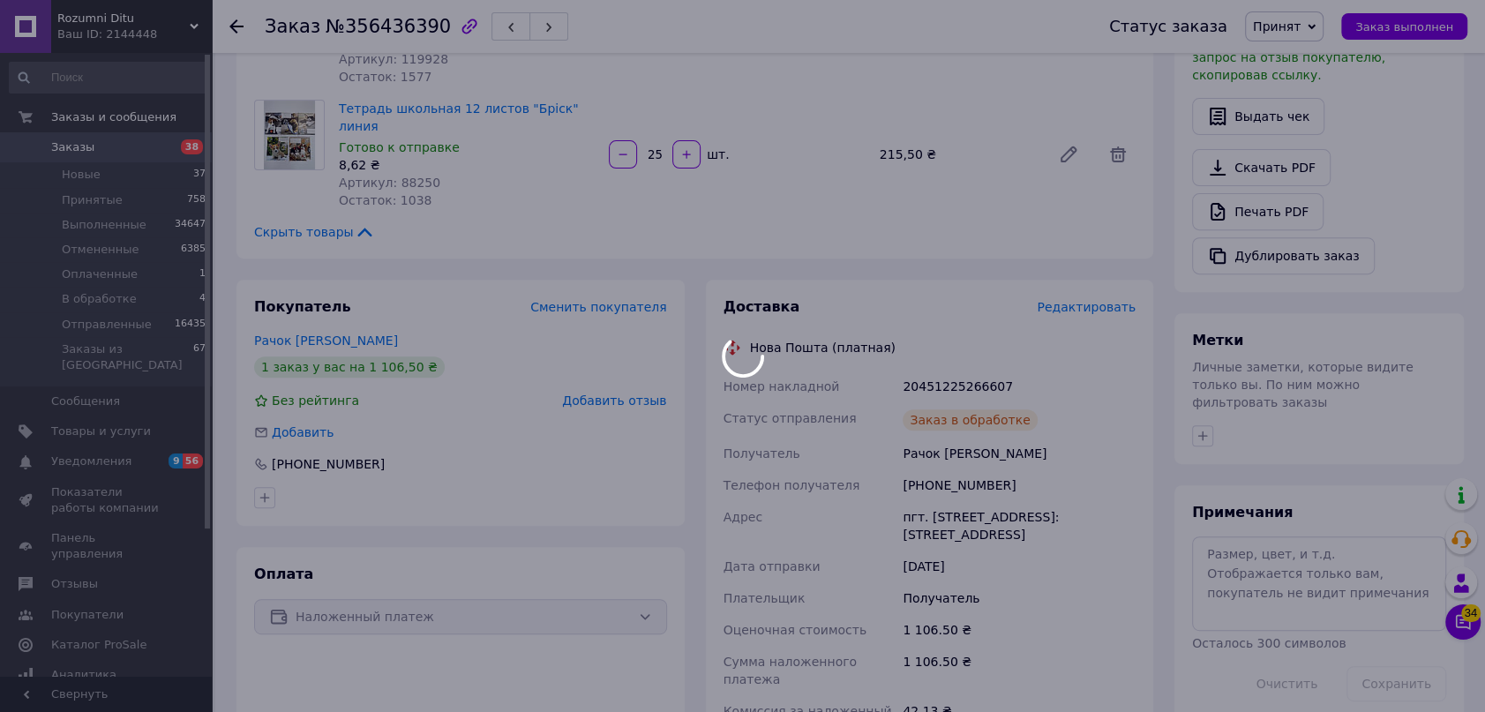
scroll to position [756, 0]
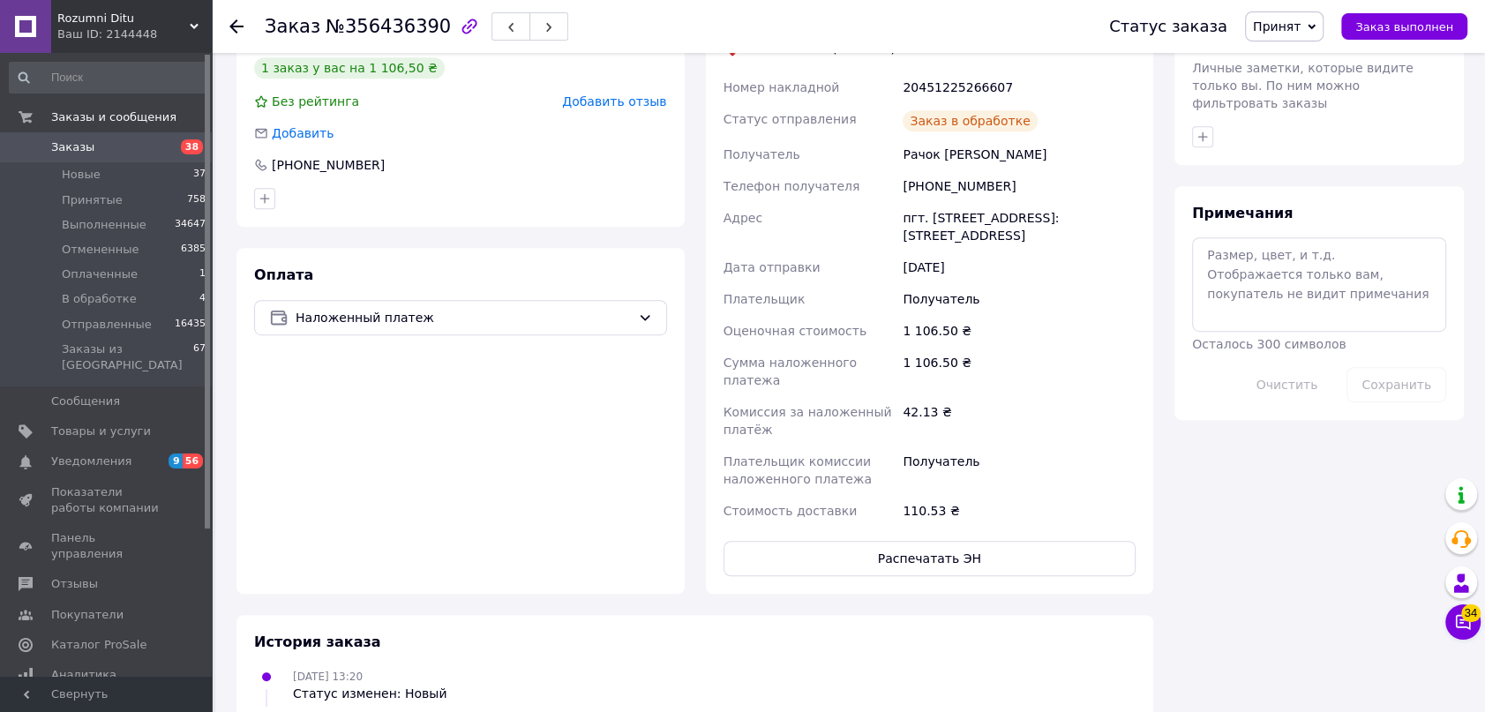
click at [1317, 24] on span "Принят" at bounding box center [1284, 26] width 79 height 30
click at [1324, 164] on li "Отправленные" at bounding box center [1300, 167] width 108 height 26
click at [229, 23] on icon at bounding box center [236, 26] width 14 height 14
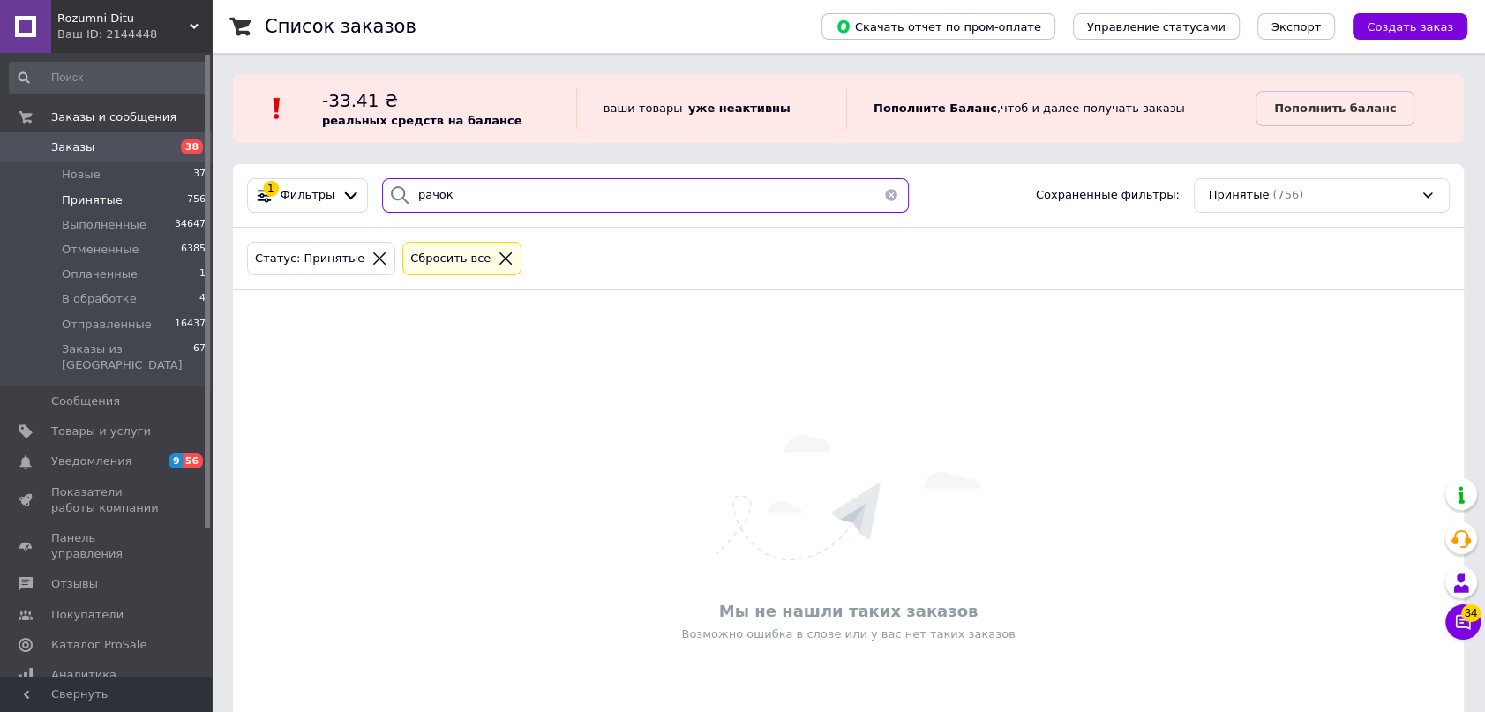
drag, startPoint x: 469, startPoint y: 189, endPoint x: 306, endPoint y: 146, distance: 167.8
click at [306, 146] on div "Список заказов Скачать отчет по пром-оплате Управление статусами Экспорт Создат…" at bounding box center [848, 403] width 1273 height 807
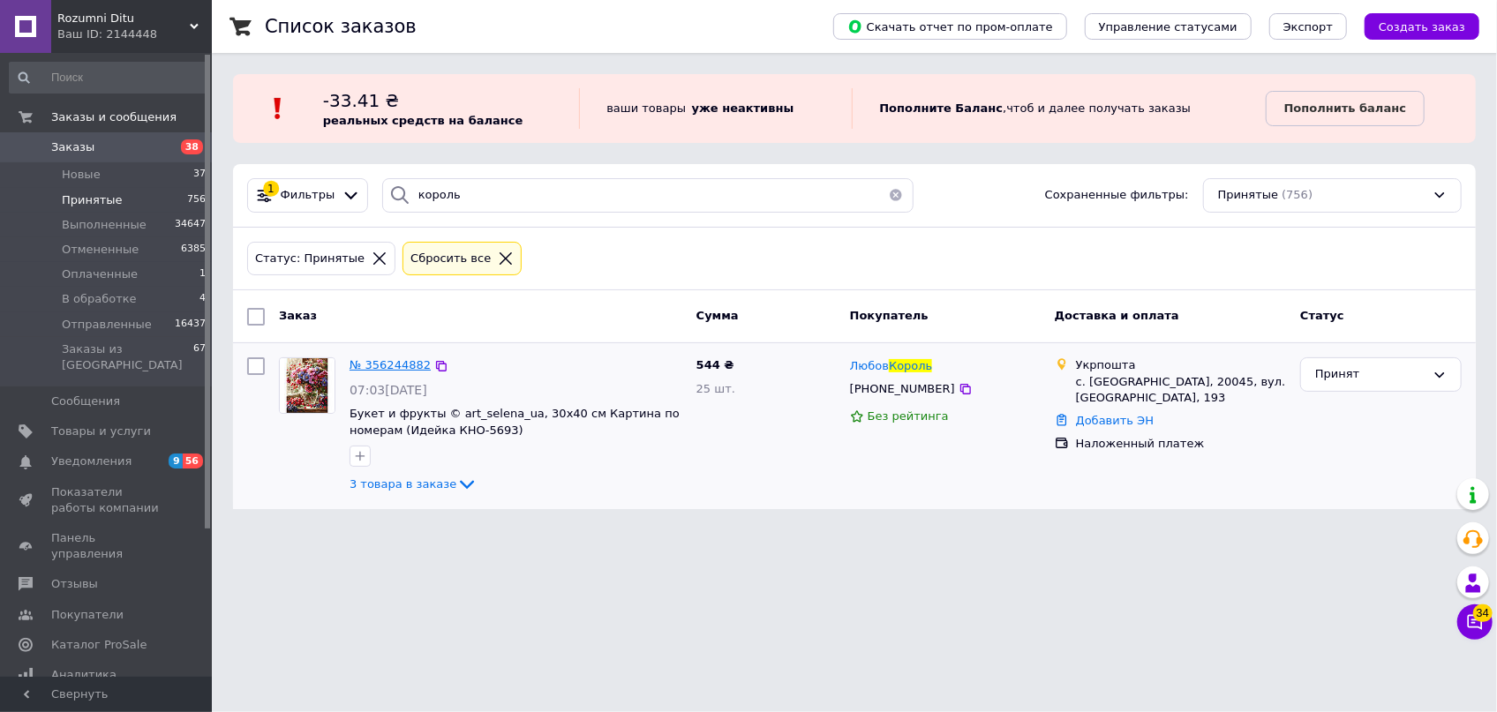
click at [399, 364] on span "№ 356244882" at bounding box center [389, 364] width 81 height 13
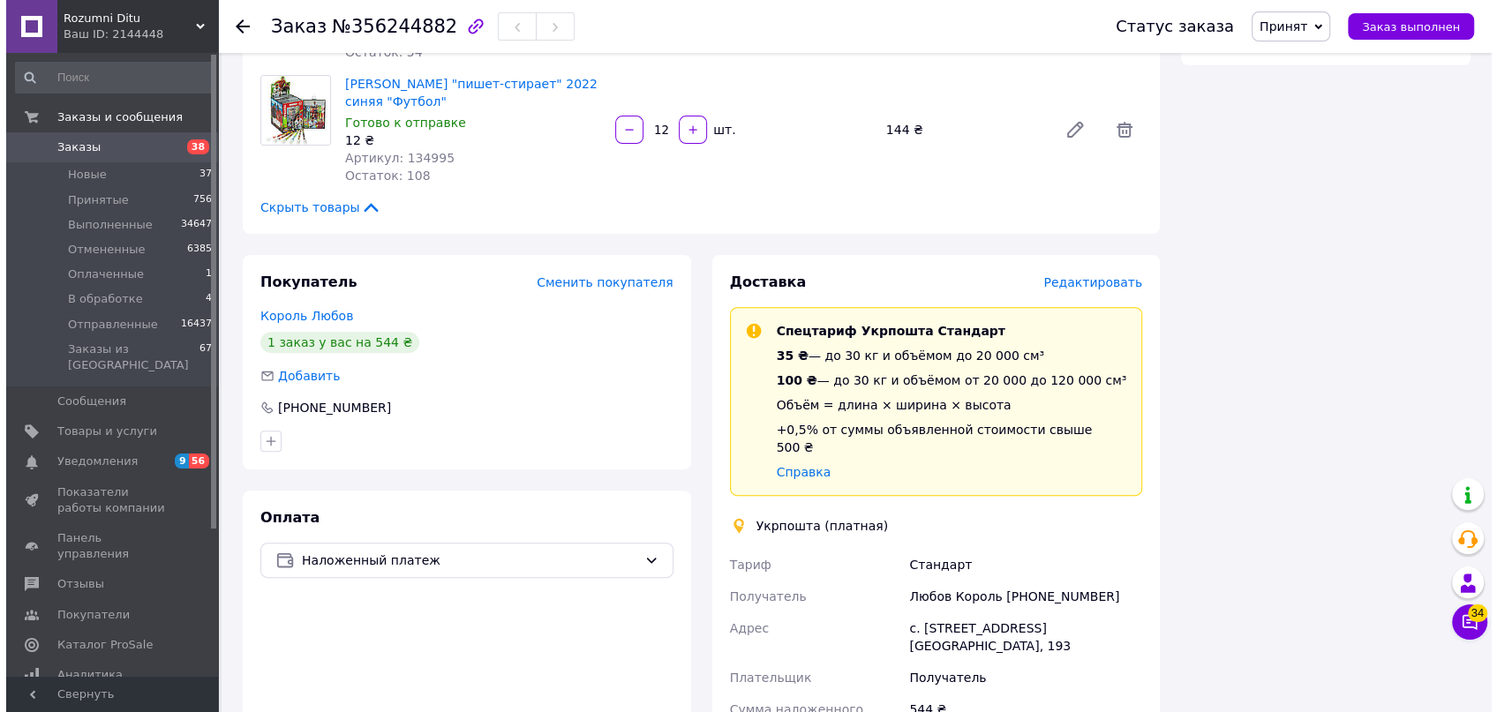
scroll to position [481, 0]
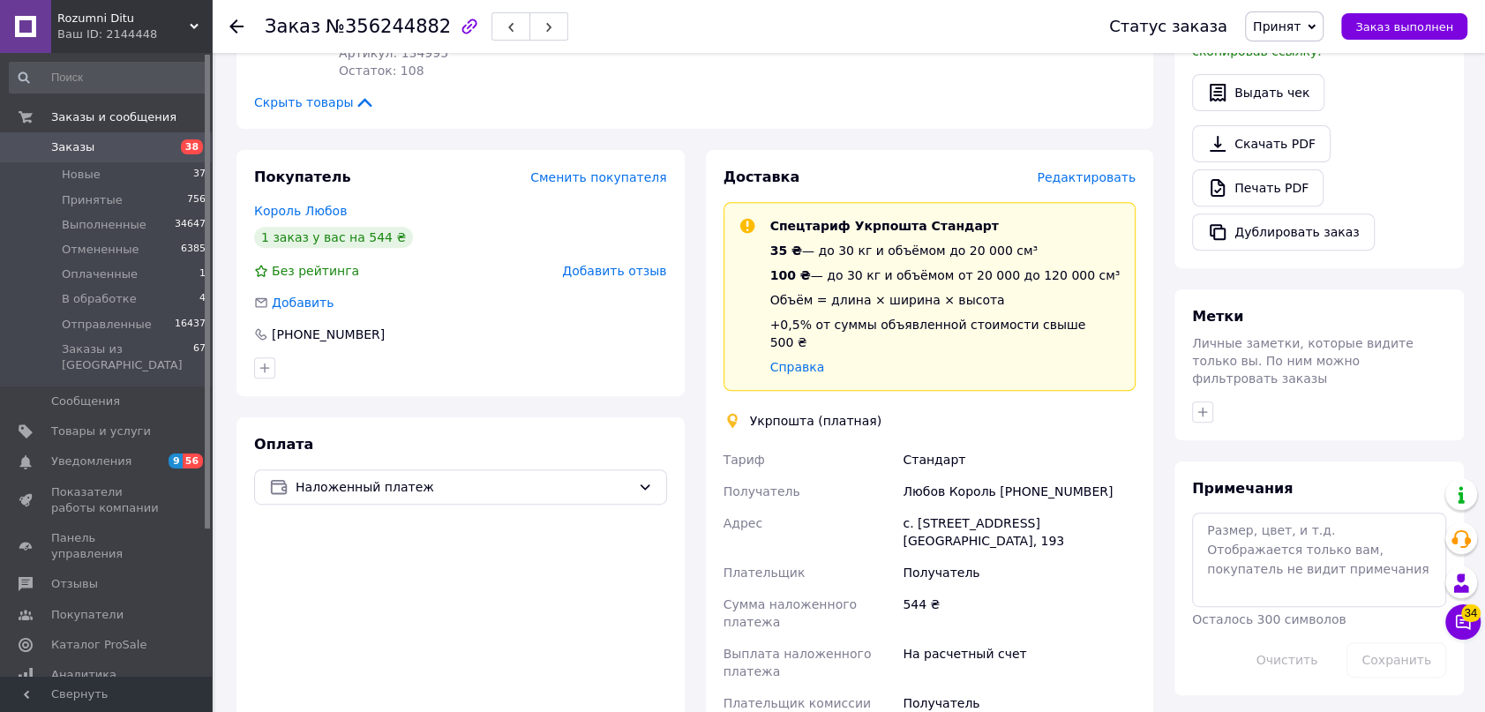
click at [1112, 170] on span "Редактировать" at bounding box center [1086, 177] width 99 height 14
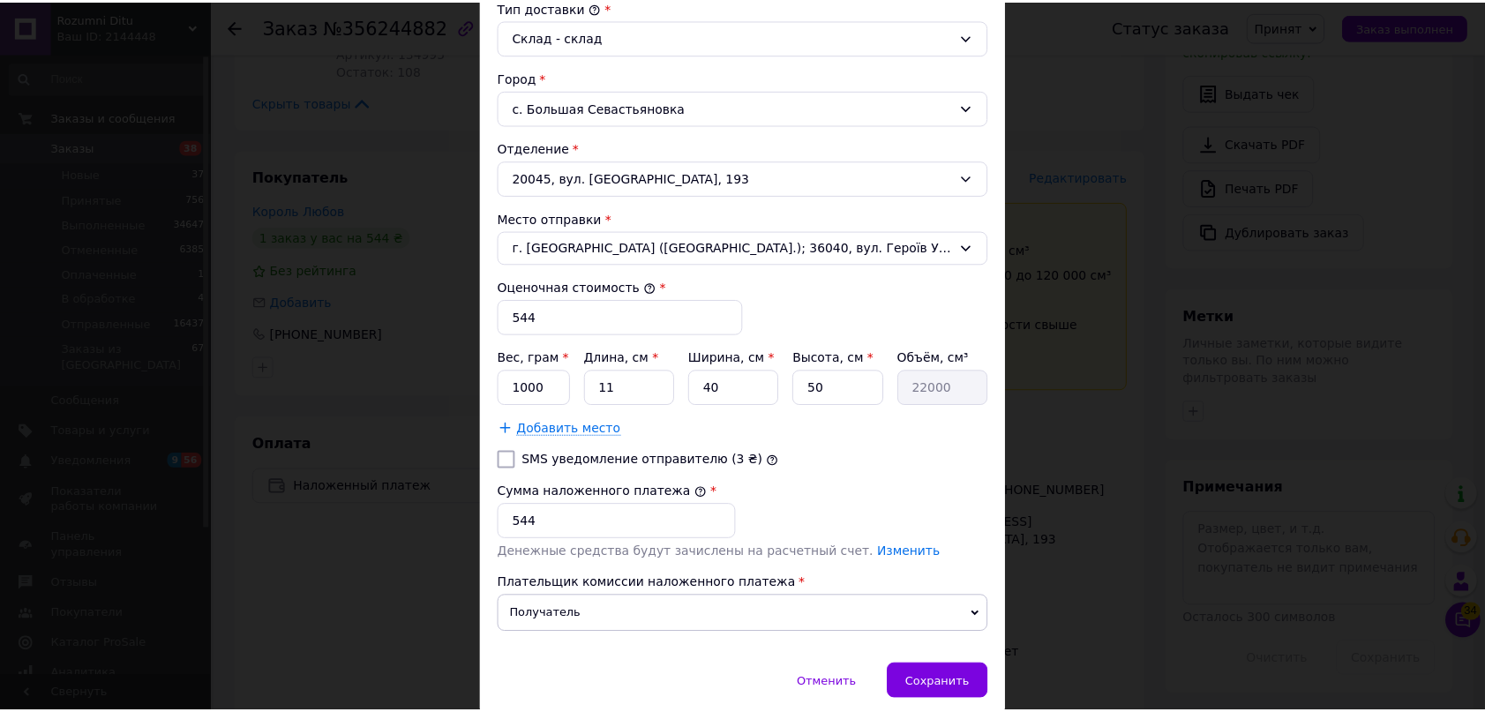
scroll to position [553, 0]
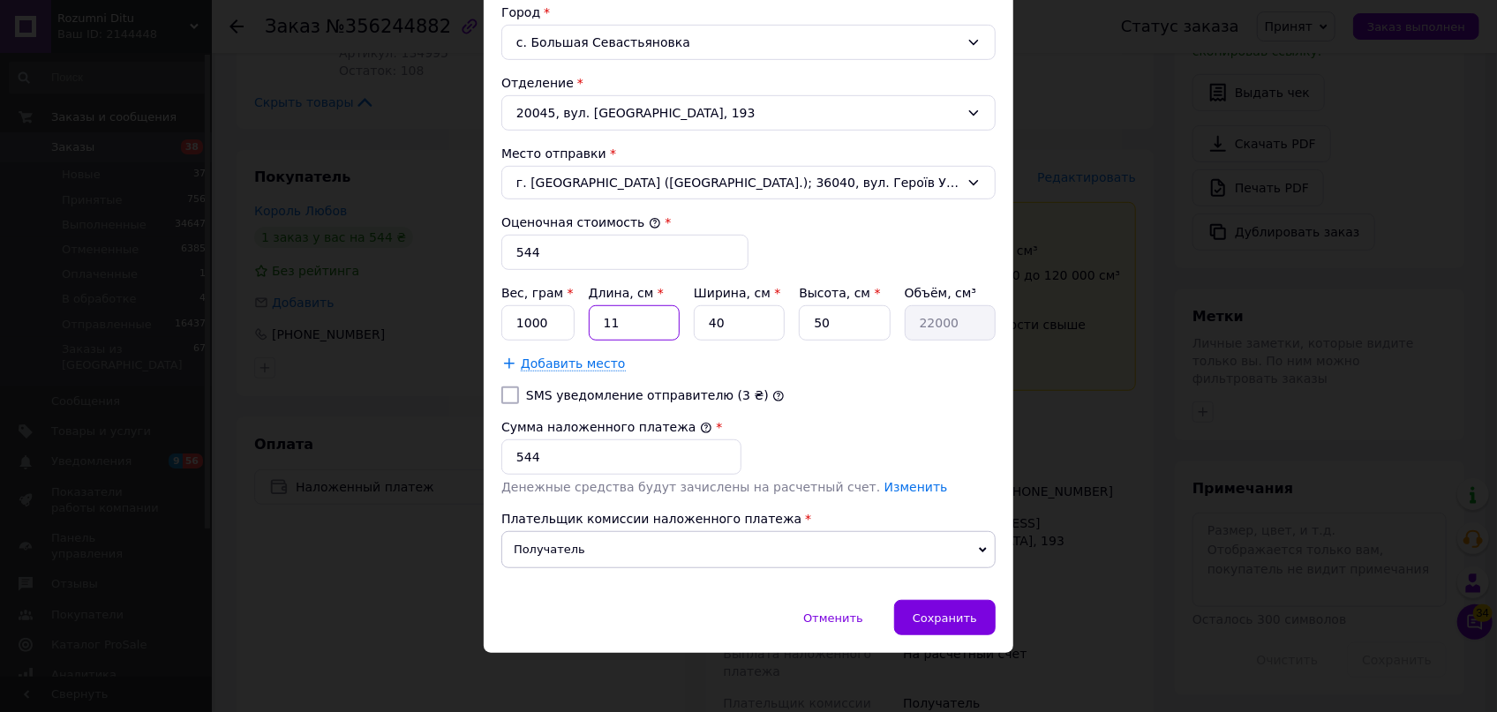
drag, startPoint x: 631, startPoint y: 317, endPoint x: 537, endPoint y: 300, distance: 95.9
click at [537, 300] on div "Вес, грам * 1000 Длина, см * 11 Ширина, см * 40 Высота, см * 50 Объём, см³ 22000" at bounding box center [748, 312] width 494 height 56
drag, startPoint x: 702, startPoint y: 311, endPoint x: 672, endPoint y: 310, distance: 29.1
click at [674, 310] on div "Вес, грам * 1000 Длина, см * 40 Ширина, см * 40 Высота, см * 50 Объём, см³ 80000" at bounding box center [748, 312] width 494 height 56
drag, startPoint x: 849, startPoint y: 327, endPoint x: 706, endPoint y: 292, distance: 147.1
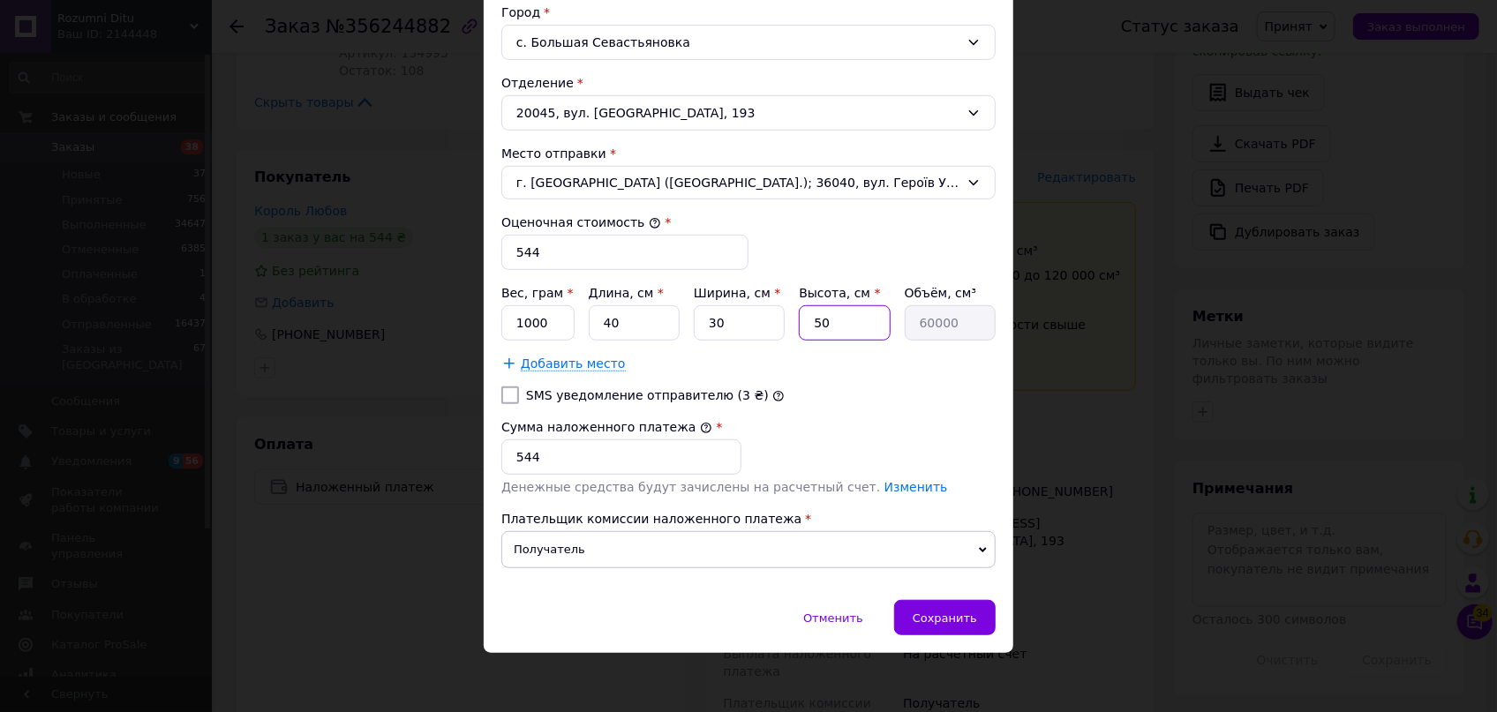
click at [706, 292] on div "Вес, грам * 1000 Длина, см * 40 Ширина, см * 30 Высота, см * 50 Объём, см³ 60000" at bounding box center [748, 312] width 494 height 56
click at [953, 612] on span "Сохранить" at bounding box center [945, 618] width 64 height 13
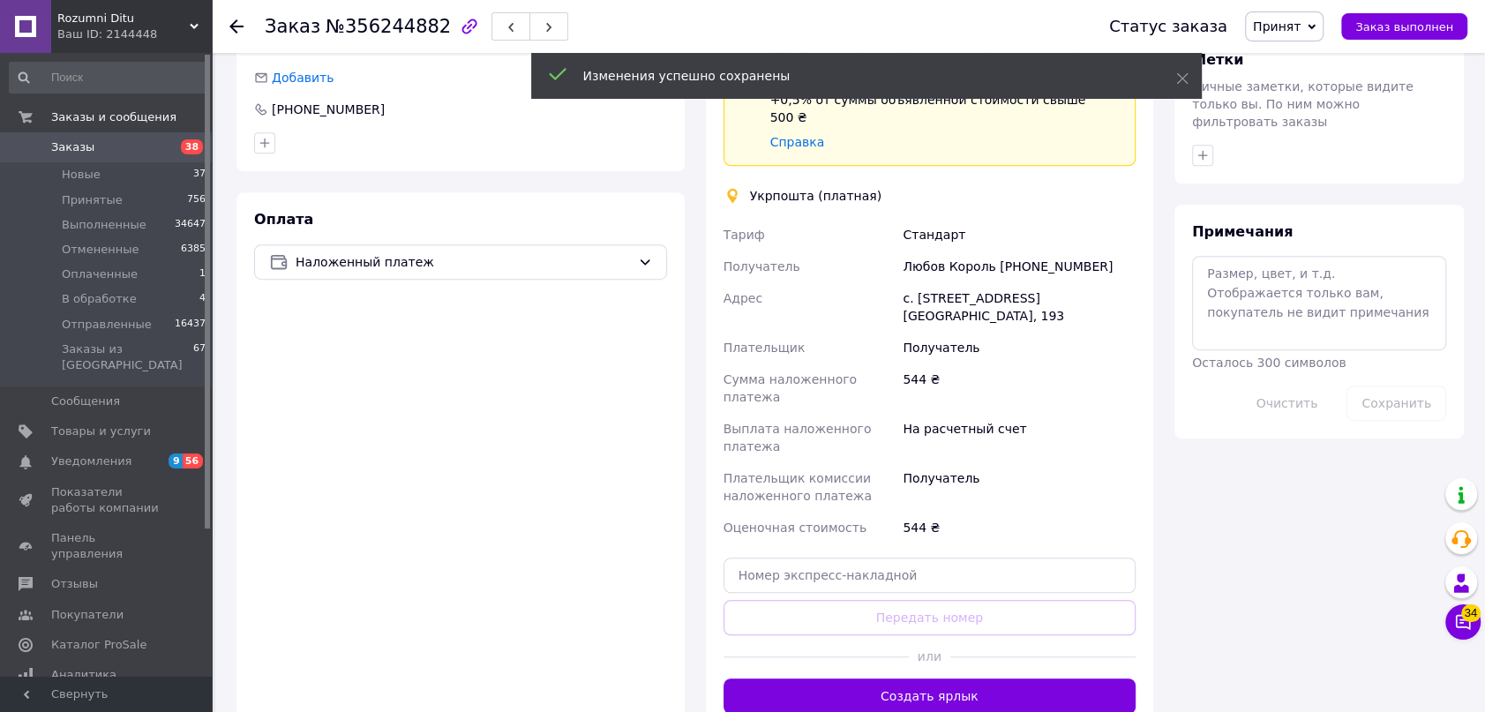
scroll to position [802, 0]
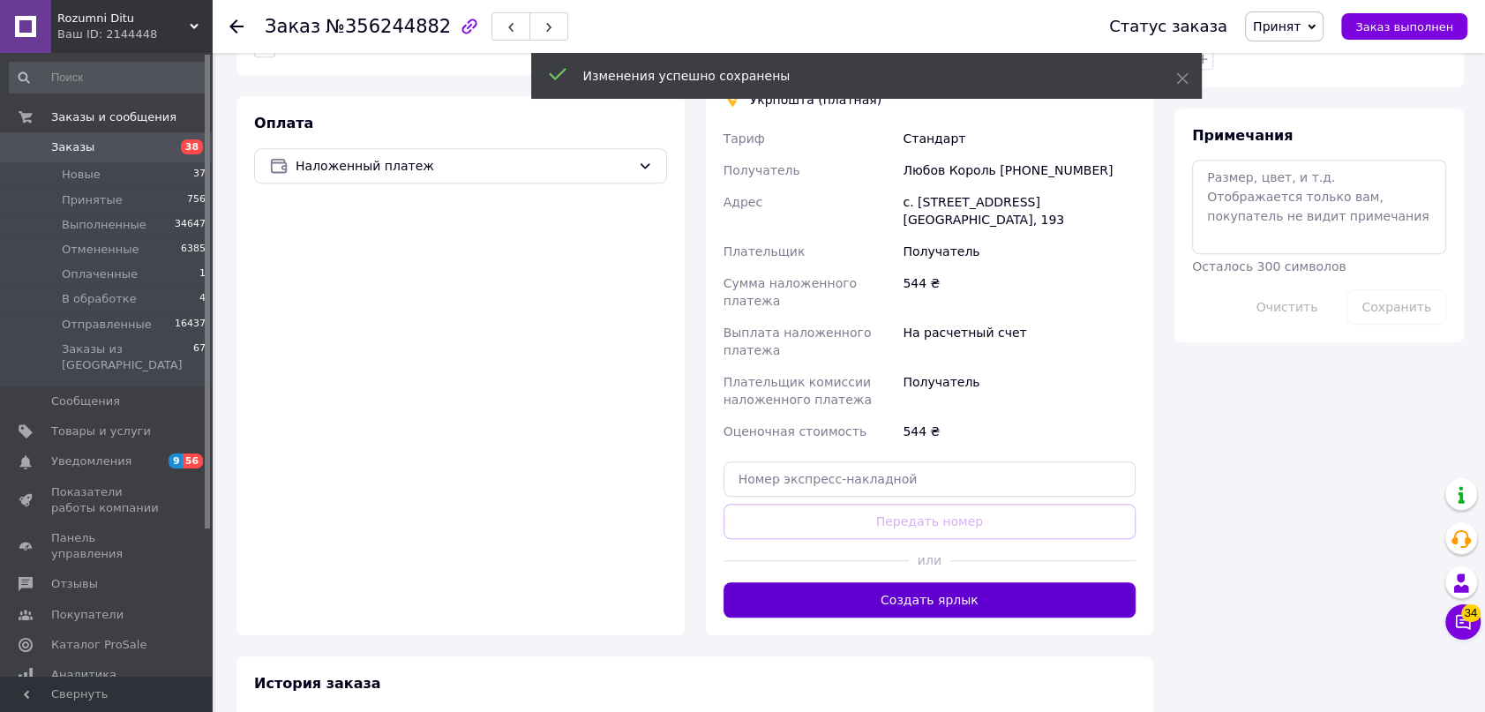
click at [980, 582] on button "Создать ярлык" at bounding box center [930, 599] width 413 height 35
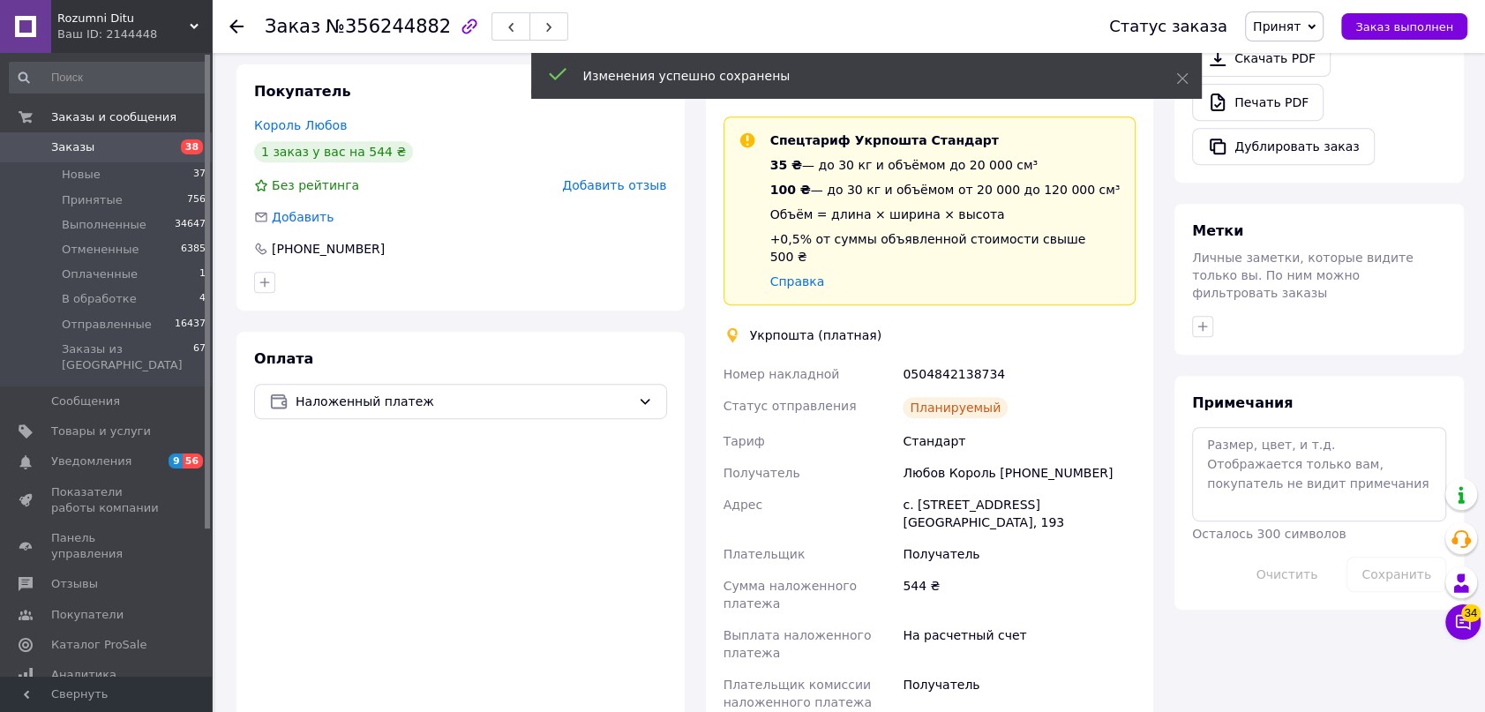
scroll to position [561, 0]
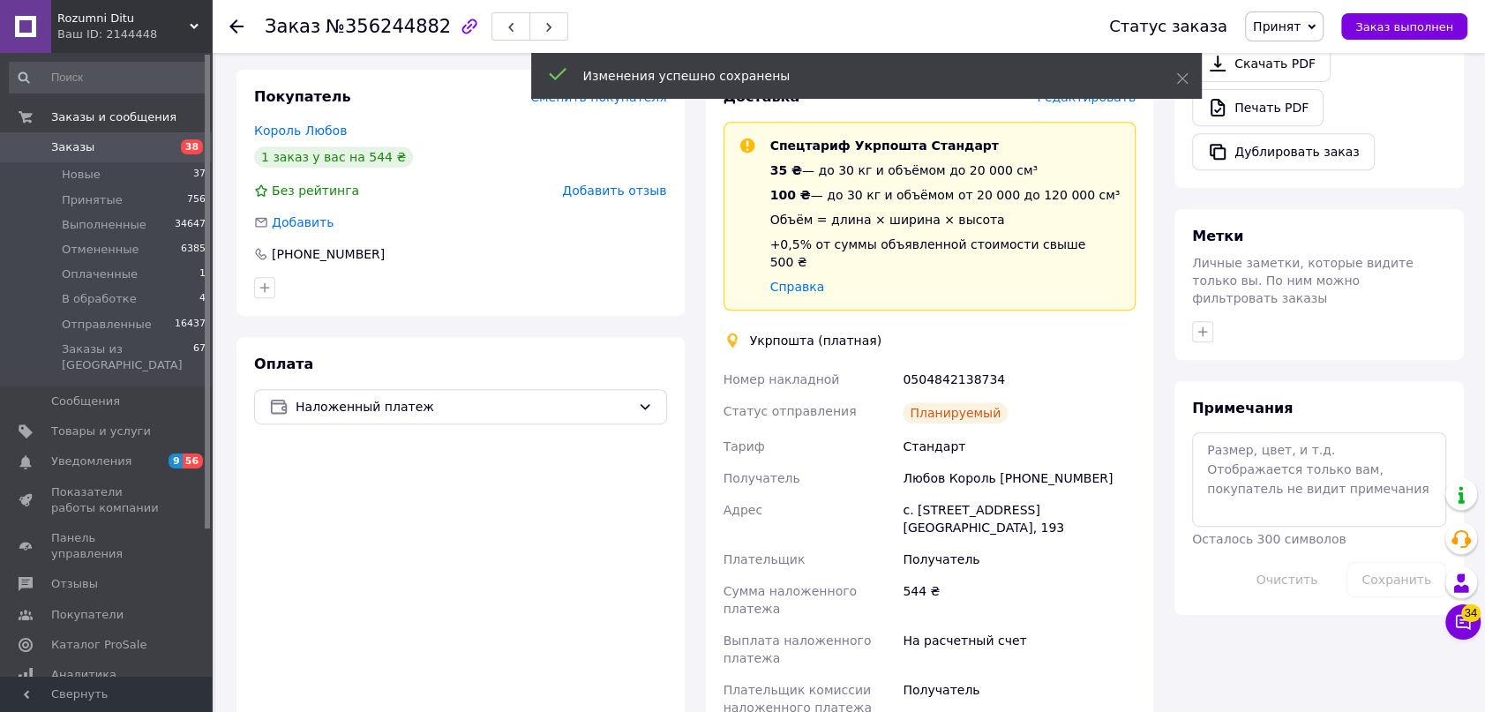
click at [1301, 21] on span "Принят" at bounding box center [1277, 26] width 48 height 14
click at [1354, 166] on li "Отправленные" at bounding box center [1300, 167] width 108 height 26
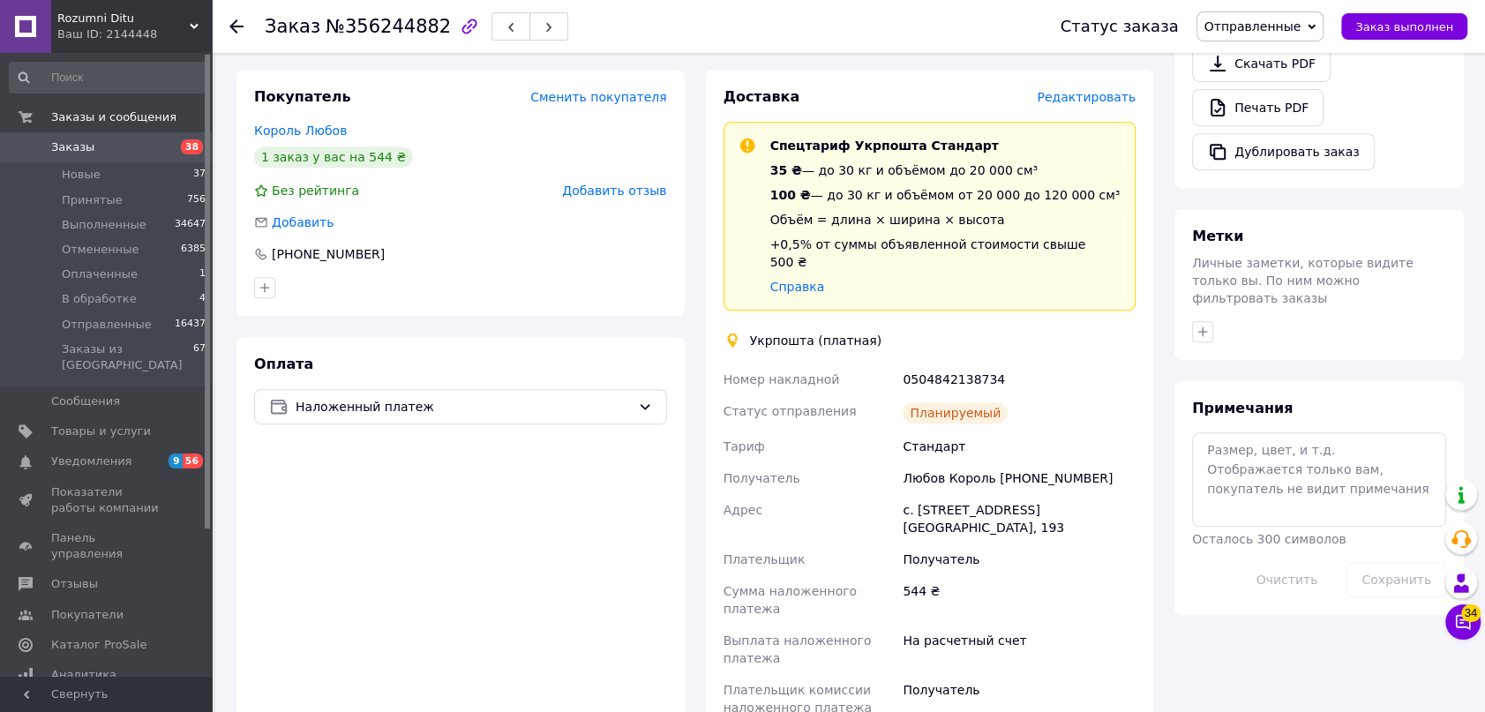
click at [234, 21] on use at bounding box center [236, 26] width 14 height 14
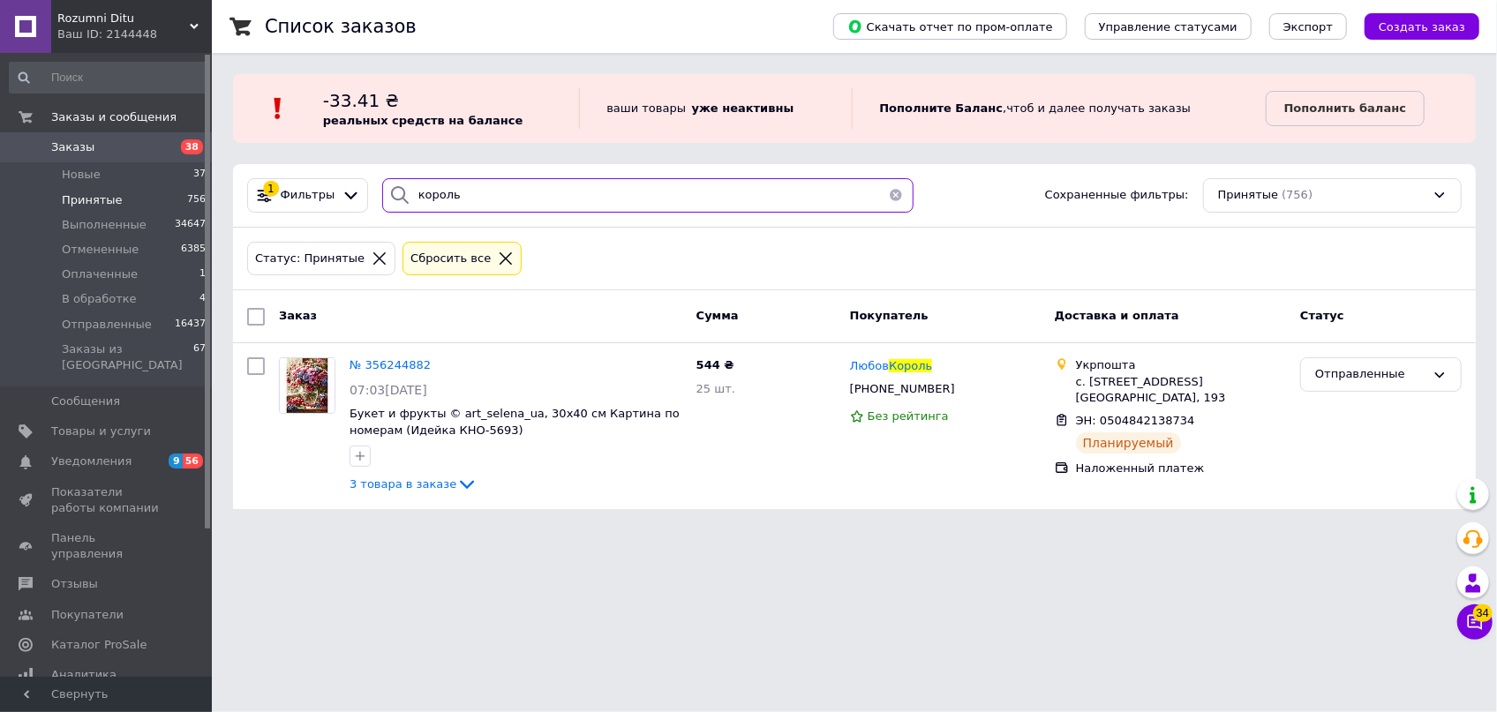
drag, startPoint x: 407, startPoint y: 188, endPoint x: 318, endPoint y: 163, distance: 92.5
click at [318, 164] on div "1 Фильтры король Сохраненные фильтры: Принятые (756)" at bounding box center [854, 196] width 1243 height 64
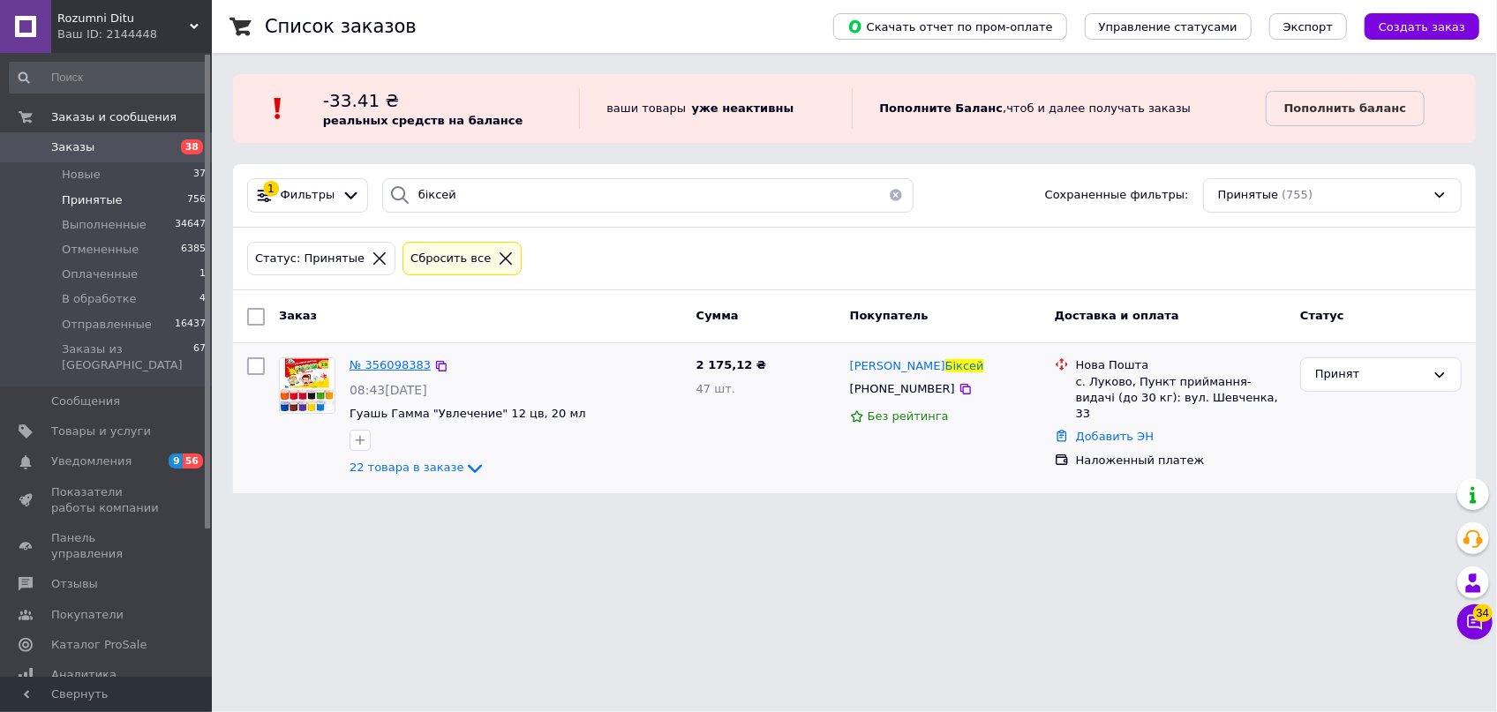
click at [404, 364] on span "№ 356098383" at bounding box center [389, 364] width 81 height 13
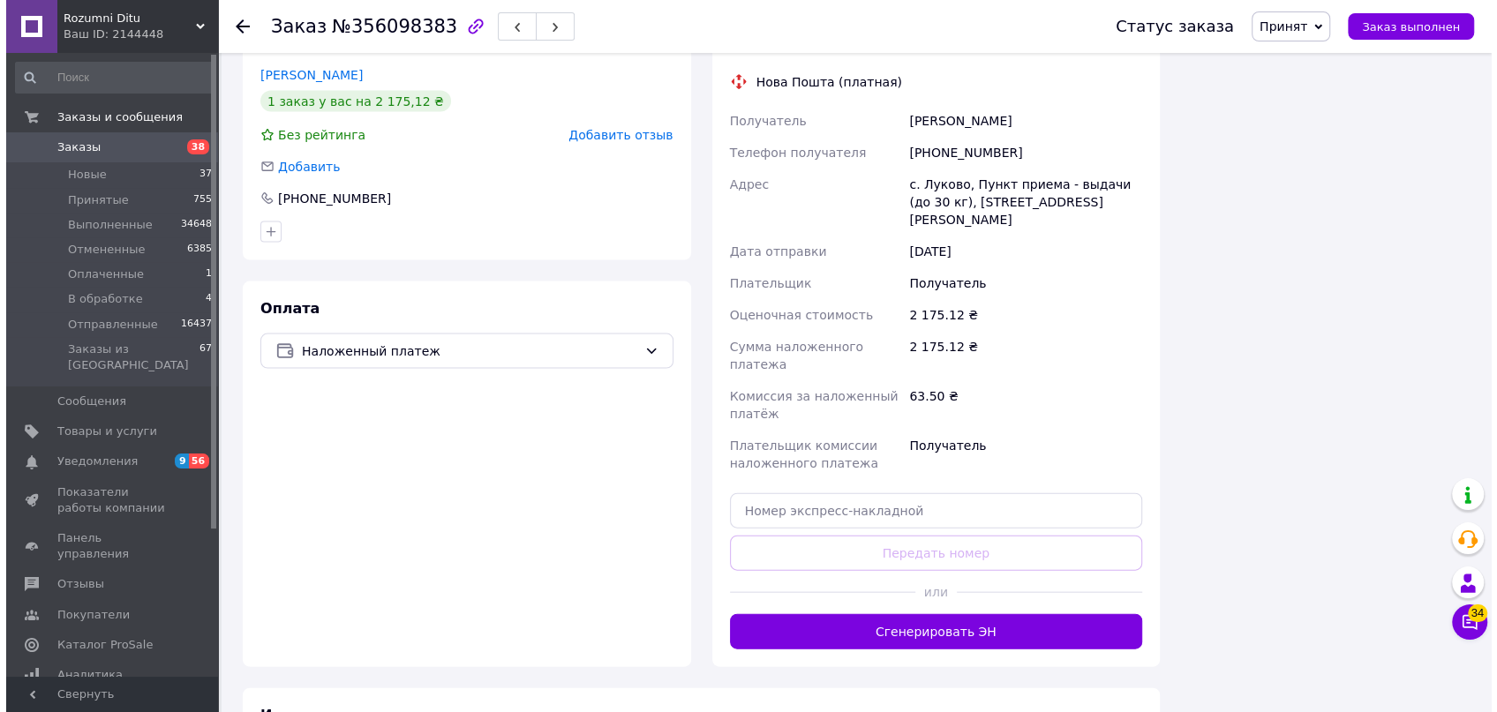
scroll to position [2725, 0]
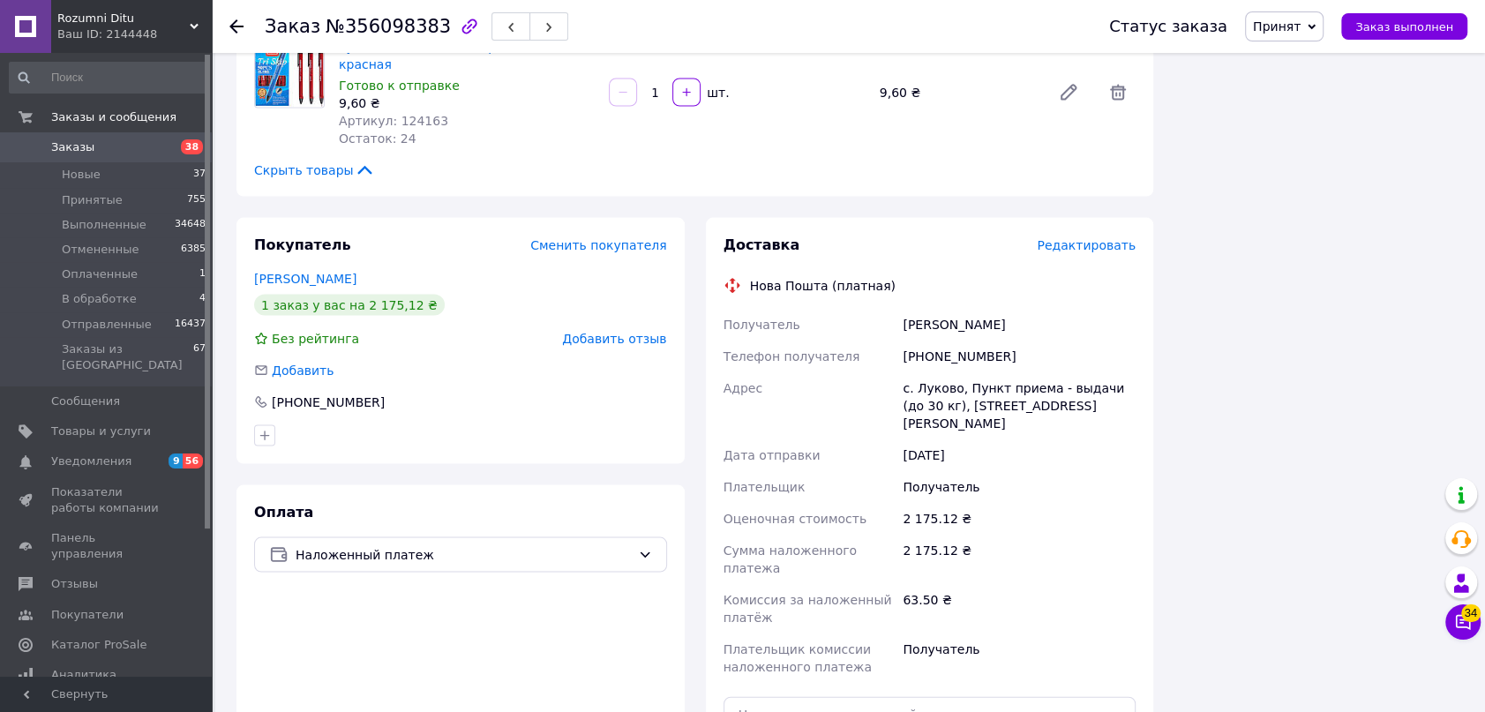
click at [1095, 238] on span "Редактировать" at bounding box center [1086, 245] width 99 height 14
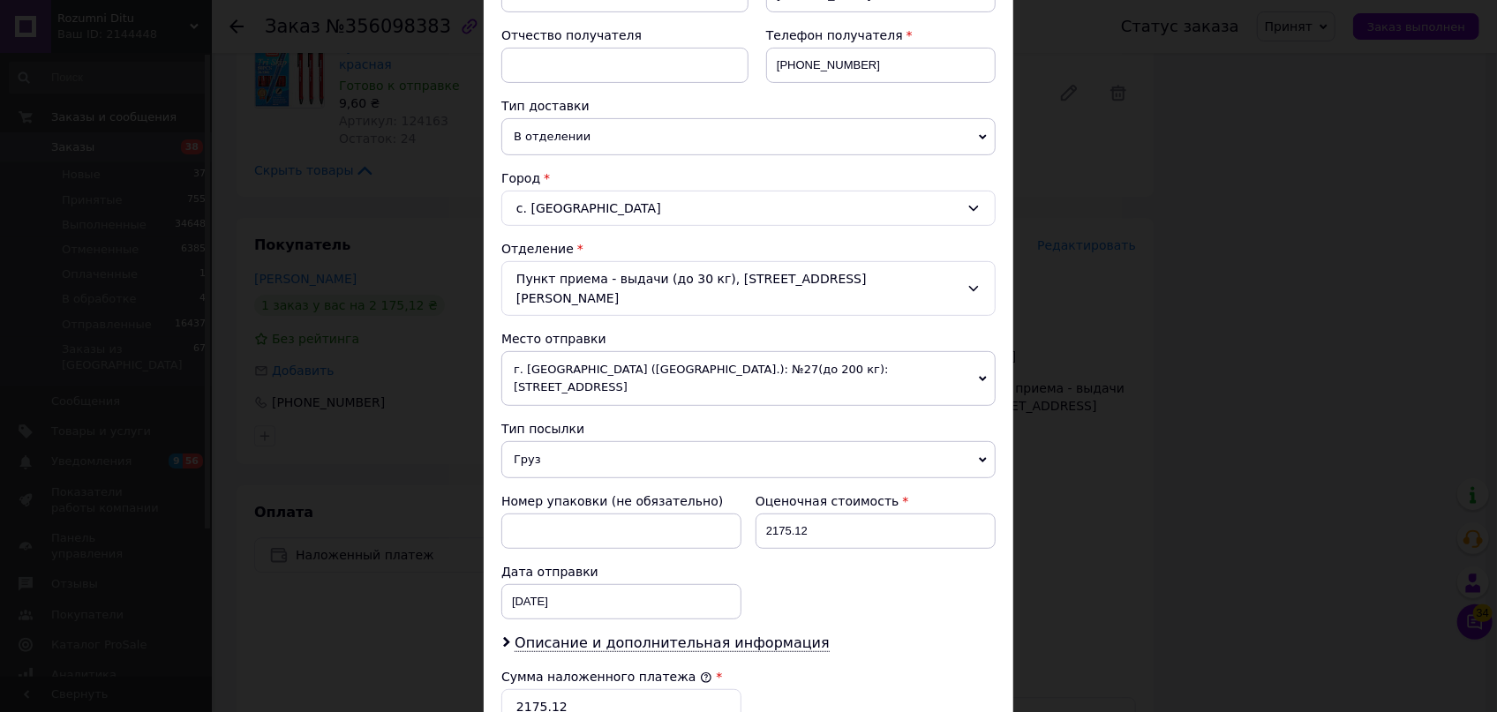
scroll to position [401, 0]
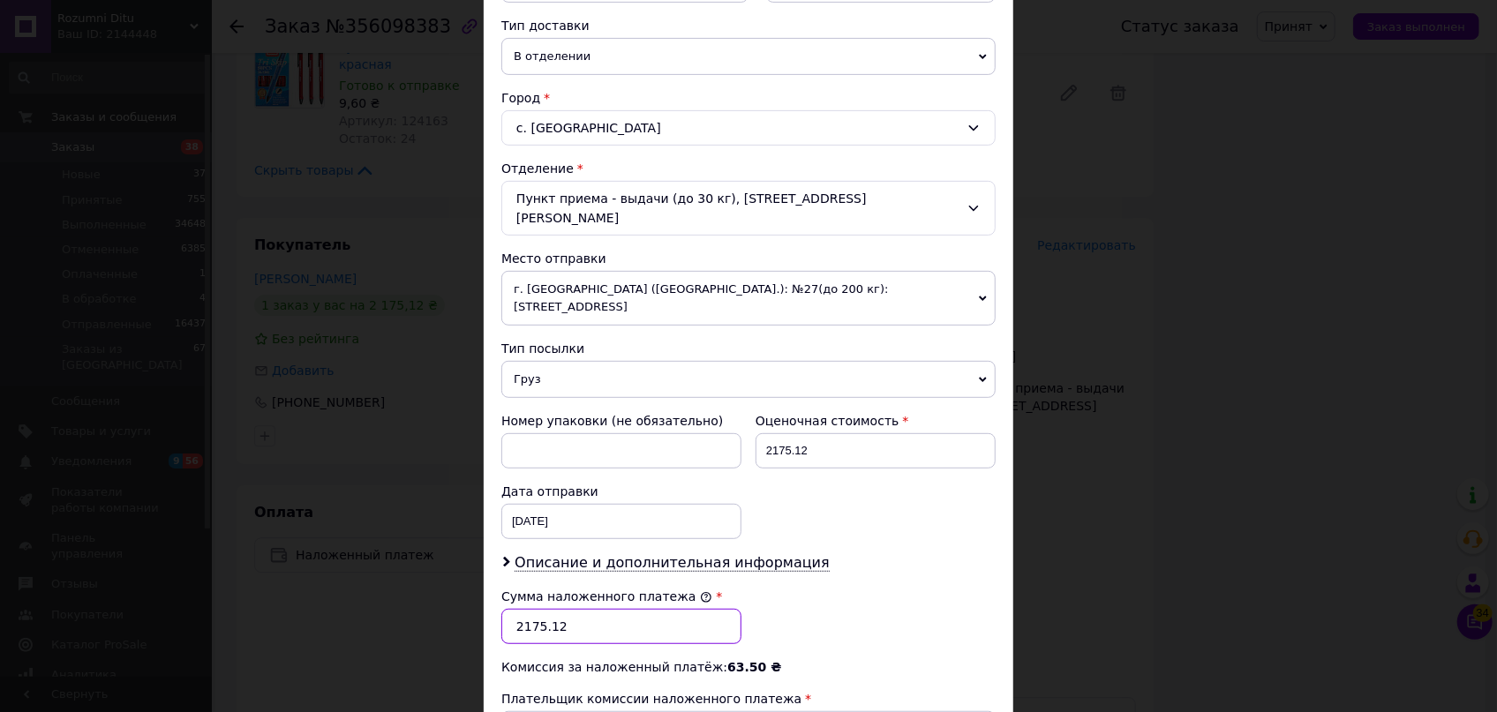
click at [574, 609] on input "2175.12" at bounding box center [621, 626] width 240 height 35
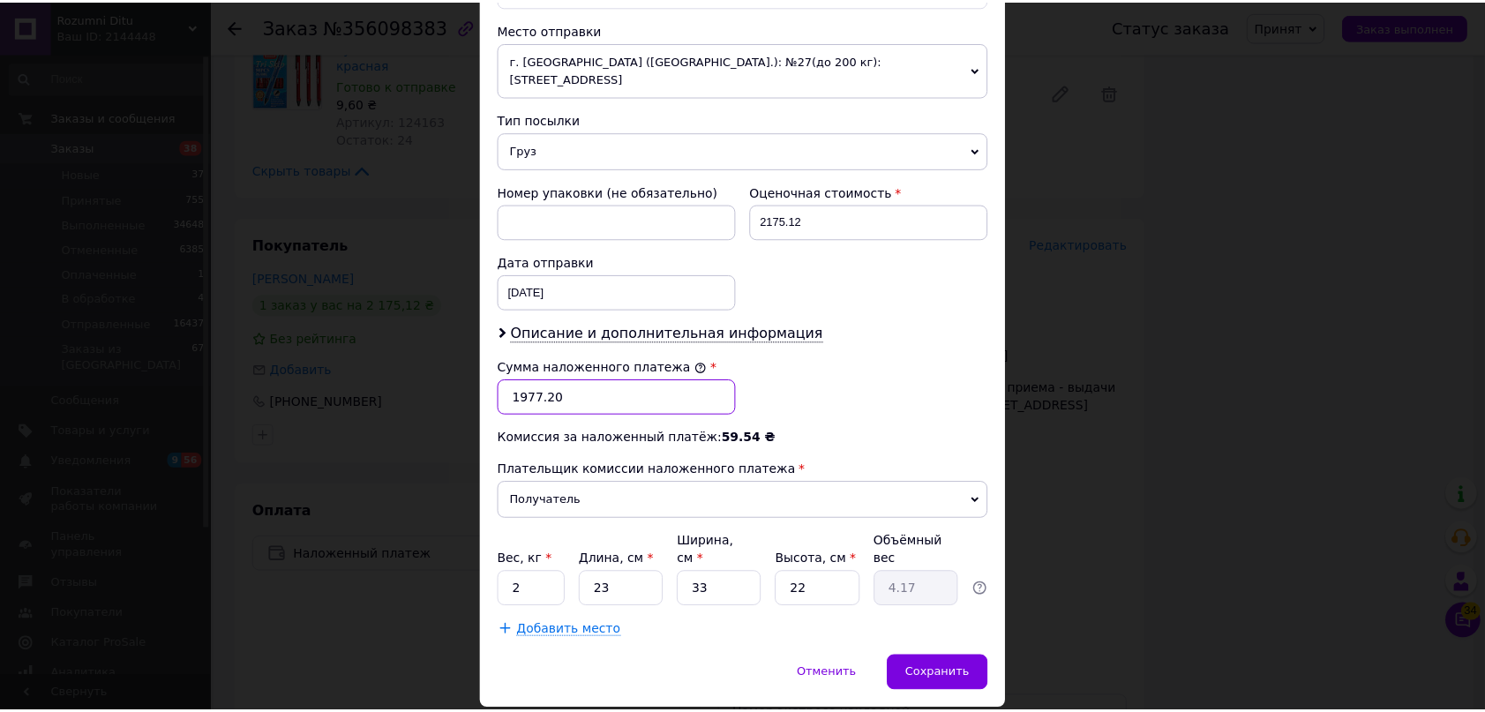
scroll to position [631, 0]
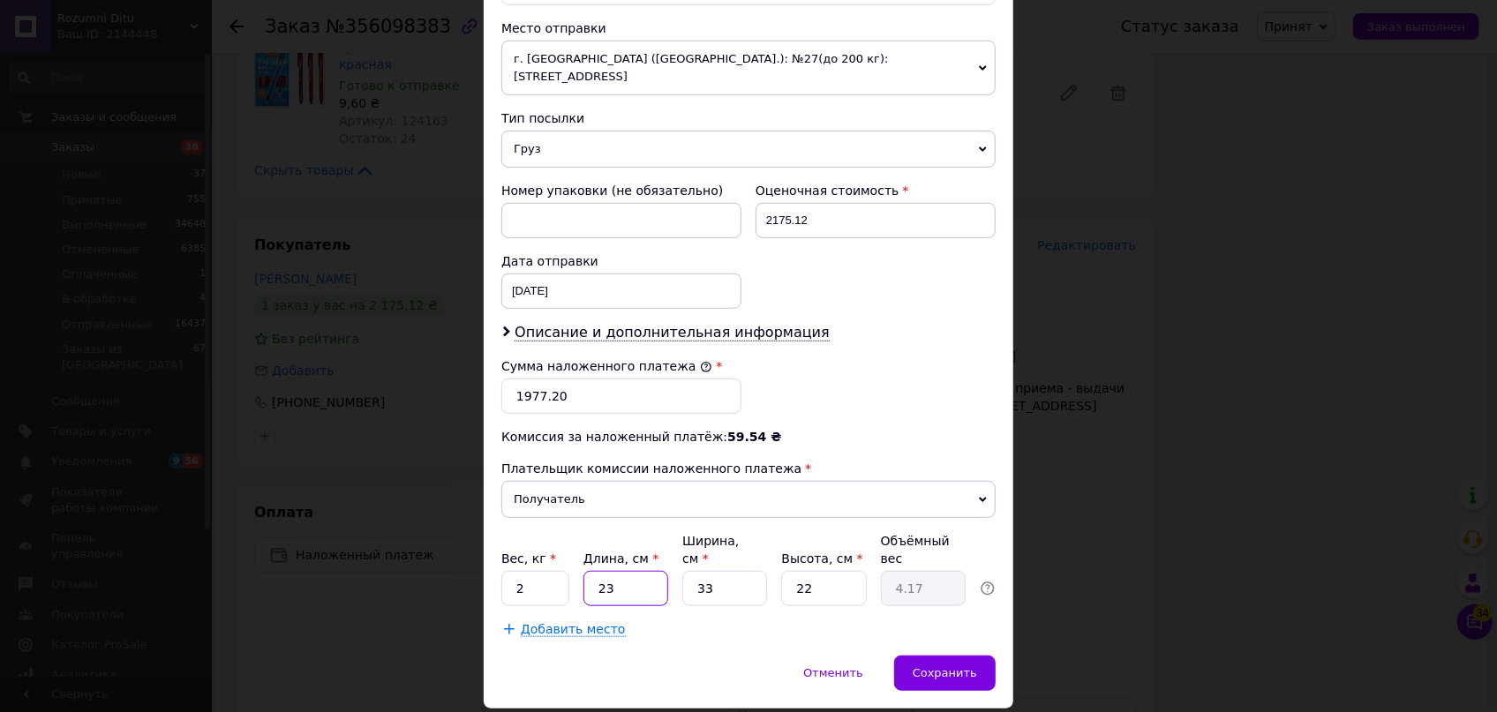
click at [590, 571] on input "23" at bounding box center [625, 588] width 85 height 35
drag, startPoint x: 739, startPoint y: 522, endPoint x: 663, endPoint y: 521, distance: 75.9
click at [666, 532] on div "Вес, кг * 2 Длина, см * 40 Ширина, см * 33 Высота, см * 22 Объёмный вес 7.26" at bounding box center [748, 569] width 494 height 74
drag, startPoint x: 837, startPoint y: 530, endPoint x: 755, endPoint y: 520, distance: 82.6
click at [755, 532] on div "Вес, кг * 2 Длина, см * 40 Ширина, см * 25 Высота, см * 22 Объёмный вес 5.5" at bounding box center [748, 569] width 494 height 74
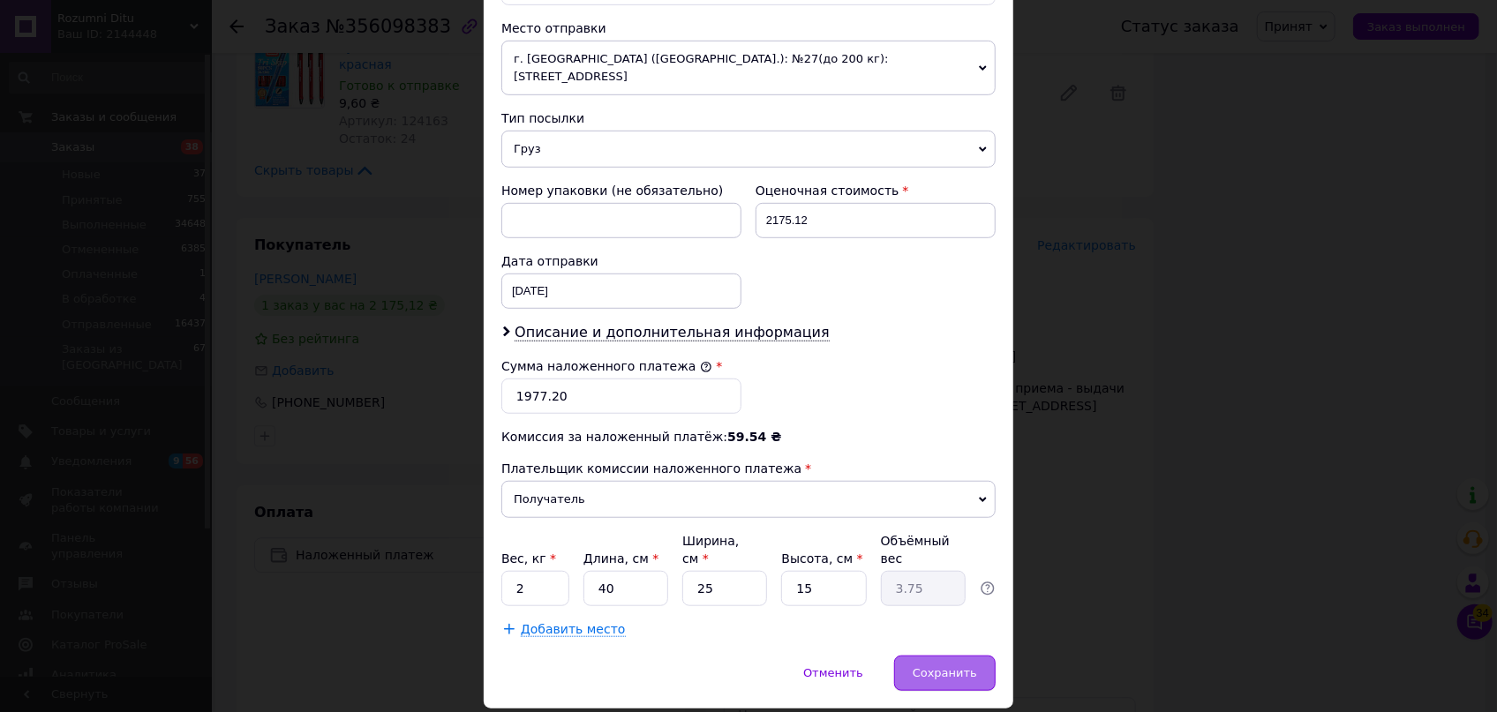
click at [937, 666] on span "Сохранить" at bounding box center [945, 672] width 64 height 13
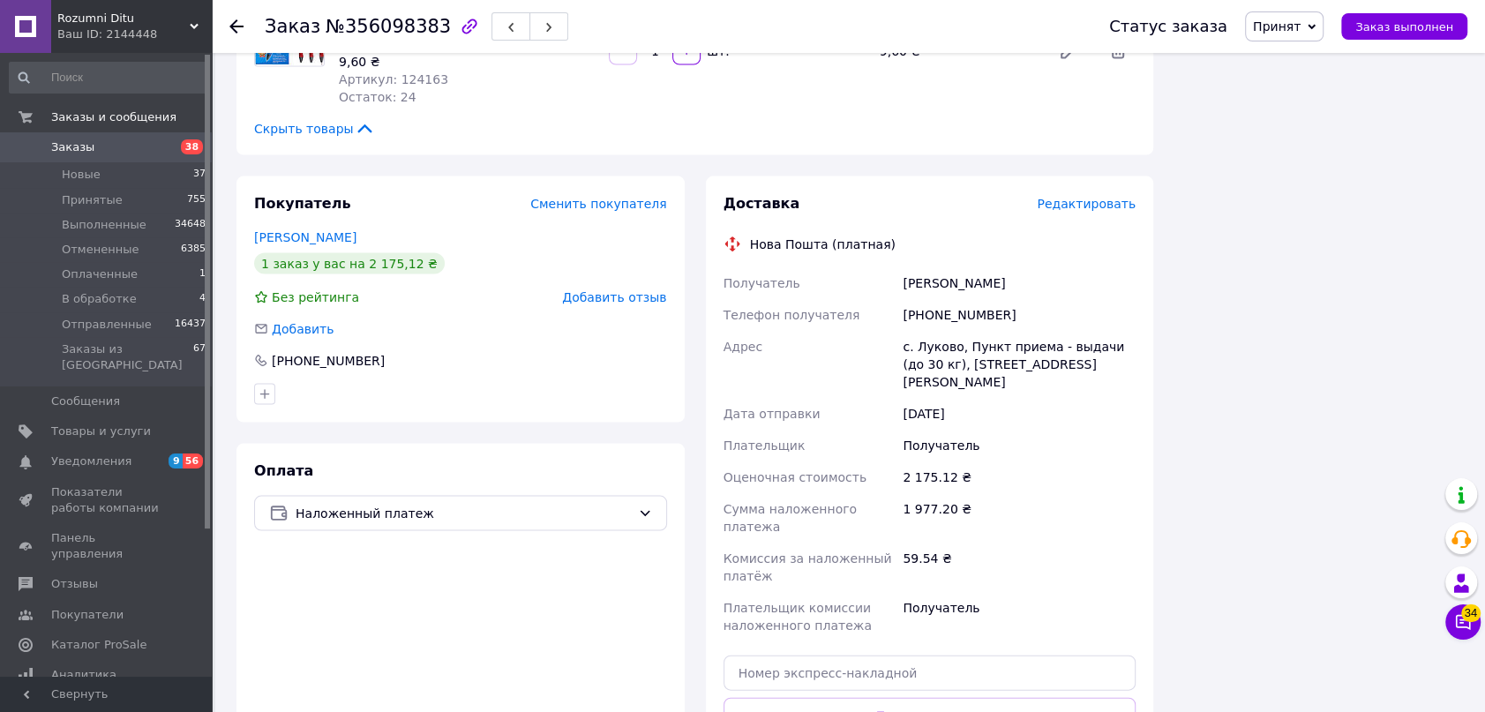
scroll to position [2805, 0]
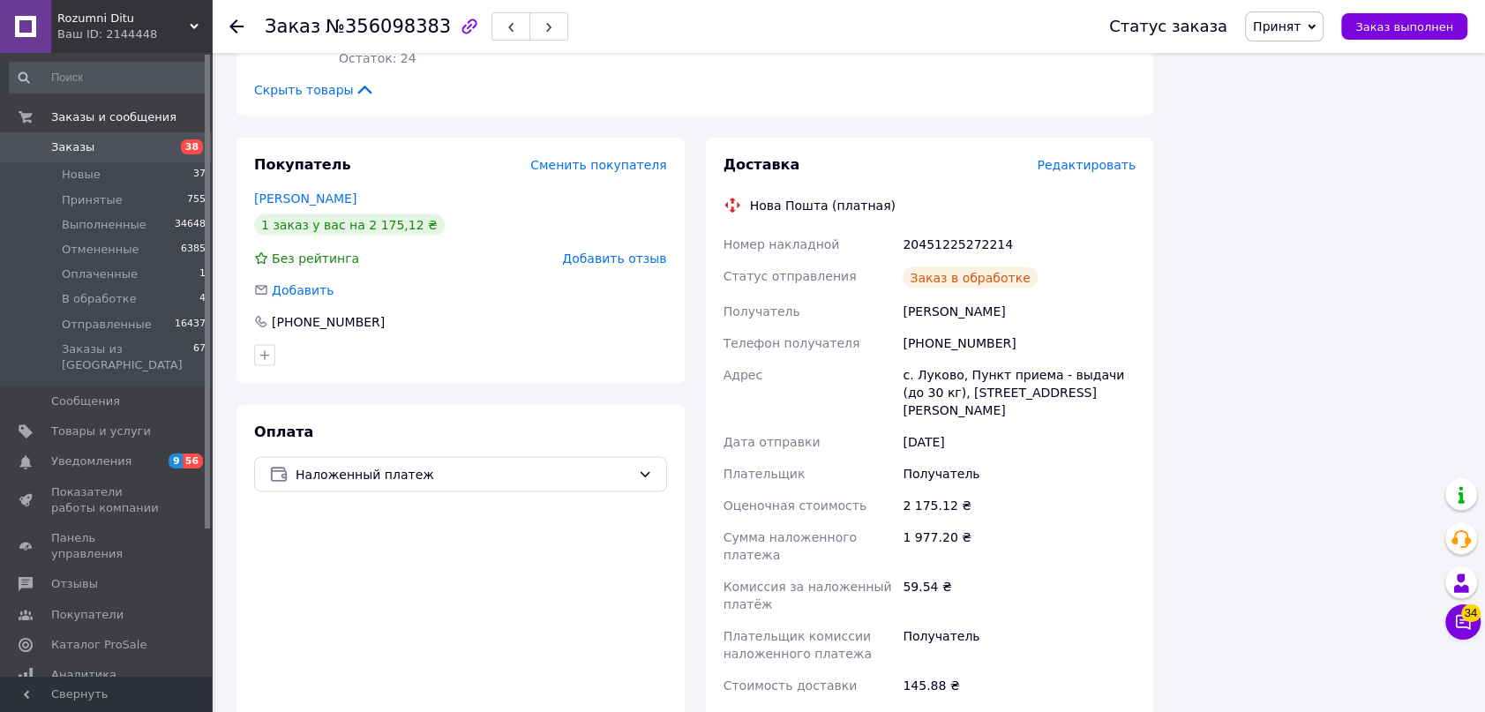
click at [1301, 32] on span "Принят" at bounding box center [1277, 26] width 48 height 14
click at [1319, 165] on li "Отправленные" at bounding box center [1300, 167] width 108 height 26
click at [78, 144] on span "Заказы" at bounding box center [72, 147] width 43 height 16
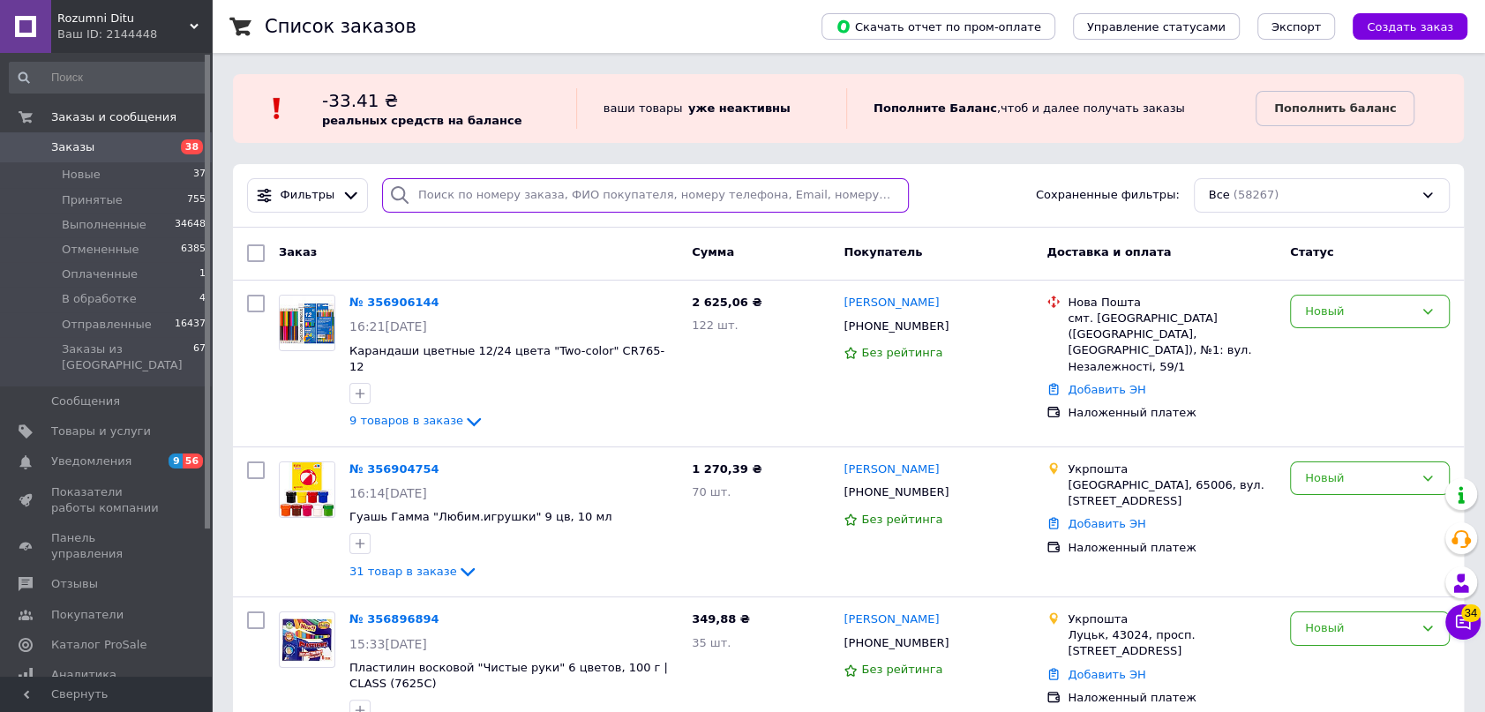
drag, startPoint x: 466, startPoint y: 190, endPoint x: 448, endPoint y: 201, distance: 21.1
click at [465, 190] on input "search" at bounding box center [645, 195] width 527 height 34
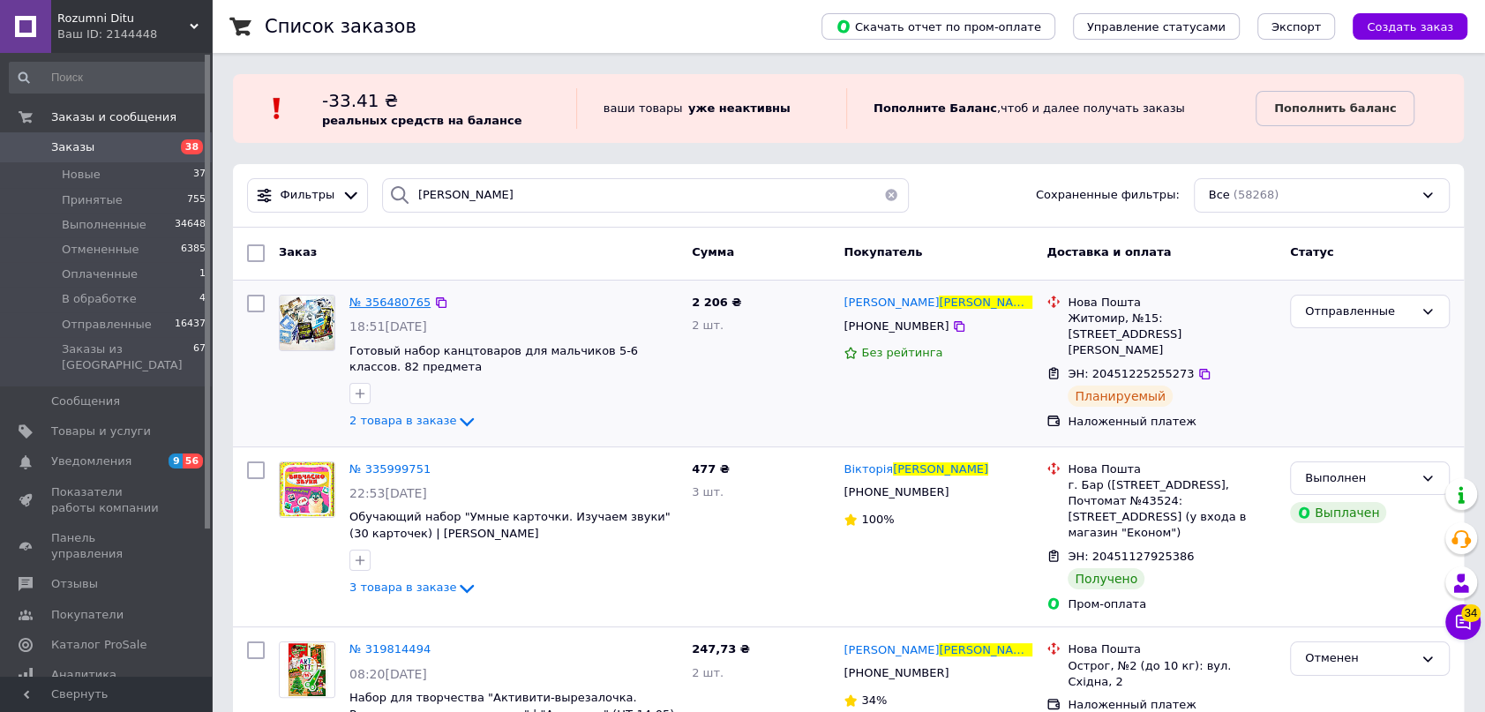
click at [354, 296] on span "№ 356480765" at bounding box center [389, 302] width 81 height 13
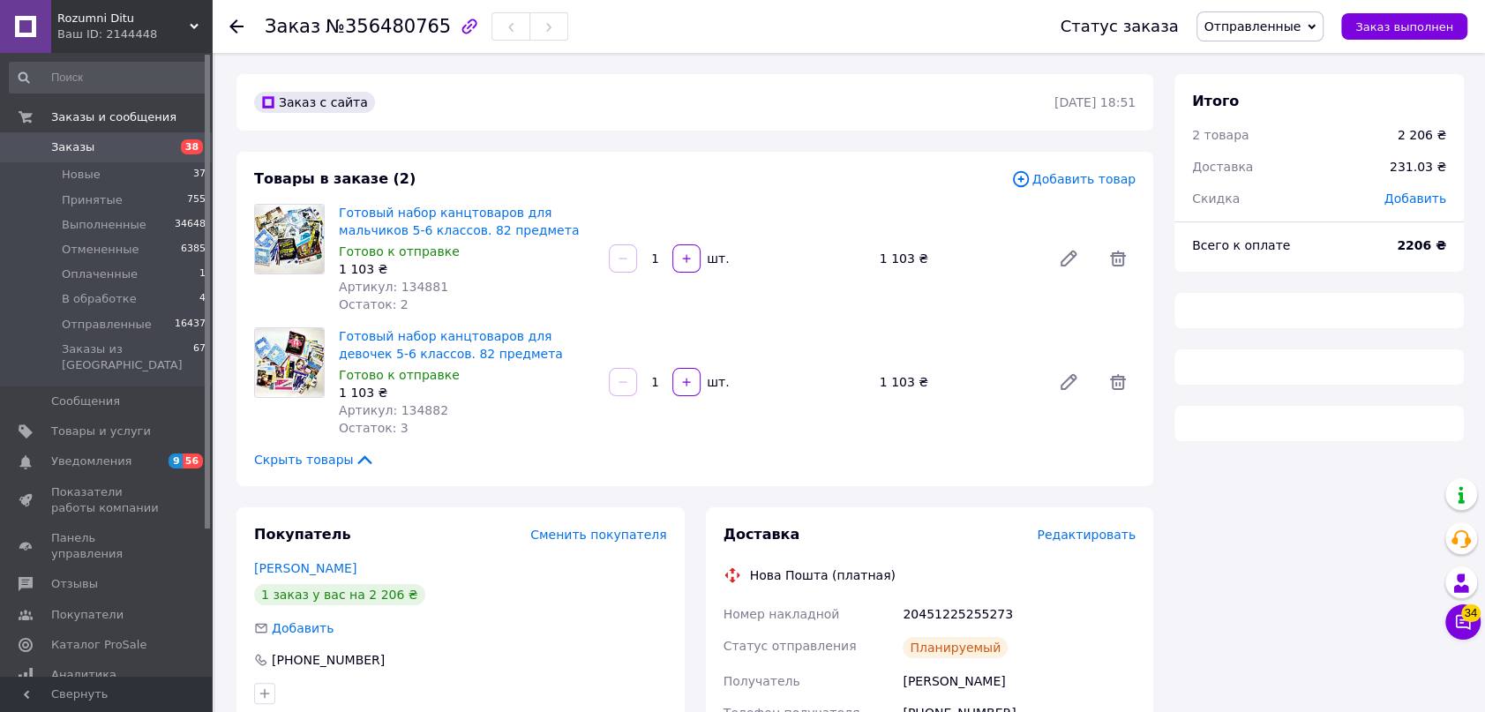
click at [1084, 530] on span "Редактировать" at bounding box center [1086, 535] width 99 height 14
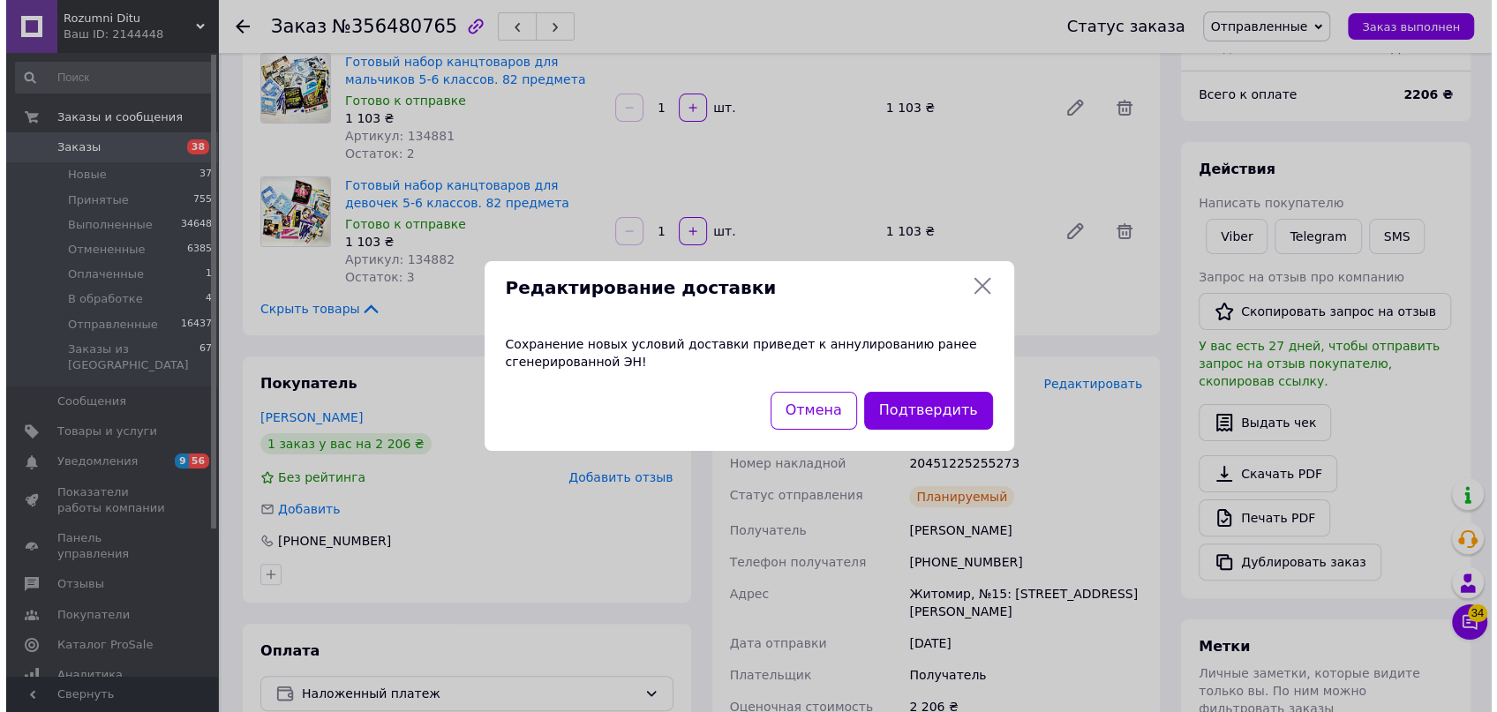
scroll to position [240, 0]
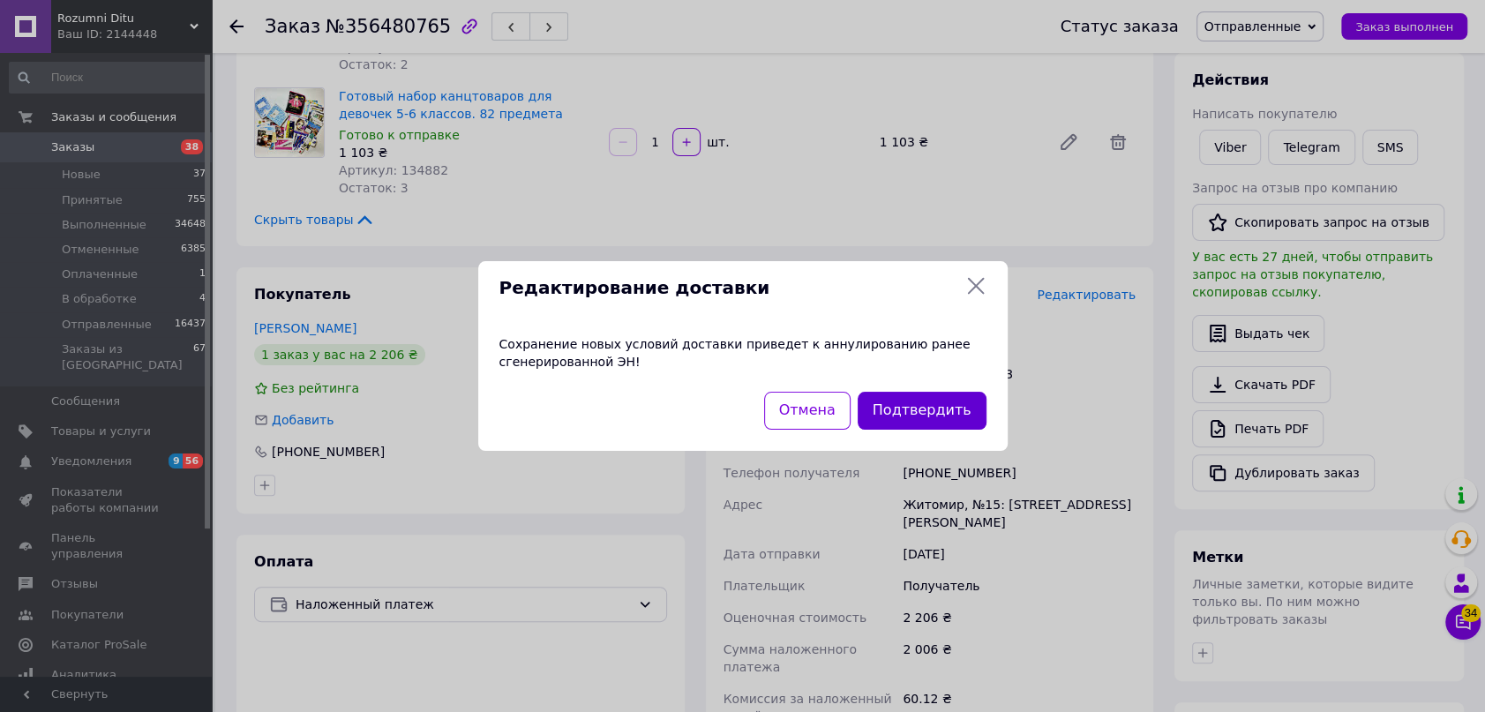
click at [913, 393] on button "Подтвердить" at bounding box center [922, 411] width 129 height 38
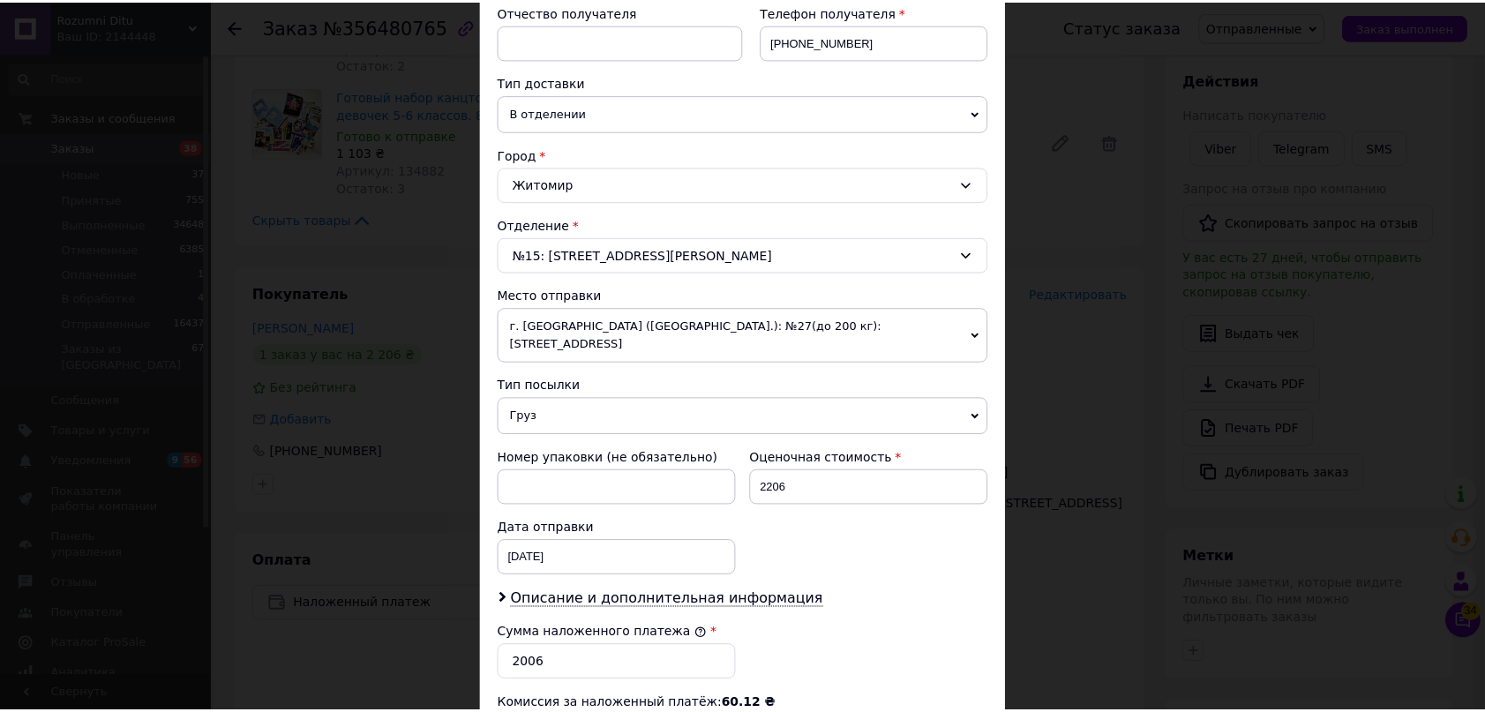
scroll to position [561, 0]
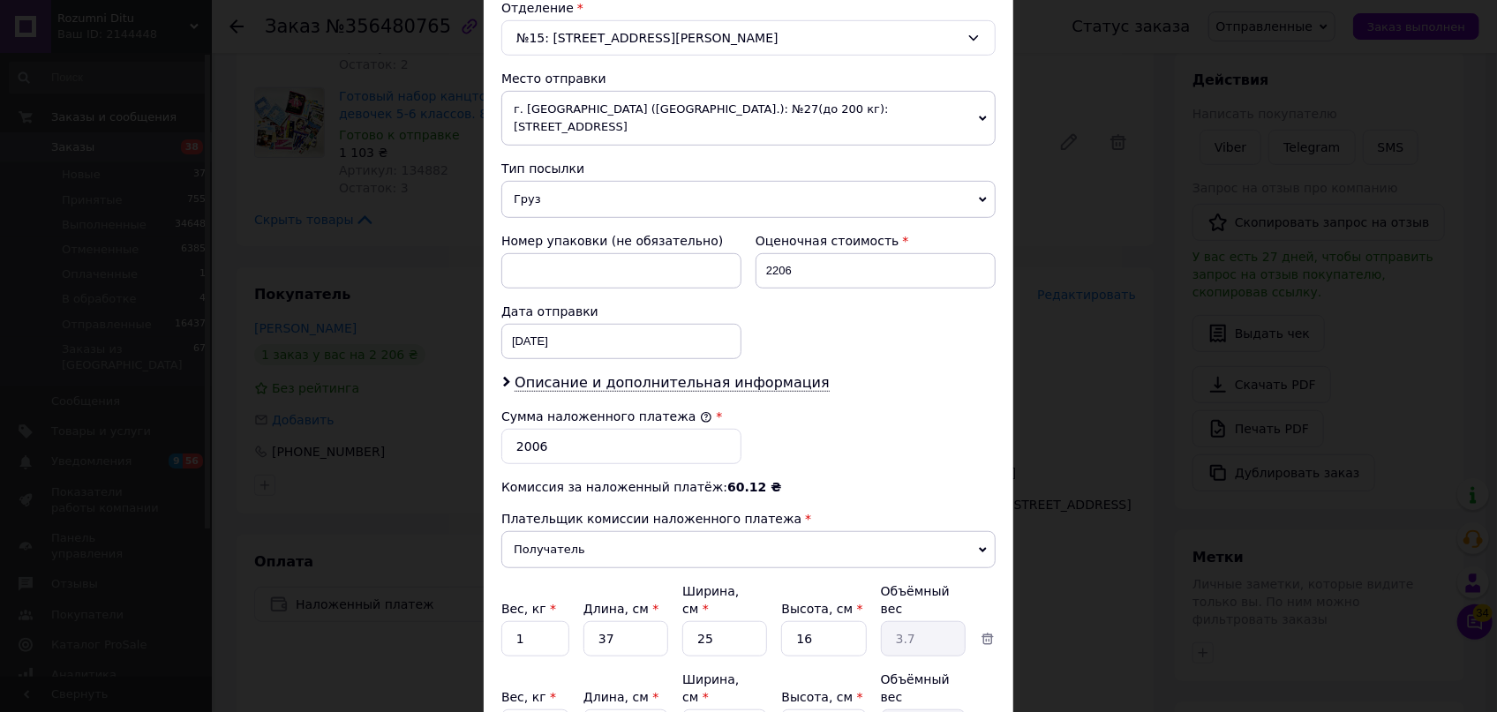
click at [571, 409] on label "Сумма наложенного платежа" at bounding box center [606, 416] width 211 height 14
click at [571, 429] on input "2006" at bounding box center [621, 446] width 240 height 35
click at [576, 429] on input "2006" at bounding box center [621, 446] width 240 height 35
click at [446, 342] on div "× Редактирование доставки Способ доставки Нова Пошта (платная) Плательщик Получ…" at bounding box center [748, 356] width 1497 height 712
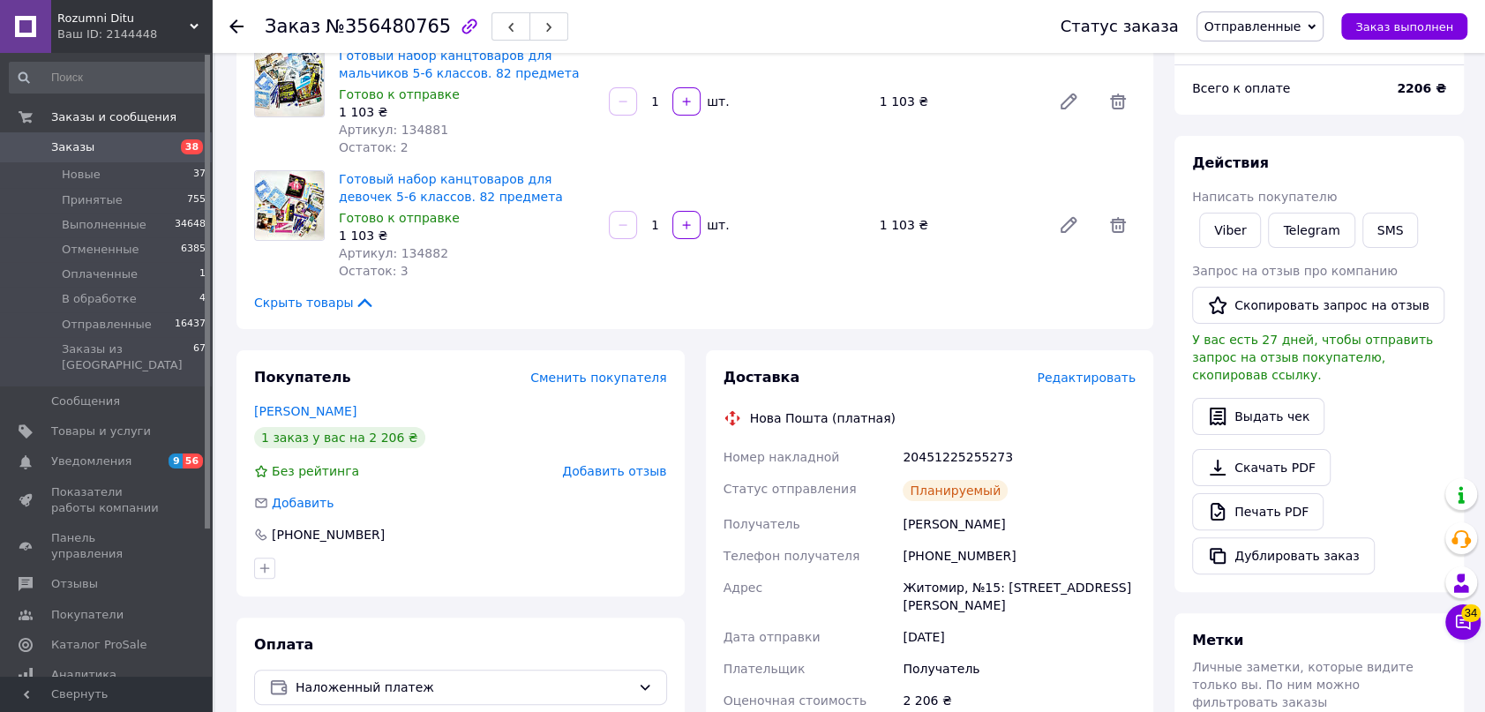
scroll to position [0, 0]
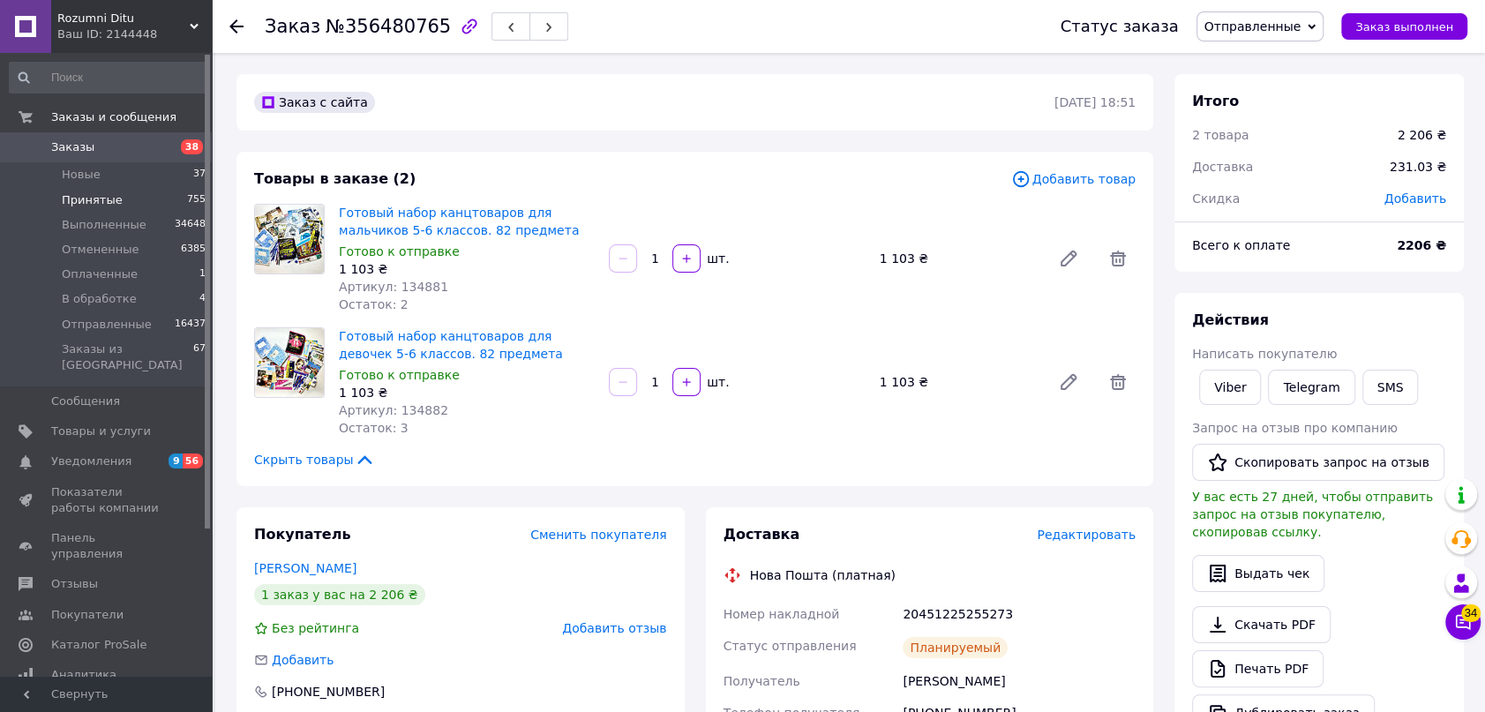
click at [120, 198] on li "Принятые 755" at bounding box center [108, 200] width 216 height 25
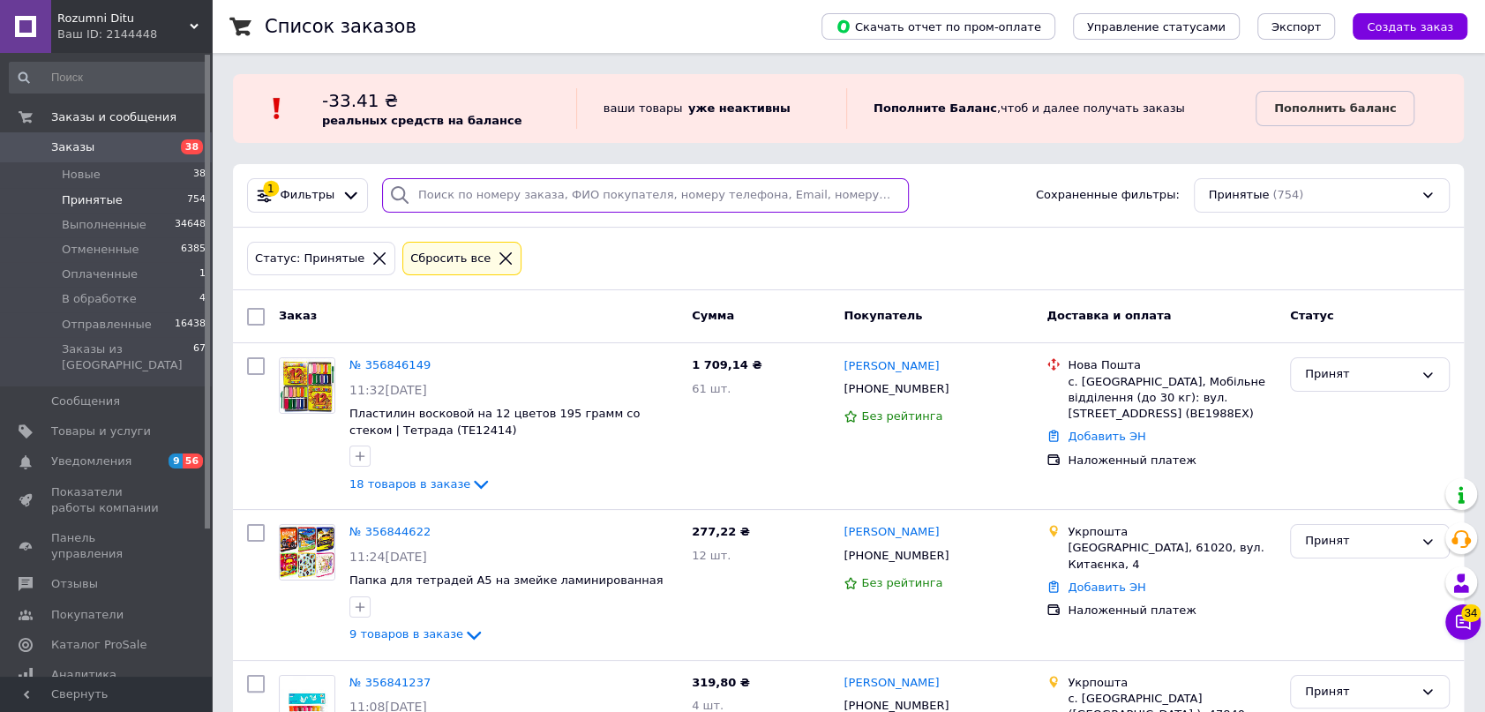
click at [481, 199] on input "search" at bounding box center [645, 195] width 527 height 34
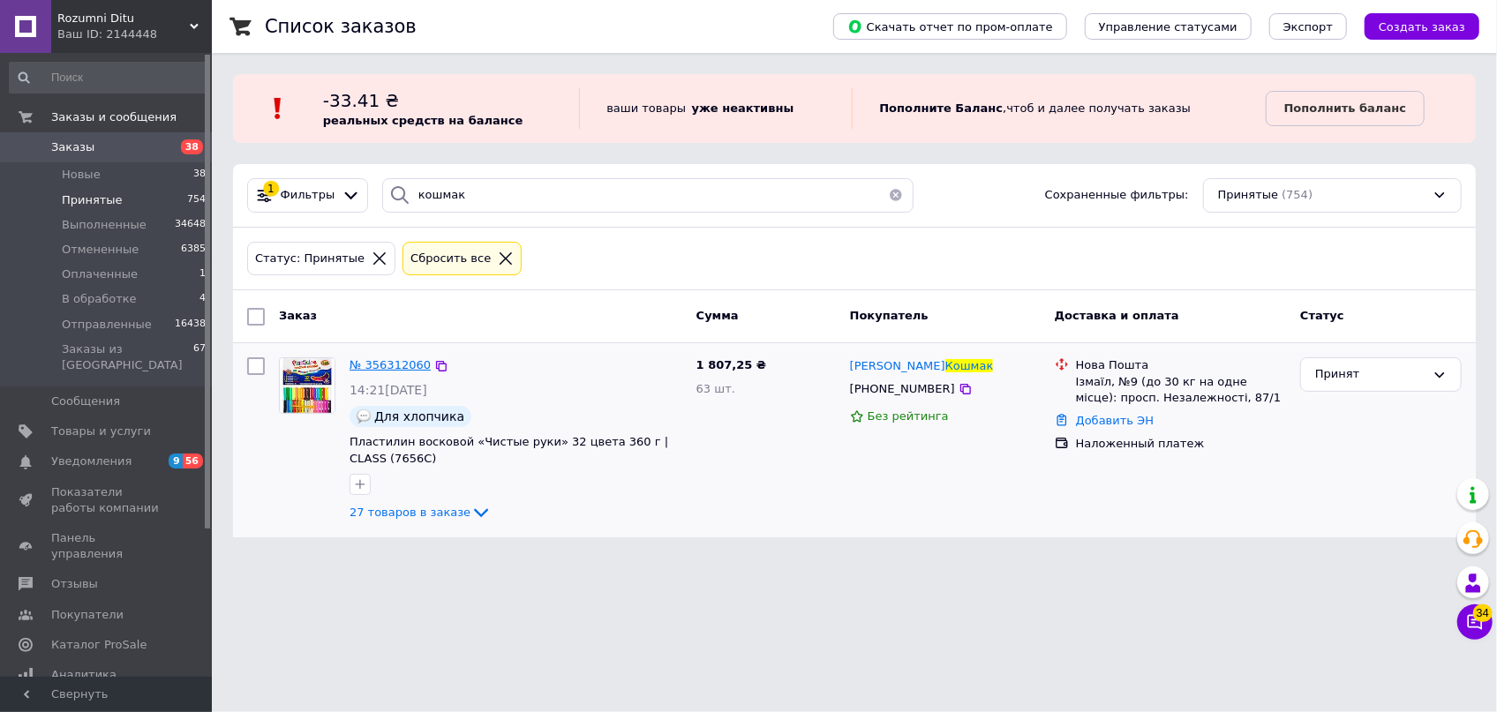
click at [379, 361] on span "№ 356312060" at bounding box center [389, 364] width 81 height 13
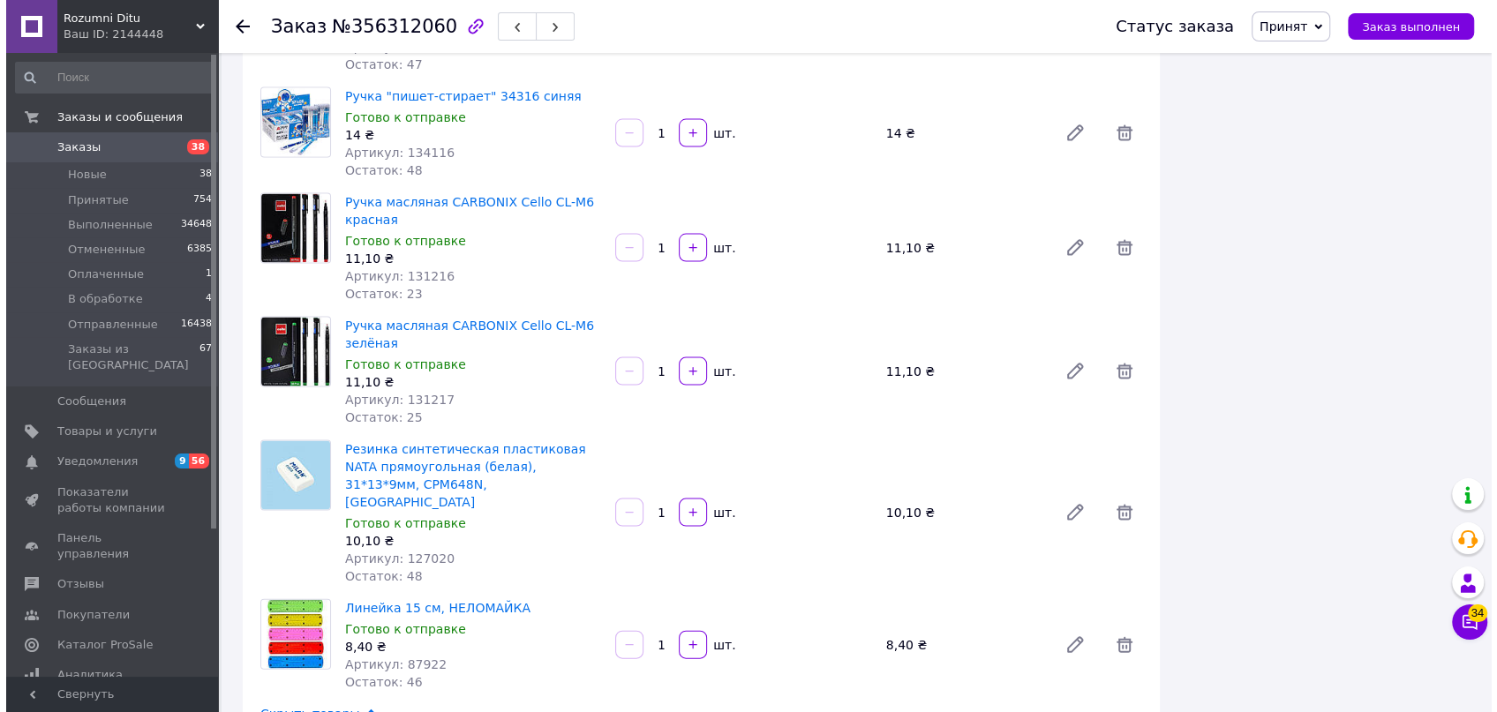
scroll to position [3142, 0]
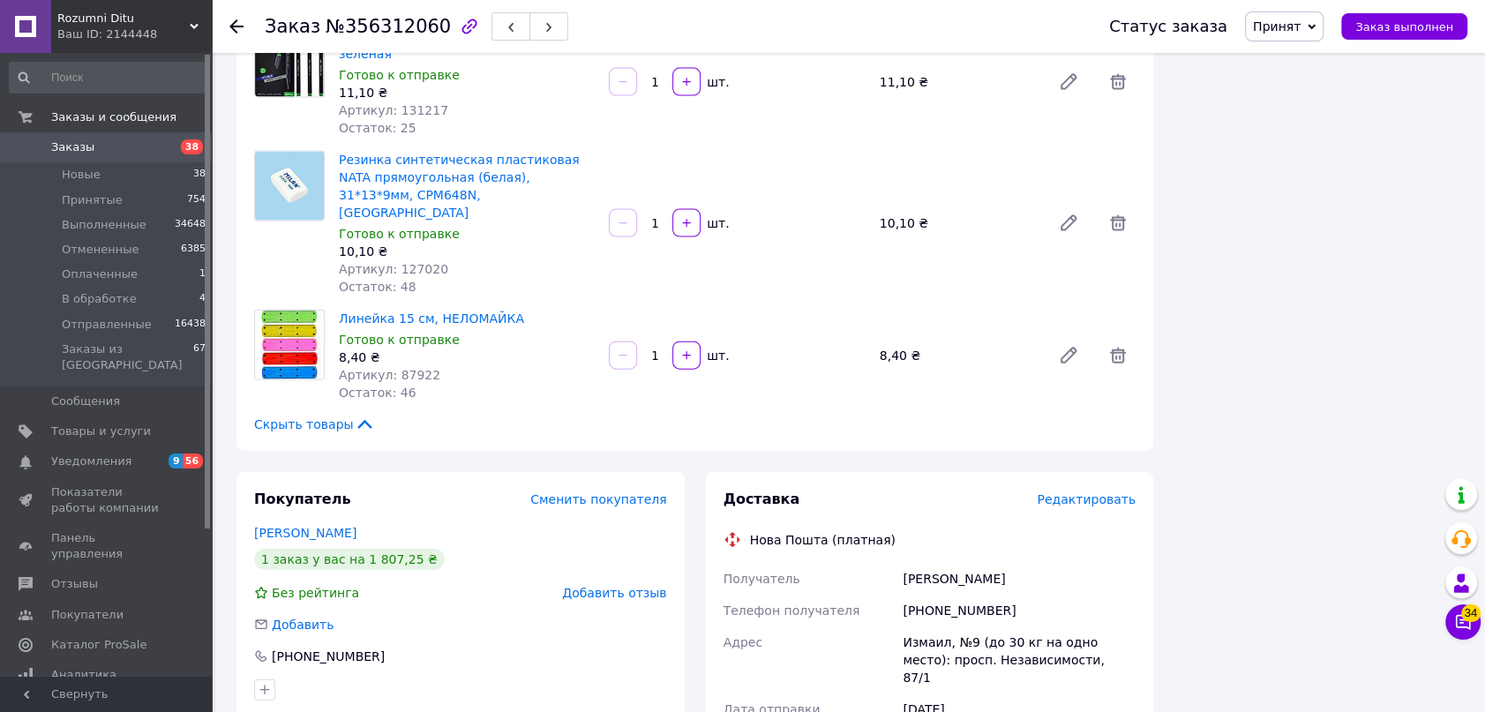
click at [1085, 490] on div "Доставка Редактировать" at bounding box center [930, 500] width 413 height 20
click at [1081, 492] on span "Редактировать" at bounding box center [1086, 499] width 99 height 14
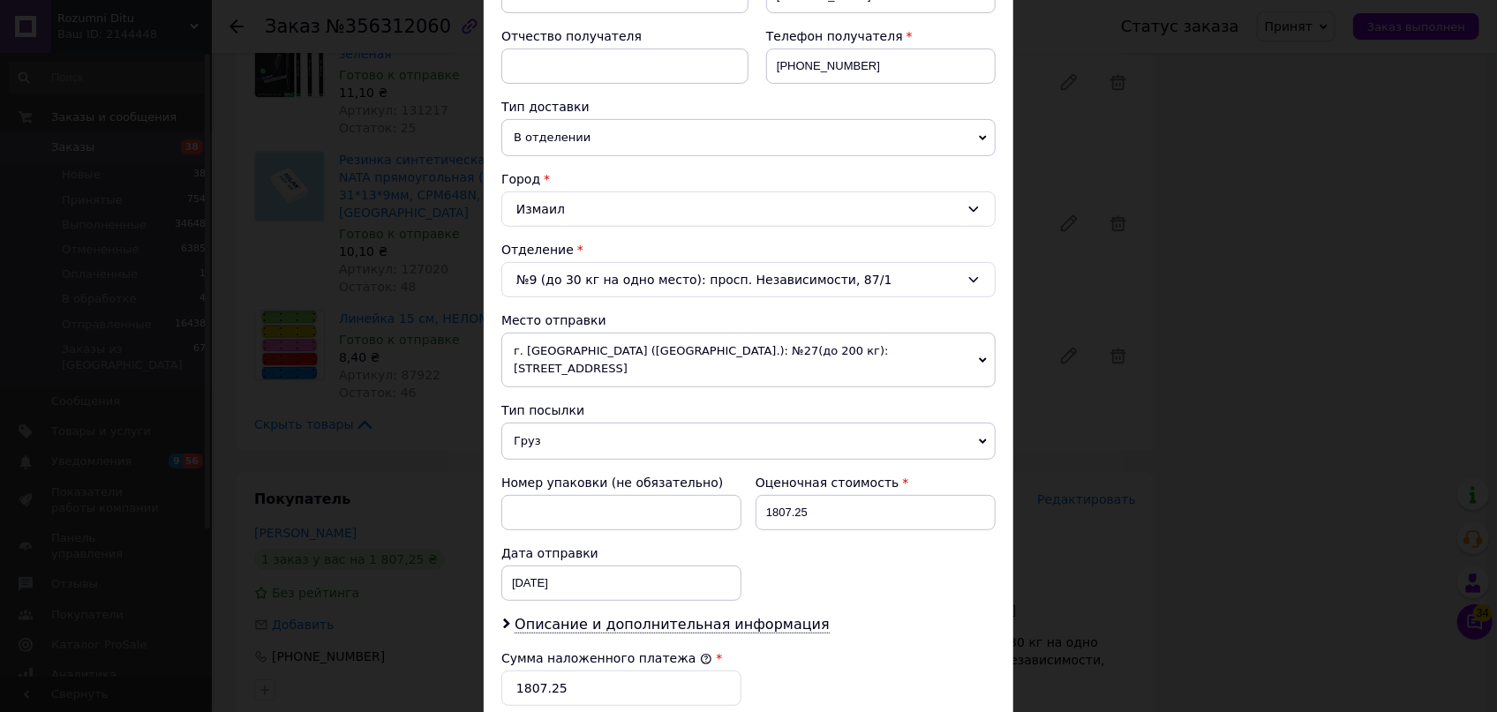
scroll to position [320, 0]
click at [565, 670] on input "1807.25" at bounding box center [621, 687] width 240 height 35
click at [845, 494] on input "1807.25" at bounding box center [875, 511] width 240 height 35
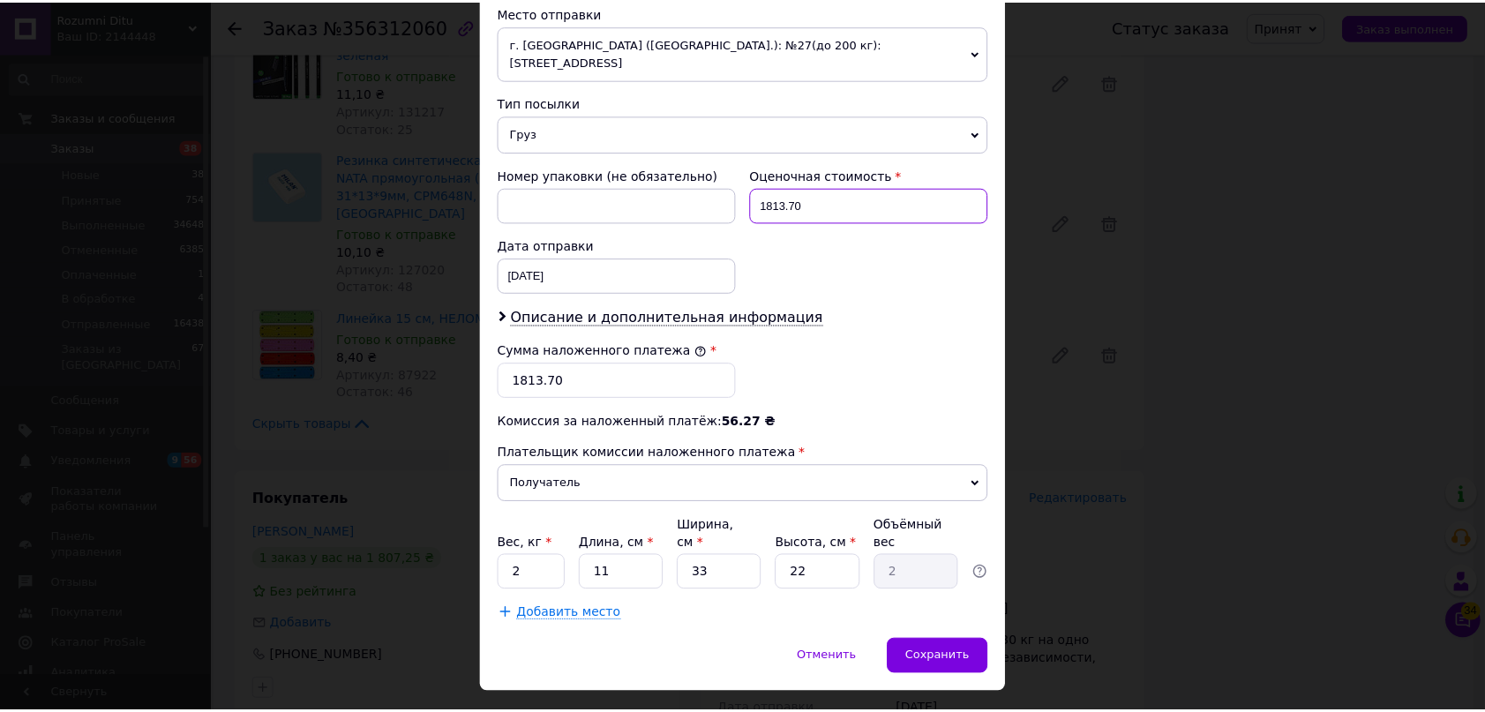
scroll to position [631, 0]
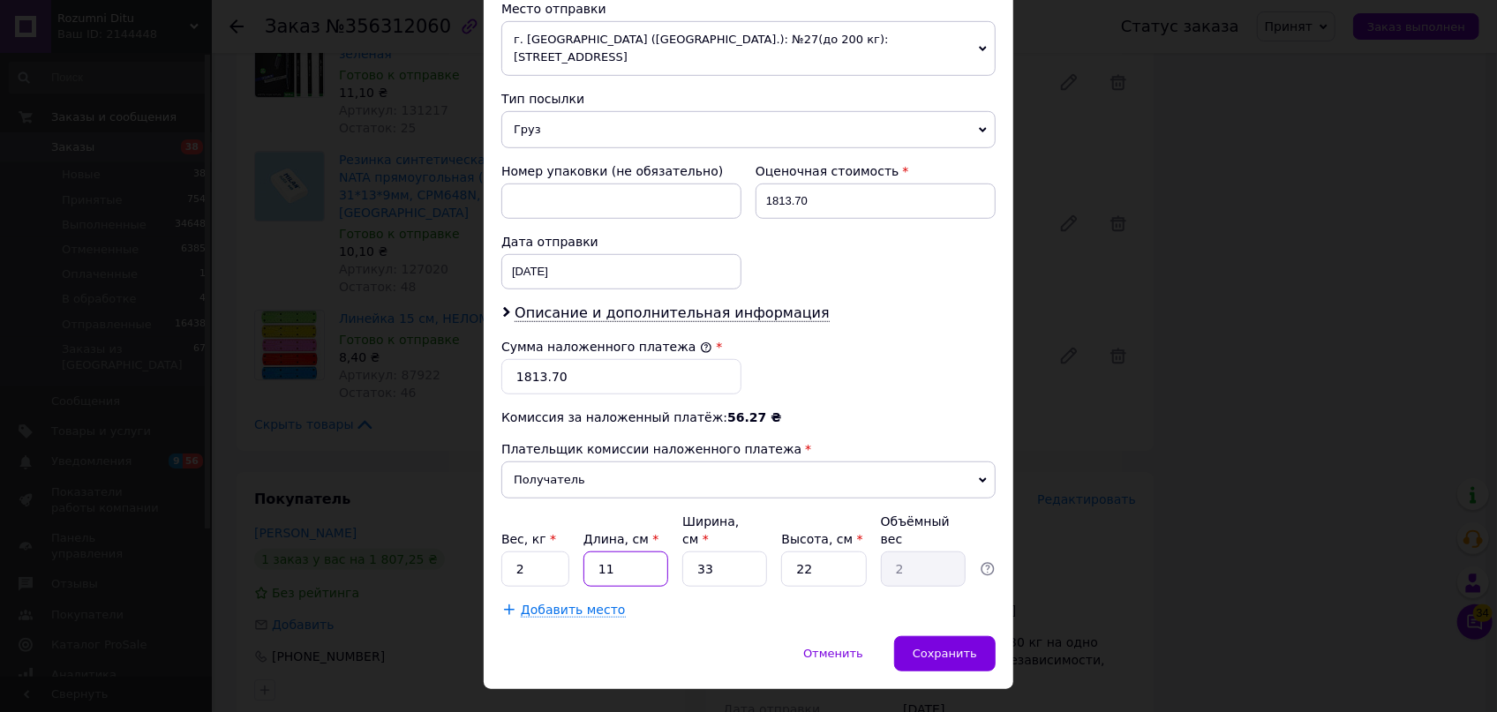
drag, startPoint x: 635, startPoint y: 528, endPoint x: 582, endPoint y: 515, distance: 53.5
click at [583, 552] on input "11" at bounding box center [625, 569] width 85 height 35
drag, startPoint x: 724, startPoint y: 530, endPoint x: 696, endPoint y: 527, distance: 27.5
click at [703, 552] on input "33" at bounding box center [724, 569] width 85 height 35
drag, startPoint x: 702, startPoint y: 530, endPoint x: 680, endPoint y: 524, distance: 22.7
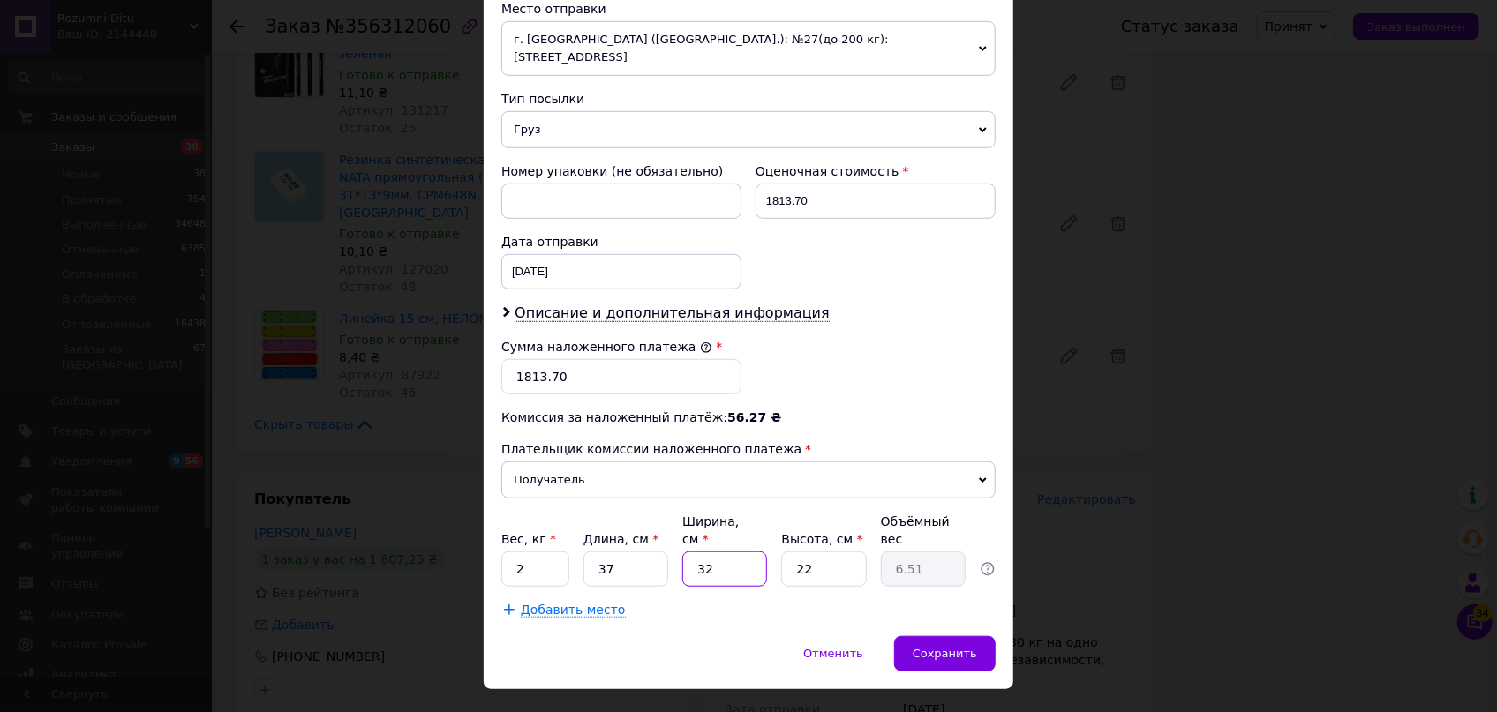
click at [666, 530] on div "Вес, кг * 2 Длина, см * 37 Ширина, см * 32 Высота, см * 22 Объёмный вес 6.51" at bounding box center [748, 550] width 494 height 74
drag, startPoint x: 718, startPoint y: 533, endPoint x: 652, endPoint y: 530, distance: 66.3
click at [652, 530] on div "Вес, кг * 2 Длина, см * 37 Ширина, см * 22 Высота, см * 22 Объёмный вес 4.48" at bounding box center [748, 550] width 494 height 74
drag, startPoint x: 828, startPoint y: 540, endPoint x: 763, endPoint y: 532, distance: 64.9
click at [777, 538] on div "Вес, кг * 2 Длина, см * 37 Ширина, см * 25 Высота, см * 22 Объёмный вес 5.09" at bounding box center [748, 550] width 494 height 74
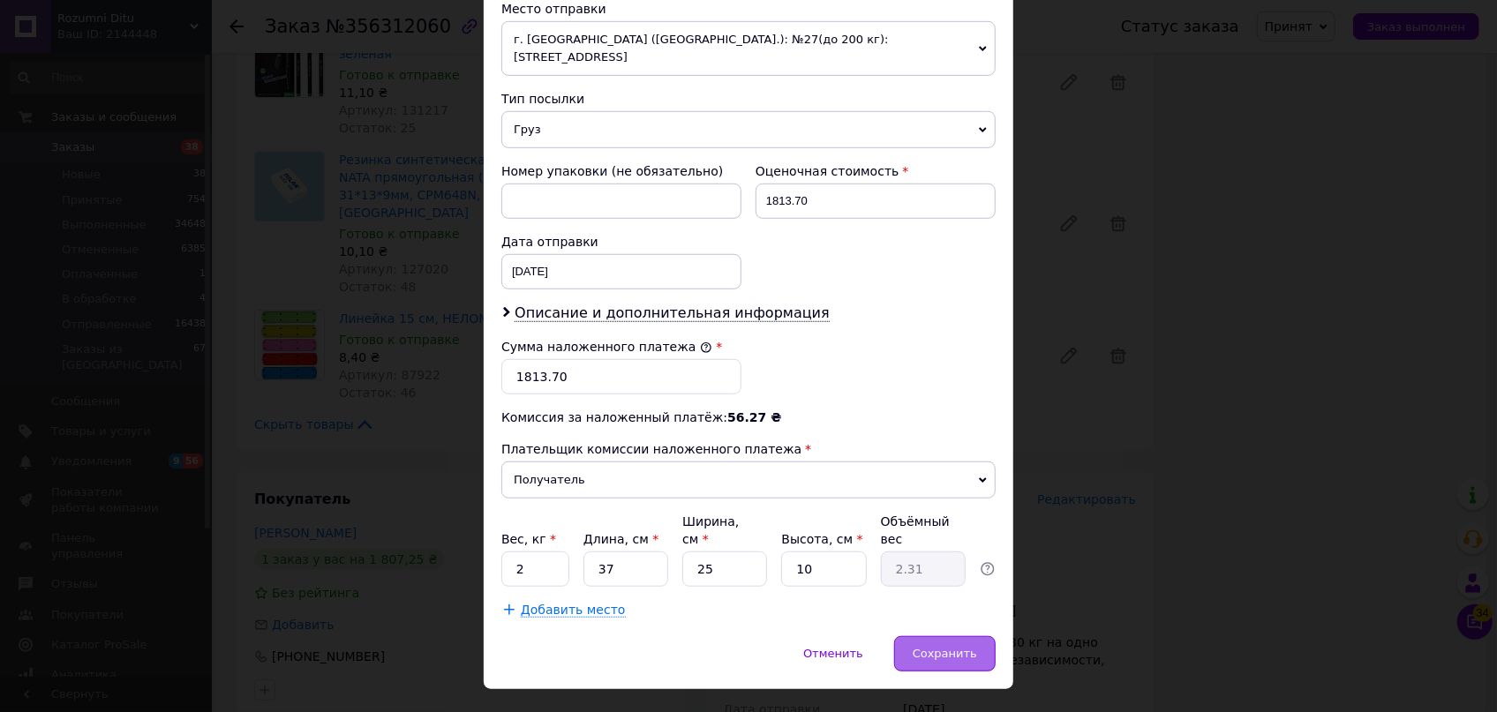
click at [965, 647] on span "Сохранить" at bounding box center [945, 653] width 64 height 13
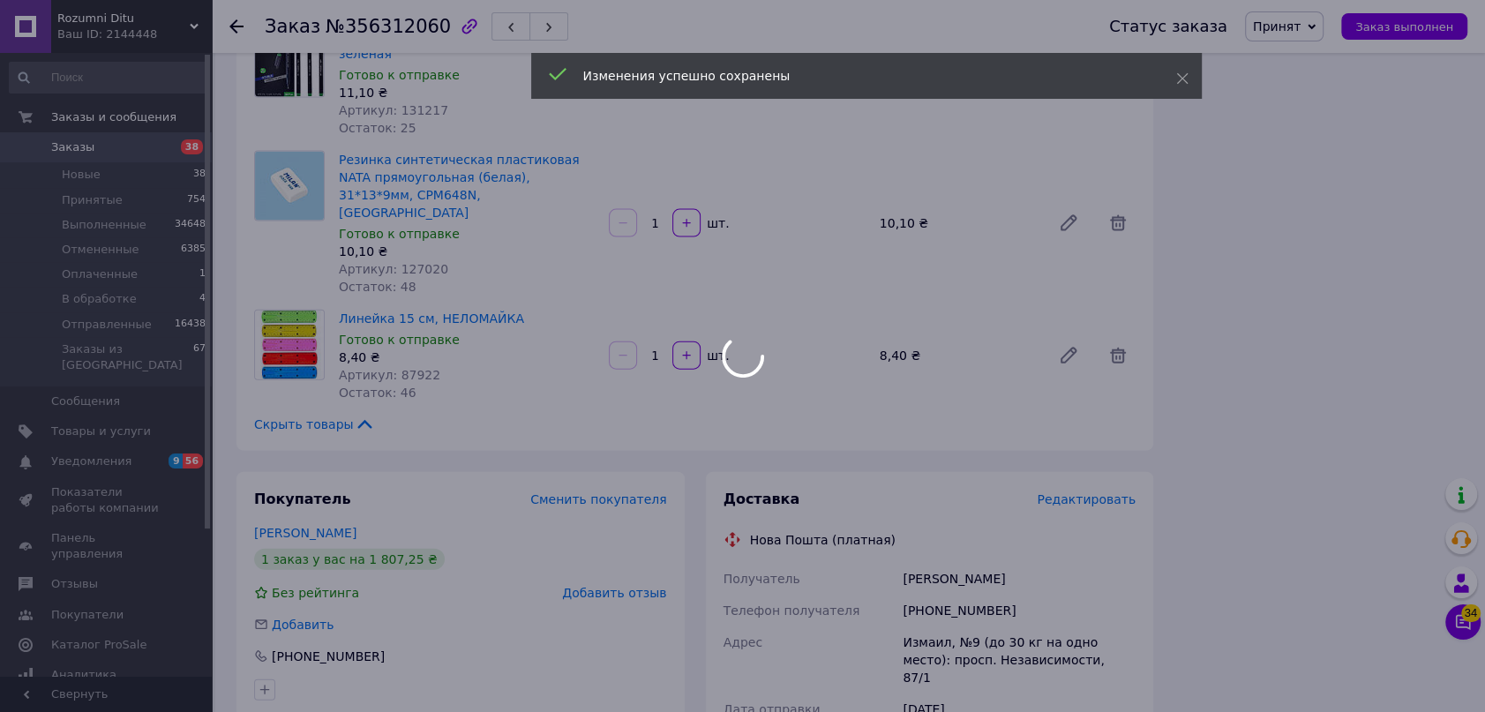
scroll to position [3383, 0]
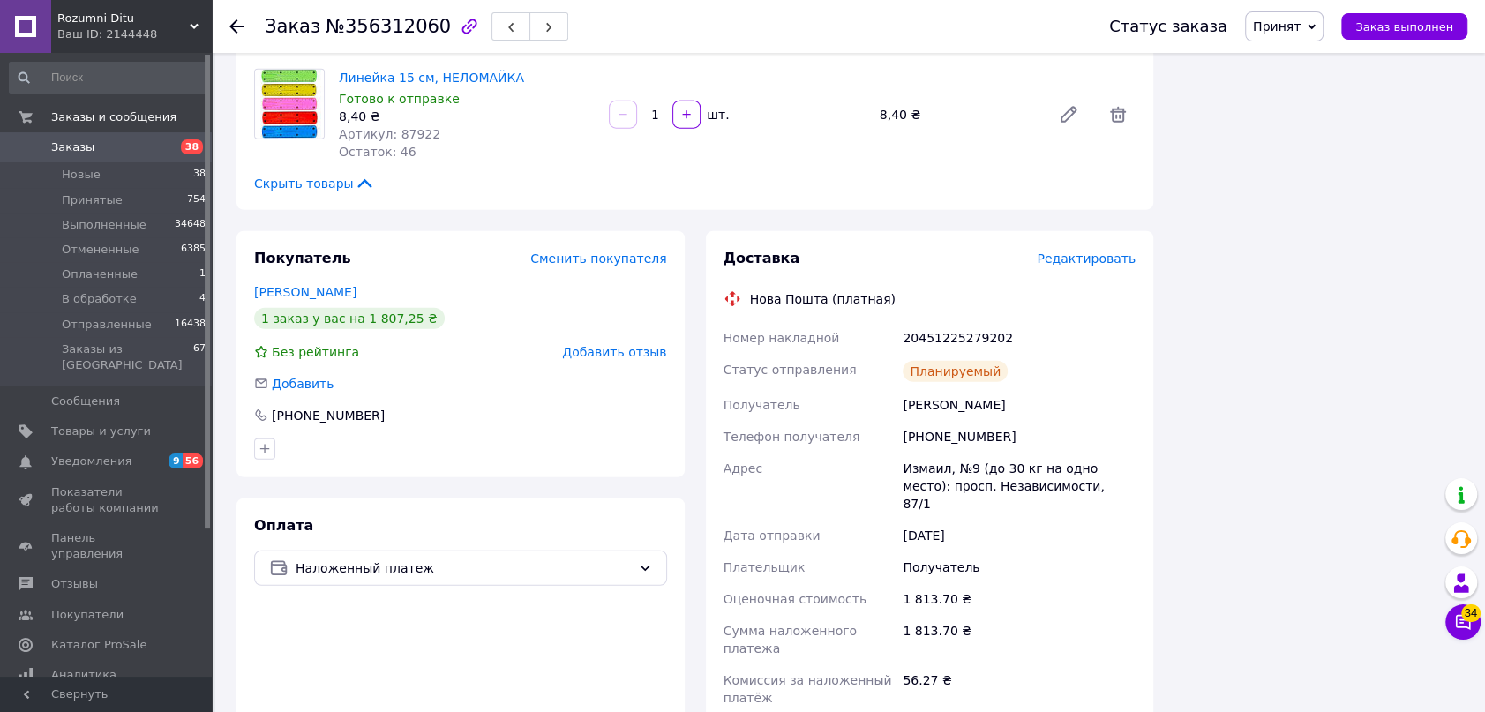
click at [1301, 21] on span "Принят" at bounding box center [1277, 26] width 48 height 14
click at [1329, 166] on li "Отправленные" at bounding box center [1300, 167] width 108 height 26
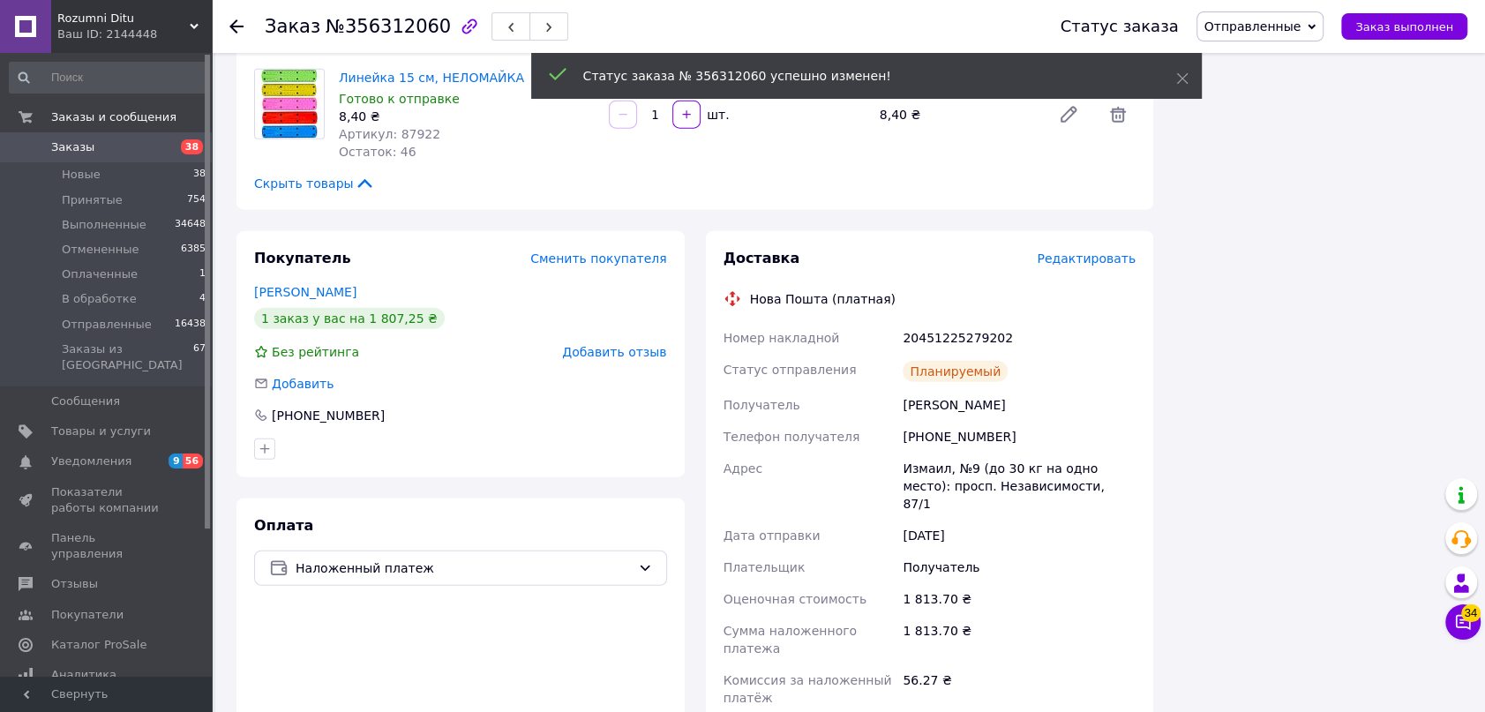
click at [236, 24] on icon at bounding box center [236, 26] width 14 height 14
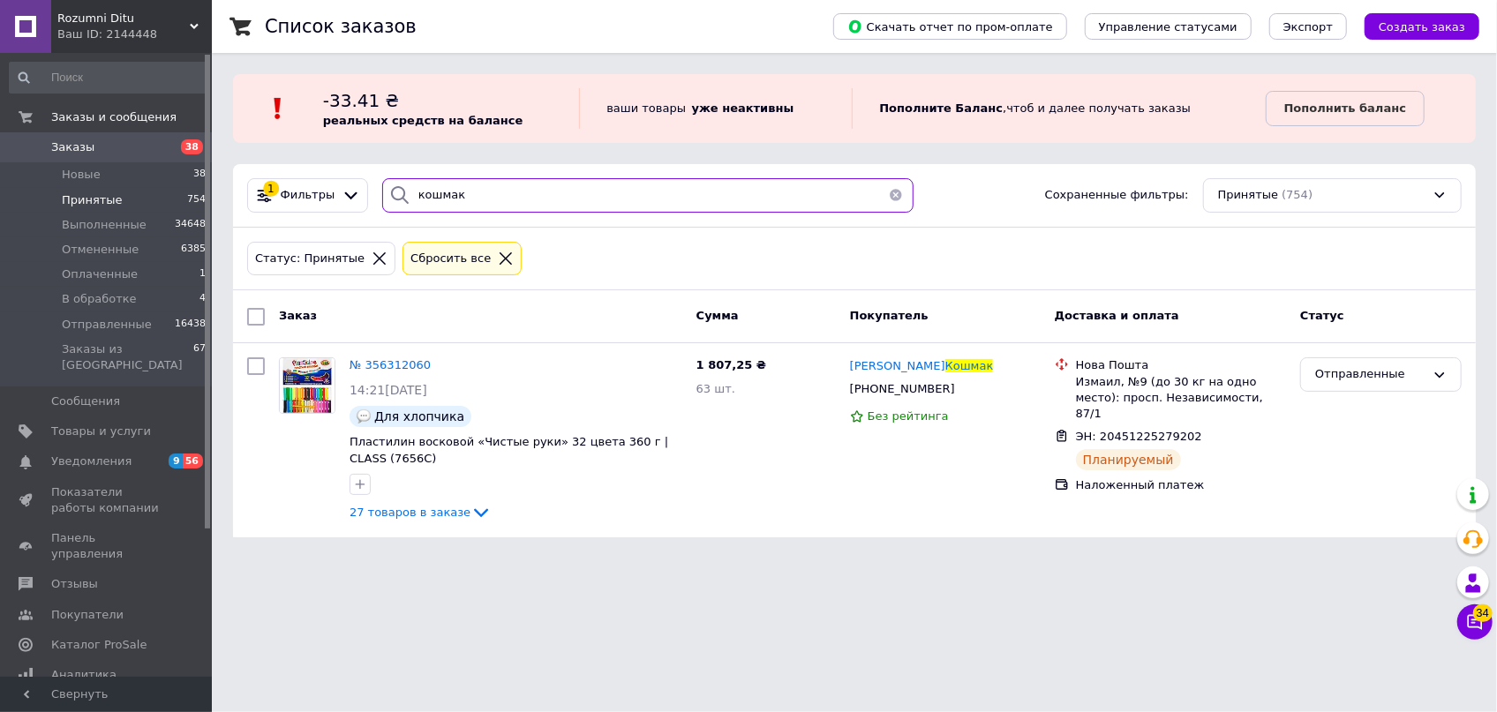
drag, startPoint x: 469, startPoint y: 188, endPoint x: 346, endPoint y: 176, distance: 123.3
click at [349, 177] on div "1 Фильтры кошмак Сохраненные фильтры: Принятые (754)" at bounding box center [854, 196] width 1243 height 64
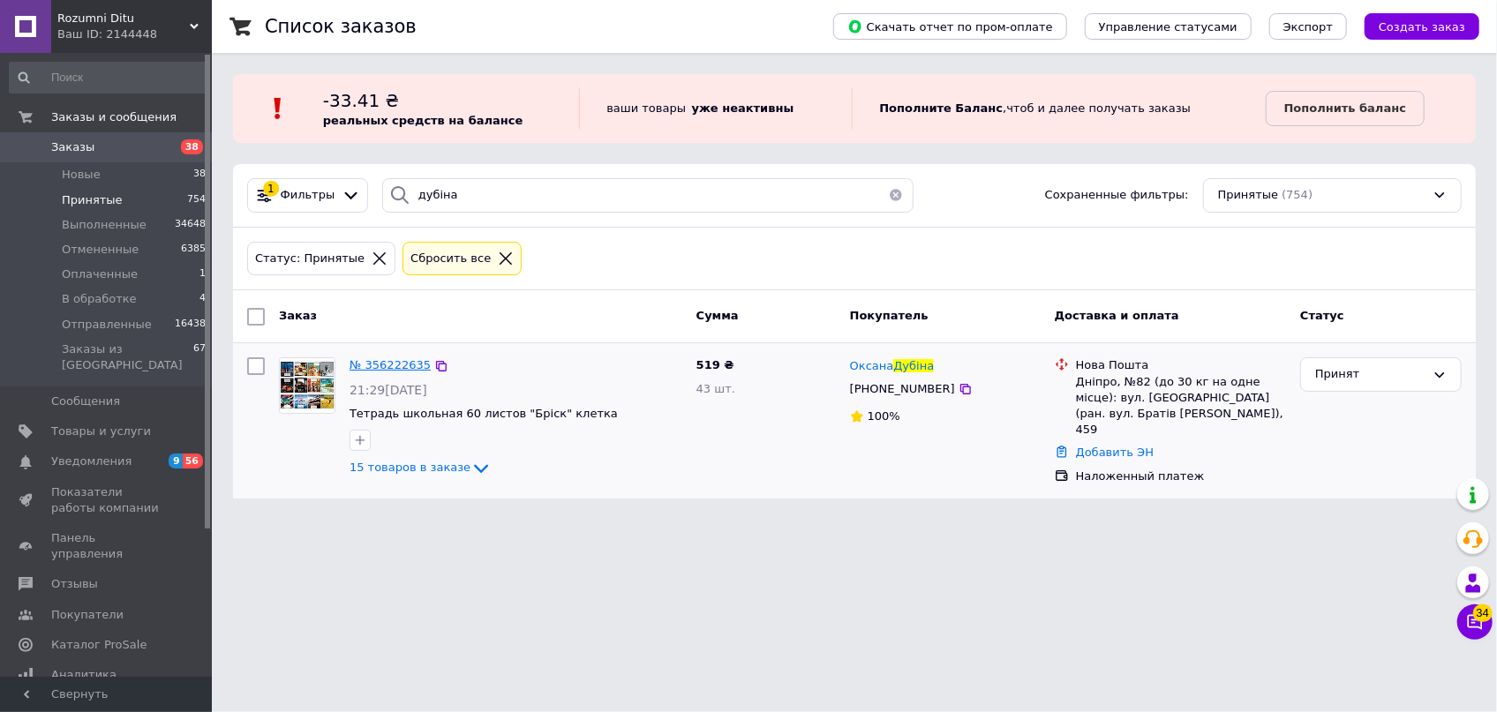
click at [394, 361] on span "№ 356222635" at bounding box center [389, 364] width 81 height 13
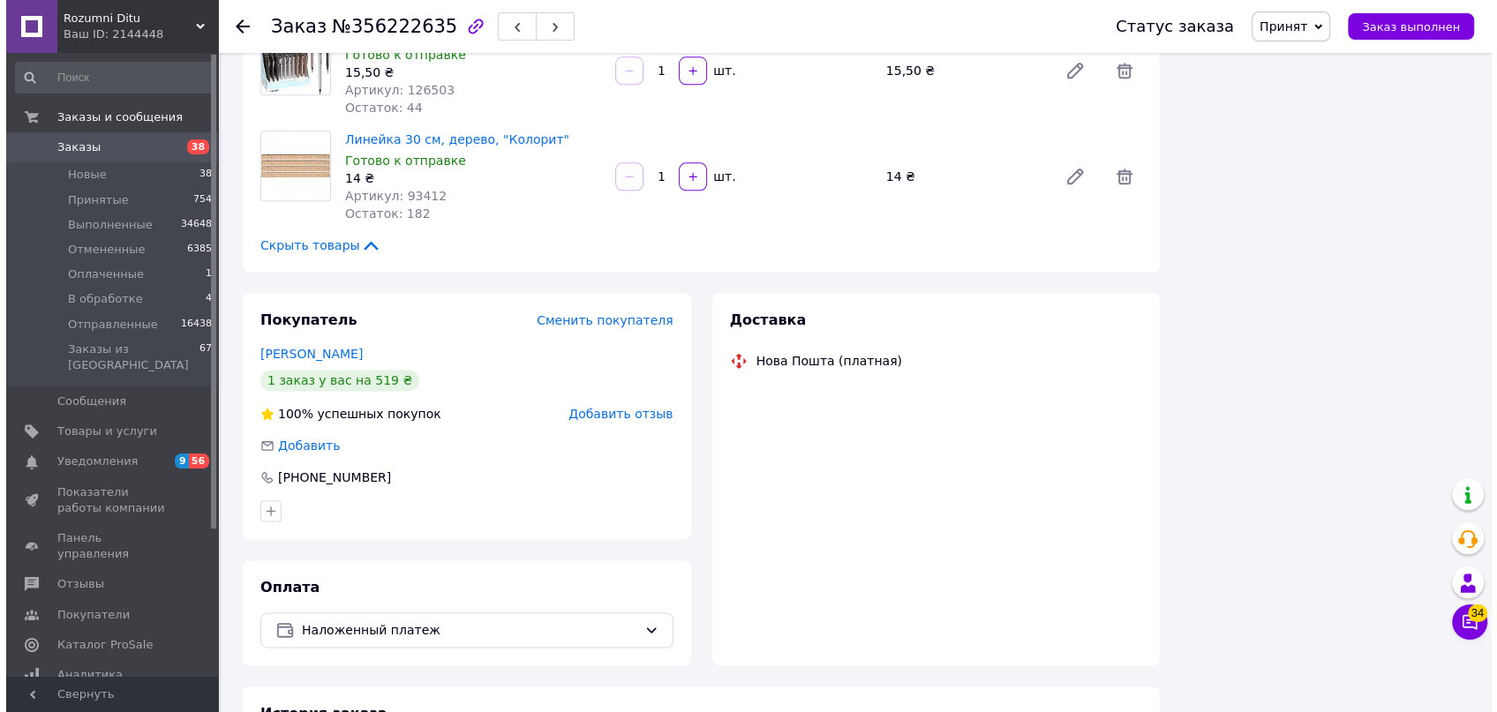
scroll to position [1685, 0]
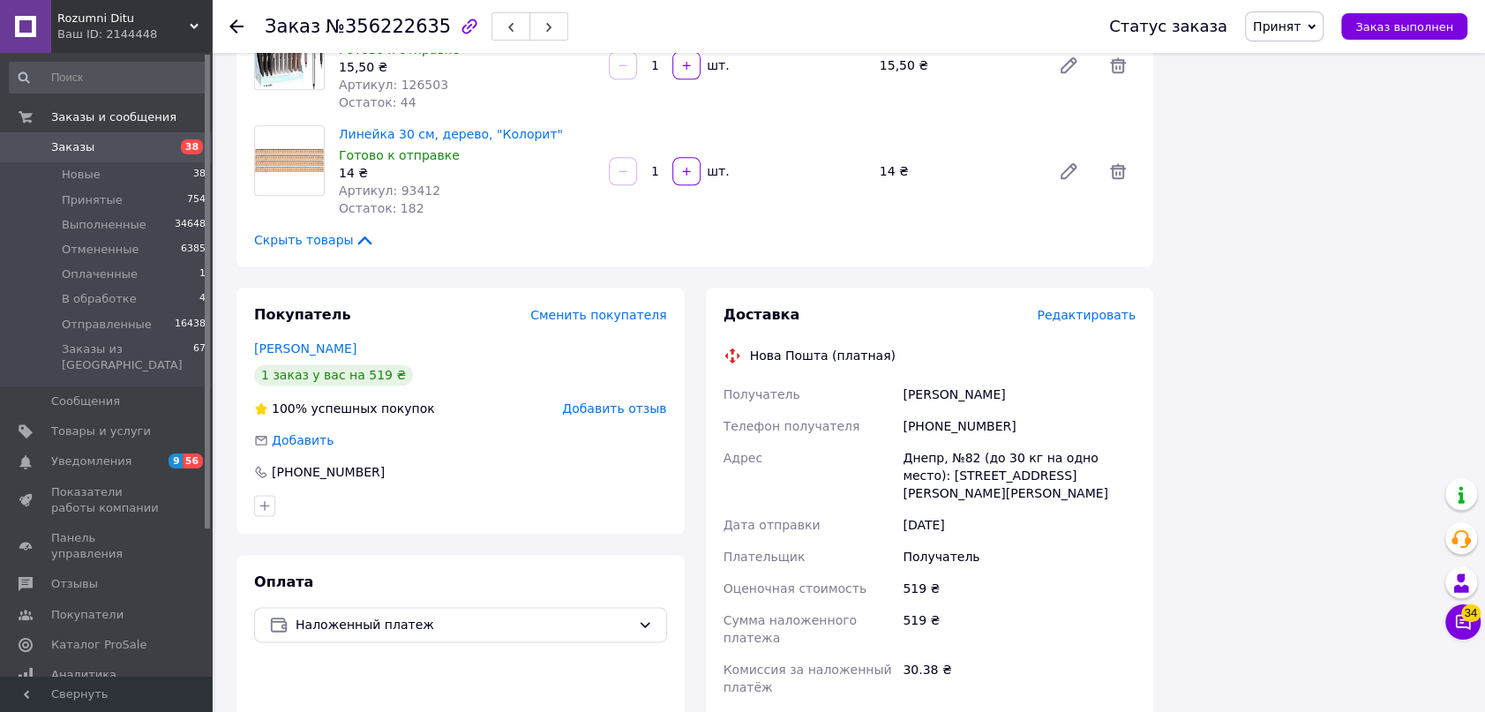
click at [1084, 305] on div "Доставка Редактировать Нова Пошта (платная) Получатель Дубіна [PERSON_NAME] Тел…" at bounding box center [930, 614] width 413 height 618
click at [1085, 308] on span "Редактировать" at bounding box center [1086, 315] width 99 height 14
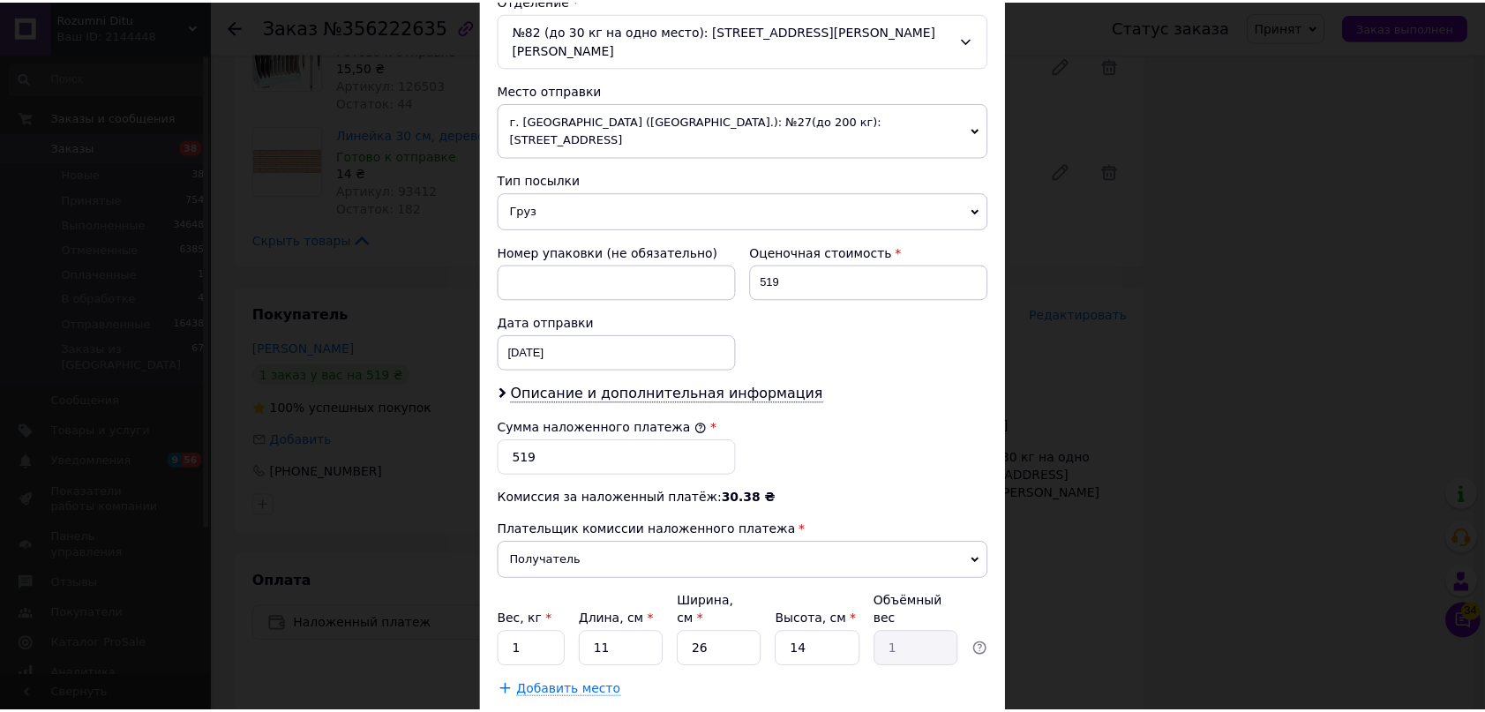
scroll to position [650, 0]
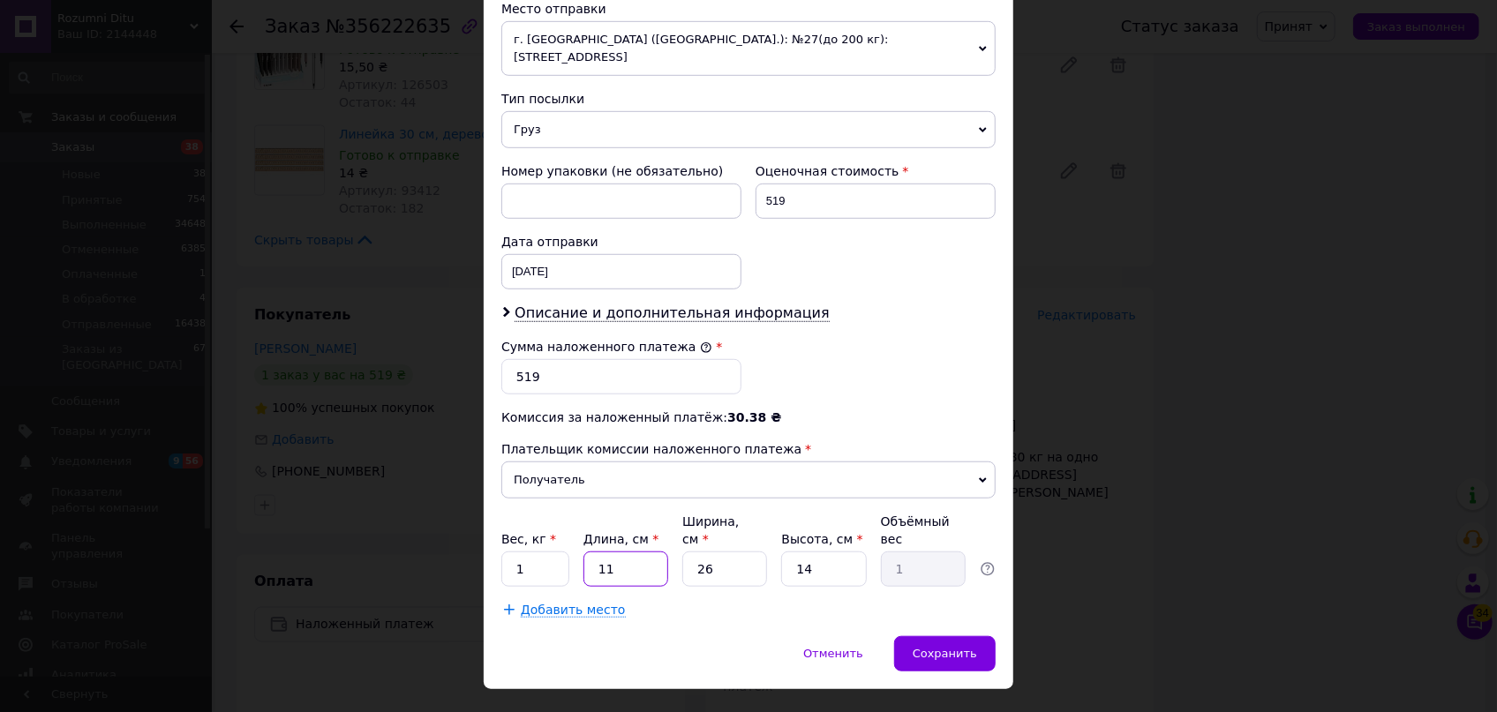
drag, startPoint x: 636, startPoint y: 523, endPoint x: 582, endPoint y: 511, distance: 55.2
click at [582, 513] on div "Вес, кг * 1 Длина, см * 11 Ширина, см * 26 Высота, см * 14 Объёмный вес 1" at bounding box center [748, 550] width 494 height 74
drag, startPoint x: 733, startPoint y: 536, endPoint x: 640, endPoint y: 521, distance: 94.7
click at [640, 521] on div "Вес, кг * 1 Длина, см * 40 Ширина, см * 26 Высота, см * 14 Объёмный вес 3.64" at bounding box center [748, 550] width 494 height 74
drag, startPoint x: 688, startPoint y: 530, endPoint x: 666, endPoint y: 530, distance: 22.1
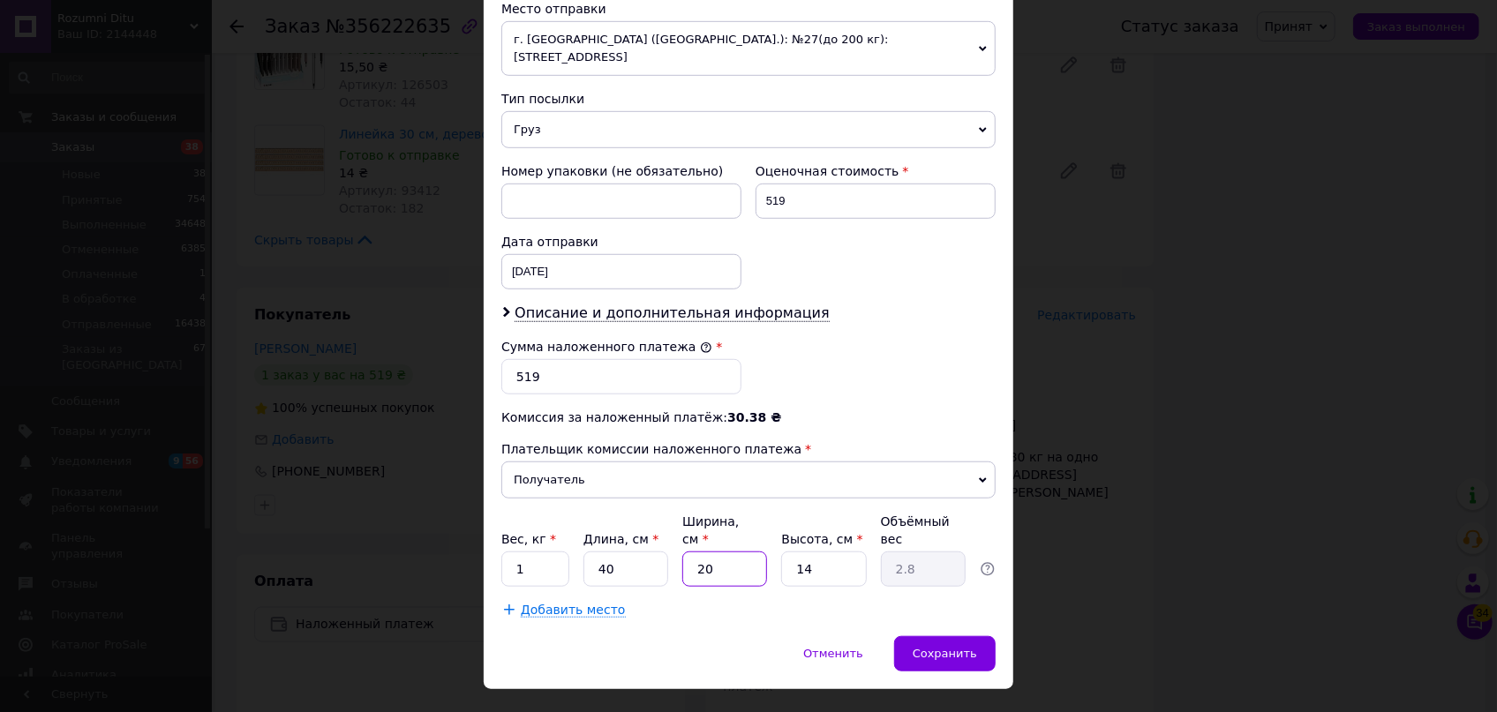
click at [666, 530] on div "Вес, кг * 1 Длина, см * 40 Ширина, см * 20 Высота, см * 14 Объёмный вес 2.8" at bounding box center [748, 550] width 494 height 74
drag, startPoint x: 830, startPoint y: 521, endPoint x: 719, endPoint y: 523, distance: 110.3
click at [751, 521] on div "Вес, кг * 1 Длина, см * 40 Ширина, см * 30 Высота, см * 14 Объёмный вес 4.2" at bounding box center [748, 550] width 494 height 74
click at [986, 636] on div "Сохранить" at bounding box center [944, 653] width 101 height 35
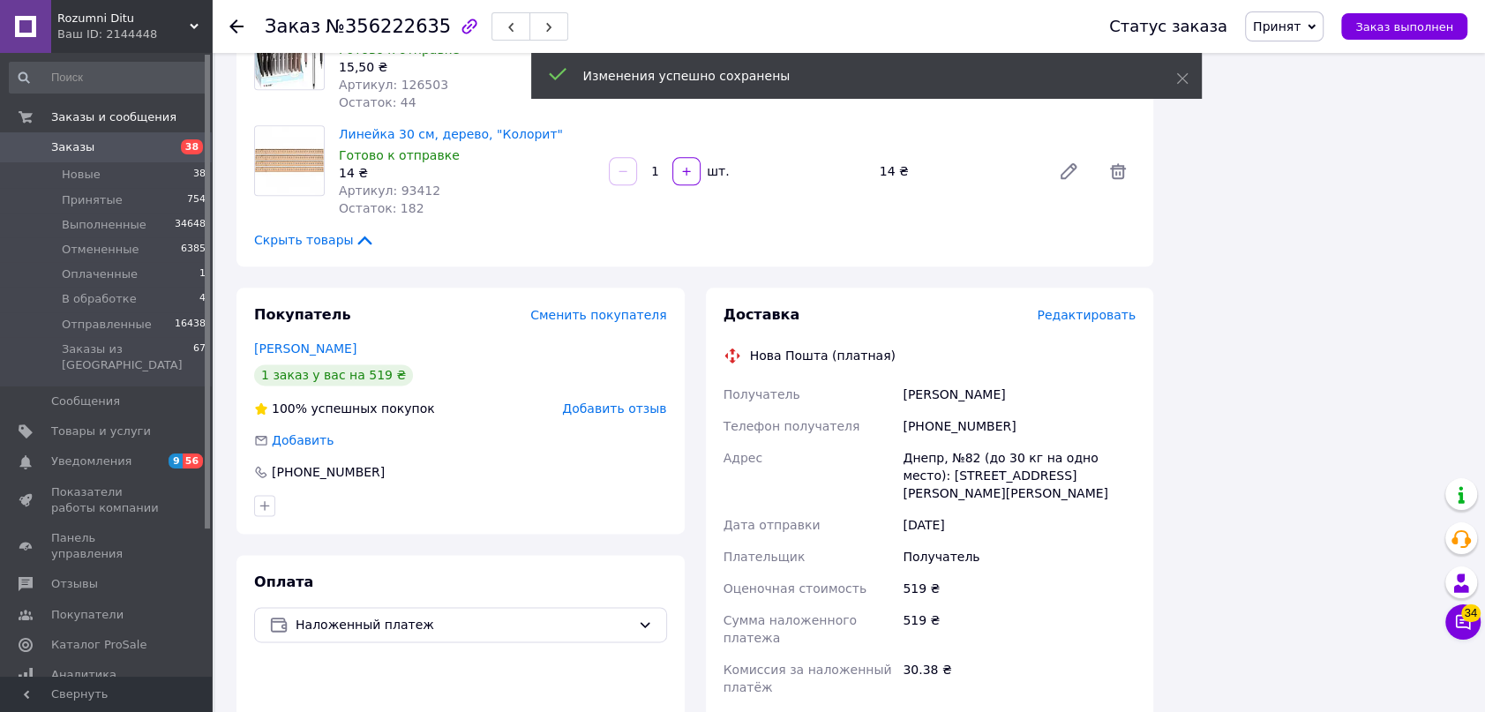
scroll to position [2005, 0]
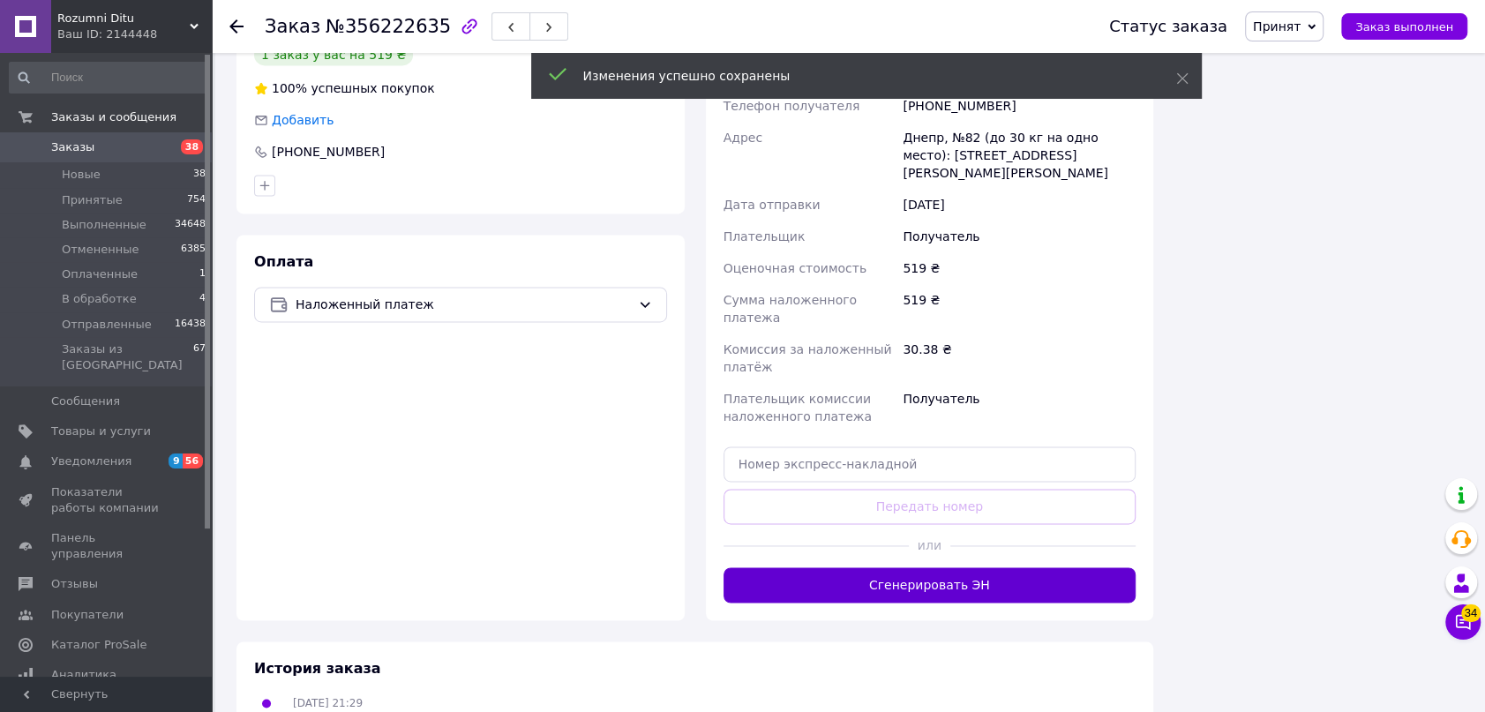
click at [887, 567] on button "Сгенерировать ЭН" at bounding box center [930, 584] width 413 height 35
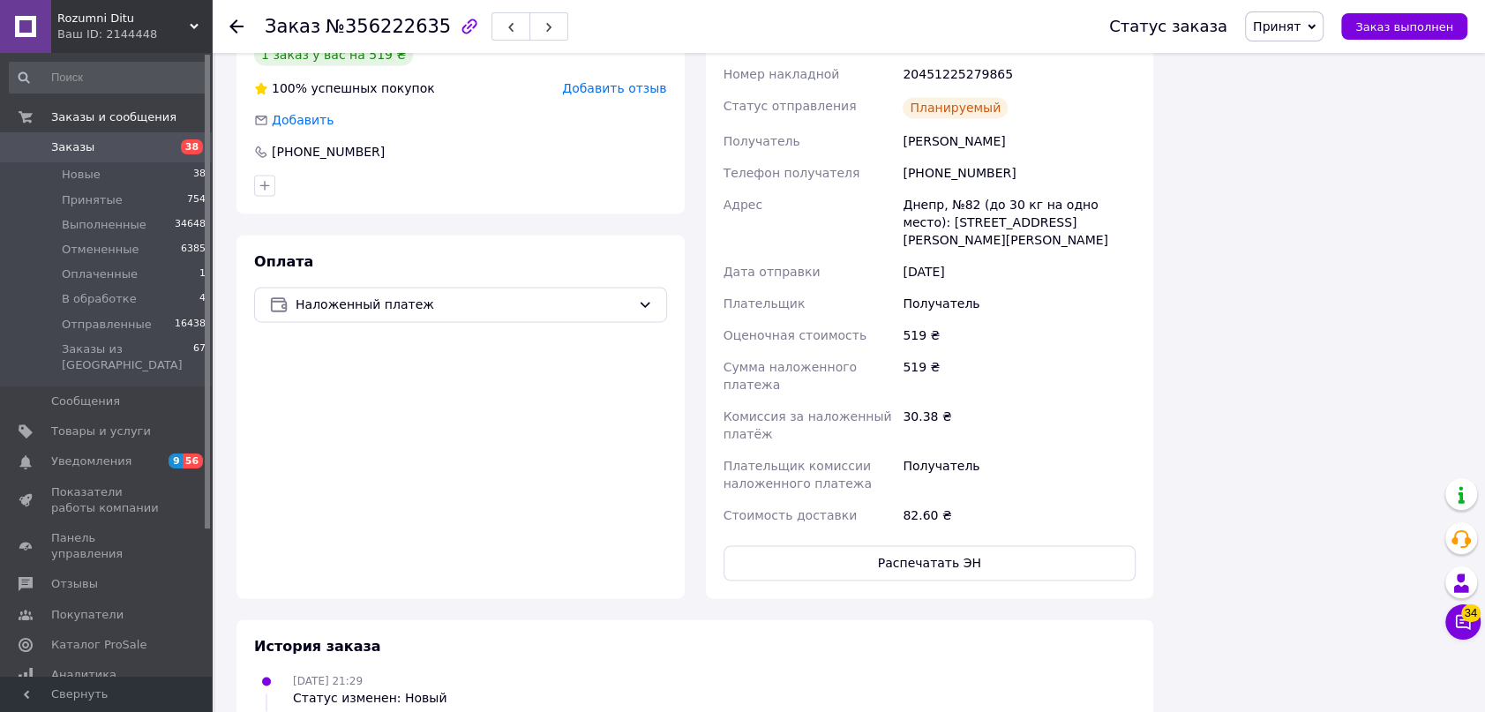
click at [1301, 30] on span "Принят" at bounding box center [1277, 26] width 48 height 14
click at [1335, 167] on li "Отправленные" at bounding box center [1300, 167] width 108 height 26
click at [230, 29] on icon at bounding box center [236, 26] width 14 height 14
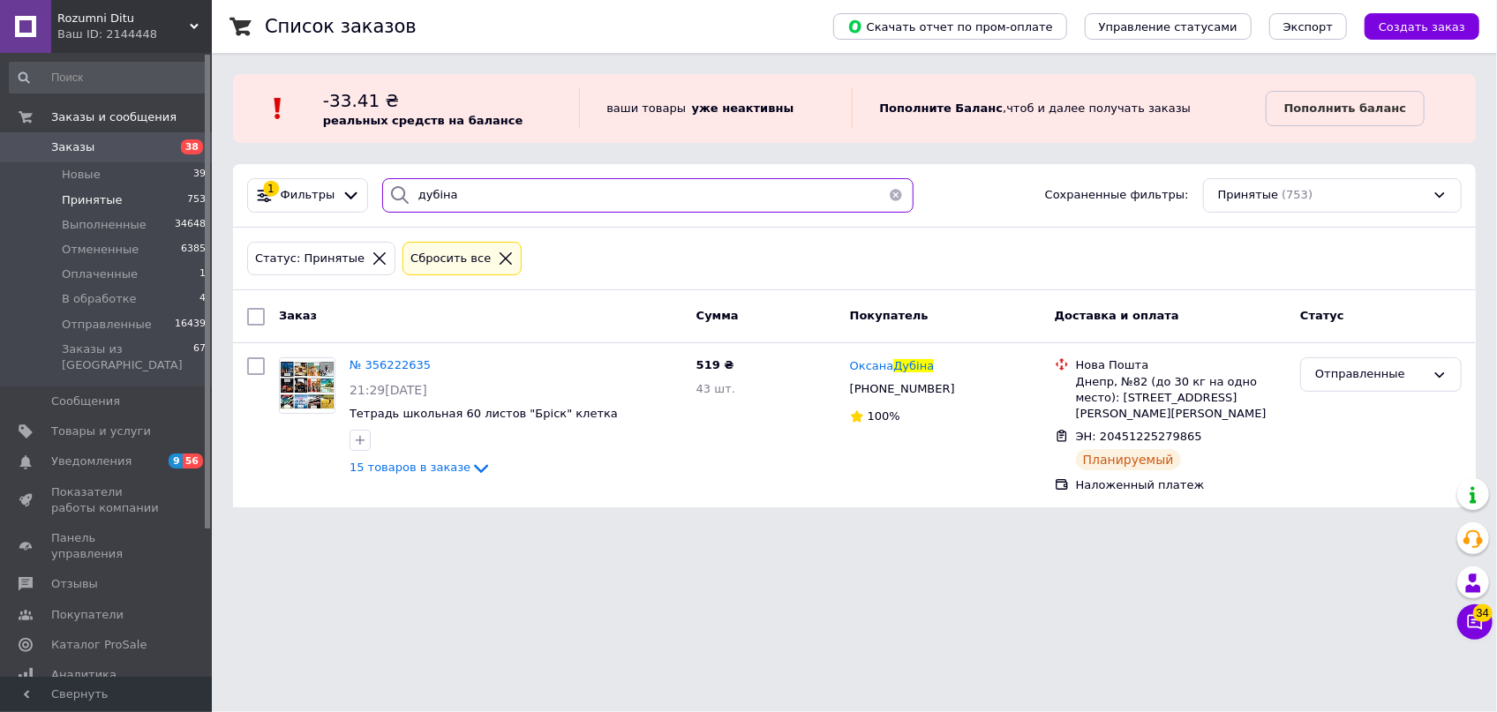
drag, startPoint x: 522, startPoint y: 214, endPoint x: 237, endPoint y: 146, distance: 293.9
click at [237, 146] on div "Список заказов Скачать отчет по пром-оплате Управление статусами Экспорт Создат…" at bounding box center [854, 264] width 1285 height 529
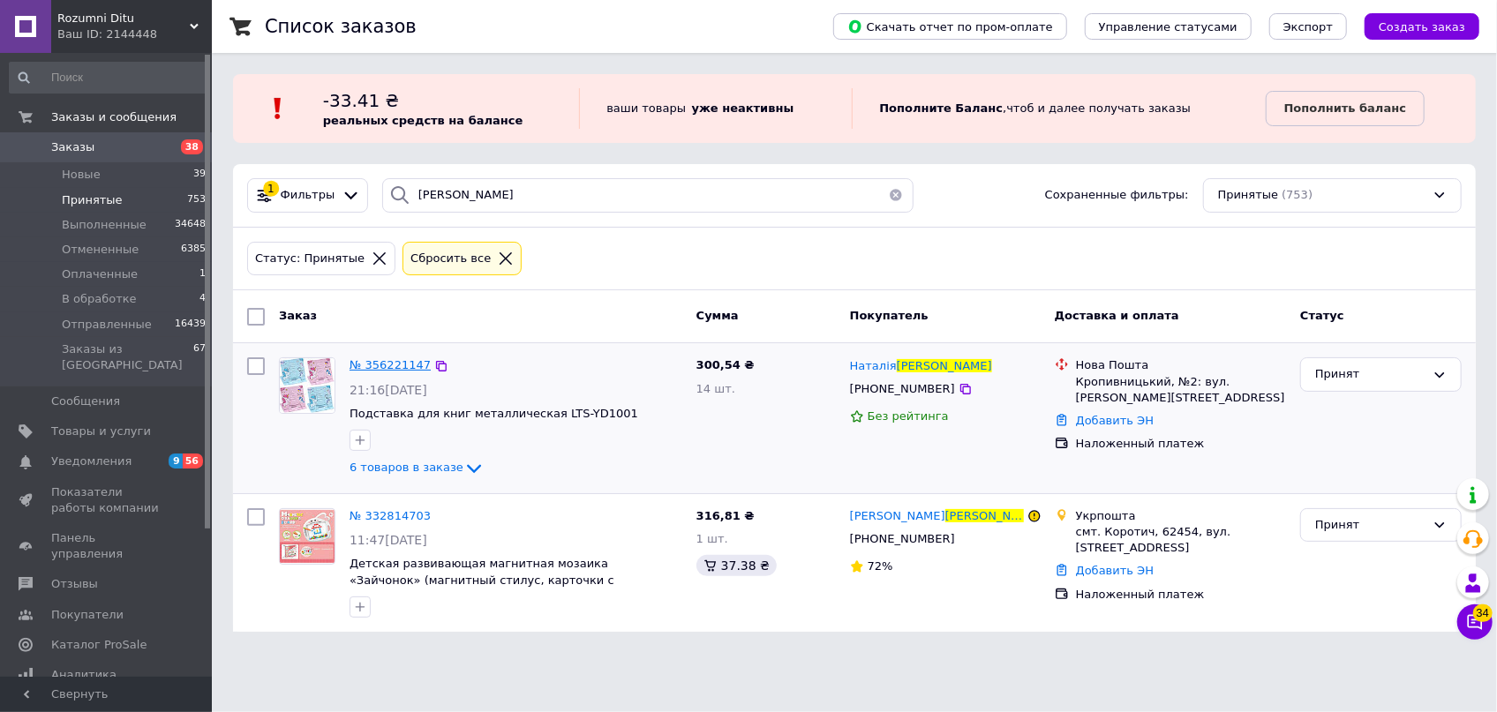
click at [368, 358] on span "№ 356221147" at bounding box center [389, 364] width 81 height 13
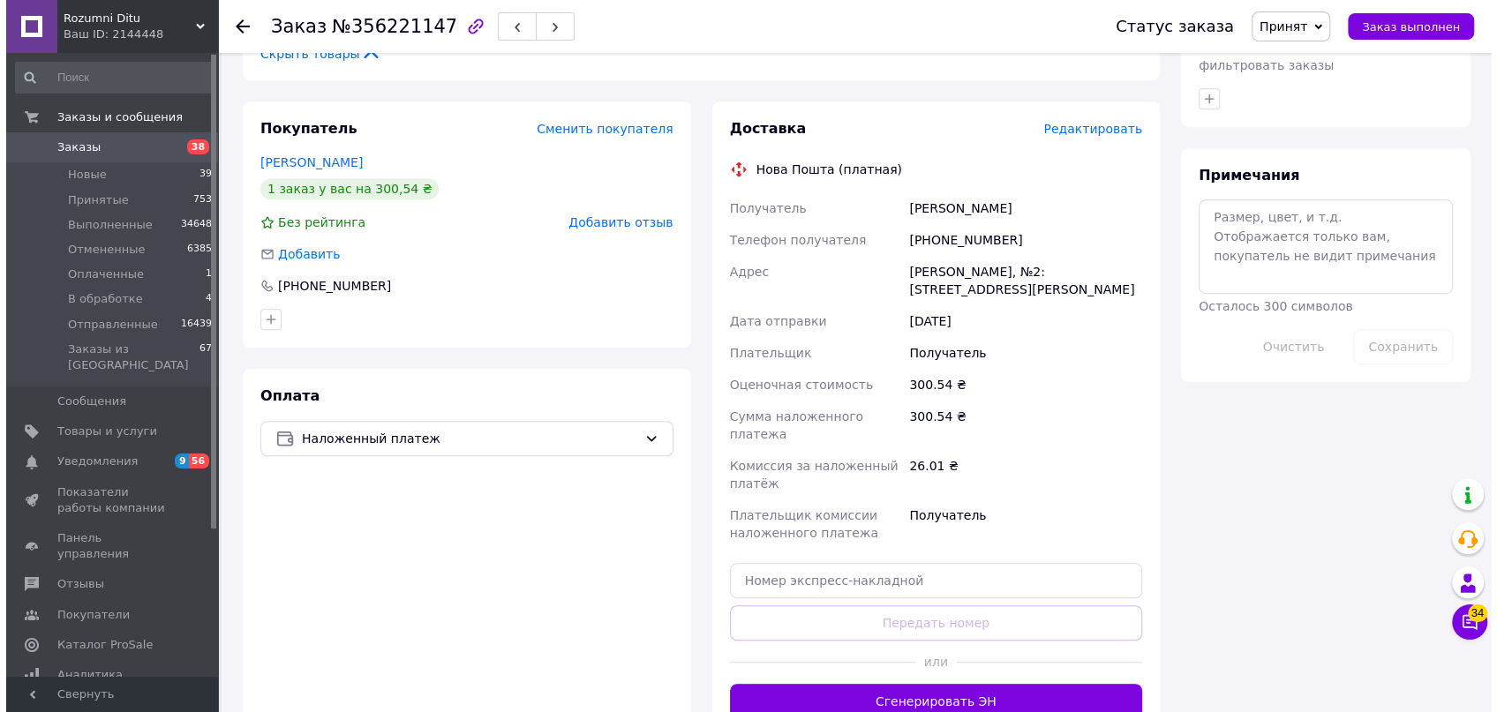
scroll to position [802, 0]
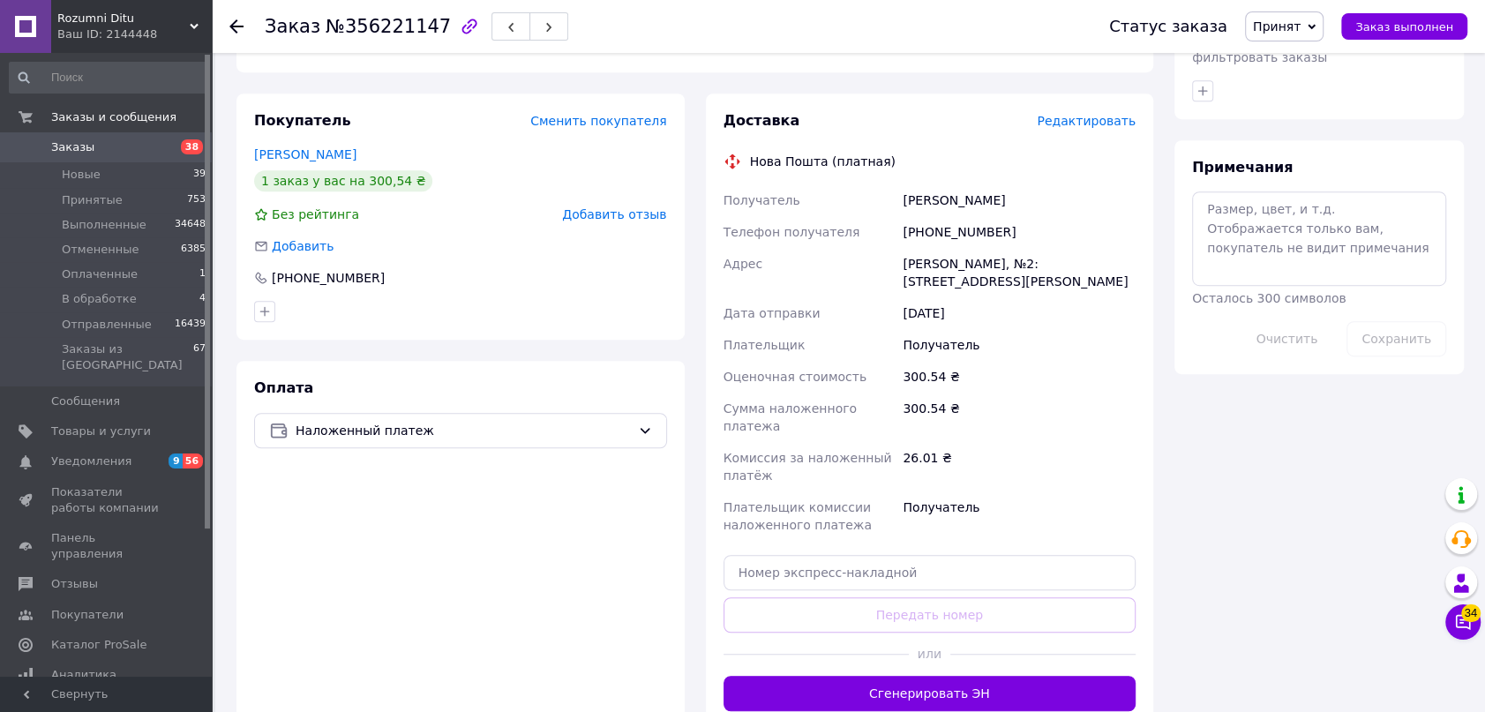
click at [1067, 114] on span "Редактировать" at bounding box center [1086, 121] width 99 height 14
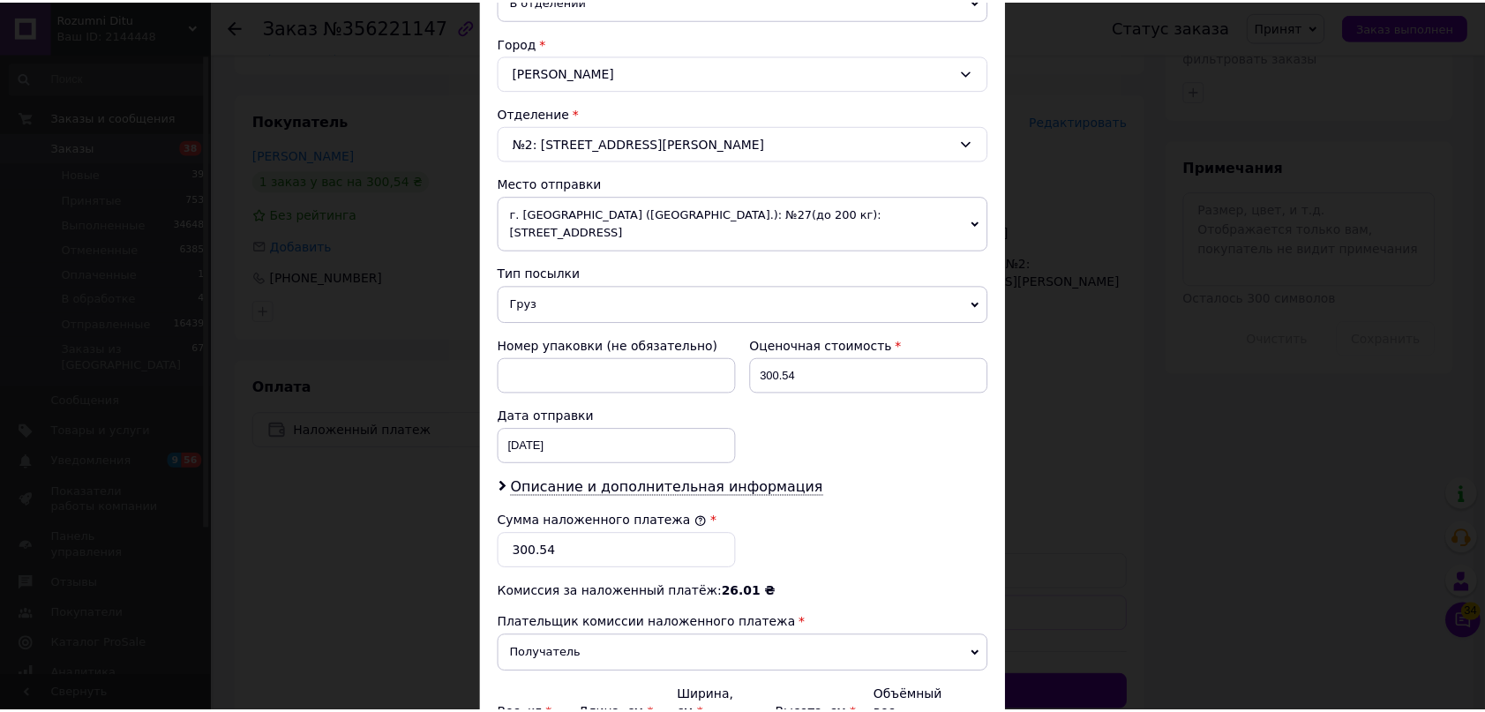
scroll to position [561, 0]
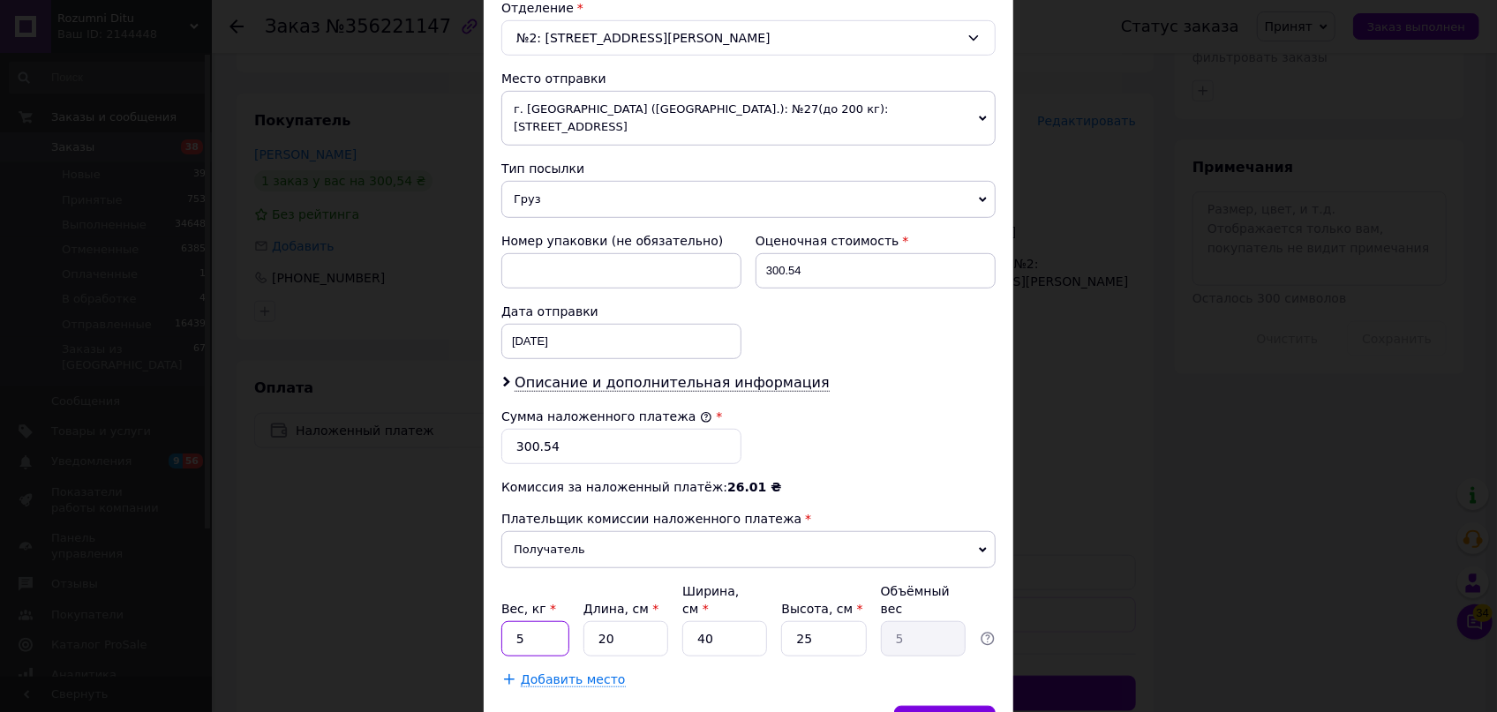
click at [538, 621] on input "5" at bounding box center [535, 638] width 68 height 35
click at [625, 621] on input "20" at bounding box center [625, 638] width 85 height 35
drag, startPoint x: 723, startPoint y: 603, endPoint x: 679, endPoint y: 592, distance: 45.4
click at [679, 592] on div "Вес, кг * 1 Длина, см * 20 Ширина, см * 40 Высота, см * 25 Объёмный вес 5" at bounding box center [748, 619] width 494 height 74
drag, startPoint x: 820, startPoint y: 603, endPoint x: 731, endPoint y: 583, distance: 91.2
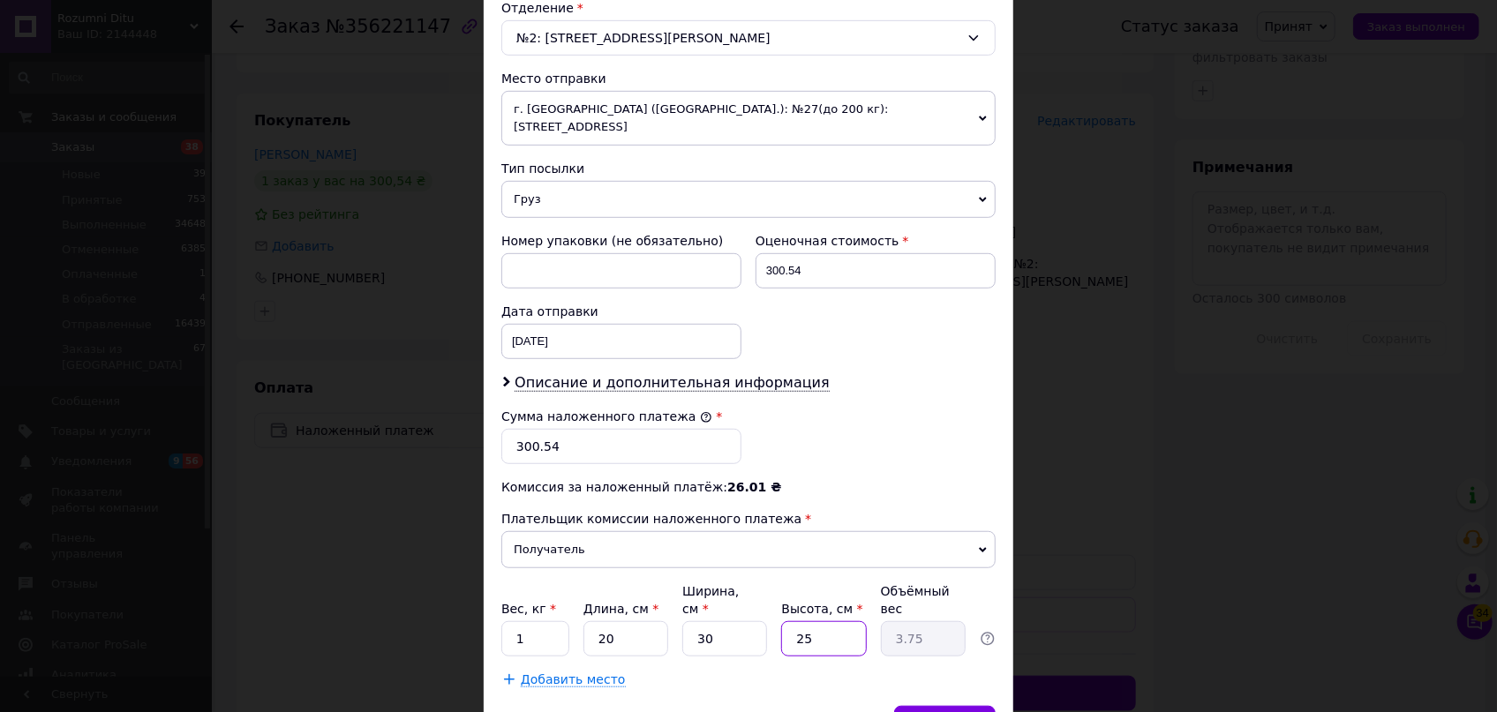
click at [732, 583] on div "Вес, кг * 1 Длина, см * 20 Ширина, см * 30 Высота, см * 25 Объёмный вес 3.75" at bounding box center [748, 619] width 494 height 74
click at [953, 711] on span "Сохранить" at bounding box center [945, 723] width 64 height 13
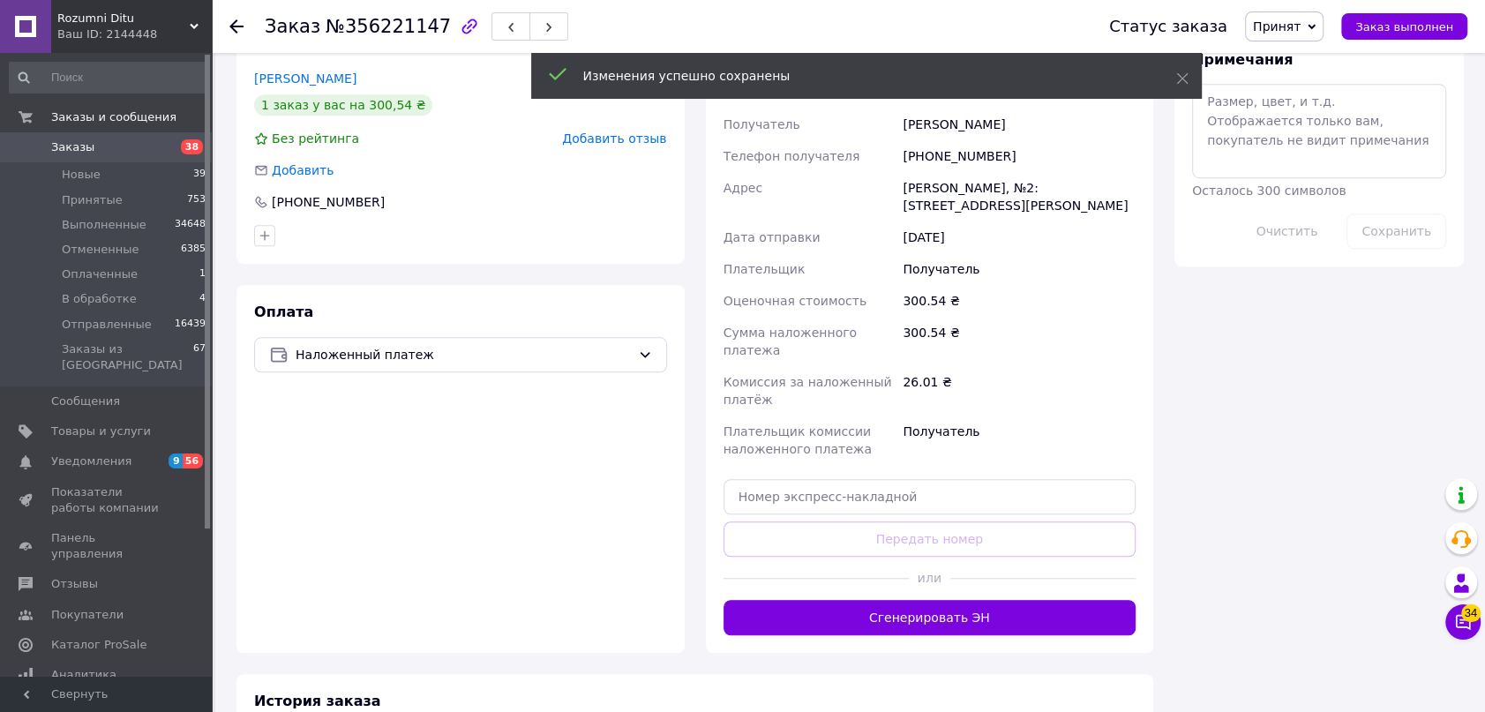
scroll to position [962, 0]
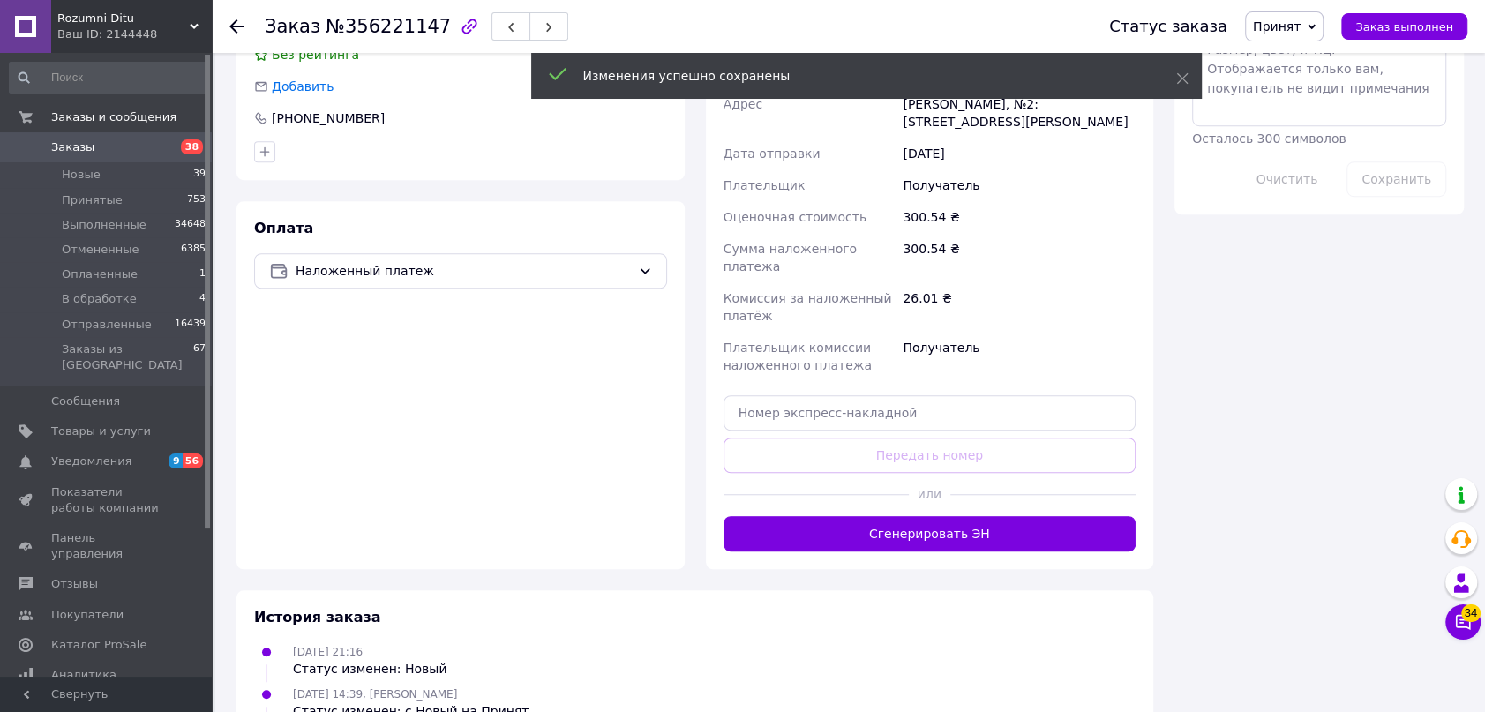
click at [884, 516] on button "Сгенерировать ЭН" at bounding box center [930, 533] width 413 height 35
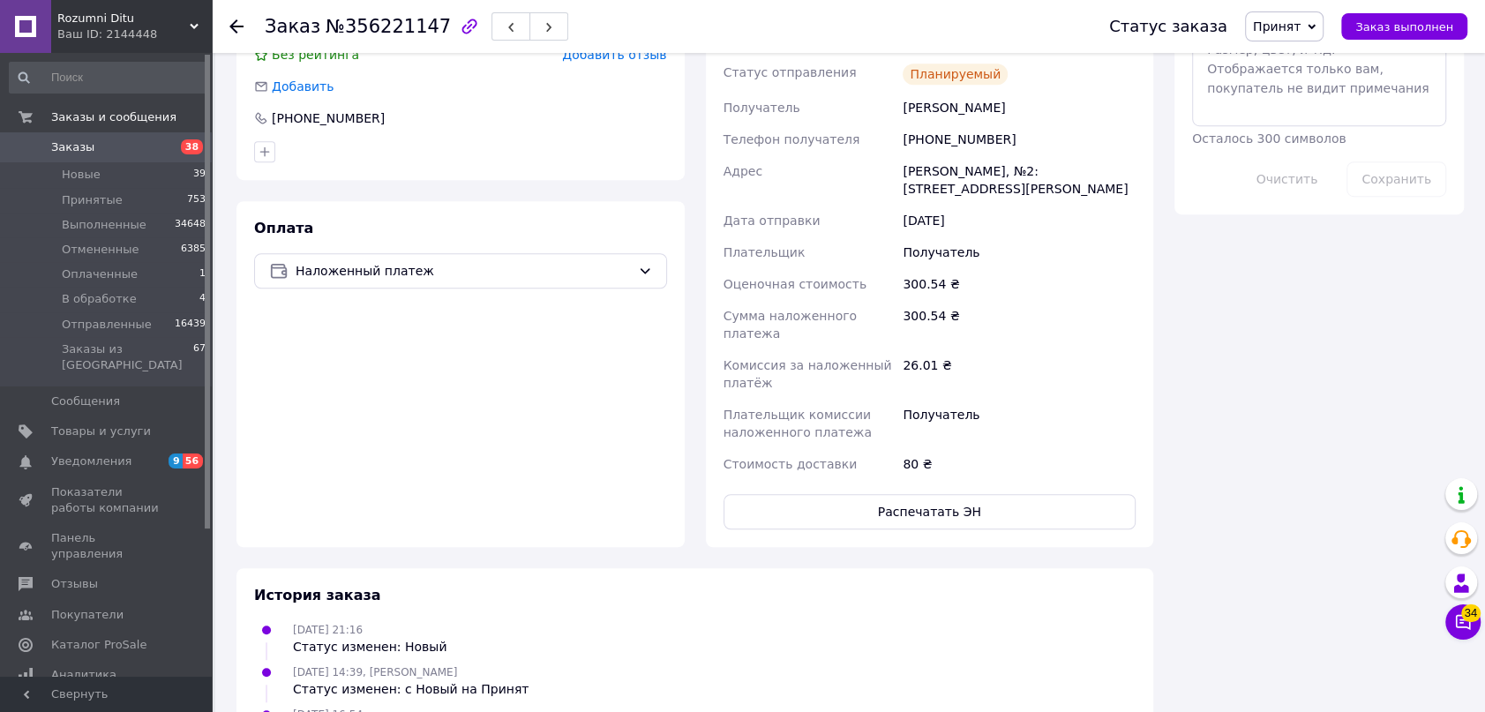
click at [1301, 21] on span "Принят" at bounding box center [1277, 26] width 48 height 14
click at [1315, 168] on li "Отправленные" at bounding box center [1300, 167] width 108 height 26
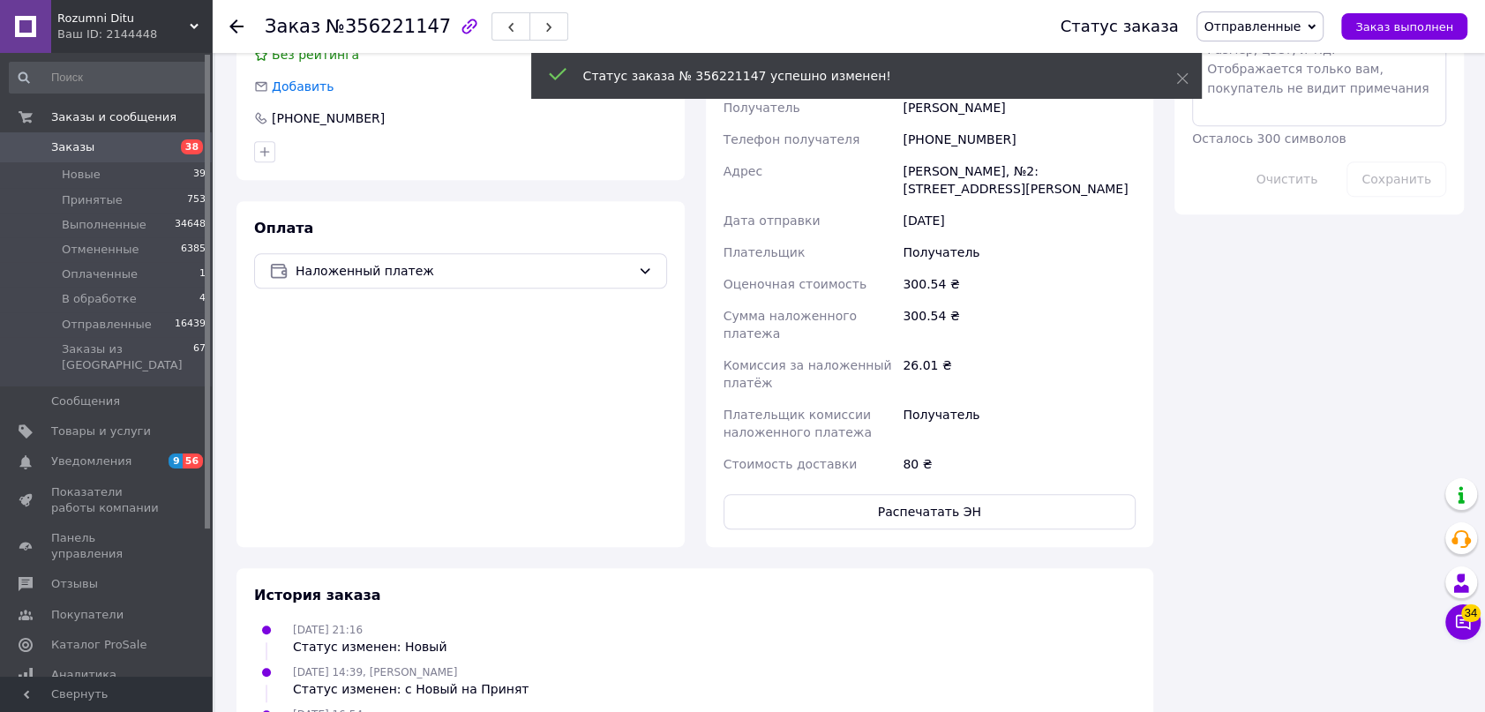
click at [231, 24] on use at bounding box center [236, 26] width 14 height 14
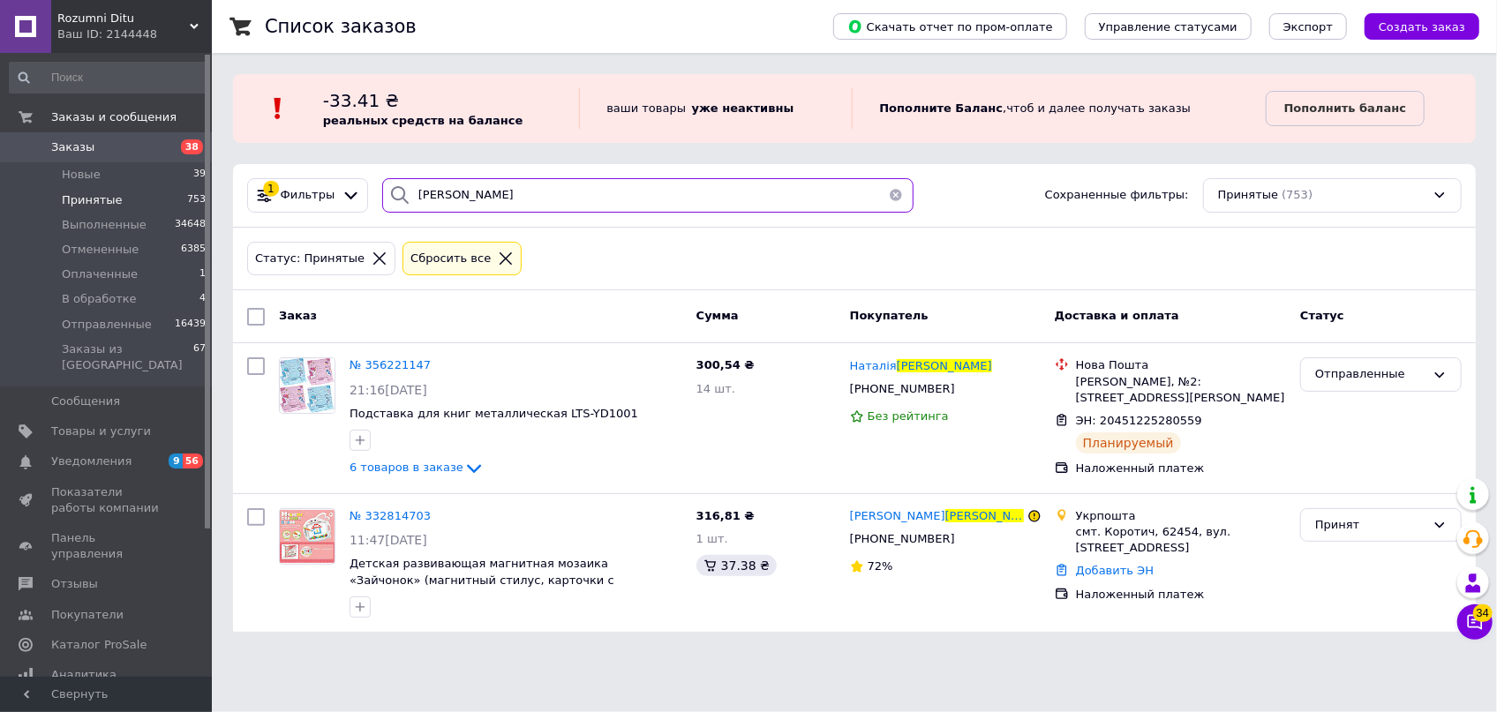
drag, startPoint x: 168, startPoint y: 157, endPoint x: 131, endPoint y: 141, distance: 40.3
click at [142, 147] on div "Rozumni Ditu Ваш ID: 2144448 Сайт Rozumni Ditu Кабинет покупателя Проверить сос…" at bounding box center [748, 326] width 1497 height 653
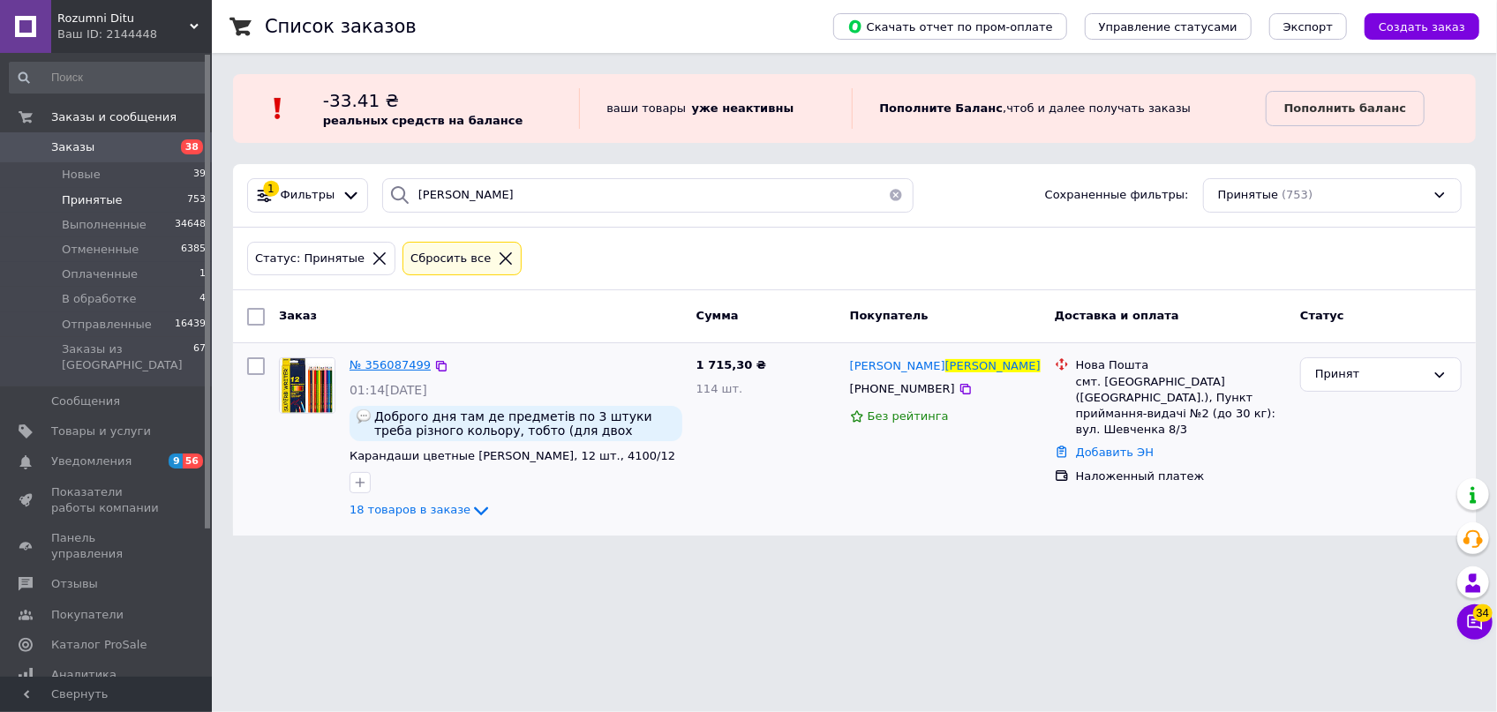
click at [395, 361] on span "№ 356087499" at bounding box center [389, 364] width 81 height 13
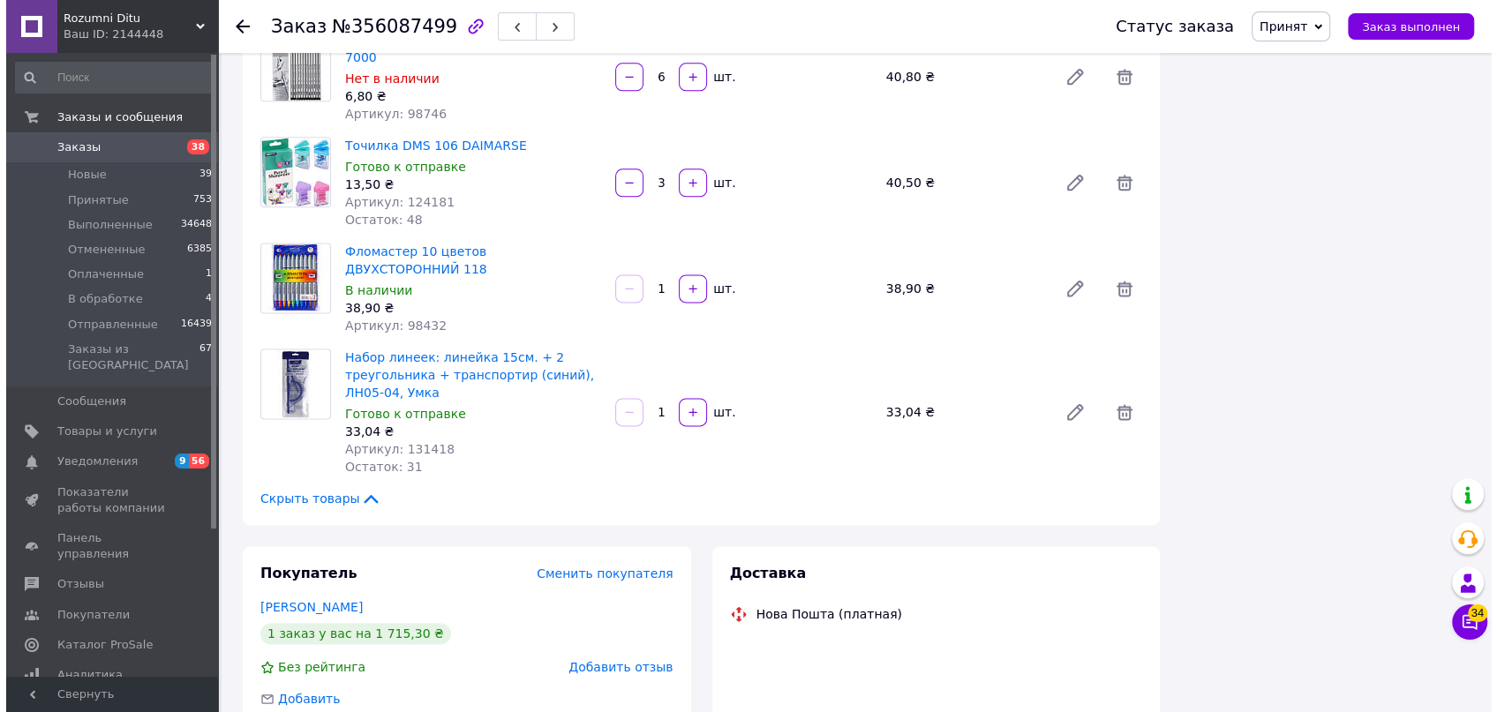
scroll to position [1925, 0]
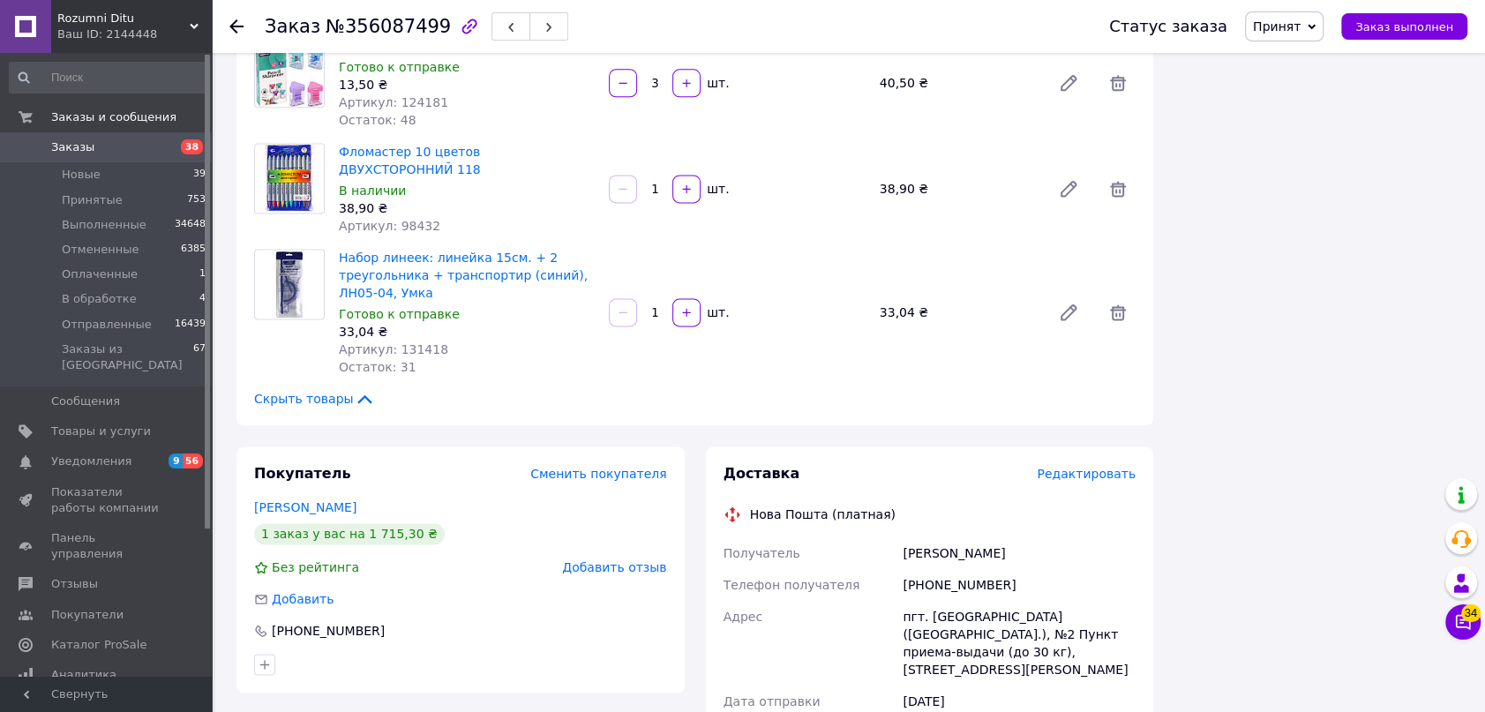
click at [1103, 467] on span "Редактировать" at bounding box center [1086, 474] width 99 height 14
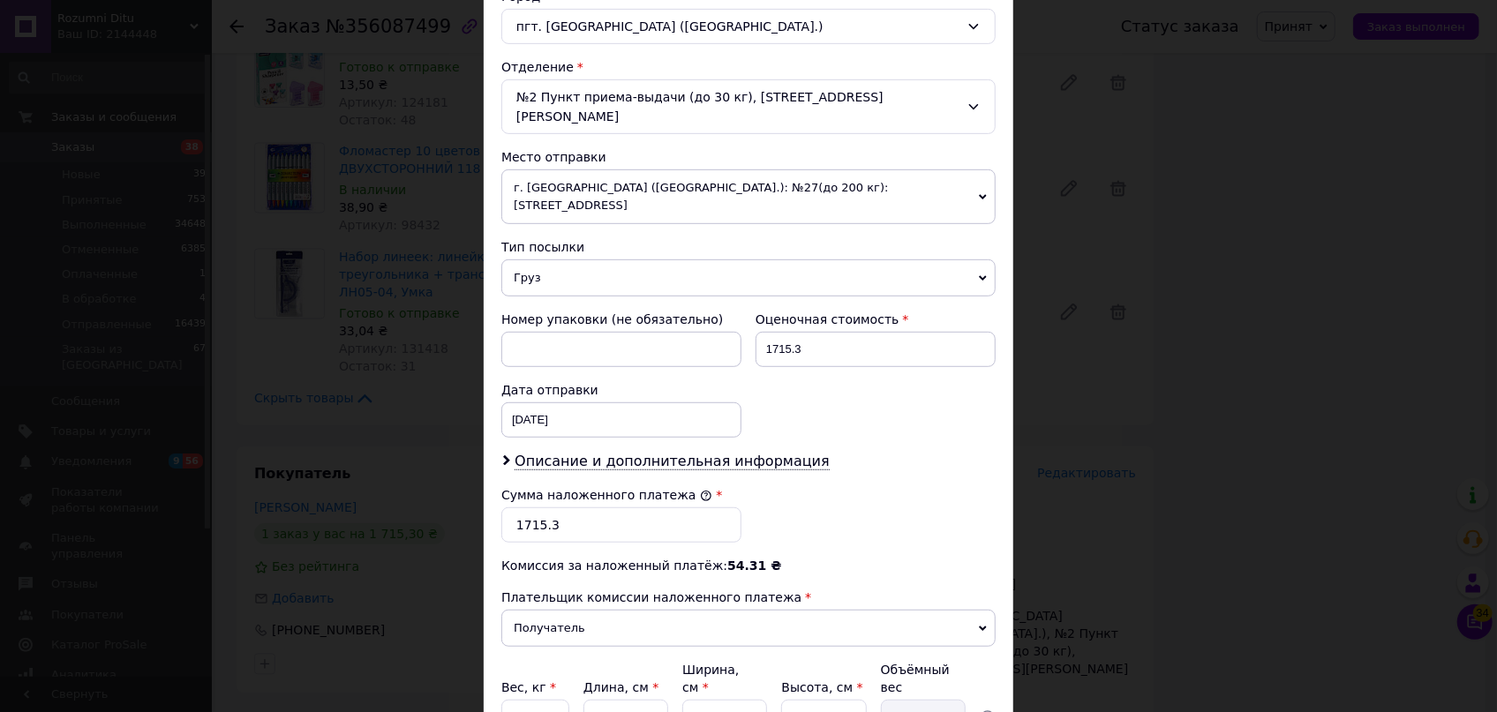
scroll to position [631, 0]
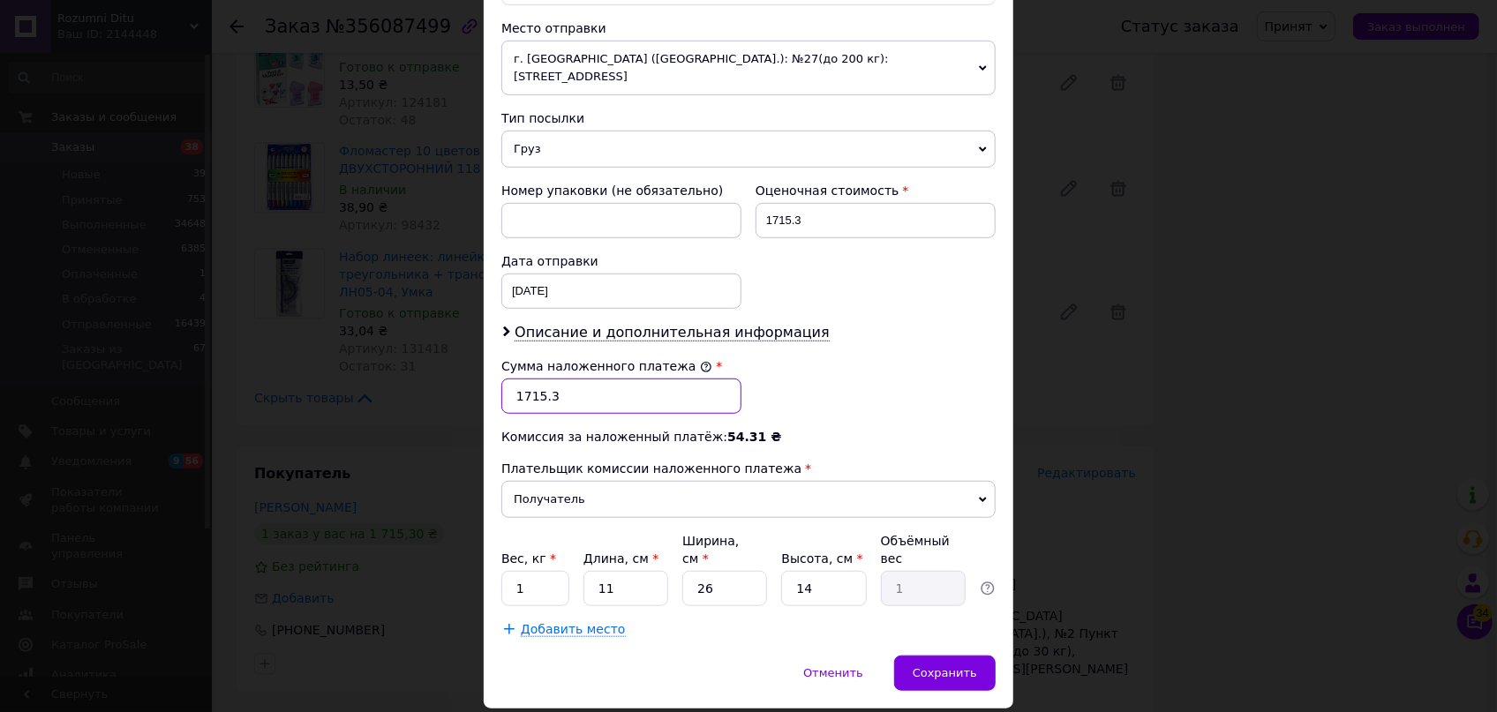
click at [582, 379] on input "1715.3" at bounding box center [621, 396] width 240 height 35
click at [822, 203] on input "1715.3" at bounding box center [875, 220] width 240 height 35
click at [612, 571] on input "11" at bounding box center [625, 588] width 85 height 35
drag, startPoint x: 823, startPoint y: 529, endPoint x: 798, endPoint y: 516, distance: 28.4
click at [798, 571] on input "14" at bounding box center [823, 588] width 85 height 35
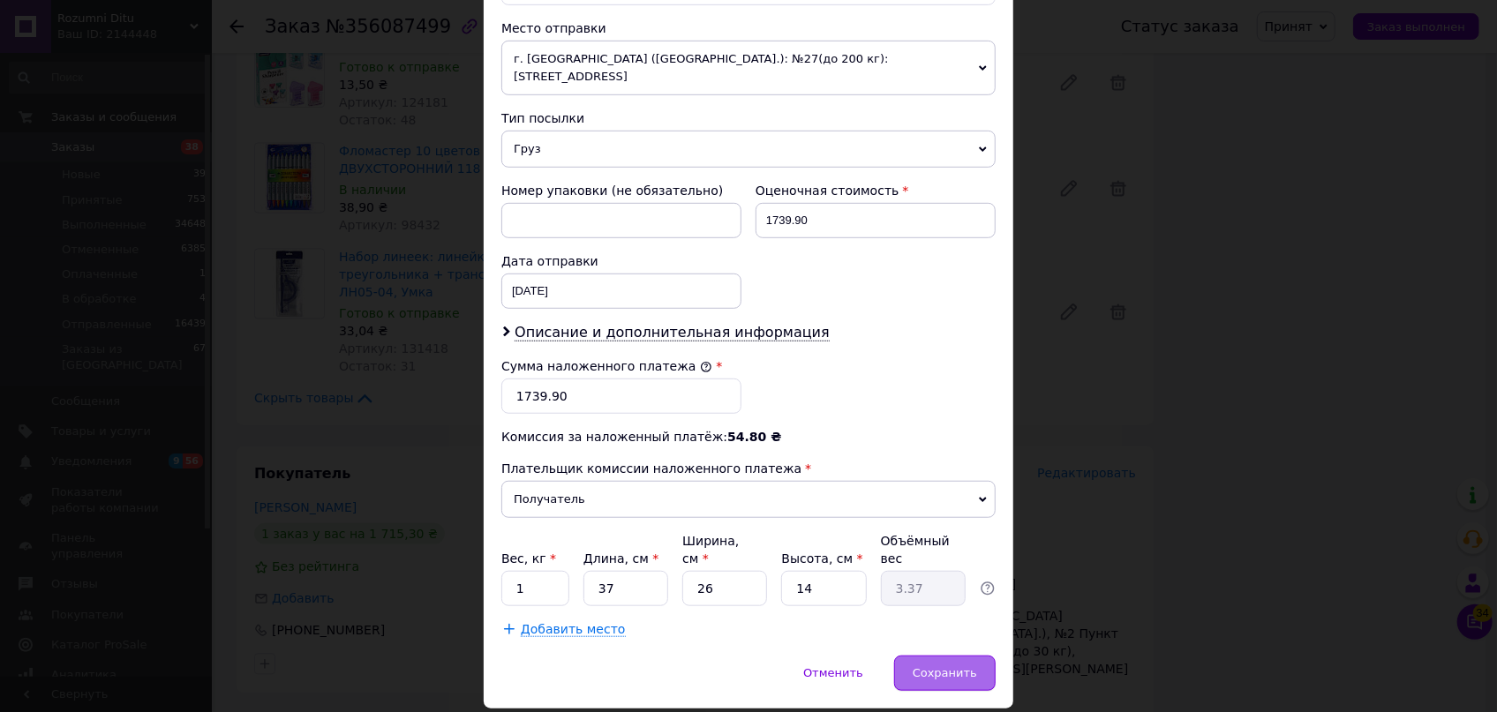
click at [981, 656] on div "Сохранить" at bounding box center [944, 673] width 101 height 35
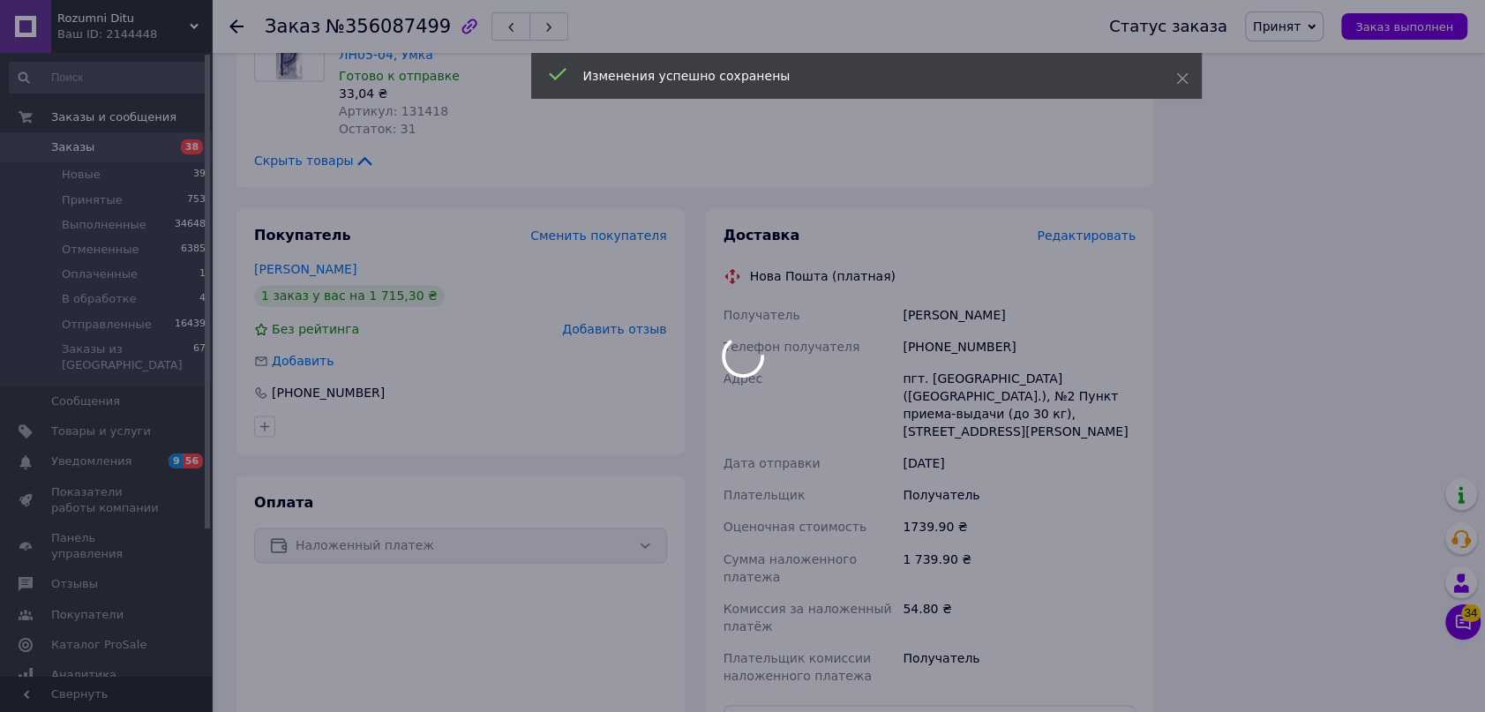
scroll to position [2326, 0]
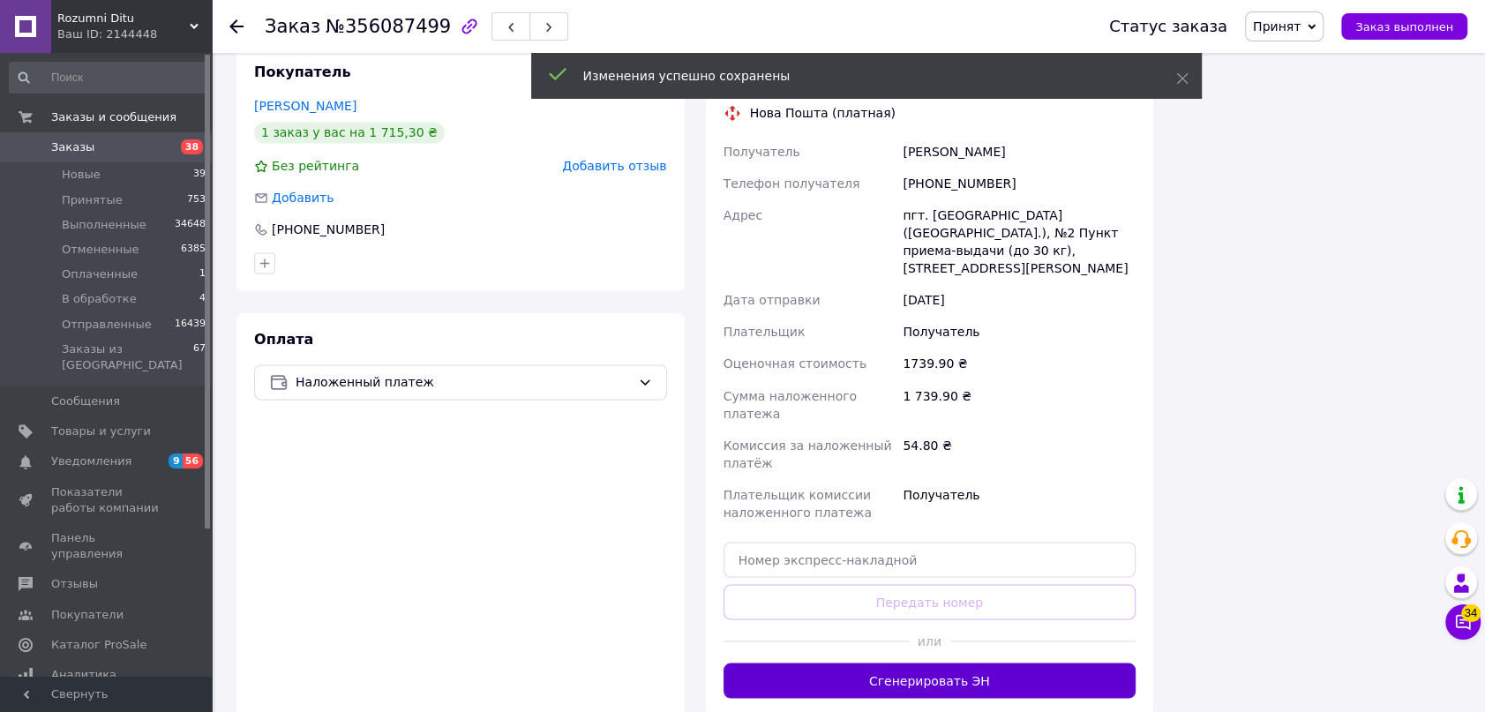
click at [972, 663] on button "Сгенерировать ЭН" at bounding box center [930, 680] width 413 height 35
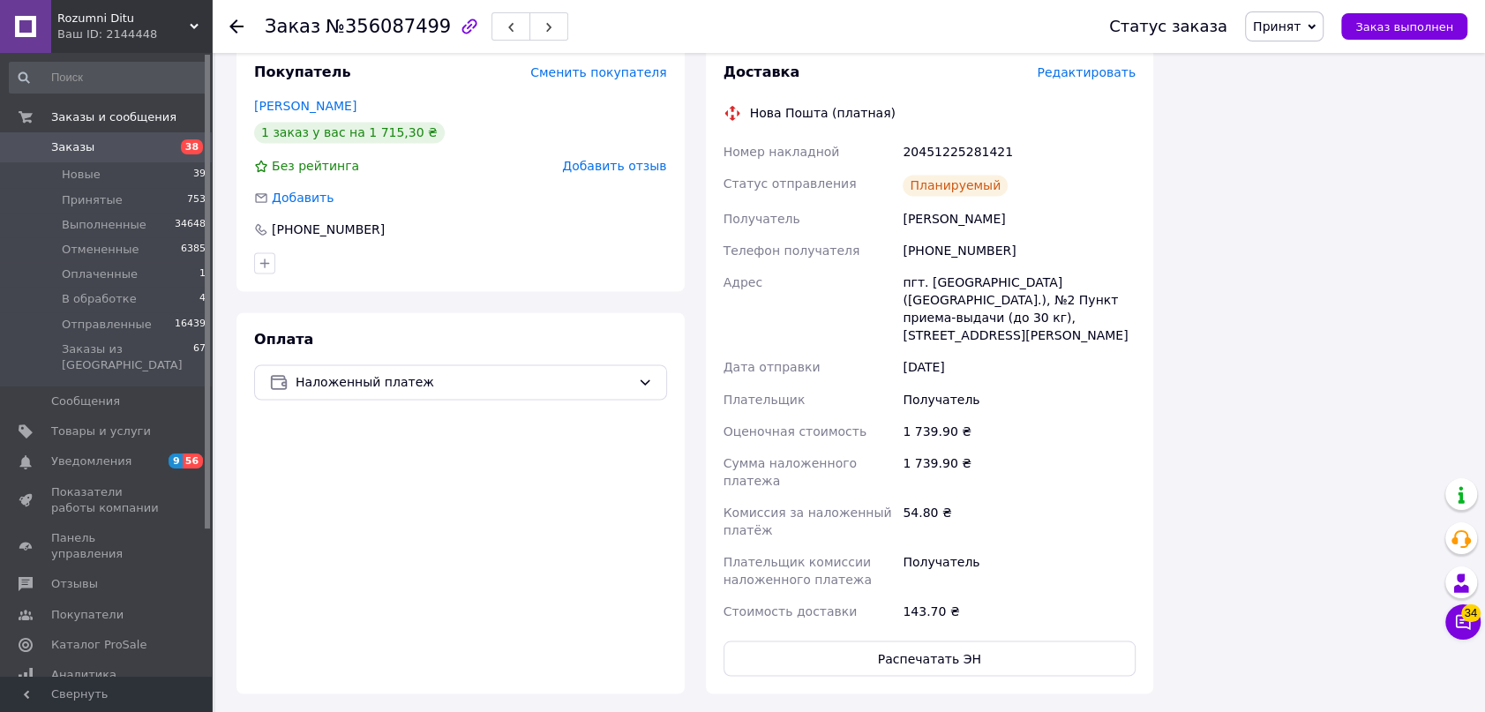
click at [1281, 17] on span "Принят" at bounding box center [1284, 26] width 79 height 30
click at [1336, 177] on li "Отправленные" at bounding box center [1300, 167] width 108 height 26
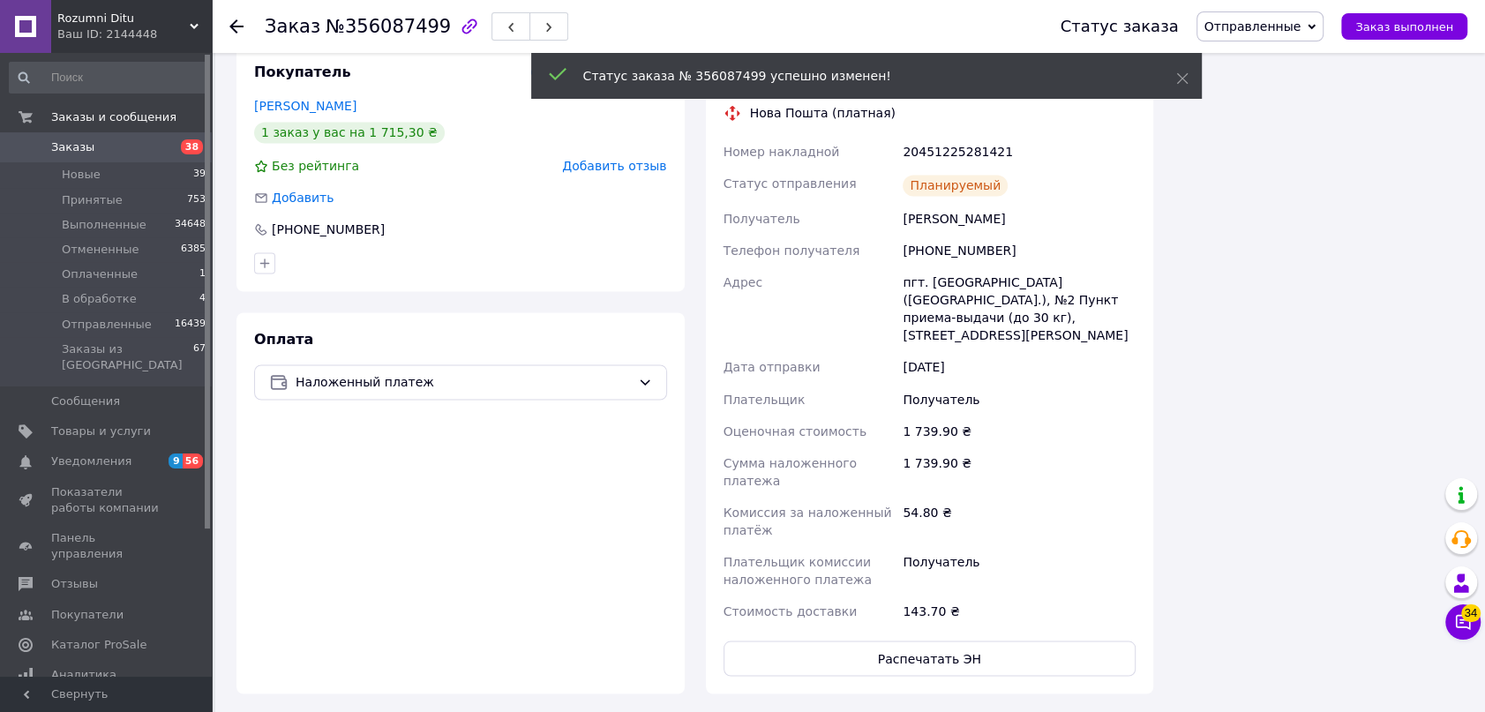
click at [235, 23] on use at bounding box center [236, 26] width 14 height 14
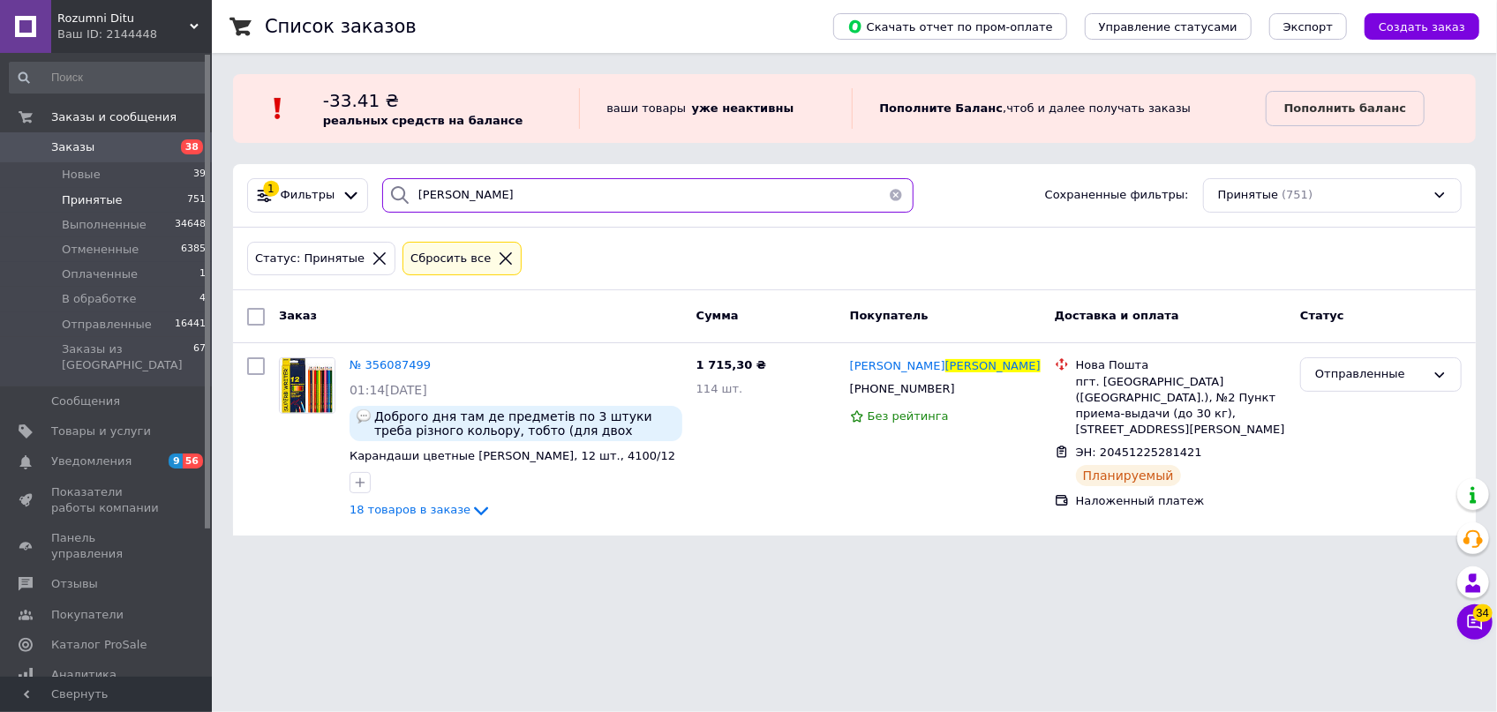
drag, startPoint x: 397, startPoint y: 184, endPoint x: 353, endPoint y: 174, distance: 45.2
click at [353, 174] on div "1 Фильтры [PERSON_NAME] Сохраненные фильтры: Принятые (751)" at bounding box center [854, 196] width 1243 height 64
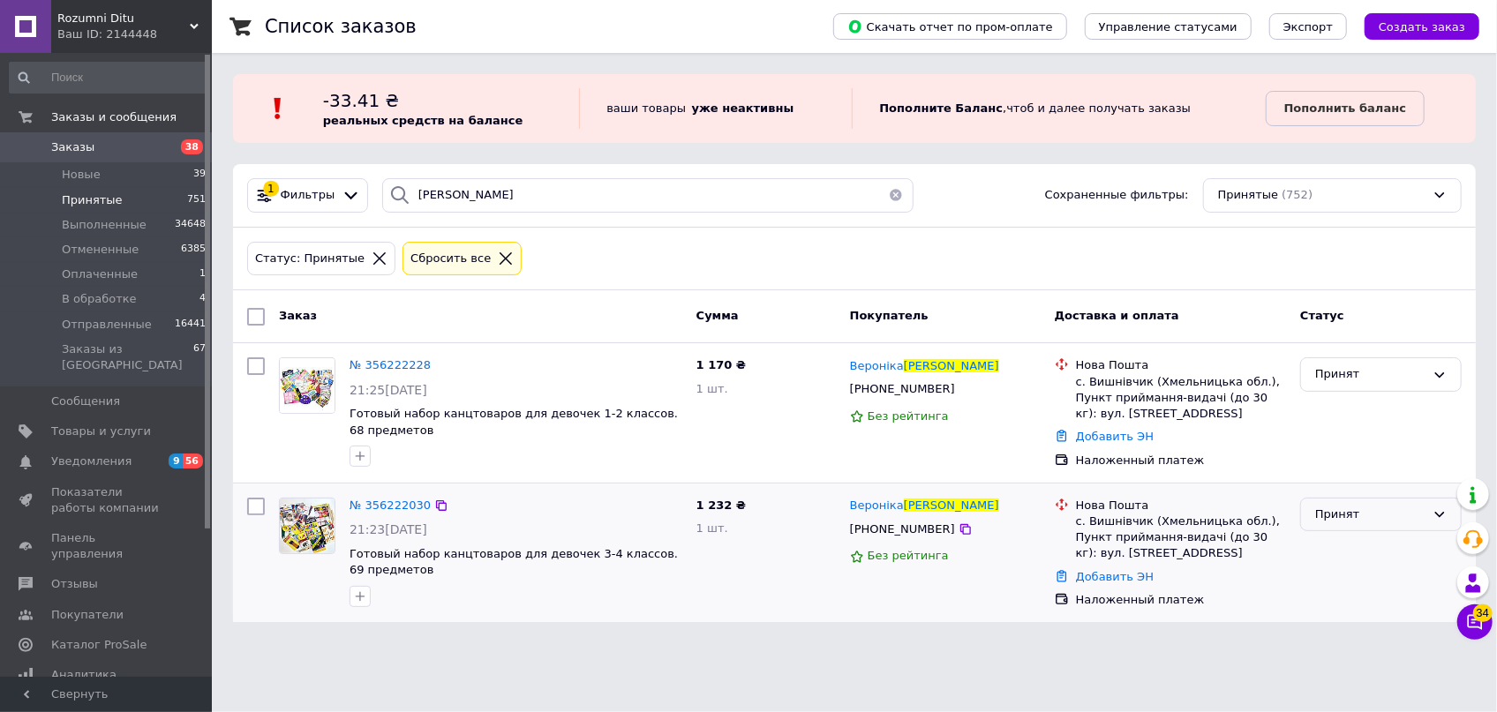
click at [1338, 502] on div "Принят" at bounding box center [1380, 515] width 161 height 34
click at [1382, 661] on li "Отправленные" at bounding box center [1381, 666] width 160 height 33
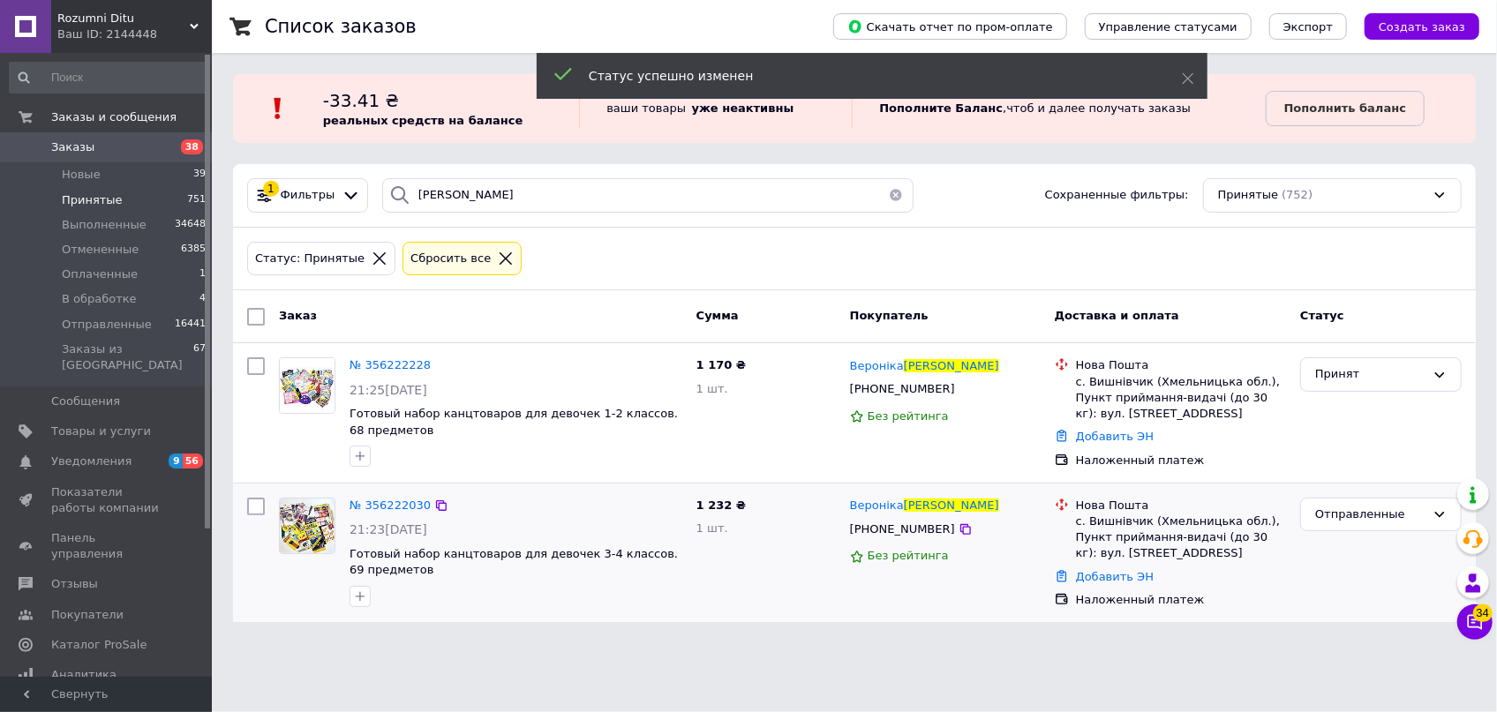
click at [364, 369] on span "№ 356222228" at bounding box center [389, 364] width 81 height 13
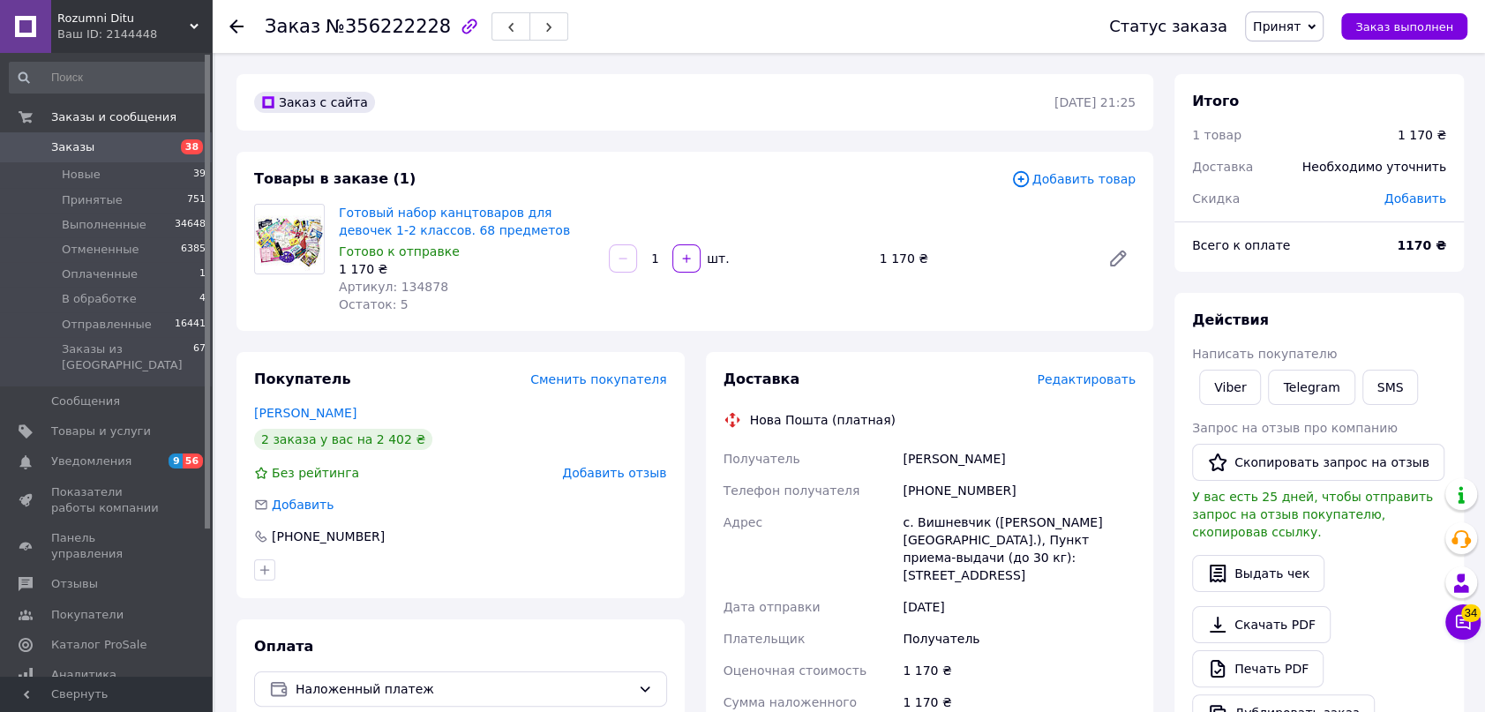
click at [1085, 383] on span "Редактировать" at bounding box center [1086, 379] width 99 height 14
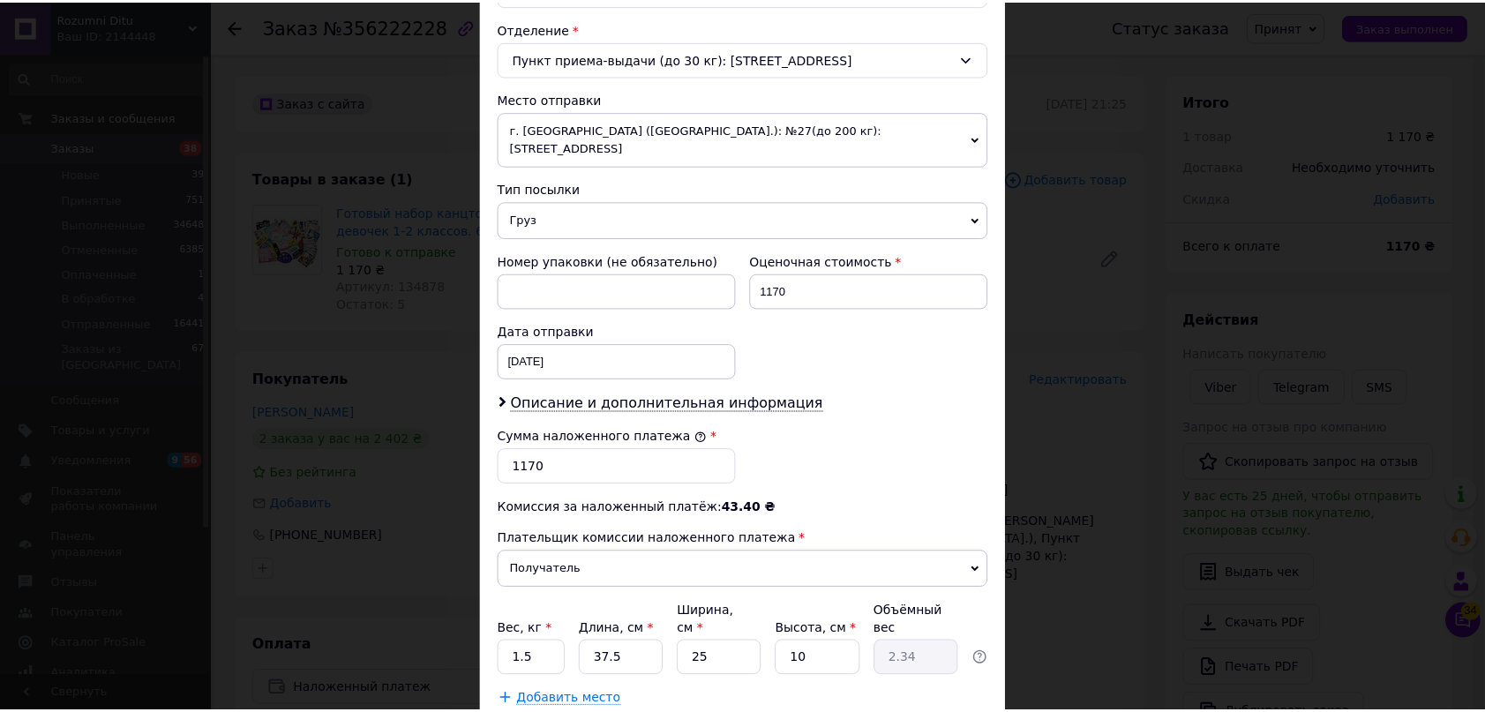
scroll to position [631, 0]
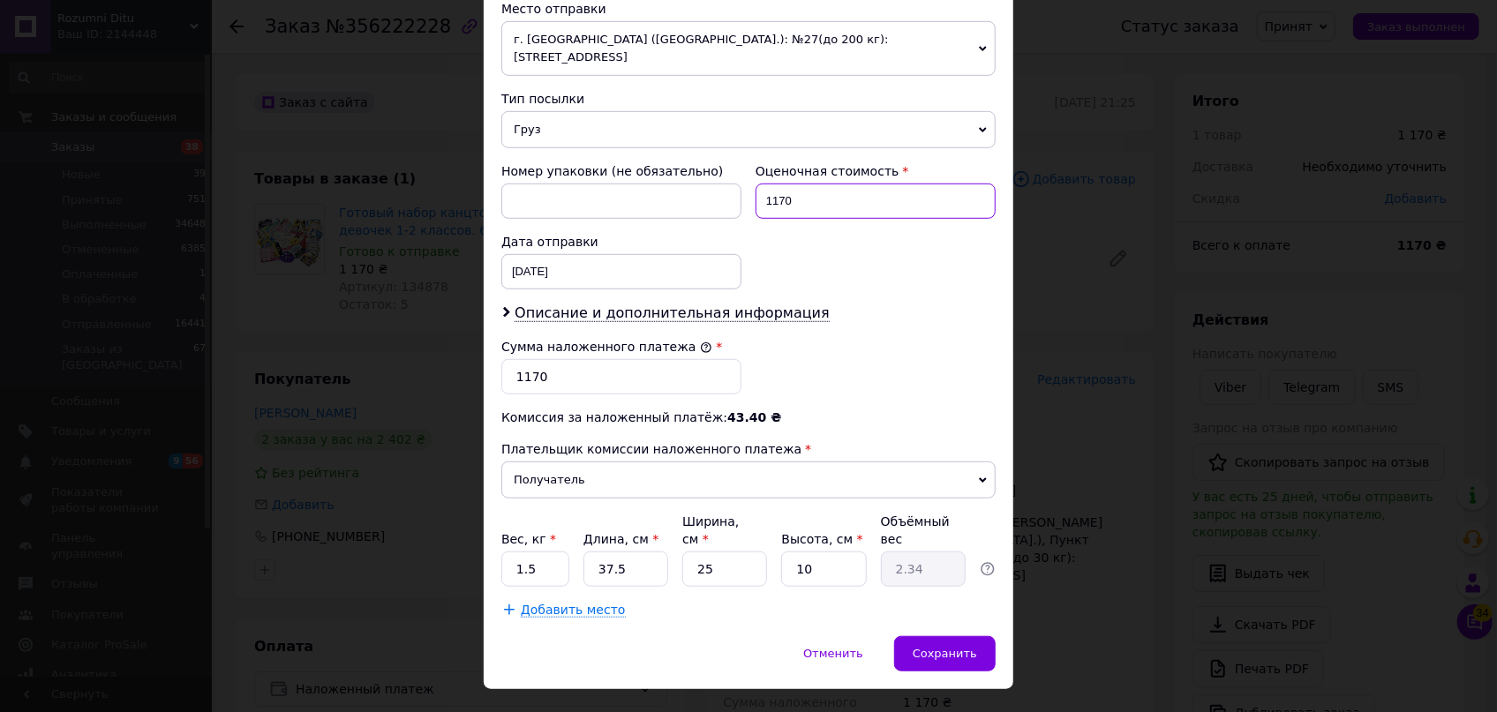
click at [793, 185] on input "1170" at bounding box center [875, 201] width 240 height 35
click at [553, 359] on input "1170" at bounding box center [621, 376] width 240 height 35
click at [560, 603] on span "Добавить место" at bounding box center [573, 610] width 105 height 15
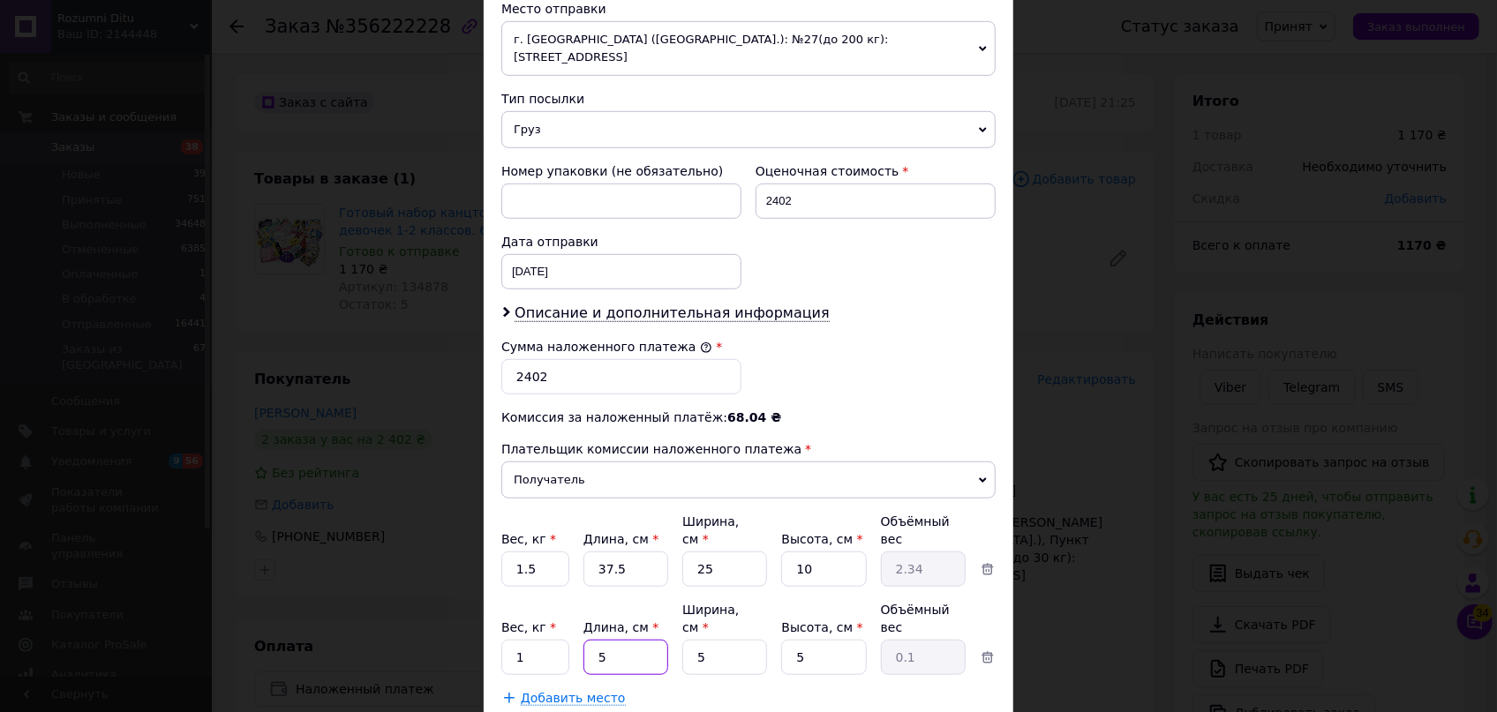
click at [624, 587] on input "5" at bounding box center [625, 569] width 85 height 35
drag, startPoint x: 679, startPoint y: 581, endPoint x: 659, endPoint y: 577, distance: 19.7
click at [659, 601] on div "Вес, кг * 1 Длина, см * 37 Ширина, см * 5 Высота, см * 5 Объёмный вес 0.23" at bounding box center [748, 638] width 494 height 74
drag, startPoint x: 814, startPoint y: 591, endPoint x: 759, endPoint y: 580, distance: 55.9
click at [792, 587] on input "5" at bounding box center [823, 569] width 85 height 35
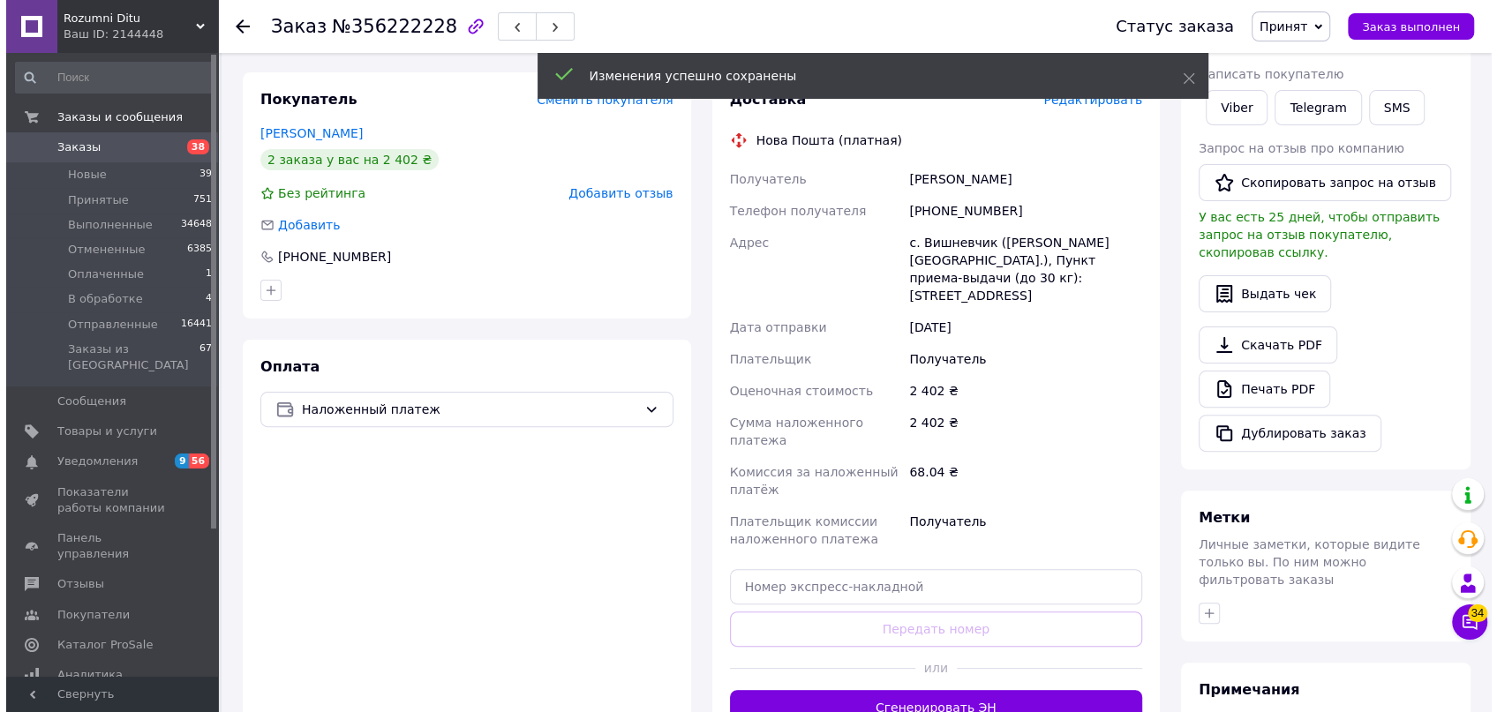
scroll to position [160, 0]
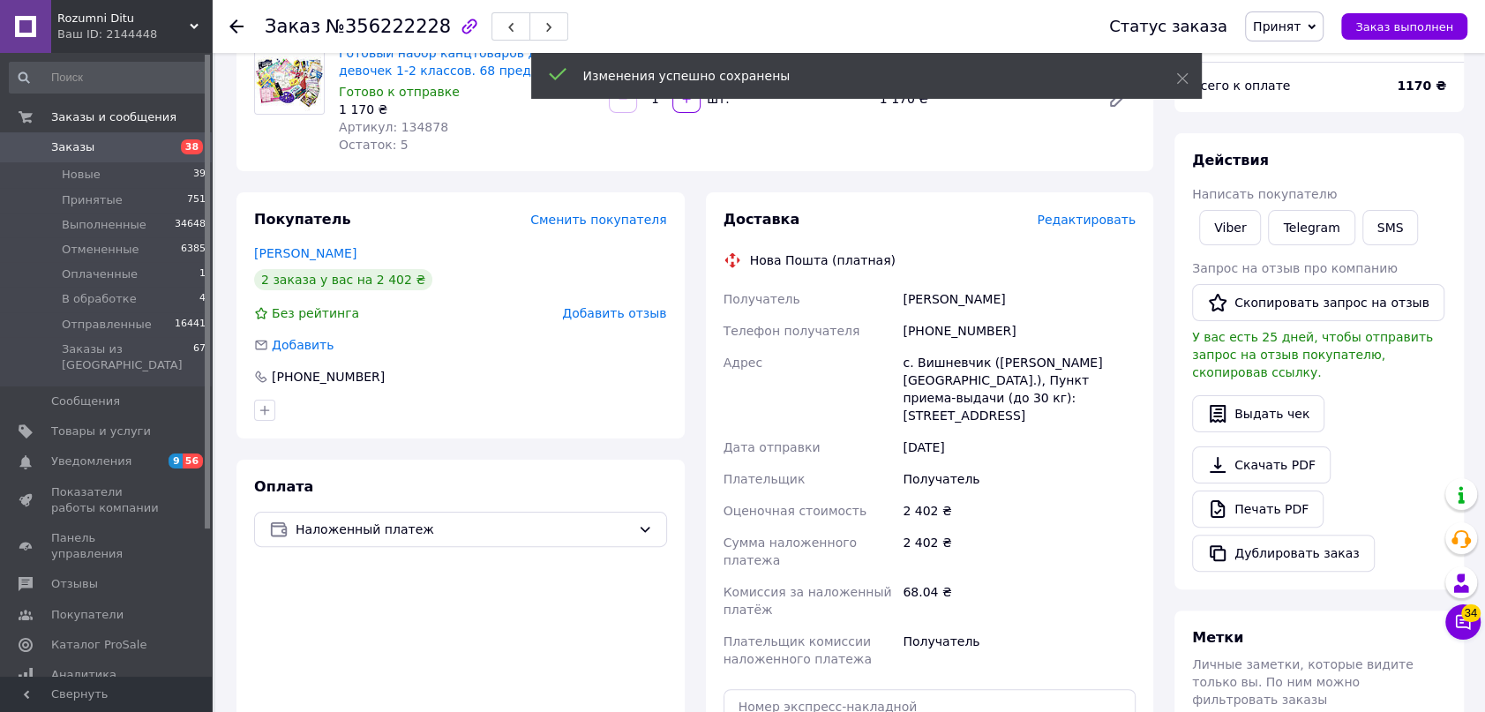
click at [1116, 221] on span "Редактировать" at bounding box center [1086, 220] width 99 height 14
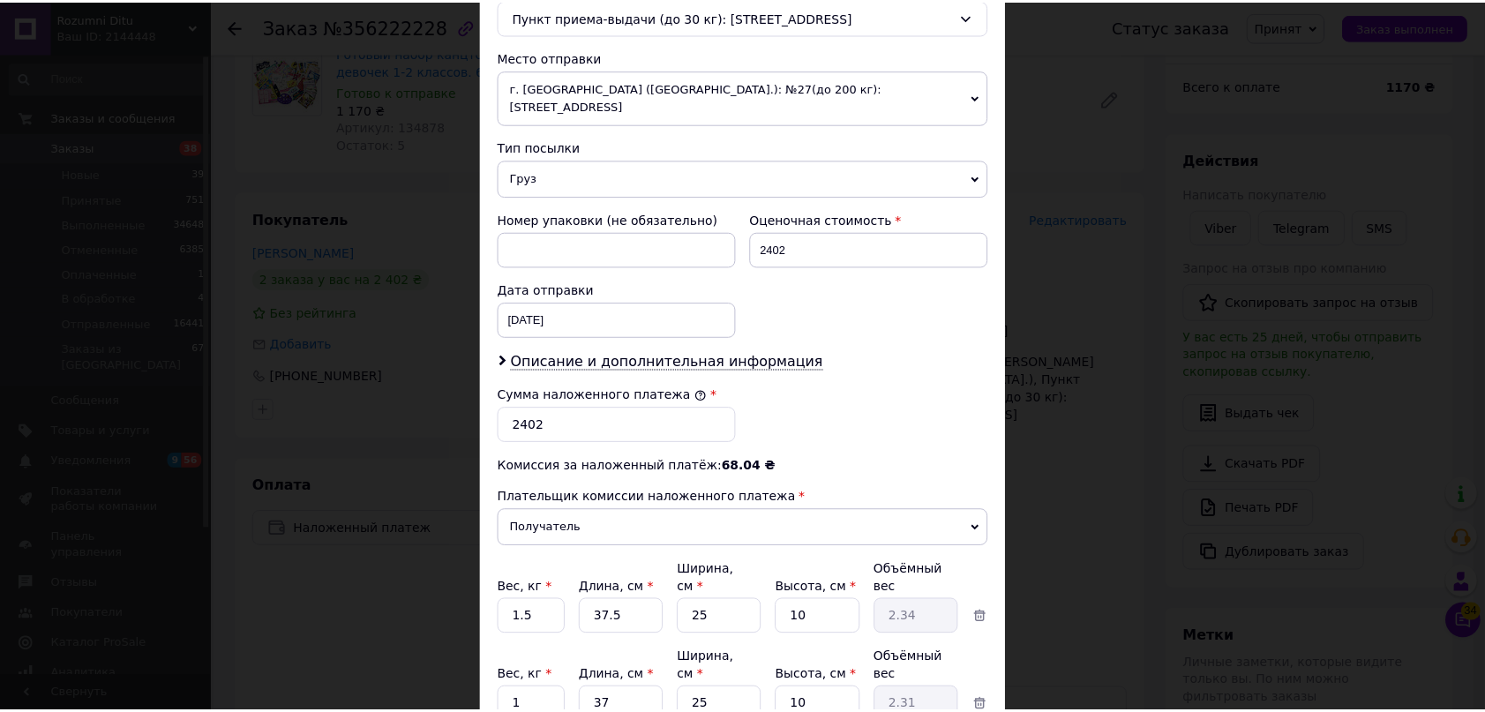
scroll to position [702, 0]
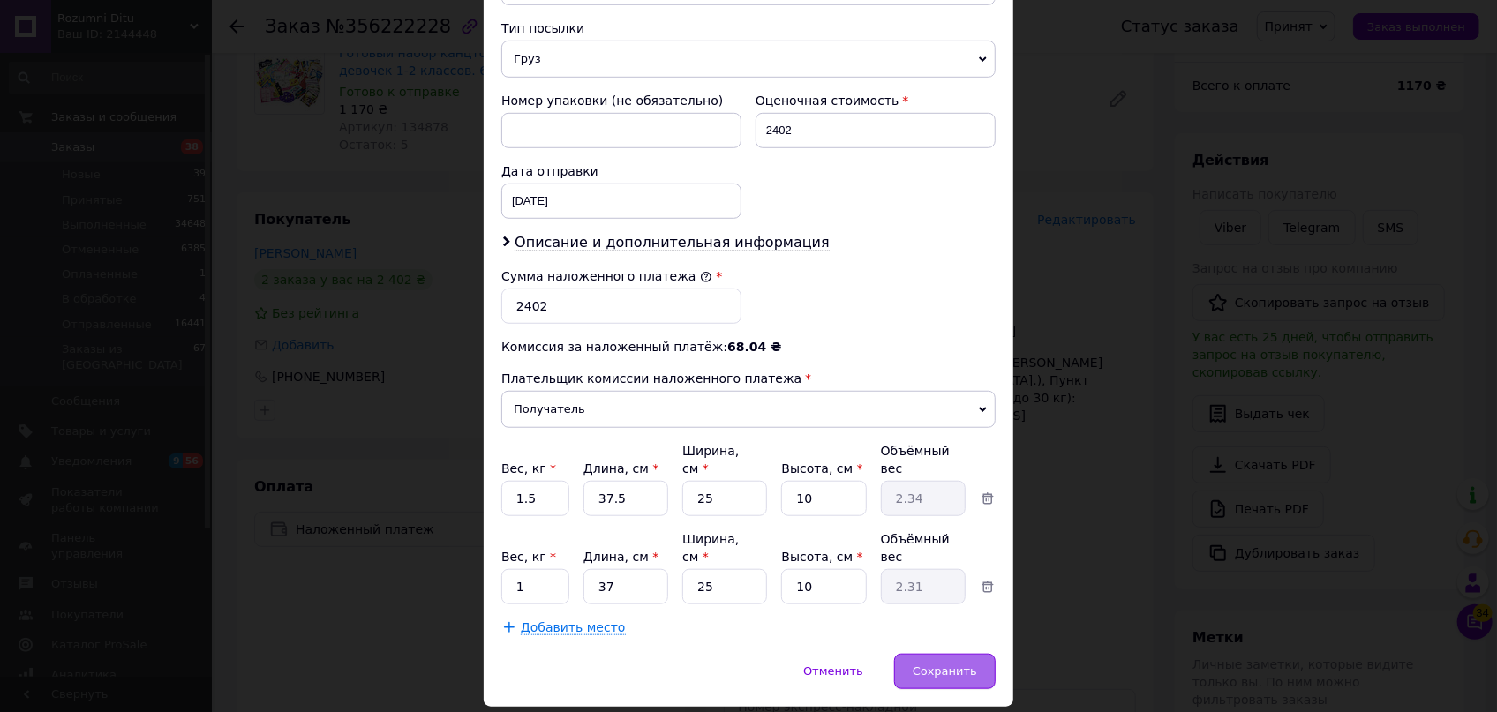
click at [955, 665] on span "Сохранить" at bounding box center [945, 671] width 64 height 13
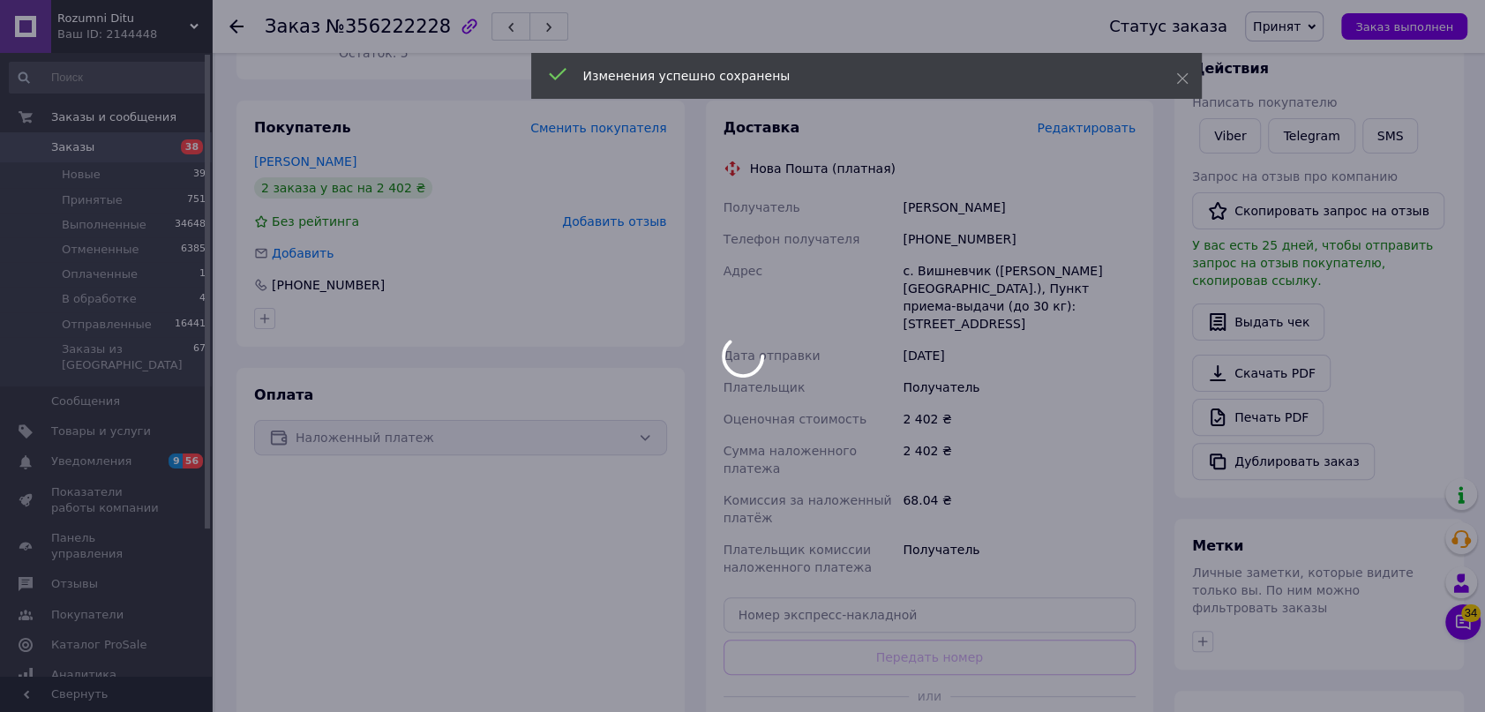
scroll to position [320, 0]
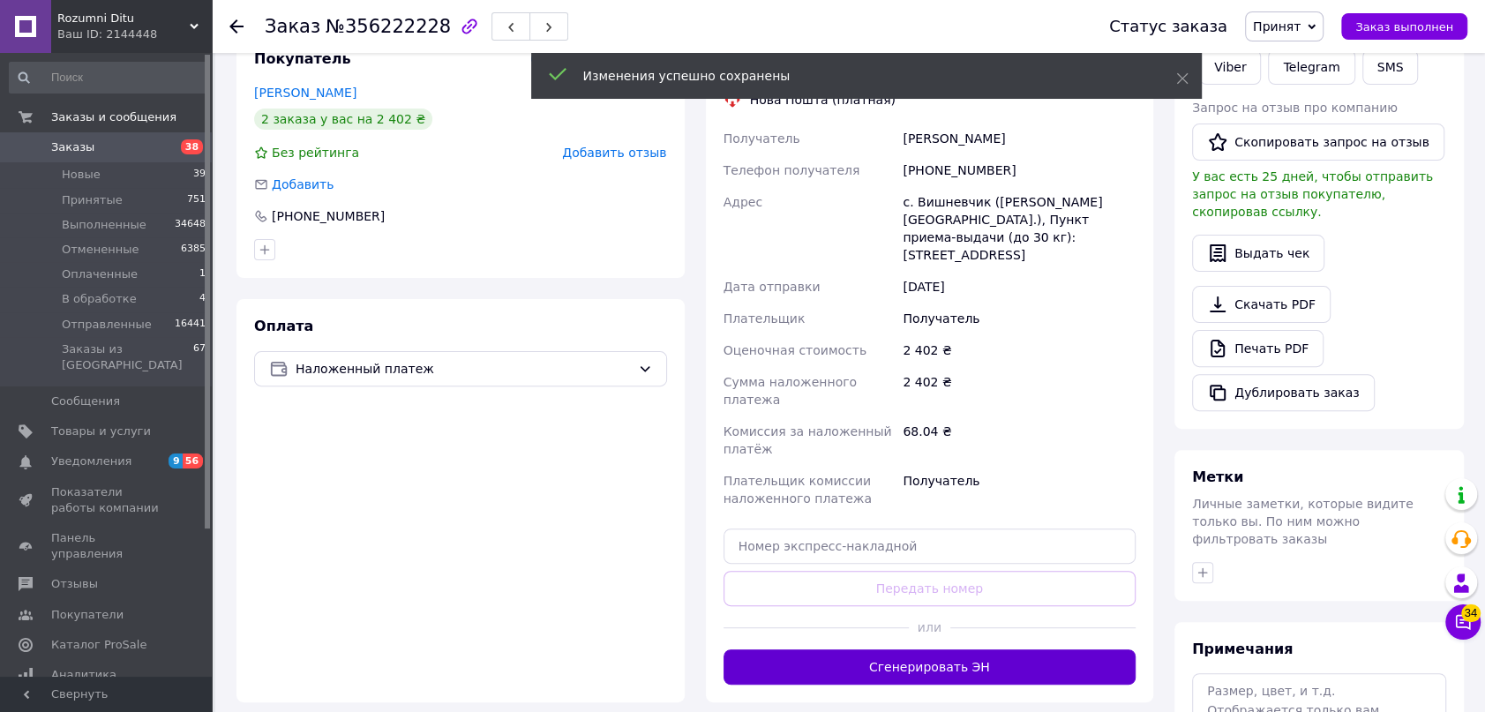
click at [1012, 650] on button "Сгенерировать ЭН" at bounding box center [930, 667] width 413 height 35
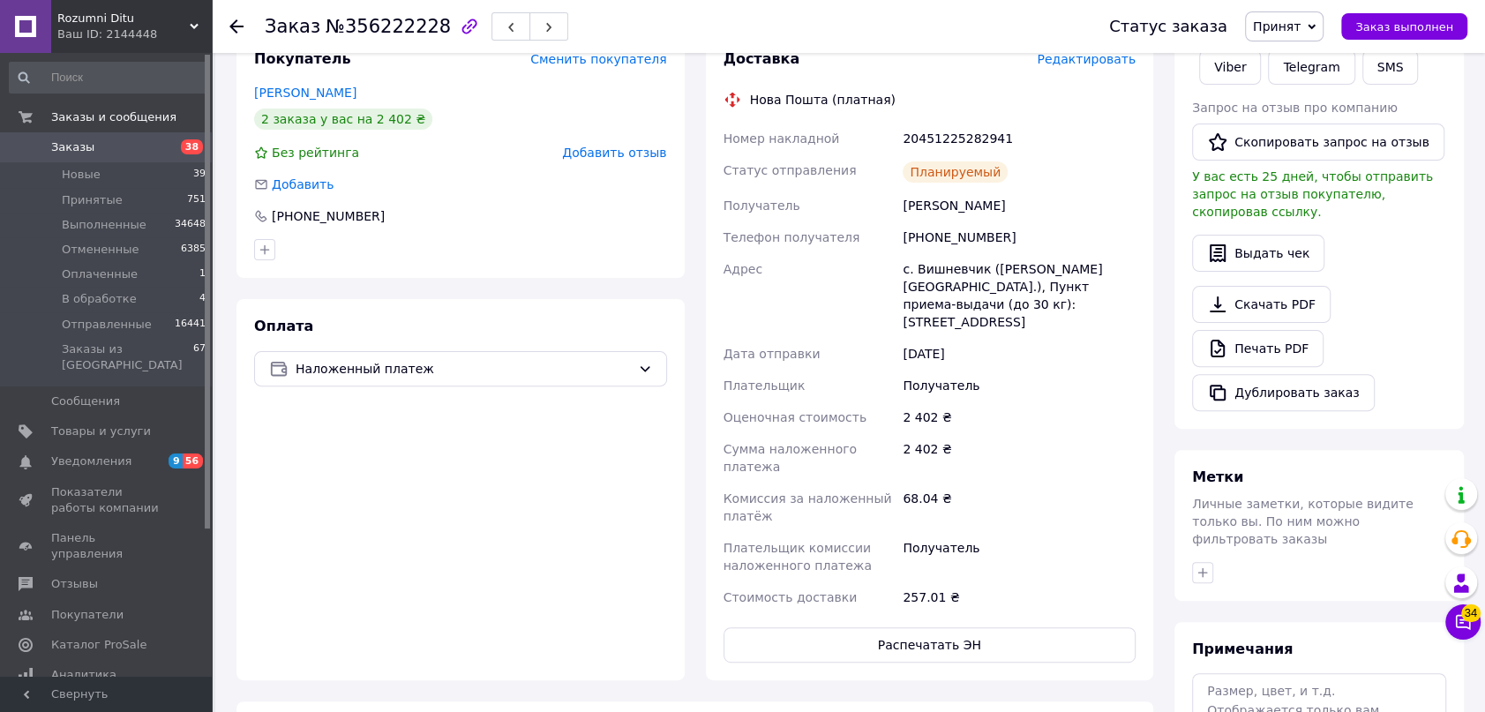
click at [1290, 19] on span "Принят" at bounding box center [1277, 26] width 48 height 14
click at [1324, 170] on li "Отправленные" at bounding box center [1300, 167] width 108 height 26
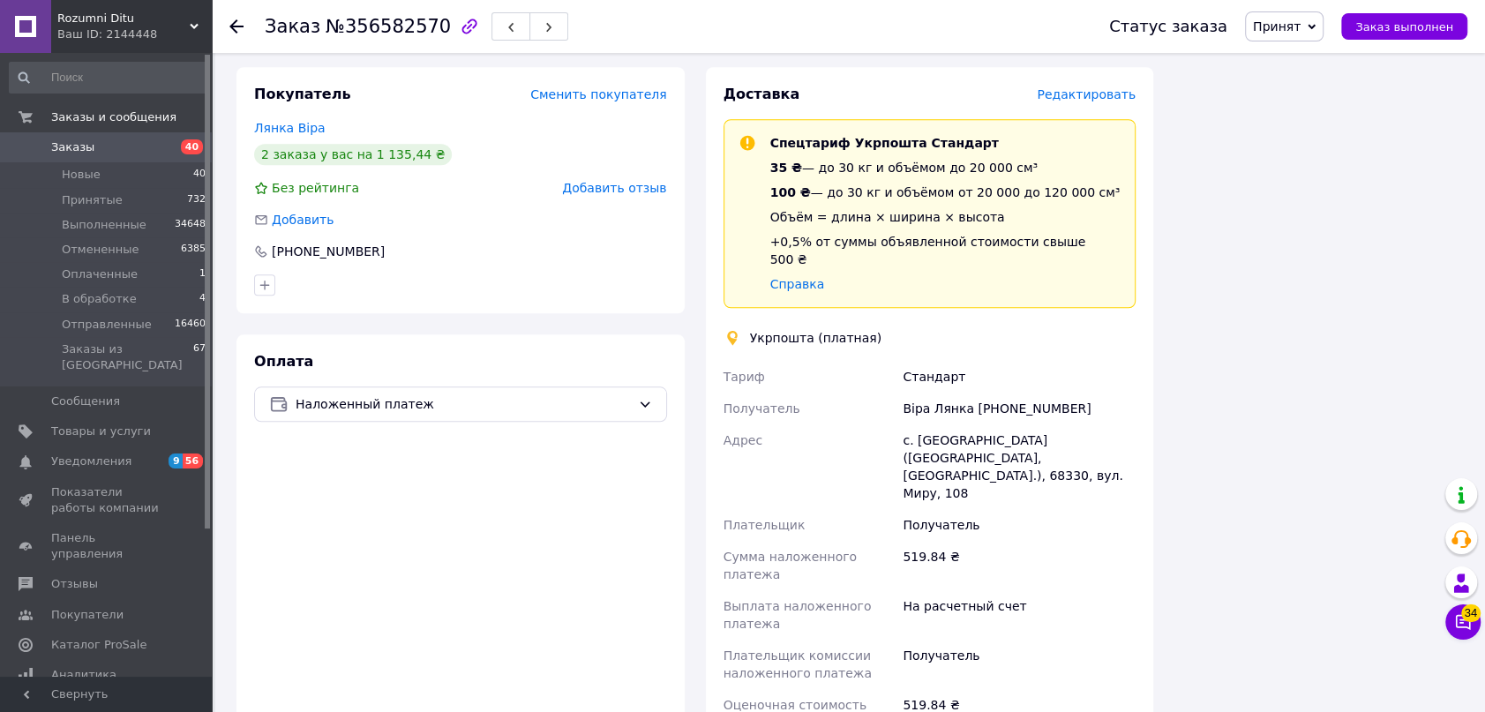
scroll to position [1618, 0]
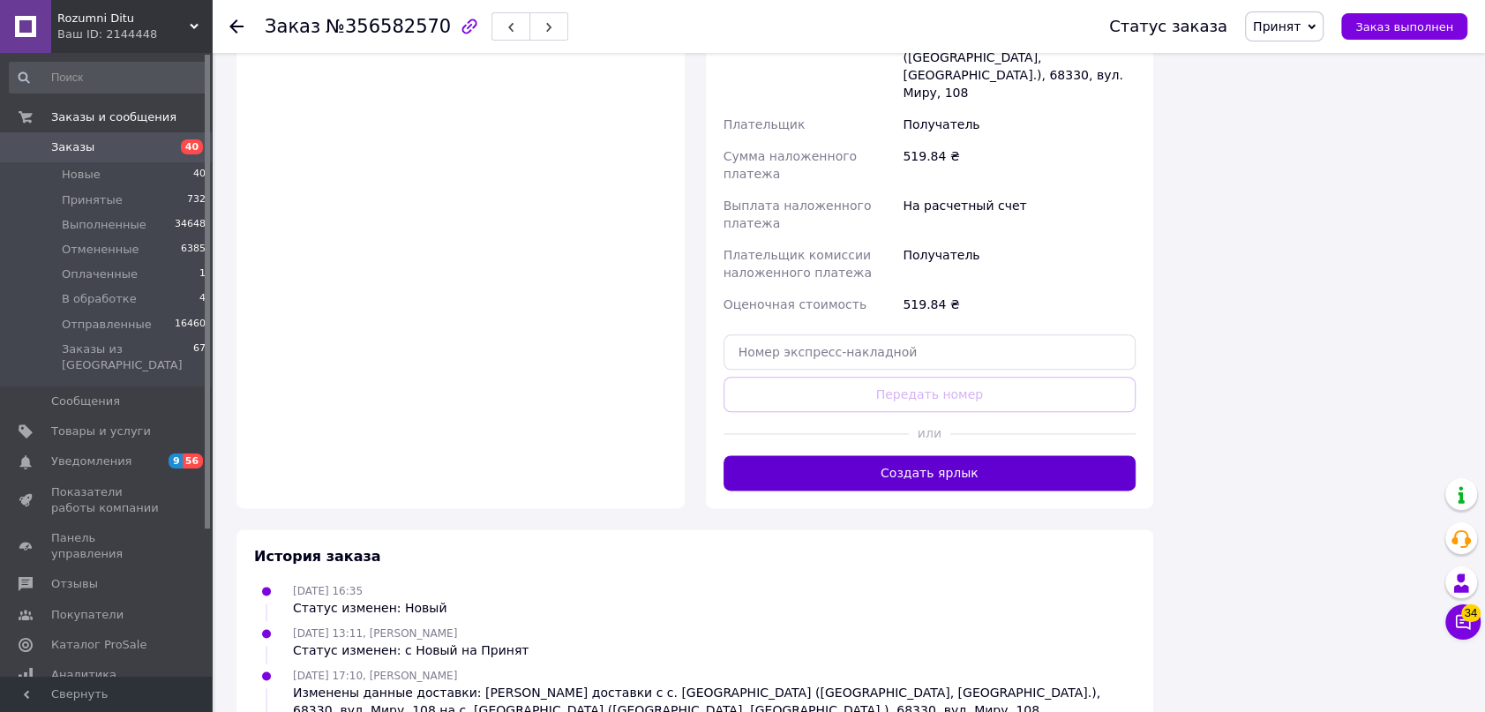
click at [1054, 400] on div "Доставка Редактировать Спецтариф Укрпошта Стандарт 35 ₴ — до 30 кг и объёмом до…" at bounding box center [930, 87] width 448 height 842
click at [1049, 455] on button "Создать ярлык" at bounding box center [930, 472] width 413 height 35
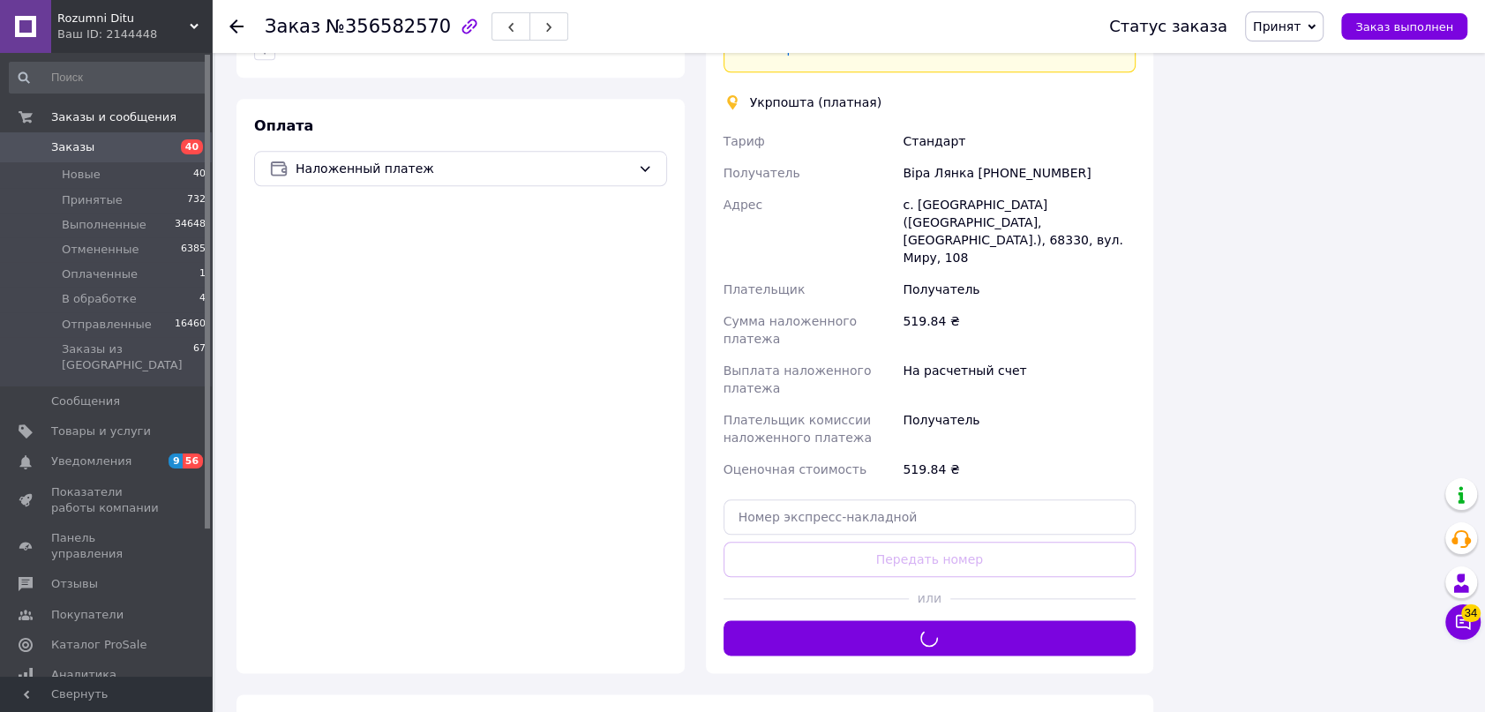
scroll to position [1297, 0]
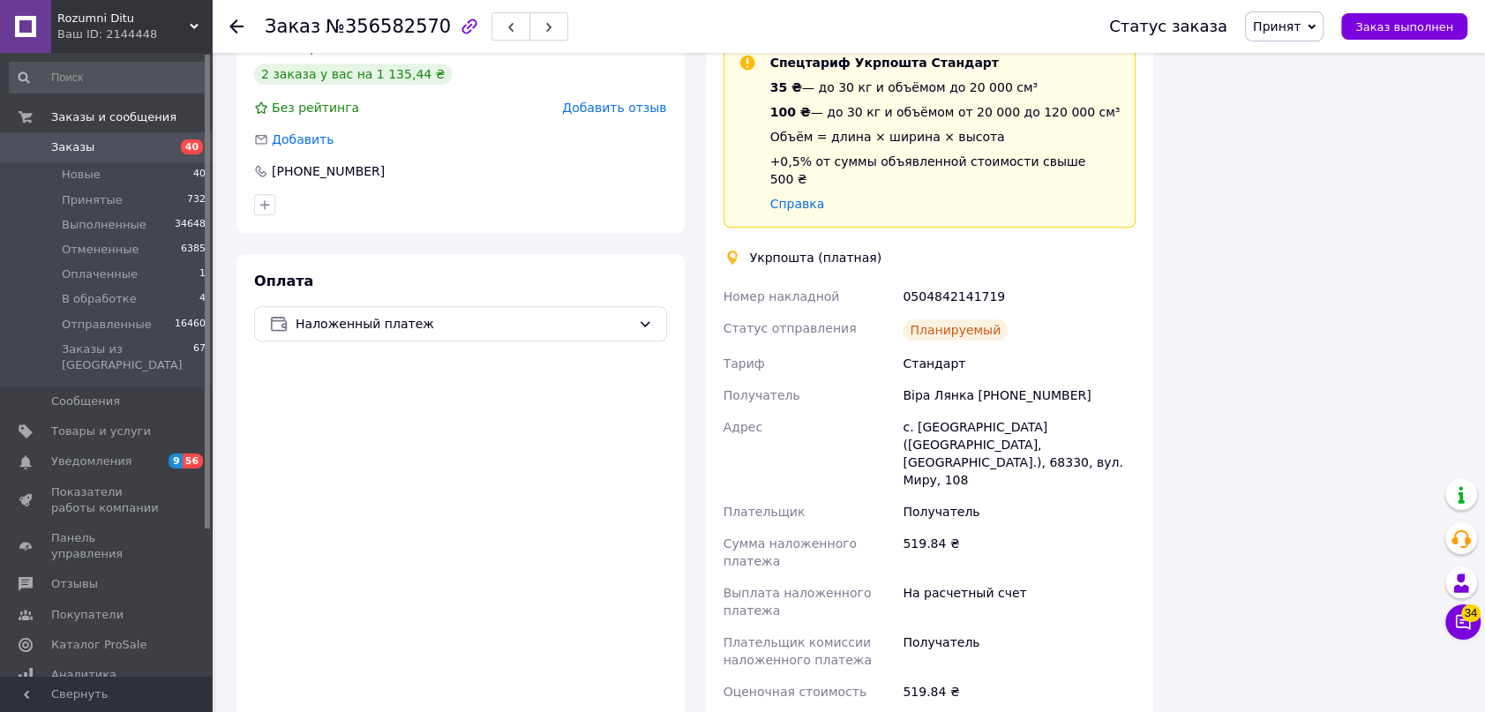
click at [1299, 24] on span "Принят" at bounding box center [1277, 26] width 48 height 14
click at [1332, 173] on li "Отправленные" at bounding box center [1300, 167] width 108 height 26
click at [242, 28] on icon at bounding box center [236, 26] width 14 height 14
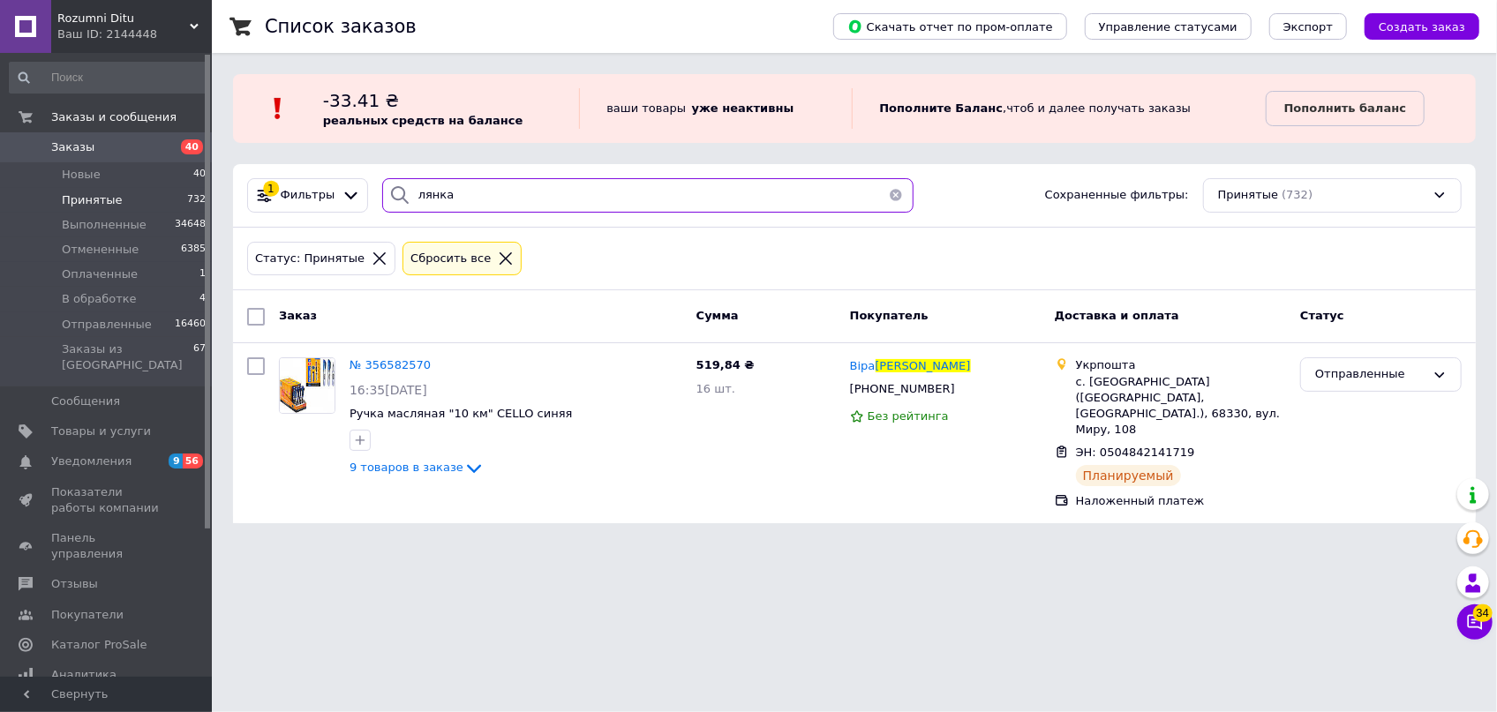
drag, startPoint x: 274, startPoint y: 161, endPoint x: 263, endPoint y: 154, distance: 13.2
click at [263, 154] on div "Список заказов Скачать отчет по пром-оплате Управление статусами Экспорт Создат…" at bounding box center [854, 272] width 1285 height 545
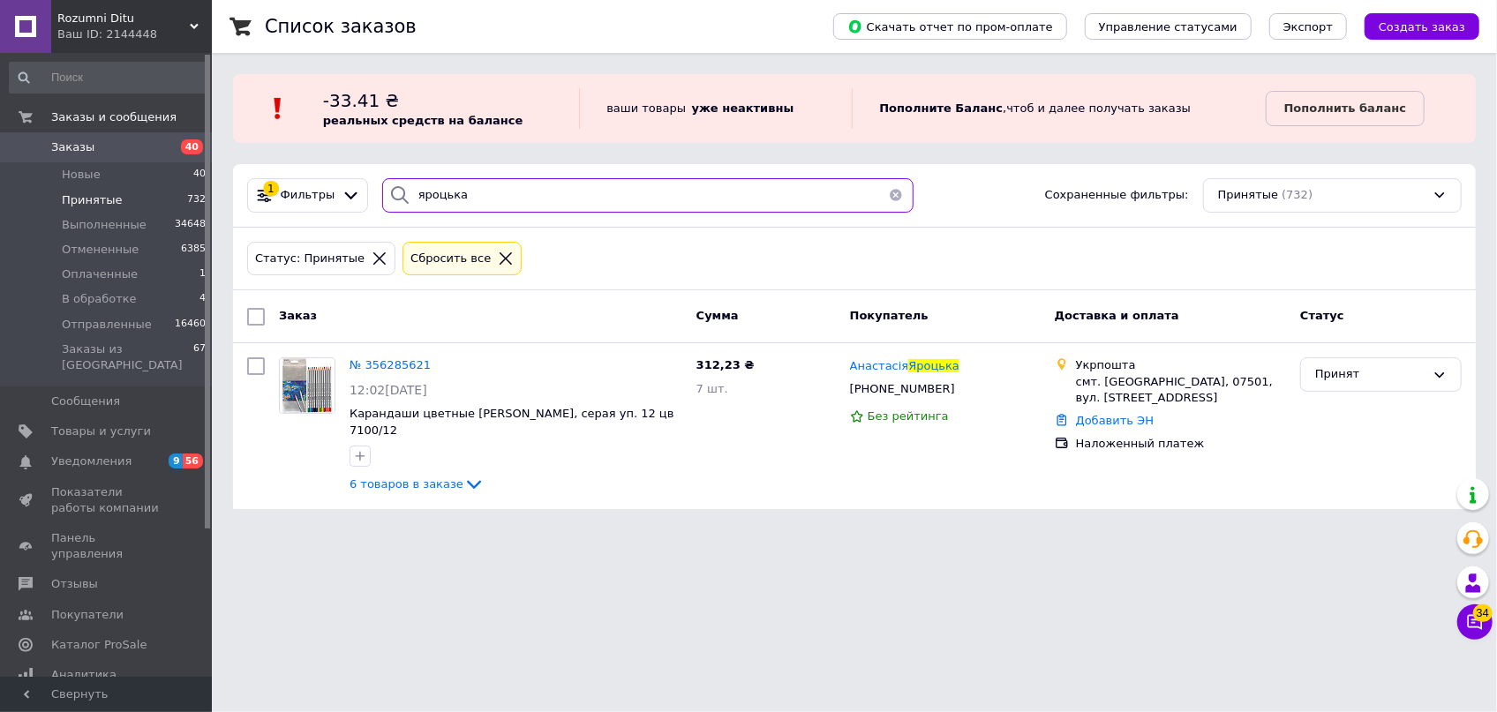
type input "яроцька"
click at [375, 360] on span "№ 356285621" at bounding box center [389, 364] width 81 height 13
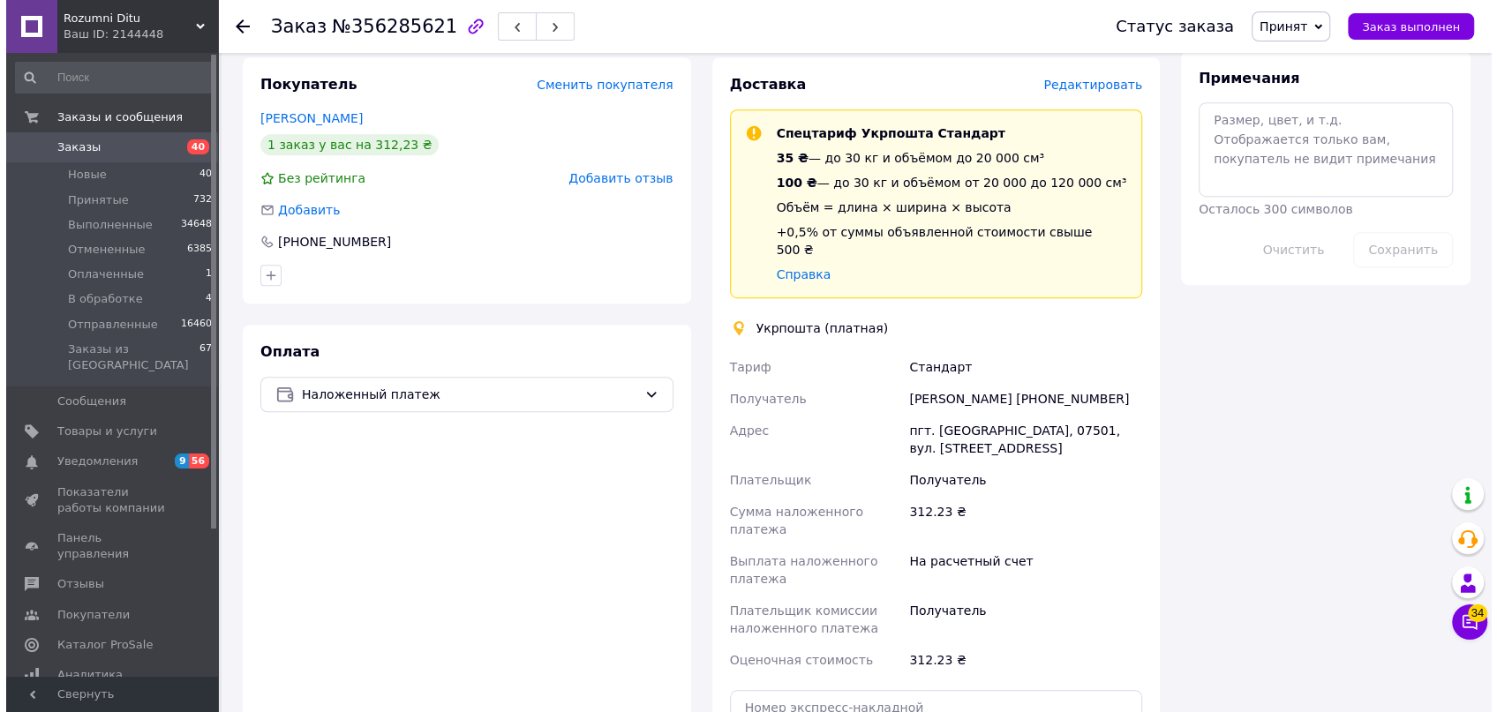
scroll to position [777, 0]
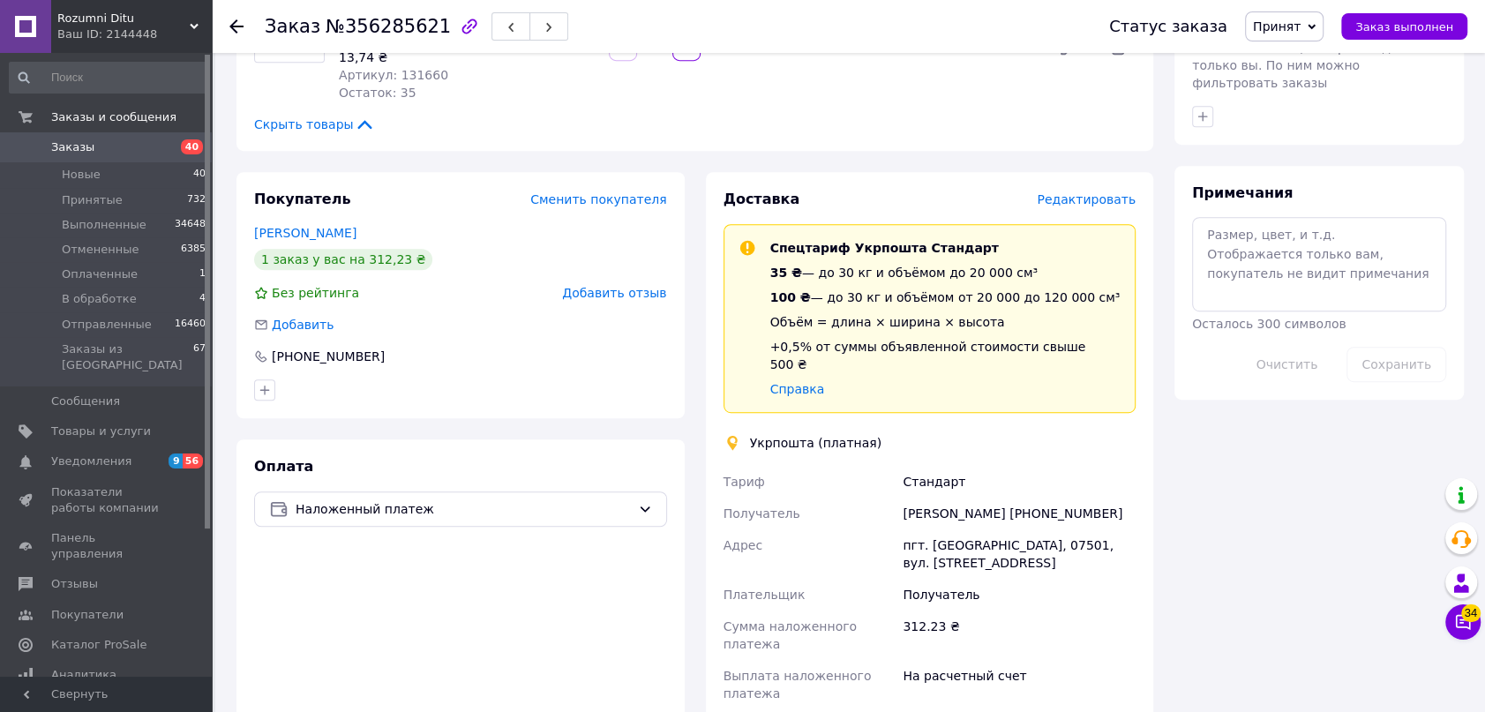
click at [1084, 192] on span "Редактировать" at bounding box center [1086, 199] width 99 height 14
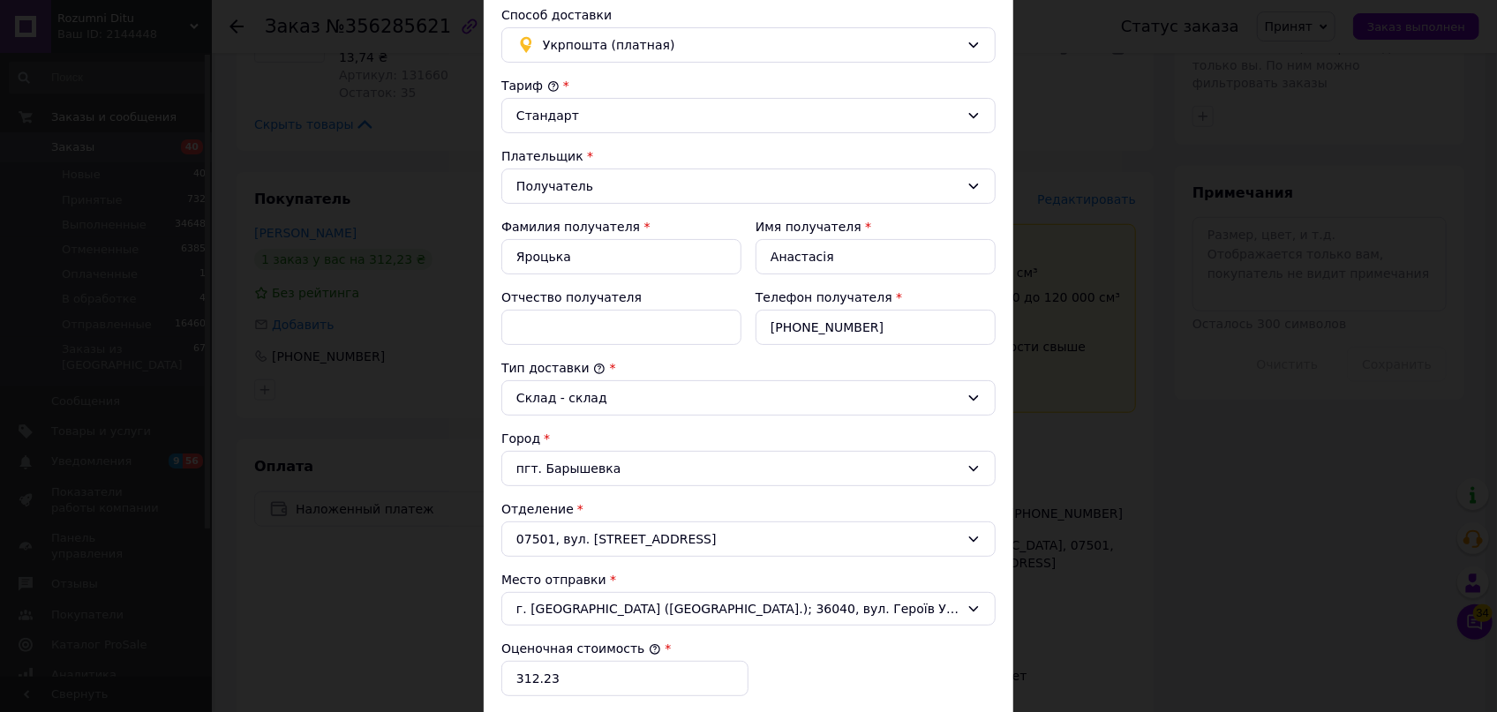
scroll to position [320, 0]
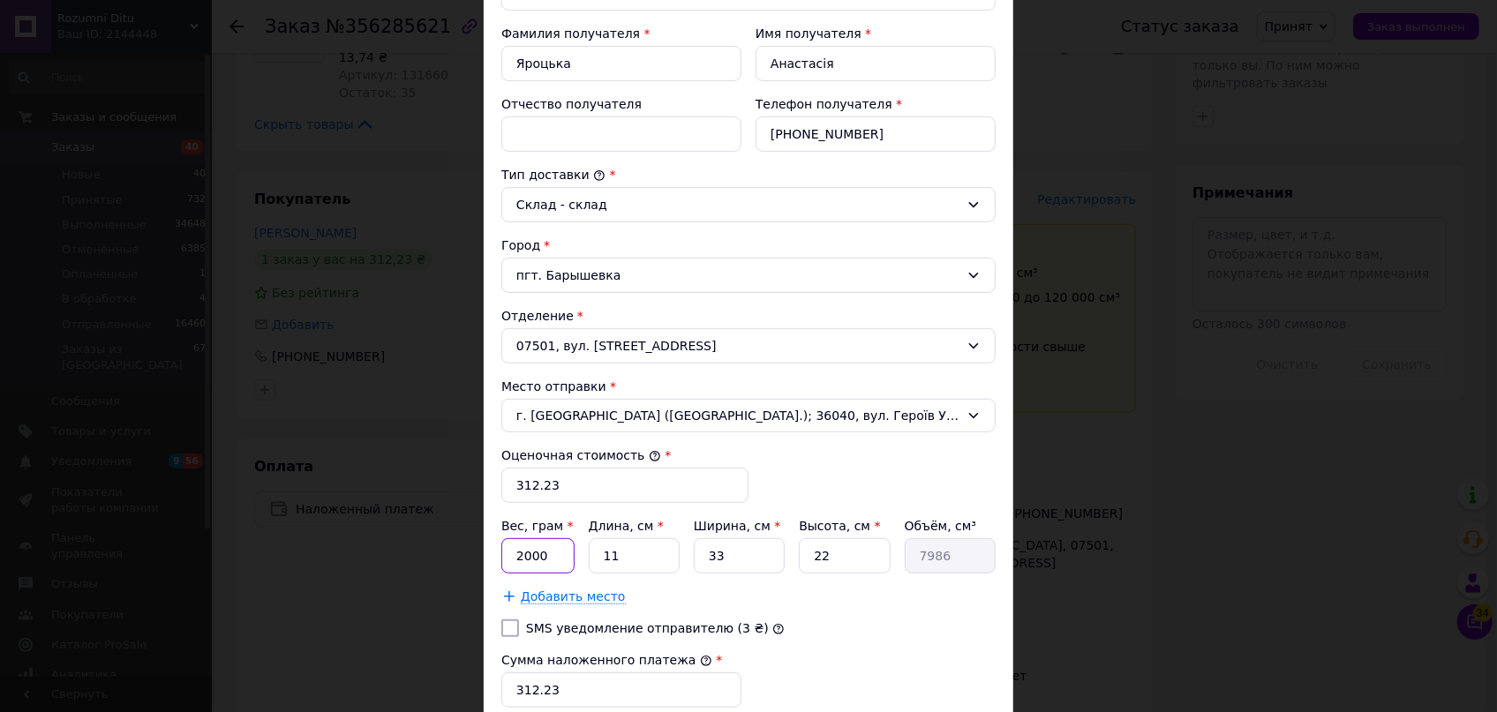
drag, startPoint x: 539, startPoint y: 549, endPoint x: 511, endPoint y: 543, distance: 28.9
click at [511, 543] on input "2000" at bounding box center [537, 555] width 73 height 35
type input "500"
drag, startPoint x: 609, startPoint y: 550, endPoint x: 597, endPoint y: 546, distance: 12.0
click at [598, 547] on input "11" at bounding box center [634, 555] width 91 height 35
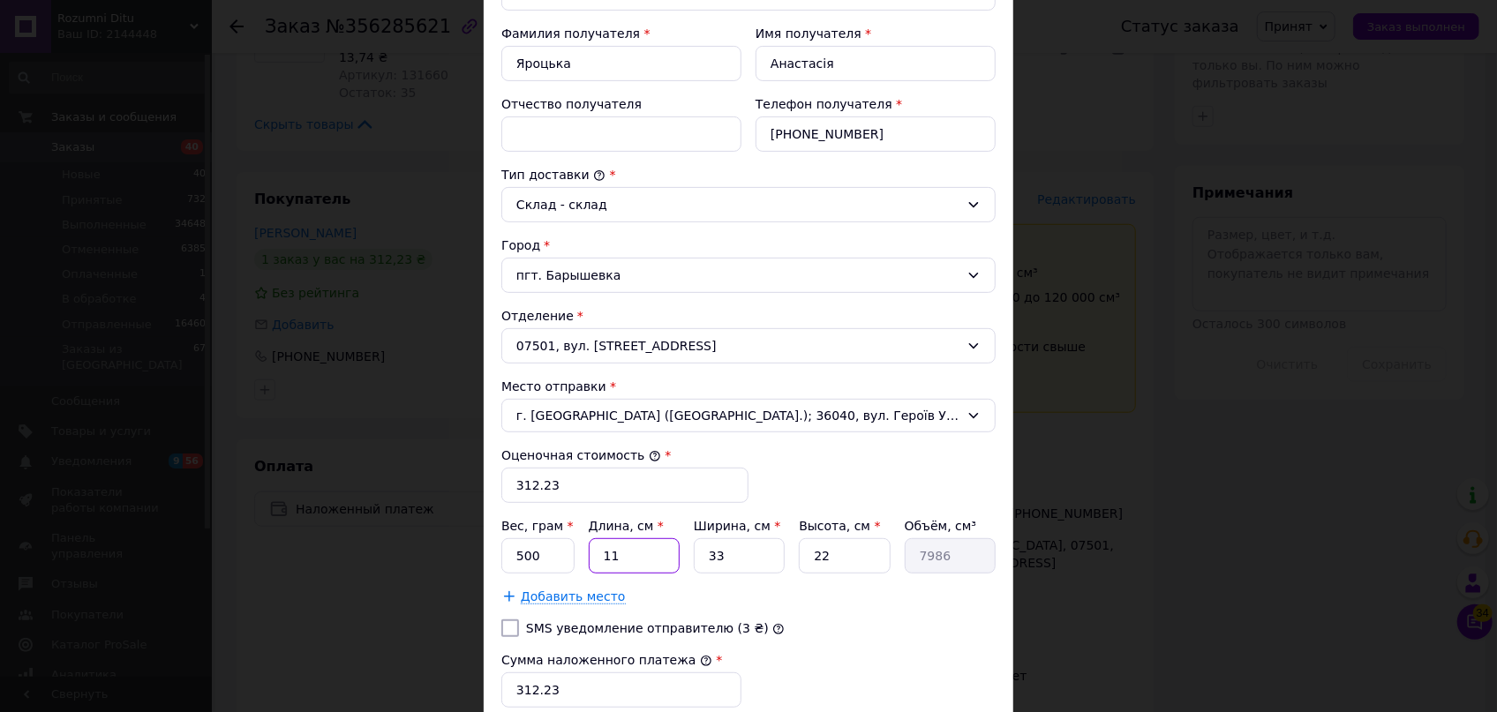
type input "2"
type input "1452"
type input "25"
type input "18150"
type input "25"
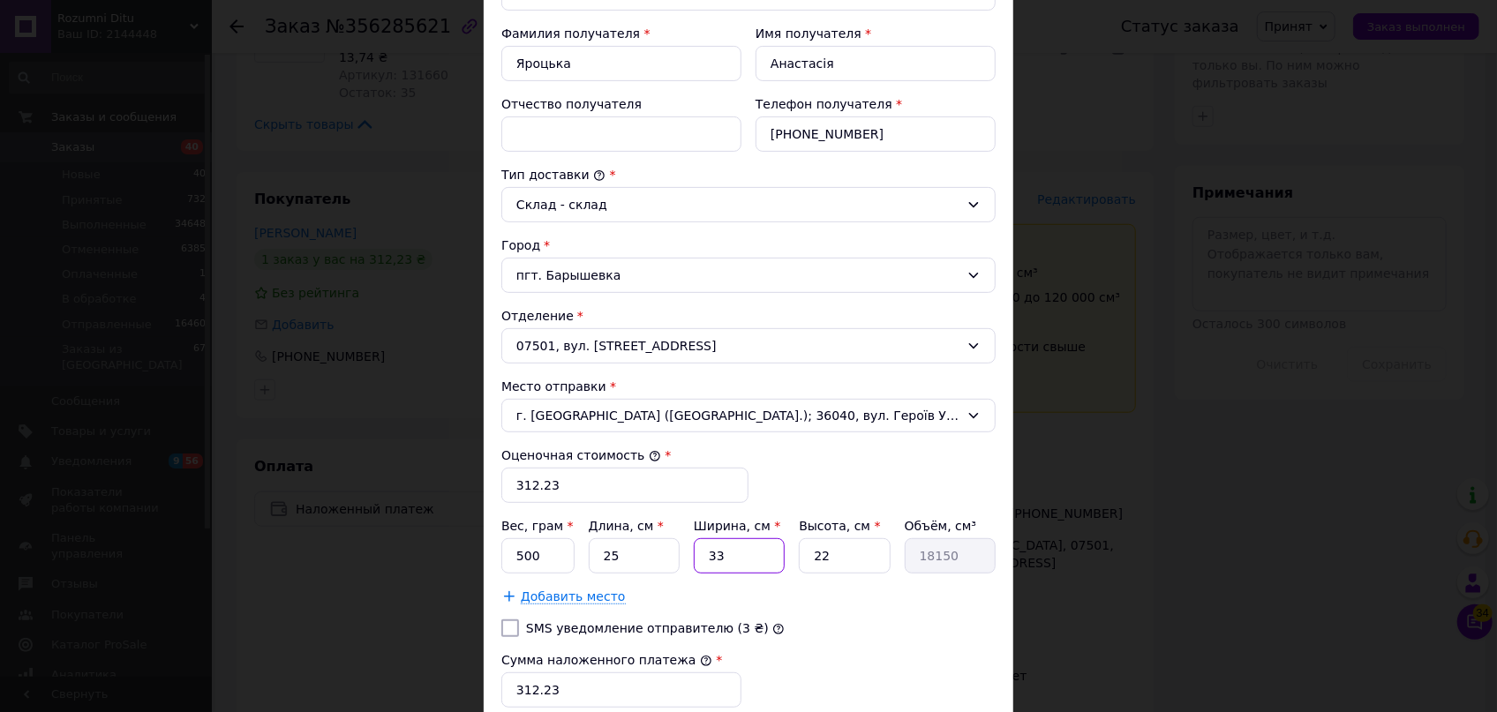
drag, startPoint x: 708, startPoint y: 554, endPoint x: 674, endPoint y: 547, distance: 34.3
click at [674, 549] on div "Вес, грам * 500 Длина, см * 25 Ширина, см * 33 Высота, см * 22 Объём, см³ 18150" at bounding box center [748, 545] width 494 height 56
type input "2"
type input "1100"
type input "20"
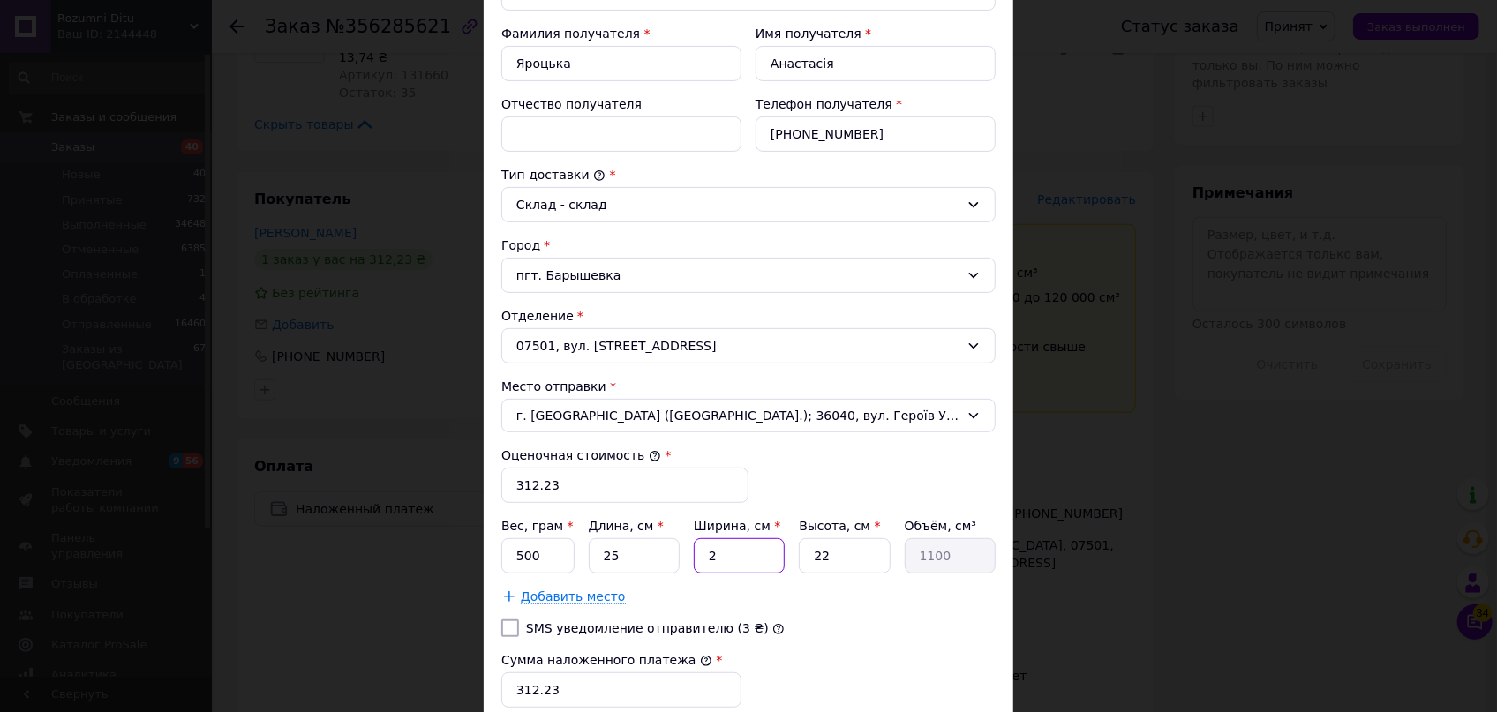
type input "11000"
type input "20"
drag, startPoint x: 836, startPoint y: 547, endPoint x: 731, endPoint y: 552, distance: 105.2
click at [731, 552] on div "Вес, грам * 500 Длина, см * 25 Ширина, см * 20 Высота, см * 22 Объём, см³ 11000" at bounding box center [748, 545] width 494 height 56
type input "5"
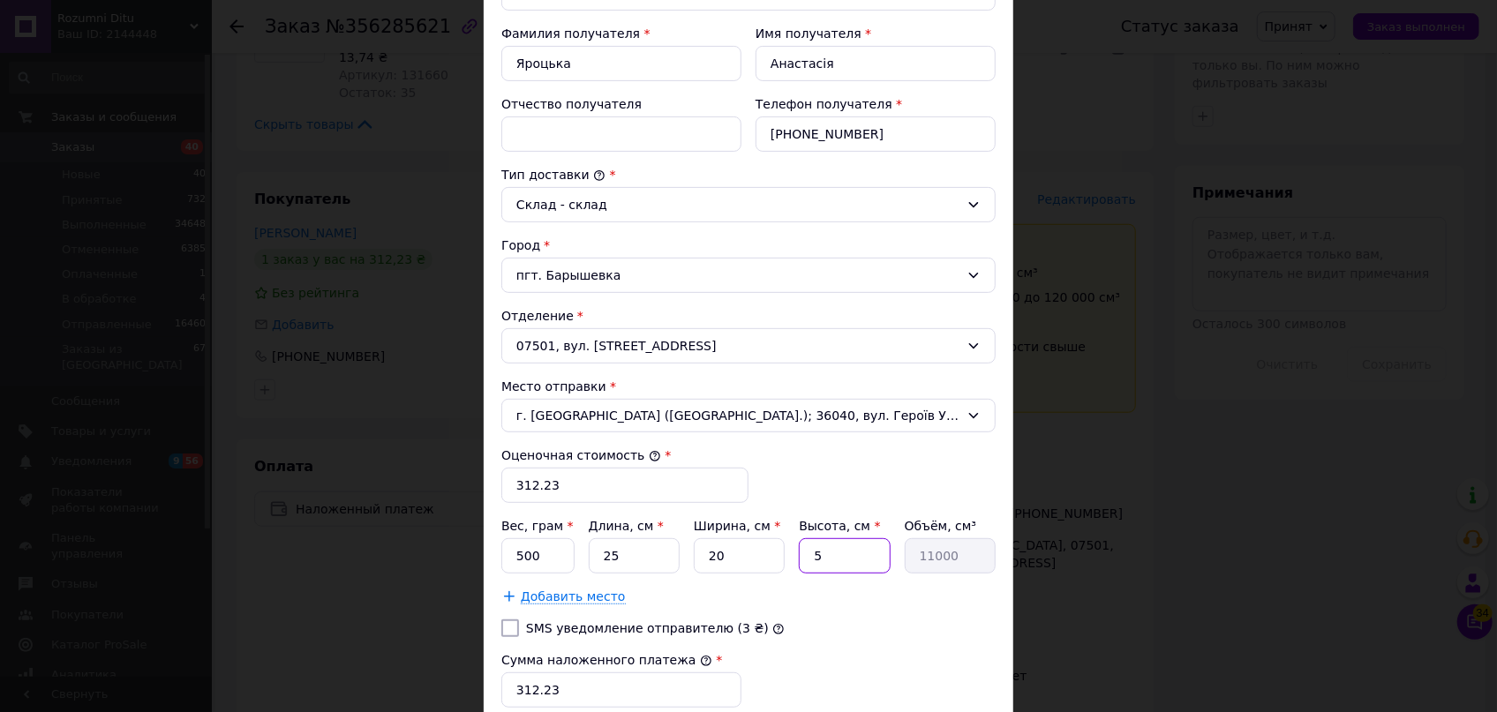
type input "2500"
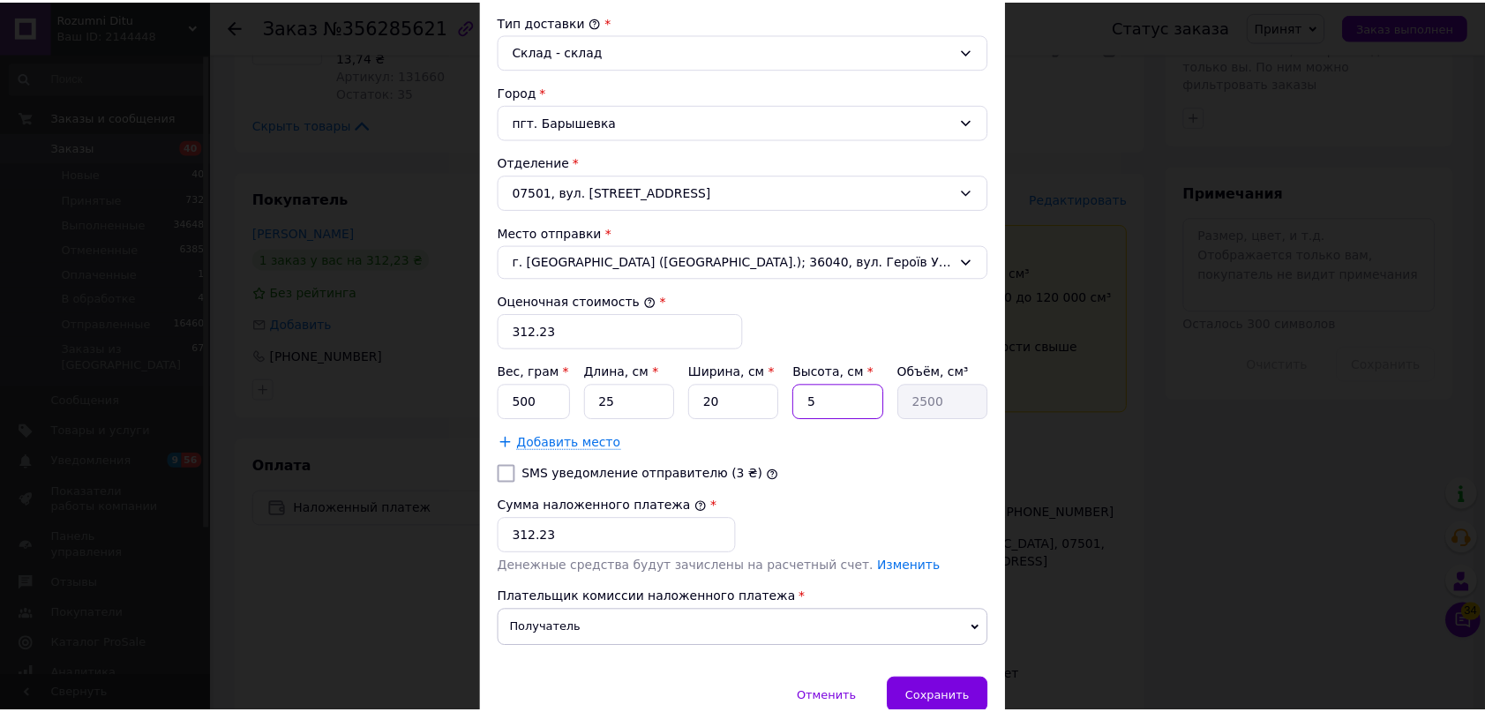
scroll to position [481, 0]
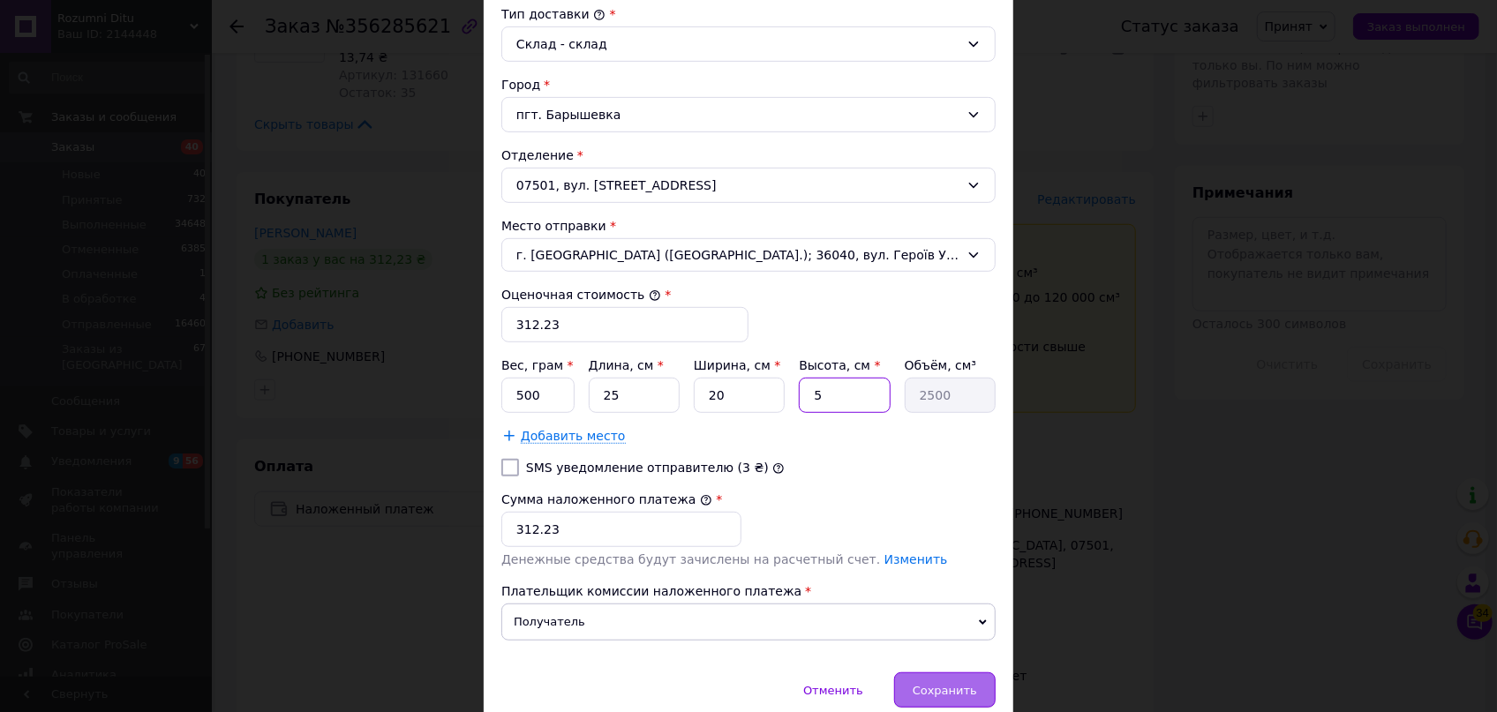
type input "5"
click at [962, 684] on span "Сохранить" at bounding box center [945, 690] width 64 height 13
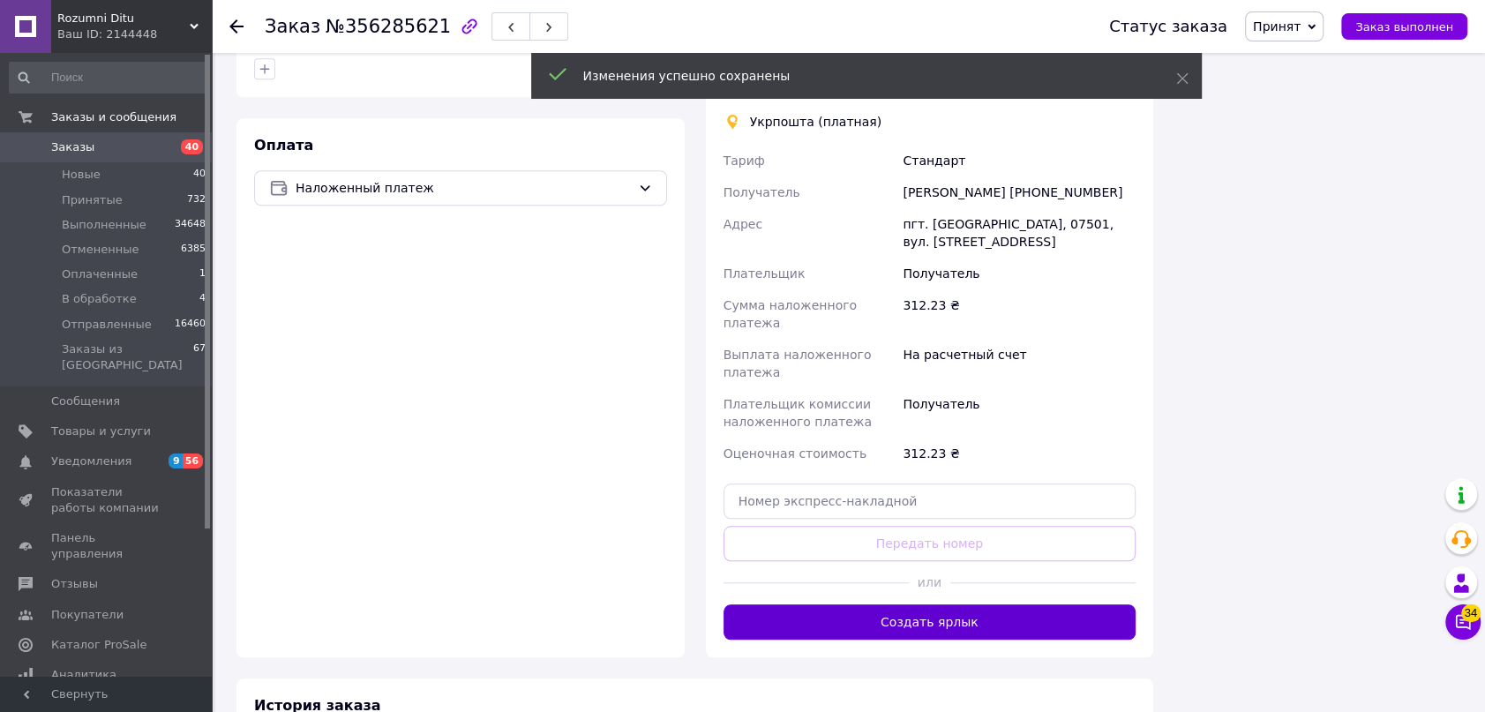
click at [918, 605] on button "Создать ярлык" at bounding box center [930, 622] width 413 height 35
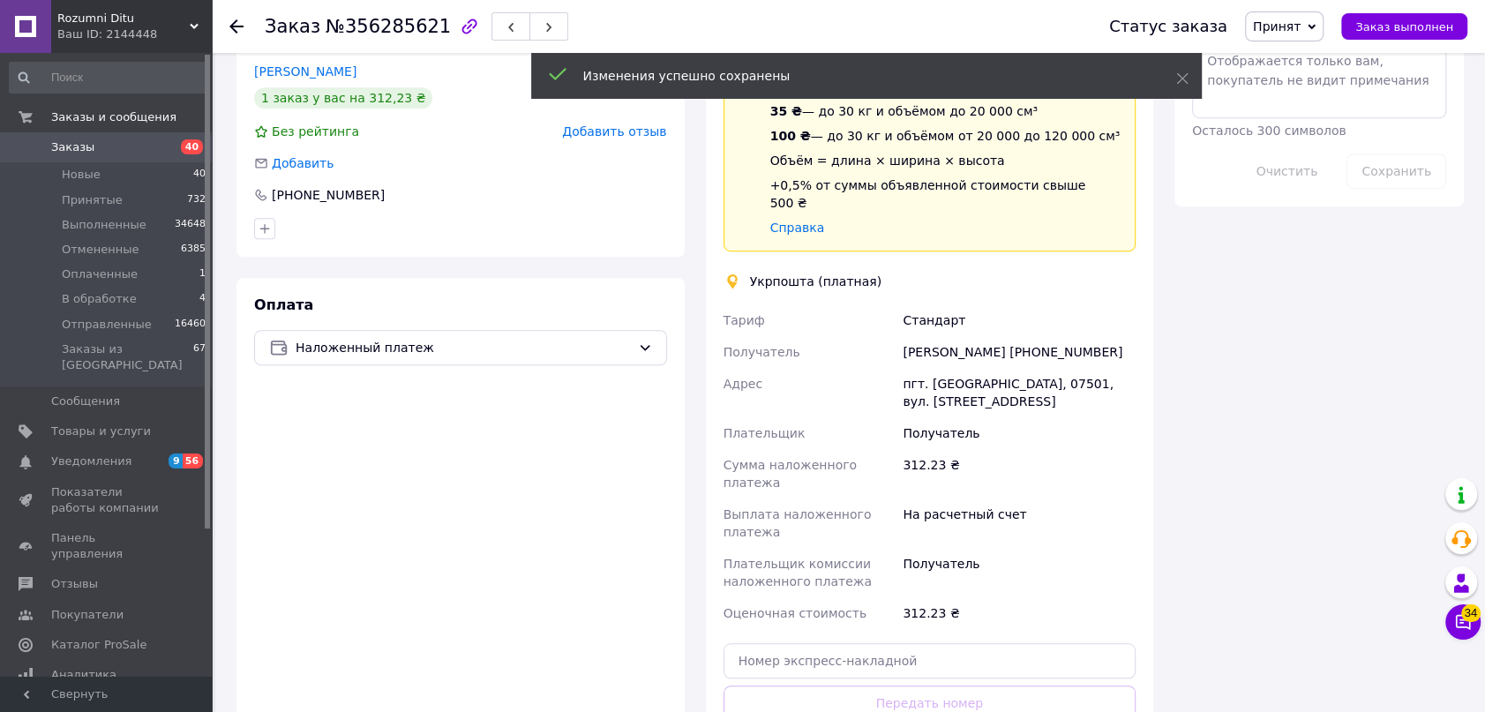
scroll to position [937, 0]
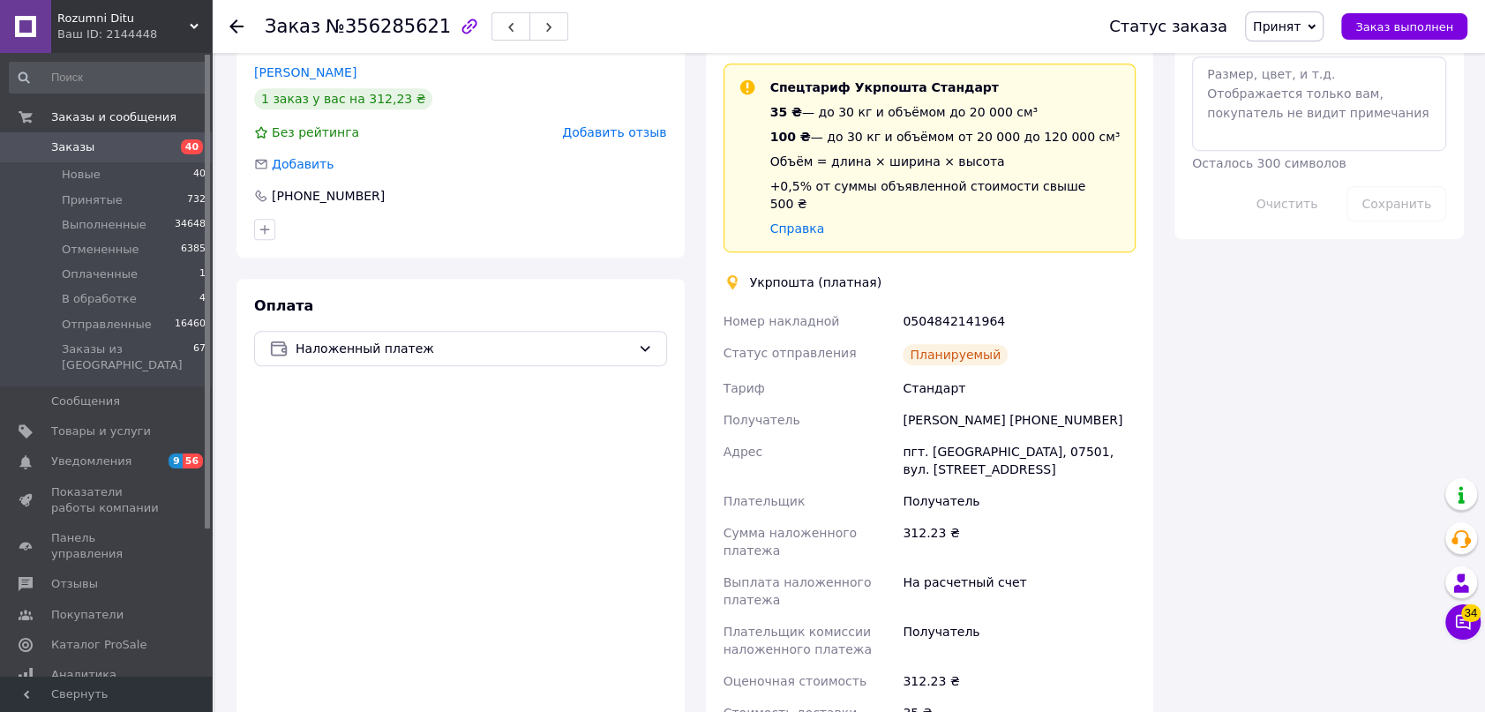
click at [1272, 21] on span "Принят" at bounding box center [1277, 26] width 48 height 14
click at [1333, 178] on li "Отправленные" at bounding box center [1300, 167] width 108 height 26
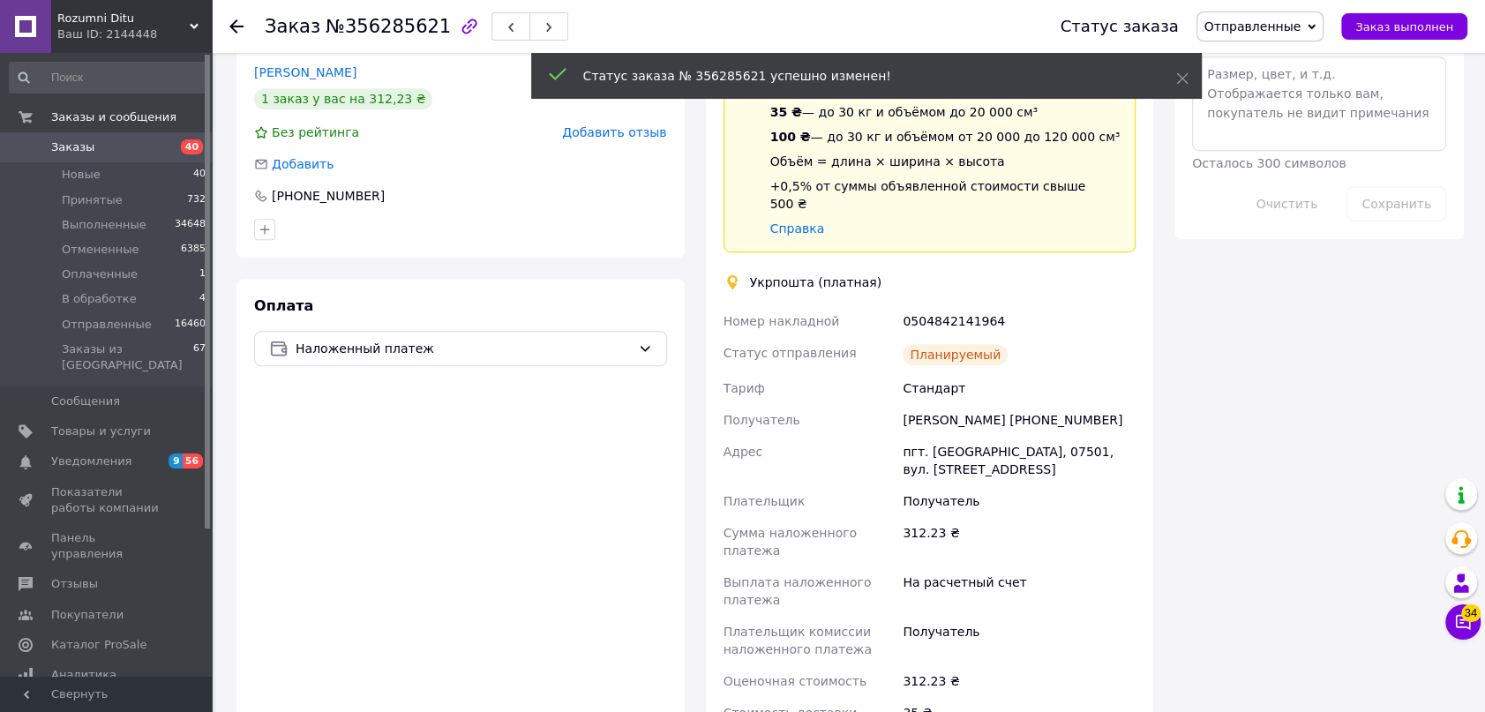
click at [234, 25] on icon at bounding box center [236, 26] width 14 height 14
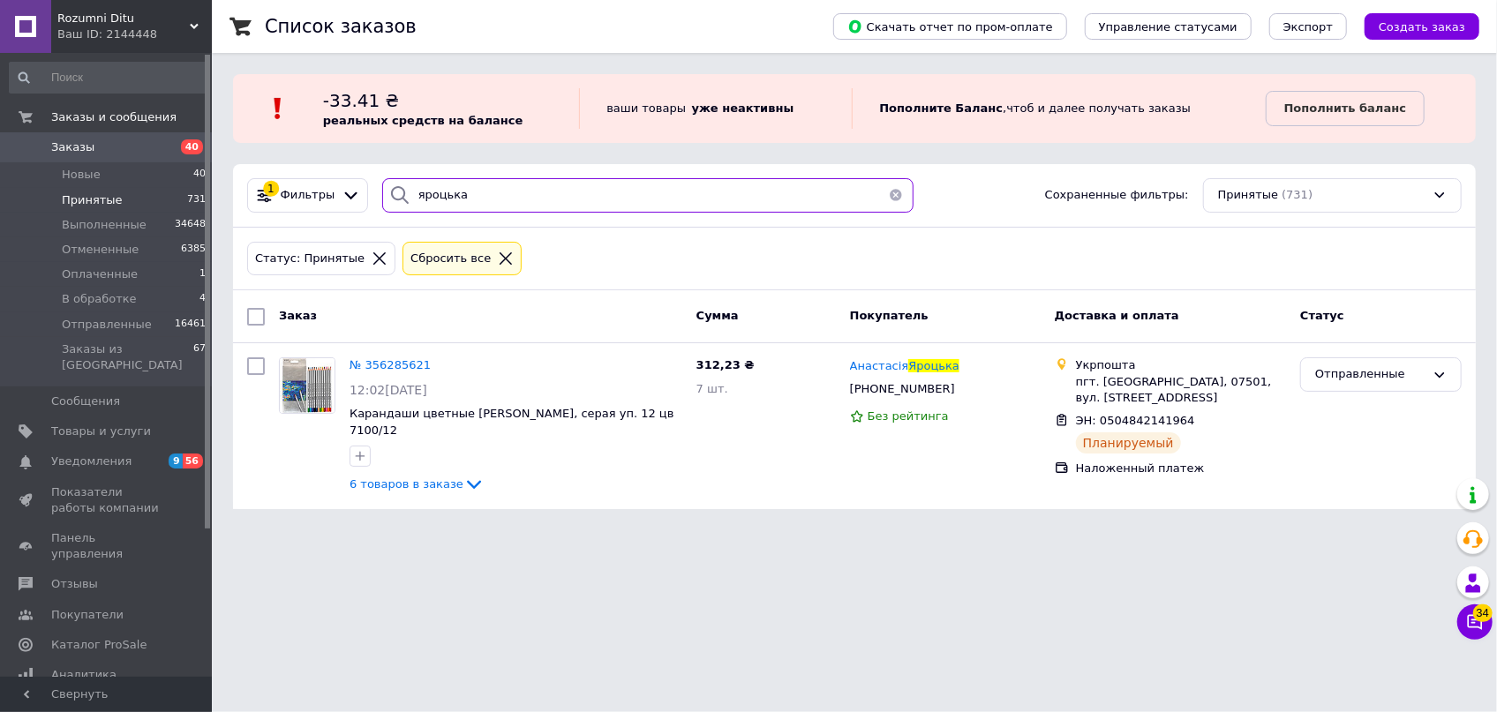
drag, startPoint x: 483, startPoint y: 180, endPoint x: 170, endPoint y: 144, distance: 314.5
click at [170, 144] on div "Rozumni Ditu Ваш ID: 2144448 Сайт Rozumni Ditu Кабинет покупателя Проверить сос…" at bounding box center [748, 265] width 1497 height 530
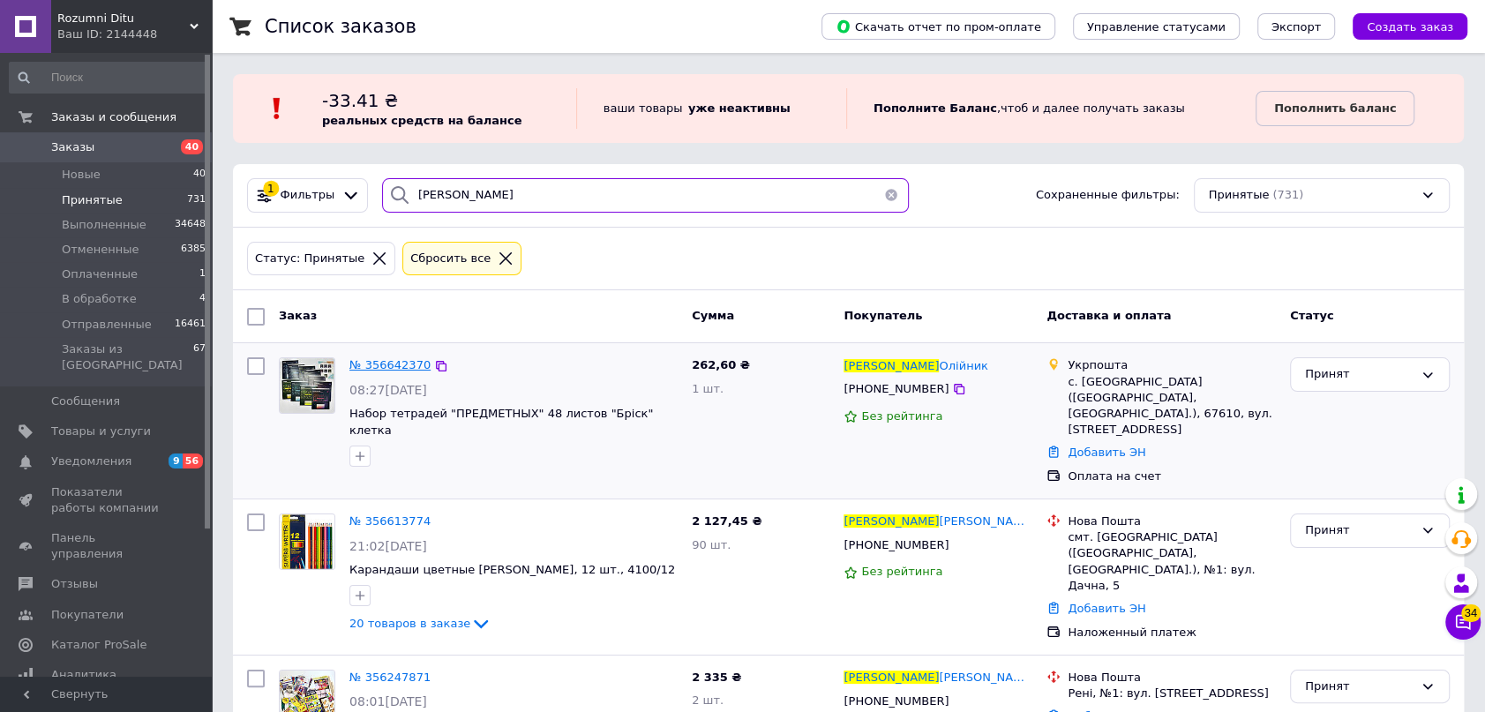
type input "ганна"
click at [403, 365] on span "№ 356642370" at bounding box center [389, 364] width 81 height 13
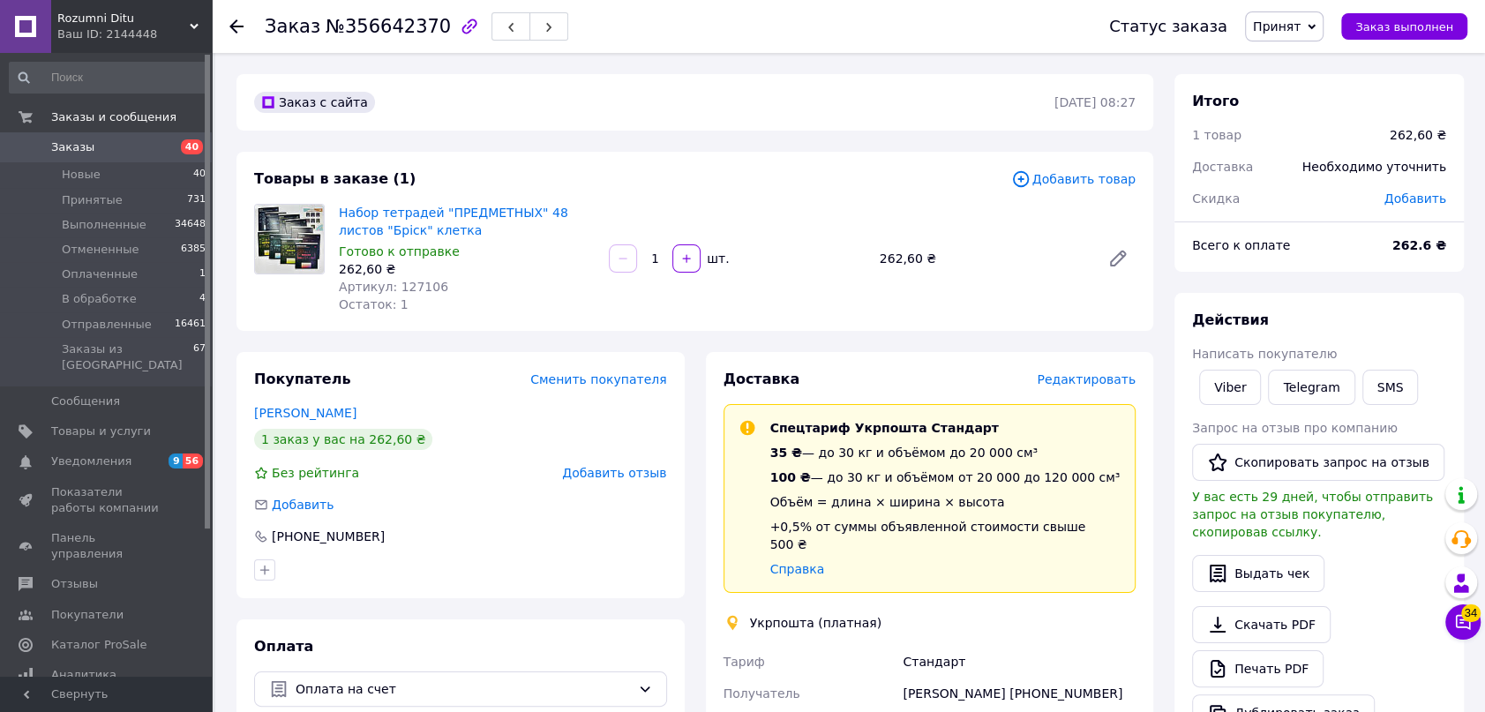
click at [1070, 379] on span "Редактировать" at bounding box center [1086, 379] width 99 height 14
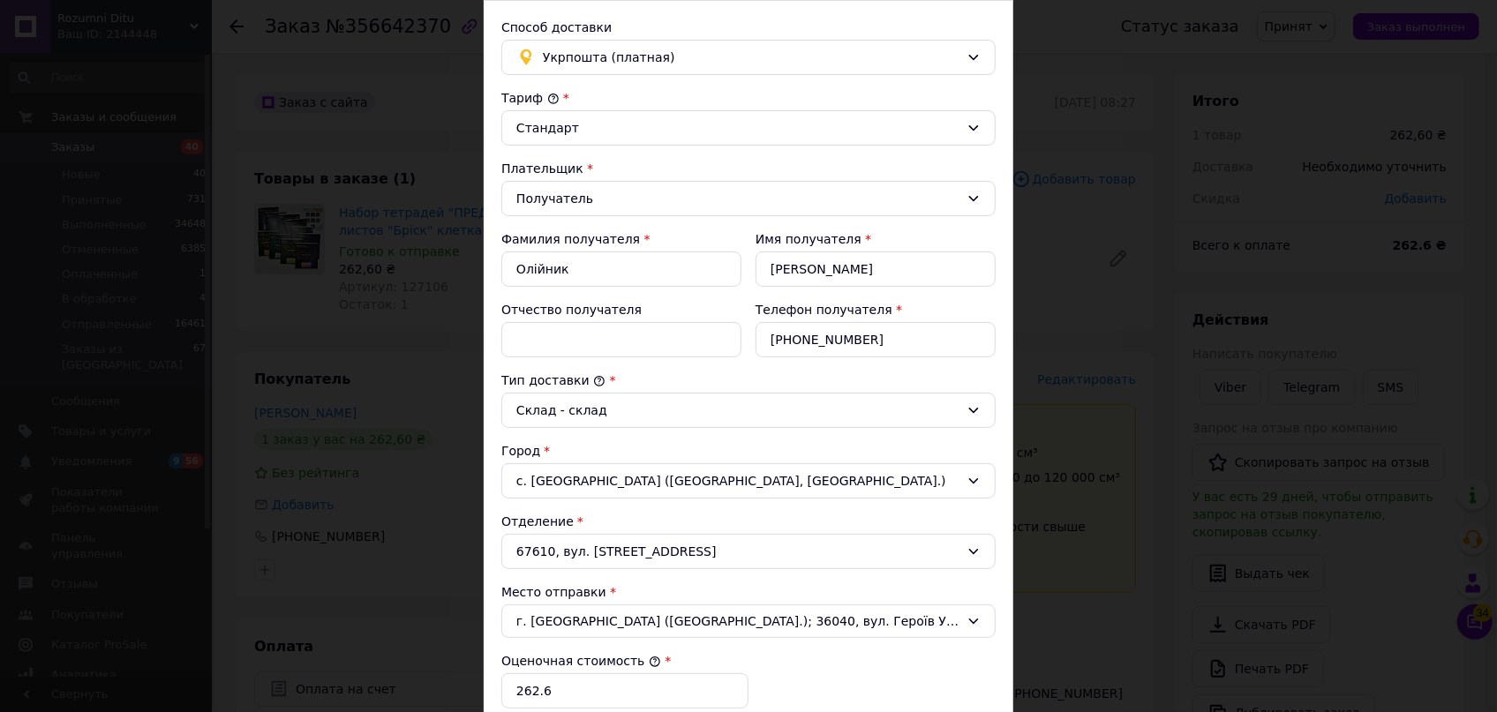
scroll to position [320, 0]
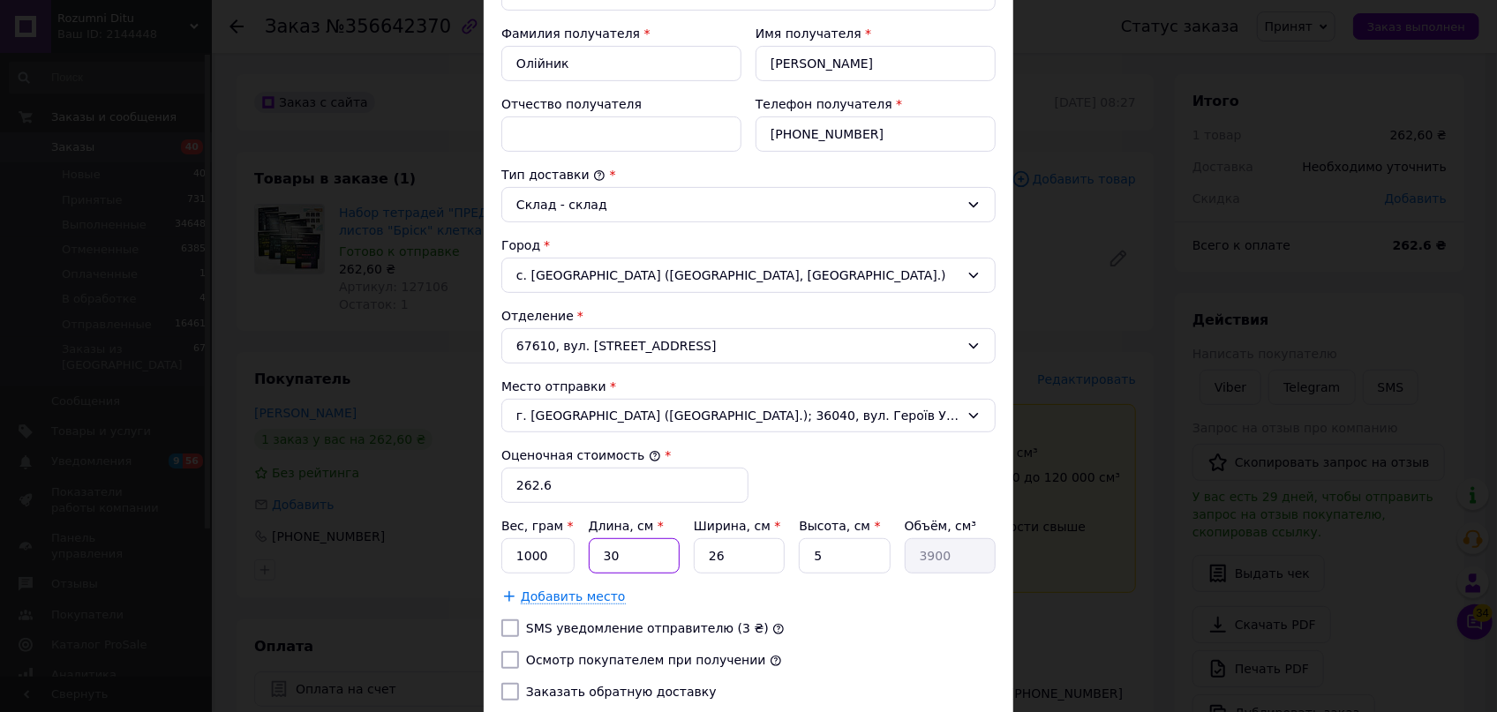
drag, startPoint x: 627, startPoint y: 545, endPoint x: 582, endPoint y: 530, distance: 47.4
click at [582, 530] on div "Вес, грам * 1000 Длина, см * 30 Ширина, см * 26 Высота, см * 5 Объём, см³ 3900" at bounding box center [748, 545] width 494 height 56
type input "3"
type input "390"
type input "30"
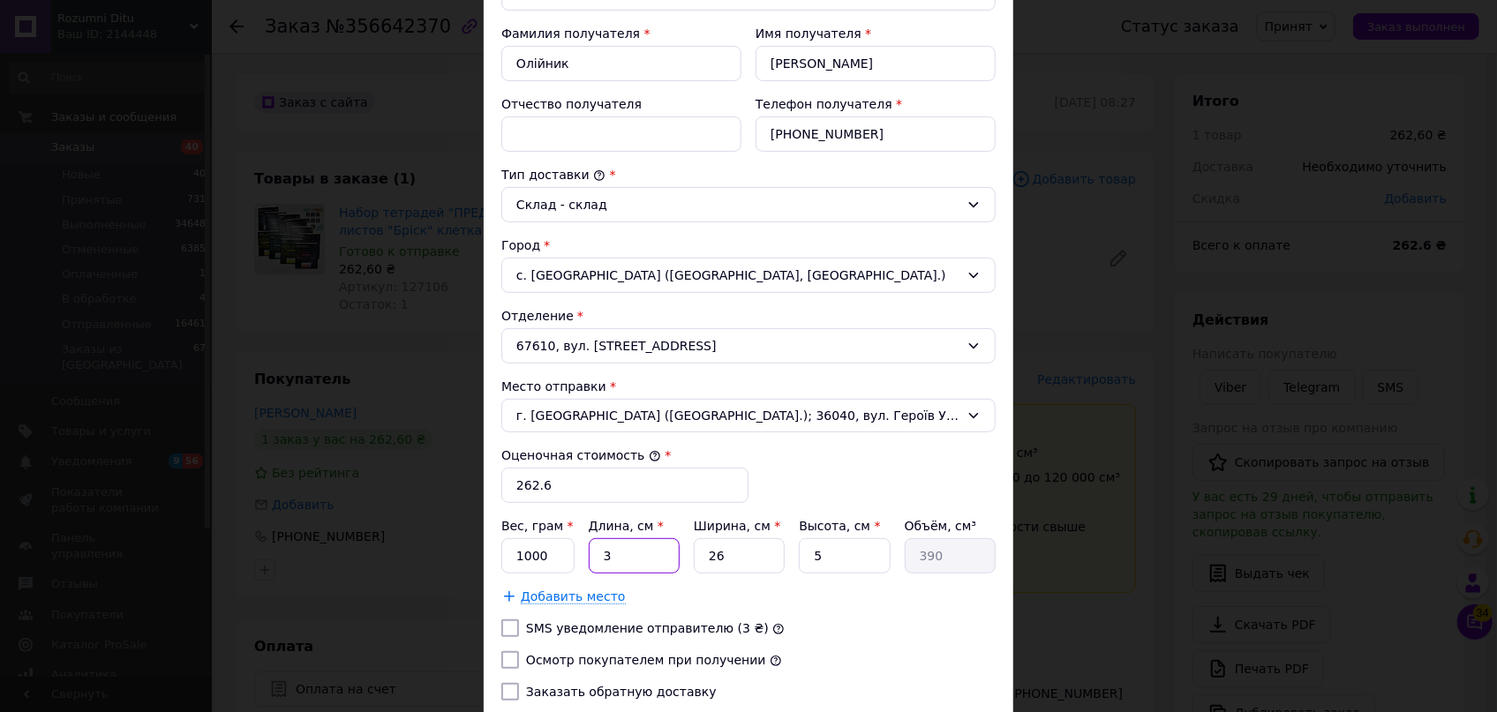
type input "3900"
click at [584, 660] on label "Осмотр покупателем при получении" at bounding box center [646, 660] width 240 height 14
click at [519, 660] on input "Осмотр покупателем при получении" at bounding box center [510, 660] width 18 height 18
checkbox input "true"
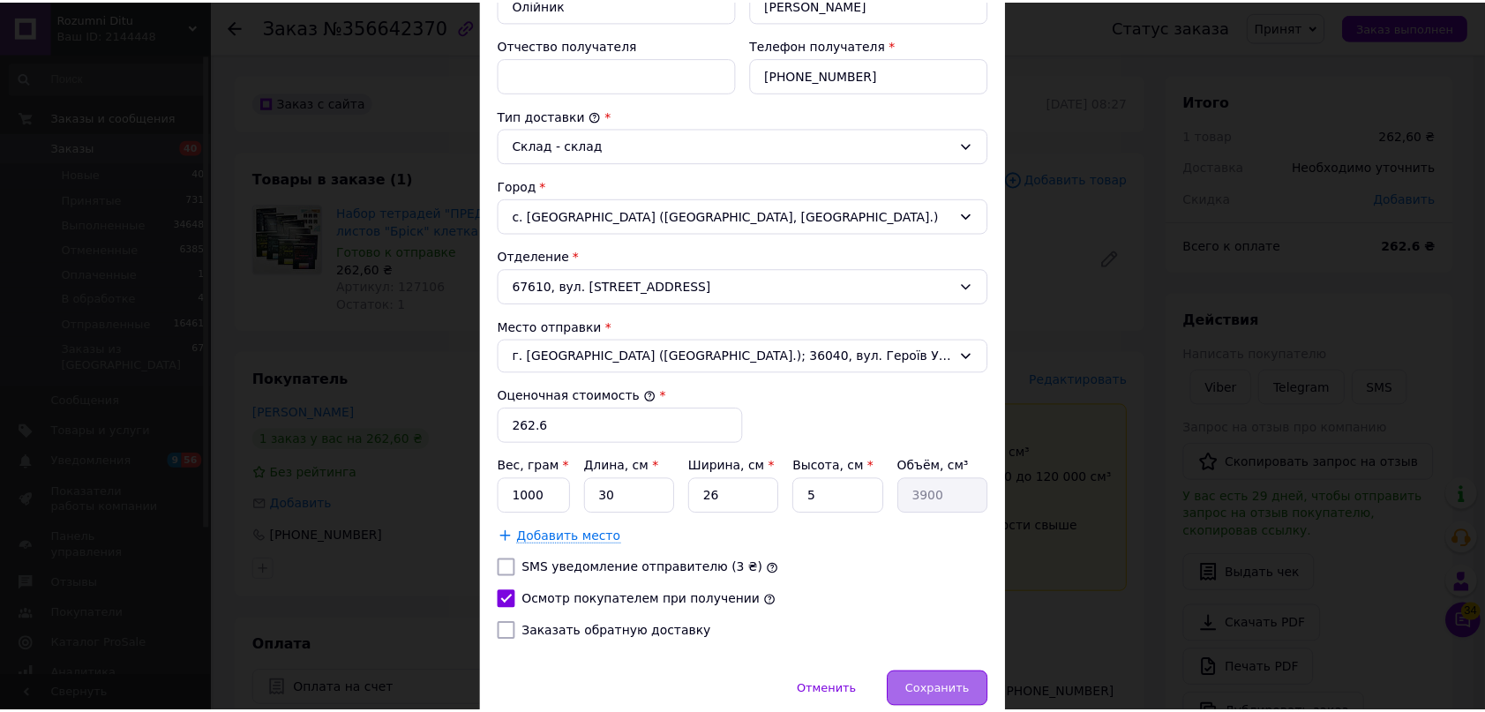
scroll to position [453, 0]
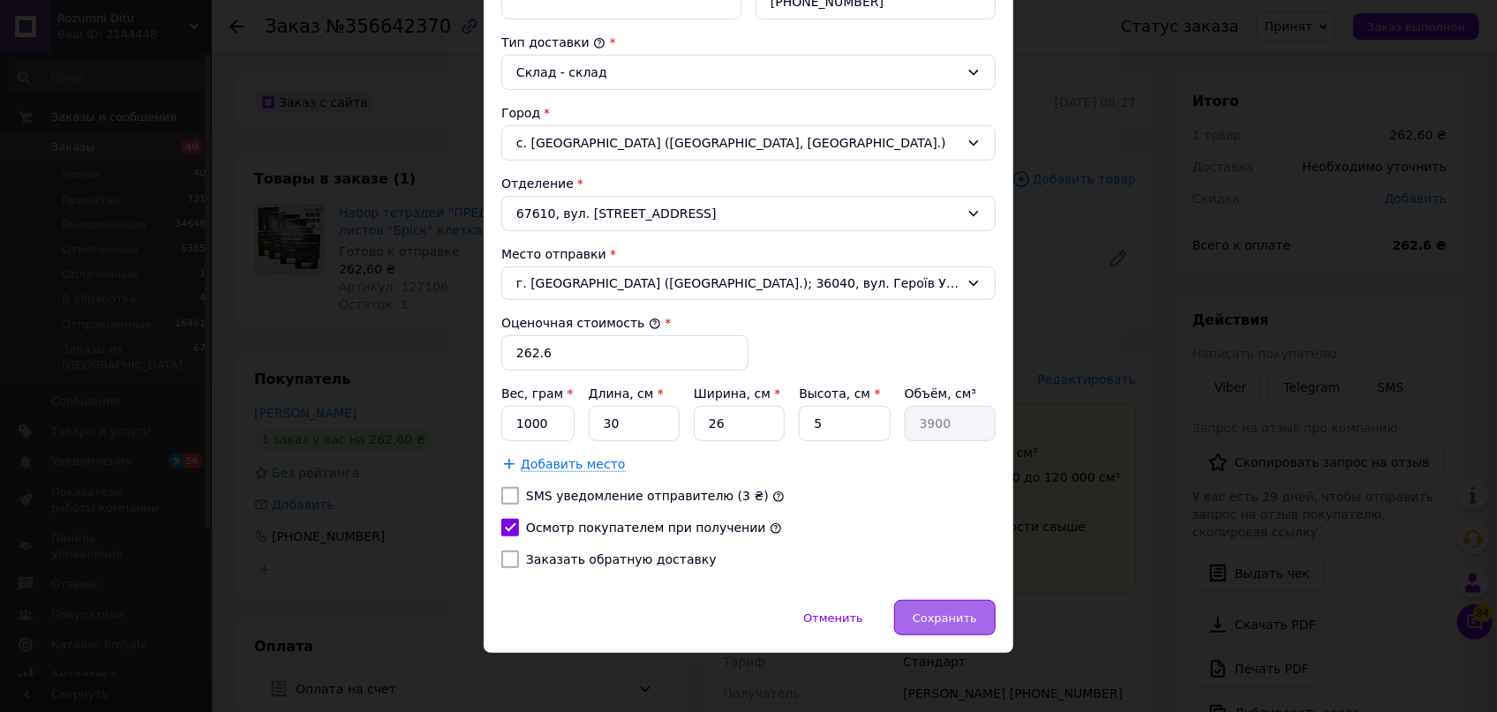
click at [943, 612] on span "Сохранить" at bounding box center [945, 618] width 64 height 13
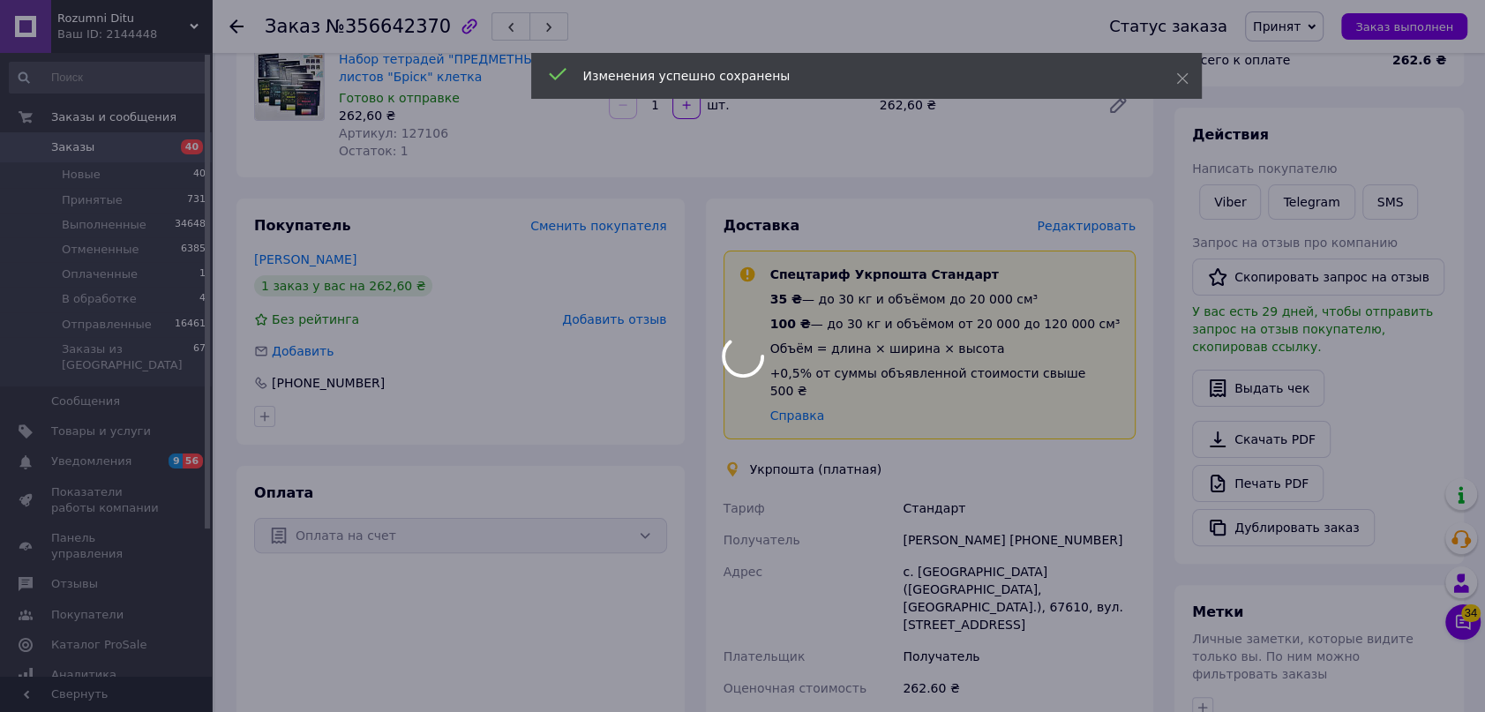
scroll to position [401, 0]
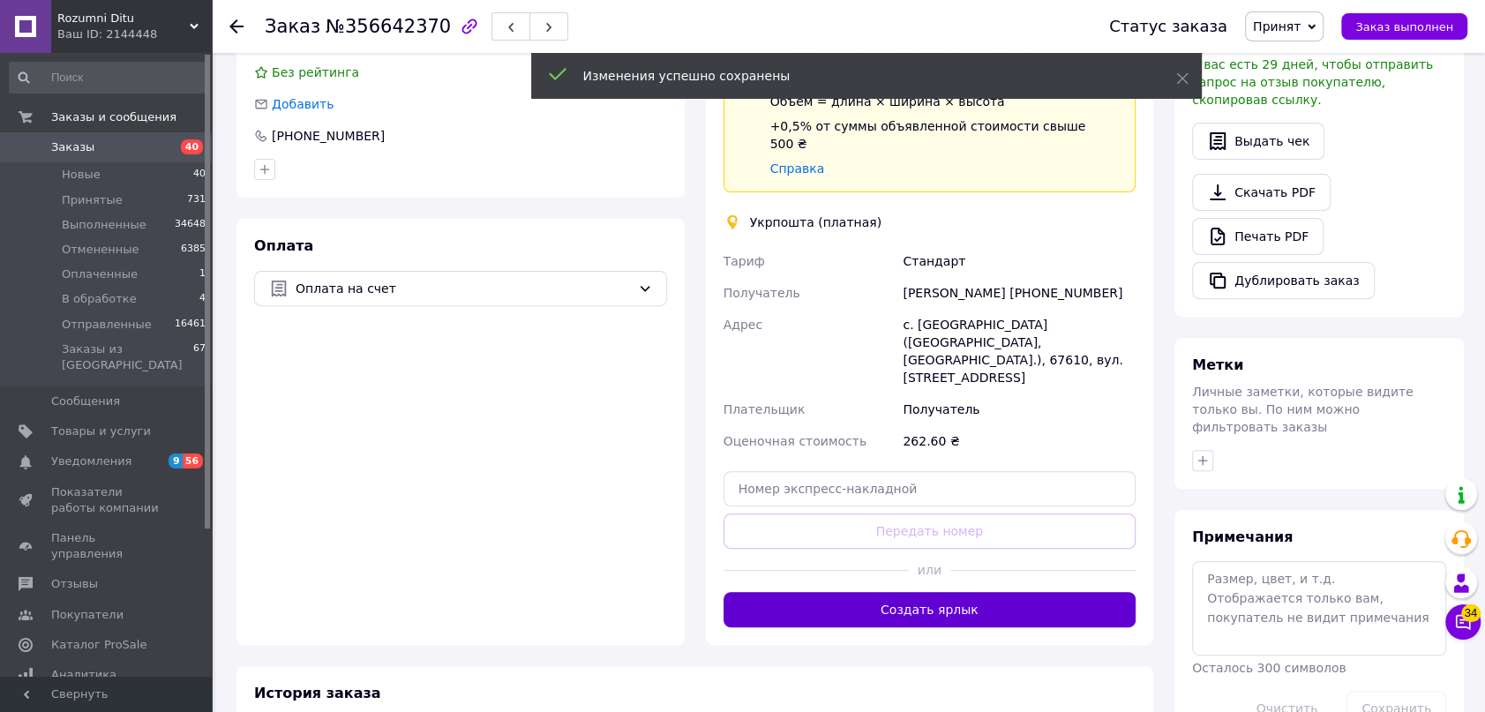
click at [931, 592] on button "Создать ярлык" at bounding box center [930, 609] width 413 height 35
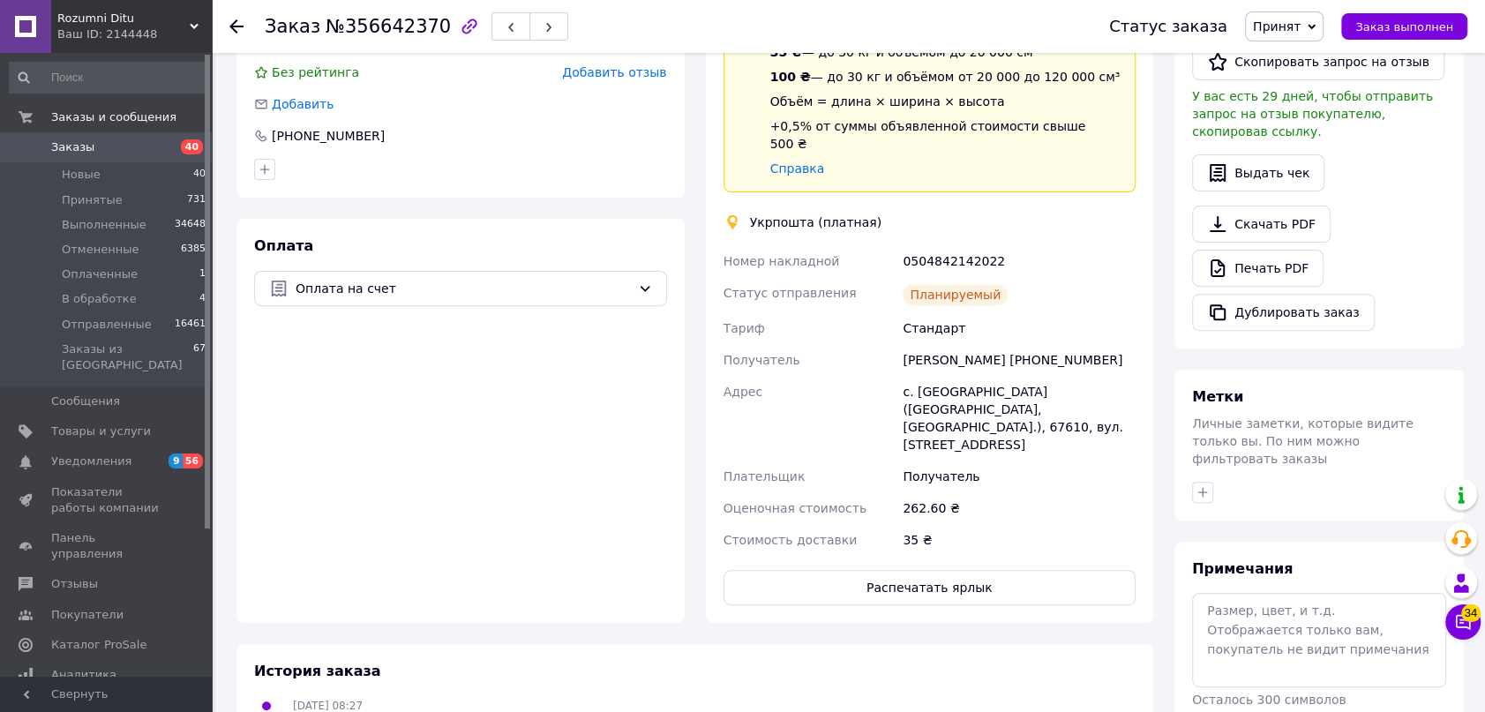
drag, startPoint x: 1315, startPoint y: 24, endPoint x: 1301, endPoint y: 177, distance: 154.2
click at [1314, 25] on span "Принят" at bounding box center [1284, 26] width 79 height 30
click at [1300, 165] on li "Отправленные" at bounding box center [1300, 167] width 108 height 26
click at [229, 25] on div "Заказ №356642370 Статус заказа Отправленные Принят Выполнен Отменен Оплаченный …" at bounding box center [848, 26] width 1273 height 53
click at [244, 19] on div at bounding box center [246, 26] width 35 height 53
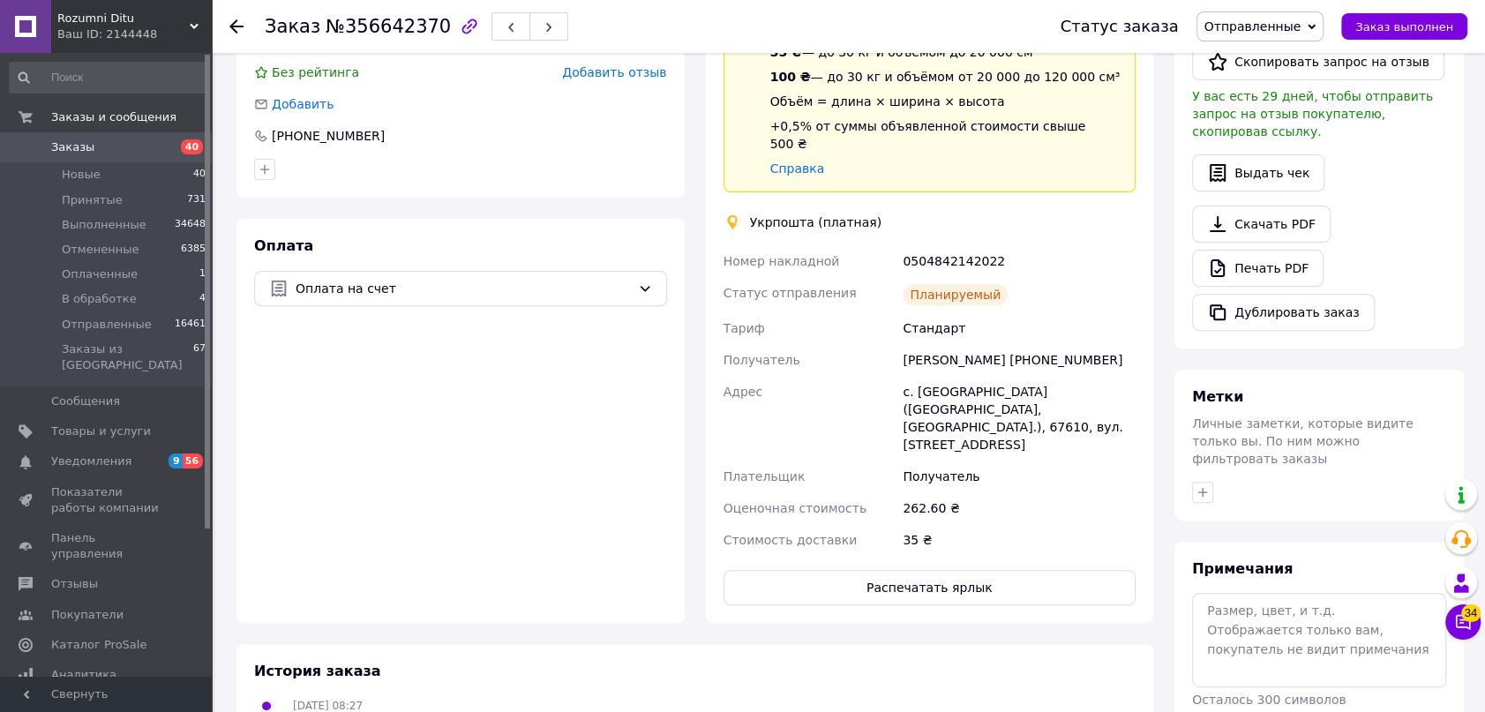
click at [238, 18] on div at bounding box center [236, 27] width 14 height 18
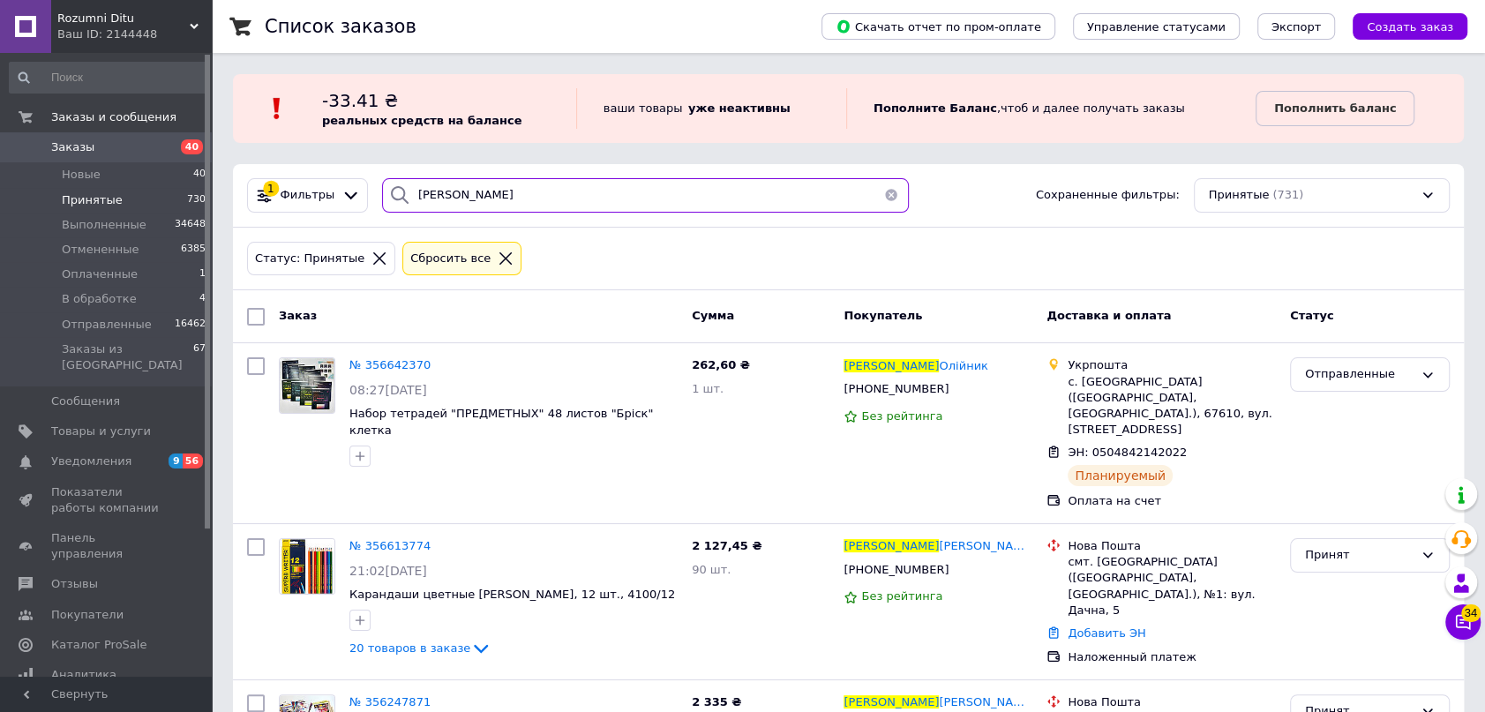
drag, startPoint x: 555, startPoint y: 194, endPoint x: 334, endPoint y: 172, distance: 222.6
click at [334, 178] on div "1 Фильтры ганна Сохраненные фильтры: Принятые (731)" at bounding box center [848, 195] width 1217 height 34
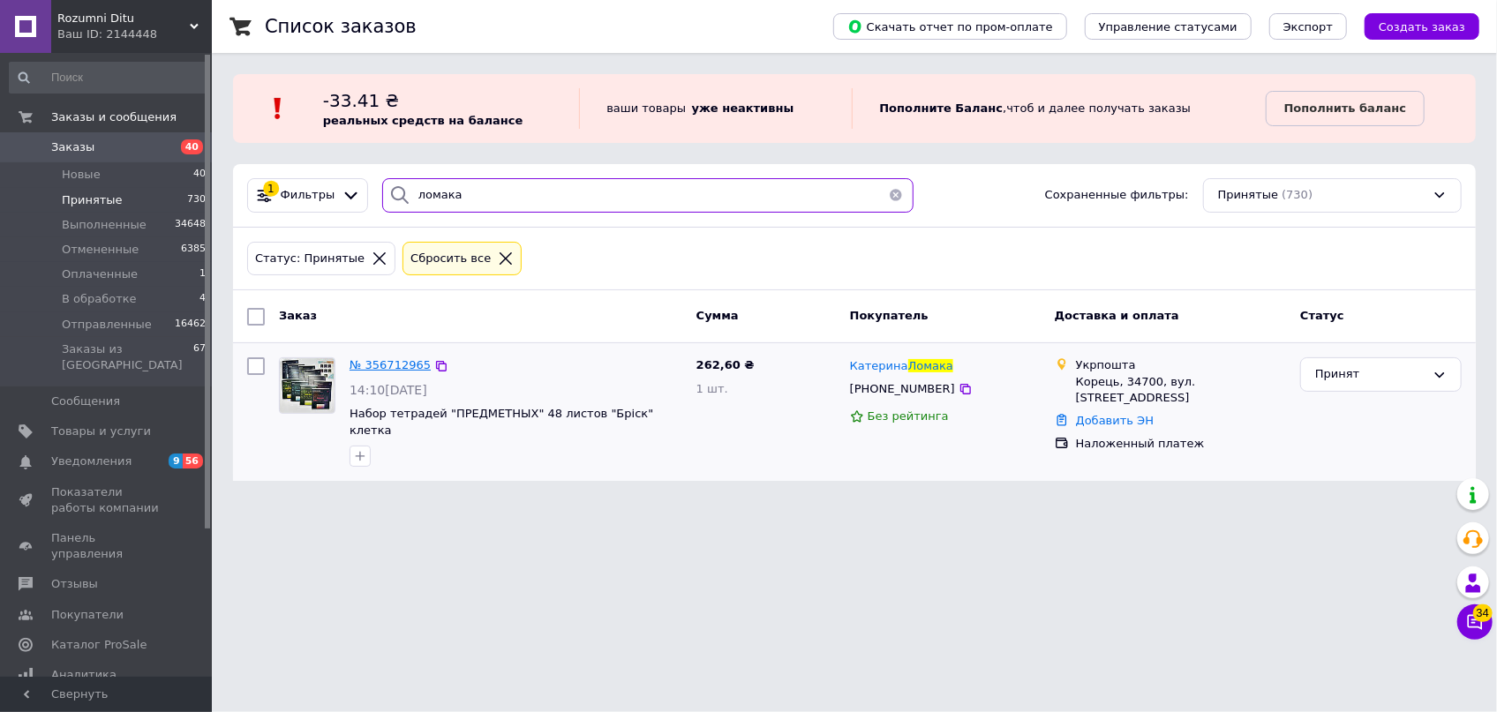
type input "ломака"
click at [387, 362] on span "№ 356712965" at bounding box center [389, 364] width 81 height 13
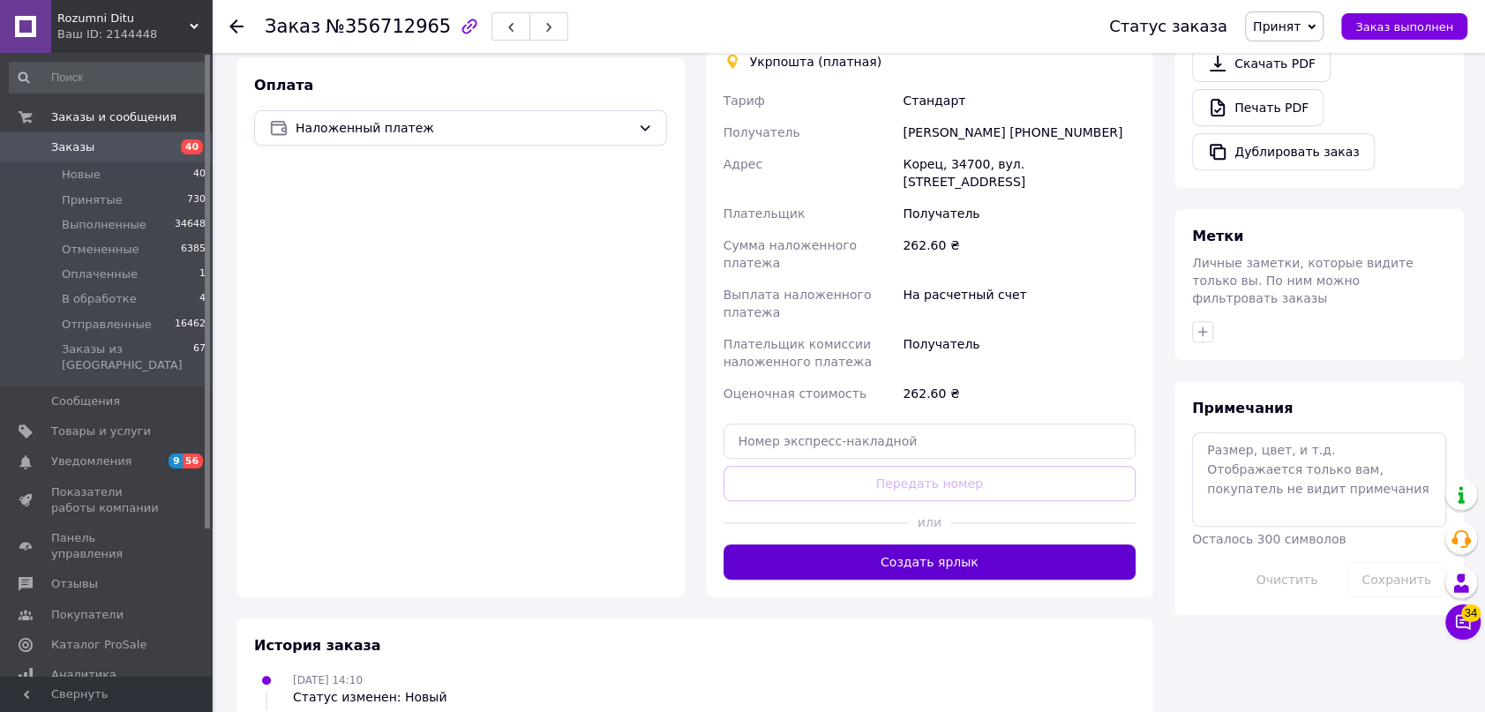
click at [942, 545] on button "Создать ярлык" at bounding box center [930, 562] width 413 height 35
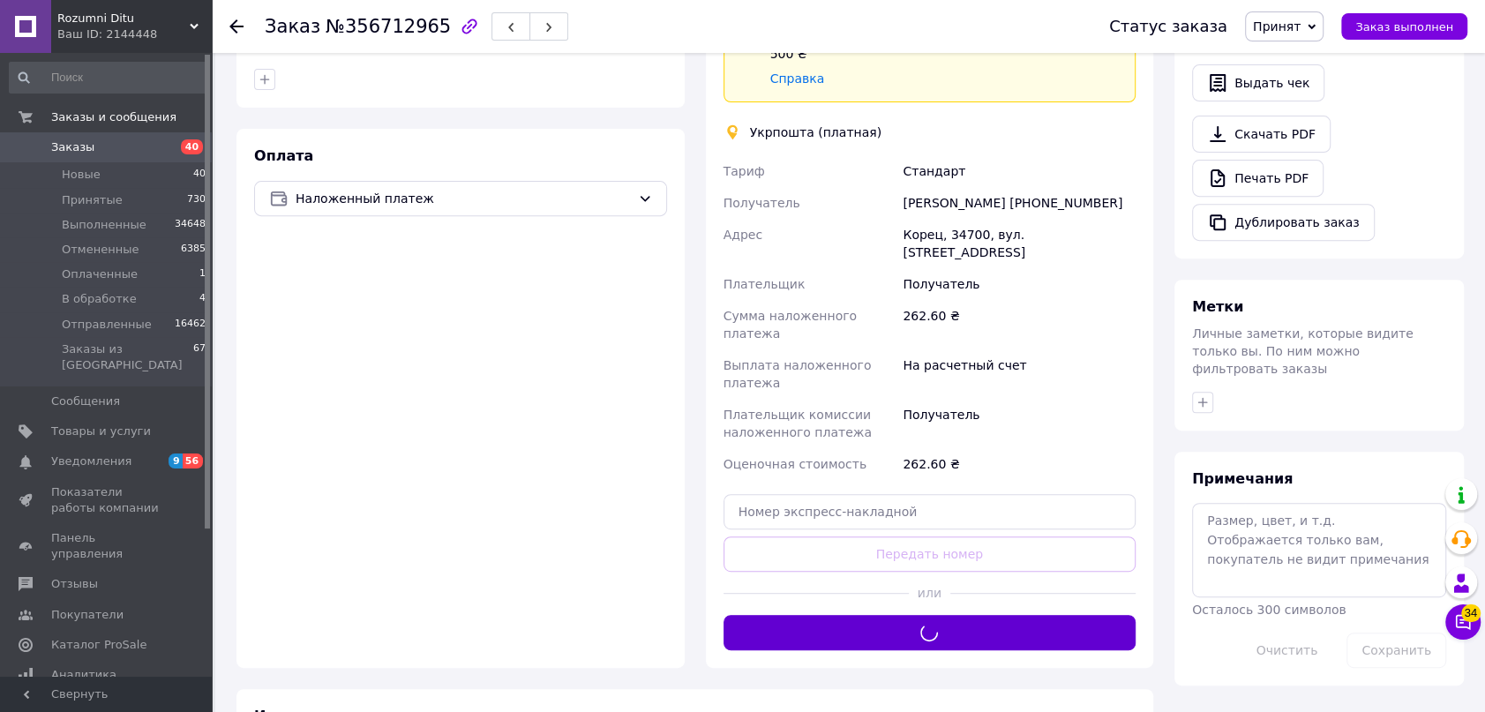
scroll to position [401, 0]
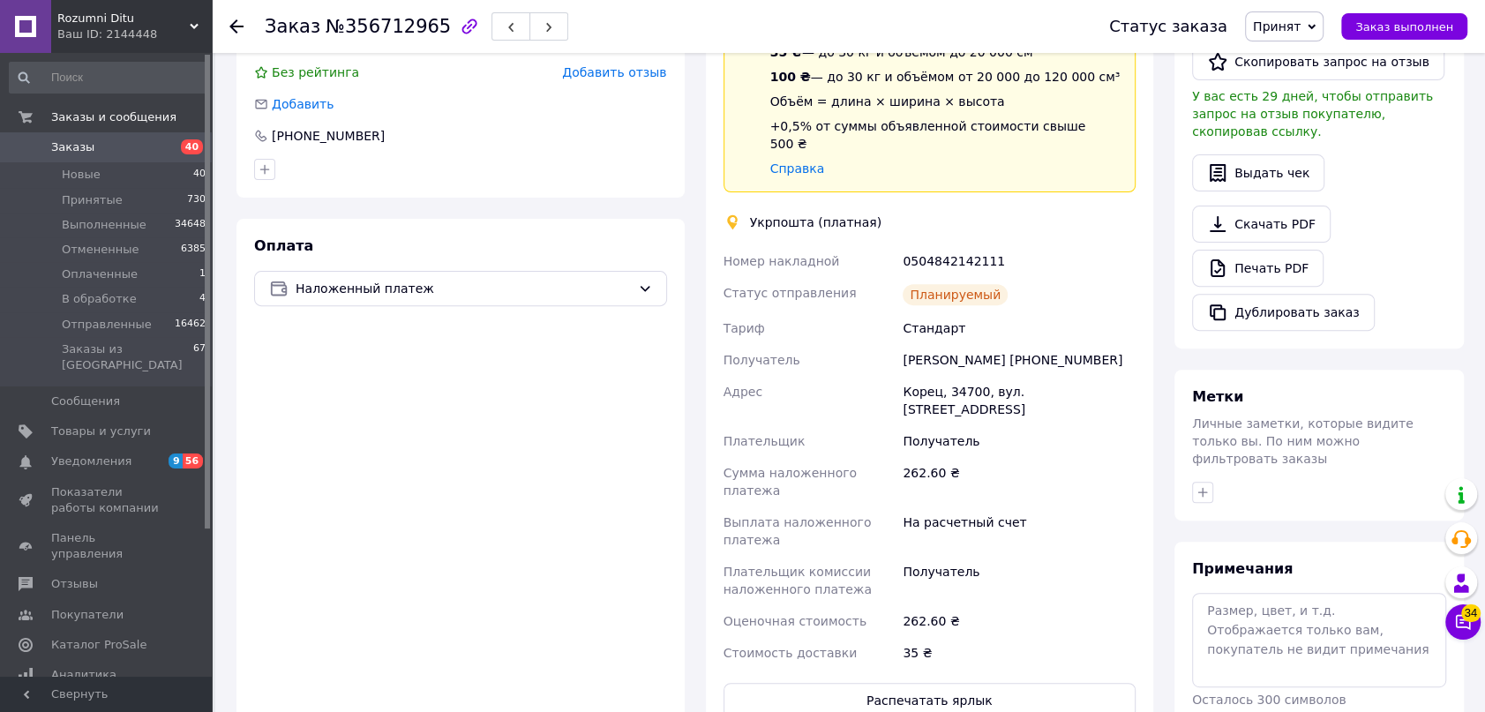
click at [1301, 23] on span "Принят" at bounding box center [1277, 26] width 48 height 14
click at [1335, 166] on li "Отправленные" at bounding box center [1300, 167] width 108 height 26
click at [236, 18] on div at bounding box center [236, 27] width 14 height 18
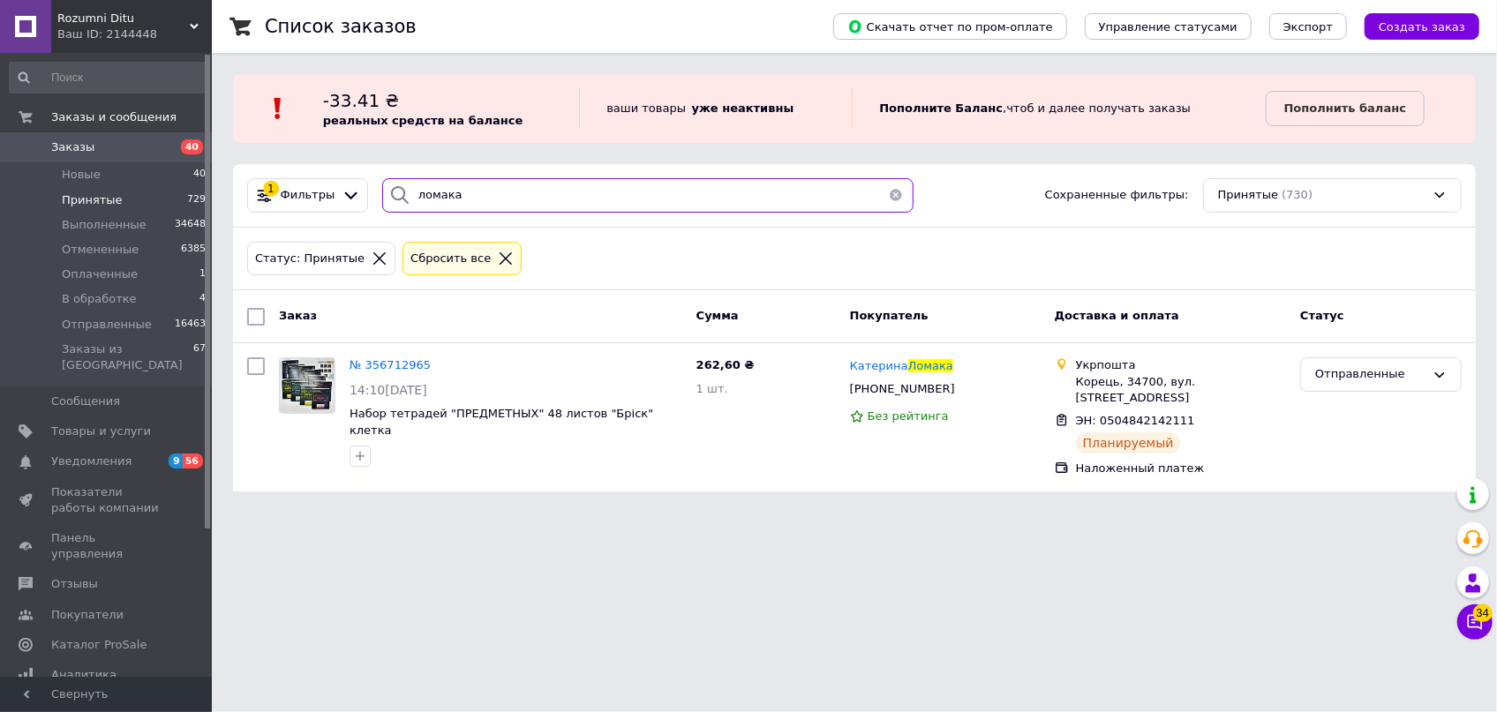
drag, startPoint x: 499, startPoint y: 193, endPoint x: 267, endPoint y: 166, distance: 233.7
click at [268, 166] on div "1 Фильтры ломака Сохраненные фильтры: Принятые (730)" at bounding box center [854, 196] width 1243 height 64
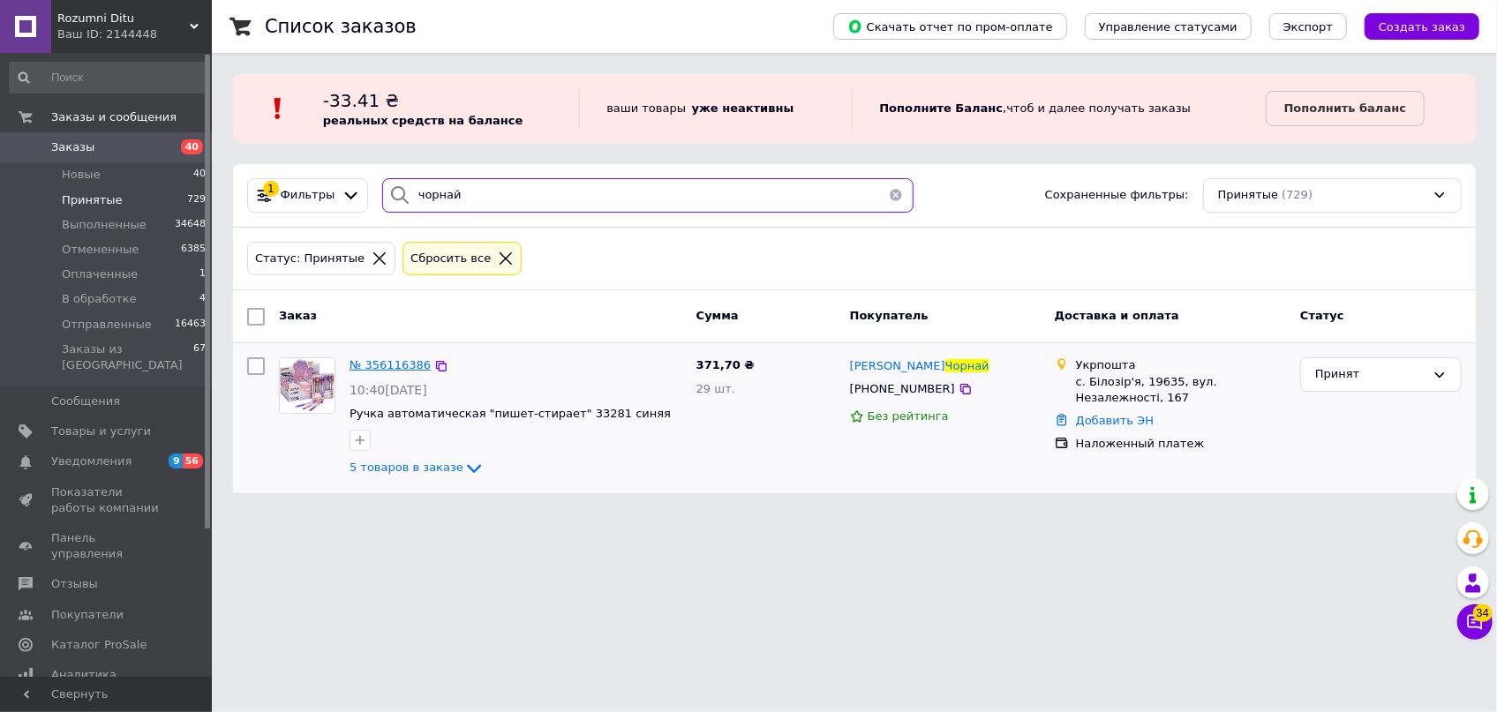
type input "чорнай"
click at [375, 364] on span "№ 356116386" at bounding box center [389, 364] width 81 height 13
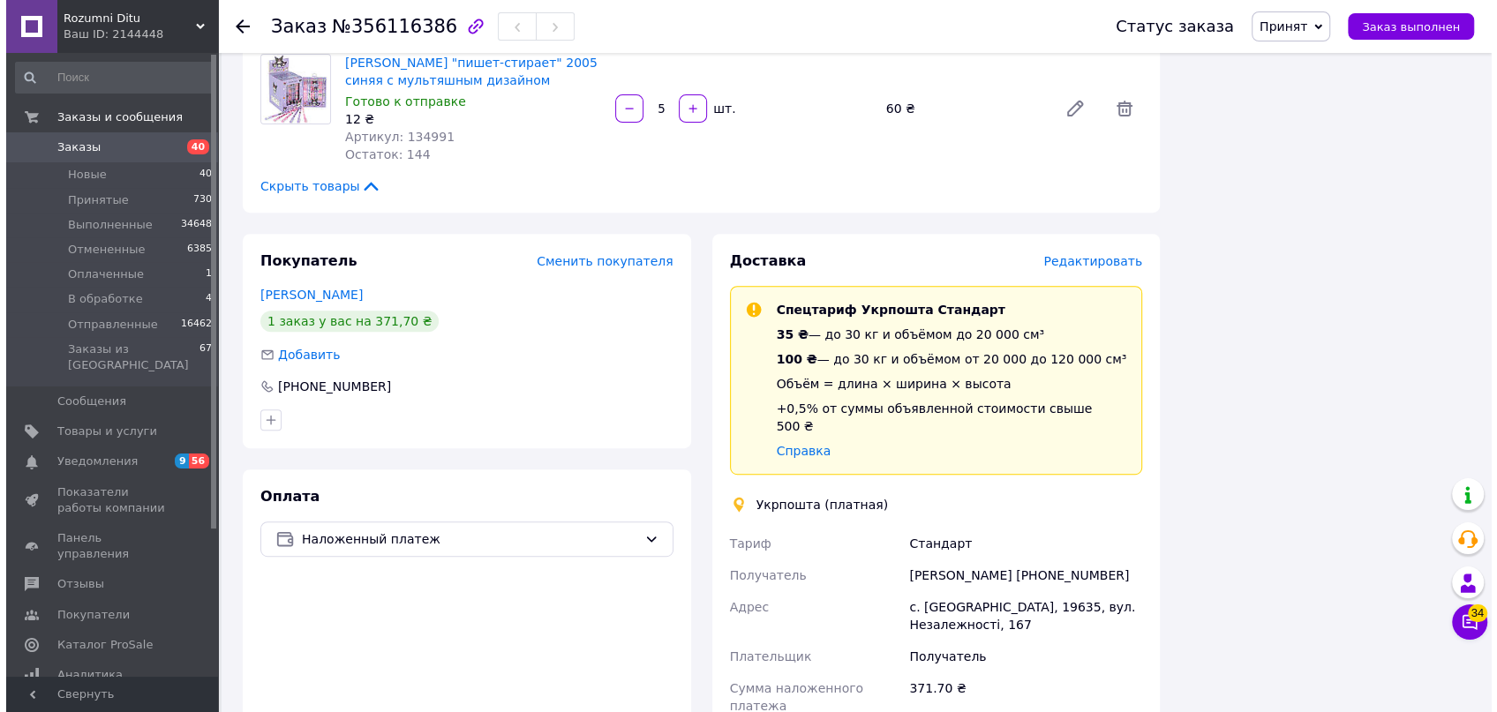
scroll to position [642, 0]
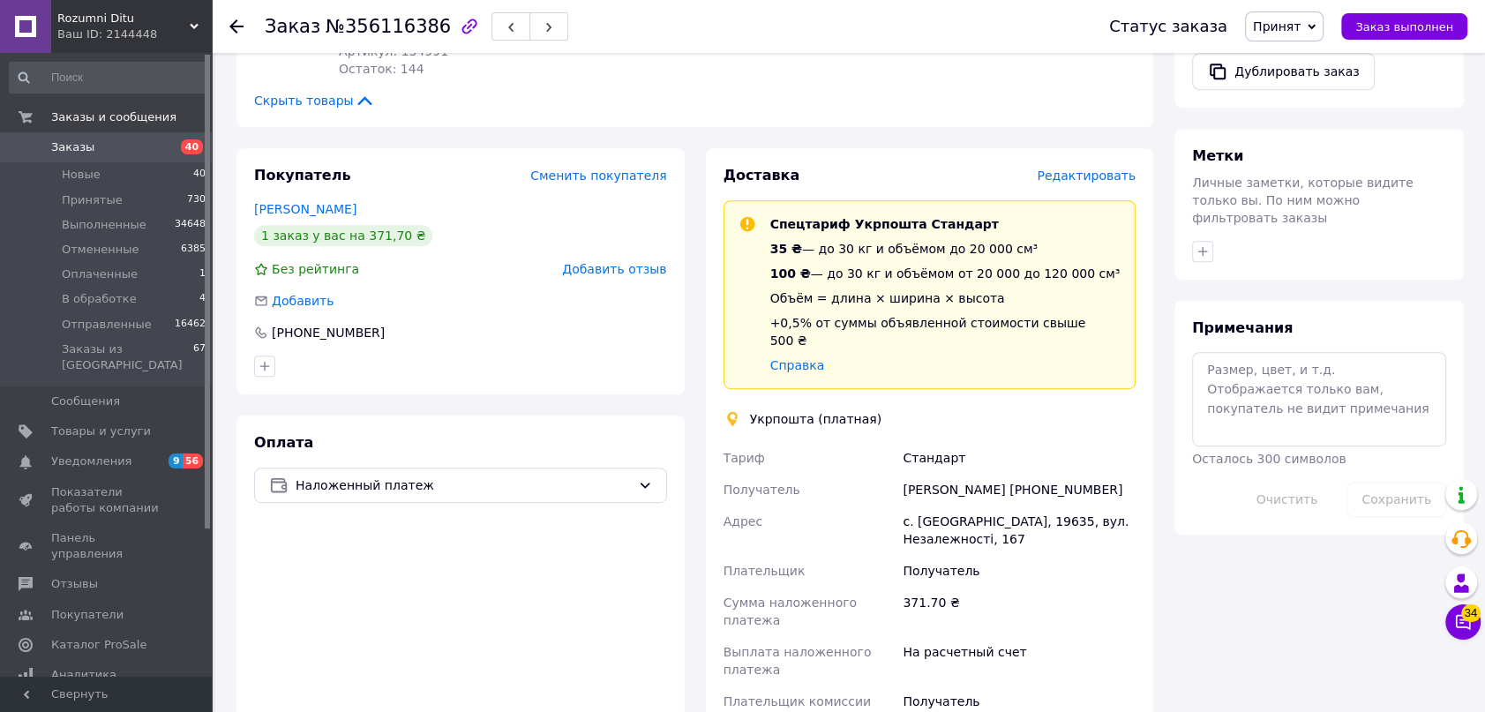
click at [1104, 173] on span "Редактировать" at bounding box center [1086, 176] width 99 height 14
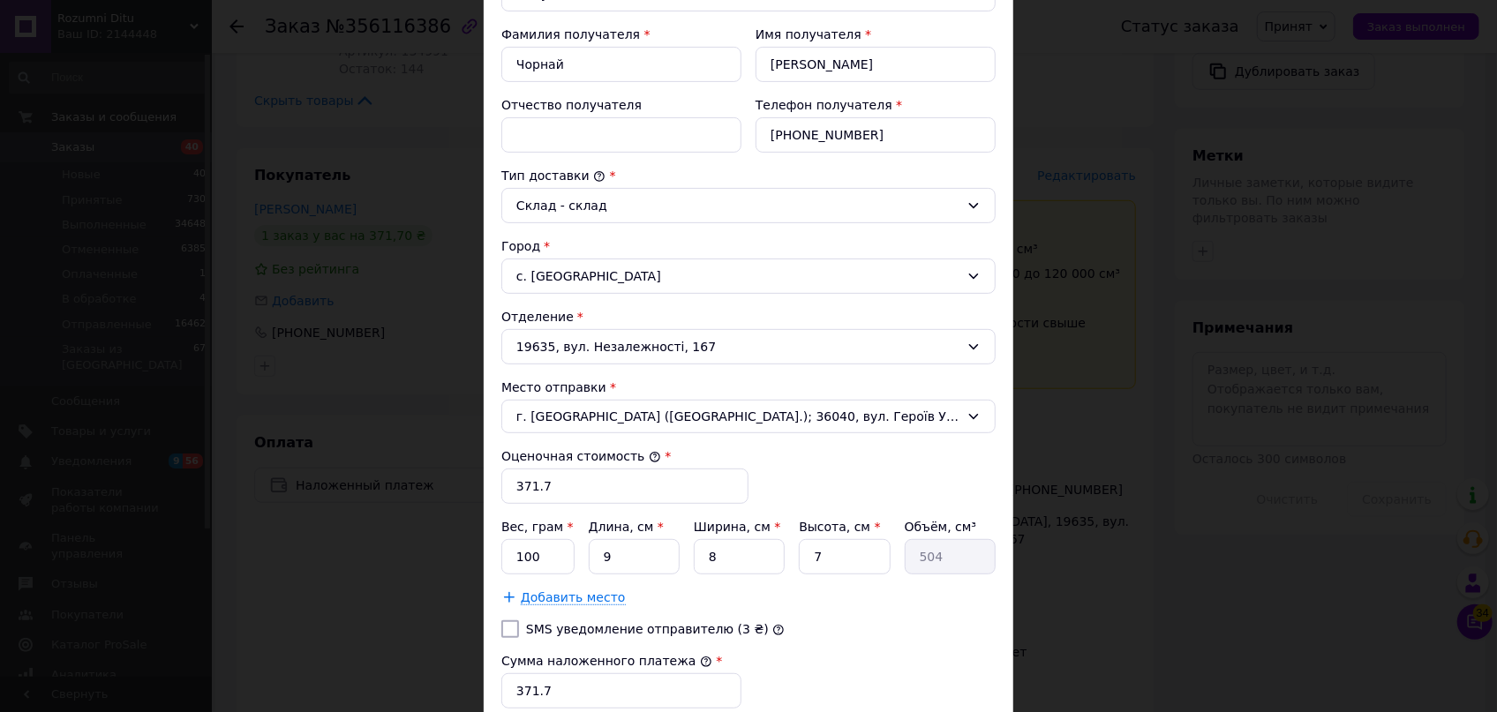
scroll to position [320, 0]
drag, startPoint x: 624, startPoint y: 546, endPoint x: 586, endPoint y: 534, distance: 39.9
click at [586, 534] on div "Вес, грам * 100 Длина, см * 9 Ширина, см * 8 Высота, см * 7 Объём, см³ 504" at bounding box center [748, 545] width 494 height 56
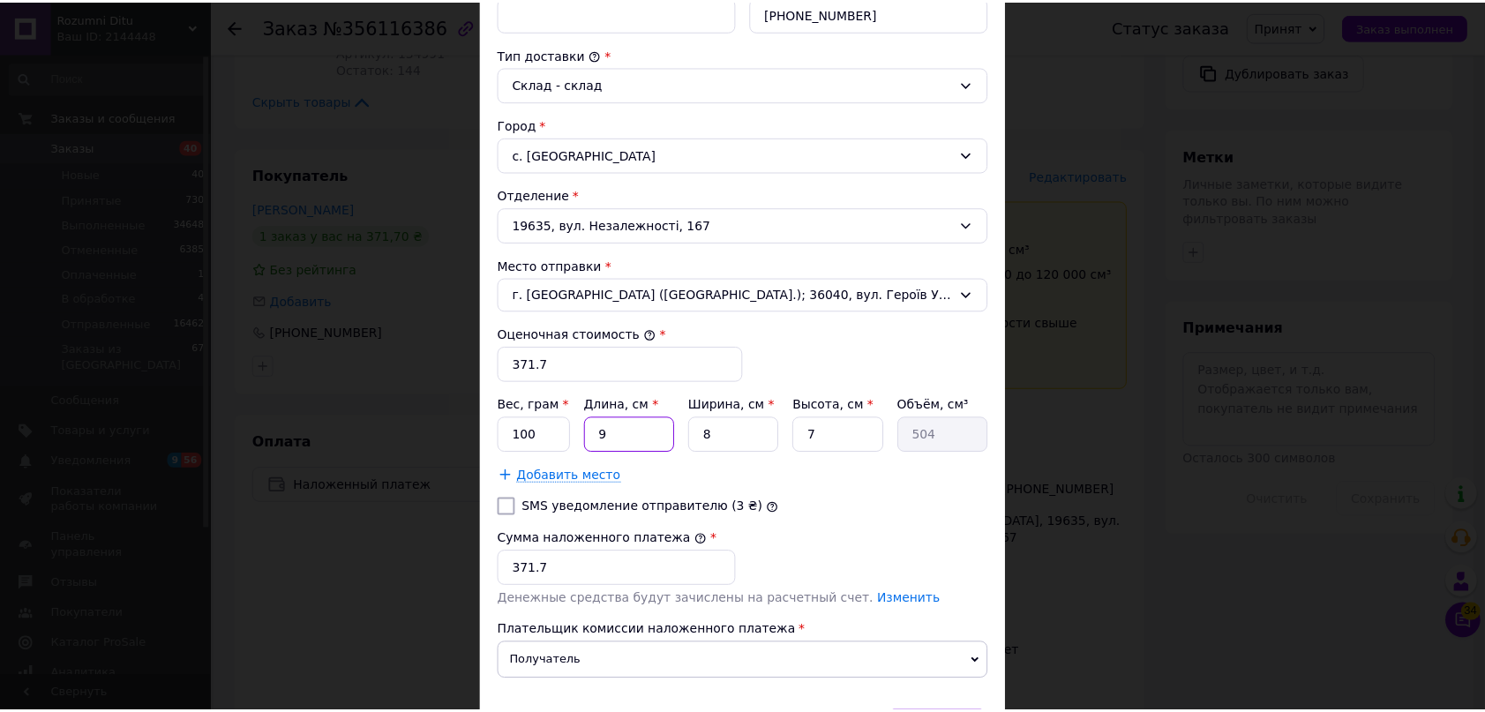
scroll to position [553, 0]
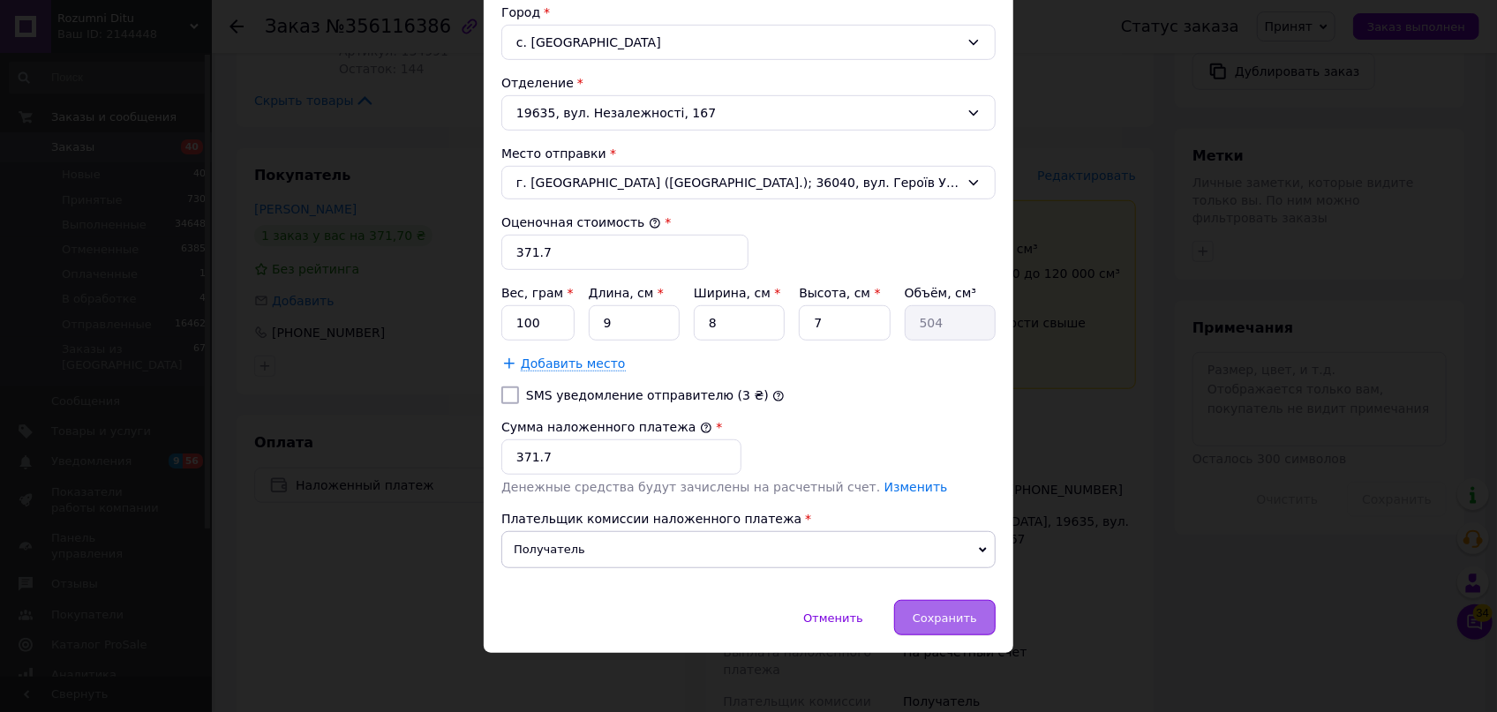
click at [943, 612] on span "Сохранить" at bounding box center [945, 618] width 64 height 13
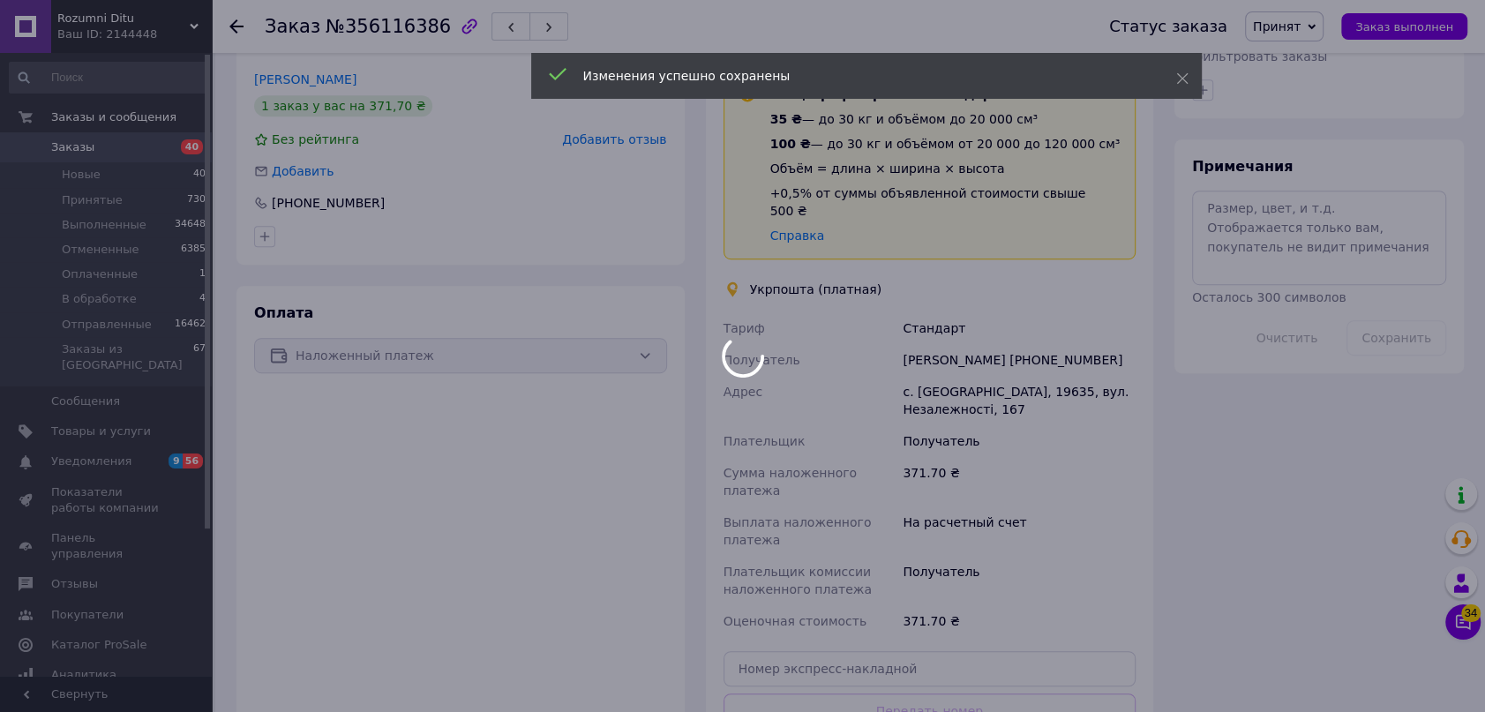
scroll to position [883, 0]
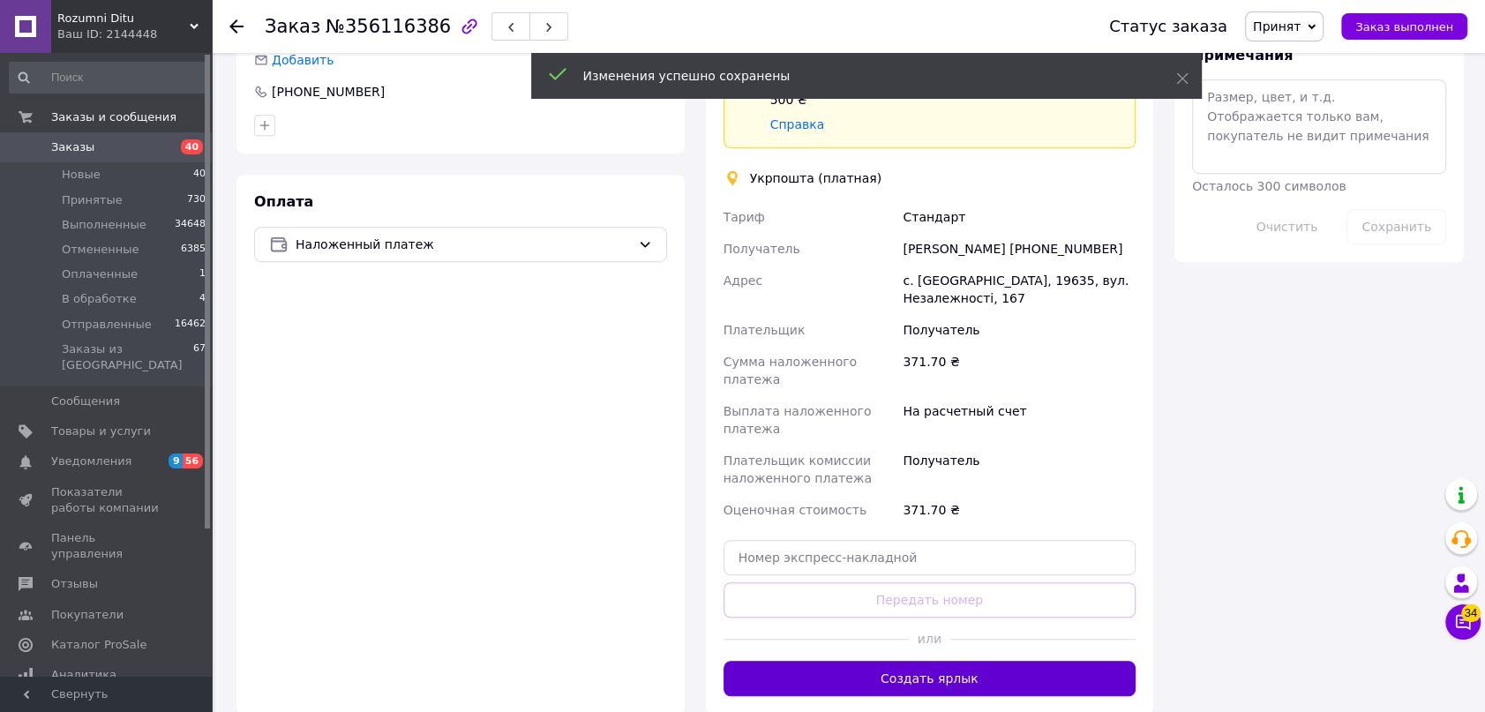
click at [974, 661] on button "Создать ярлык" at bounding box center [930, 678] width 413 height 35
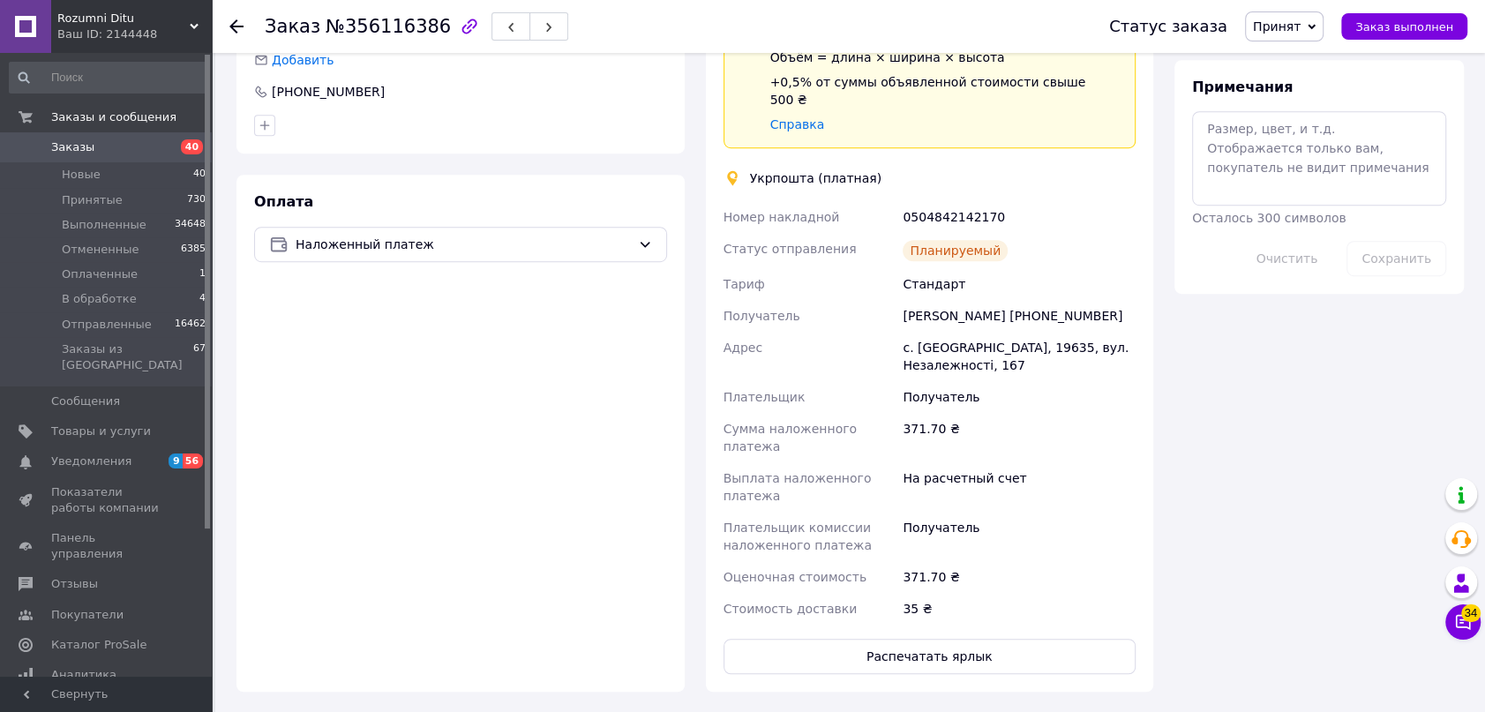
click at [1316, 23] on icon at bounding box center [1312, 27] width 8 height 8
click at [1332, 177] on li "Отправленные" at bounding box center [1300, 167] width 108 height 26
click at [237, 31] on icon at bounding box center [236, 26] width 14 height 14
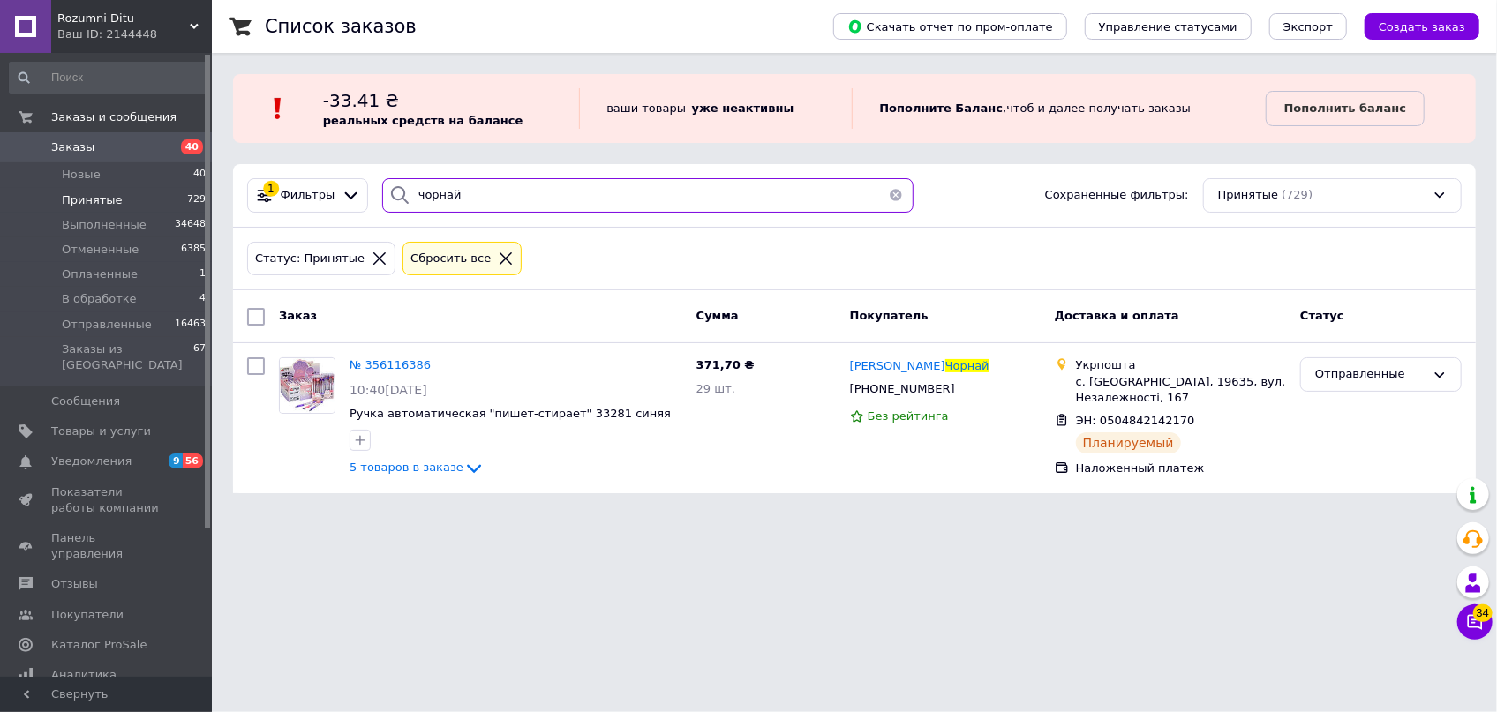
drag, startPoint x: 509, startPoint y: 199, endPoint x: 238, endPoint y: 156, distance: 274.2
click at [264, 164] on div "1 Фильтры чорнай Сохраненные фильтры: Принятые (729)" at bounding box center [854, 196] width 1243 height 64
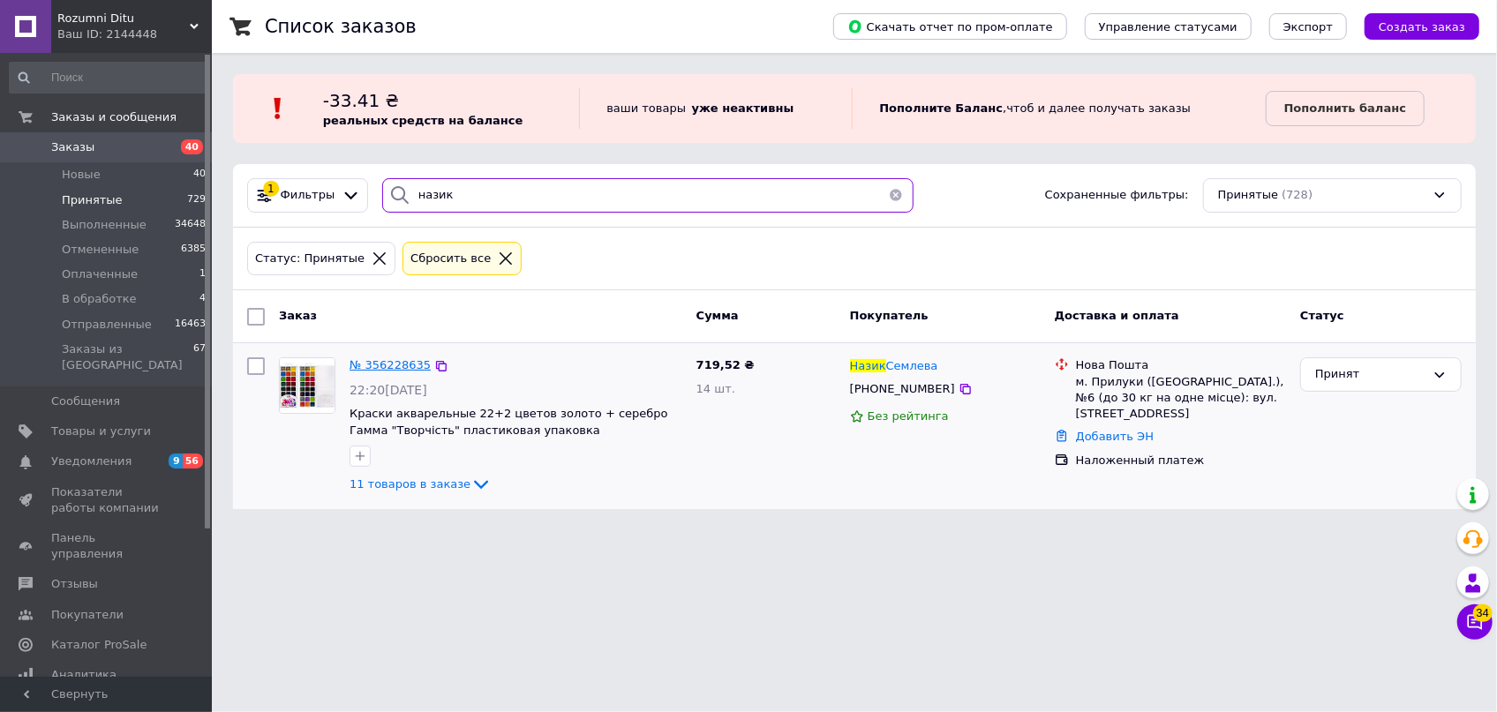
type input "назик"
click at [375, 371] on span "№ 356228635" at bounding box center [389, 364] width 81 height 13
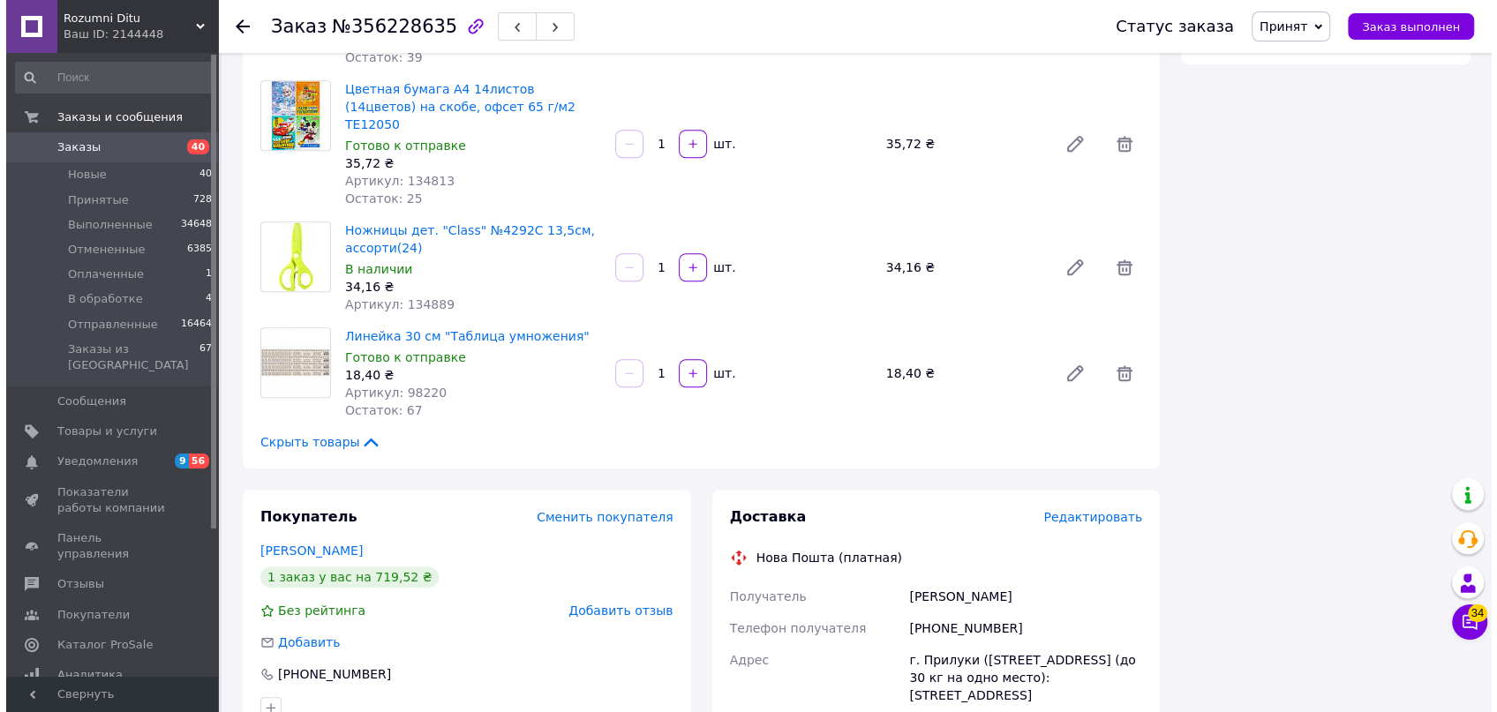
scroll to position [1203, 0]
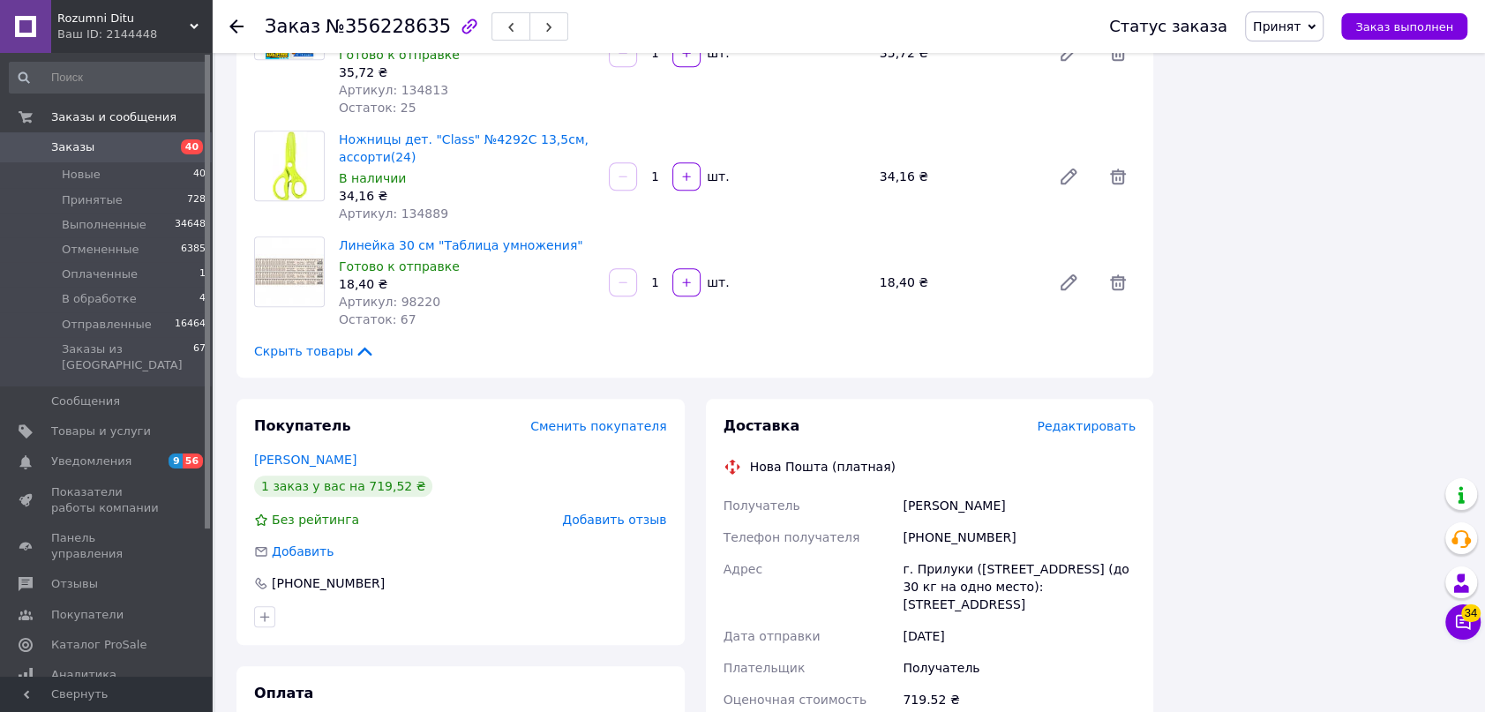
click at [1121, 419] on span "Редактировать" at bounding box center [1086, 426] width 99 height 14
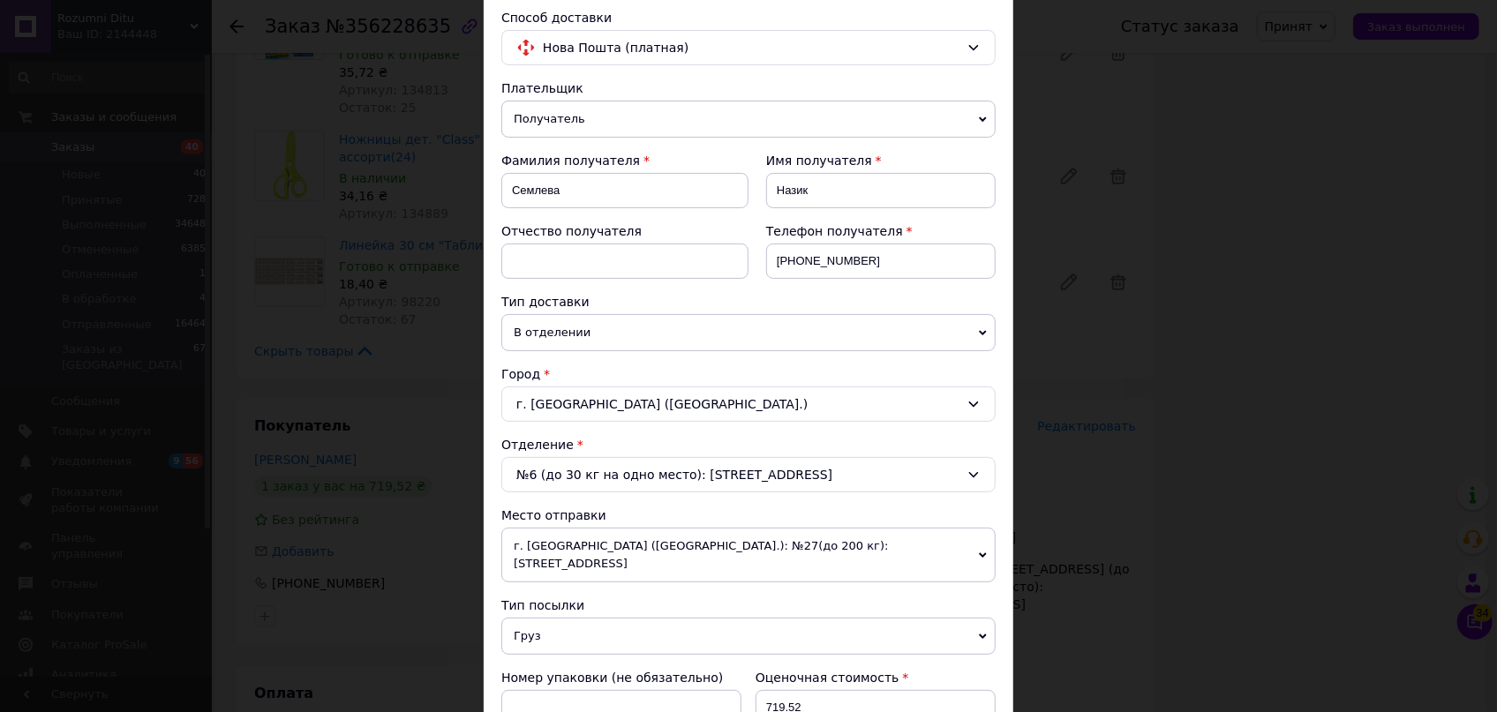
scroll to position [401, 0]
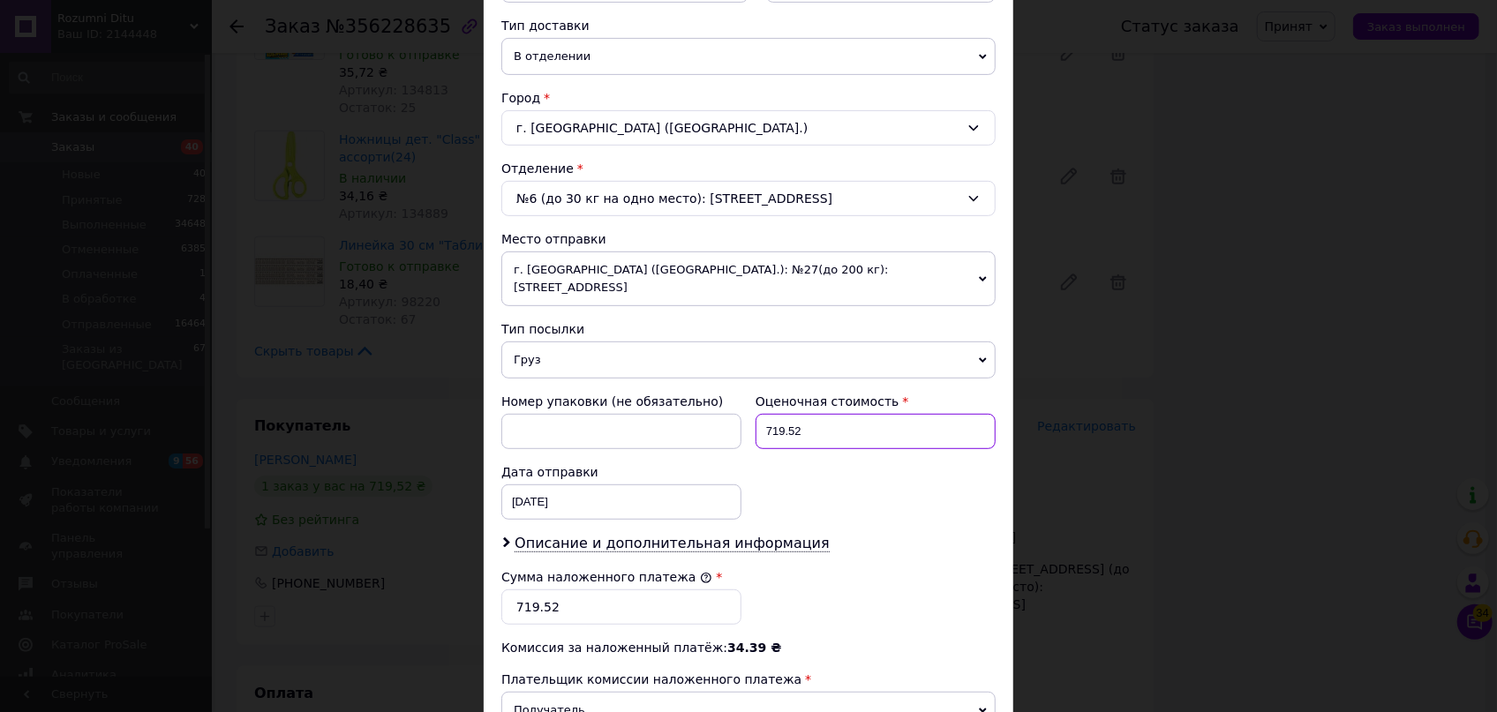
click at [832, 418] on input "719.52" at bounding box center [875, 431] width 240 height 35
type input "723.70"
drag, startPoint x: 545, startPoint y: 578, endPoint x: 564, endPoint y: 582, distance: 19.9
click at [545, 590] on input "719.52" at bounding box center [621, 607] width 240 height 35
click at [564, 590] on input "719.52" at bounding box center [621, 607] width 240 height 35
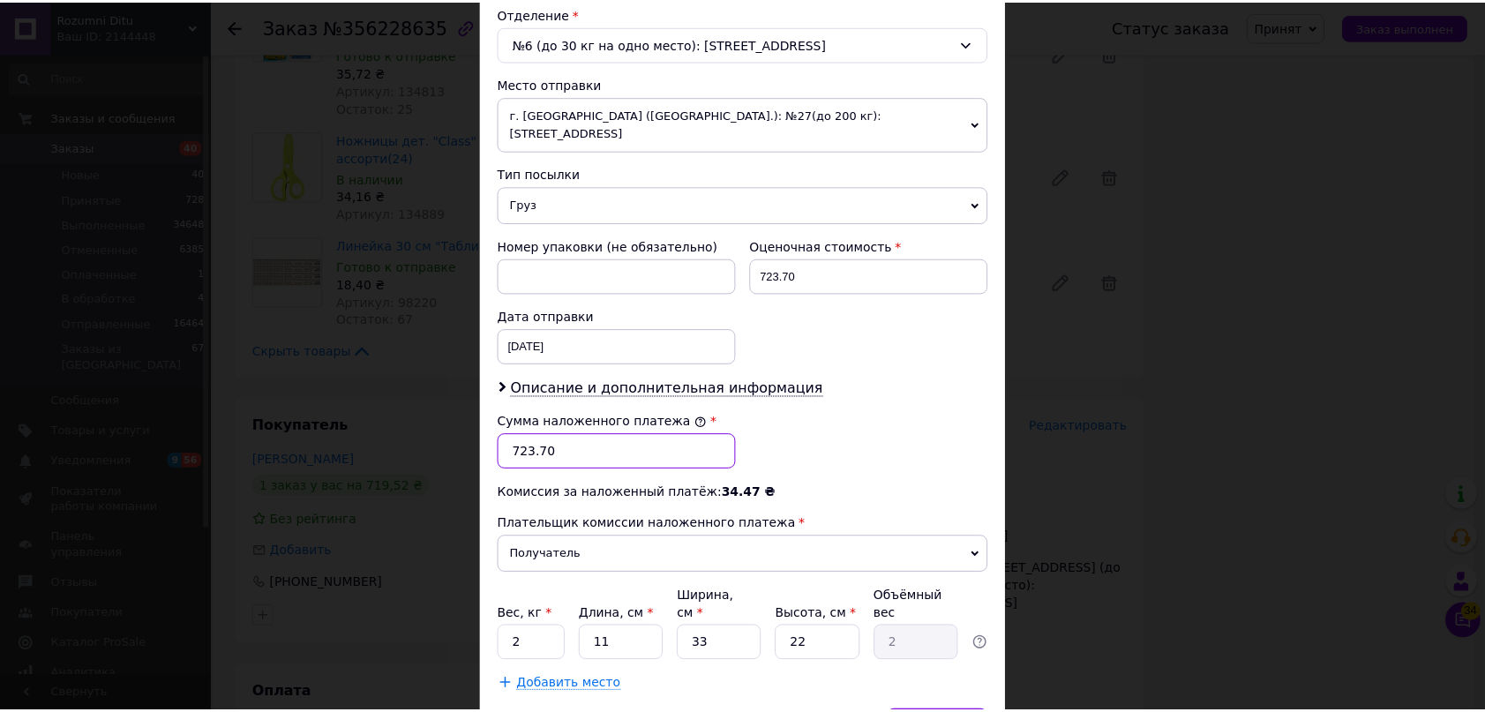
scroll to position [561, 0]
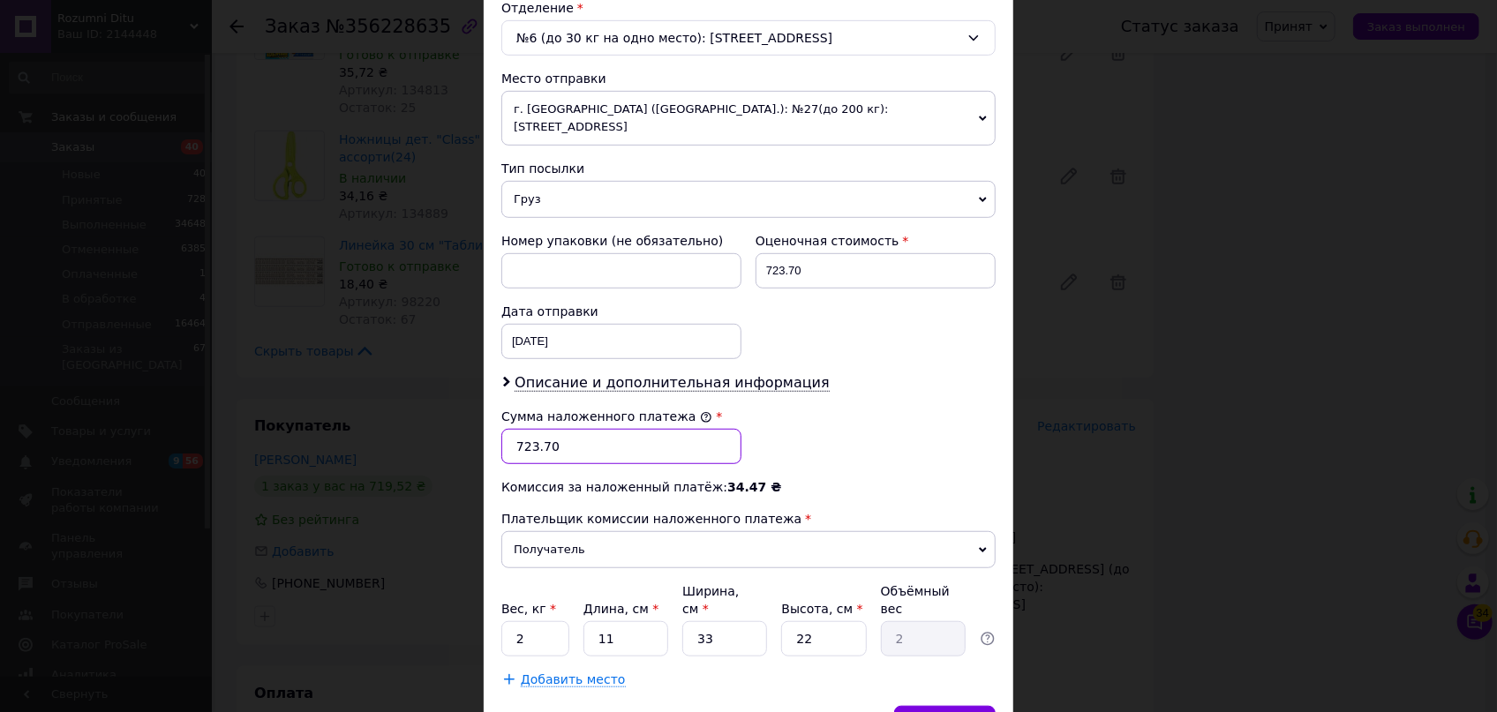
type input "723.70"
click at [550, 621] on input "2" at bounding box center [535, 638] width 68 height 35
type input "1"
drag, startPoint x: 624, startPoint y: 599, endPoint x: 465, endPoint y: 575, distance: 160.8
click at [484, 578] on div "Способ доставки Нова Пошта (платная) Плательщик Получатель Отправитель Фамилия …" at bounding box center [749, 130] width 530 height 1152
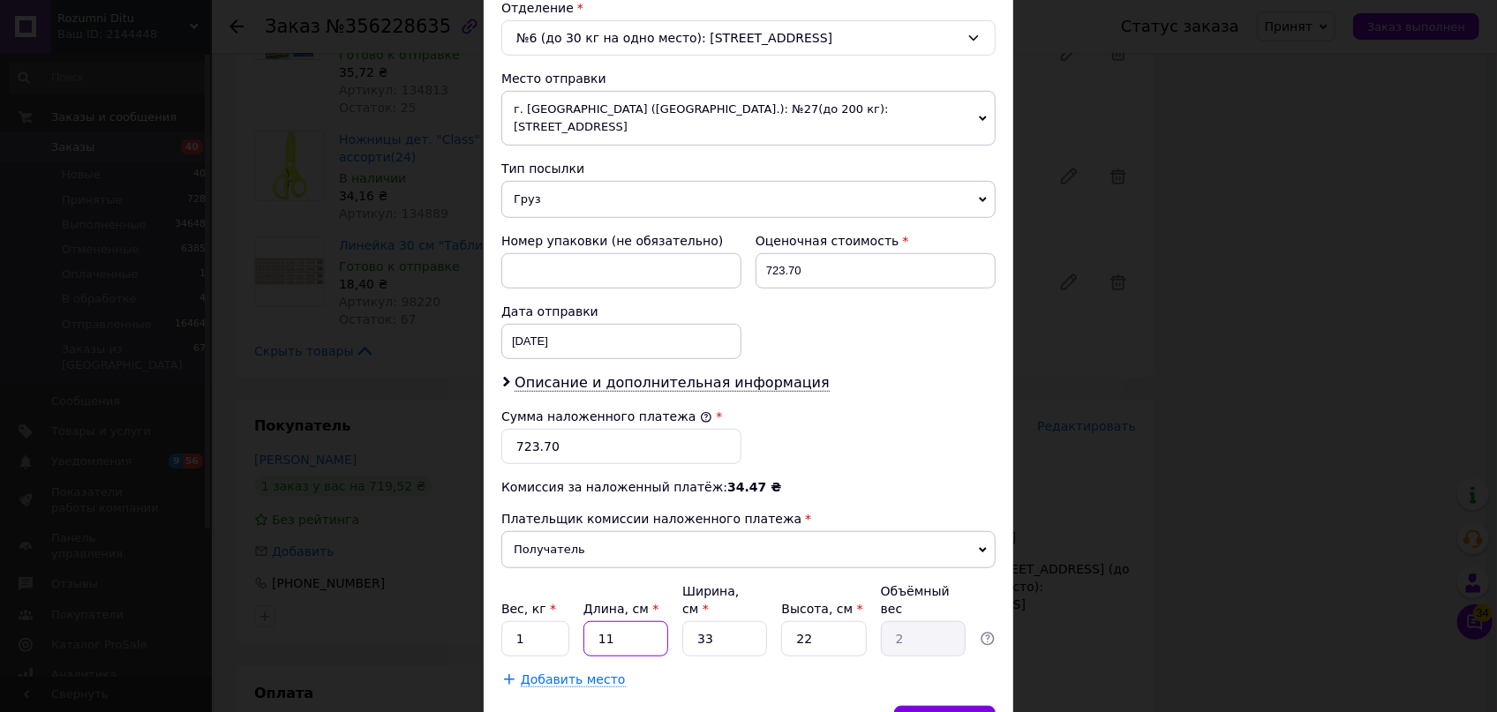
type input "7"
type input "1.27"
drag, startPoint x: 638, startPoint y: 600, endPoint x: 582, endPoint y: 592, distance: 56.2
click at [585, 621] on input "7" at bounding box center [625, 638] width 85 height 35
type input "3"
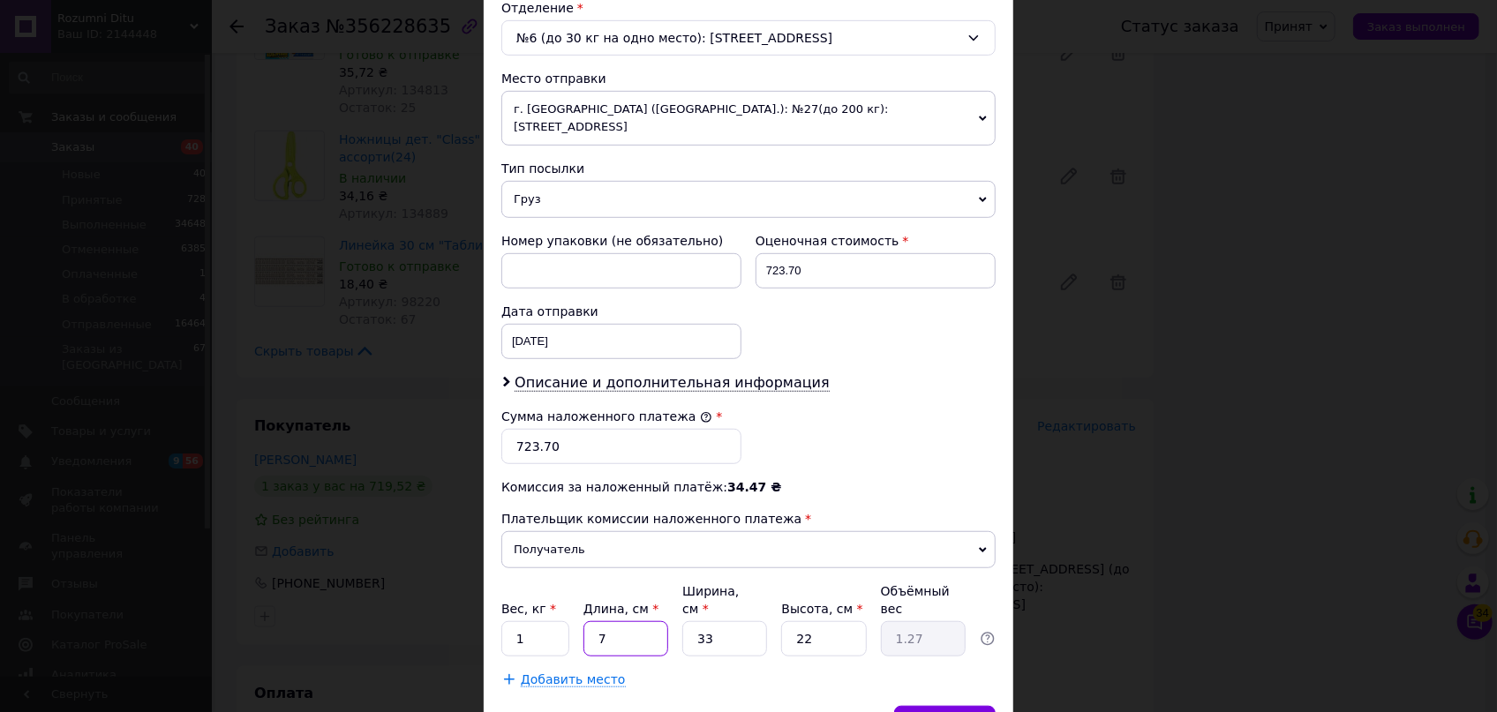
type input "0.54"
type input "37"
type input "6.72"
type input "37"
drag, startPoint x: 721, startPoint y: 608, endPoint x: 602, endPoint y: 588, distance: 120.9
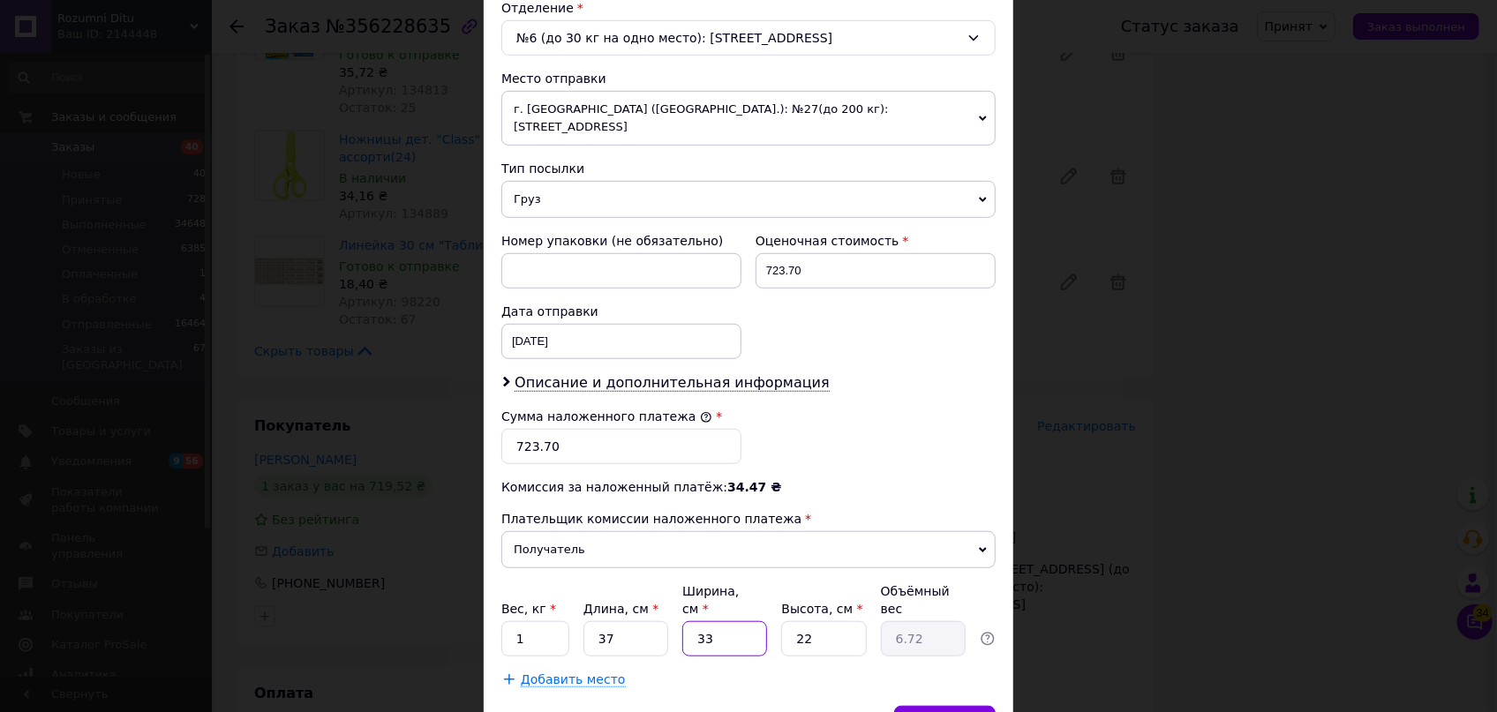
click at [611, 588] on div "Вес, кг * 1 Длина, см * 37 Ширина, см * 33 Высота, см * 22 Объёмный вес 6.72" at bounding box center [748, 619] width 494 height 74
type input "2"
type input "0.41"
type input "25"
type input "5.09"
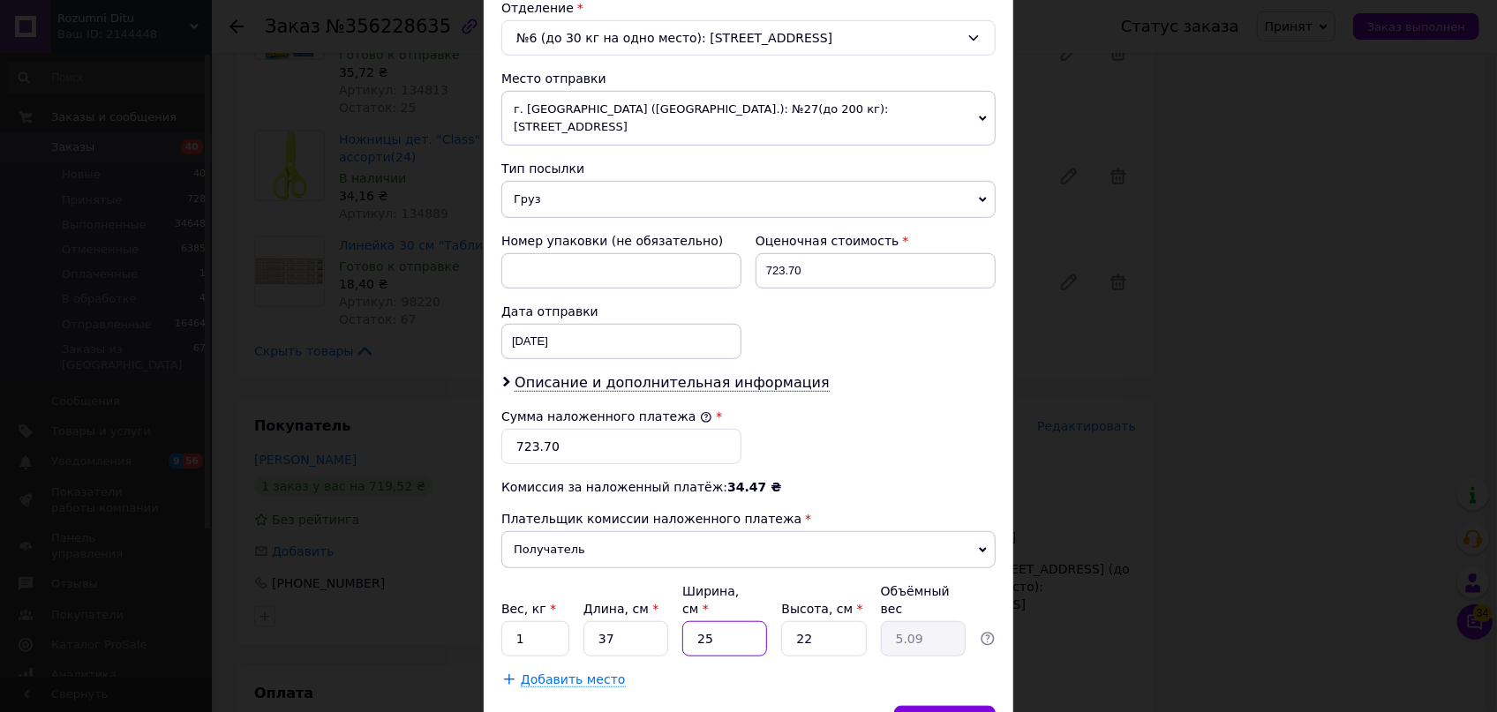
type input "25"
drag, startPoint x: 814, startPoint y: 606, endPoint x: 769, endPoint y: 603, distance: 45.1
click at [776, 602] on div "Вес, кг * 1 Длина, см * 37 Ширина, см * 25 Высота, см * 22 Объёмный вес 5.09" at bounding box center [748, 619] width 494 height 74
type input "5"
type input "1.16"
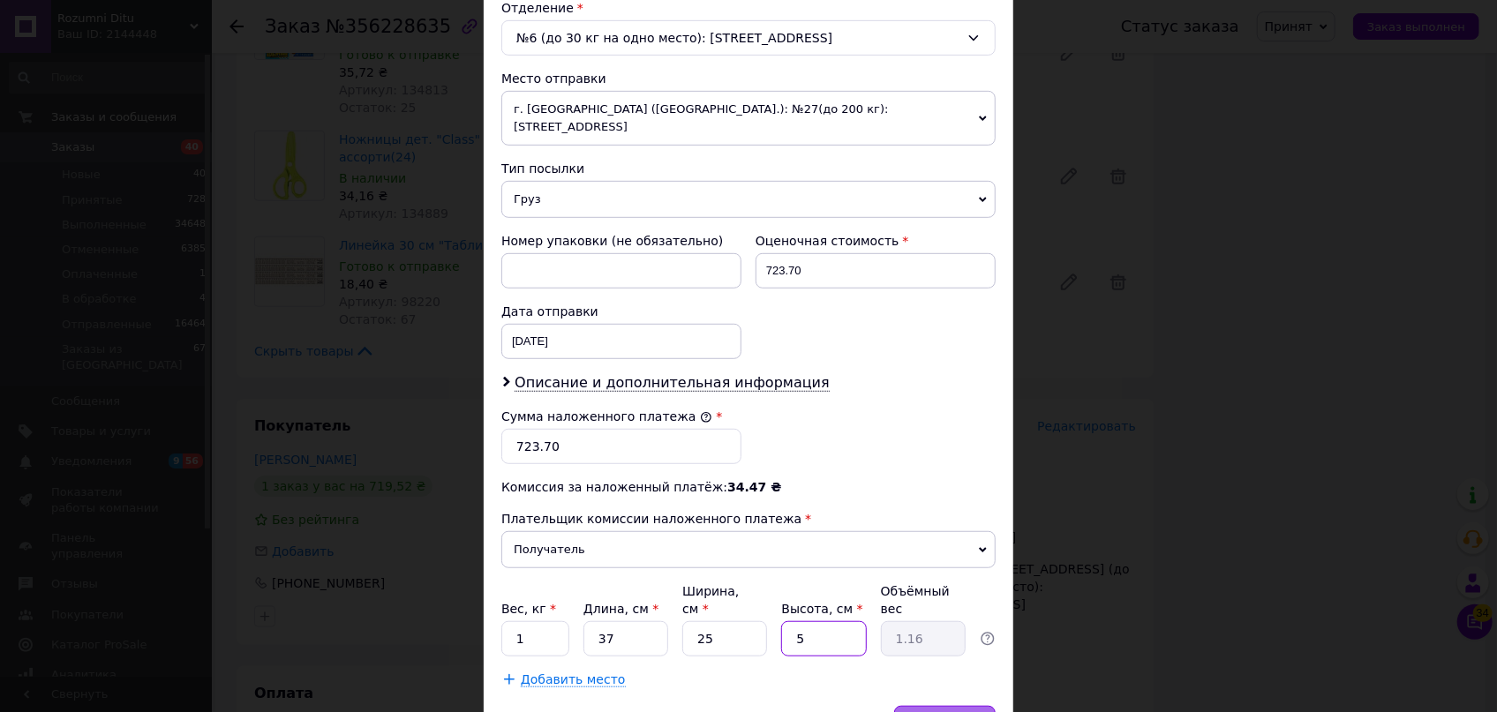
type input "5"
click at [965, 706] on div "Сохранить" at bounding box center [944, 723] width 101 height 35
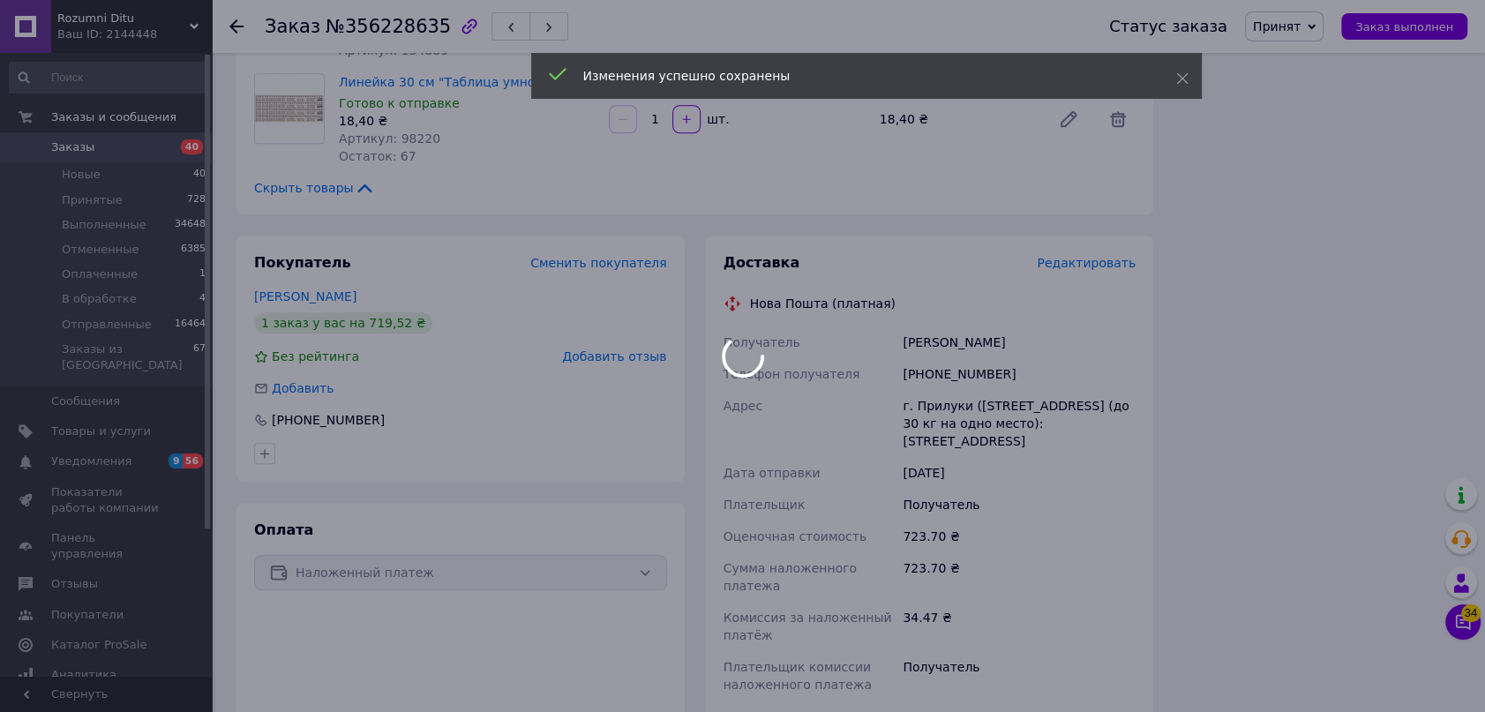
scroll to position [1524, 0]
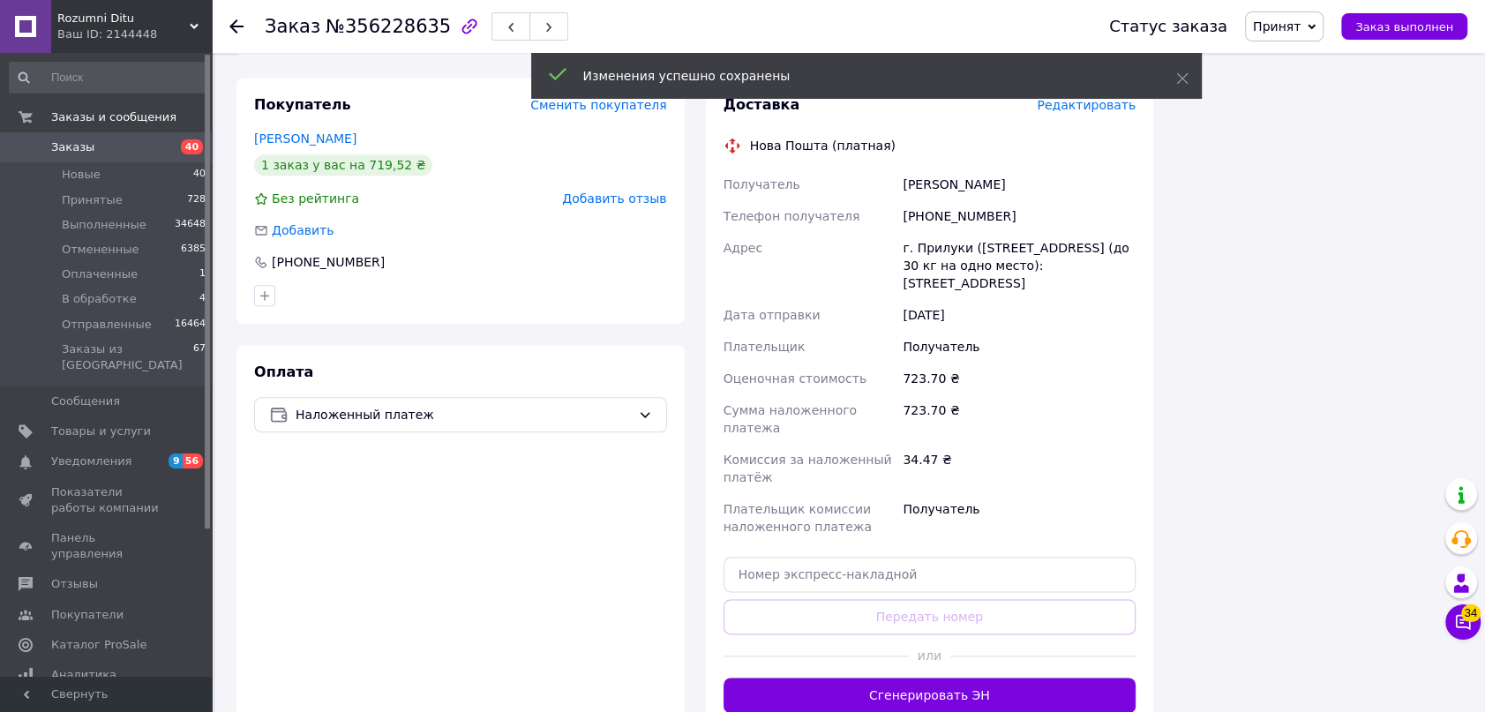
click at [945, 678] on button "Сгенерировать ЭН" at bounding box center [930, 695] width 413 height 35
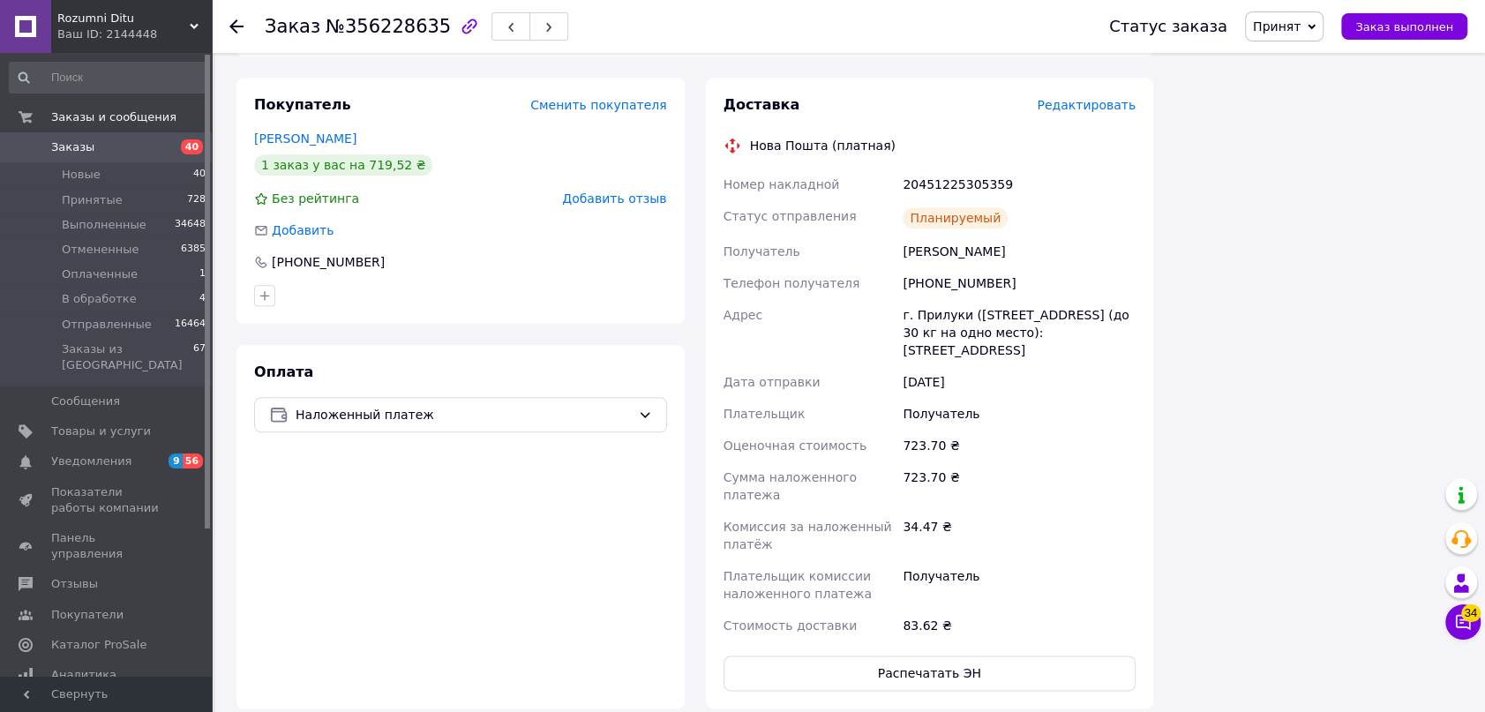
click at [1280, 33] on span "Принят" at bounding box center [1277, 26] width 48 height 14
click at [1341, 166] on li "Отправленные" at bounding box center [1300, 167] width 108 height 26
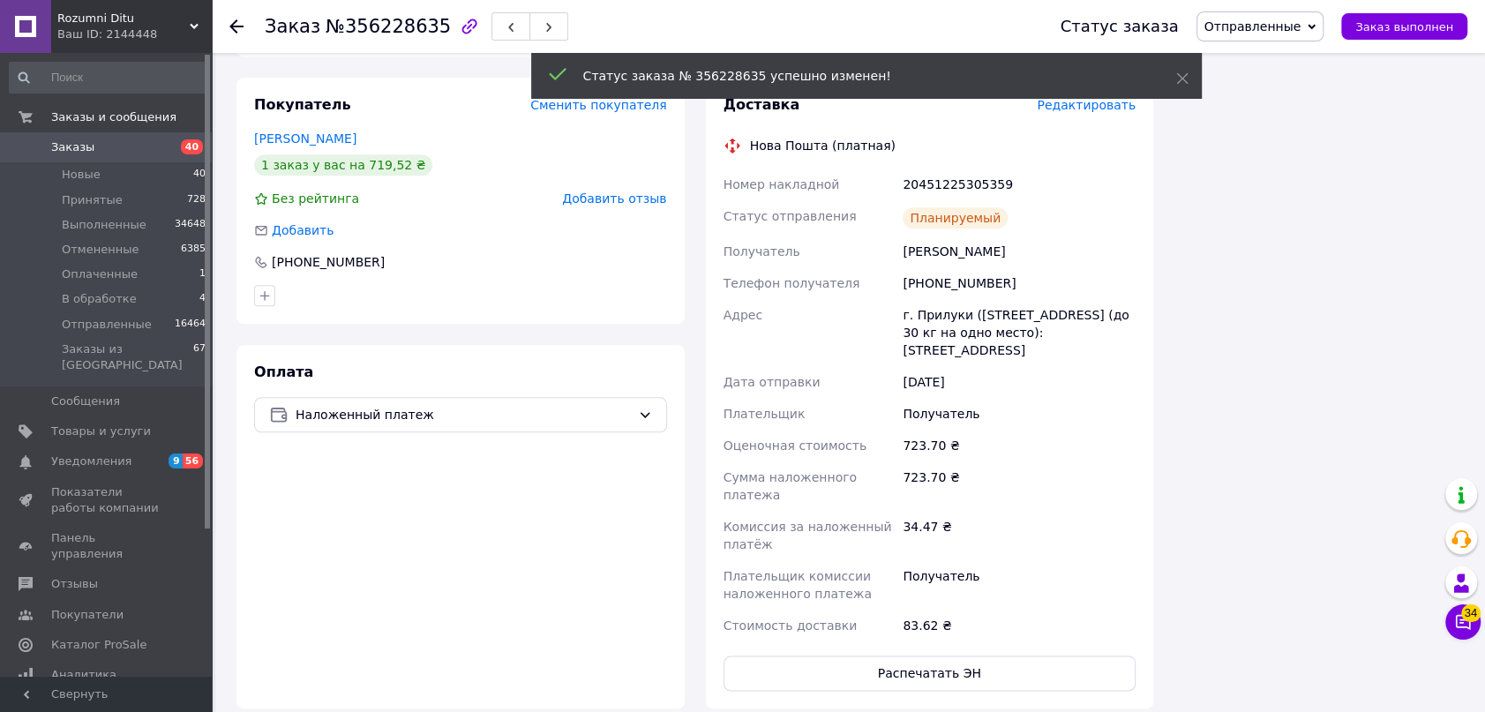
click at [237, 18] on div at bounding box center [236, 27] width 14 height 18
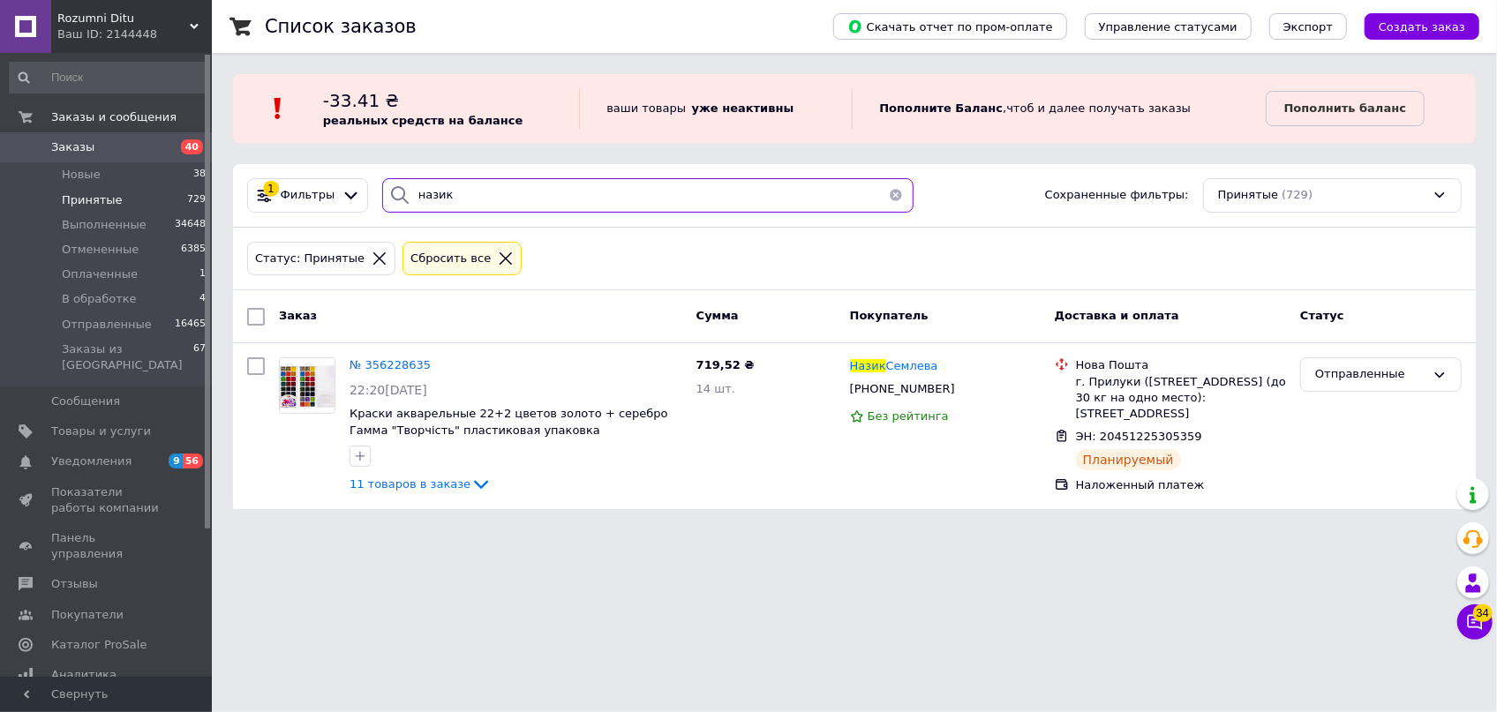
drag, startPoint x: 363, startPoint y: 182, endPoint x: 311, endPoint y: 166, distance: 54.4
click at [313, 169] on div "1 Фильтры назик Сохраненные фильтры: Принятые (729)" at bounding box center [854, 196] width 1243 height 64
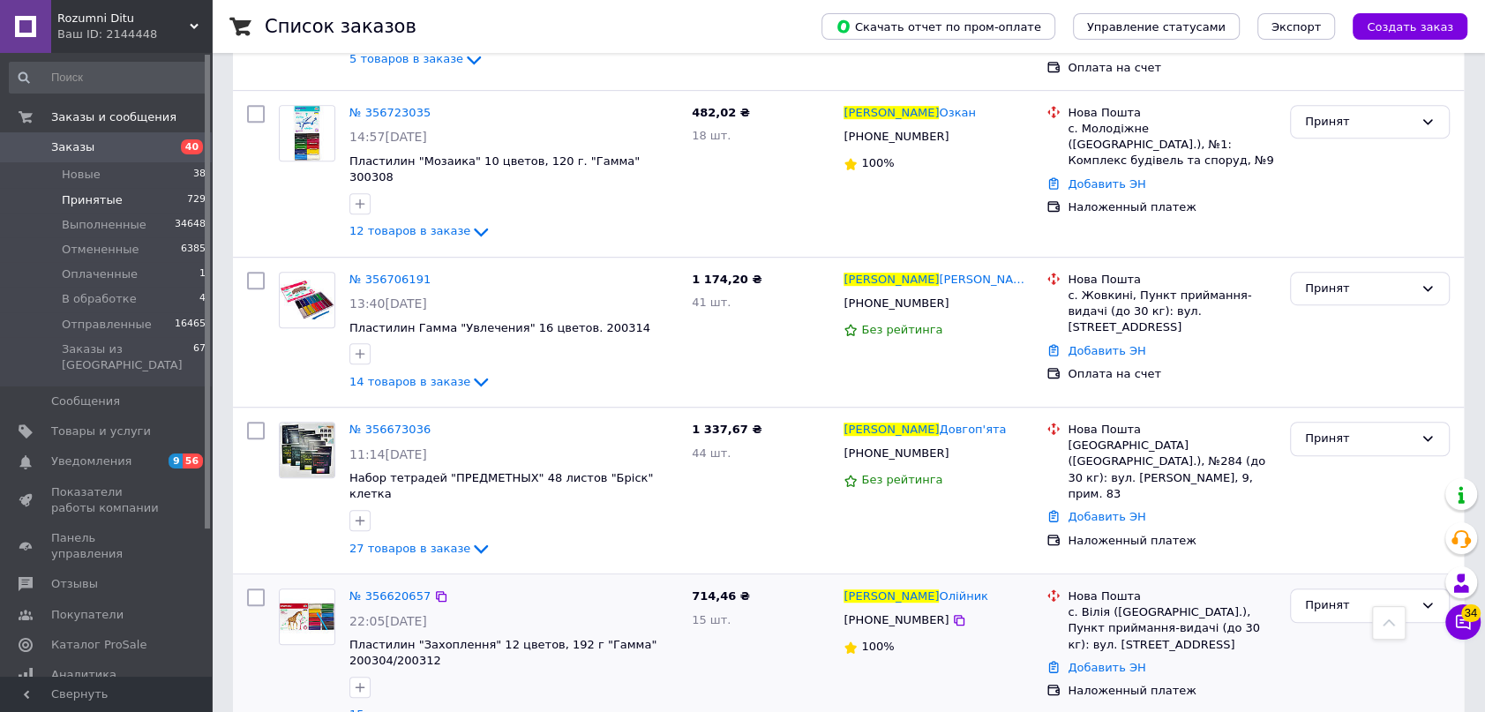
scroll to position [802, 0]
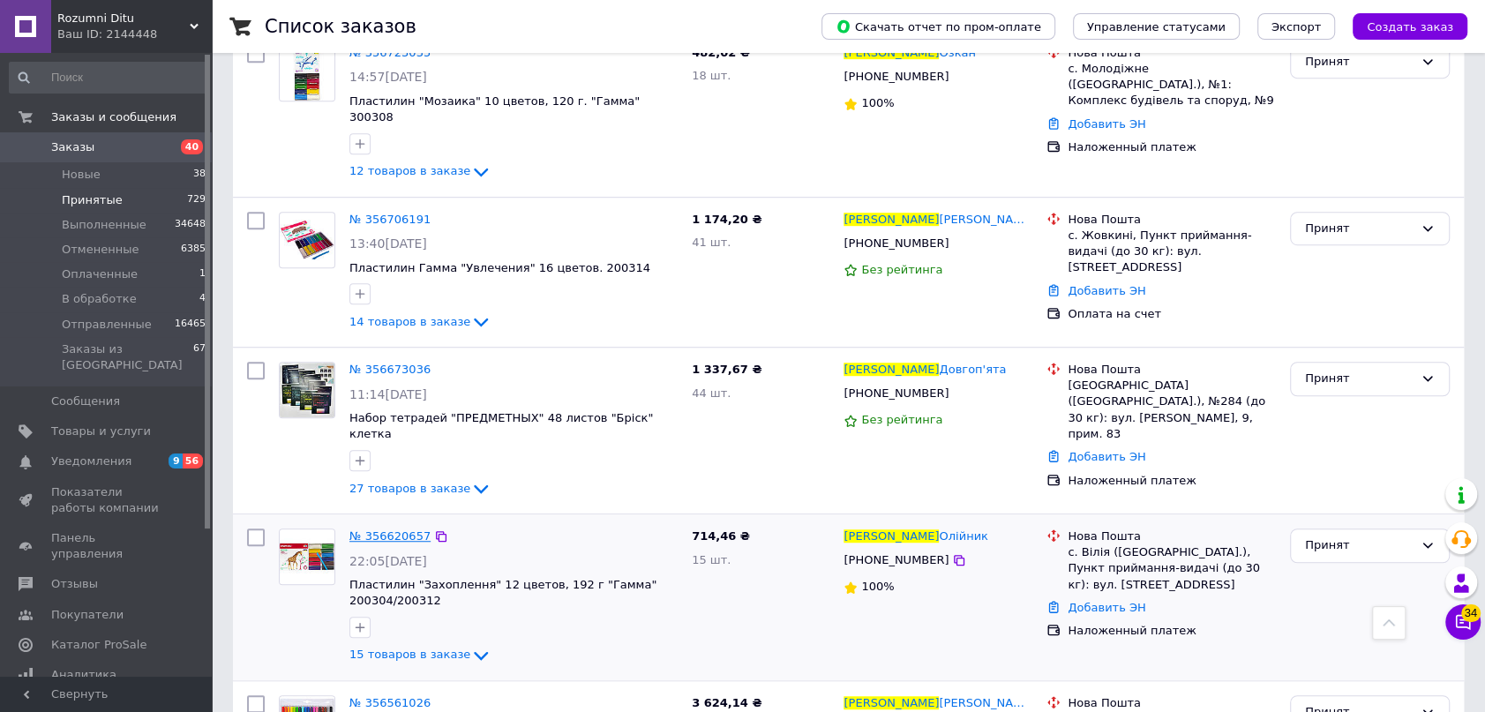
type input "ірина"
click at [374, 530] on span "№ 356620657" at bounding box center [389, 536] width 81 height 13
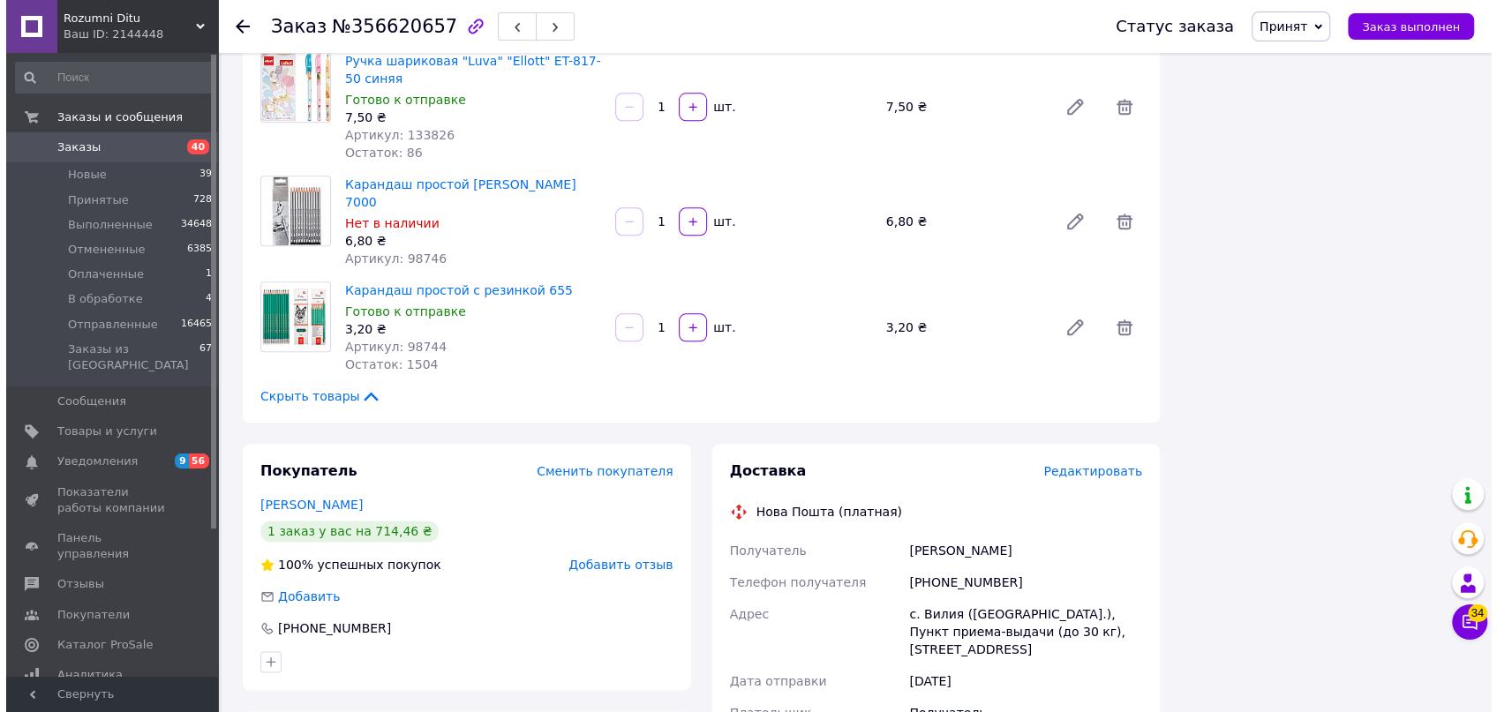
scroll to position [1604, 0]
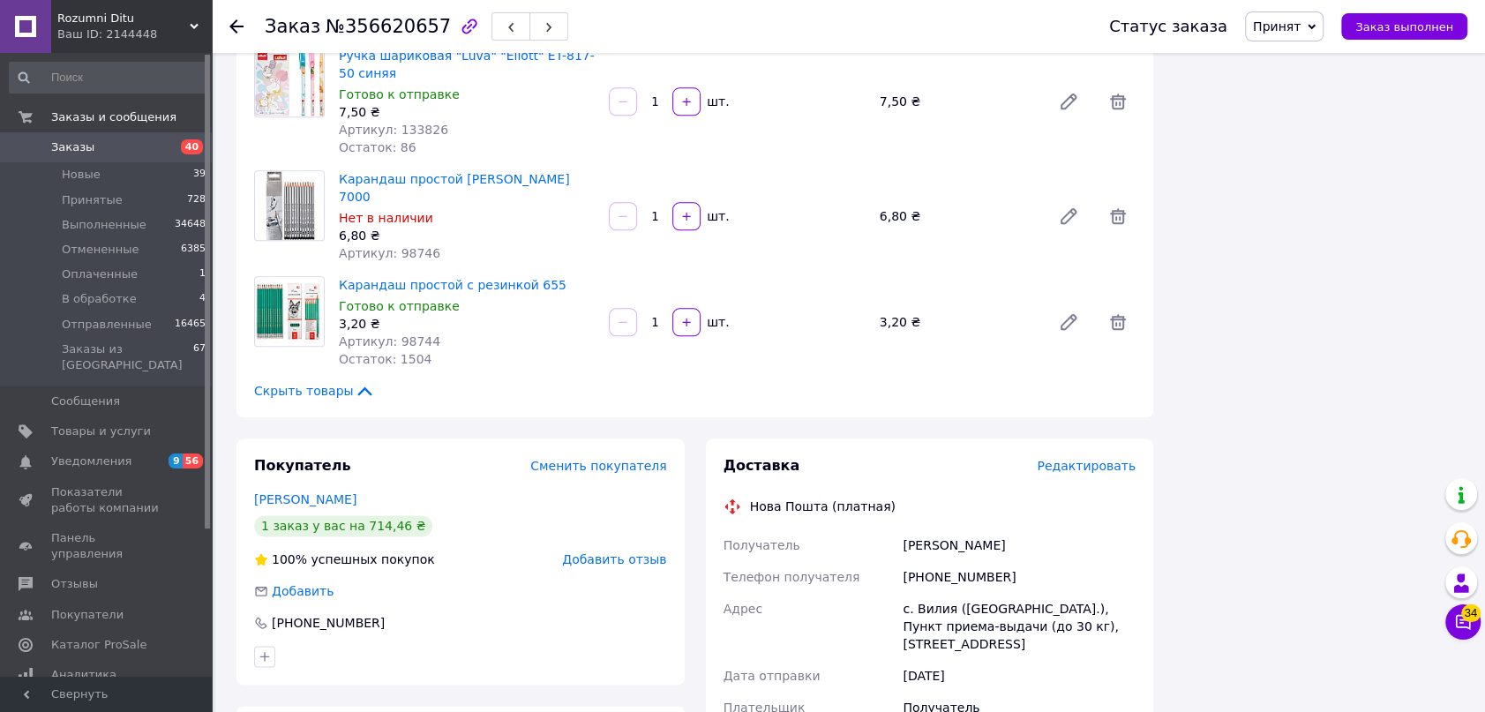
click at [1085, 459] on span "Редактировать" at bounding box center [1086, 466] width 99 height 14
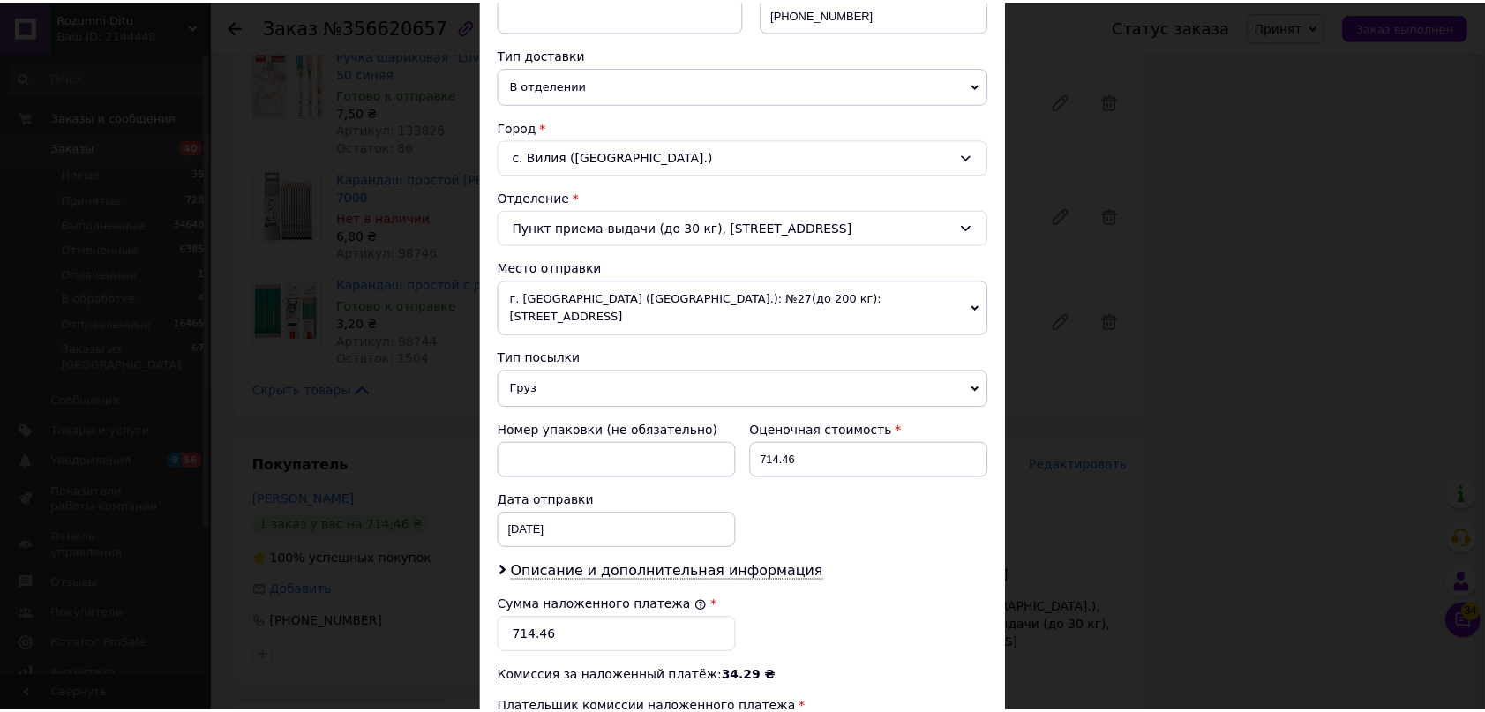
scroll to position [631, 0]
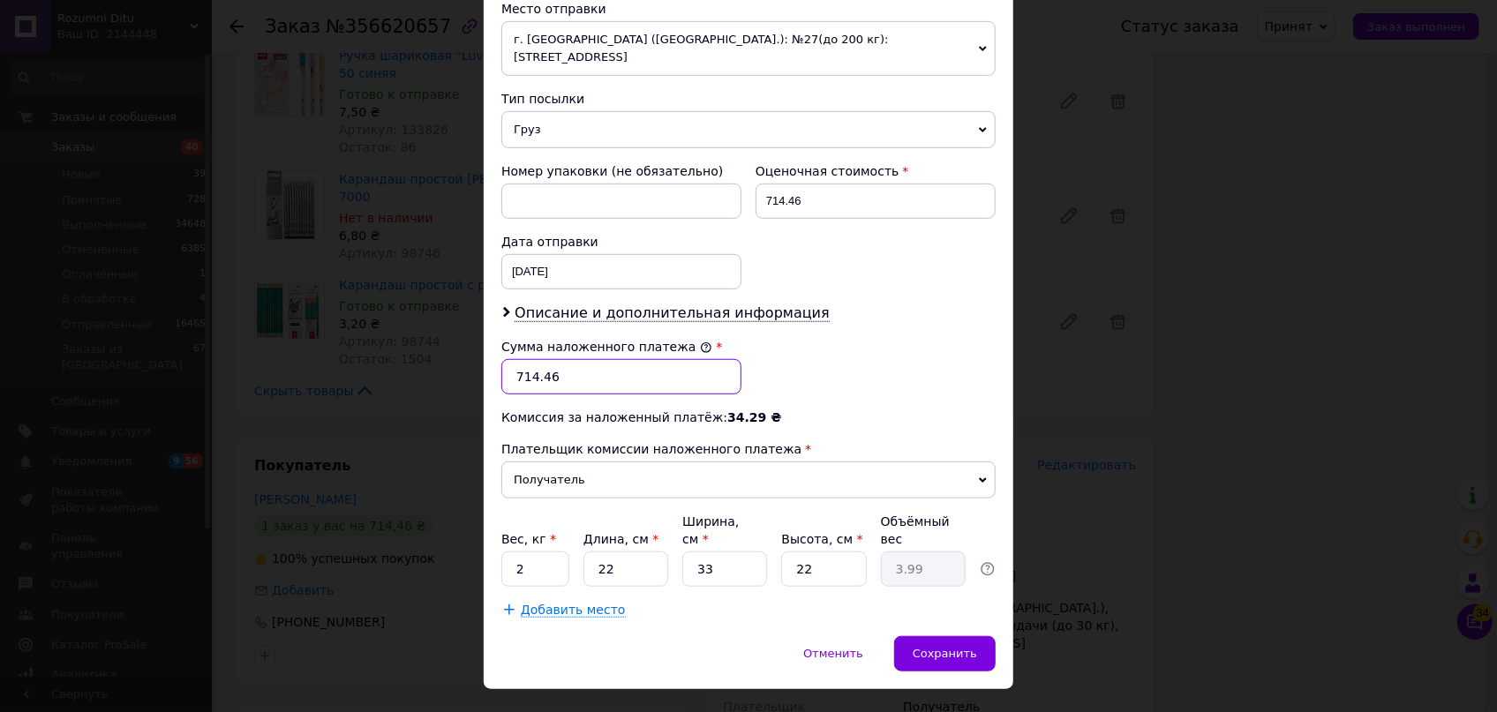
click at [582, 359] on input "714.46" at bounding box center [621, 376] width 240 height 35
type input "712"
click at [556, 552] on input "2" at bounding box center [535, 569] width 68 height 35
type input "1"
click at [602, 552] on input "22" at bounding box center [625, 569] width 85 height 35
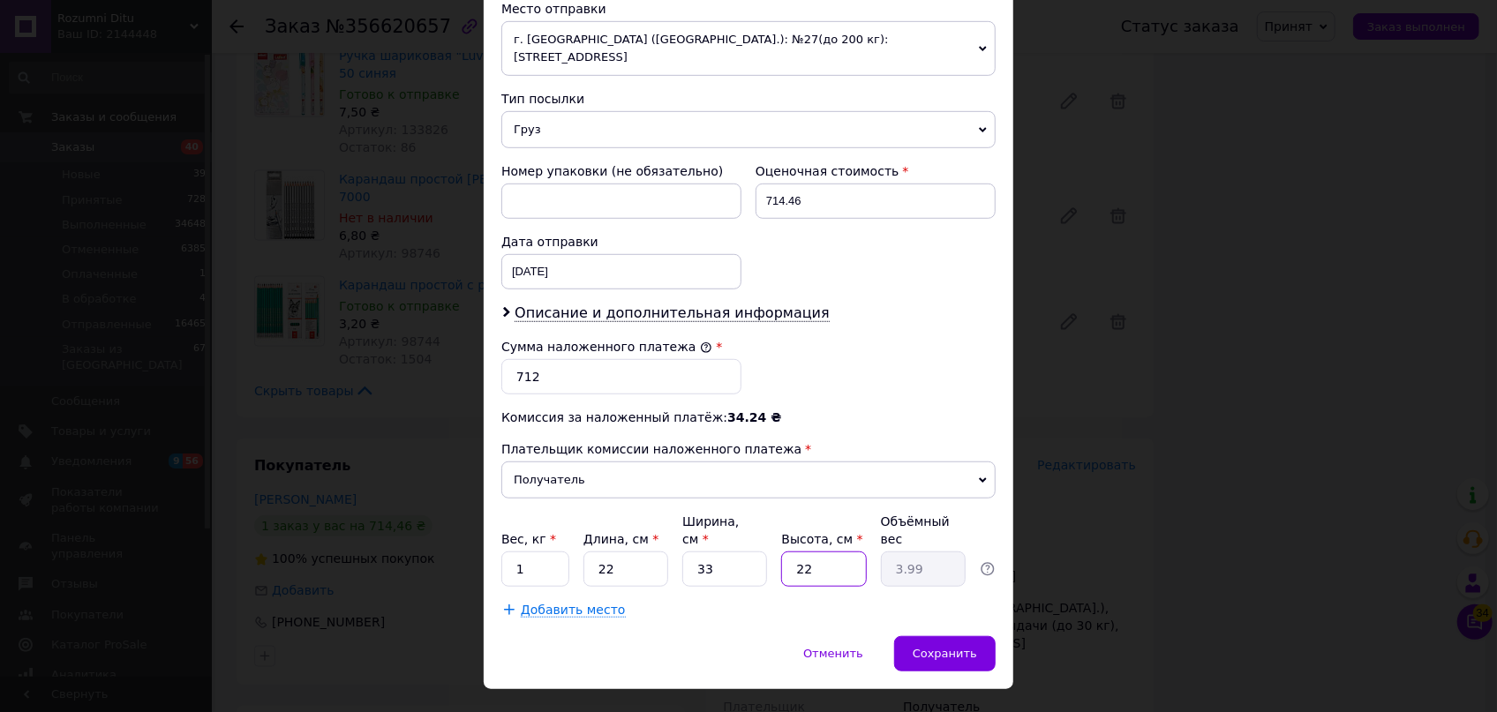
click at [769, 525] on div "Вес, кг * 1 Длина, см * 22 Ширина, см * 33 Высота, см * 22 Объёмный вес 3.99" at bounding box center [748, 550] width 494 height 74
type input "7"
type input "1.27"
type input "7"
click at [946, 647] on span "Сохранить" at bounding box center [945, 653] width 64 height 13
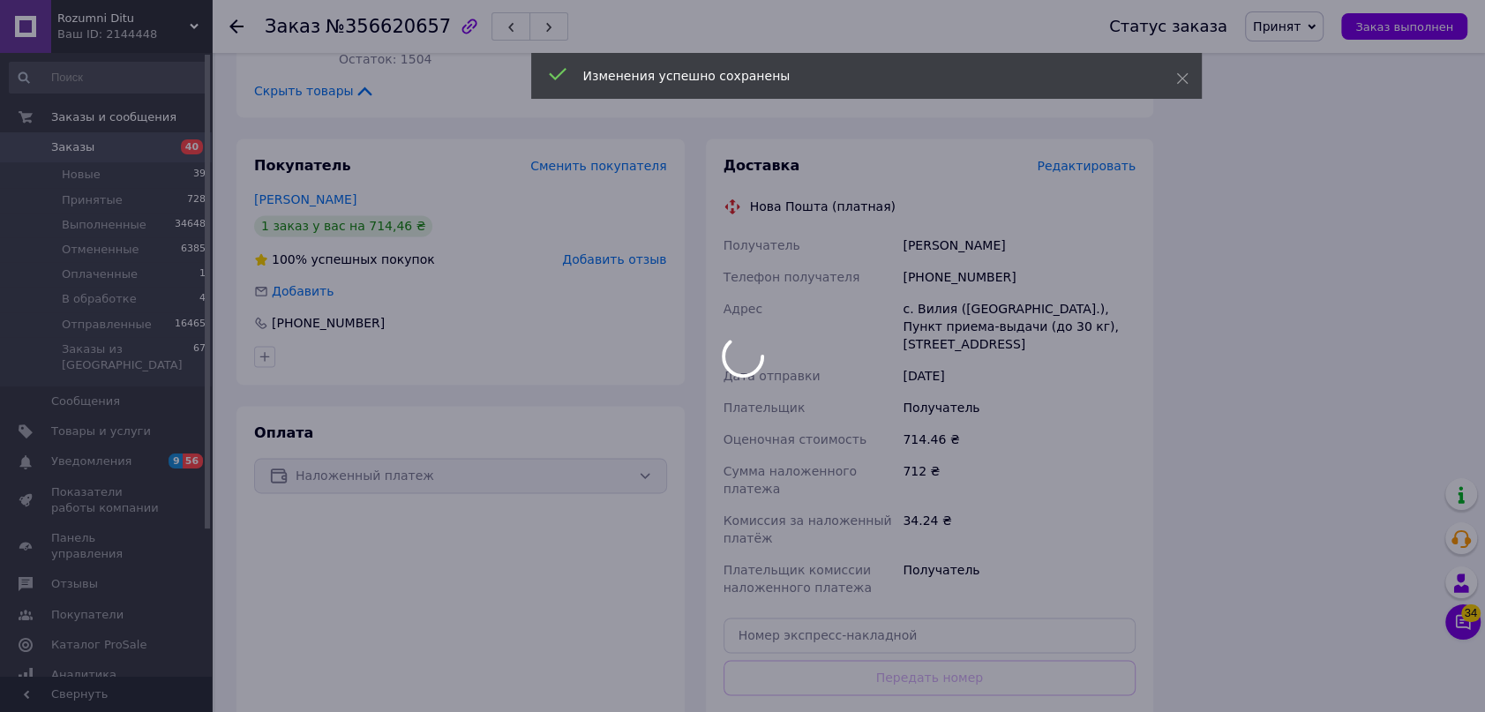
scroll to position [1925, 0]
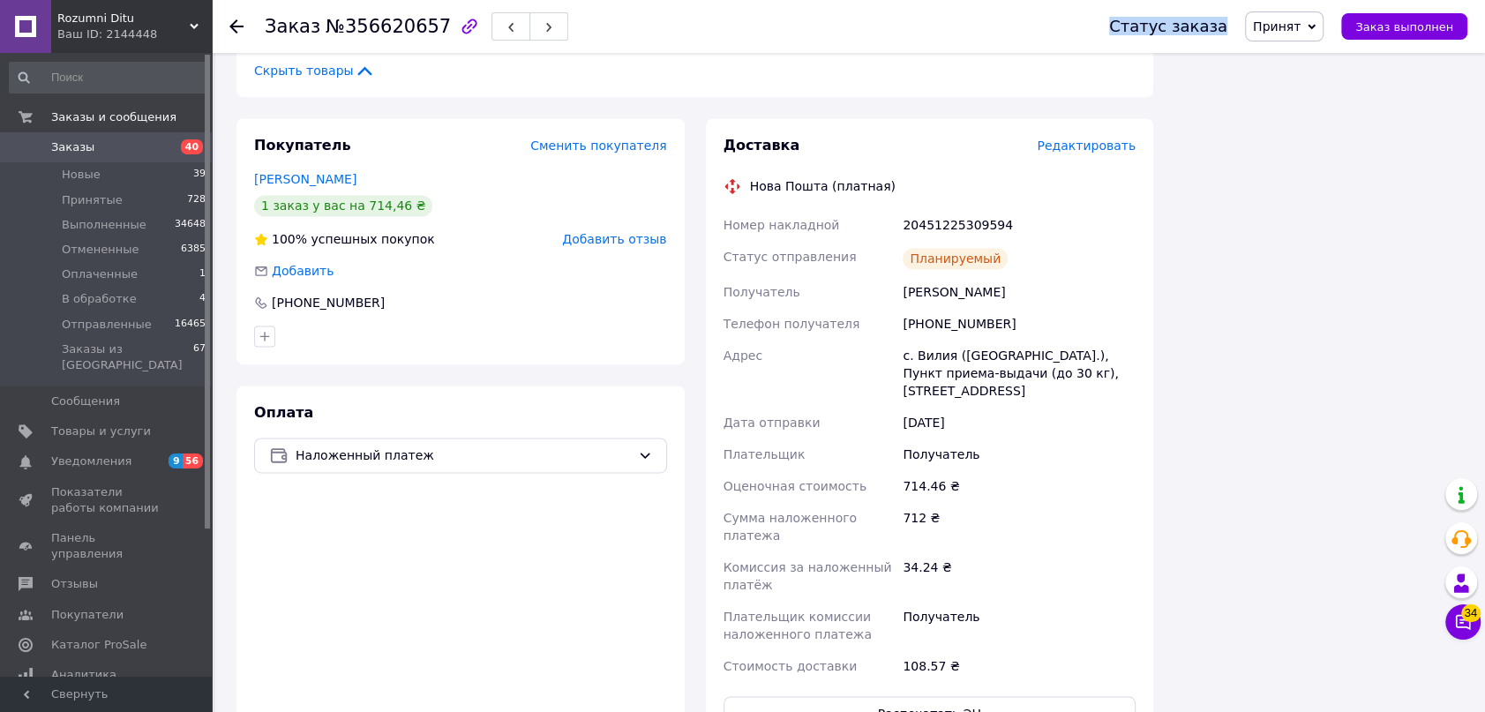
click at [1311, 15] on div "Статус заказа Принят Выполнен Отменен Оплаченный В обработке Отправленные Заказ…" at bounding box center [1271, 26] width 394 height 53
click at [1316, 34] on span "Принят" at bounding box center [1284, 26] width 79 height 30
click at [1352, 166] on li "Отправленные" at bounding box center [1300, 167] width 108 height 26
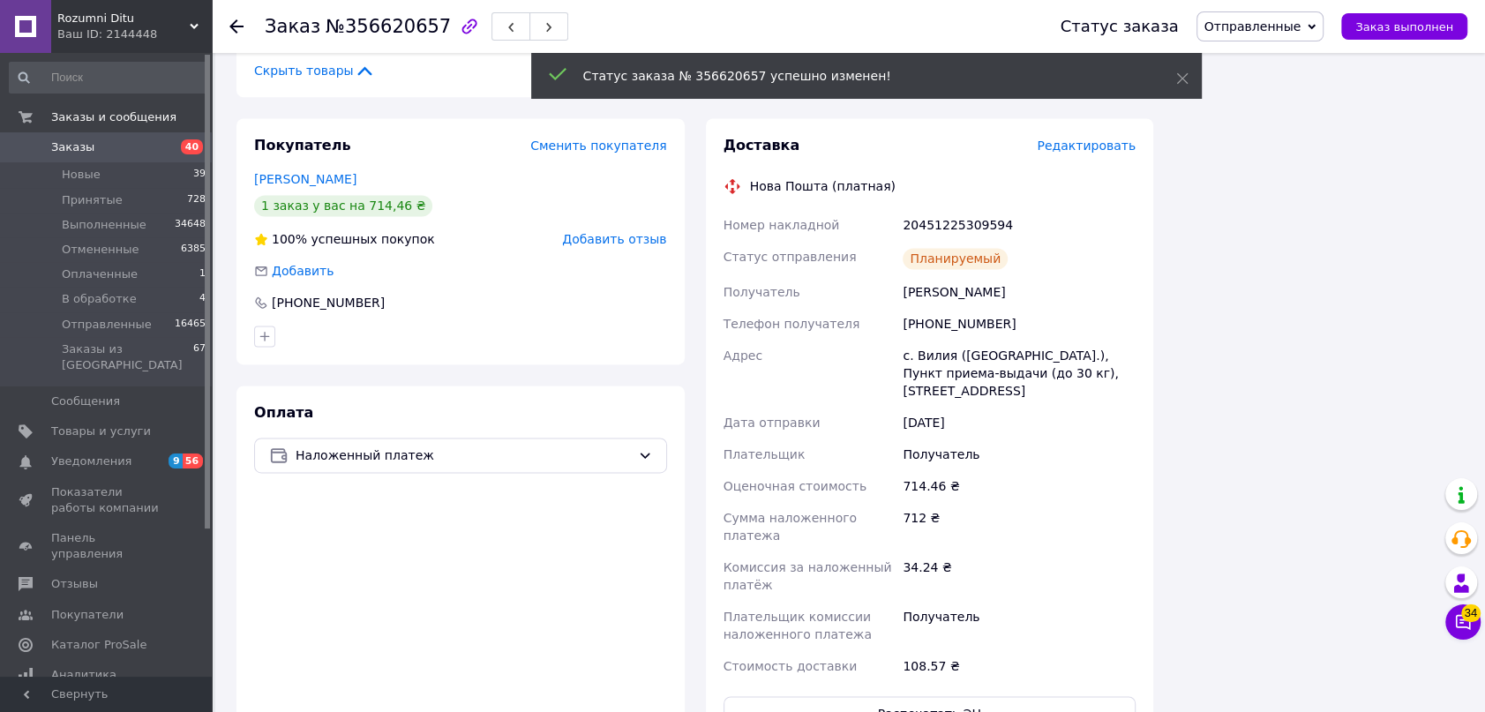
click at [229, 21] on icon at bounding box center [236, 26] width 14 height 14
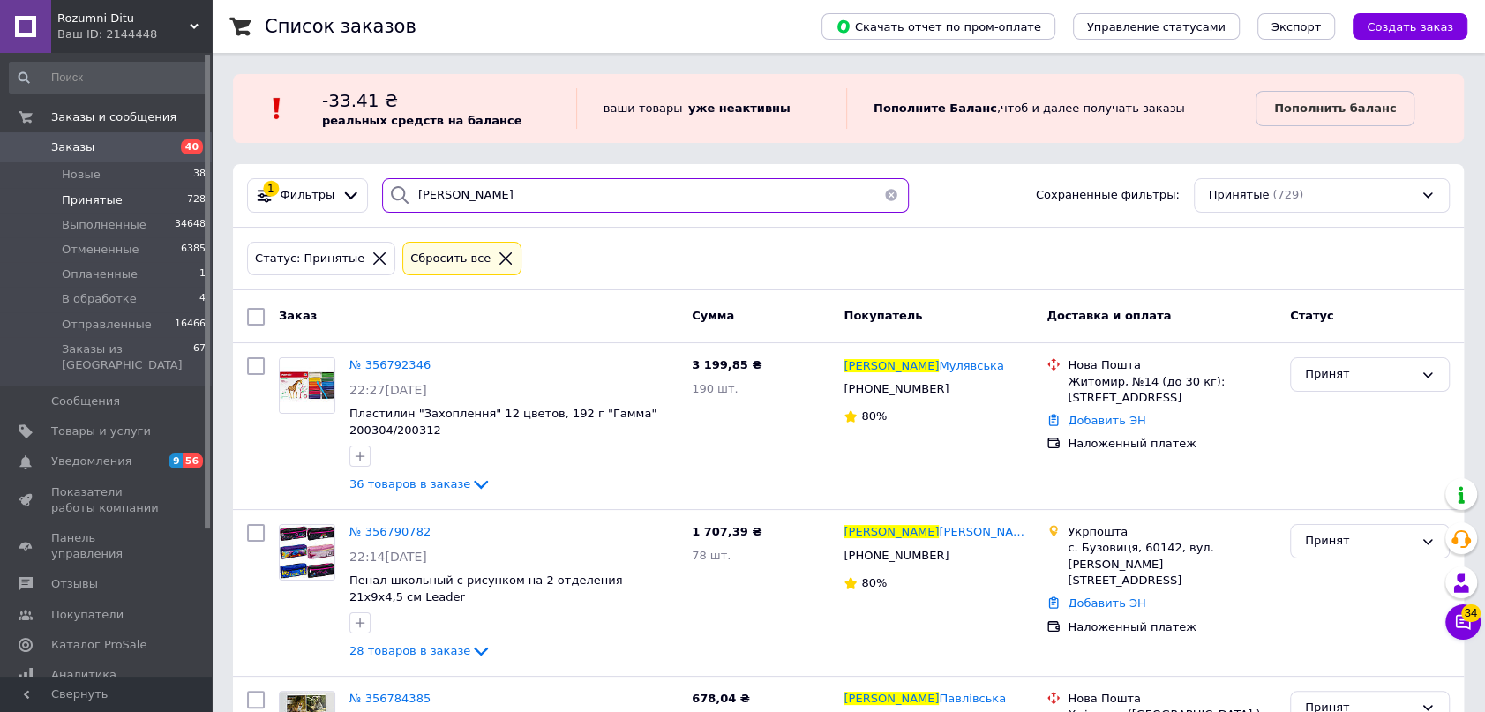
drag, startPoint x: 475, startPoint y: 199, endPoint x: 250, endPoint y: 126, distance: 236.7
click at [347, 170] on div "1 Фильтры ірина Сохраненные фильтры: Принятые (729)" at bounding box center [848, 196] width 1231 height 64
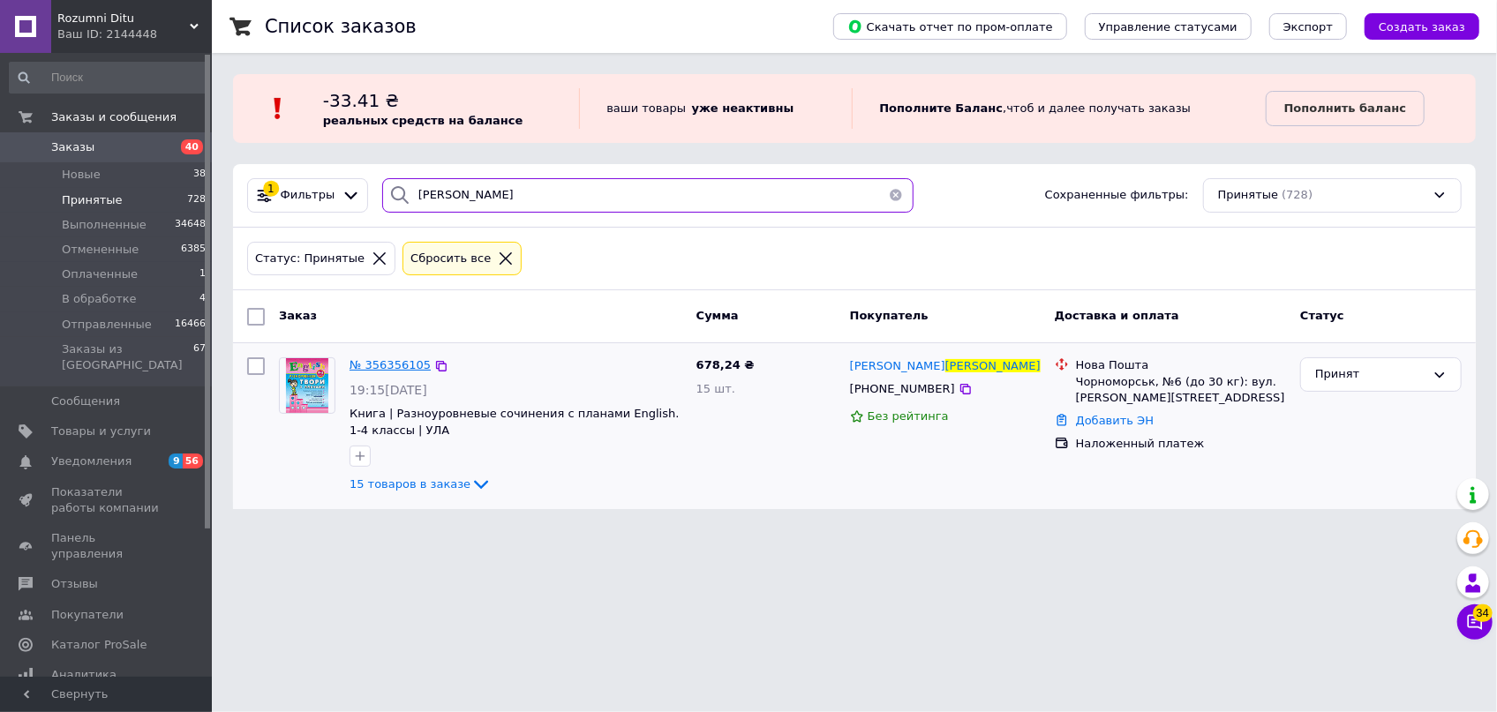
type input "леонова"
click at [388, 363] on span "№ 356356105" at bounding box center [389, 364] width 81 height 13
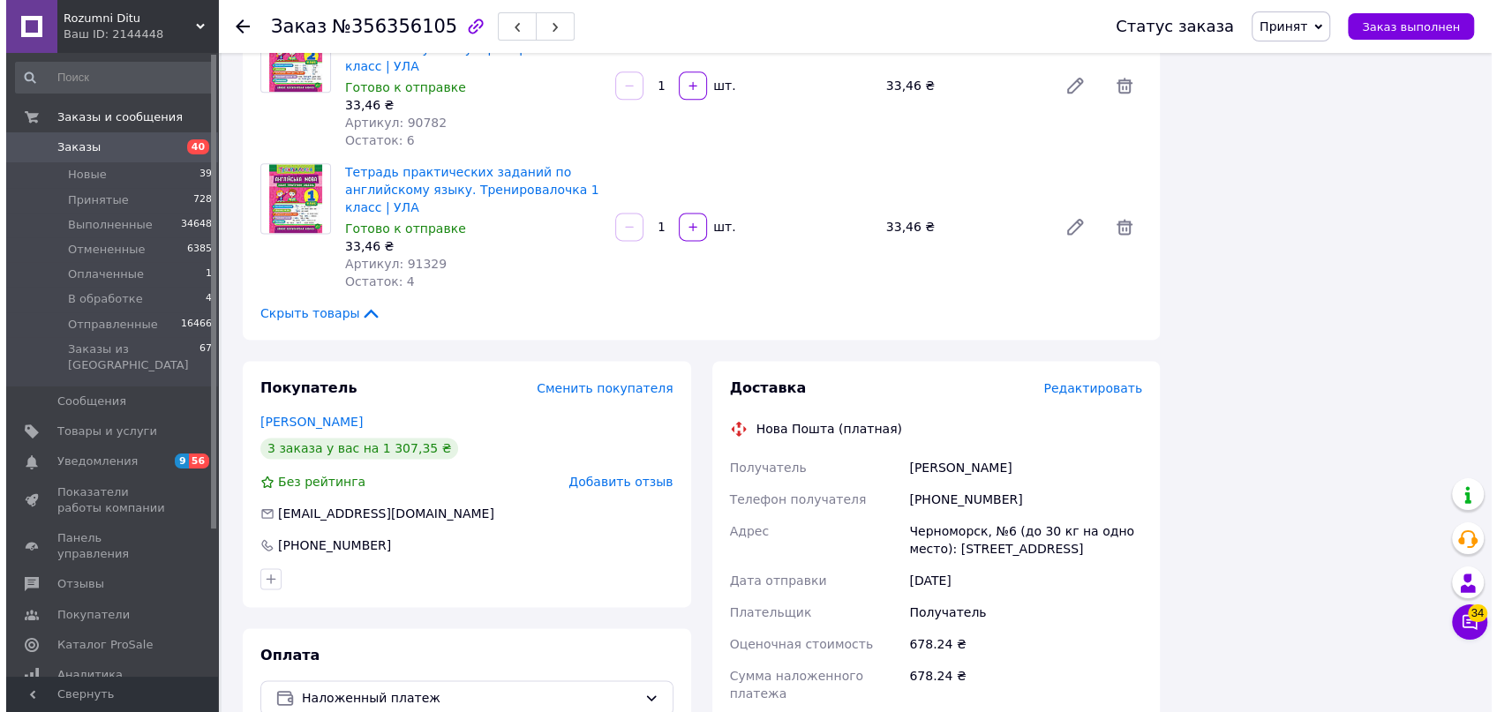
scroll to position [2085, 0]
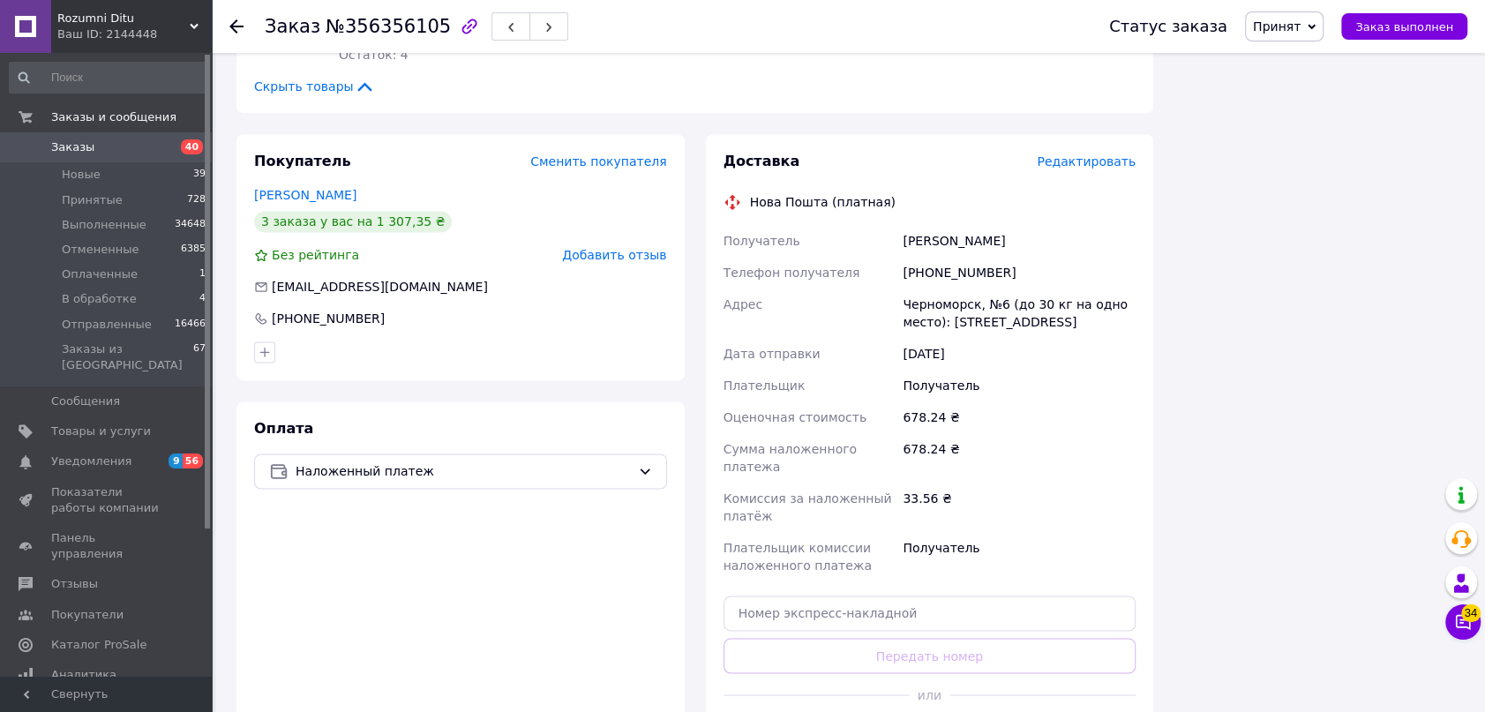
click at [1091, 154] on span "Редактировать" at bounding box center [1086, 161] width 99 height 14
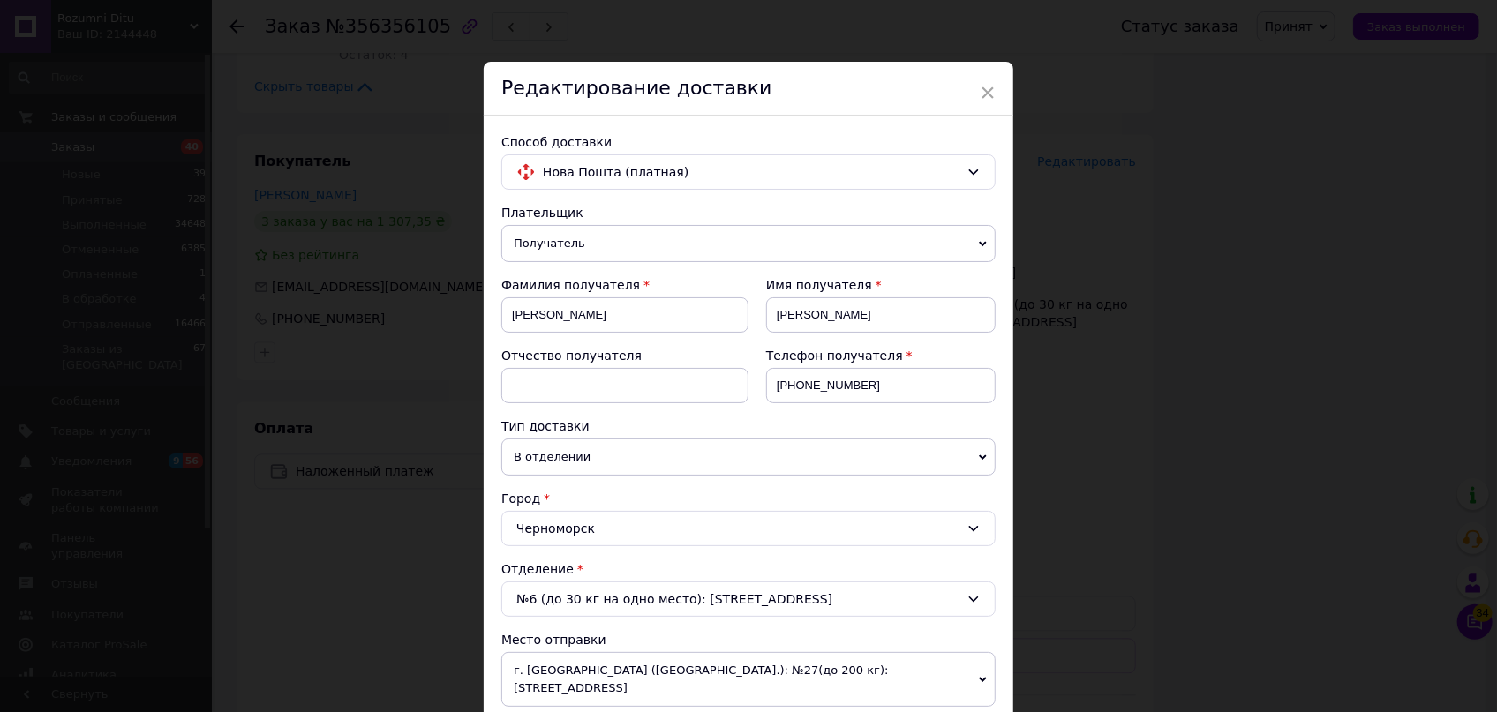
scroll to position [481, 0]
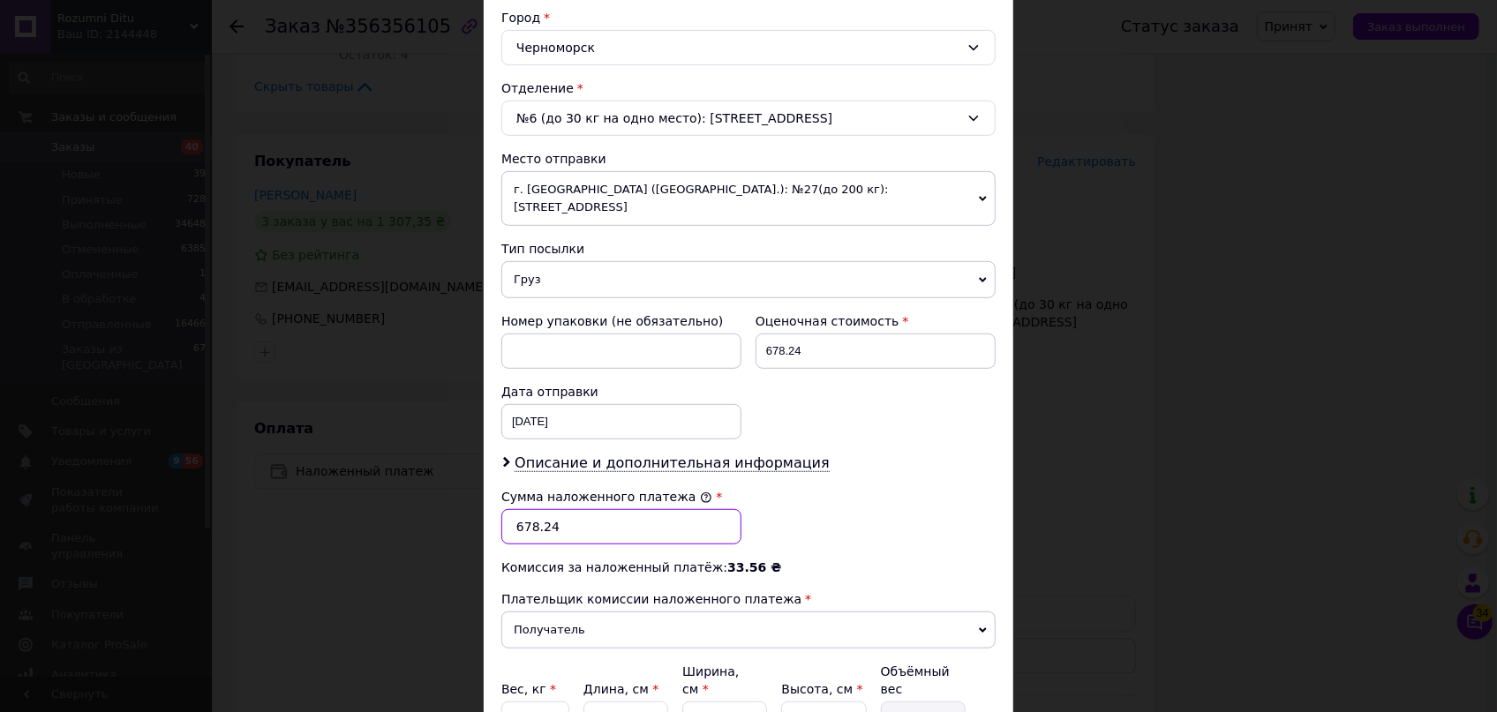
click at [583, 510] on input "678.24" at bounding box center [621, 526] width 240 height 35
type input "607"
click at [863, 334] on input "678.24" at bounding box center [875, 351] width 240 height 35
type input "607"
drag, startPoint x: 632, startPoint y: 680, endPoint x: 605, endPoint y: 672, distance: 27.6
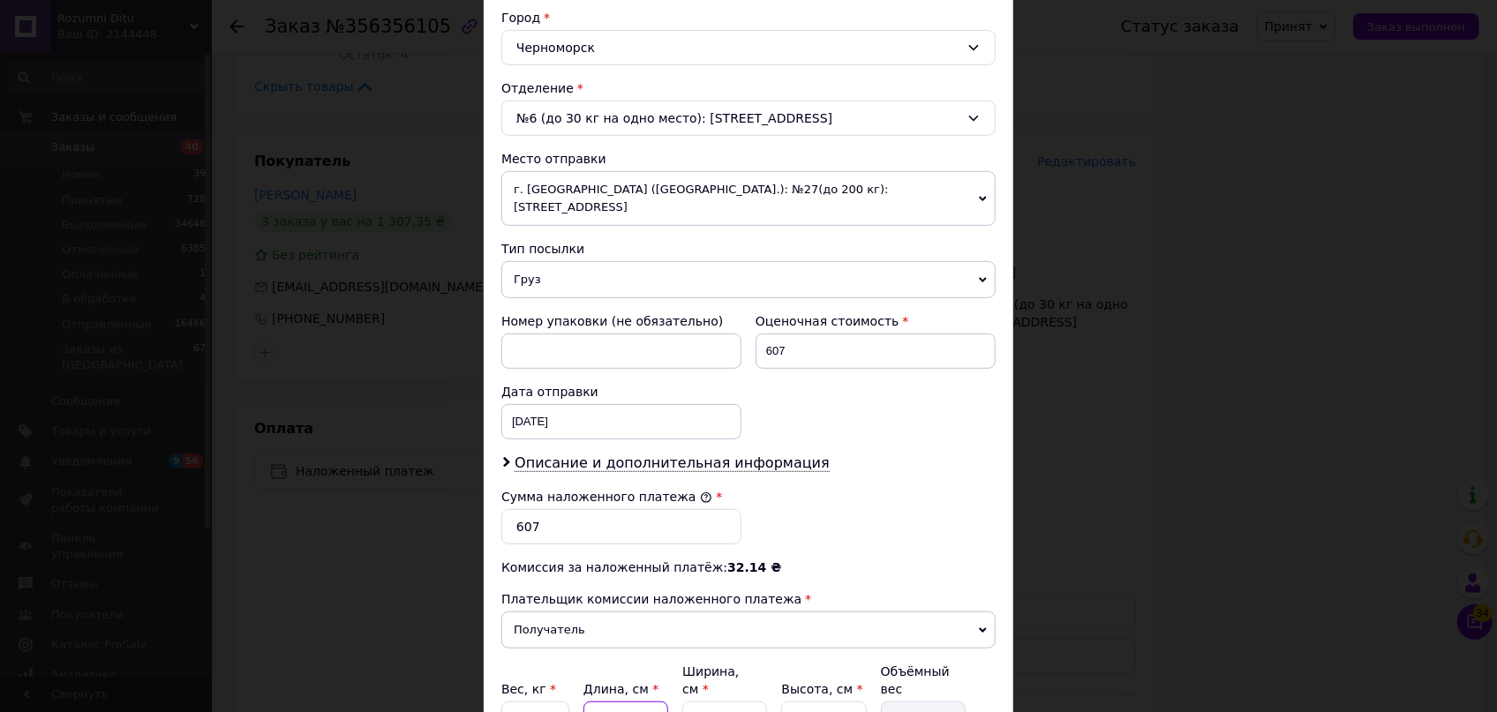
click at [605, 702] on input "11" at bounding box center [625, 719] width 85 height 35
type input "1"
type input "0.1"
type input "3"
type input "0.27"
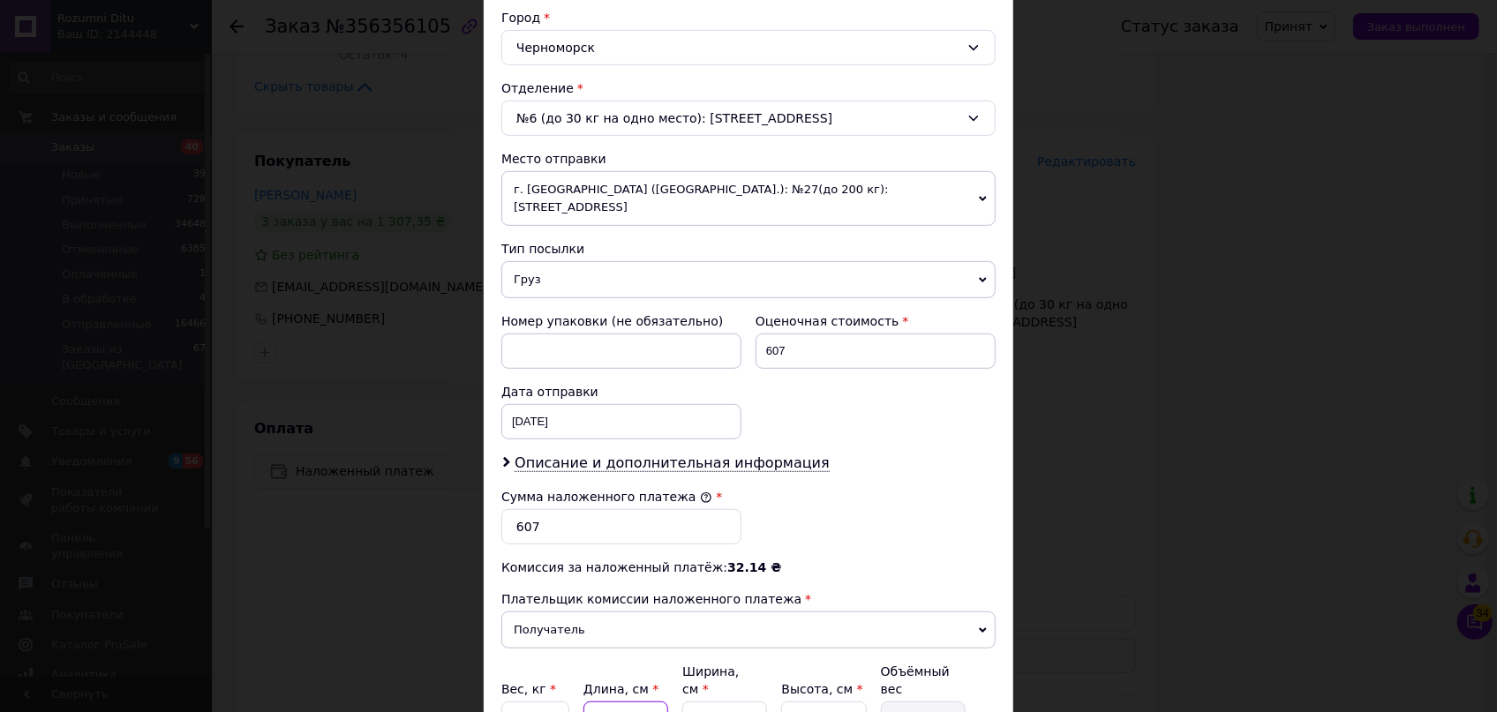
type input "30"
type input "2.73"
type input "30"
drag, startPoint x: 821, startPoint y: 683, endPoint x: 745, endPoint y: 673, distance: 76.5
click at [755, 675] on div "Вес, кг * 1 Длина, см * 30 Ширина, см * 26 Высота, см * 14 Объёмный вес 2.73" at bounding box center [748, 700] width 494 height 74
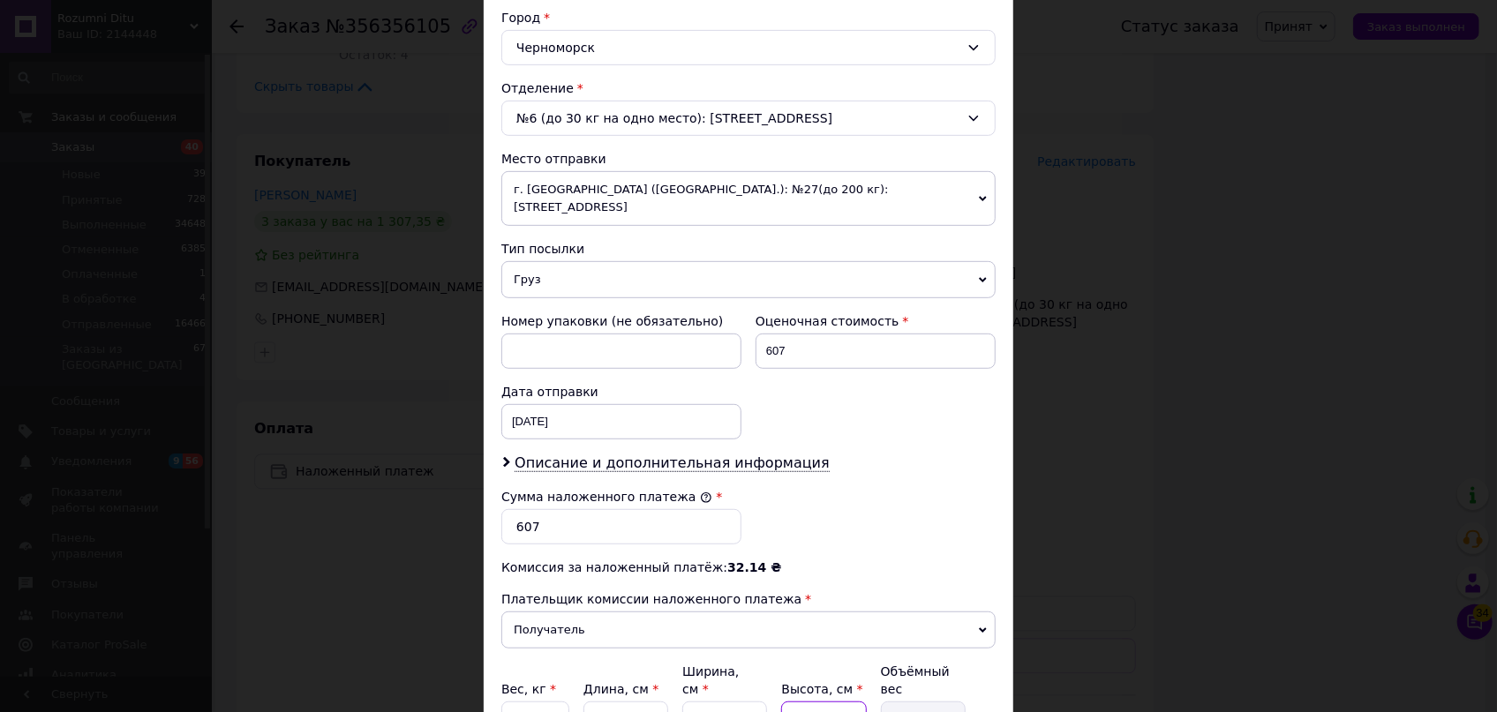
type input "5"
type input "0.98"
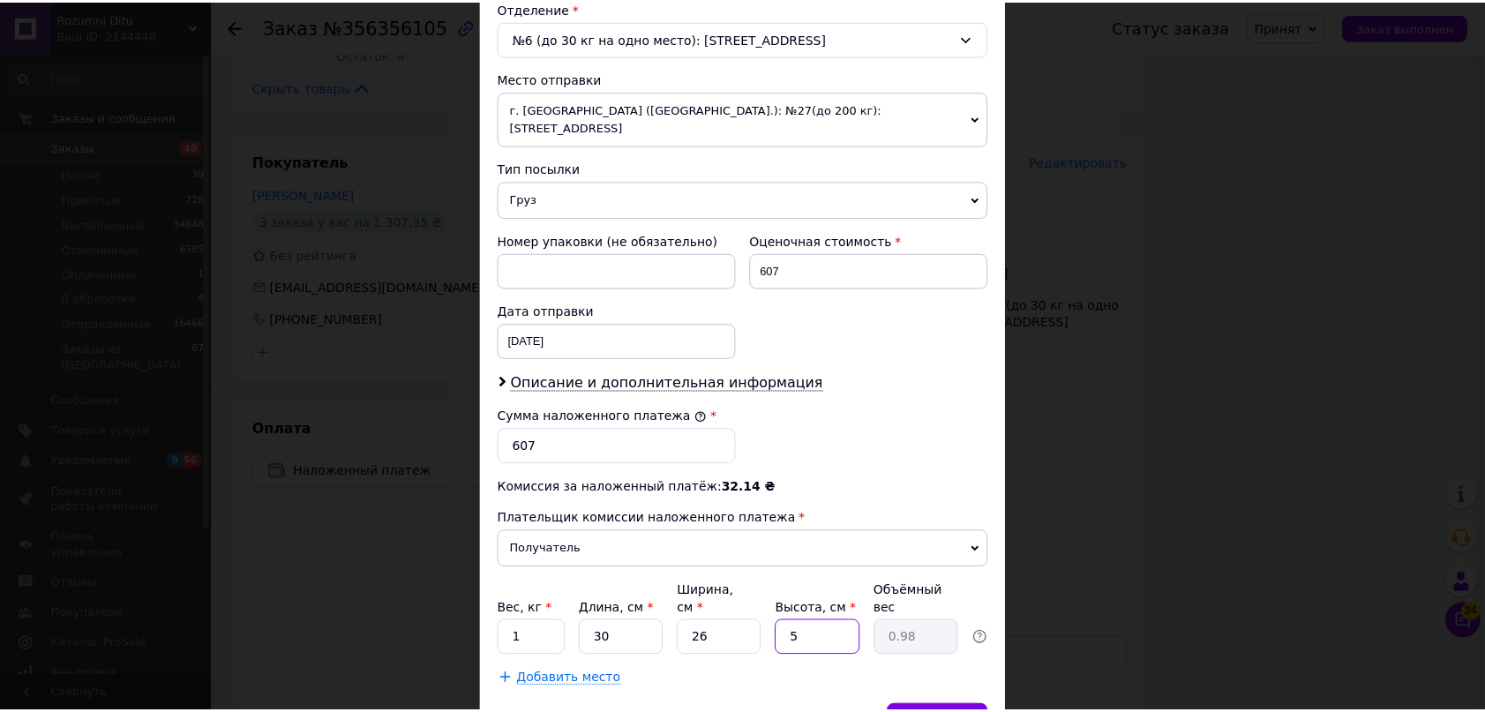
scroll to position [631, 0]
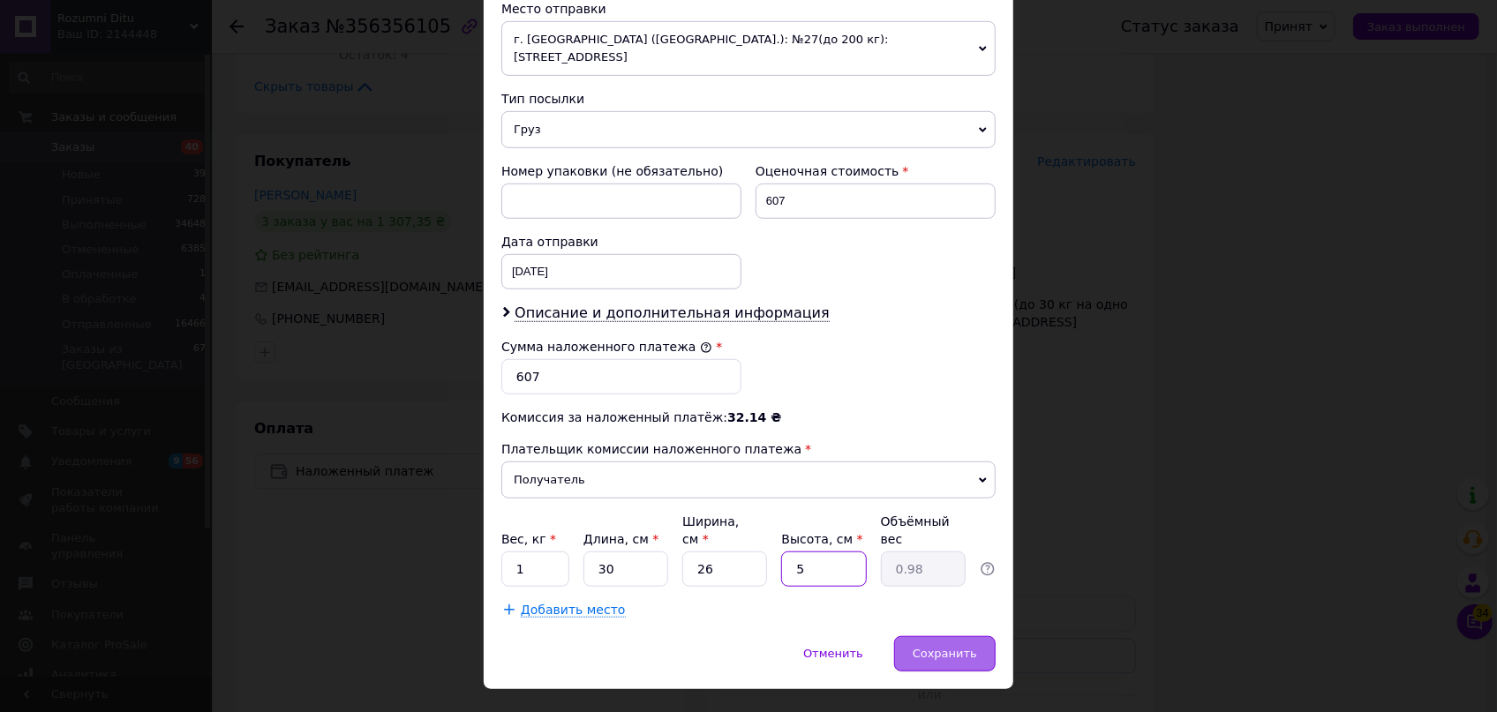
type input "5"
click at [979, 636] on div "Сохранить" at bounding box center [944, 653] width 101 height 35
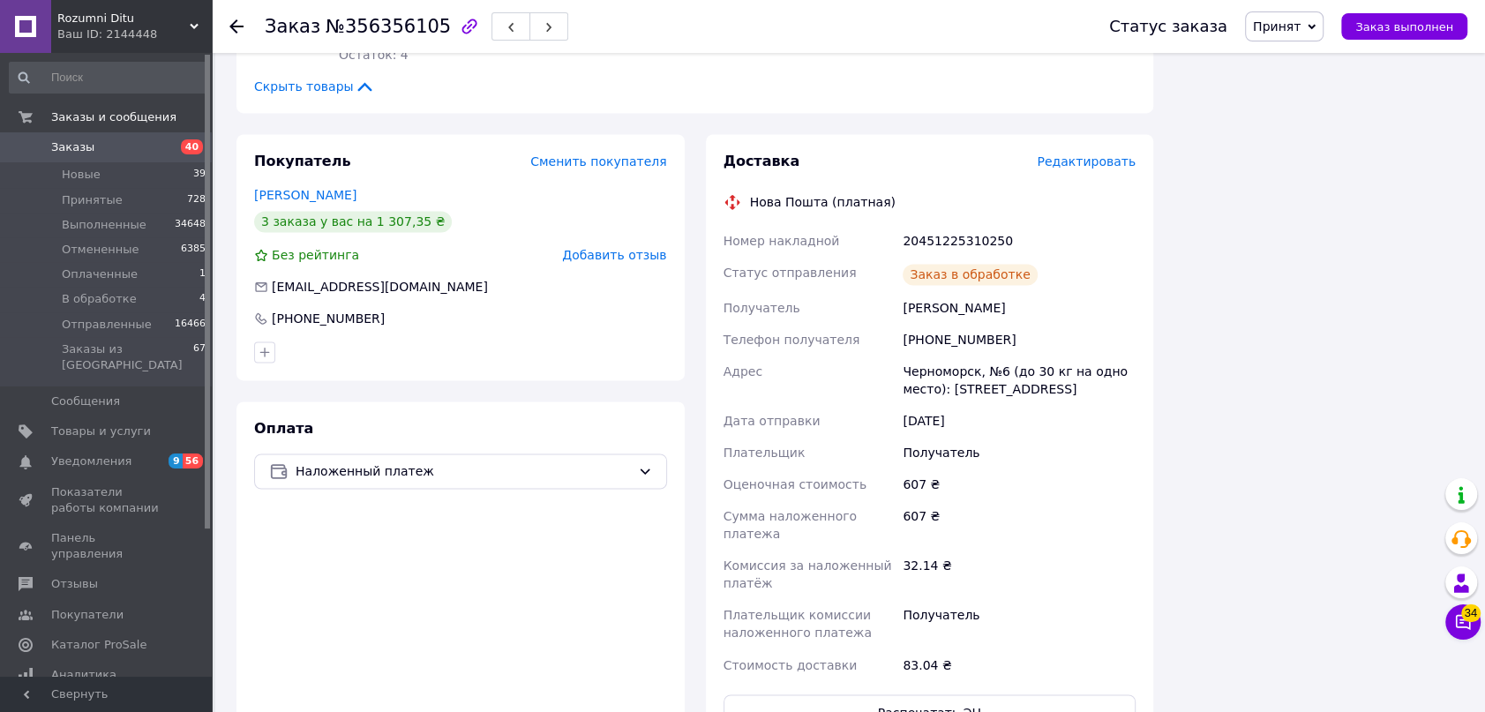
click at [1301, 25] on span "Принят" at bounding box center [1277, 26] width 48 height 14
click at [1322, 165] on li "Отправленные" at bounding box center [1300, 167] width 108 height 26
click at [237, 26] on icon at bounding box center [236, 26] width 14 height 14
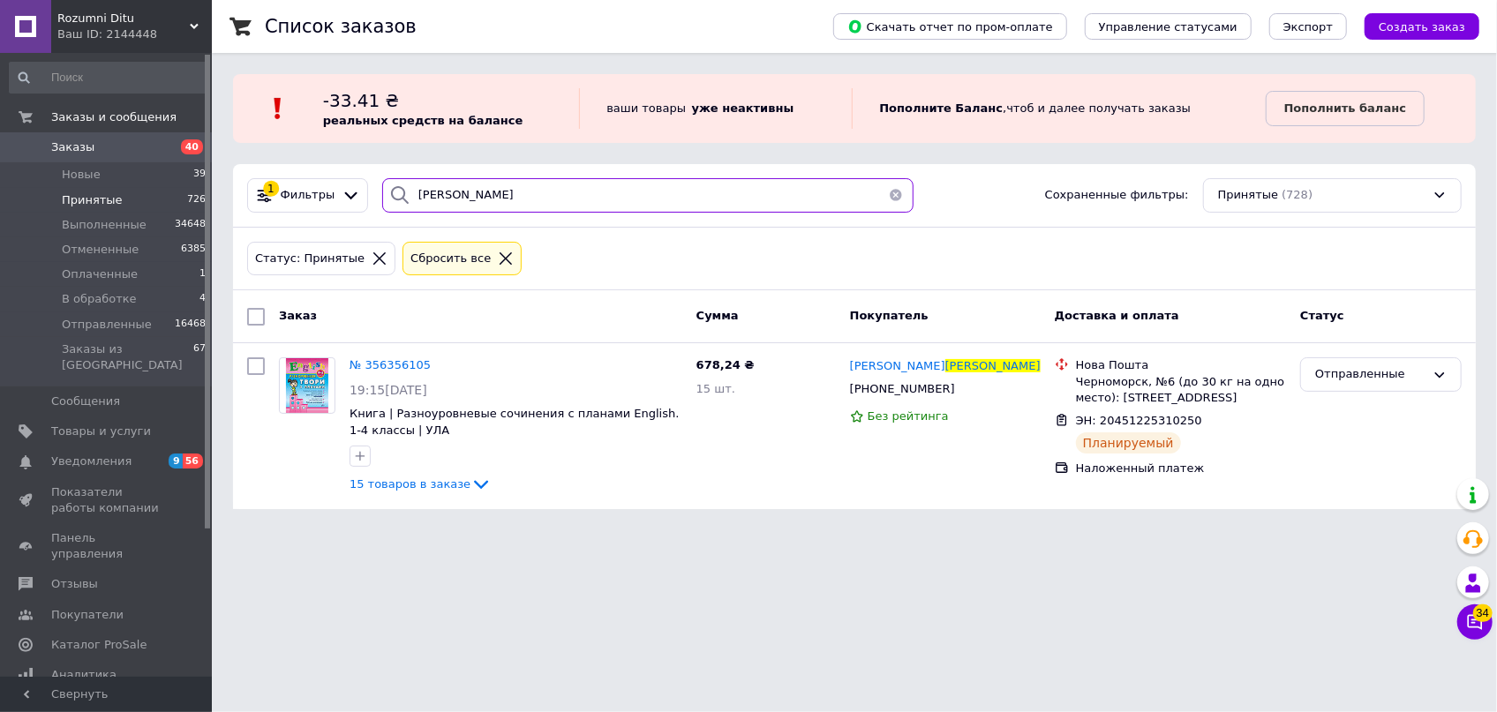
drag, startPoint x: 478, startPoint y: 204, endPoint x: 284, endPoint y: 161, distance: 198.7
click at [284, 161] on div "Список заказов Скачать отчет по пром-оплате Управление статусами Экспорт Создат…" at bounding box center [854, 265] width 1285 height 530
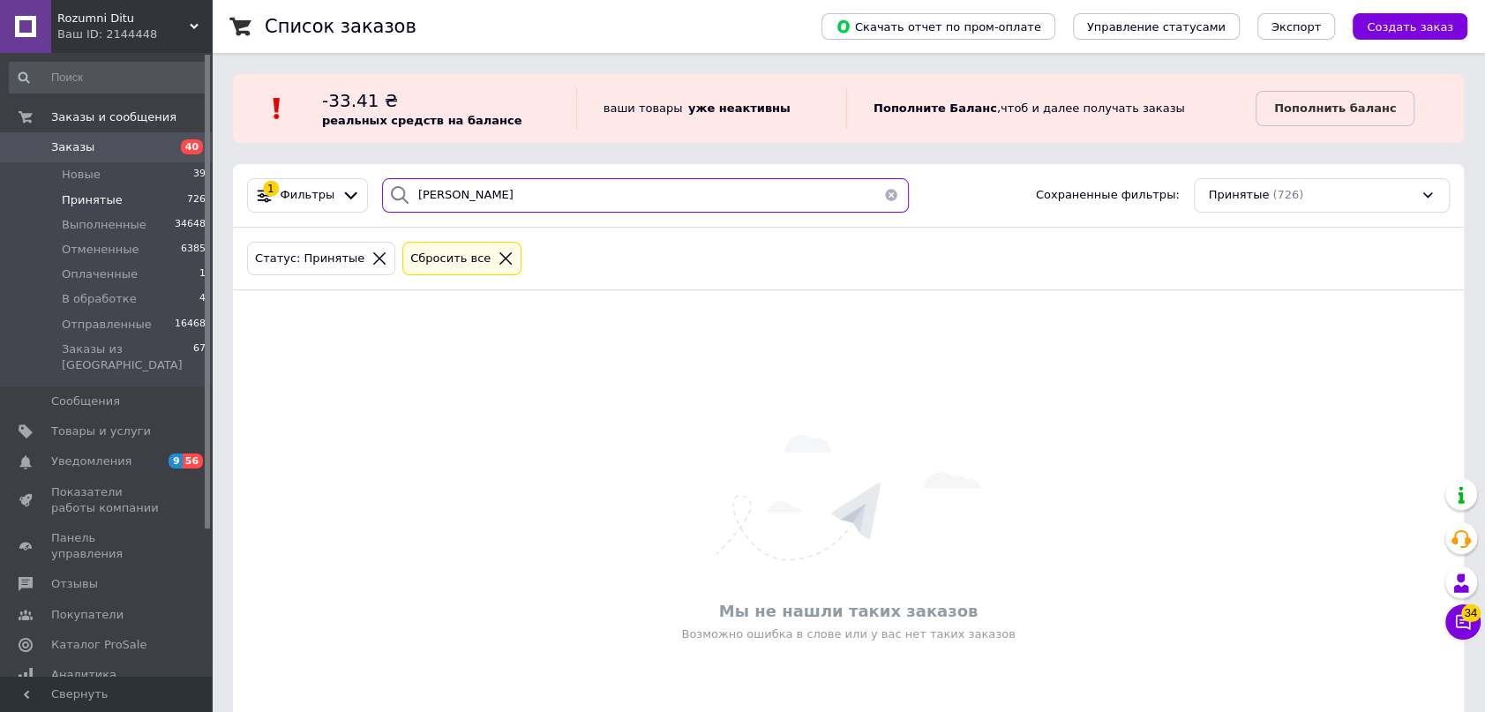
drag, startPoint x: 497, startPoint y: 193, endPoint x: 270, endPoint y: 140, distance: 232.9
click at [270, 140] on div "Список заказов Скачать отчет по пром-оплате Управление статусами Экспорт Создат…" at bounding box center [848, 403] width 1273 height 807
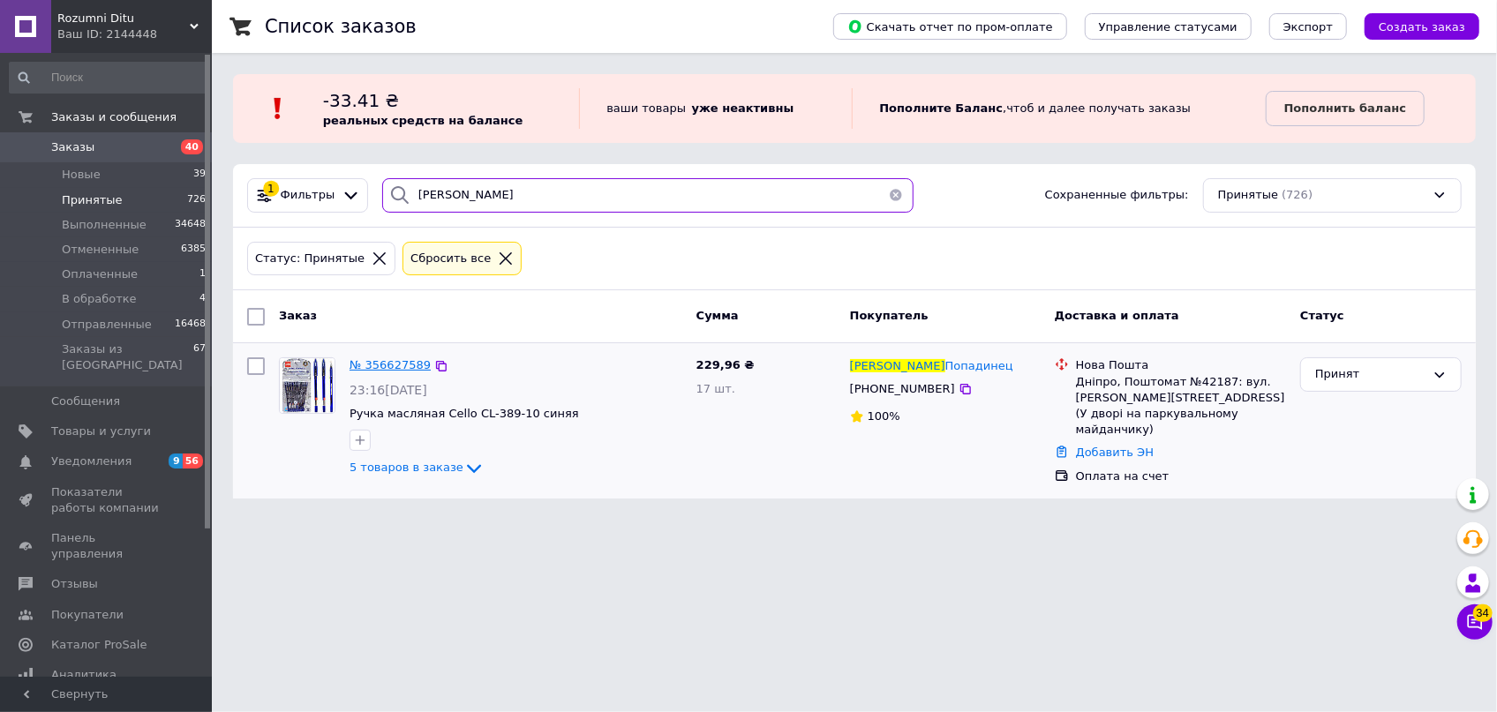
type input "виктор"
click at [400, 363] on span "№ 356627589" at bounding box center [389, 364] width 81 height 13
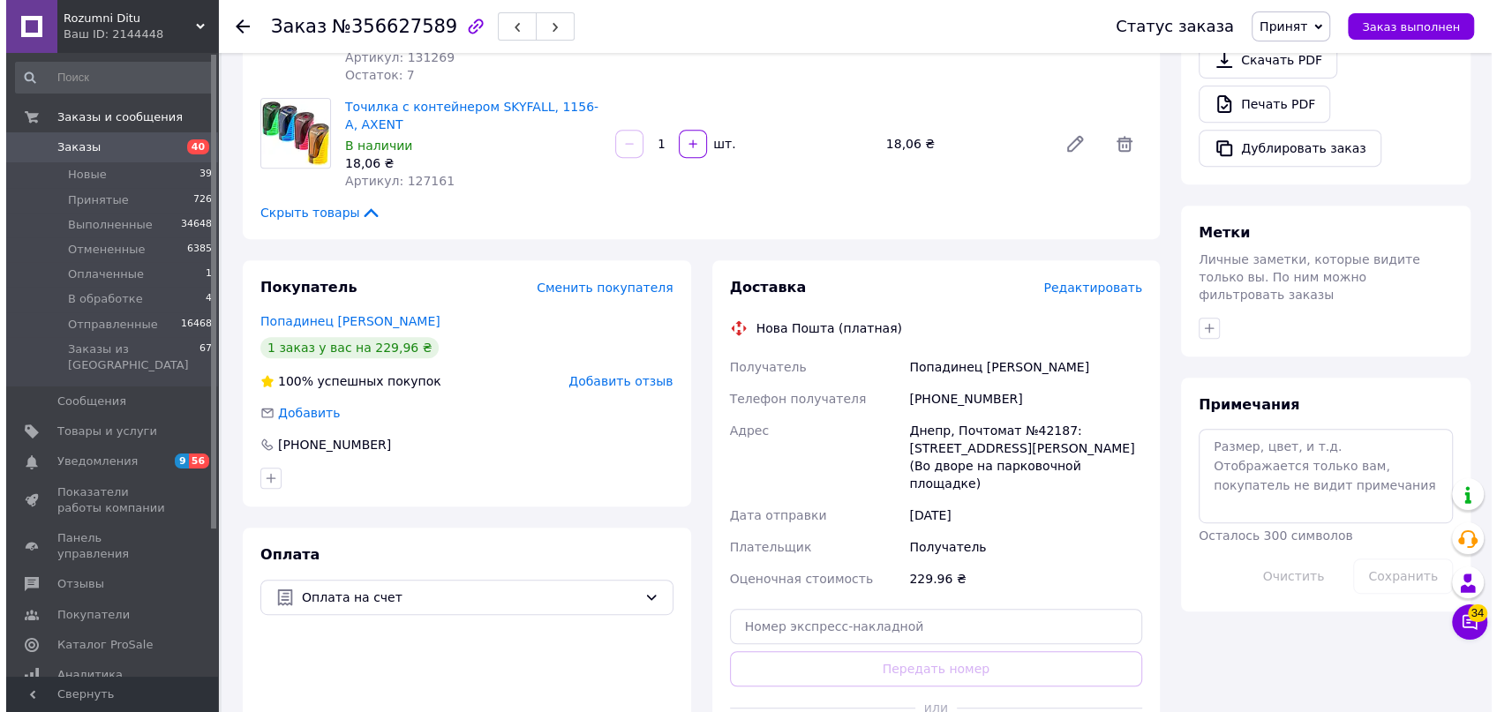
scroll to position [561, 0]
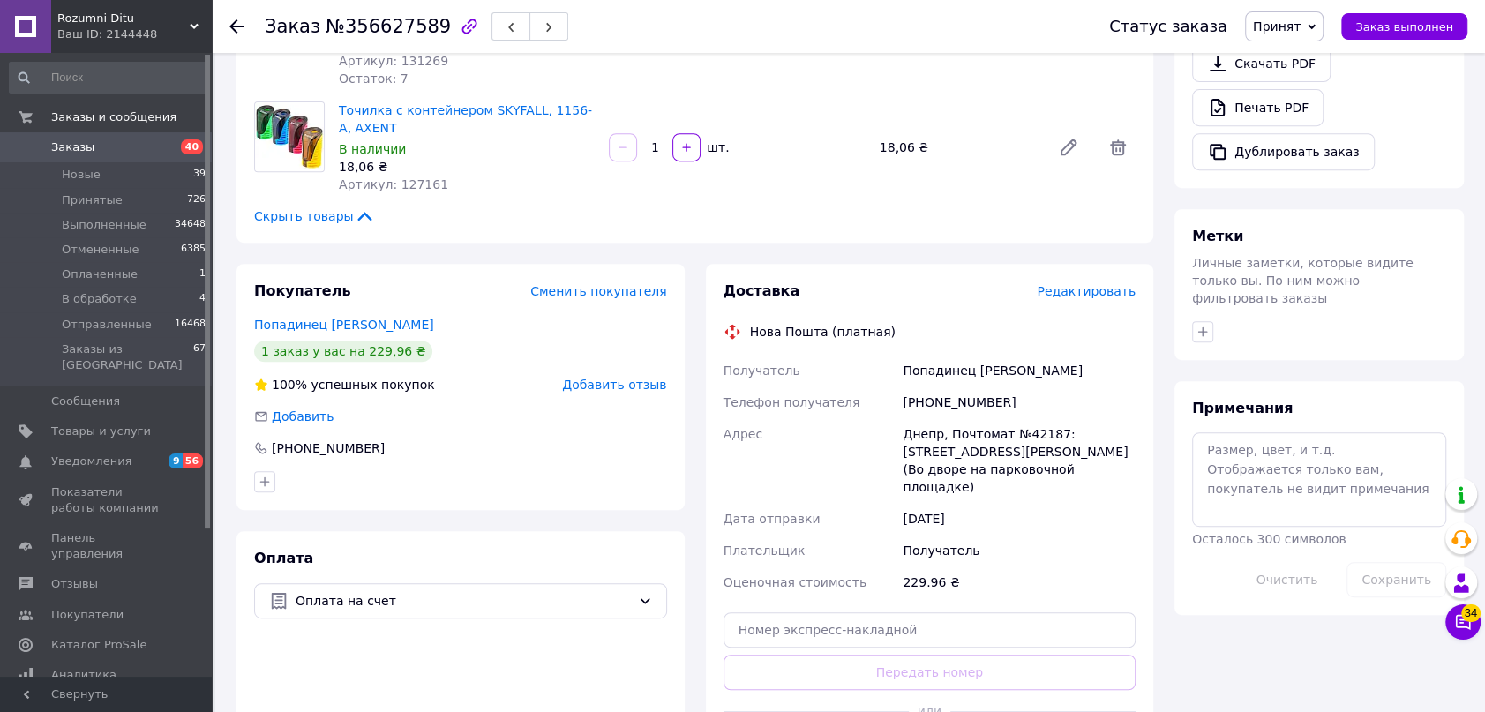
click at [1103, 293] on span "Редактировать" at bounding box center [1086, 291] width 99 height 14
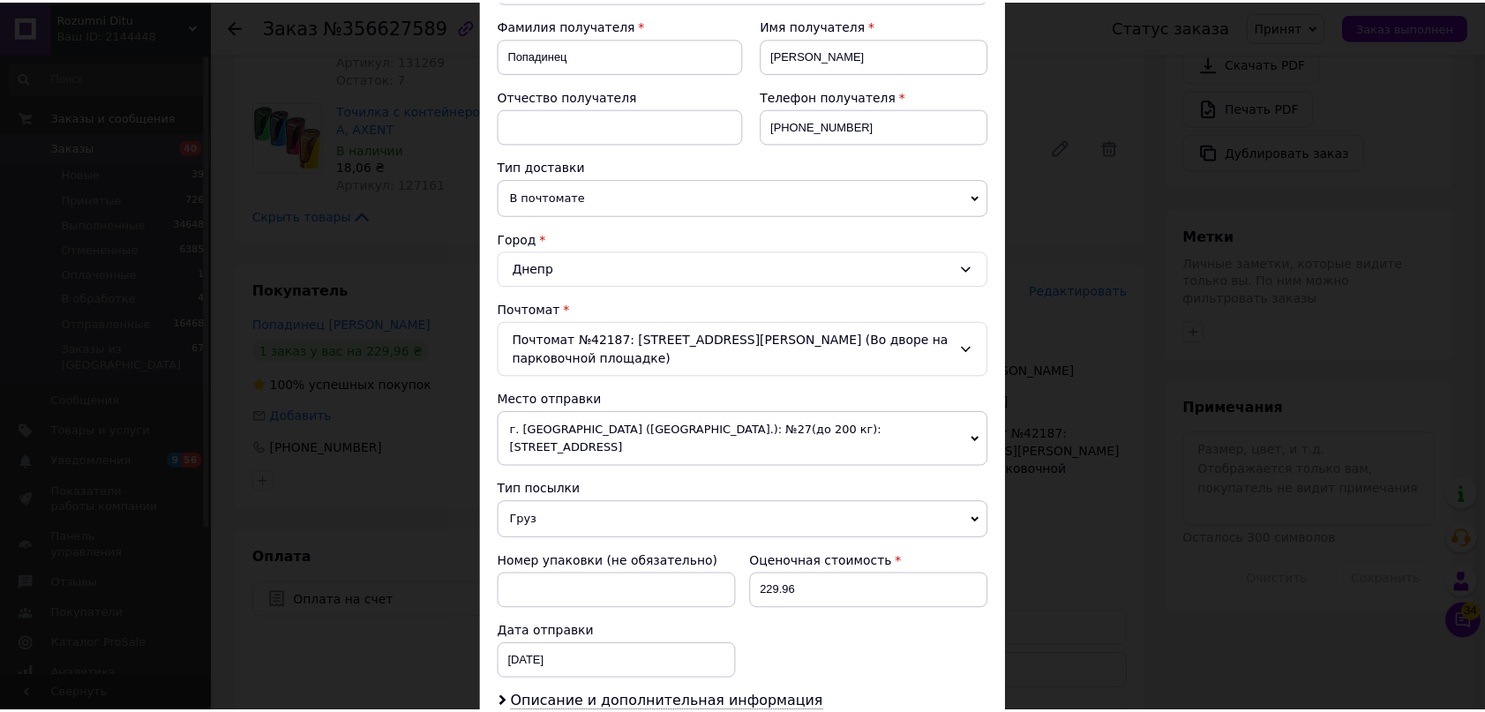
scroll to position [481, 0]
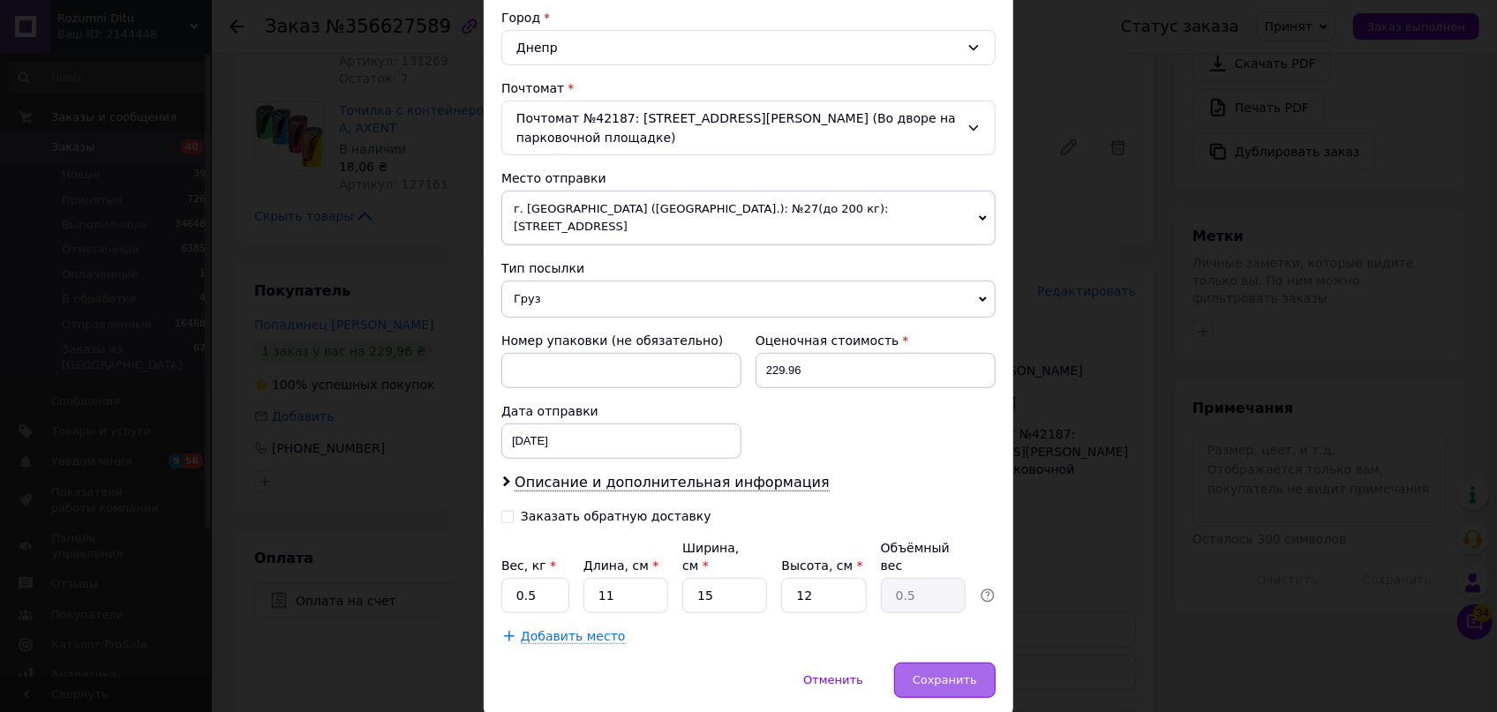
click at [944, 673] on span "Сохранить" at bounding box center [945, 679] width 64 height 13
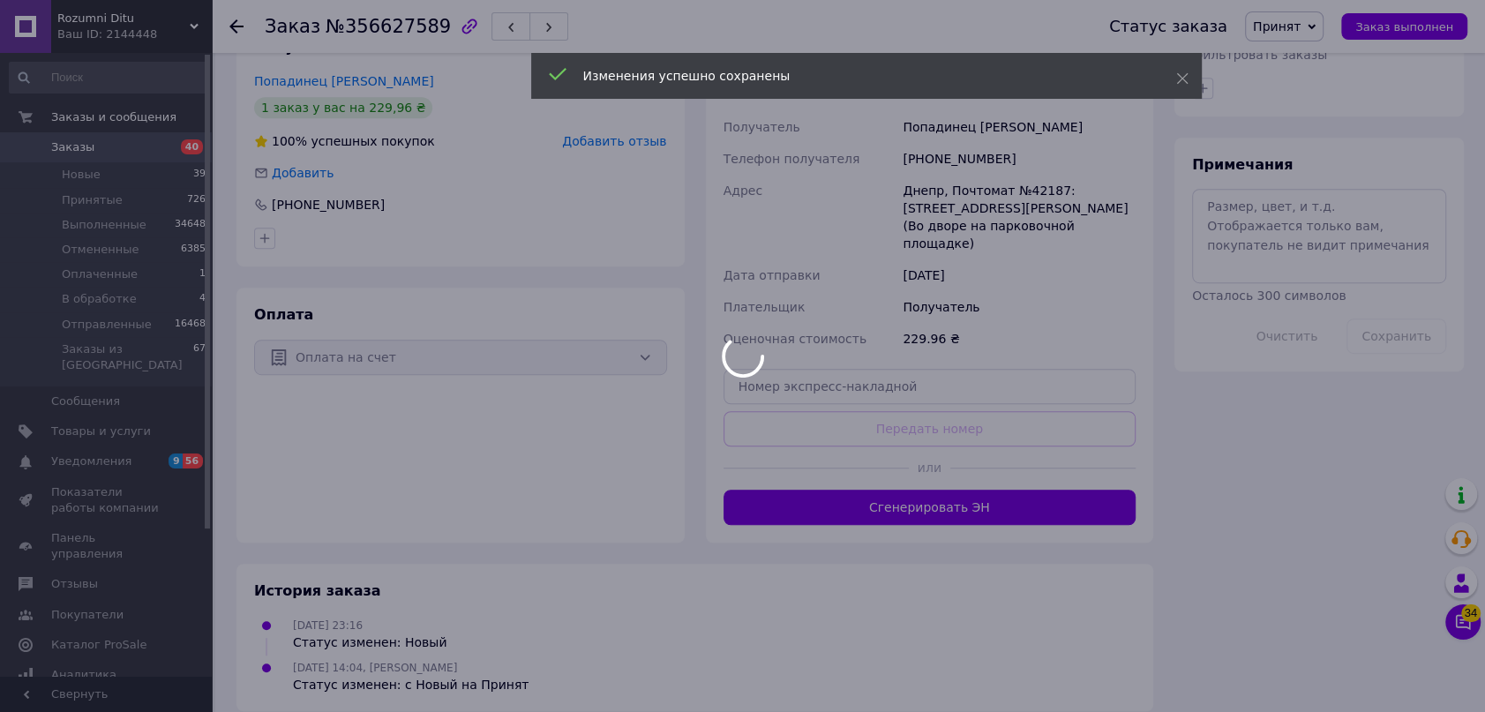
scroll to position [806, 0]
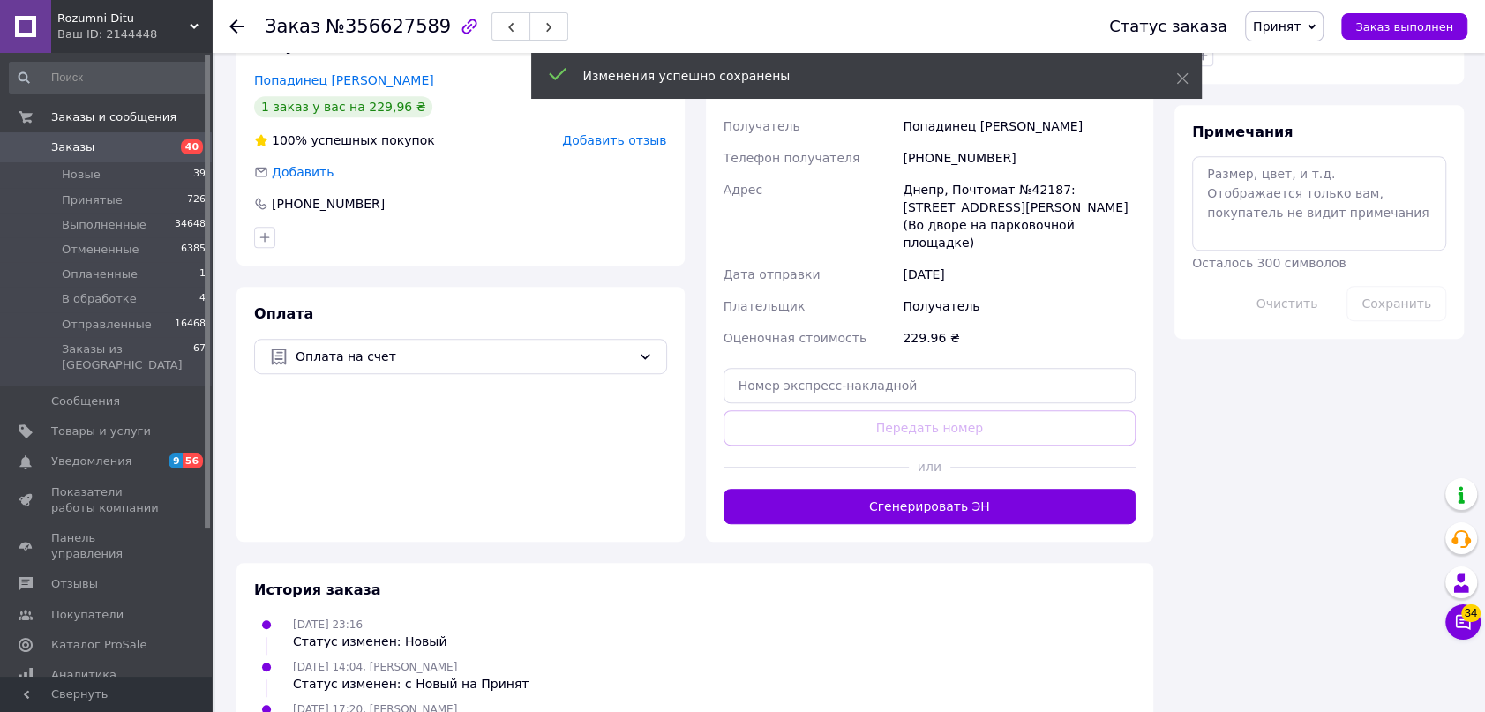
click at [946, 489] on button "Сгенерировать ЭН" at bounding box center [930, 506] width 413 height 35
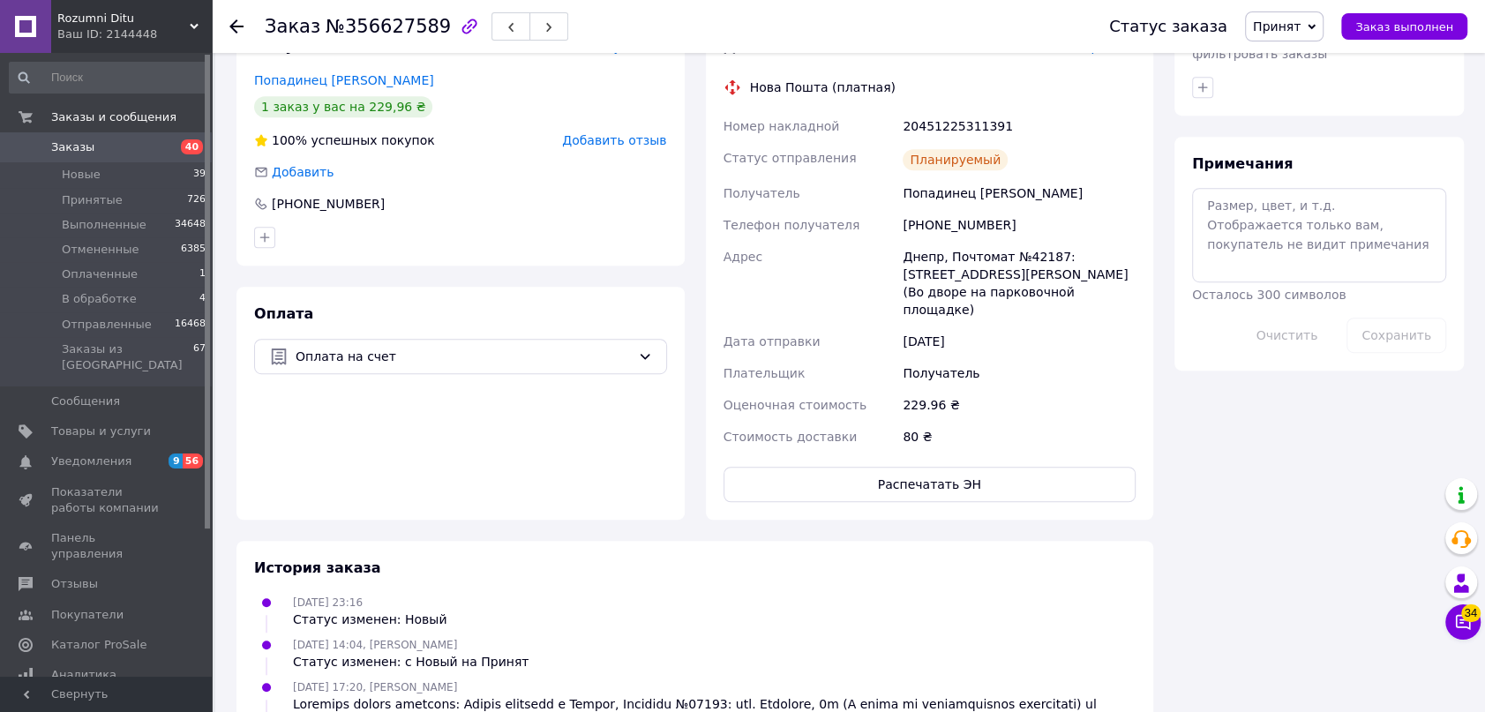
drag, startPoint x: 1311, startPoint y: 28, endPoint x: 1311, endPoint y: 57, distance: 29.1
click at [1301, 25] on span "Принят" at bounding box center [1277, 26] width 48 height 14
click at [1309, 170] on li "Отправленные" at bounding box center [1300, 167] width 108 height 26
click at [238, 24] on icon at bounding box center [236, 26] width 14 height 14
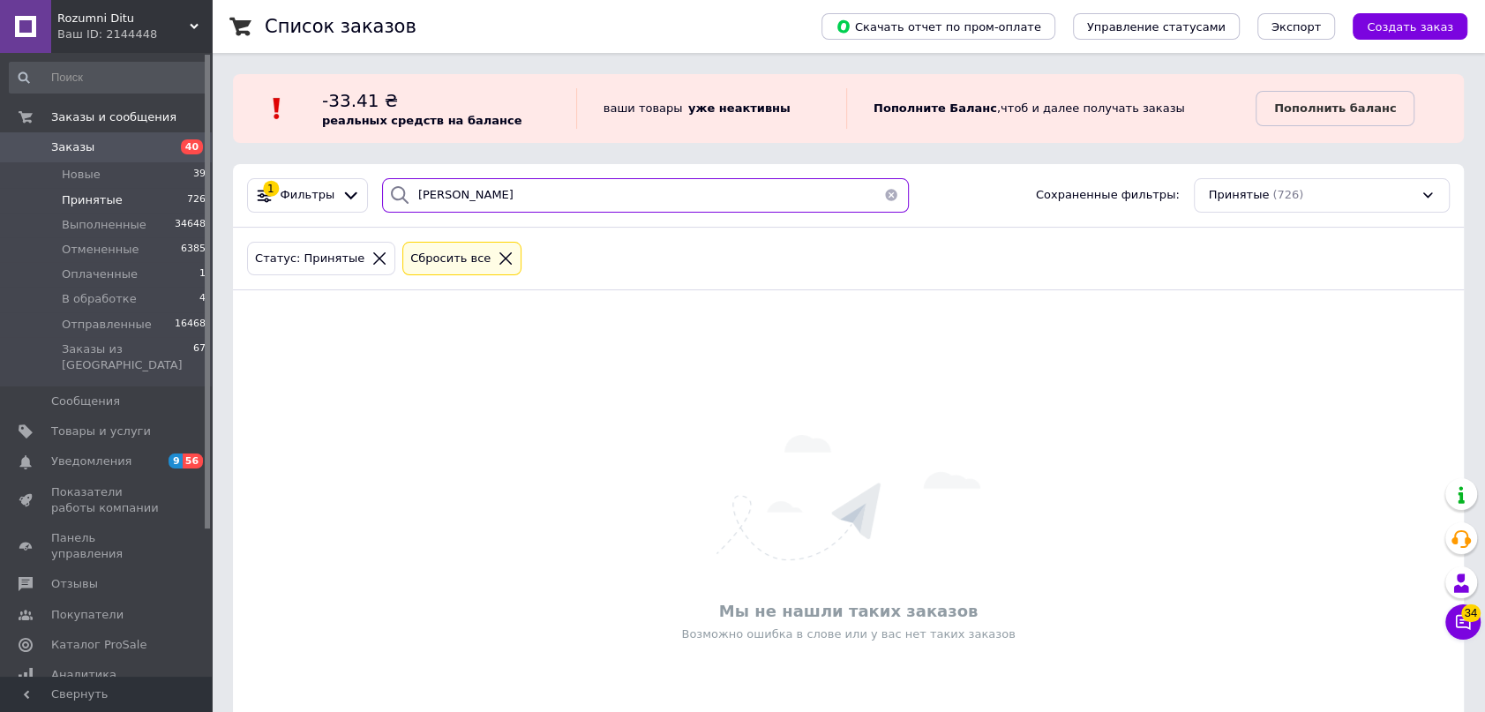
click at [297, 162] on div "Список заказов Скачать отчет по пром-оплате Управление статусами Экспорт Создат…" at bounding box center [848, 403] width 1273 height 807
click at [419, 196] on input "шатюхова" at bounding box center [645, 195] width 527 height 34
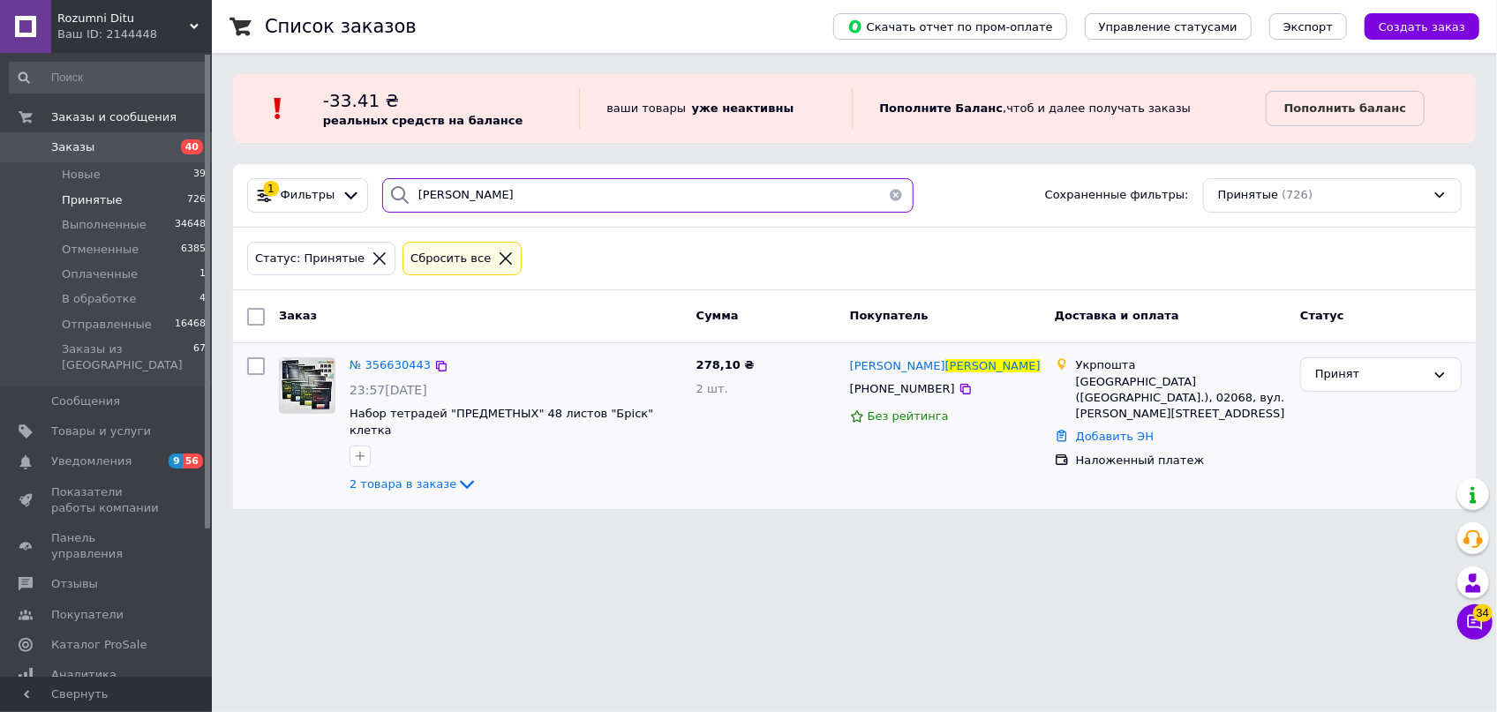
type input "матюхова"
click at [386, 349] on div "№ 356630443 23:57, 10.08.2025 Набор тетрадей "ПРЕДМЕТНЫХ" 48 листов "Бріск" кле…" at bounding box center [854, 426] width 1243 height 166
click at [389, 364] on span "№ 356630443" at bounding box center [389, 364] width 81 height 13
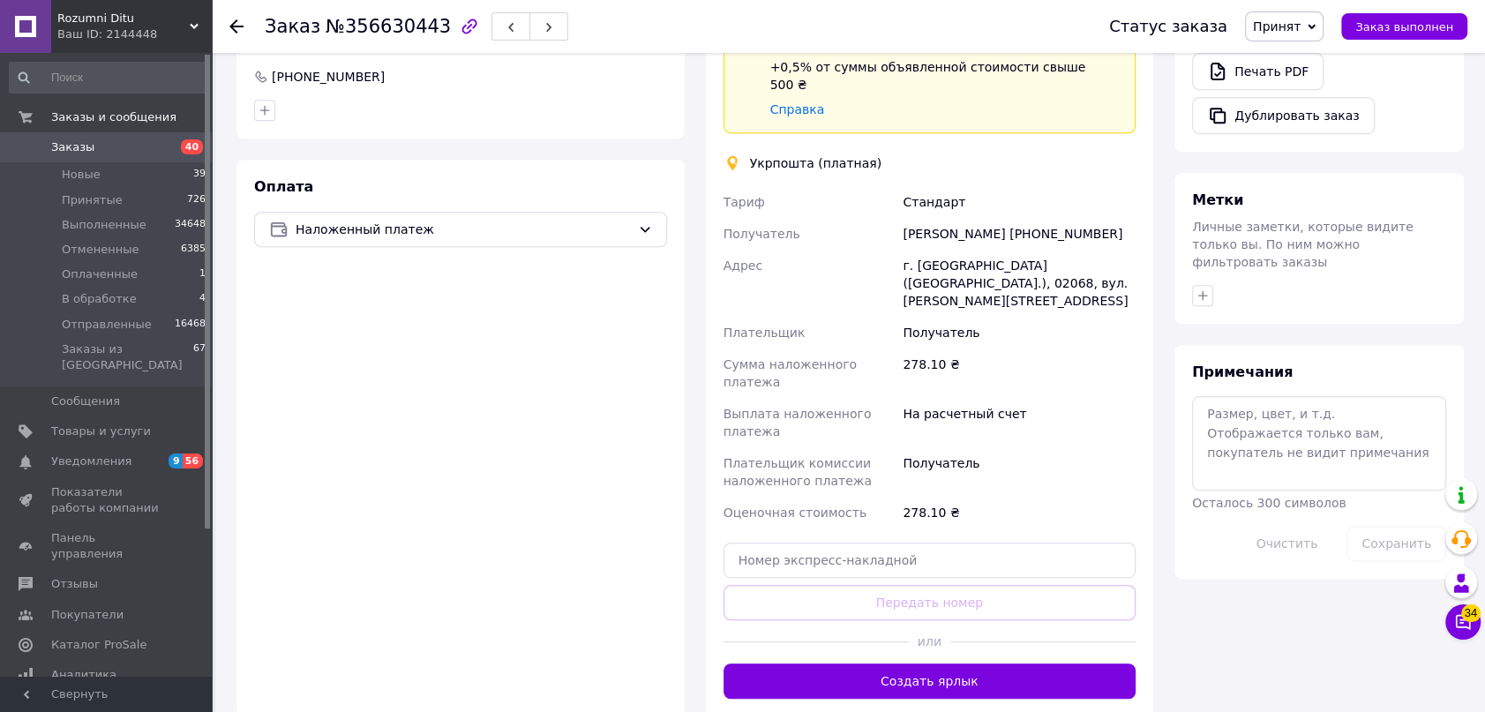
scroll to position [676, 0]
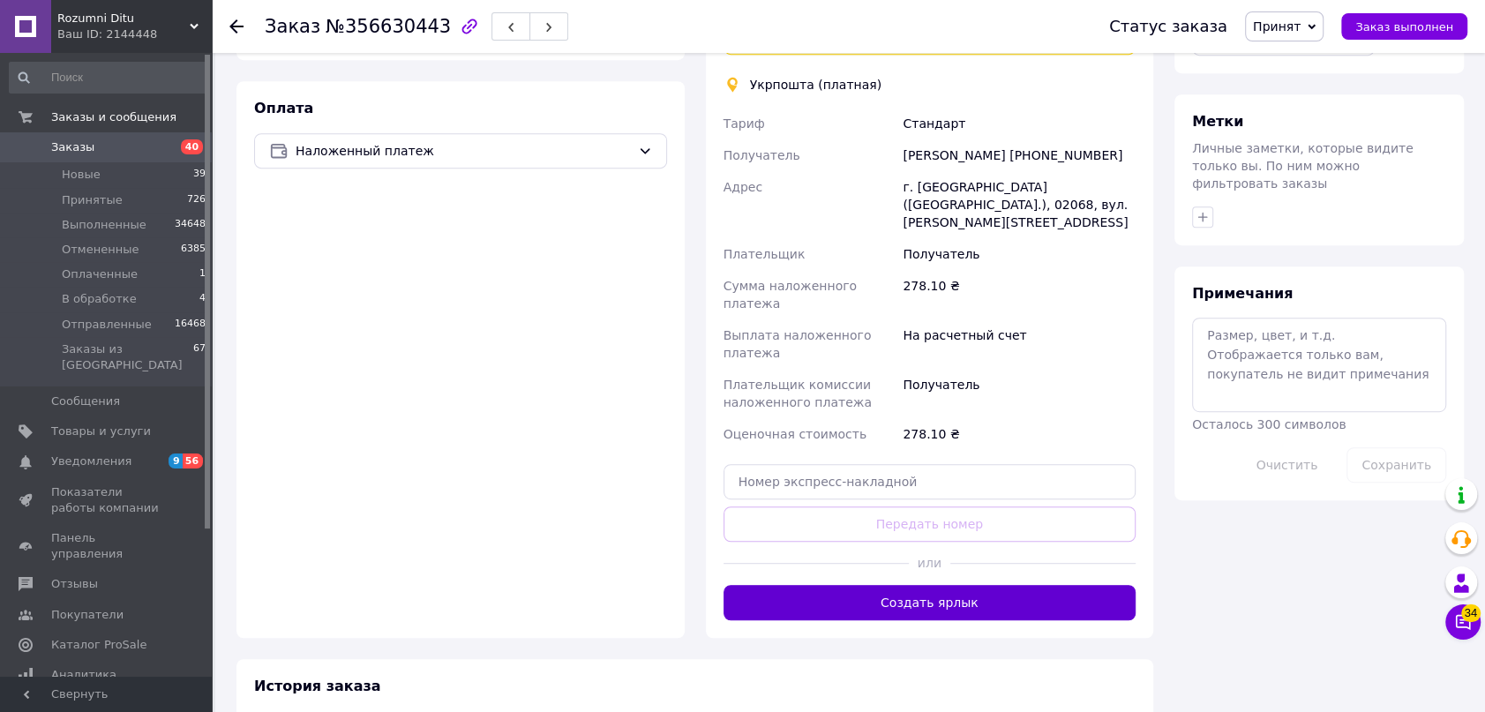
click at [952, 585] on button "Создать ярлык" at bounding box center [930, 602] width 413 height 35
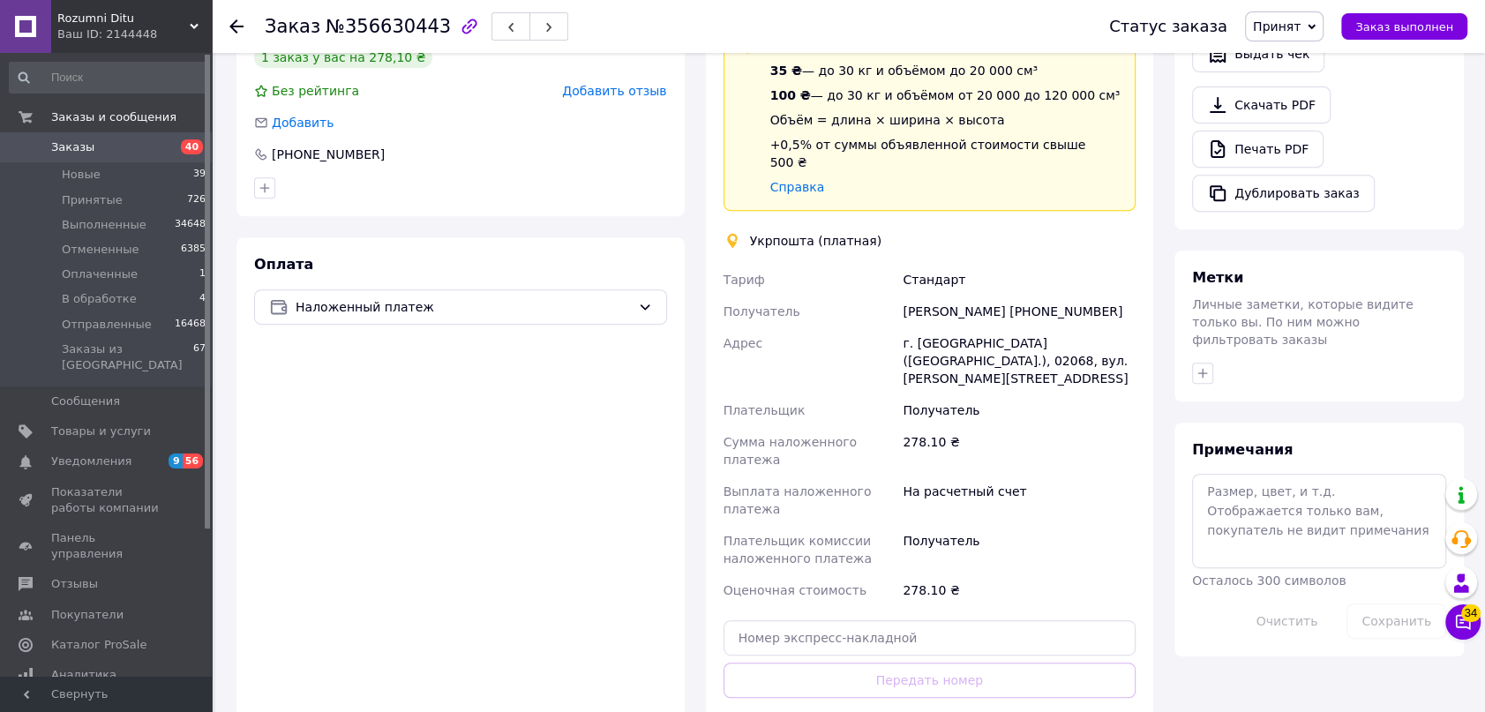
scroll to position [515, 0]
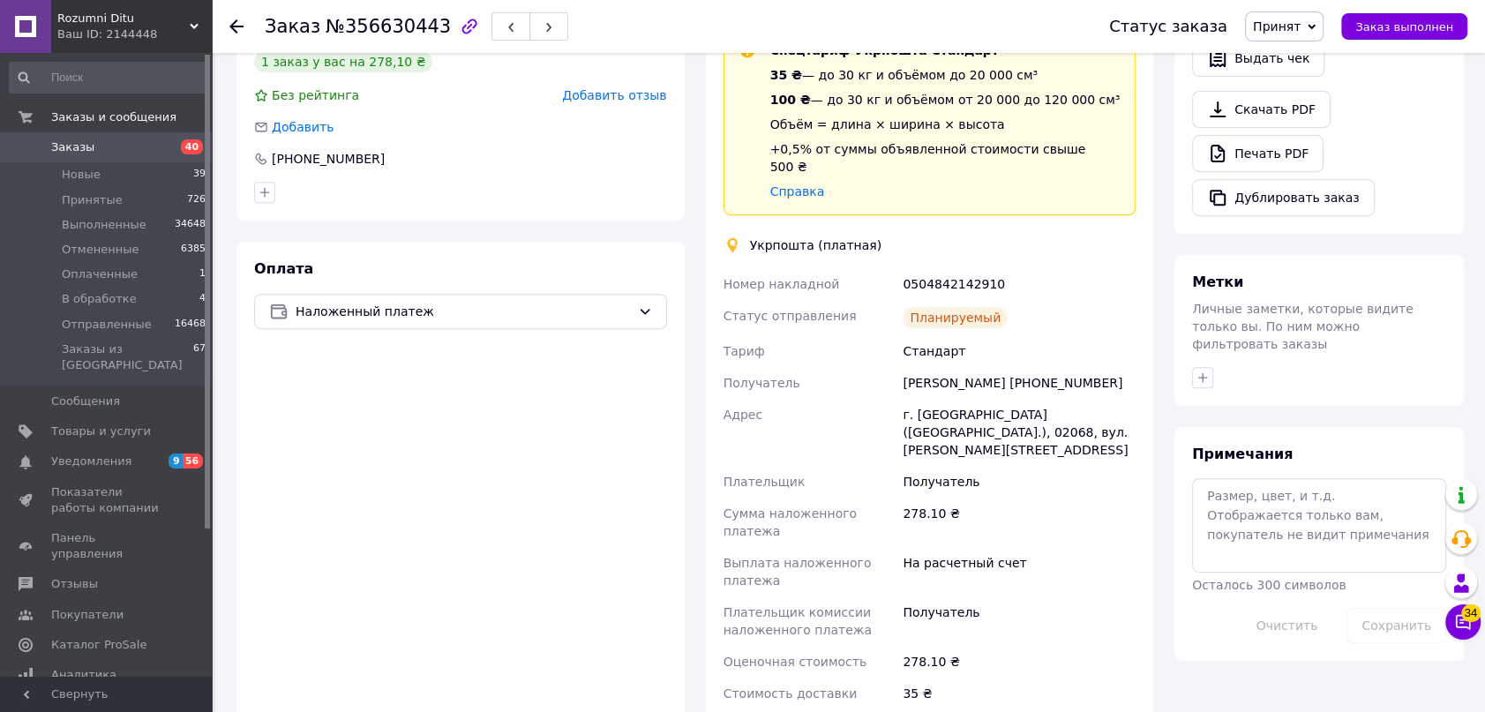
click at [1299, 29] on span "Принят" at bounding box center [1277, 26] width 48 height 14
click at [1312, 169] on li "Отправленные" at bounding box center [1300, 167] width 108 height 26
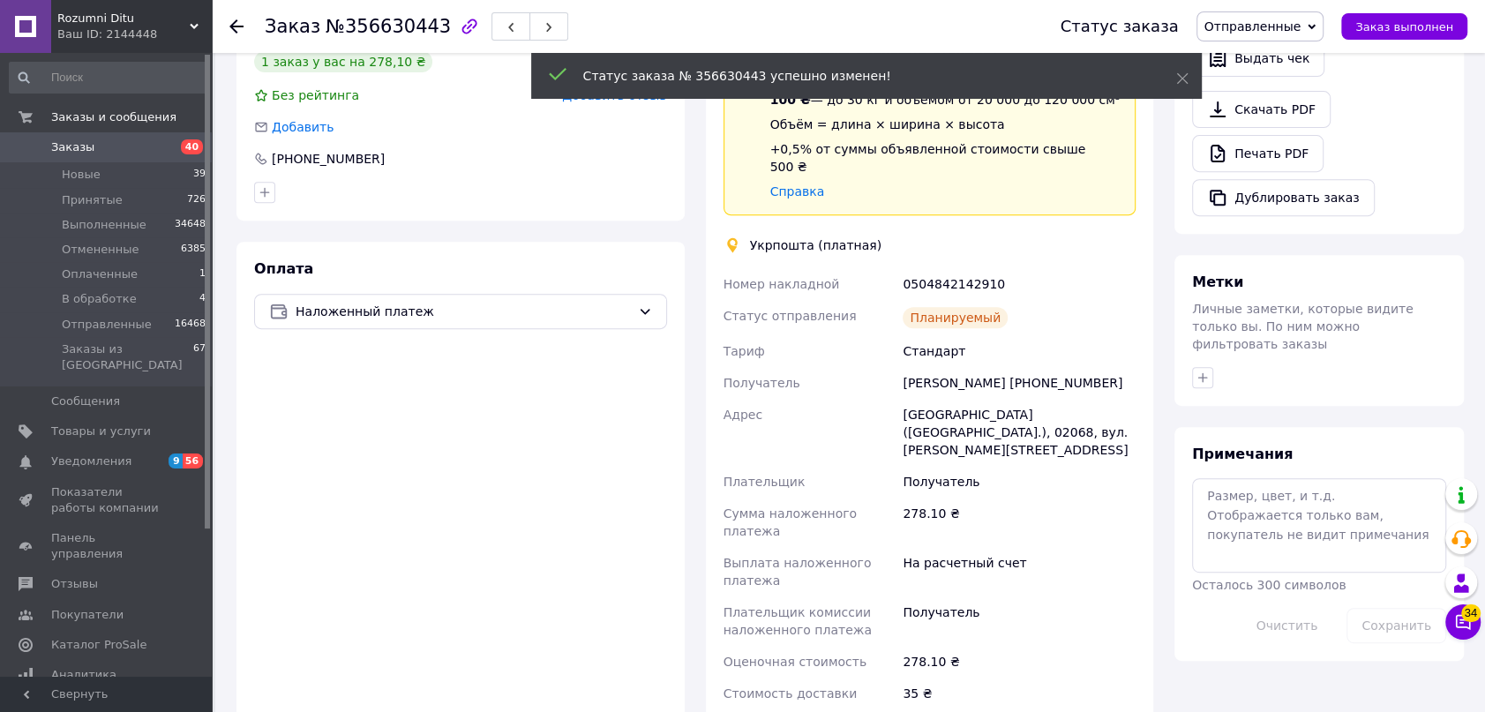
click at [234, 26] on use at bounding box center [236, 26] width 14 height 14
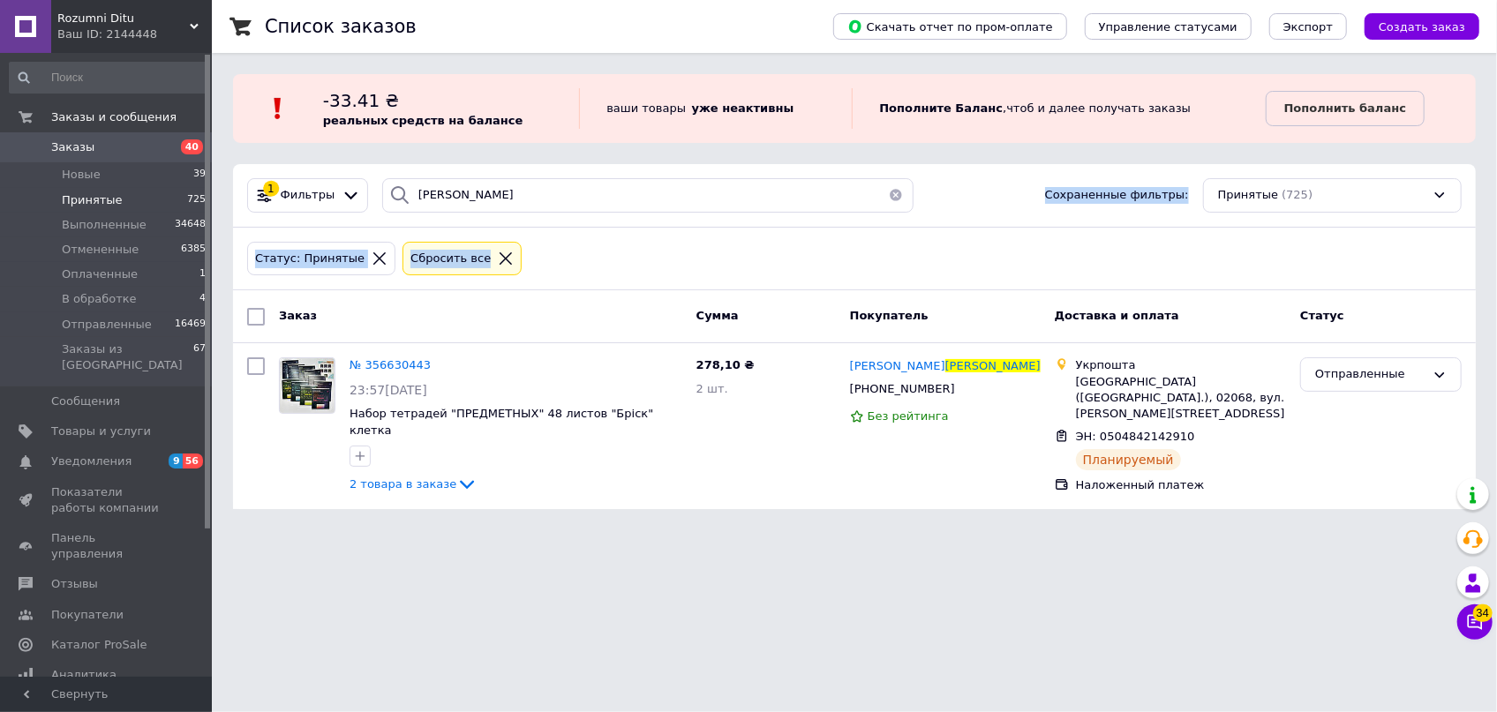
drag, startPoint x: 490, startPoint y: 206, endPoint x: 387, endPoint y: 184, distance: 104.5
click at [387, 184] on div "1 Фильтры матюхова Сохраненные фильтры: Принятые (725) Статус: Принятые Сбросит…" at bounding box center [854, 336] width 1243 height 345
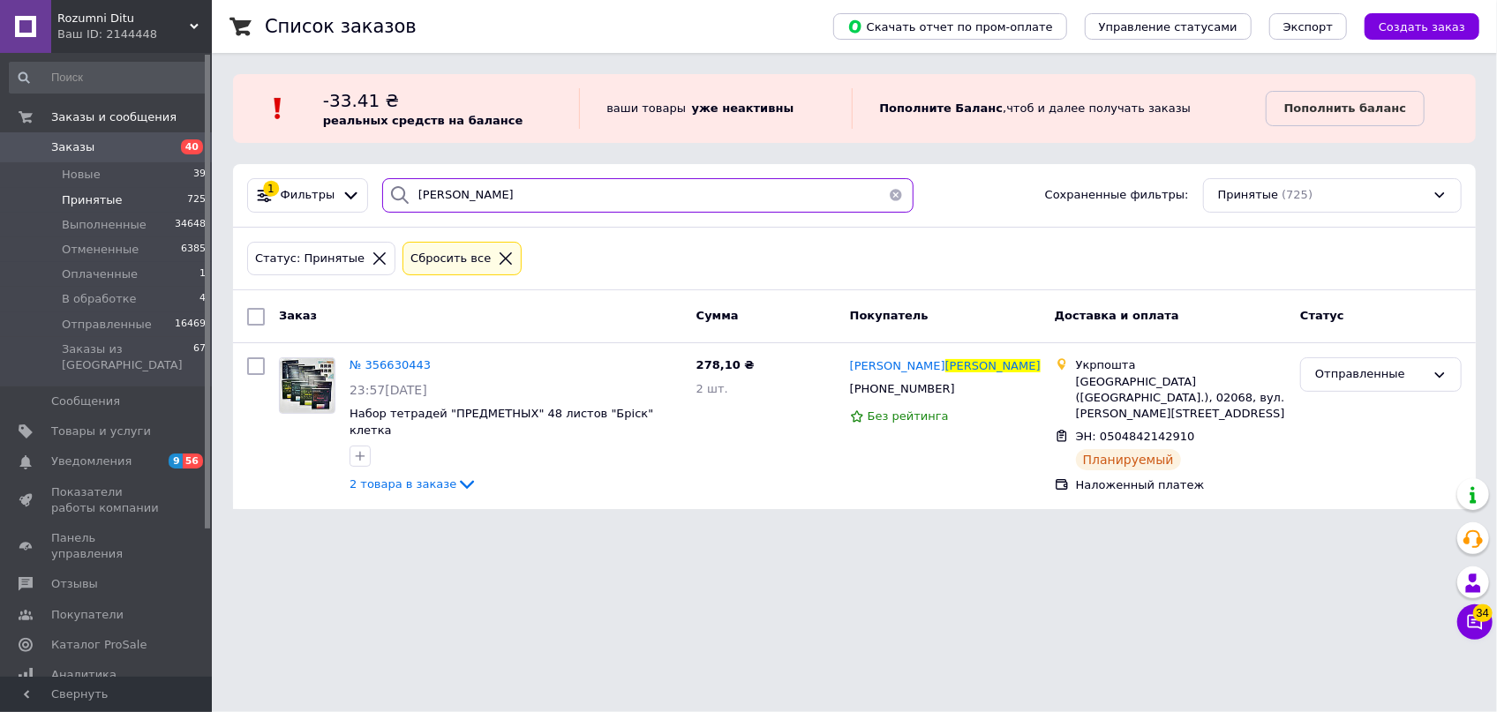
click at [489, 193] on input "матюхова" at bounding box center [648, 195] width 532 height 34
drag, startPoint x: 466, startPoint y: 190, endPoint x: 223, endPoint y: 124, distance: 251.3
click at [327, 161] on div "Список заказов Скачать отчет по пром-оплате Управление статусами Экспорт Создат…" at bounding box center [854, 265] width 1285 height 530
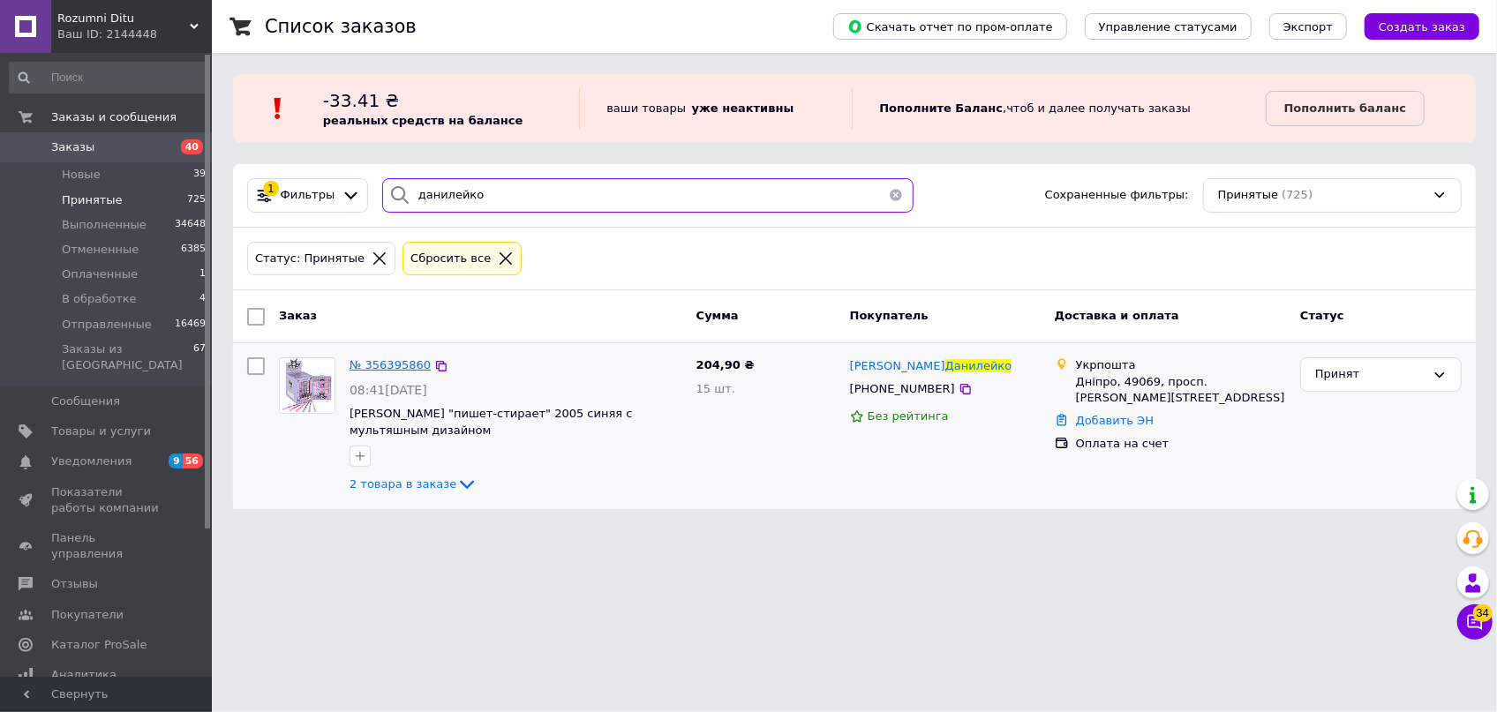
type input "данилейко"
click at [396, 369] on span "№ 356395860" at bounding box center [389, 364] width 81 height 13
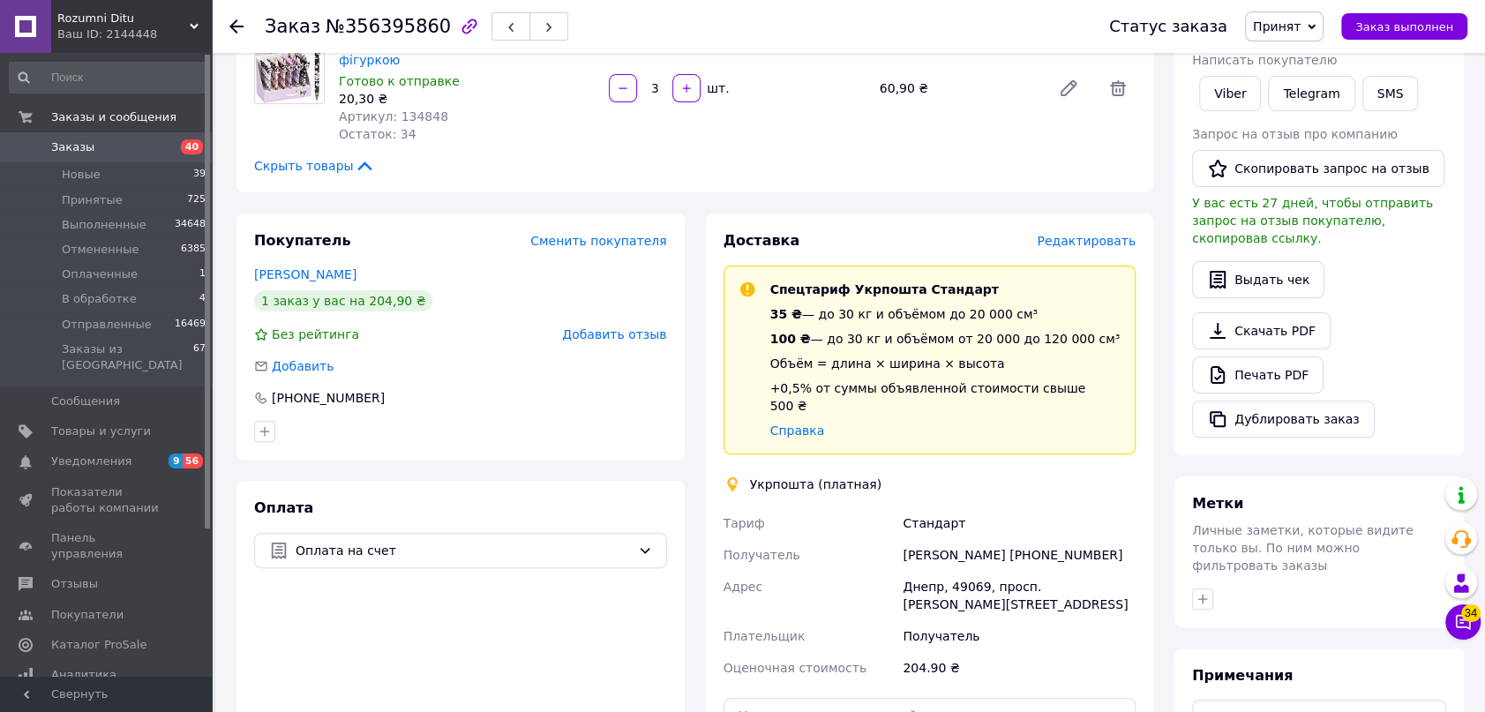
scroll to position [435, 0]
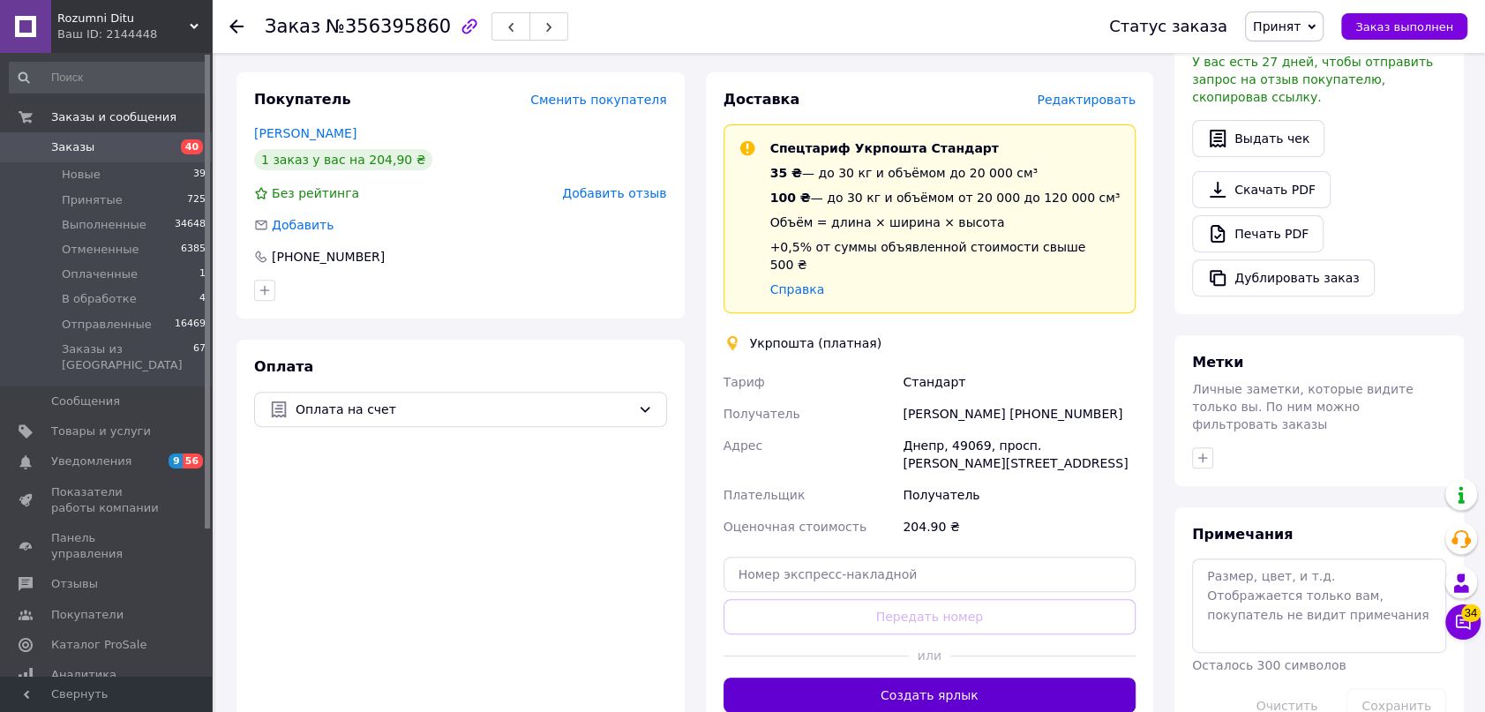
click at [966, 678] on button "Создать ярлык" at bounding box center [930, 695] width 413 height 35
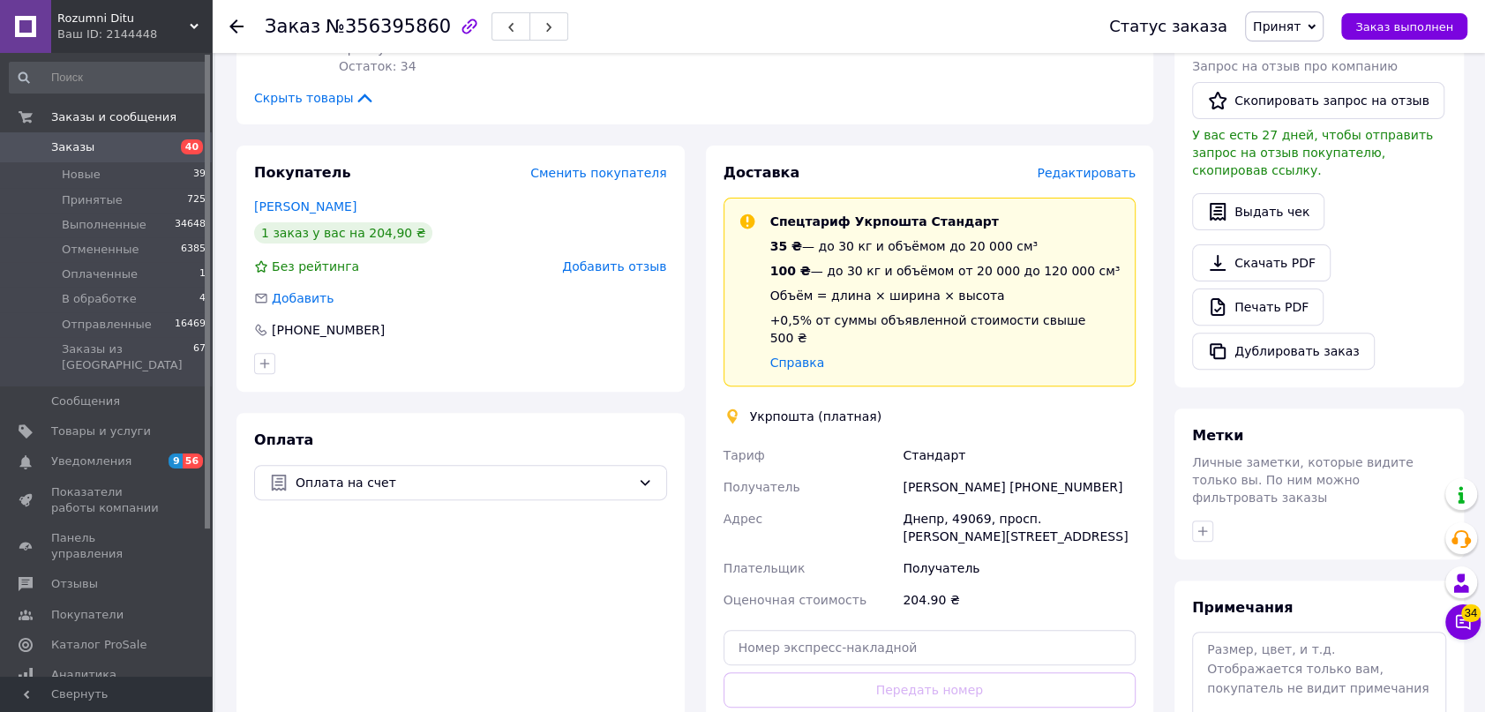
scroll to position [274, 0]
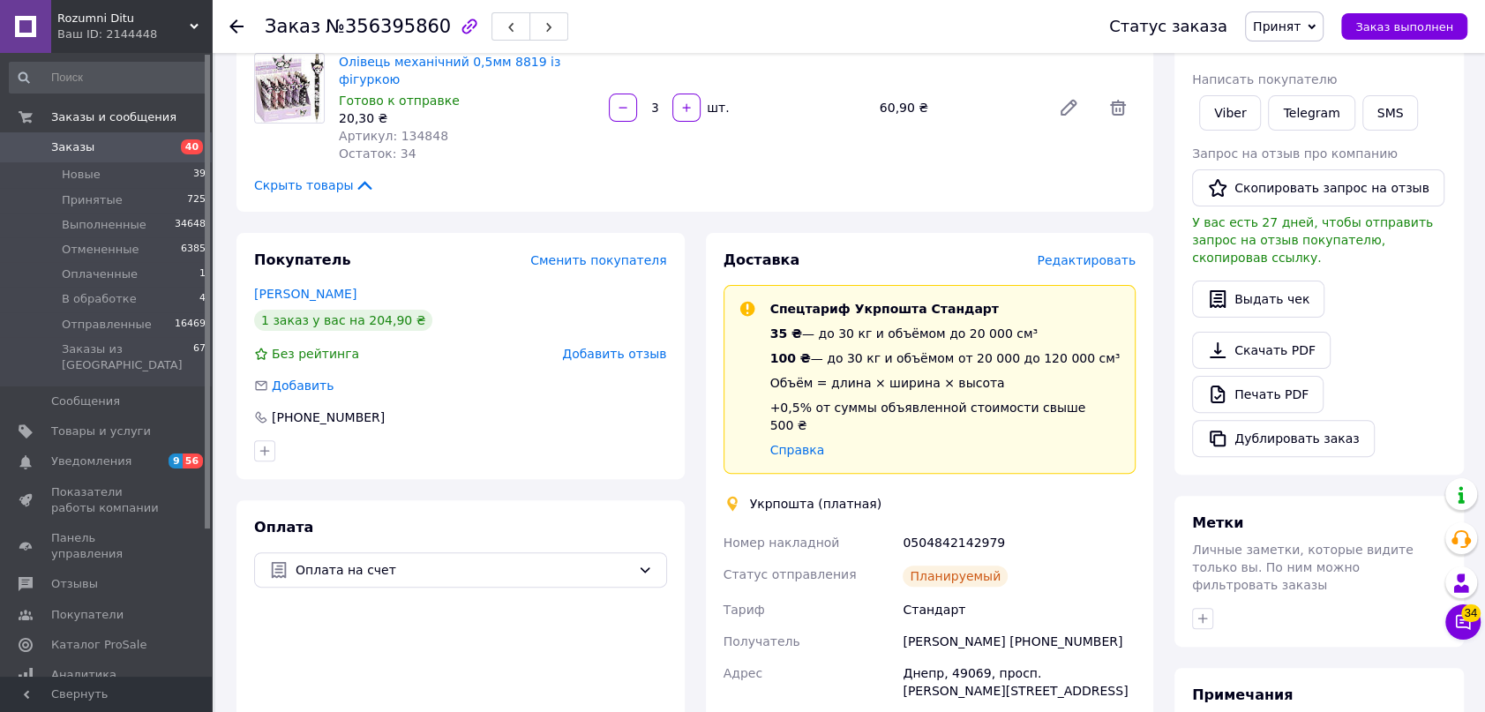
click at [1300, 30] on span "Принят" at bounding box center [1277, 26] width 48 height 14
click at [1329, 173] on li "Отправленные" at bounding box center [1300, 167] width 108 height 26
click at [244, 20] on div at bounding box center [246, 26] width 35 height 53
click at [238, 21] on icon at bounding box center [236, 26] width 14 height 14
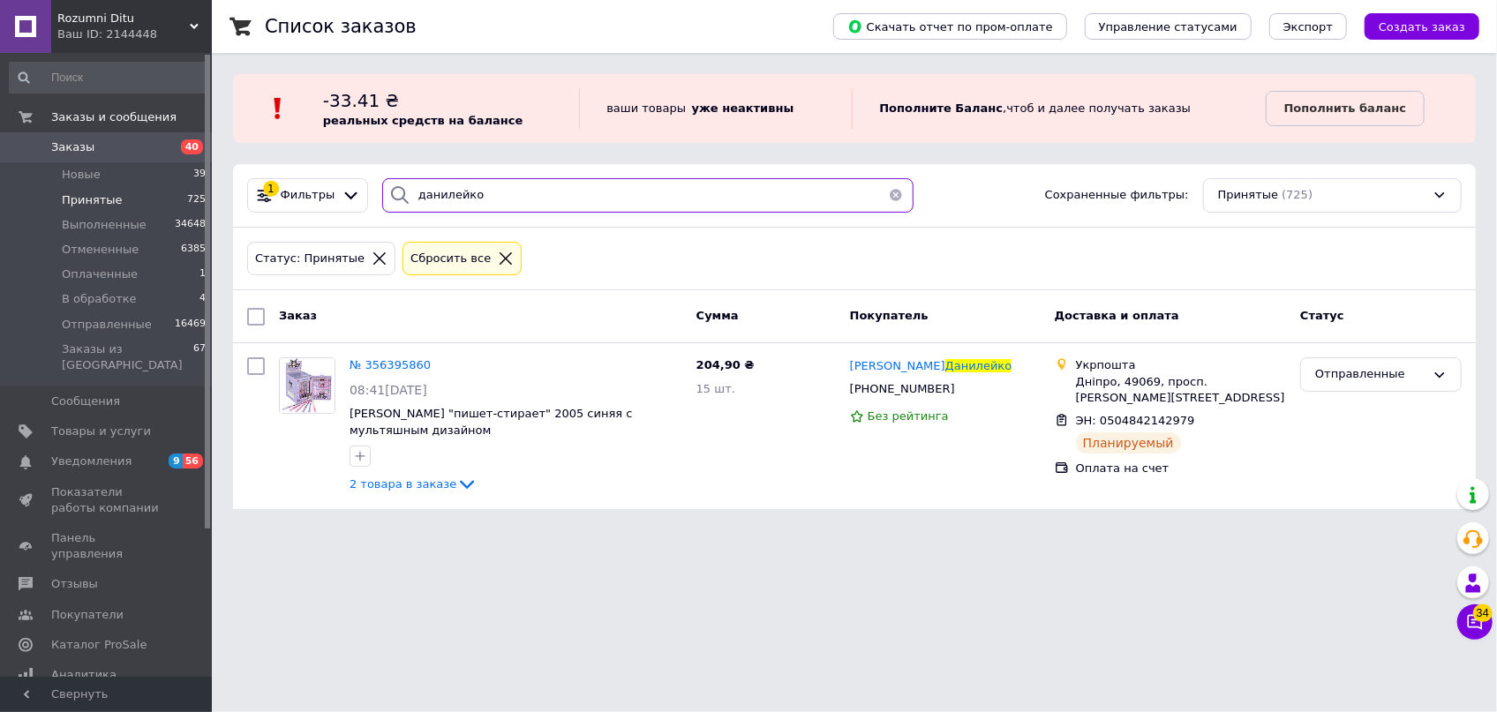
drag, startPoint x: 496, startPoint y: 195, endPoint x: 260, endPoint y: 151, distance: 239.7
click at [264, 160] on div "Список заказов Скачать отчет по пром-оплате Управление статусами Экспорт Создат…" at bounding box center [854, 265] width 1285 height 530
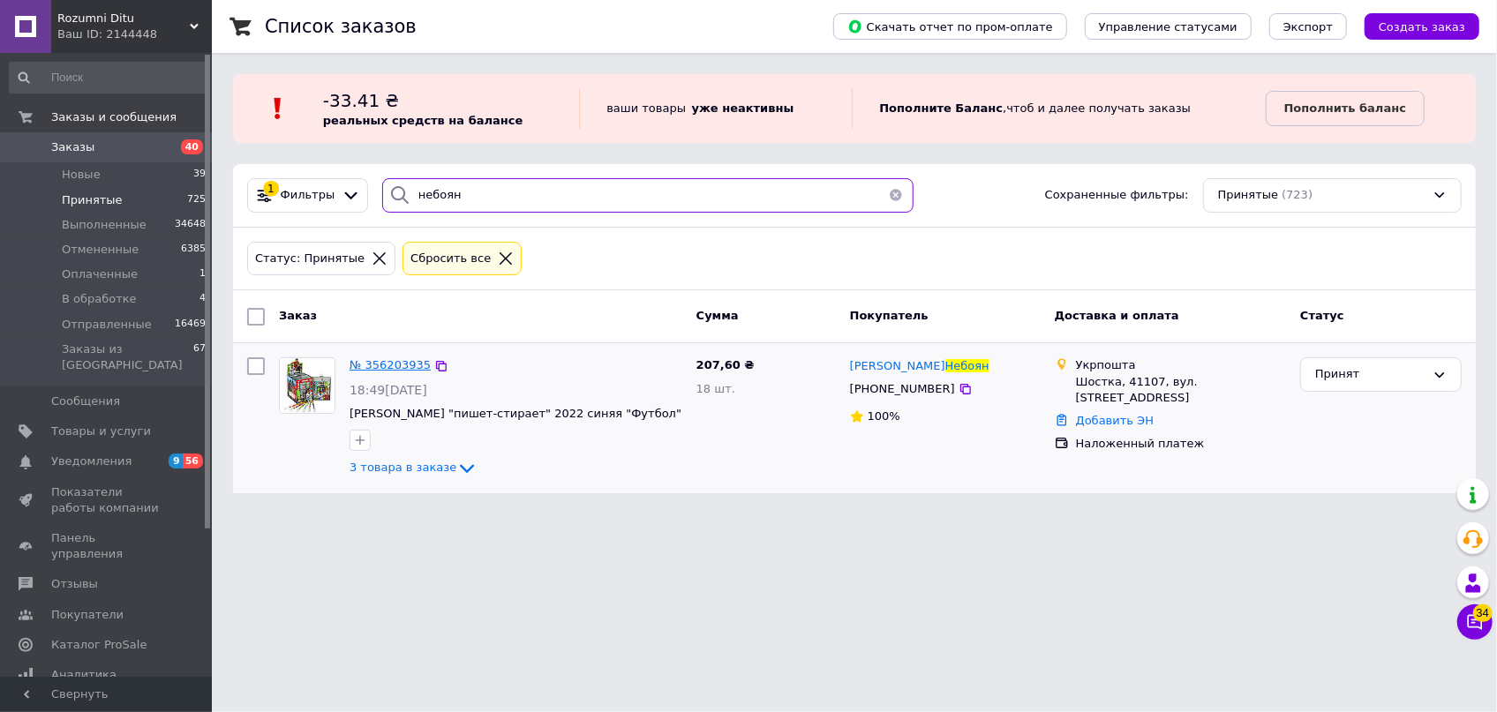
type input "небоян"
click at [375, 366] on span "№ 356203935" at bounding box center [389, 364] width 81 height 13
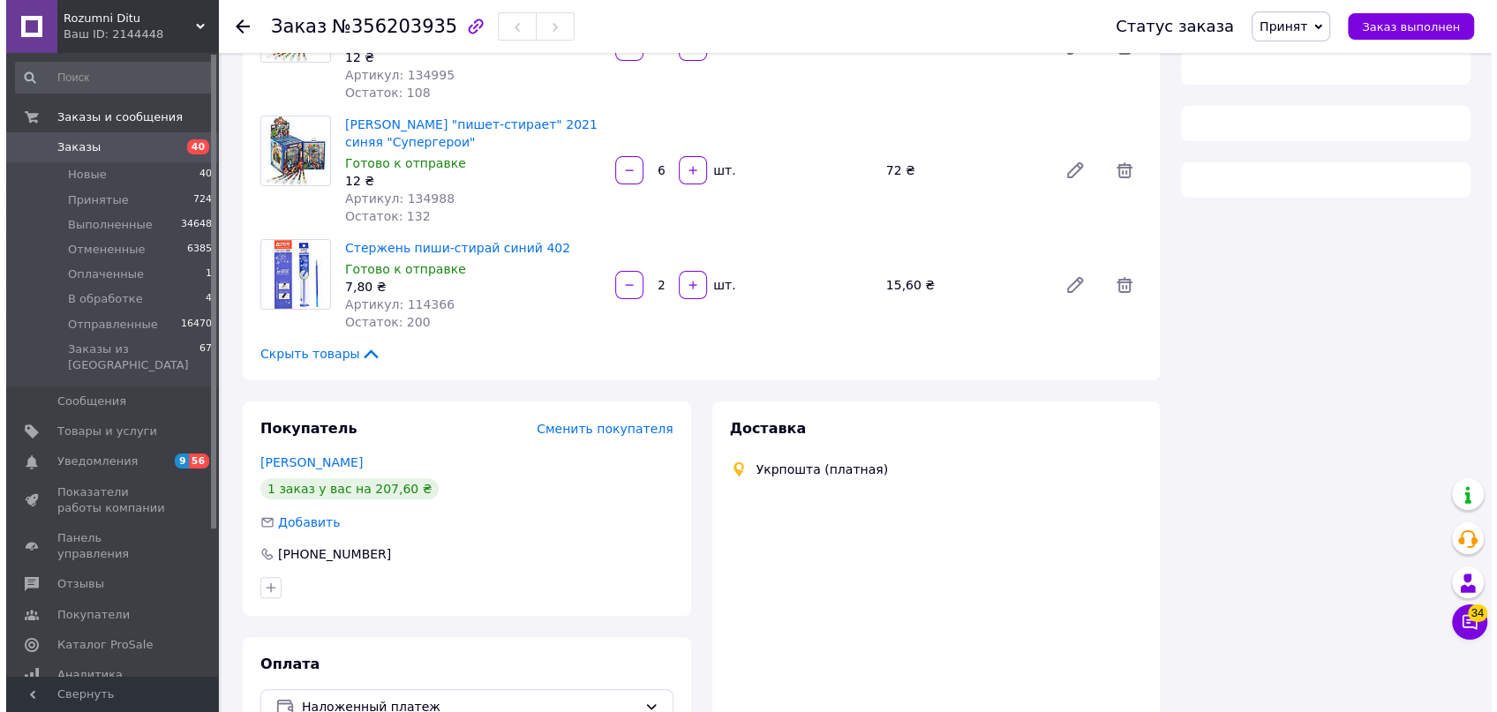
scroll to position [318, 0]
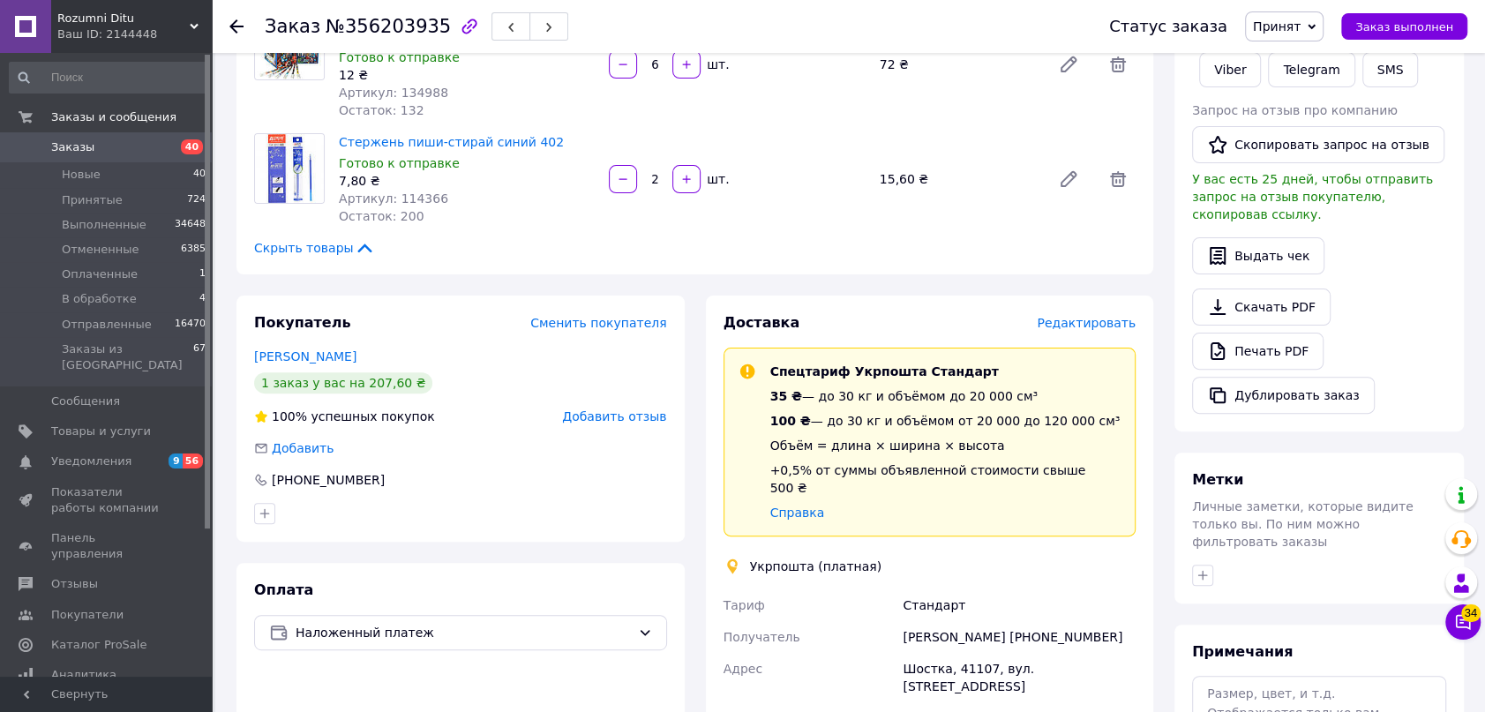
click at [1079, 319] on span "Редактировать" at bounding box center [1086, 323] width 99 height 14
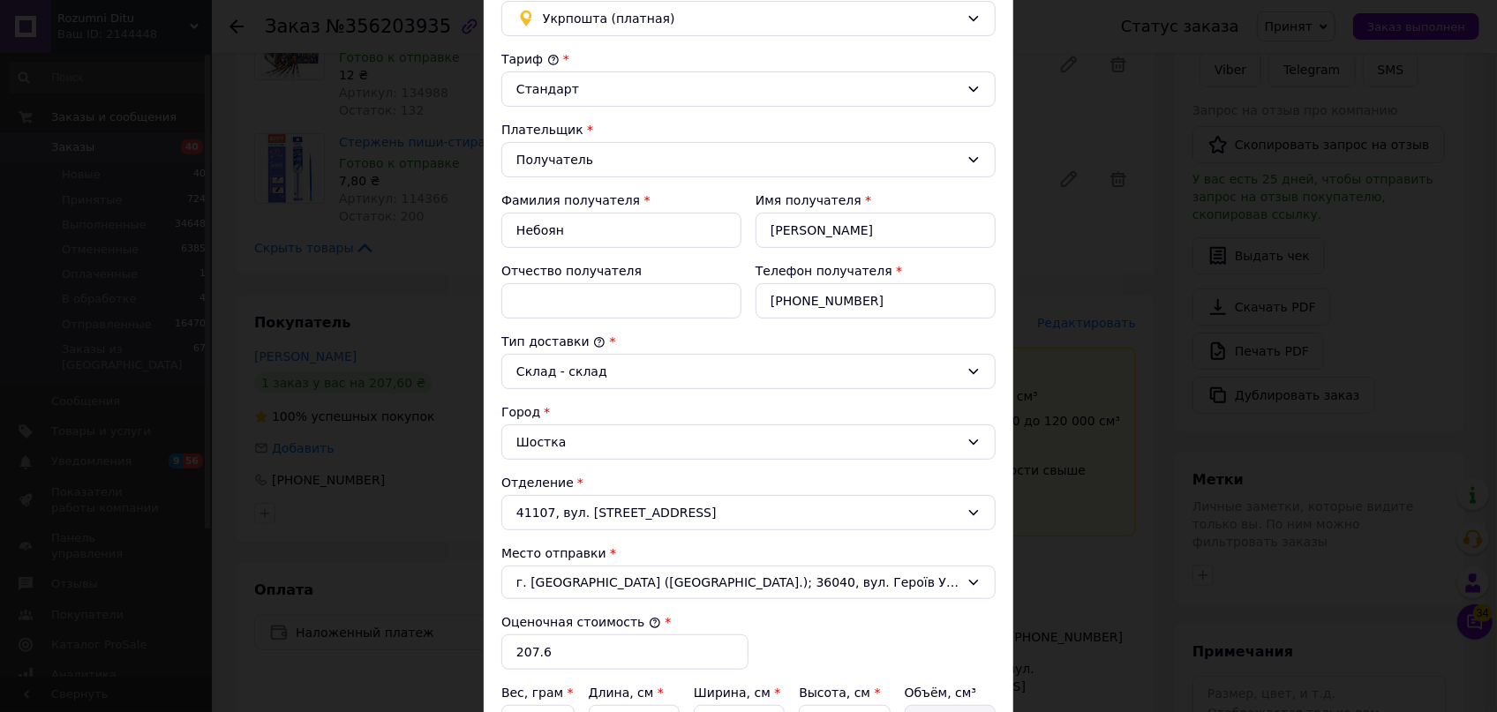
scroll to position [320, 0]
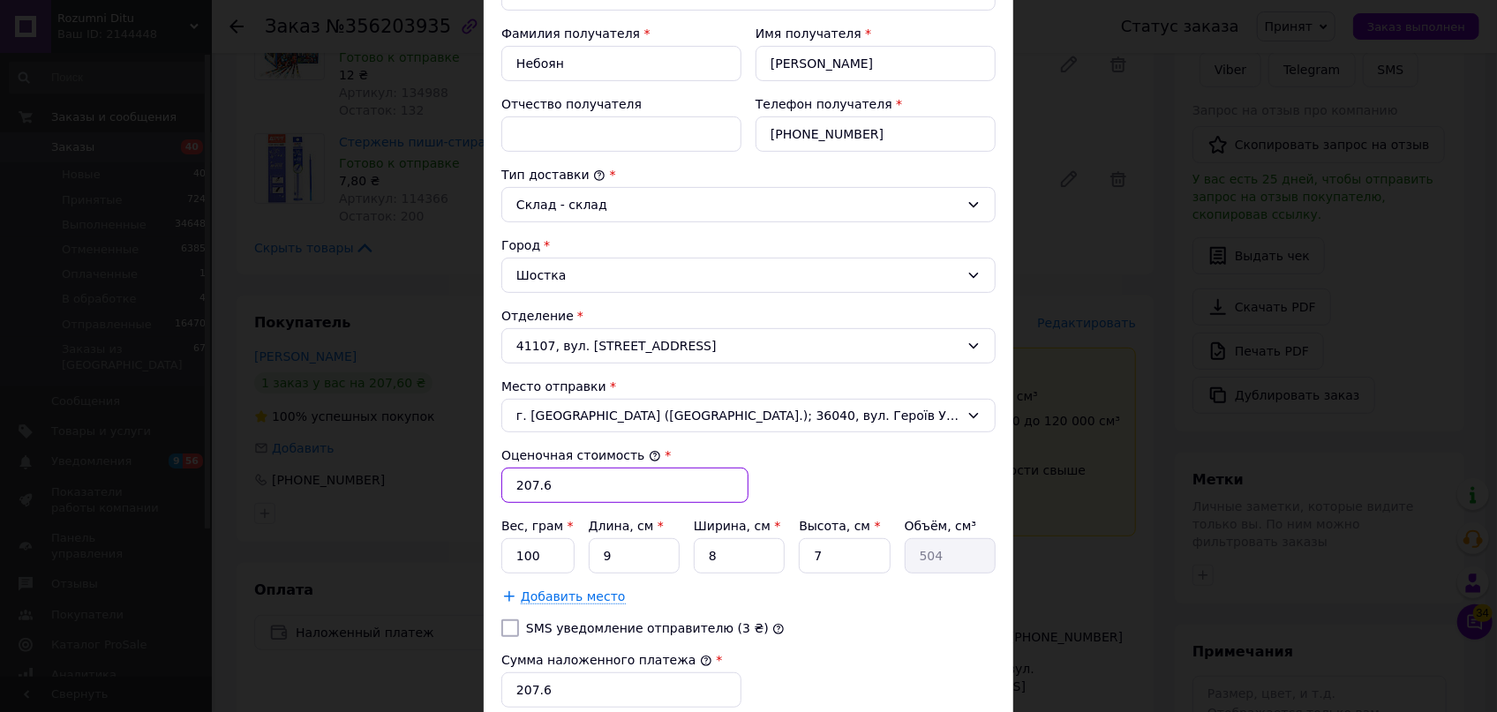
drag, startPoint x: 574, startPoint y: 490, endPoint x: 512, endPoint y: 481, distance: 62.4
click at [512, 481] on input "207.6" at bounding box center [624, 485] width 247 height 35
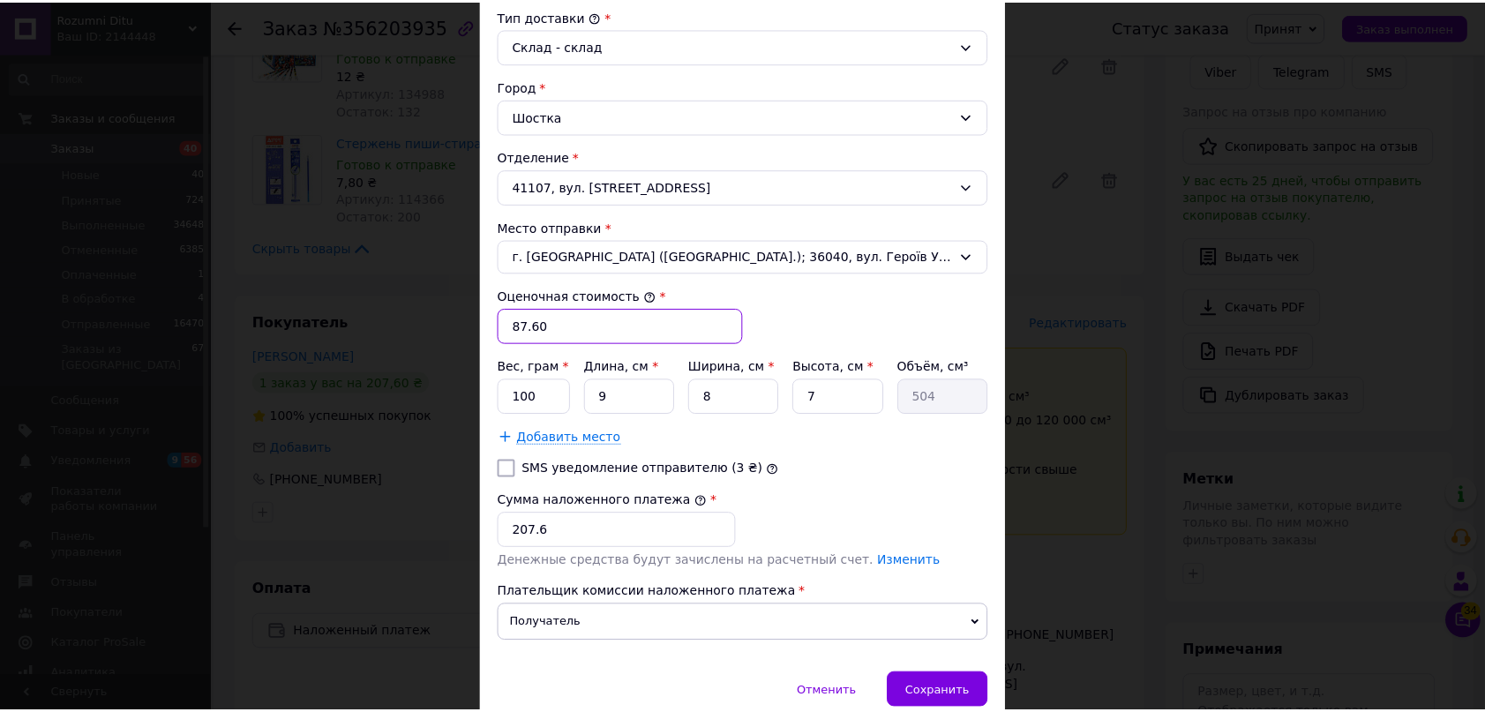
scroll to position [481, 0]
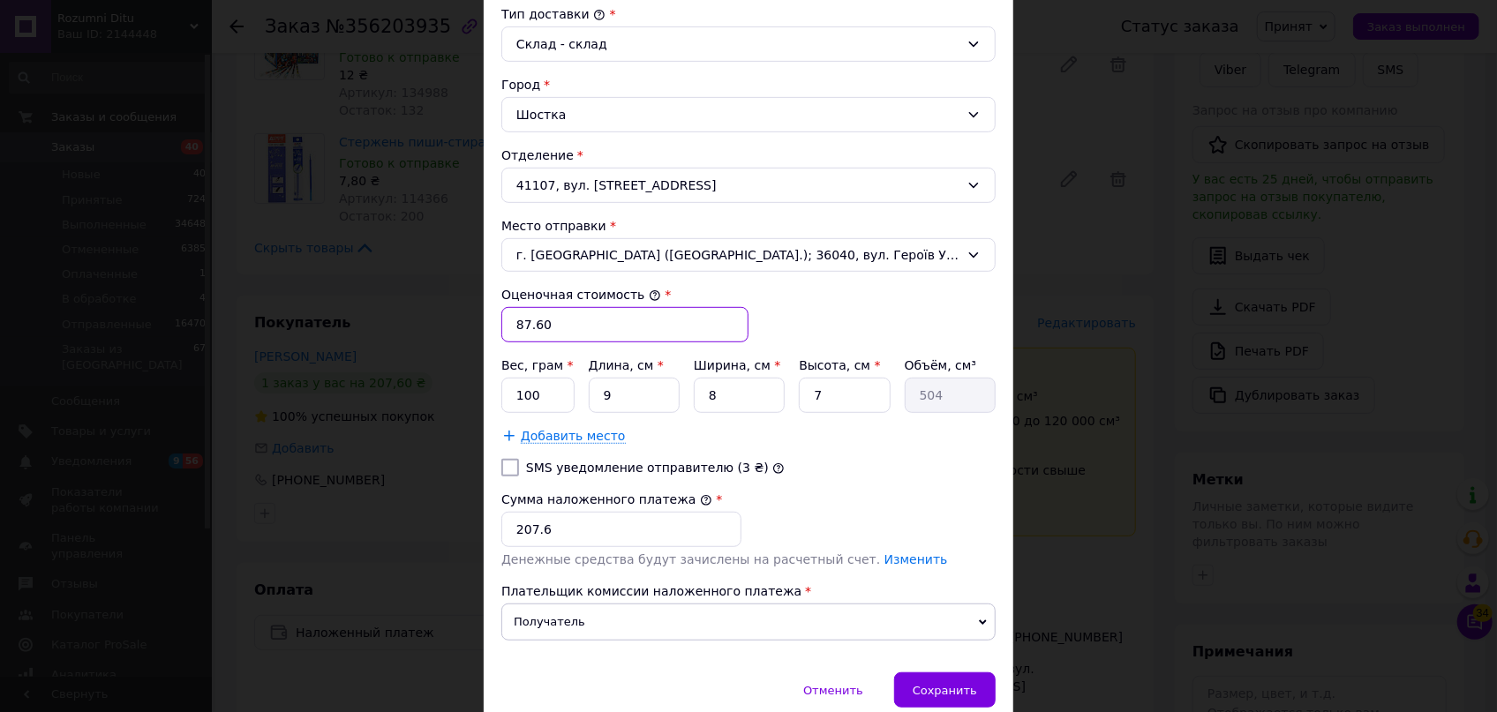
type input "87.60"
click at [565, 530] on input "207.6" at bounding box center [621, 529] width 240 height 35
type input "2"
type input "87.60"
click at [980, 683] on div "Сохранить" at bounding box center [944, 689] width 101 height 35
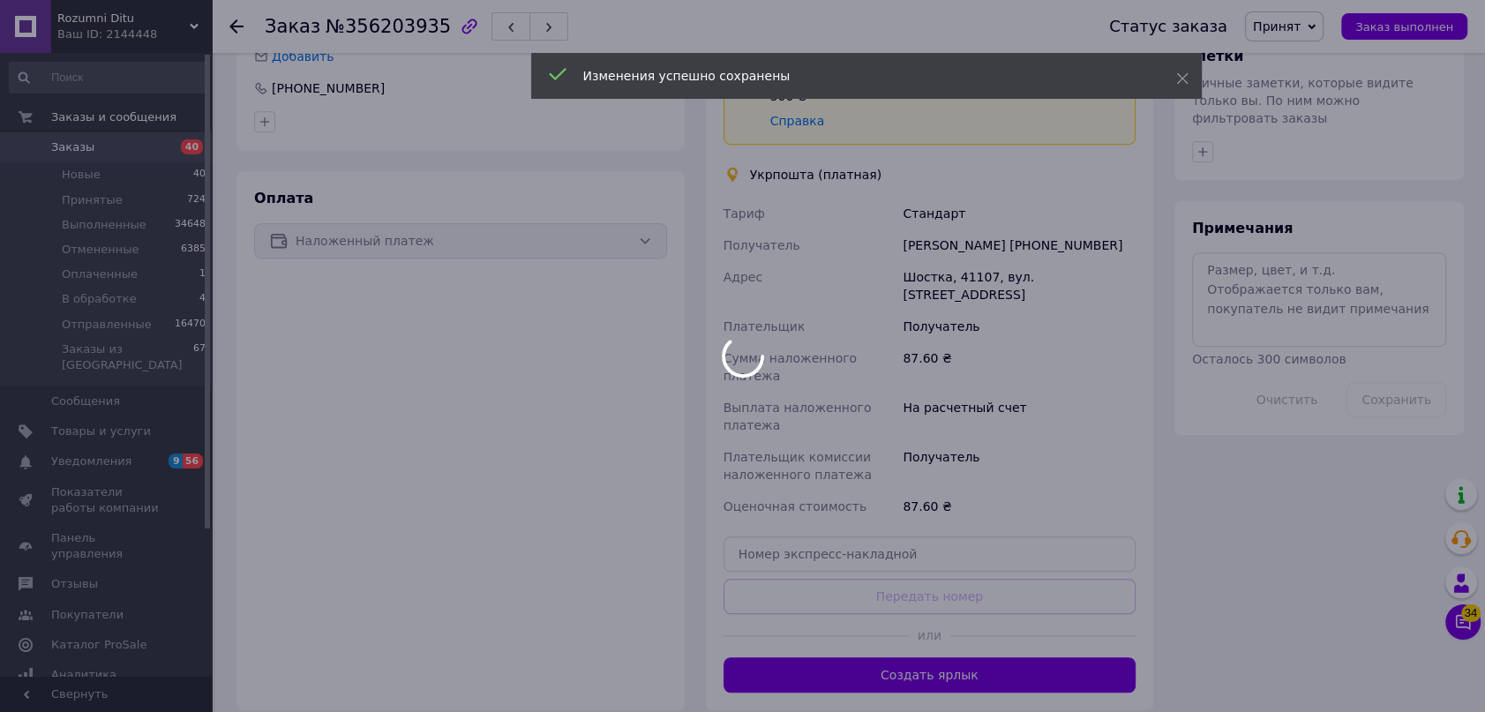
scroll to position [719, 0]
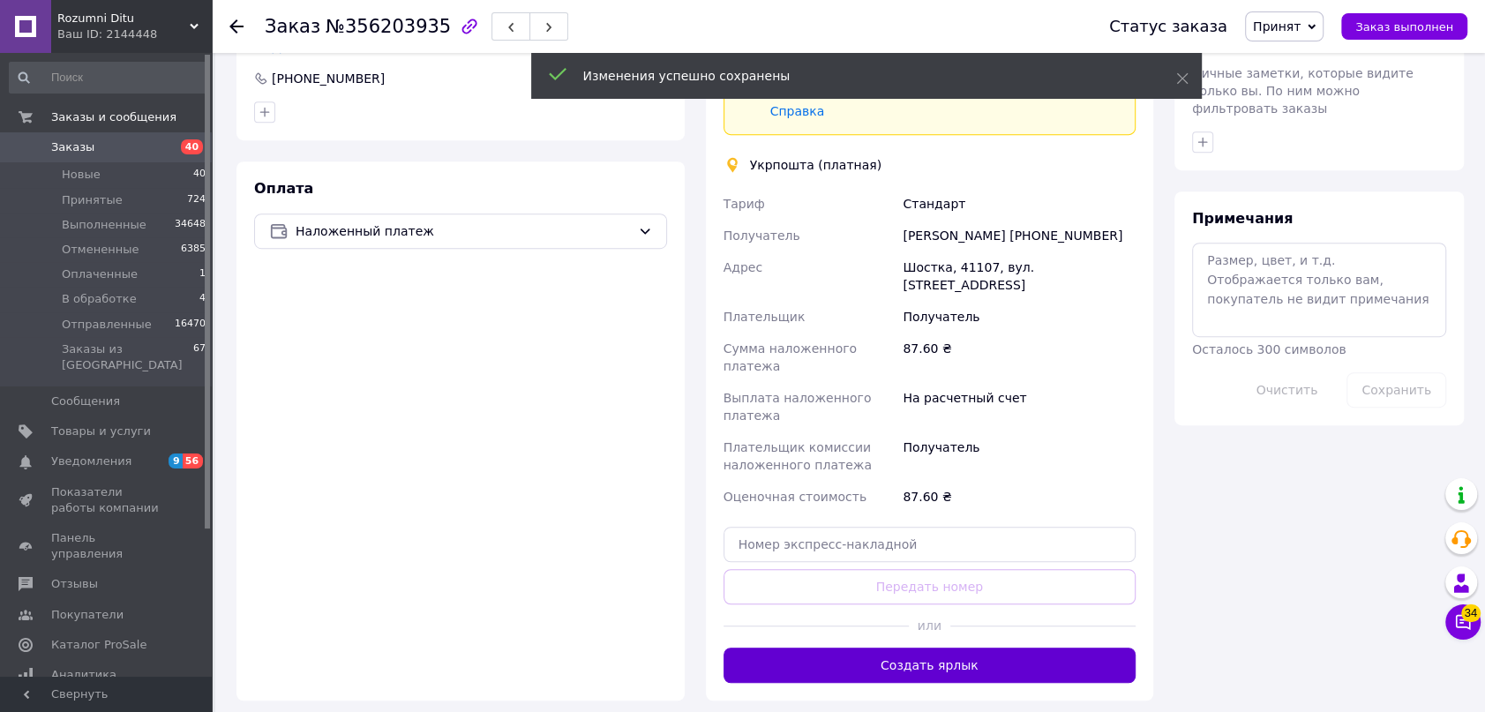
click at [975, 648] on button "Создать ярлык" at bounding box center [930, 665] width 413 height 35
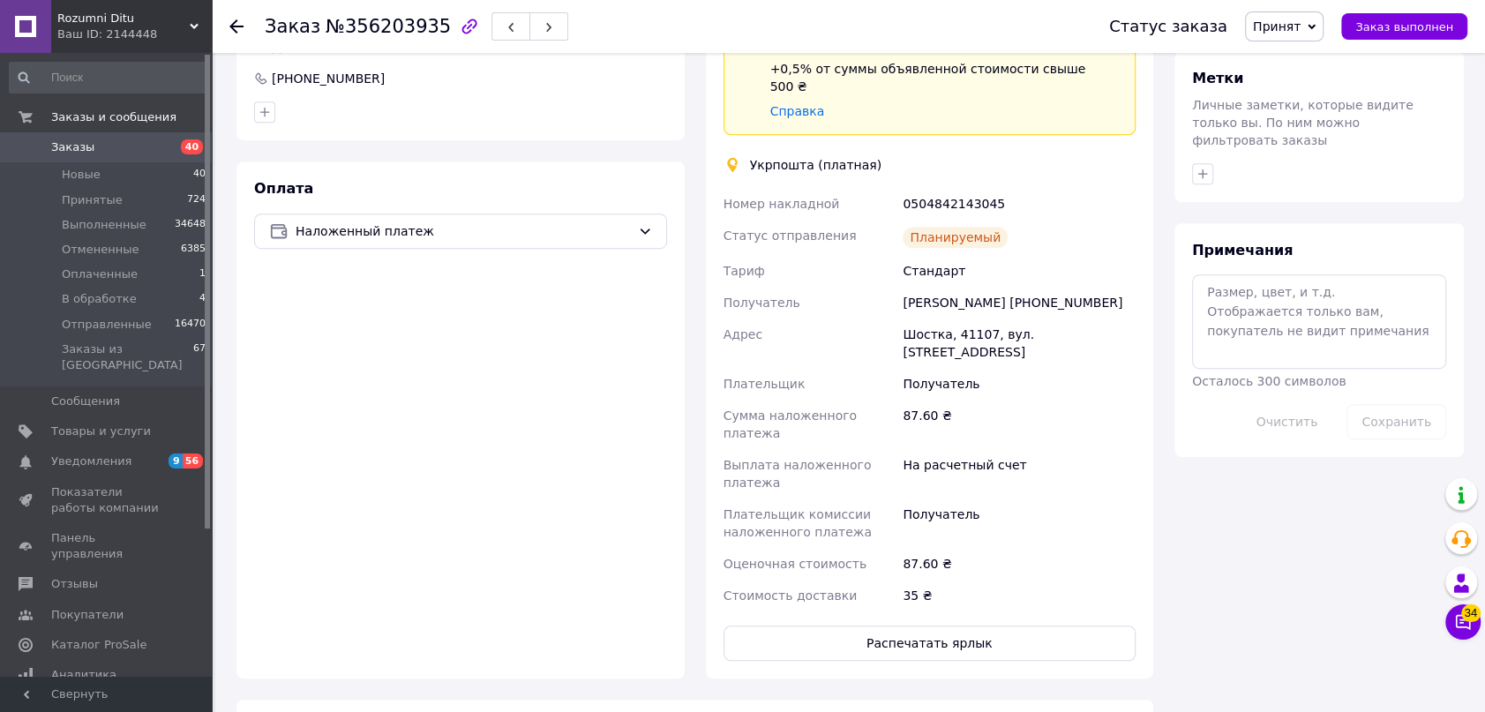
click at [1315, 15] on span "Принят" at bounding box center [1284, 26] width 79 height 30
click at [1306, 160] on li "Отправленные" at bounding box center [1300, 167] width 108 height 26
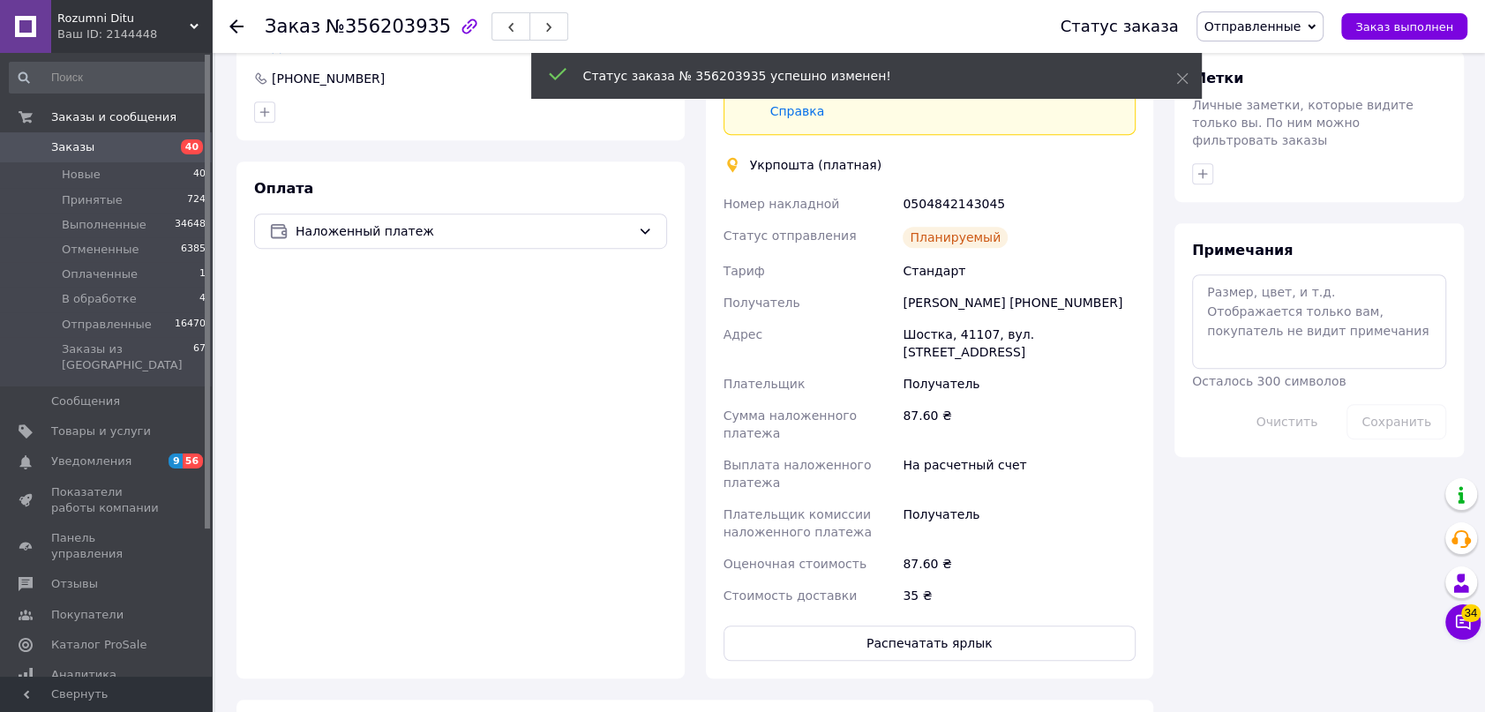
click at [233, 25] on use at bounding box center [236, 26] width 14 height 14
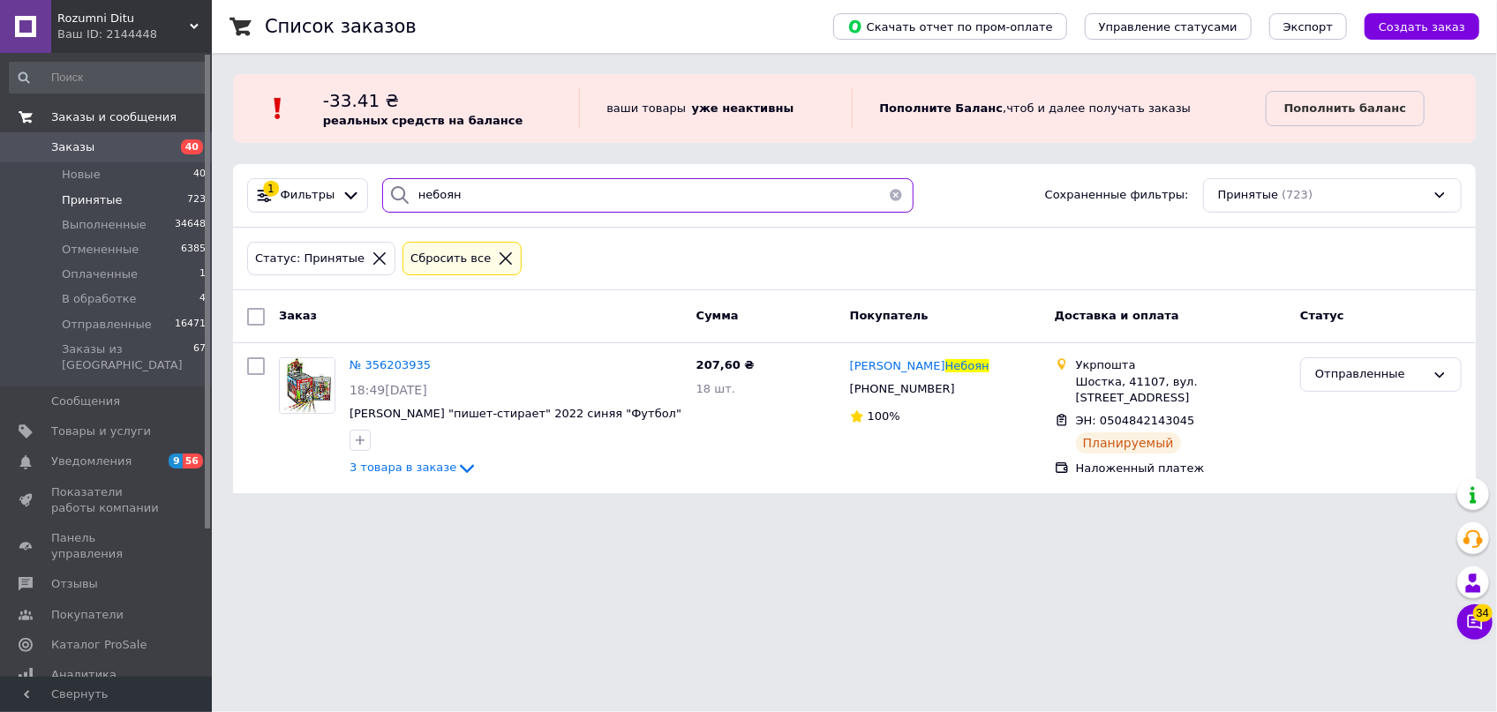
drag, startPoint x: 469, startPoint y: 193, endPoint x: 198, endPoint y: 124, distance: 279.8
click at [229, 158] on div "Список заказов Скачать отчет по пром-оплате Управление статусами Экспорт Создат…" at bounding box center [854, 257] width 1285 height 515
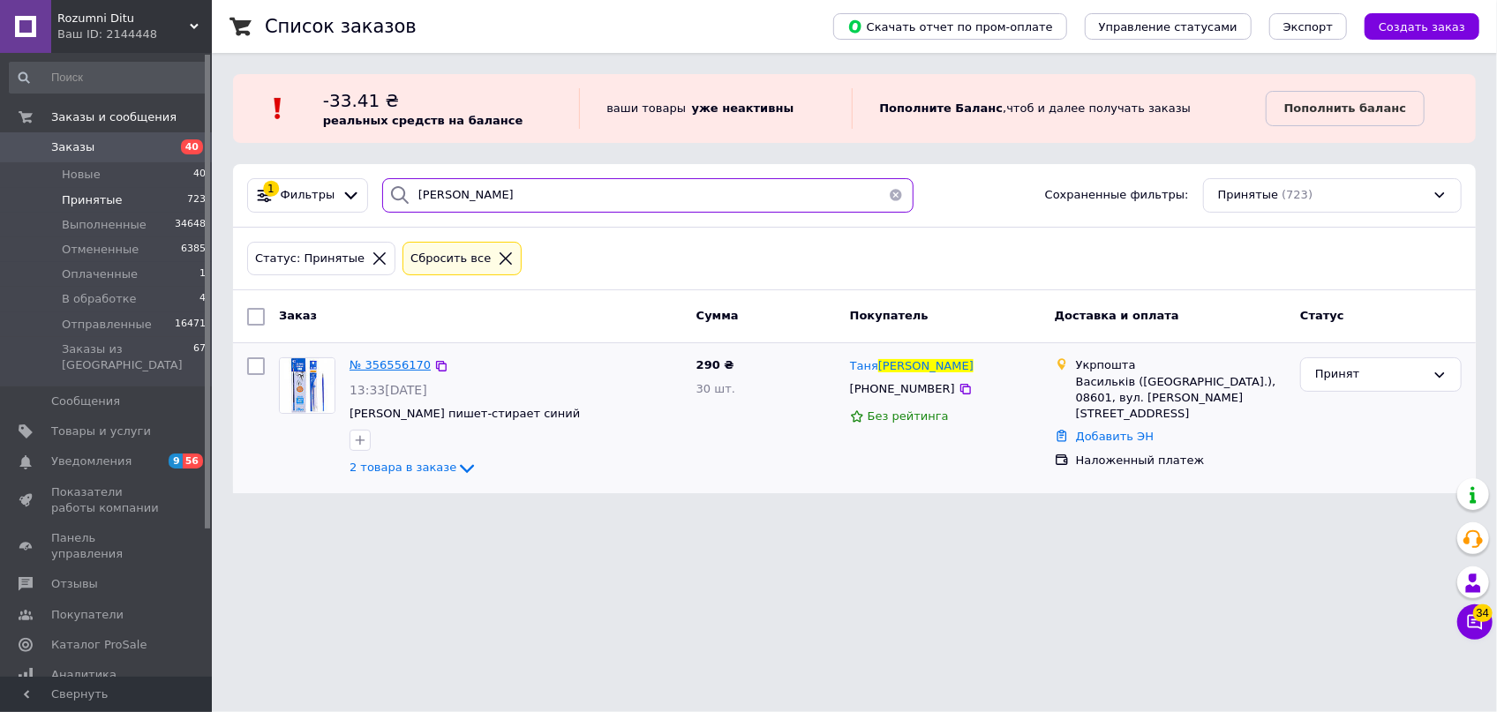
type input "демченко"
click at [375, 358] on span "№ 356556170" at bounding box center [389, 364] width 81 height 13
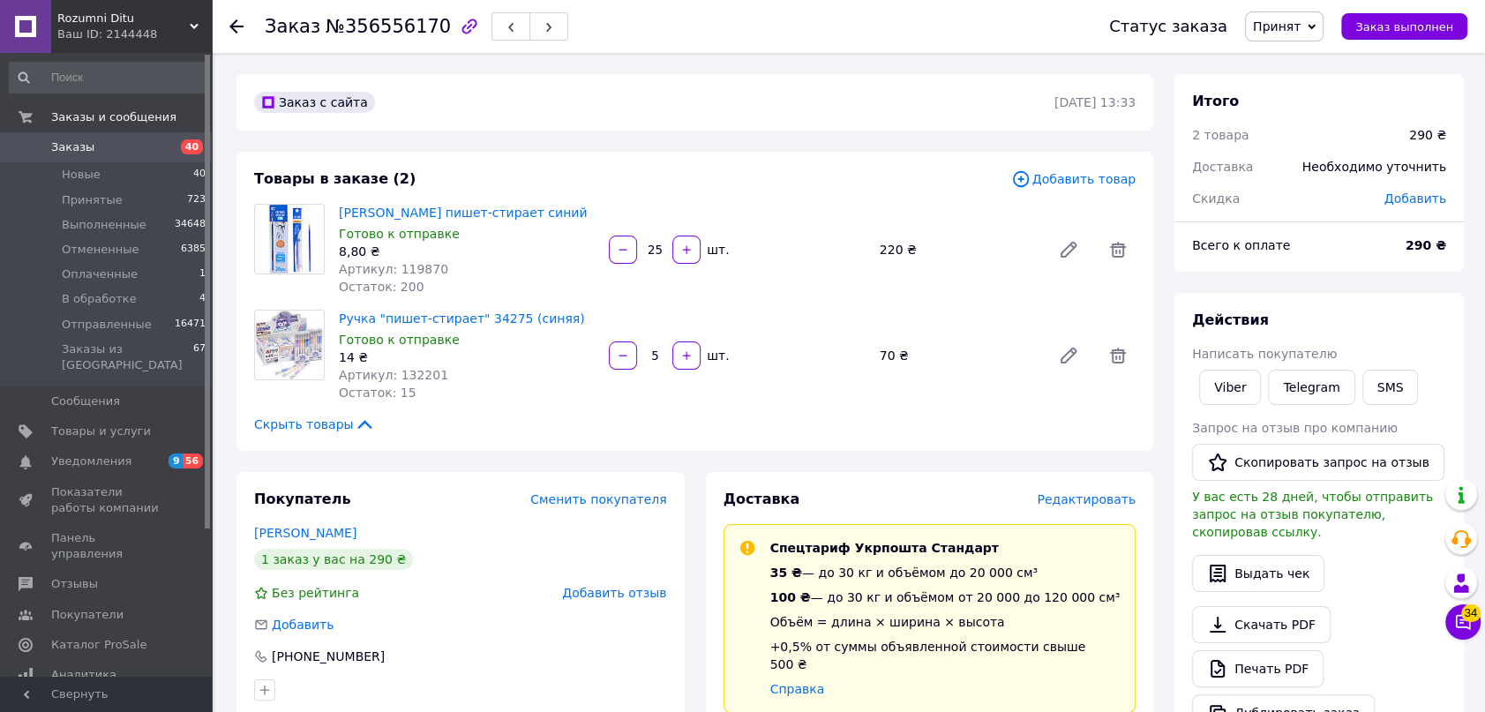
click at [1106, 496] on span "Редактировать" at bounding box center [1086, 499] width 99 height 14
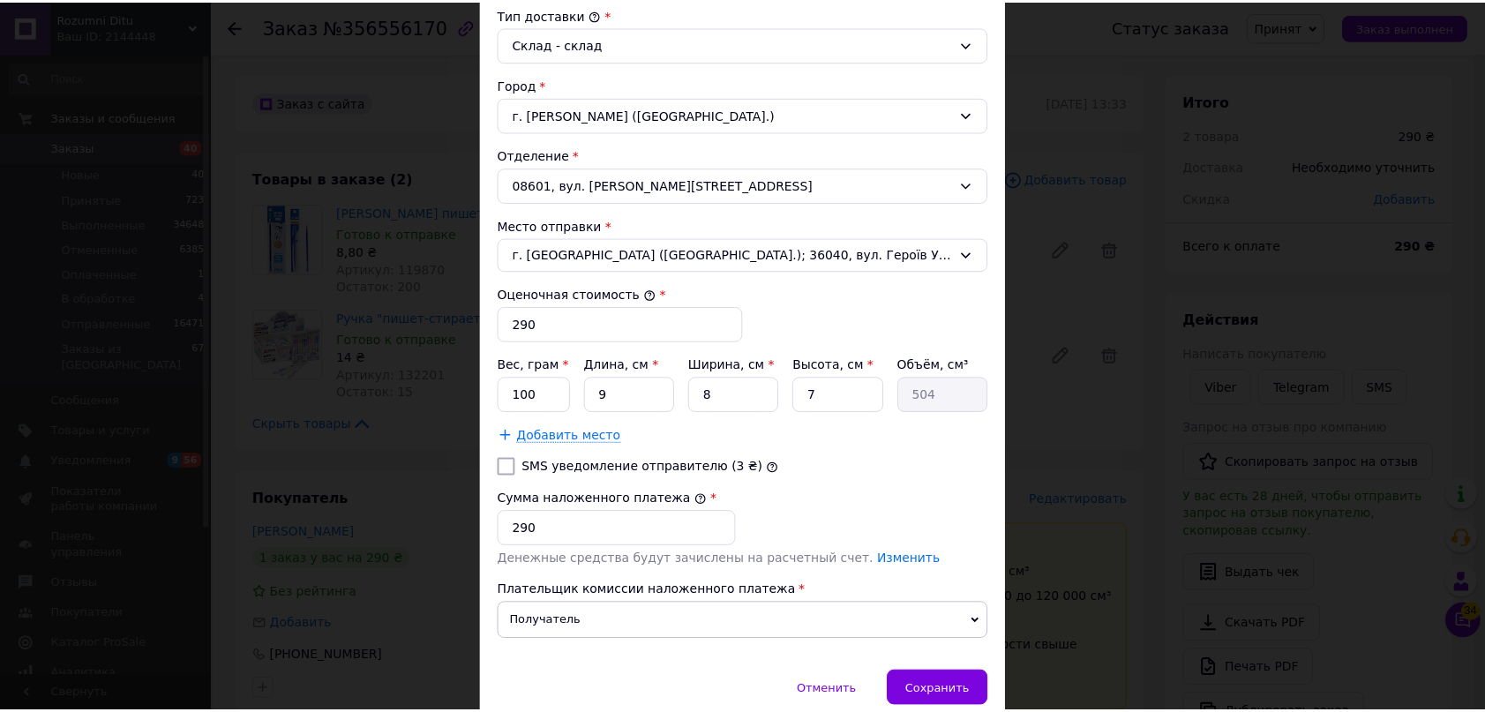
scroll to position [553, 0]
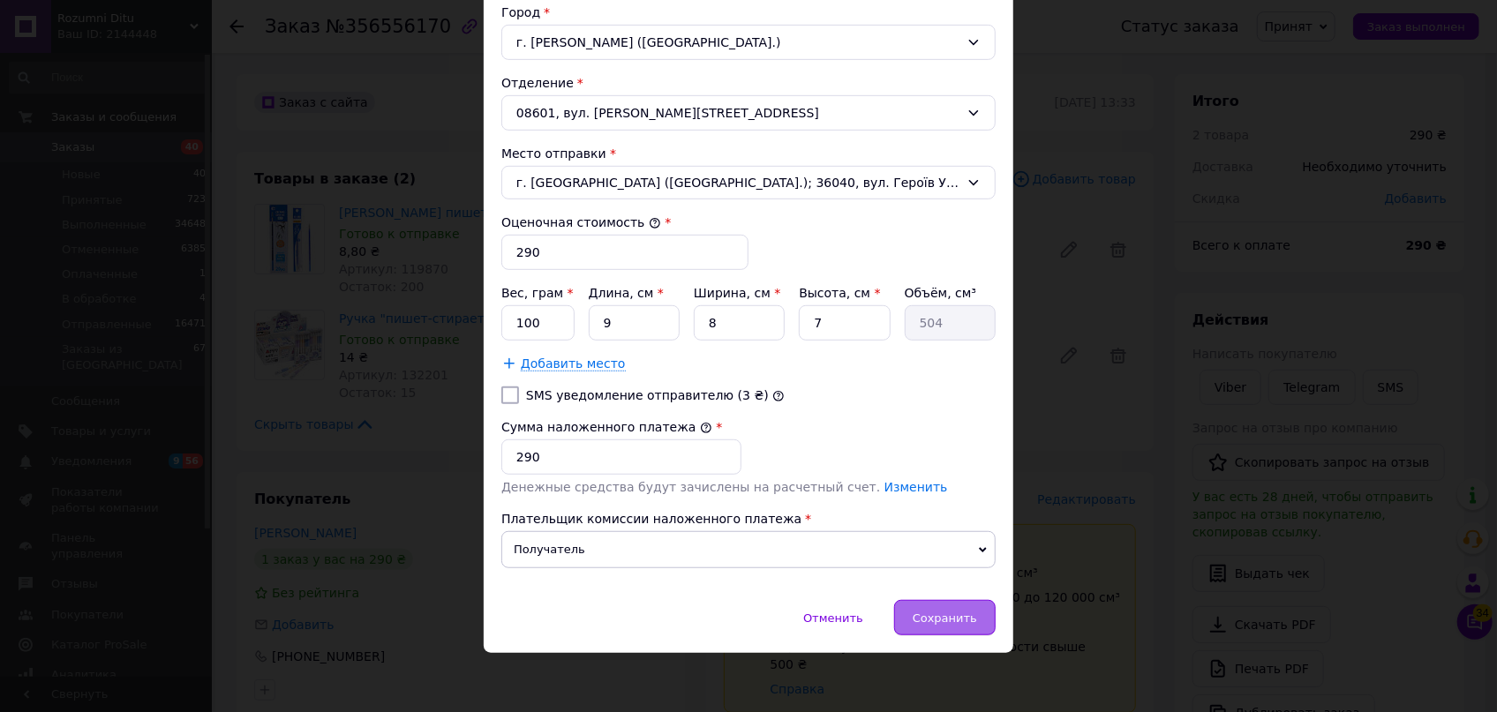
click at [955, 612] on span "Сохранить" at bounding box center [945, 618] width 64 height 13
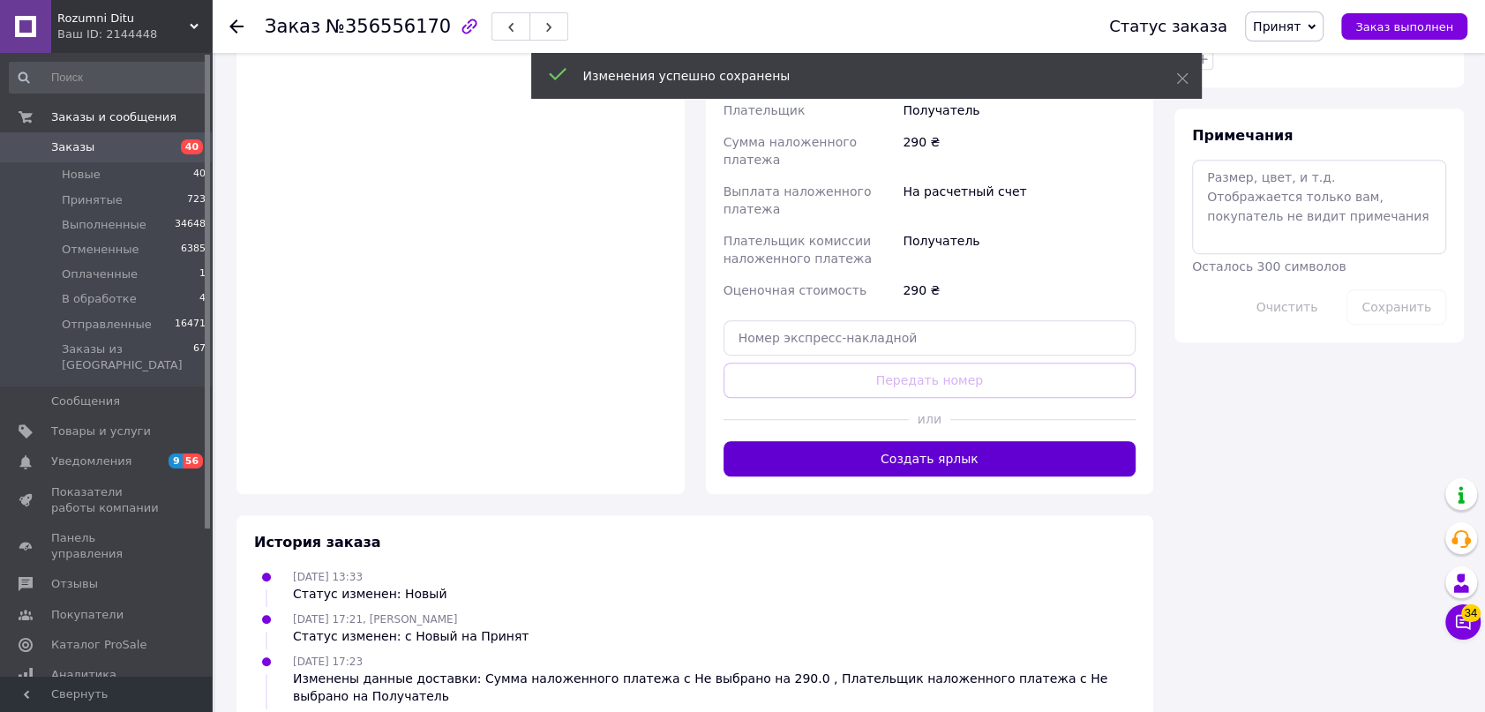
click at [931, 441] on button "Создать ярлык" at bounding box center [930, 458] width 413 height 35
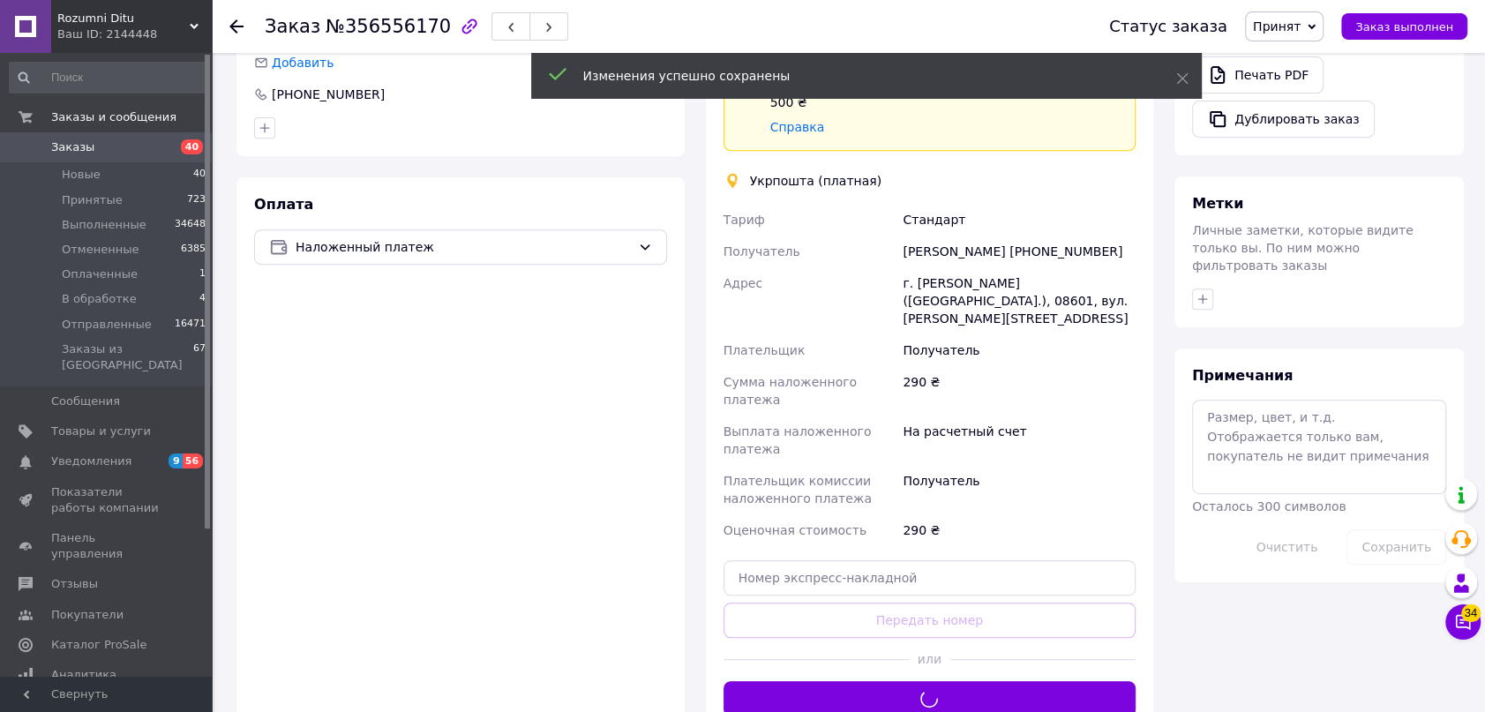
scroll to position [561, 0]
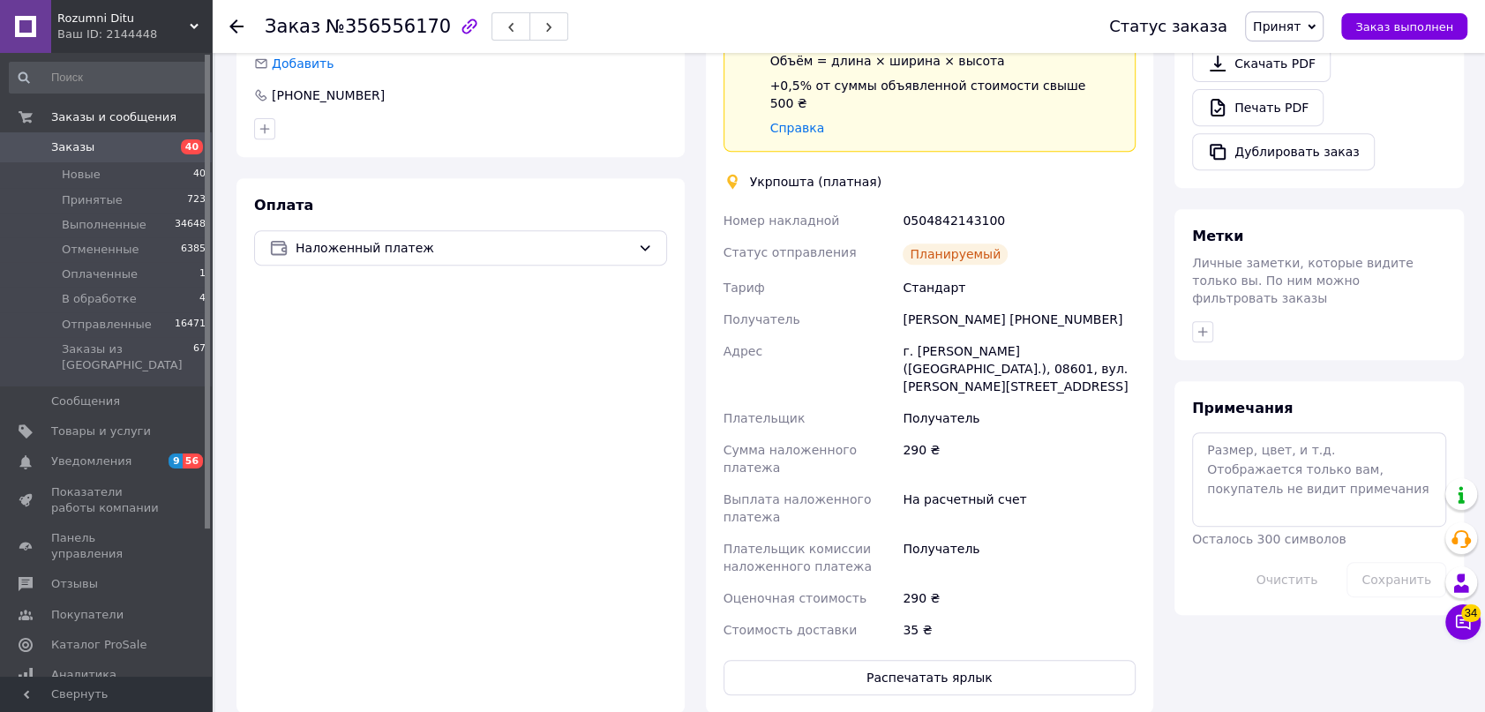
click at [1292, 22] on span "Принят" at bounding box center [1277, 26] width 48 height 14
click at [1312, 166] on li "Отправленные" at bounding box center [1300, 167] width 108 height 26
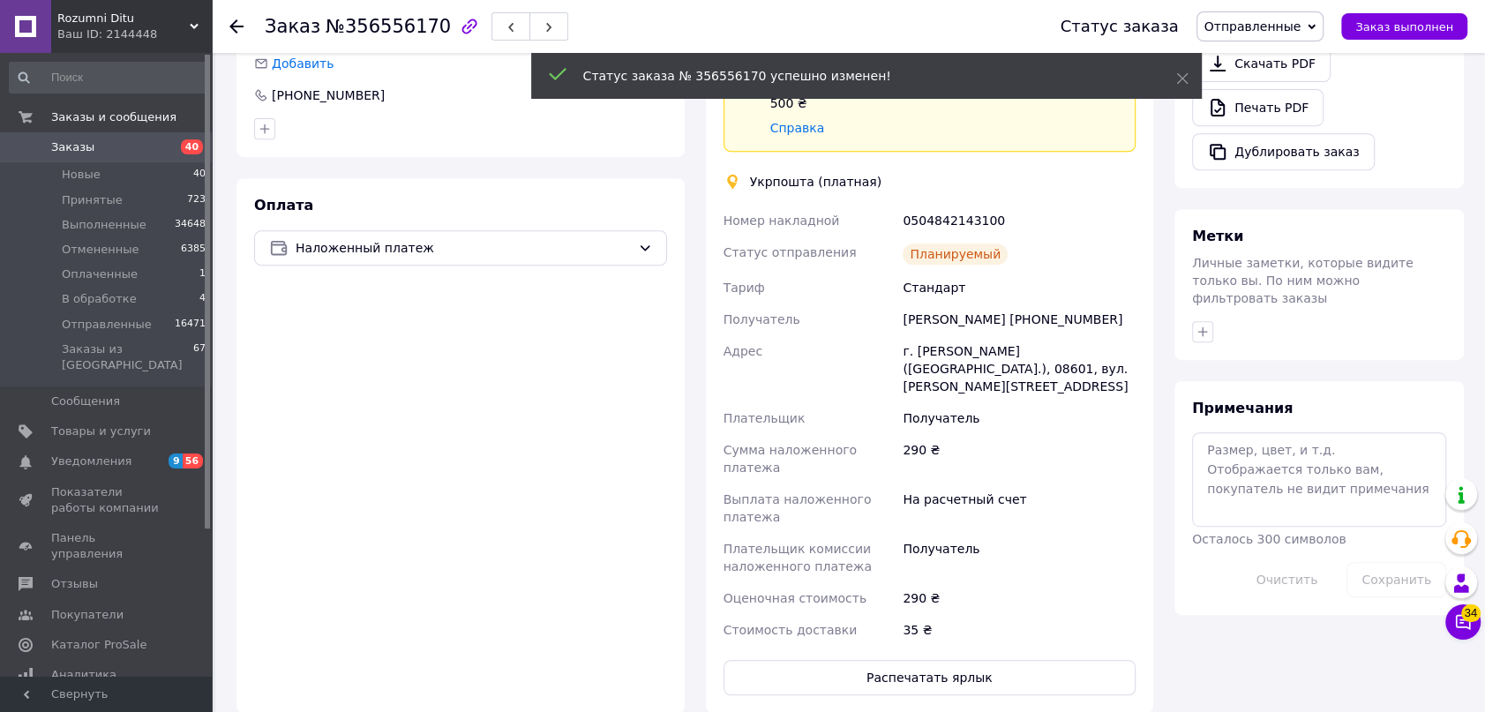
click at [230, 25] on icon at bounding box center [236, 26] width 14 height 14
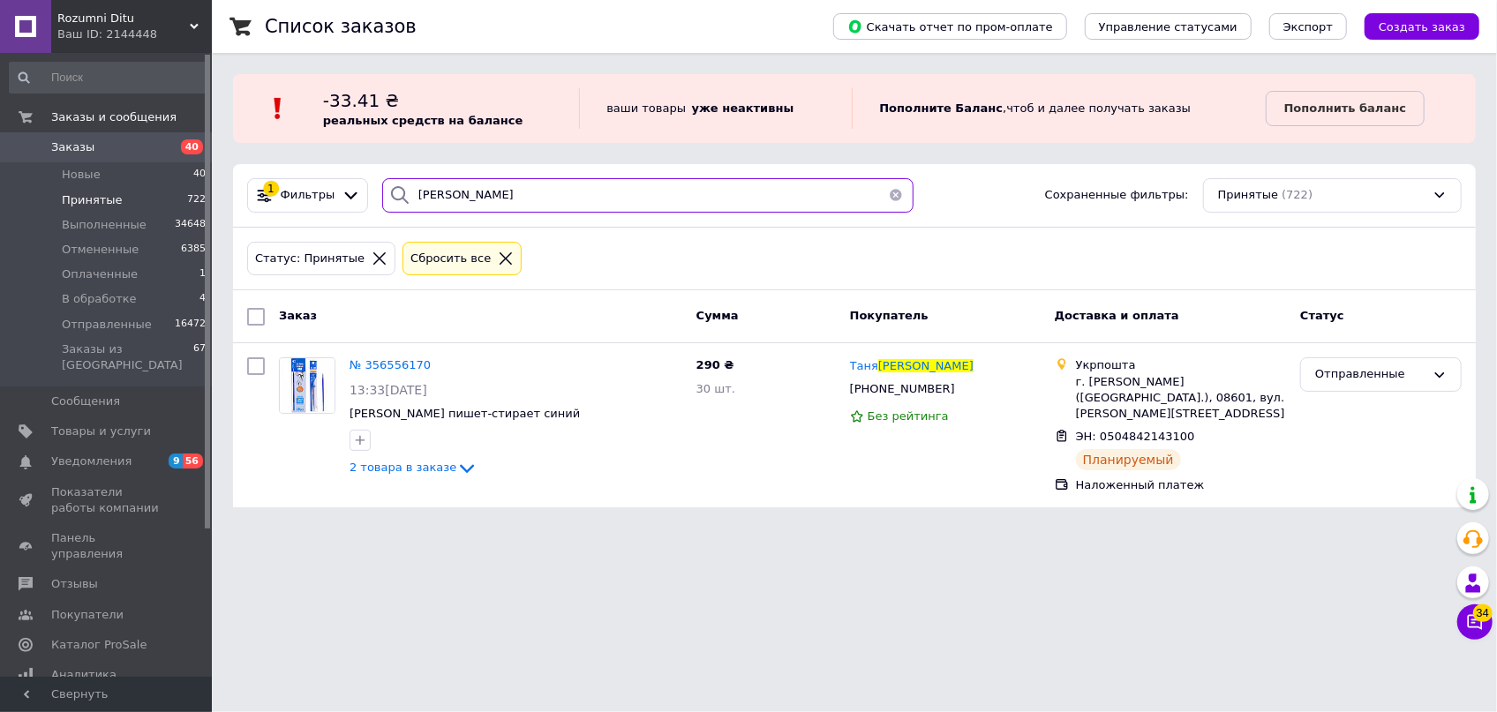
drag, startPoint x: 492, startPoint y: 208, endPoint x: 372, endPoint y: 200, distance: 121.2
click at [375, 200] on div "демченко" at bounding box center [648, 195] width 546 height 34
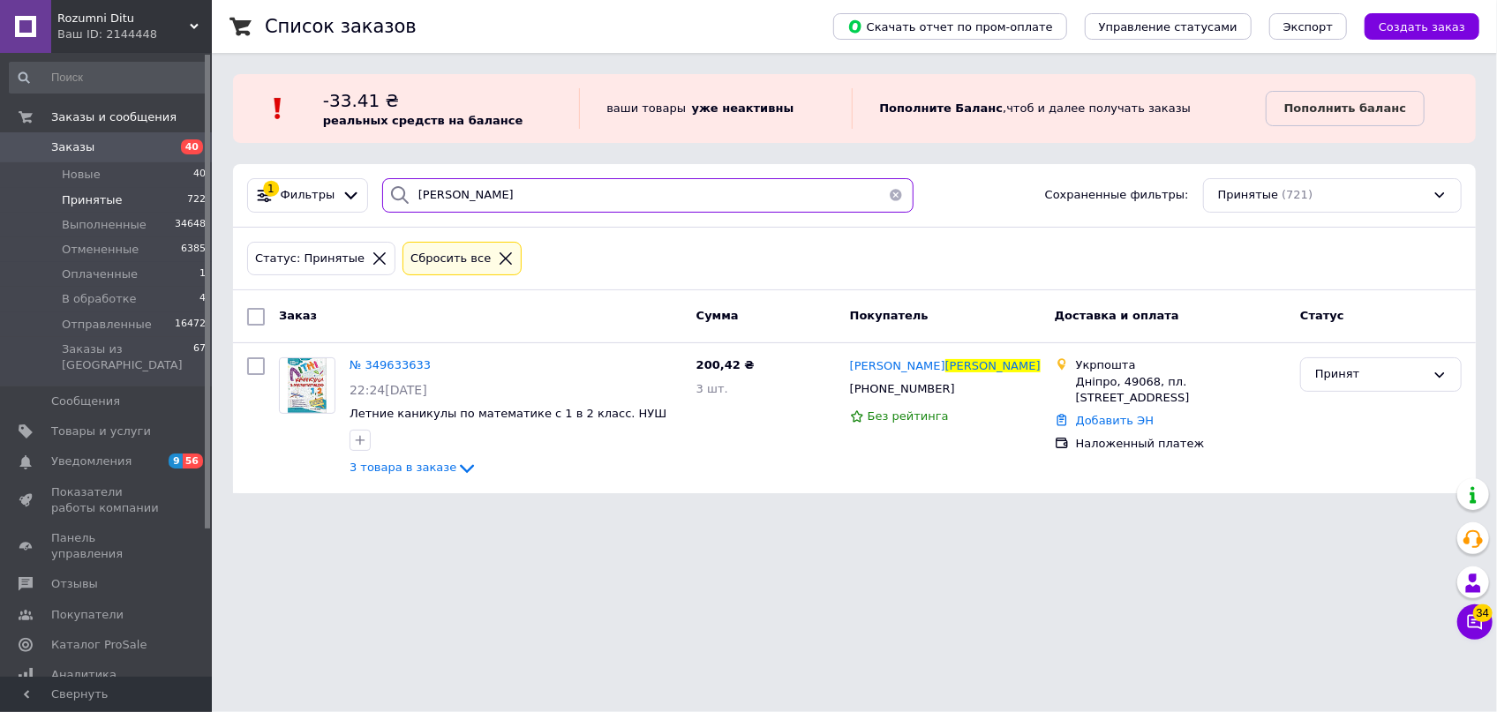
drag, startPoint x: 514, startPoint y: 185, endPoint x: 301, endPoint y: 137, distance: 218.2
click at [309, 139] on div "Список заказов Скачать отчет по пром-оплате Управление статусами Экспорт Создат…" at bounding box center [854, 257] width 1285 height 515
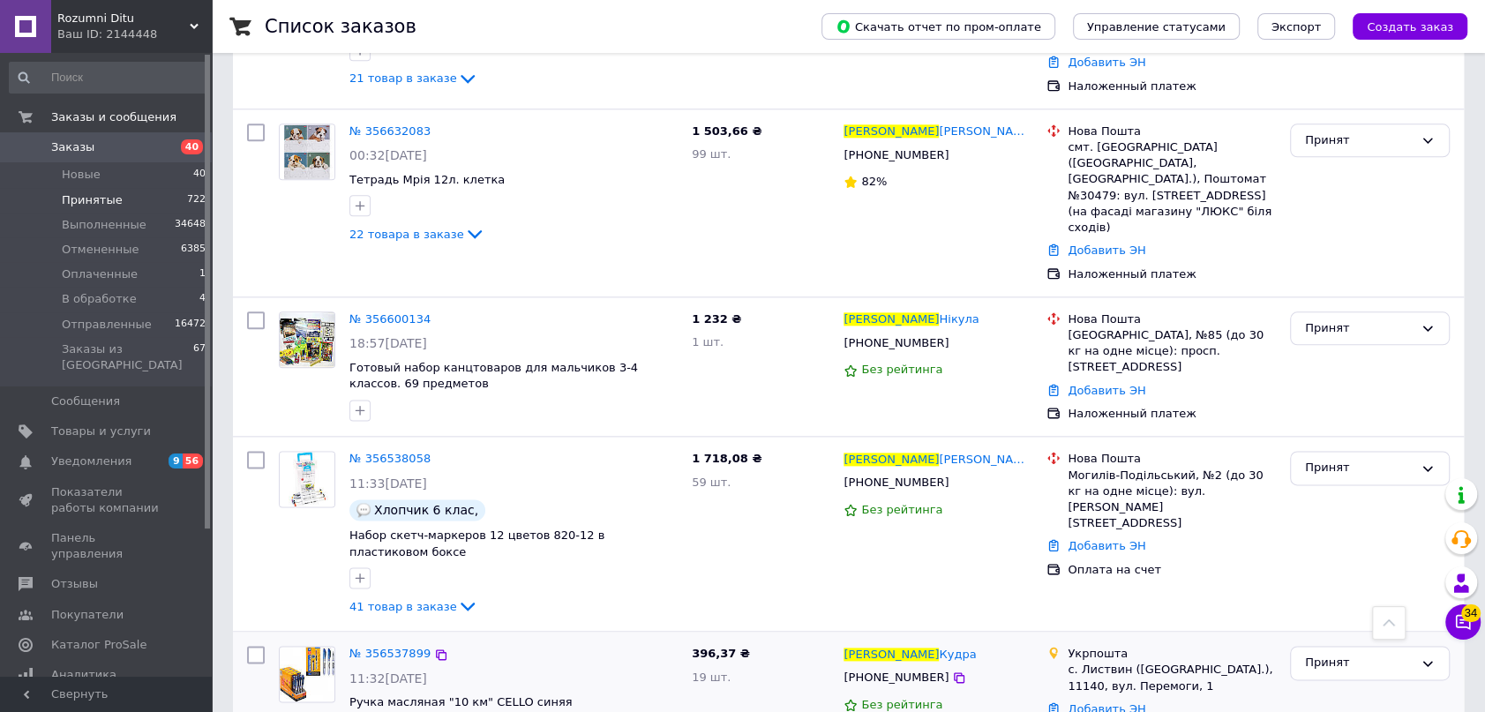
scroll to position [1765, 0]
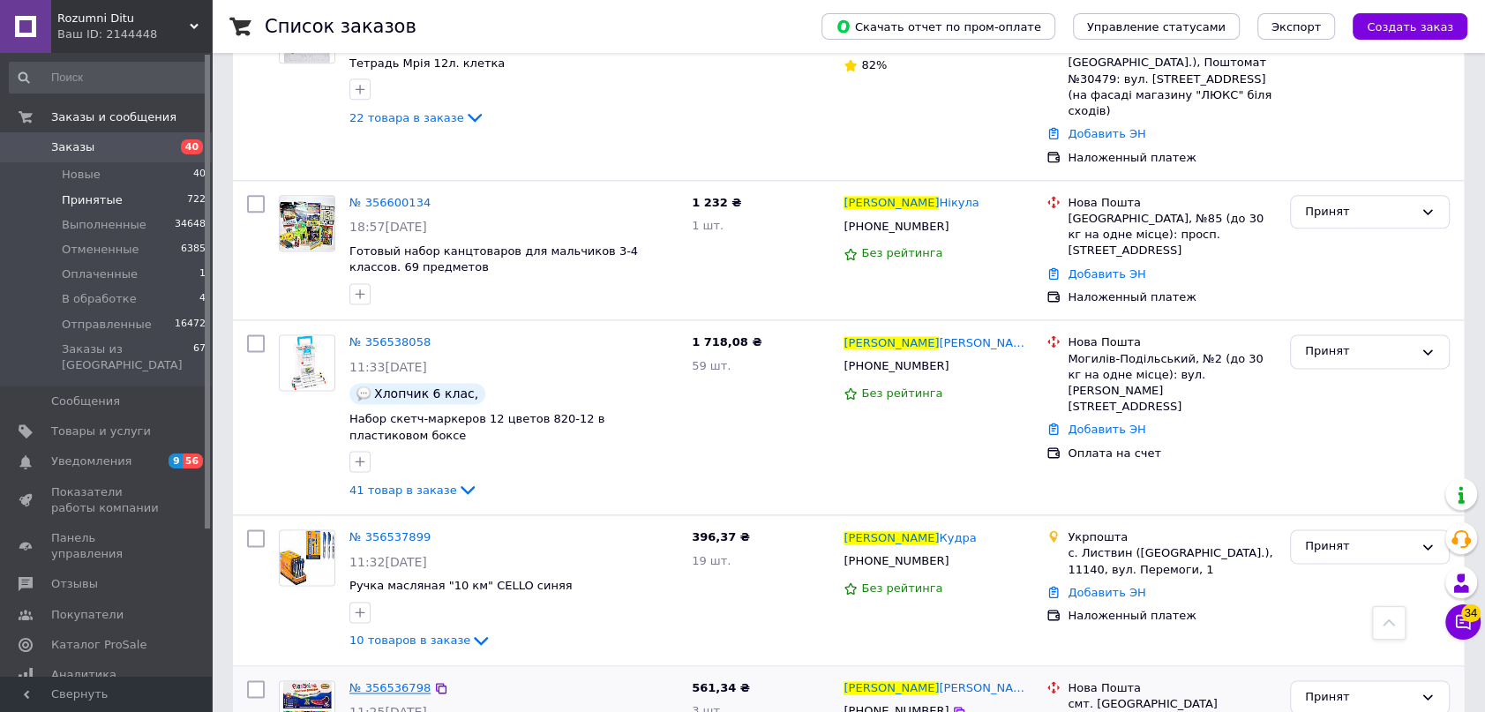
type input "тетяна"
click at [379, 681] on span "№ 356536798" at bounding box center [389, 687] width 81 height 13
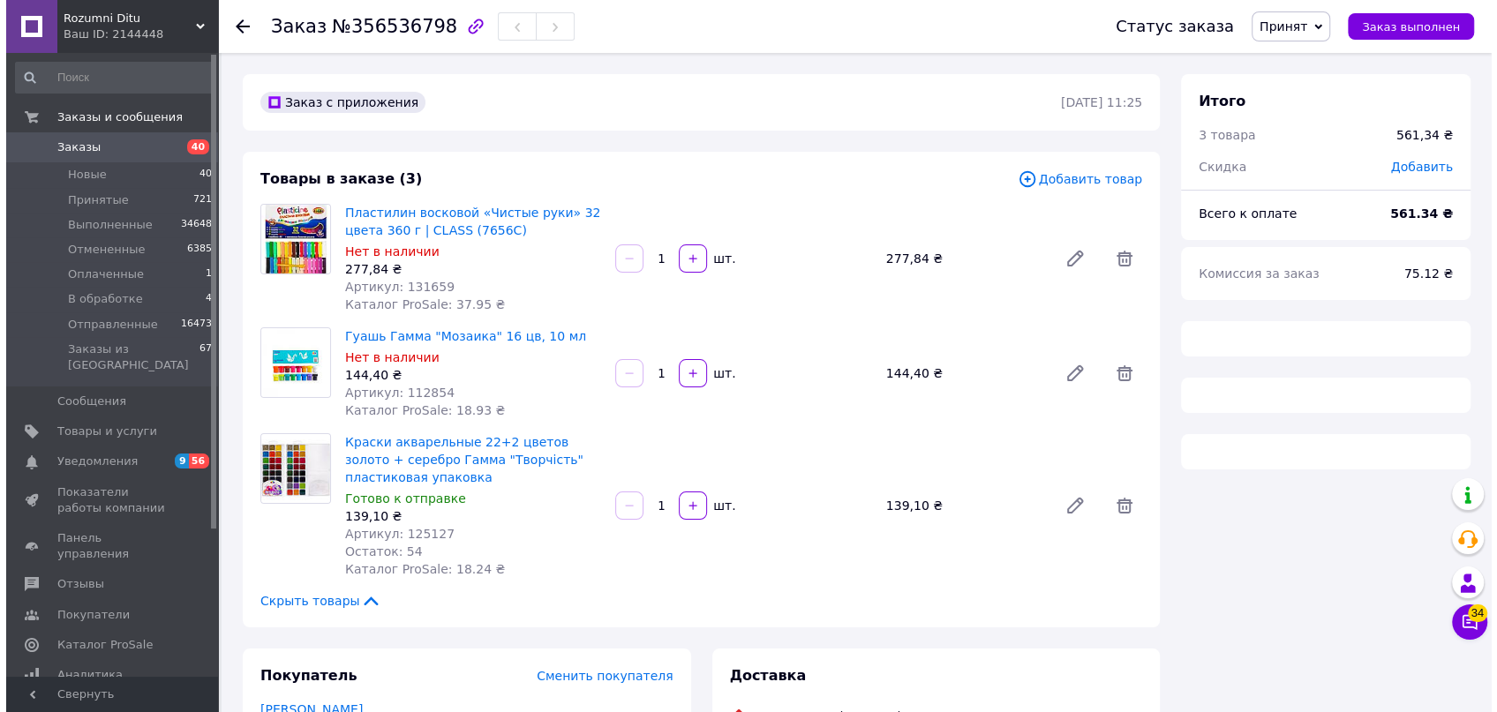
scroll to position [320, 0]
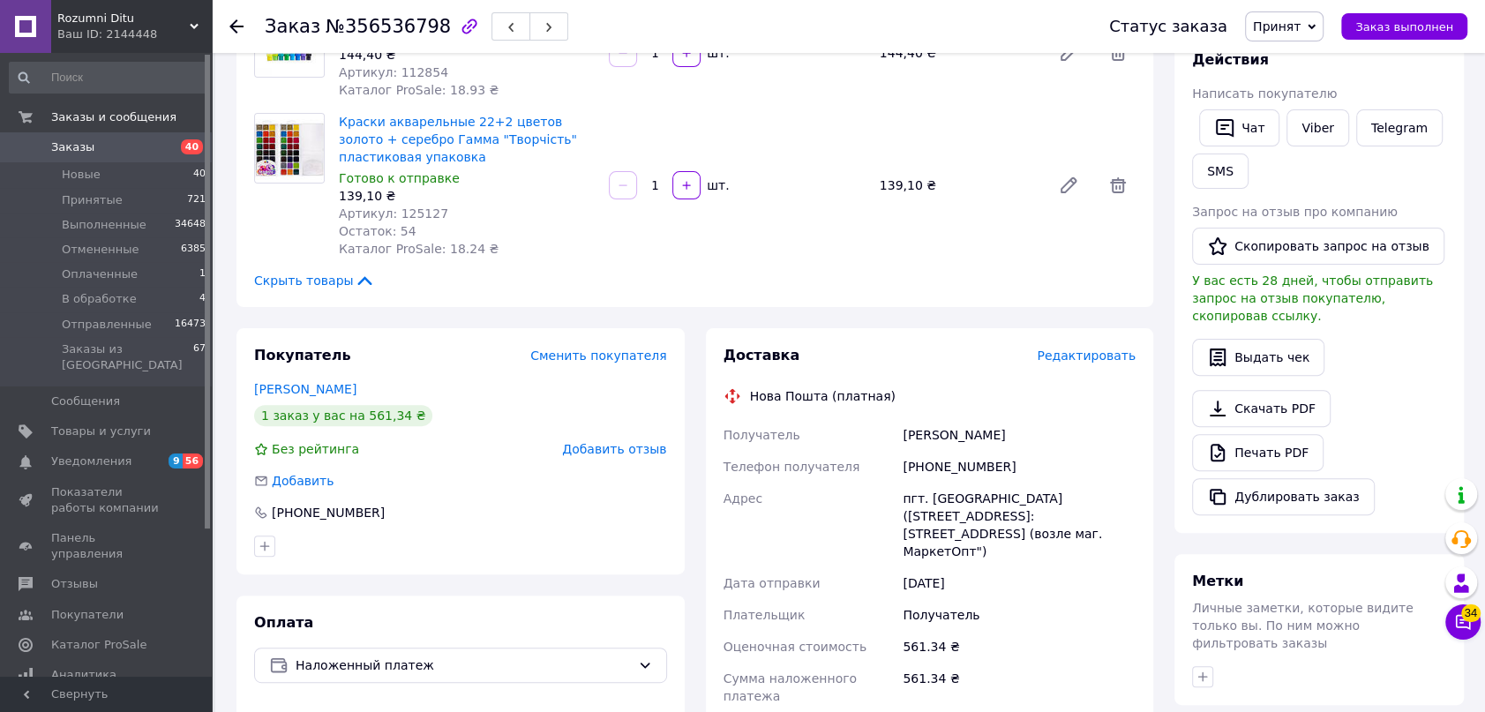
click at [1093, 364] on div "Редактировать" at bounding box center [1086, 356] width 99 height 18
click at [1093, 356] on span "Редактировать" at bounding box center [1086, 356] width 99 height 14
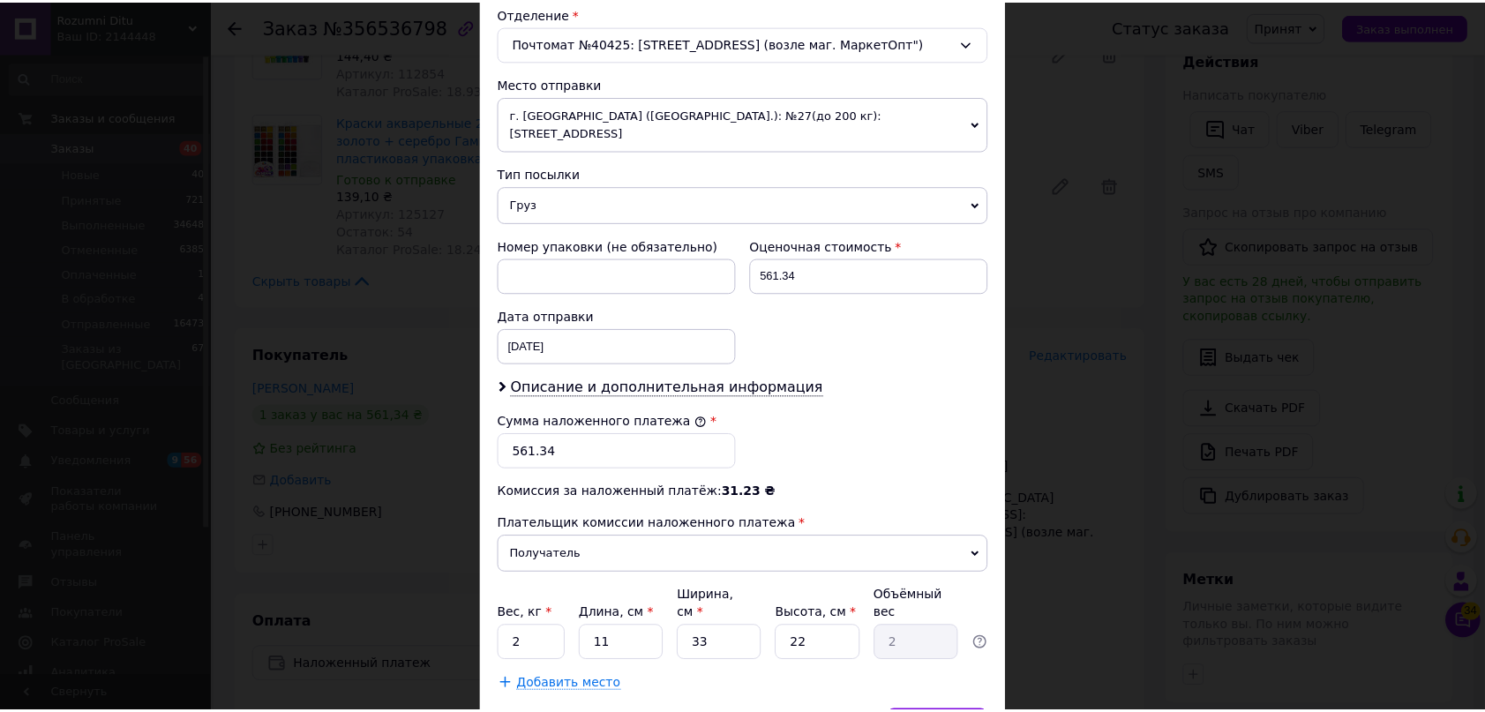
scroll to position [631, 0]
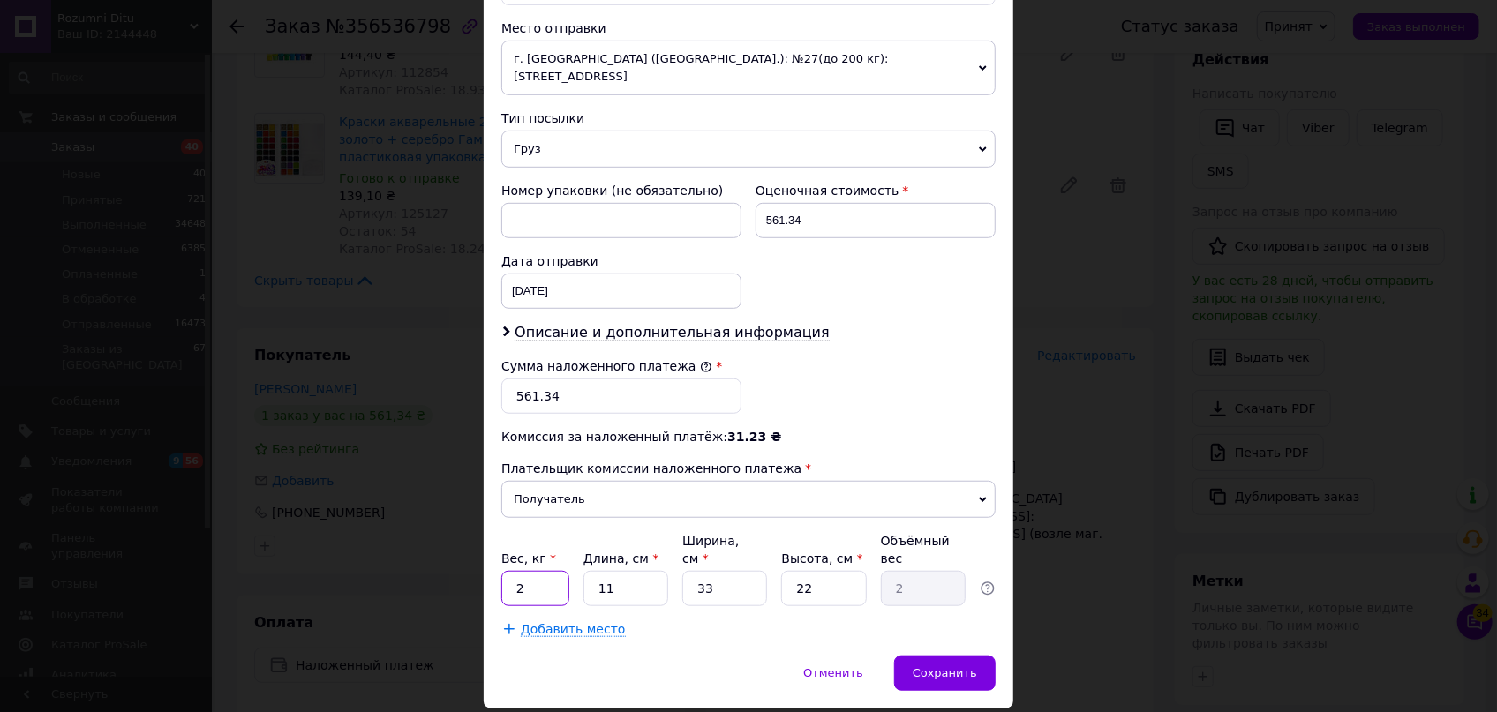
drag, startPoint x: 529, startPoint y: 525, endPoint x: 542, endPoint y: 528, distance: 13.5
click at [529, 571] on input "2" at bounding box center [535, 588] width 68 height 35
drag, startPoint x: 611, startPoint y: 528, endPoint x: 582, endPoint y: 522, distance: 29.6
click at [583, 571] on input "11" at bounding box center [625, 588] width 85 height 35
click at [539, 571] on input "2" at bounding box center [535, 588] width 68 height 35
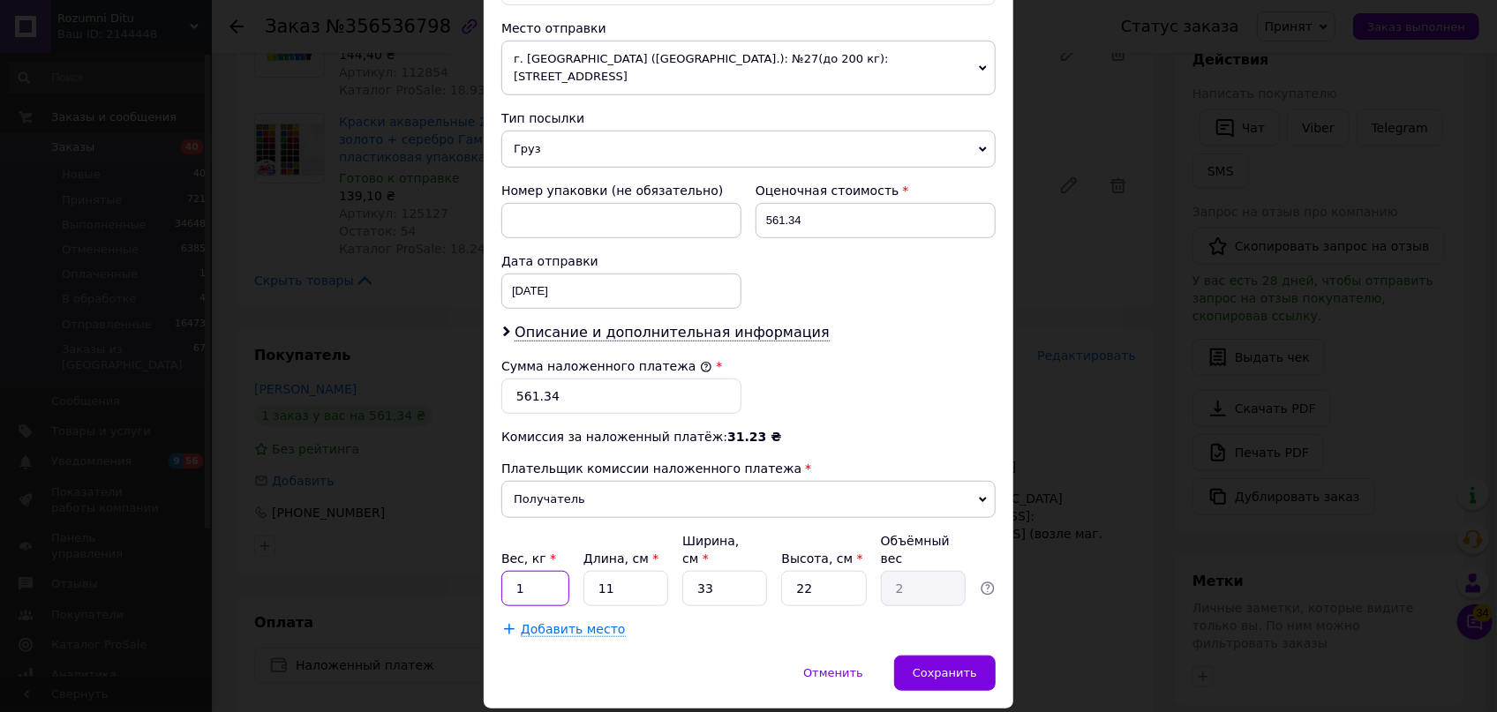
type input "1"
drag, startPoint x: 590, startPoint y: 526, endPoint x: 563, endPoint y: 522, distance: 26.8
click at [561, 532] on div "Вес, кг * 1 Длина, см * 11 Ширина, см * 33 Высота, см * 22 Объёмный вес 2" at bounding box center [748, 569] width 494 height 74
type input "2"
type input "0.36"
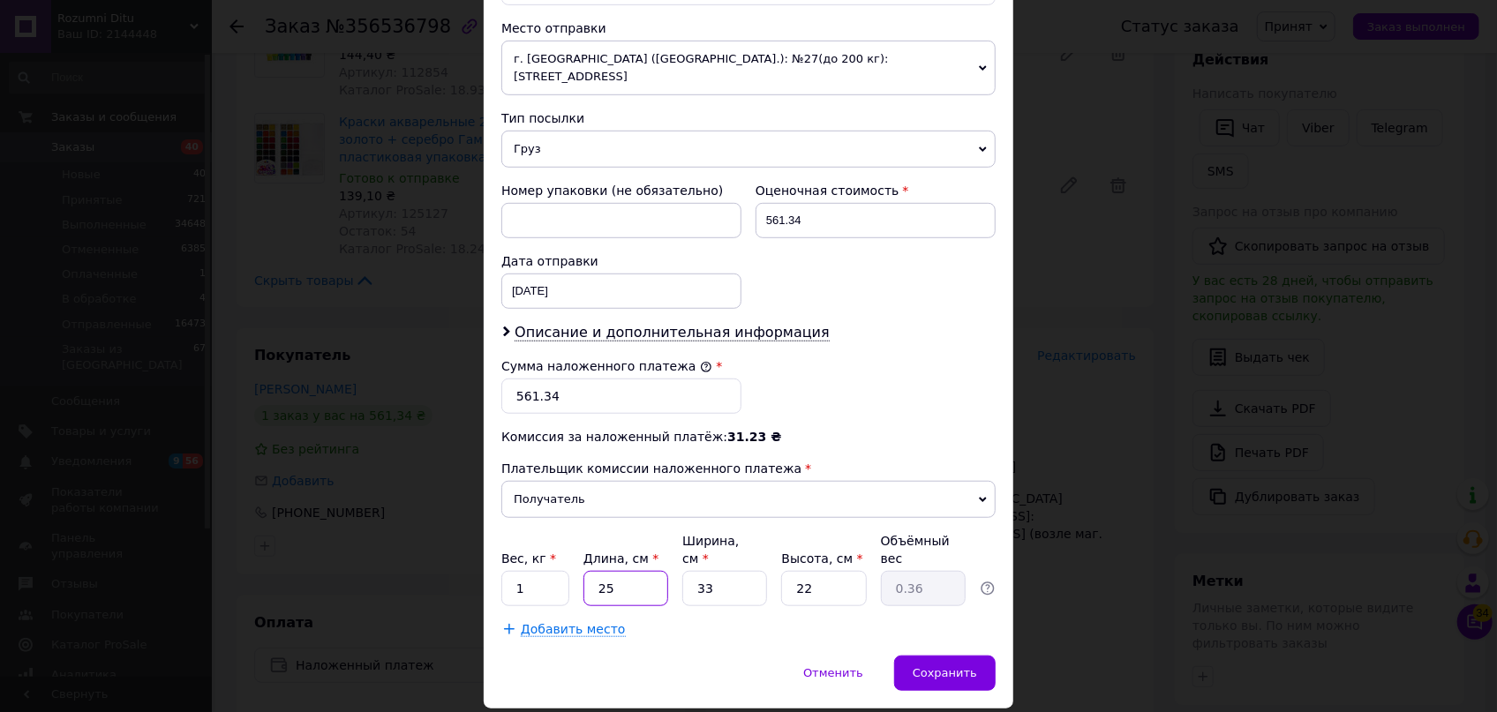
type input "256"
type input "46.46"
type input "256"
drag, startPoint x: 819, startPoint y: 538, endPoint x: 747, endPoint y: 534, distance: 71.6
click at [753, 534] on div "Вес, кг * 1 Длина, см * 256 Ширина, см * 33 Высота, см * 22 Объёмный вес 46.46" at bounding box center [748, 569] width 494 height 74
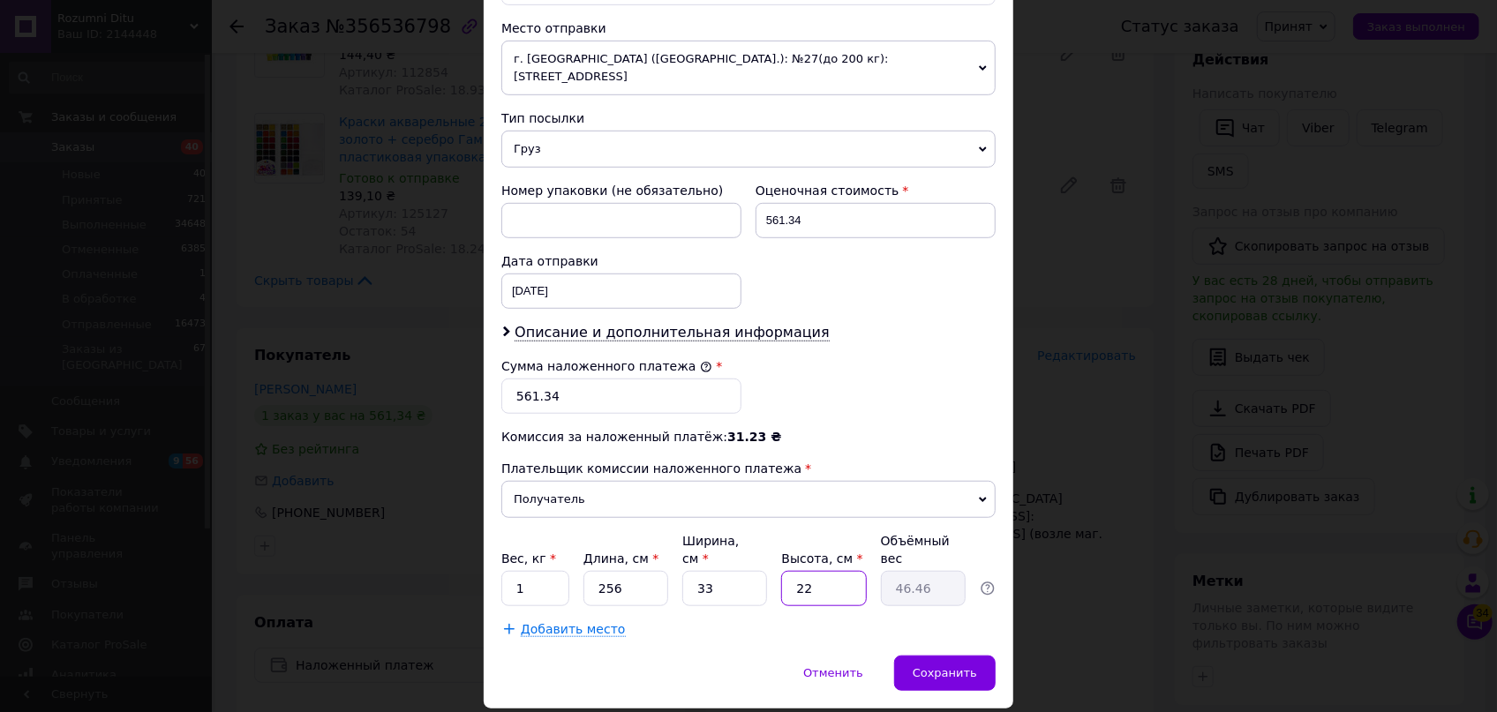
type input "7"
type input "14.78"
type input "7"
drag, startPoint x: 959, startPoint y: 627, endPoint x: 970, endPoint y: 634, distance: 12.7
click at [959, 656] on div "Сохранить" at bounding box center [944, 673] width 101 height 35
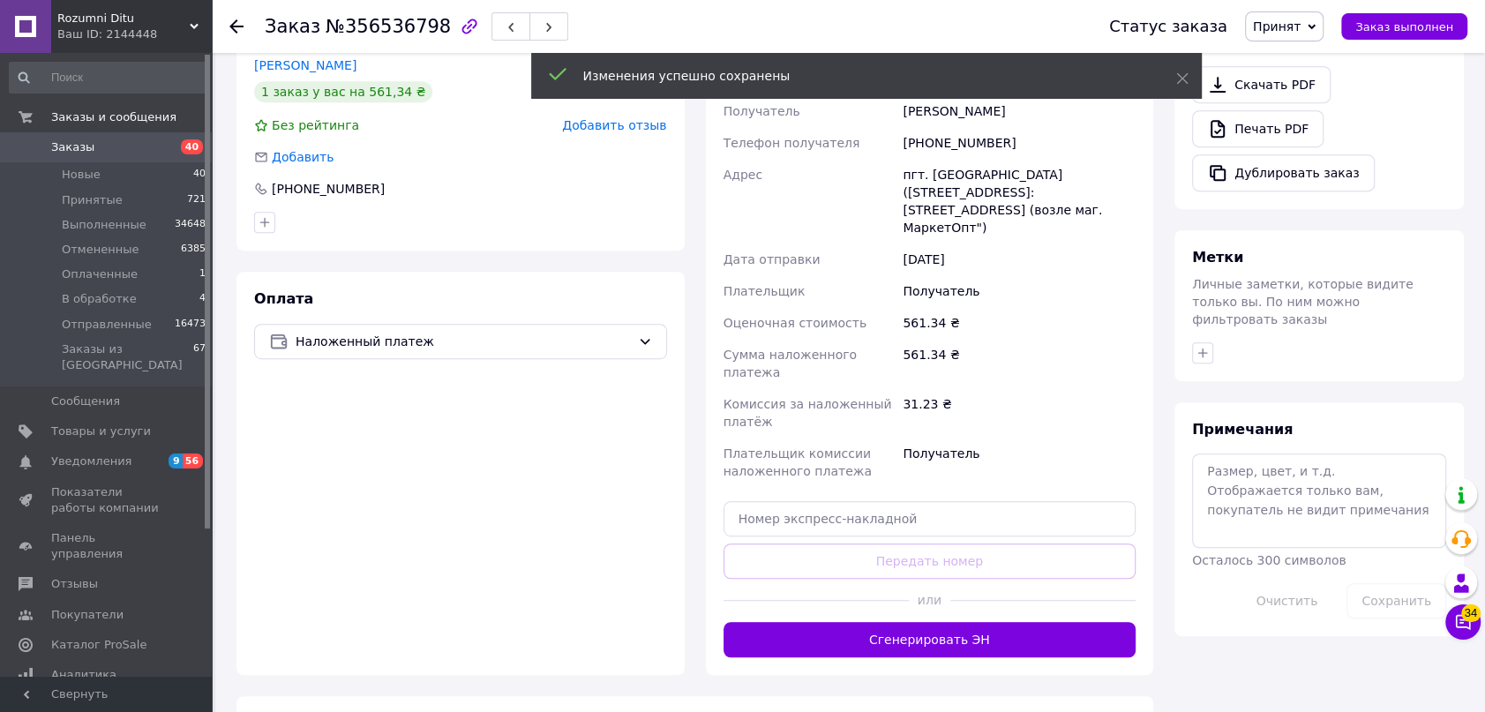
scroll to position [722, 0]
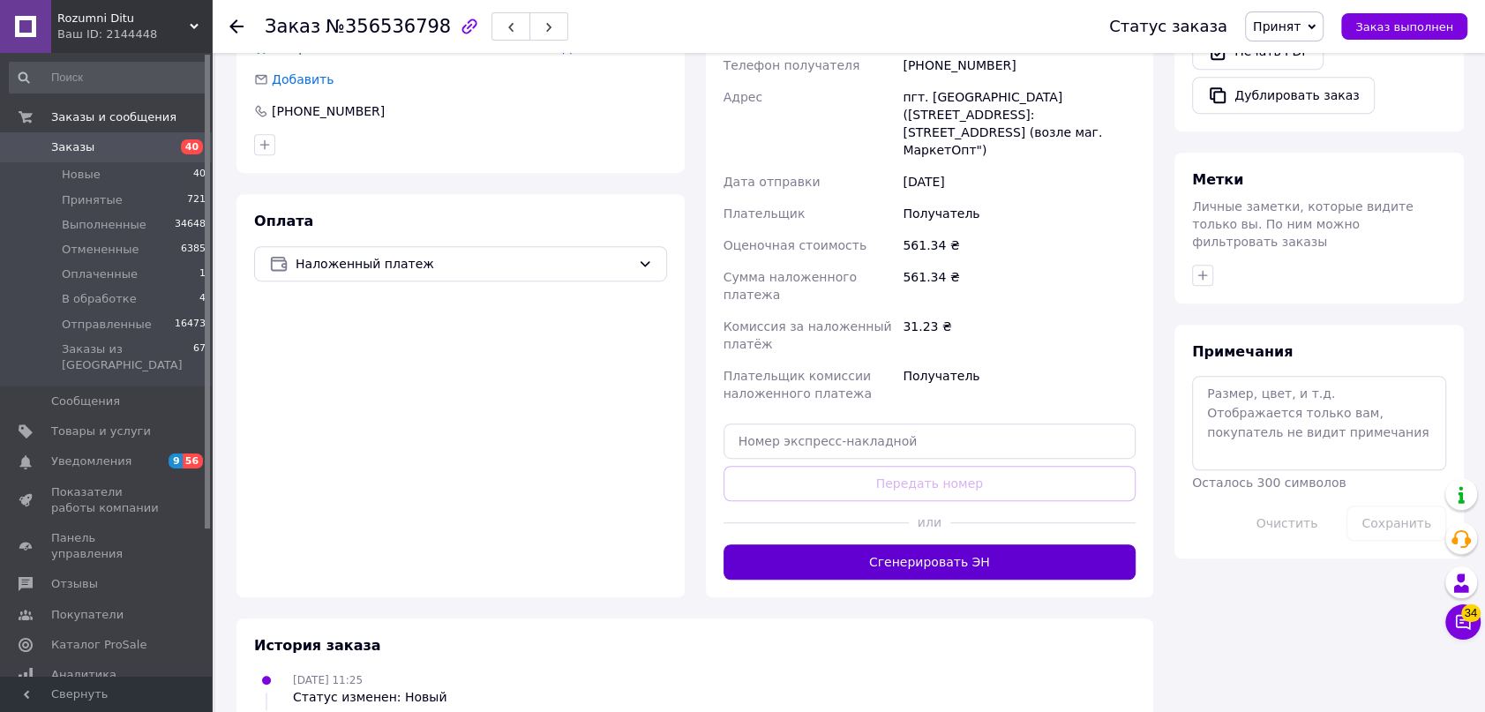
click at [971, 545] on button "Сгенерировать ЭН" at bounding box center [930, 562] width 413 height 35
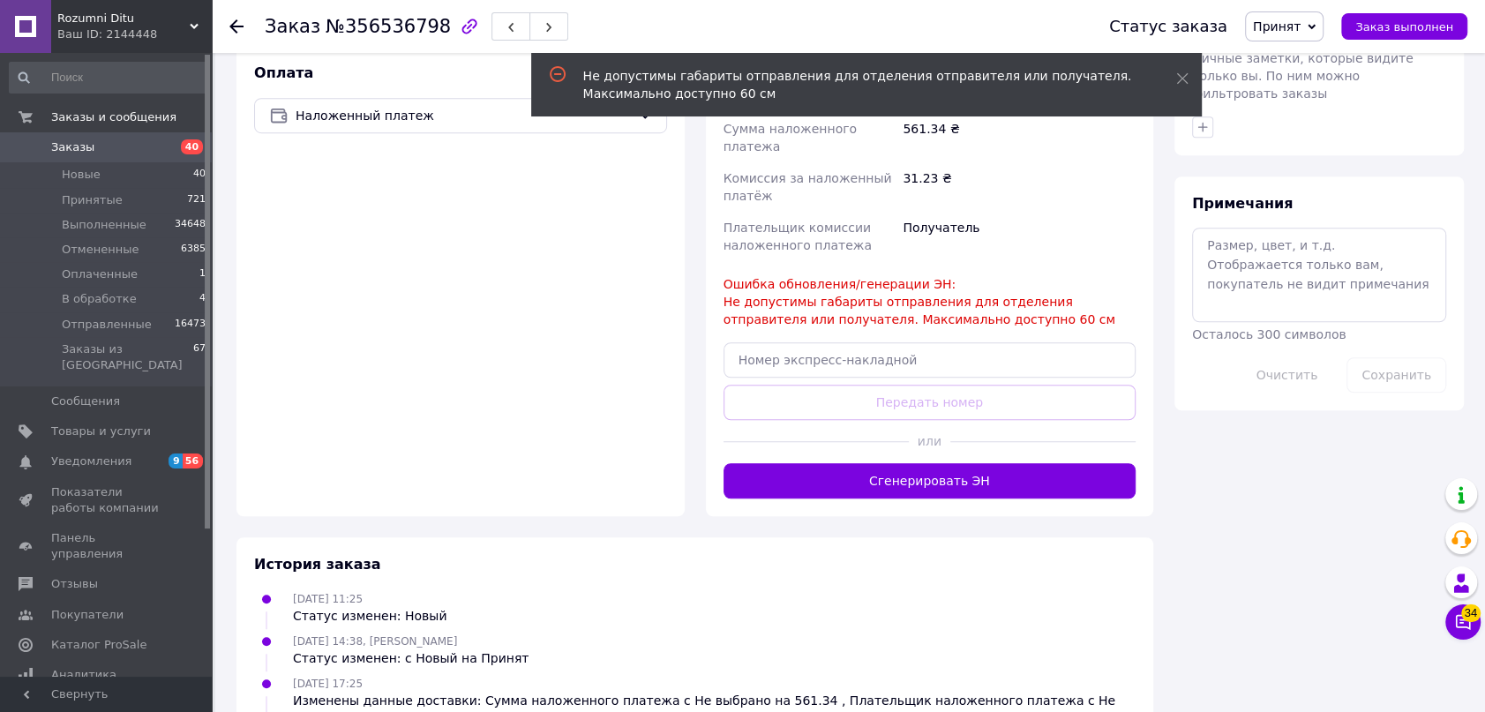
scroll to position [883, 0]
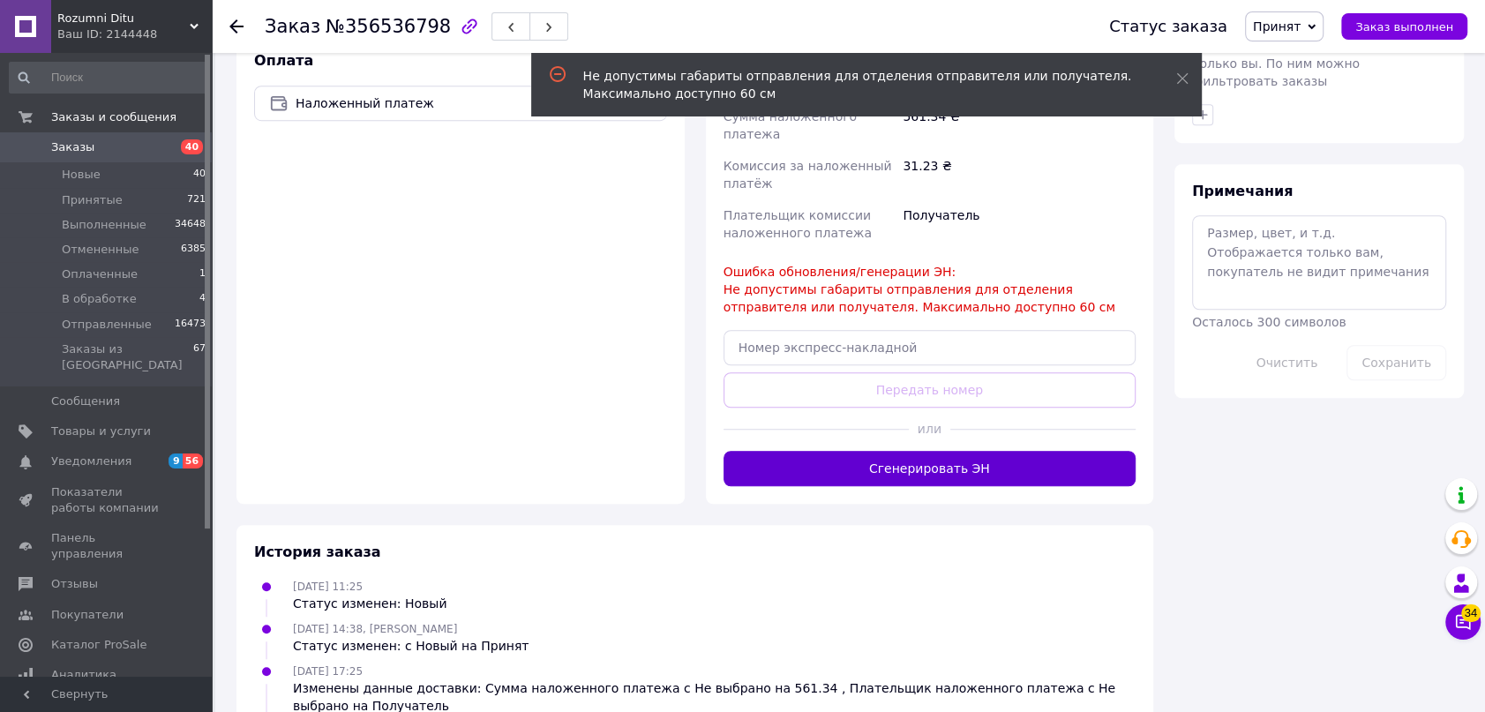
click at [898, 451] on button "Сгенерировать ЭН" at bounding box center [930, 468] width 413 height 35
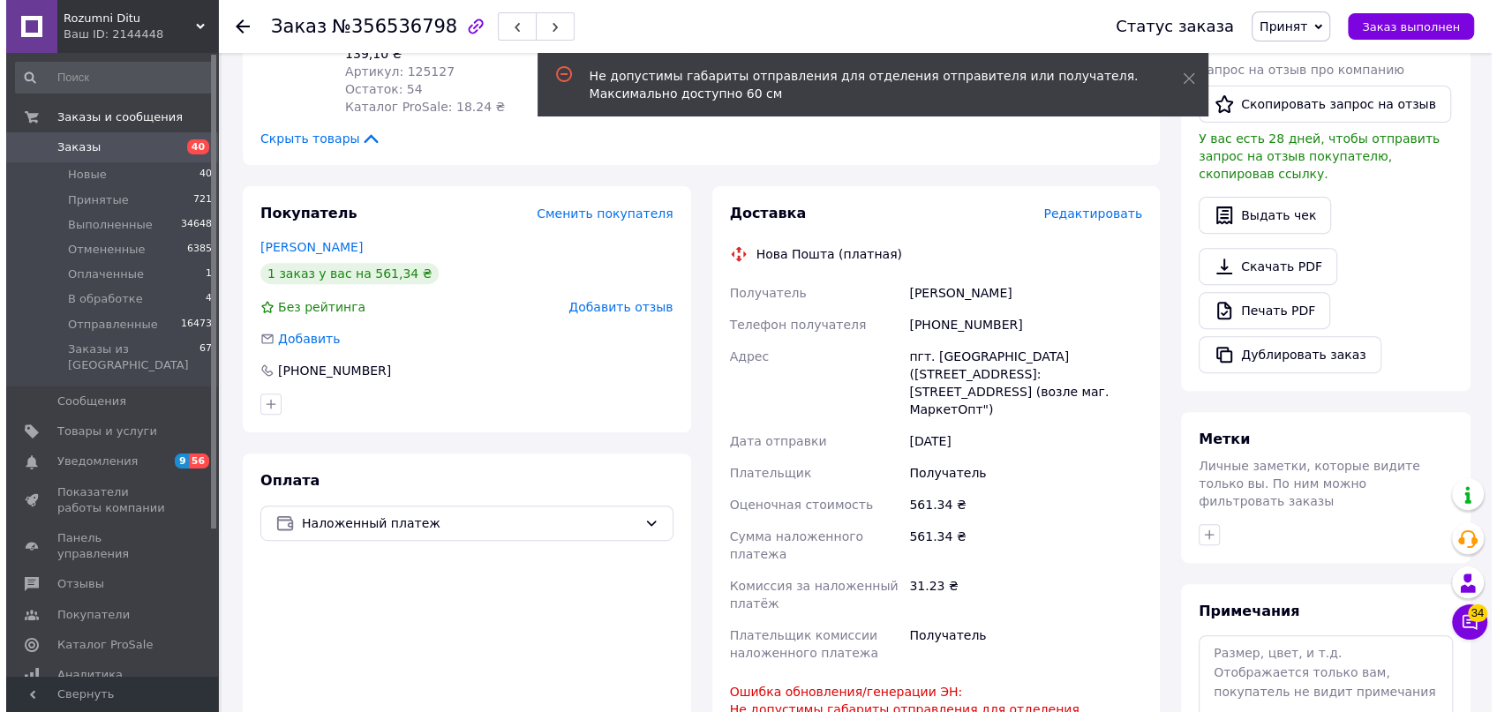
scroll to position [401, 0]
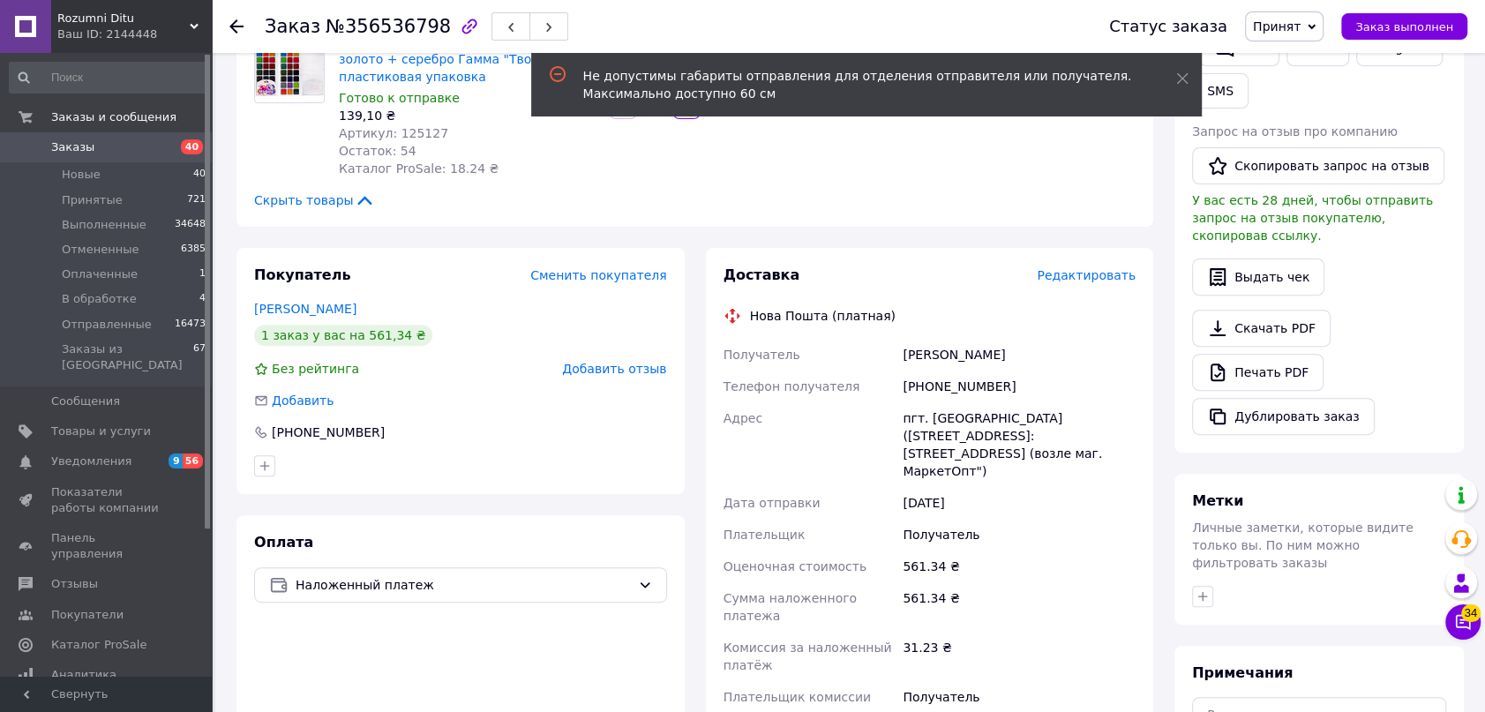
click at [1091, 280] on span "Редактировать" at bounding box center [1086, 275] width 99 height 14
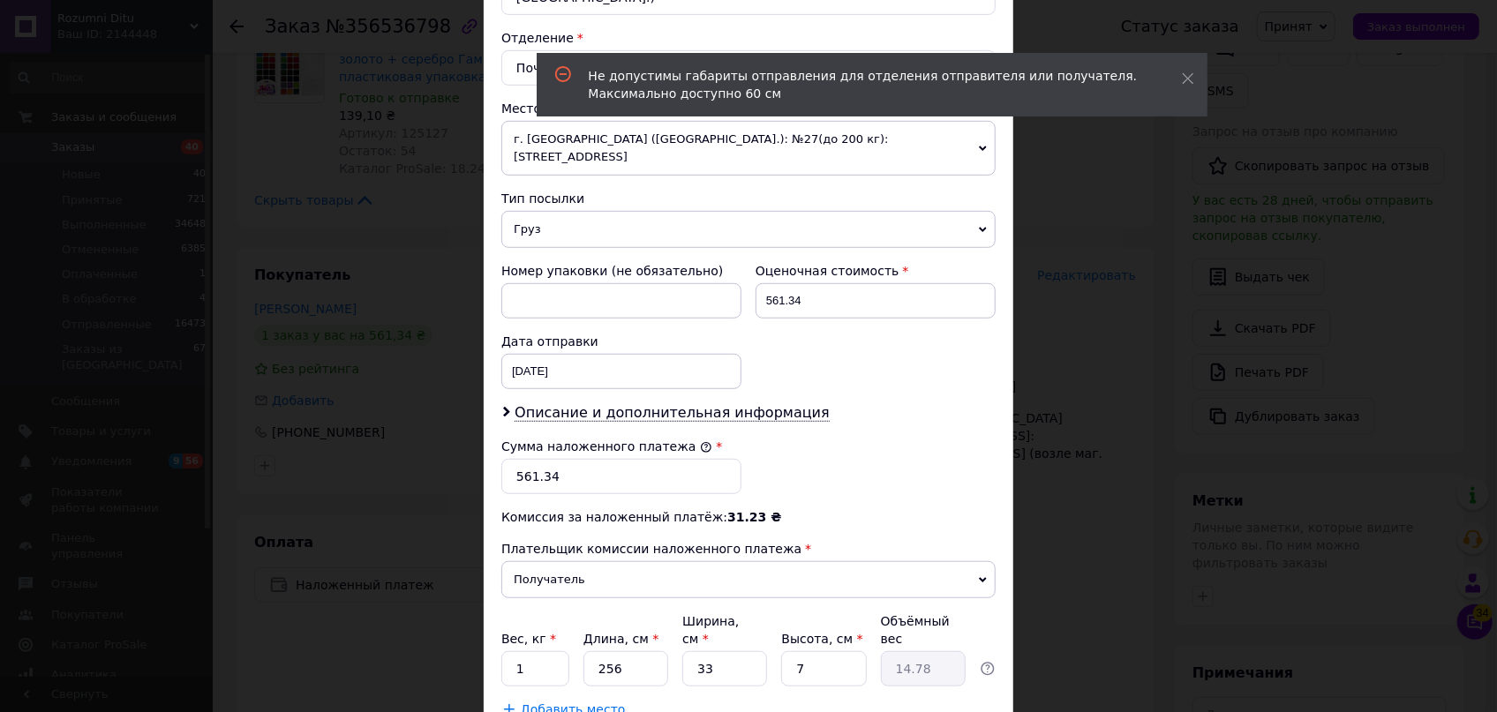
scroll to position [561, 0]
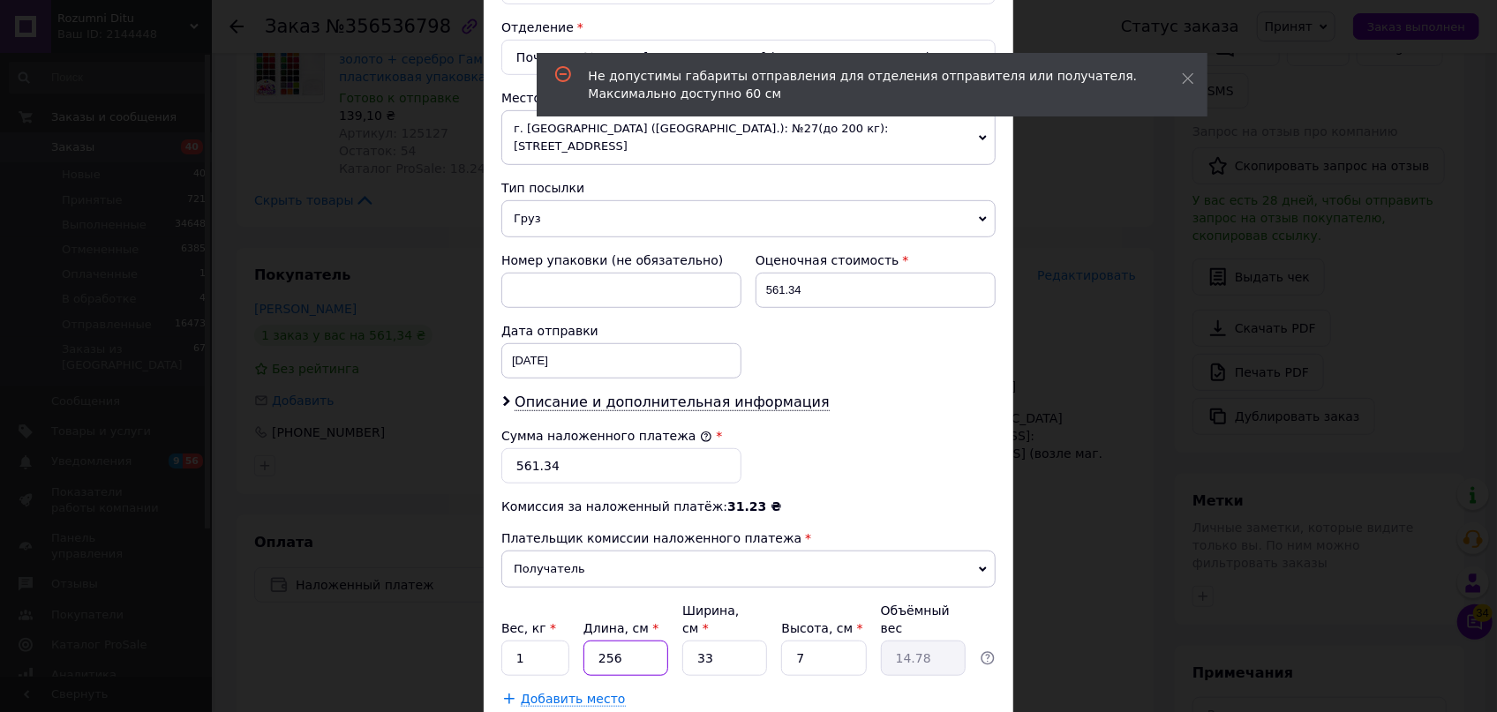
drag, startPoint x: 612, startPoint y: 605, endPoint x: 673, endPoint y: 615, distance: 61.7
click at [615, 641] on input "256" at bounding box center [625, 658] width 85 height 35
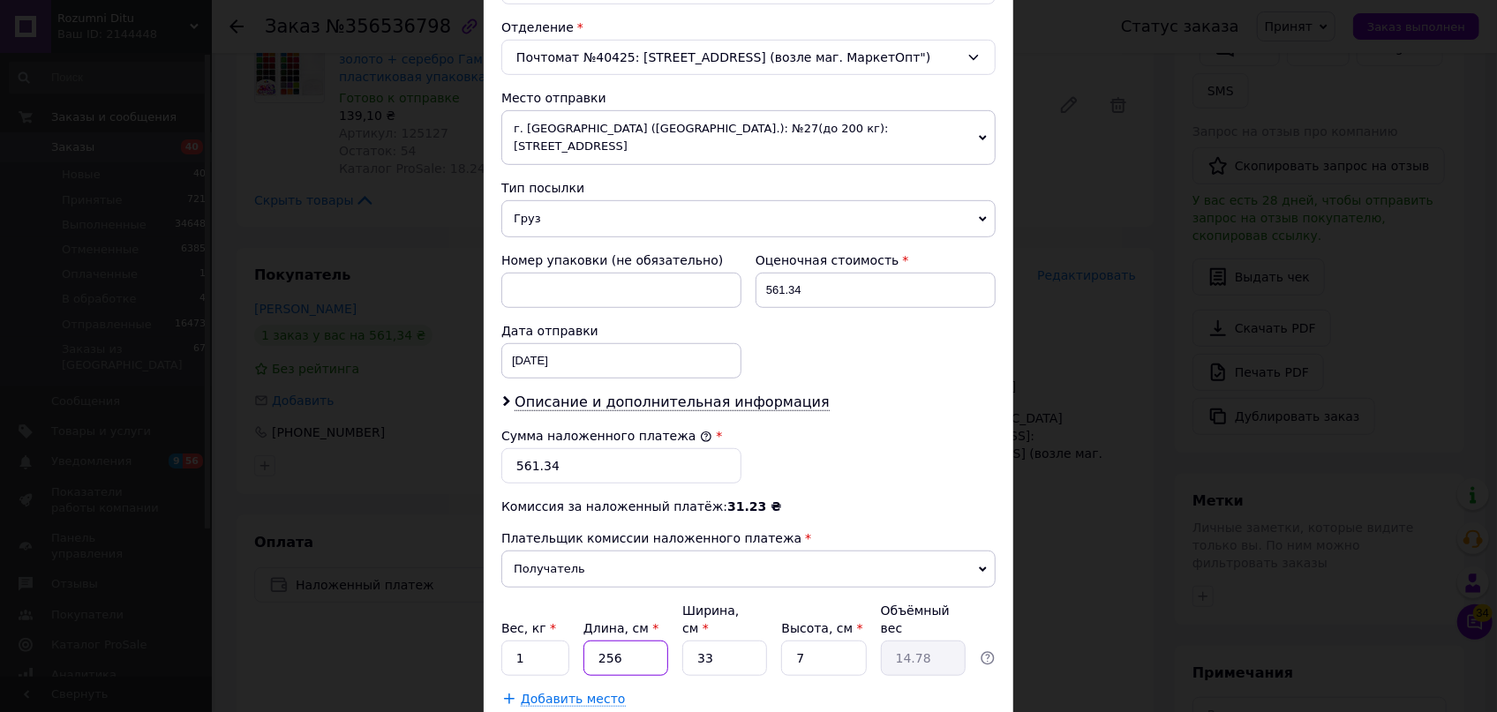
type input "25"
type input "1.44"
type input "25"
drag, startPoint x: 945, startPoint y: 672, endPoint x: 950, endPoint y: 680, distance: 9.1
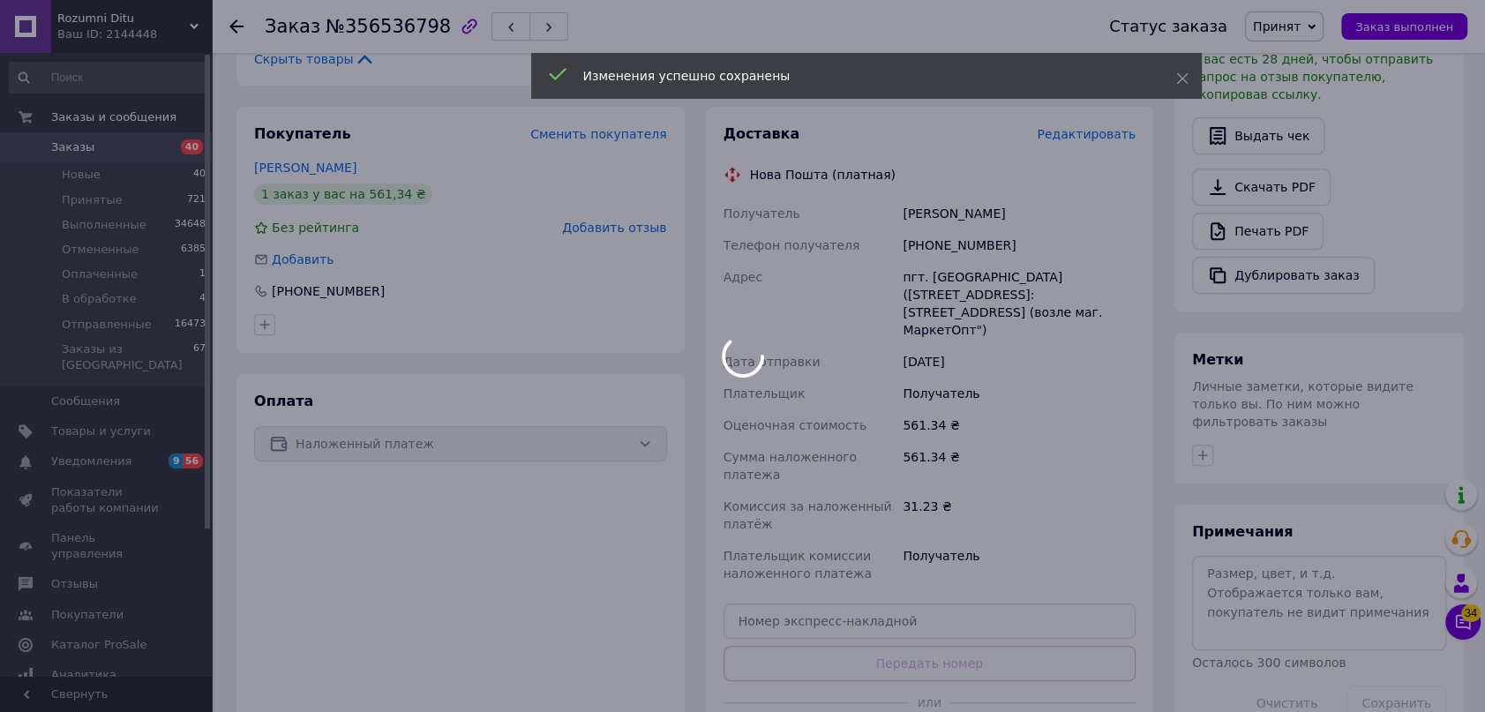
scroll to position [802, 0]
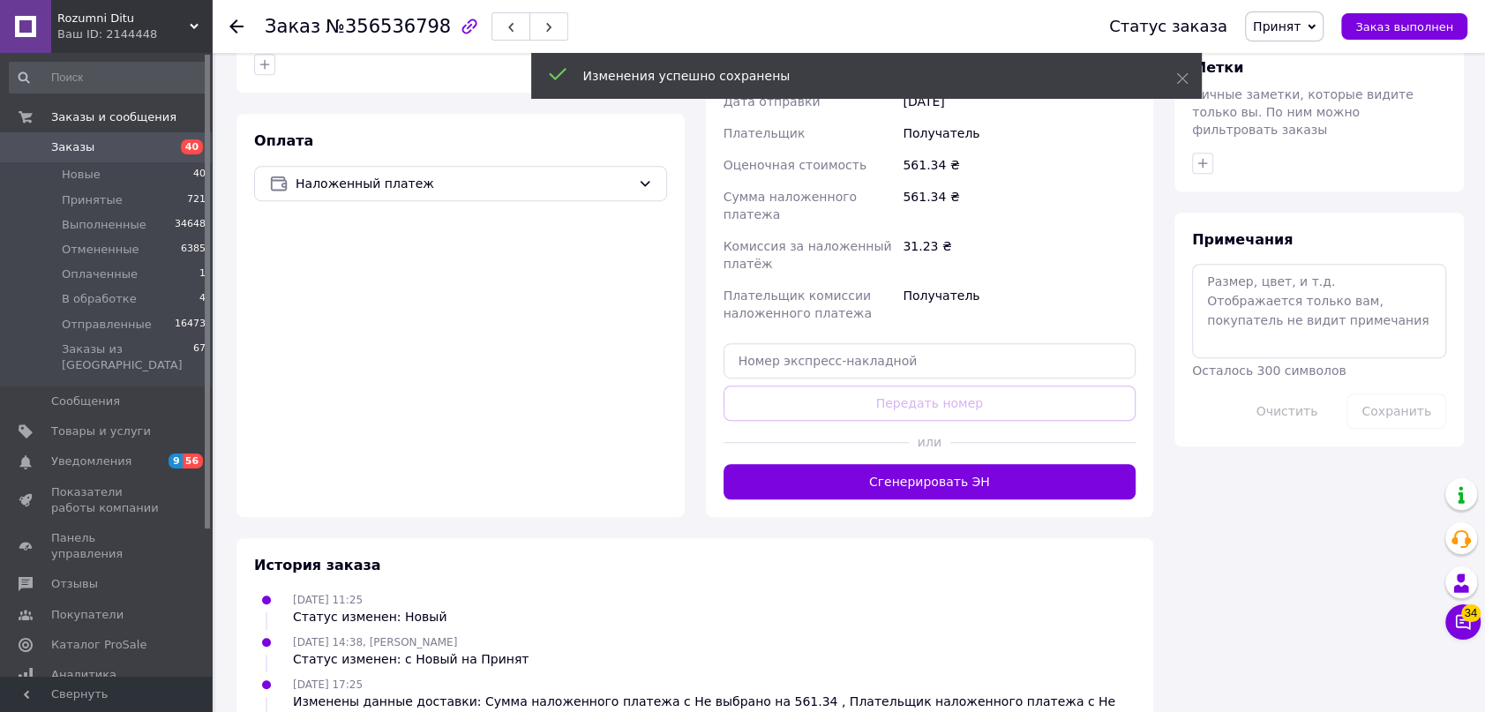
click at [957, 464] on button "Сгенерировать ЭН" at bounding box center [930, 481] width 413 height 35
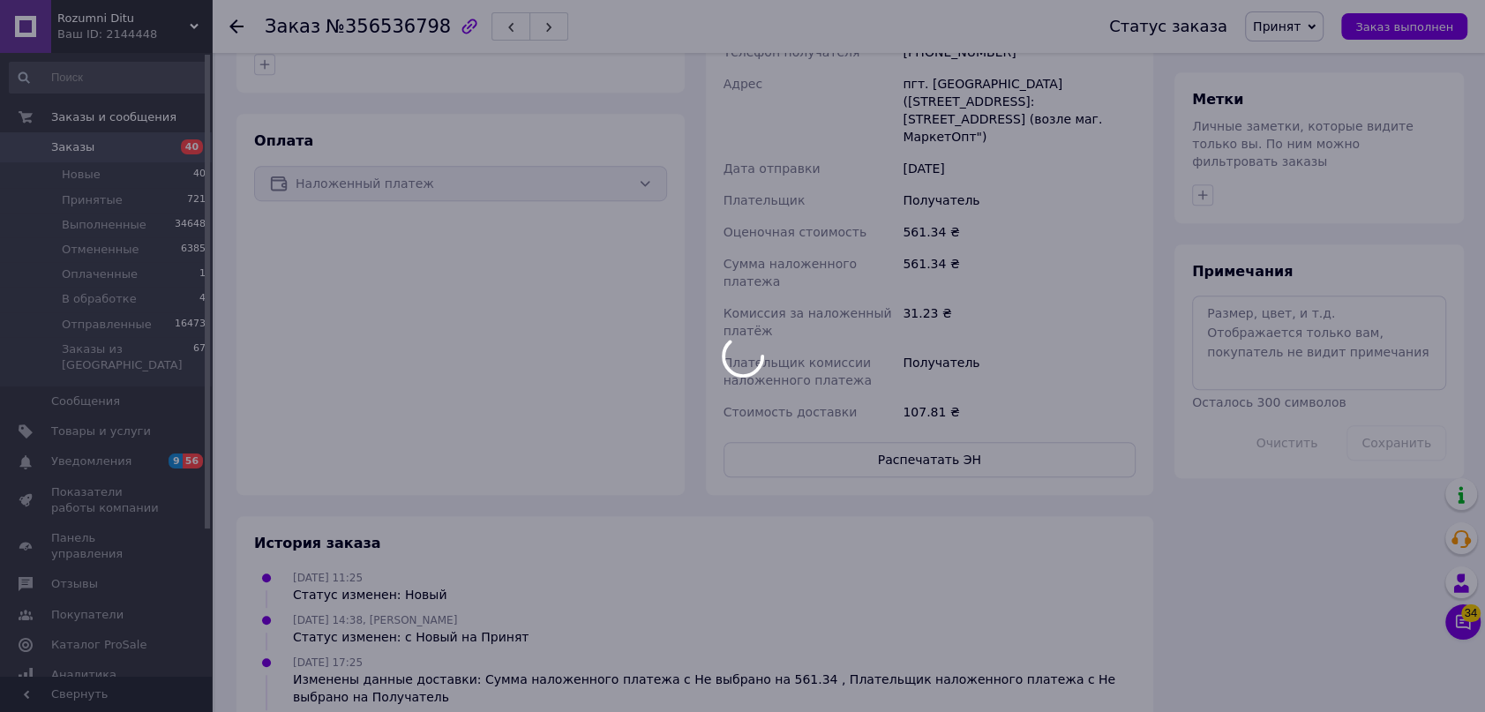
click at [1292, 26] on div at bounding box center [742, 356] width 1485 height 712
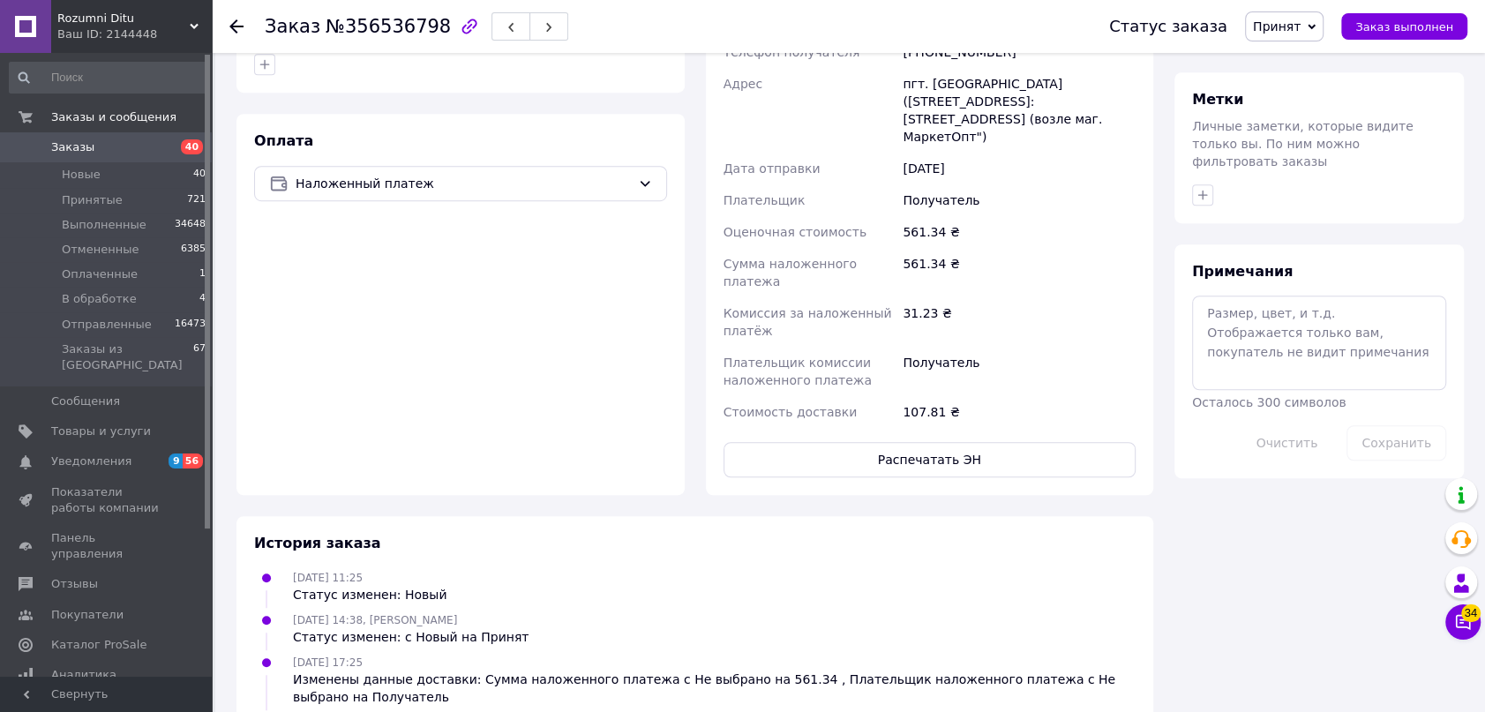
click at [1301, 32] on span "Принят" at bounding box center [1277, 26] width 48 height 14
click at [1320, 166] on li "Отправленные" at bounding box center [1300, 167] width 108 height 26
click at [237, 24] on icon at bounding box center [236, 26] width 14 height 14
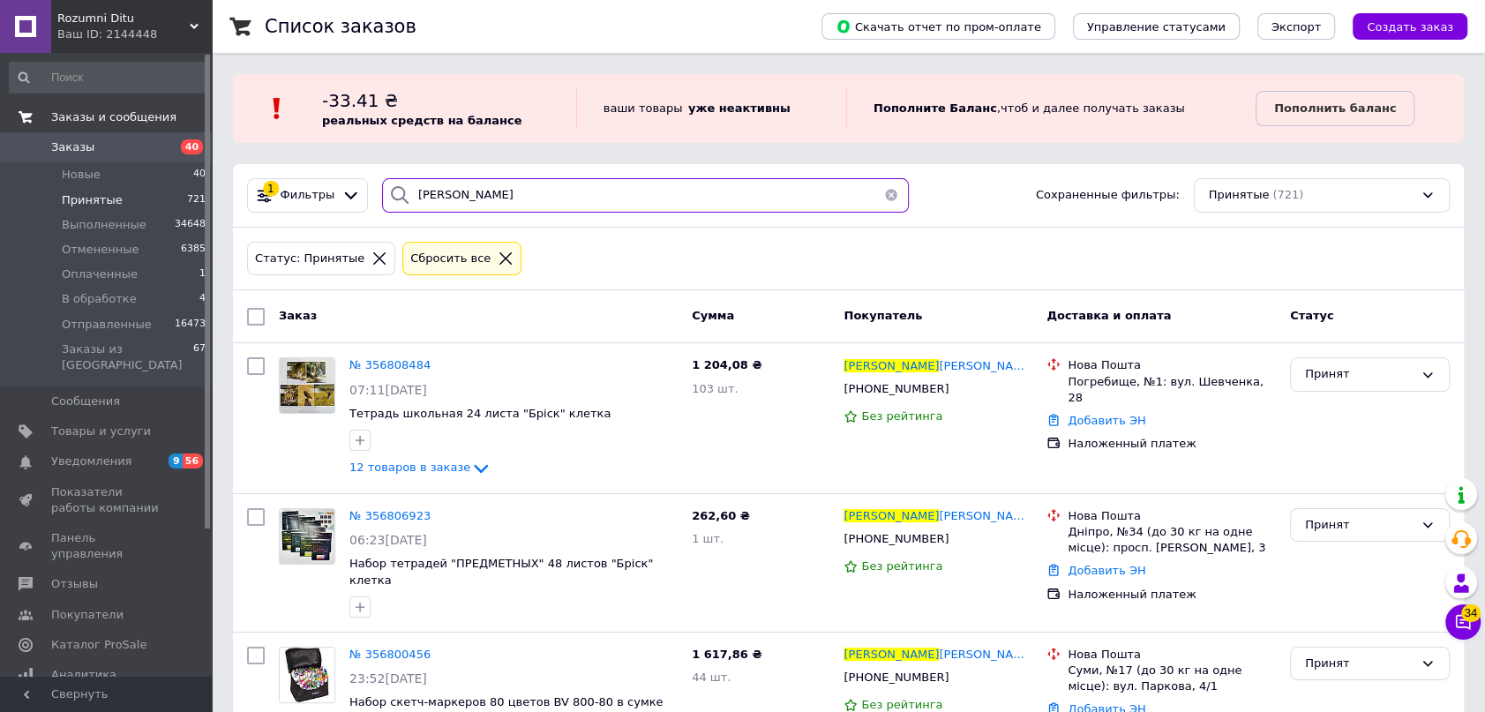
drag, startPoint x: 476, startPoint y: 195, endPoint x: 150, endPoint y: 126, distance: 332.8
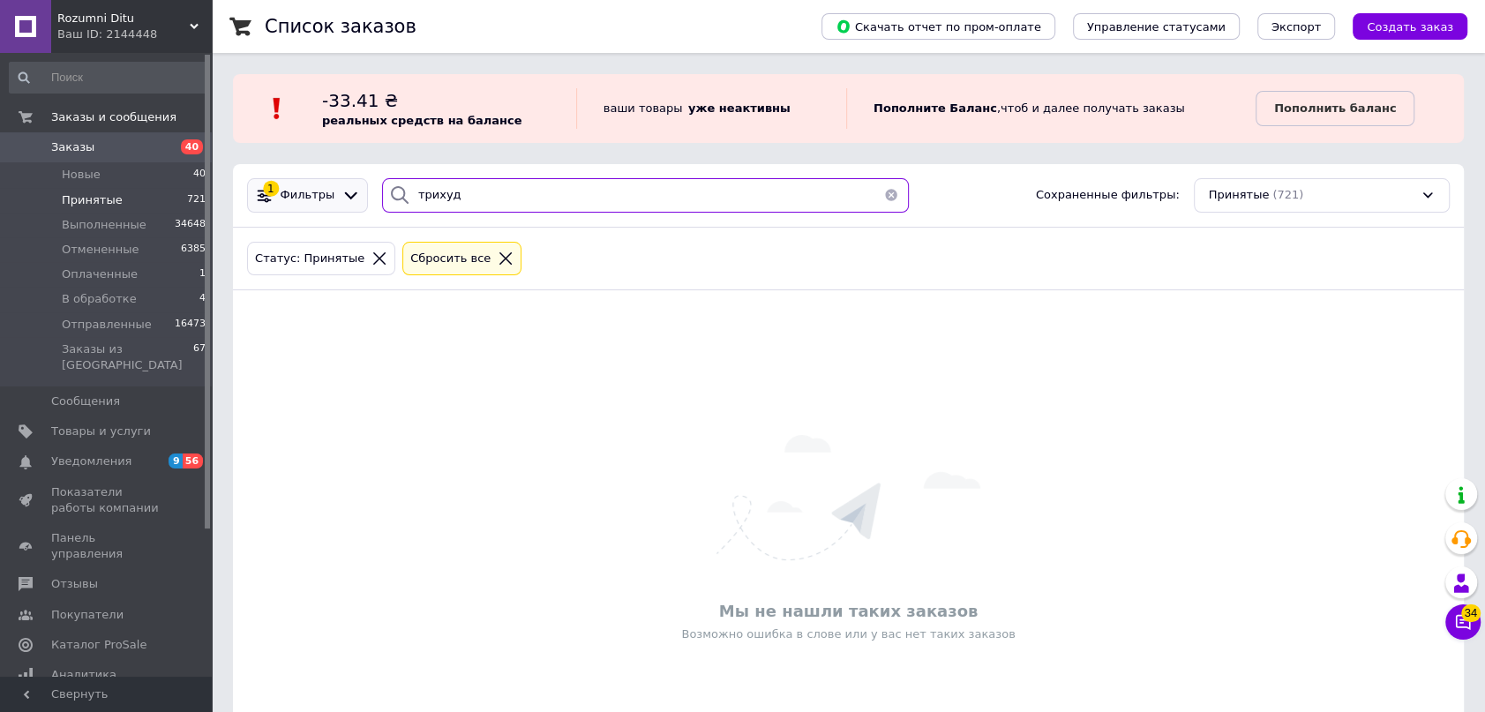
drag, startPoint x: 382, startPoint y: 201, endPoint x: 250, endPoint y: 186, distance: 133.2
click at [250, 186] on div "1 Фильтры трихуд Сохраненные фильтры: Принятые (721)" at bounding box center [848, 195] width 1217 height 34
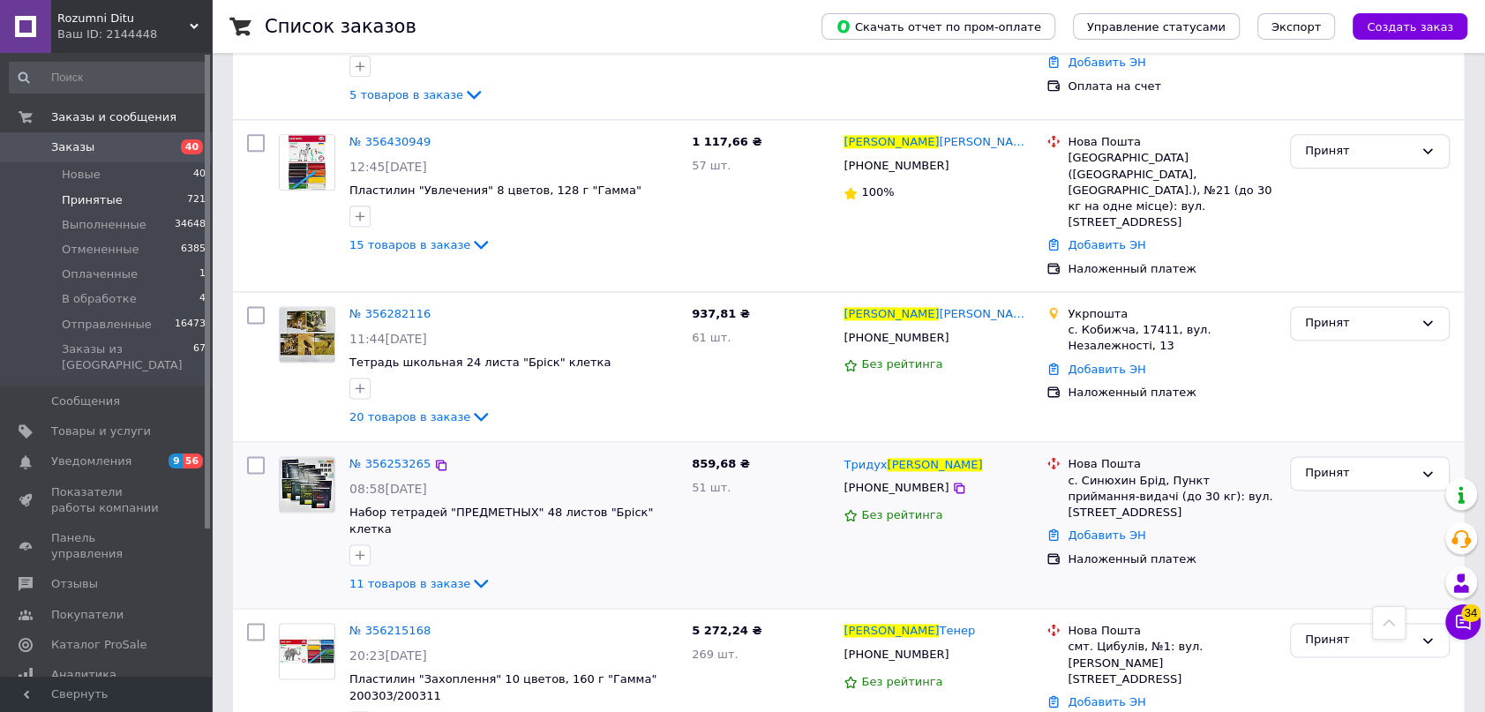
scroll to position [1844, 0]
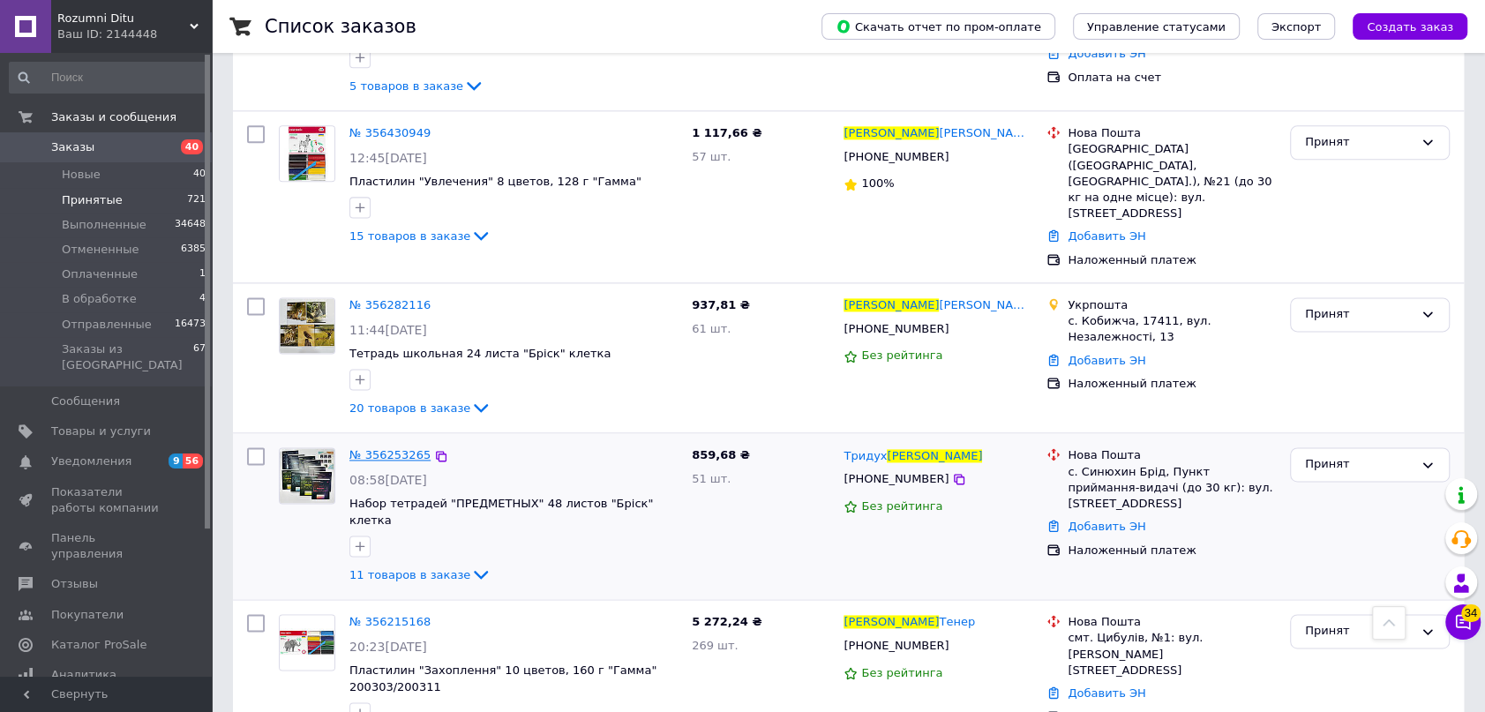
type input "юлія"
click at [381, 448] on span "№ 356253265" at bounding box center [389, 454] width 81 height 13
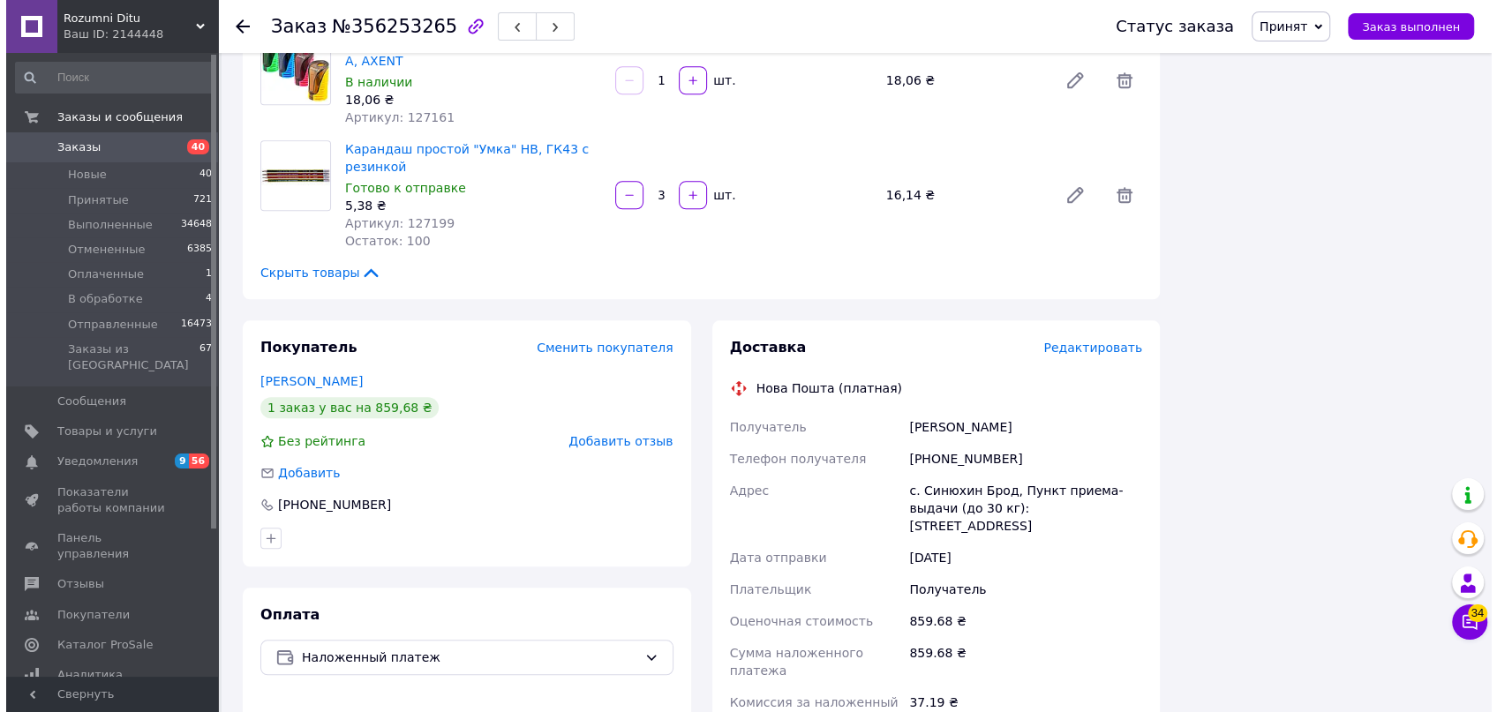
scroll to position [1283, 0]
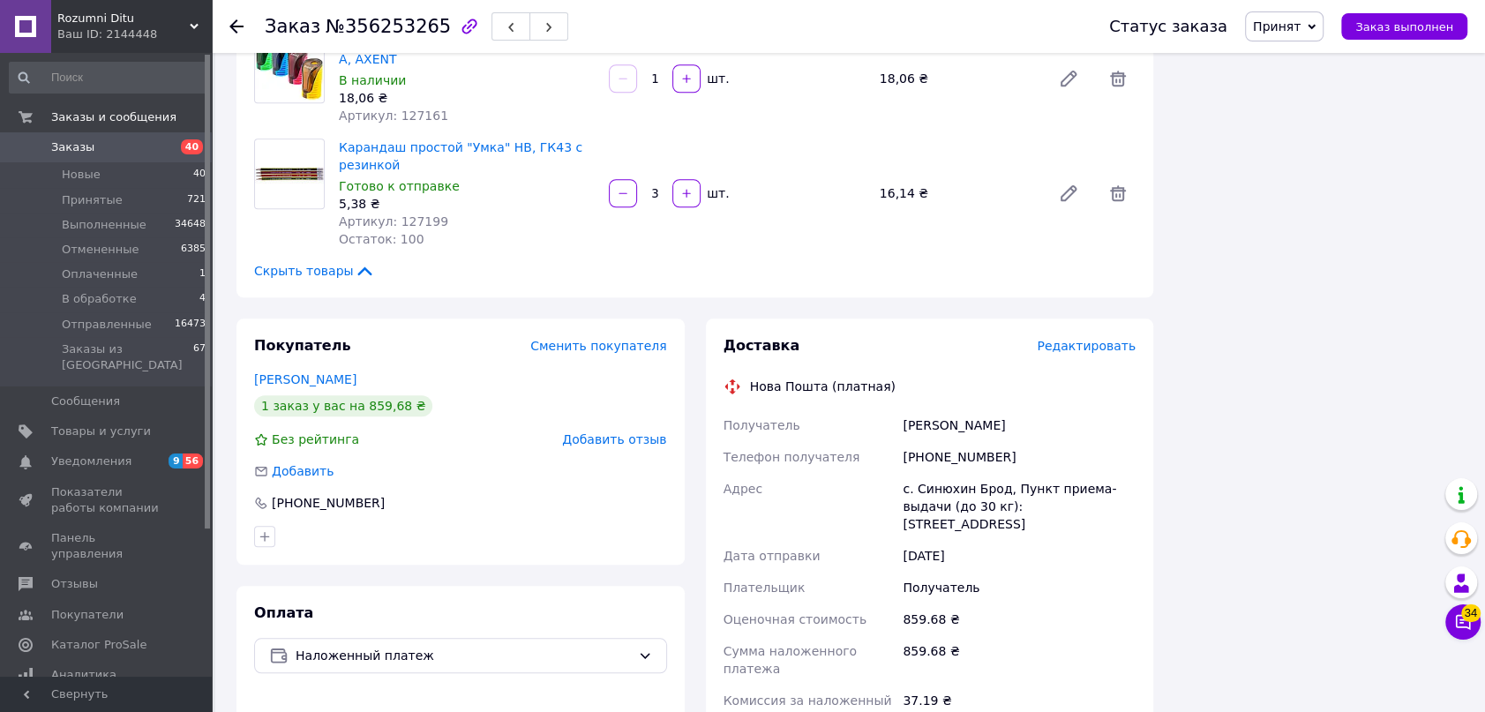
click at [1095, 339] on span "Редактировать" at bounding box center [1086, 346] width 99 height 14
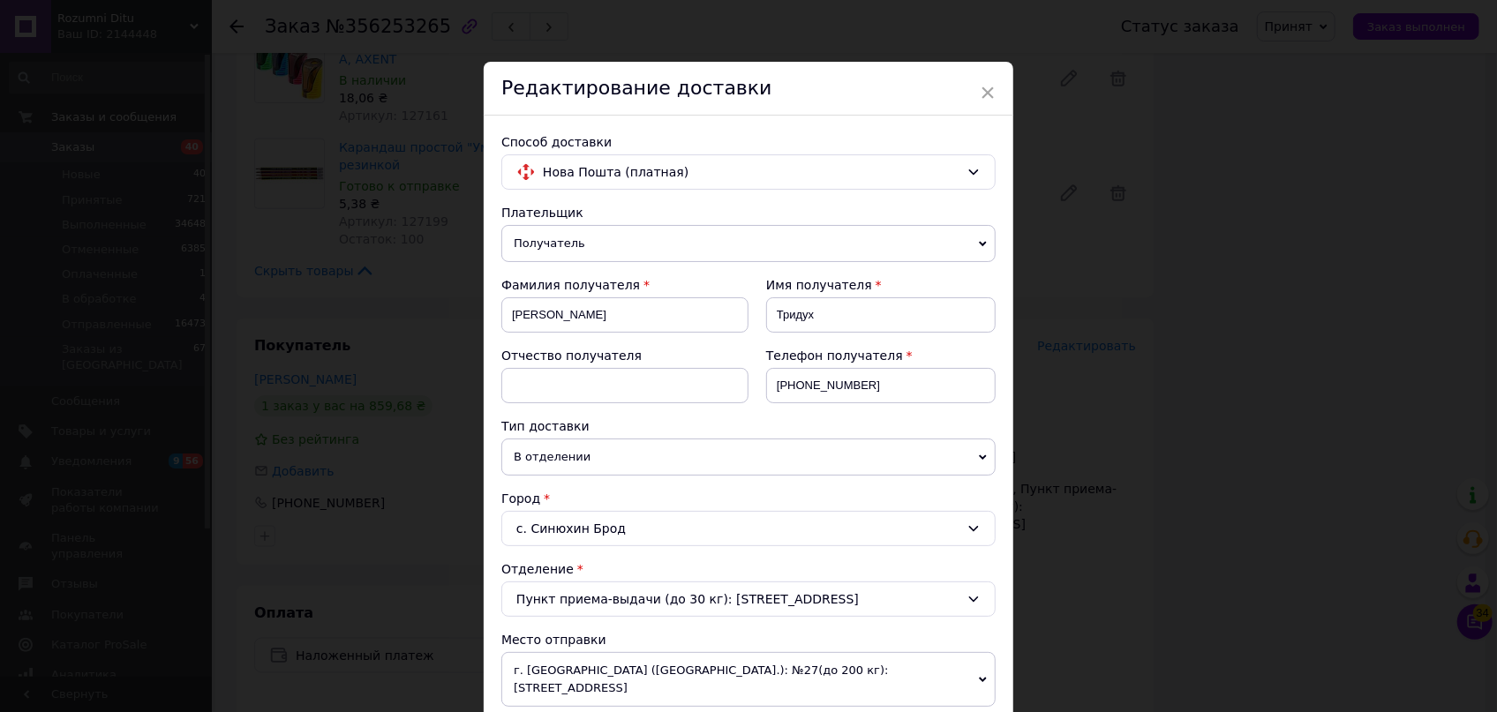
scroll to position [481, 0]
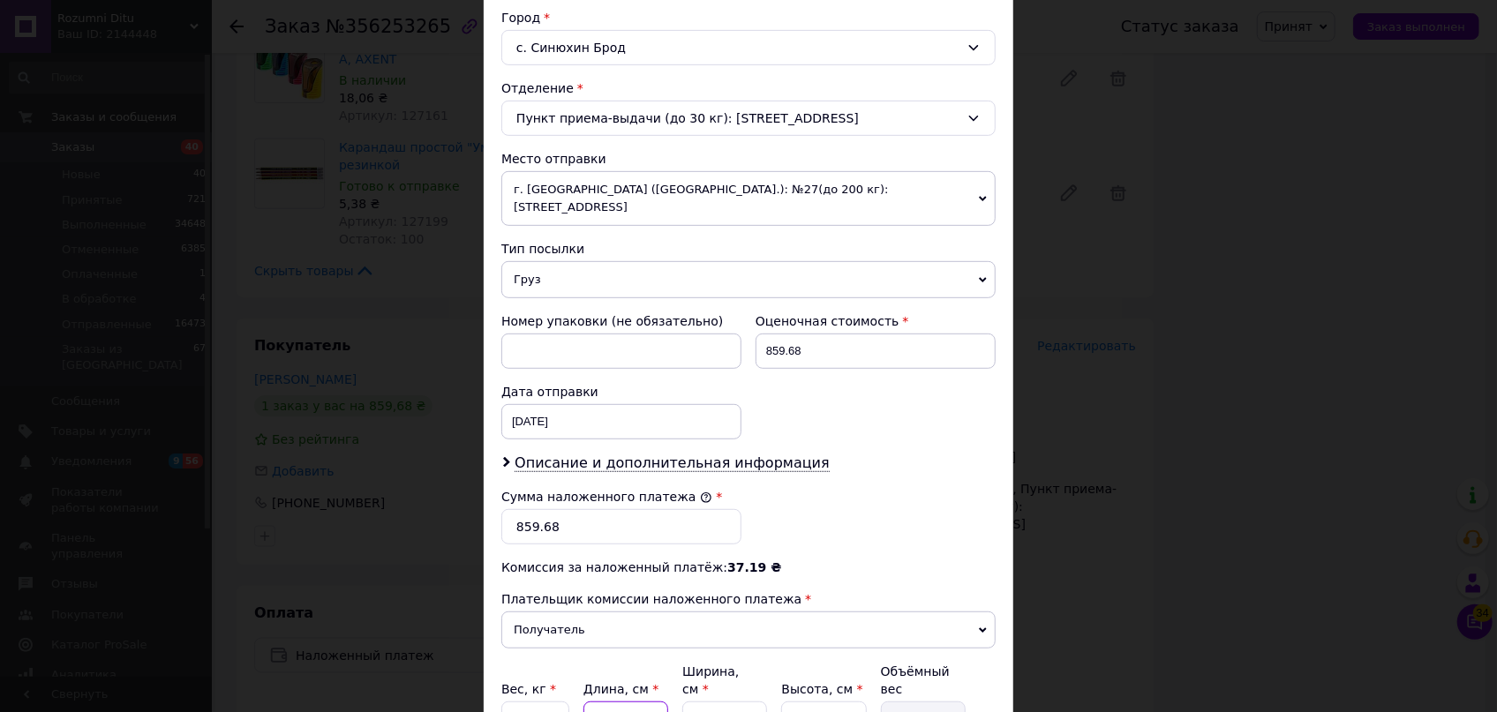
drag, startPoint x: 620, startPoint y: 665, endPoint x: 585, endPoint y: 662, distance: 34.5
click at [585, 663] on div "Вес, кг * 1 Длина, см * 30 Ширина, см * 40 Высота, см * 25 Объёмный вес 7.5" at bounding box center [748, 700] width 494 height 74
click at [771, 663] on div "Вес, кг * 1 Длина, см * 30 Ширина, см * 40 Высота, см * 25 Объёмный вес 7.5" at bounding box center [748, 700] width 494 height 74
type input "1"
type input "0.3"
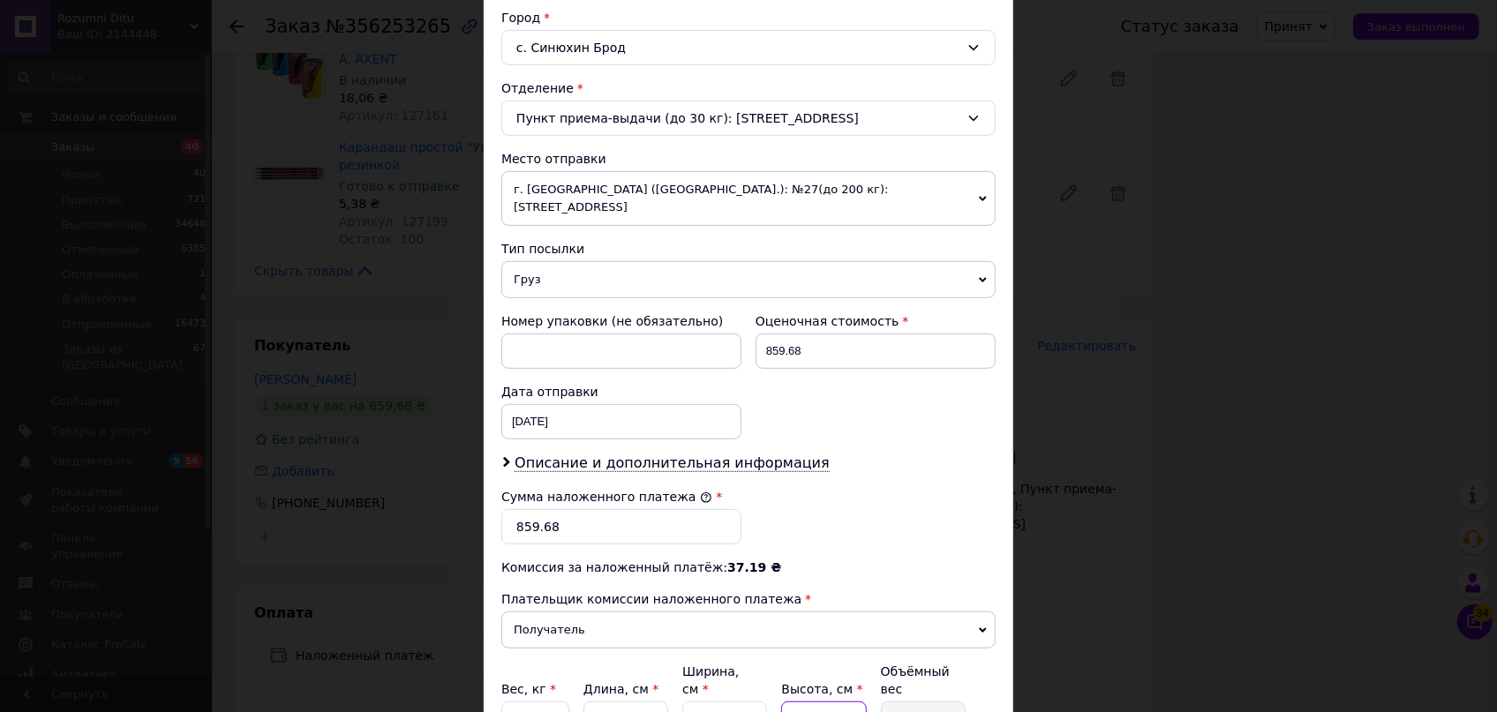
type input "10"
type input "3"
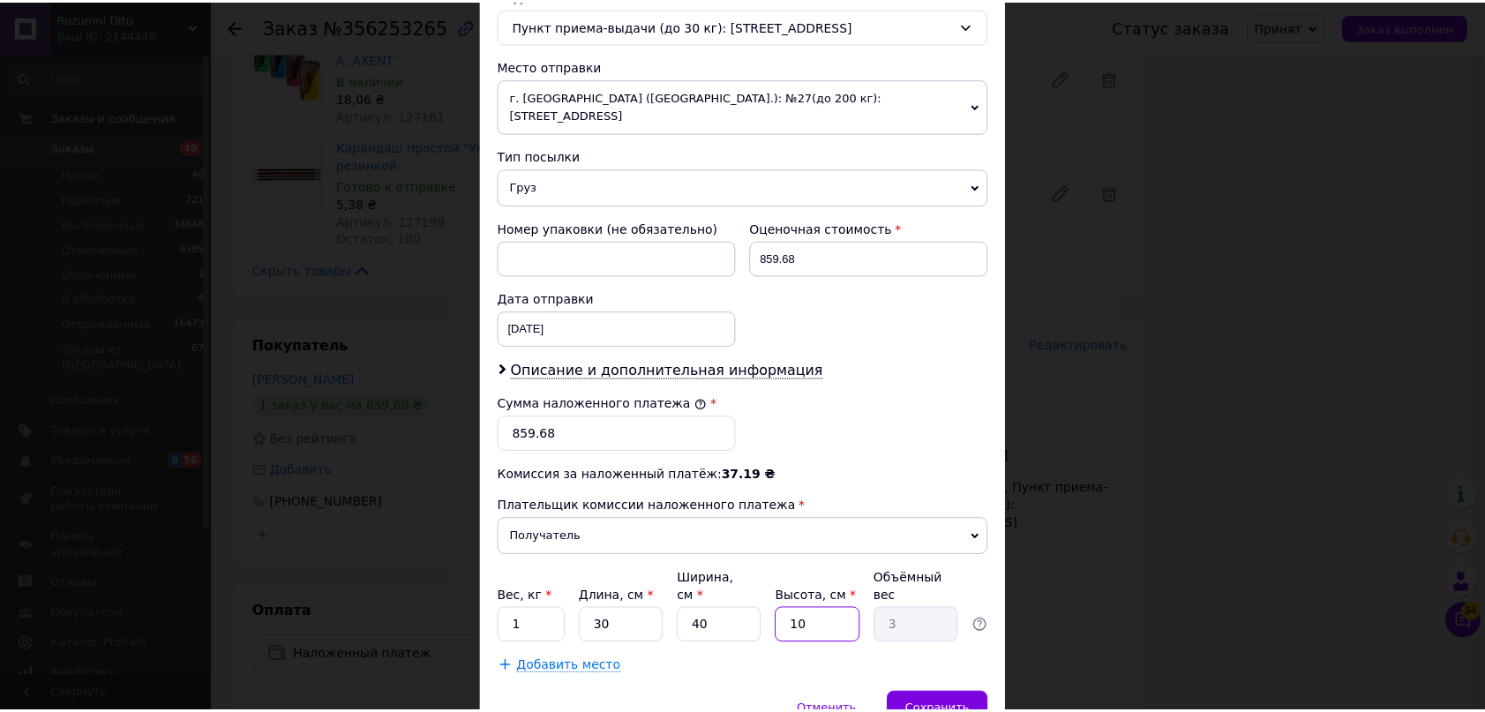
scroll to position [631, 0]
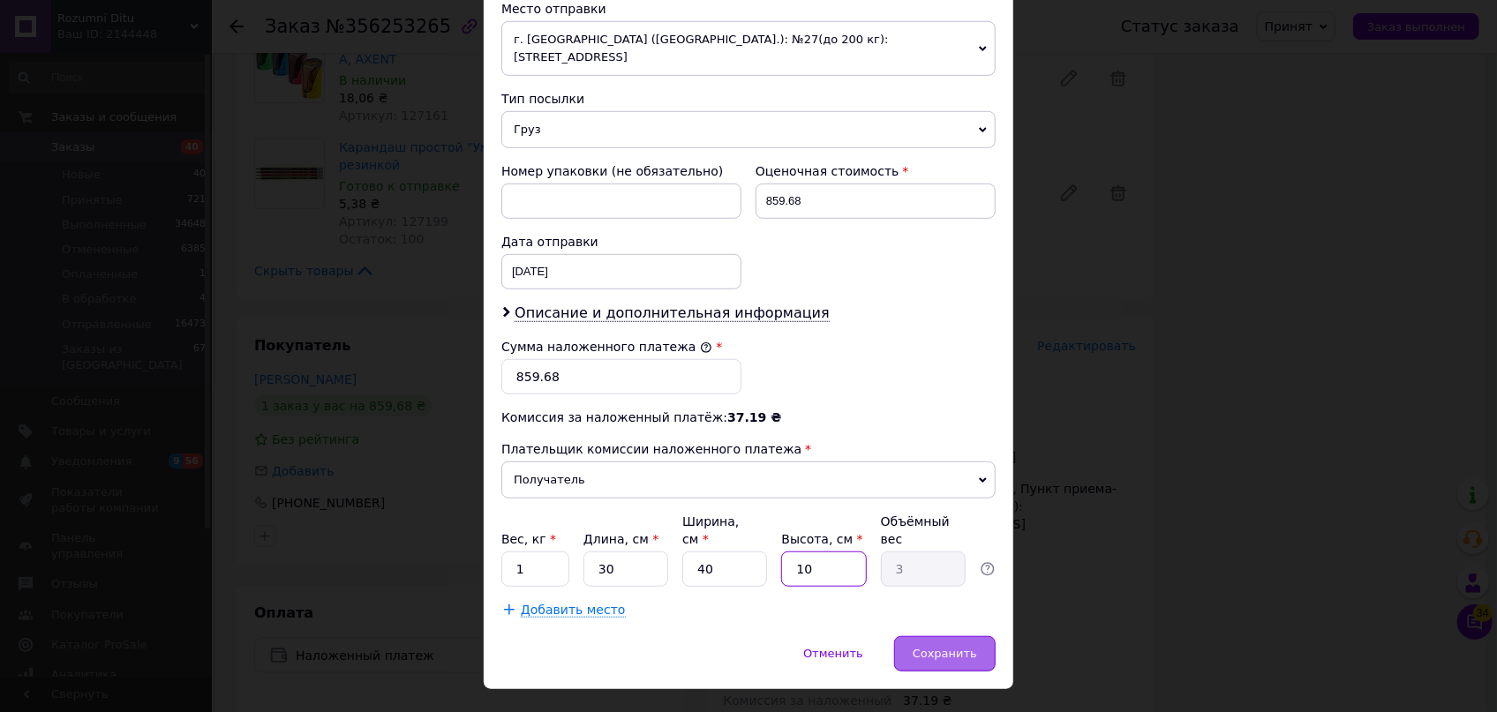
type input "10"
click at [979, 636] on div "Сохранить" at bounding box center [944, 653] width 101 height 35
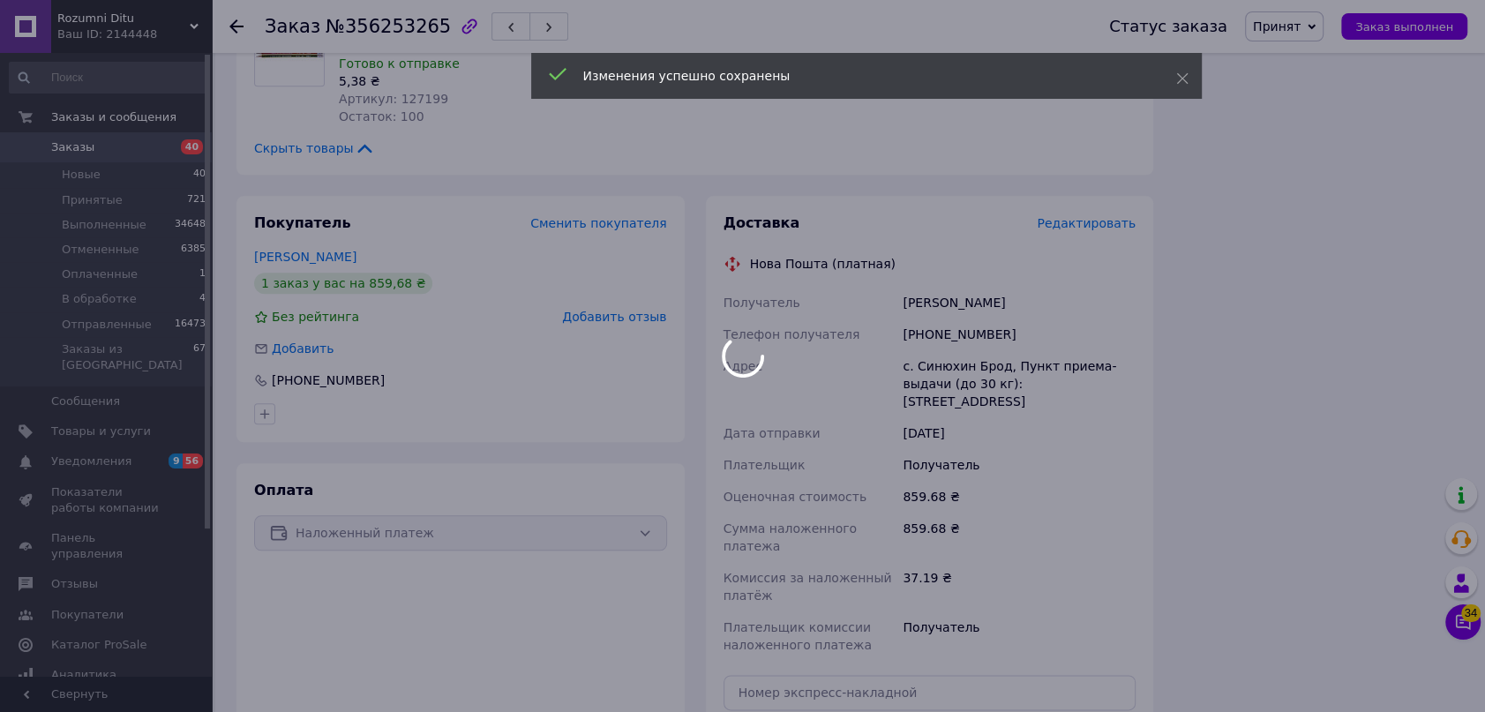
scroll to position [1604, 0]
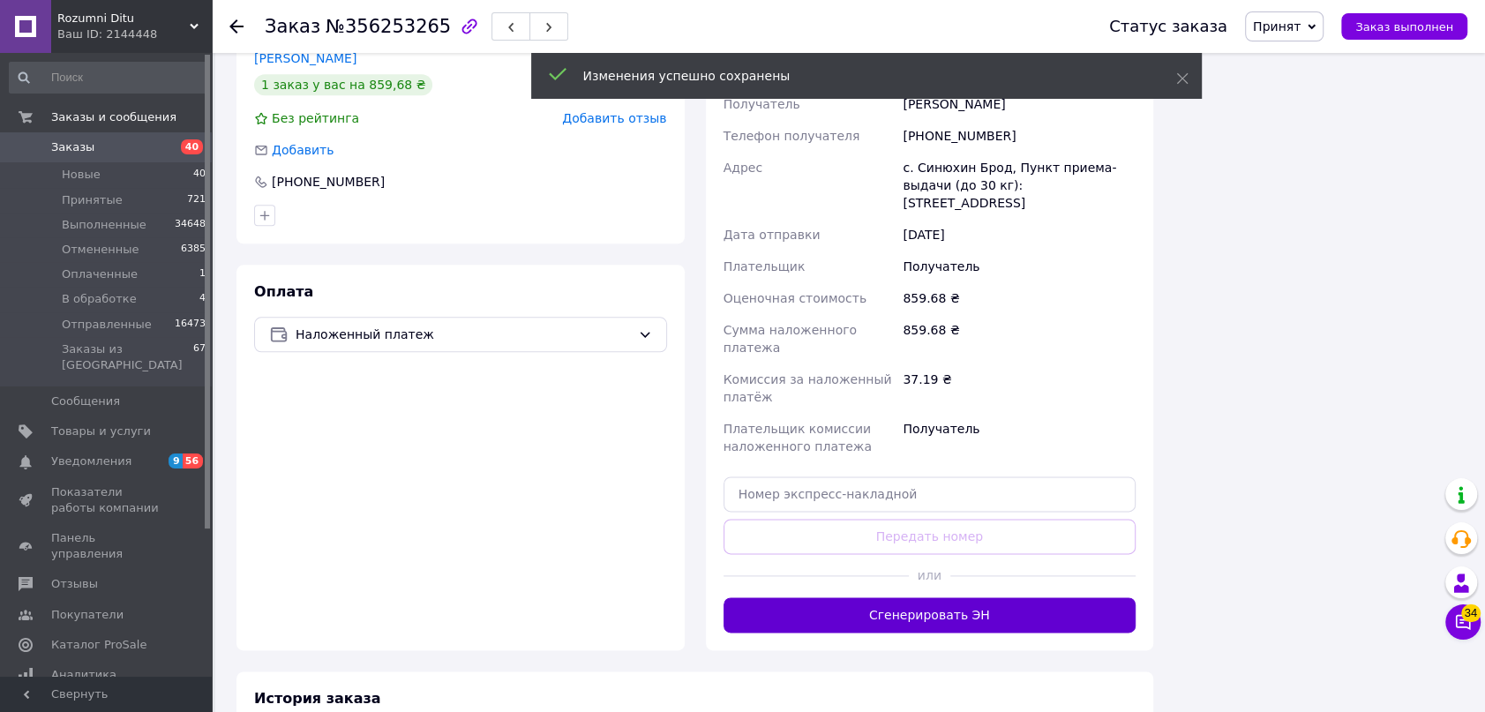
click at [947, 597] on button "Сгенерировать ЭН" at bounding box center [930, 614] width 413 height 35
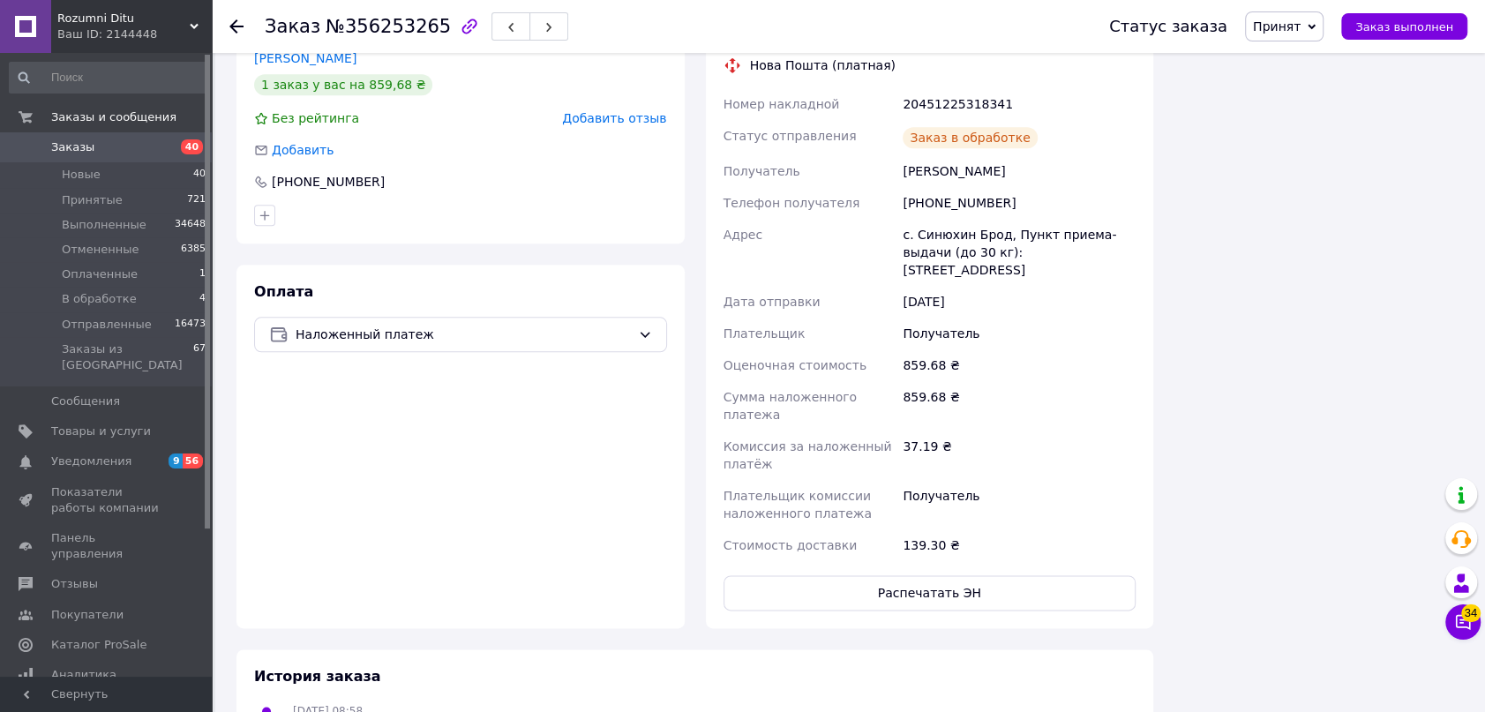
click at [1301, 34] on span "Принят" at bounding box center [1277, 26] width 48 height 14
click at [1324, 167] on li "Отправленные" at bounding box center [1300, 167] width 108 height 26
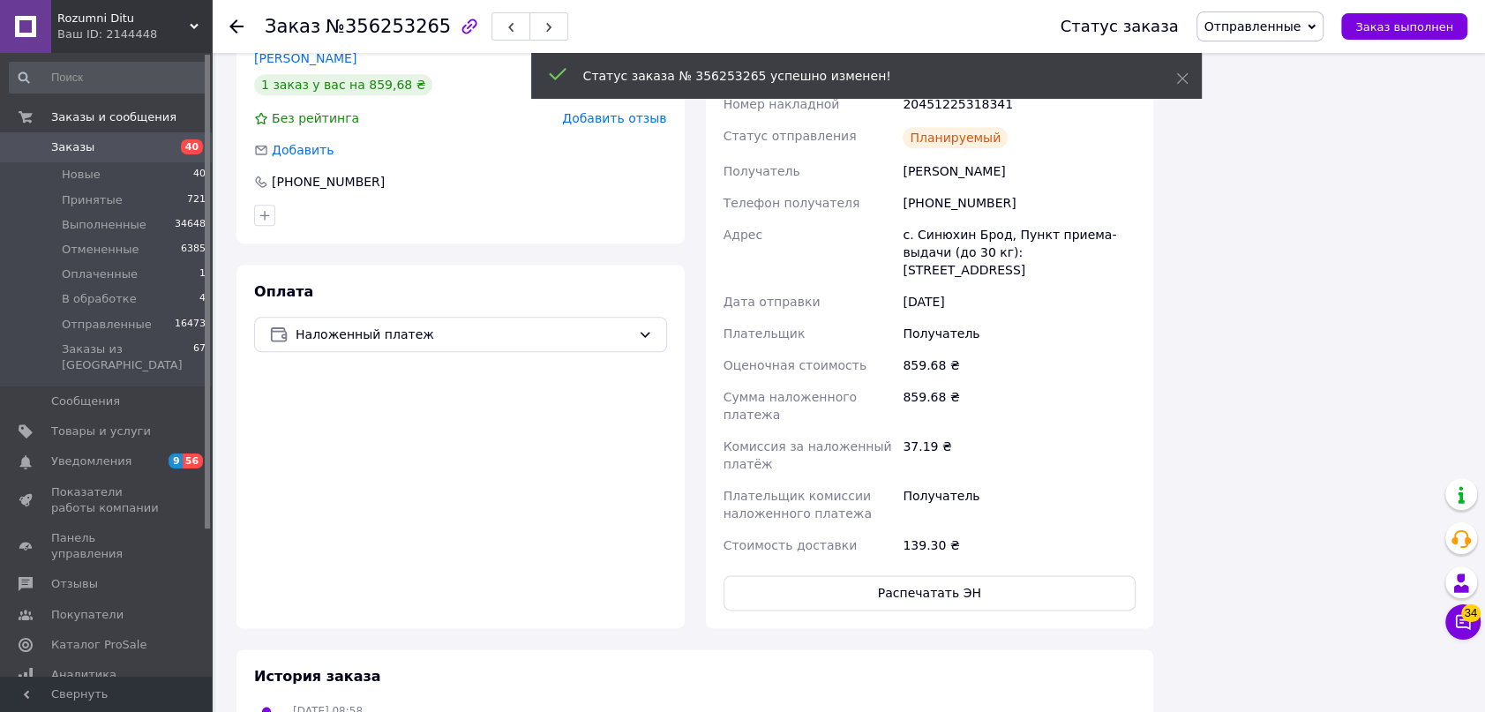
click at [231, 21] on icon at bounding box center [236, 26] width 14 height 14
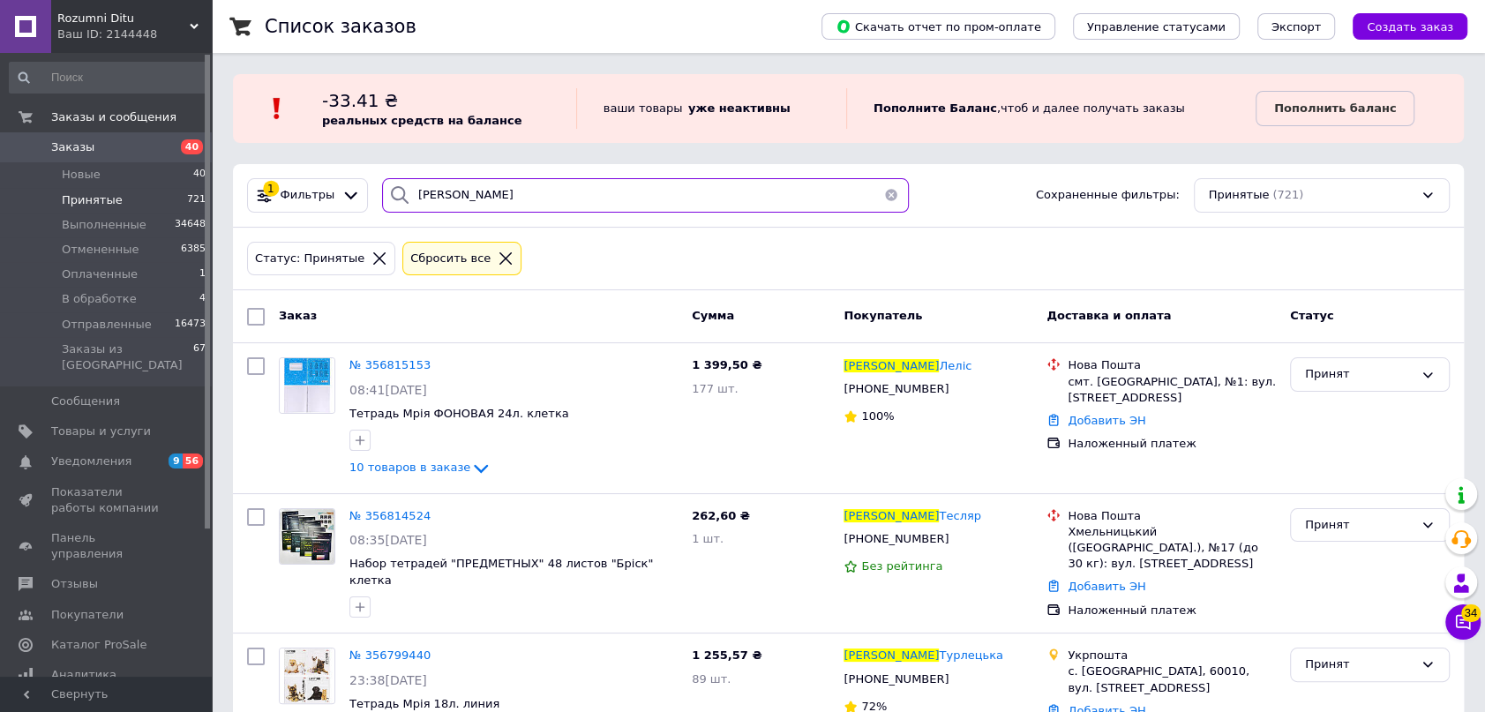
drag, startPoint x: 464, startPoint y: 193, endPoint x: 211, endPoint y: 158, distance: 255.7
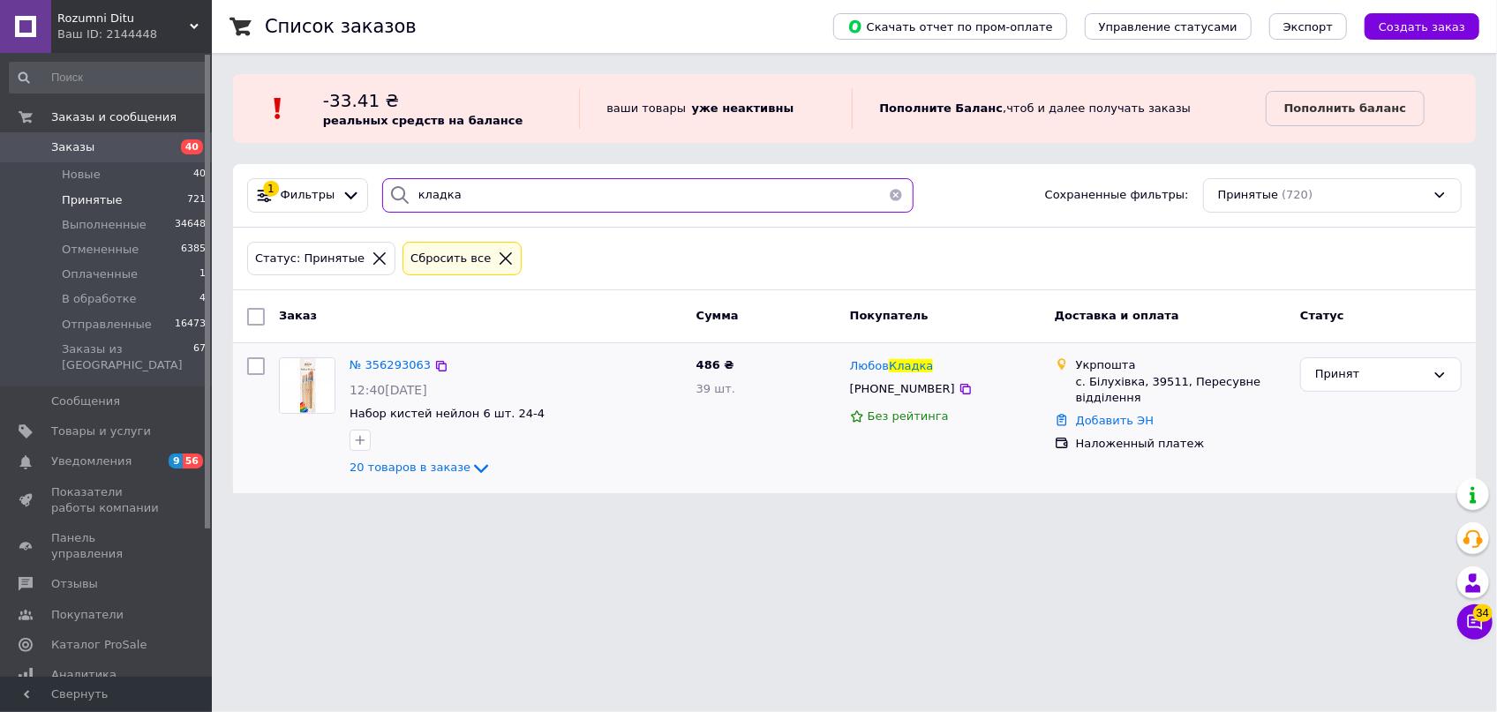
type input "кладка"
click at [373, 354] on div "№ 356293063 12:40, 08.08.2025 Набор кистей нейлон 6 шт. 24-4 20 товаров в заказе" at bounding box center [515, 417] width 347 height 135
click at [379, 358] on span "№ 356293063" at bounding box center [389, 364] width 81 height 13
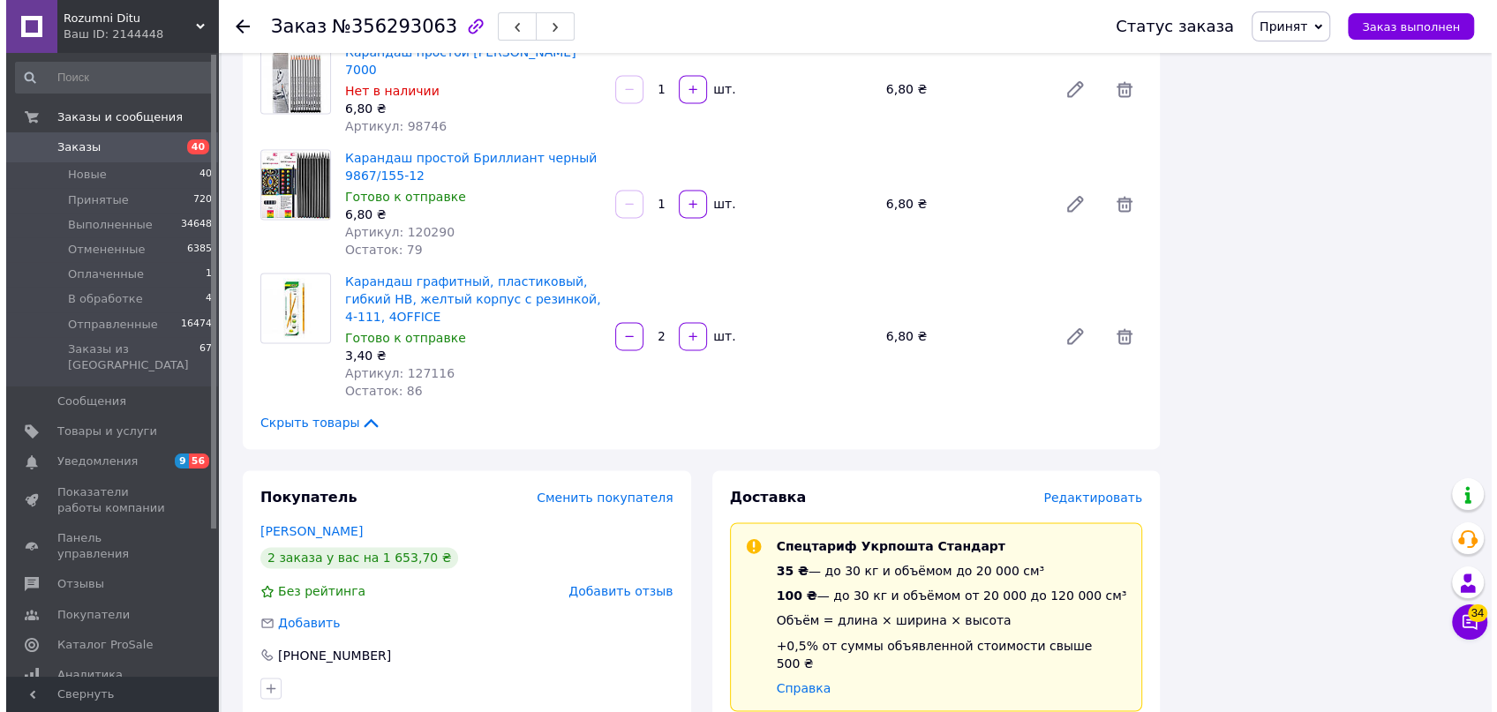
scroll to position [2085, 0]
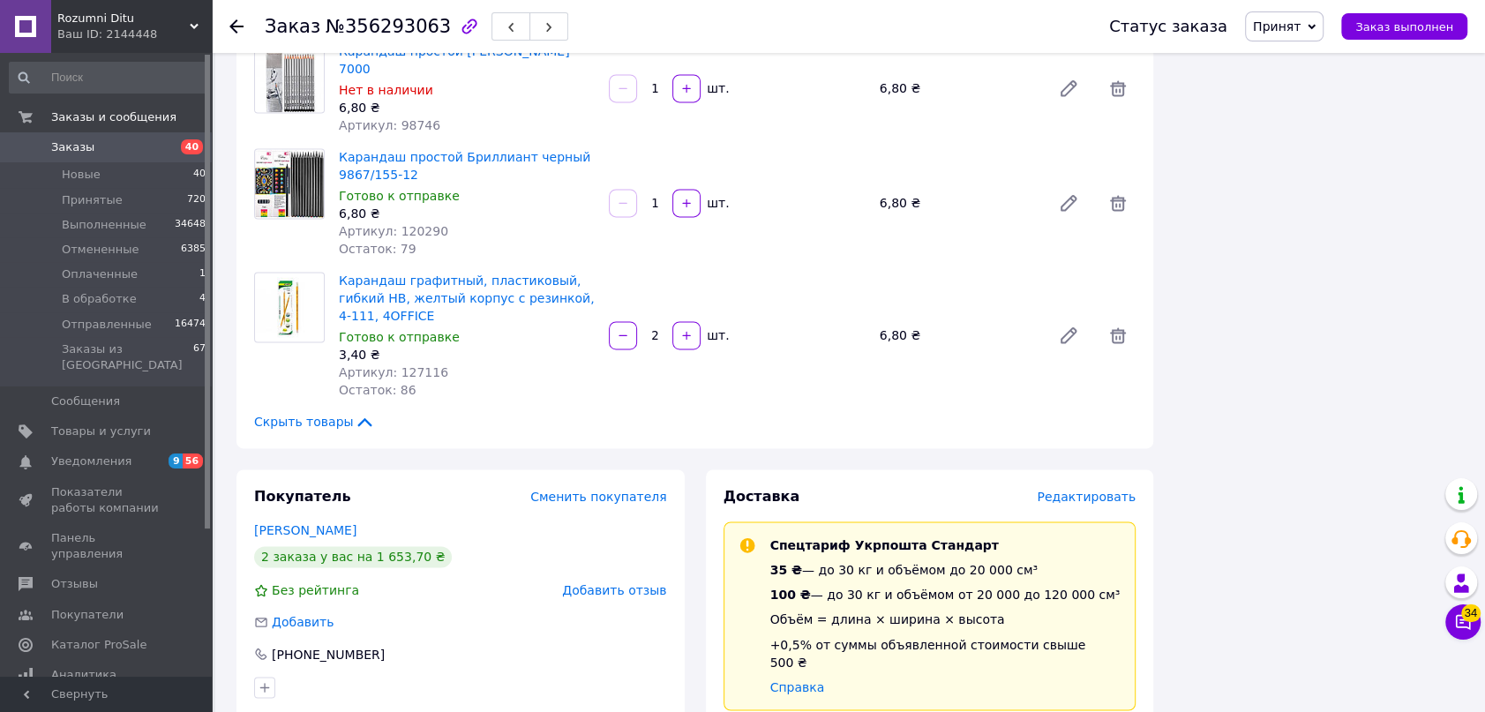
click at [1087, 490] on span "Редактировать" at bounding box center [1086, 497] width 99 height 14
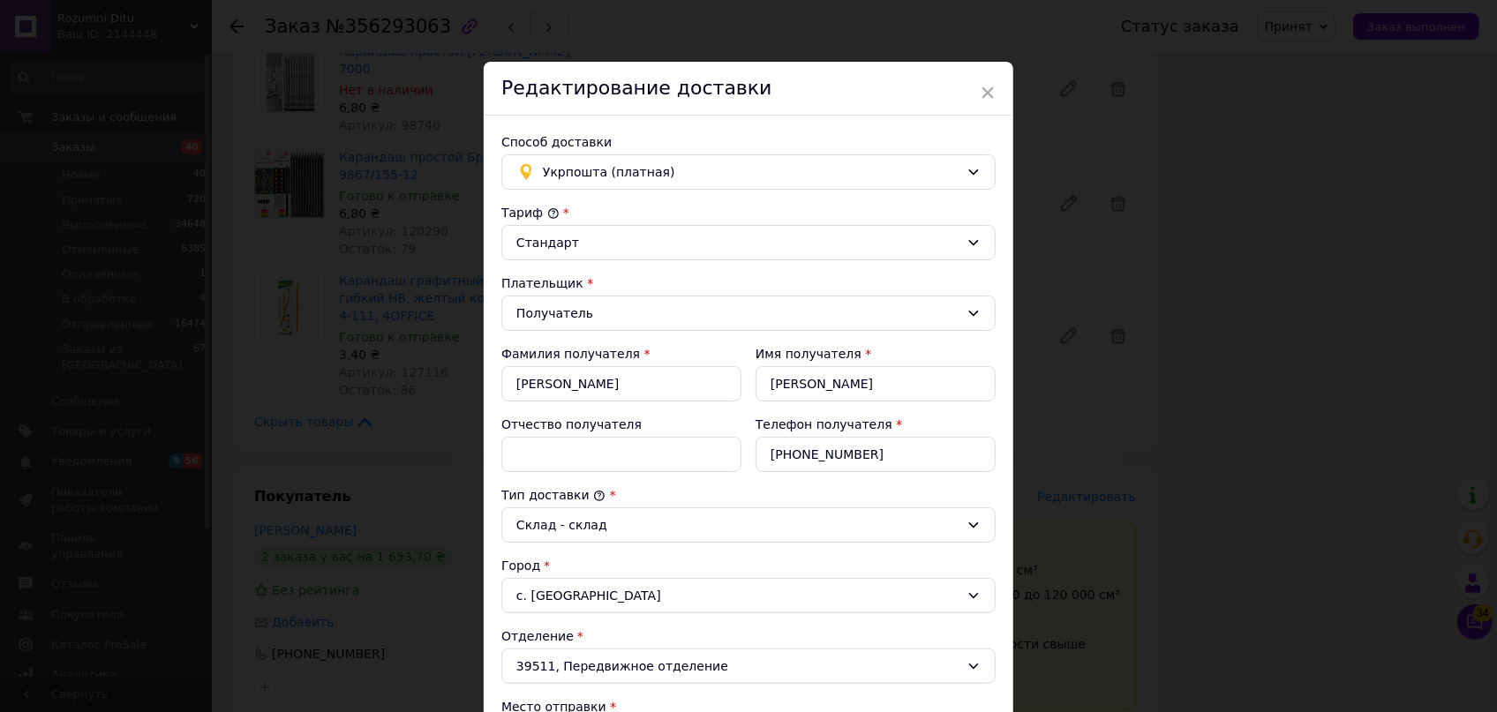
scroll to position [320, 0]
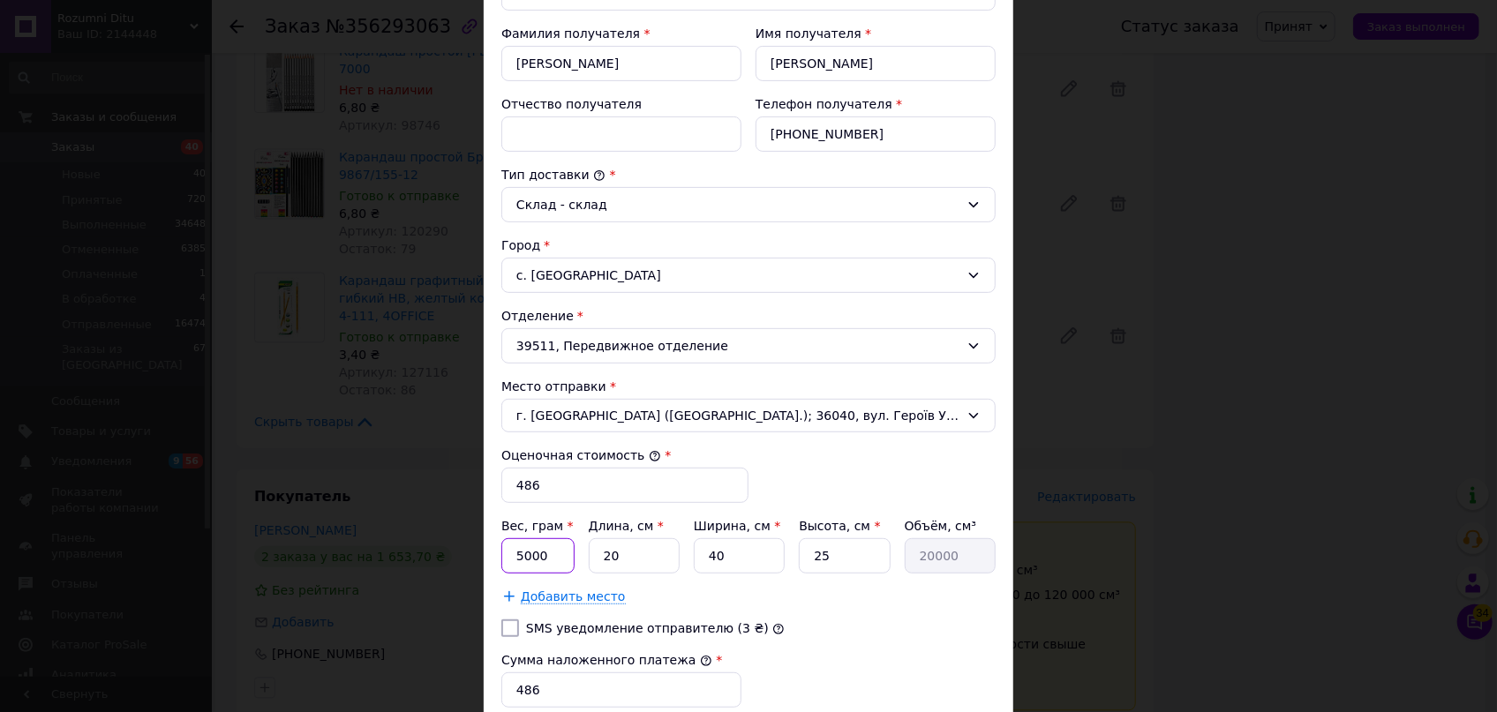
drag, startPoint x: 551, startPoint y: 556, endPoint x: 477, endPoint y: 553, distance: 74.2
click at [477, 554] on div "× Редактирование доставки Способ доставки Укрпошта (платная) Тариф * Стандарт П…" at bounding box center [748, 356] width 1497 height 712
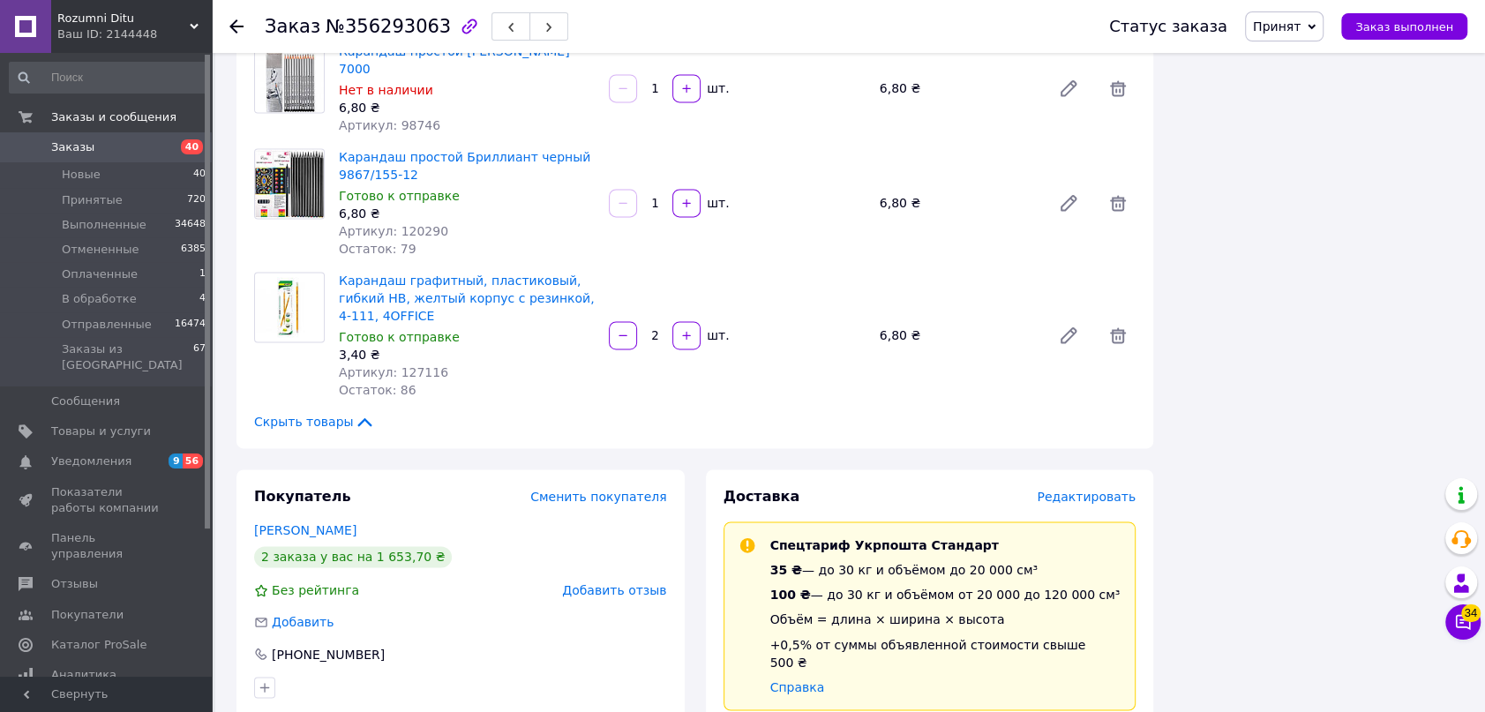
click at [1093, 490] on span "Редактировать" at bounding box center [1086, 497] width 99 height 14
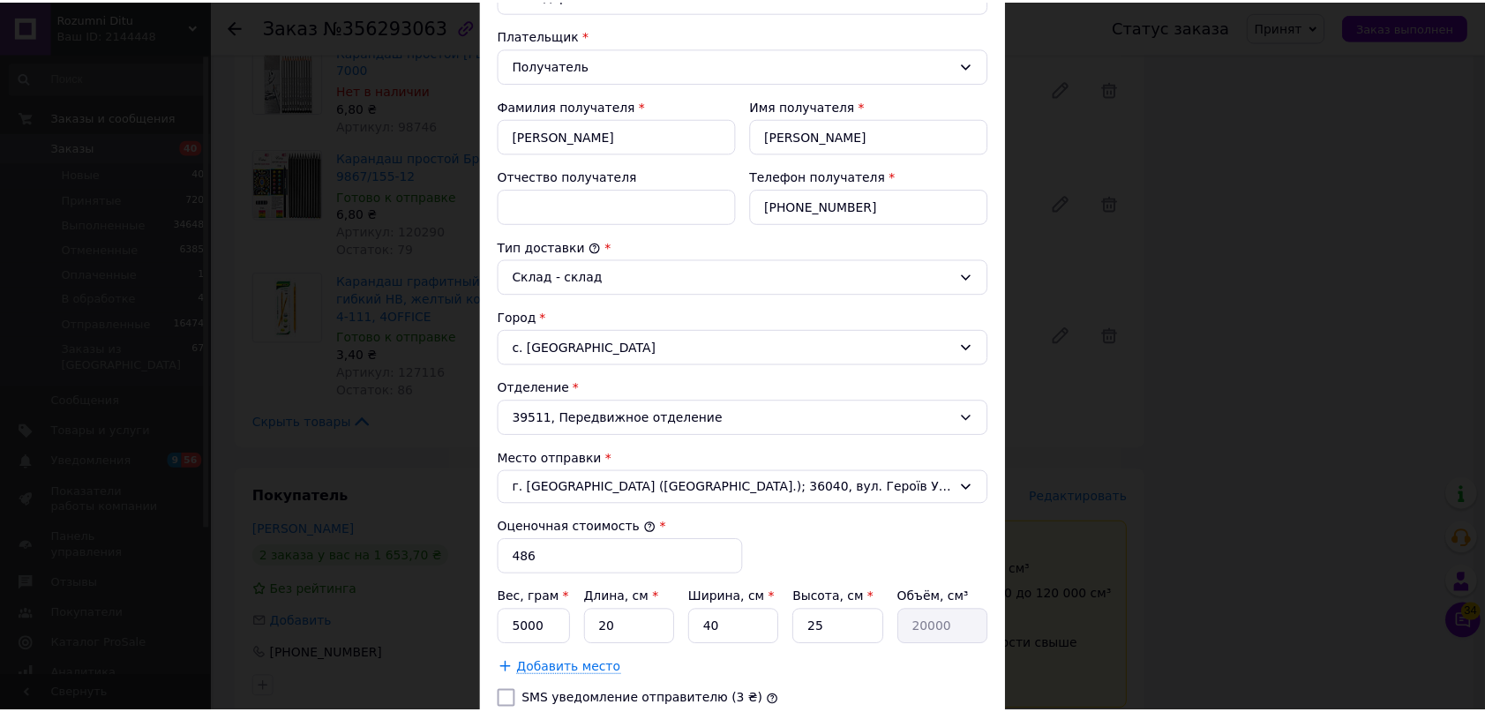
scroll to position [481, 0]
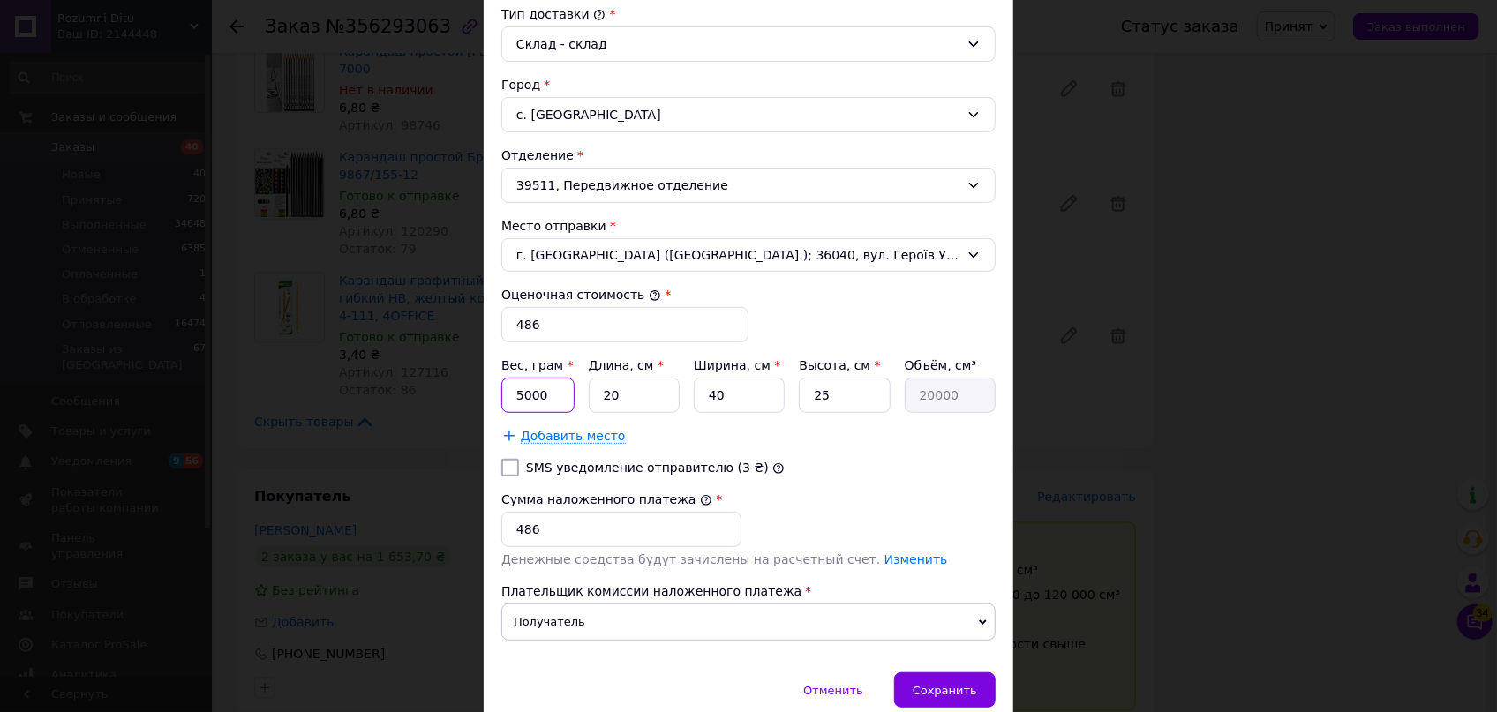
drag, startPoint x: 540, startPoint y: 396, endPoint x: 507, endPoint y: 394, distance: 32.8
click at [513, 394] on input "5000" at bounding box center [537, 395] width 73 height 35
type input "1000"
drag, startPoint x: 732, startPoint y: 388, endPoint x: 706, endPoint y: 395, distance: 26.5
click at [706, 395] on input "40" at bounding box center [739, 395] width 91 height 35
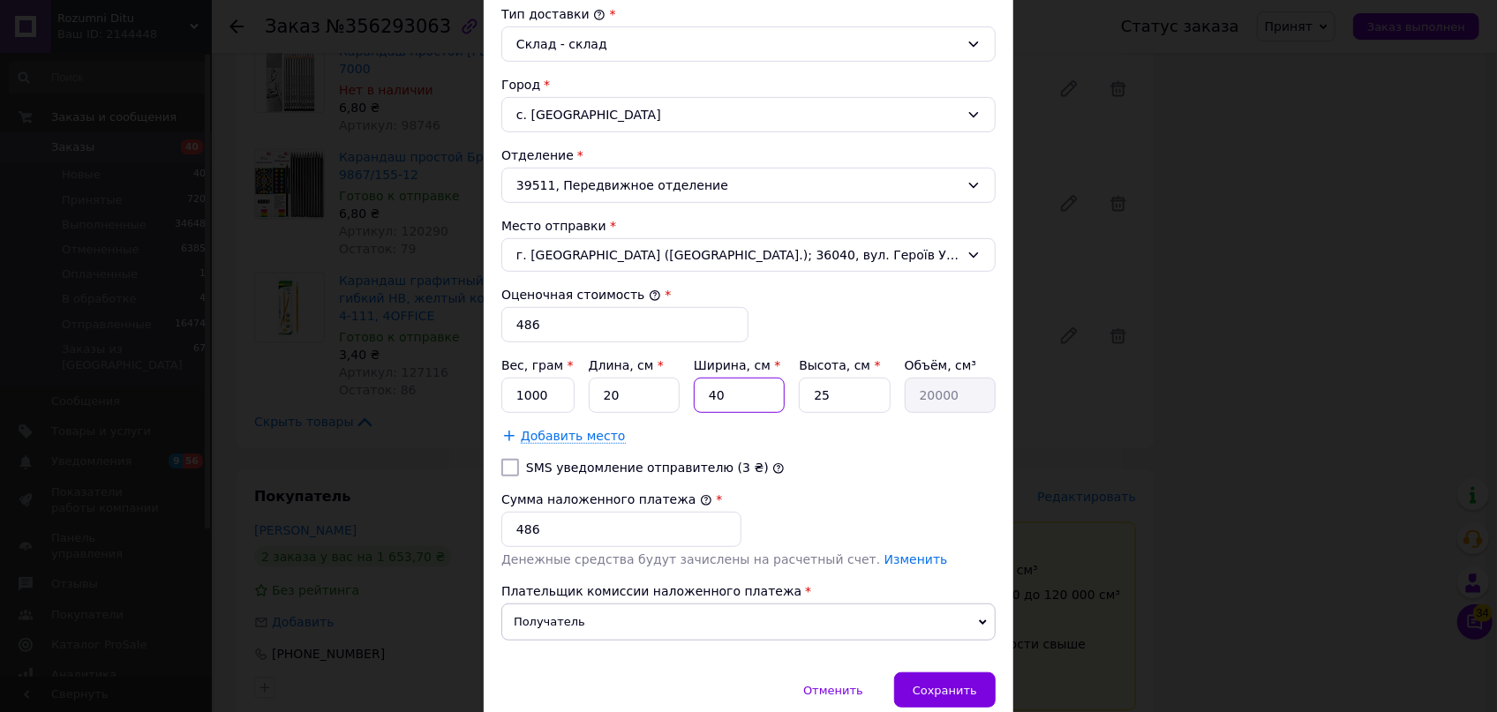
type input "3"
type input "1500"
type input "30"
type input "15000"
type input "30"
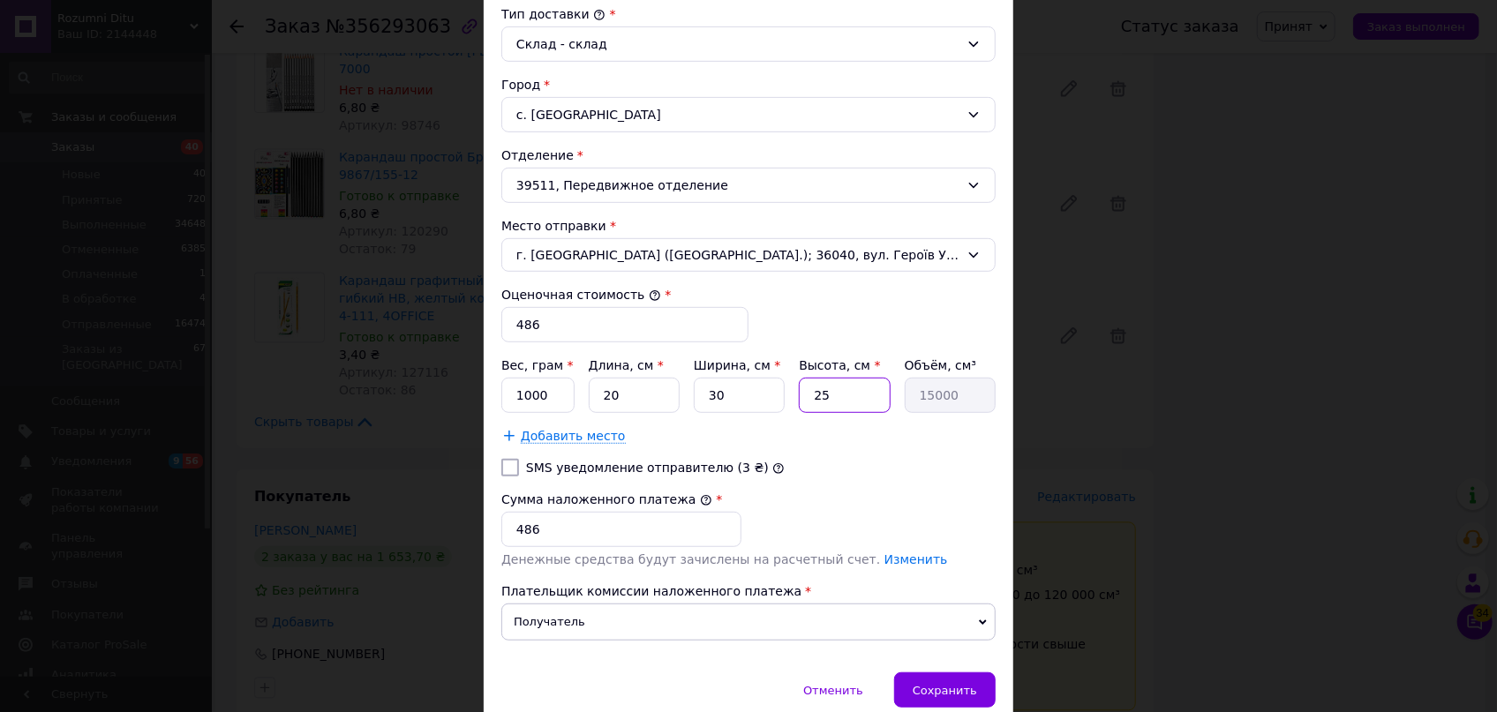
drag, startPoint x: 868, startPoint y: 386, endPoint x: 778, endPoint y: 386, distance: 89.1
click at [778, 386] on div "Вес, грам * 1000 Длина, см * 20 Ширина, см * 30 Высота, см * 25 Объём, см³ 15000" at bounding box center [748, 385] width 494 height 56
type input "5"
type input "3000"
type input "5"
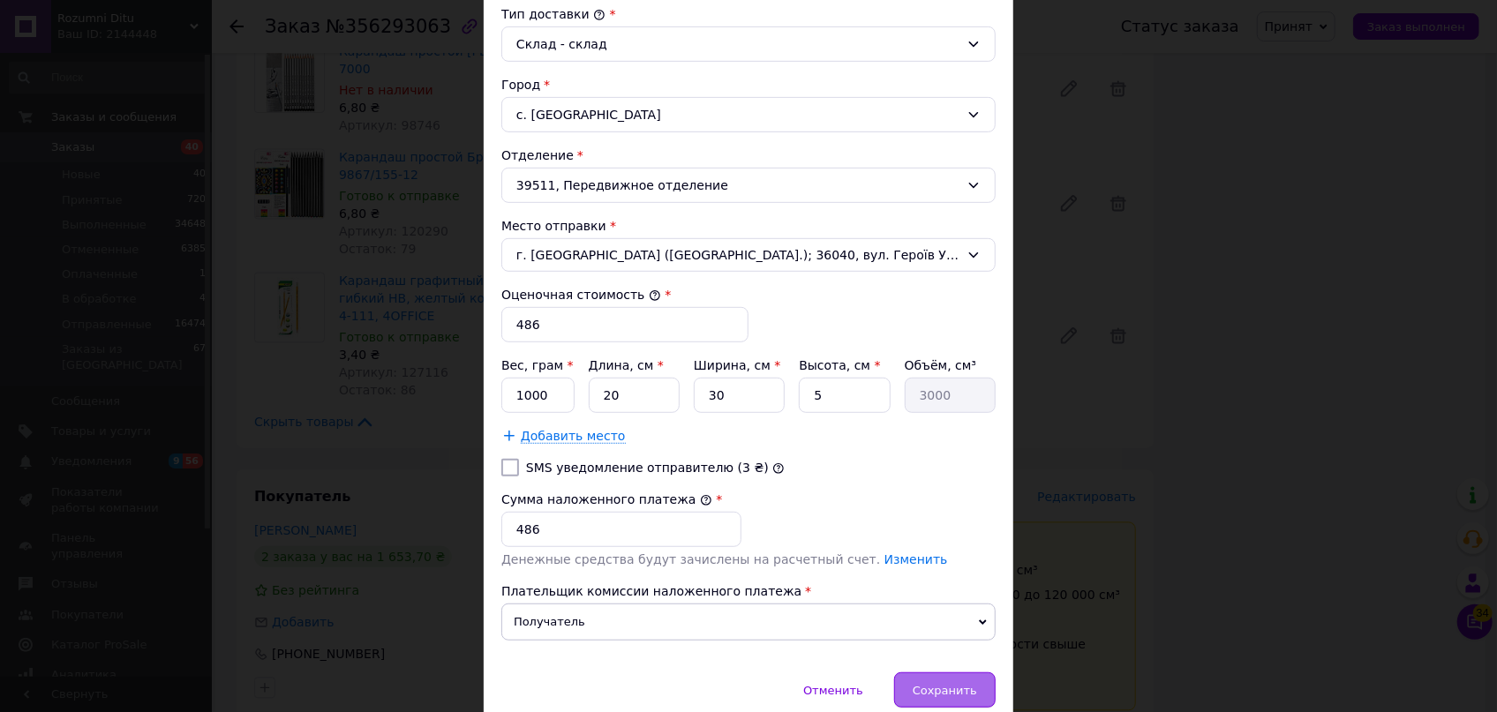
drag, startPoint x: 936, startPoint y: 702, endPoint x: 938, endPoint y: 691, distance: 10.7
click at [937, 702] on div "Сохранить" at bounding box center [944, 689] width 101 height 35
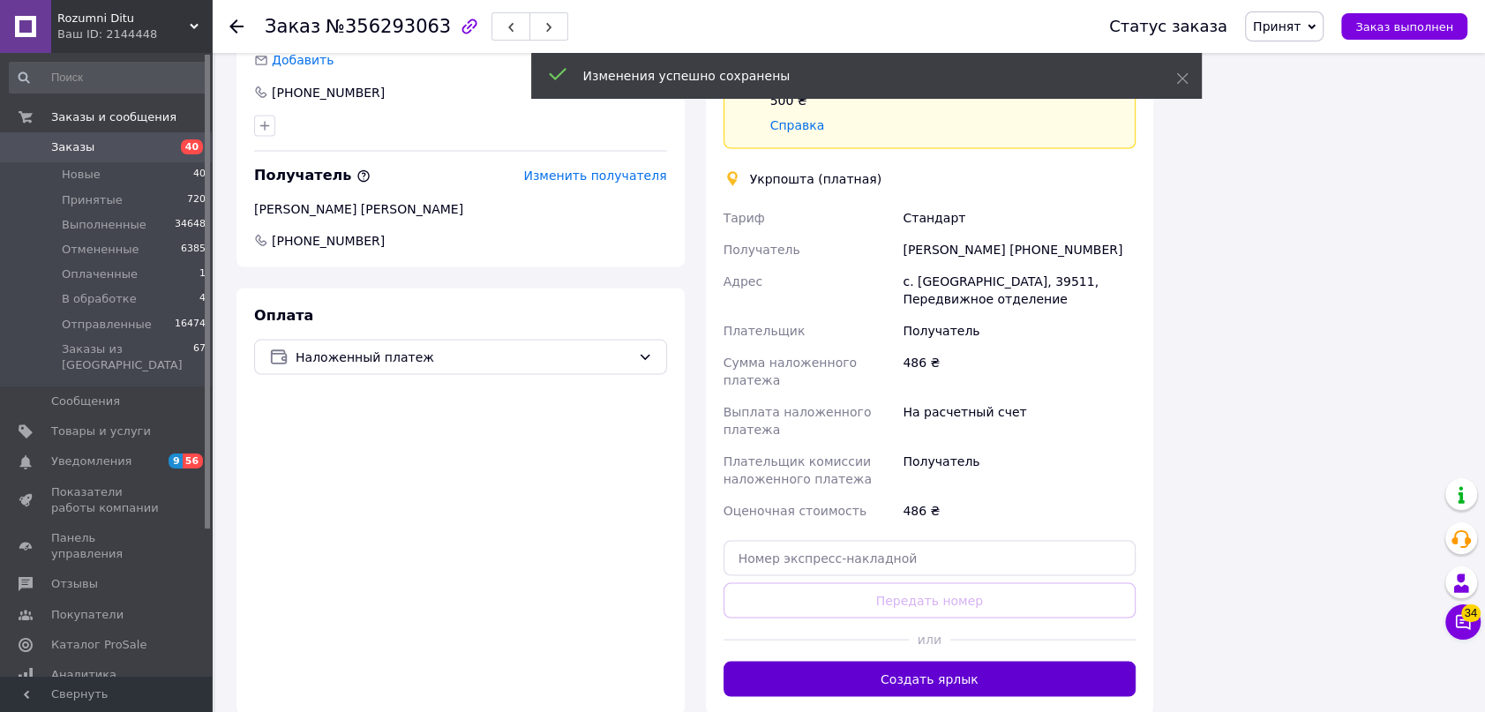
click at [973, 661] on button "Создать ярлык" at bounding box center [930, 678] width 413 height 35
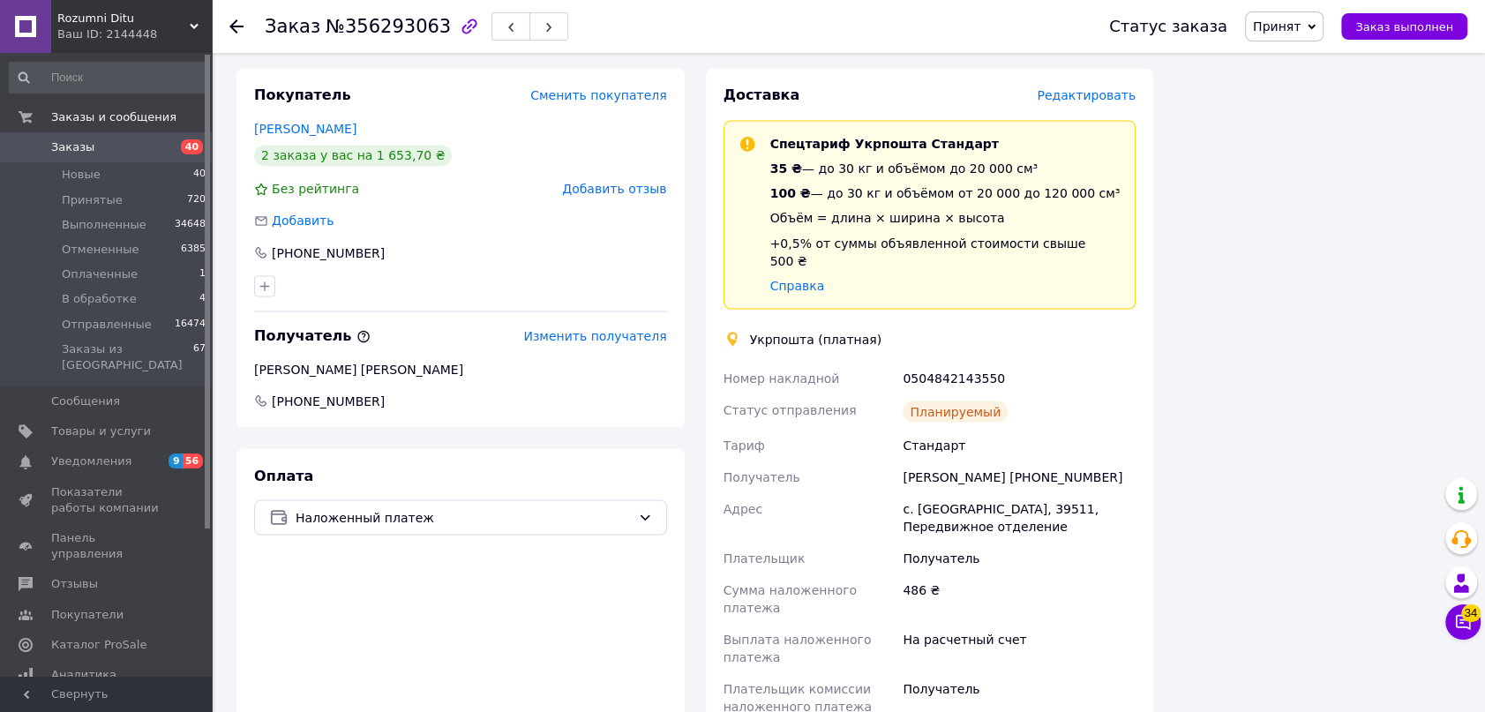
click at [1308, 37] on span "Принят" at bounding box center [1284, 26] width 79 height 30
click at [1319, 166] on li "Отправленные" at bounding box center [1300, 167] width 108 height 26
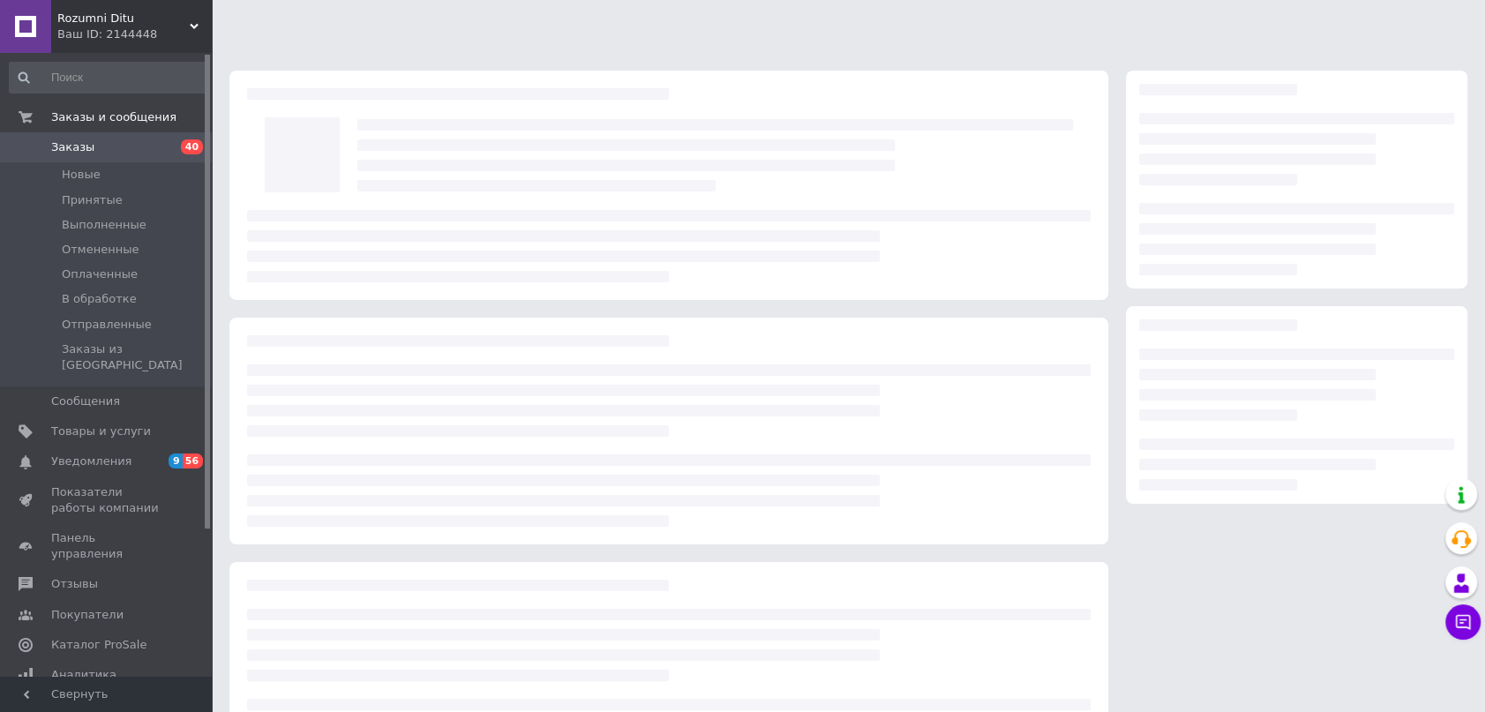
scroll to position [94, 0]
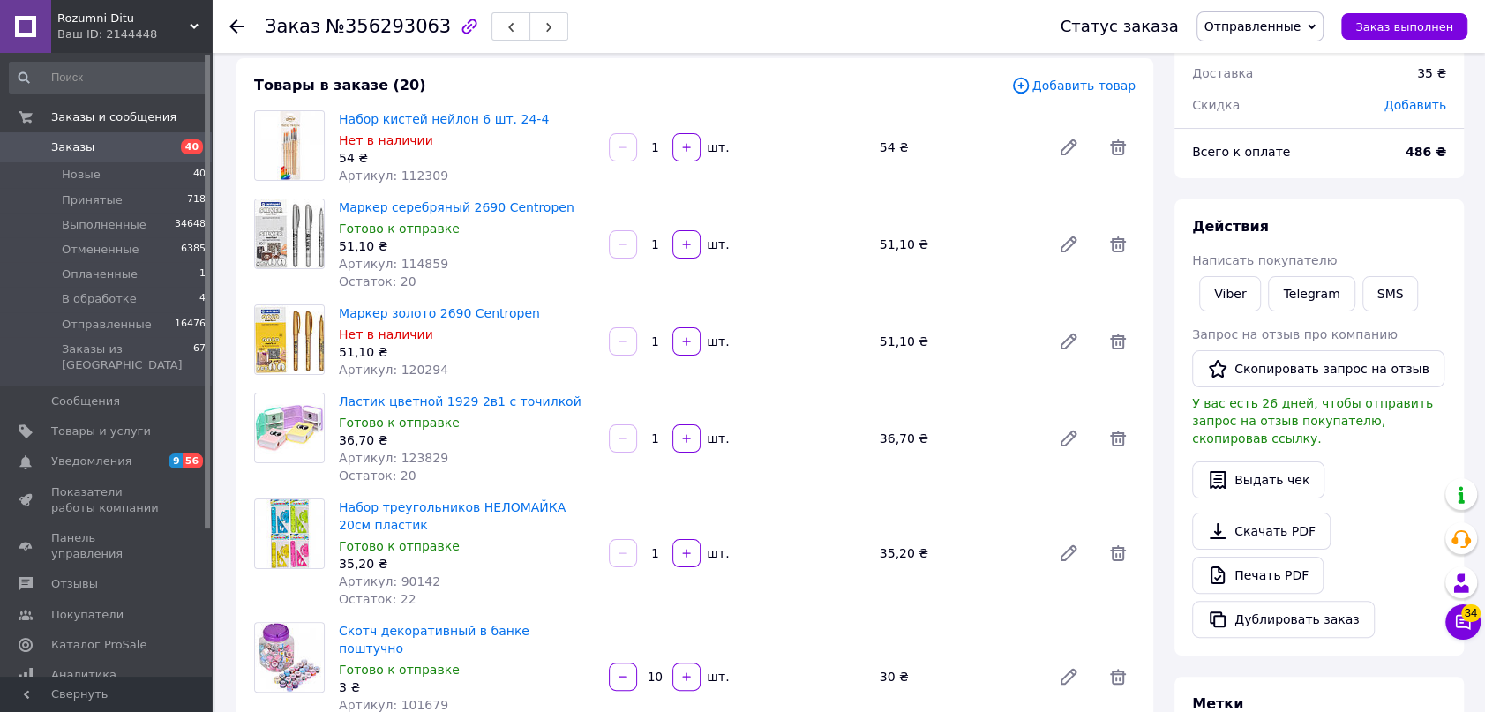
click at [238, 21] on icon at bounding box center [236, 26] width 14 height 14
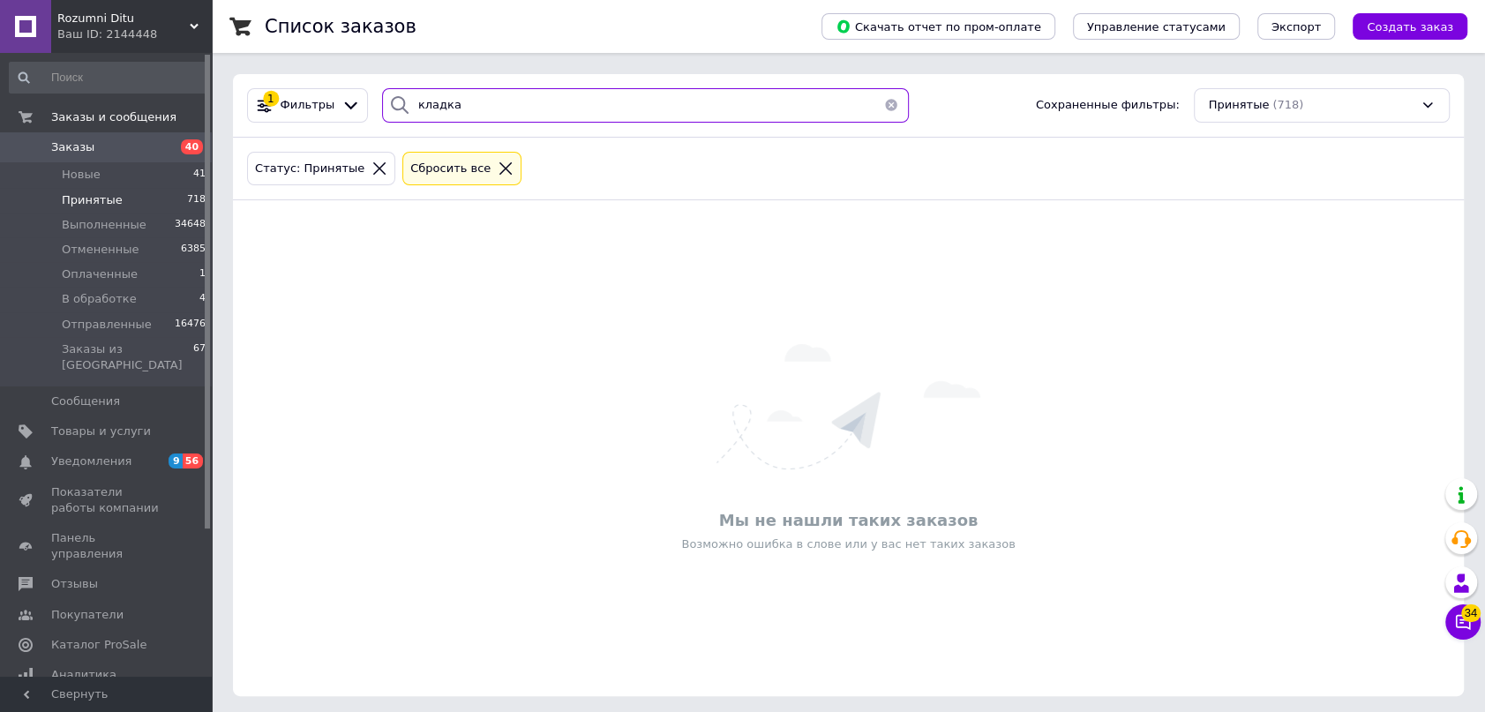
drag, startPoint x: 483, startPoint y: 115, endPoint x: 274, endPoint y: 67, distance: 214.5
click at [274, 67] on div "Список заказов Скачать отчет по пром-оплате Управление статусами Экспорт Создат…" at bounding box center [848, 358] width 1273 height 717
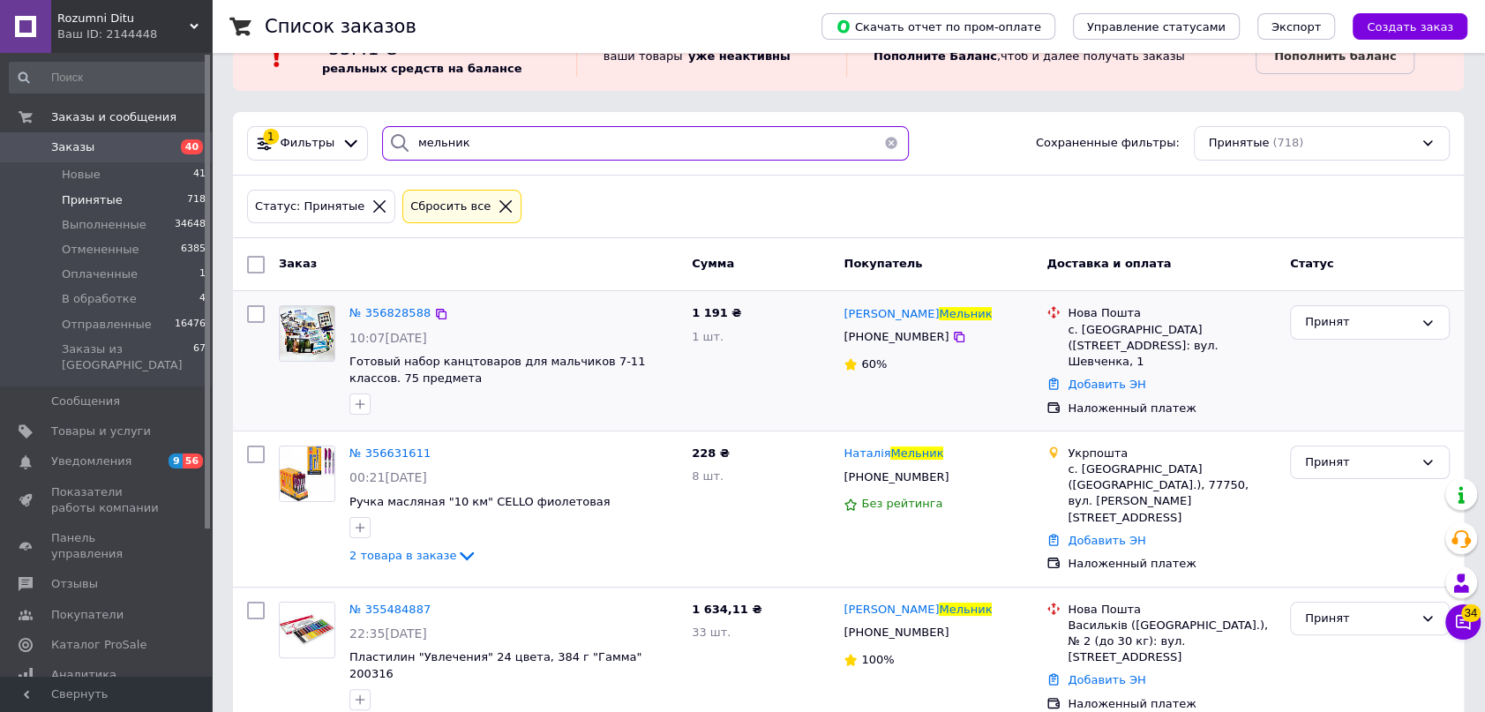
scroll to position [79, 0]
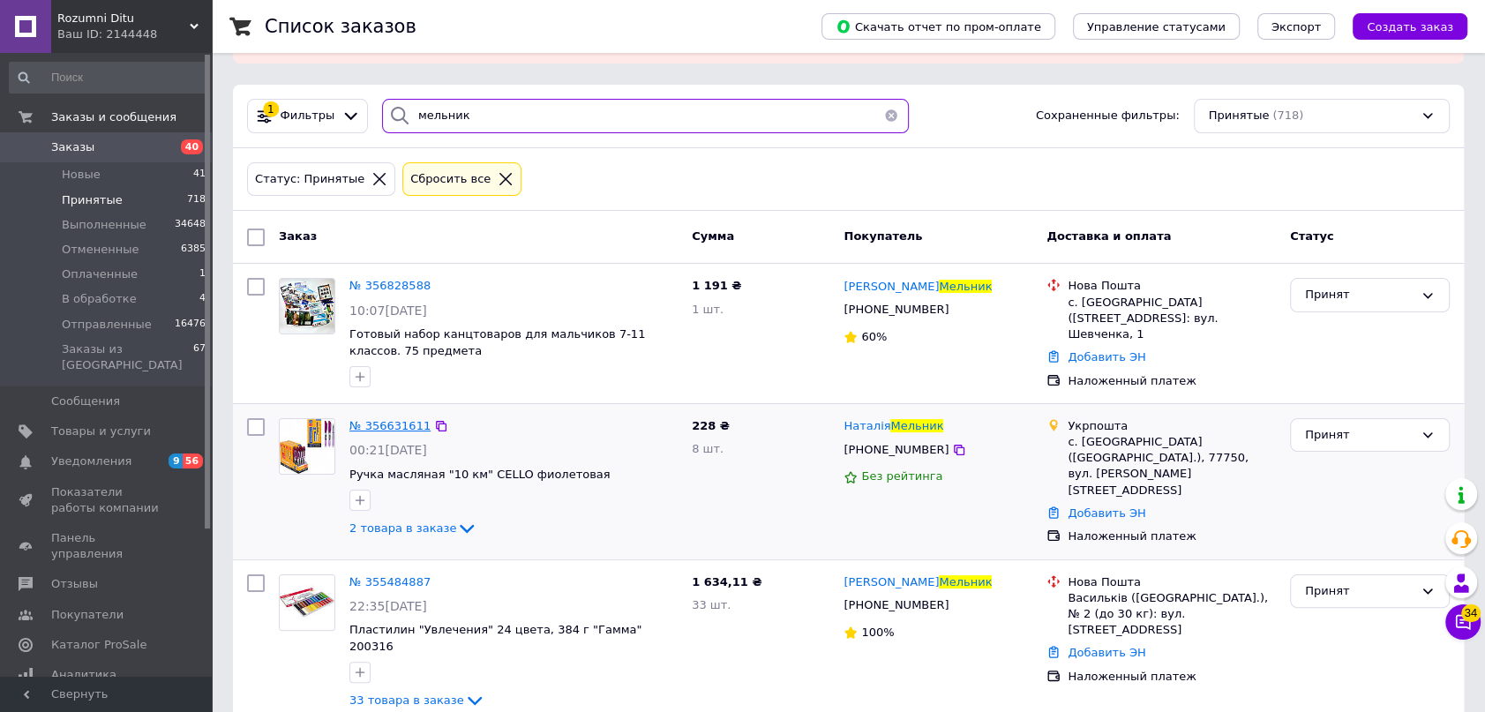
type input "мельник"
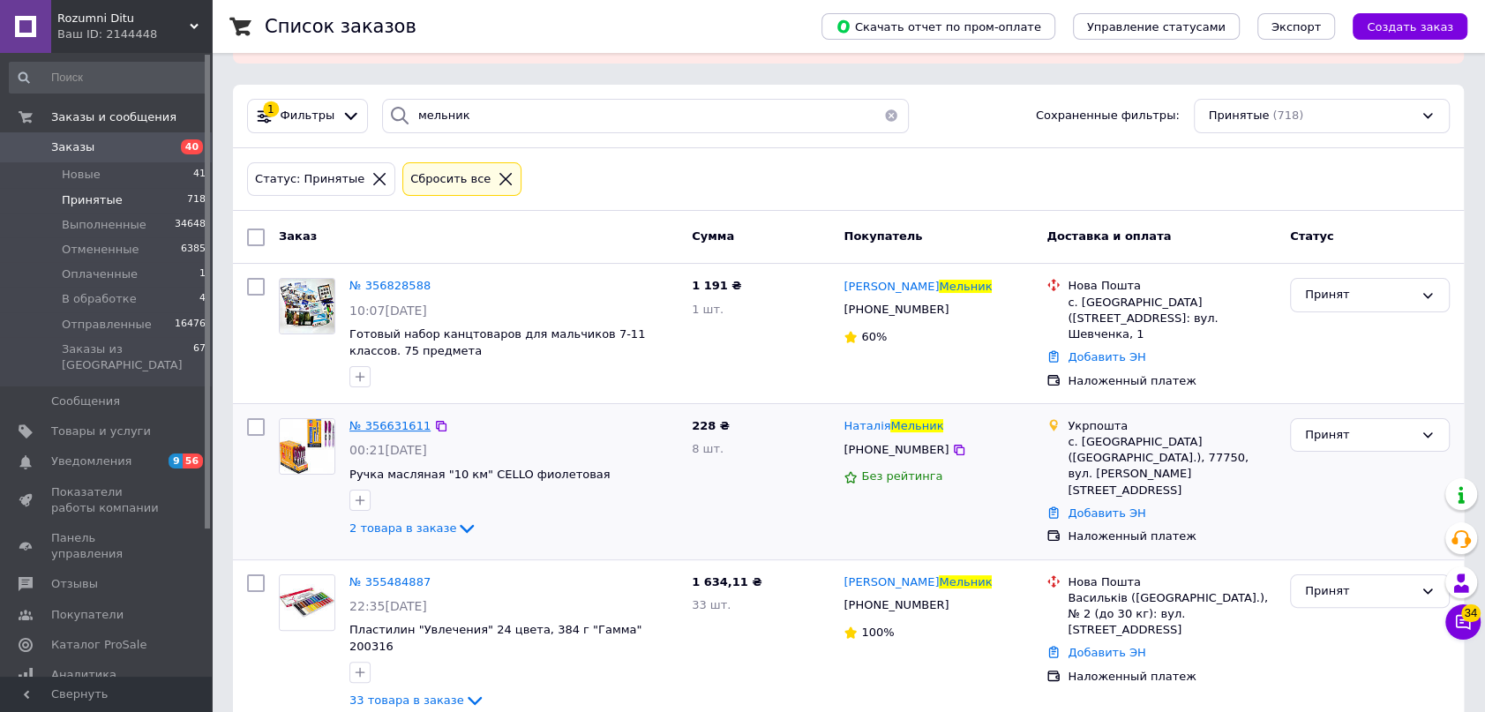
click at [373, 421] on span "№ 356631611" at bounding box center [389, 425] width 81 height 13
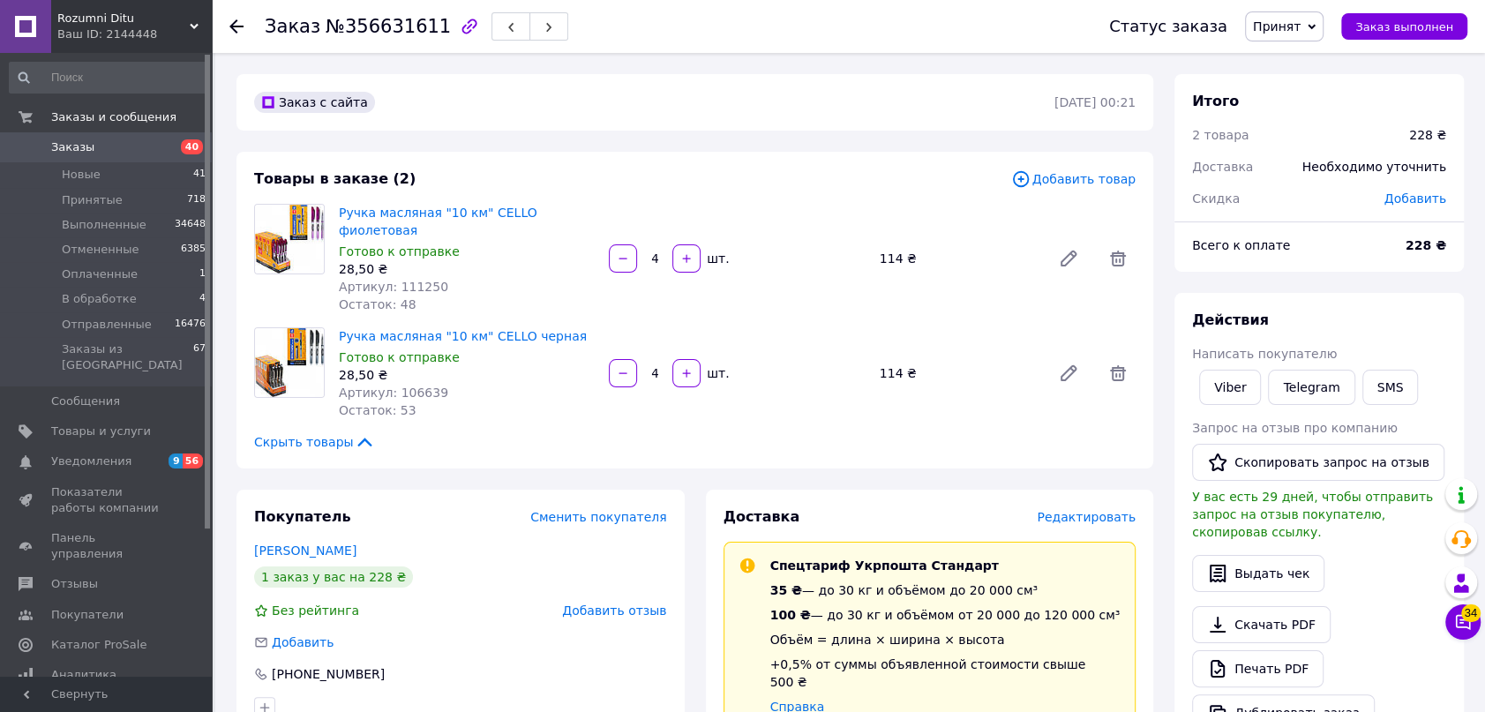
click at [1093, 510] on span "Редактировать" at bounding box center [1086, 517] width 99 height 14
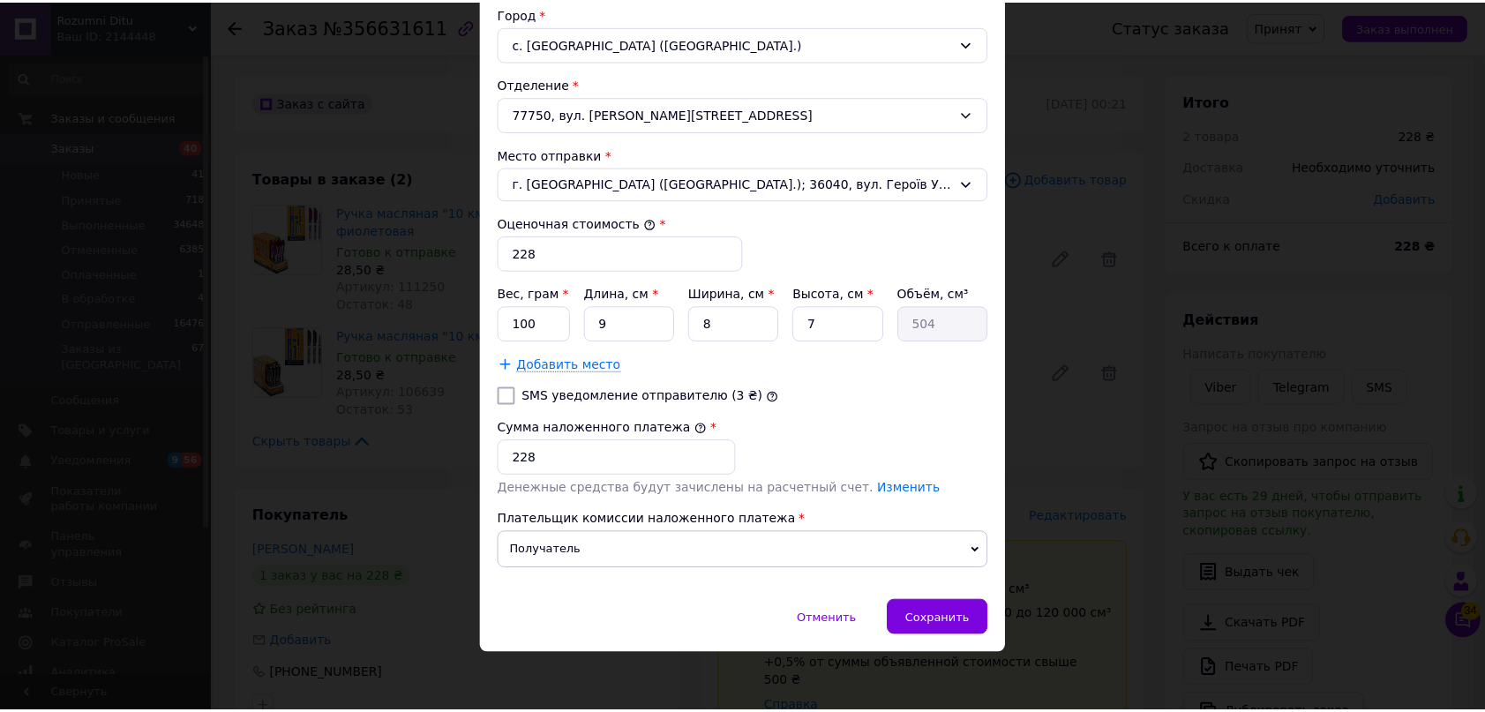
scroll to position [553, 0]
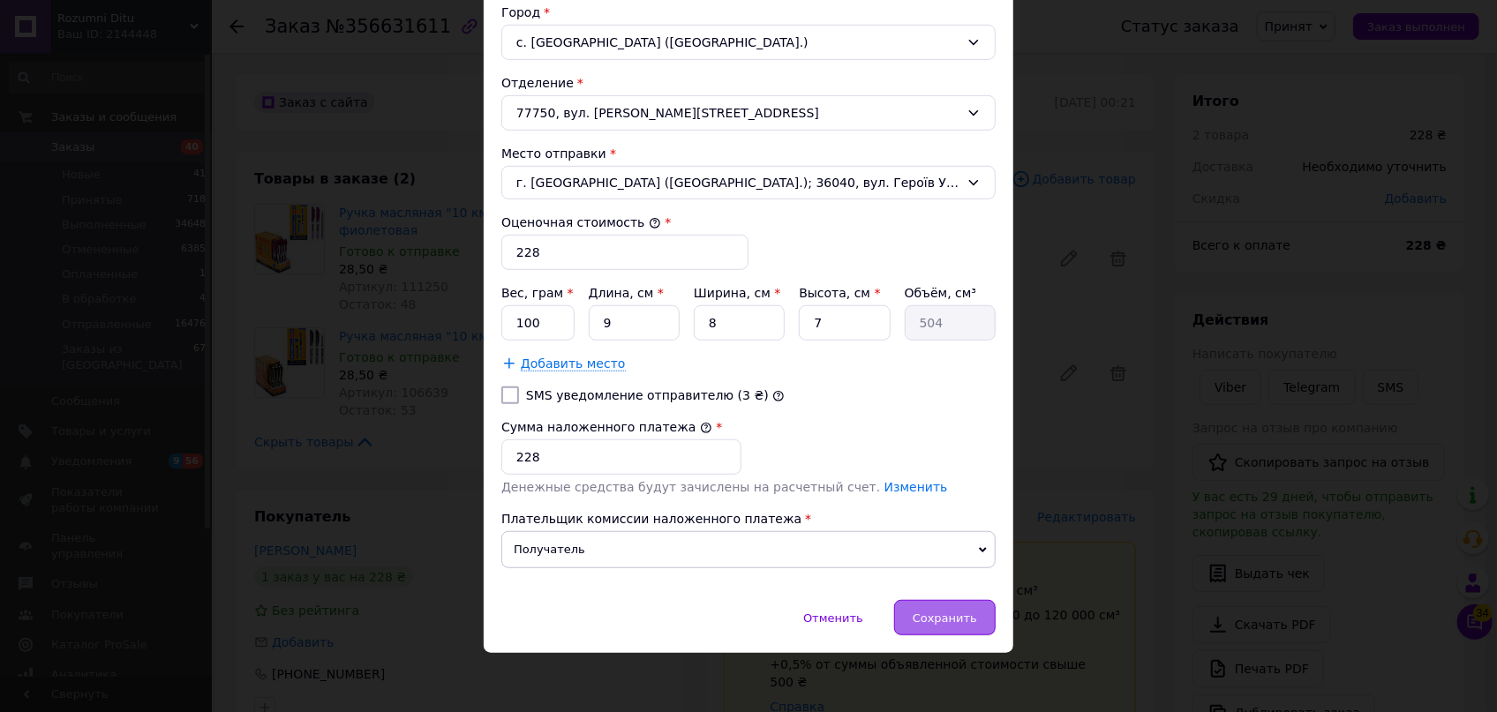
click at [947, 612] on span "Сохранить" at bounding box center [945, 618] width 64 height 13
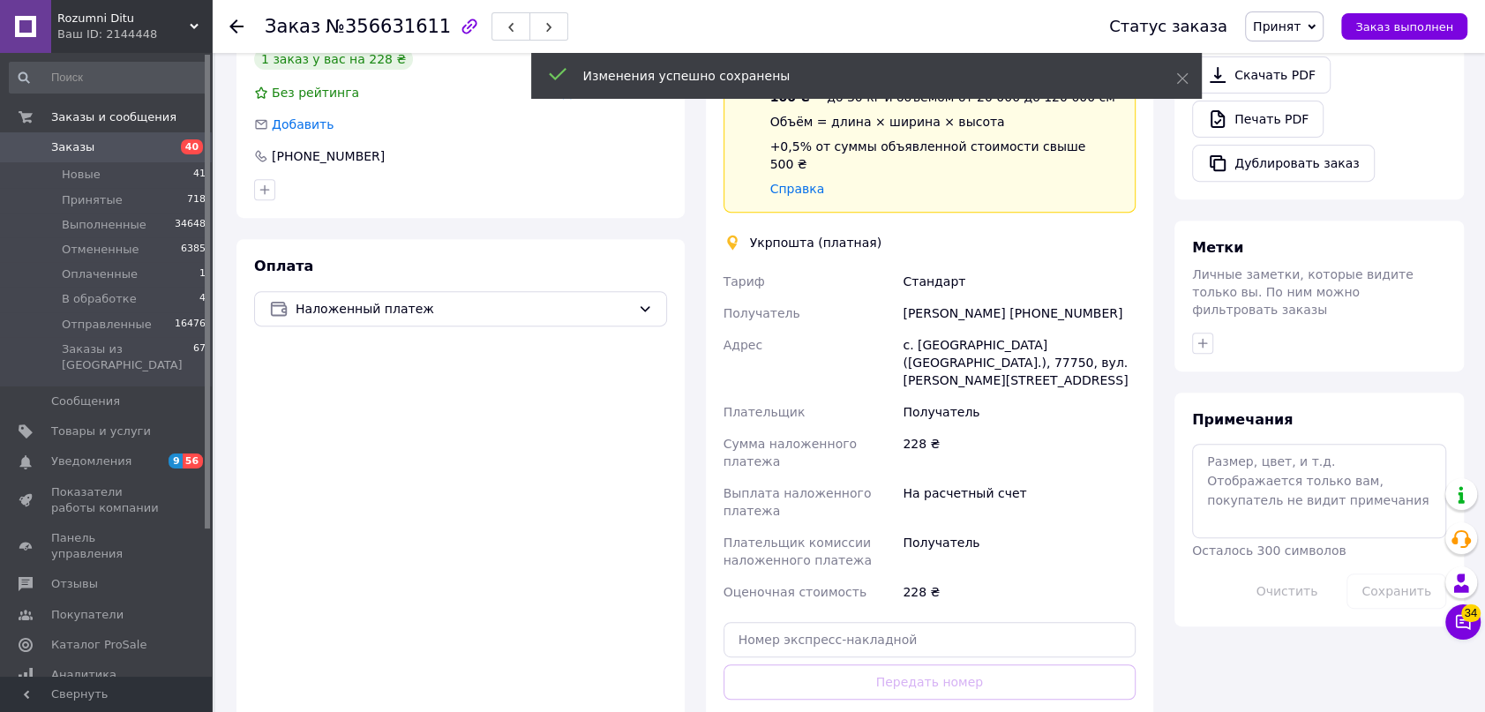
scroll to position [642, 0]
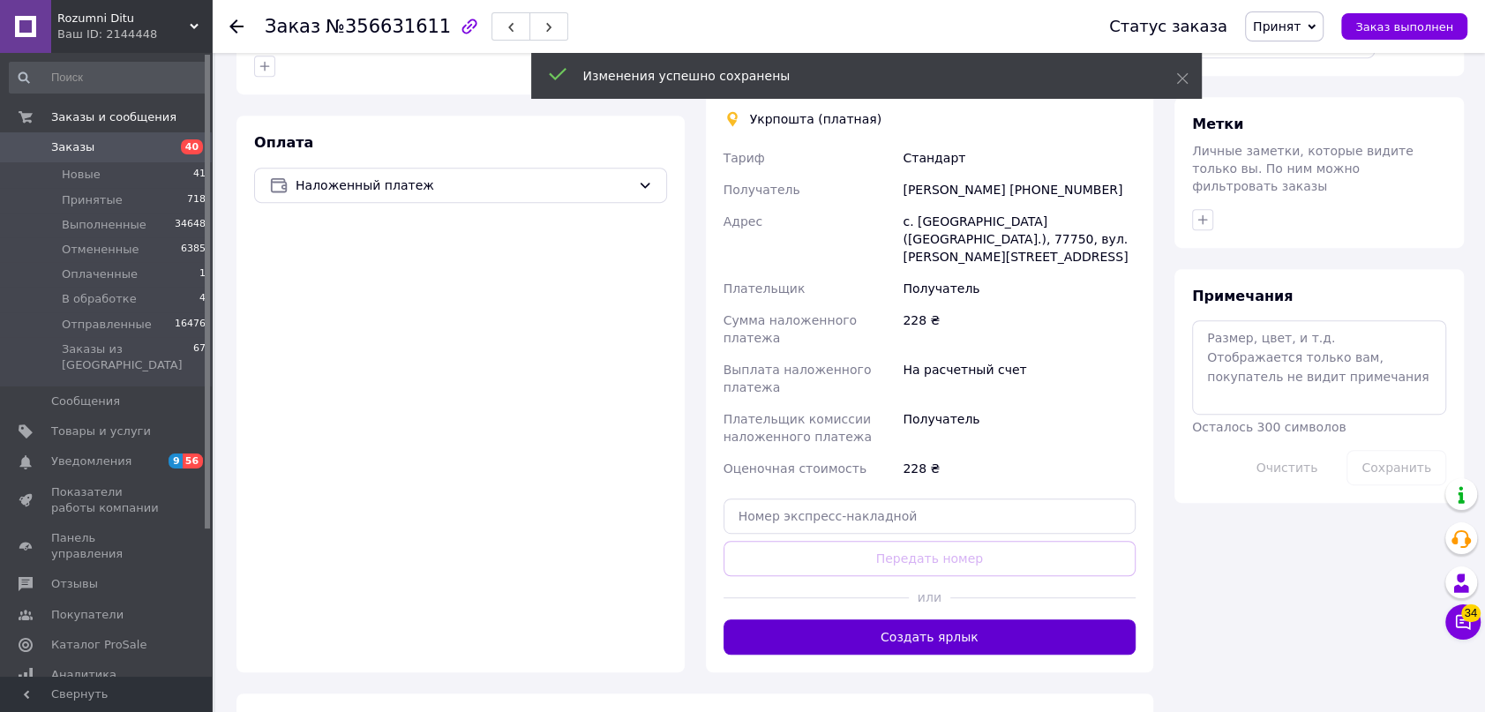
click at [958, 620] on button "Создать ярлык" at bounding box center [930, 637] width 413 height 35
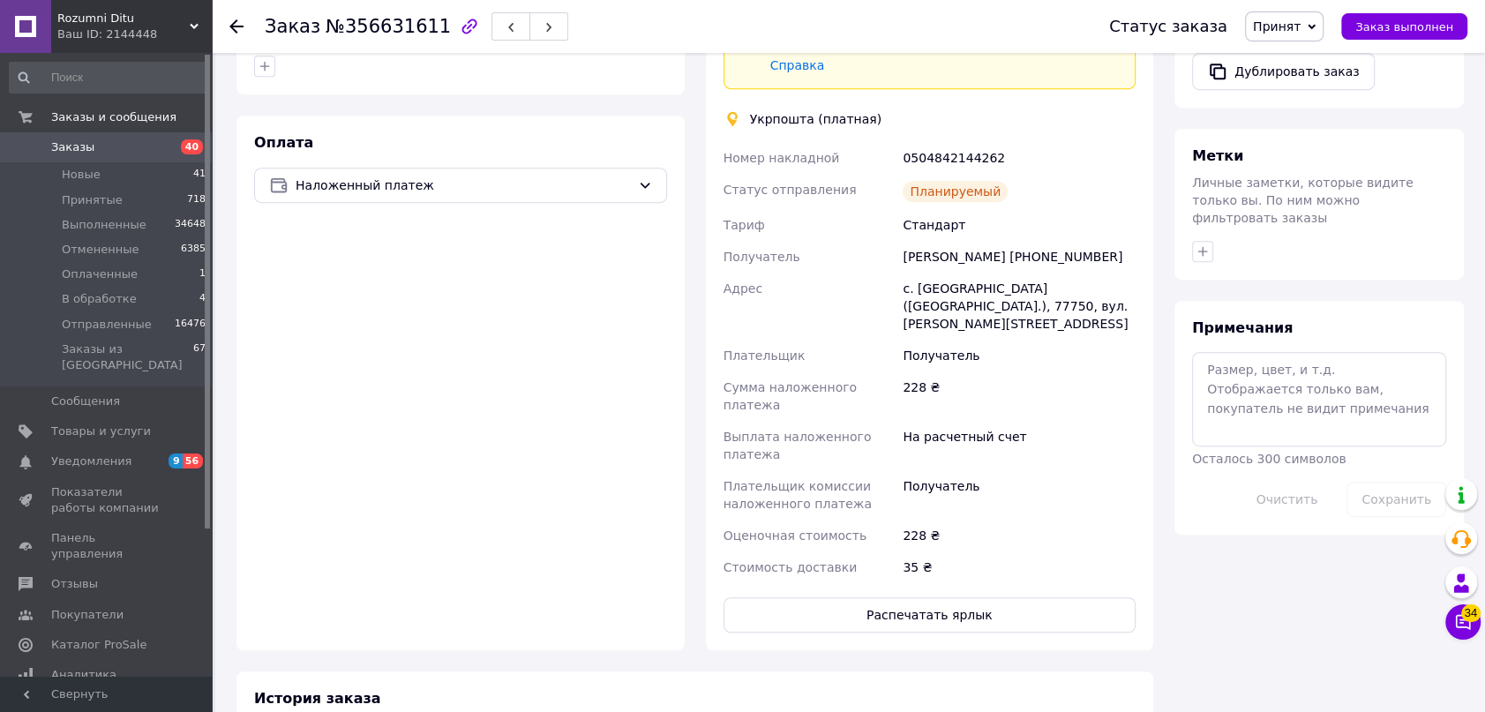
click at [1301, 26] on span "Принят" at bounding box center [1277, 26] width 48 height 14
click at [1285, 159] on li "Отправленные" at bounding box center [1300, 167] width 108 height 26
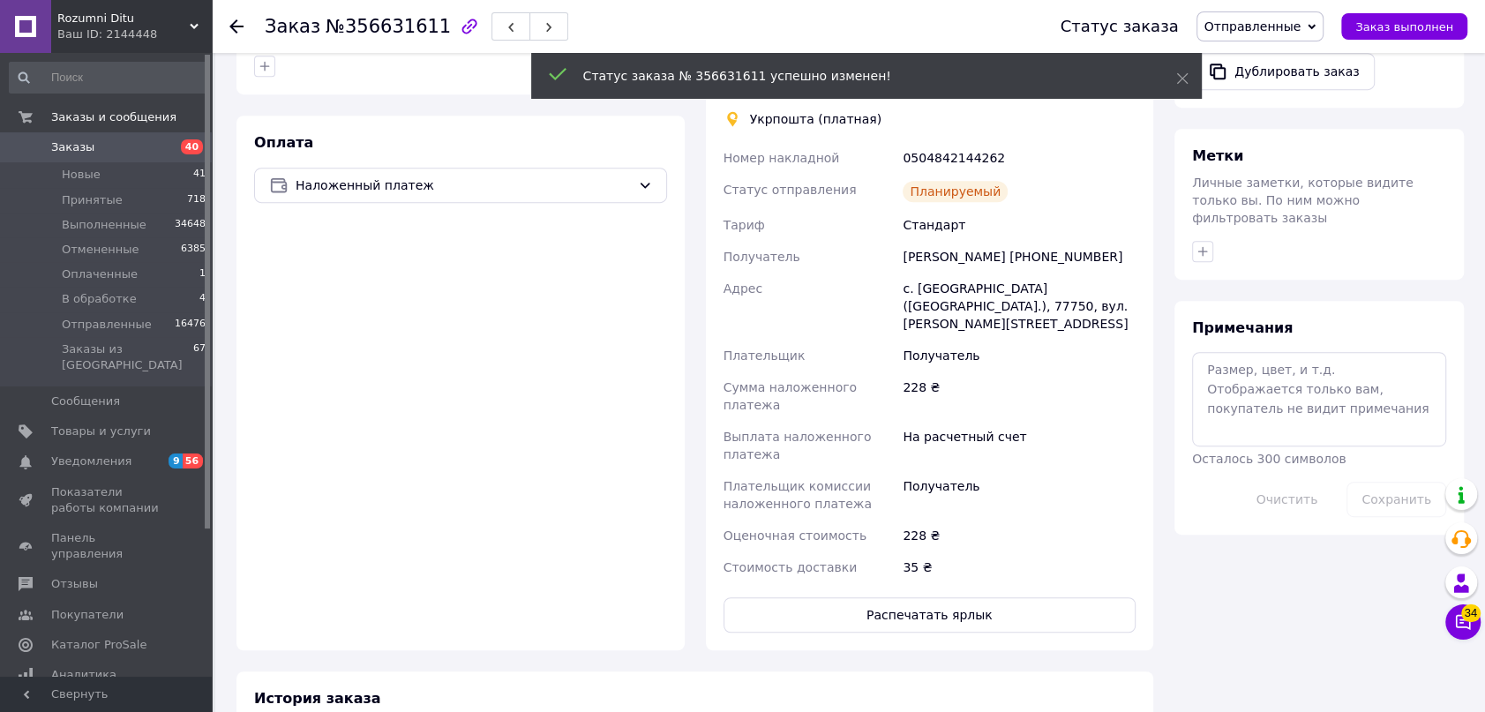
click at [238, 26] on use at bounding box center [236, 26] width 14 height 14
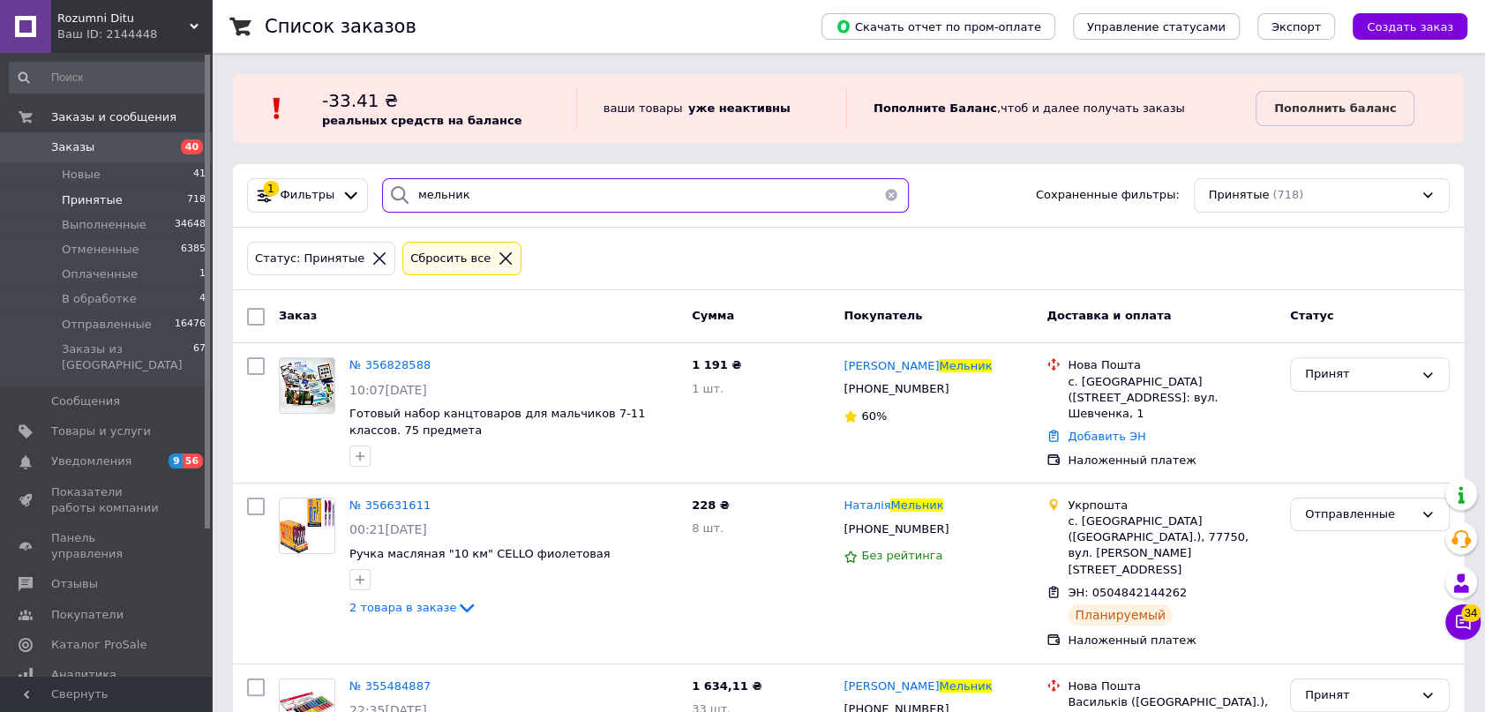
drag, startPoint x: 349, startPoint y: 185, endPoint x: 277, endPoint y: 156, distance: 77.2
click at [279, 173] on div "1 Фильтры мельник Сохраненные фильтры: Принятые (718)" at bounding box center [848, 196] width 1231 height 64
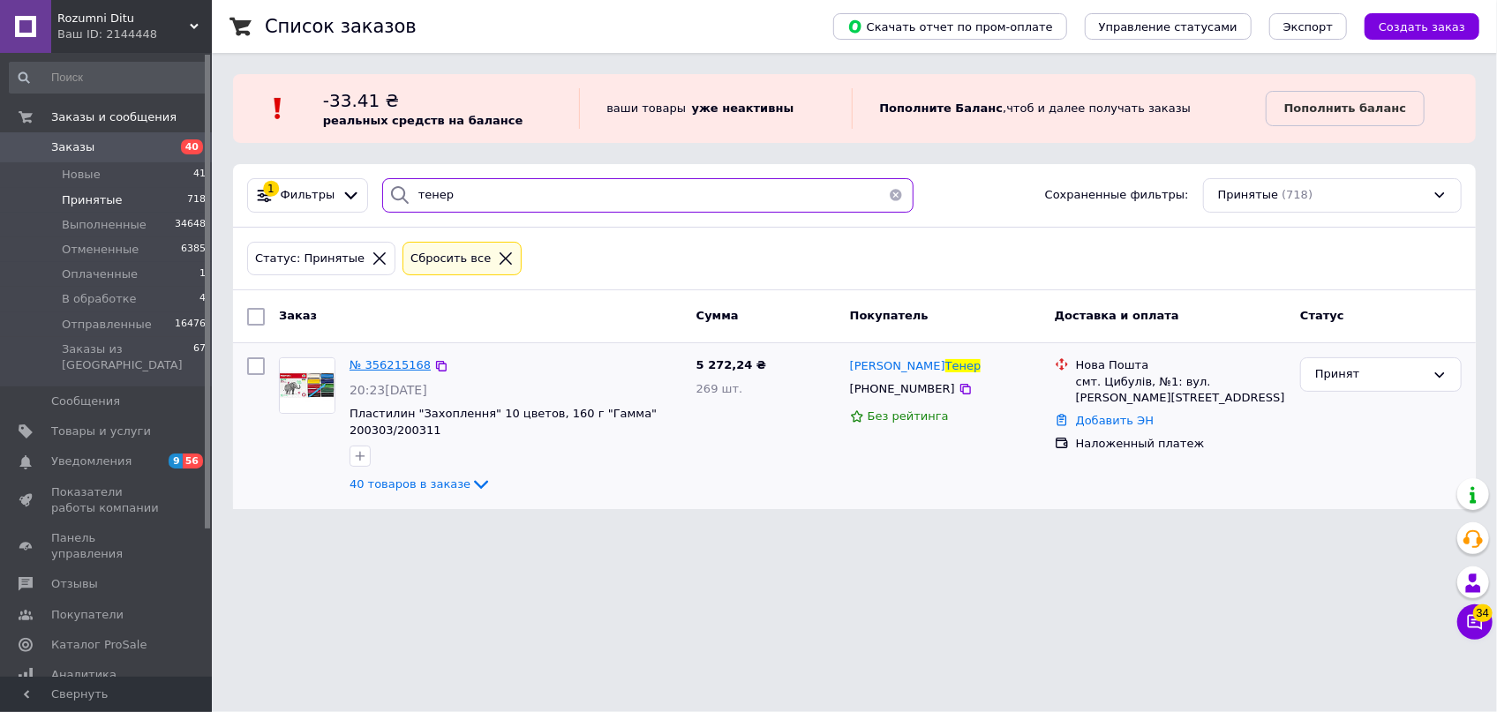
type input "тенер"
click at [396, 364] on span "№ 356215168" at bounding box center [389, 364] width 81 height 13
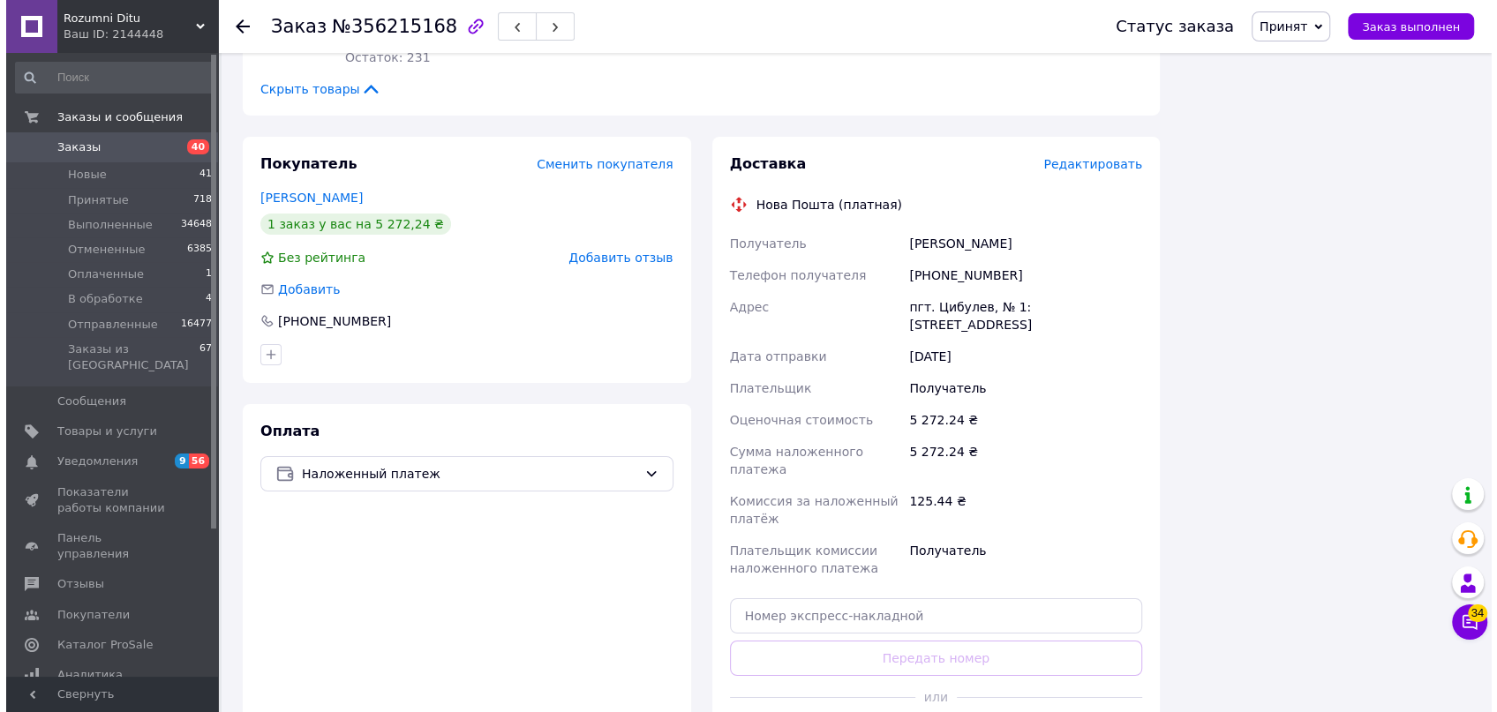
scroll to position [4737, 0]
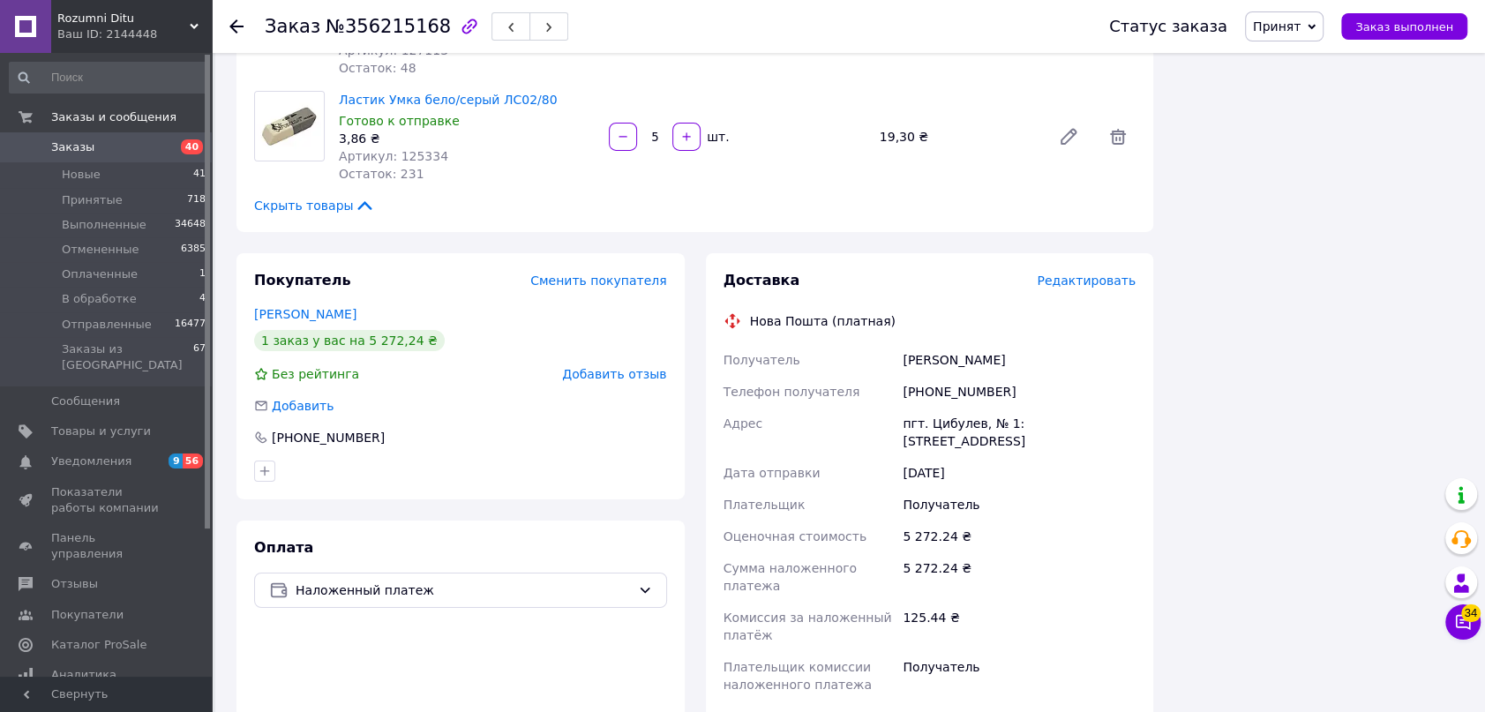
click at [1077, 274] on span "Редактировать" at bounding box center [1086, 281] width 99 height 14
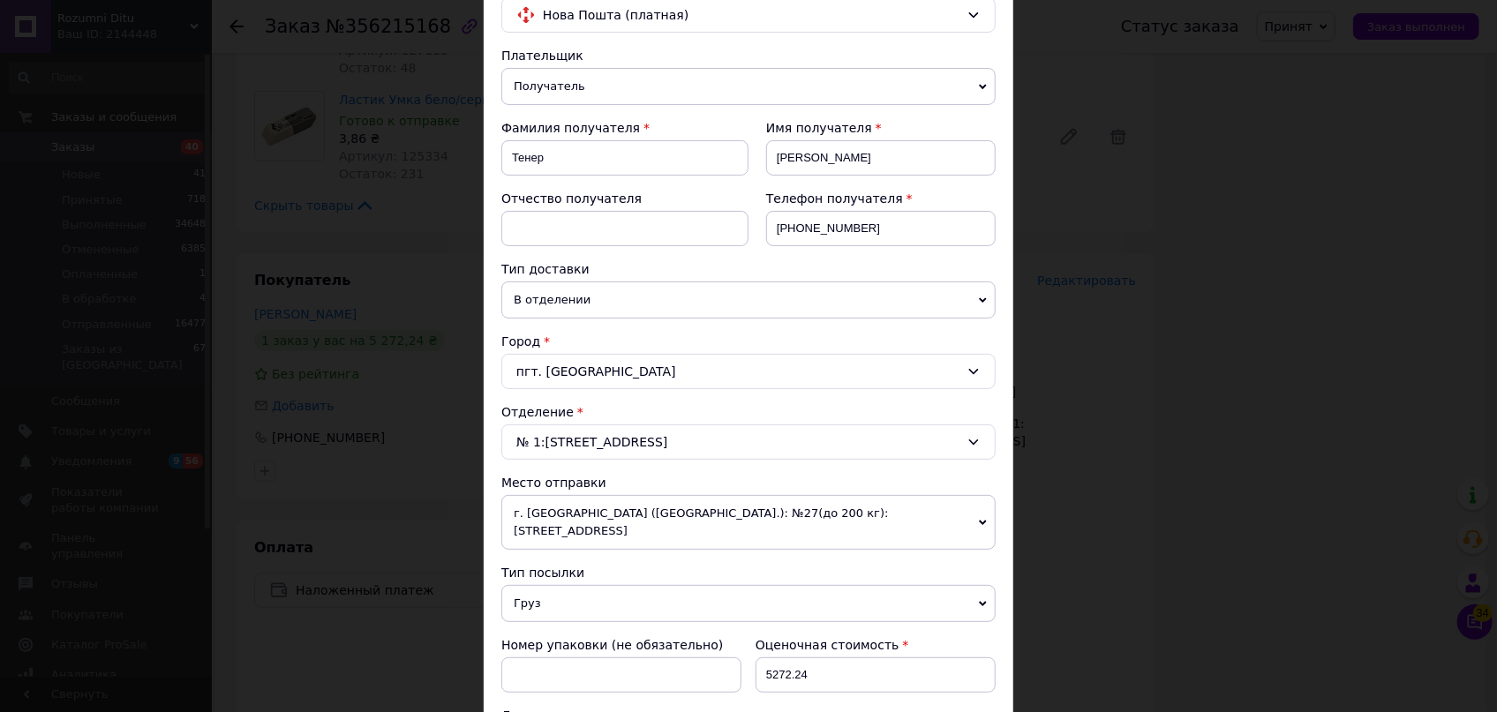
scroll to position [401, 0]
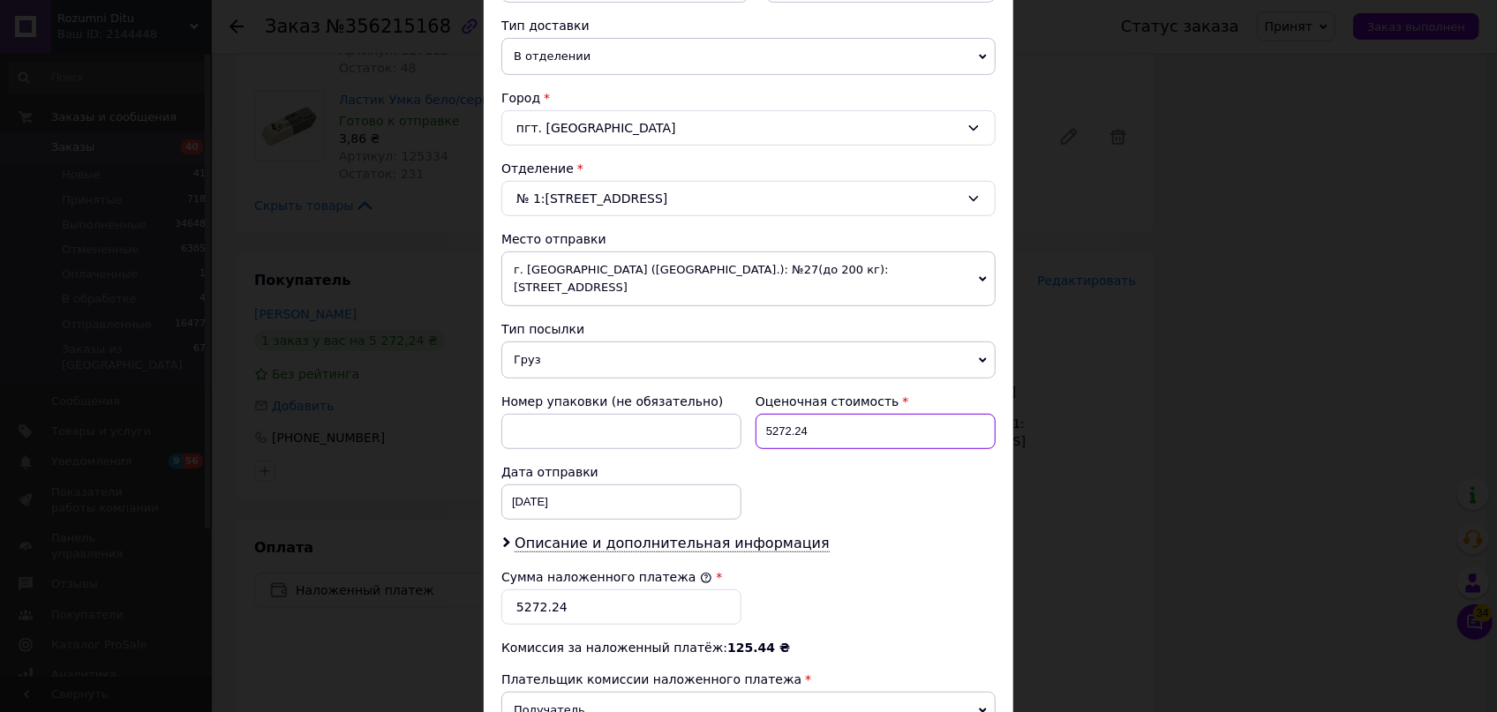
click at [846, 414] on input "5272.24" at bounding box center [875, 431] width 240 height 35
type input "5"
type input "4"
type input "5492.90"
click at [587, 590] on input "5272.24" at bounding box center [621, 607] width 240 height 35
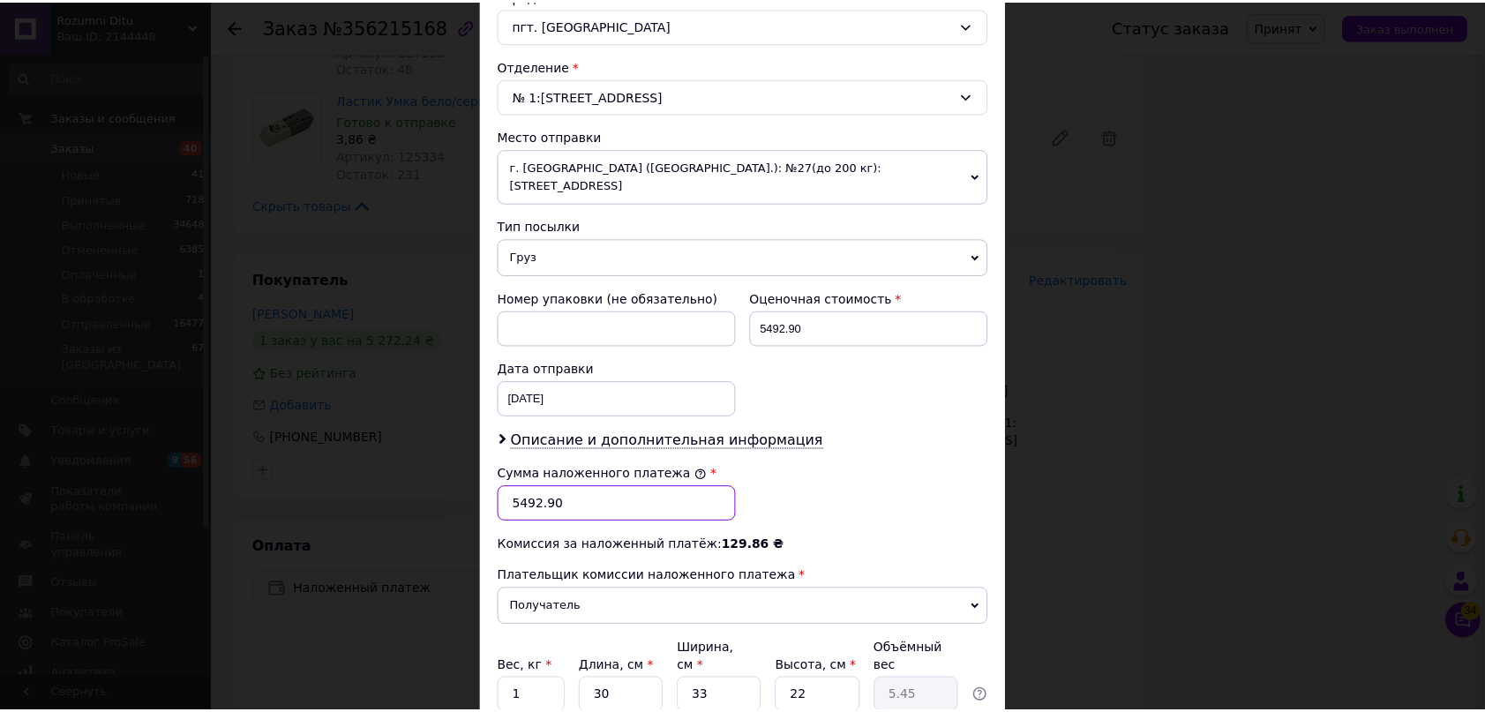
scroll to position [561, 0]
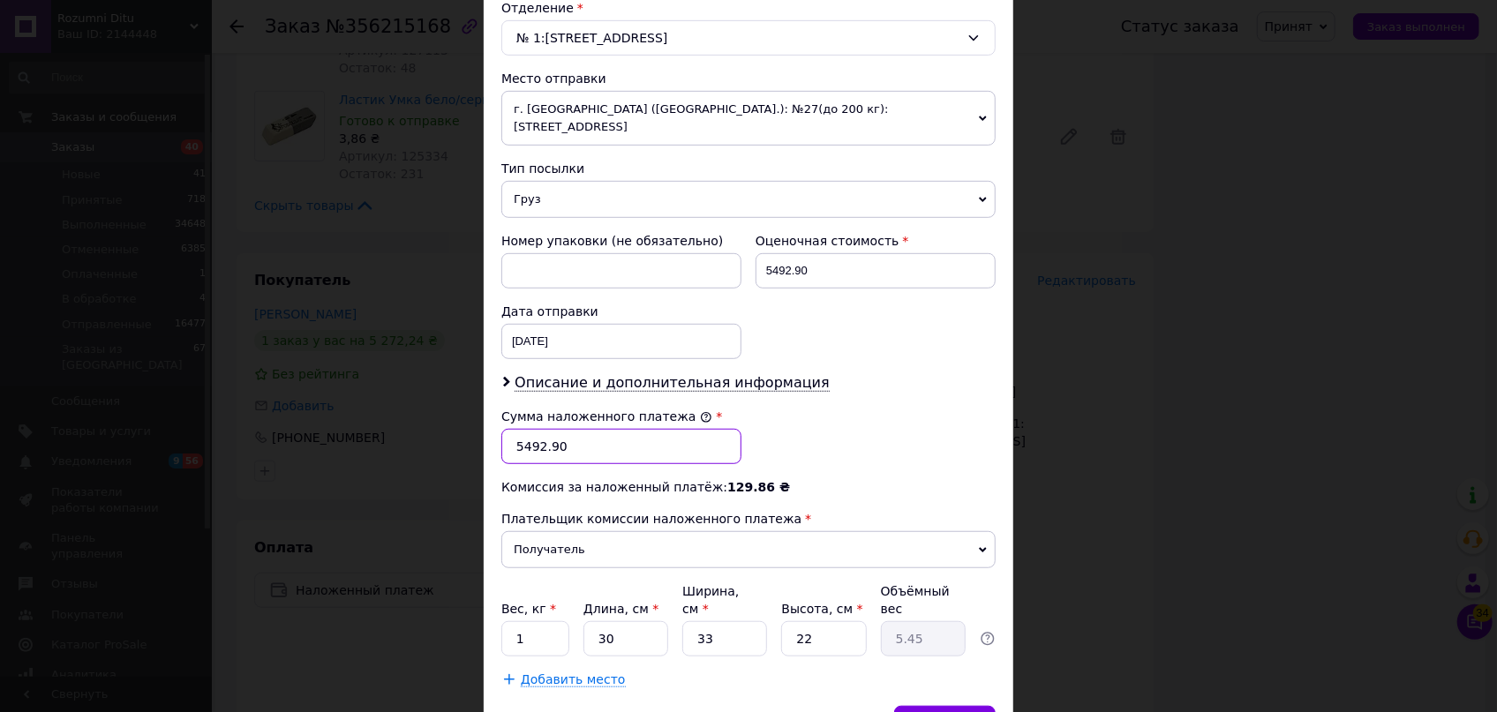
type input "5492.90"
click at [631, 621] on input "30" at bounding box center [625, 638] width 85 height 35
drag, startPoint x: 622, startPoint y: 600, endPoint x: 604, endPoint y: 597, distance: 18.9
click at [604, 621] on input "30" at bounding box center [625, 638] width 85 height 35
click at [611, 621] on input "30" at bounding box center [625, 638] width 85 height 35
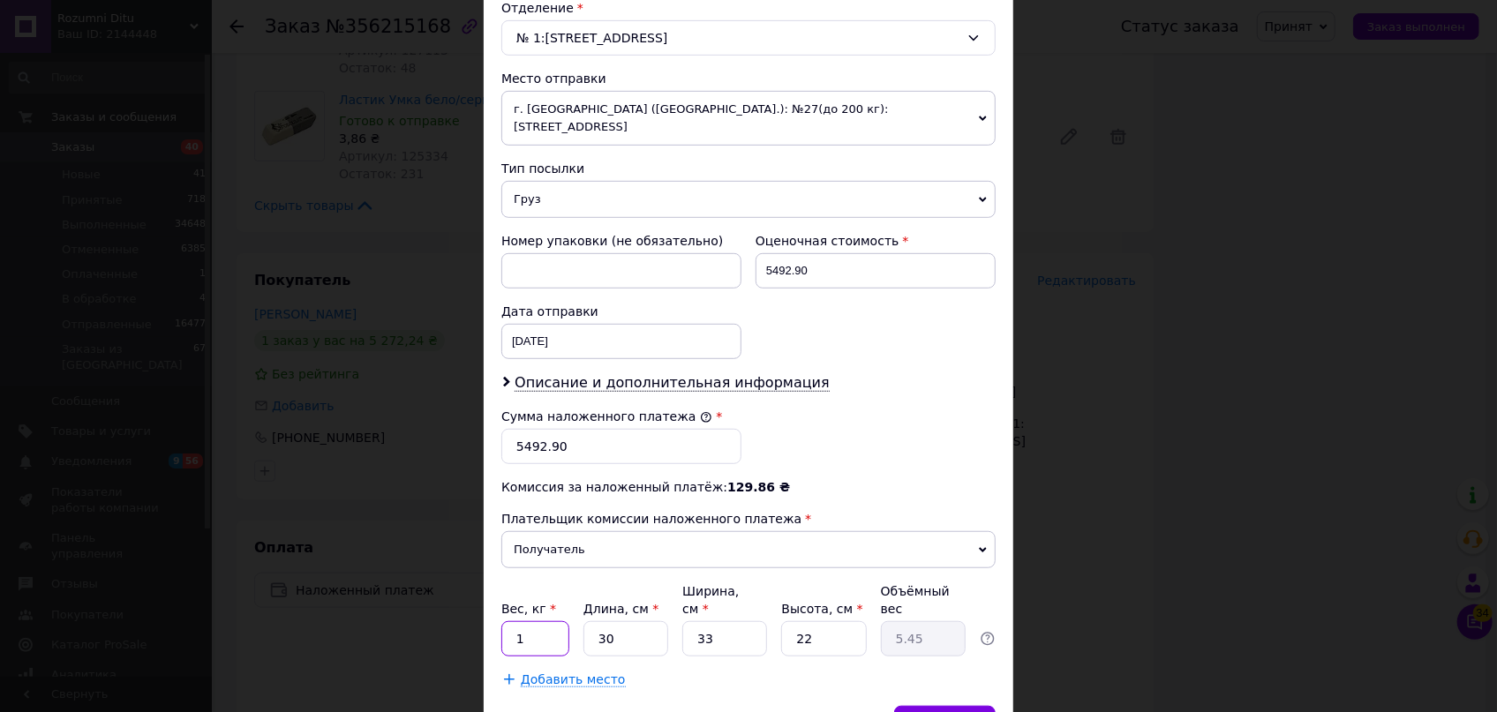
click at [530, 621] on input "1" at bounding box center [535, 638] width 68 height 35
type input "5"
click at [537, 588] on div "Вес, кг * 5 Длина, см * 30 Ширина, см * 33 Высота, см * 22 Объёмный вес 5.45" at bounding box center [748, 619] width 494 height 74
type input "4"
type input "0.73"
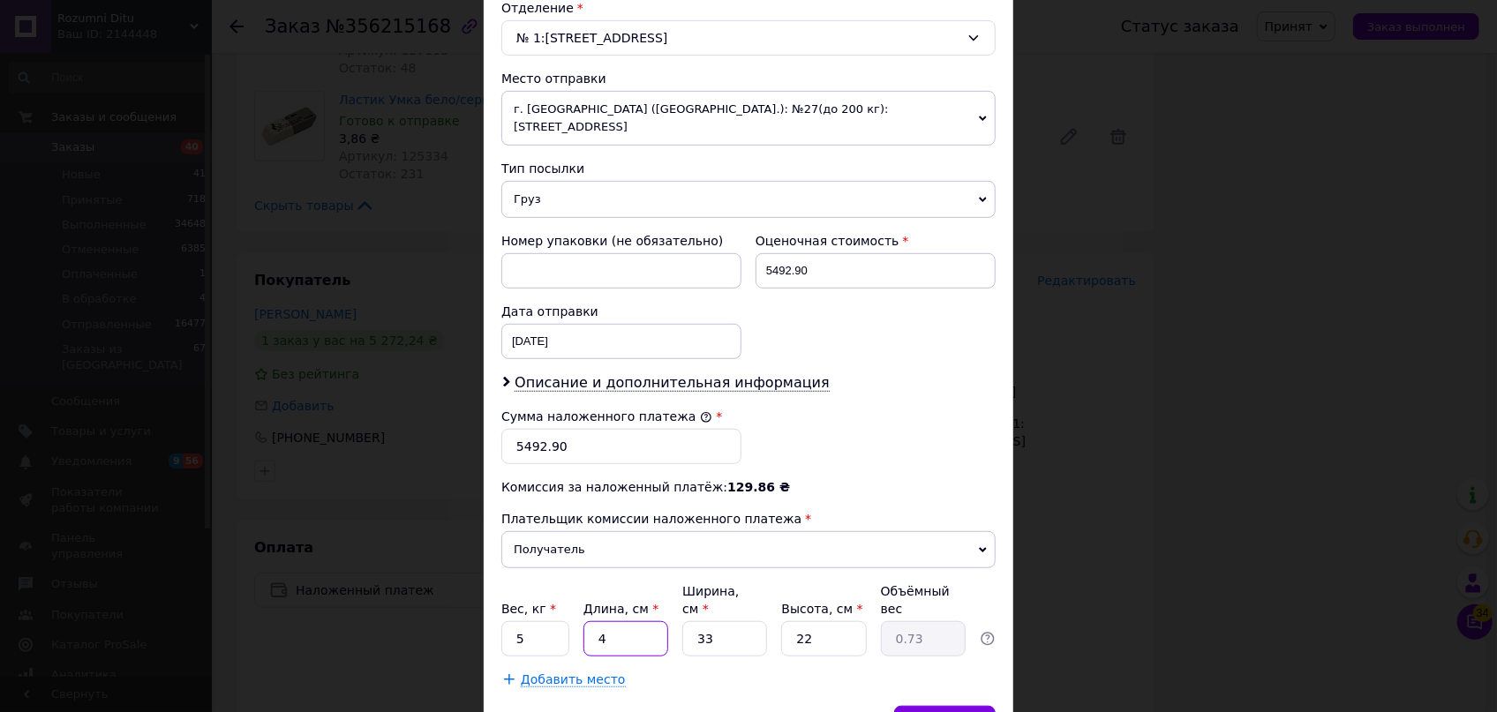
type input "40"
type input "7.26"
type input "40"
drag, startPoint x: 707, startPoint y: 602, endPoint x: 672, endPoint y: 600, distance: 35.3
click at [673, 600] on div "Вес, кг * 5 Длина, см * 40 Ширина, см * 33 Высота, см * 22 Объёмный вес 7.26" at bounding box center [748, 619] width 494 height 74
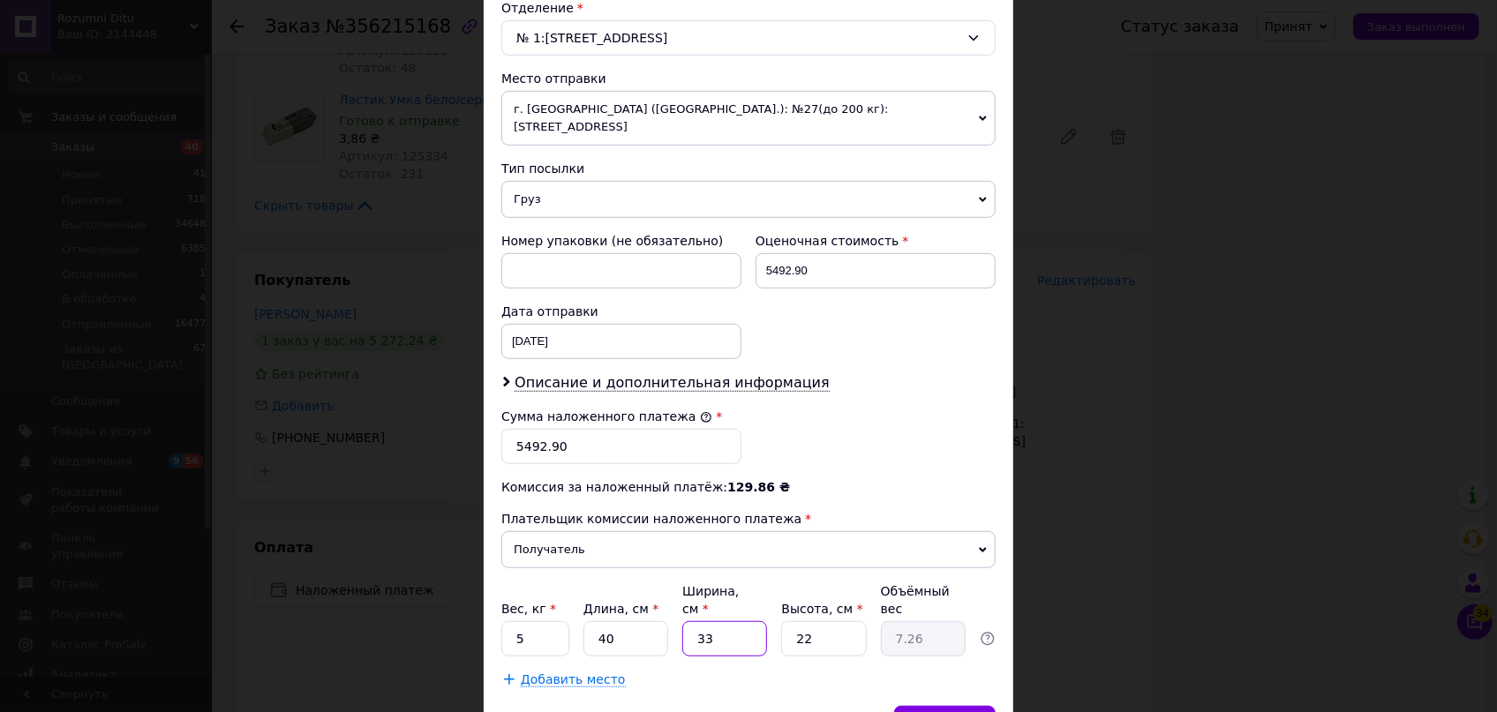
type input "4"
type input "0.88"
type input "40"
type input "8.8"
type input "40"
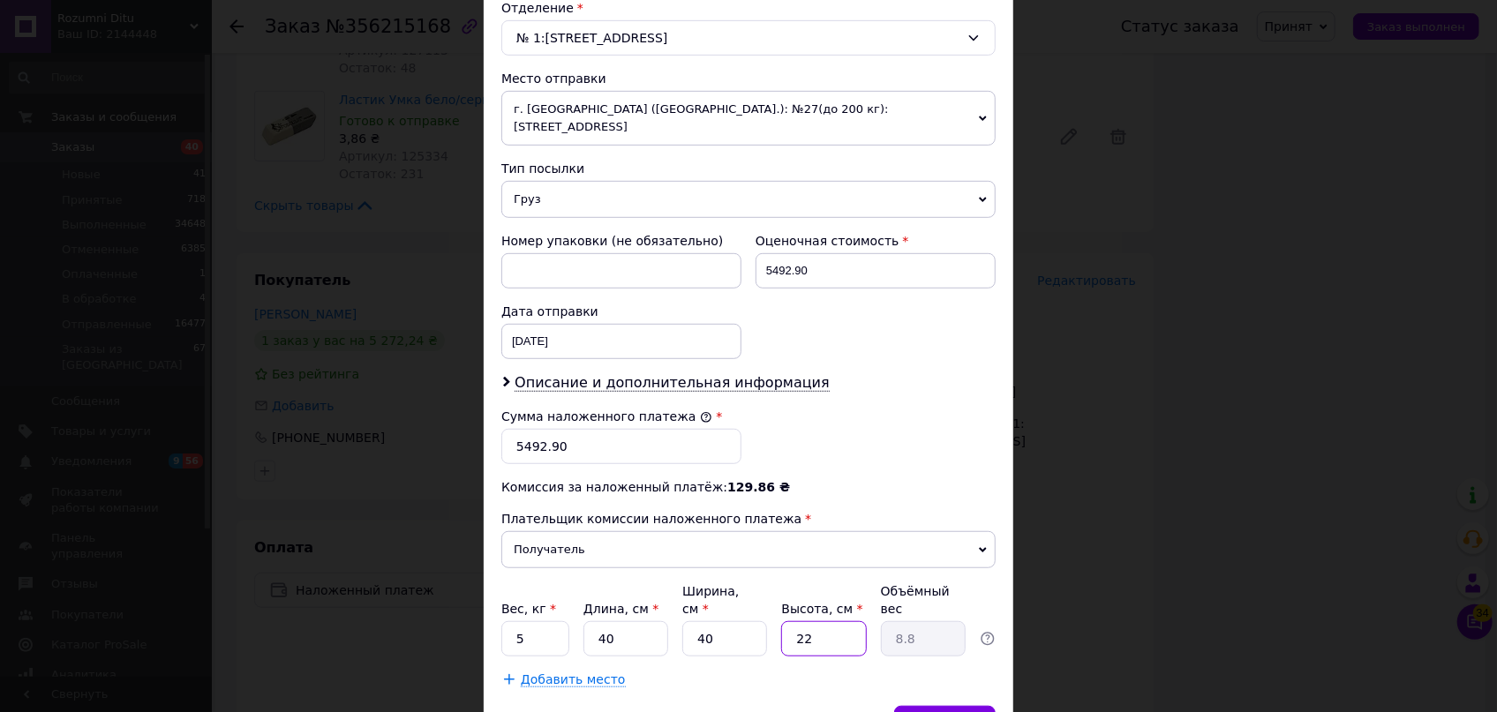
drag, startPoint x: 831, startPoint y: 609, endPoint x: 735, endPoint y: 592, distance: 97.6
click at [738, 592] on div "Вес, кг * 5 Длина, см * 40 Ширина, см * 40 Высота, см * 22 Объёмный вес 8.8" at bounding box center [748, 619] width 494 height 74
type input "1"
type input "0.4"
type input "2"
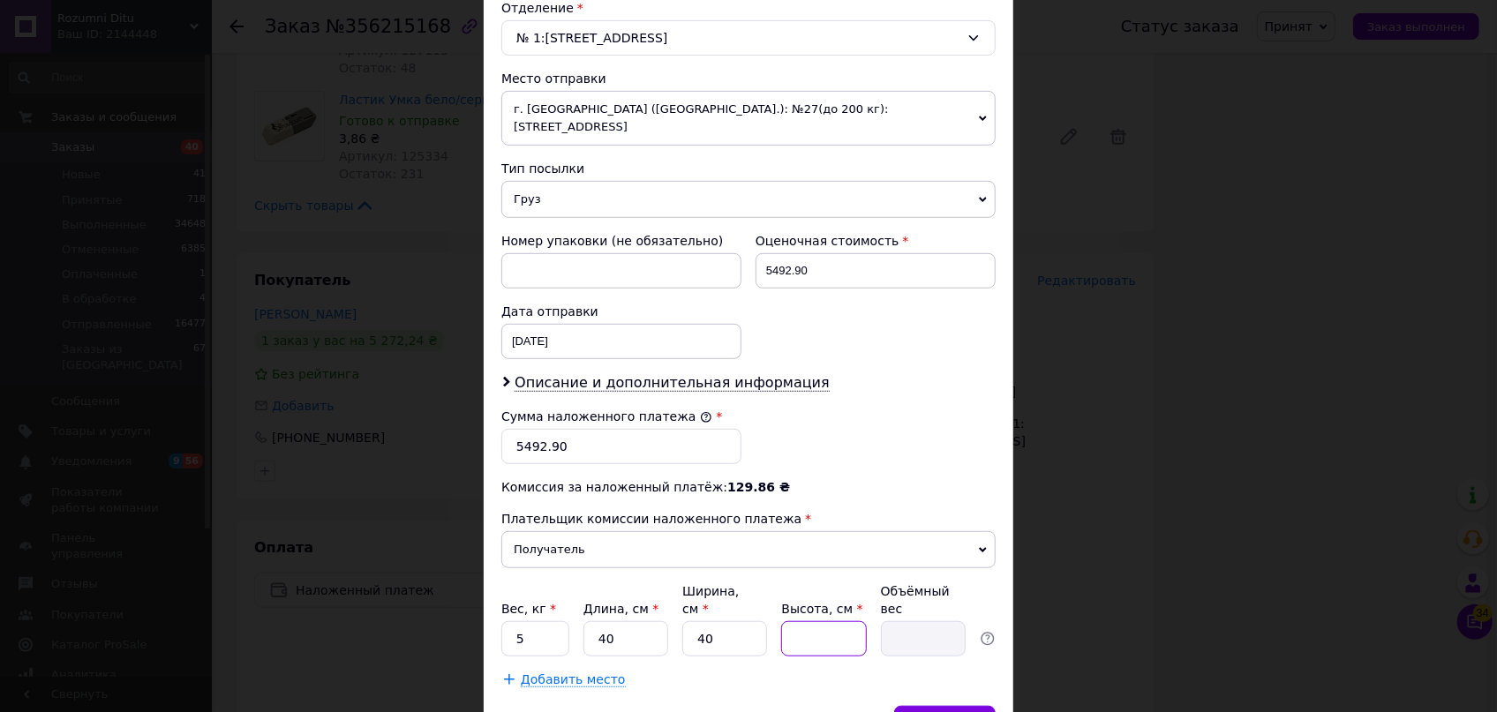
type input "0.8"
type input "20"
type input "8"
type input "20"
click at [933, 711] on span "Сохранить" at bounding box center [945, 723] width 64 height 13
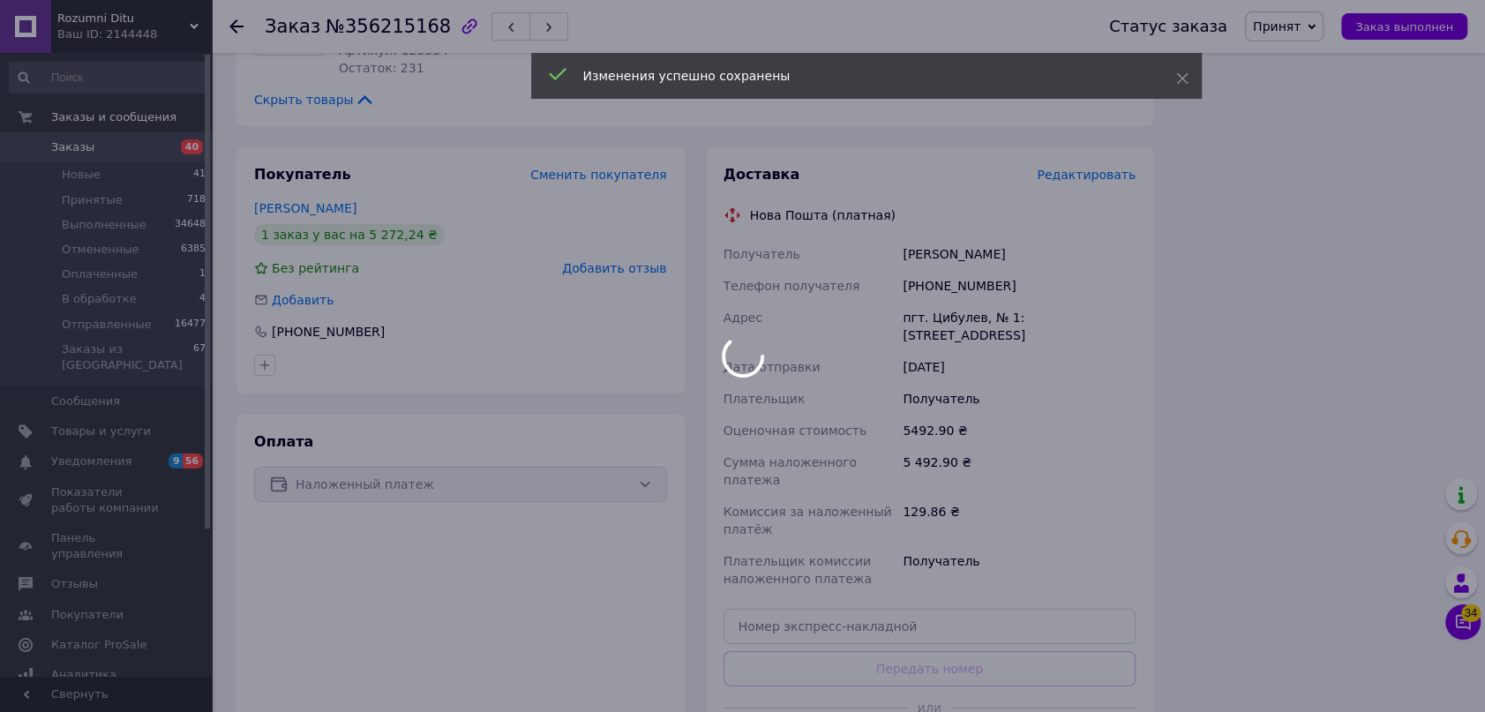
scroll to position [4977, 0]
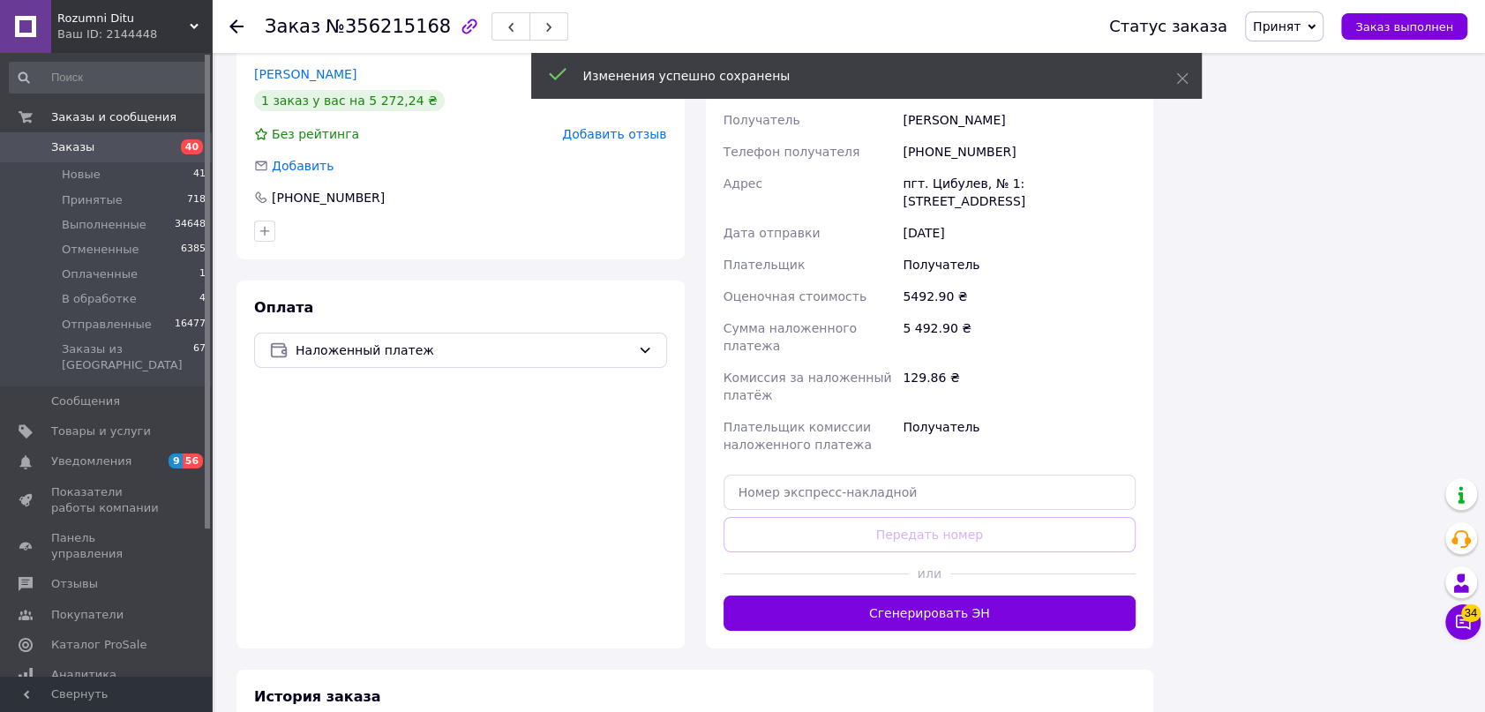
click at [937, 596] on button "Сгенерировать ЭН" at bounding box center [930, 613] width 413 height 35
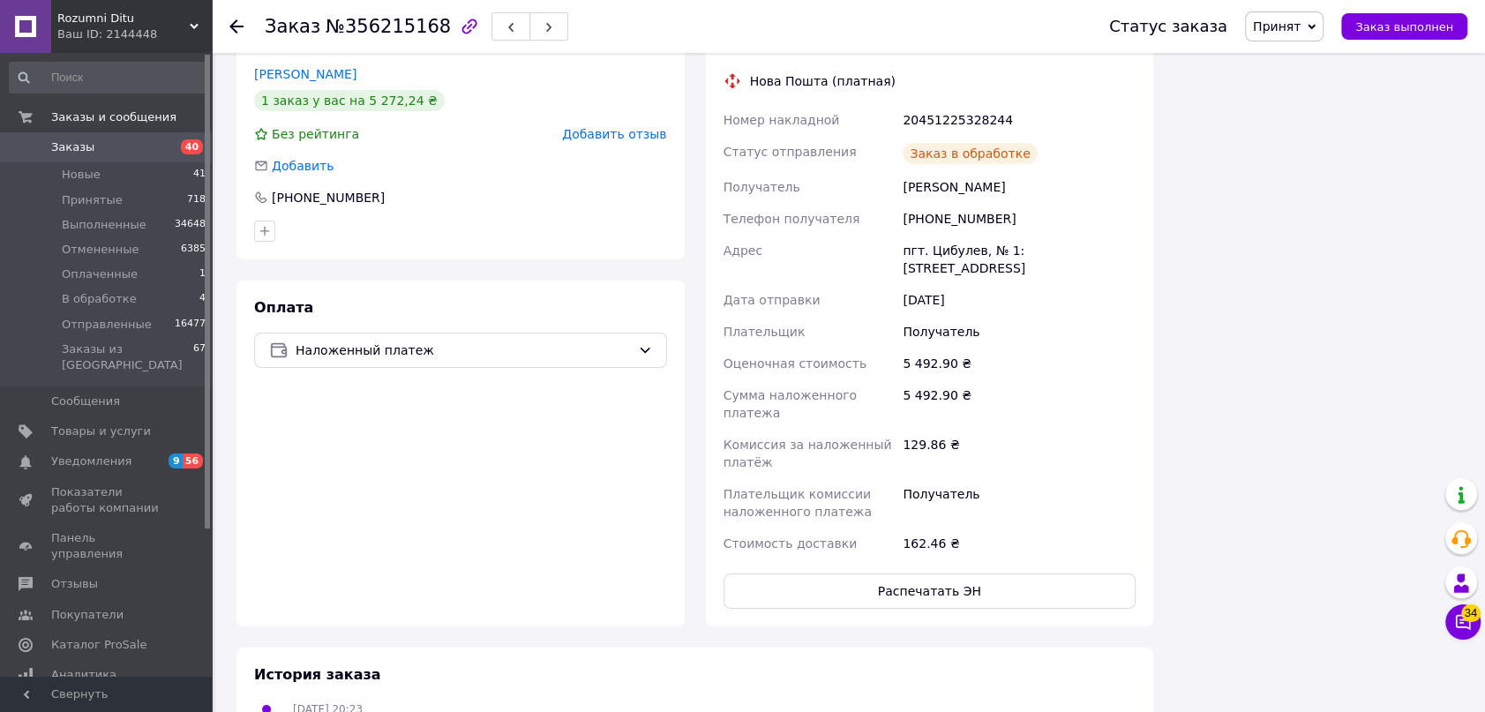
click at [1301, 26] on span "Принят" at bounding box center [1277, 26] width 48 height 14
click at [1301, 169] on li "Отправленные" at bounding box center [1300, 167] width 108 height 26
click at [229, 20] on div "Заказ №356215168 Статус заказа Отправленные Принят Выполнен Отменен Оплаченный …" at bounding box center [848, 26] width 1273 height 53
